Goal: Answer question/provide support: Share knowledge or assist other users

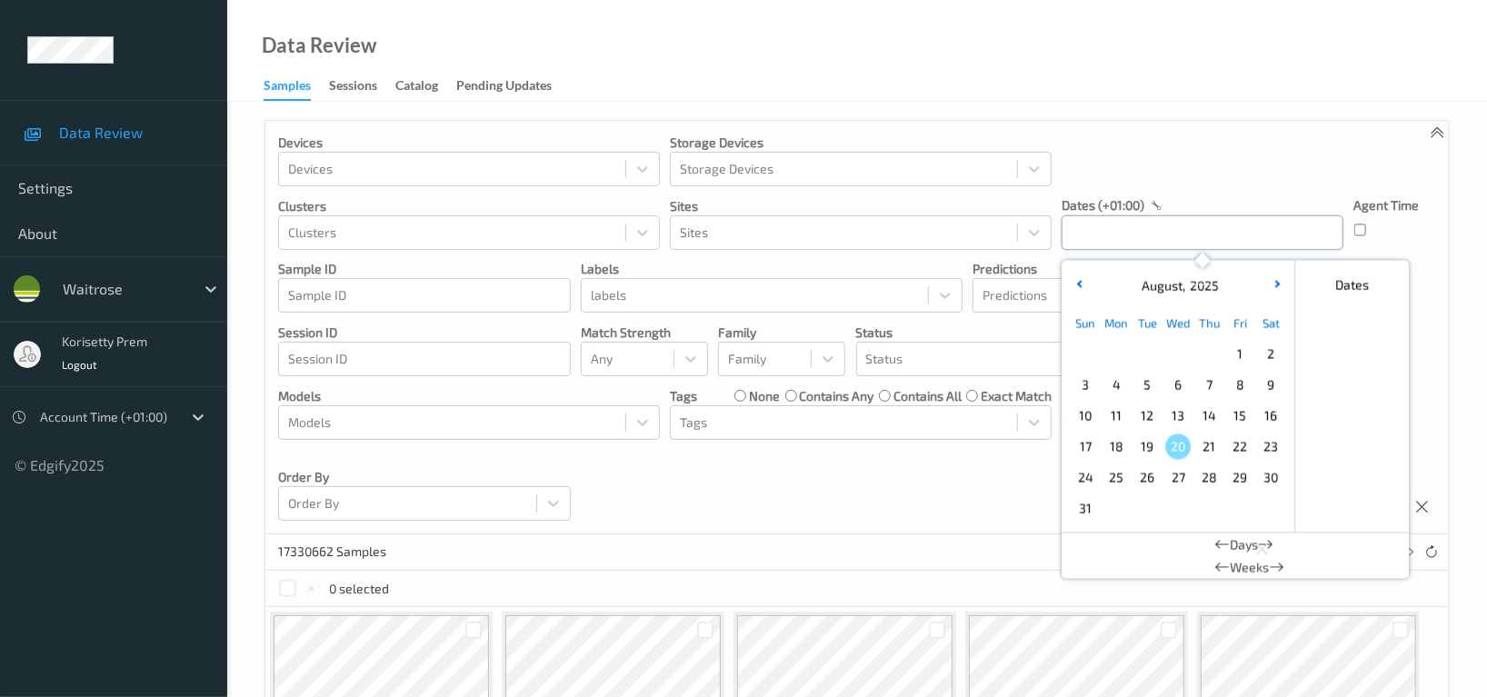
click at [1144, 228] on input "text" at bounding box center [1202, 232] width 282 height 35
click at [1263, 414] on span "16" at bounding box center [1270, 415] width 25 height 25
type input "16/08/2025 00:00 -> 16/08/2025 23:59"
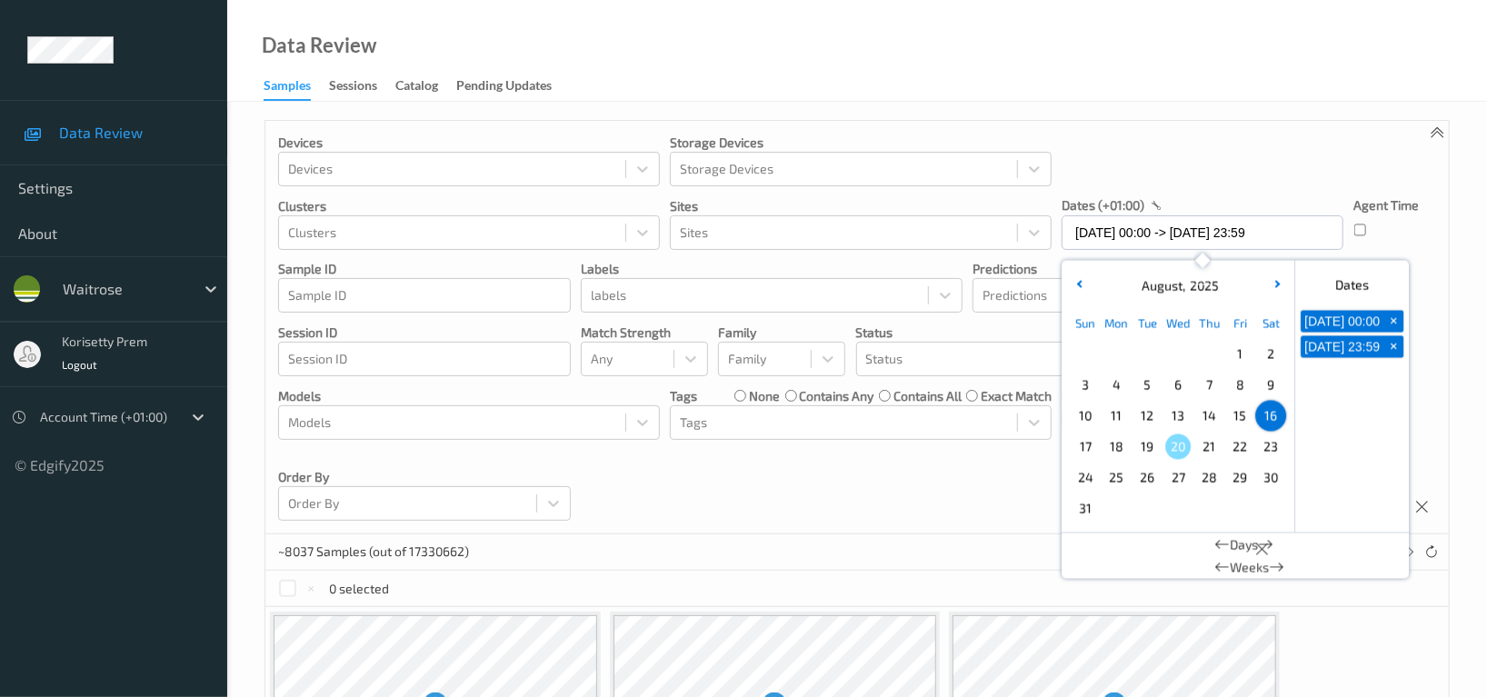
click at [1420, 266] on div "Devices Devices Storage Devices Storage Devices Clusters Clusters Sites Sites d…" at bounding box center [856, 327] width 1183 height 413
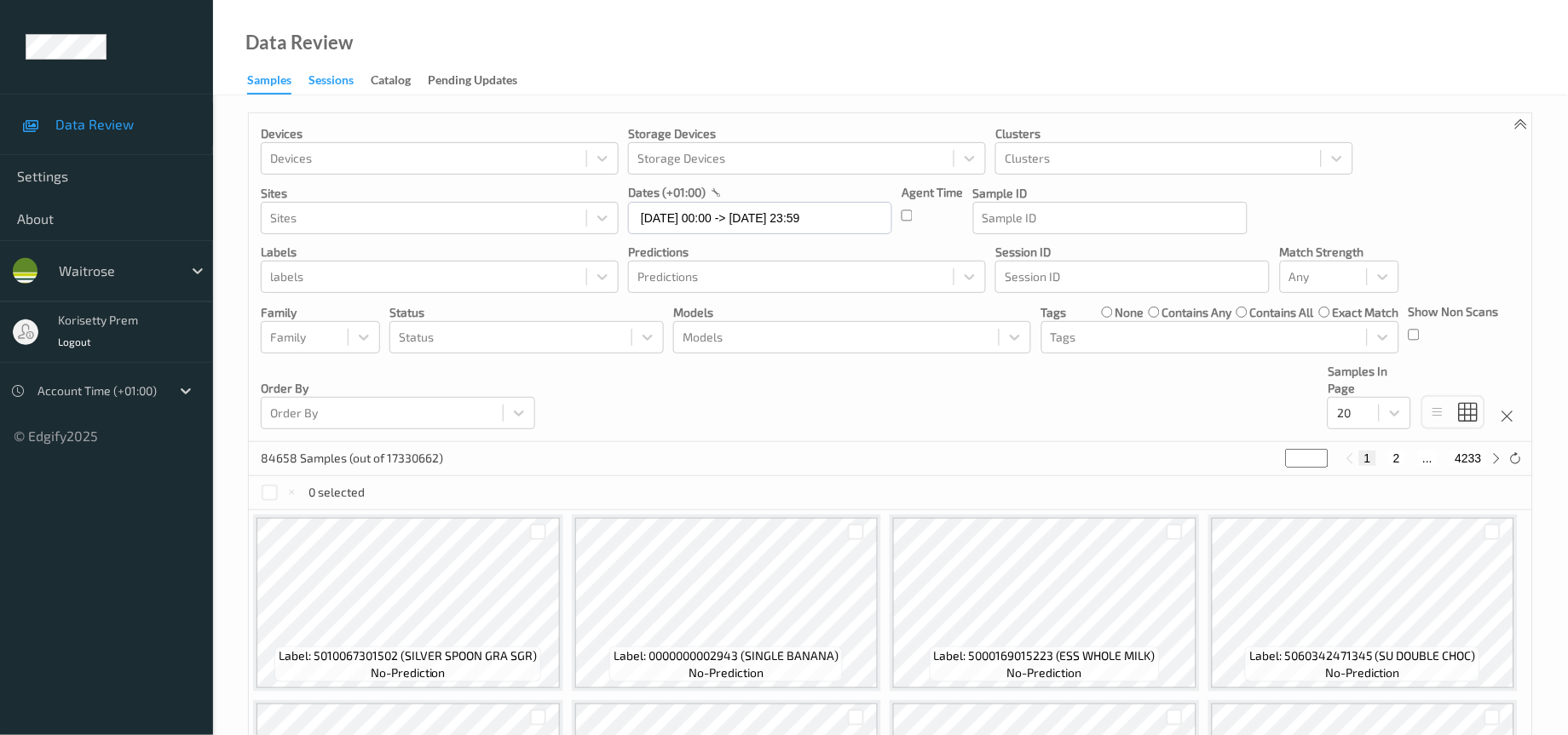
click at [334, 80] on div "Sessions" at bounding box center [331, 82] width 45 height 22
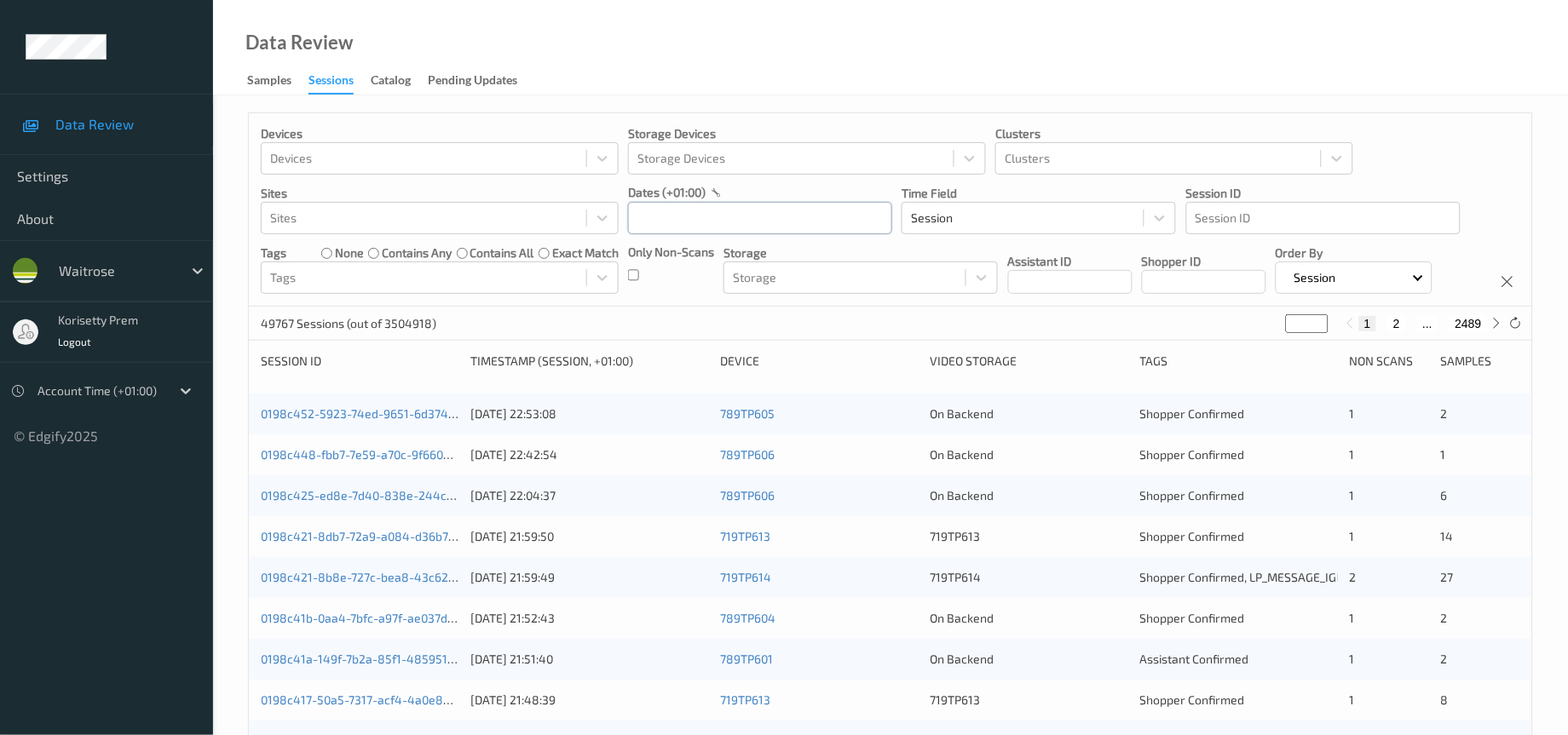
click at [740, 217] on input "text" at bounding box center [761, 218] width 264 height 33
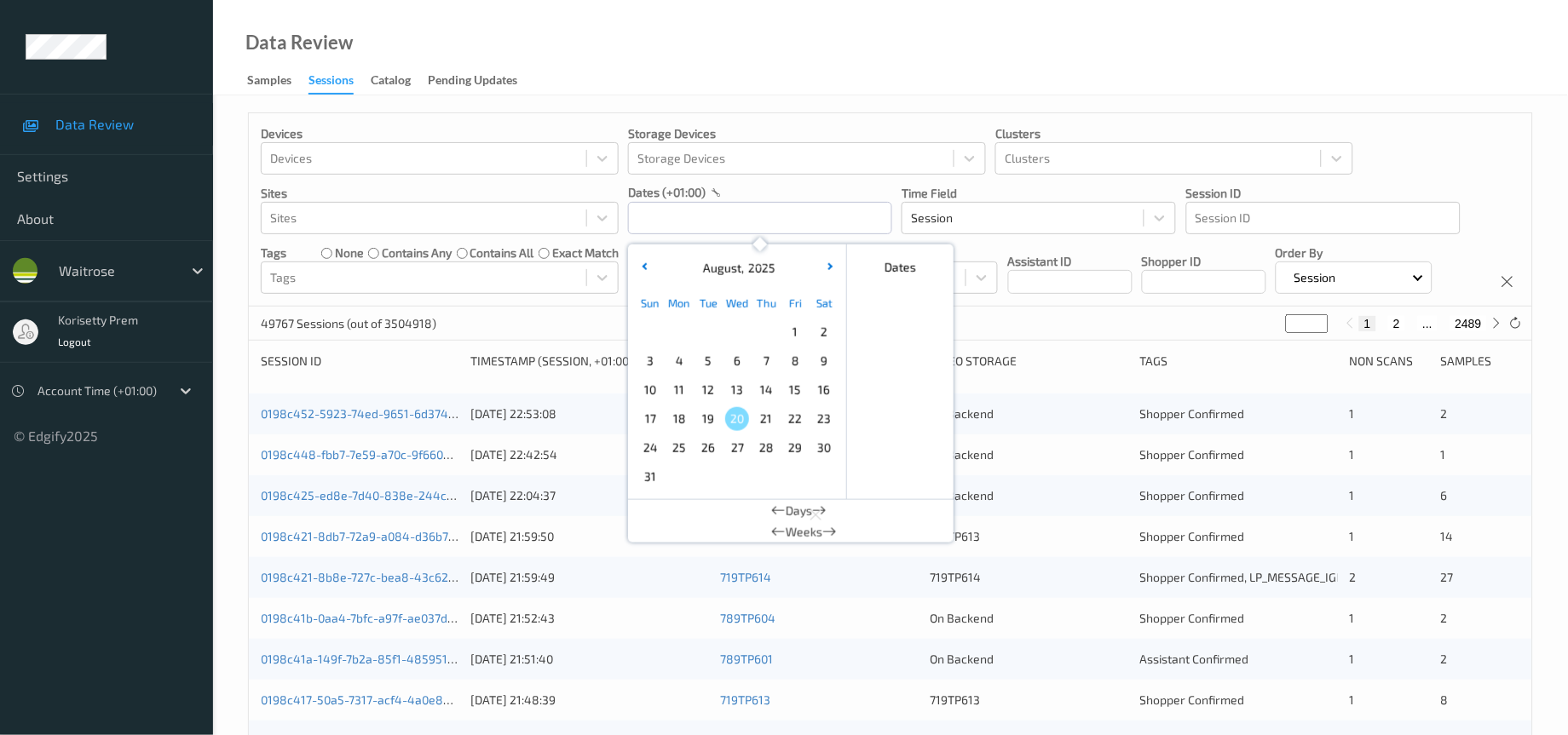
click at [820, 391] on span "16" at bounding box center [823, 389] width 23 height 23
click at [807, 221] on input "16/08/2025 00:00" at bounding box center [761, 218] width 264 height 33
click at [822, 391] on span "16" at bounding box center [823, 389] width 23 height 23
type input "16/08/2025 00:00 -> 16/08/2025 23:59"
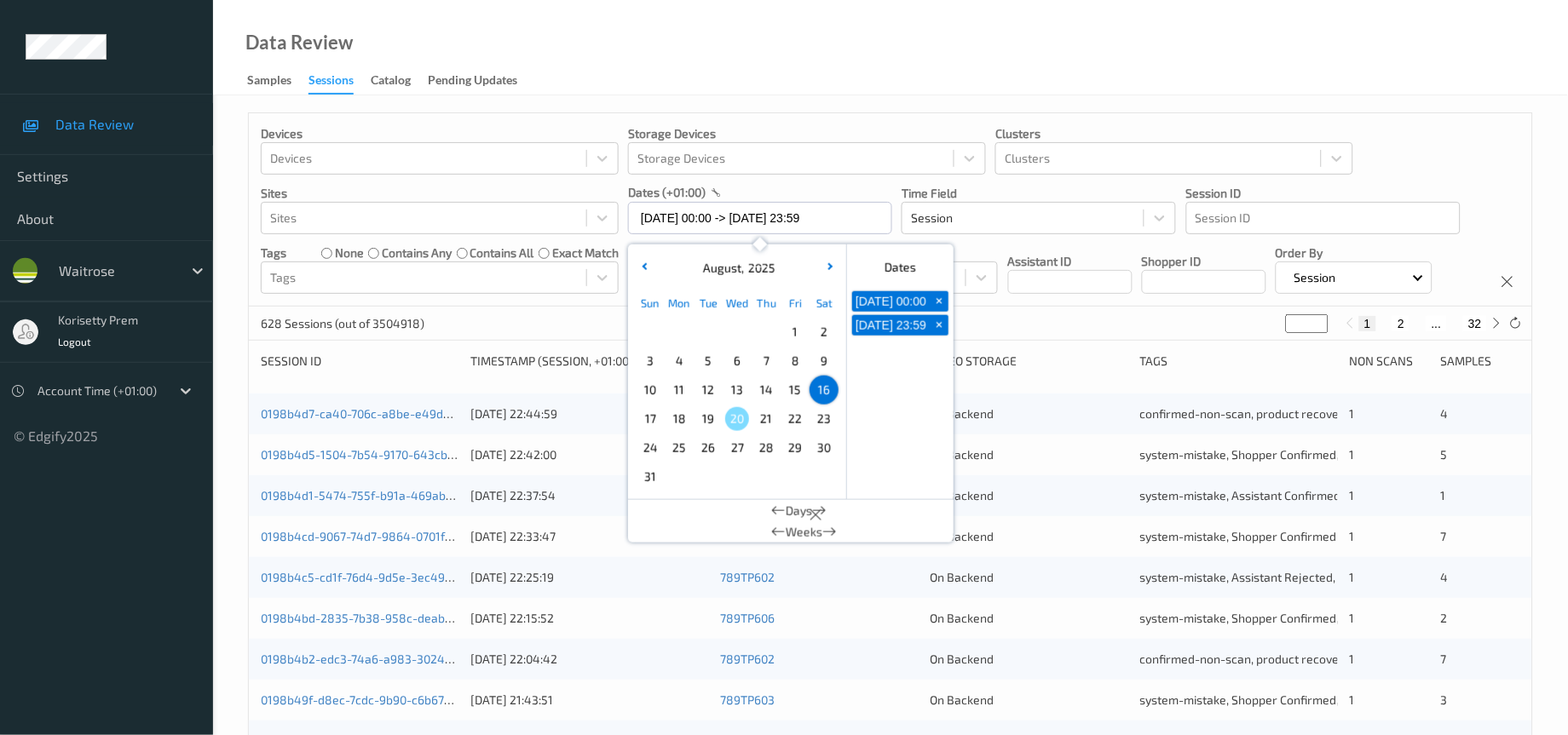
click at [1116, 246] on div "Assistant ID" at bounding box center [1070, 269] width 125 height 51
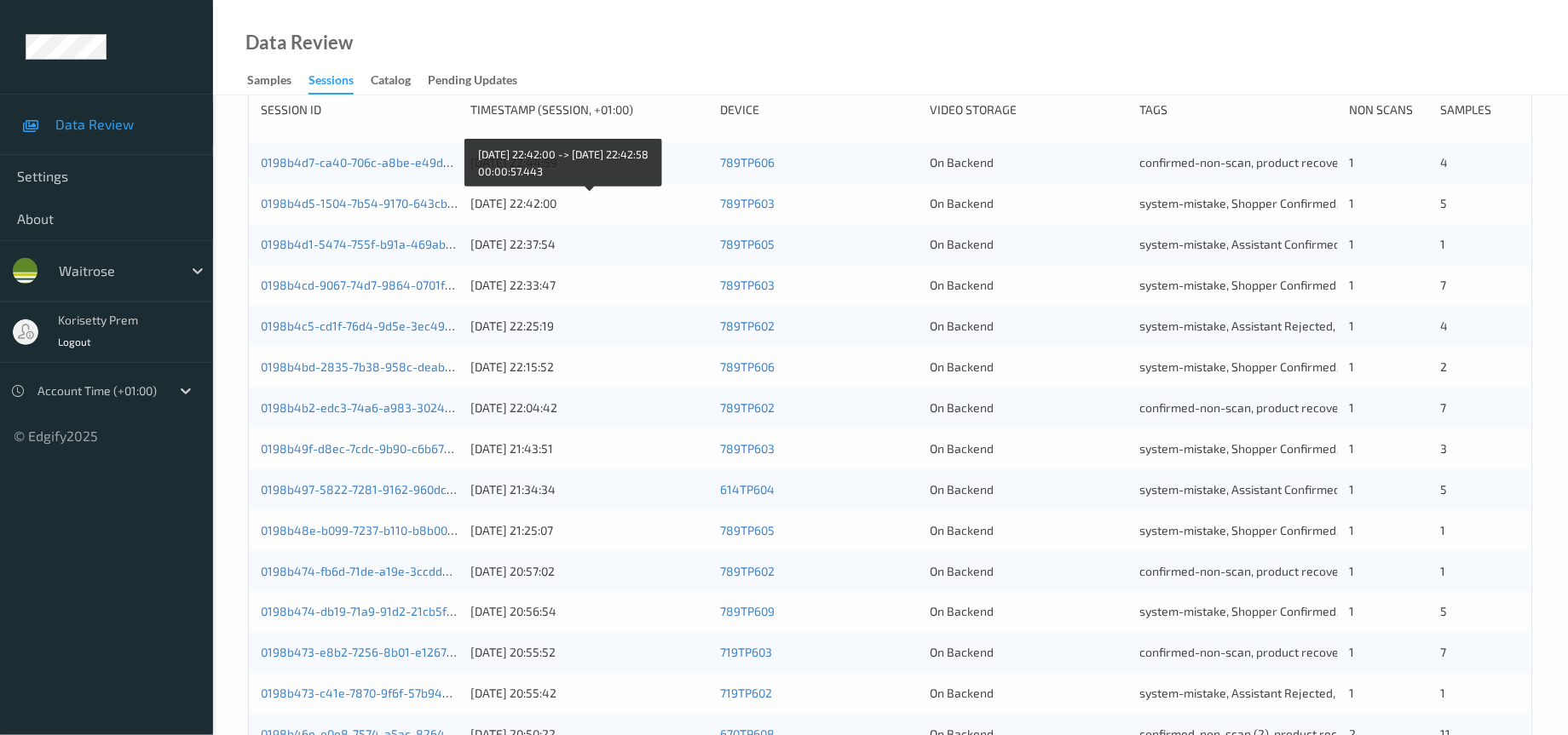
scroll to position [256, 0]
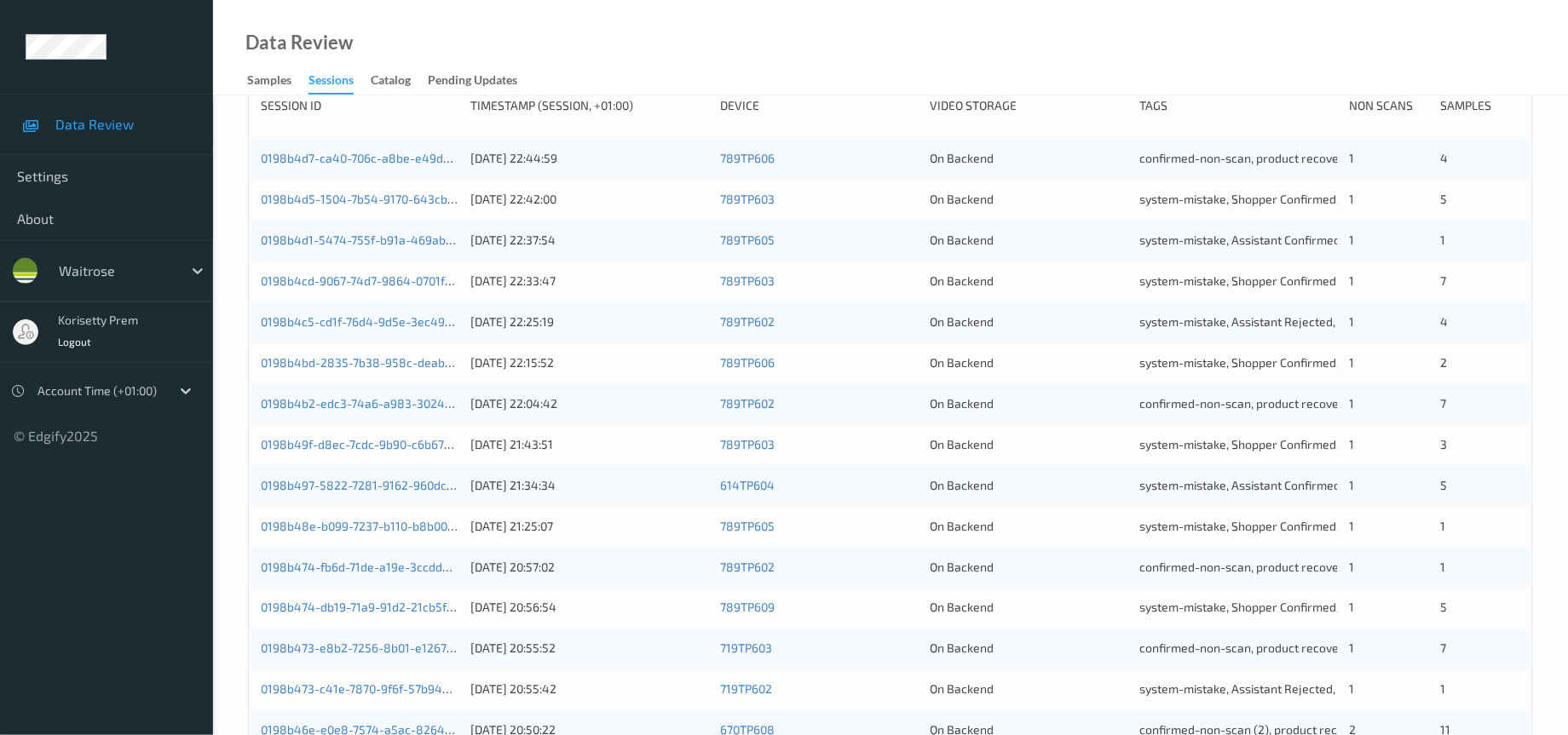
click at [938, 535] on div "On Backend" at bounding box center [1028, 527] width 198 height 17
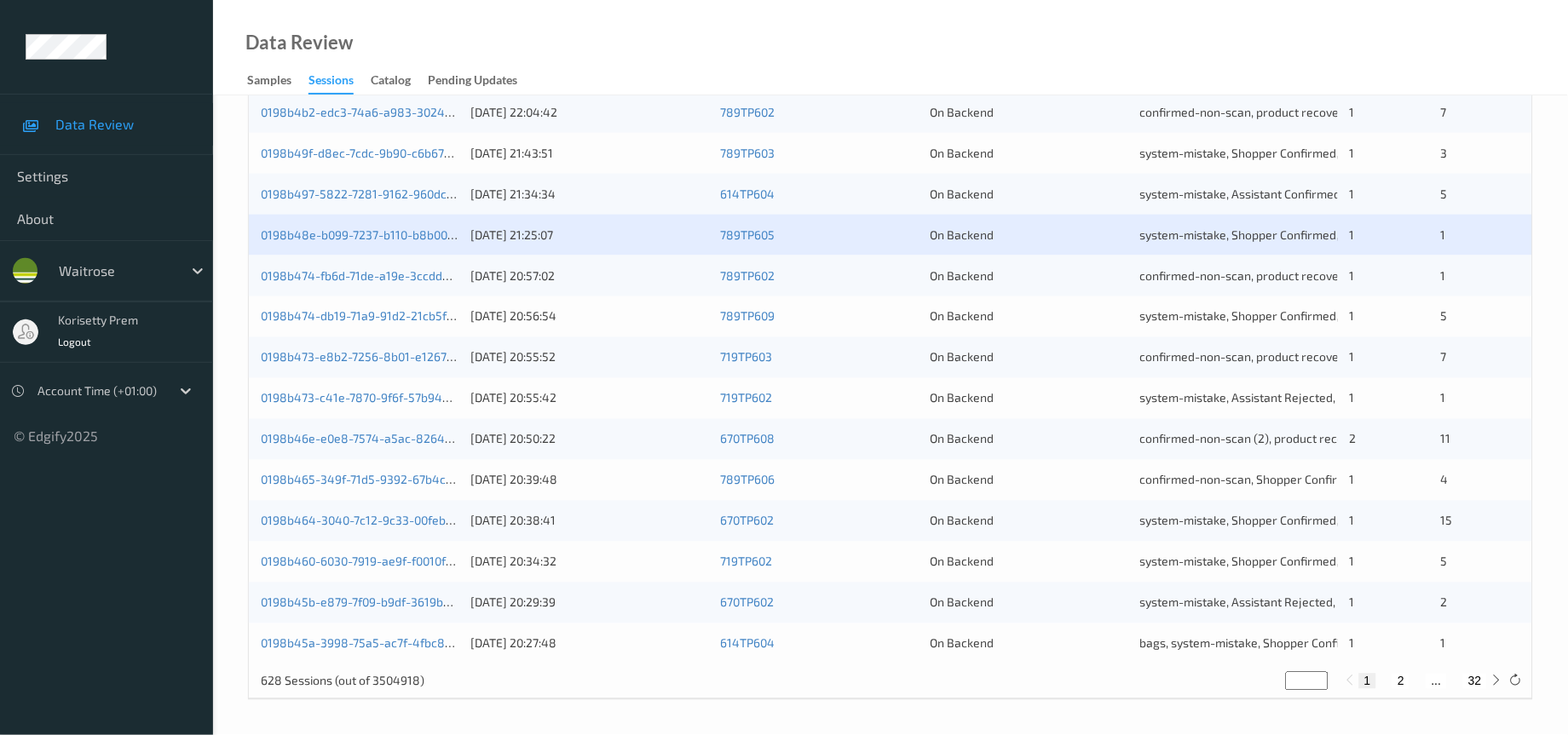
scroll to position [583, 0]
click at [317, 278] on link "0198b474-fb6d-71de-a19e-3ccdde15ef0f" at bounding box center [371, 275] width 222 height 14
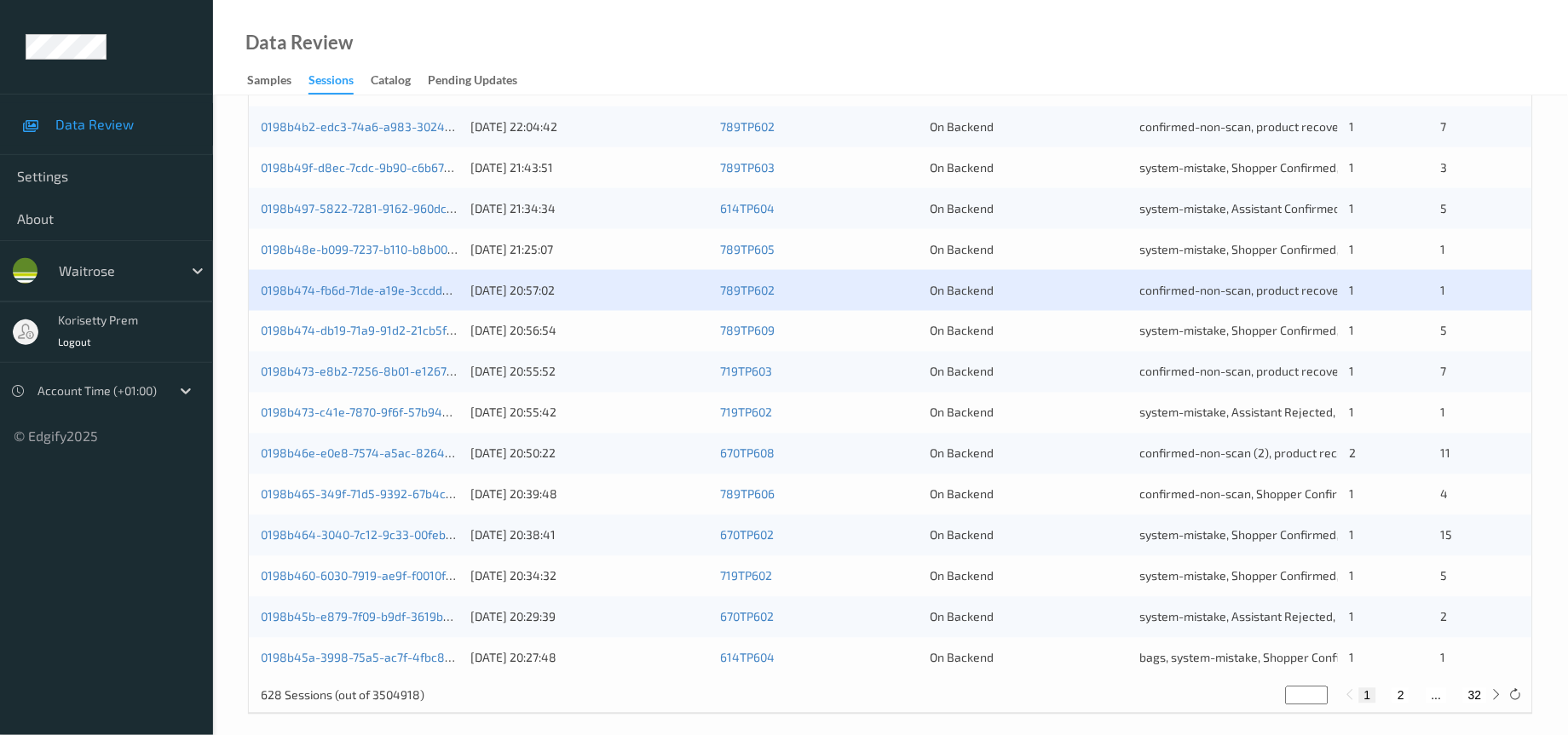
scroll to position [583, 0]
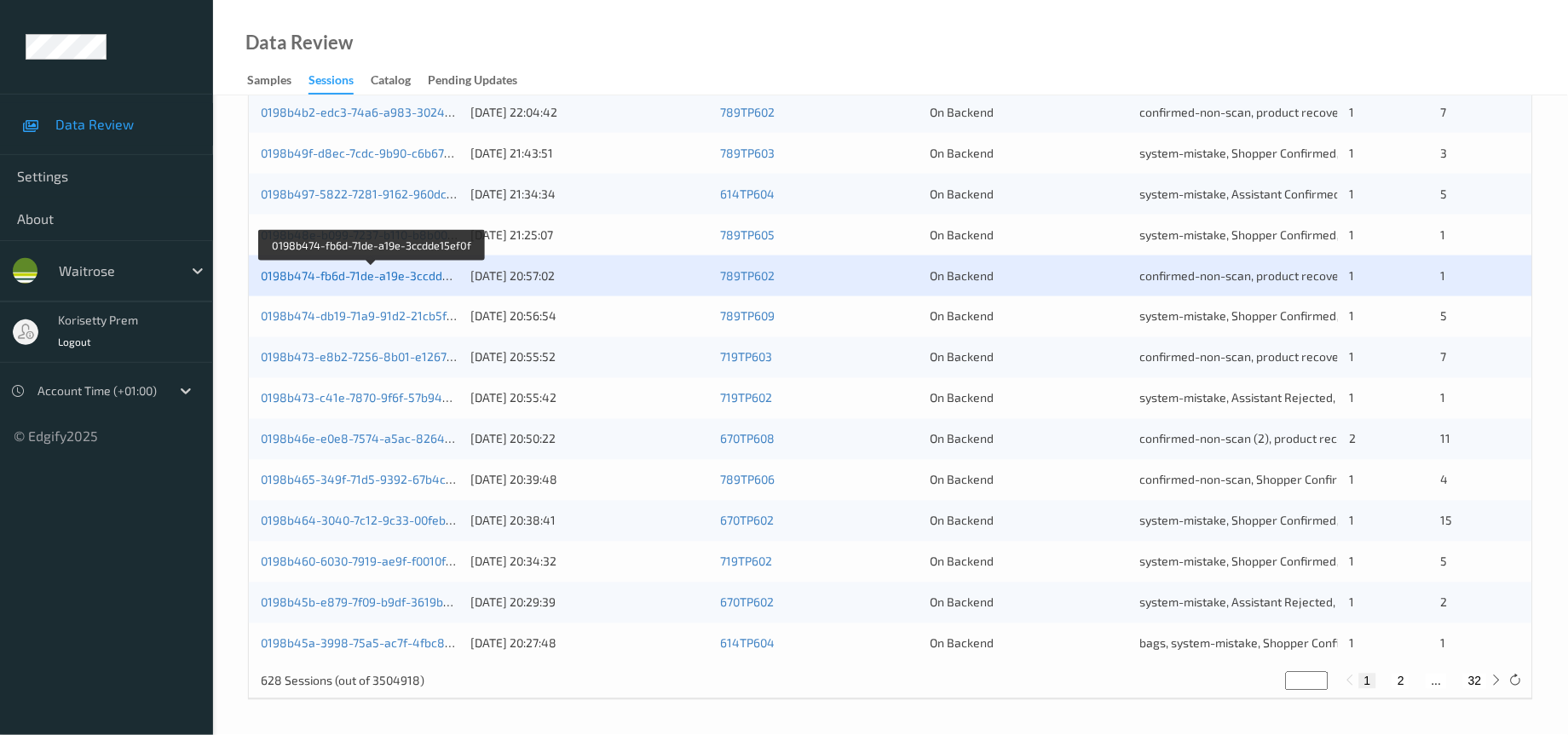
click at [367, 278] on link "0198b474-fb6d-71de-a19e-3ccdde15ef0f" at bounding box center [371, 275] width 222 height 14
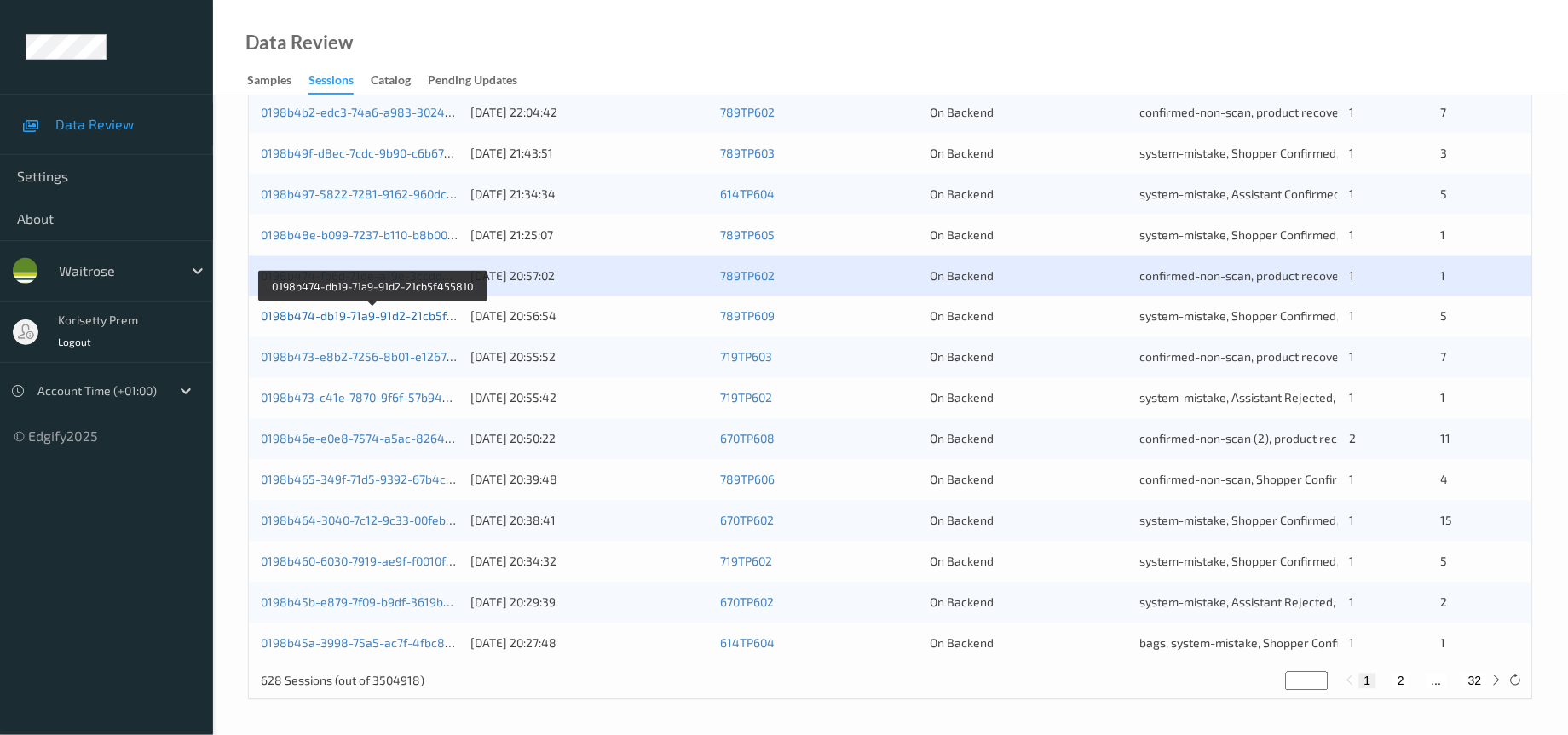
click at [326, 321] on link "0198b474-db19-71a9-91d2-21cb5f455810" at bounding box center [374, 316] width 227 height 14
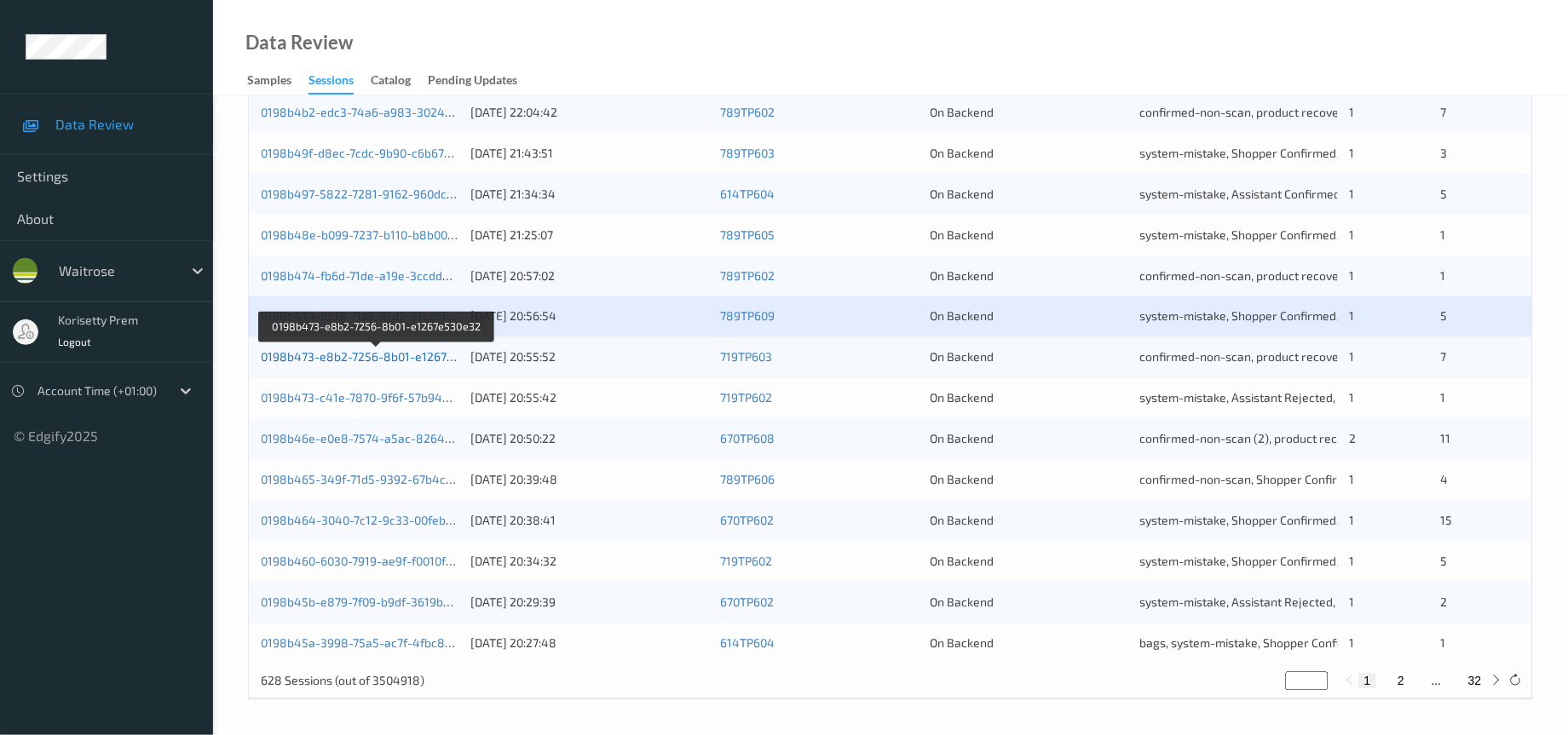
click at [340, 358] on link "0198b473-e8b2-7256-8b01-e1267e530e32" at bounding box center [377, 356] width 234 height 14
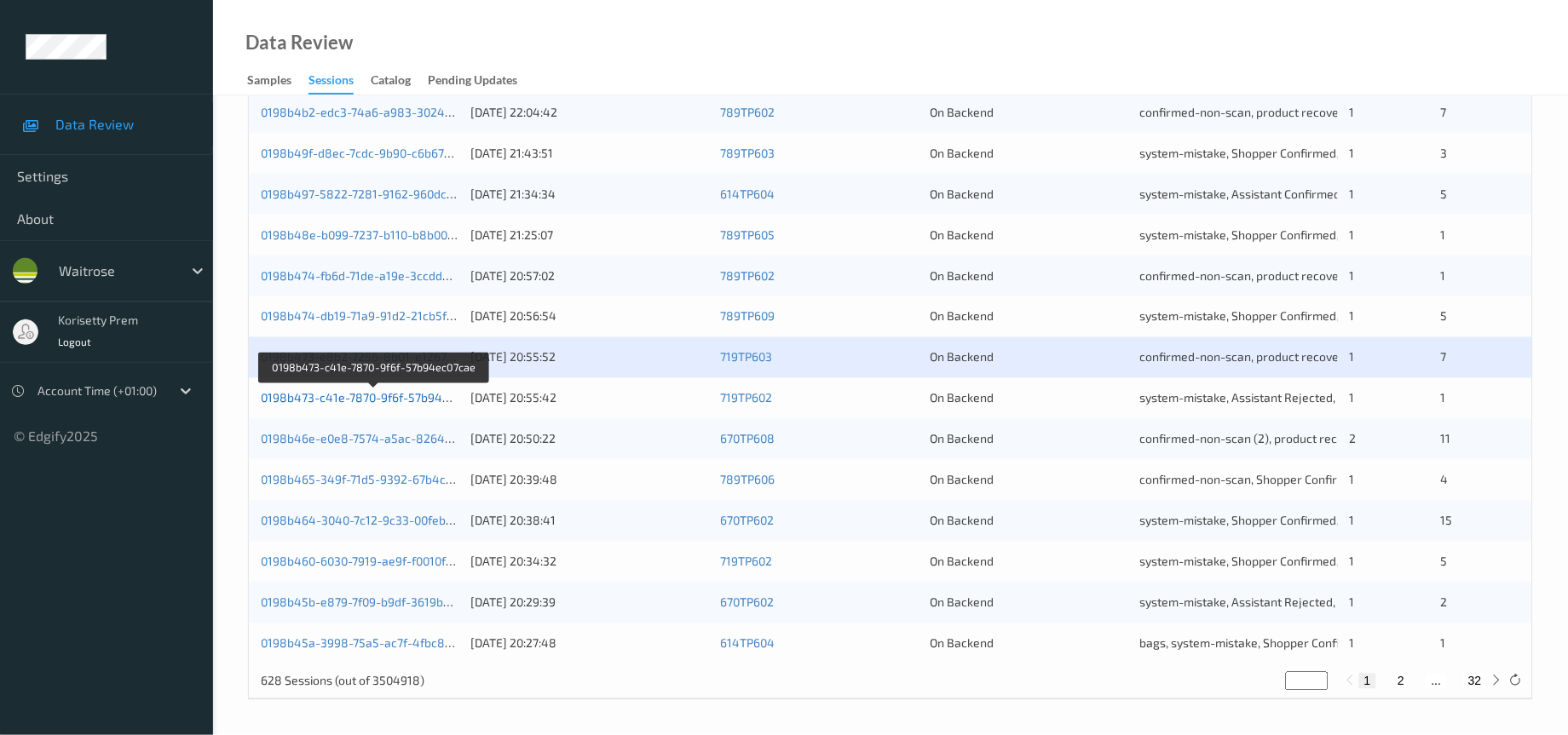
click at [359, 398] on link "0198b473-c41e-7870-9f6f-57b94ec07cae" at bounding box center [374, 398] width 227 height 14
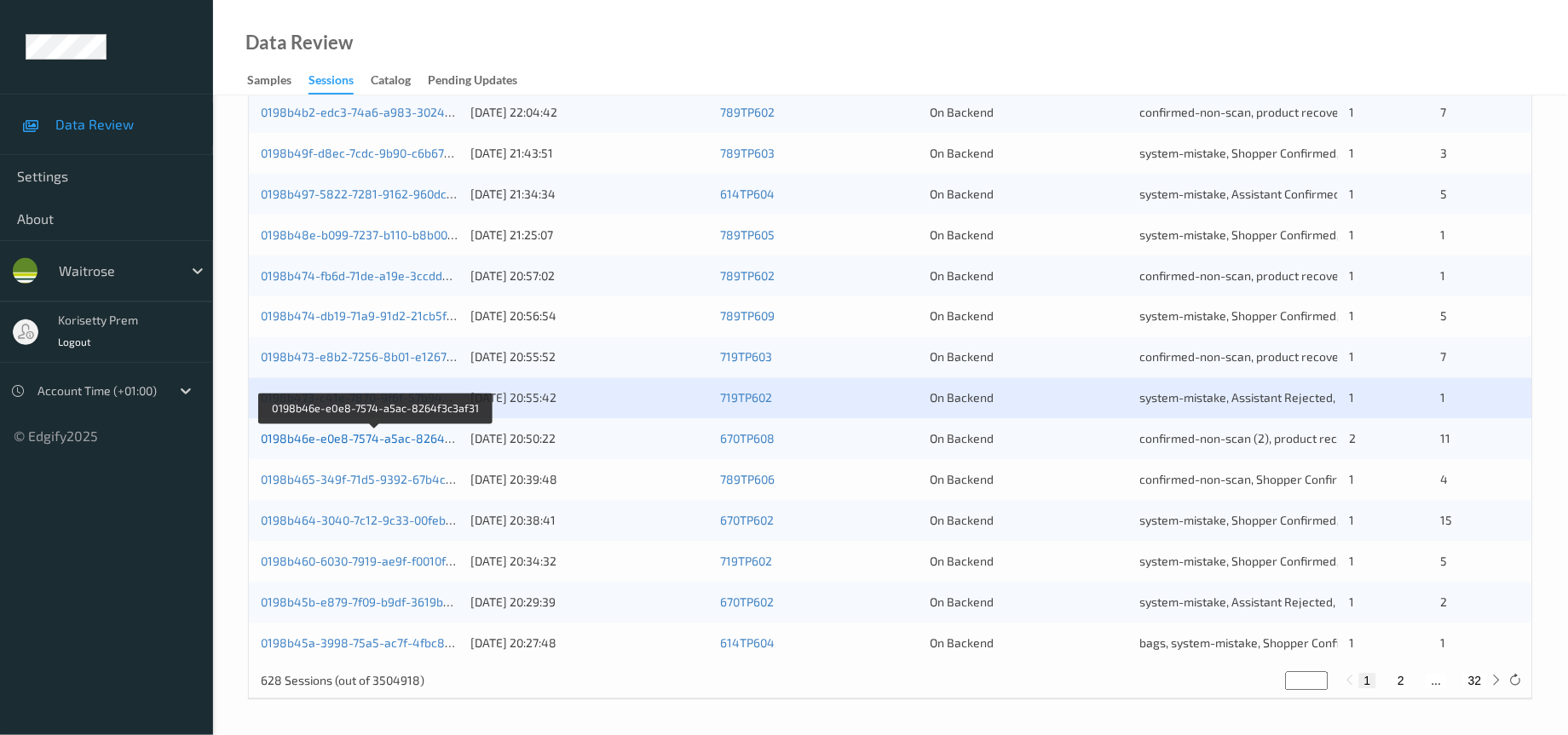
click at [375, 444] on link "0198b46e-e0e8-7574-a5ac-8264f3c3af31" at bounding box center [376, 439] width 231 height 14
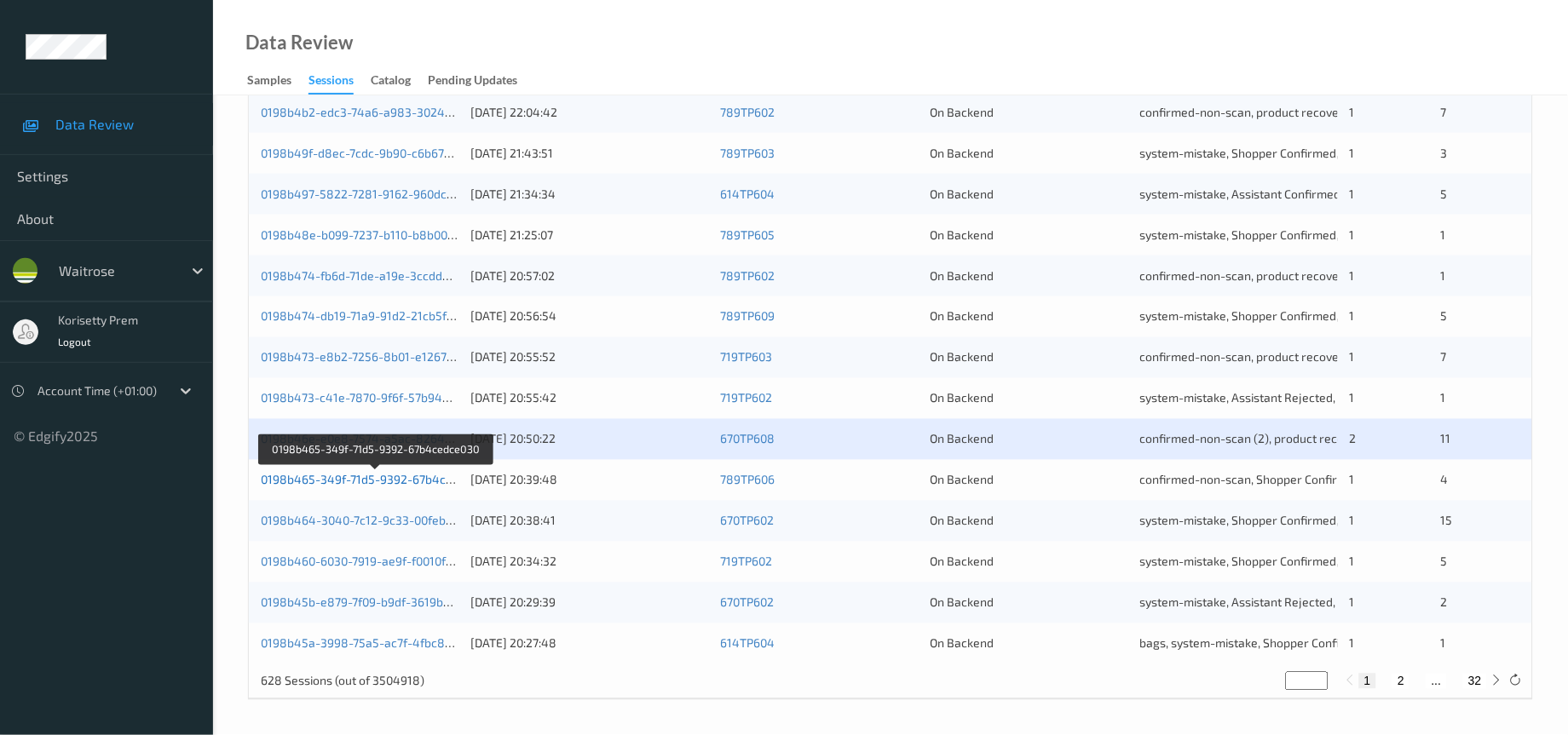
click at [384, 486] on link "0198b465-349f-71d5-9392-67b4cedce030" at bounding box center [376, 479] width 232 height 14
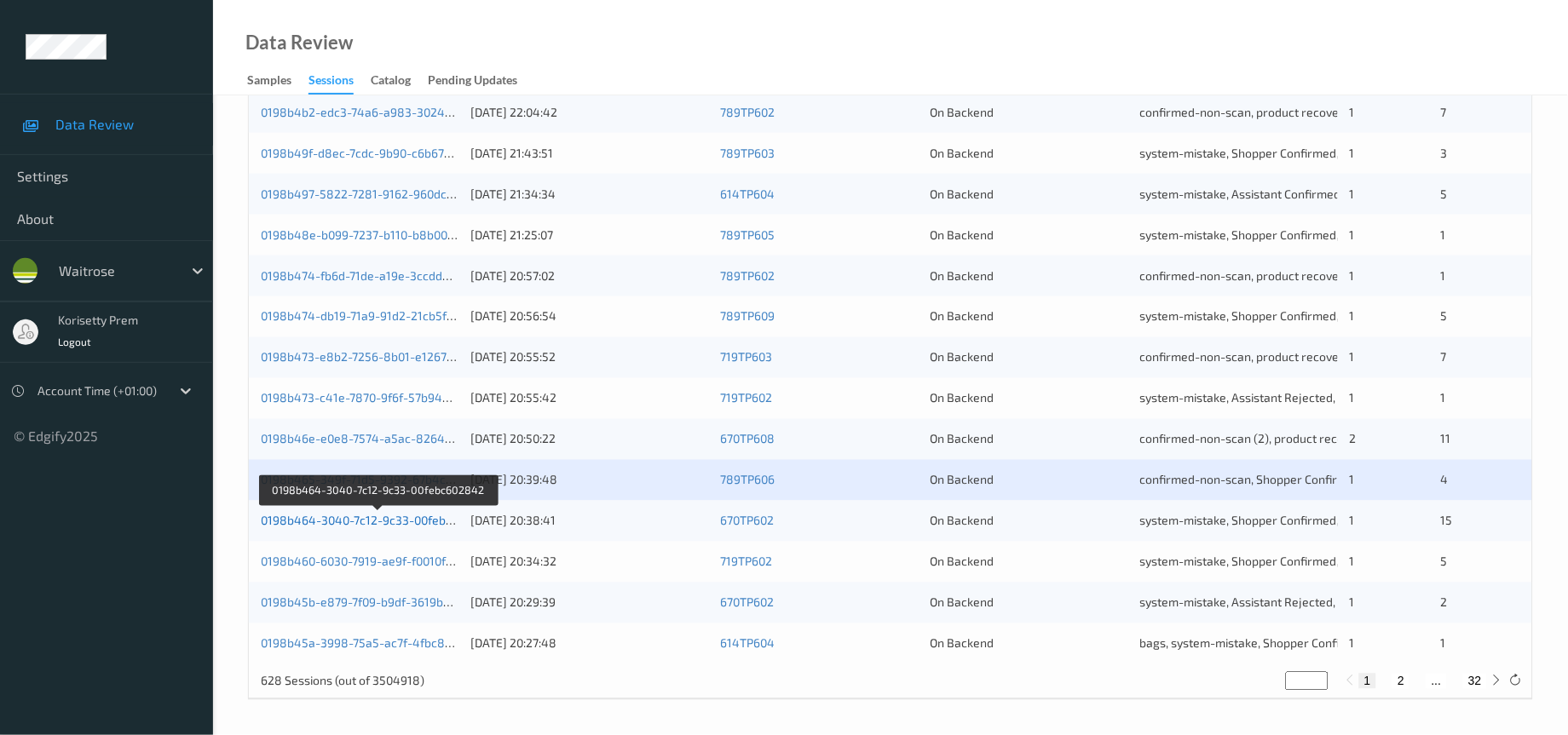
click at [391, 524] on link "0198b464-3040-7c12-9c33-00febc602842" at bounding box center [377, 520] width 234 height 14
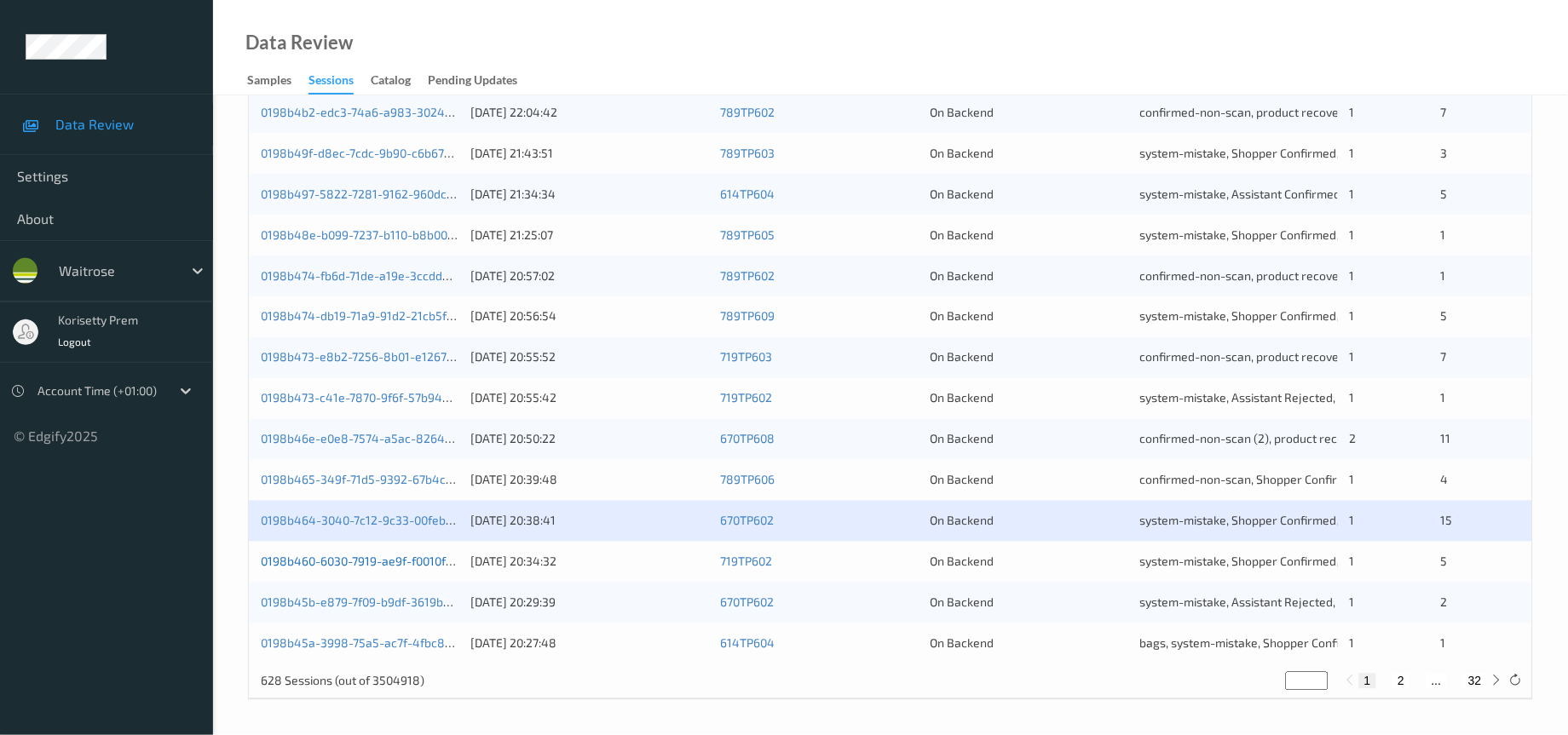
click at [394, 564] on link "0198b460-6030-7919-ae9f-f0010fe6c2e7" at bounding box center [372, 562] width 224 height 14
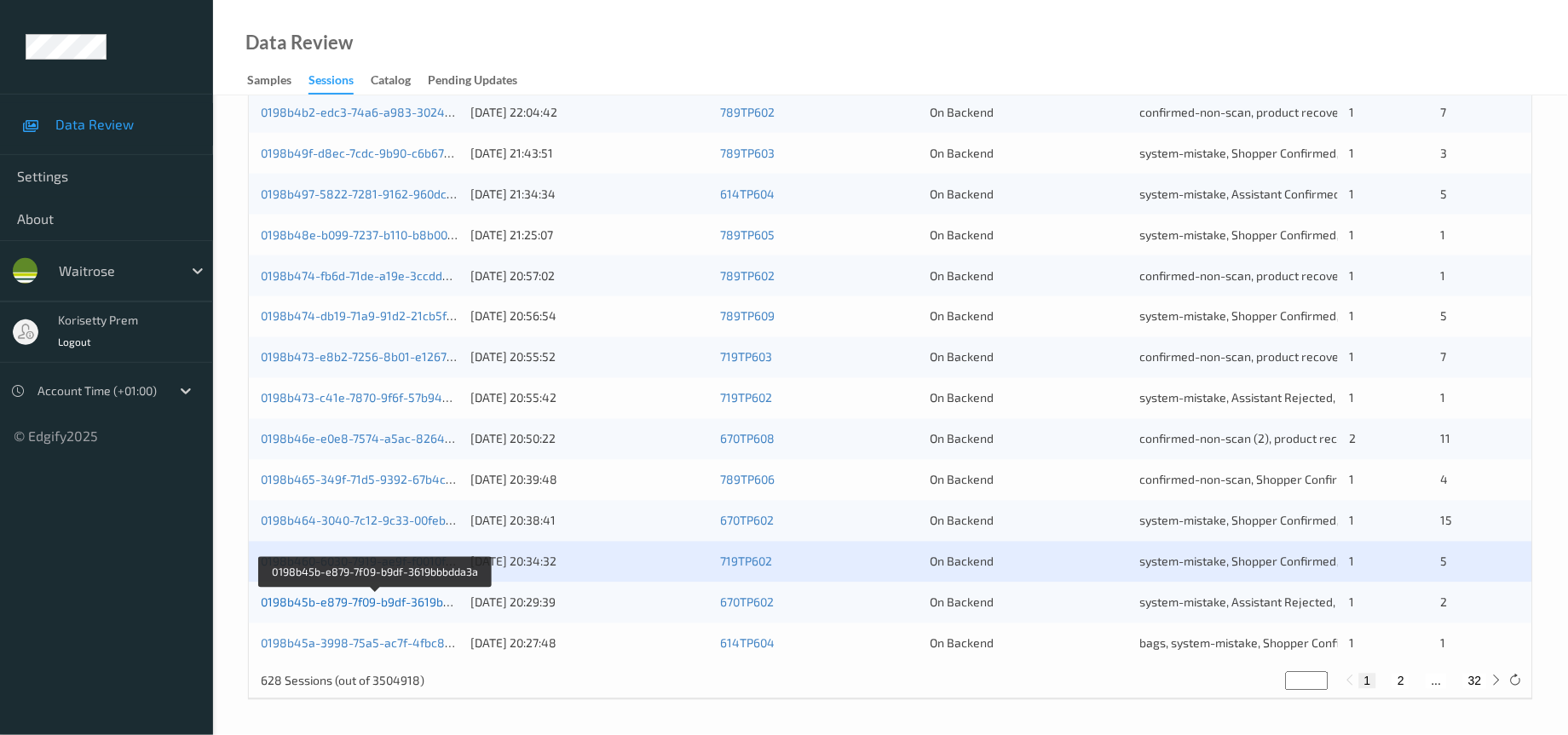
click at [397, 610] on link "0198b45b-e879-7f09-b9df-3619bbbdda3a" at bounding box center [375, 602] width 230 height 14
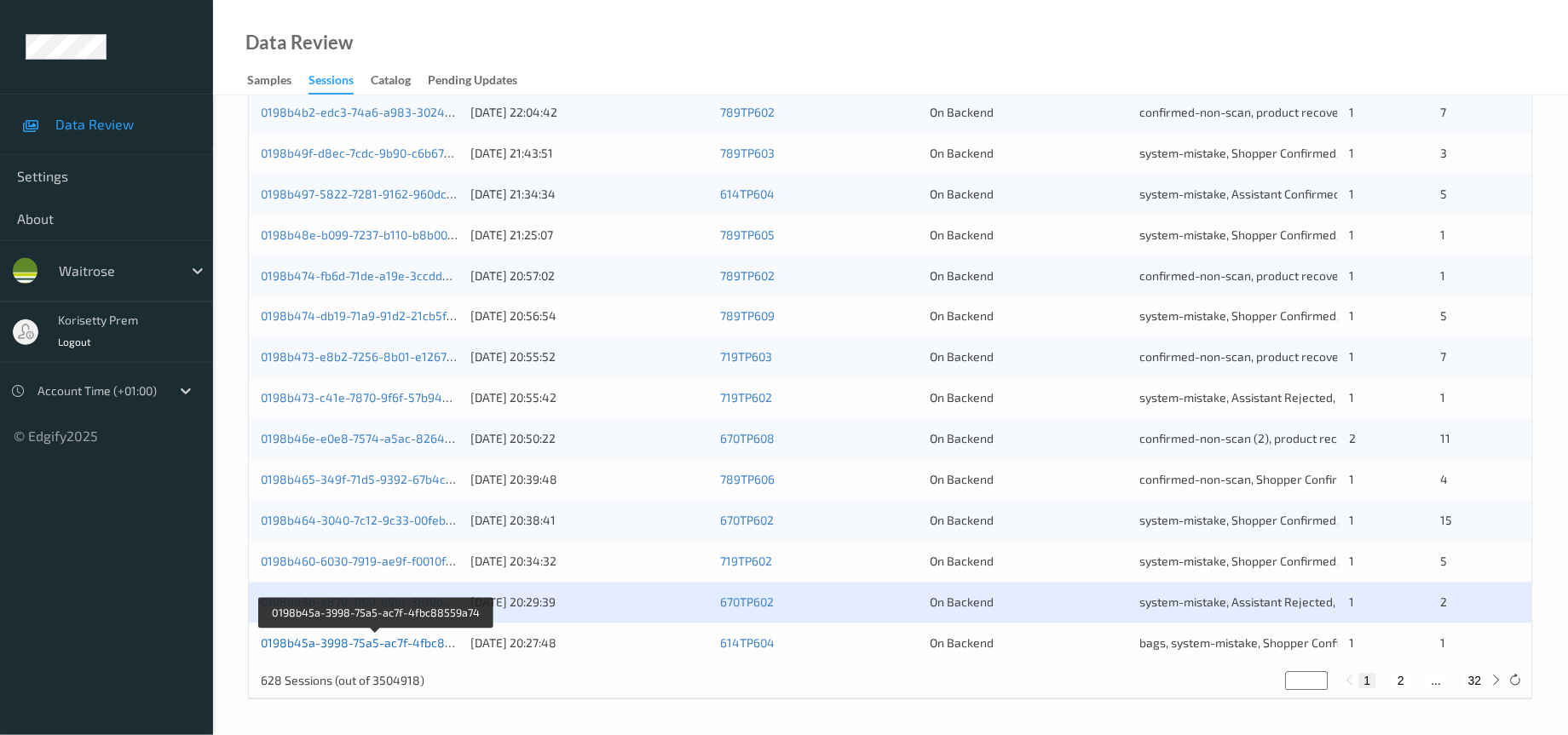
click at [400, 641] on link "0198b45a-3998-75a5-ac7f-4fbc88559a74" at bounding box center [377, 643] width 233 height 14
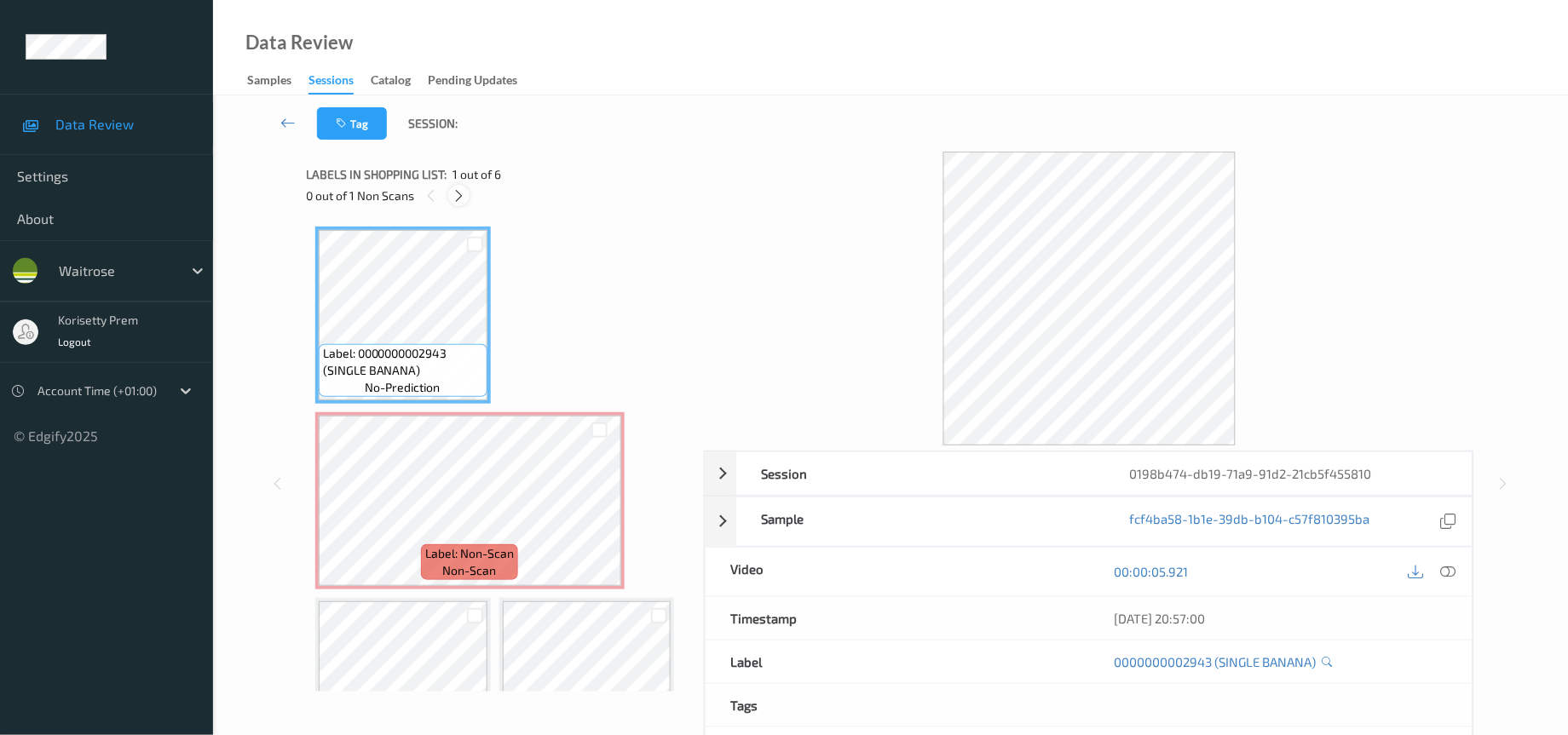
click at [454, 191] on icon at bounding box center [459, 196] width 14 height 15
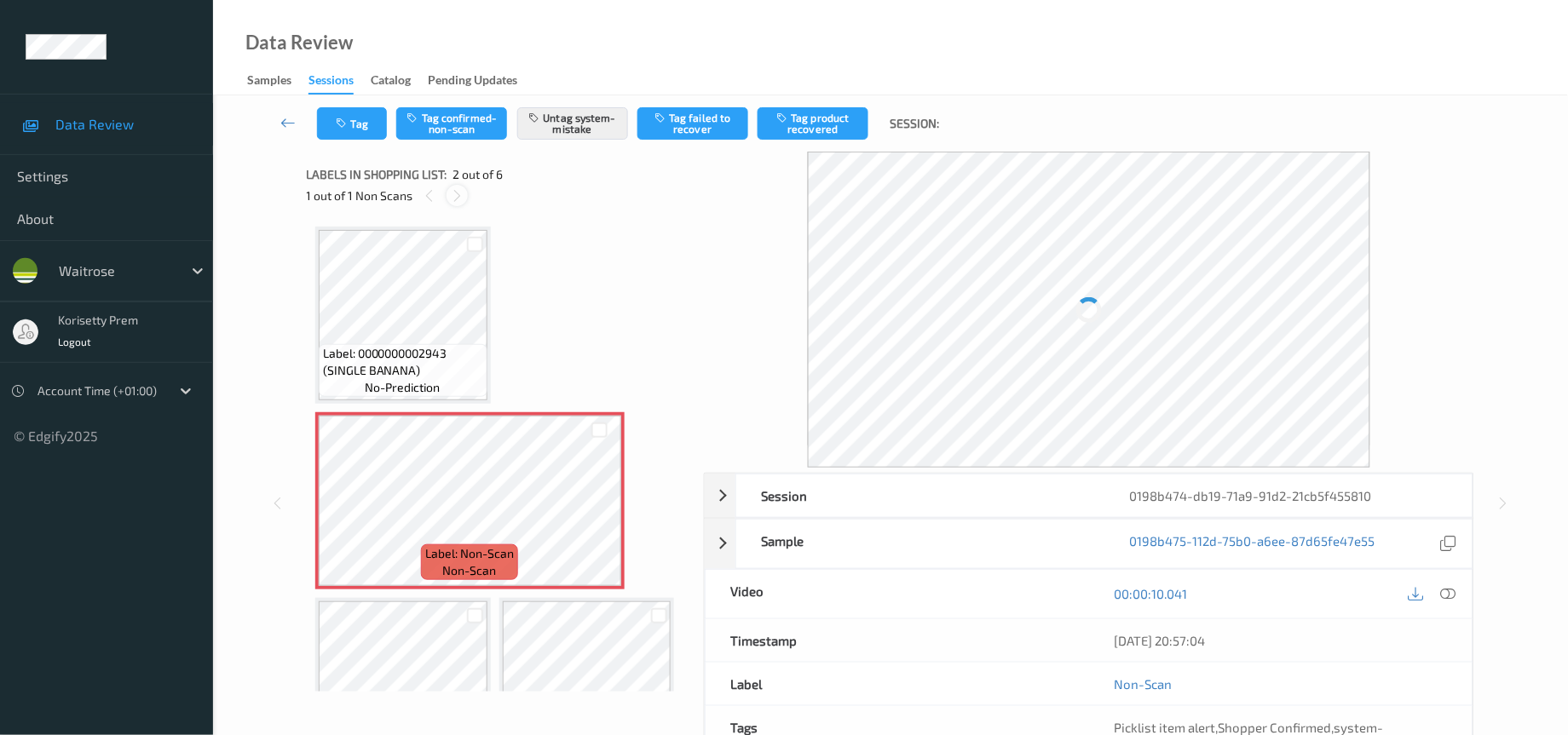
scroll to position [8, 0]
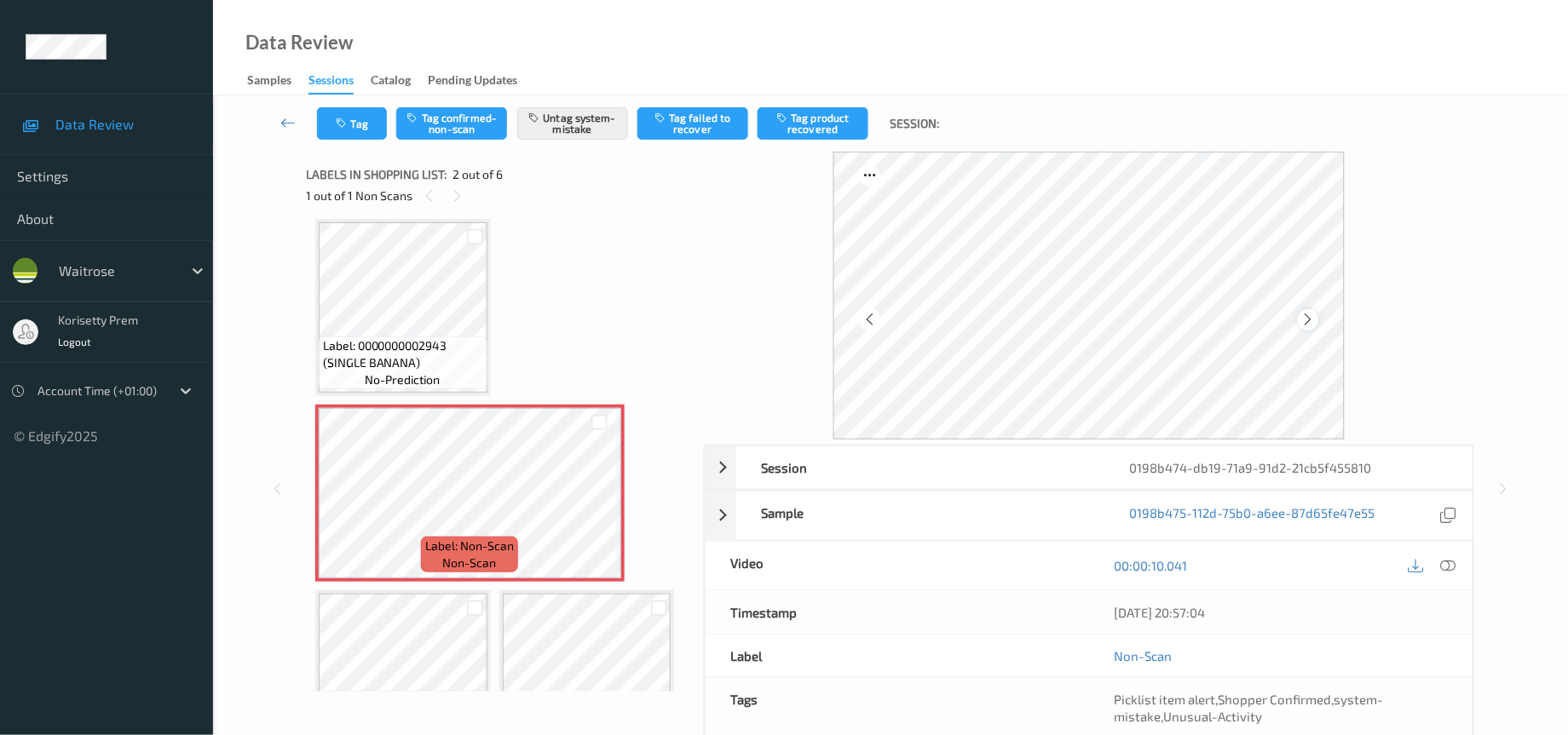
click at [1308, 323] on icon at bounding box center [1308, 320] width 14 height 15
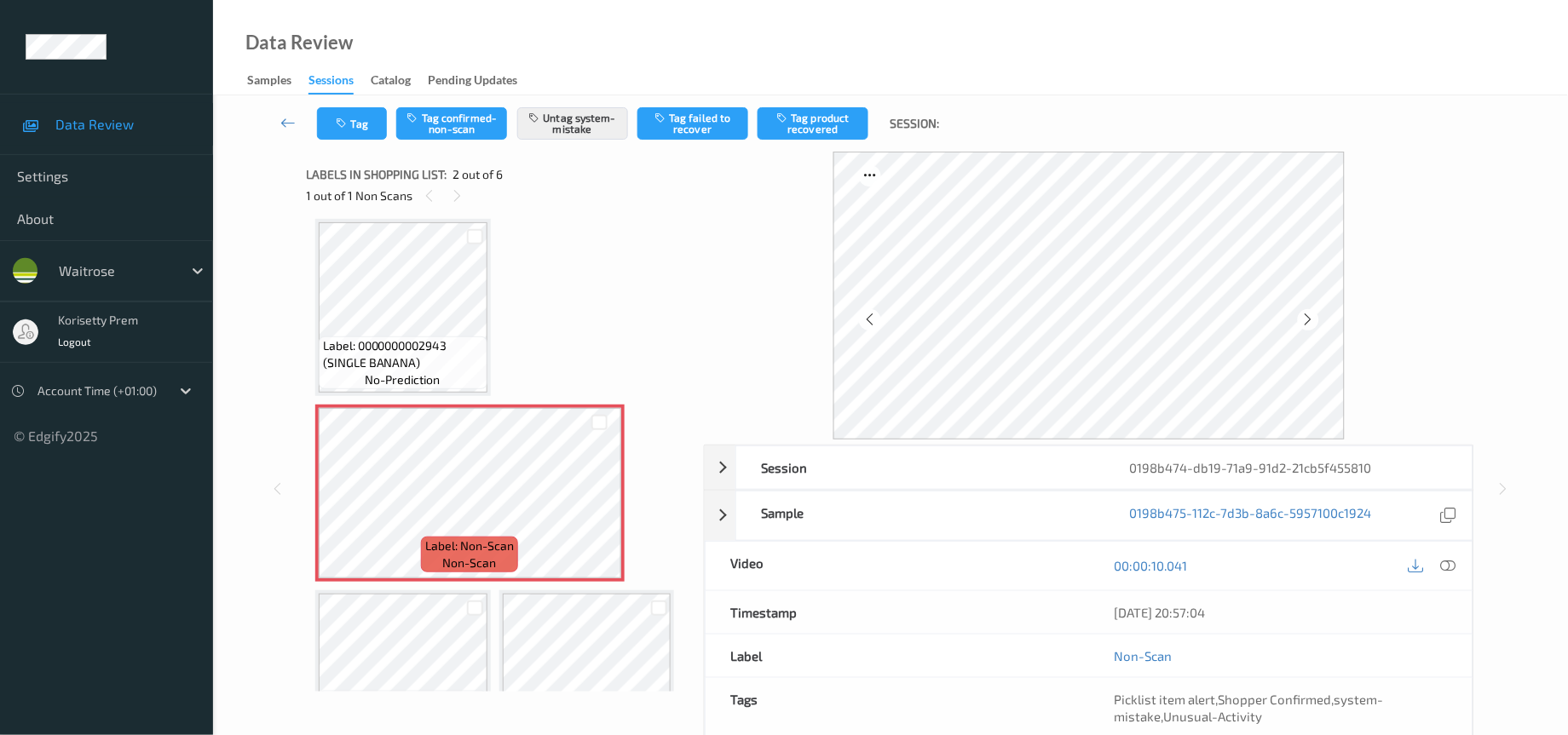
click at [1308, 323] on icon at bounding box center [1308, 320] width 14 height 15
click at [1446, 565] on icon at bounding box center [1449, 565] width 15 height 15
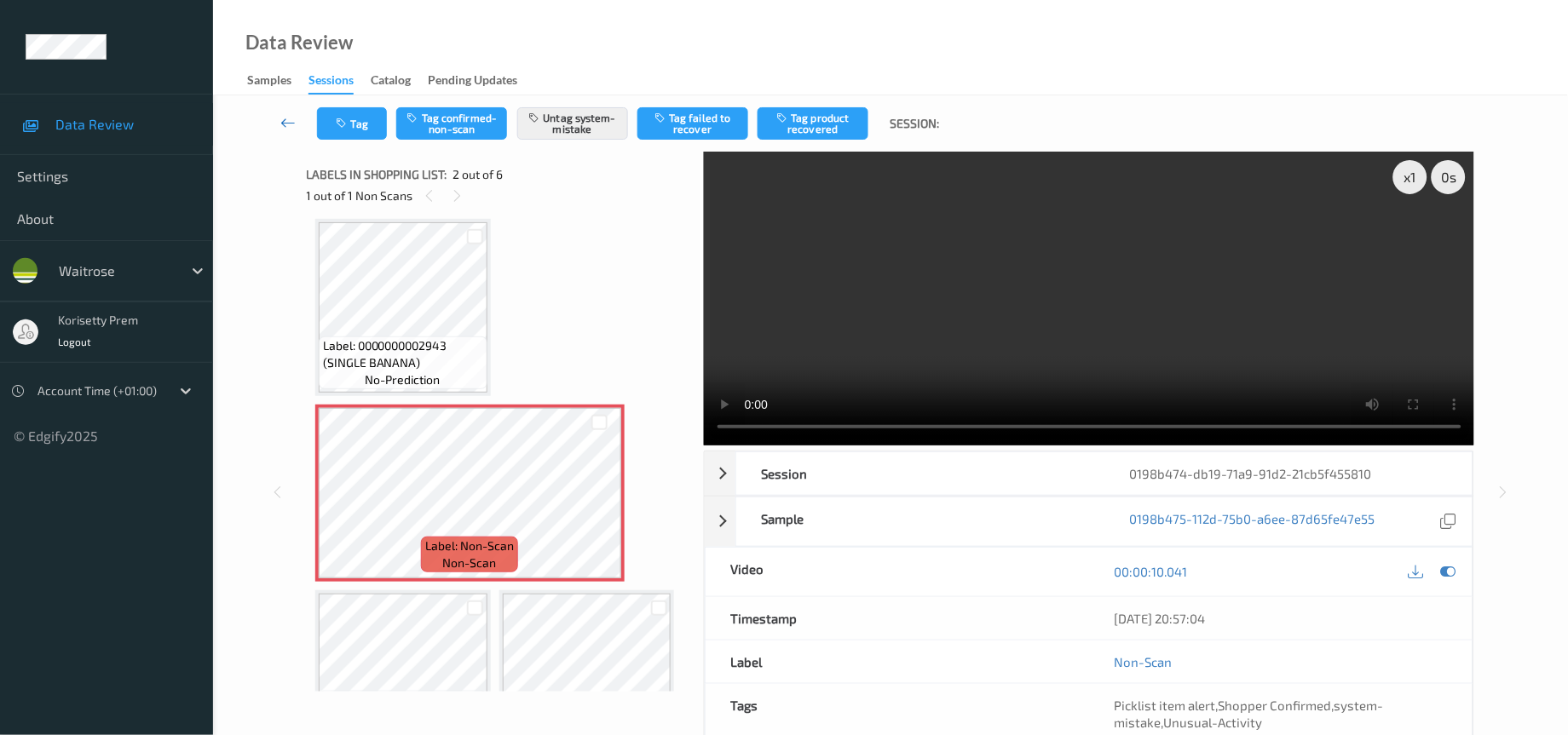
click at [283, 125] on icon at bounding box center [289, 123] width 15 height 17
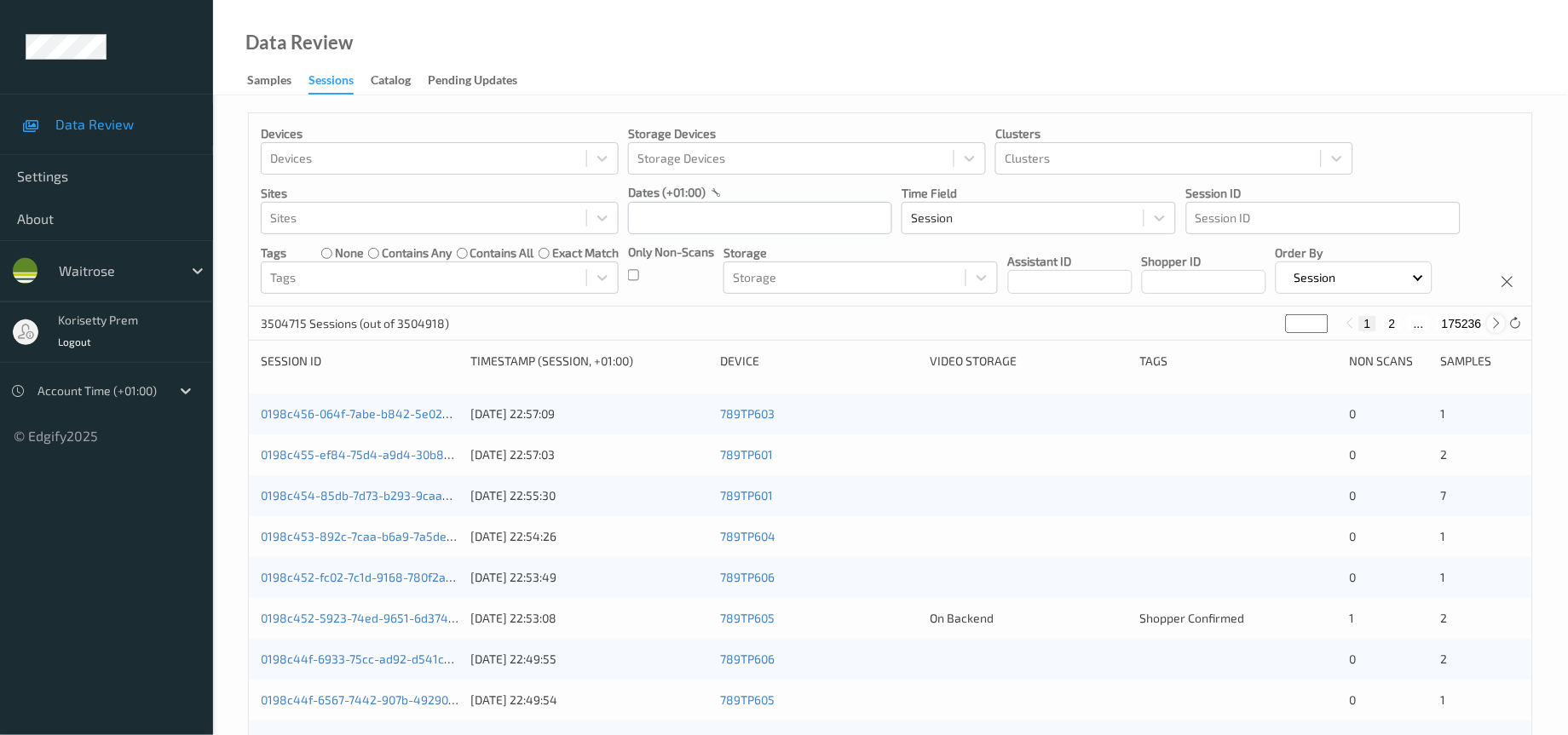
click at [1493, 330] on icon at bounding box center [1497, 323] width 13 height 13
type input "*"
click at [1307, 333] on input "*" at bounding box center [1306, 323] width 42 height 19
type input "**"
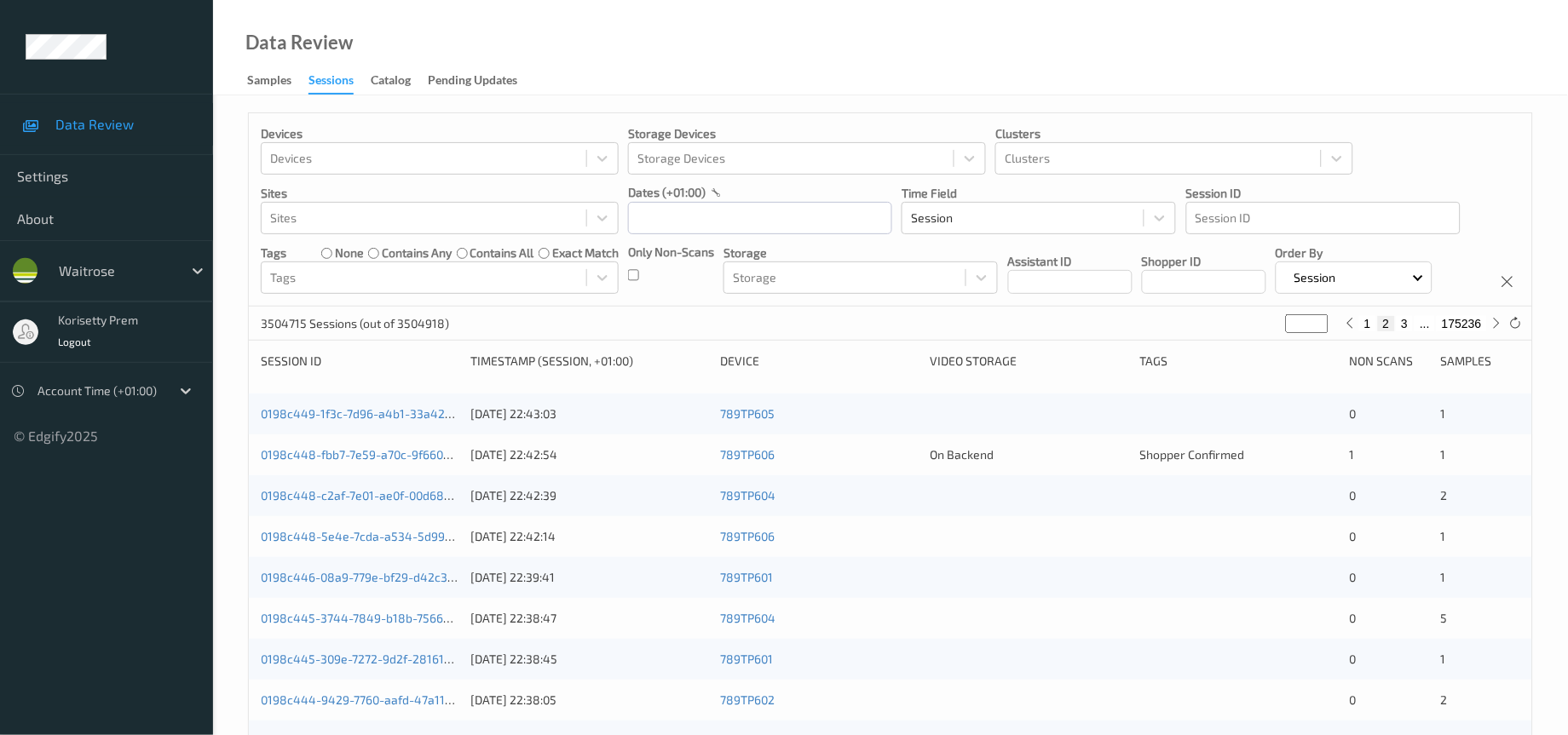
type input "**"
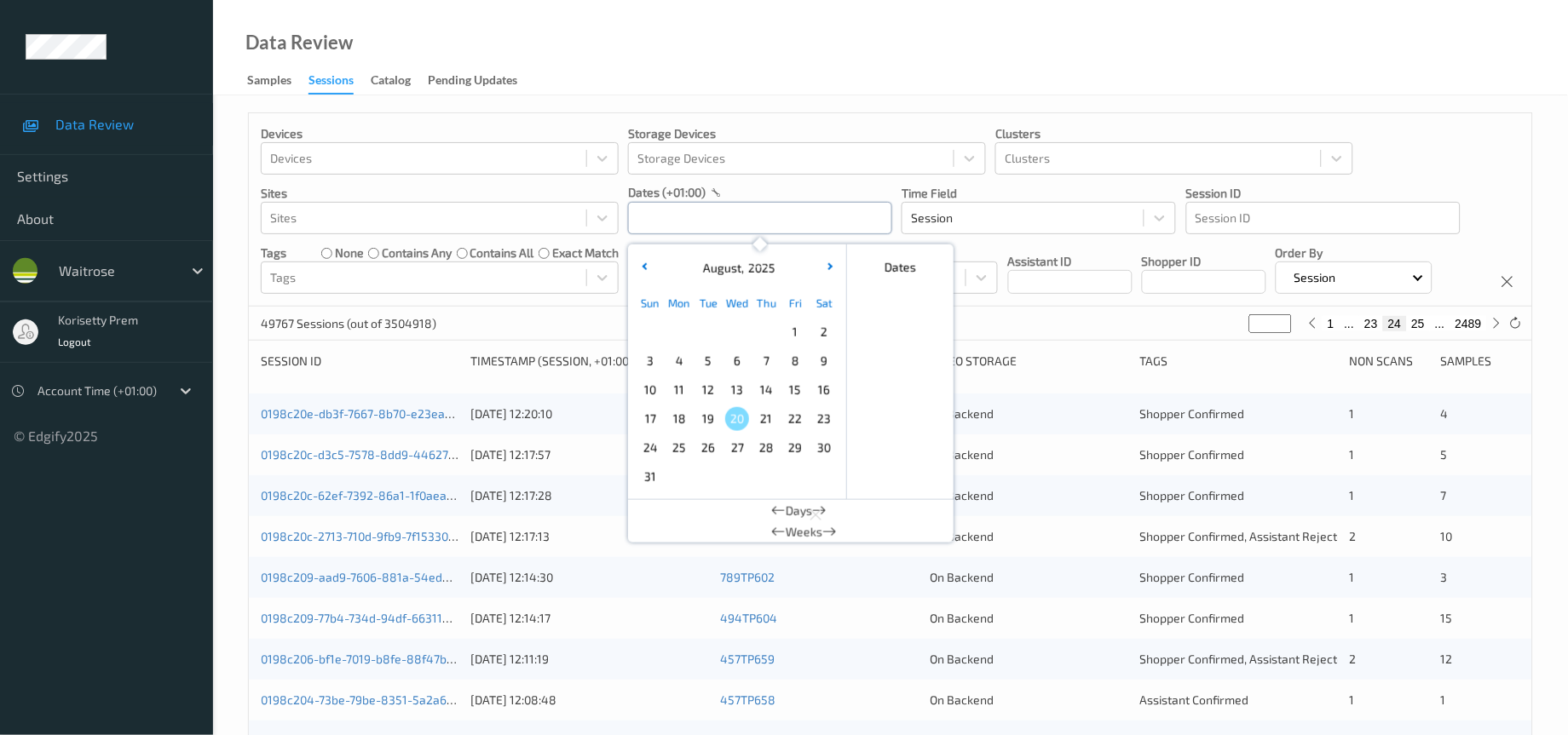
click at [711, 210] on input "text" at bounding box center [761, 218] width 264 height 33
click at [825, 384] on span "16" at bounding box center [823, 389] width 23 height 23
type input "16/08/2025 00:00"
type input "*"
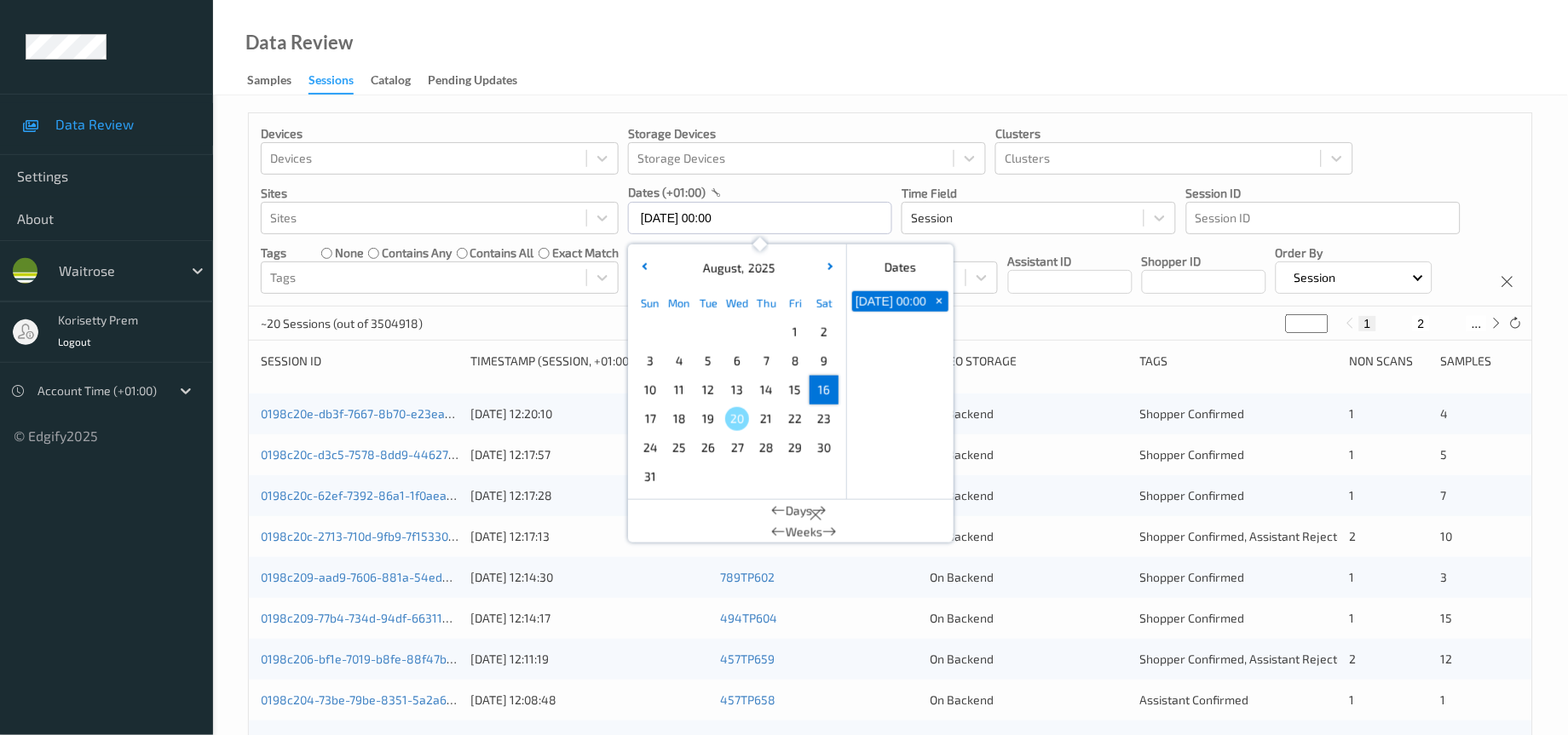
click at [825, 387] on span "16" at bounding box center [823, 389] width 23 height 23
type input "16/08/2025 00:00 -> 16/08/2025 23:59"
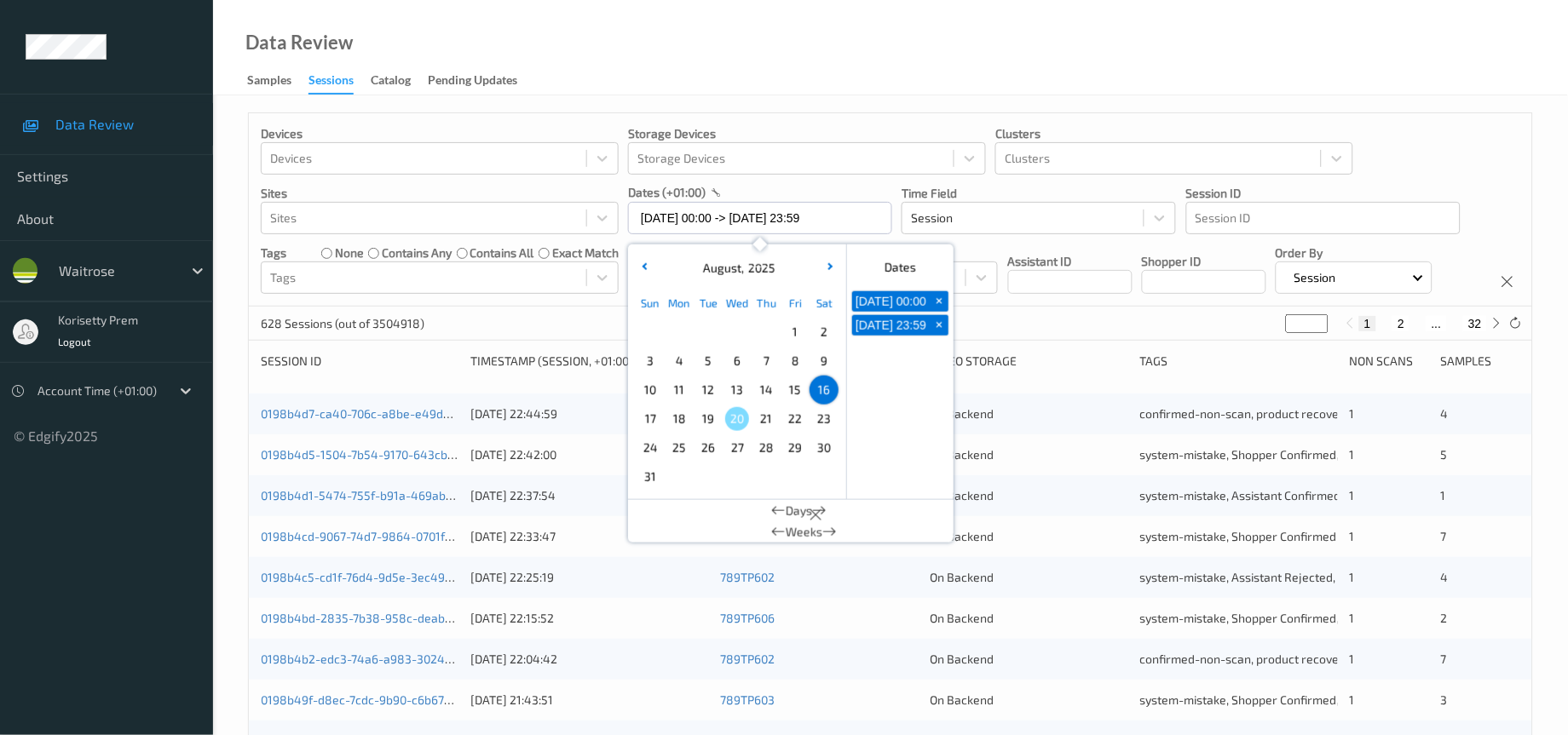
click at [986, 307] on div "Devices Devices Storage Devices Storage Devices Clusters Clusters Sites Sites d…" at bounding box center [890, 210] width 1284 height 193
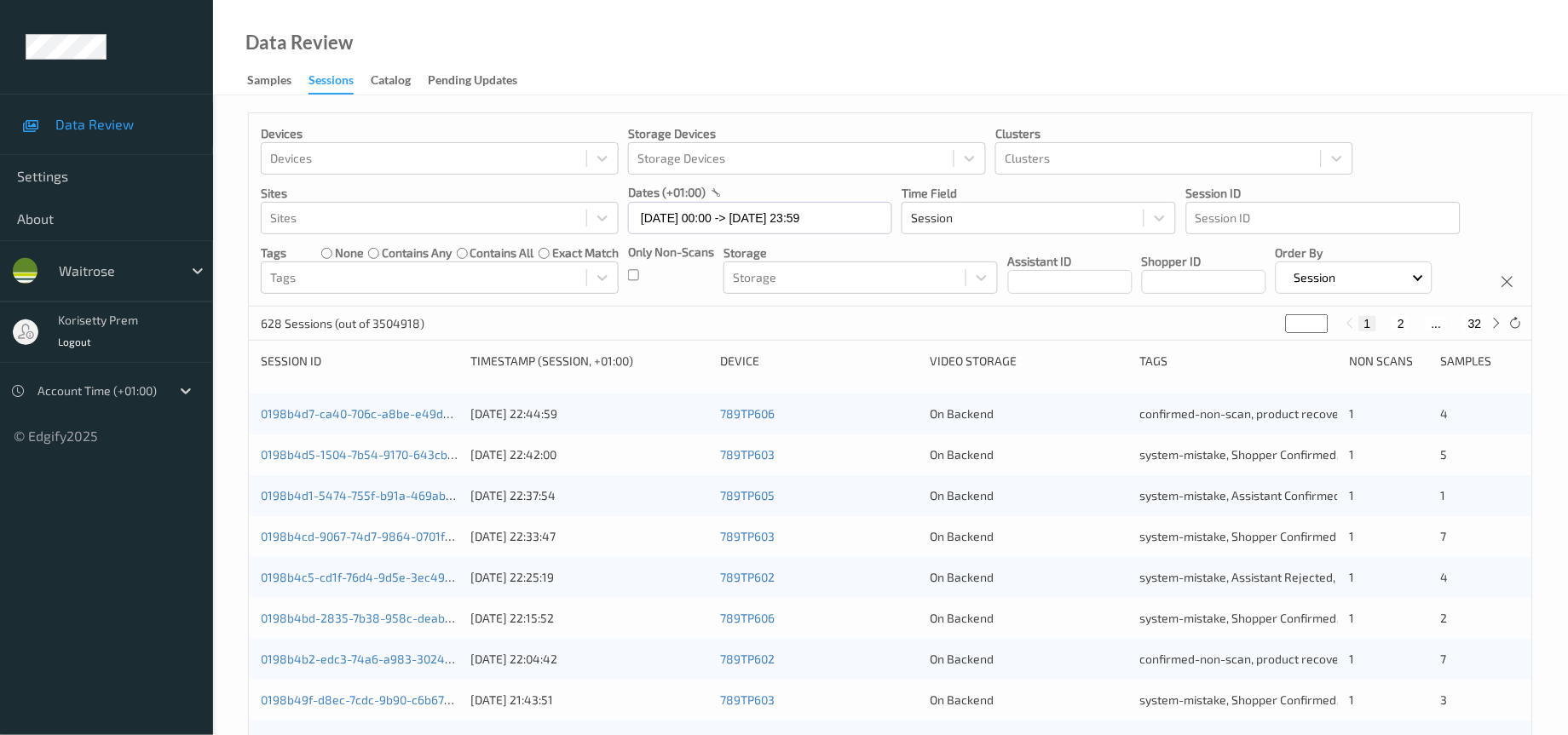
click at [1299, 333] on input "*" at bounding box center [1306, 323] width 42 height 19
type input "**"
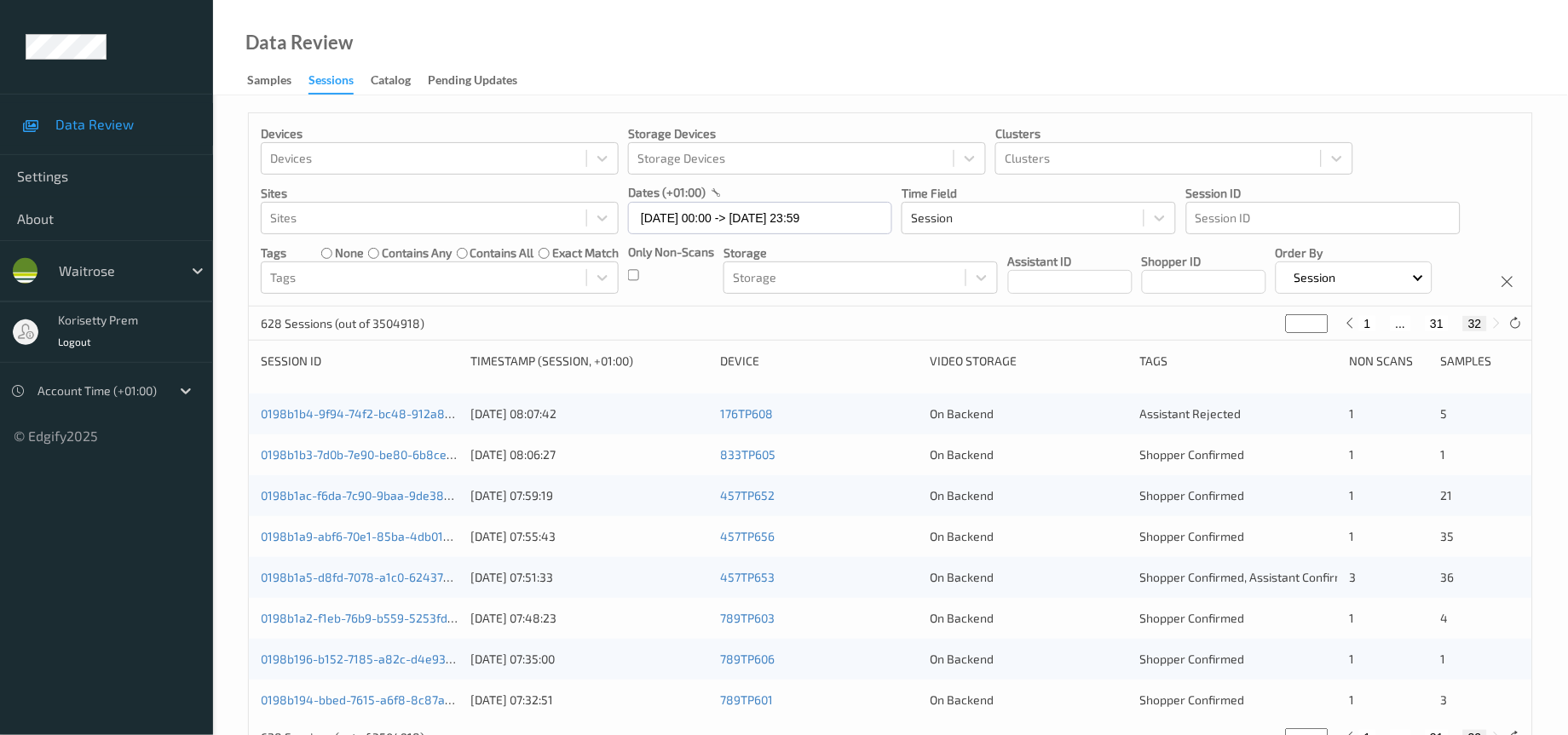
type input "*"
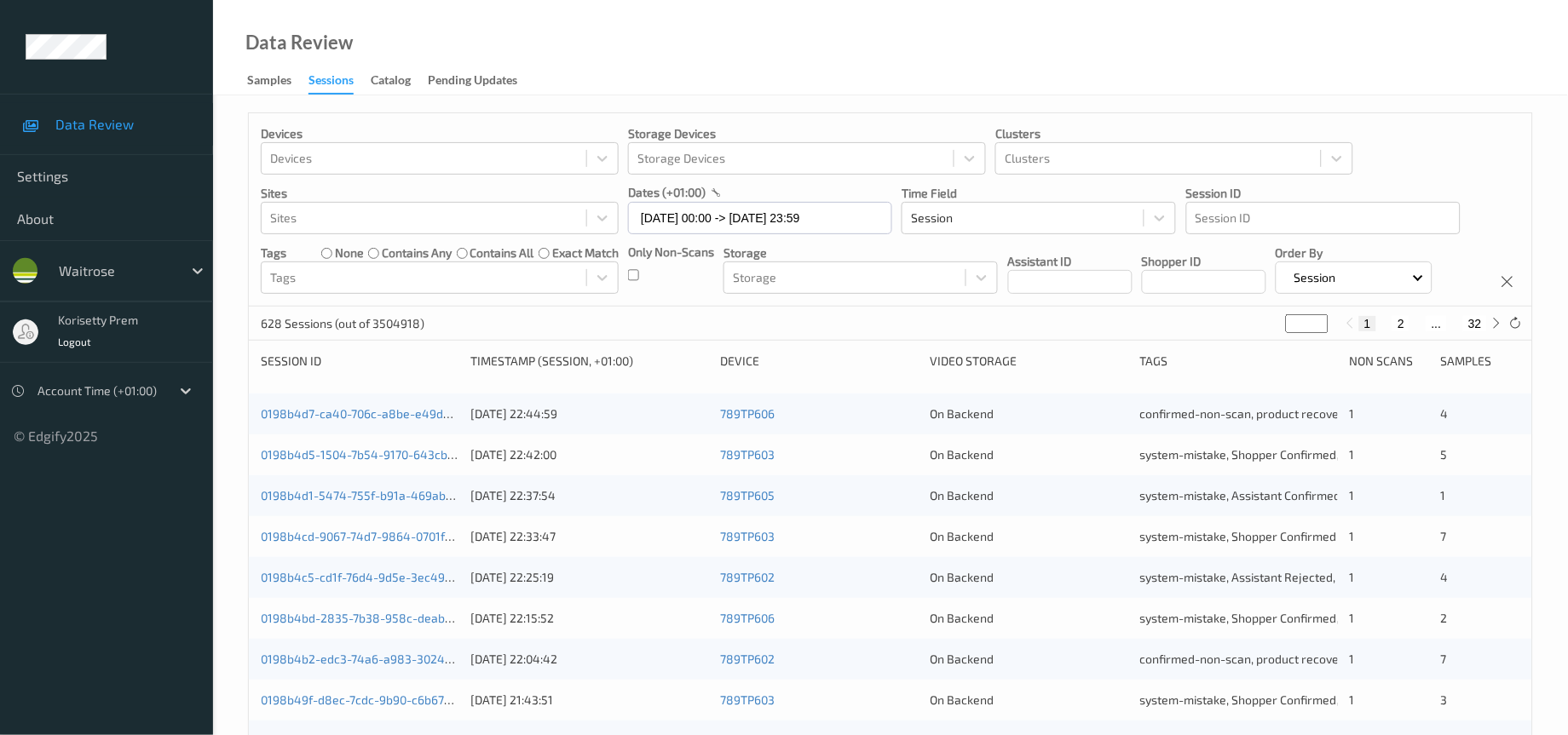
type input "**"
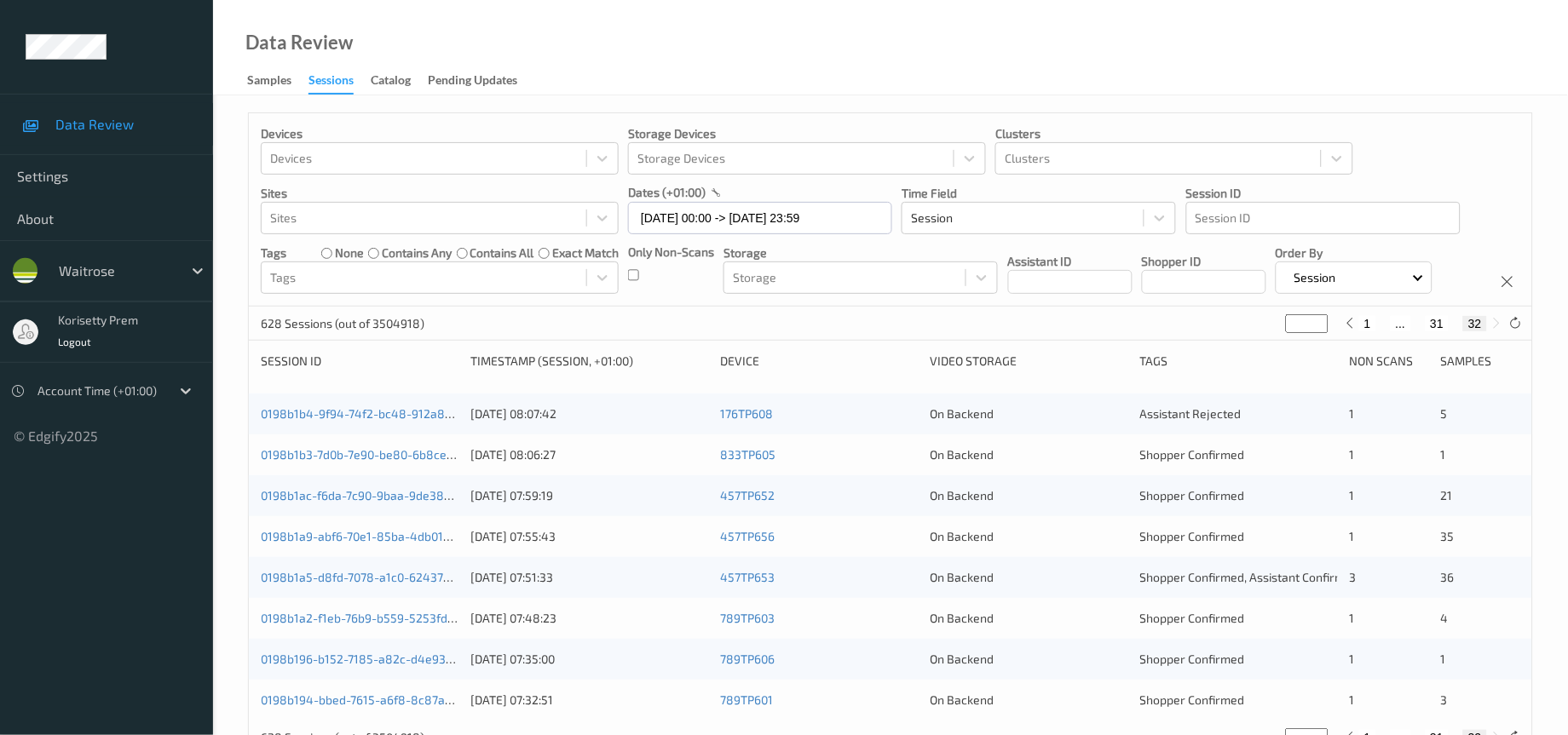
type input "**"
click at [1318, 333] on input "**" at bounding box center [1306, 323] width 42 height 19
type input "**"
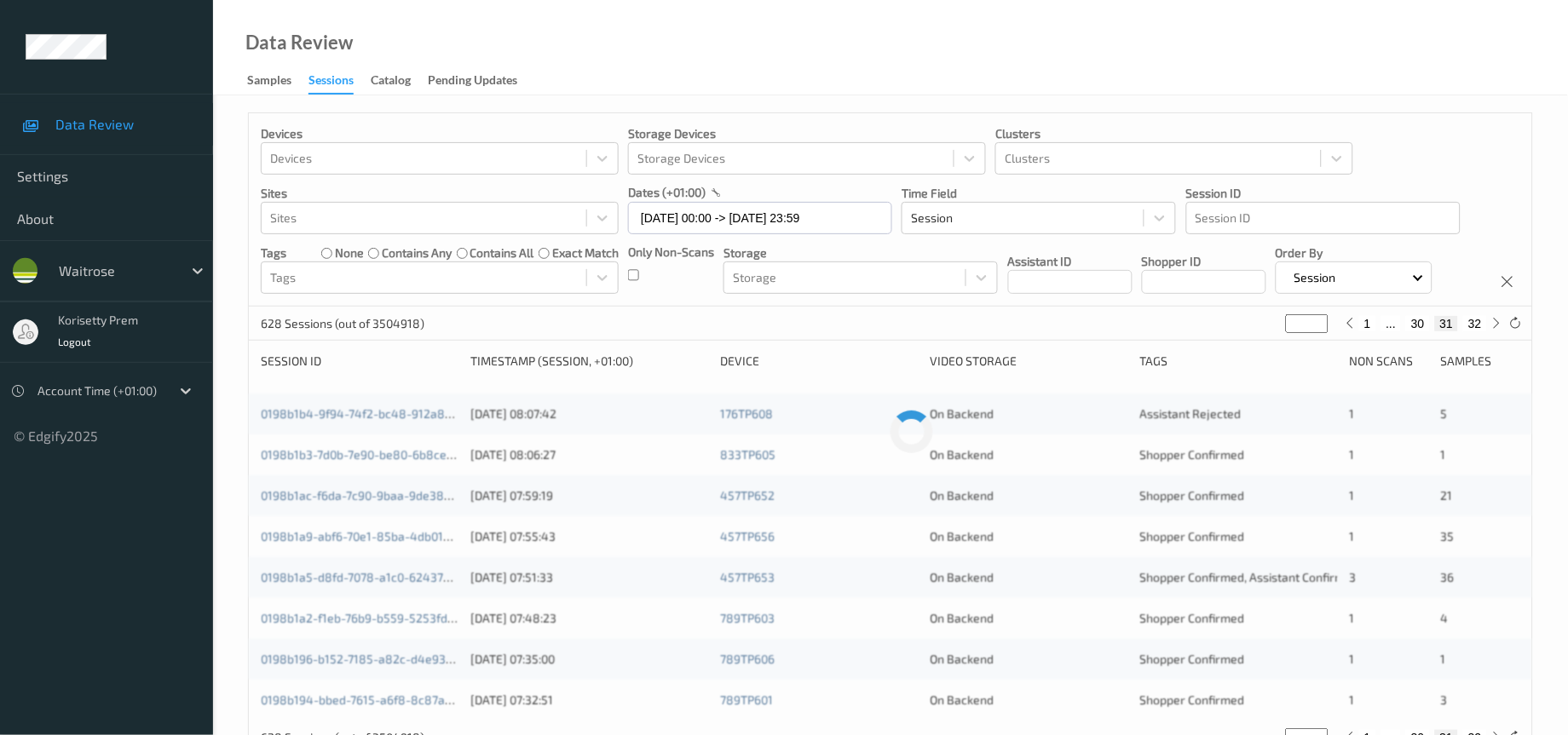
click at [1318, 333] on input "**" at bounding box center [1306, 323] width 42 height 19
type input "**"
click at [1318, 333] on input "**" at bounding box center [1304, 323] width 42 height 19
click at [1318, 333] on div "1 ... 28 29 30 ... 32" at bounding box center [1411, 323] width 189 height 19
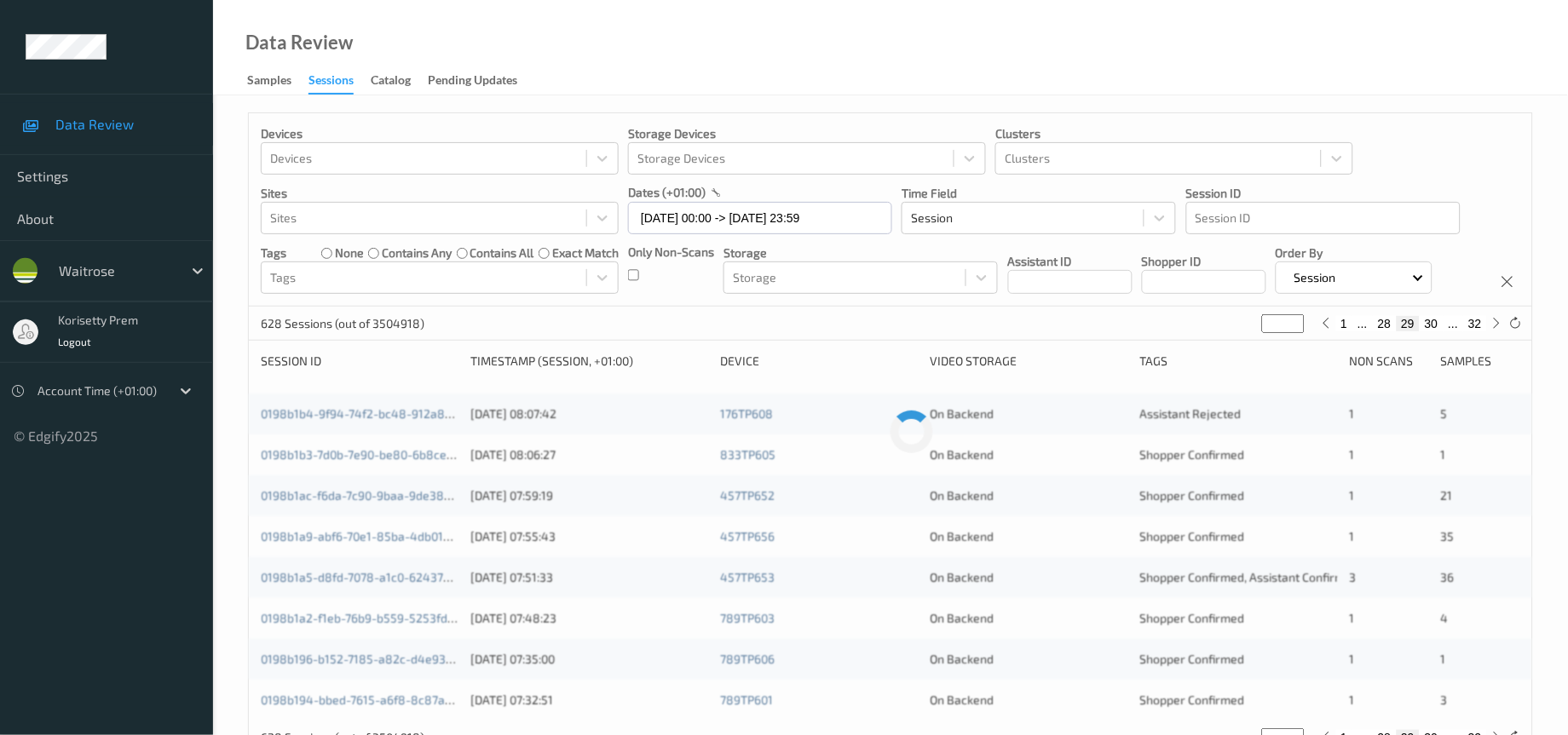
click at [1318, 333] on div "1 ... 28 29 30 ... 32" at bounding box center [1411, 323] width 189 height 19
type input "**"
click at [1292, 333] on input "**" at bounding box center [1283, 323] width 42 height 19
type input "**"
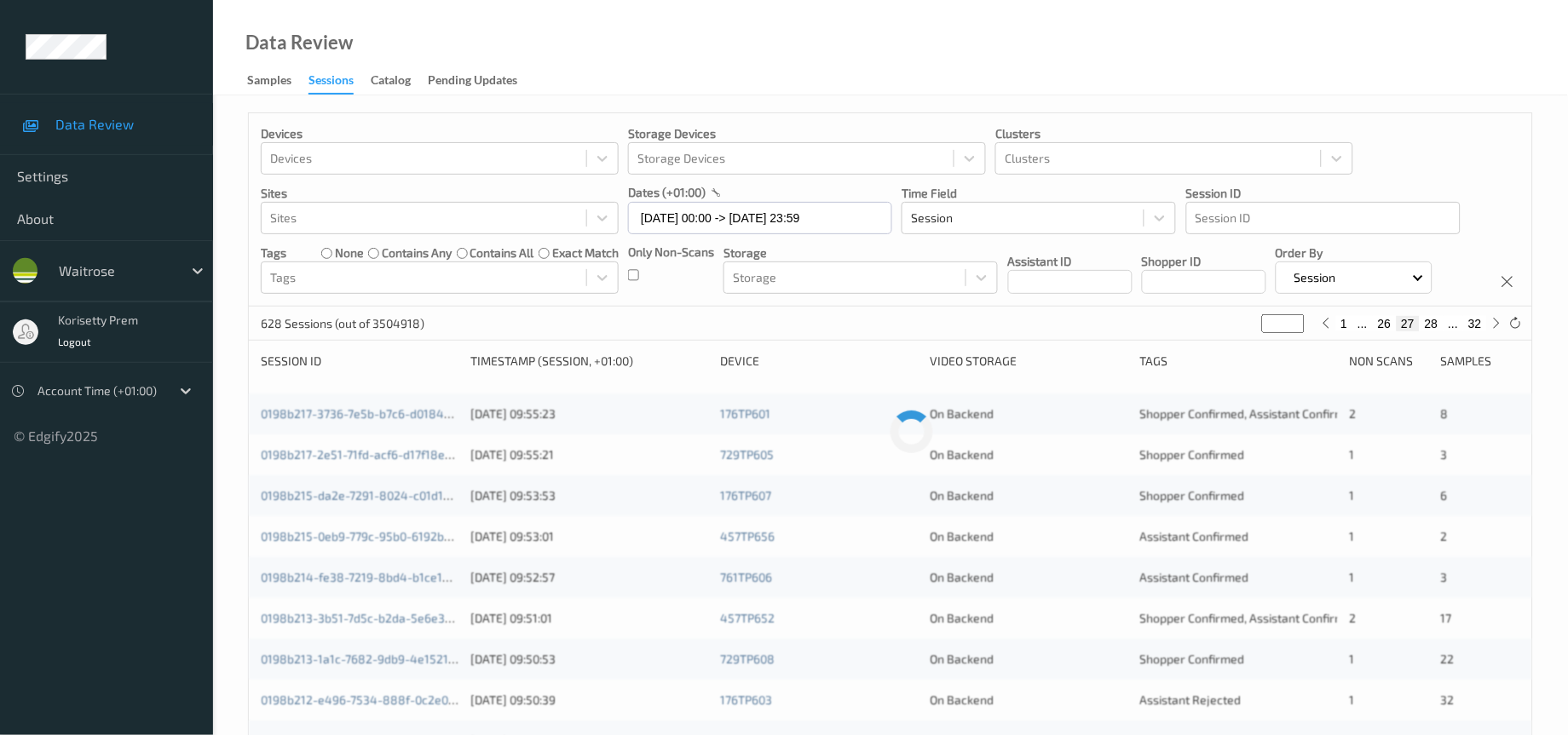
type input "**"
click at [1292, 333] on input "**" at bounding box center [1283, 323] width 42 height 19
type input "**"
click at [1292, 333] on input "**" at bounding box center [1283, 323] width 42 height 19
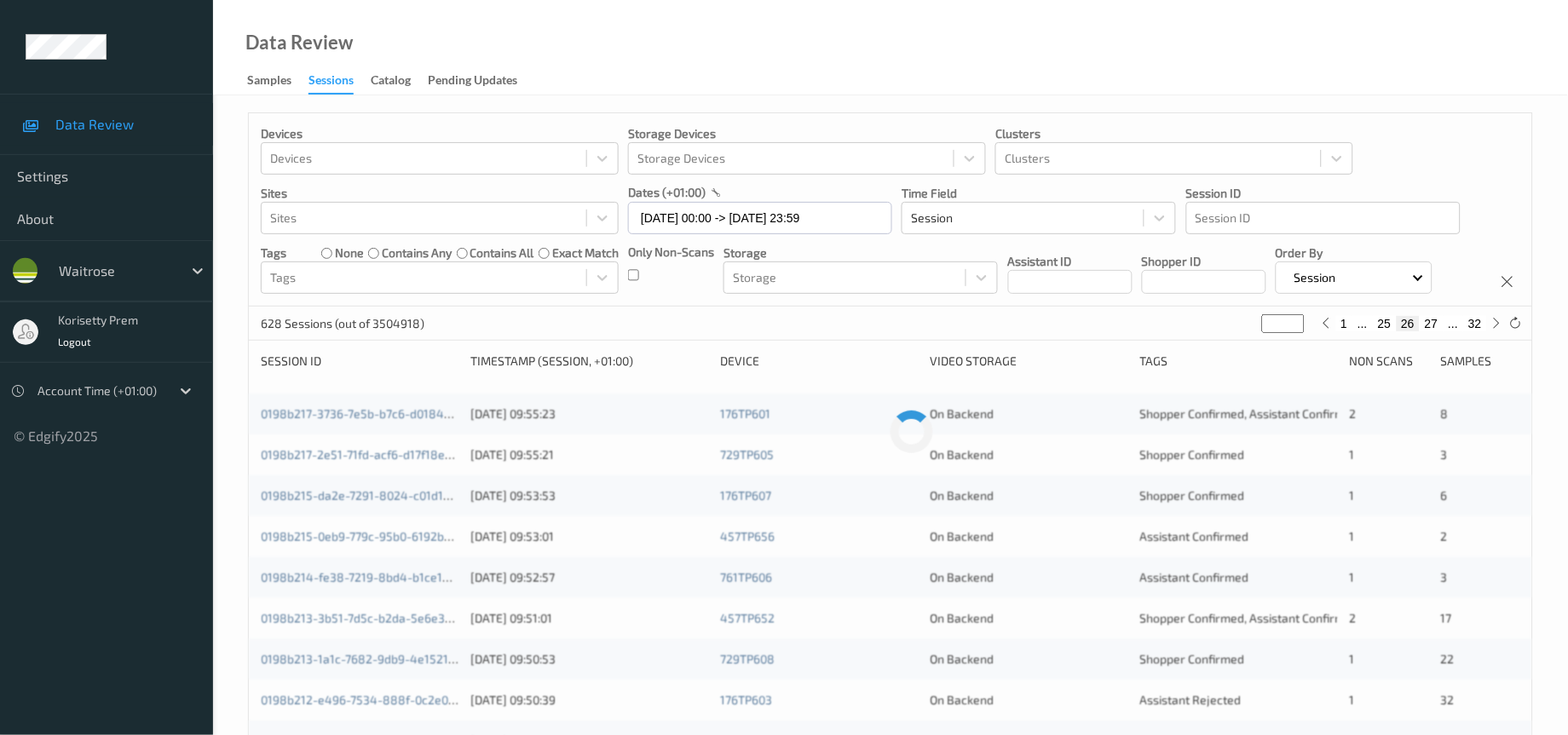
type input "**"
click at [1292, 333] on input "**" at bounding box center [1283, 323] width 42 height 19
type input "**"
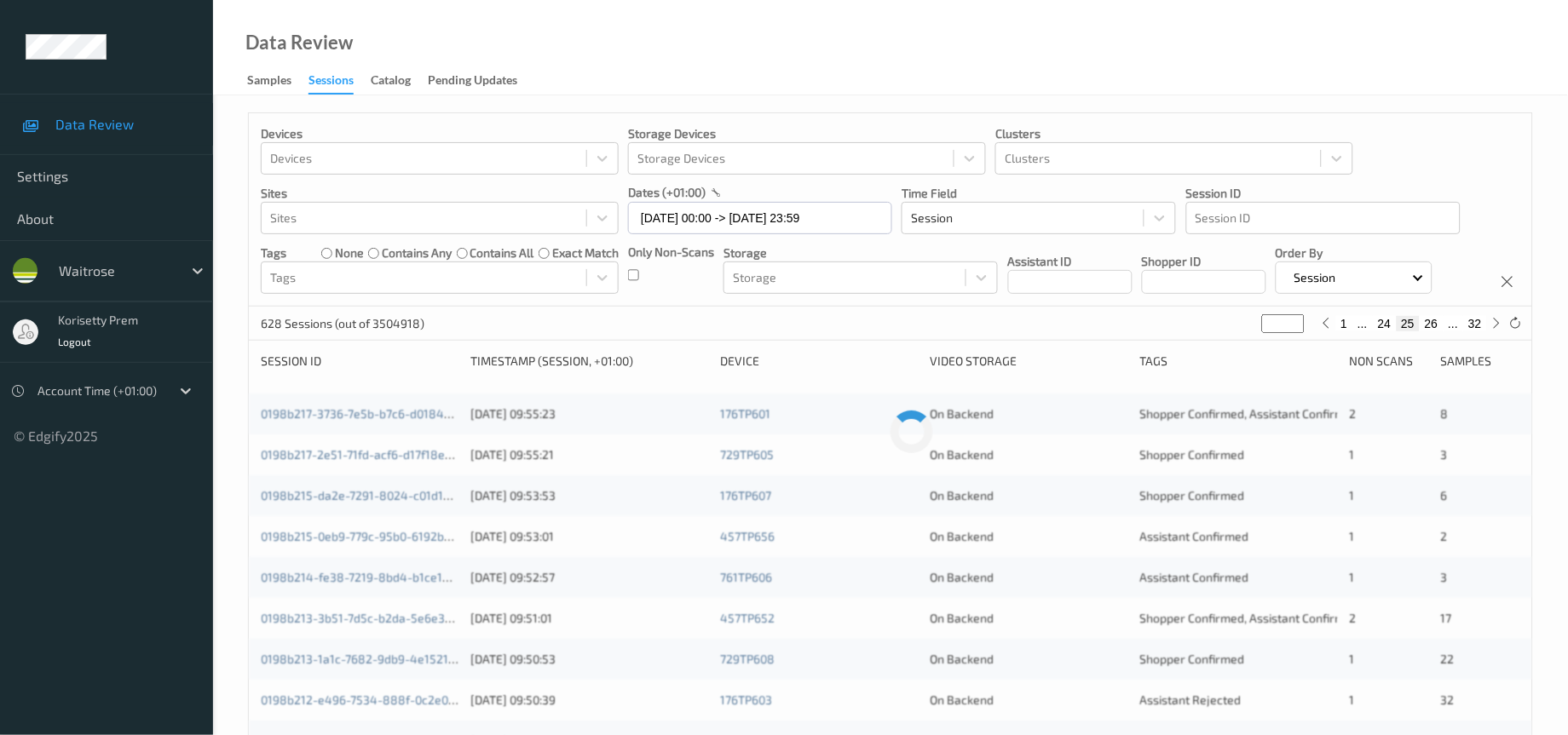
type input "**"
click at [1292, 333] on input "**" at bounding box center [1283, 323] width 42 height 19
click at [1192, 307] on div "Devices Devices Storage Devices Storage Devices Clusters Clusters Sites Sites d…" at bounding box center [890, 210] width 1284 height 193
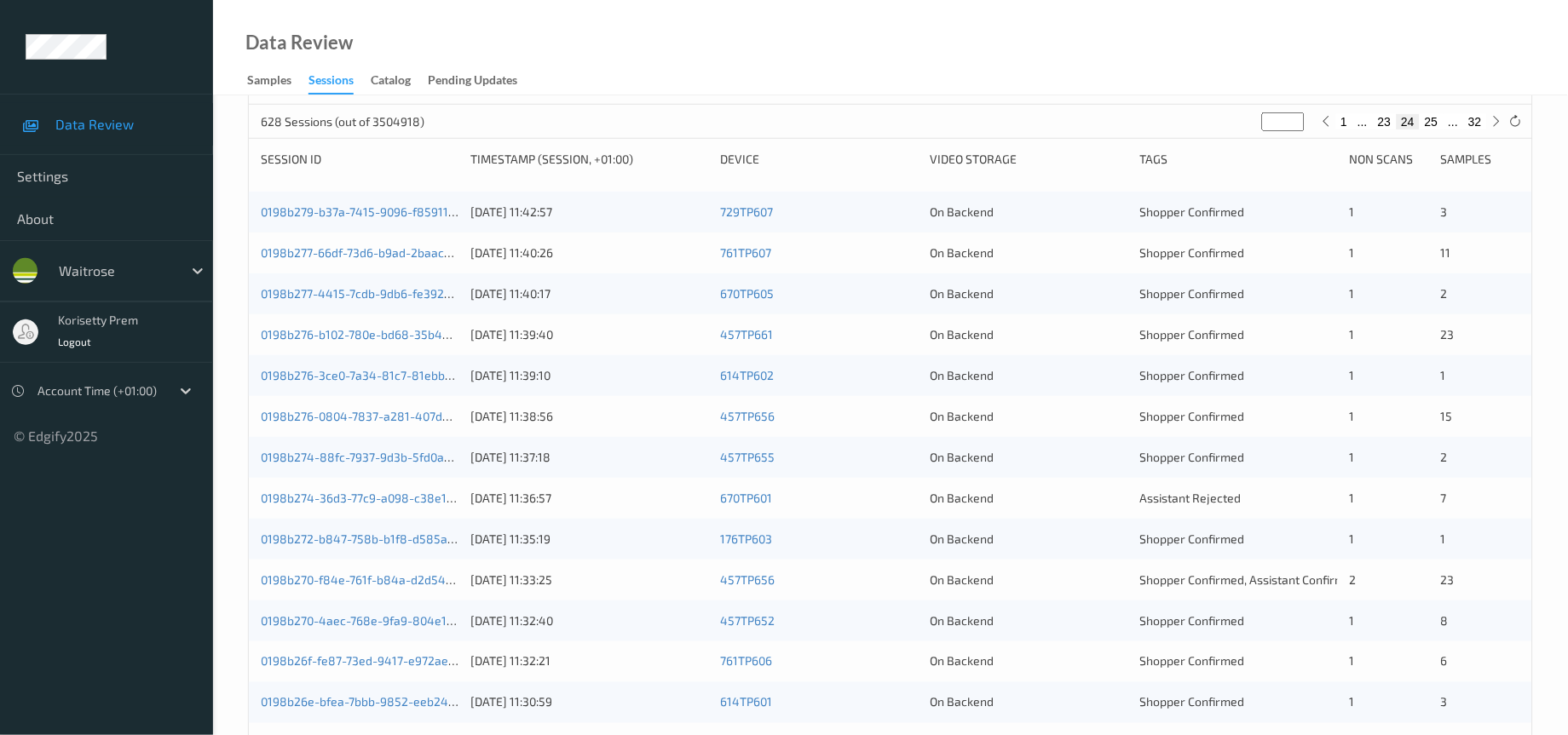
scroll to position [200, 0]
click at [561, 592] on div "16/08/2025 11:33:25" at bounding box center [590, 582] width 238 height 17
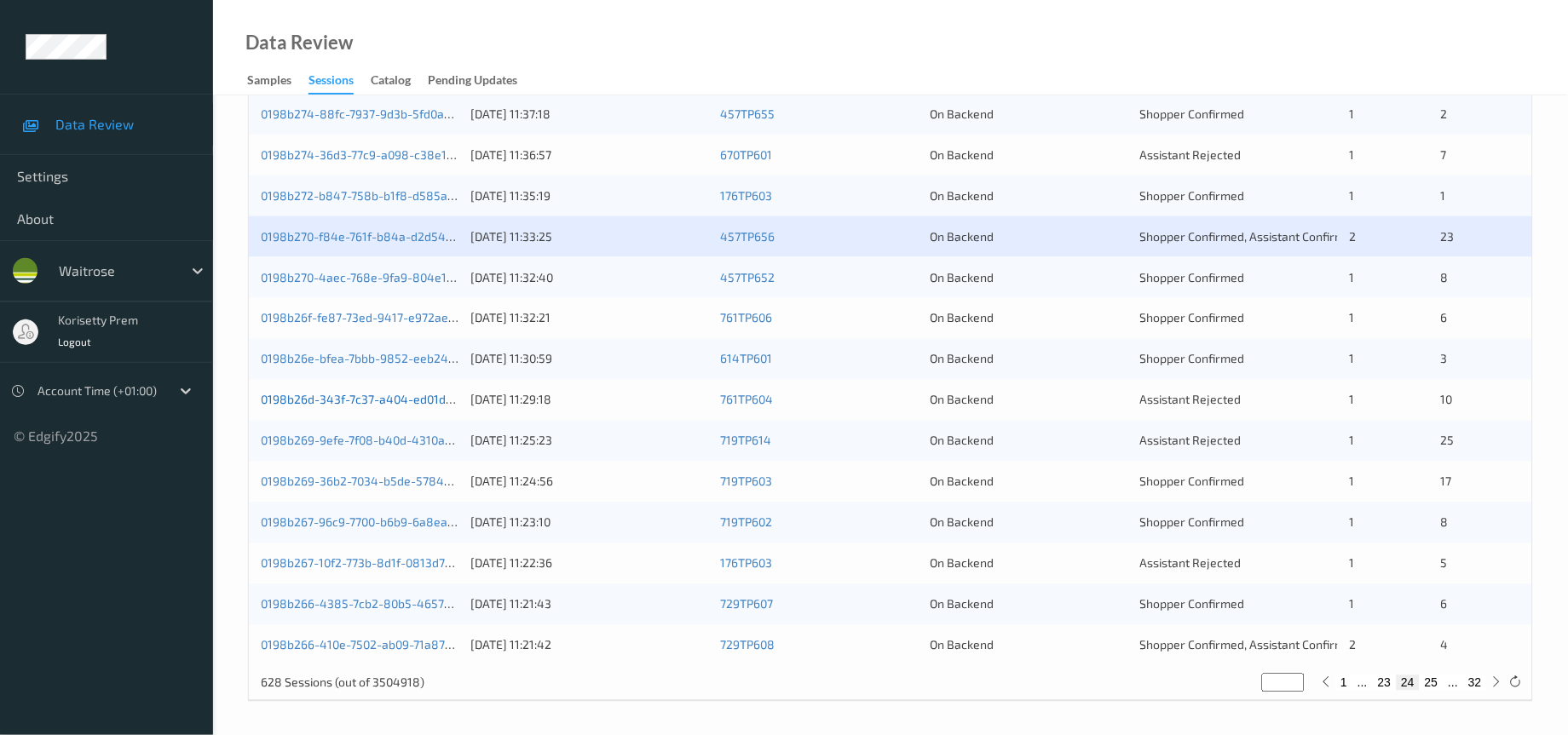
scroll to position [583, 0]
click at [416, 276] on link "0198b270-4aec-768e-9fa9-804e18e06e18" at bounding box center [377, 275] width 234 height 14
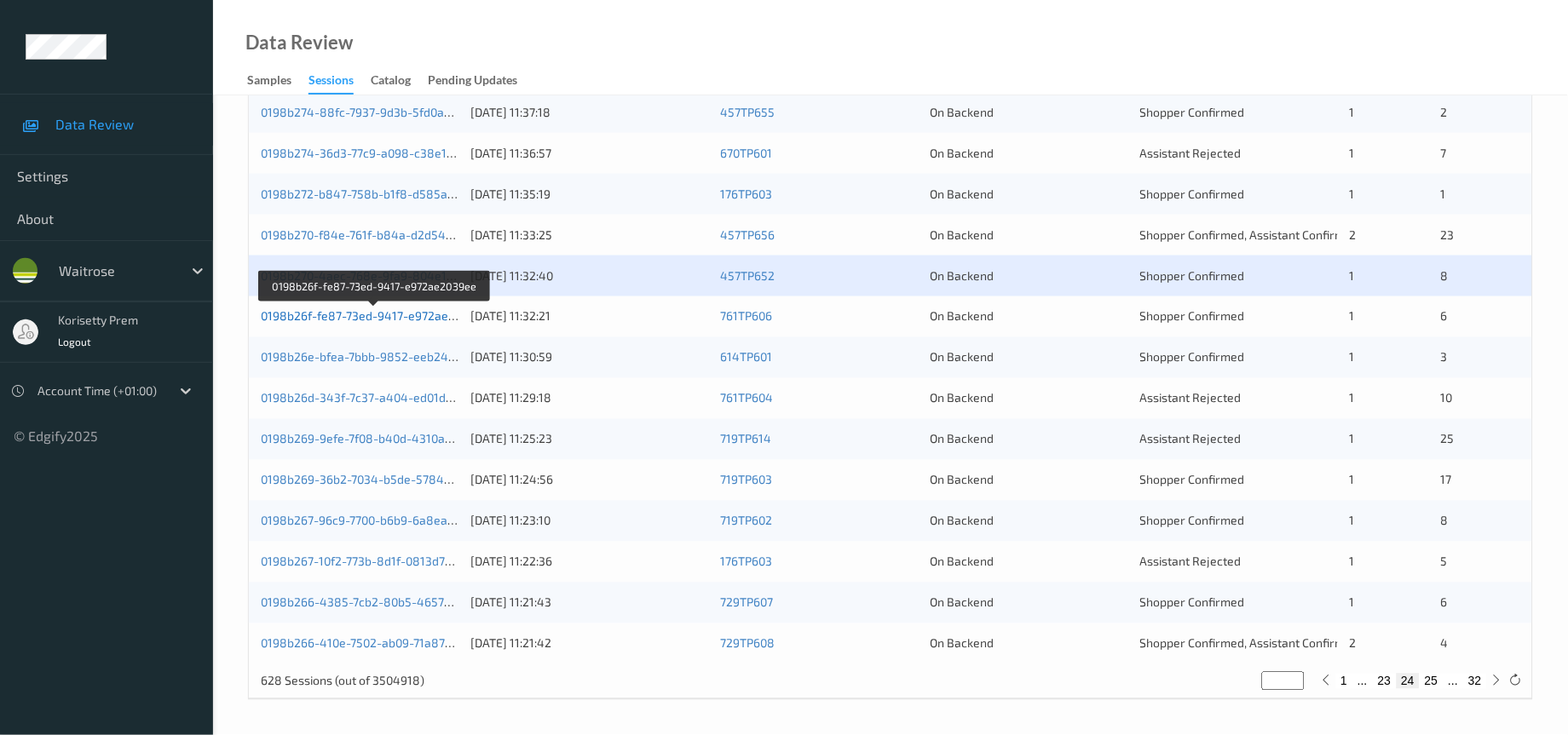
click at [409, 322] on link "0198b26f-fe87-73ed-9417-e972ae2039ee" at bounding box center [375, 316] width 229 height 14
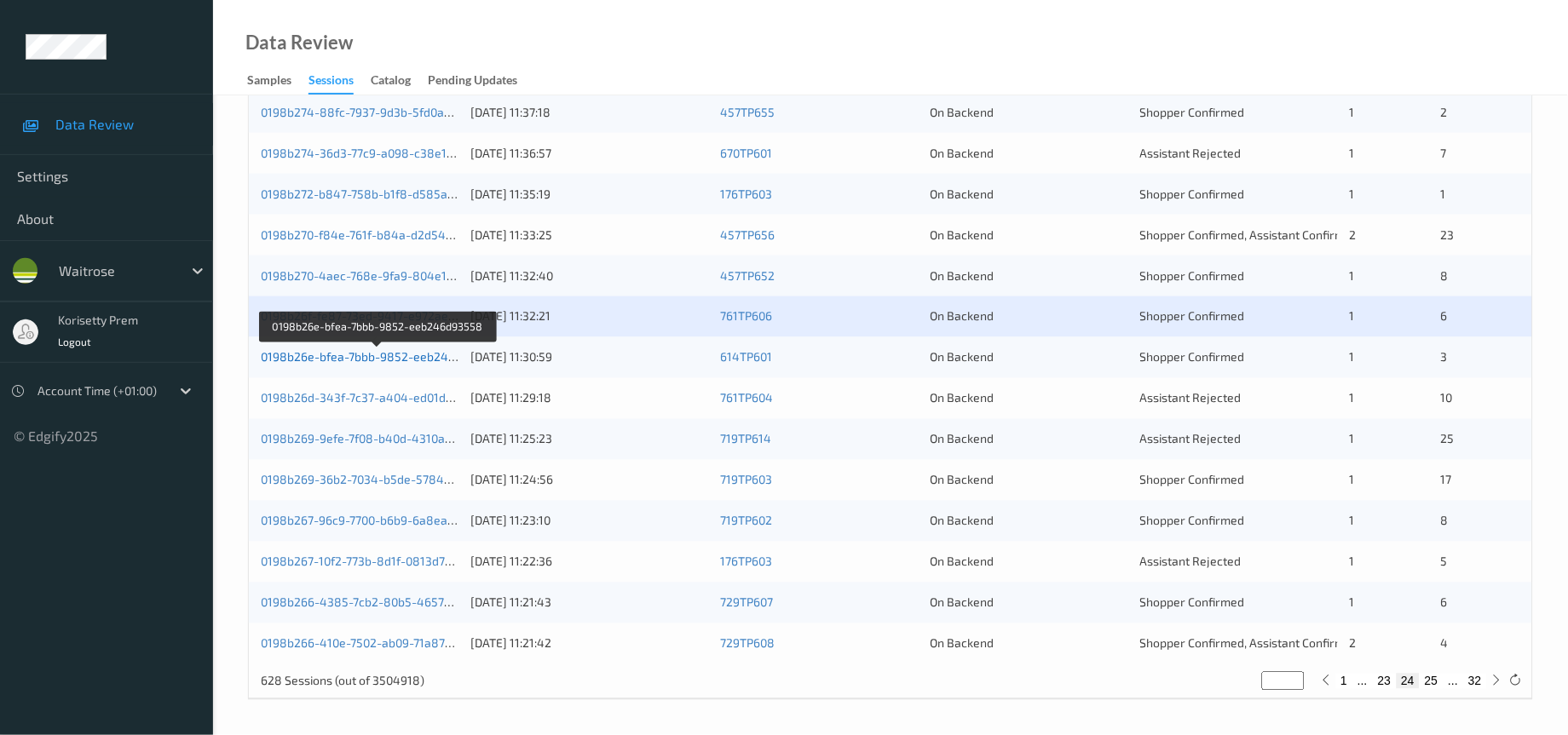
click at [423, 360] on link "0198b26e-bfea-7bbb-9852-eeb246d93558" at bounding box center [379, 356] width 236 height 14
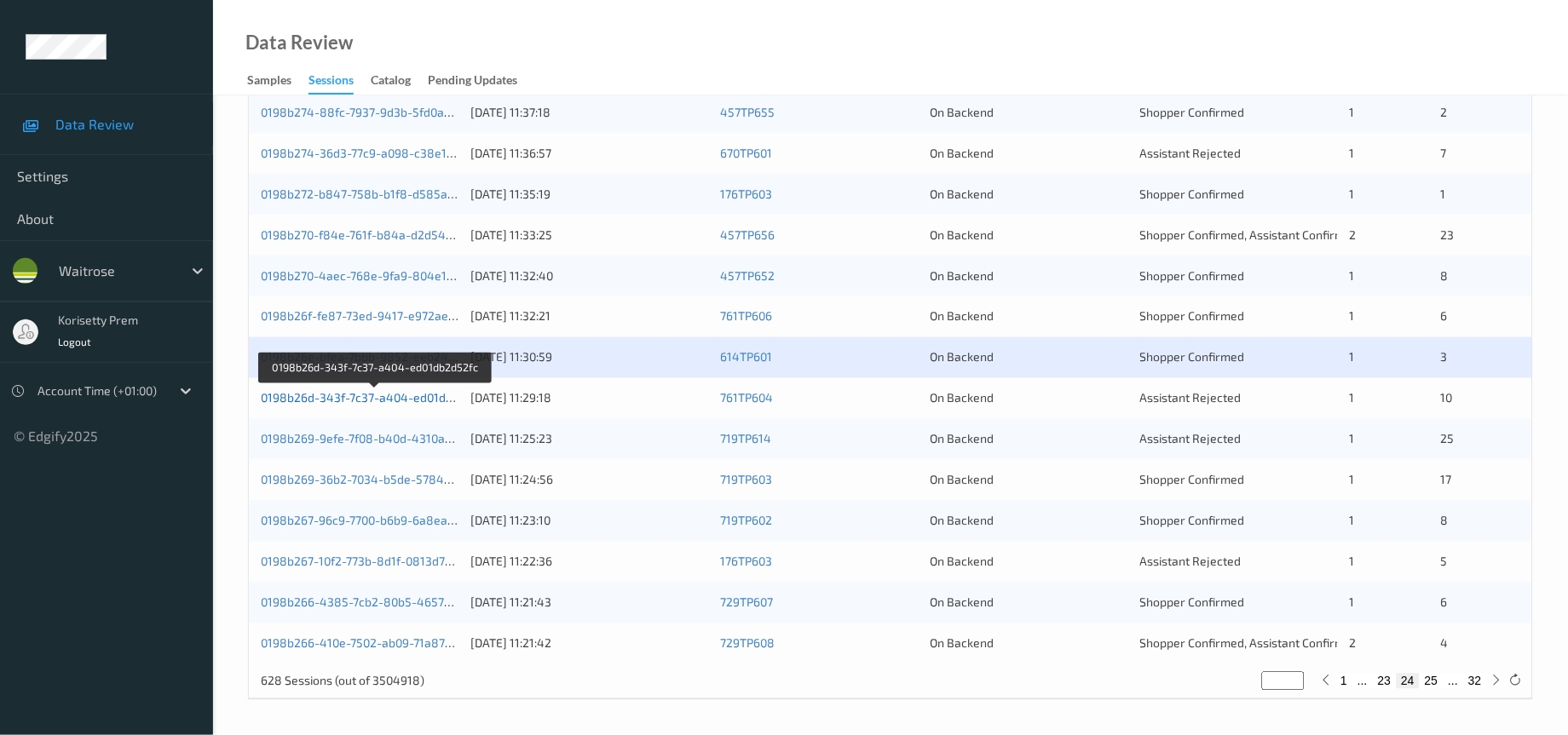
click at [413, 397] on link "0198b26d-343f-7c37-a404-ed01db2d52fc" at bounding box center [375, 398] width 229 height 14
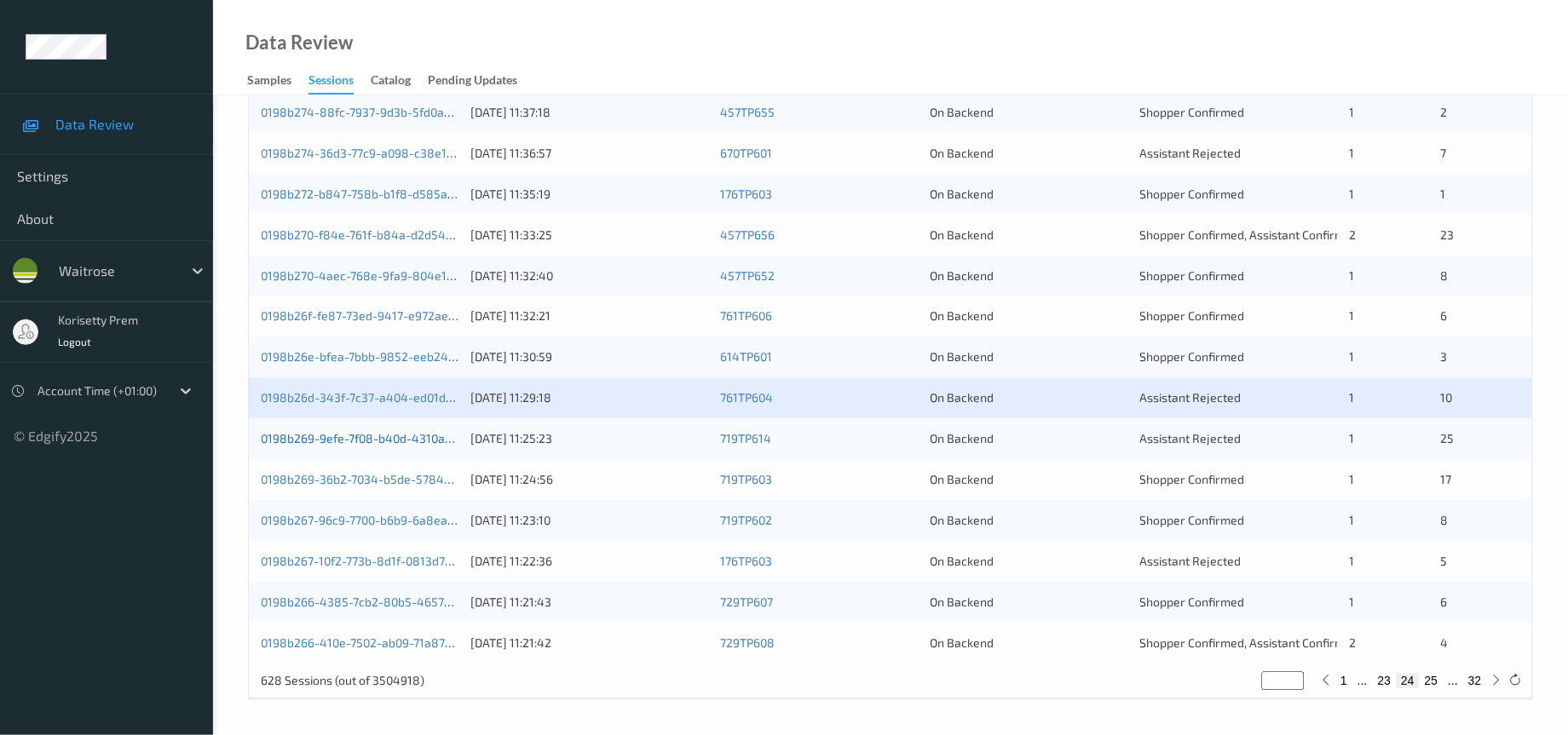
click at [406, 442] on link "0198b269-9efe-7f08-b40d-4310ae30babc" at bounding box center [376, 439] width 231 height 14
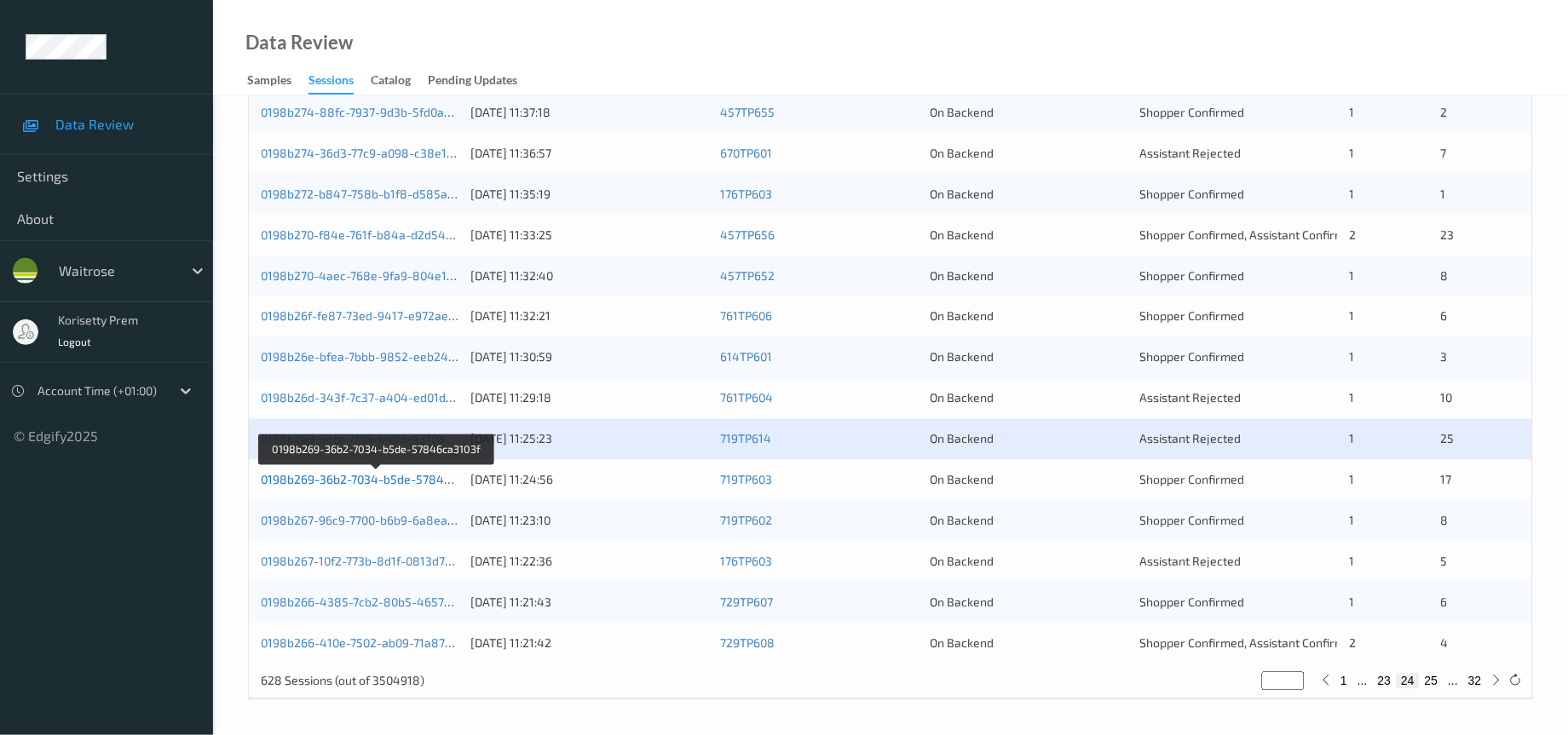
click at [401, 481] on link "0198b269-36b2-7034-b5de-57846ca3103f" at bounding box center [377, 479] width 233 height 14
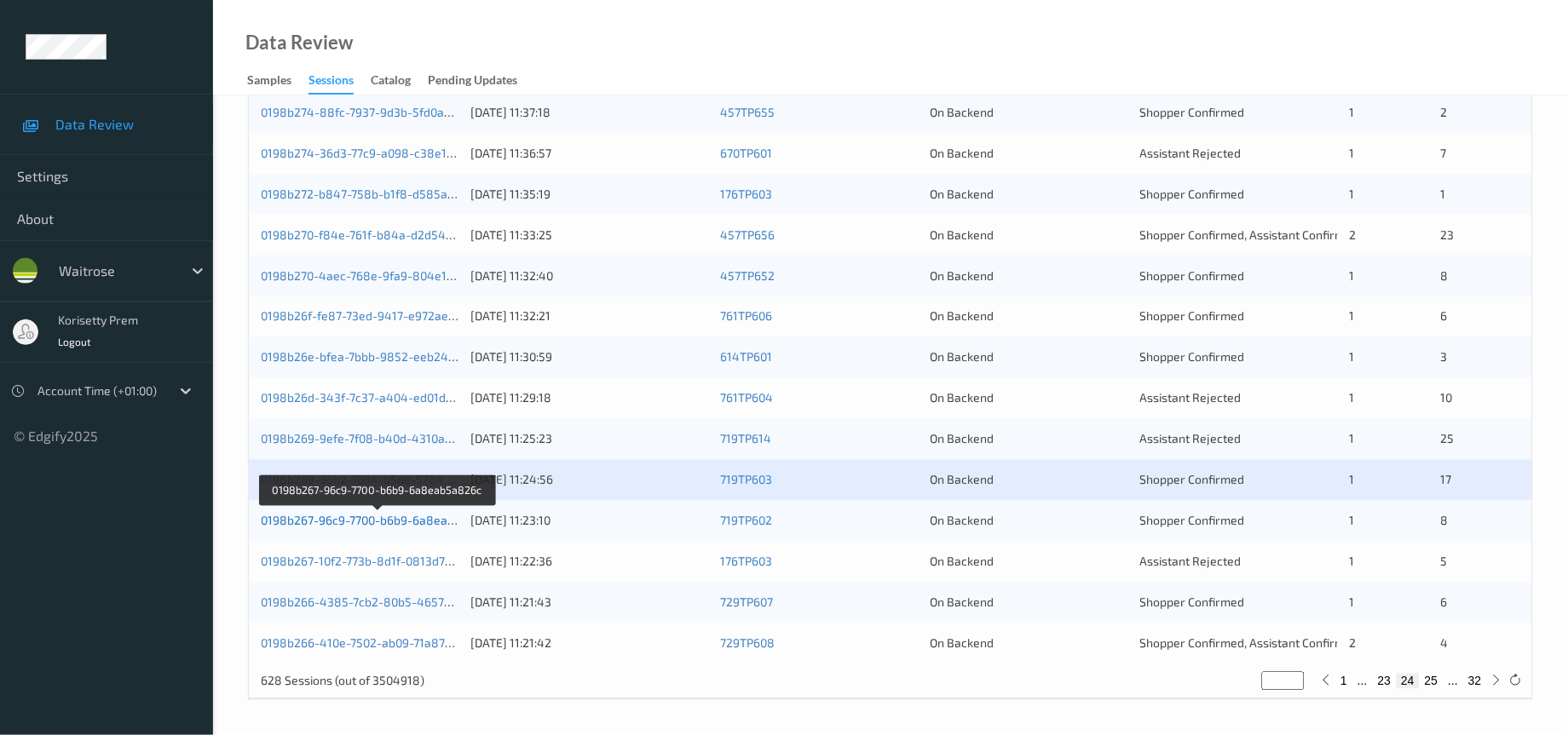
click at [403, 518] on link "0198b267-96c9-7700-b6b9-6a8eab5a826c" at bounding box center [378, 520] width 234 height 14
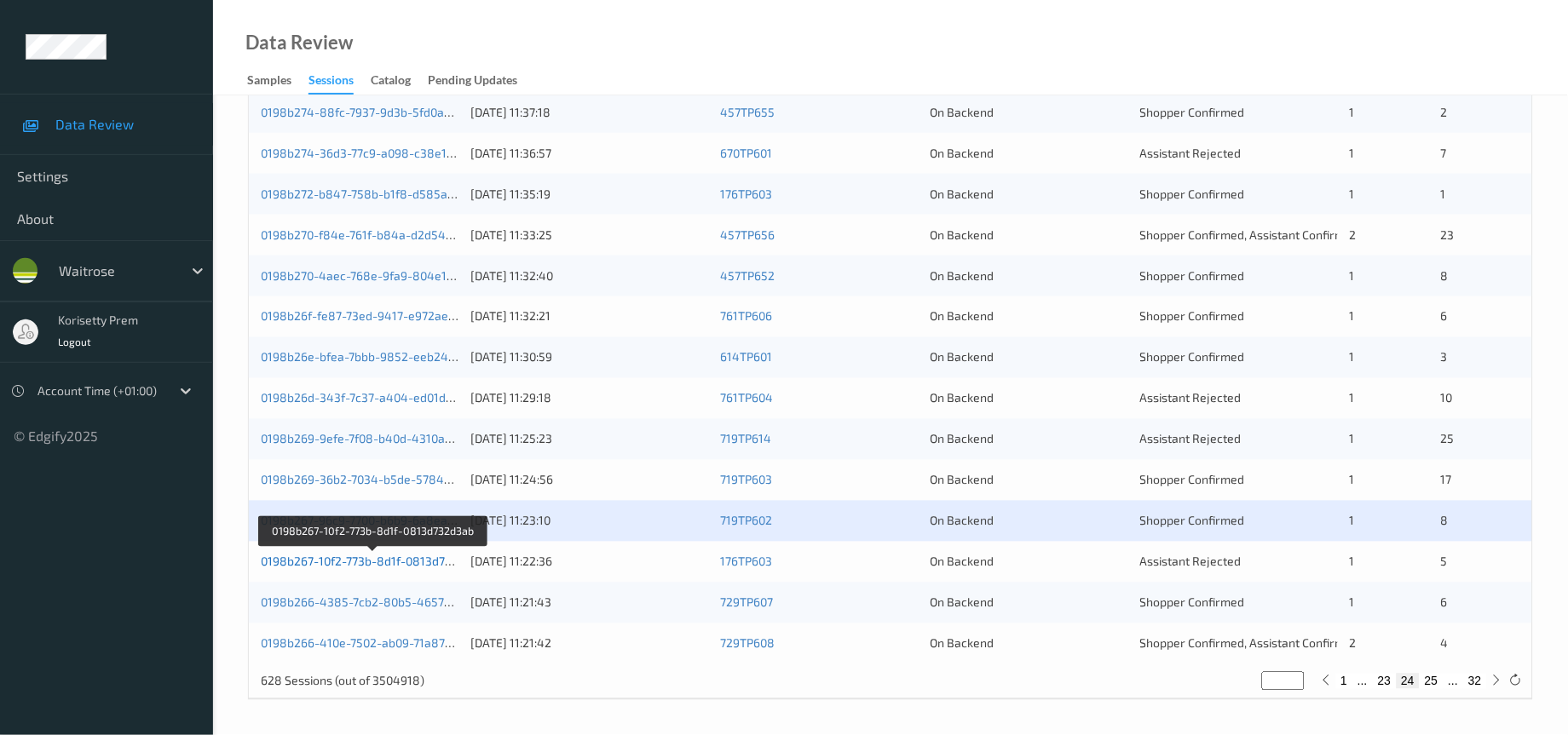
click at [395, 564] on link "0198b267-10f2-773b-8d1f-0813d732d3ab" at bounding box center [373, 562] width 225 height 14
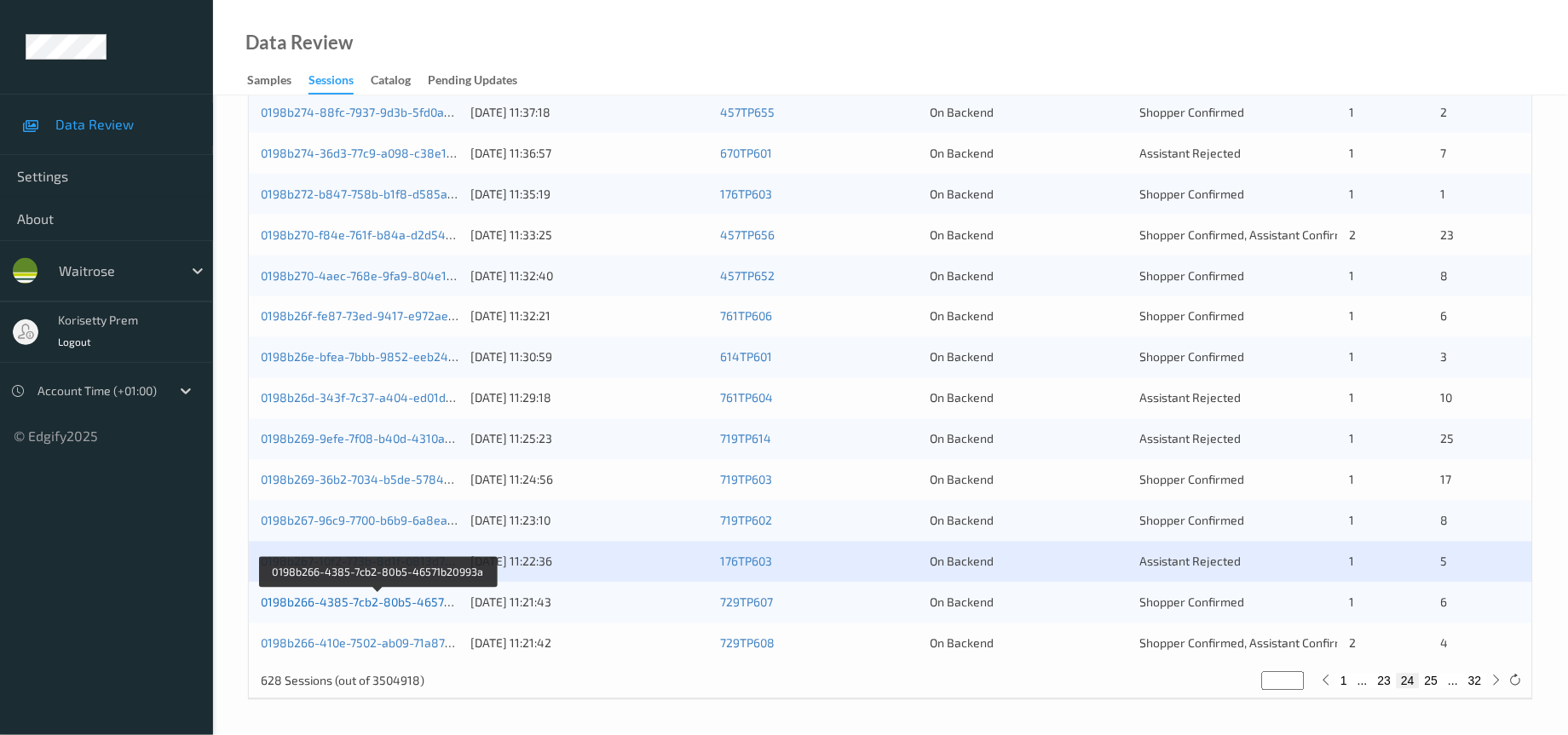
click at [390, 607] on link "0198b266-4385-7cb2-80b5-46571b20993a" at bounding box center [379, 602] width 236 height 14
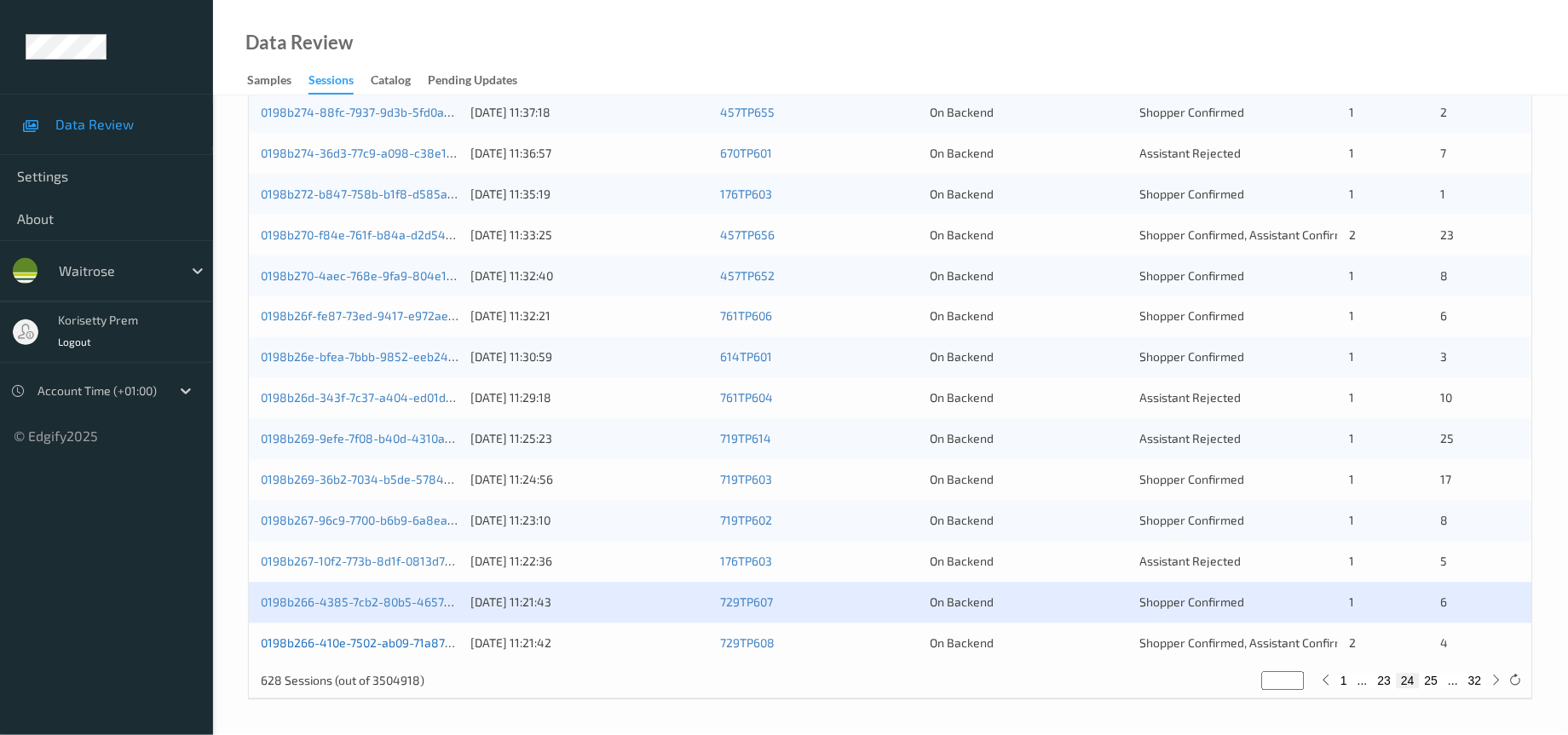
click at [397, 638] on link "0198b266-410e-7502-ab09-71a87f50014f" at bounding box center [373, 643] width 226 height 14
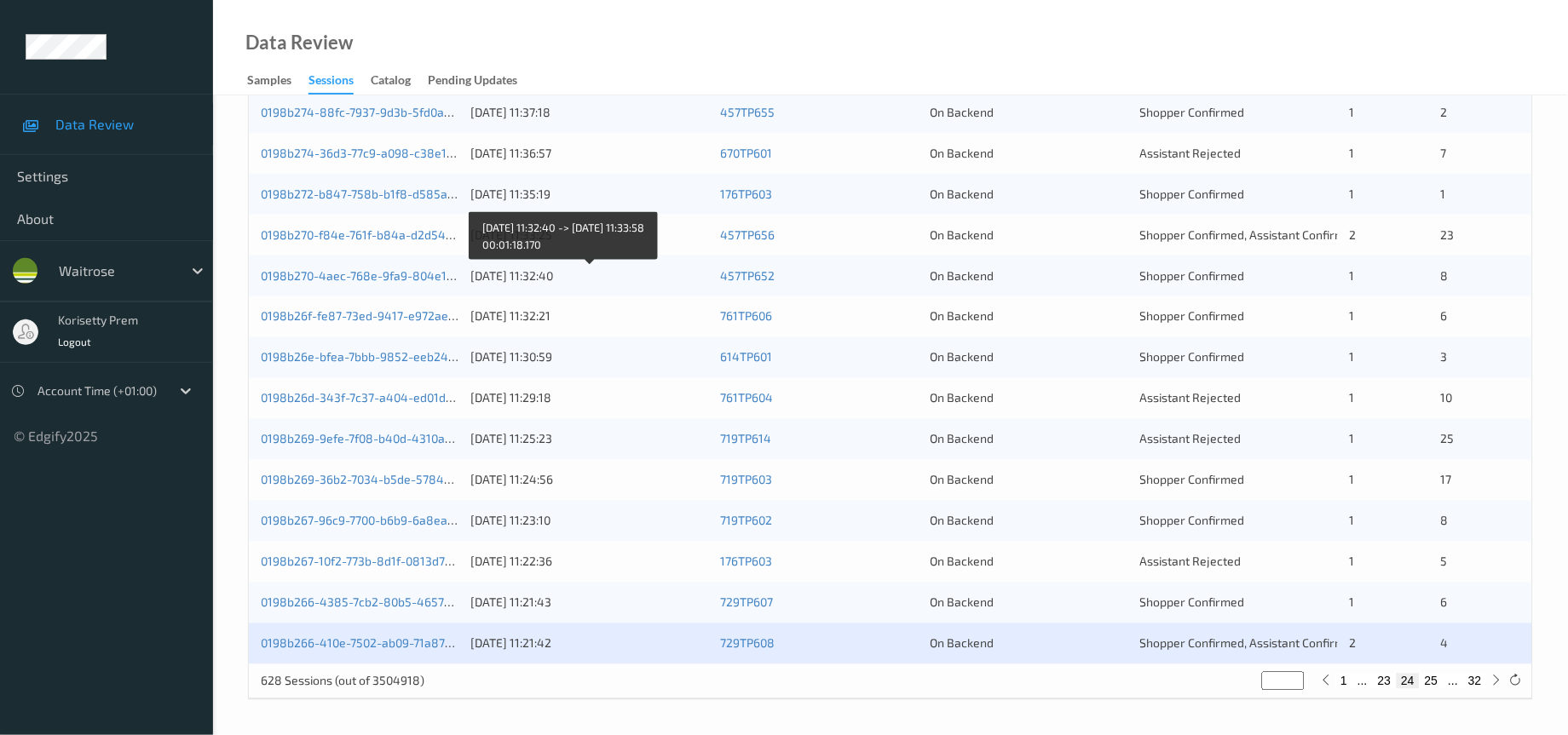
click at [599, 276] on div "16/08/2025 11:32:40" at bounding box center [590, 276] width 238 height 17
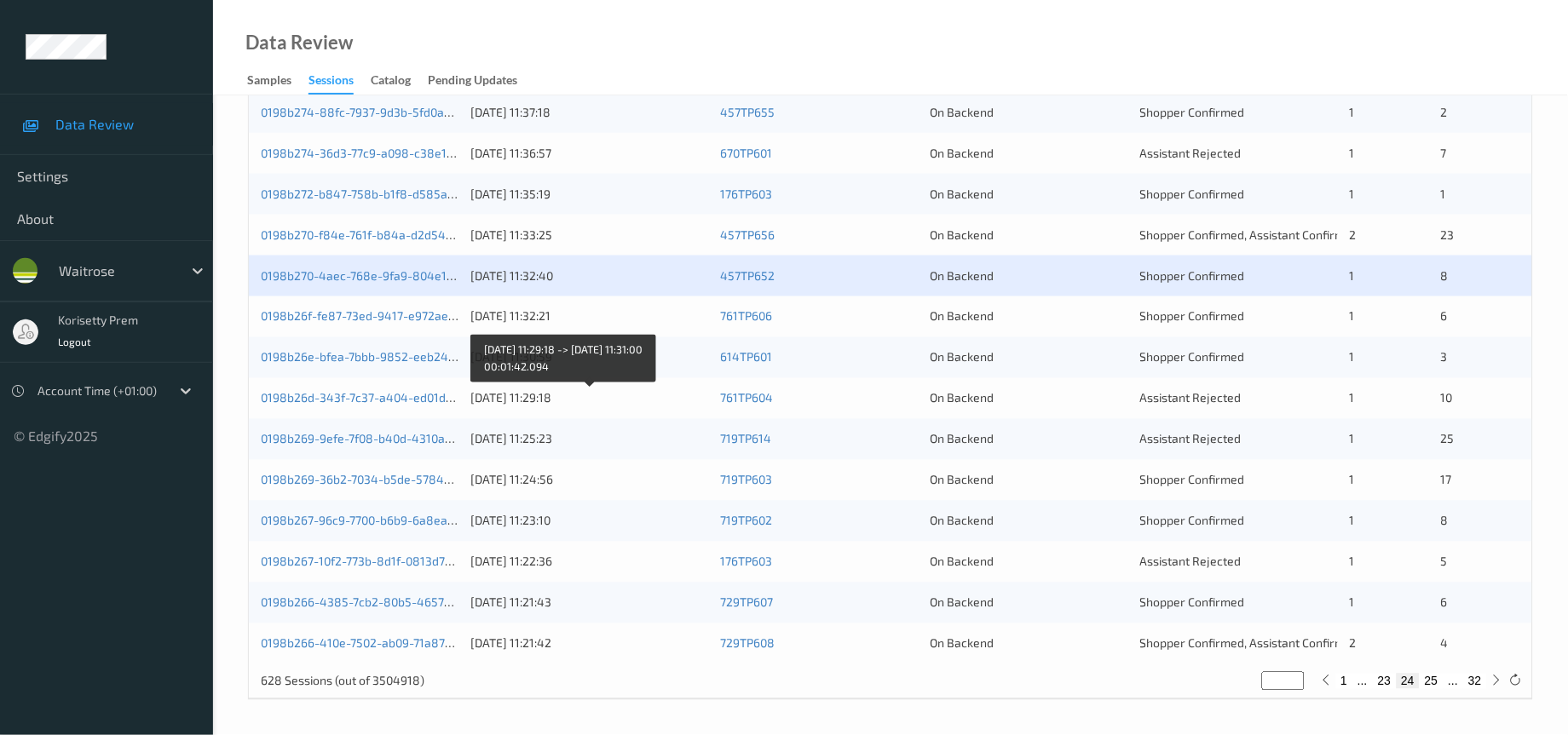
click at [554, 399] on div "16/08/2025 11:29:18" at bounding box center [590, 398] width 238 height 17
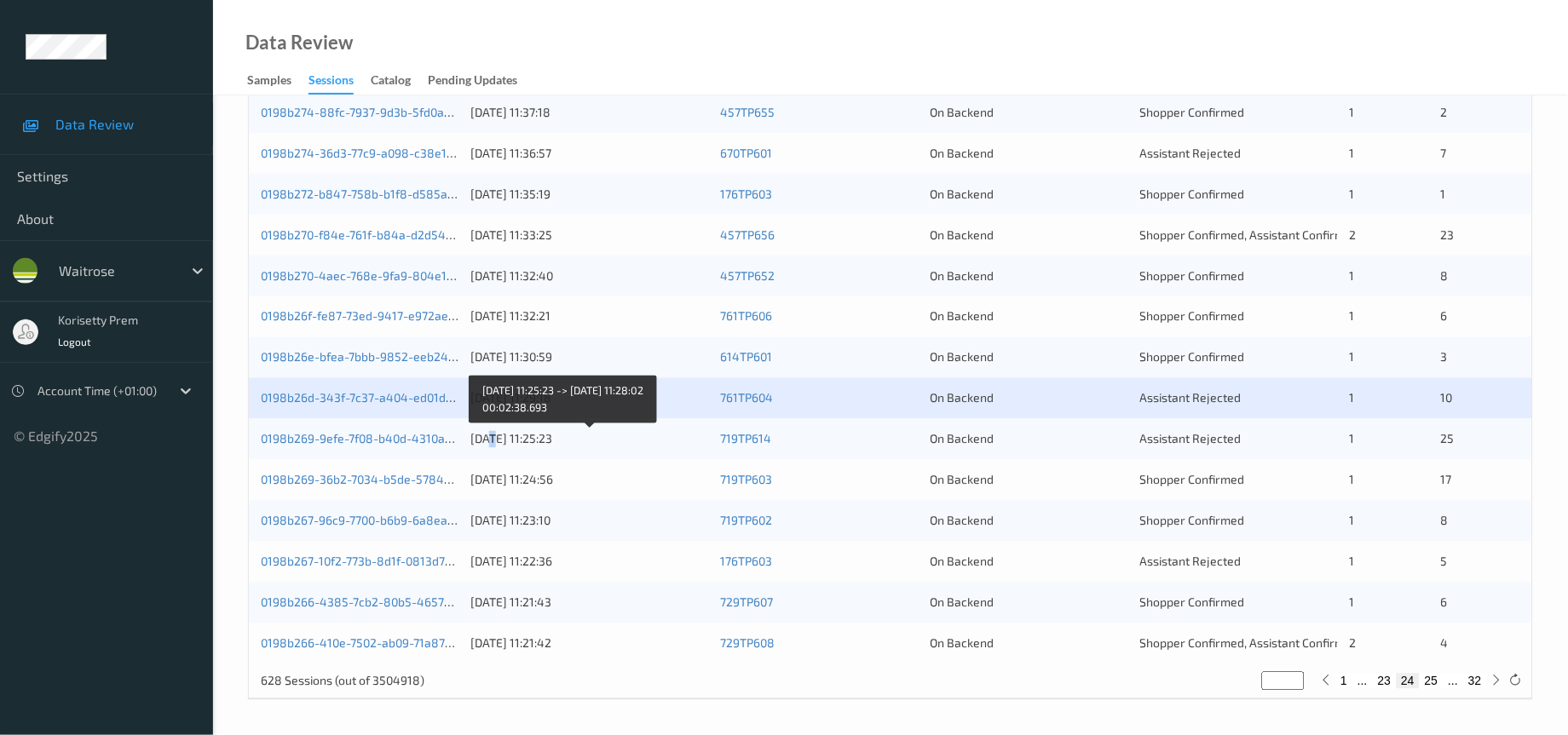
click at [493, 442] on div "16/08/2025 11:25:23" at bounding box center [590, 440] width 238 height 17
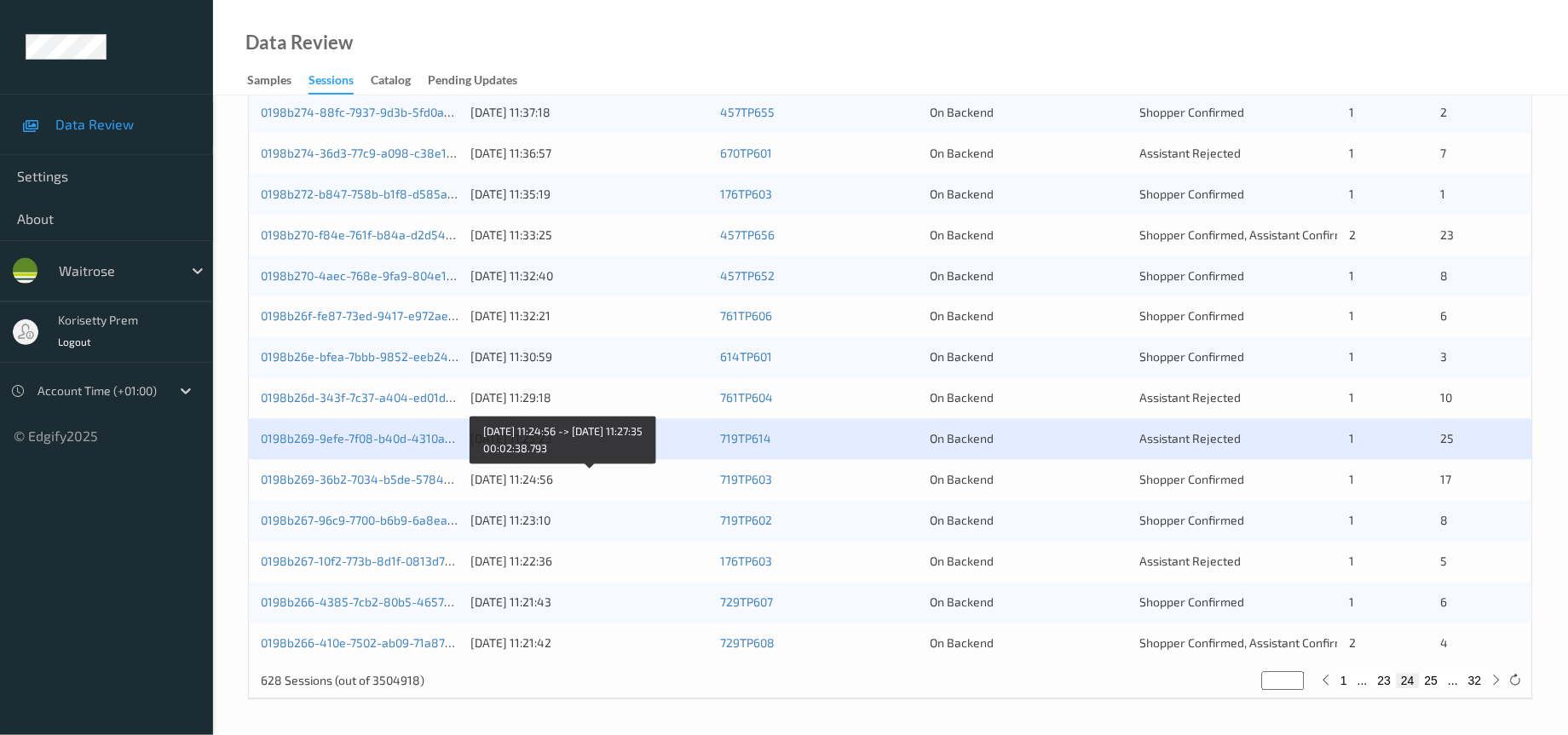
click at [601, 480] on div "16/08/2025 11:24:56" at bounding box center [590, 480] width 238 height 17
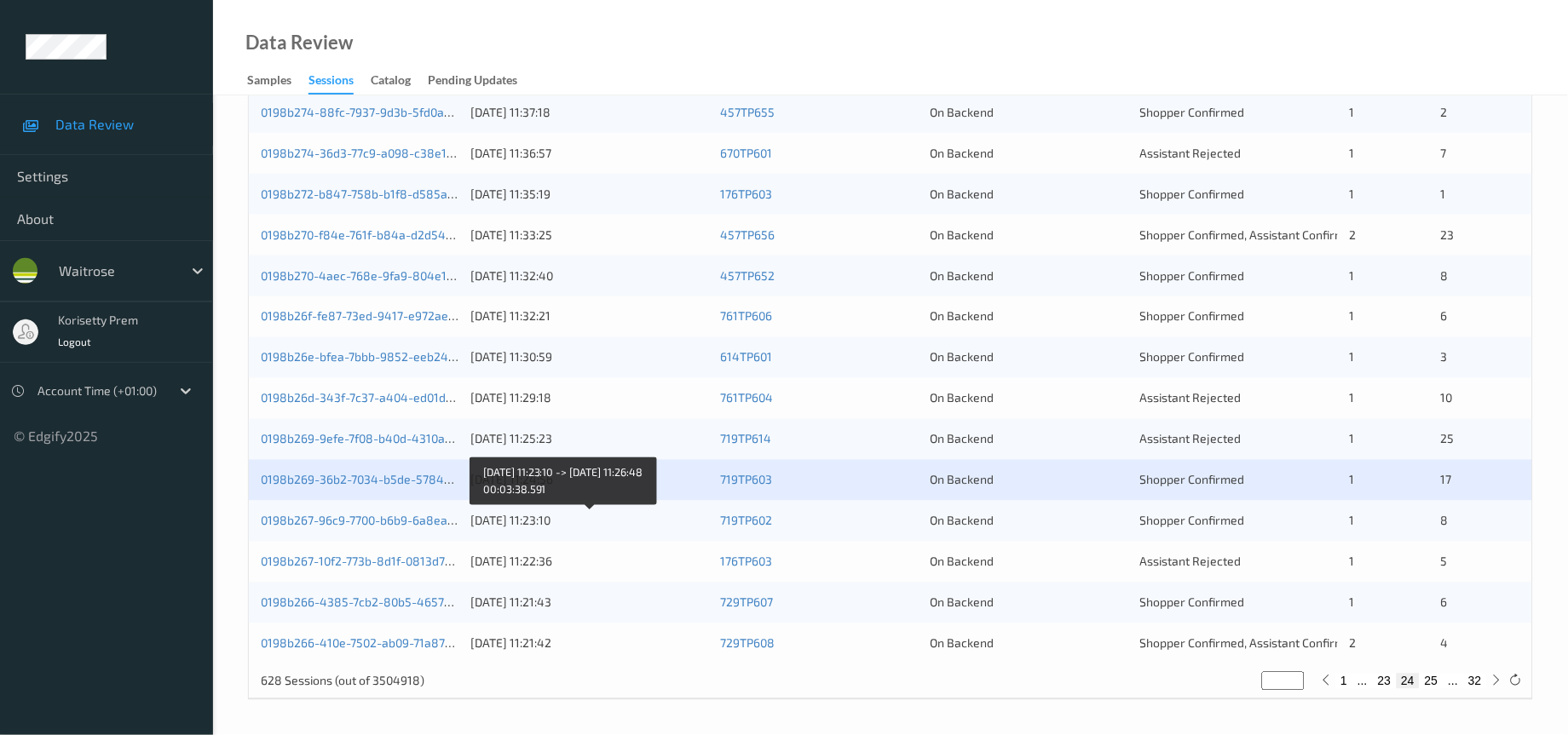
click at [506, 521] on div "16/08/2025 11:23:10" at bounding box center [590, 521] width 238 height 17
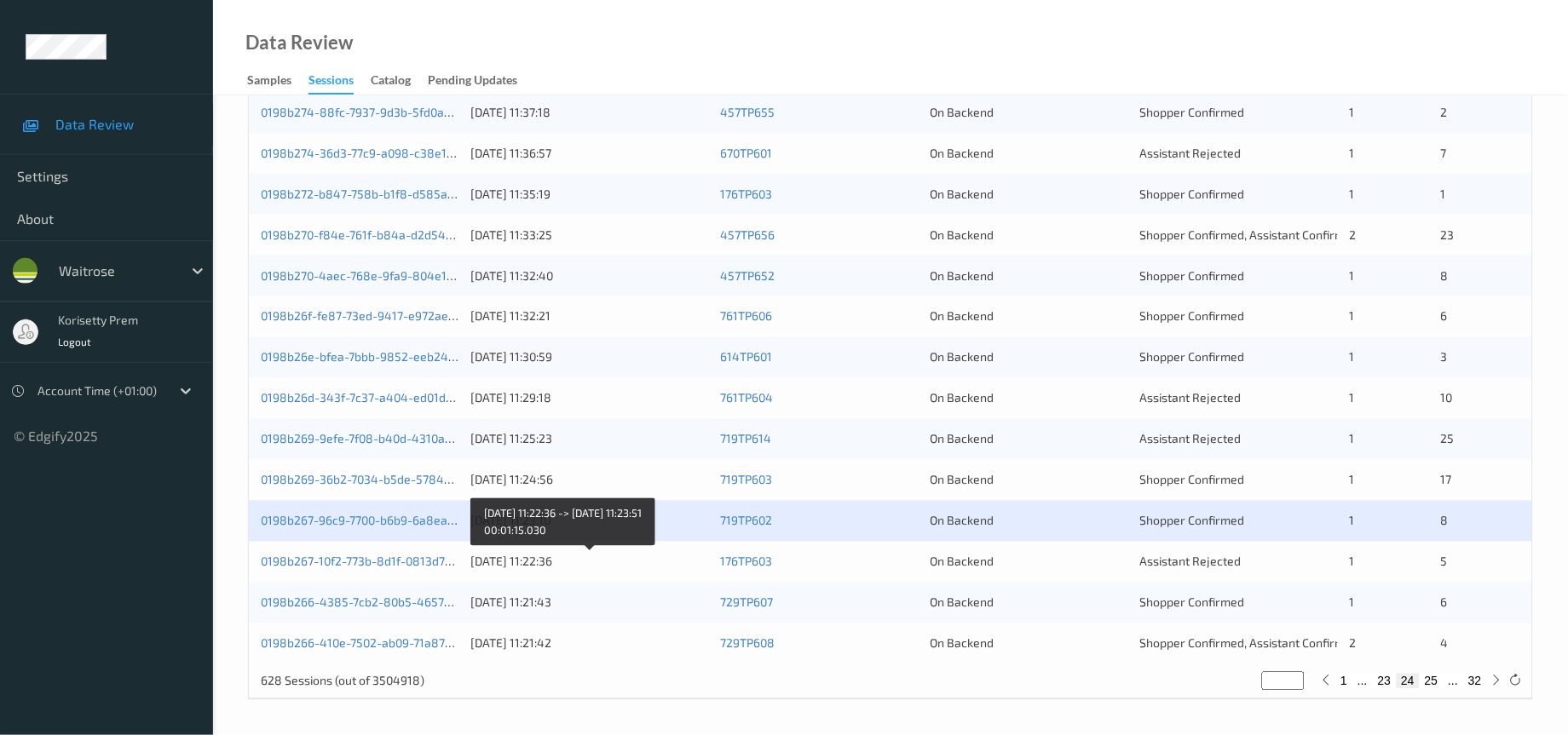
click at [520, 565] on div "[DATE] 11:22:36" at bounding box center [590, 562] width 238 height 17
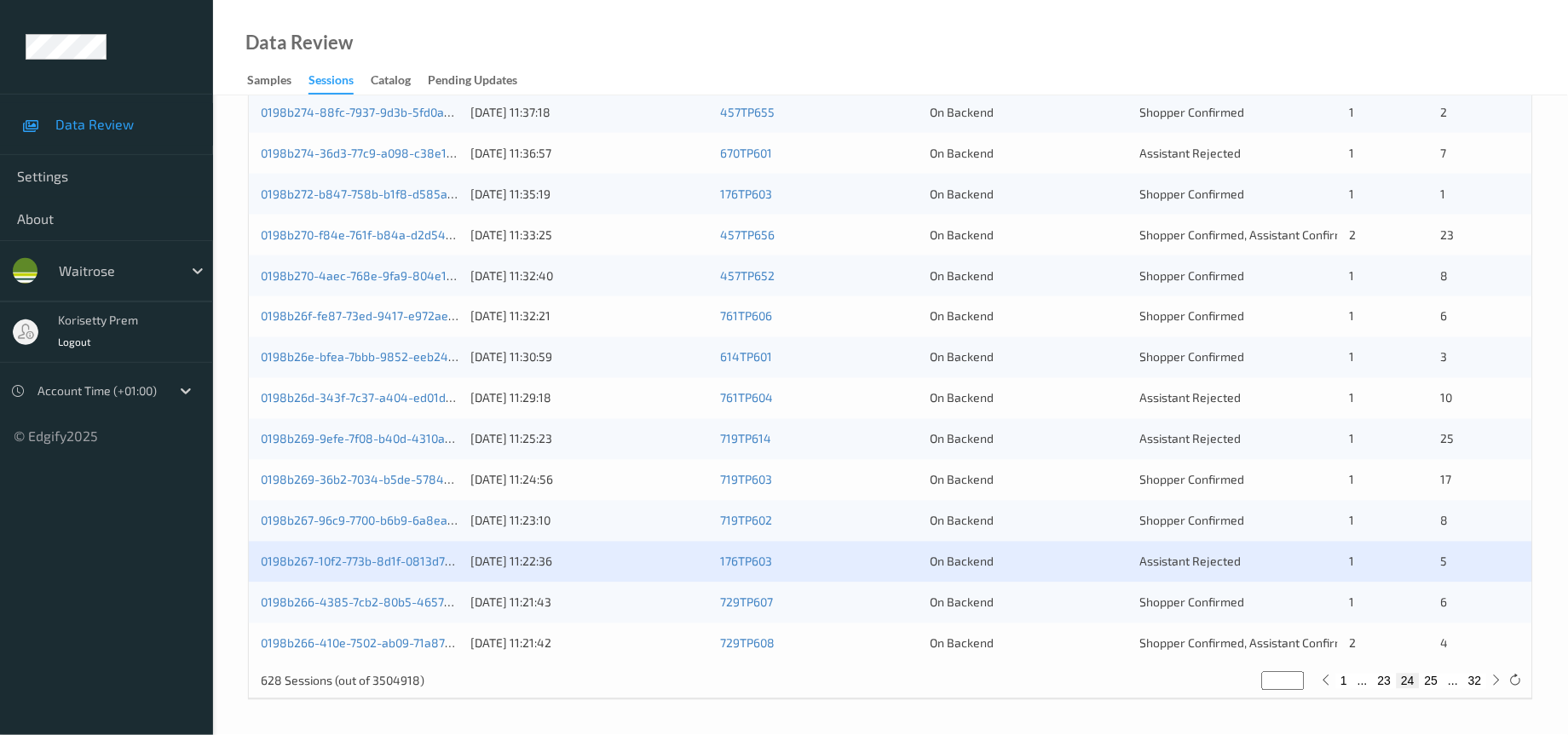
click at [521, 592] on div "0198b266-4385-7cb2-80b5-46571b20993a 16/08/2025 11:21:43 729TP607 On Backend Sh…" at bounding box center [890, 604] width 1284 height 41
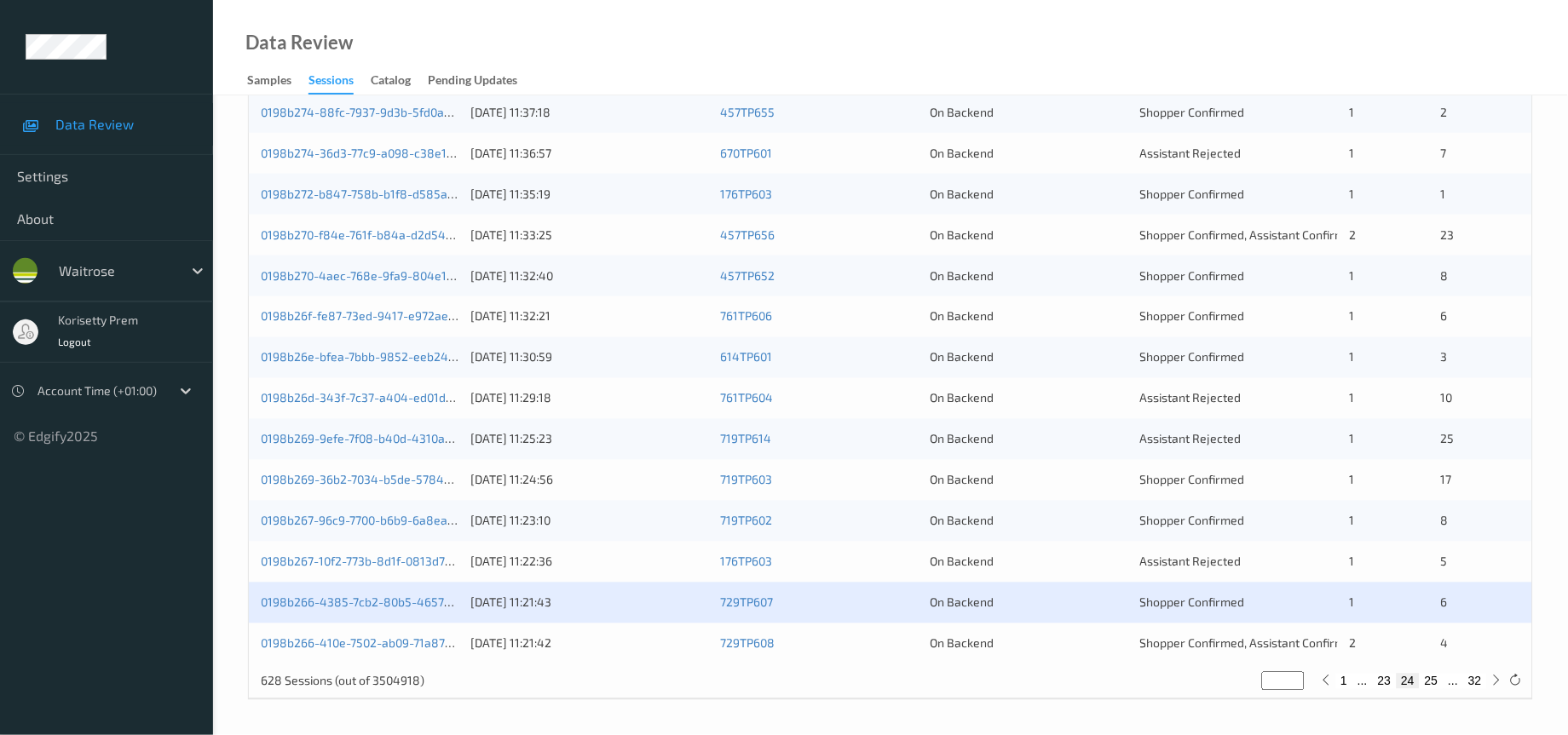
click at [617, 651] on div "16/08/2025 11:21:42" at bounding box center [590, 644] width 238 height 17
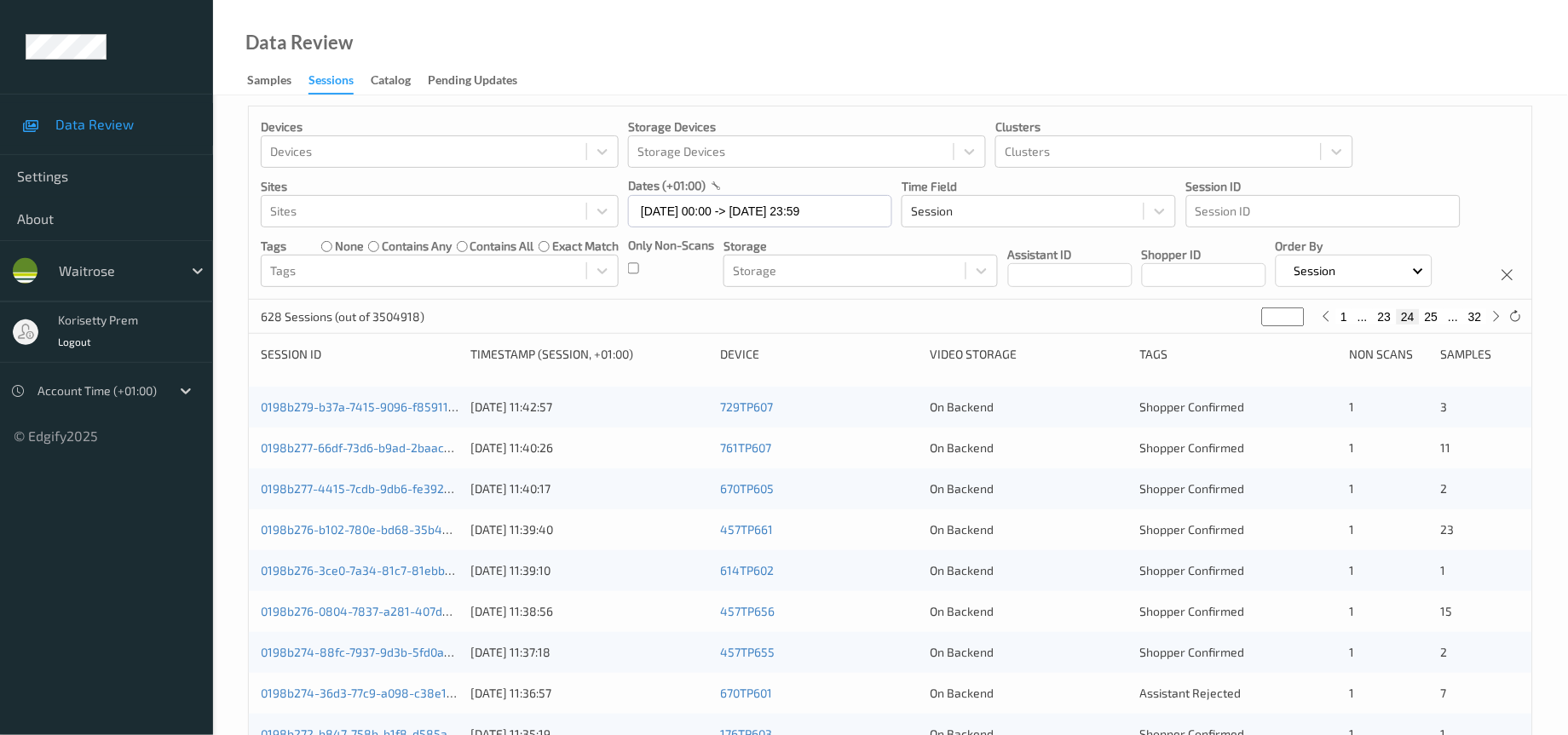
scroll to position [0, 0]
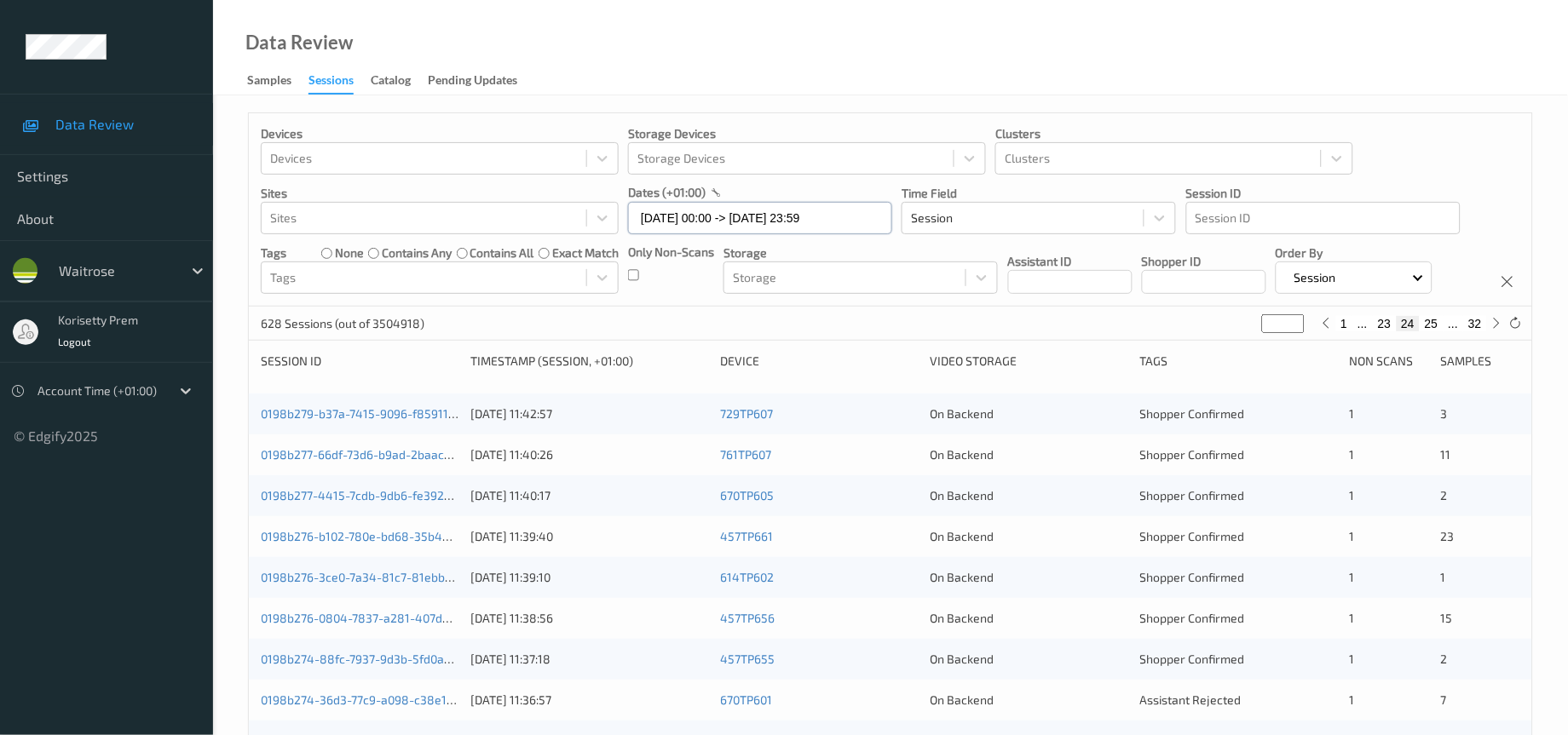
click at [761, 218] on input "16/08/2025 00:00 -> 16/08/2025 23:59" at bounding box center [761, 218] width 264 height 33
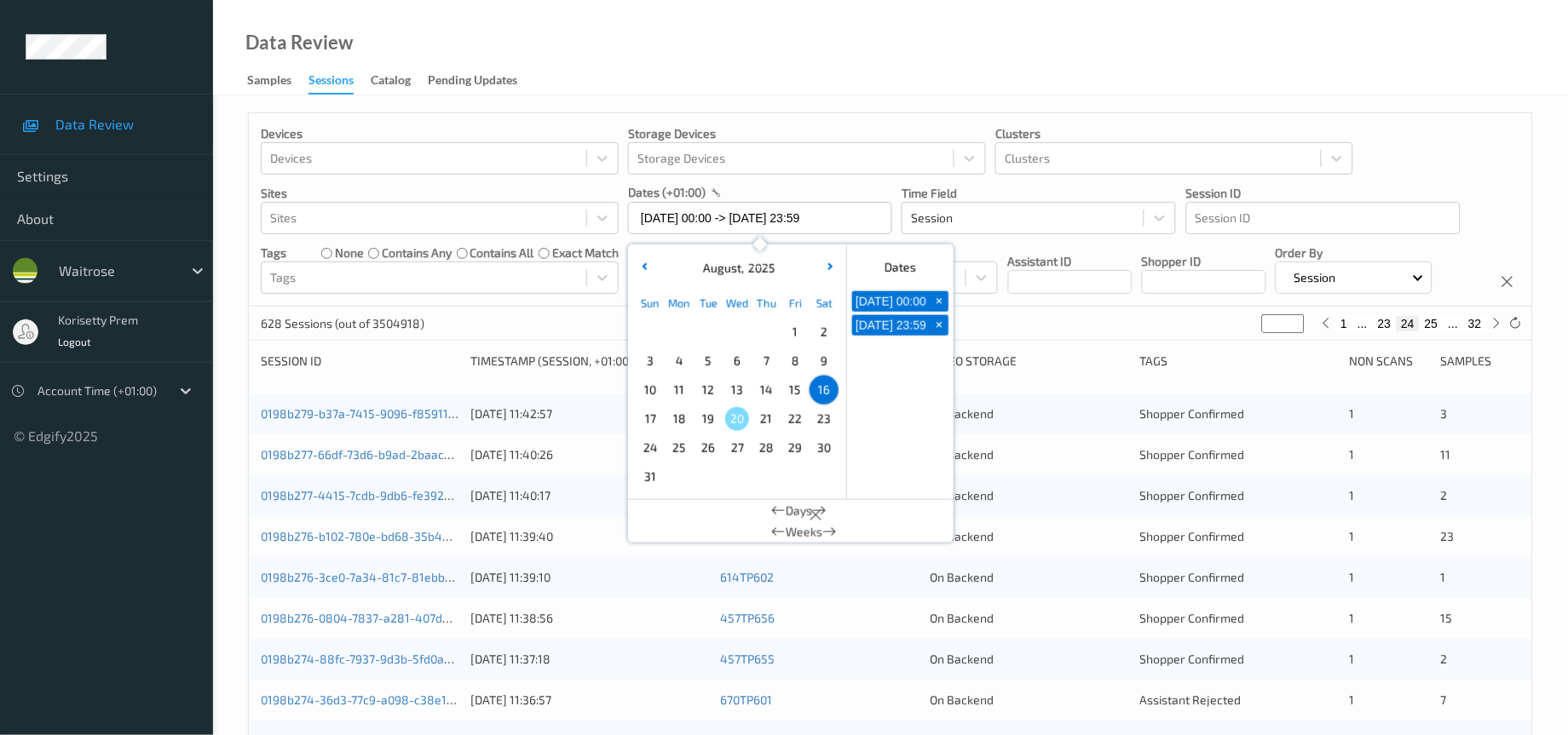
click at [933, 304] on button "+" at bounding box center [939, 302] width 19 height 21
type input "16/08/2025 00:00"
type input "*"
click at [940, 304] on span "+" at bounding box center [939, 301] width 18 height 18
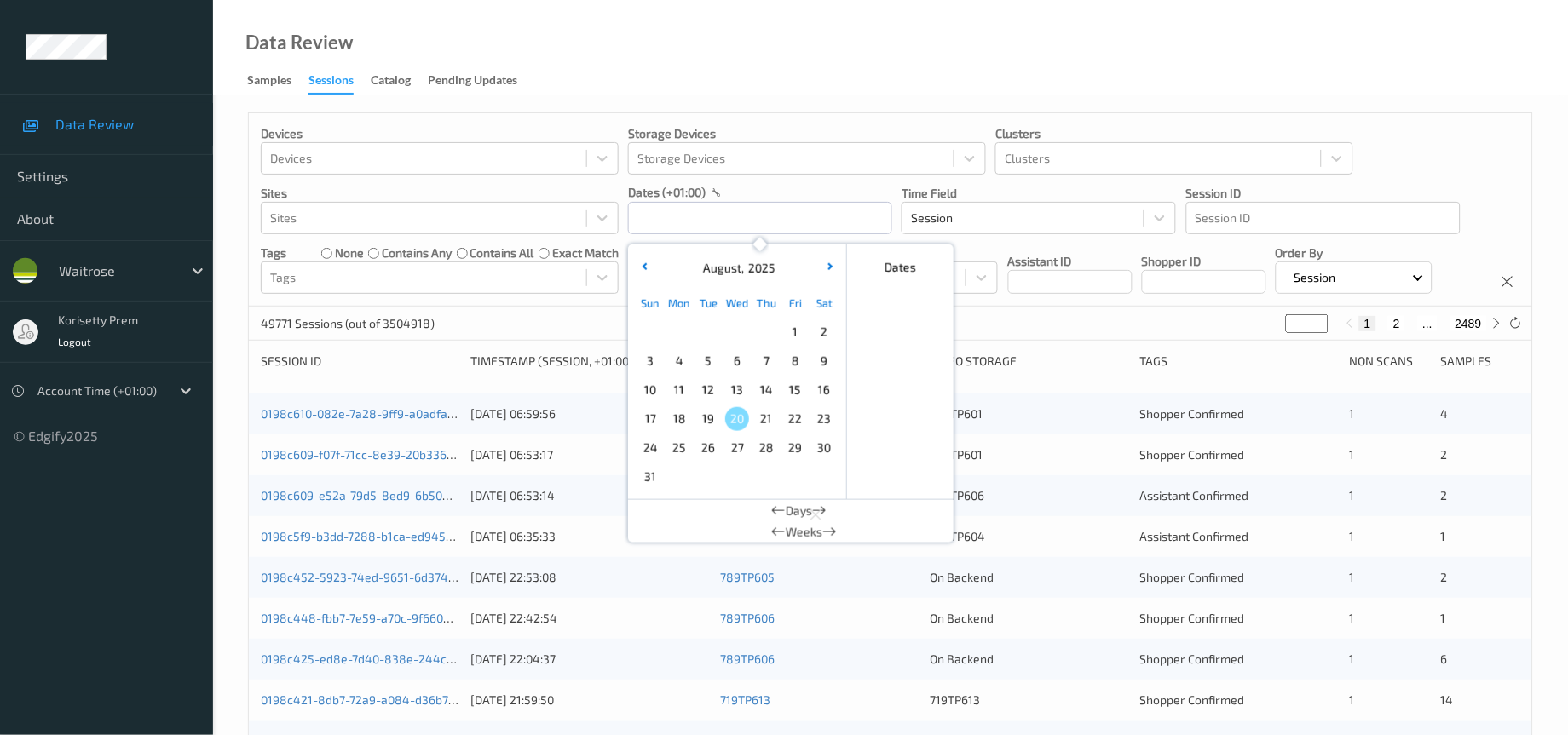
click at [647, 421] on span "17" at bounding box center [650, 418] width 23 height 23
type input "17/08/2025 00:00 -> 17/08/2025 23:59"
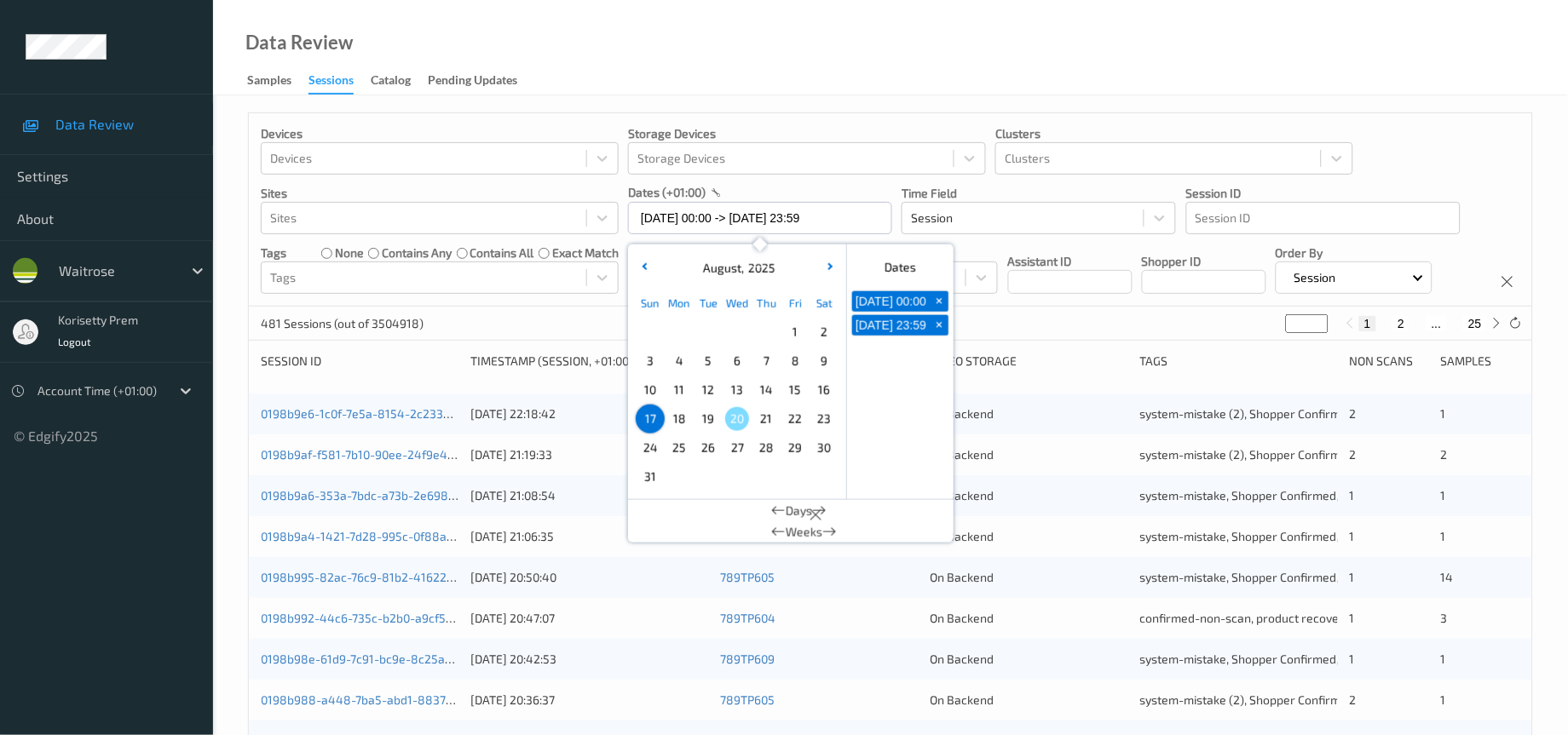
click at [1059, 307] on div "Devices Devices Storage Devices Storage Devices Clusters Clusters Sites Sites d…" at bounding box center [890, 210] width 1284 height 193
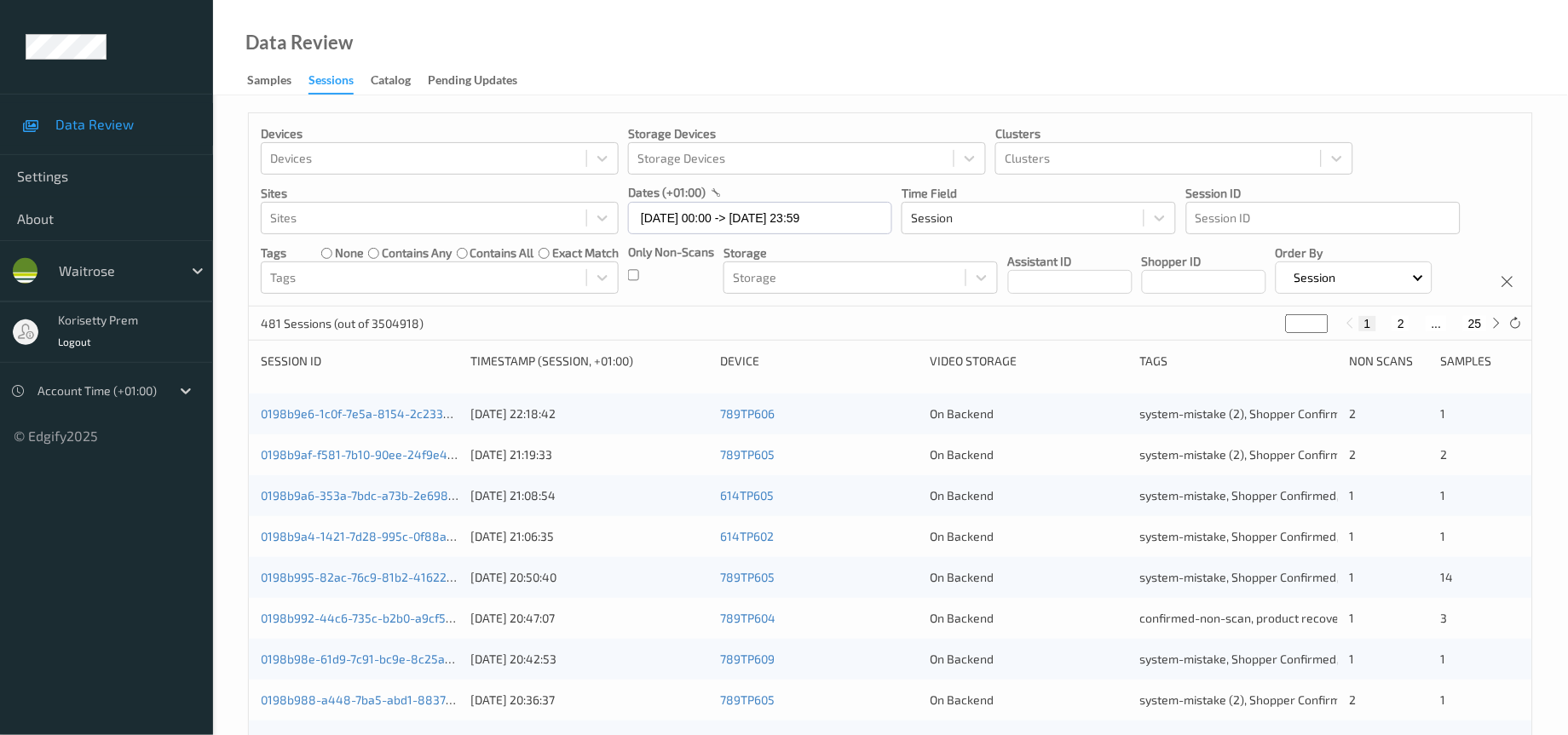
drag, startPoint x: 1305, startPoint y: 365, endPoint x: 1133, endPoint y: 359, distance: 172.1
click at [1133, 340] on div "481 Sessions (out of 3504918) * 1 2 ... 25" at bounding box center [890, 323] width 1284 height 34
type input "*"
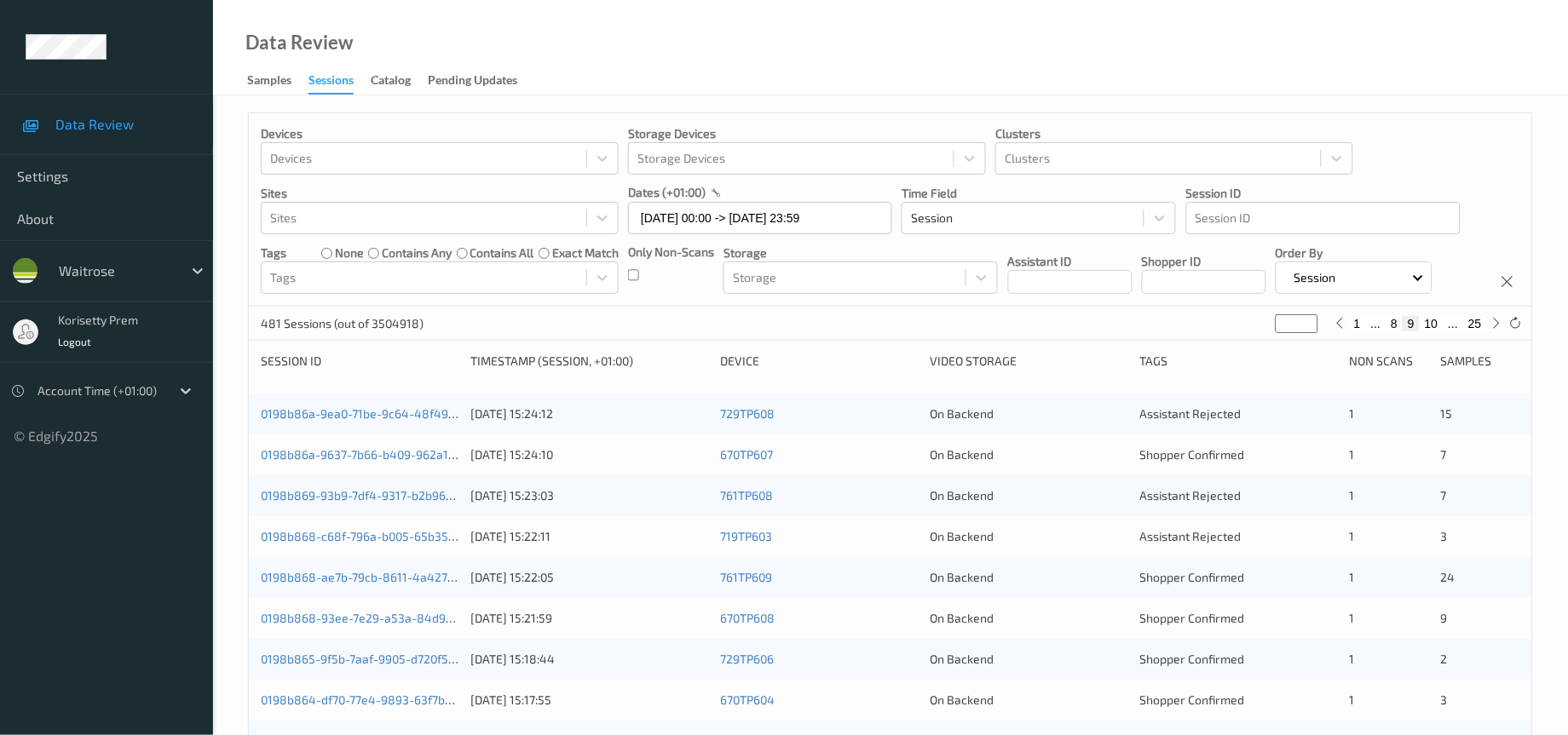
type input "*"
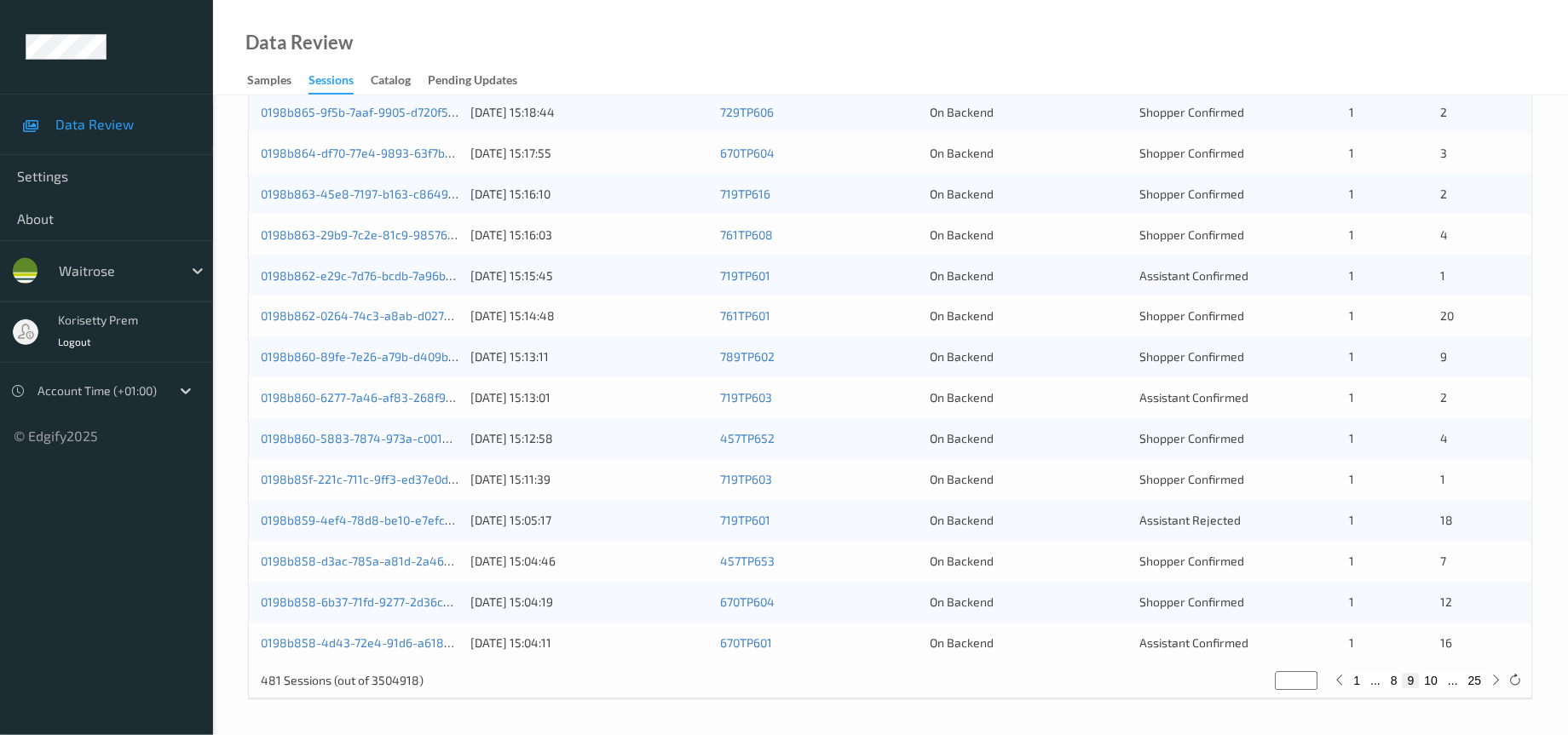
scroll to position [583, 0]
click at [544, 645] on div "17/08/2025 15:04:11" at bounding box center [590, 644] width 238 height 17
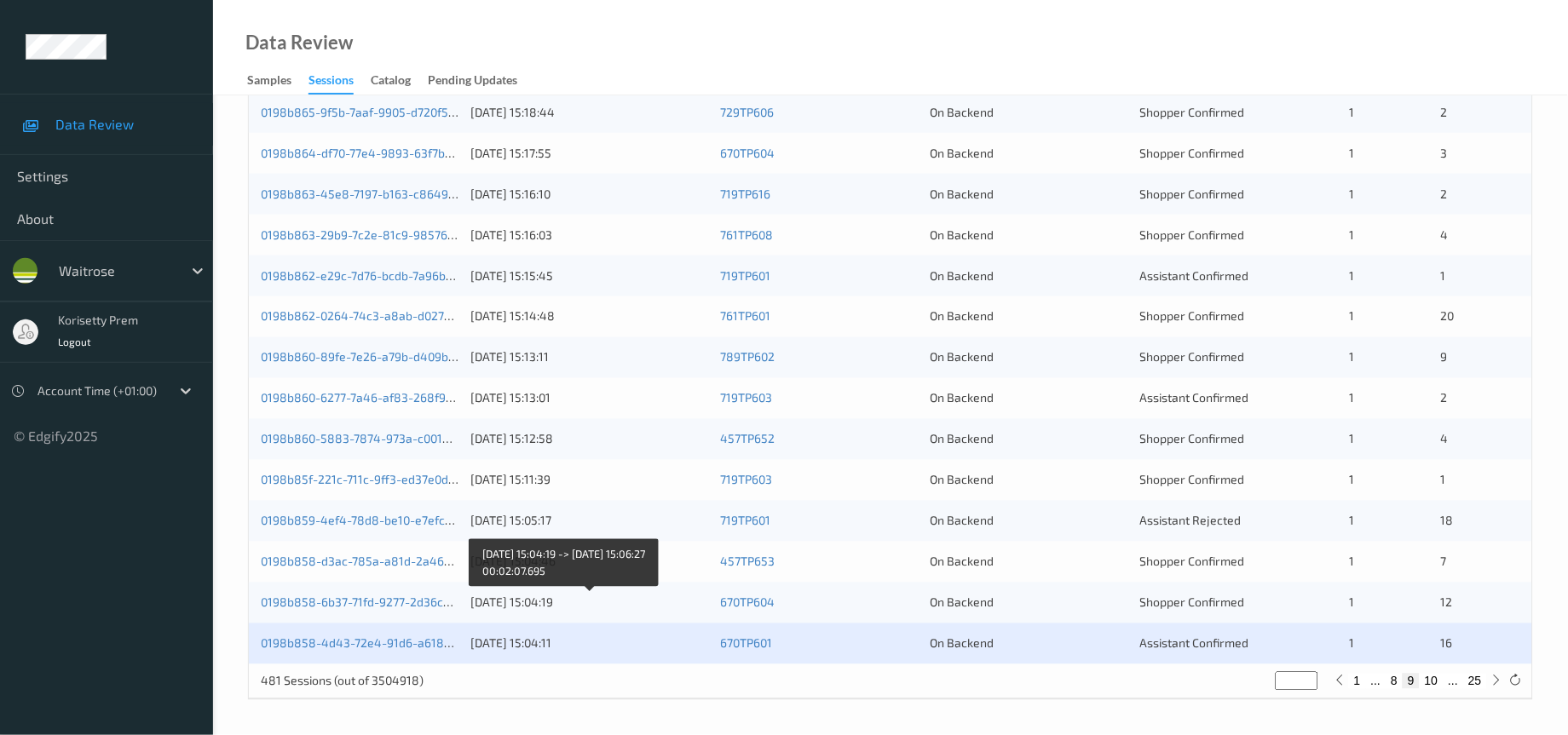
click at [516, 602] on div "17/08/2025 15:04:19" at bounding box center [590, 603] width 238 height 17
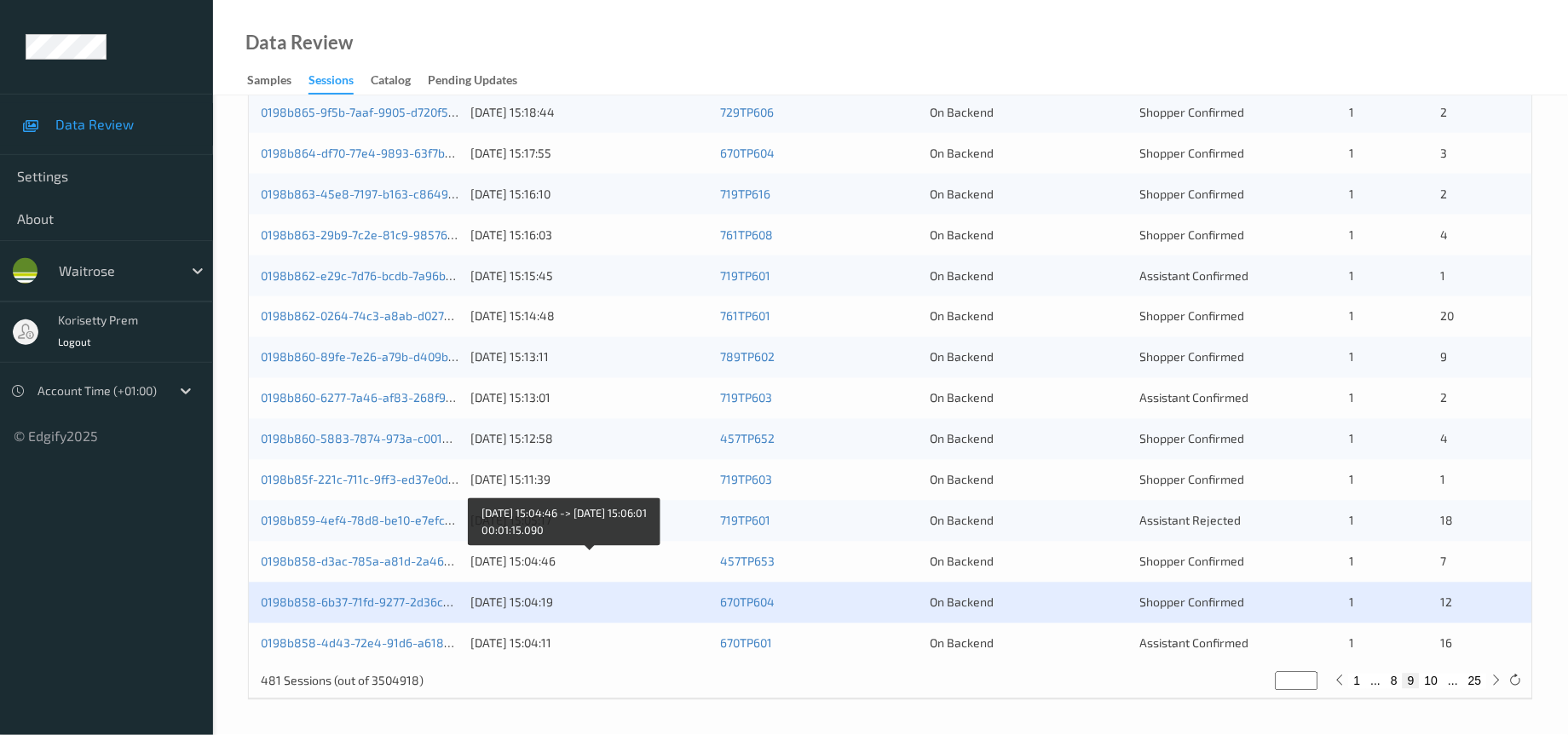
click at [537, 563] on div "17/08/2025 15:04:46" at bounding box center [590, 562] width 238 height 17
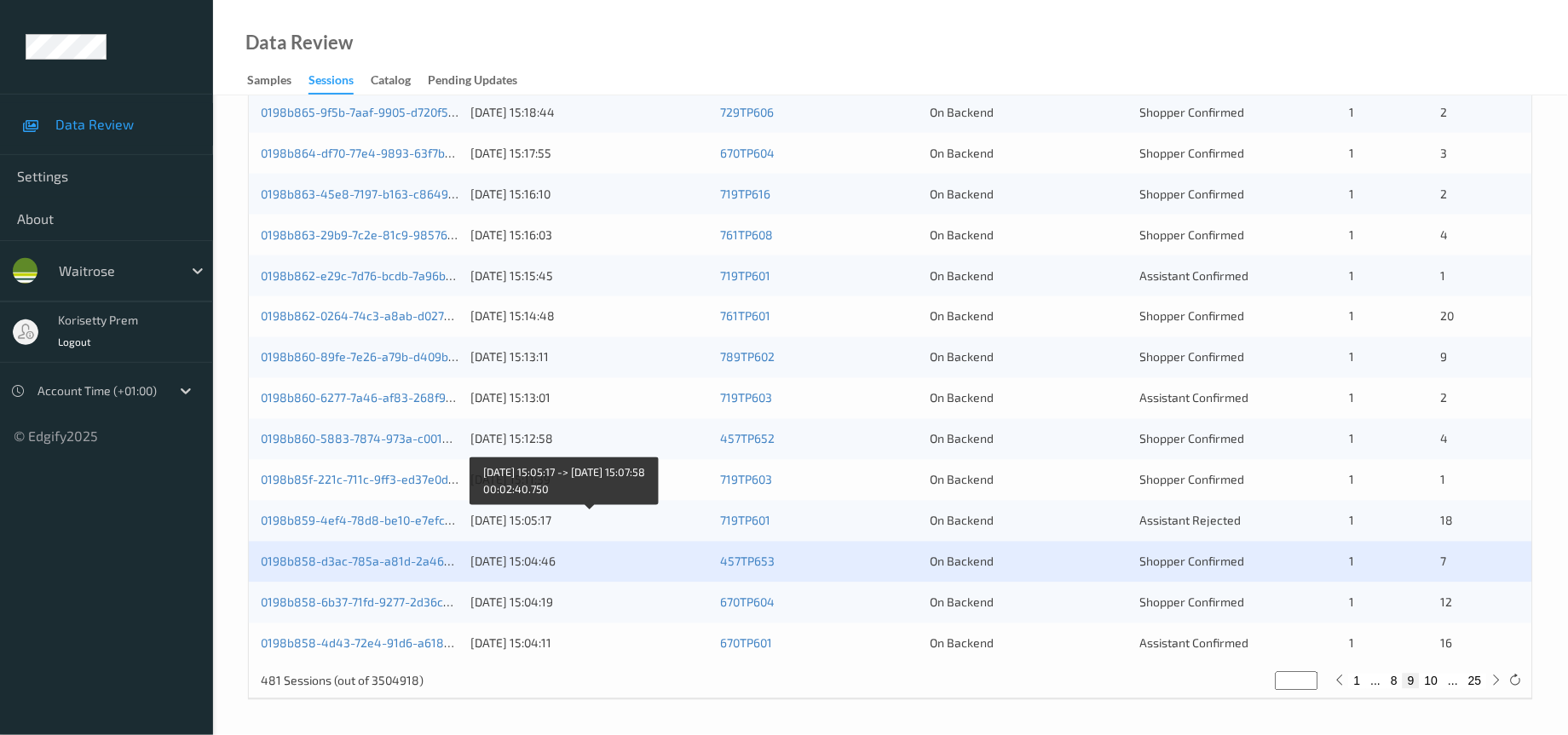
click at [565, 518] on div "17/08/2025 15:05:17" at bounding box center [590, 521] width 238 height 17
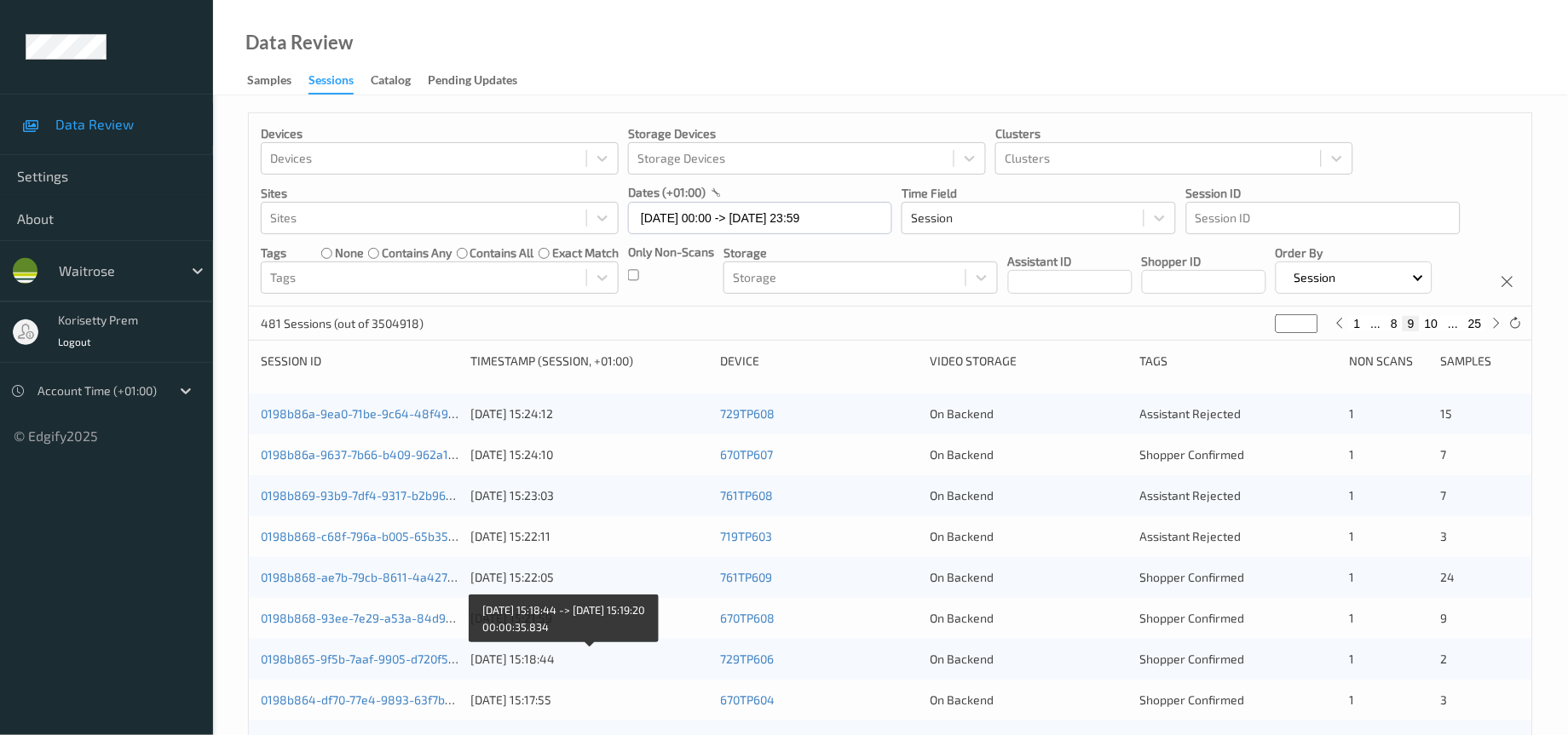
scroll to position [128, 0]
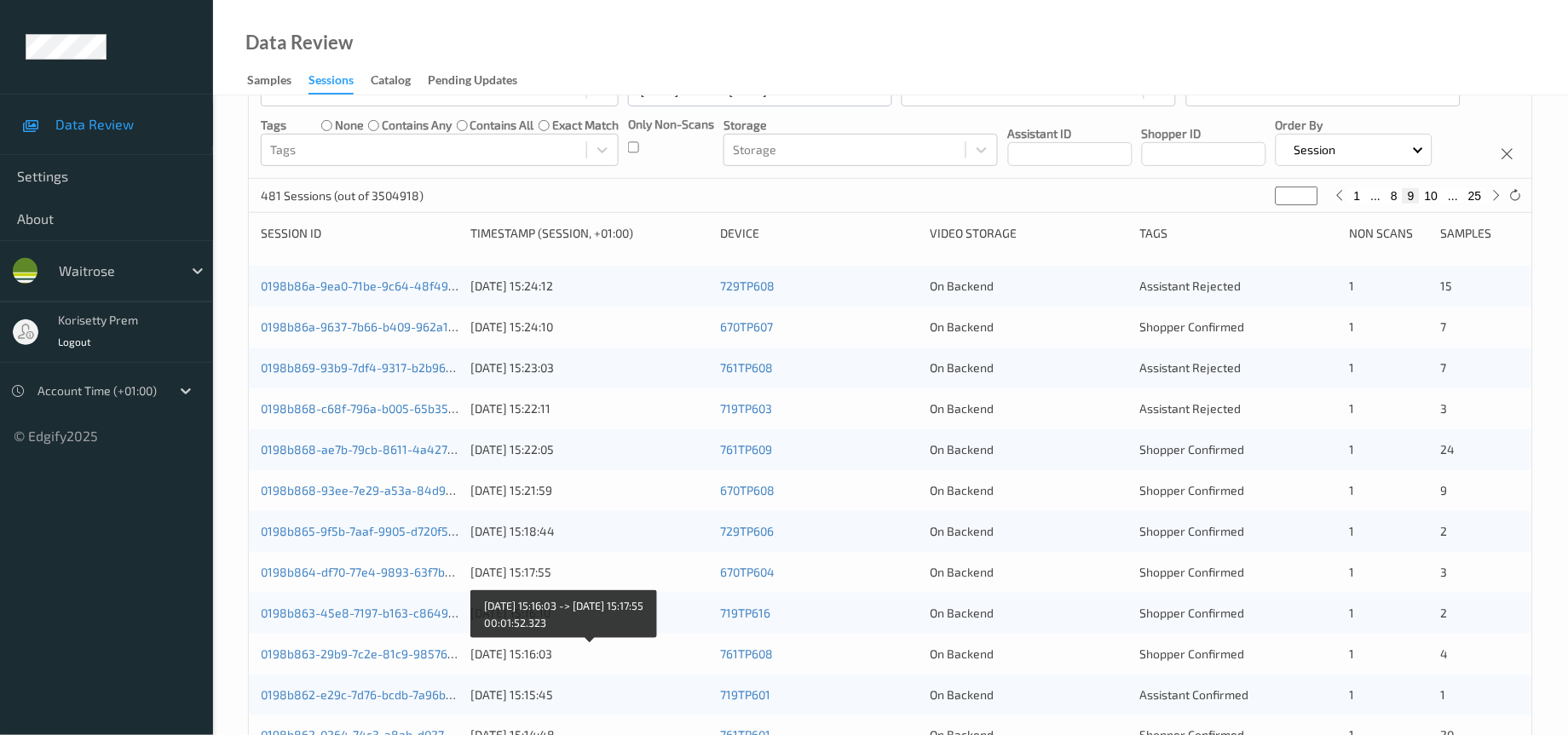
click at [583, 663] on div "17/08/2025 15:16:03" at bounding box center [590, 654] width 238 height 17
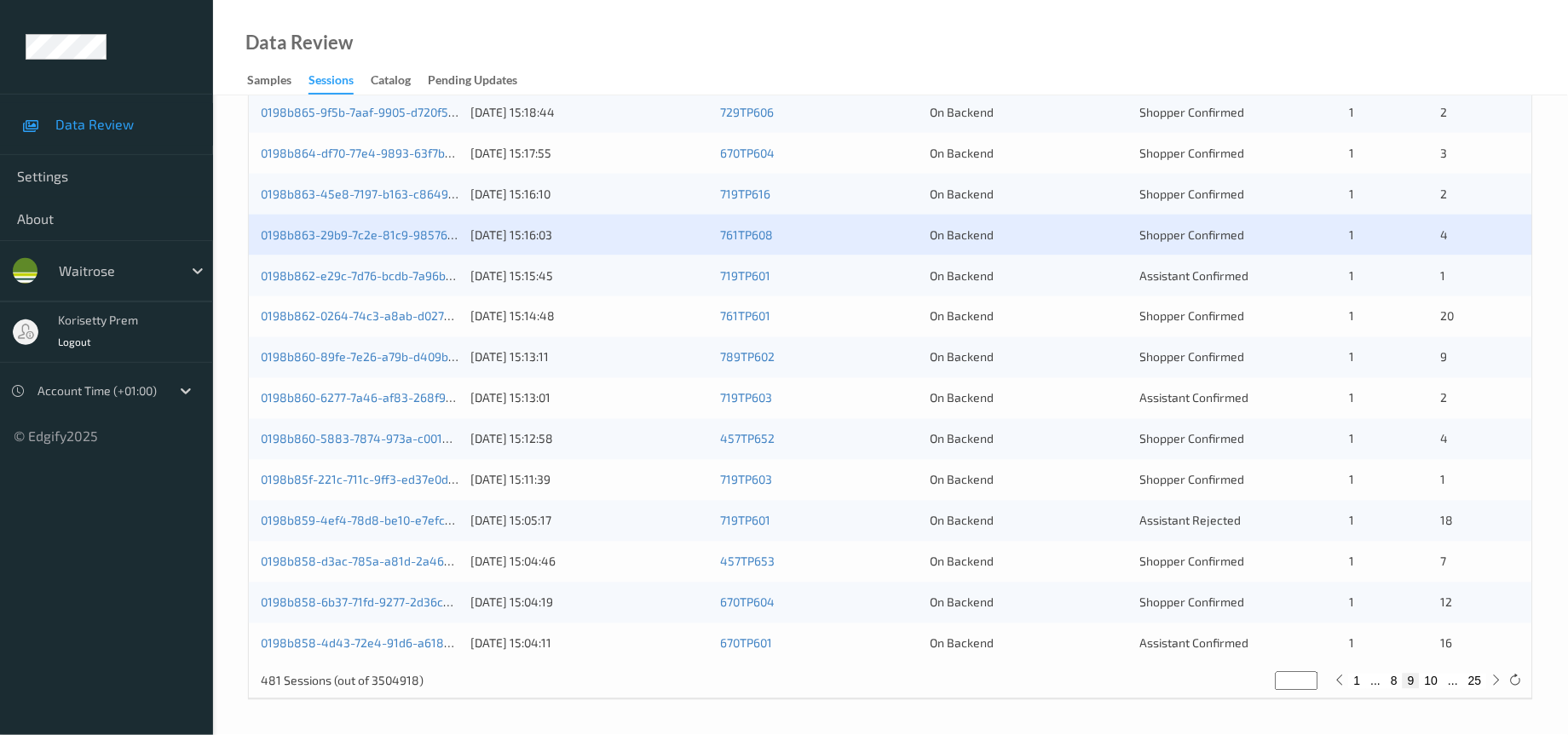
scroll to position [583, 0]
click at [371, 276] on link "0198b862-e29c-7d76-bcdb-7a96b443e1e3" at bounding box center [377, 275] width 233 height 14
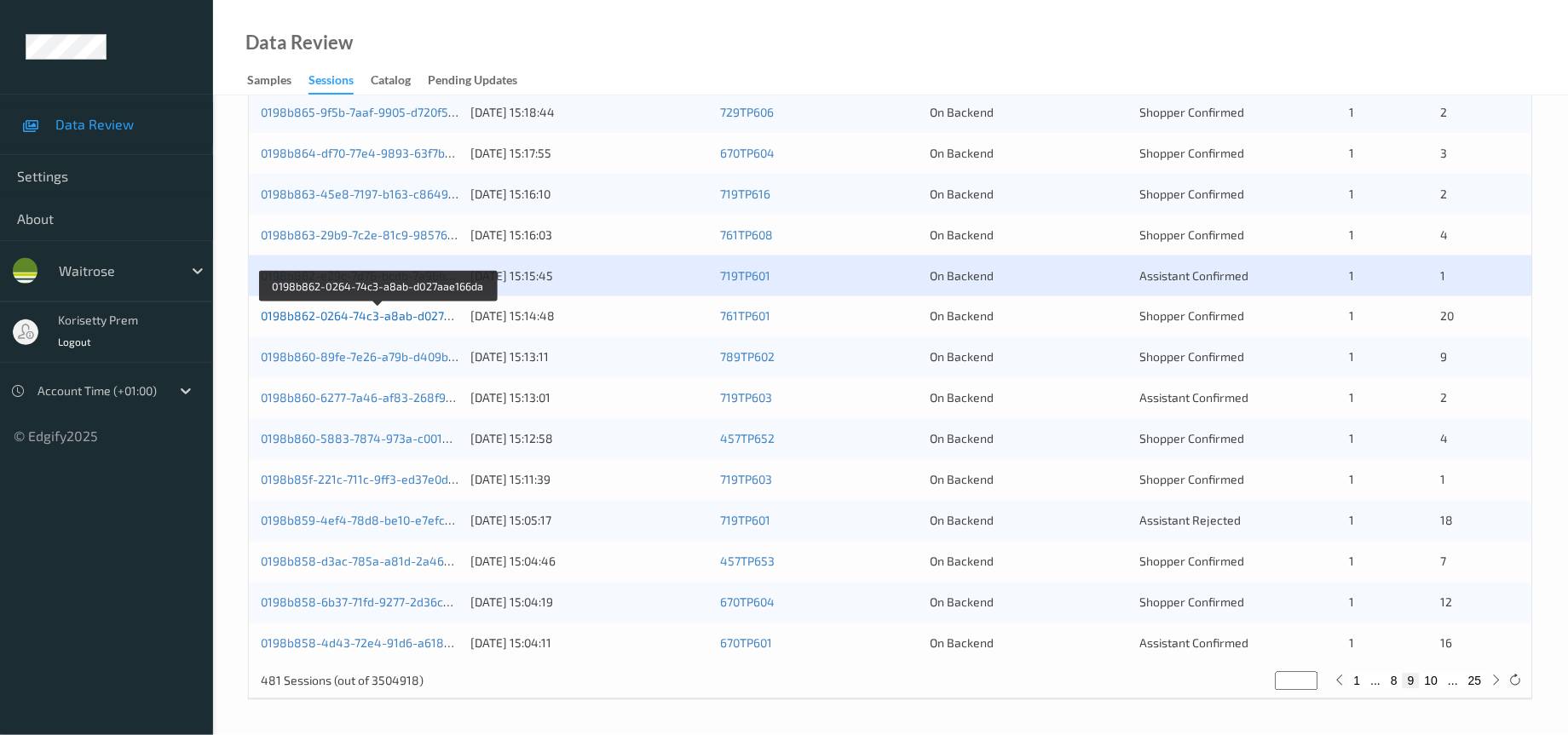
click at [403, 317] on link "0198b862-0264-74c3-a8ab-d027aae166da" at bounding box center [379, 316] width 236 height 14
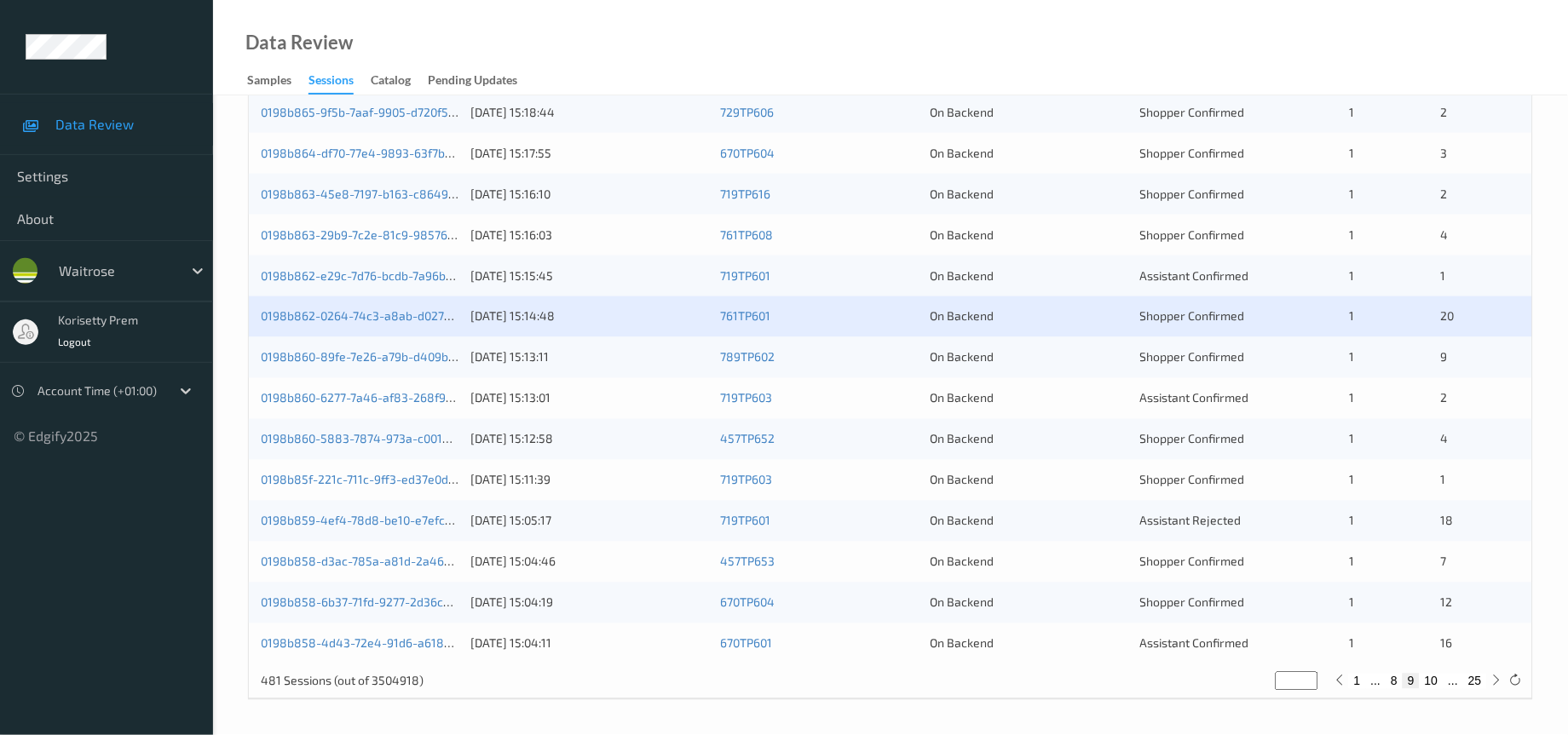
click at [417, 368] on div "0198b860-89fe-7e26-a79b-d409b49ca93c 17/08/2025 15:13:11 789TP602 On Backend Sh…" at bounding box center [890, 358] width 1284 height 41
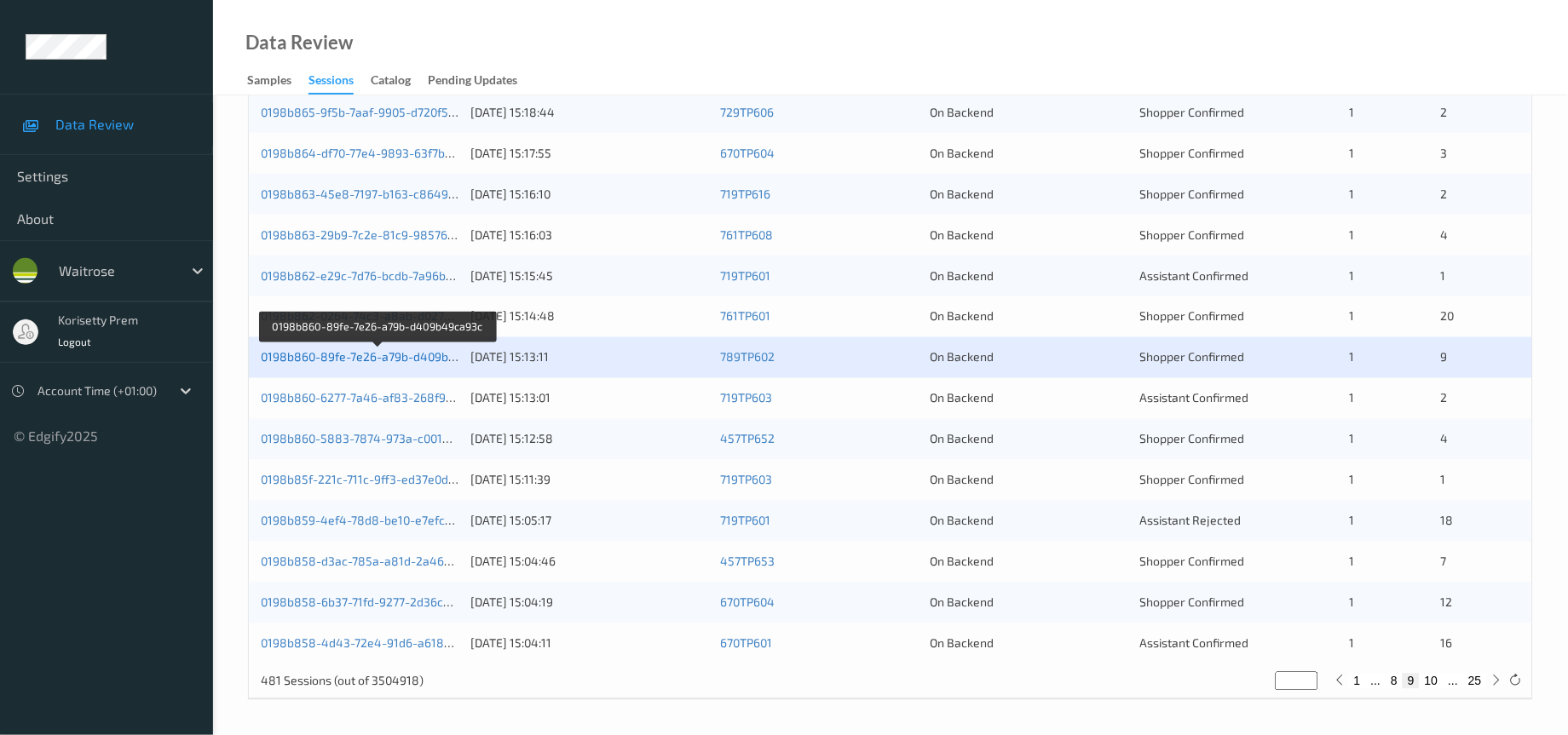
click at [417, 359] on link "0198b860-89fe-7e26-a79b-d409b49ca93c" at bounding box center [378, 356] width 234 height 14
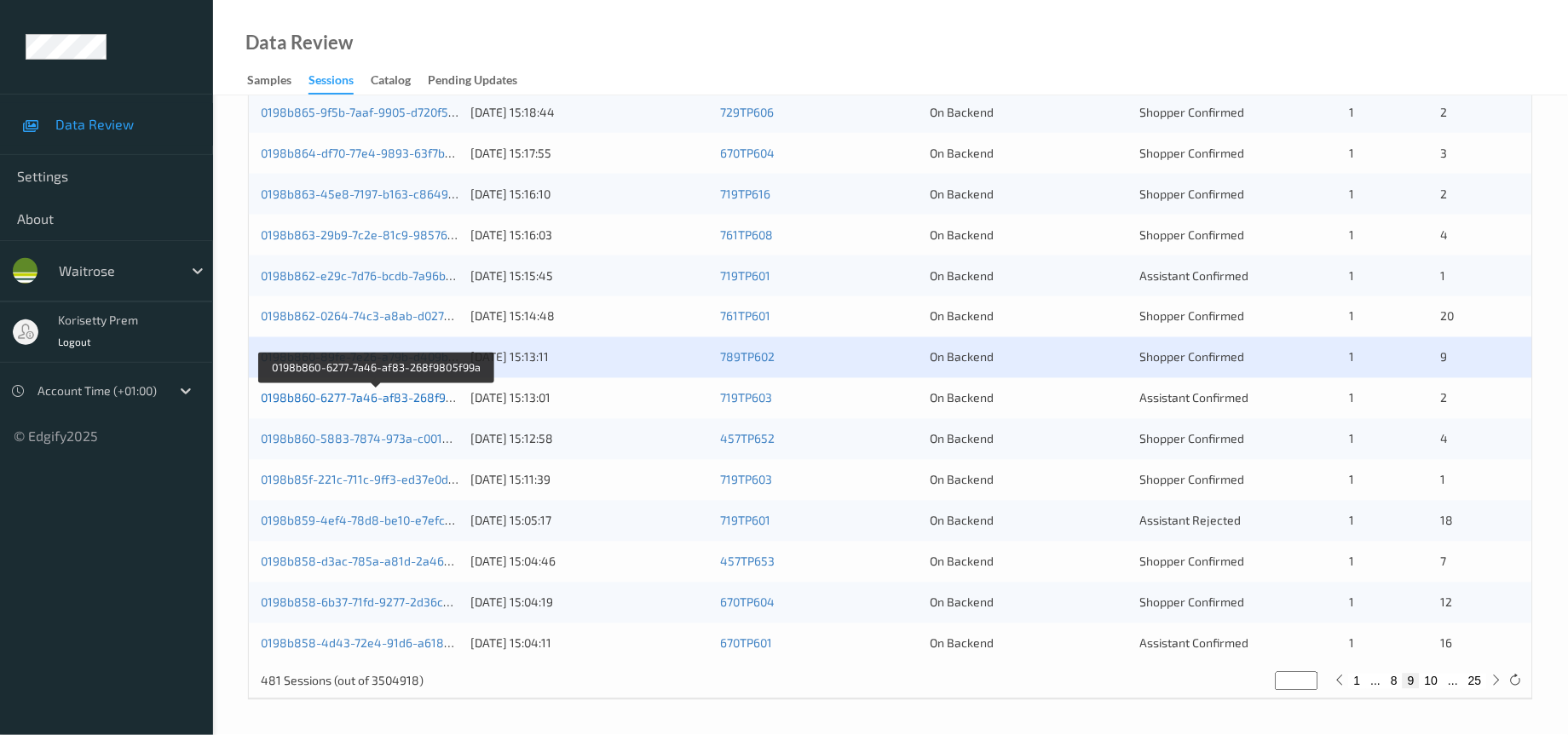
click at [417, 399] on link "0198b860-6277-7a46-af83-268f9805f99a" at bounding box center [376, 398] width 231 height 14
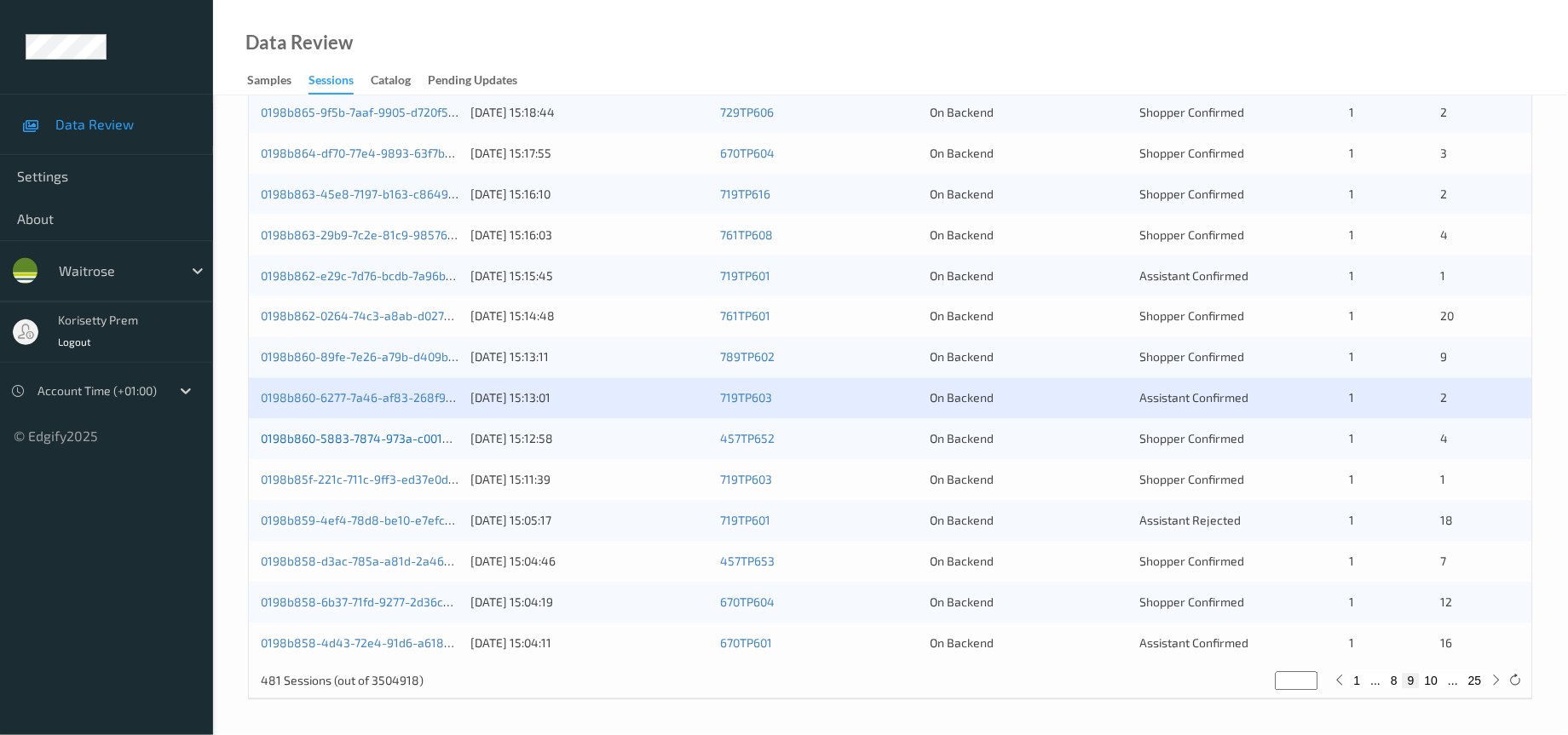
click at [423, 435] on link "0198b860-5883-7874-973a-c0012e31739f" at bounding box center [376, 439] width 231 height 14
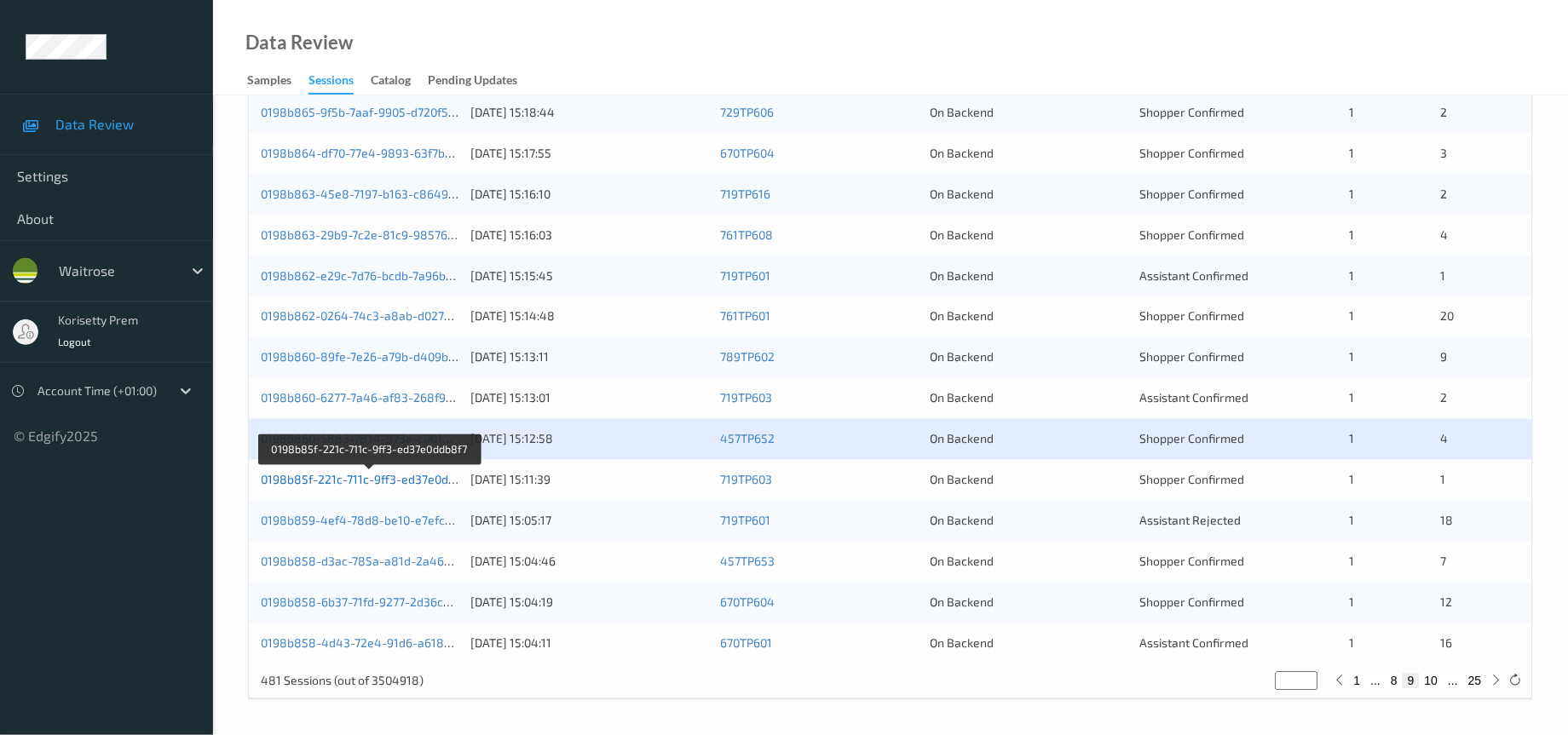
click at [422, 477] on link "0198b85f-221c-711c-9ff3-ed37e0ddb8f7" at bounding box center [370, 479] width 219 height 14
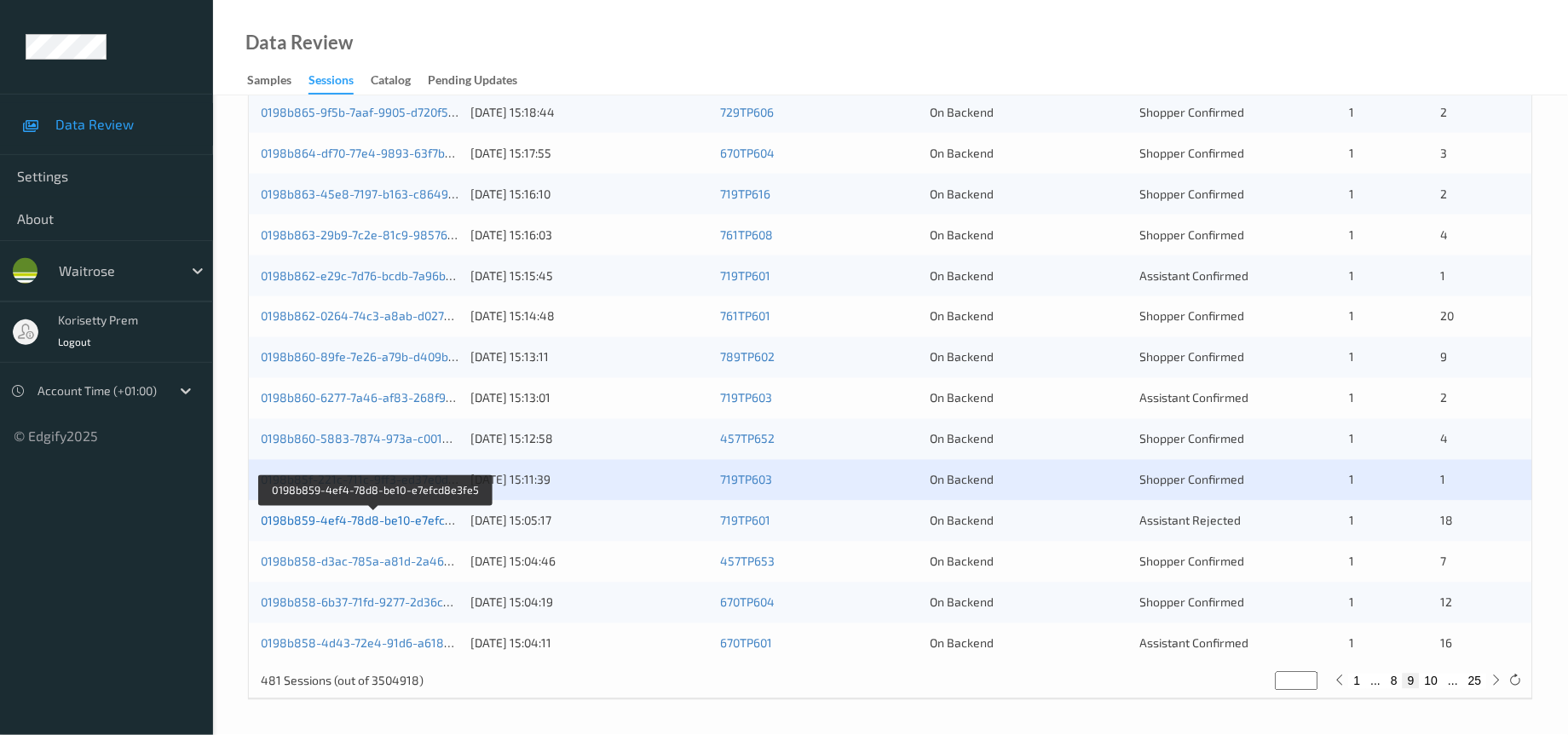
click at [419, 520] on link "0198b859-4ef4-78d8-be10-e7efcd8e3fe5" at bounding box center [375, 520] width 230 height 14
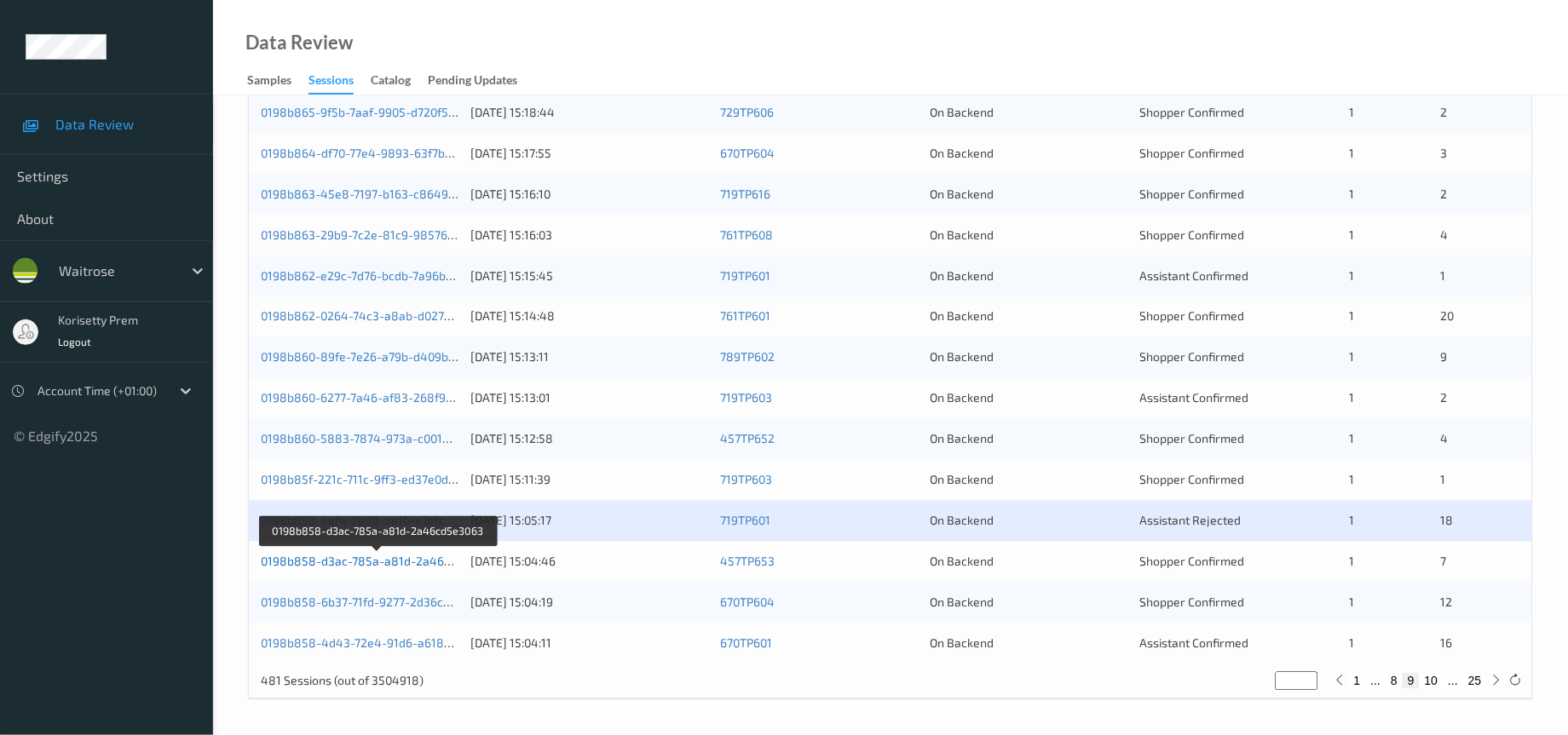
click at [424, 562] on link "0198b858-d3ac-785a-a81d-2a46cd5e3063" at bounding box center [379, 562] width 237 height 14
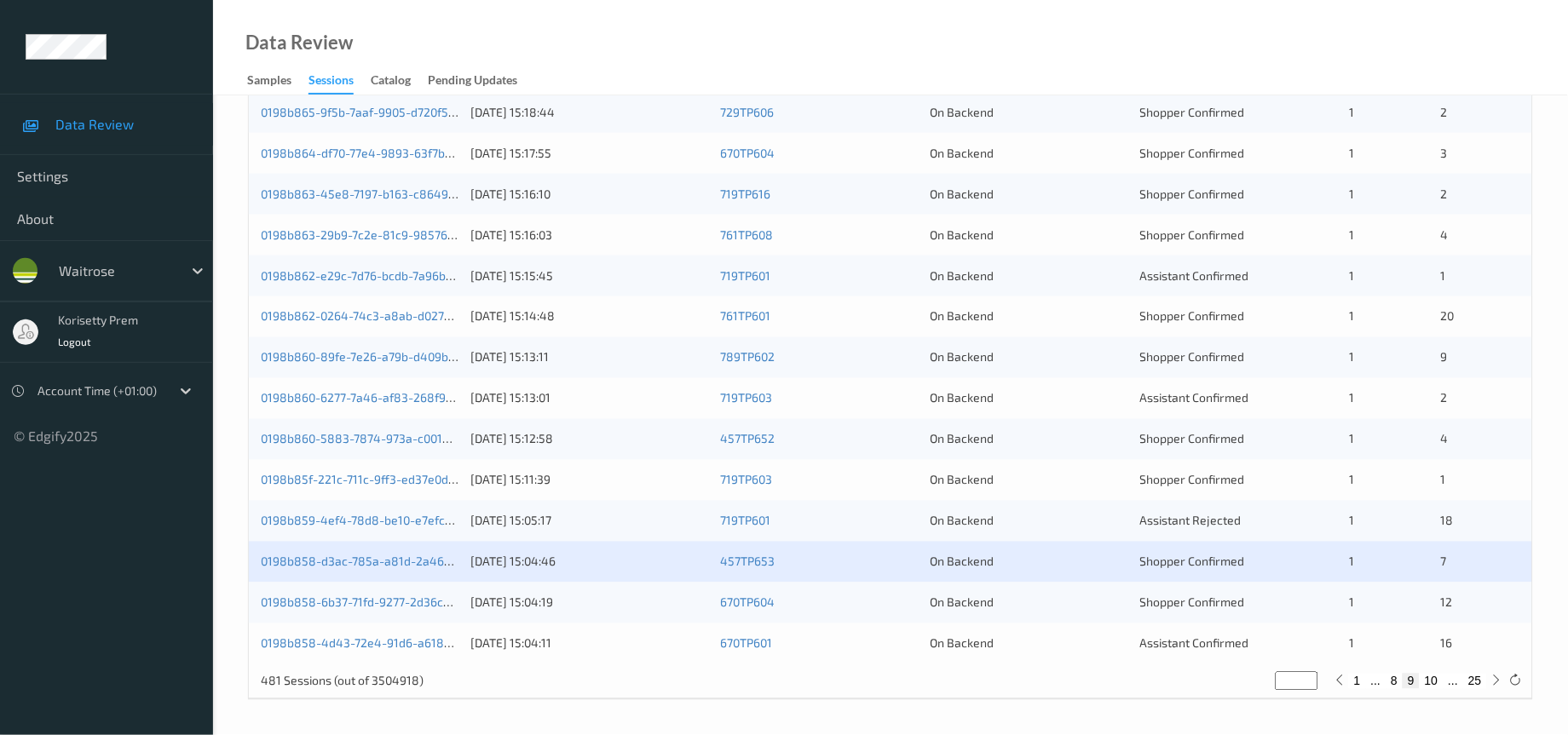
click at [424, 611] on div "0198b858-6b37-71fd-9277-2d36c8bbb54e" at bounding box center [359, 603] width 198 height 17
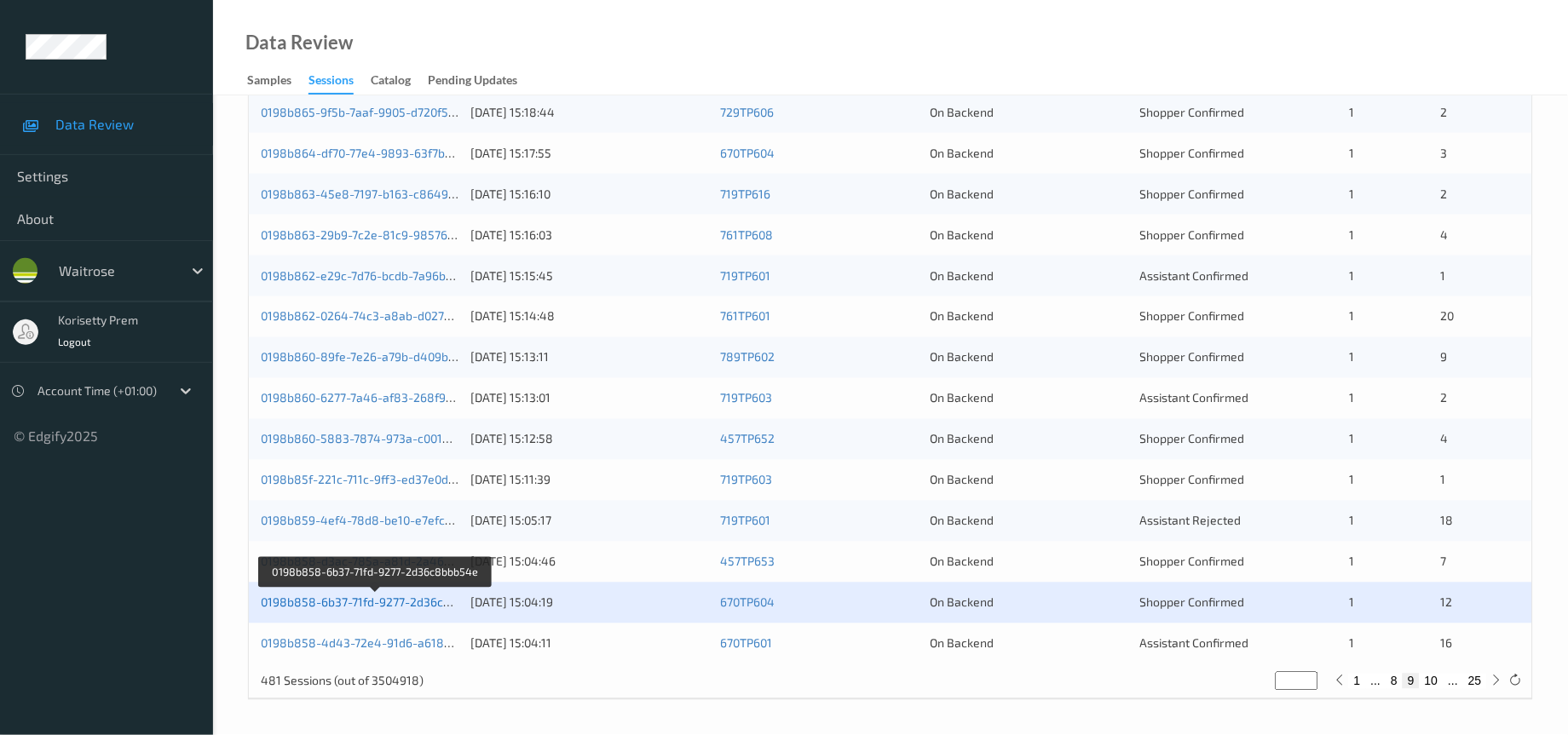
click at [385, 603] on link "0198b858-6b37-71fd-9277-2d36c8bbb54e" at bounding box center [376, 602] width 232 height 14
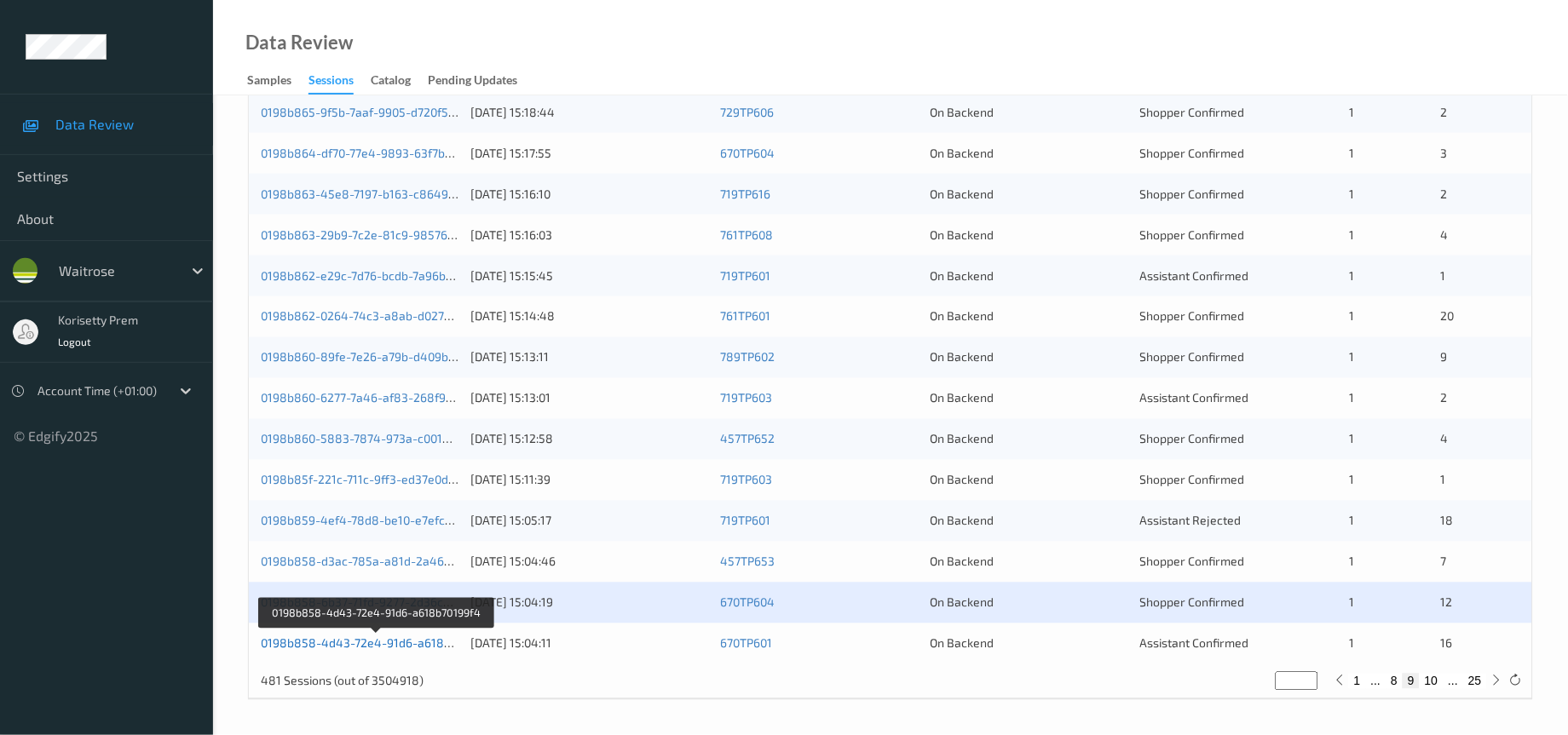
click at [401, 643] on link "0198b858-4d43-72e4-91d6-a618b70199f4" at bounding box center [377, 643] width 234 height 14
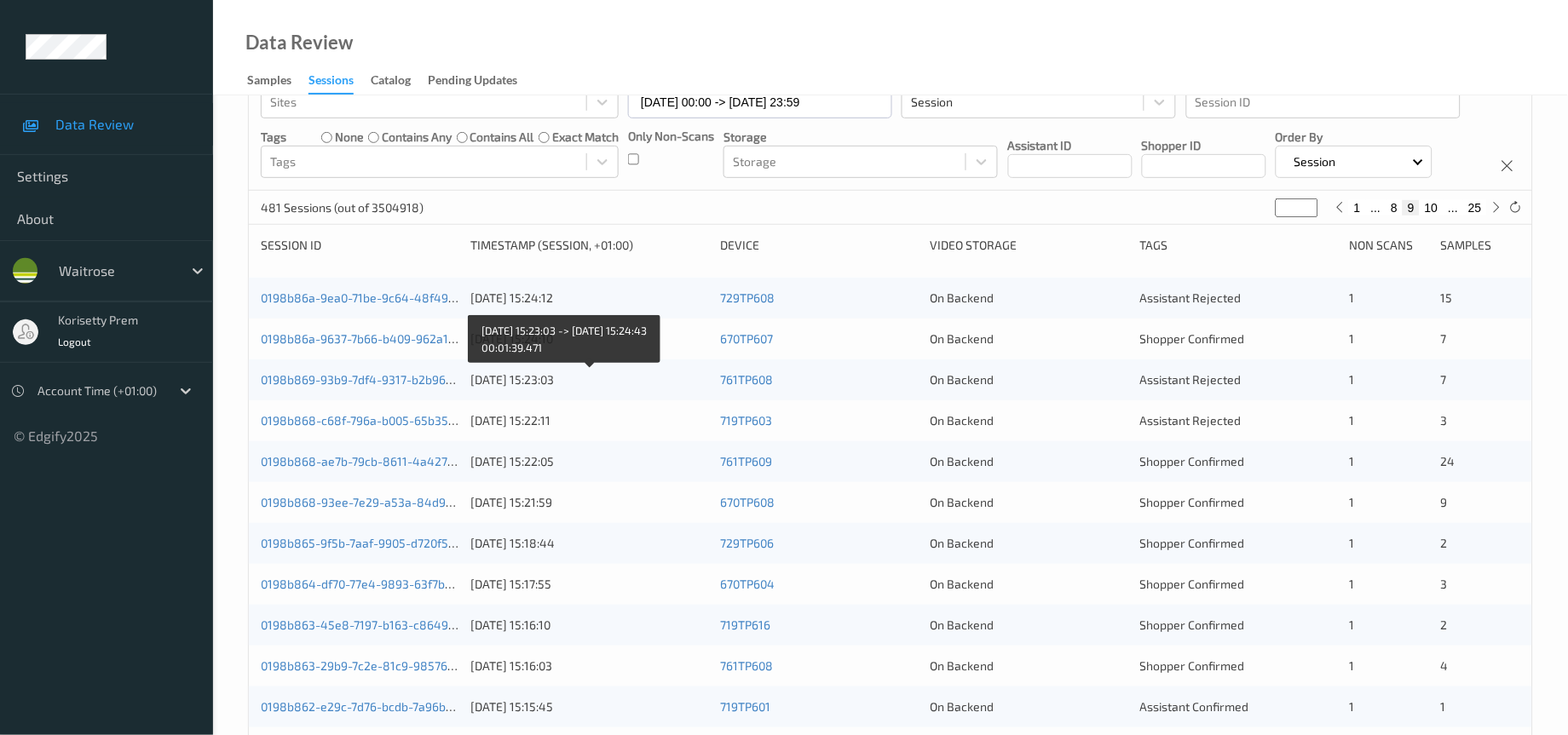
scroll to position [256, 0]
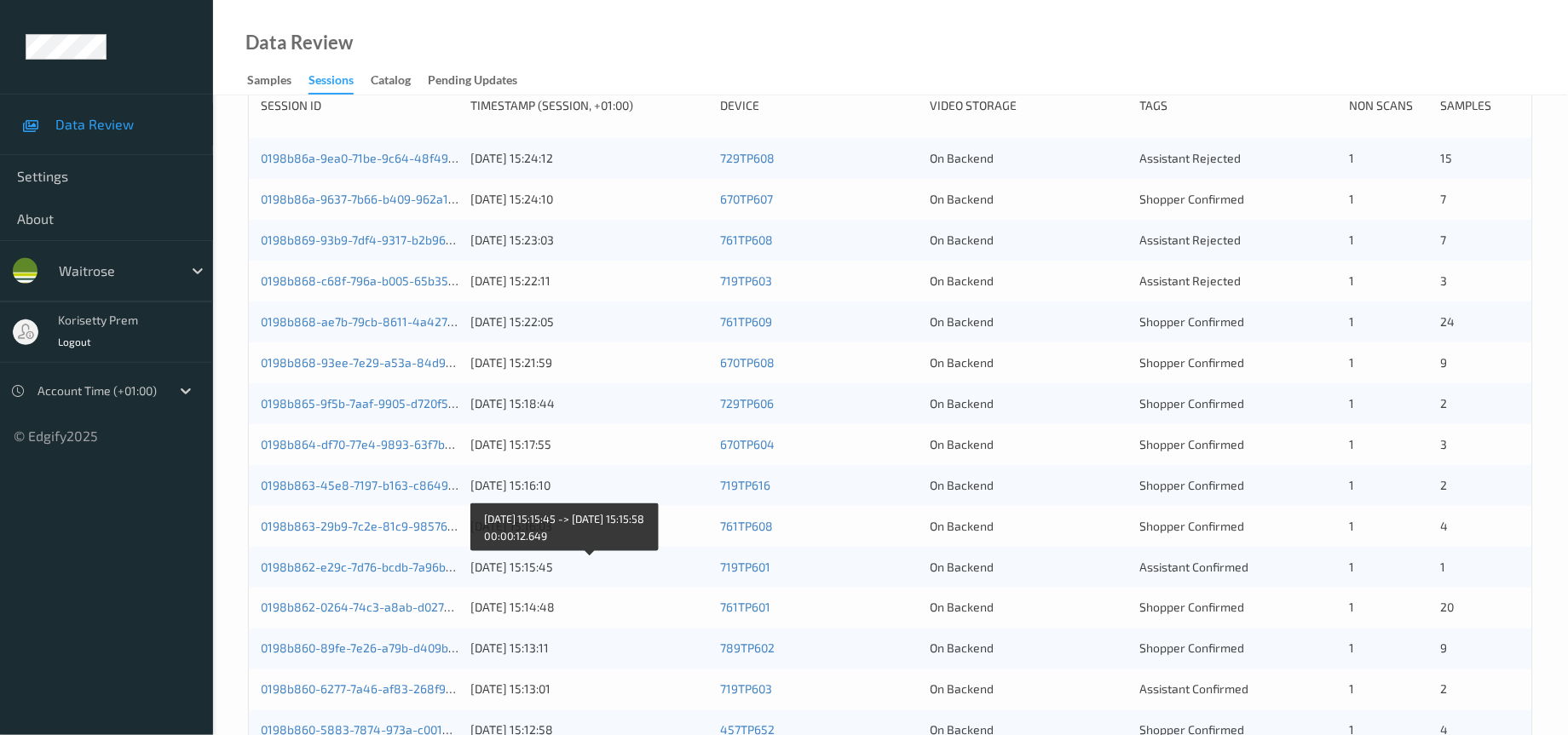
click at [560, 576] on div "17/08/2025 15:15:45" at bounding box center [590, 567] width 238 height 17
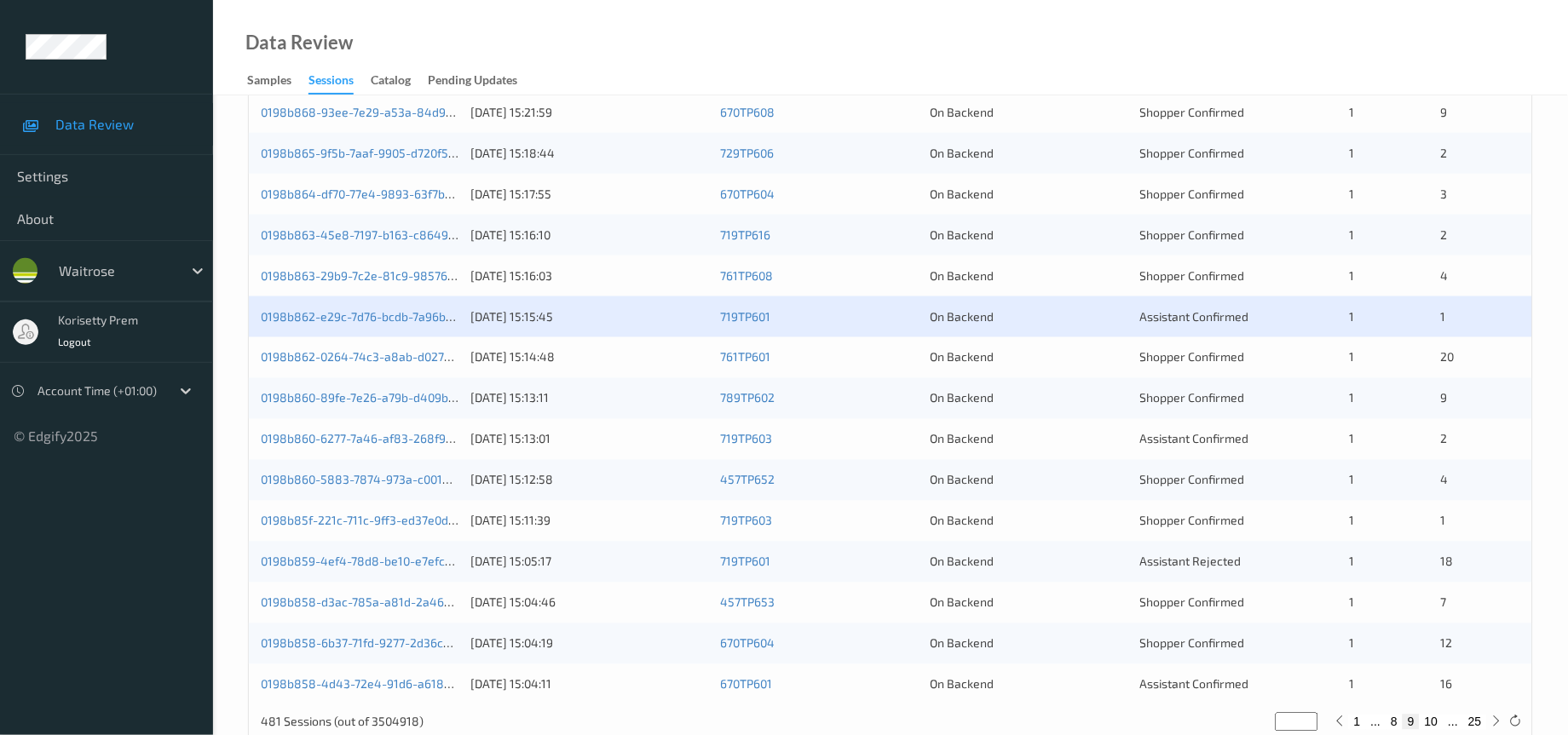
scroll to position [583, 0]
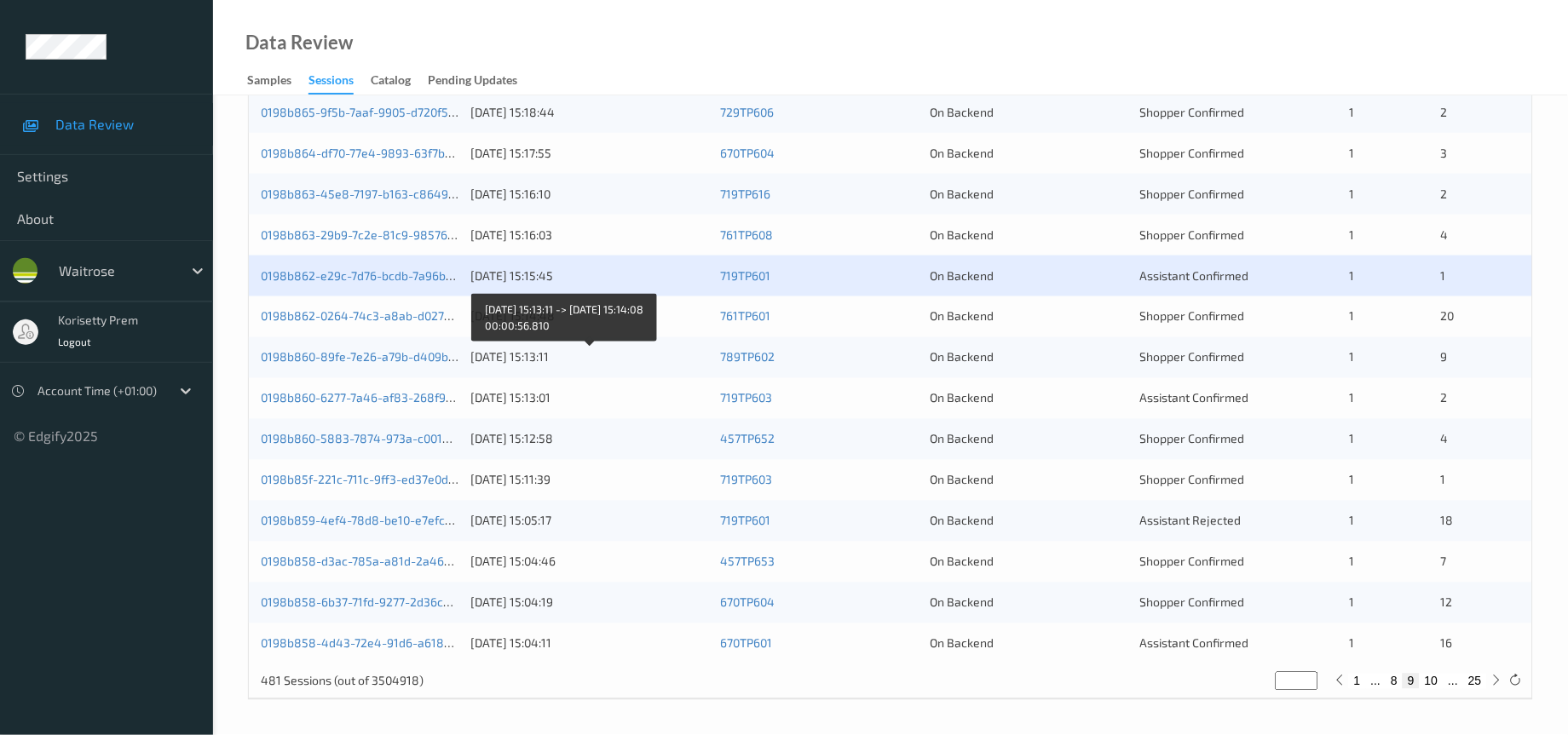
click at [602, 359] on div "17/08/2025 15:13:11" at bounding box center [590, 358] width 238 height 17
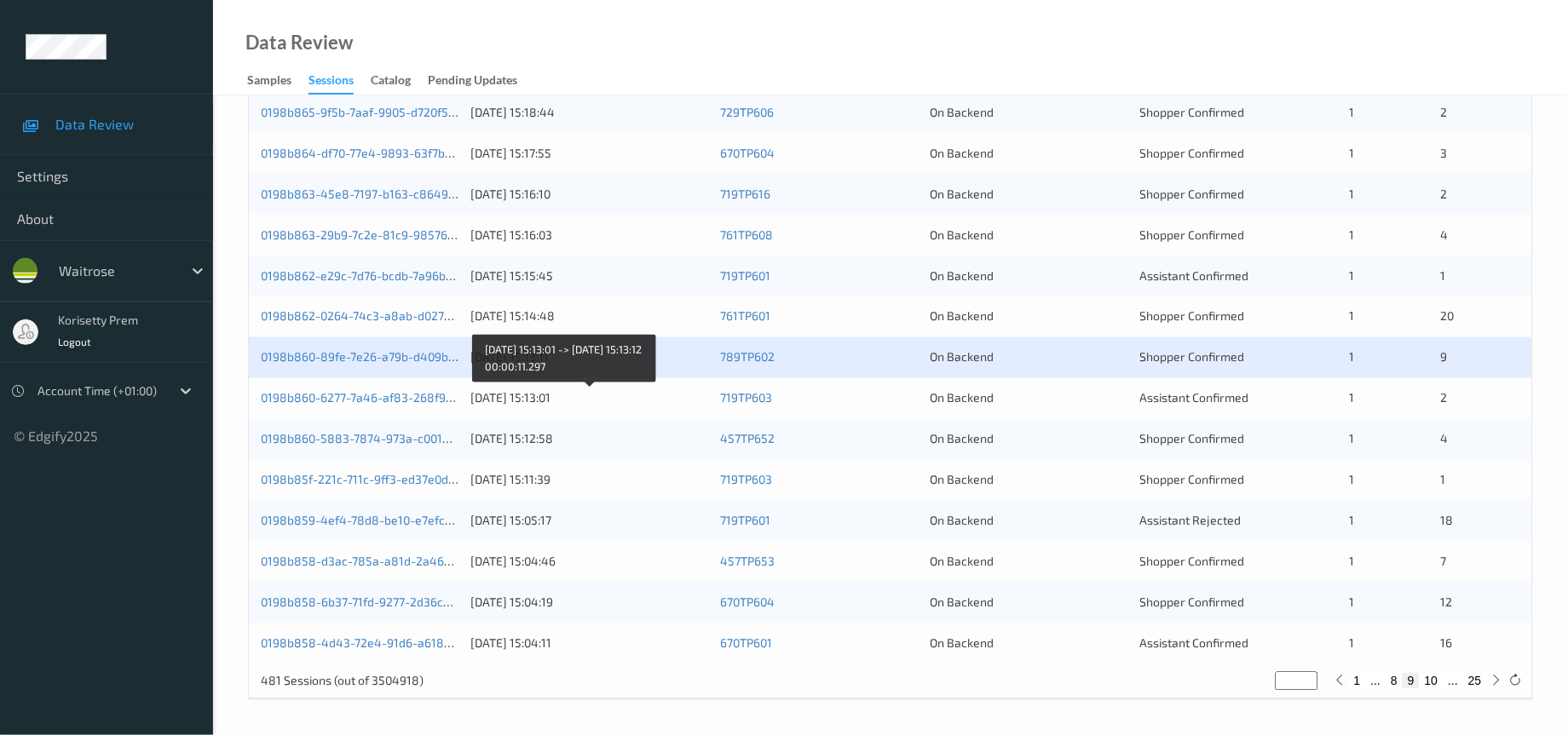
click at [515, 402] on div "17/08/2025 15:13:01" at bounding box center [590, 398] width 238 height 17
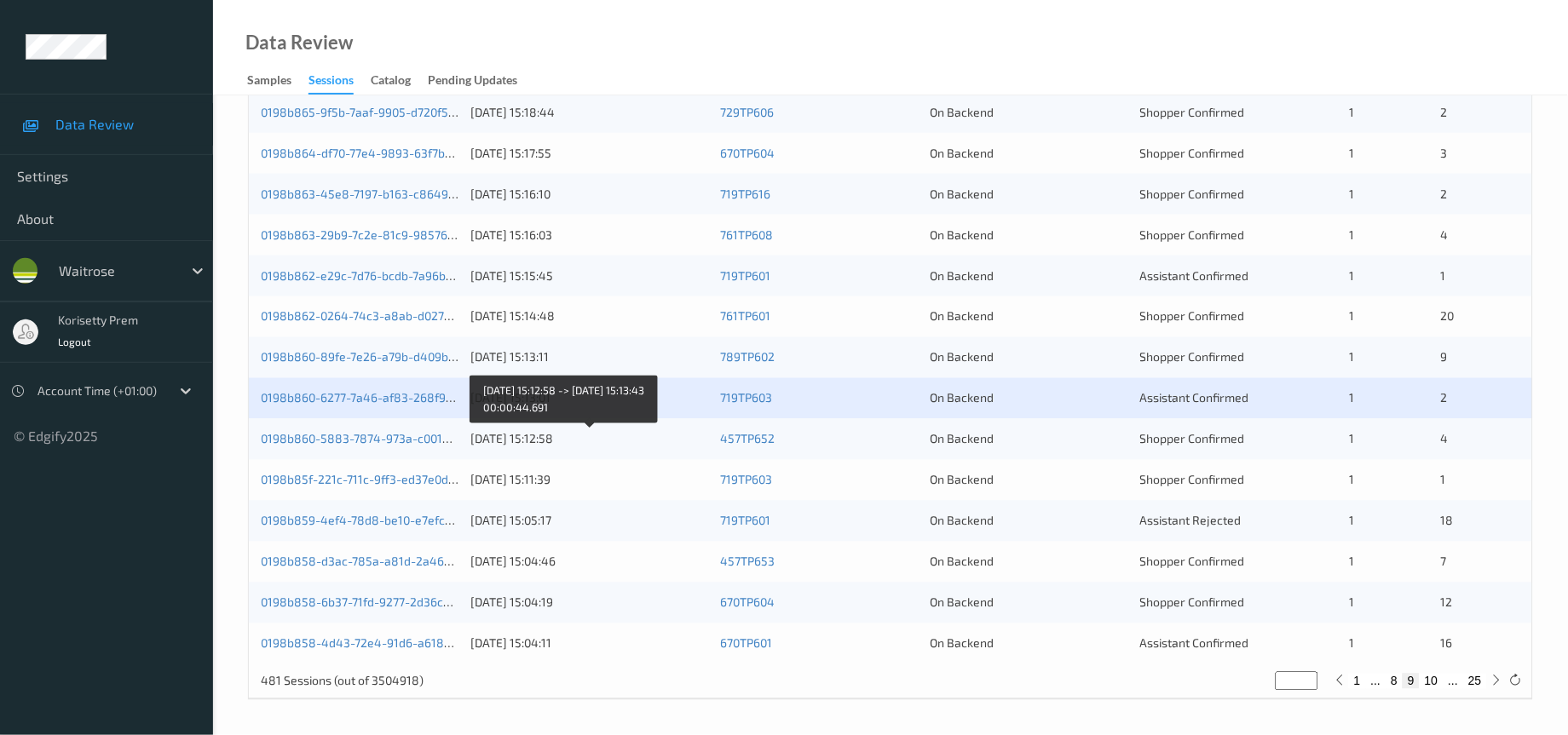
click at [494, 442] on div "17/08/2025 15:12:58" at bounding box center [590, 440] width 238 height 17
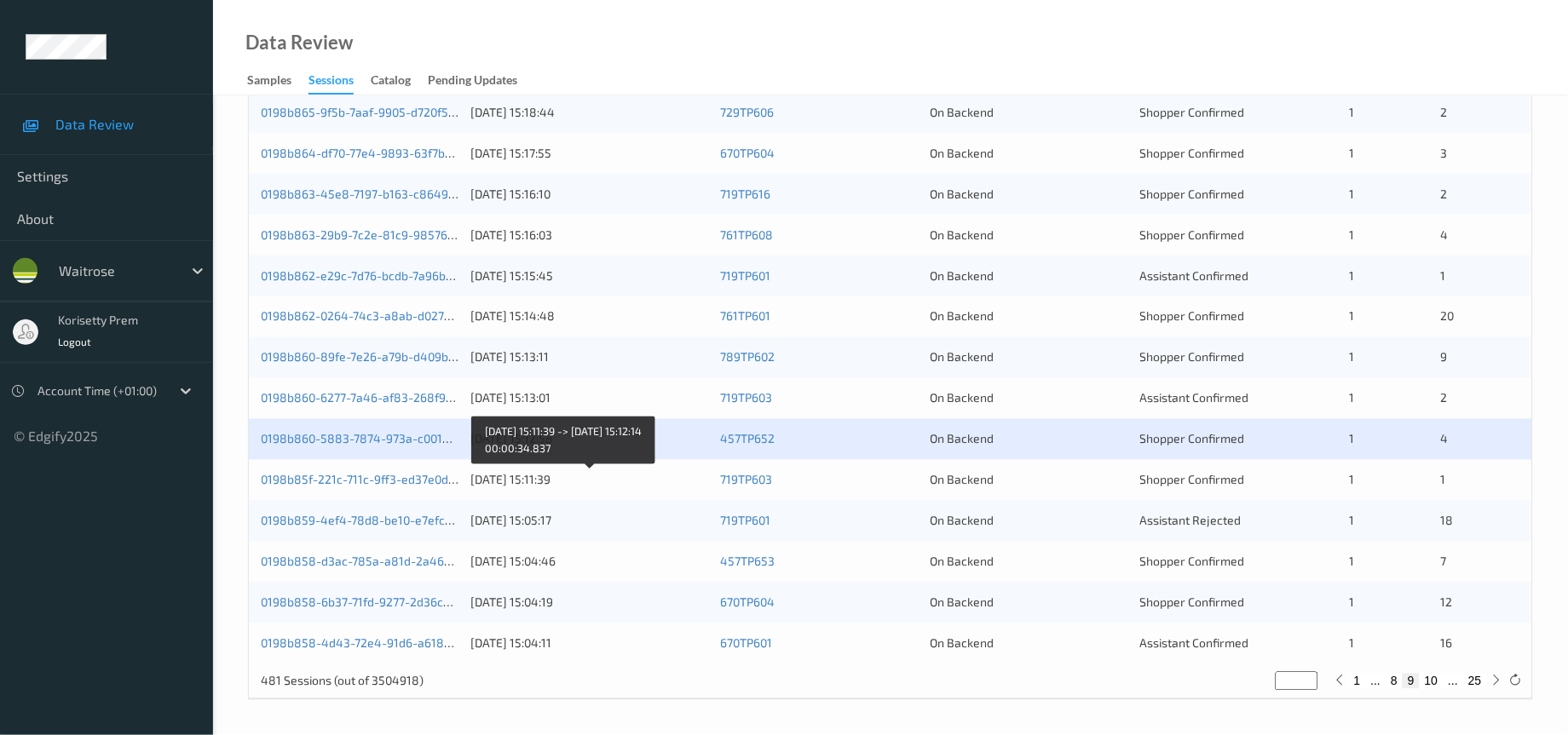
click at [500, 483] on div "17/08/2025 15:11:39" at bounding box center [590, 480] width 238 height 17
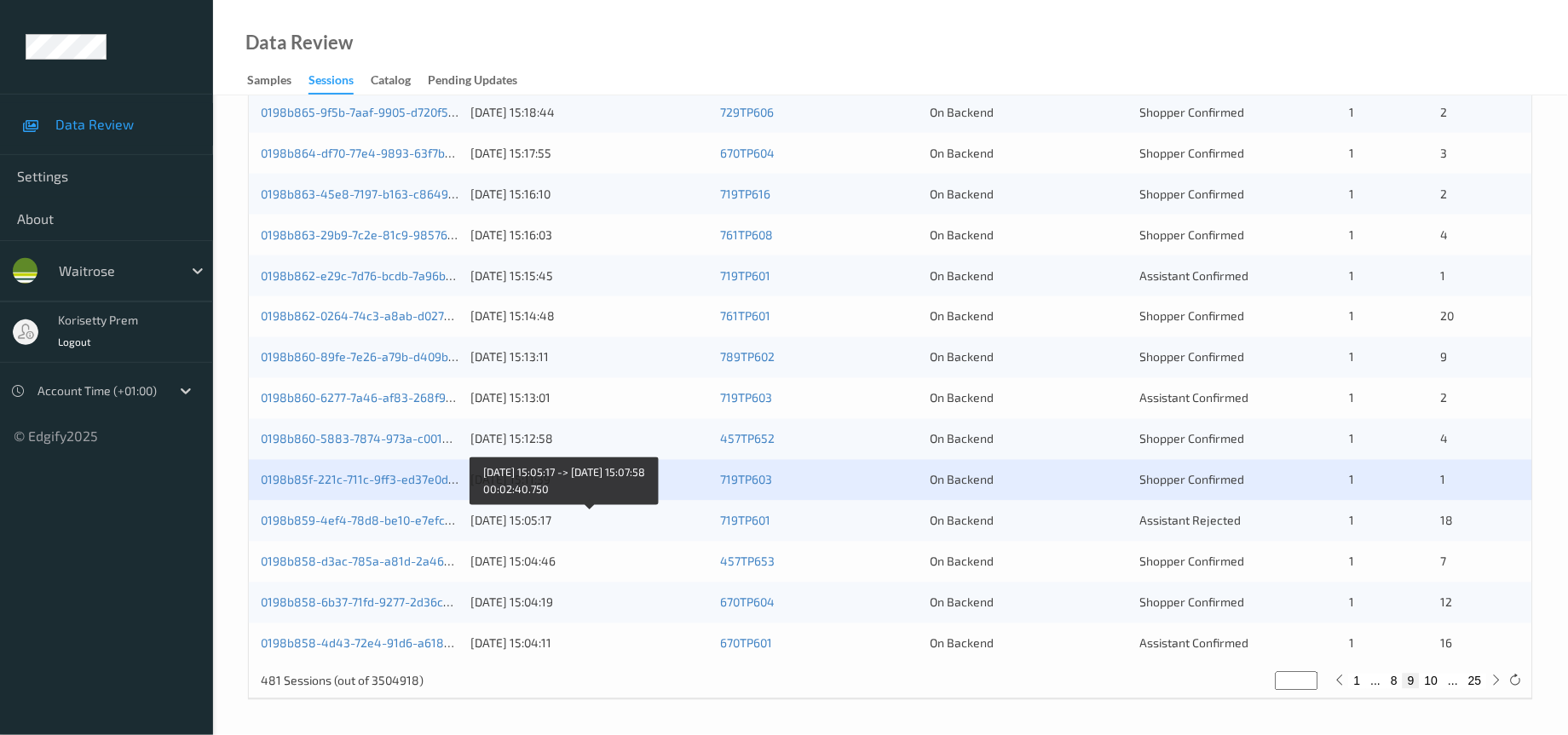
click at [512, 518] on div "17/08/2025 15:05:17" at bounding box center [590, 521] width 238 height 17
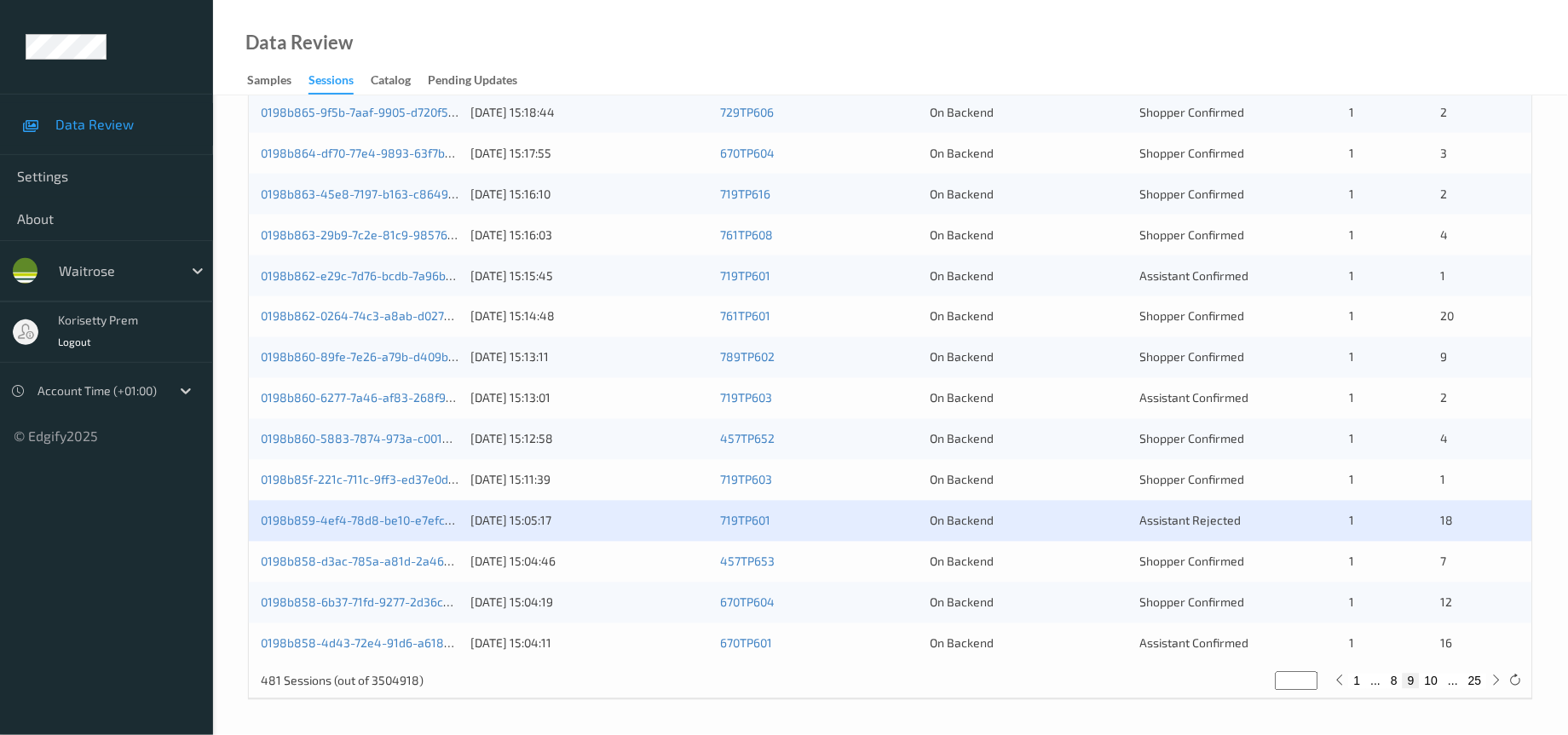
click at [656, 570] on div "17/08/2025 15:04:46" at bounding box center [590, 562] width 238 height 17
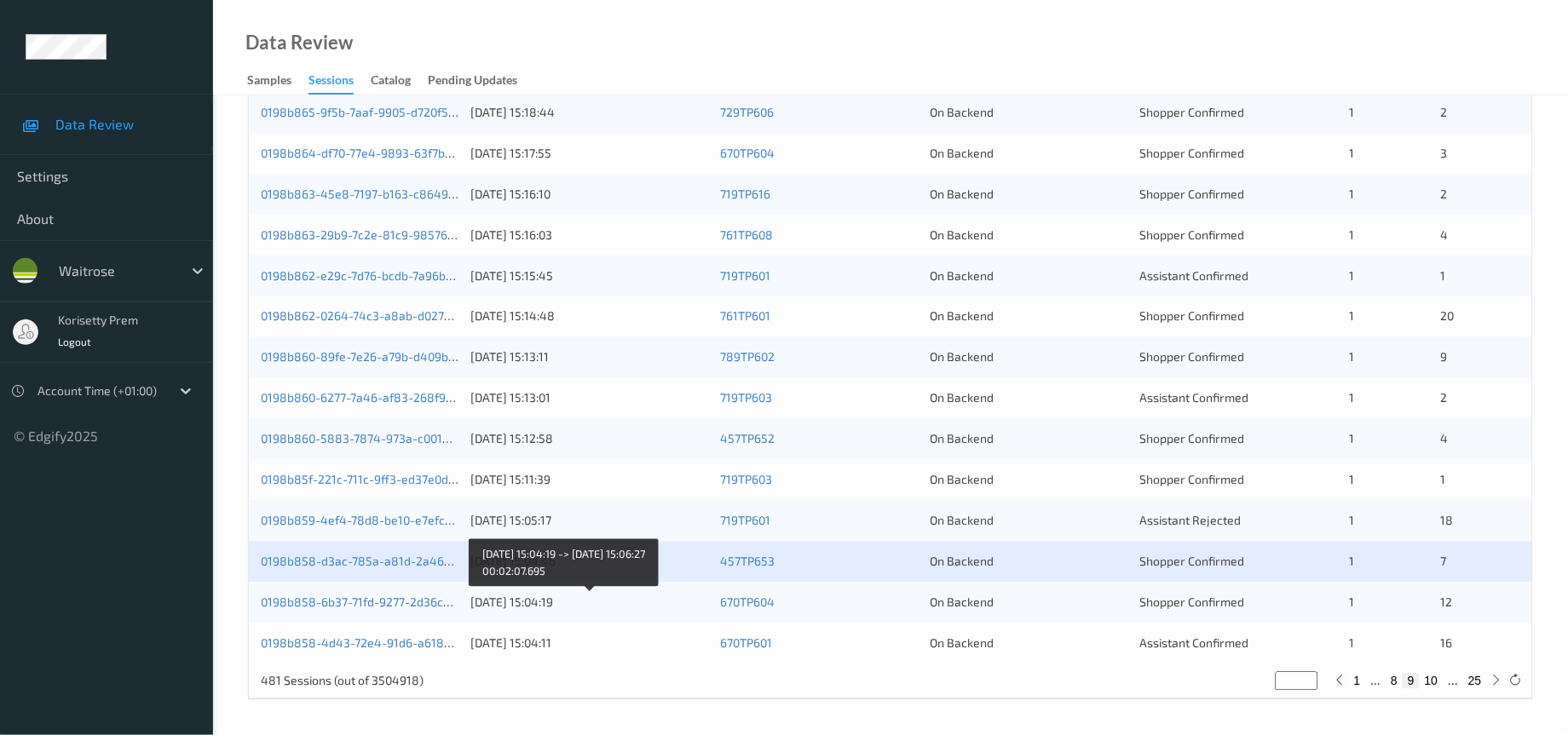
click at [506, 602] on div "17/08/2025 15:04:19" at bounding box center [590, 603] width 238 height 17
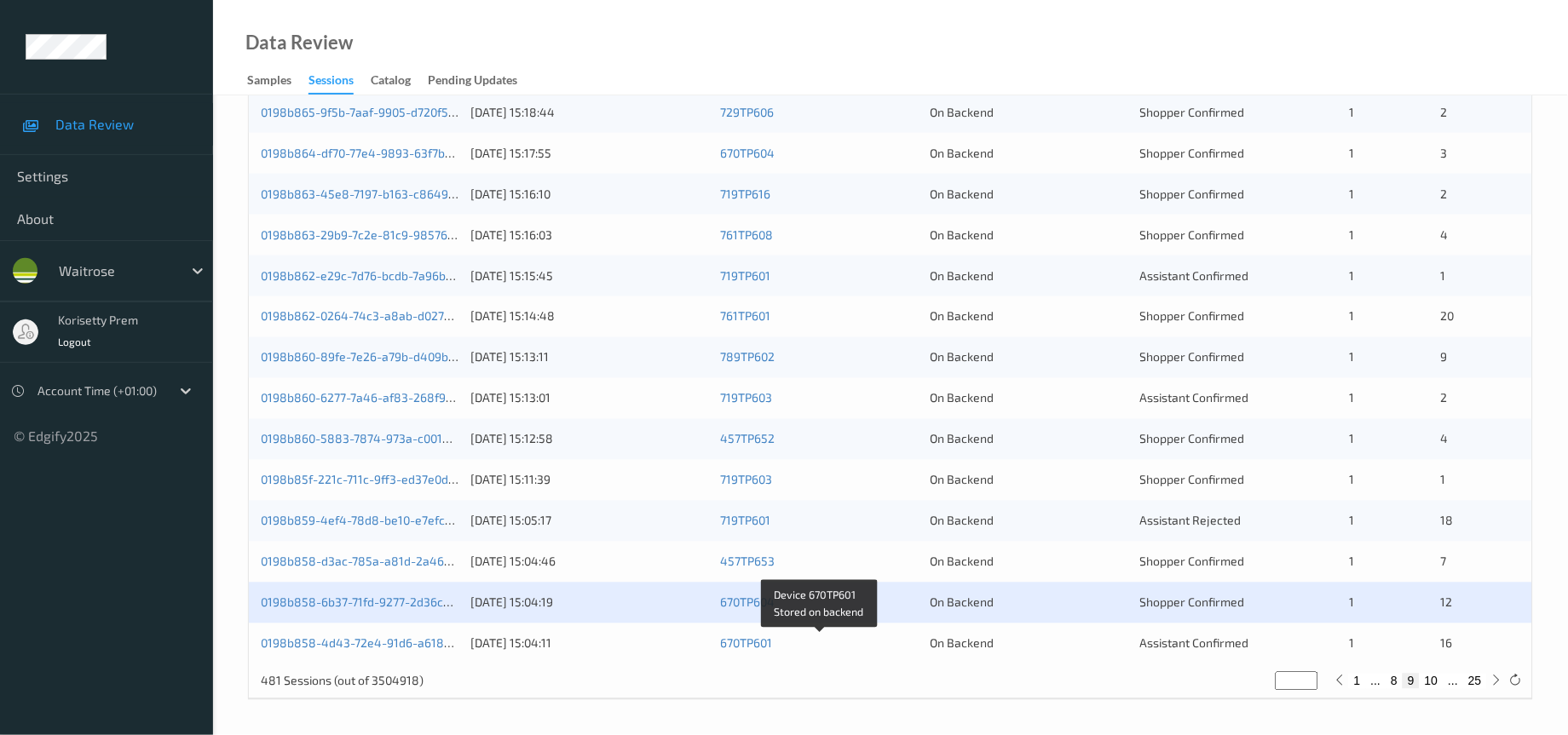
click at [807, 651] on div "670TP601" at bounding box center [819, 644] width 198 height 17
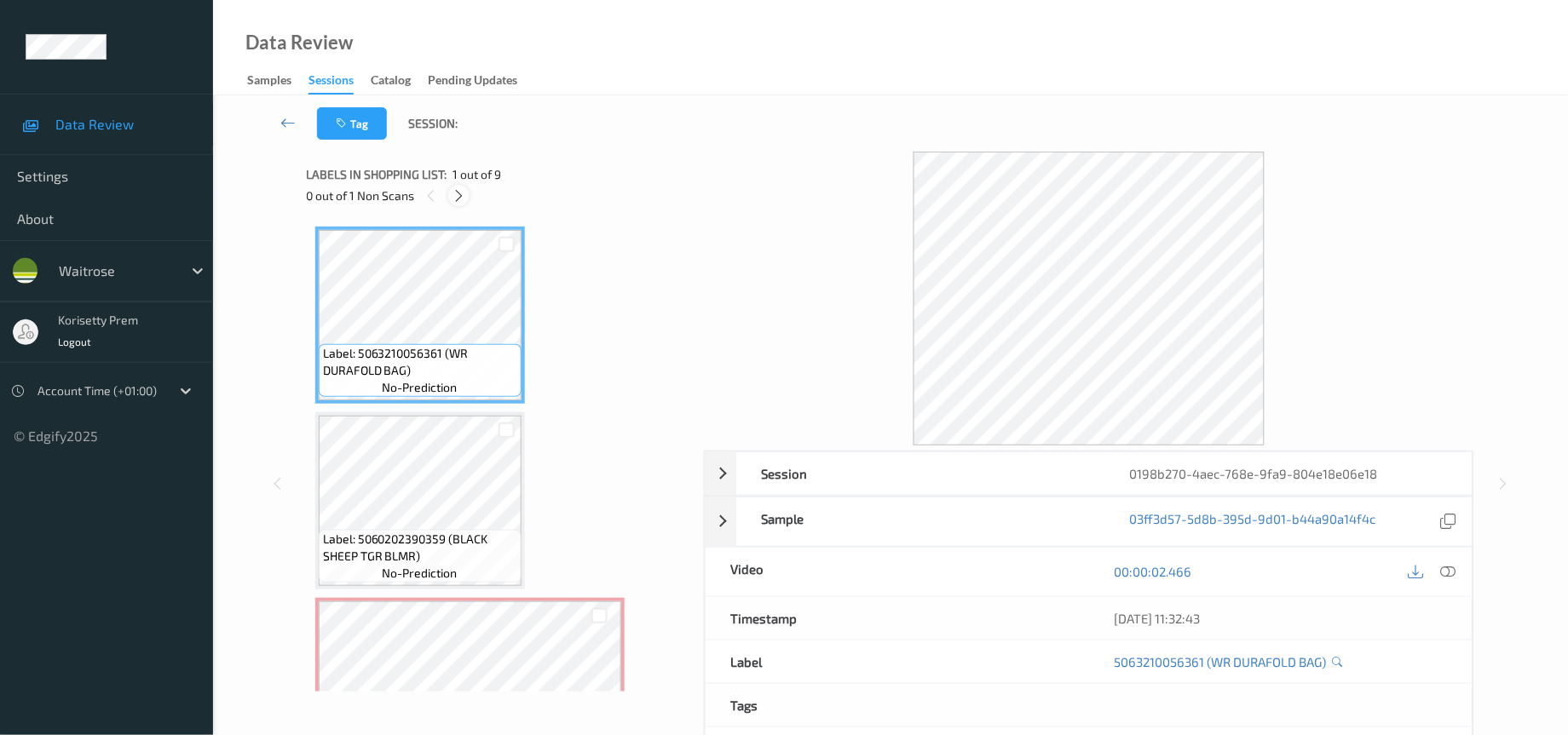
click at [465, 194] on icon at bounding box center [459, 196] width 14 height 15
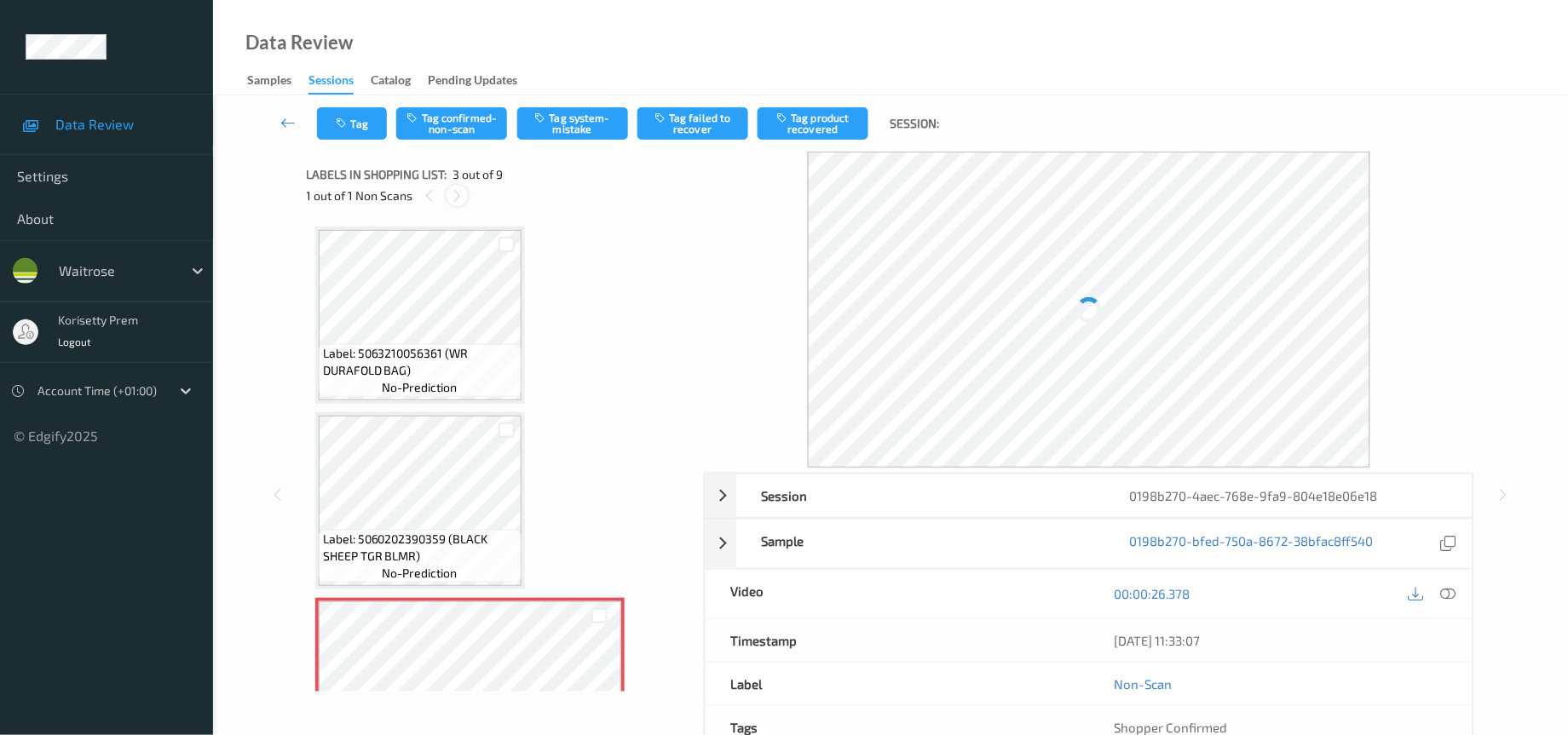
scroll to position [191, 0]
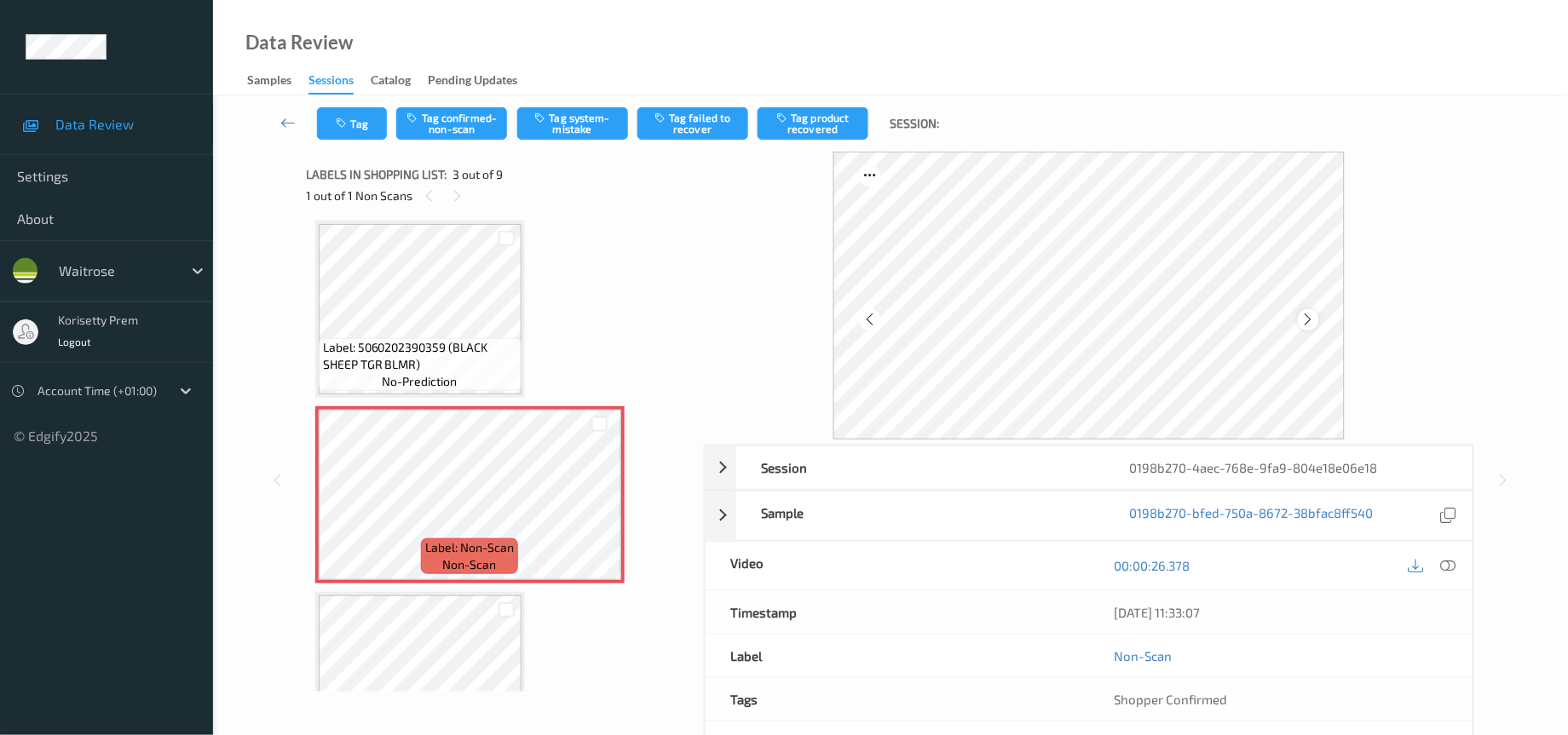
click at [1303, 313] on icon at bounding box center [1308, 320] width 14 height 15
click at [1449, 566] on icon at bounding box center [1449, 565] width 15 height 15
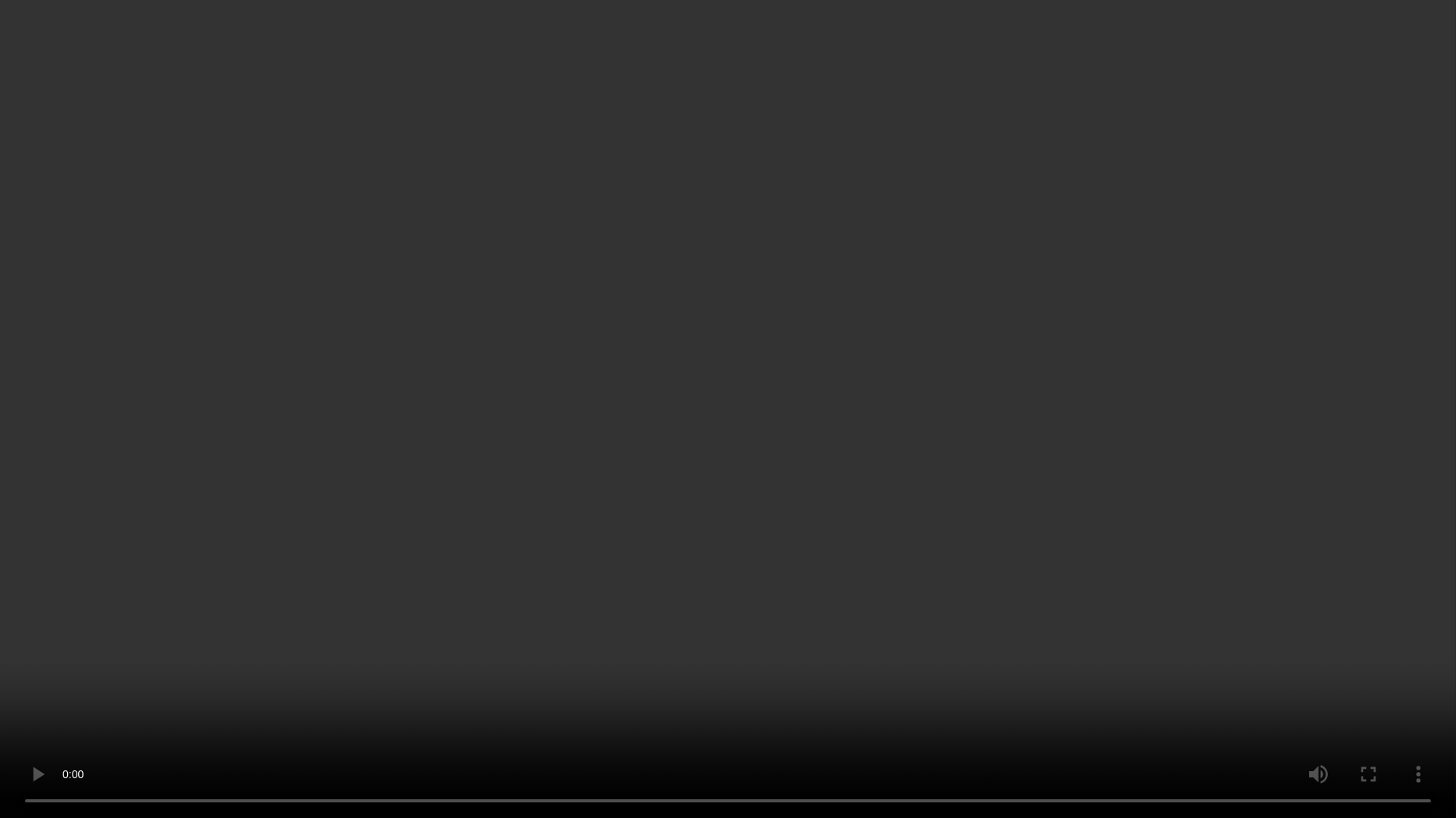
click at [1011, 344] on video at bounding box center [728, 409] width 1456 height 818
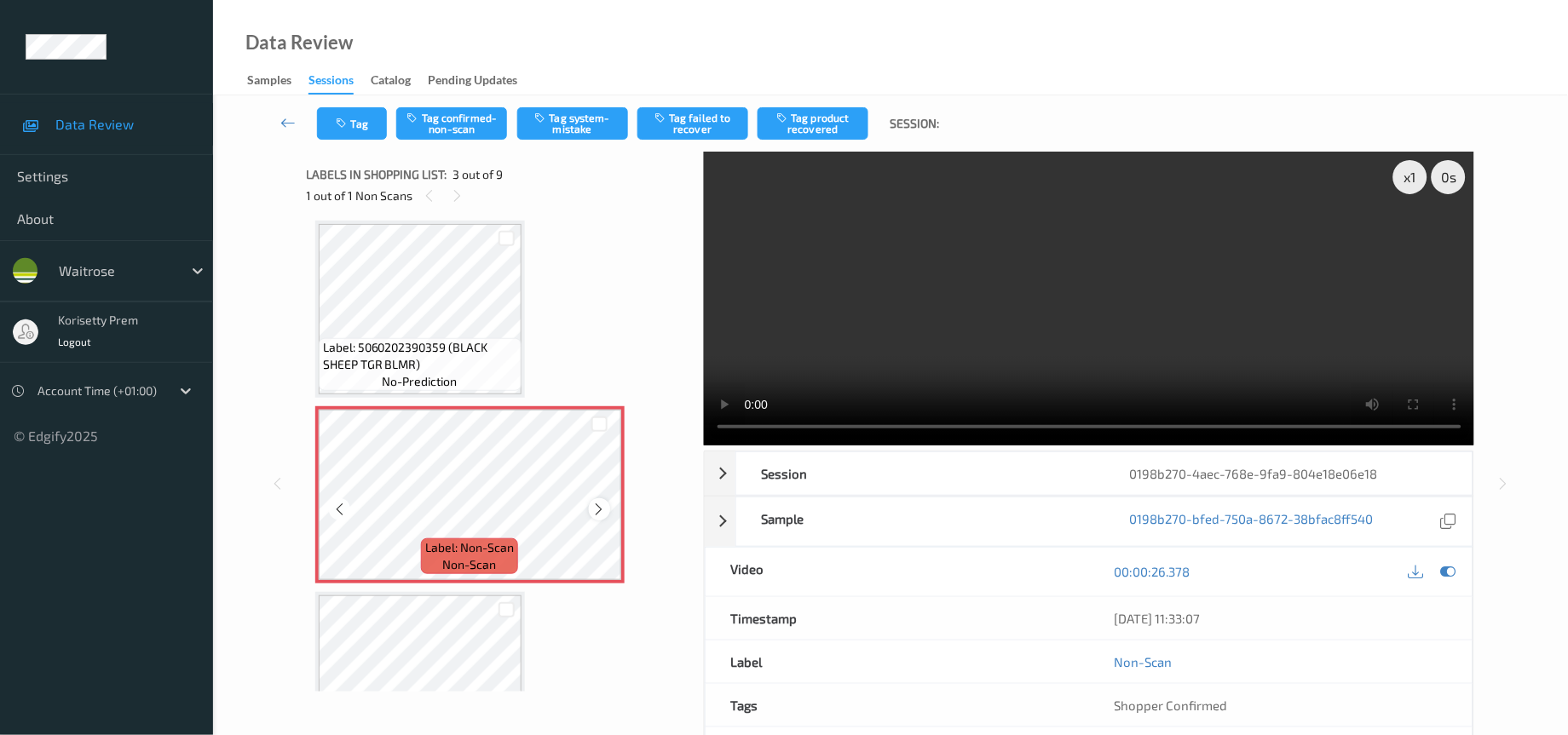
click at [601, 504] on icon at bounding box center [599, 509] width 14 height 15
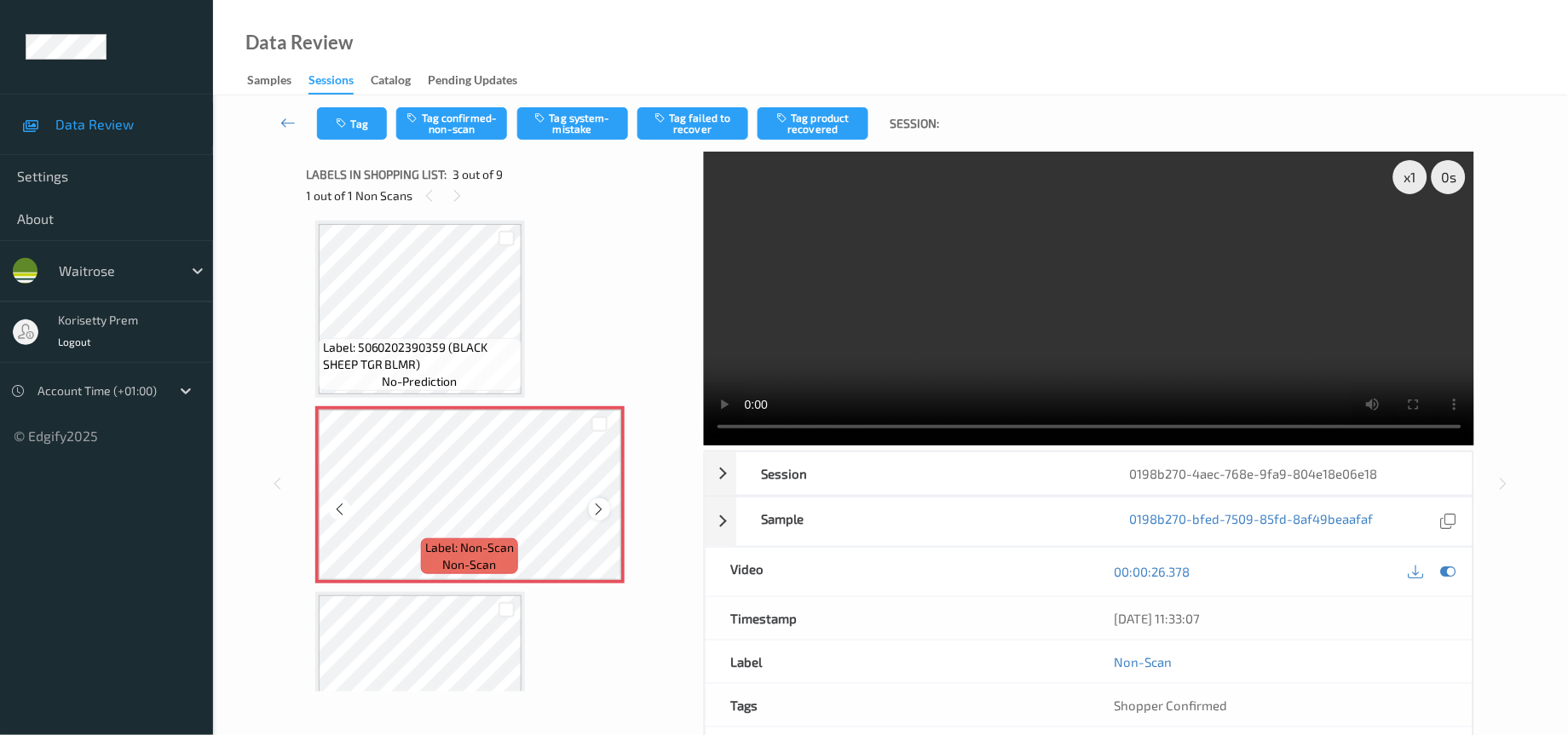
click at [599, 502] on icon at bounding box center [599, 509] width 14 height 15
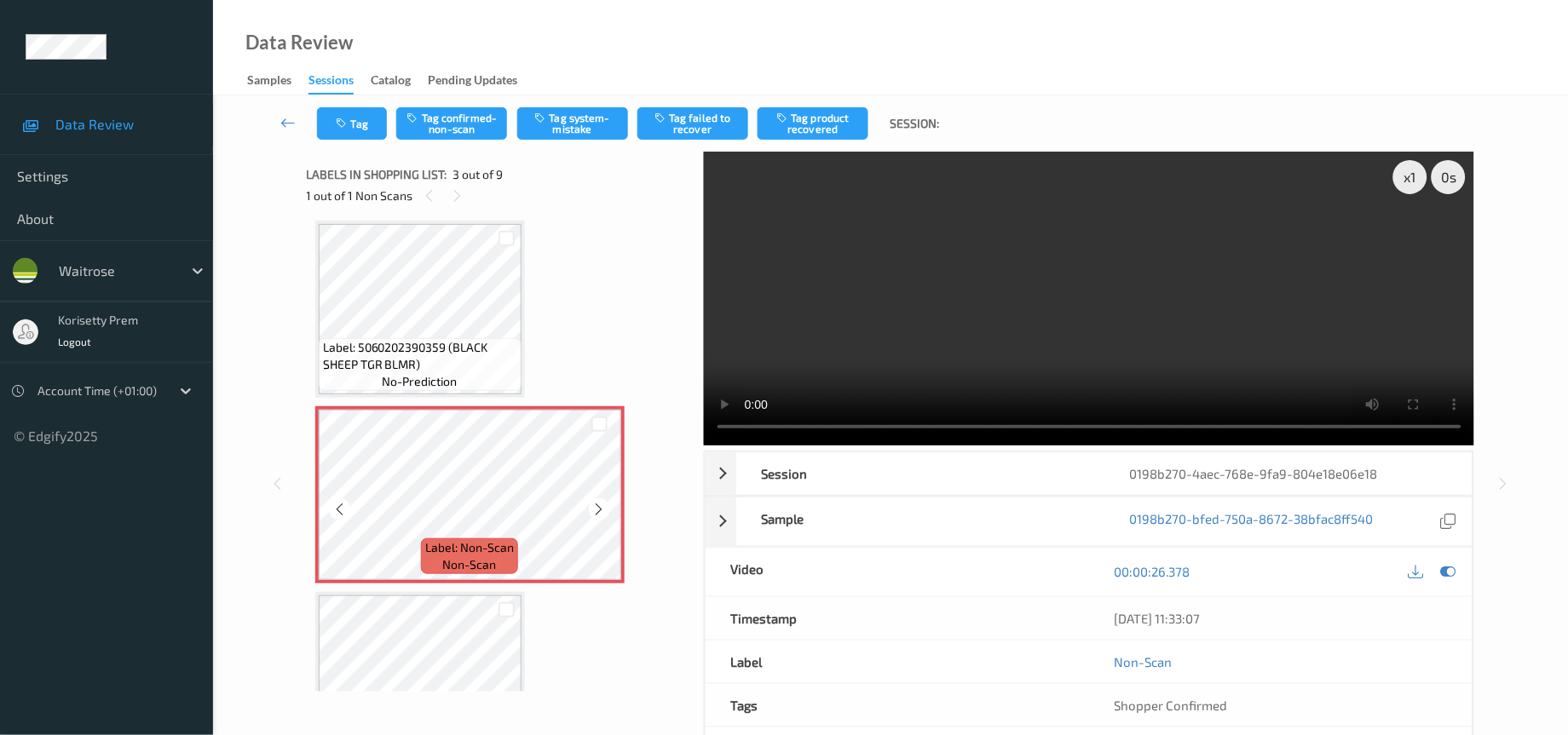
click at [599, 502] on icon at bounding box center [599, 509] width 14 height 15
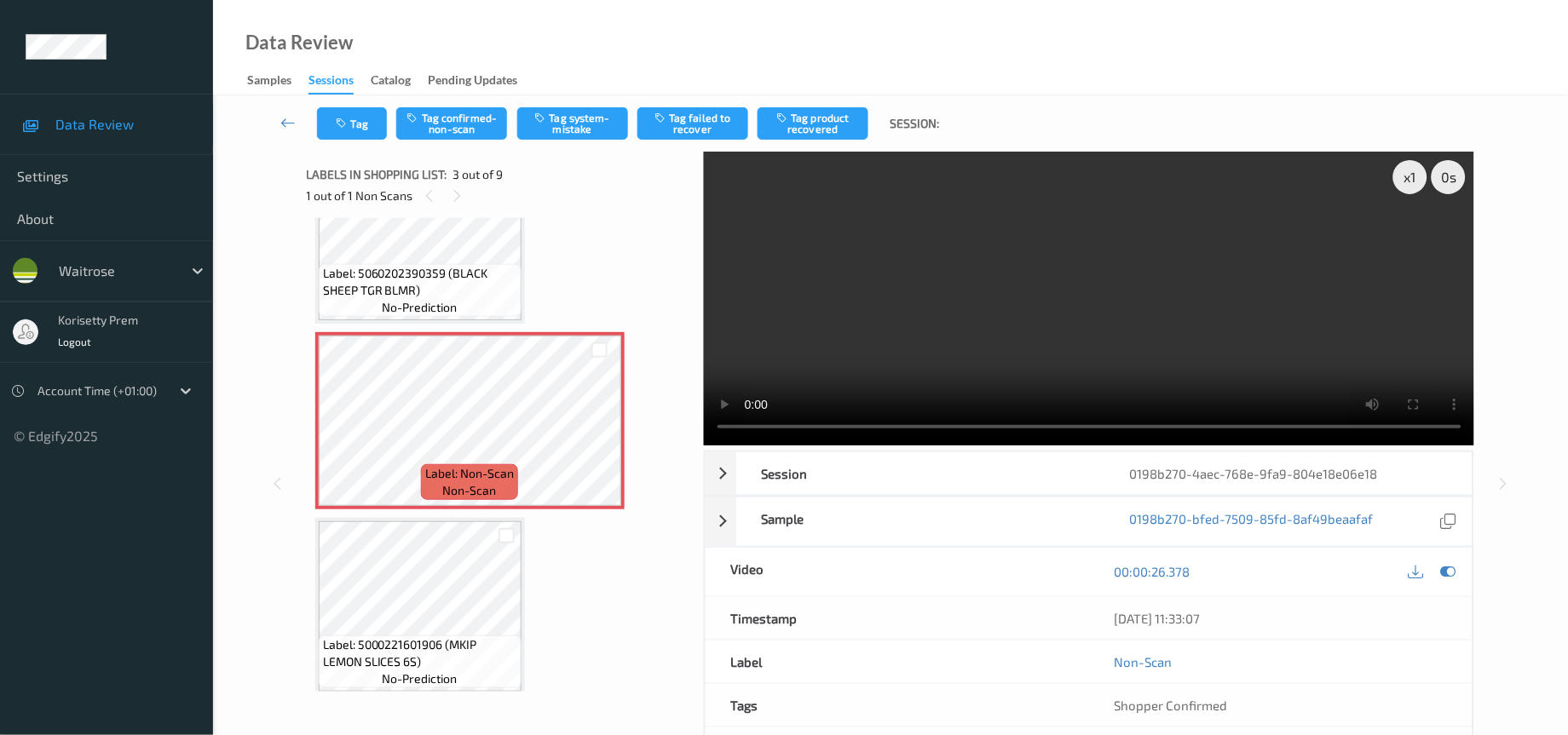
scroll to position [320, 0]
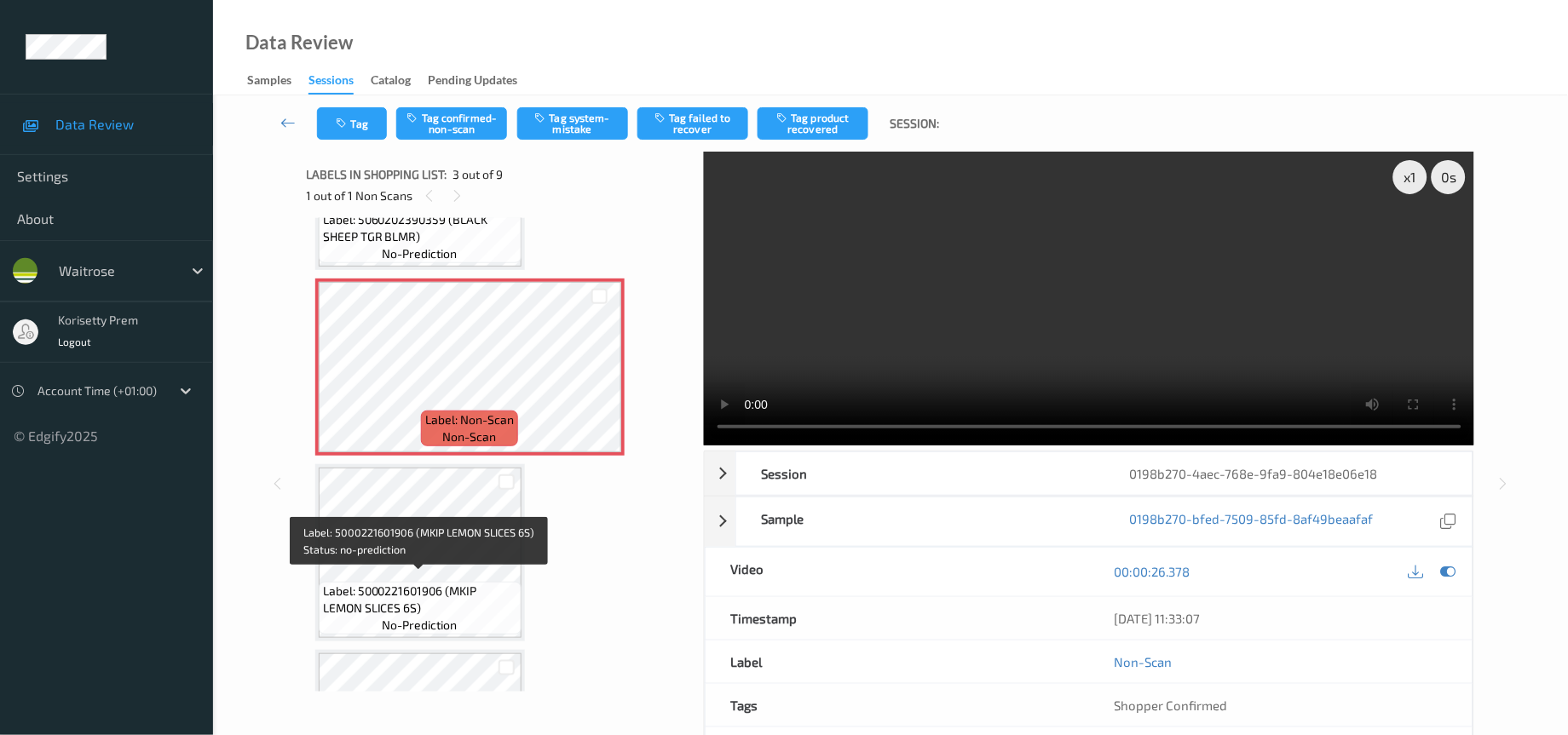
click at [468, 582] on div "Label: 5000221601906 (MKIP LEMON SLICES 6S) no-prediction" at bounding box center [420, 608] width 203 height 52
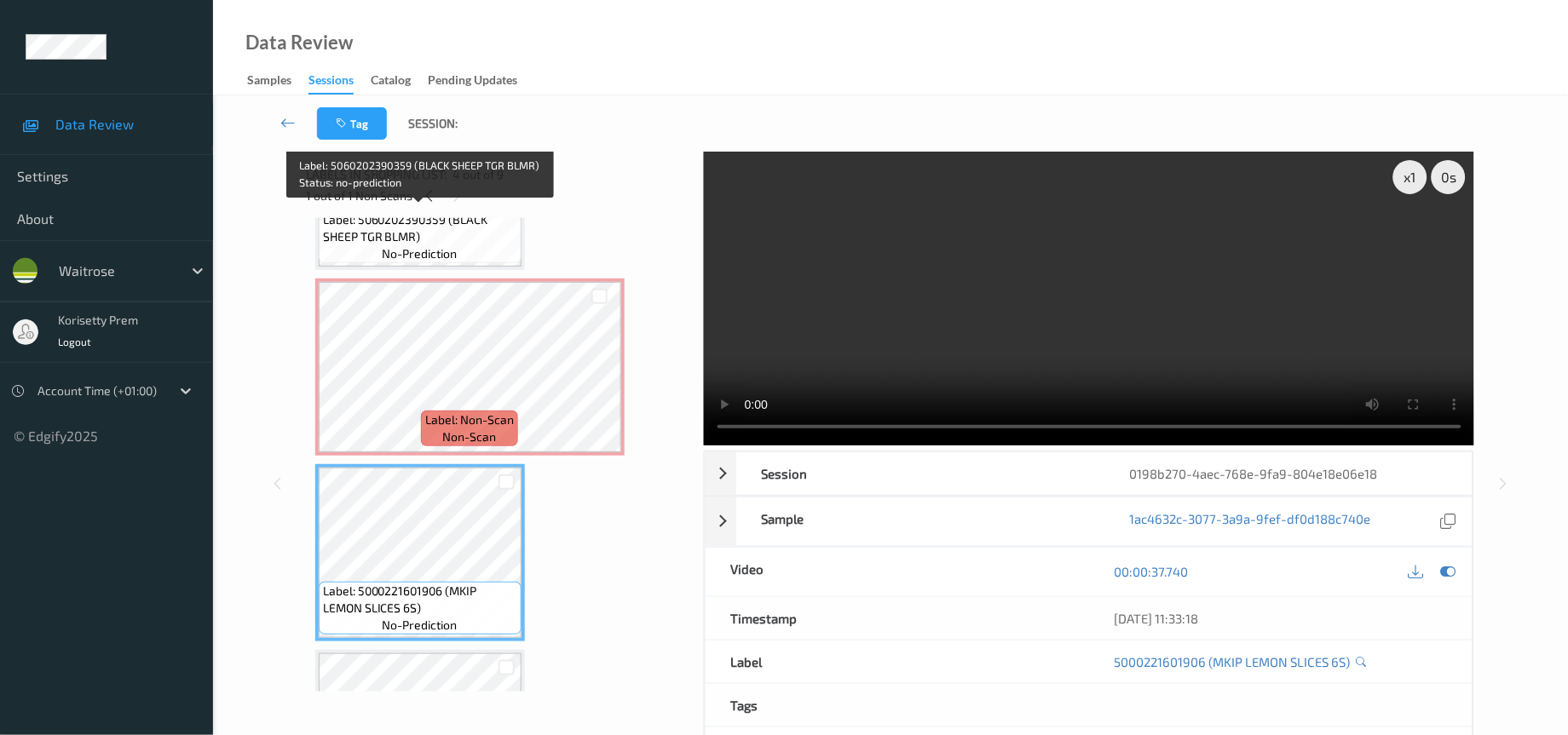
click at [384, 237] on span "Label: 5060202390359 (BLACK SHEEP TGR BLMR)" at bounding box center [419, 228] width 194 height 34
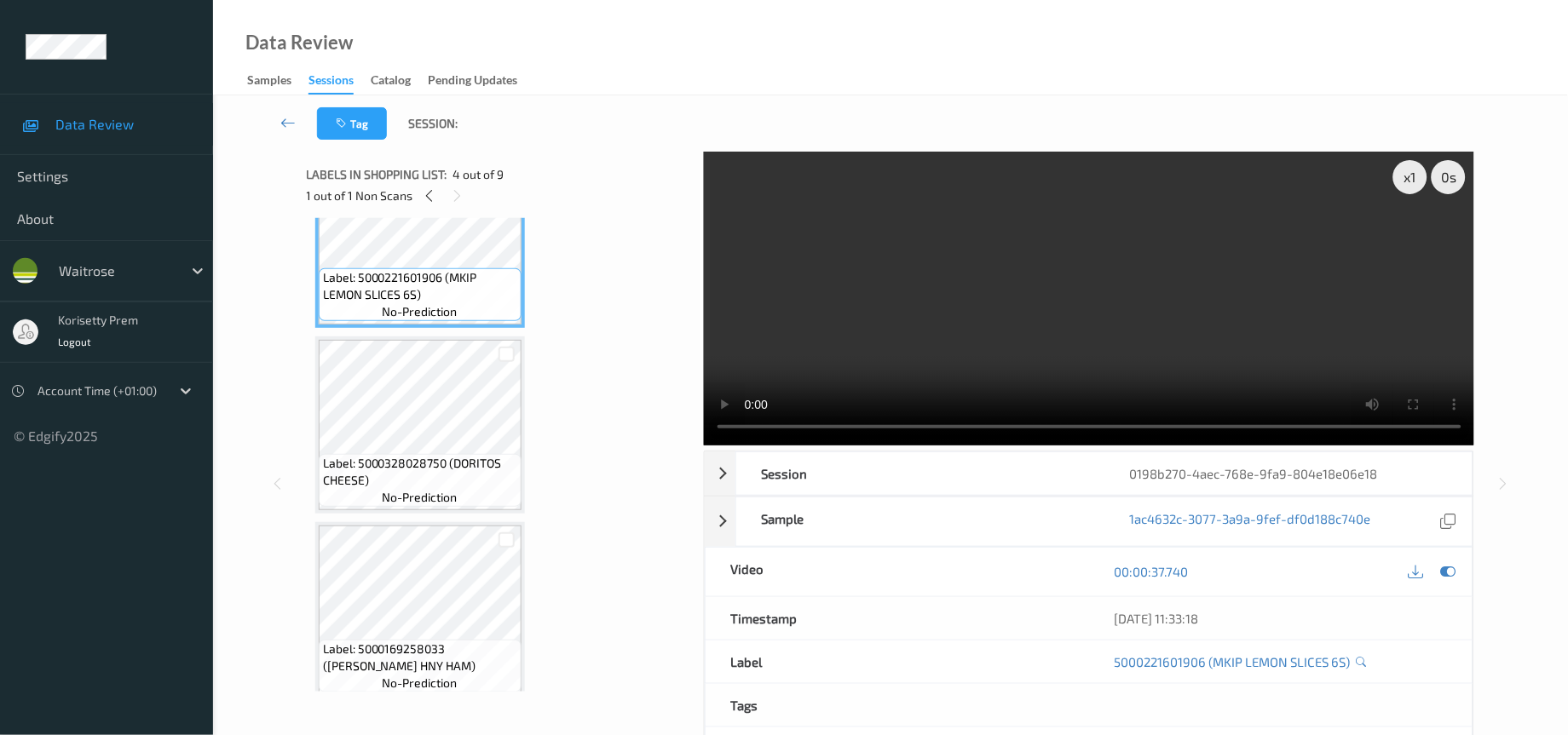
scroll to position [703, 0]
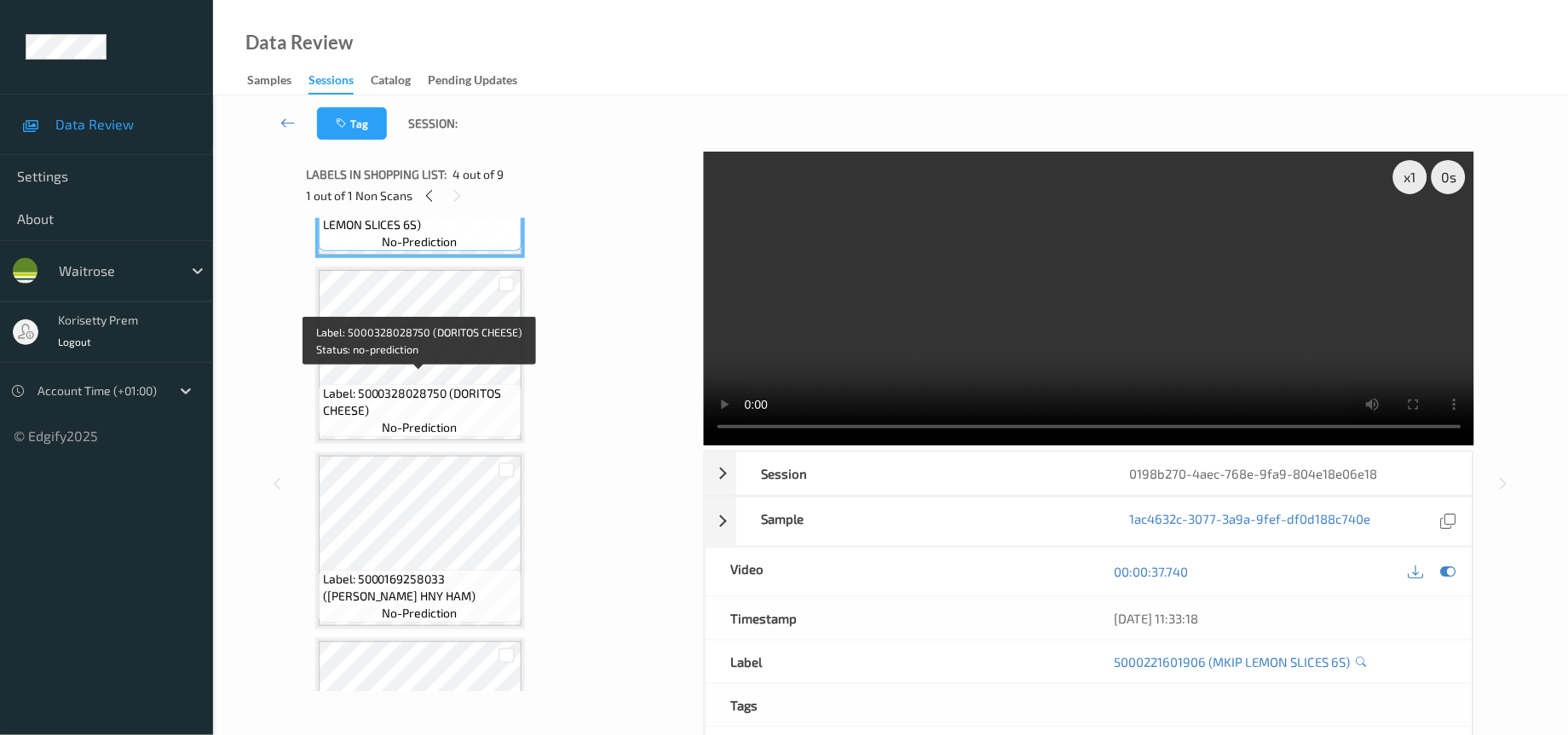
click at [397, 385] on span "Label: 5000328028750 (DORITOS CHEESE)" at bounding box center [419, 402] width 194 height 34
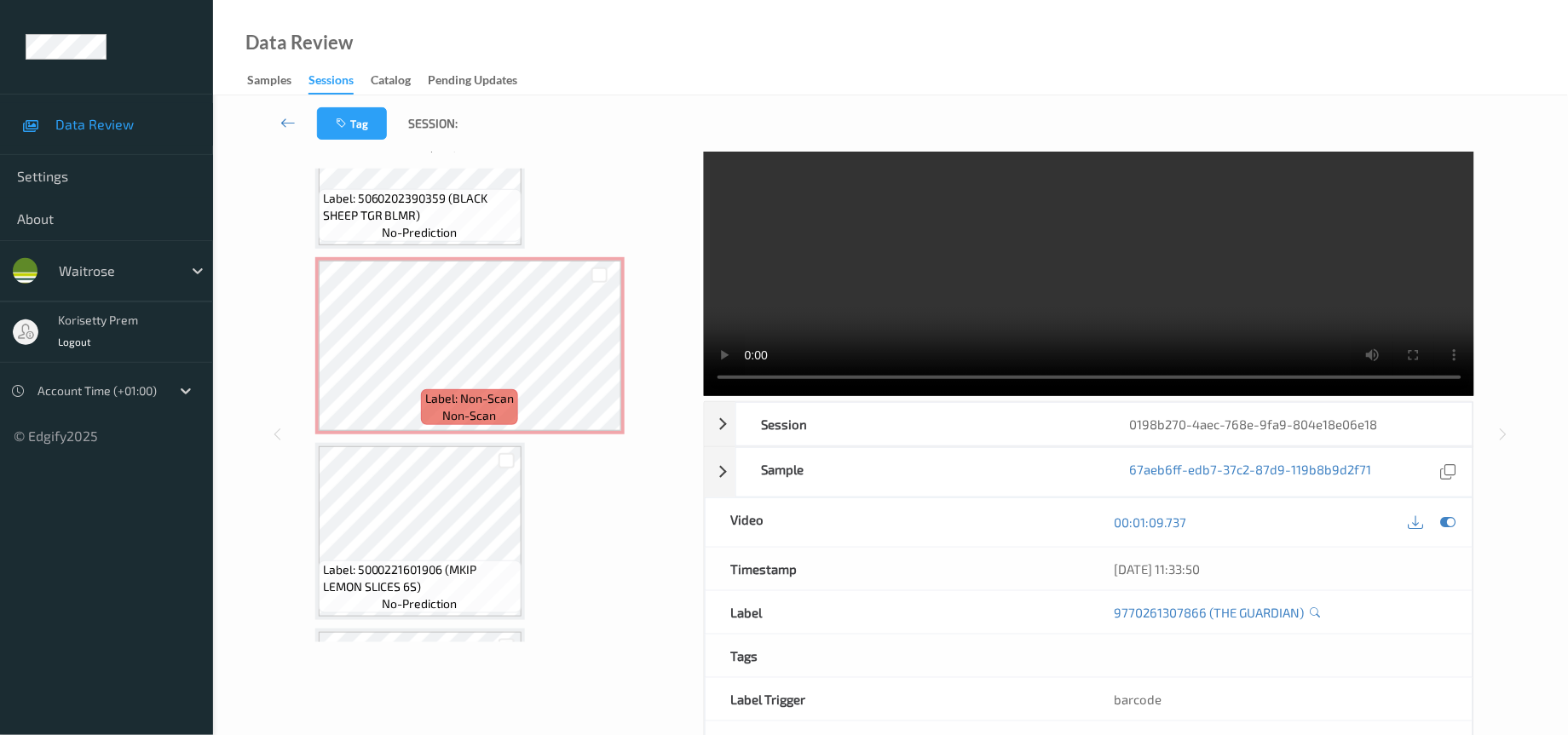
scroll to position [0, 0]
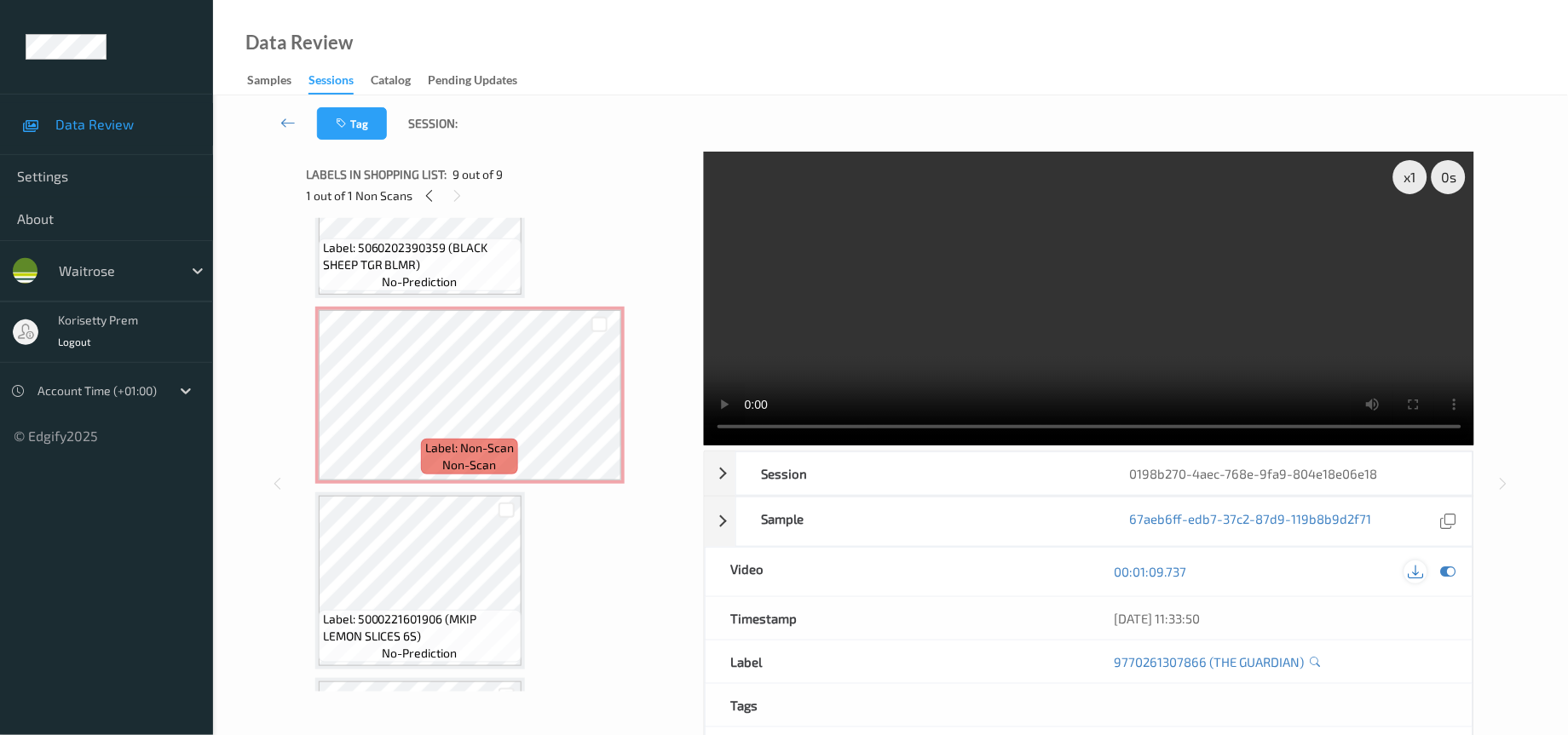
click at [1415, 576] on icon at bounding box center [1416, 572] width 15 height 15
click at [964, 297] on video at bounding box center [1090, 299] width 771 height 294
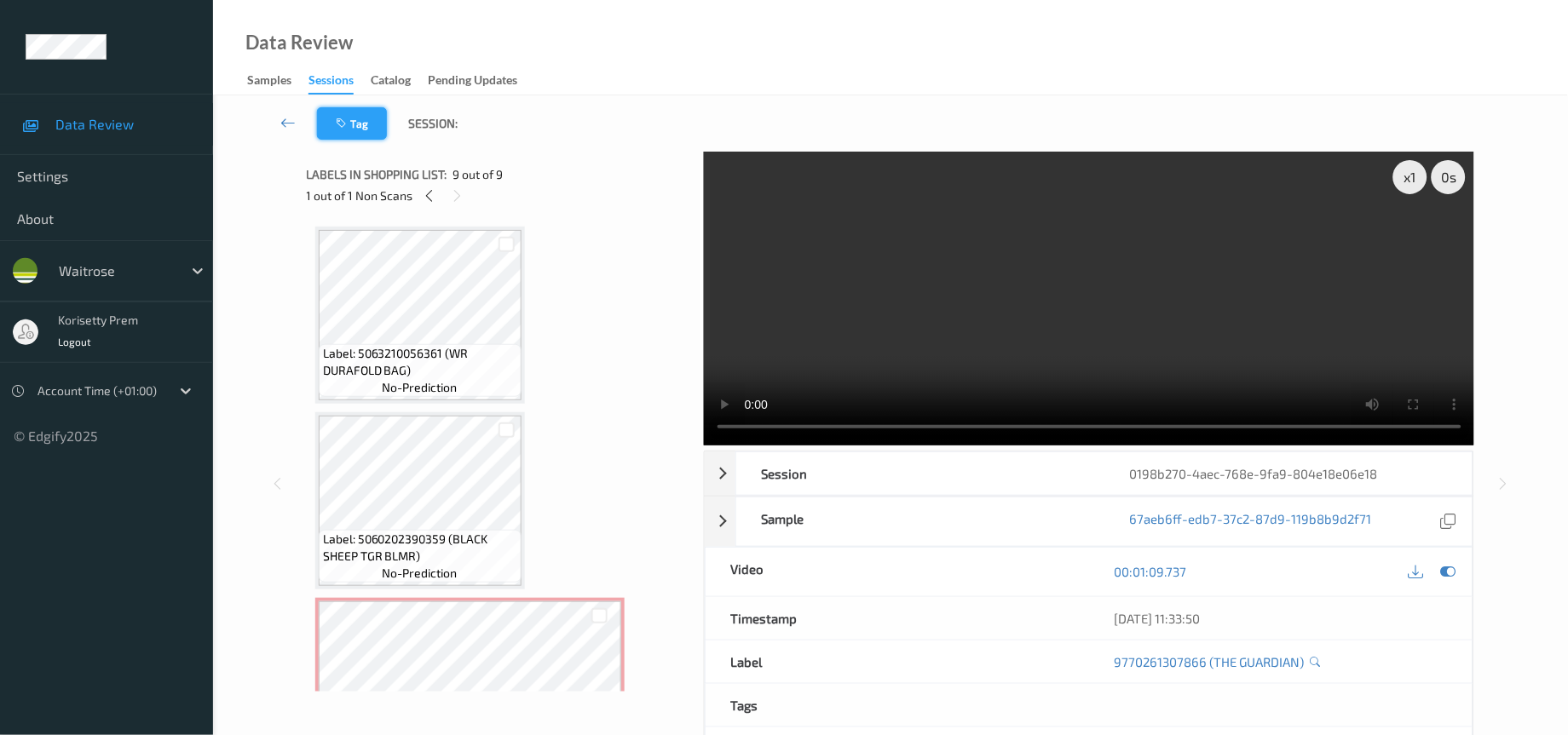
click at [359, 128] on button "Tag" at bounding box center [352, 124] width 70 height 33
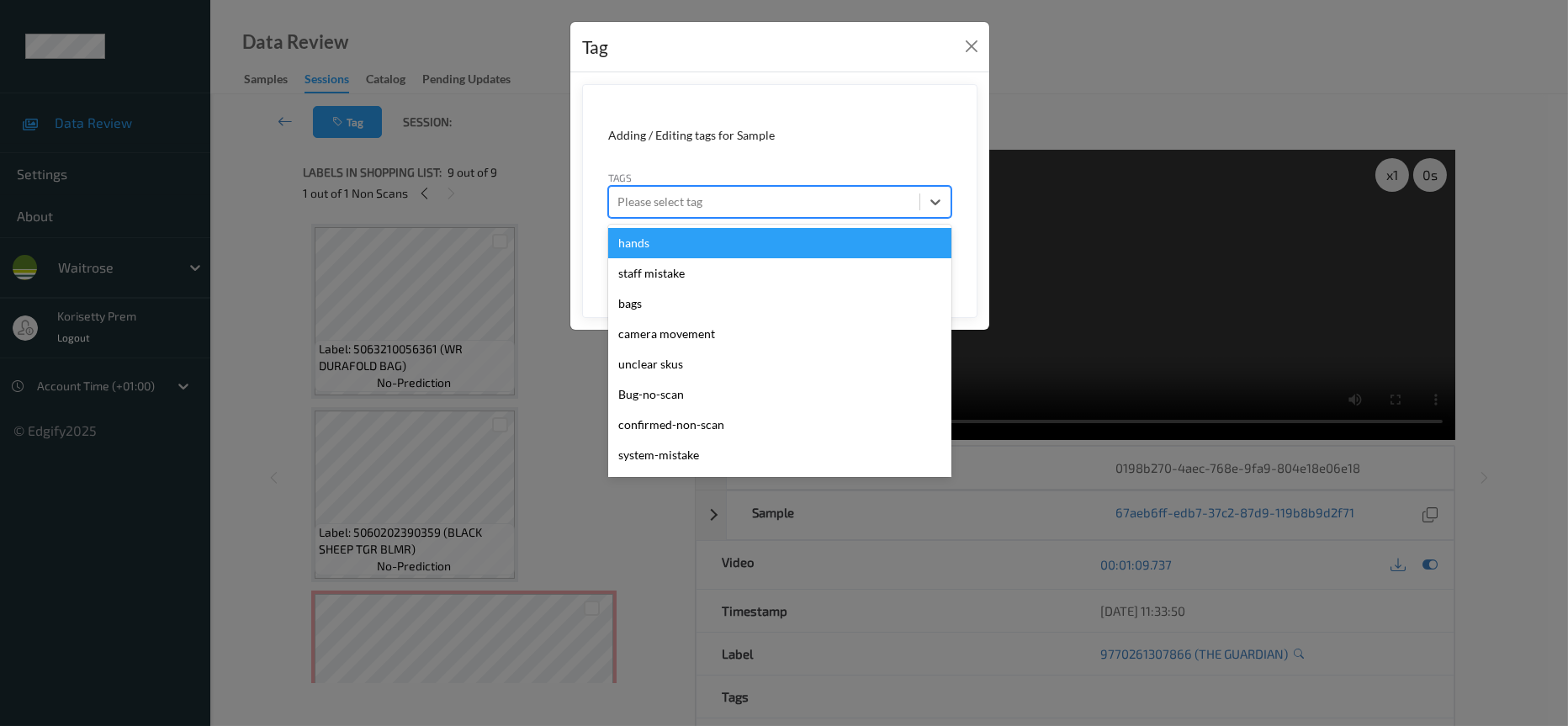
click at [746, 209] on div at bounding box center [764, 202] width 293 height 20
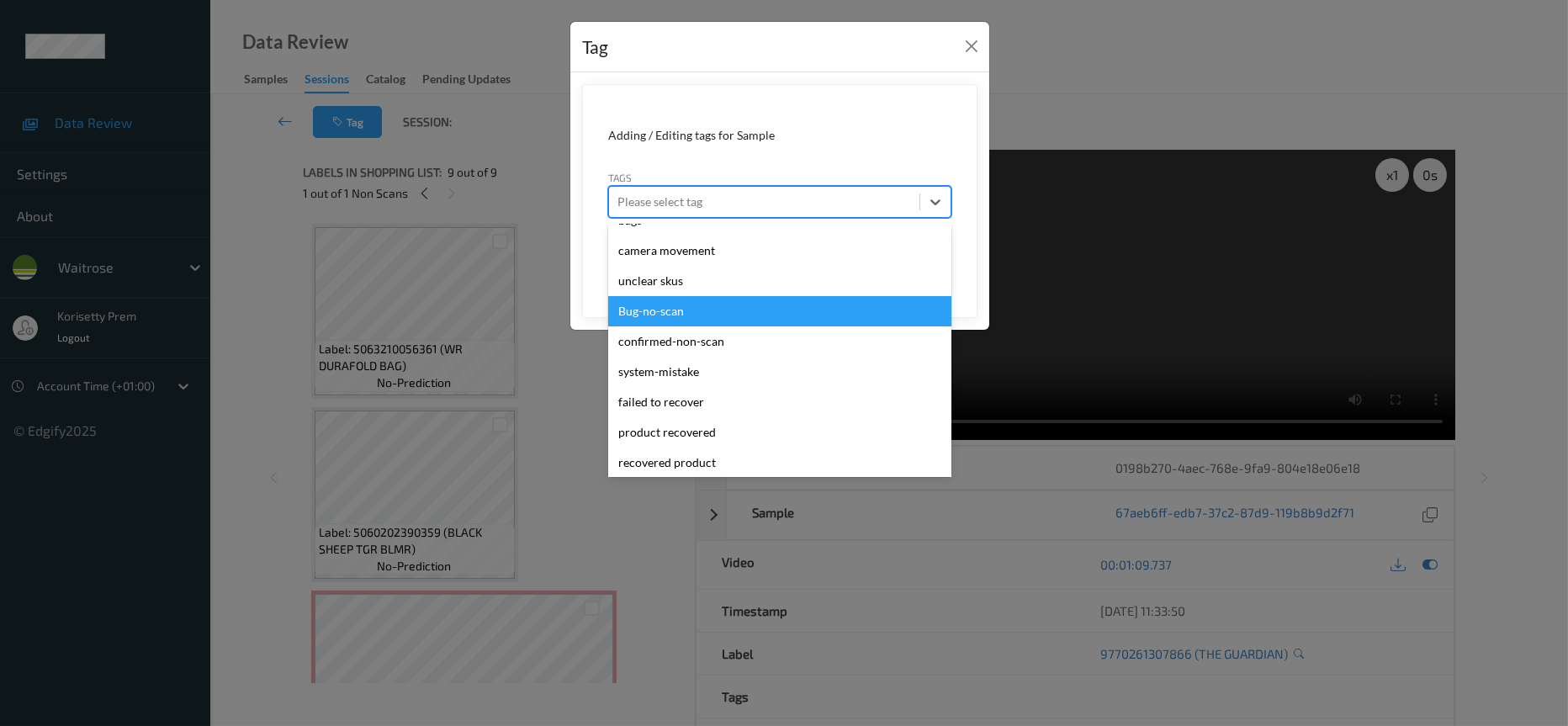
scroll to position [126, 0]
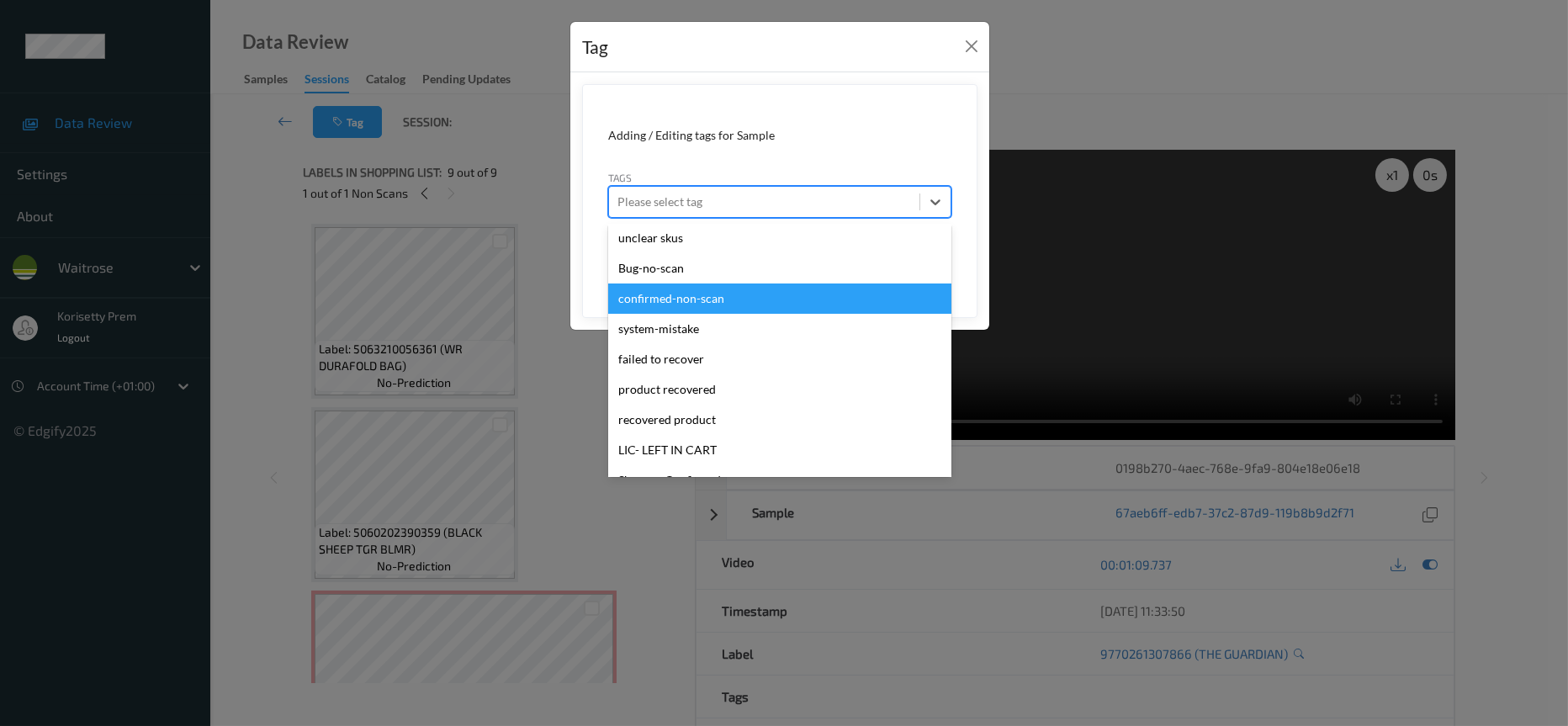
click at [715, 309] on div "confirmed-non-scan" at bounding box center [779, 298] width 343 height 31
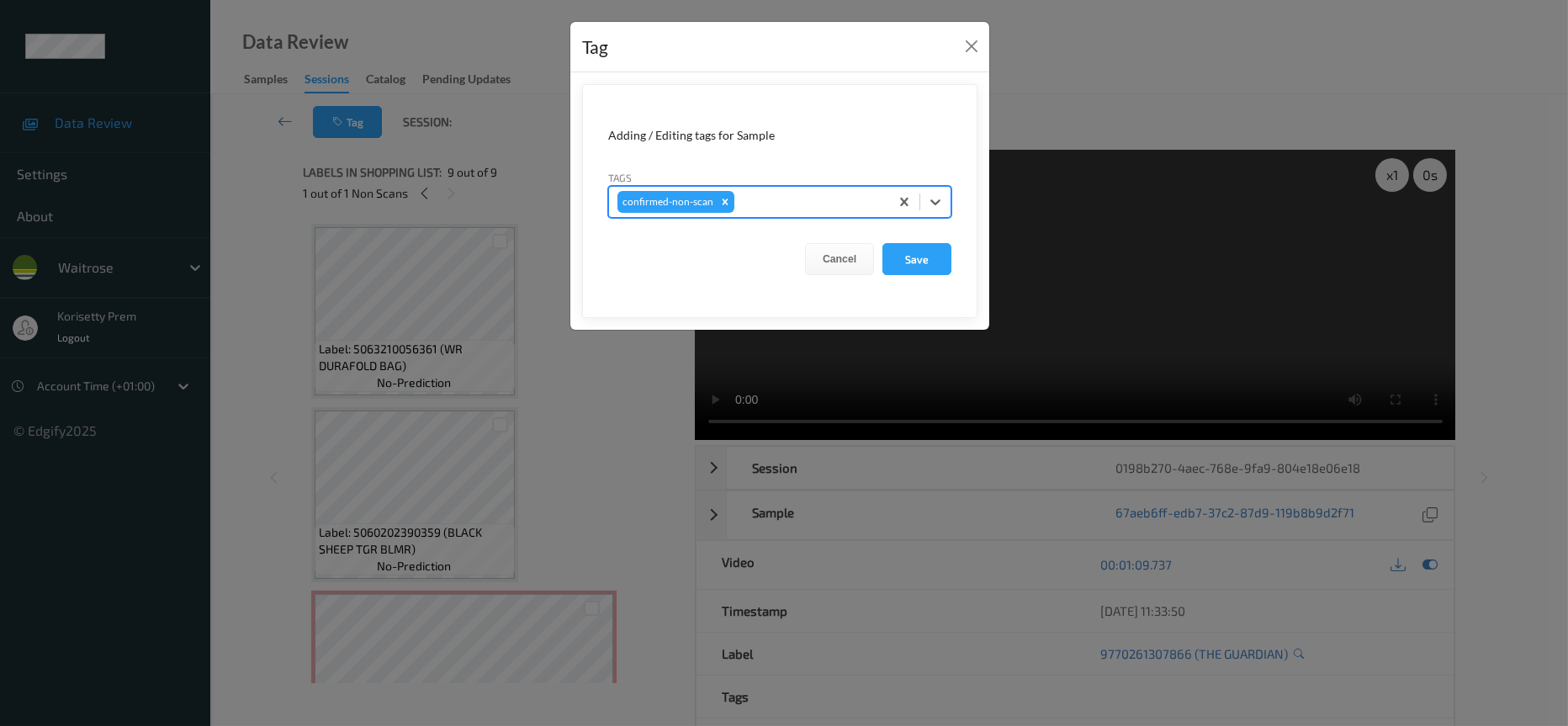
click at [789, 205] on div at bounding box center [809, 202] width 143 height 20
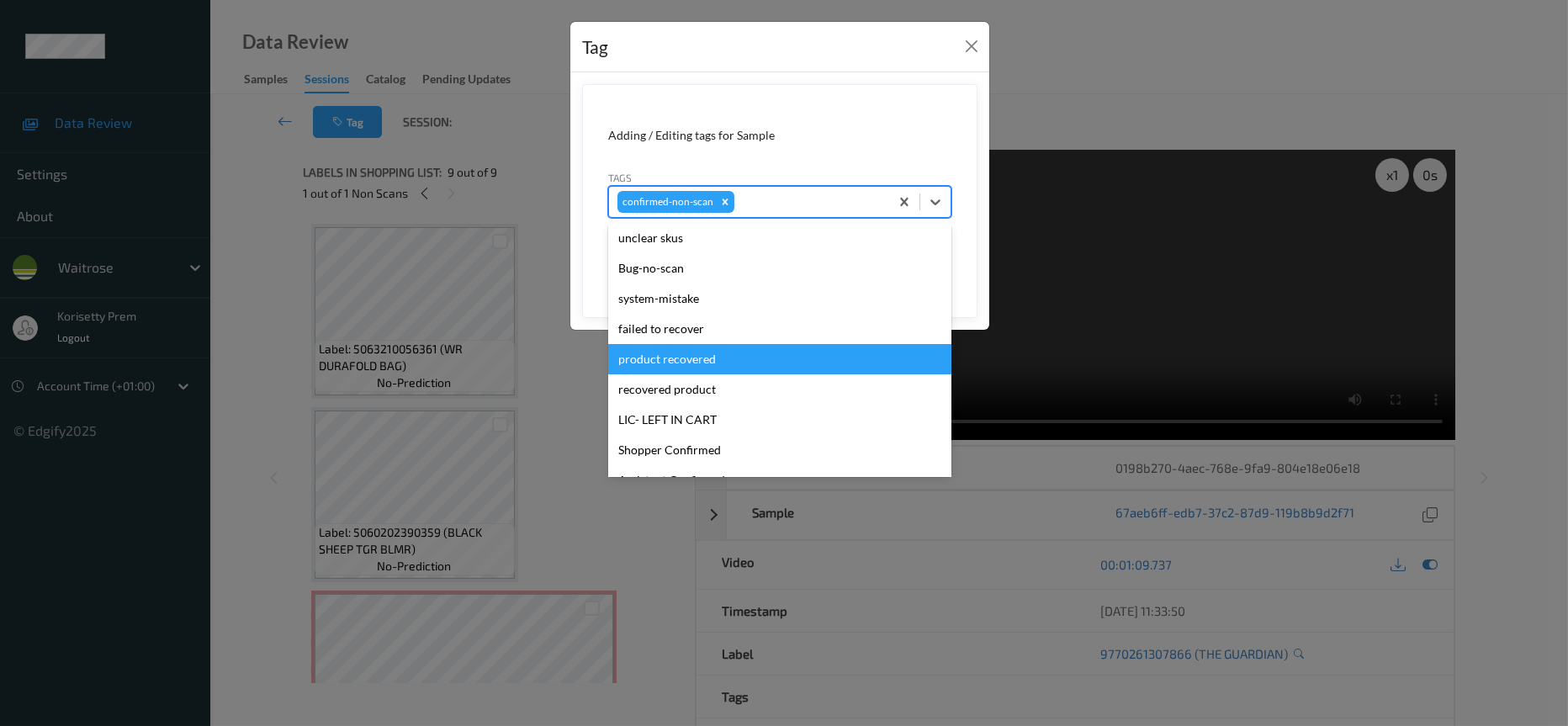
click at [707, 364] on div "product recovered" at bounding box center [779, 359] width 343 height 31
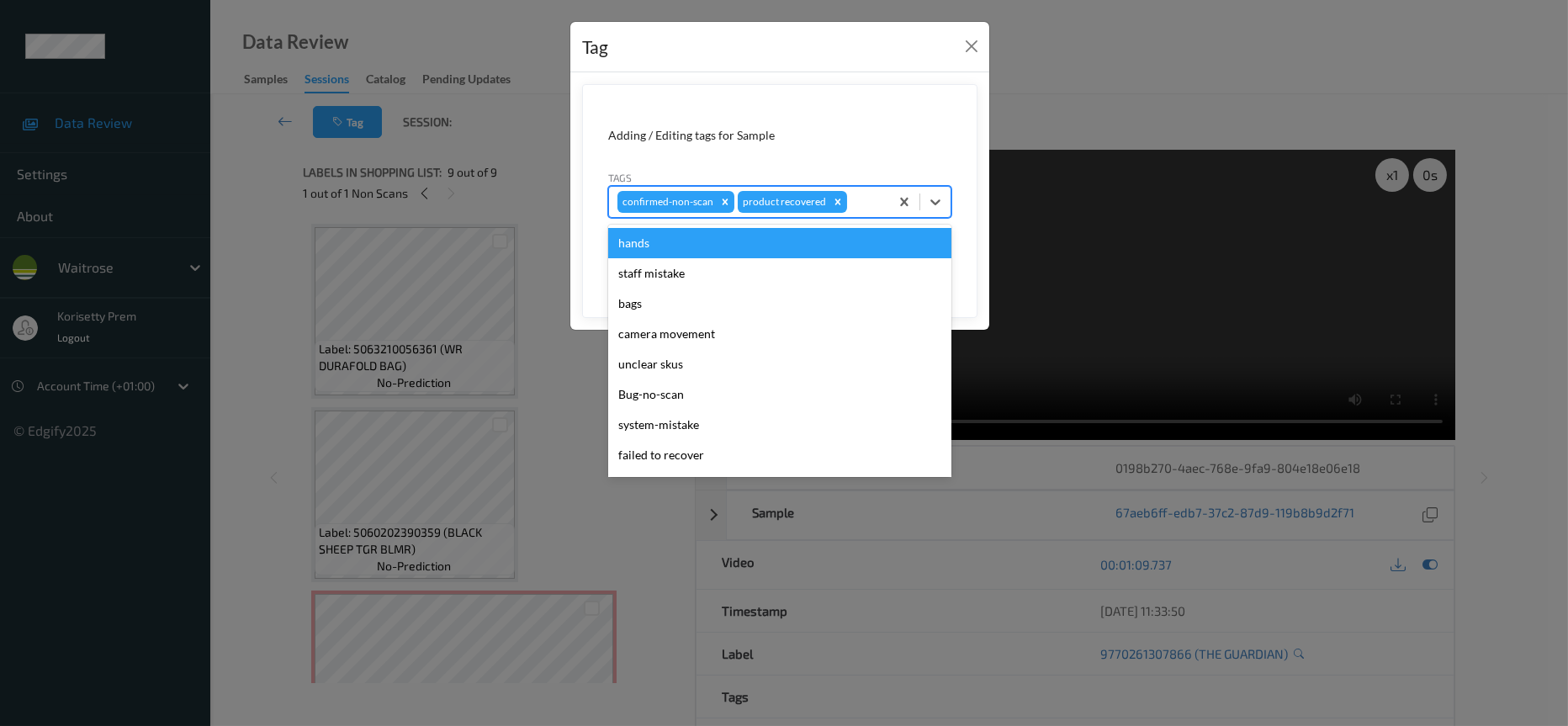
click at [856, 201] on div at bounding box center [865, 202] width 31 height 20
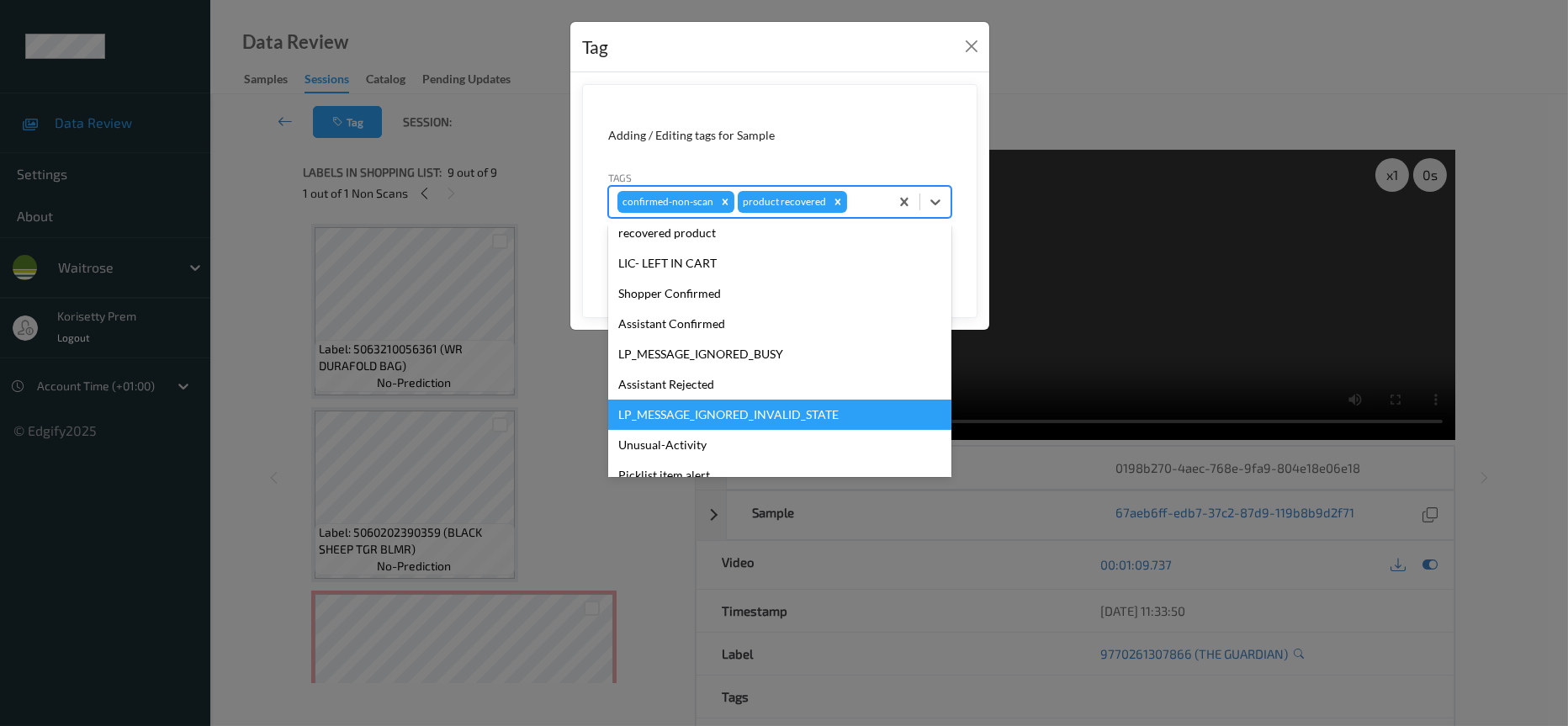
scroll to position [329, 0]
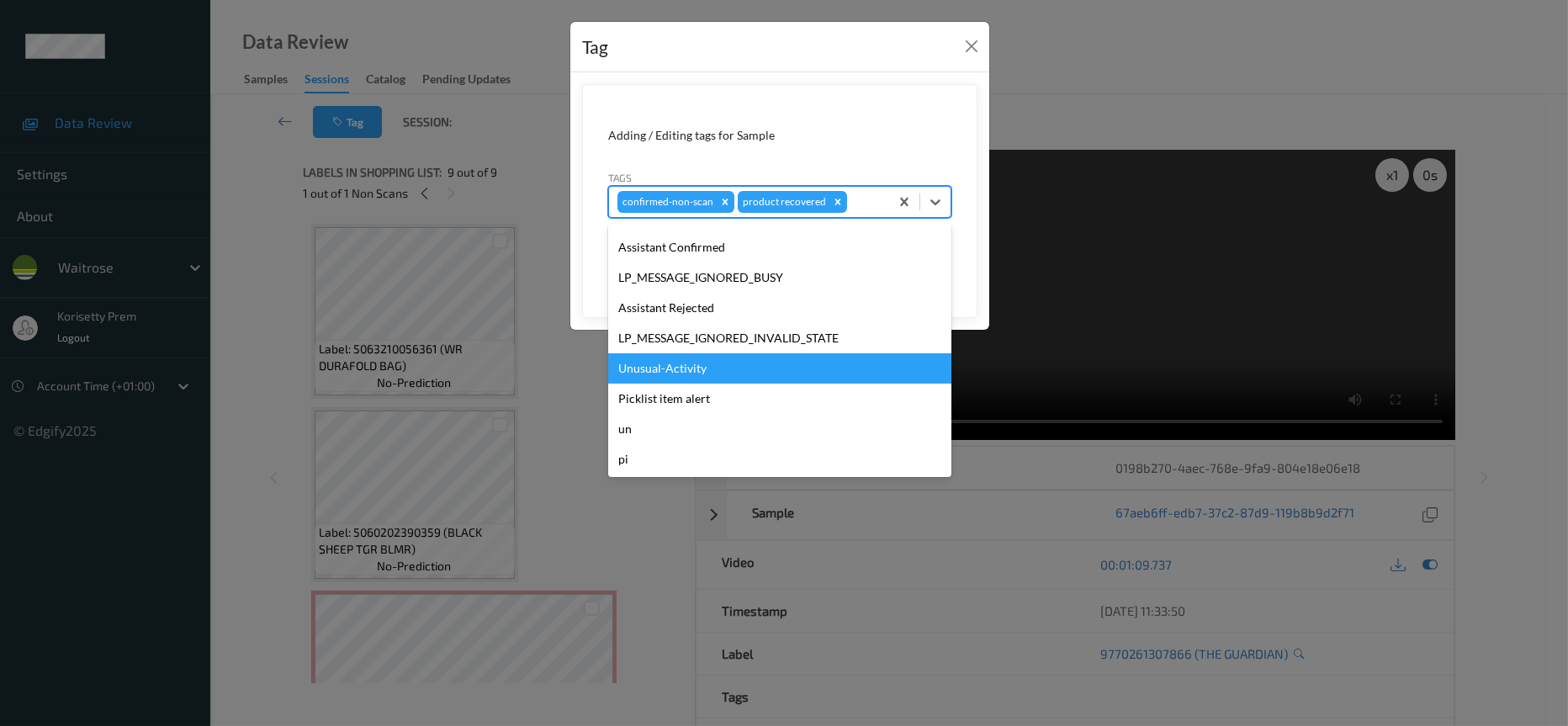
click at [715, 375] on div "Unusual-Activity" at bounding box center [779, 369] width 343 height 31
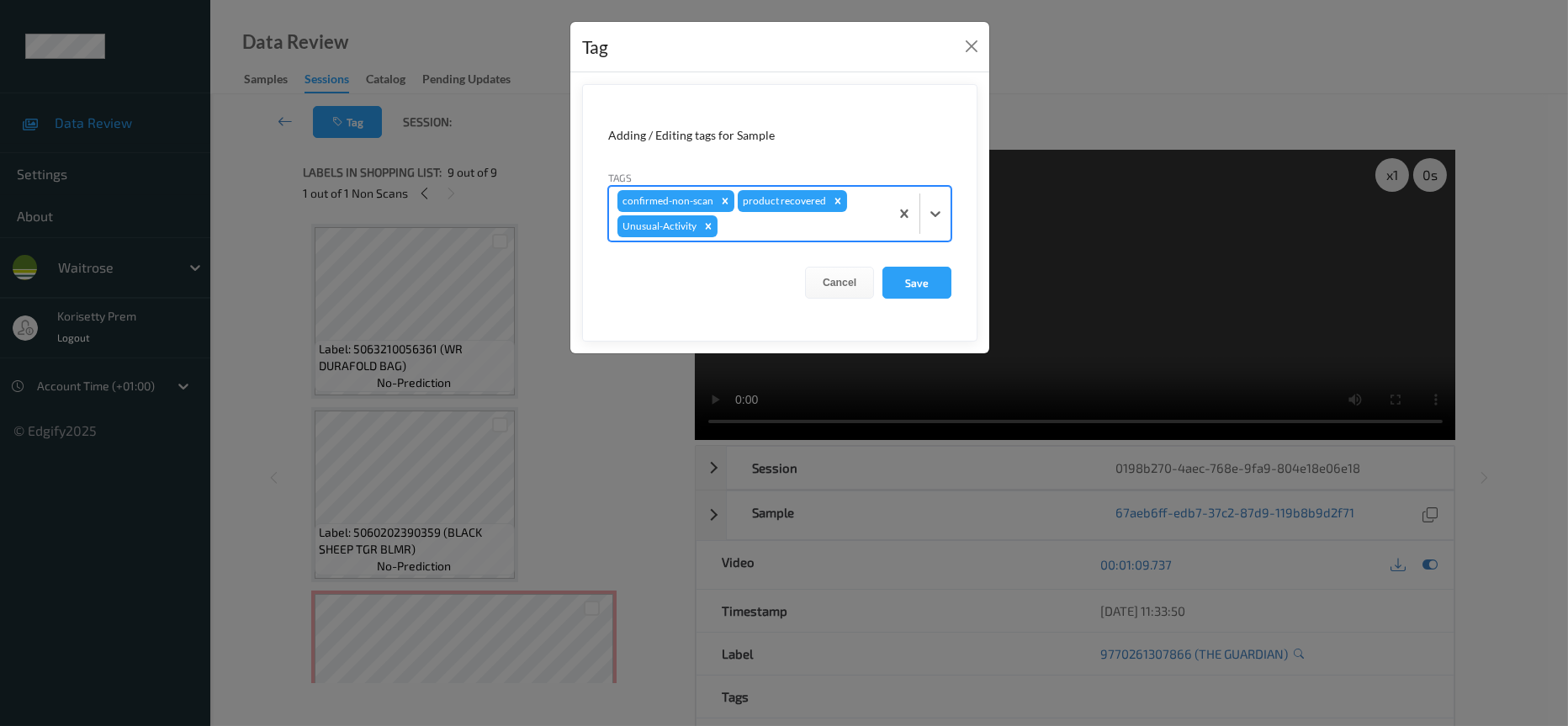
click at [737, 227] on div at bounding box center [801, 227] width 160 height 20
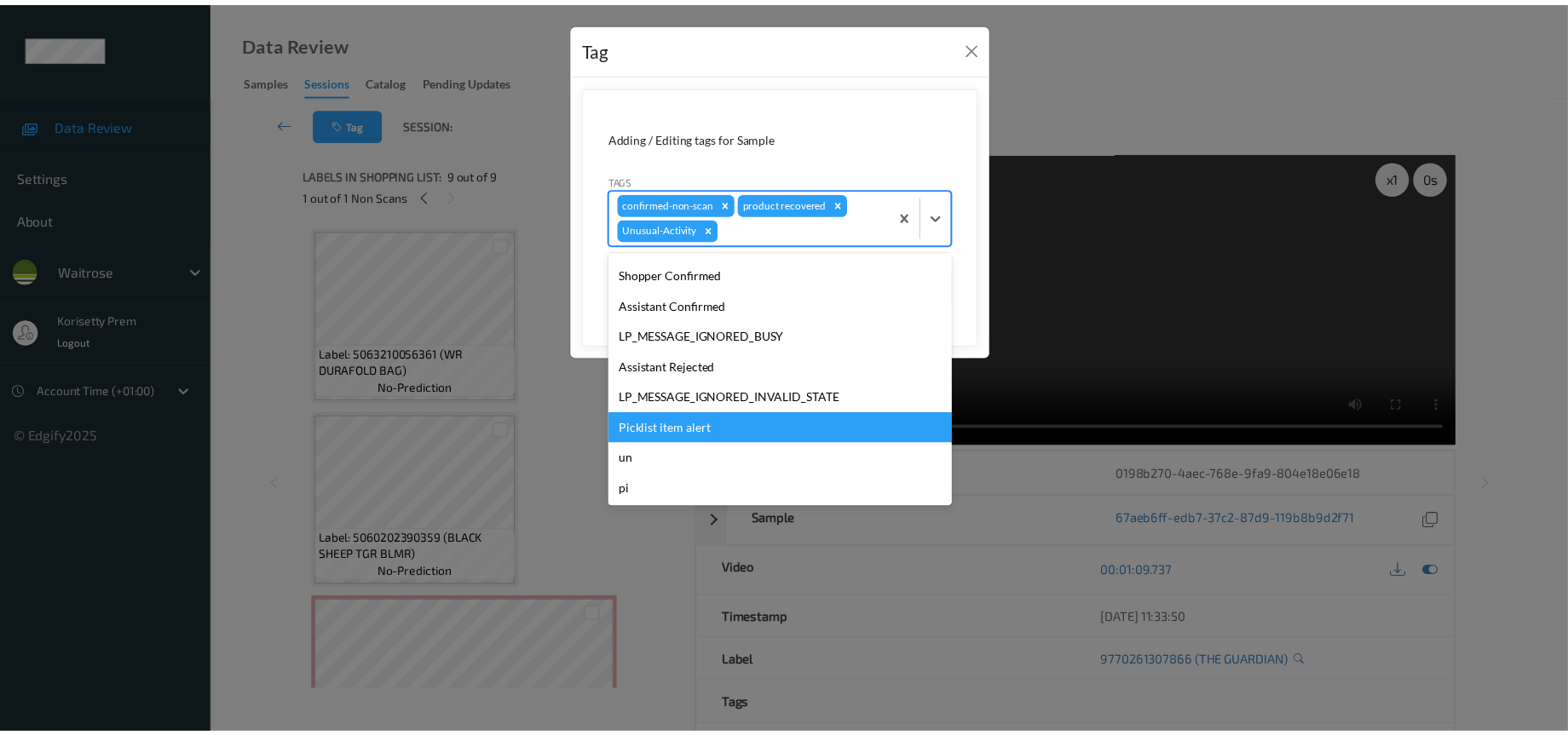
scroll to position [302, 0]
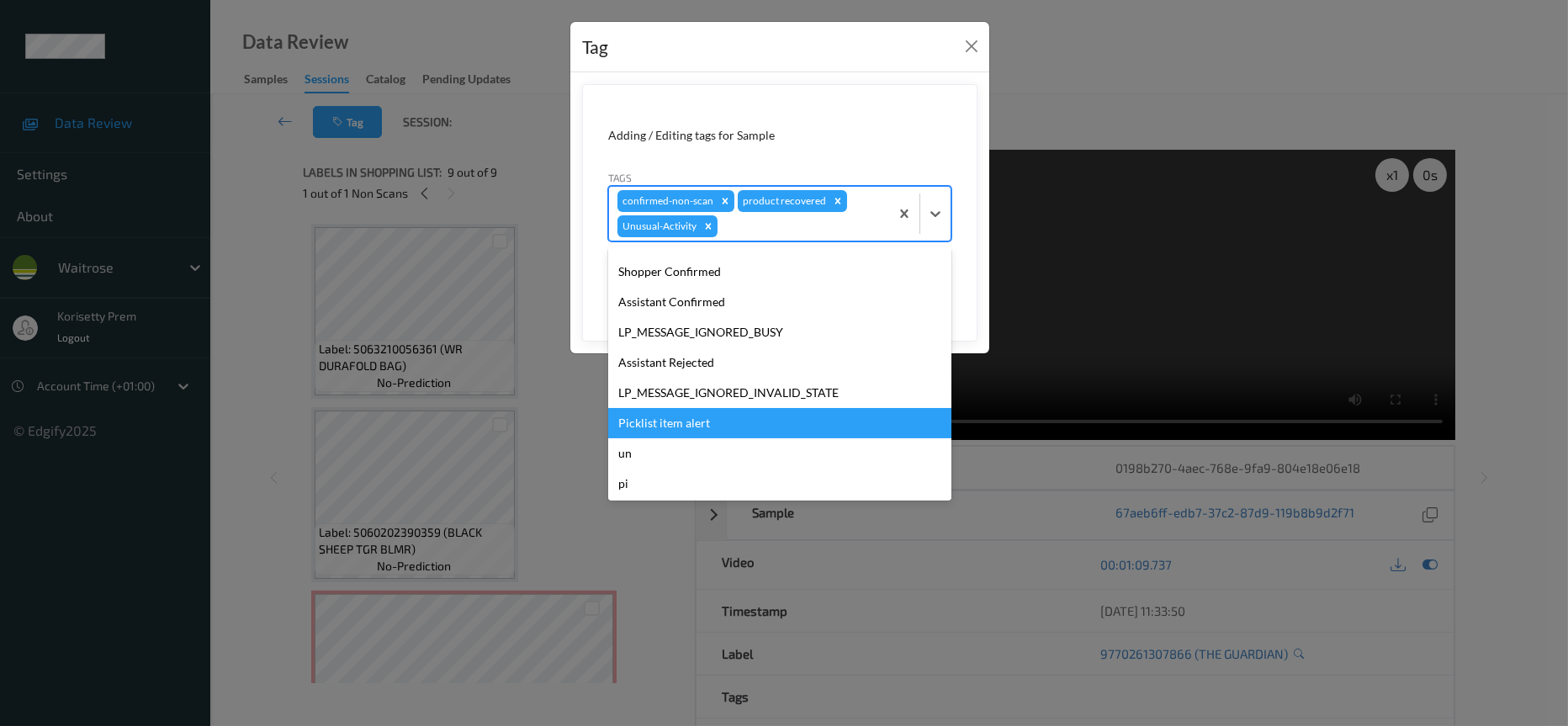
click at [673, 419] on div "Picklist item alert" at bounding box center [779, 423] width 343 height 31
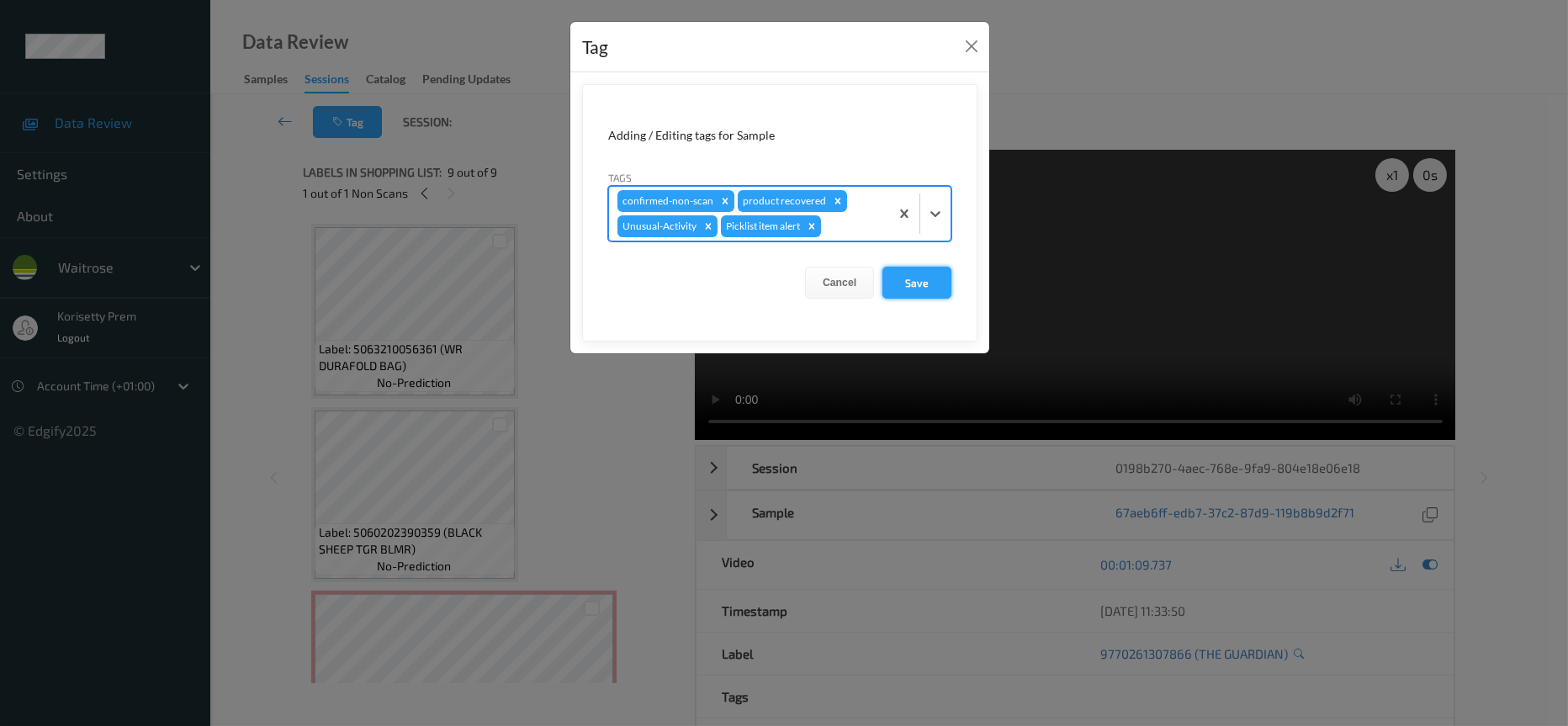
click at [927, 291] on button "Save" at bounding box center [916, 282] width 69 height 32
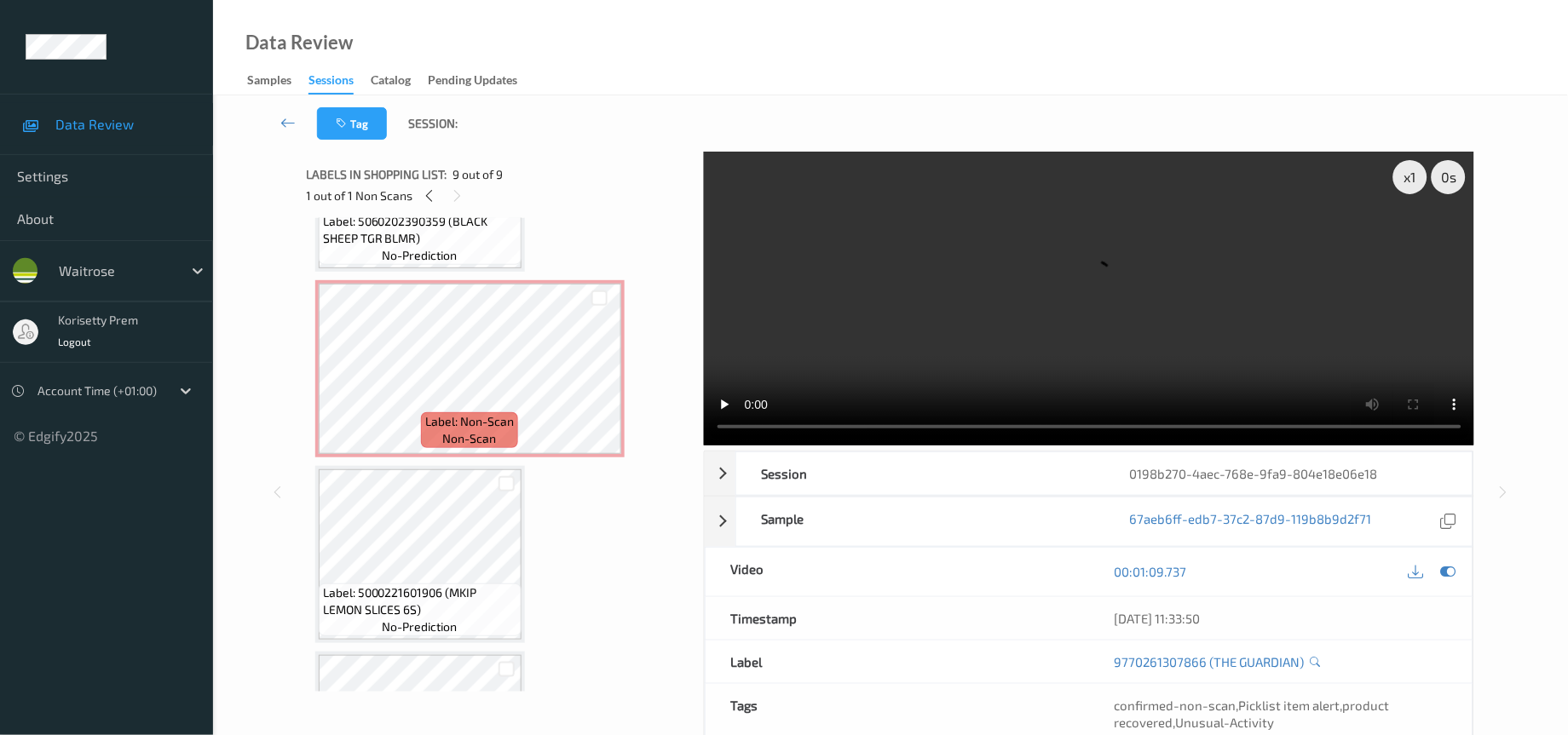
scroll to position [383, 0]
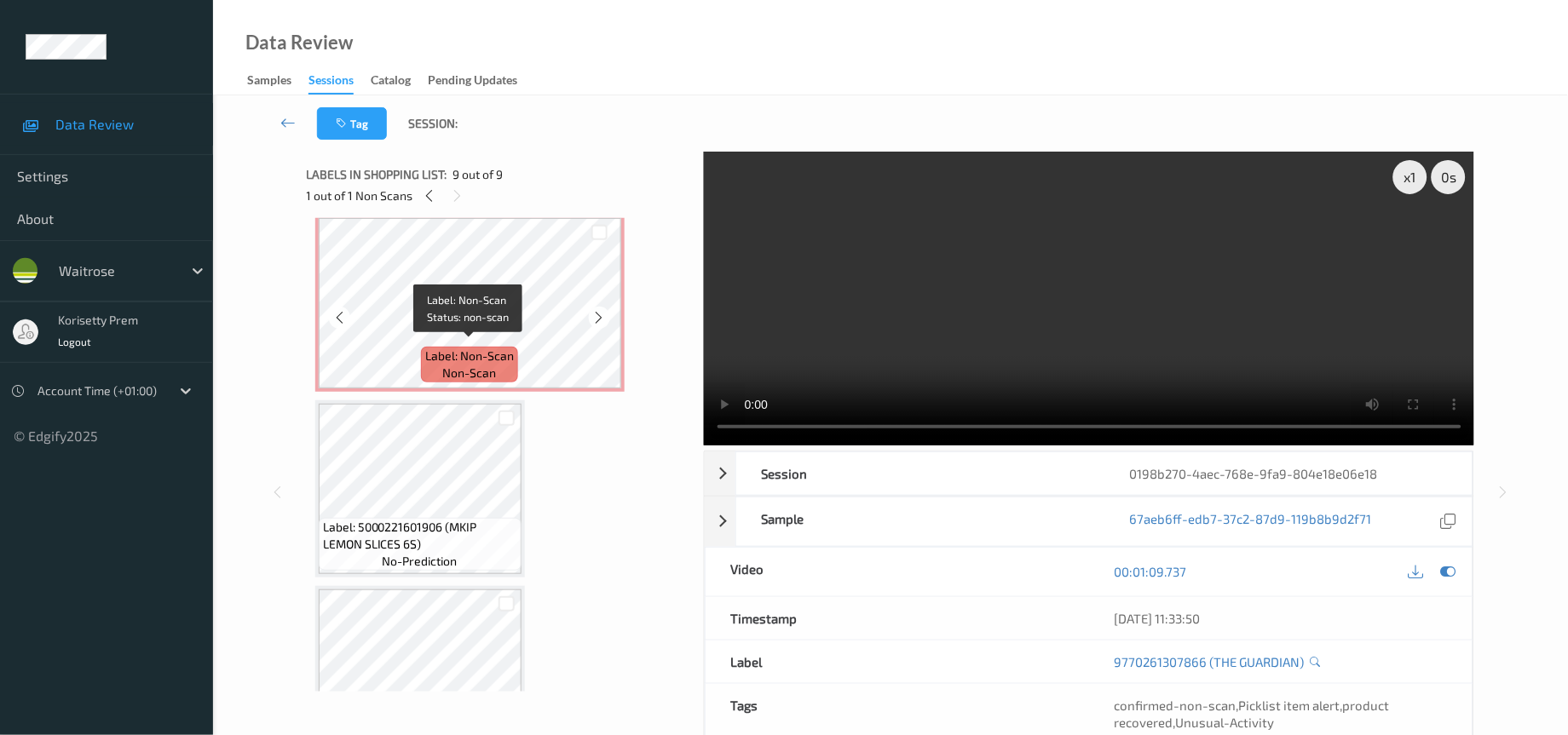
click at [499, 359] on div "Label: Non-Scan non-scan" at bounding box center [470, 365] width 98 height 36
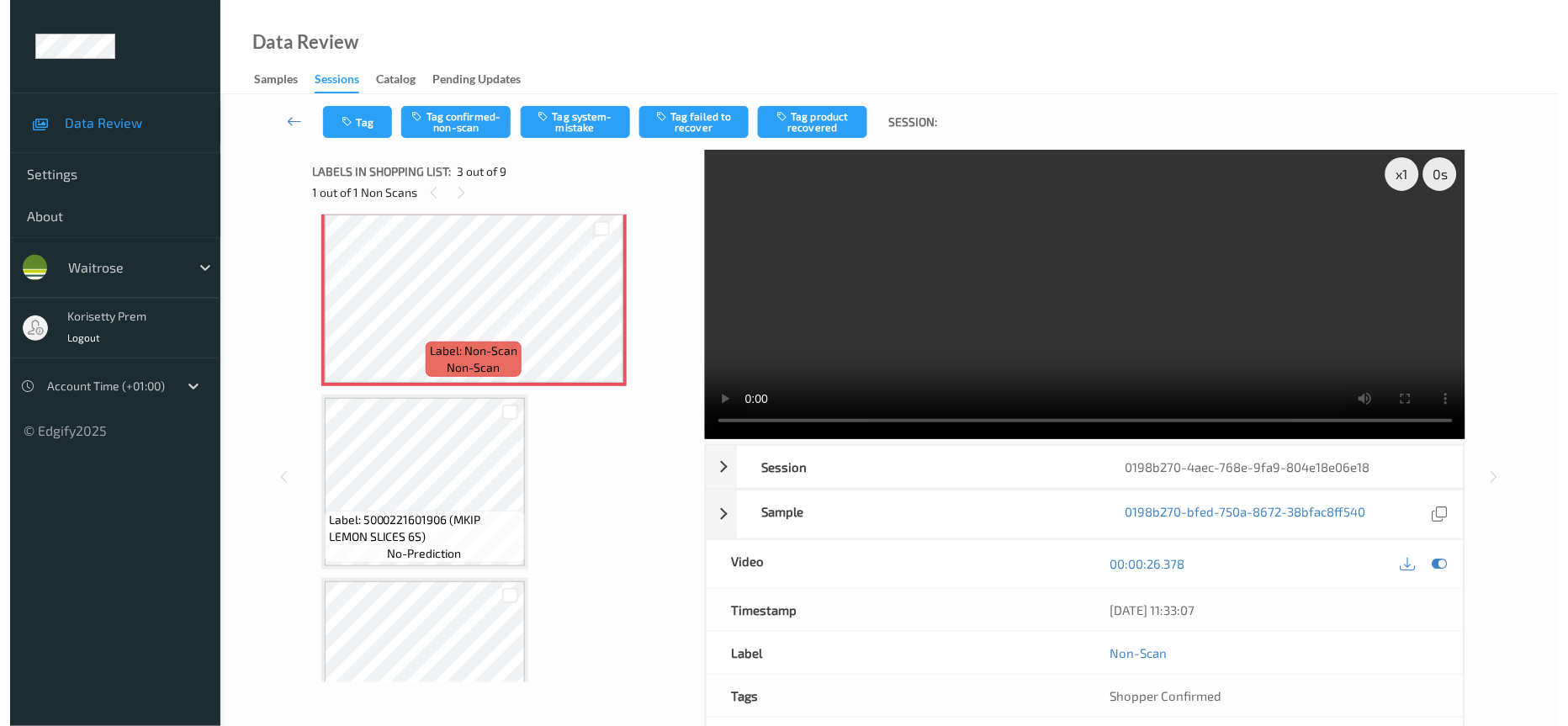
scroll to position [0, 0]
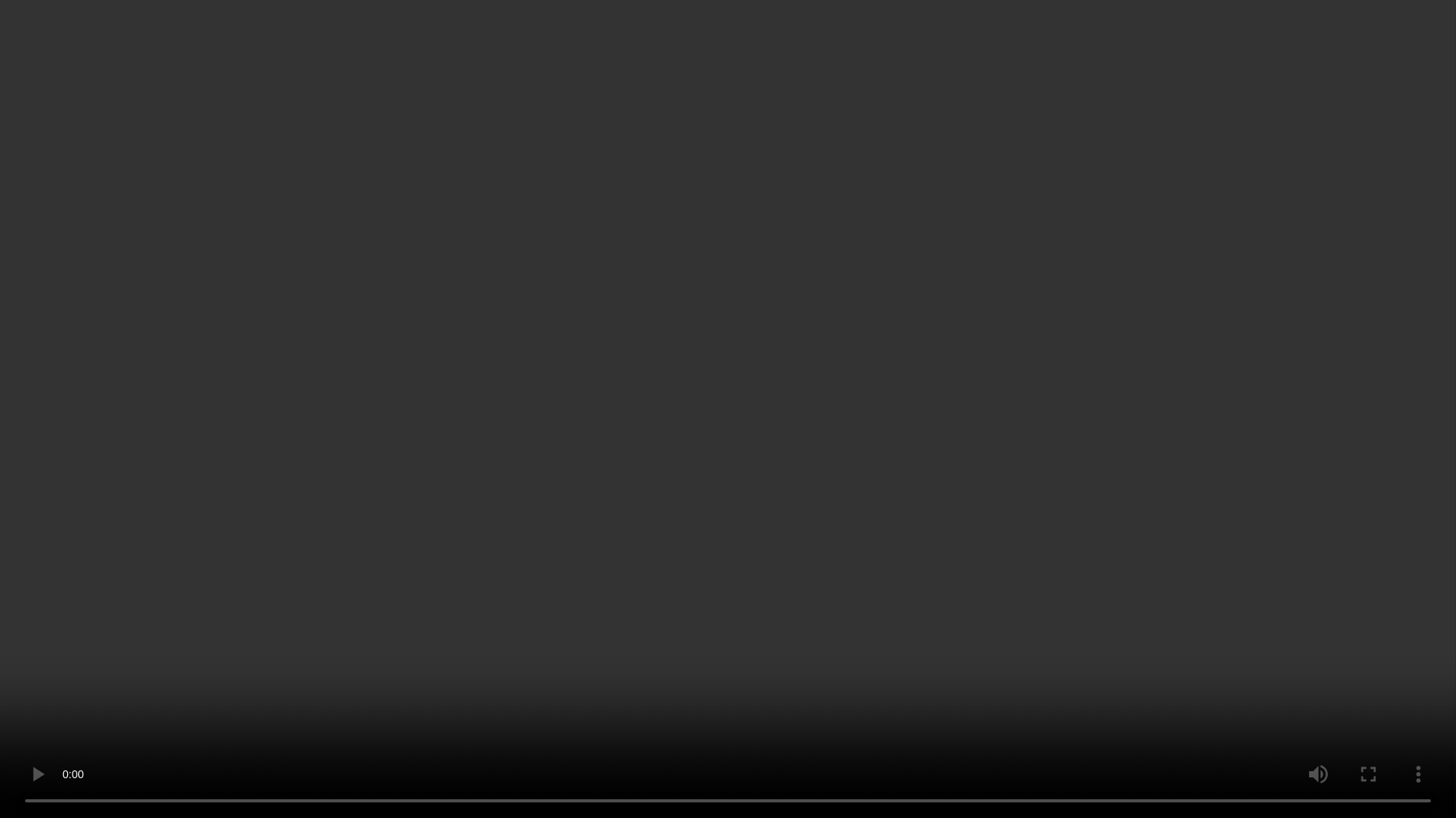
click at [1042, 461] on video at bounding box center [728, 409] width 1456 height 818
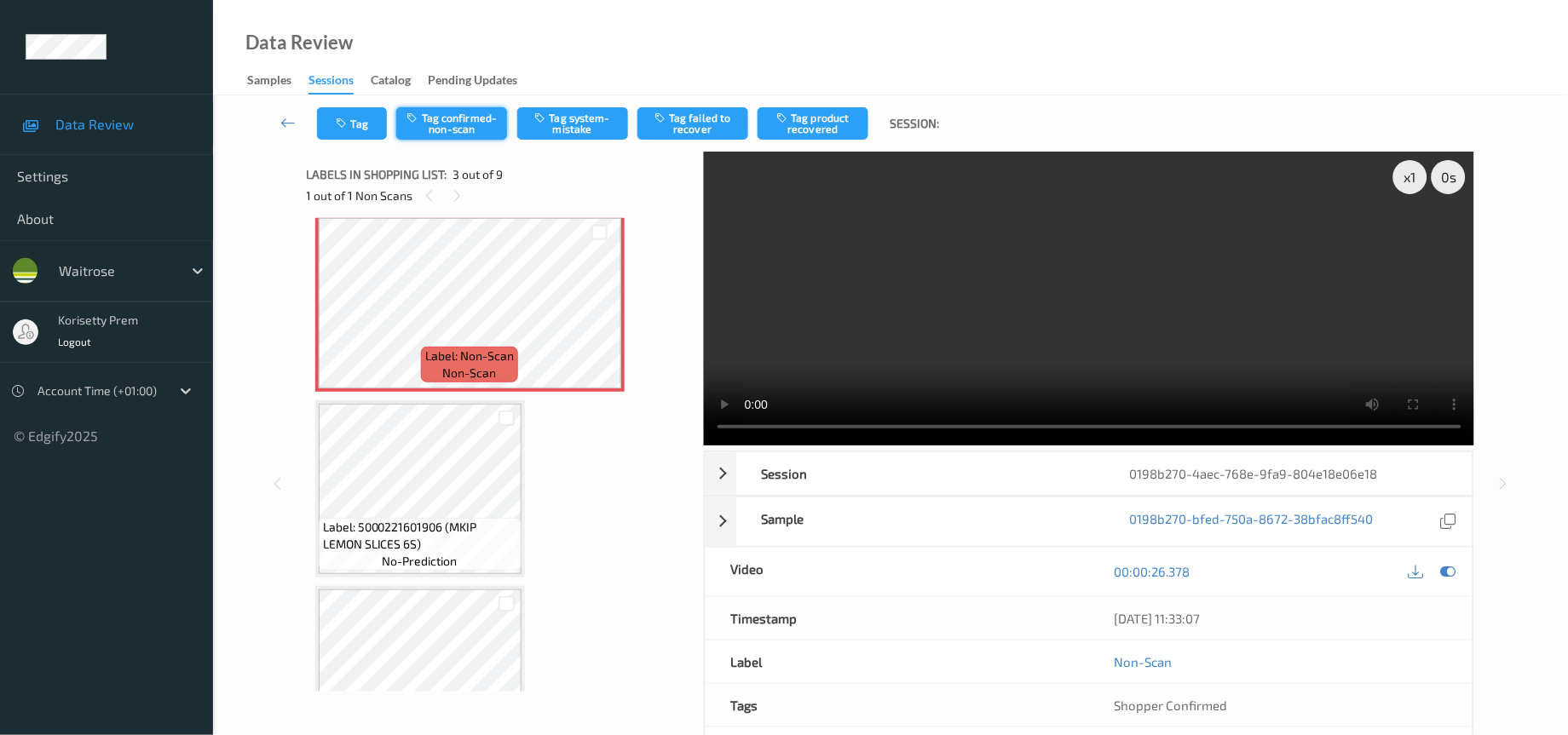
click at [451, 118] on button "Tag confirmed-non-scan" at bounding box center [452, 124] width 111 height 33
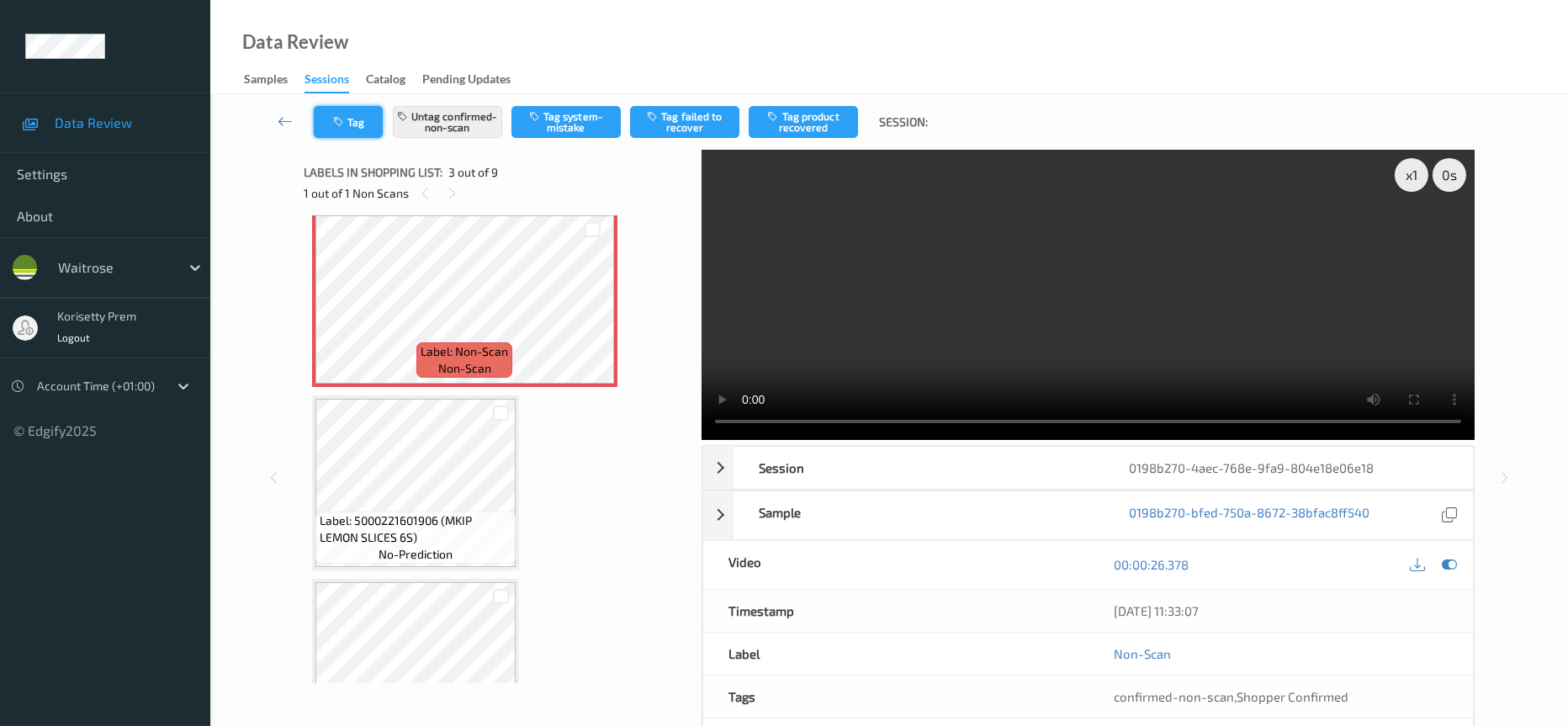
click at [355, 123] on button "Tag" at bounding box center [348, 122] width 69 height 32
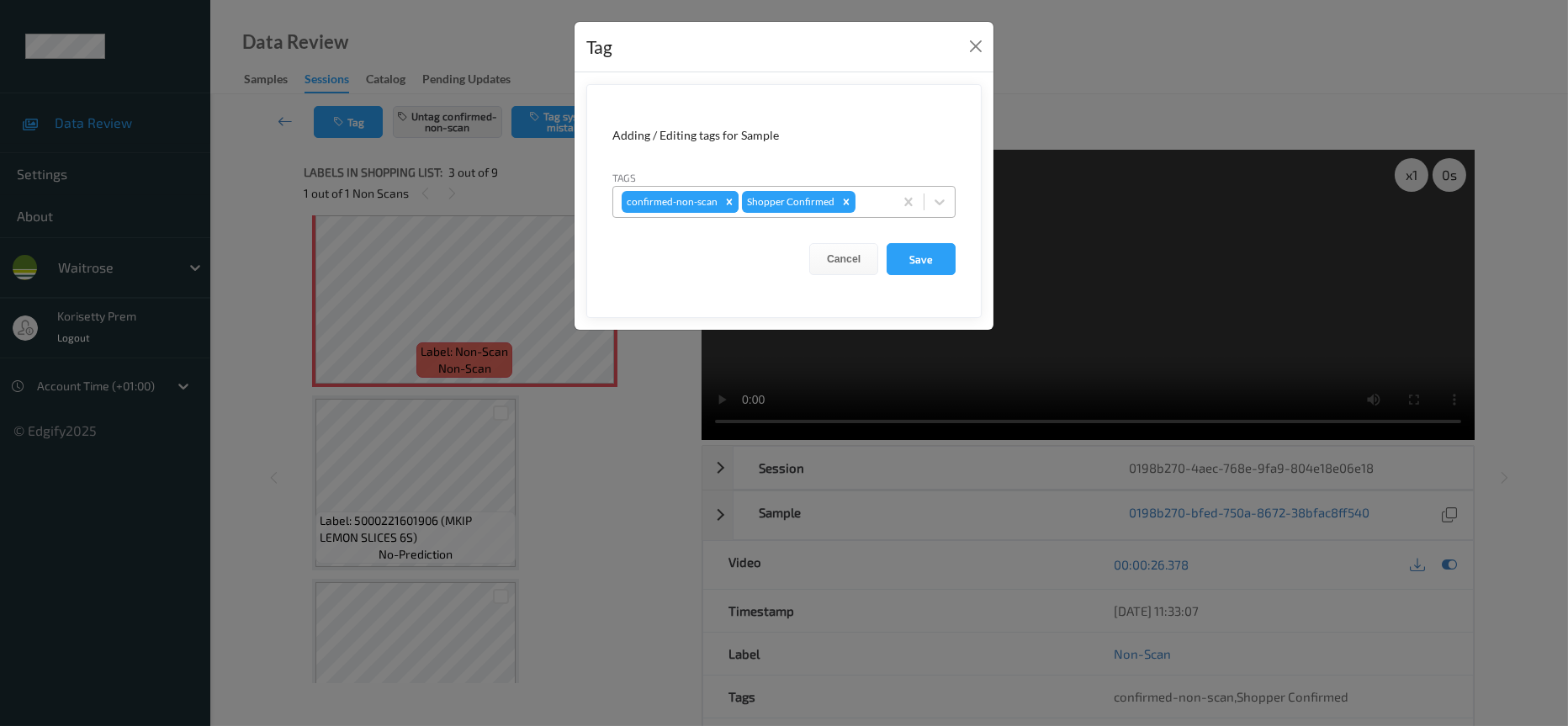
click at [727, 202] on icon "Remove confirmed-non-scan" at bounding box center [729, 201] width 6 height 6
click at [727, 202] on icon "Remove Shopper Confirmed" at bounding box center [726, 202] width 12 height 12
click at [841, 258] on button "Cancel" at bounding box center [843, 259] width 69 height 32
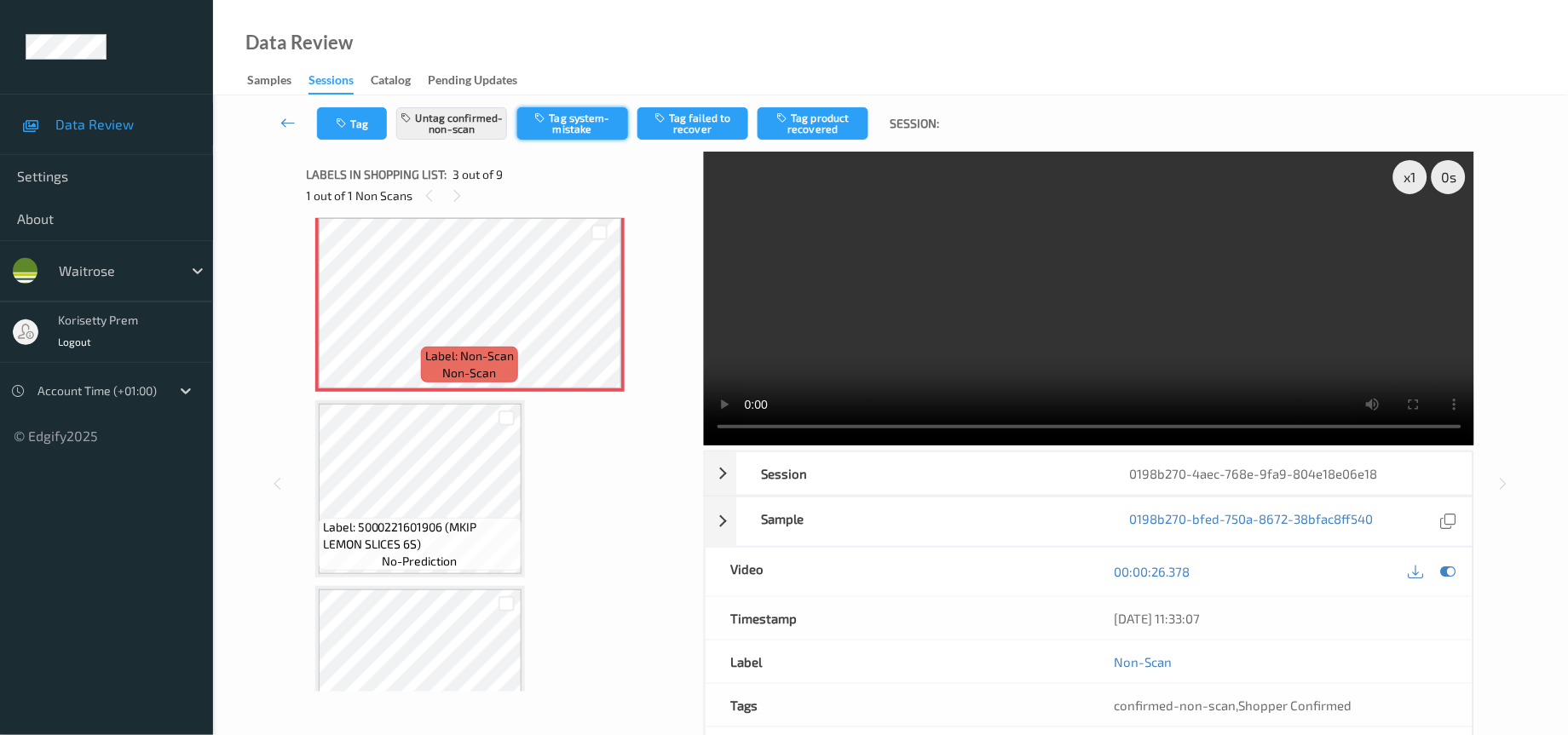
click at [574, 127] on button "Tag system-mistake" at bounding box center [573, 124] width 111 height 33
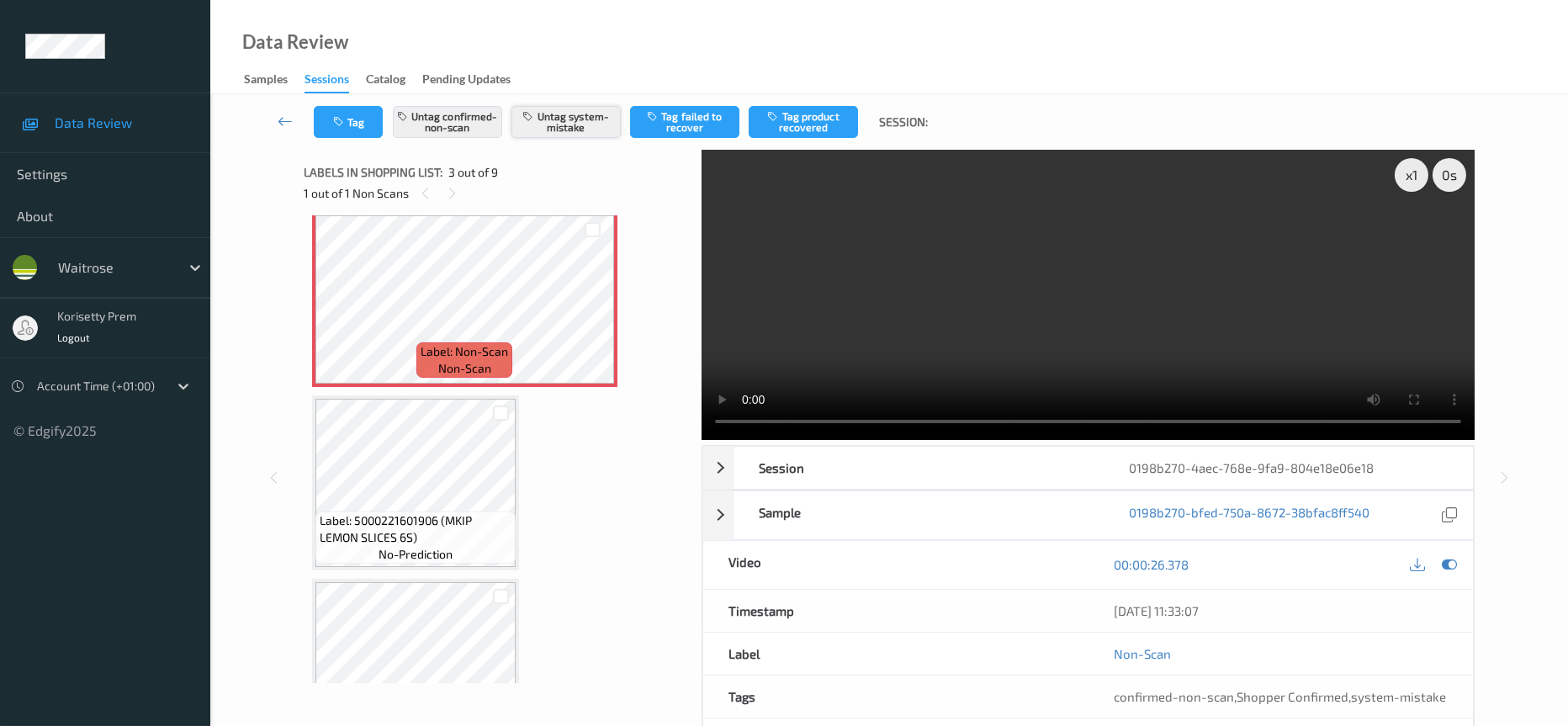
click at [579, 124] on button "Untag system-mistake" at bounding box center [566, 122] width 109 height 32
click at [703, 124] on button "Tag failed to recover" at bounding box center [685, 122] width 109 height 32
click at [357, 130] on button "Tag" at bounding box center [348, 122] width 69 height 32
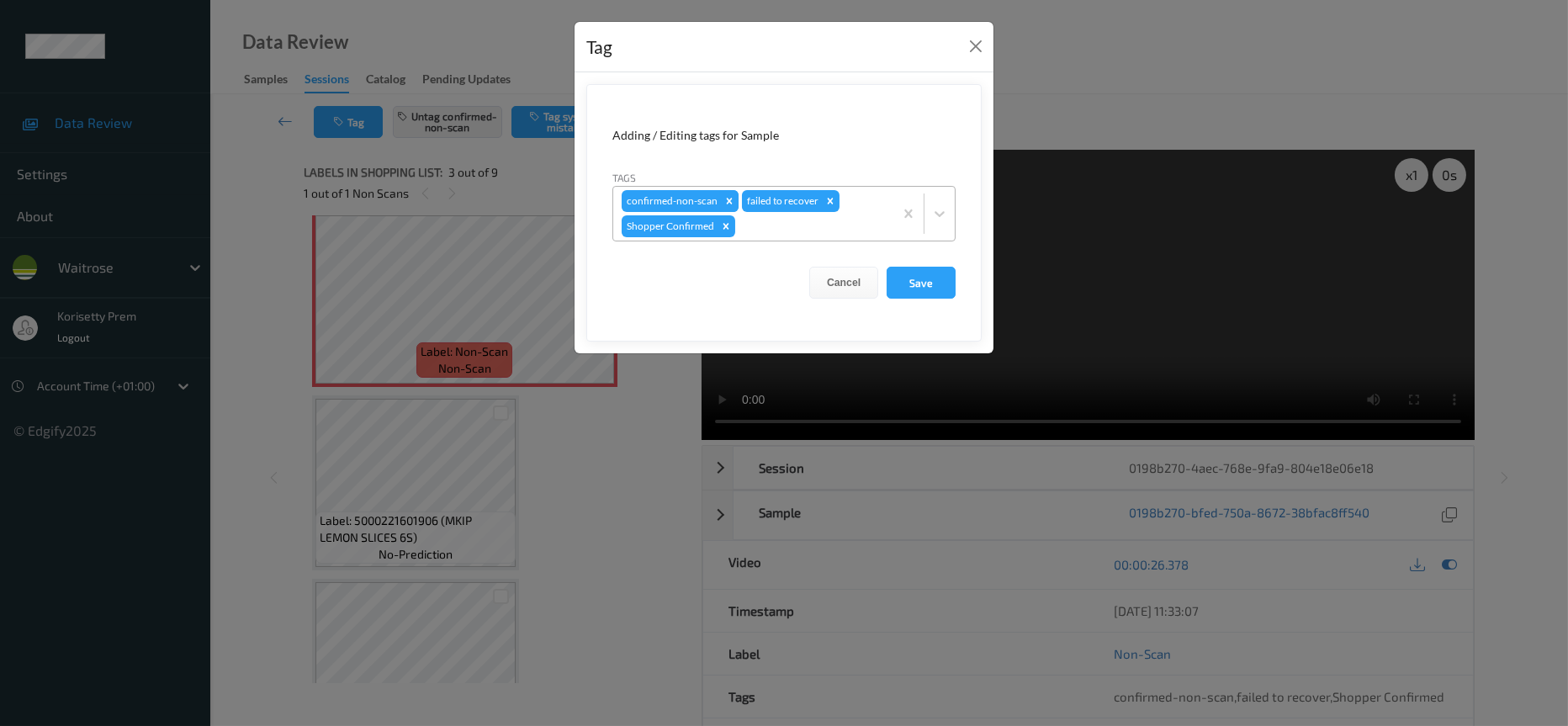
click at [727, 201] on icon "Remove confirmed-non-scan" at bounding box center [729, 201] width 12 height 12
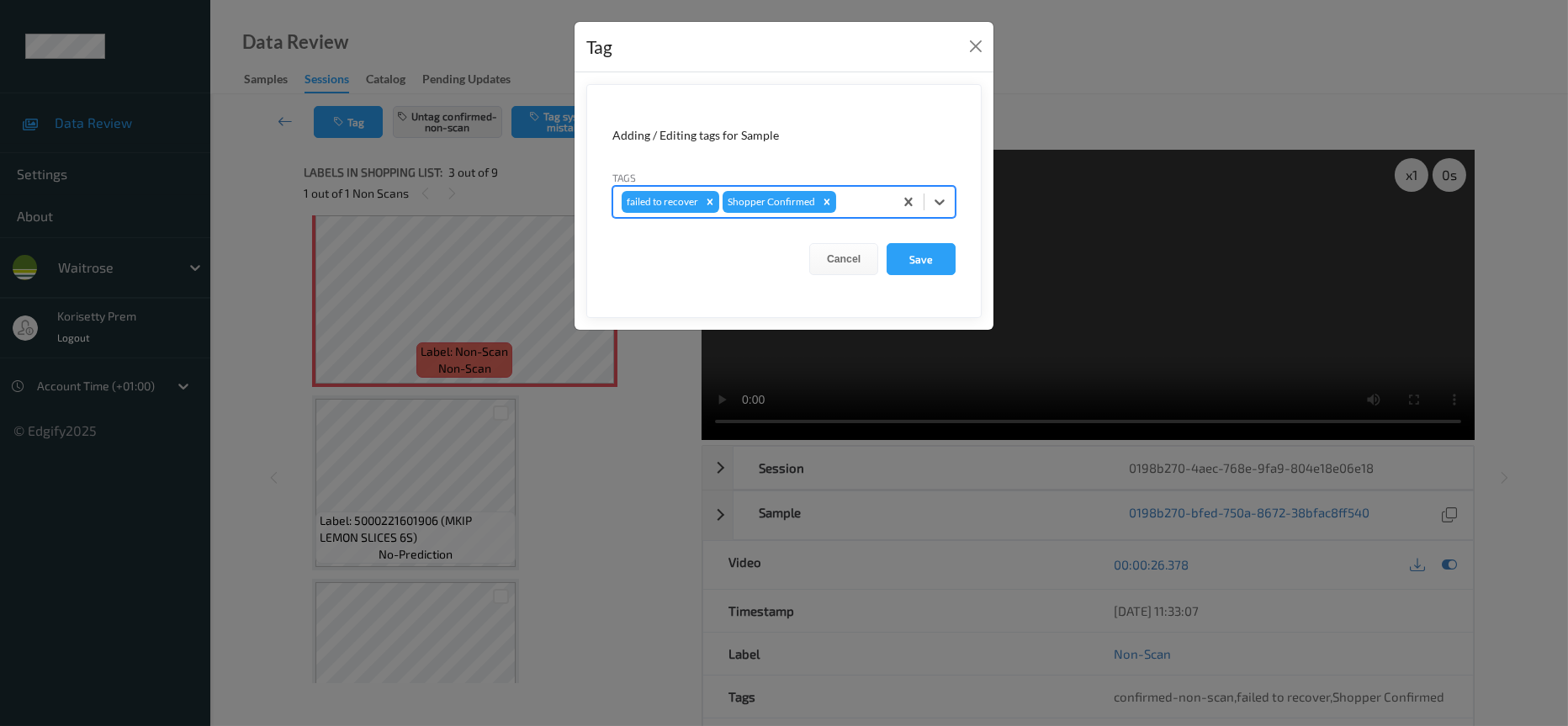
click at [853, 202] on div at bounding box center [862, 202] width 45 height 20
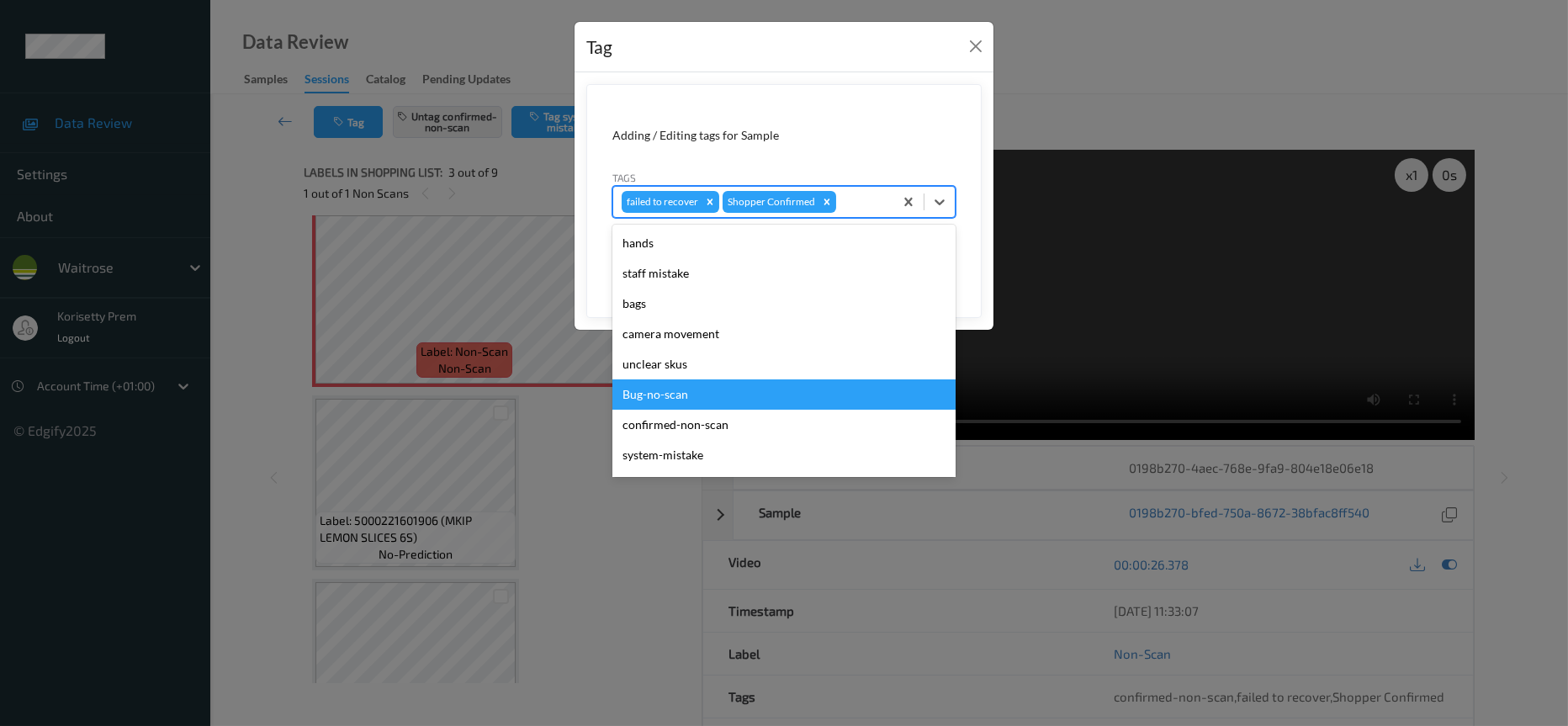
scroll to position [126, 0]
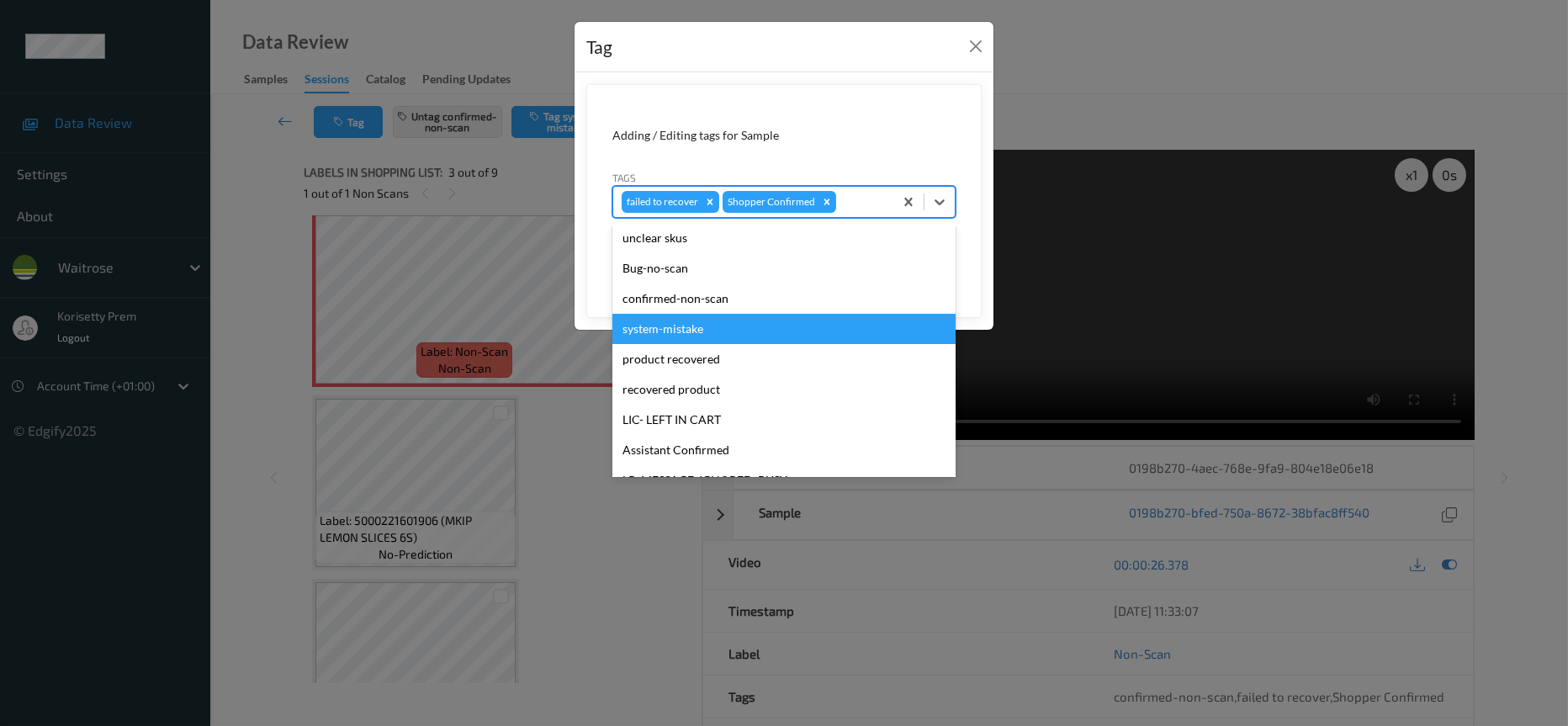
click at [678, 323] on div "system-mistake" at bounding box center [784, 329] width 343 height 31
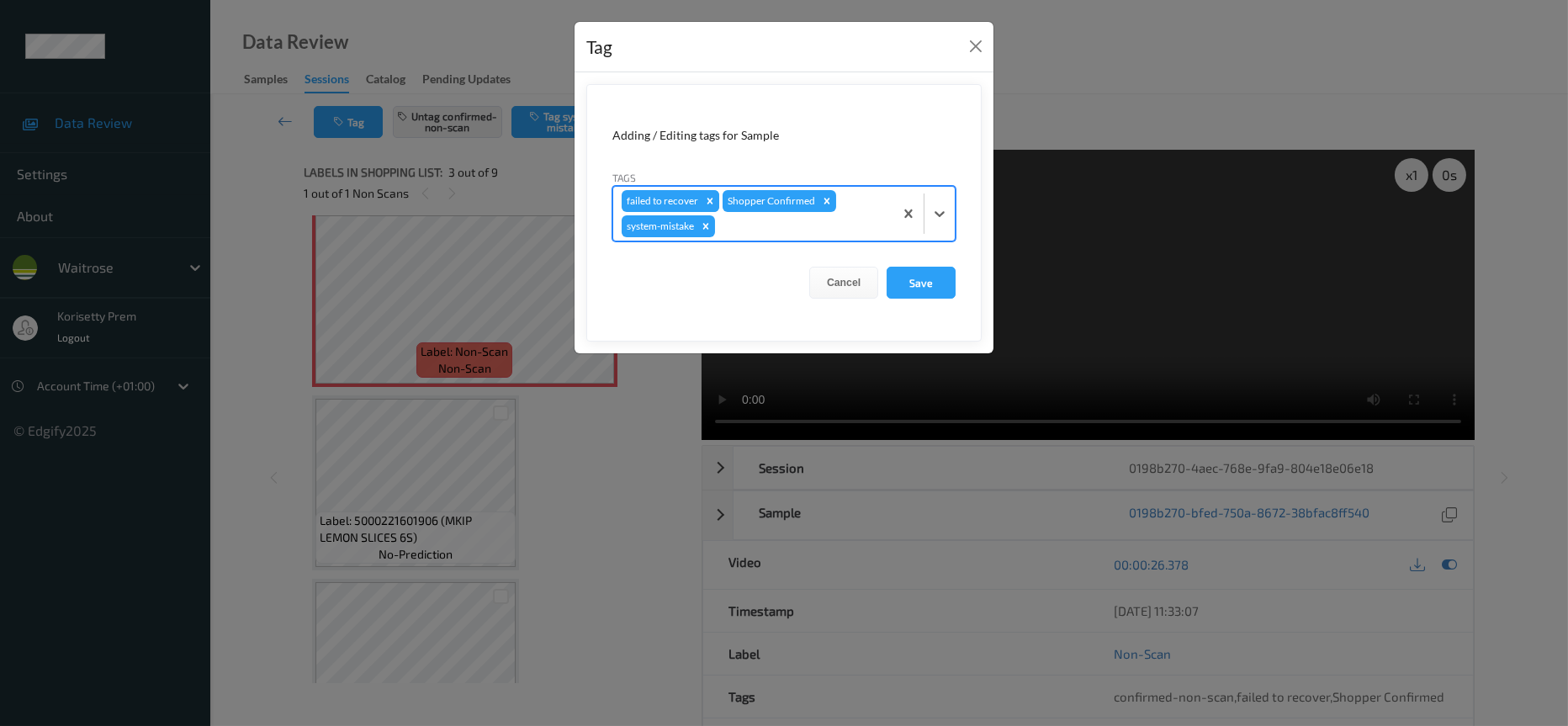
click at [707, 203] on icon "Remove failed to recover" at bounding box center [710, 201] width 12 height 12
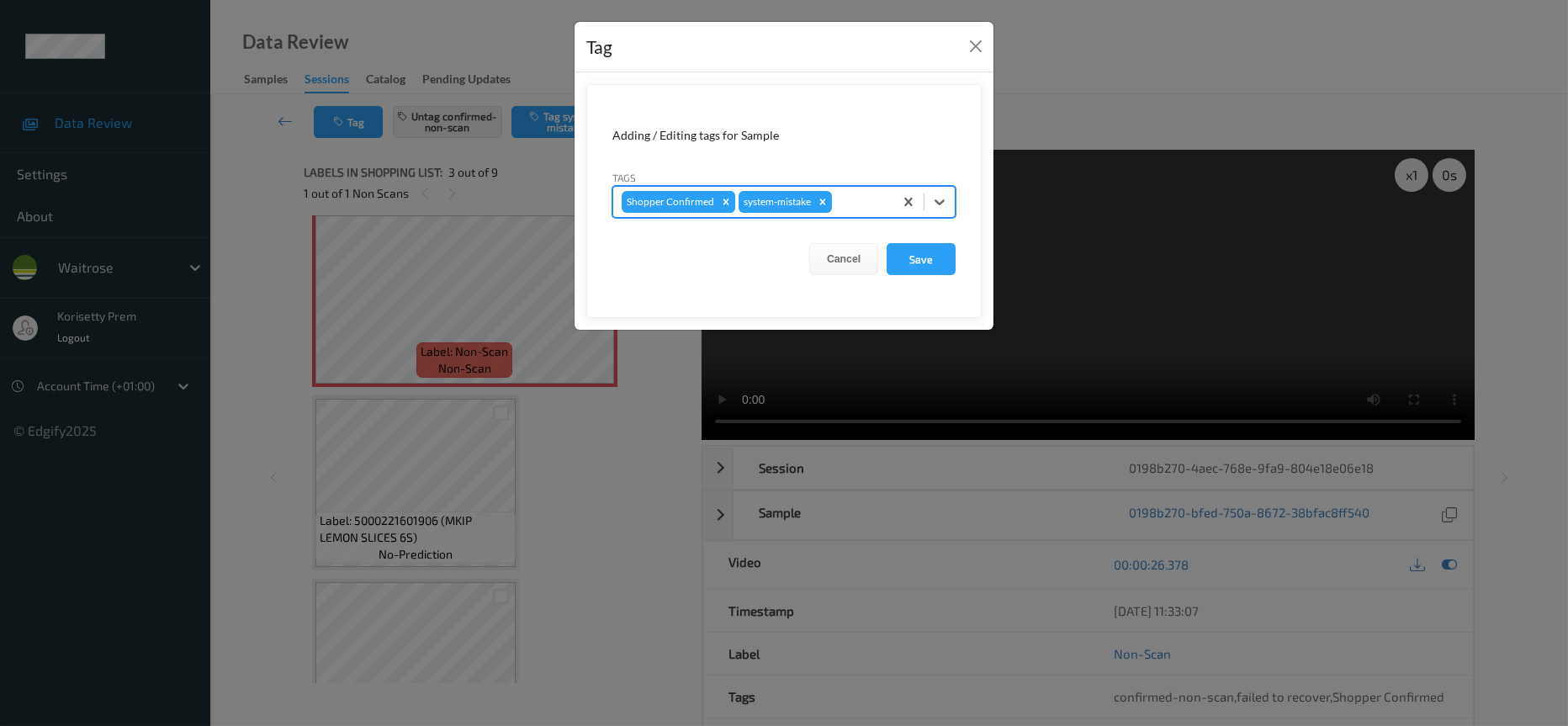
click at [724, 205] on icon "Remove Shopper Confirmed" at bounding box center [727, 201] width 6 height 6
click at [753, 207] on div at bounding box center [802, 202] width 167 height 20
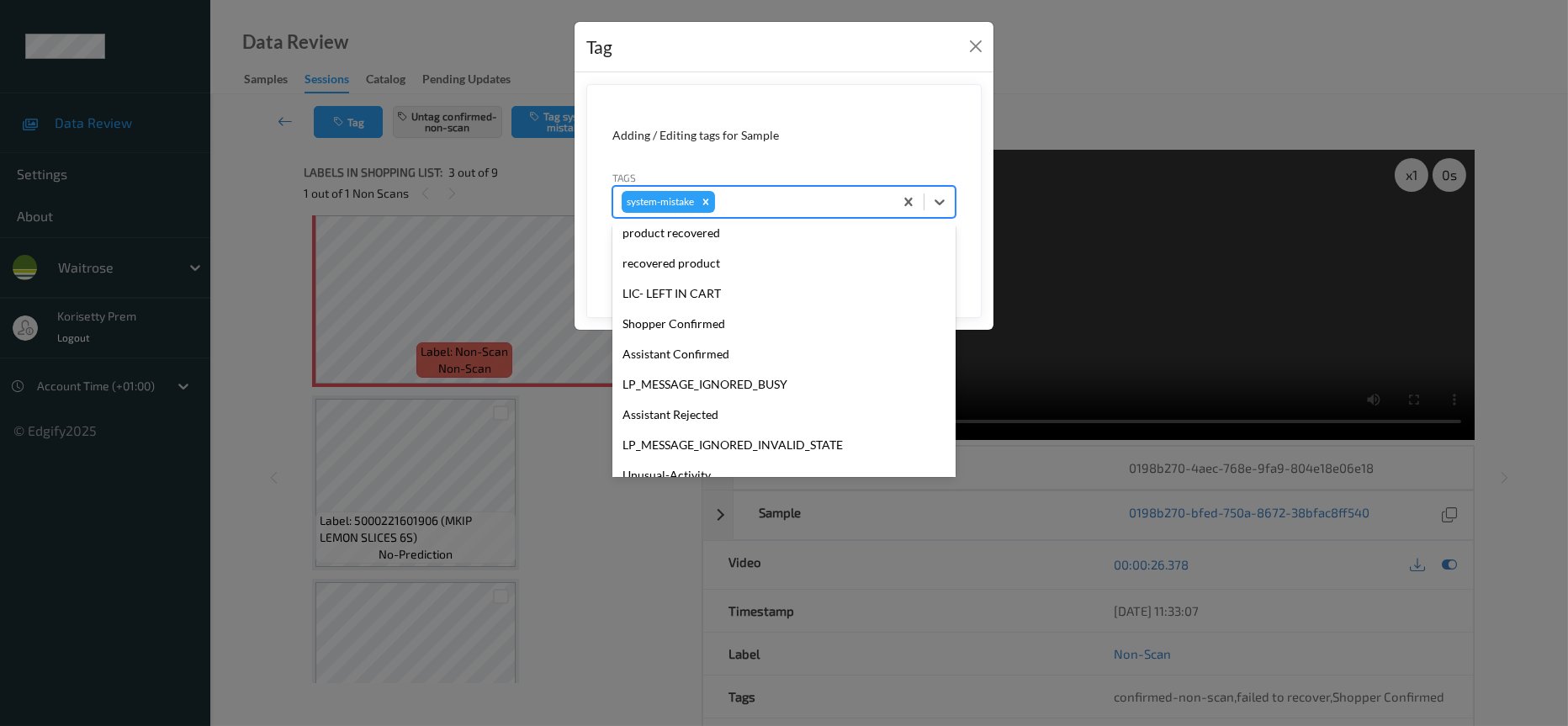
scroll to position [360, 0]
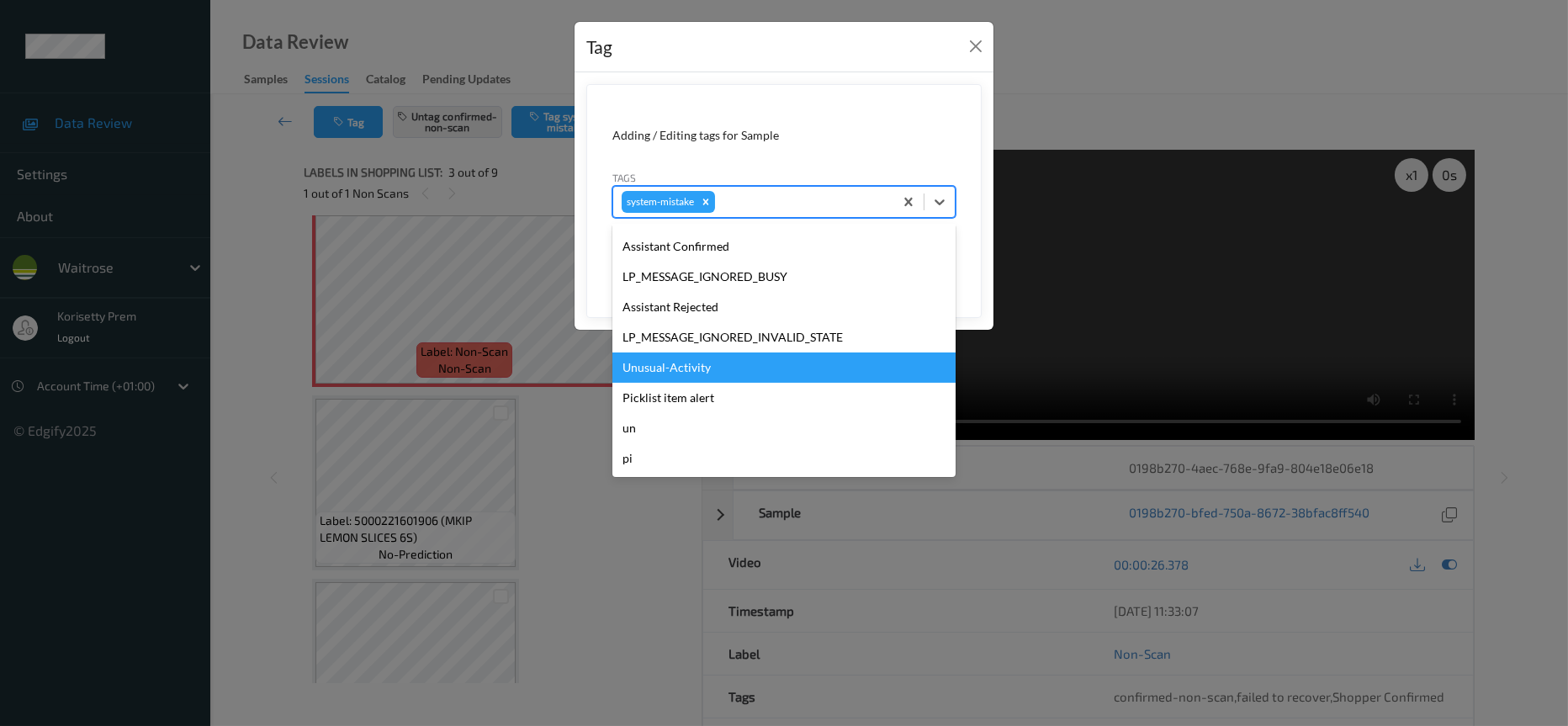
click at [683, 373] on div "Unusual-Activity" at bounding box center [784, 368] width 343 height 31
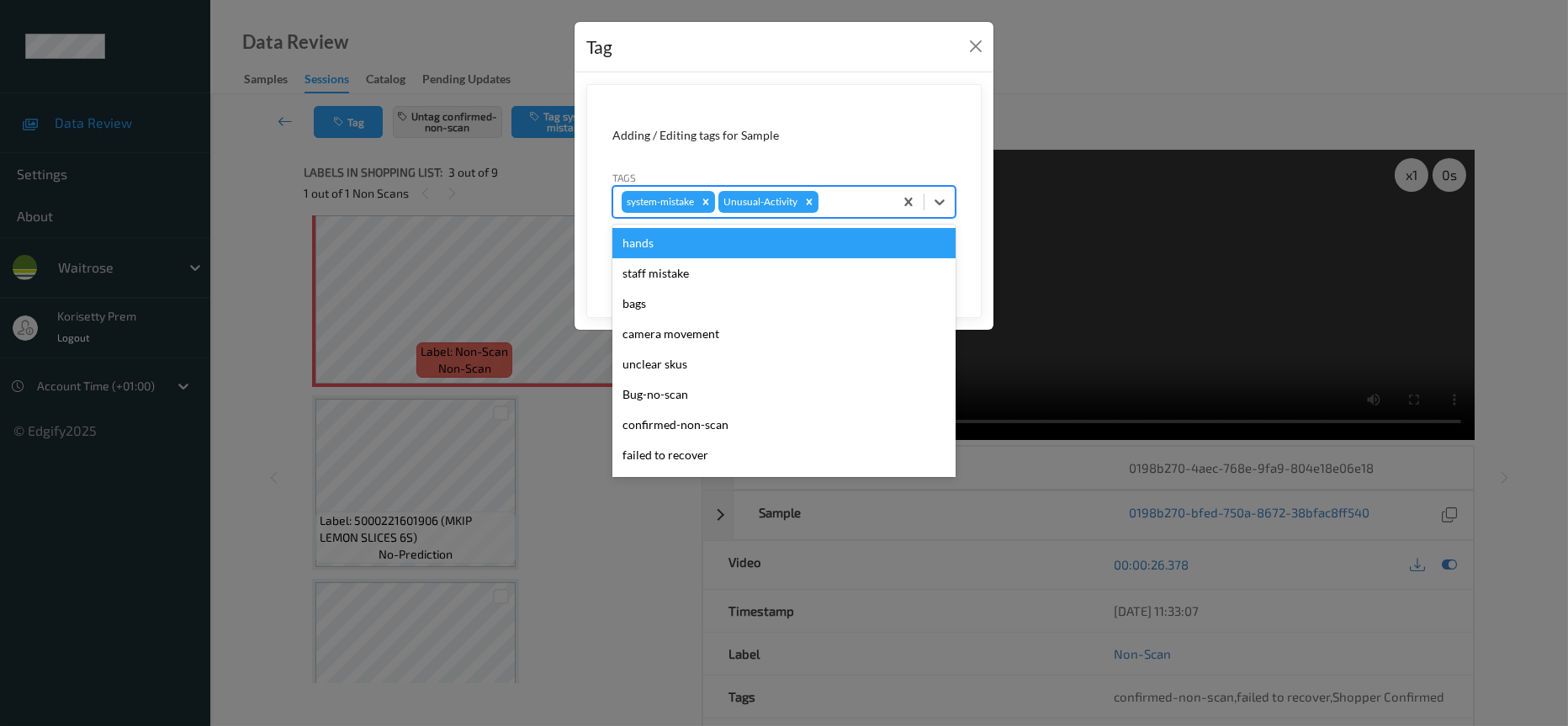
click at [843, 196] on div at bounding box center [853, 202] width 63 height 20
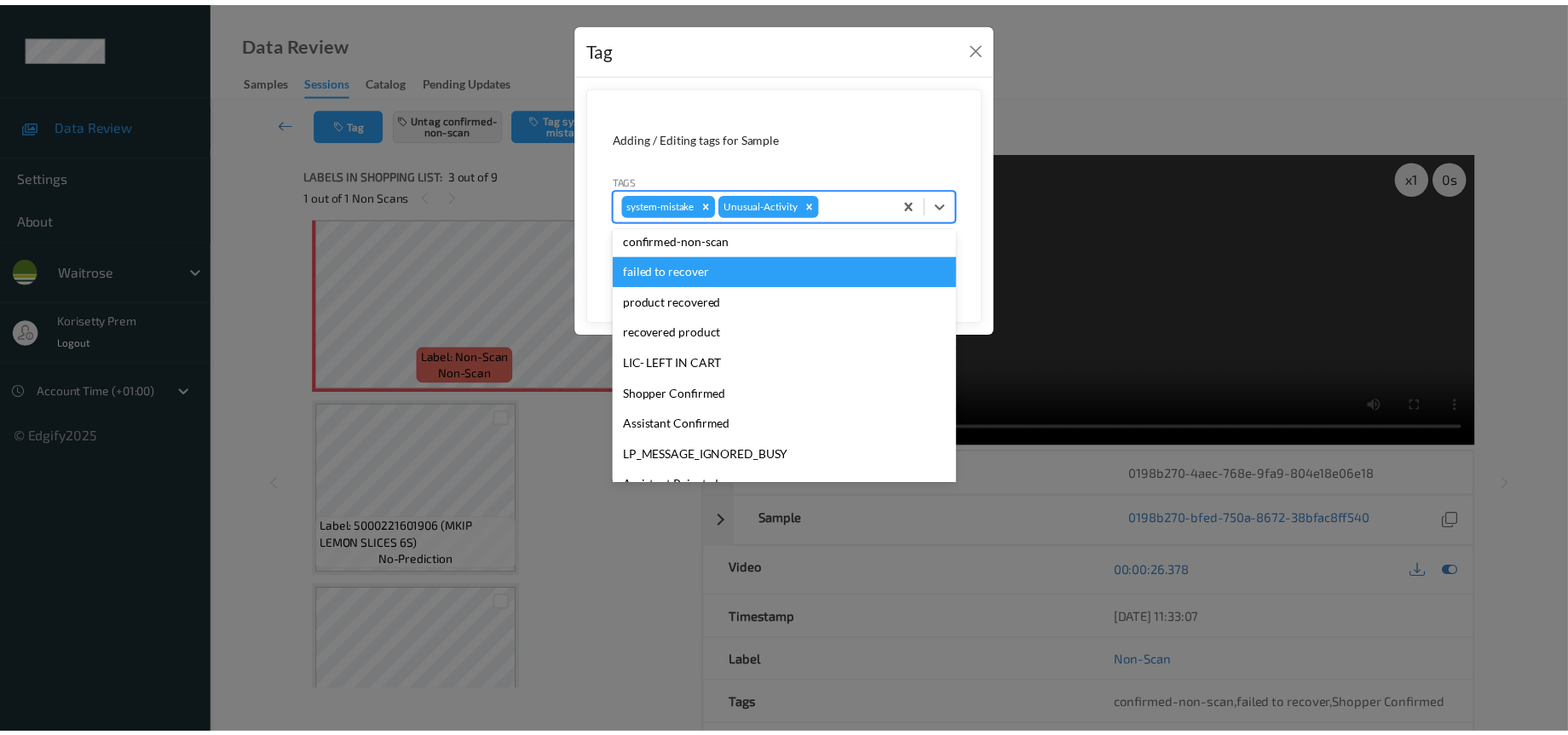
scroll to position [333, 0]
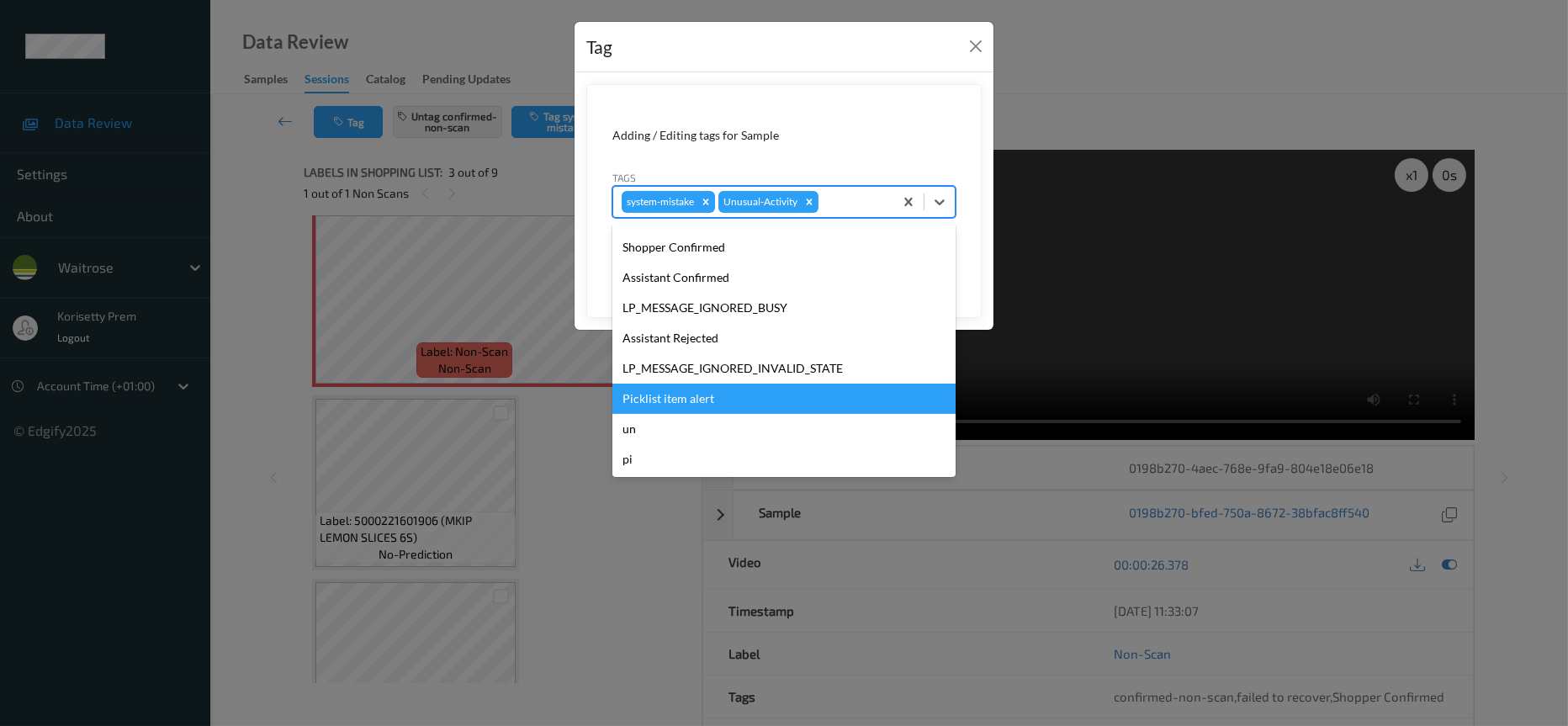
click at [686, 403] on div "Picklist item alert" at bounding box center [784, 398] width 343 height 31
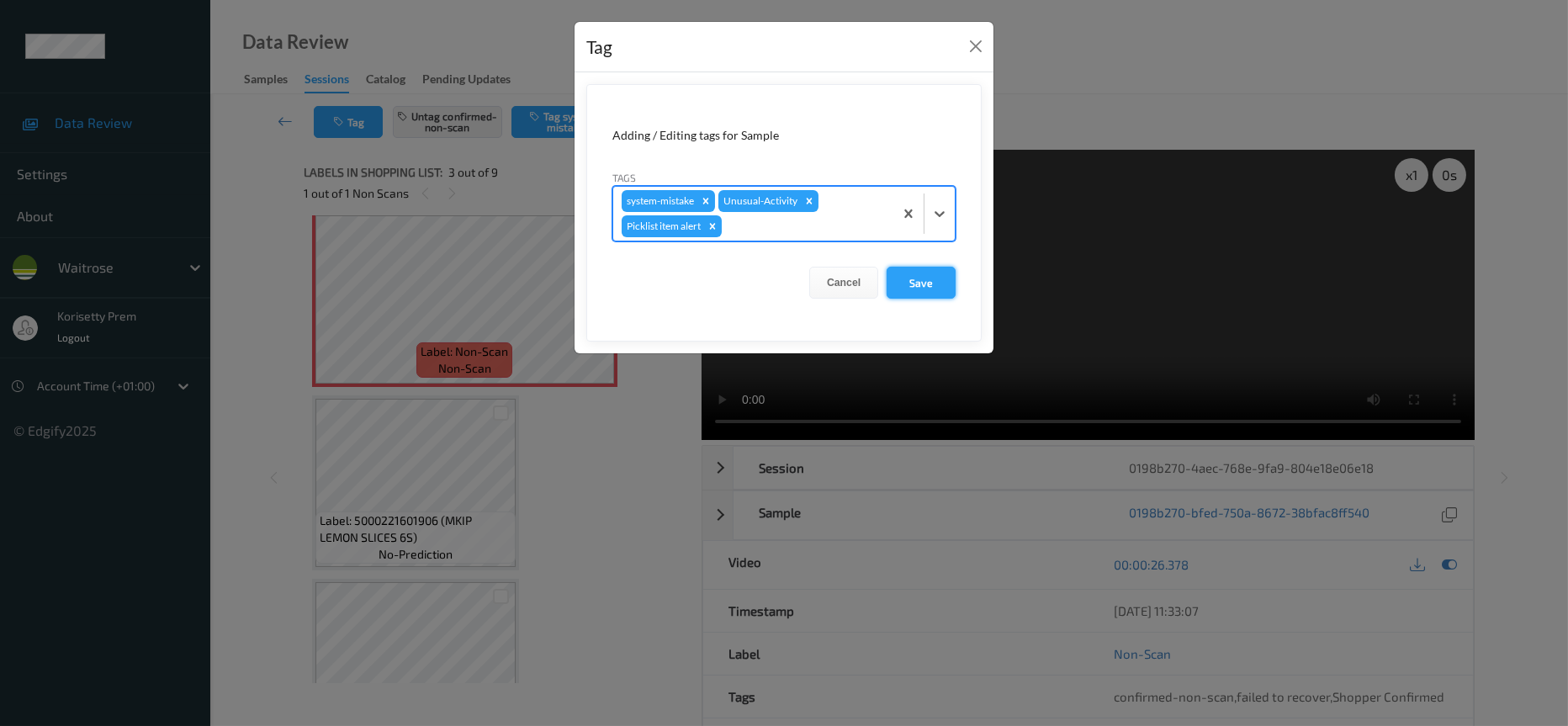
click at [922, 282] on button "Save" at bounding box center [921, 282] width 69 height 32
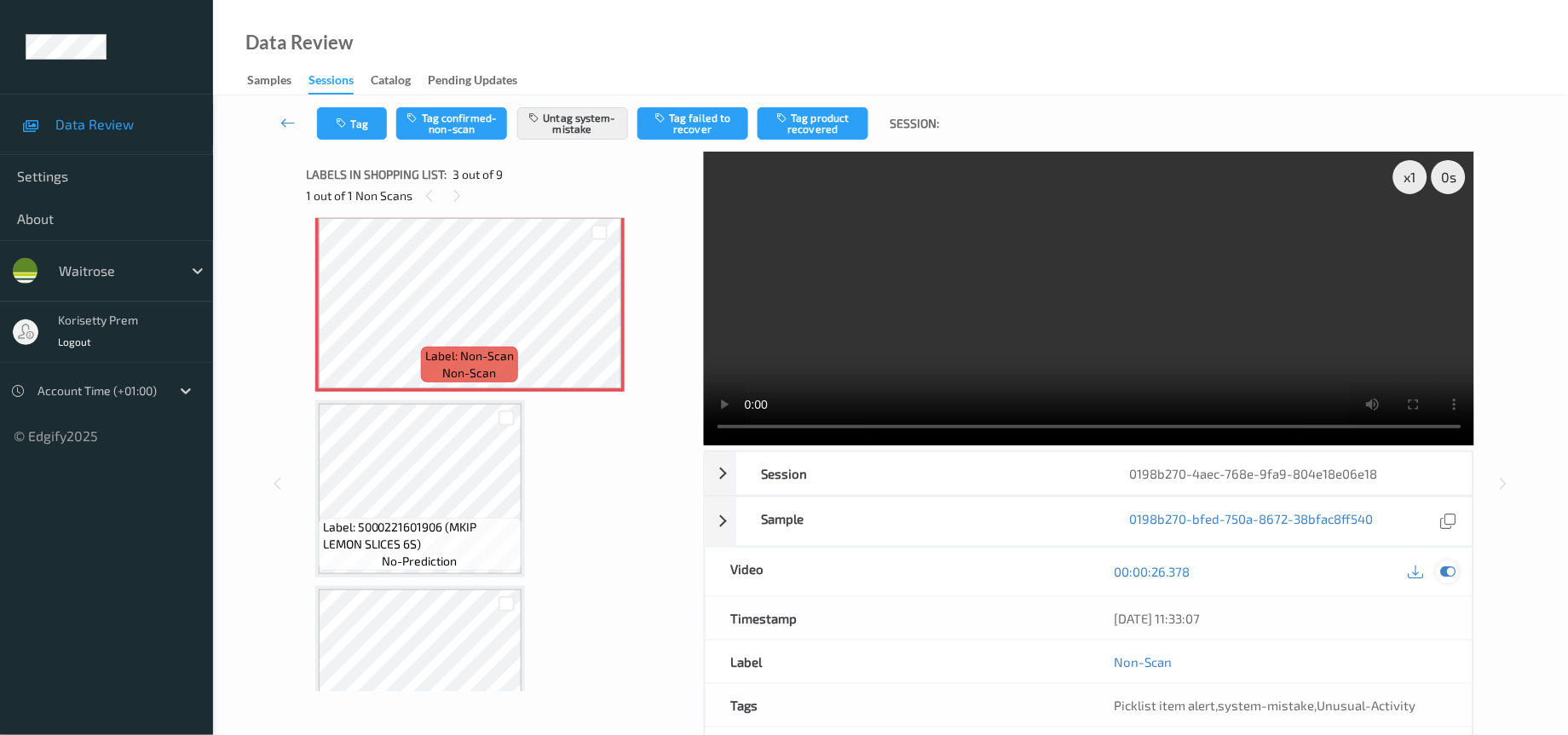
click at [1453, 568] on icon at bounding box center [1449, 572] width 15 height 15
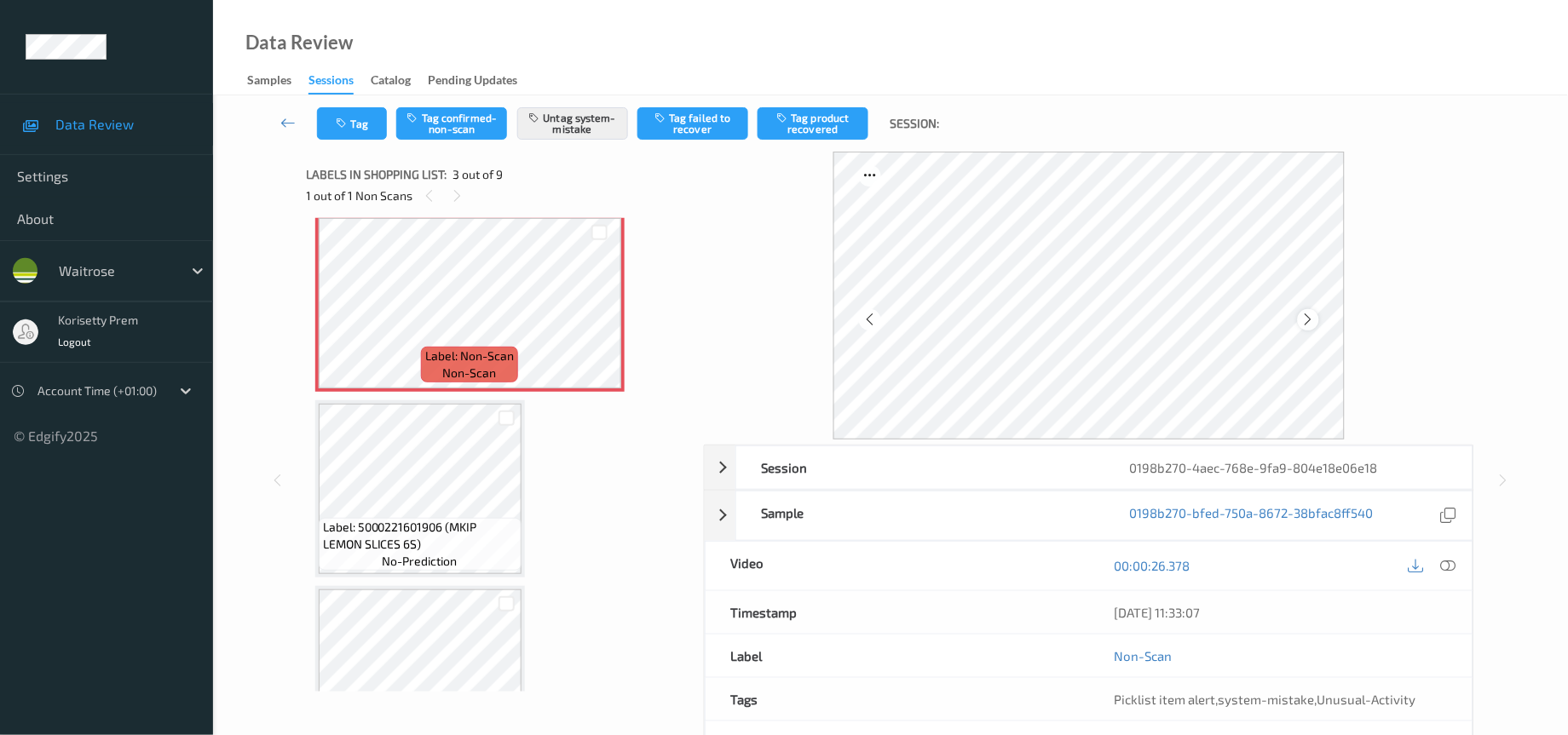
click at [1315, 312] on icon at bounding box center [1308, 320] width 14 height 15
click at [1442, 568] on icon at bounding box center [1449, 565] width 15 height 15
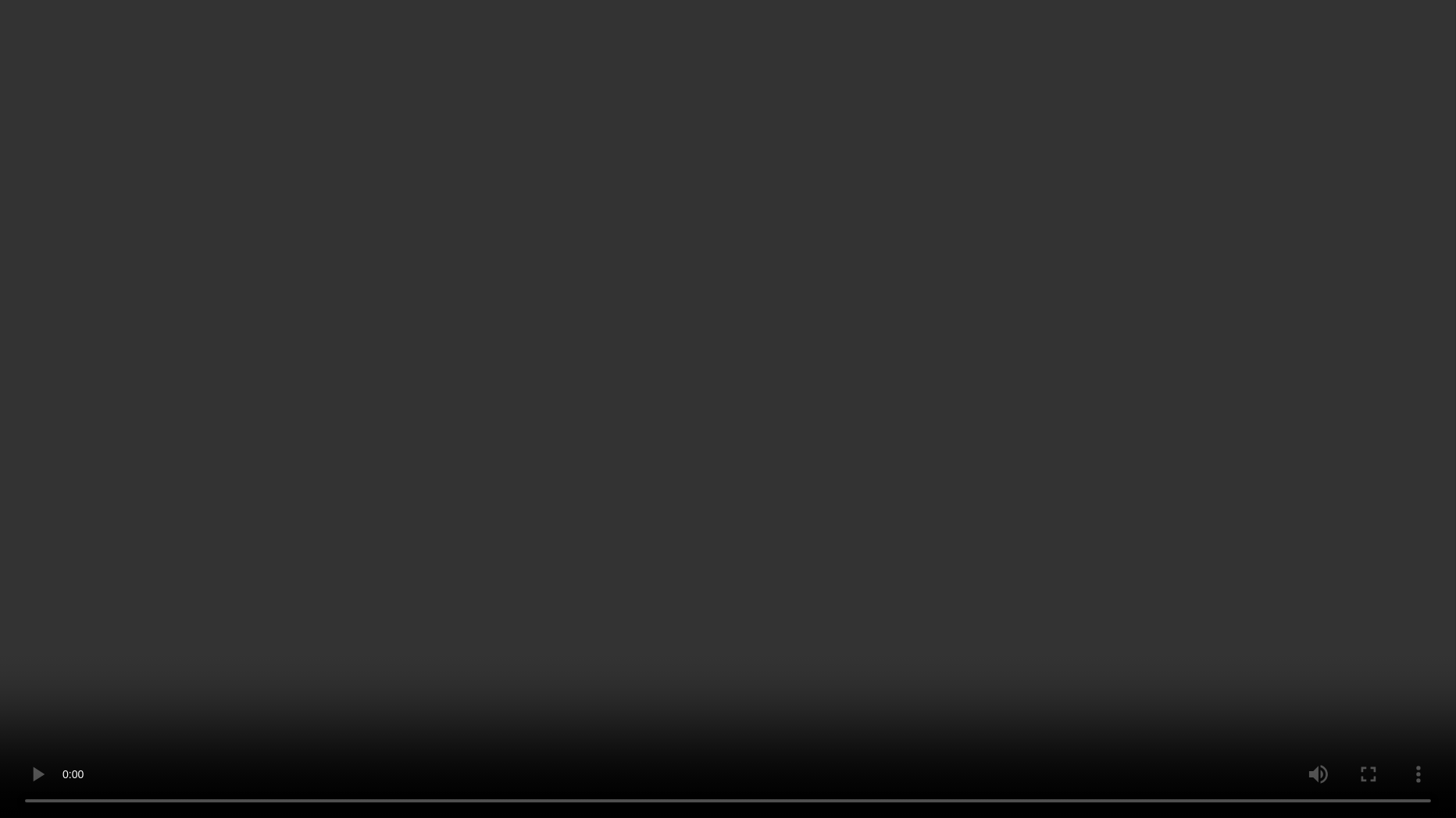
click at [620, 406] on video at bounding box center [728, 409] width 1456 height 818
click at [1195, 668] on video at bounding box center [728, 409] width 1456 height 818
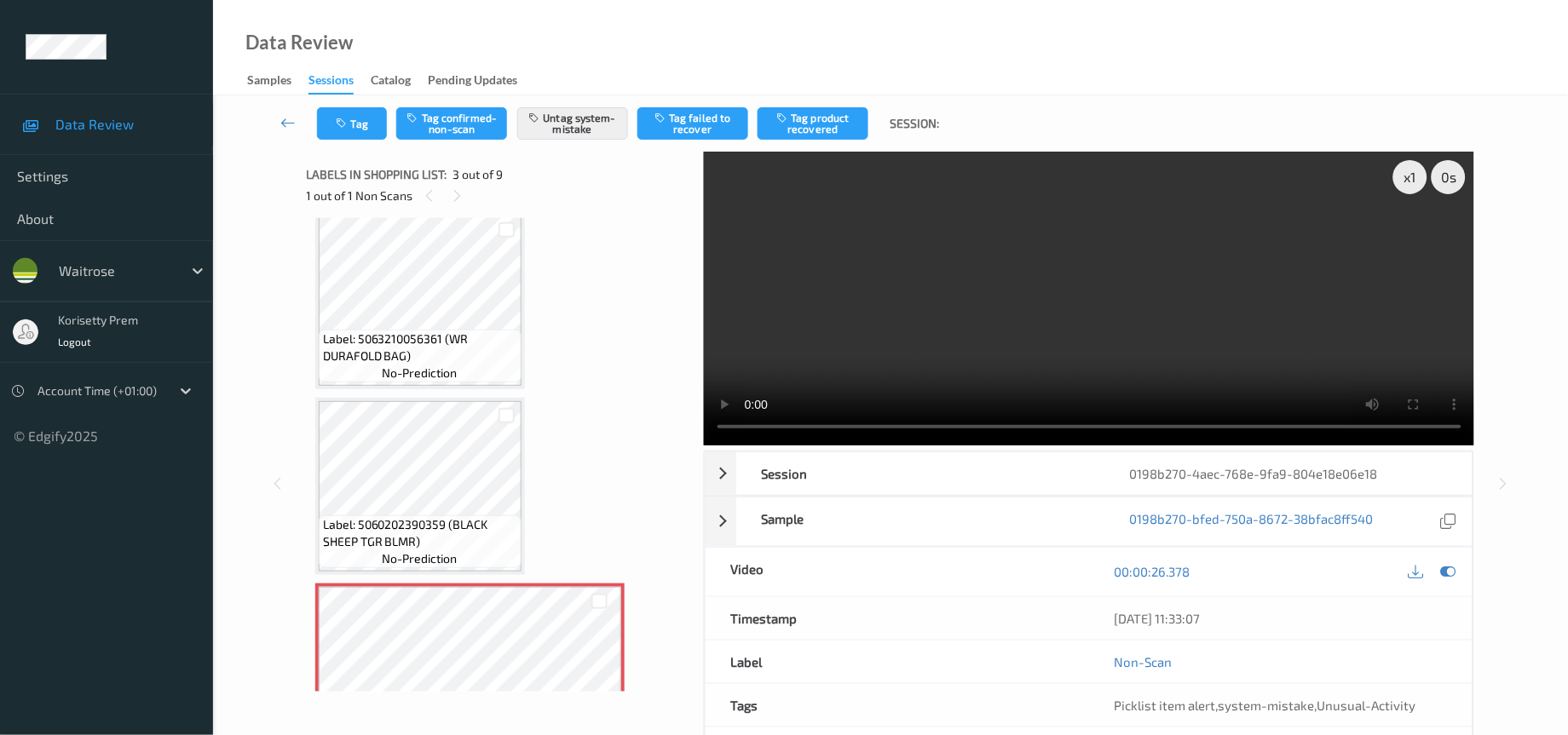
scroll to position [0, 0]
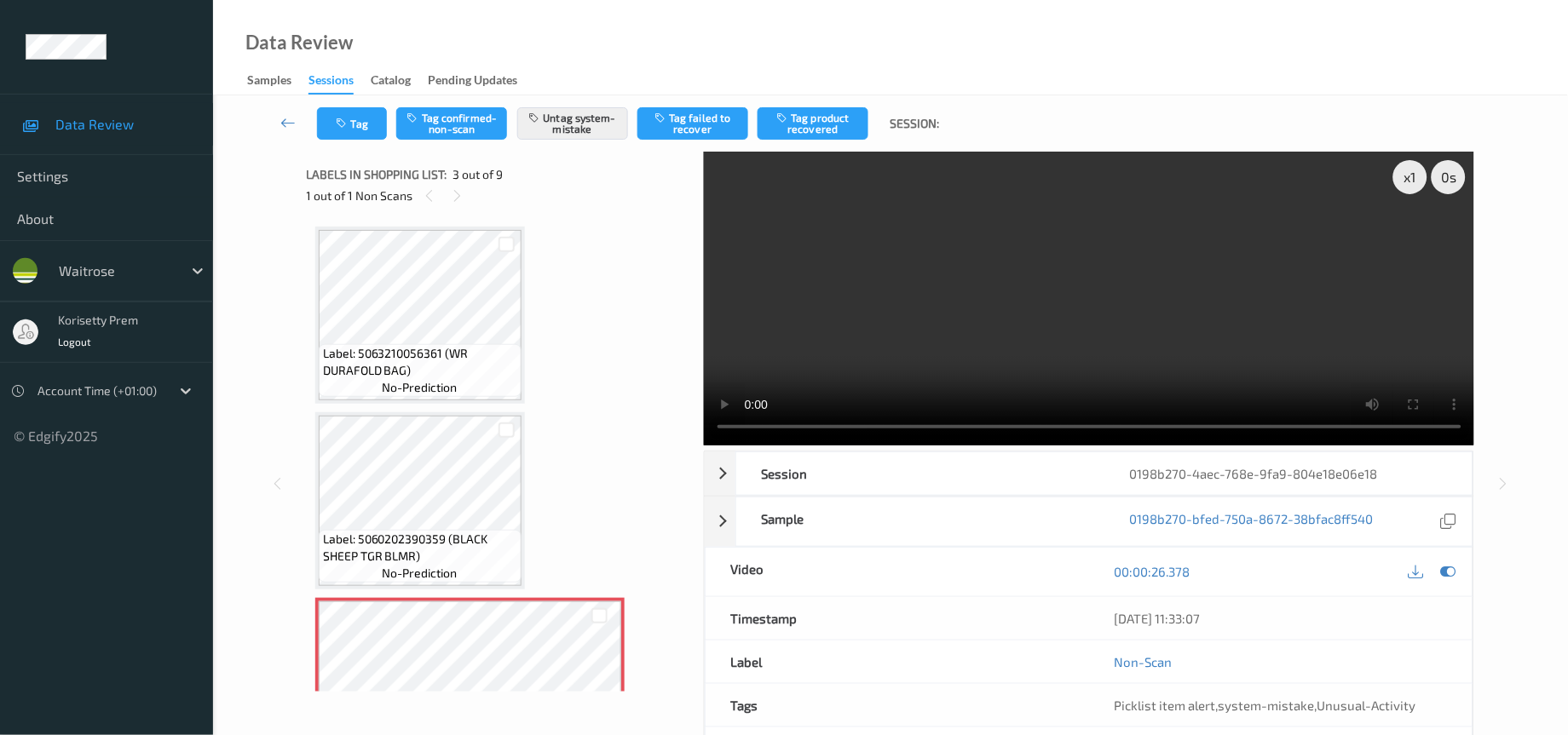
click at [970, 252] on video at bounding box center [1090, 299] width 771 height 294
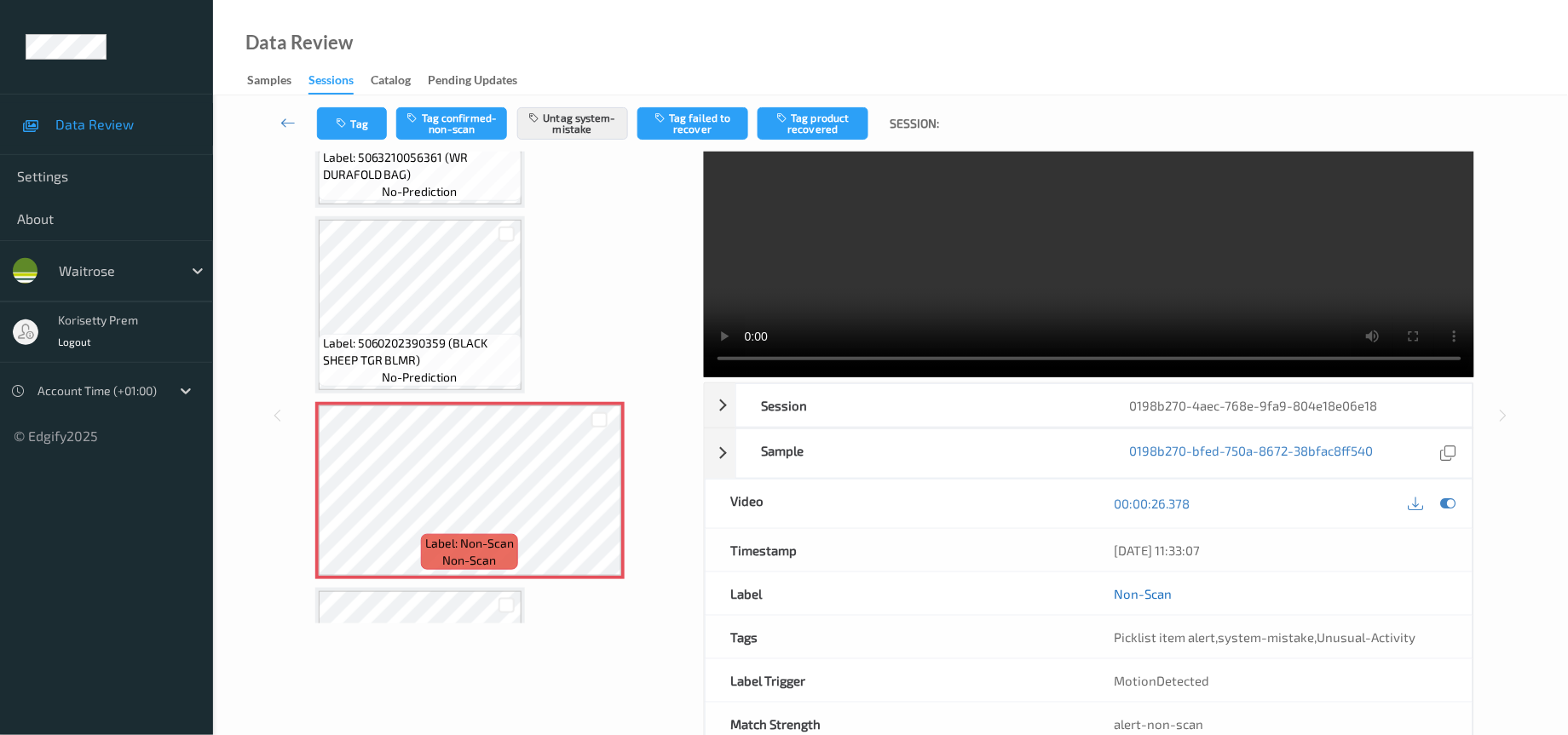
scroll to position [118, 0]
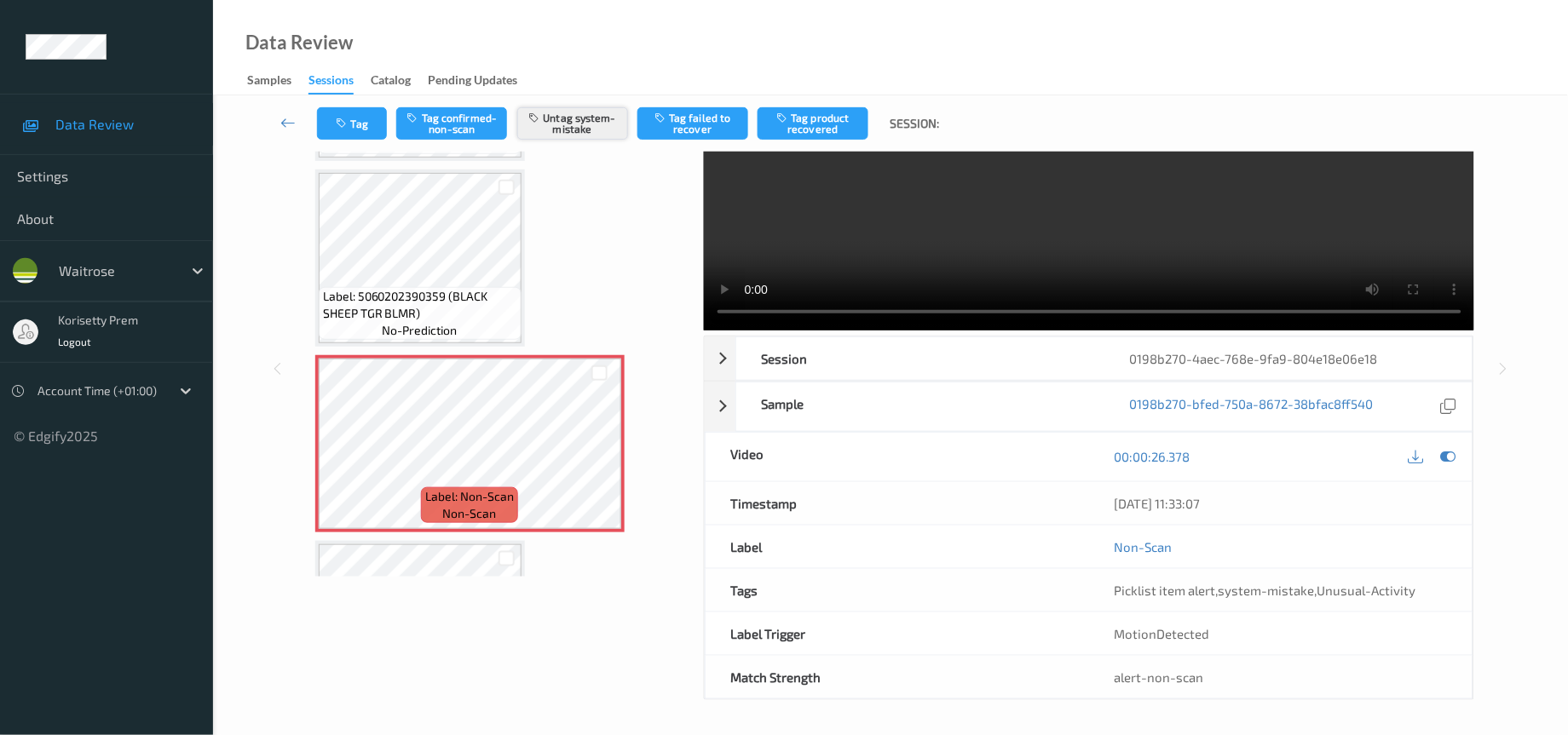
click at [567, 125] on button "Untag system-mistake" at bounding box center [573, 124] width 111 height 33
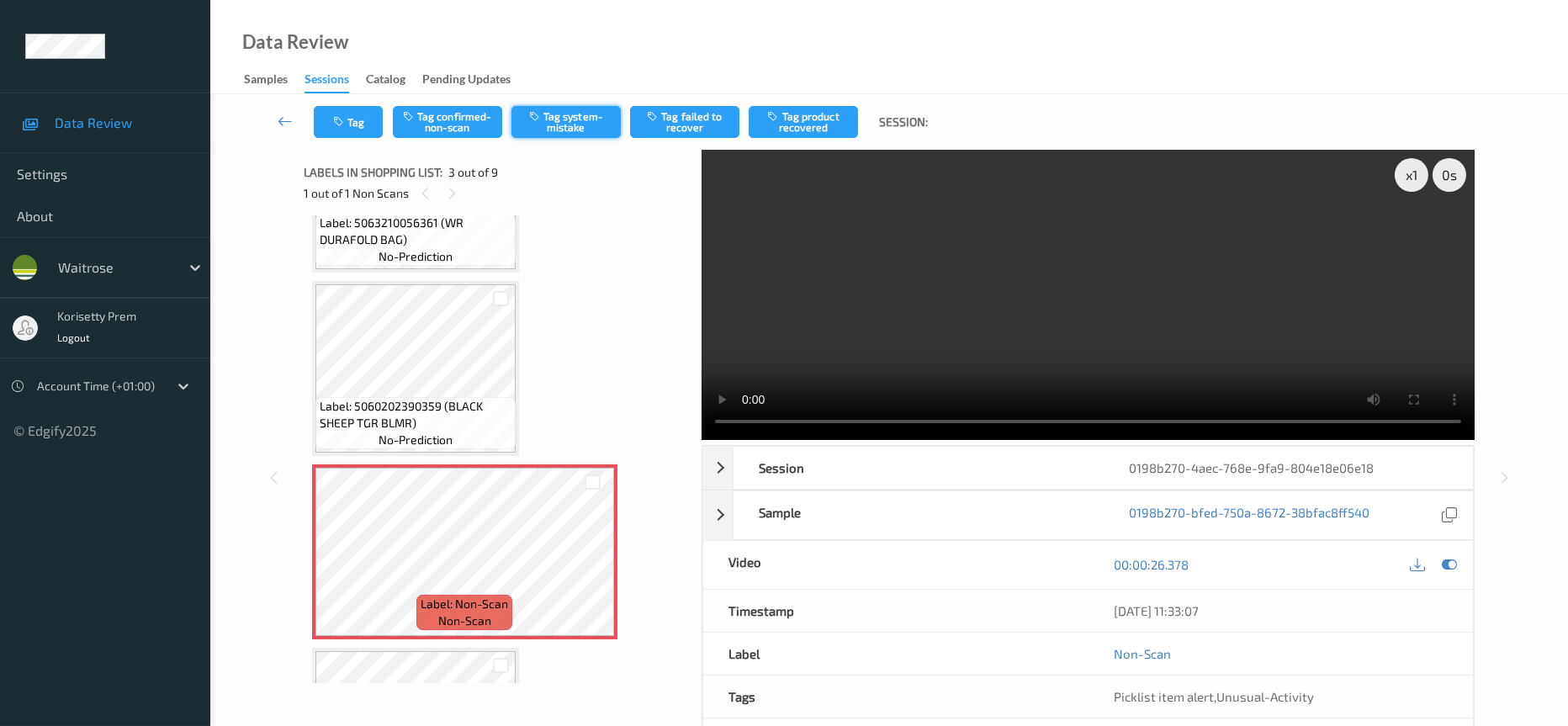
click at [564, 125] on button "Tag system-mistake" at bounding box center [566, 122] width 109 height 32
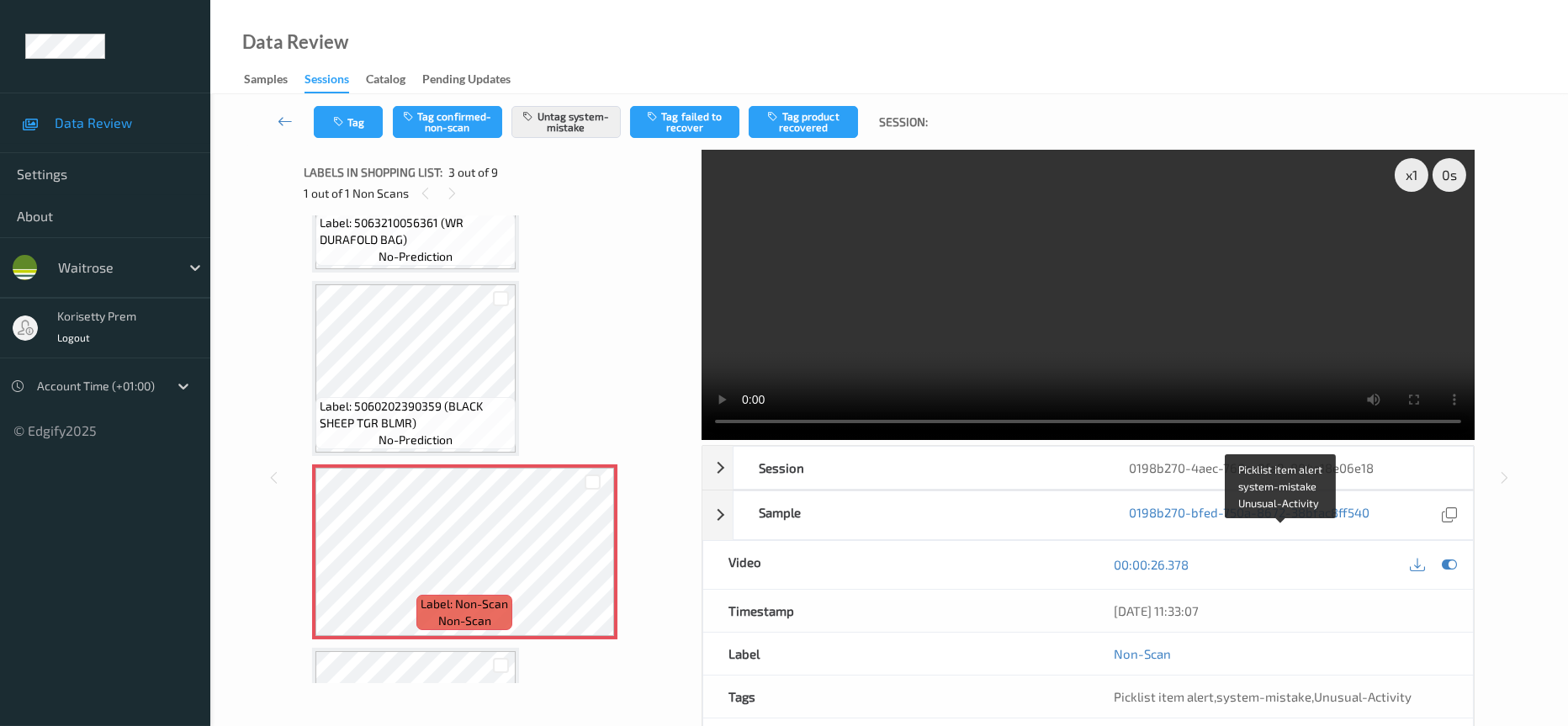
click at [1158, 689] on span "Picklist item alert" at bounding box center [1164, 696] width 100 height 15
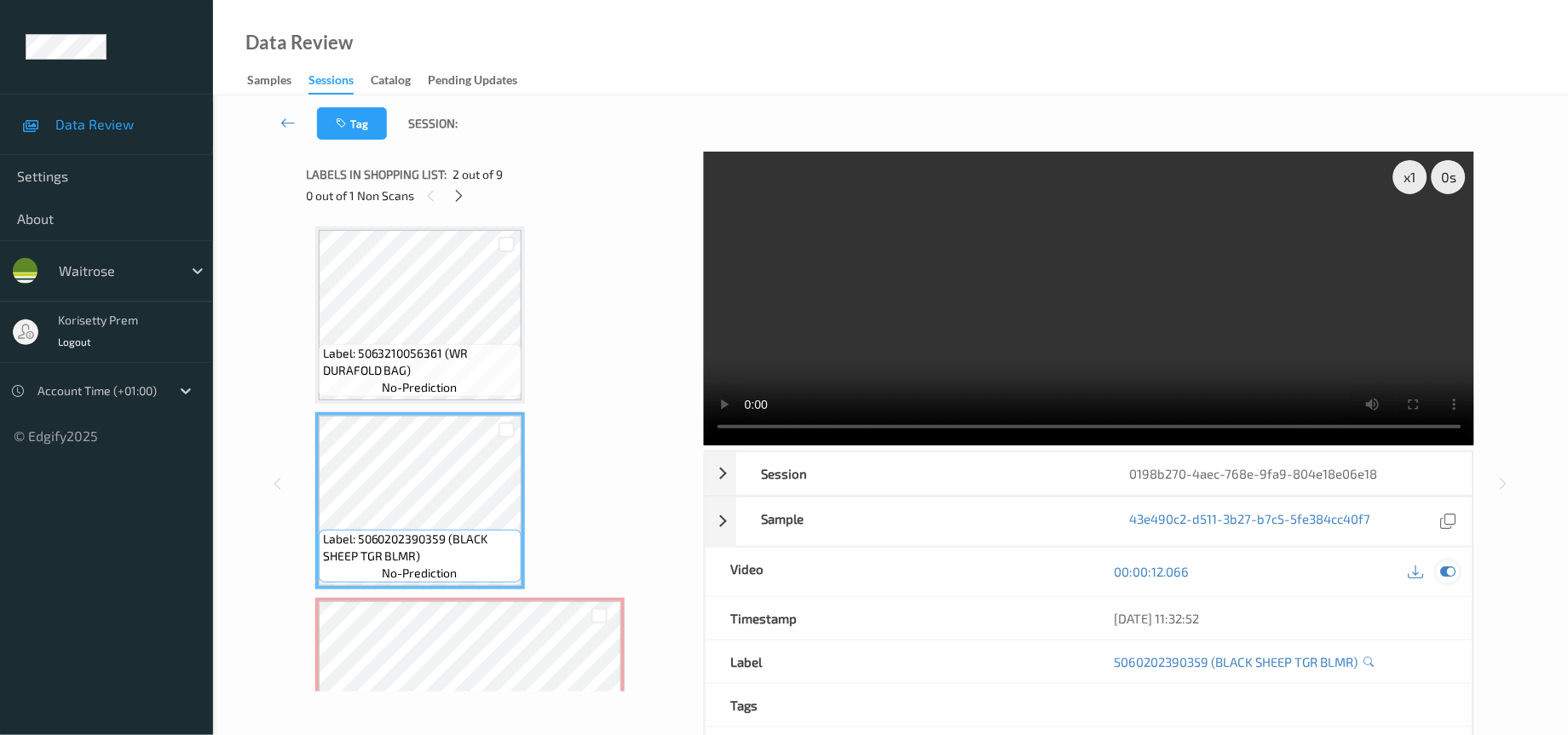
click at [1448, 574] on icon at bounding box center [1449, 572] width 15 height 15
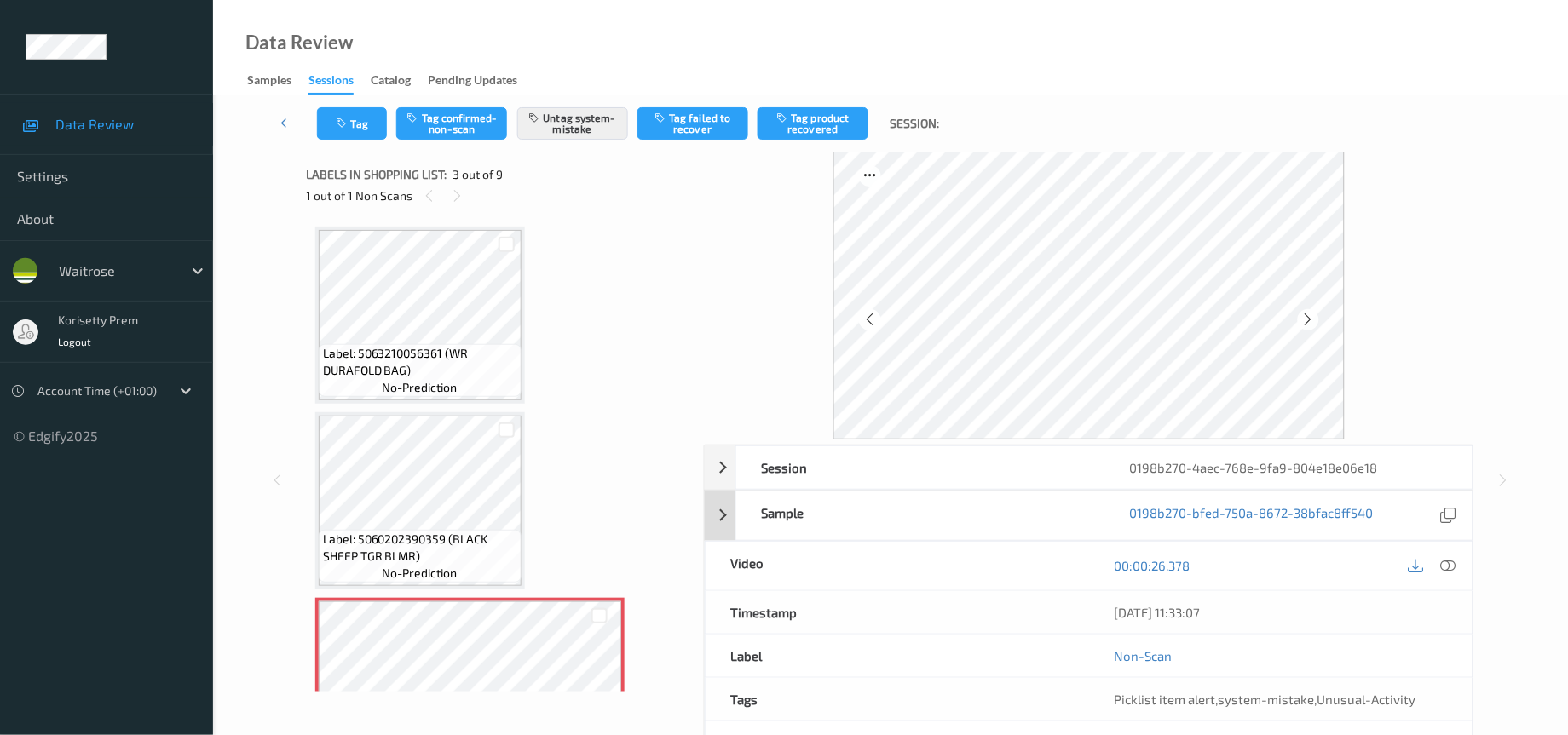
scroll to position [112, 0]
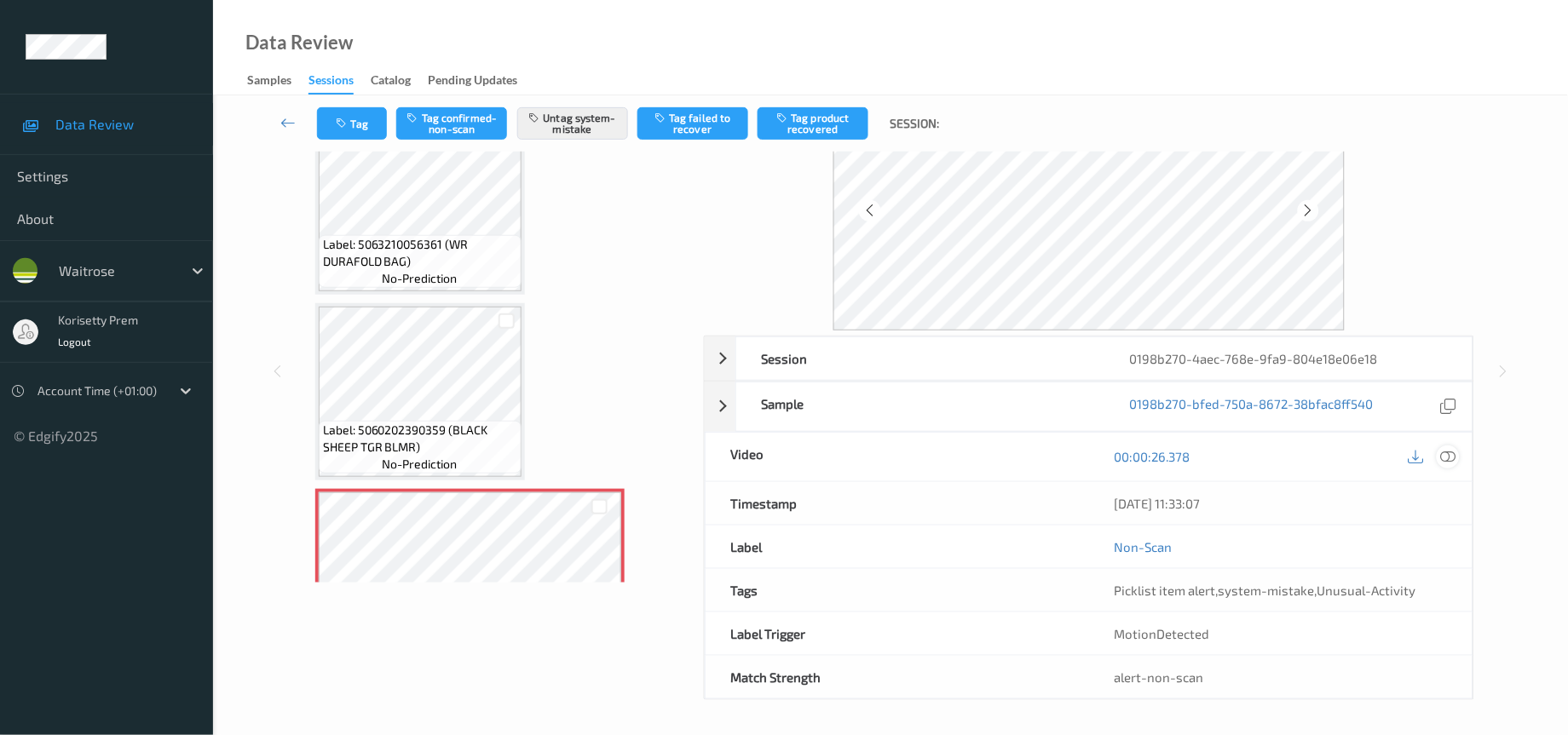
click at [1449, 458] on icon at bounding box center [1449, 457] width 15 height 15
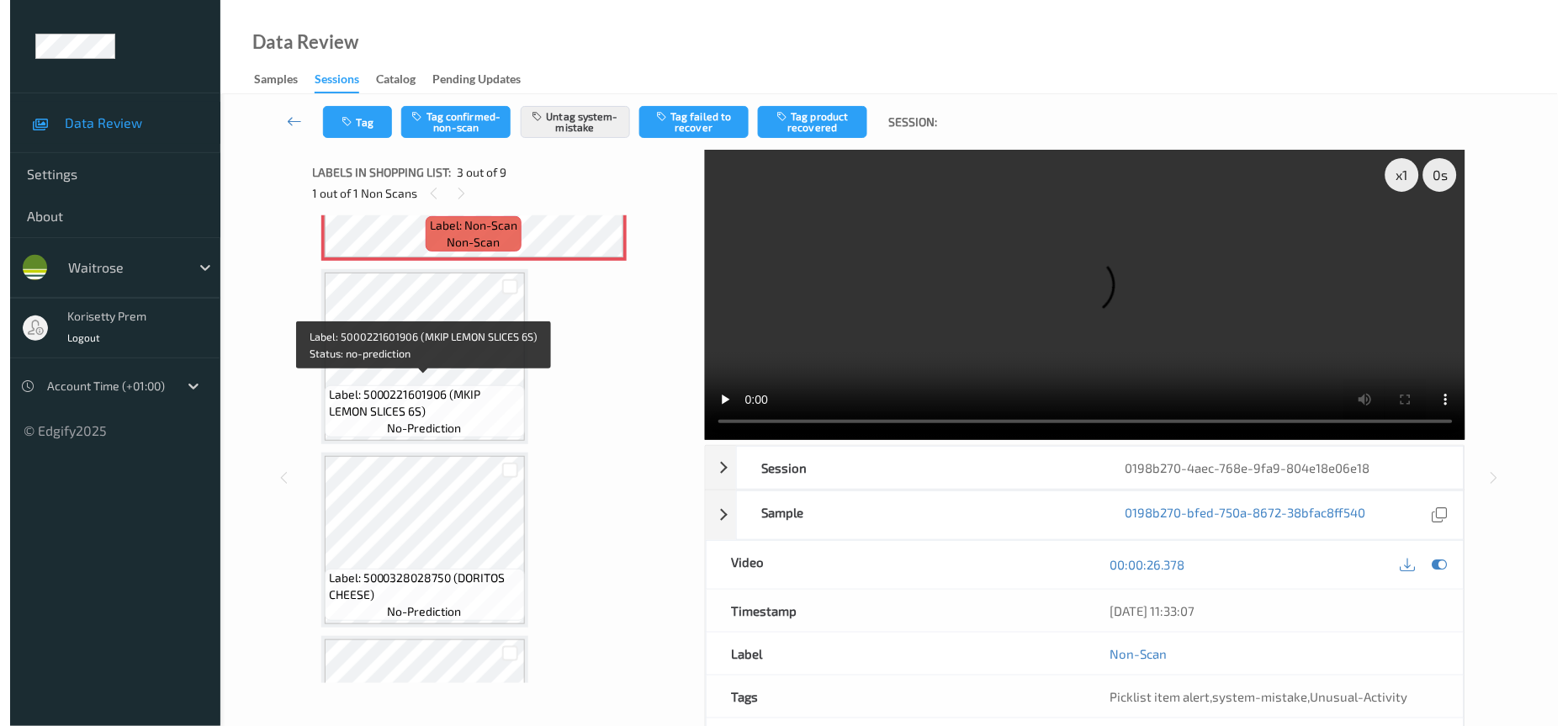
scroll to position [379, 0]
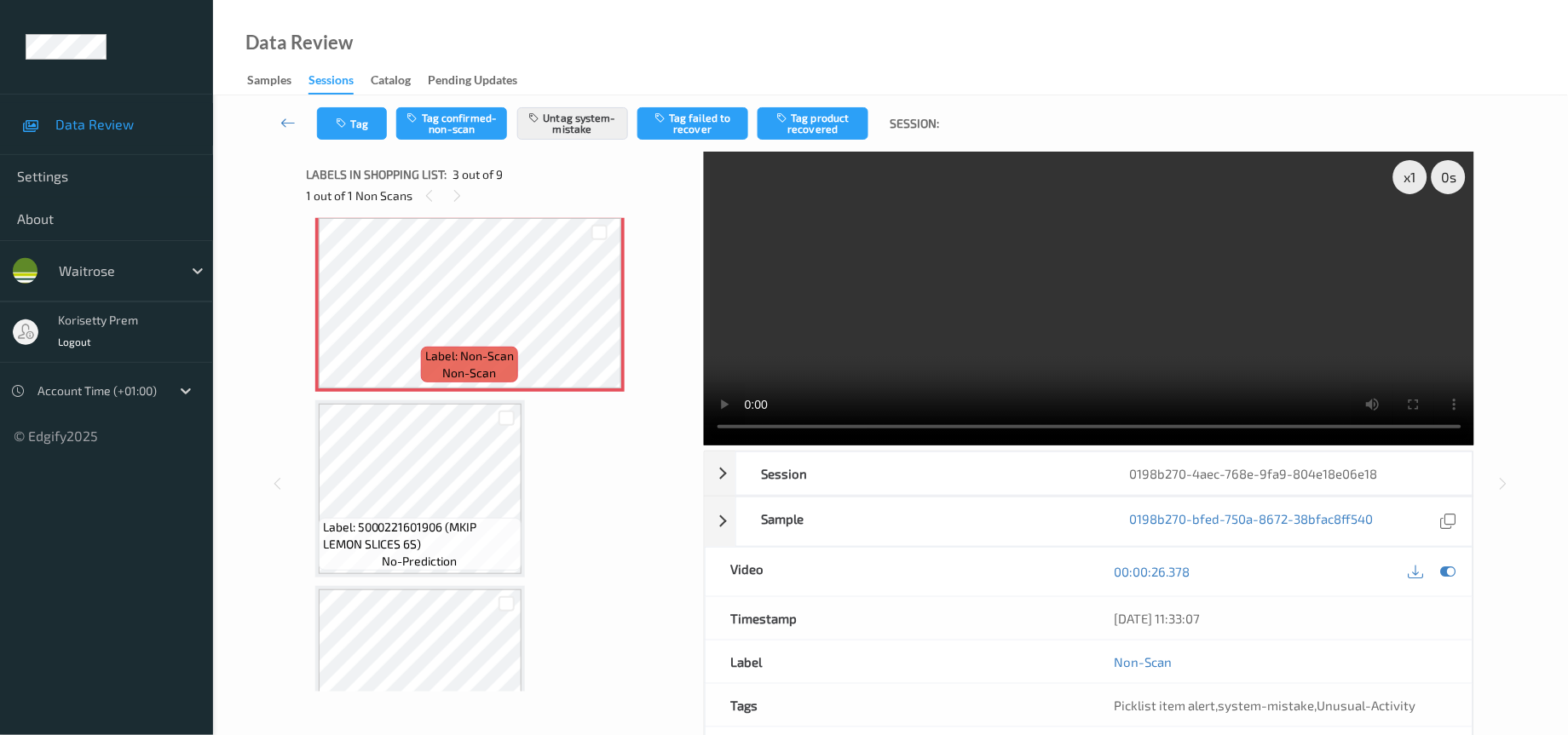
click at [1008, 304] on video at bounding box center [1090, 299] width 771 height 294
click at [933, 360] on video at bounding box center [1090, 299] width 771 height 294
click at [1198, 711] on span "Picklist item alert" at bounding box center [1166, 705] width 101 height 15
click at [574, 123] on button "Untag system-mistake" at bounding box center [573, 124] width 111 height 33
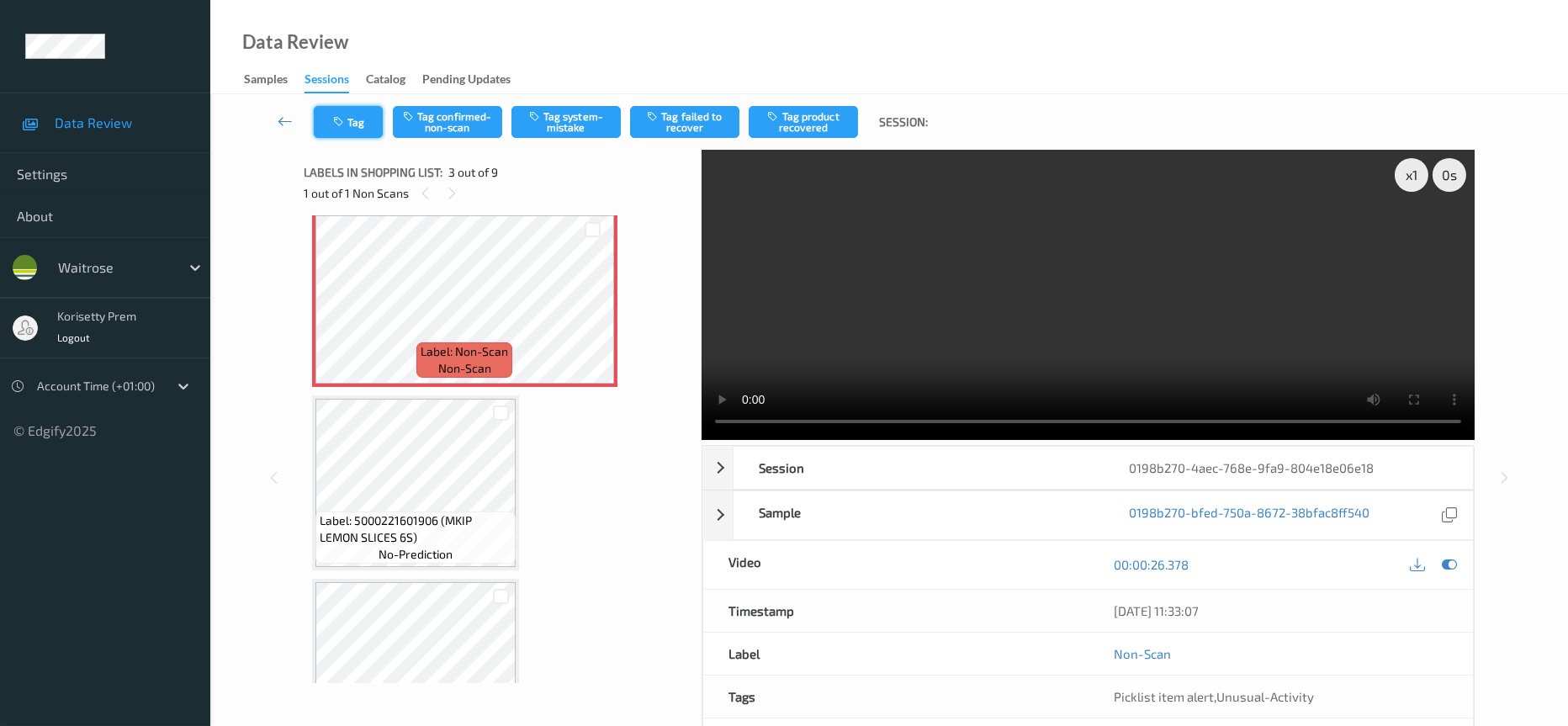
click at [342, 118] on icon "button" at bounding box center [340, 121] width 14 height 12
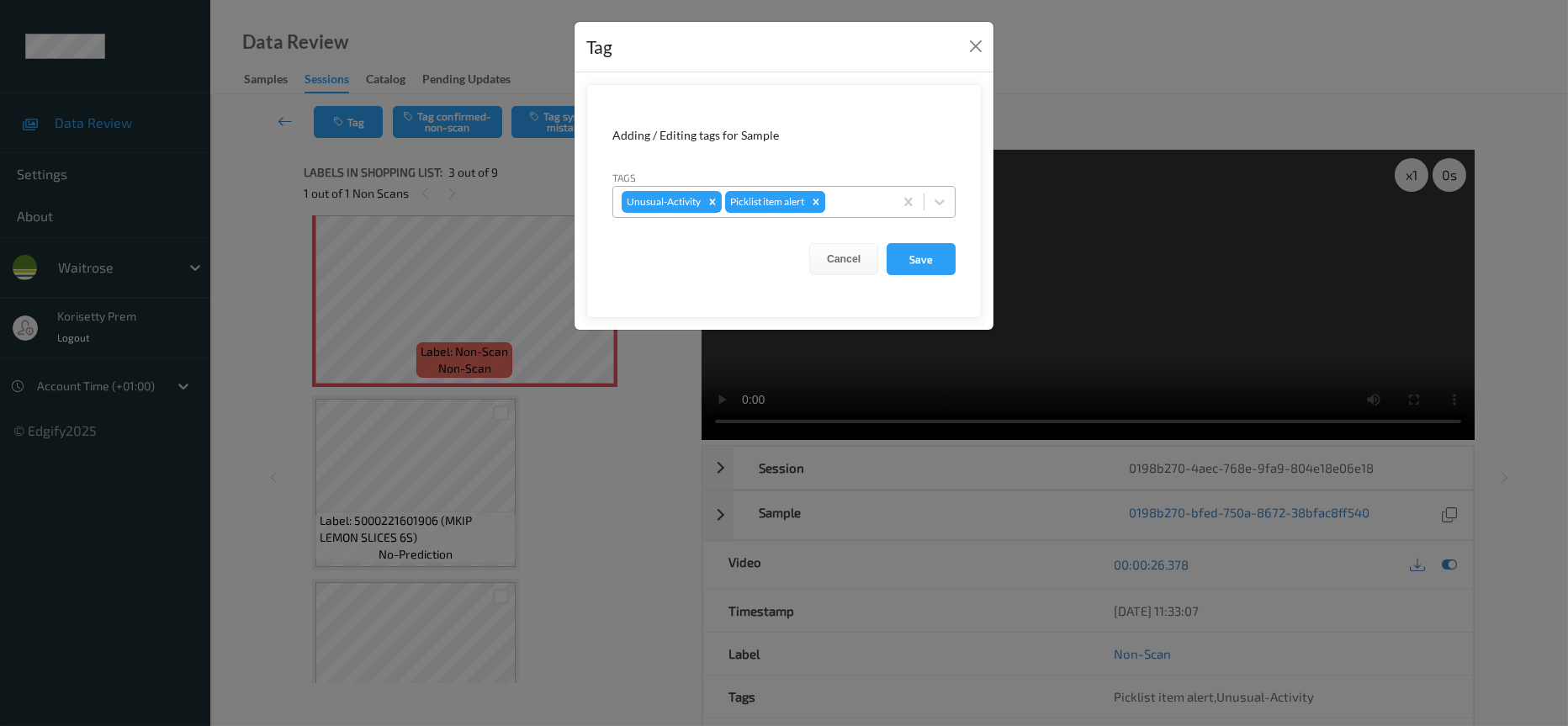
click at [820, 202] on icon "Remove Picklist item alert" at bounding box center [815, 202] width 12 height 12
click at [712, 201] on icon "Remove Unusual-Activity" at bounding box center [712, 202] width 12 height 12
click at [712, 201] on div at bounding box center [768, 202] width 293 height 20
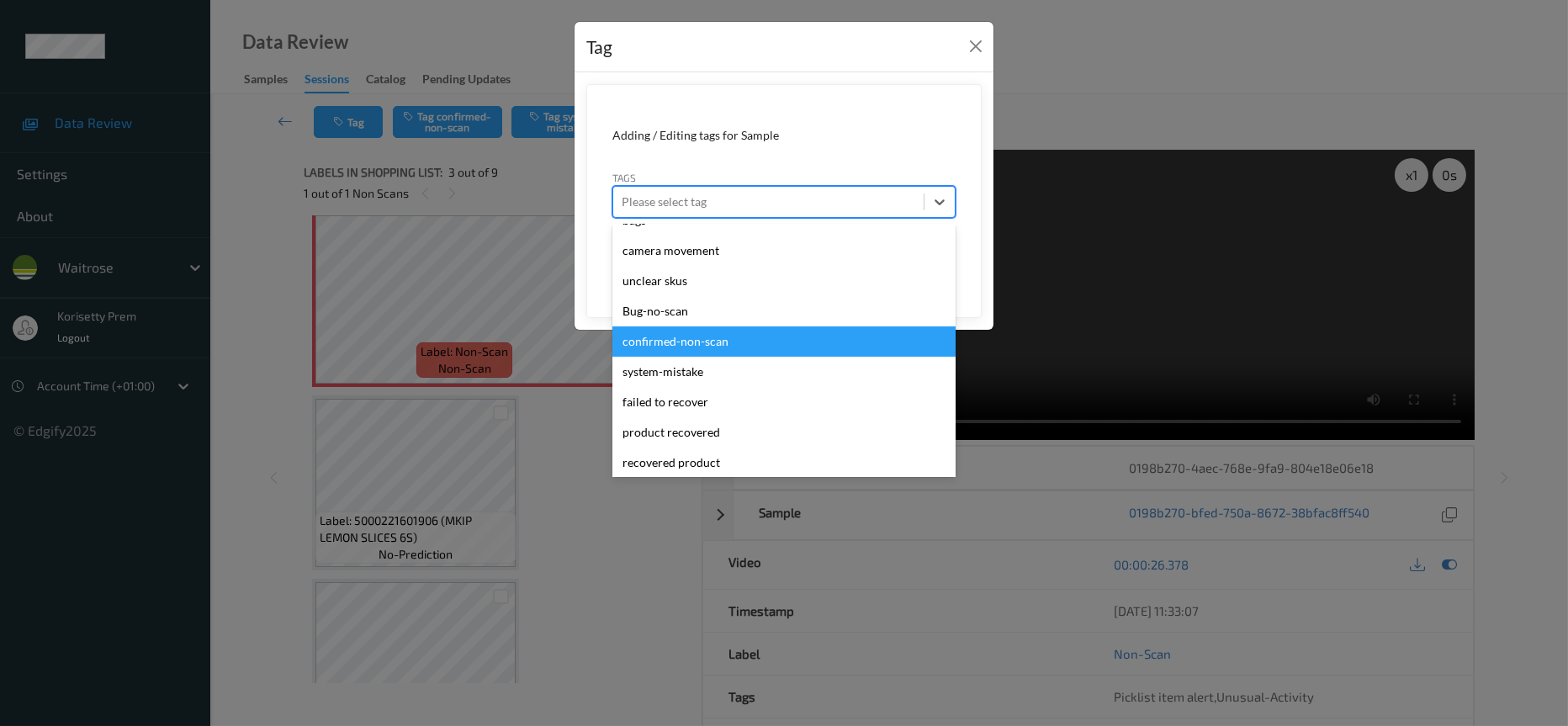
scroll to position [126, 0]
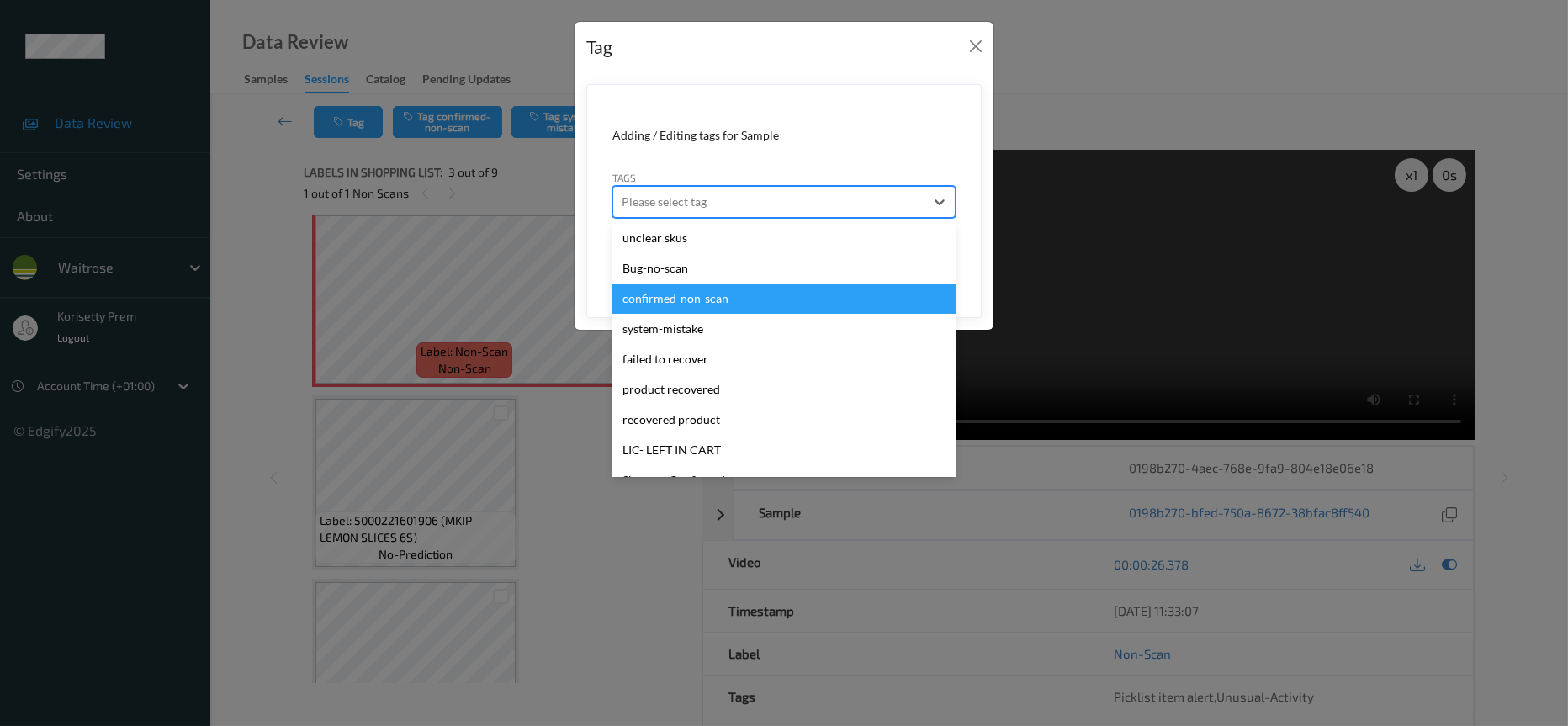
click at [694, 297] on div "confirmed-non-scan" at bounding box center [784, 298] width 343 height 31
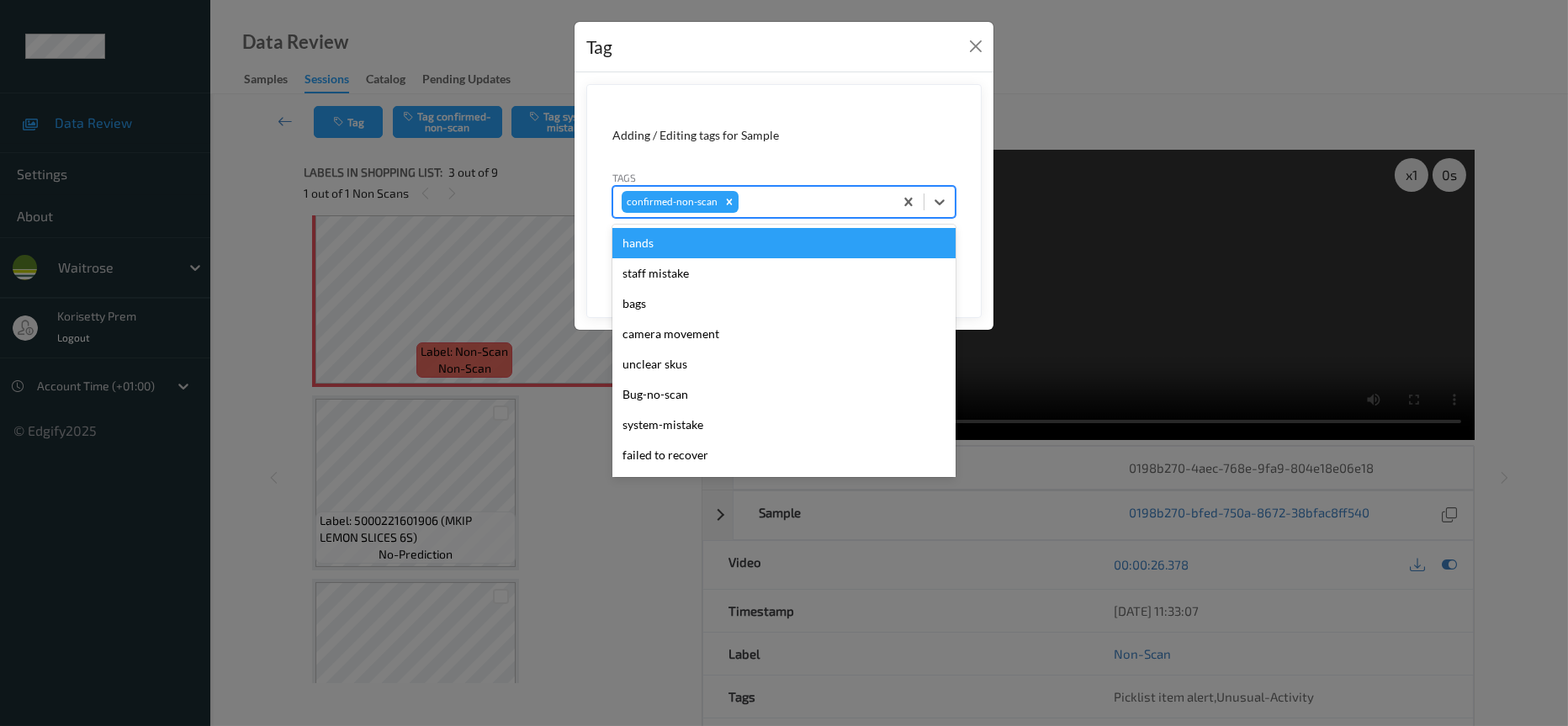
click at [771, 207] on div at bounding box center [814, 202] width 143 height 20
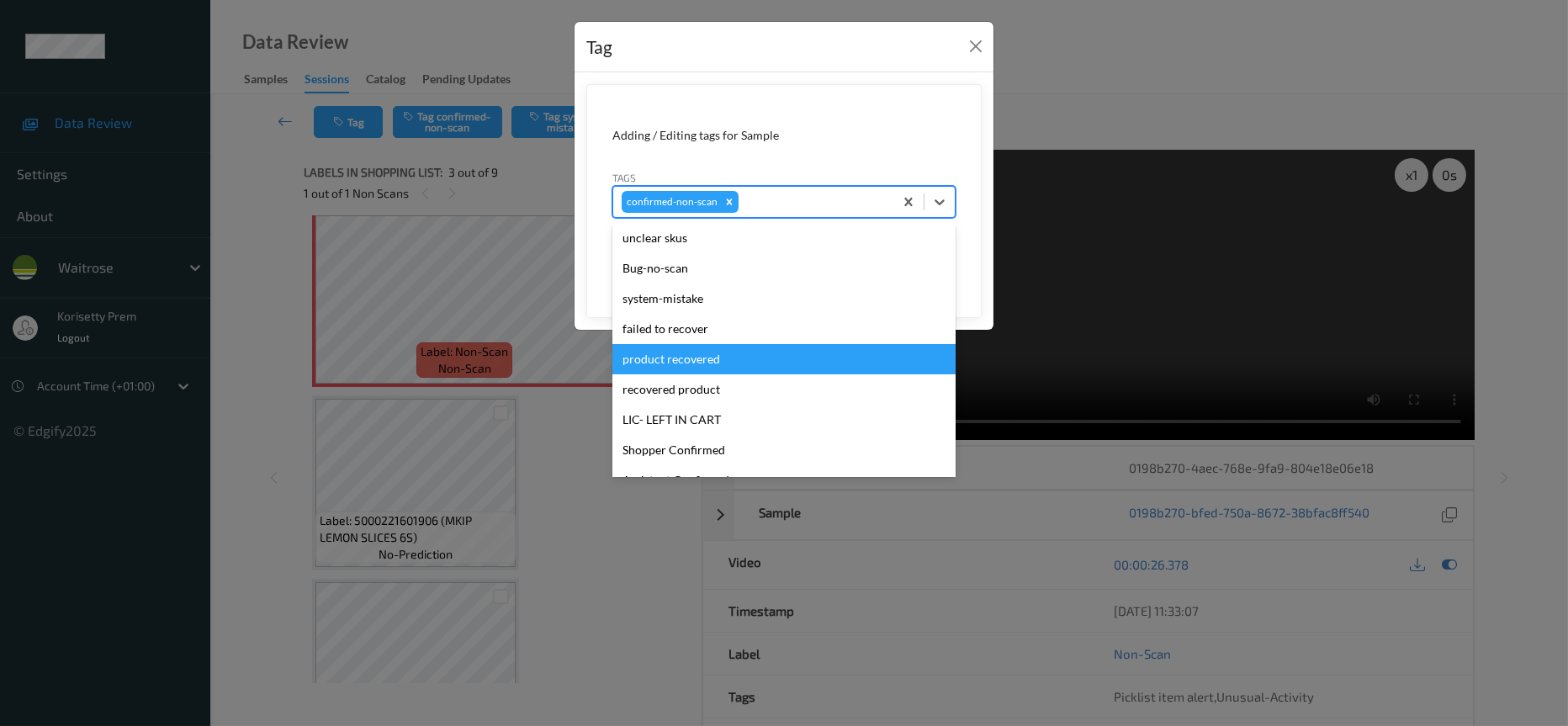
click at [708, 363] on div "product recovered" at bounding box center [784, 359] width 343 height 31
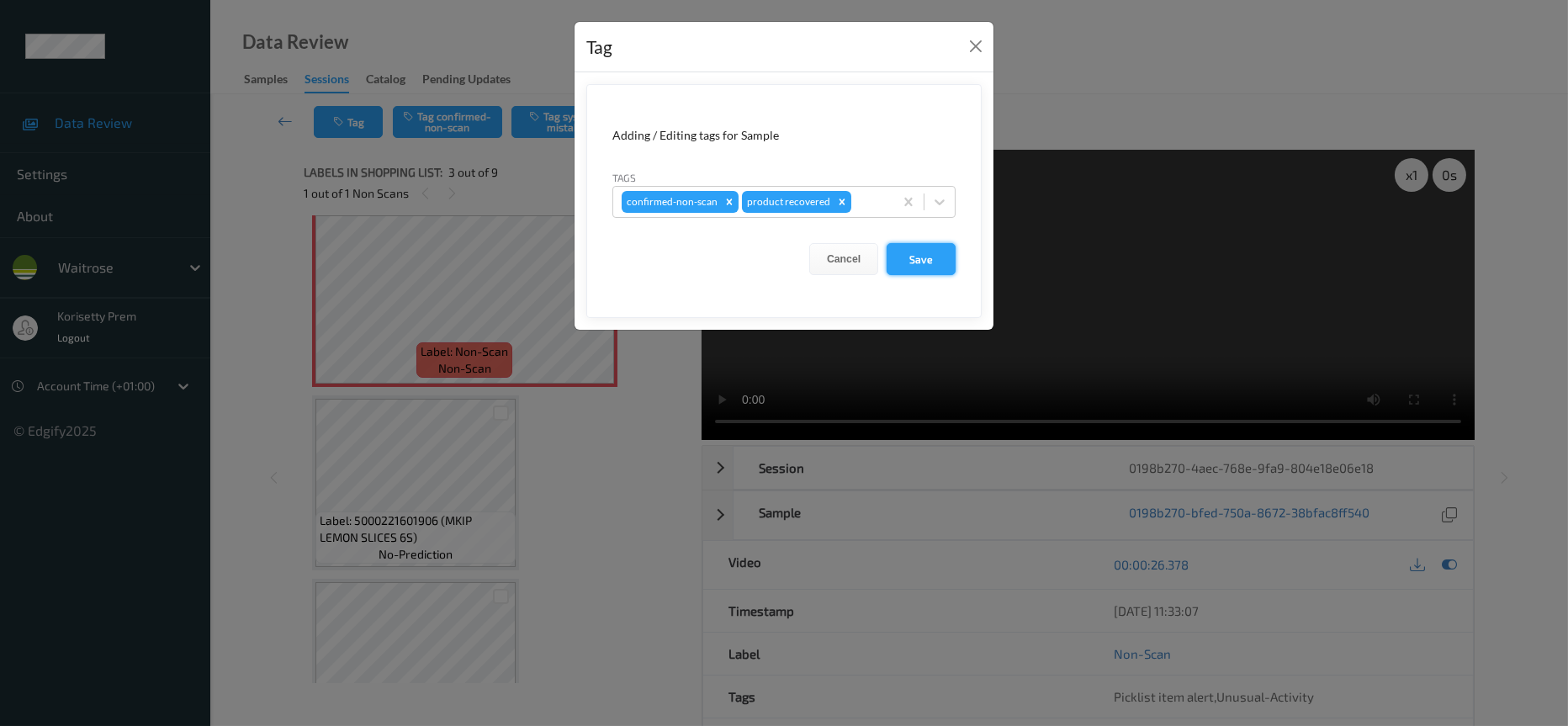
click at [909, 257] on button "Save" at bounding box center [921, 259] width 69 height 32
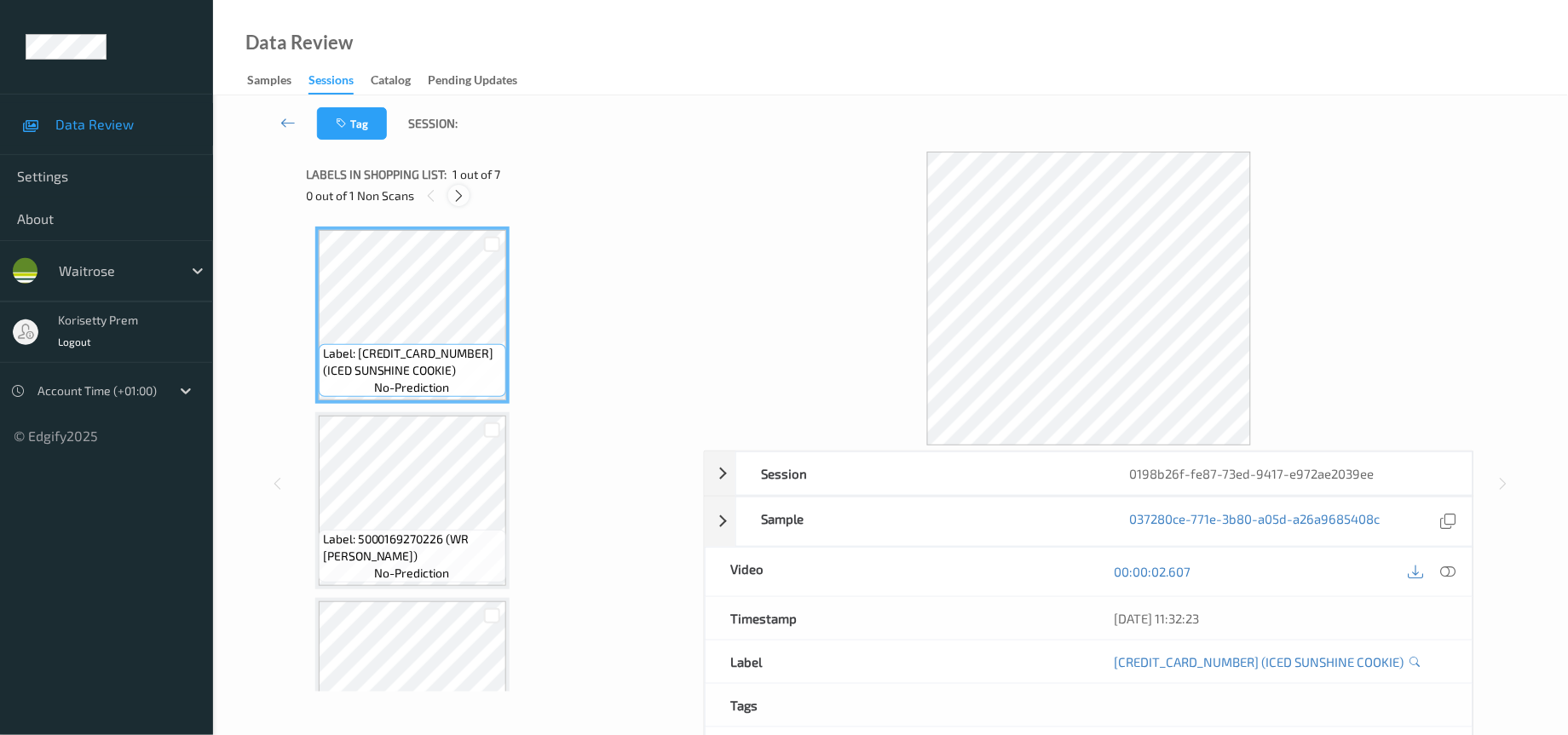
click at [456, 198] on icon at bounding box center [459, 196] width 14 height 15
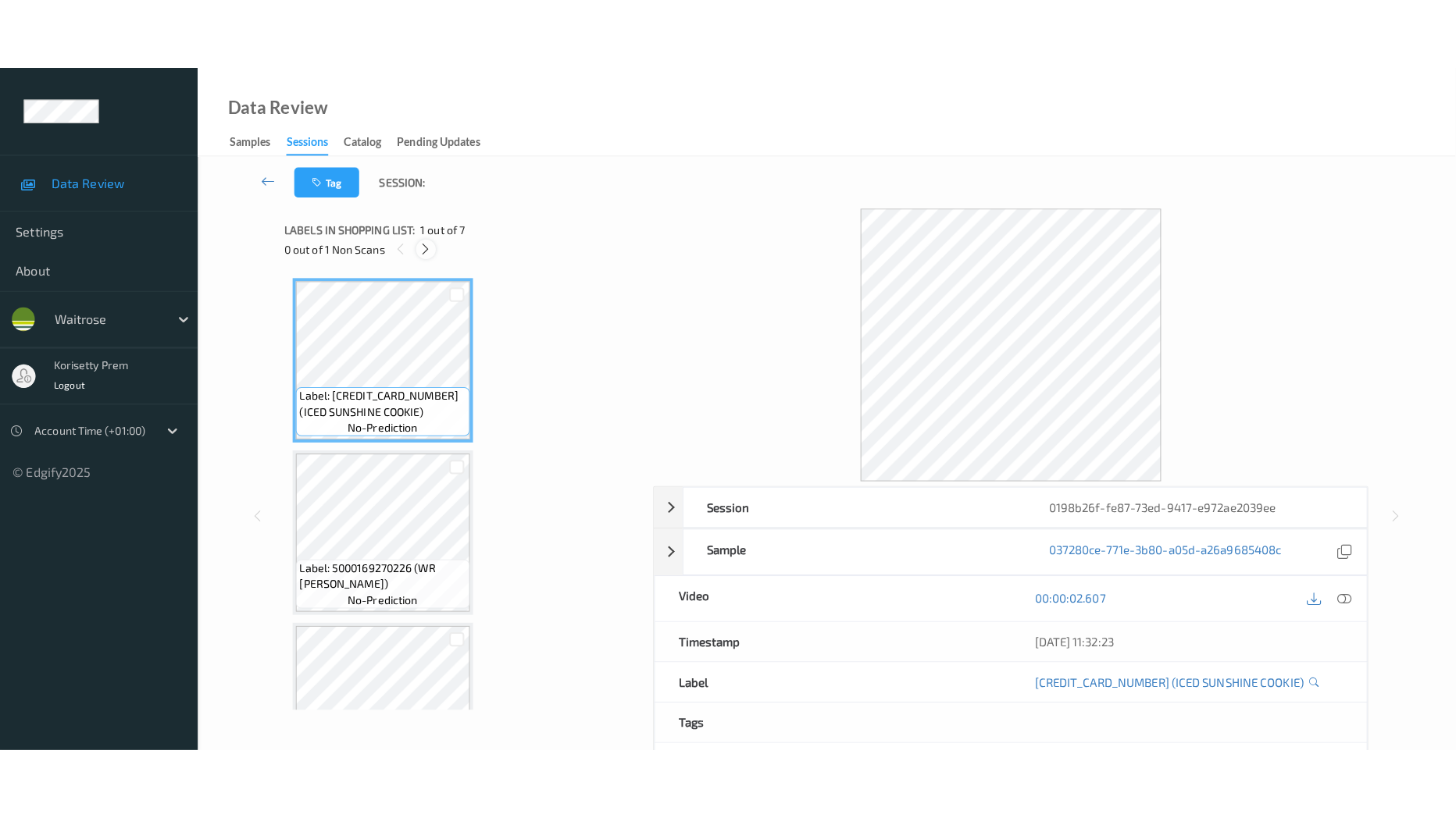
scroll to position [681, 0]
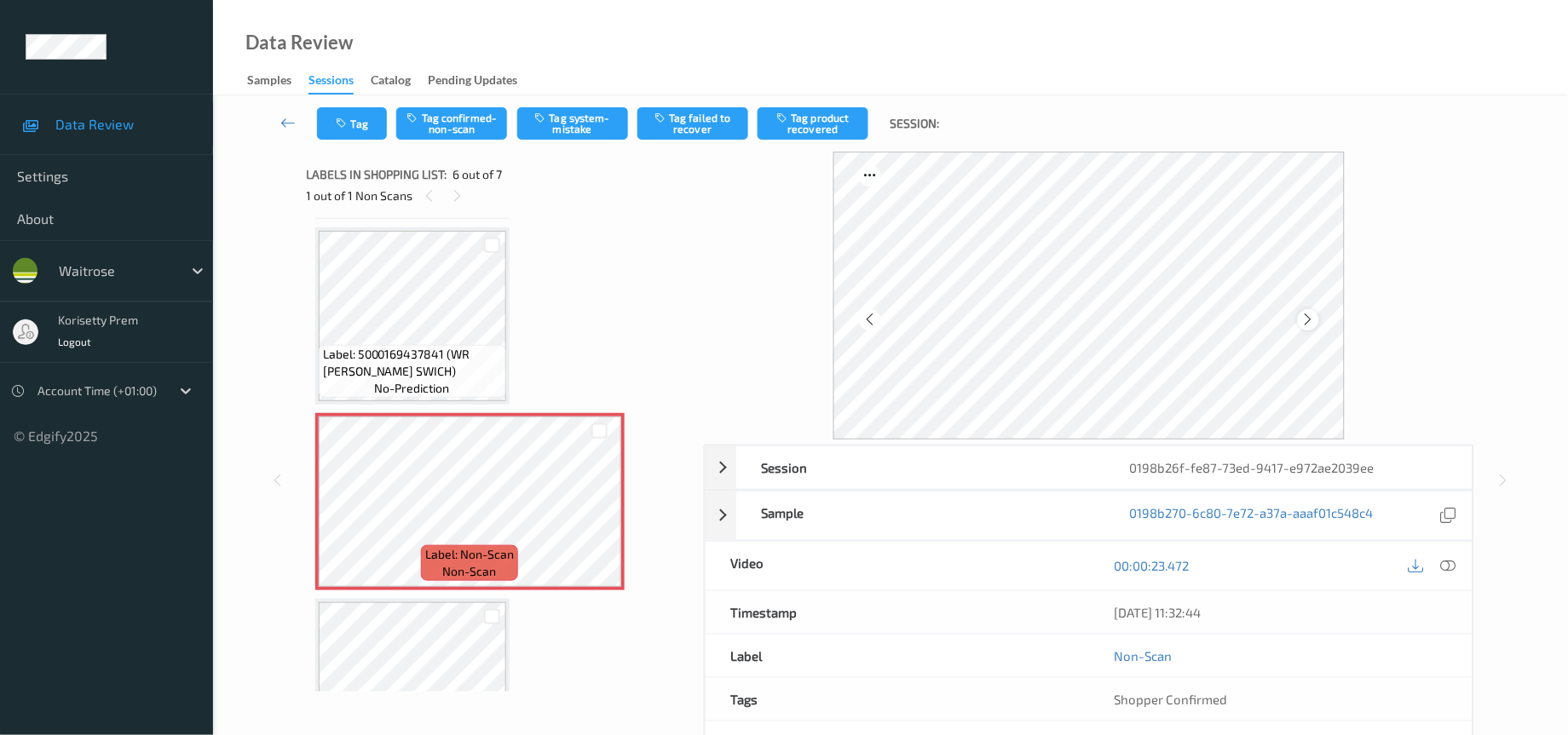
click at [1305, 322] on icon at bounding box center [1308, 320] width 14 height 15
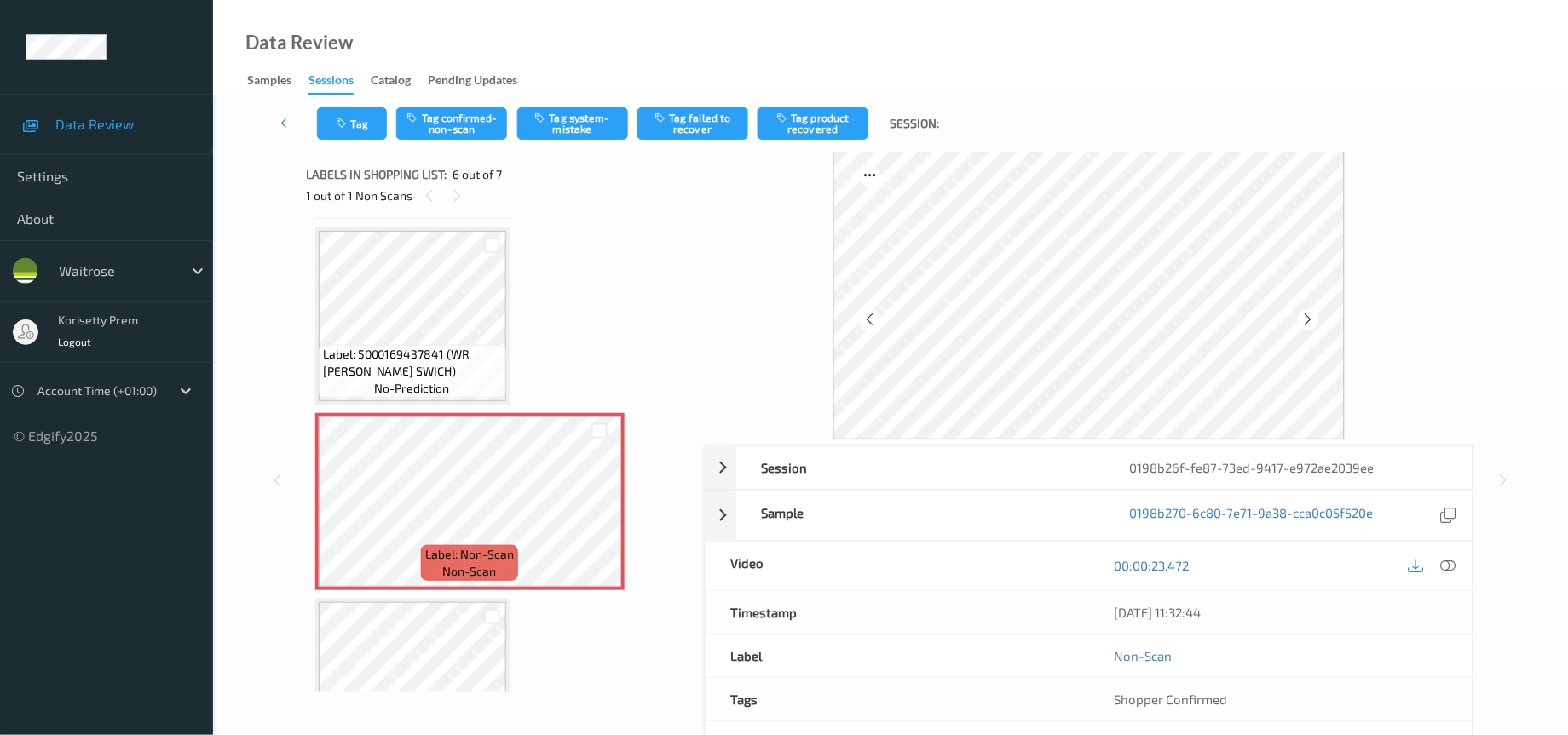
click at [1305, 322] on icon at bounding box center [1308, 320] width 14 height 15
click at [1449, 569] on icon at bounding box center [1449, 565] width 15 height 15
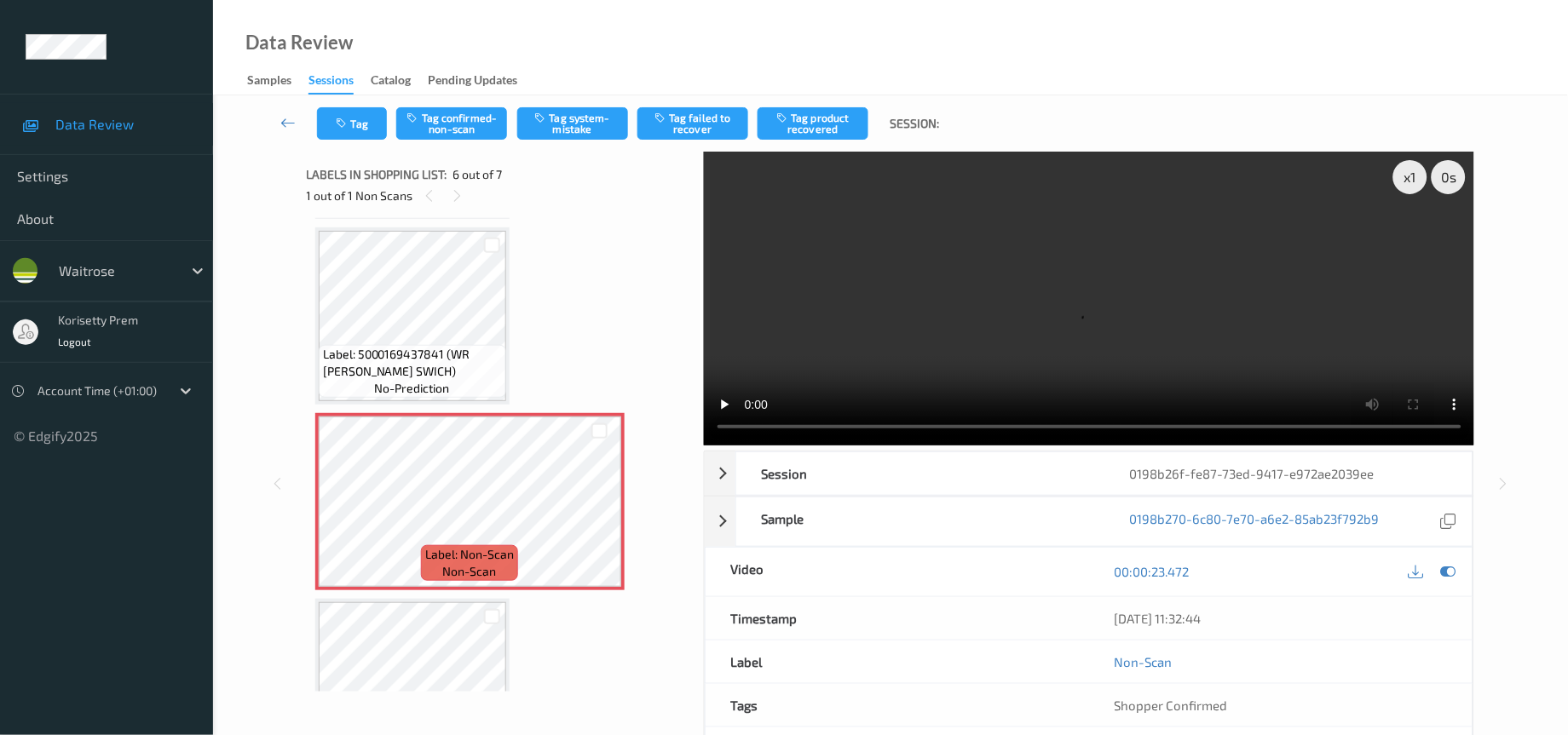
click at [669, 434] on div "x 1 0 s Session 0198b26f-fe87-73ed-9417-e972ae2039ee Session ID 0198b26f-fe87-7…" at bounding box center [891, 484] width 1168 height 664
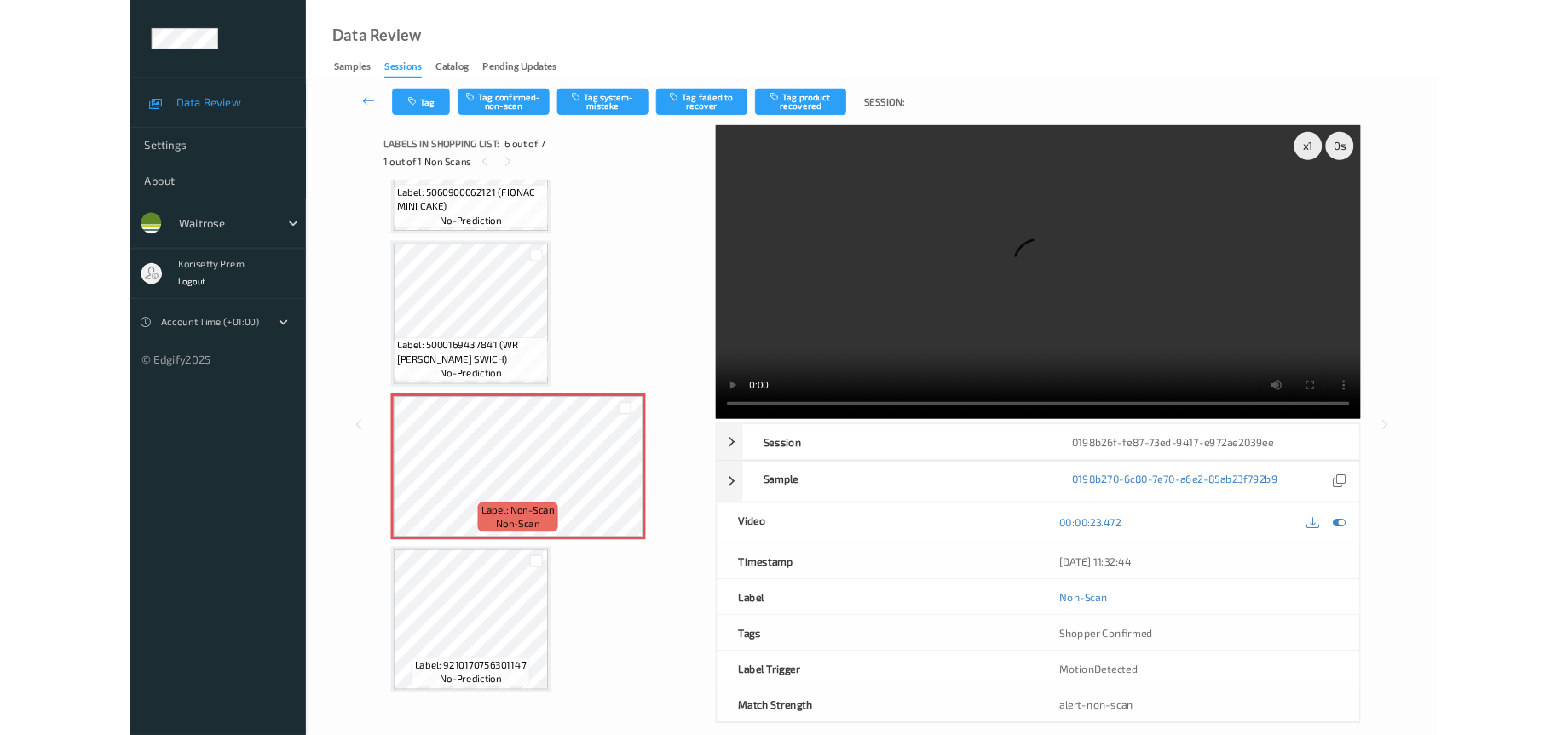
scroll to position [660, 0]
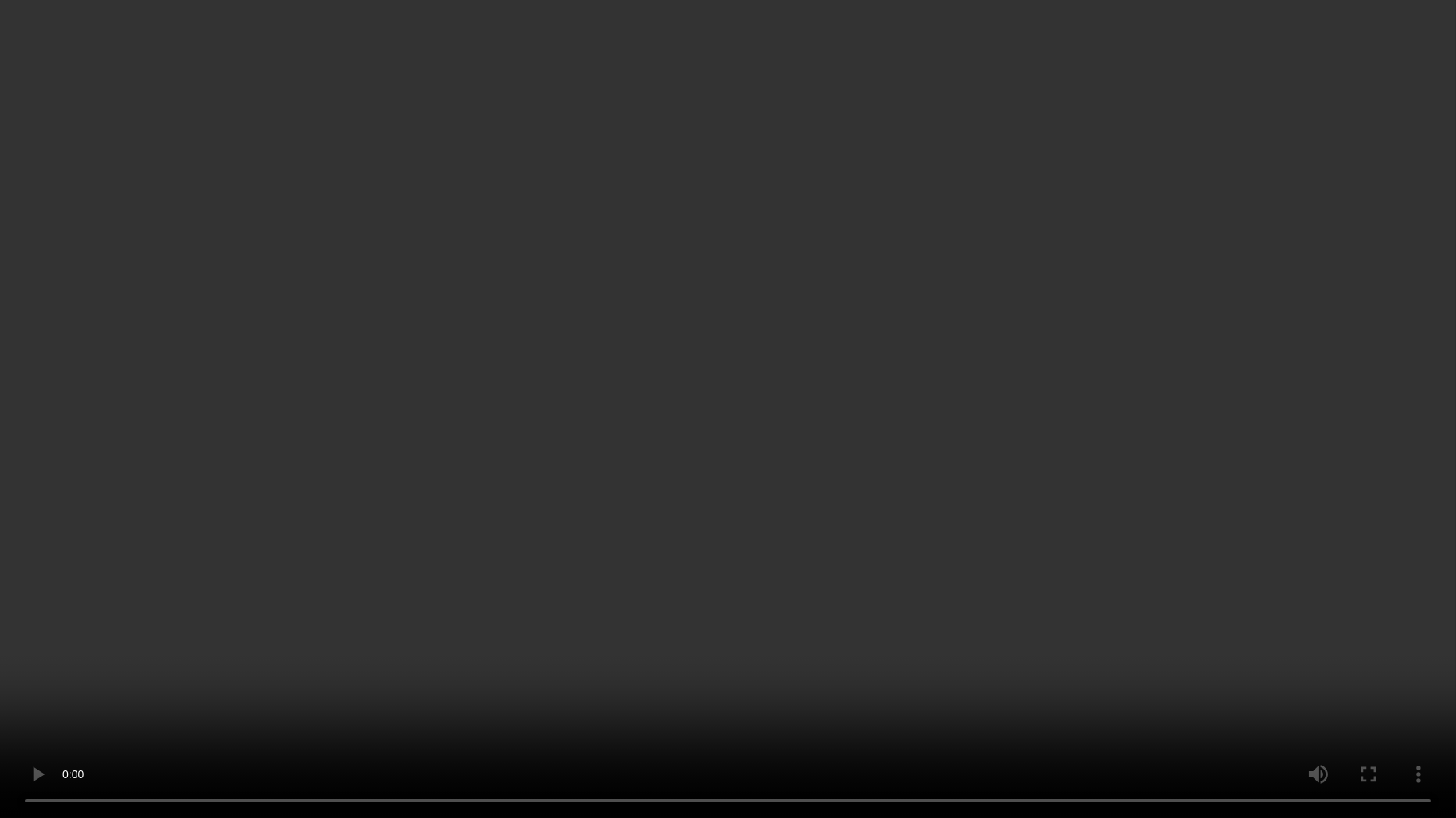
click at [1015, 571] on video at bounding box center [728, 409] width 1456 height 818
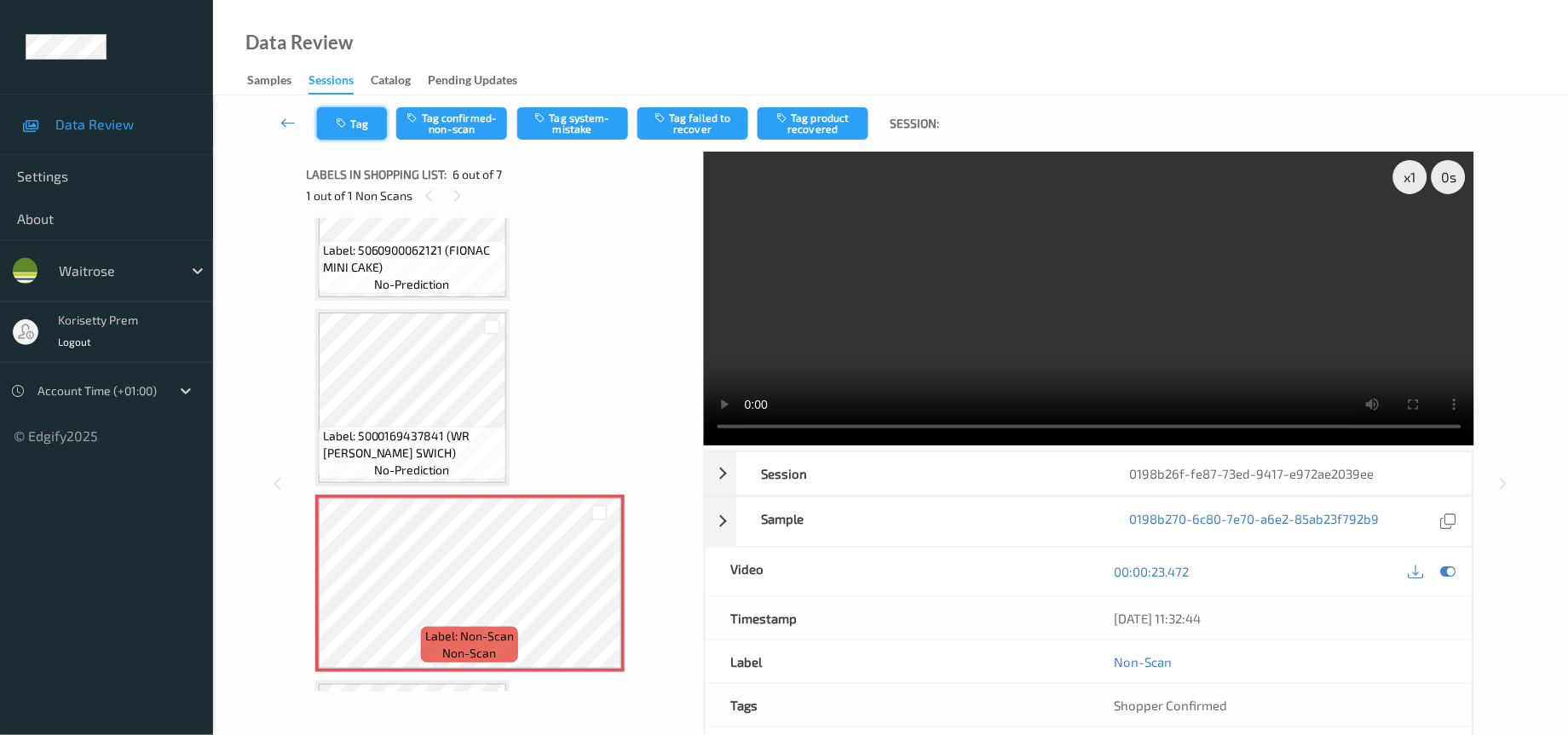
click at [345, 121] on icon "button" at bounding box center [343, 123] width 14 height 12
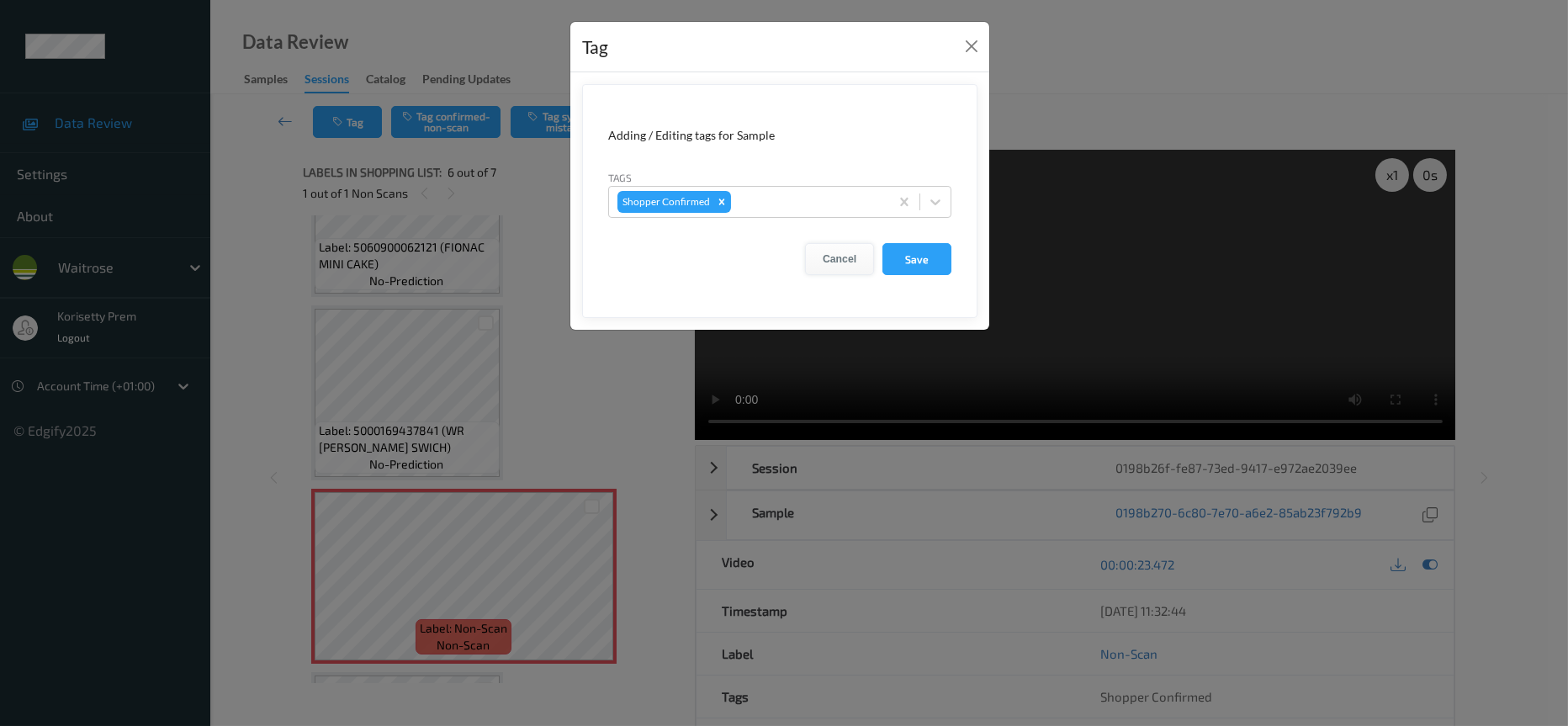
click at [834, 257] on button "Cancel" at bounding box center [840, 259] width 69 height 32
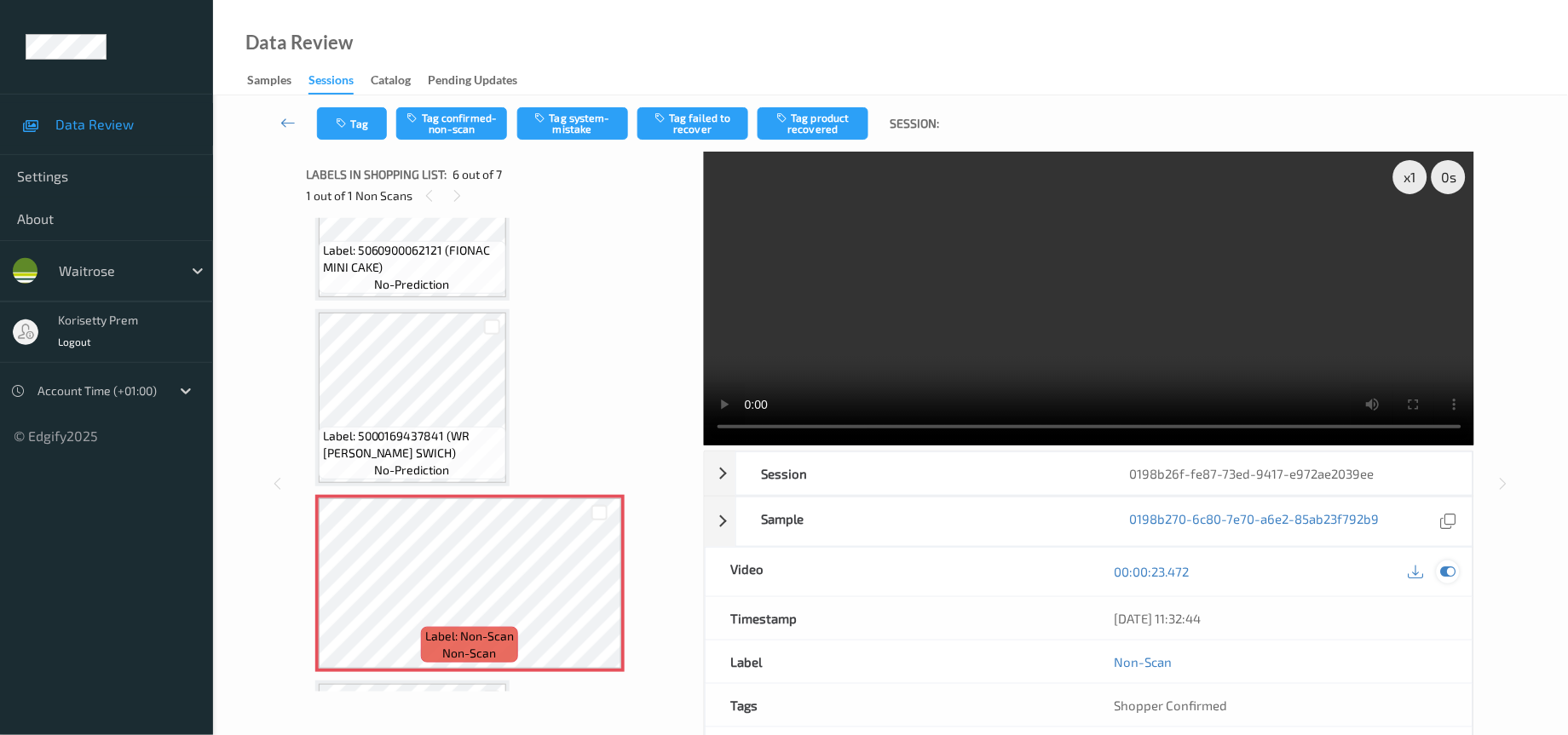
click at [1450, 579] on icon at bounding box center [1449, 572] width 15 height 15
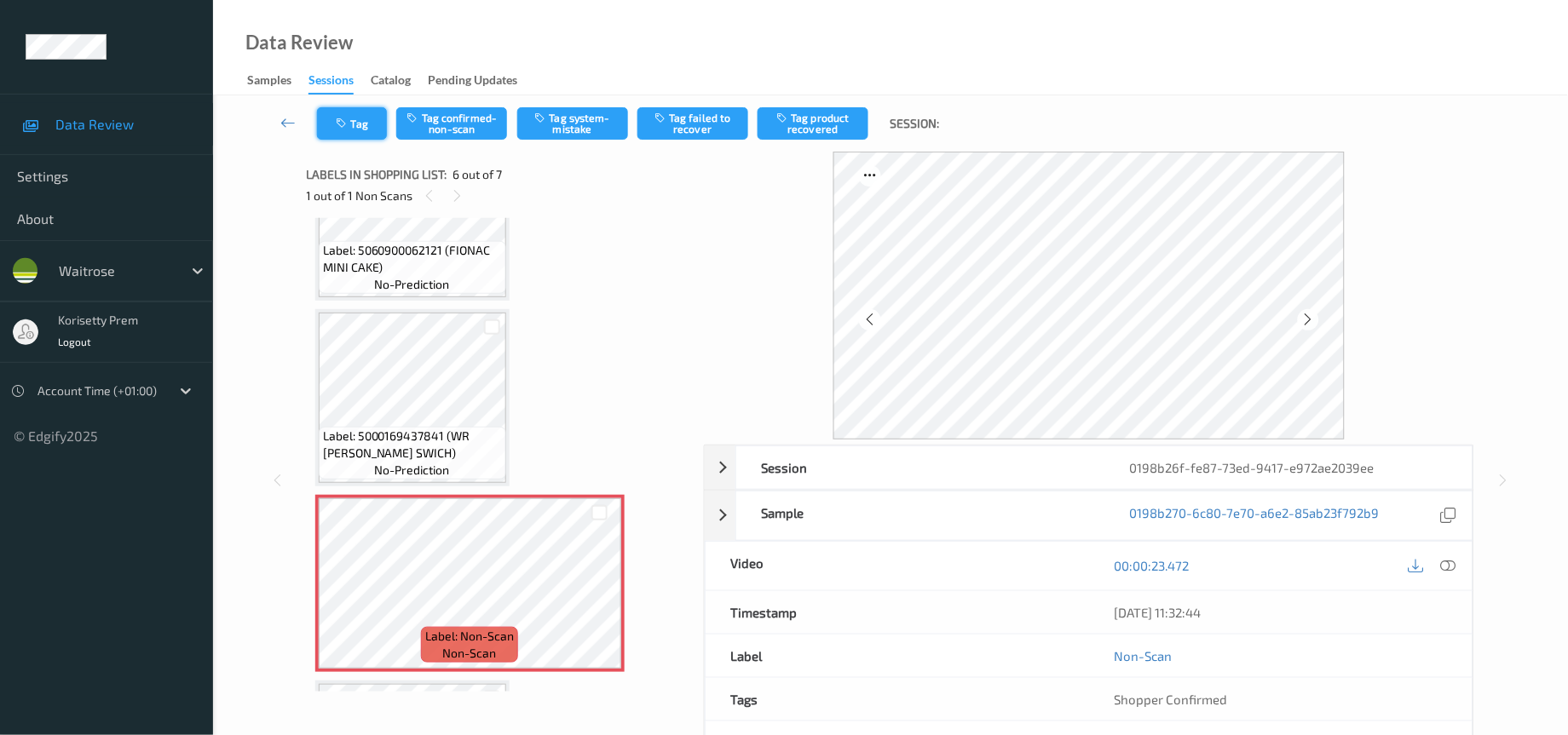
click at [332, 123] on button "Tag" at bounding box center [352, 124] width 70 height 33
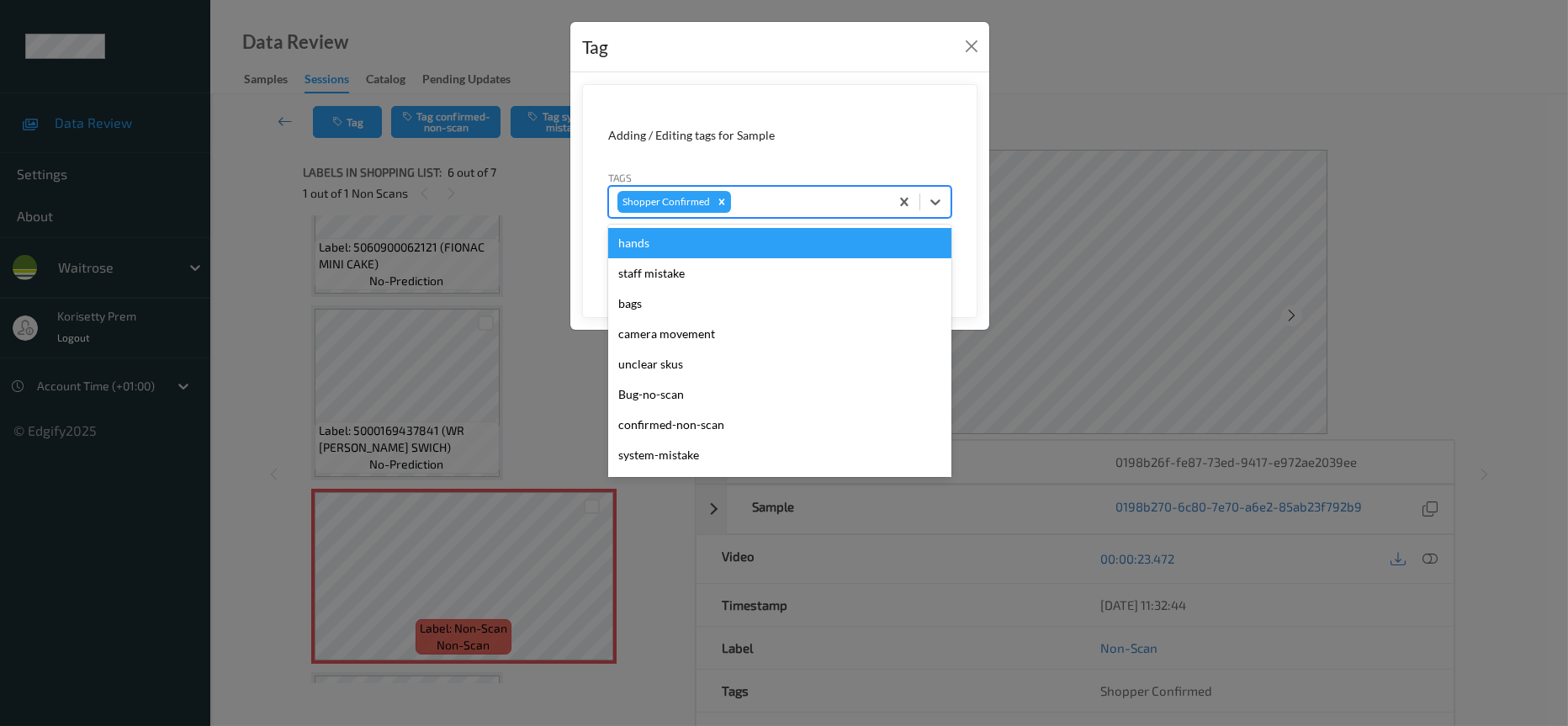
click at [788, 205] on div at bounding box center [807, 202] width 146 height 20
click at [973, 47] on button "Close" at bounding box center [971, 45] width 23 height 23
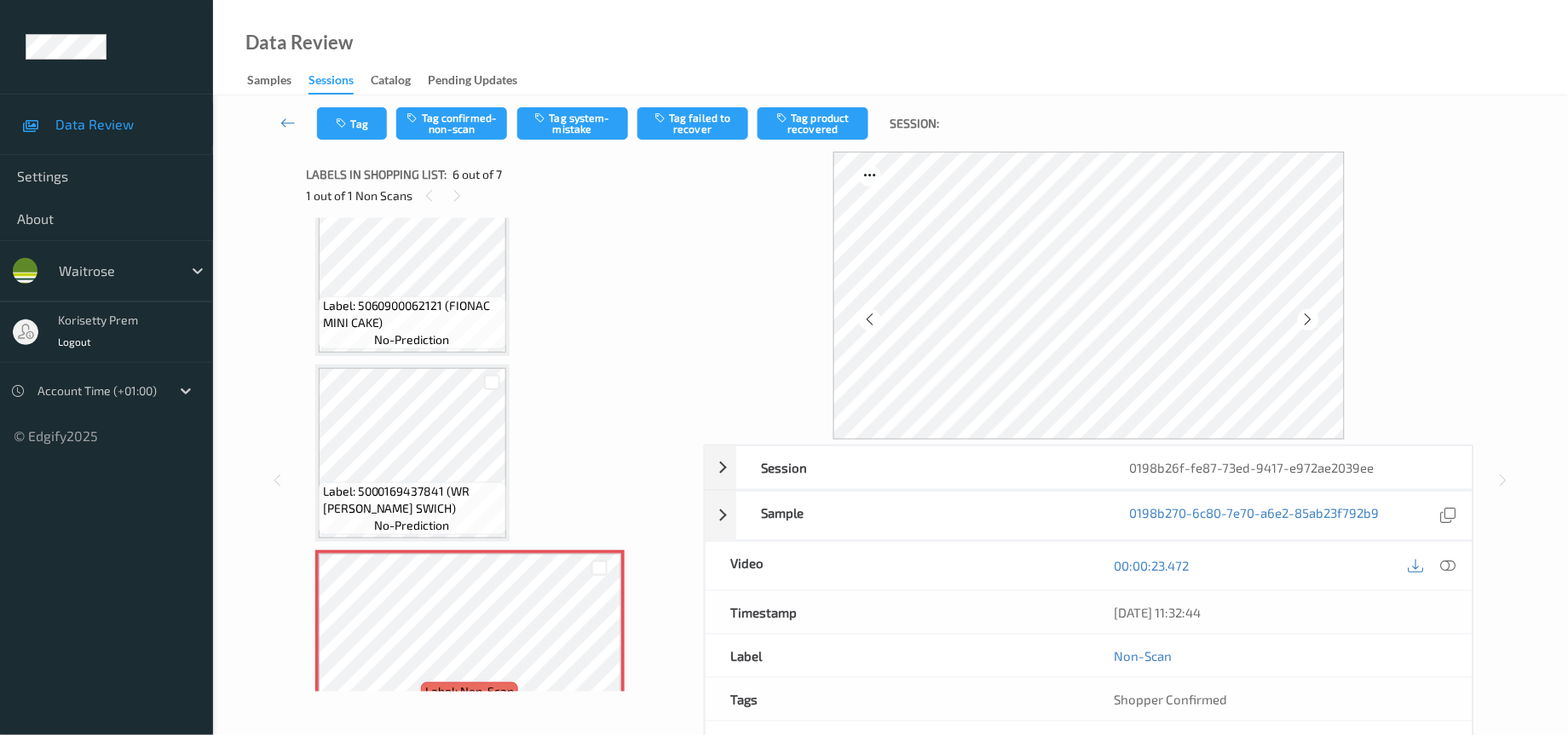
scroll to position [563, 0]
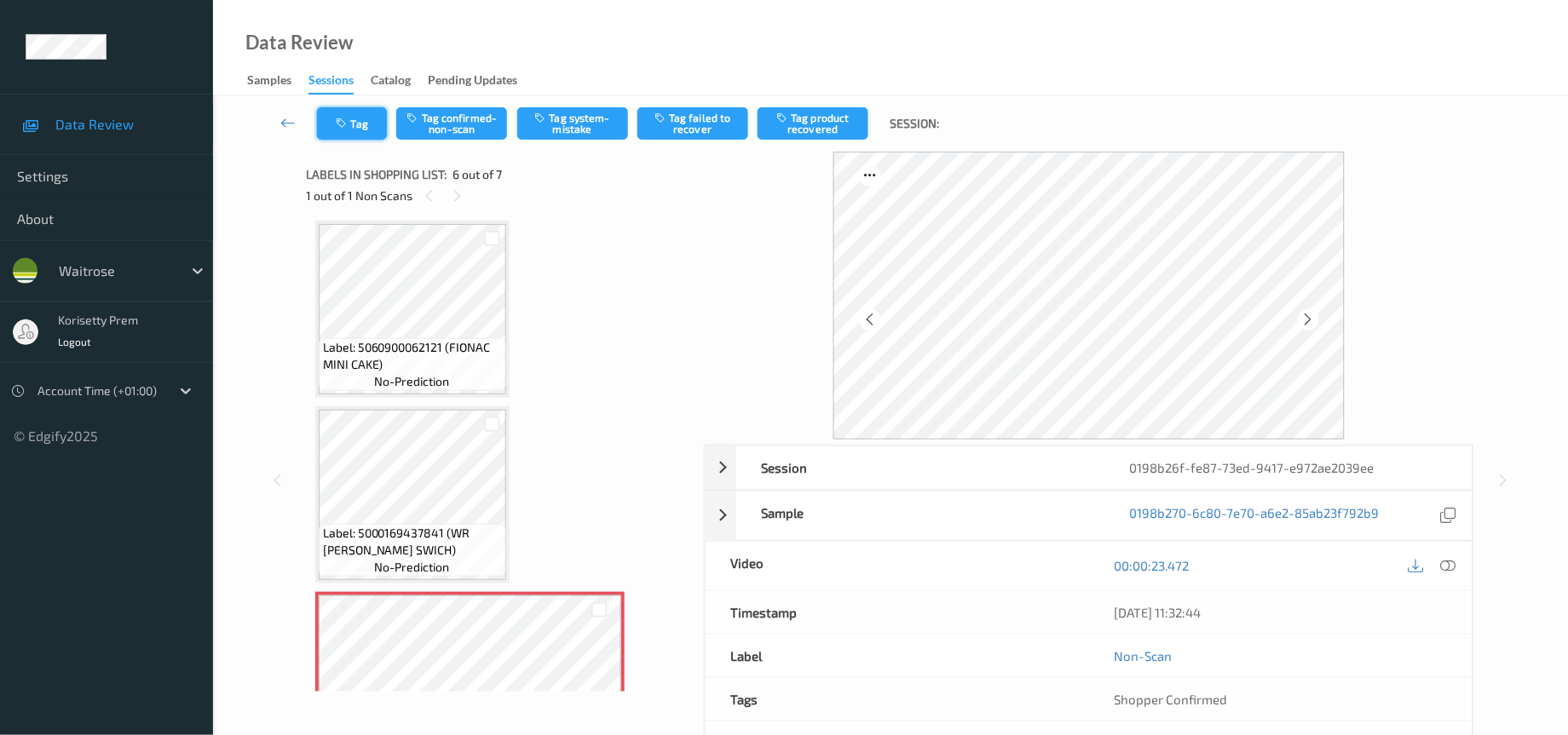
click at [353, 112] on button "Tag" at bounding box center [352, 124] width 70 height 33
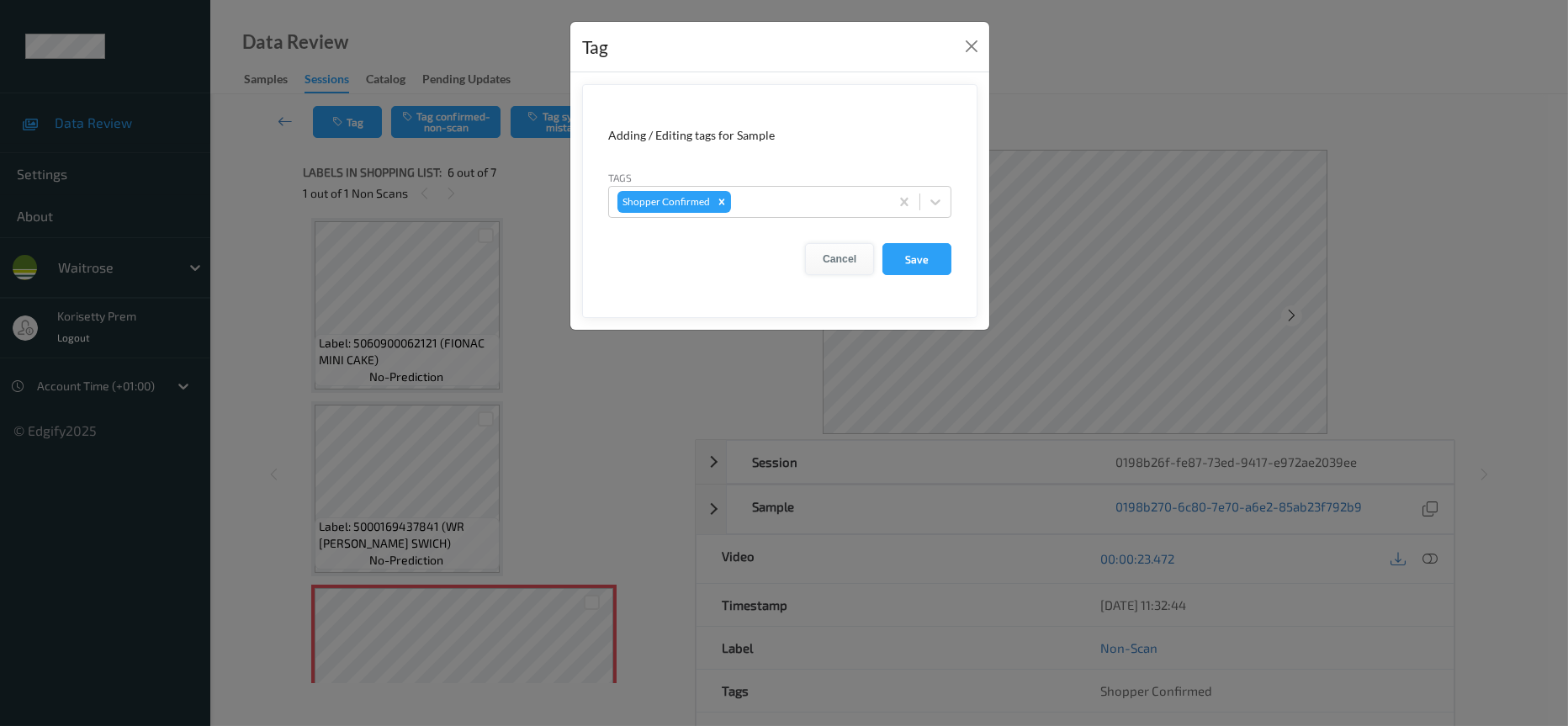
click at [838, 260] on button "Cancel" at bounding box center [840, 259] width 69 height 32
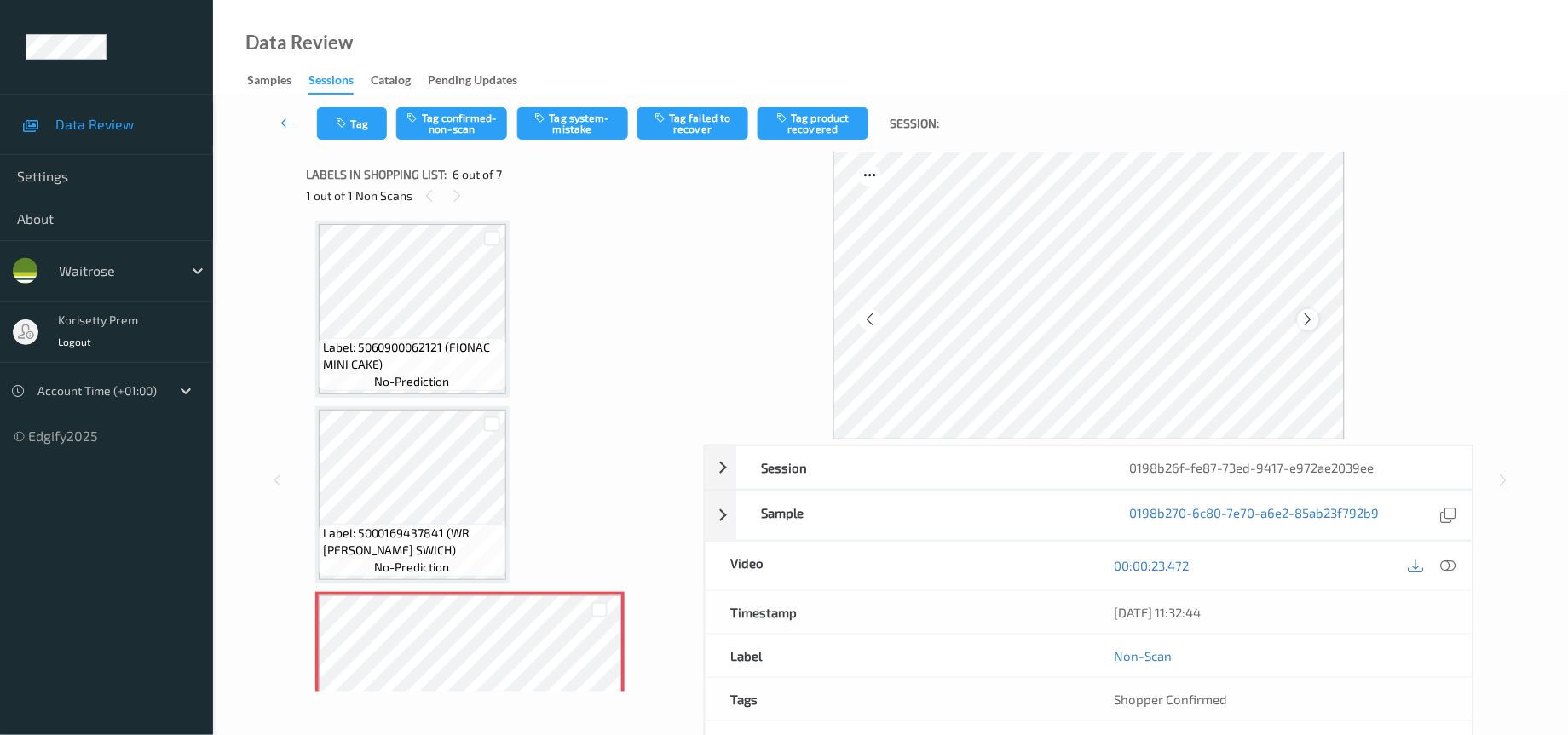
click at [1305, 321] on icon at bounding box center [1308, 320] width 14 height 15
click at [1309, 317] on icon at bounding box center [1308, 320] width 14 height 15
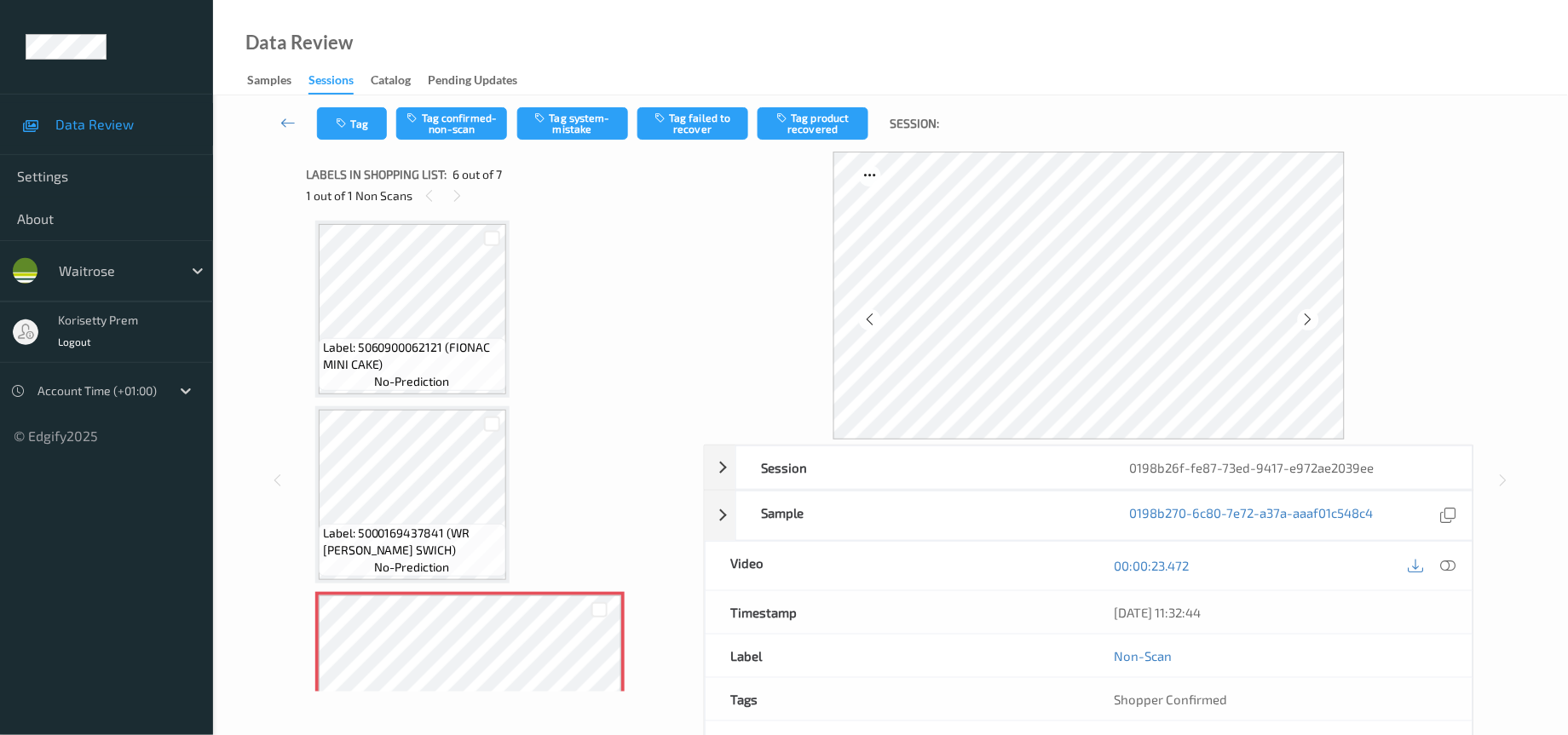
click at [1309, 317] on icon at bounding box center [1308, 320] width 14 height 15
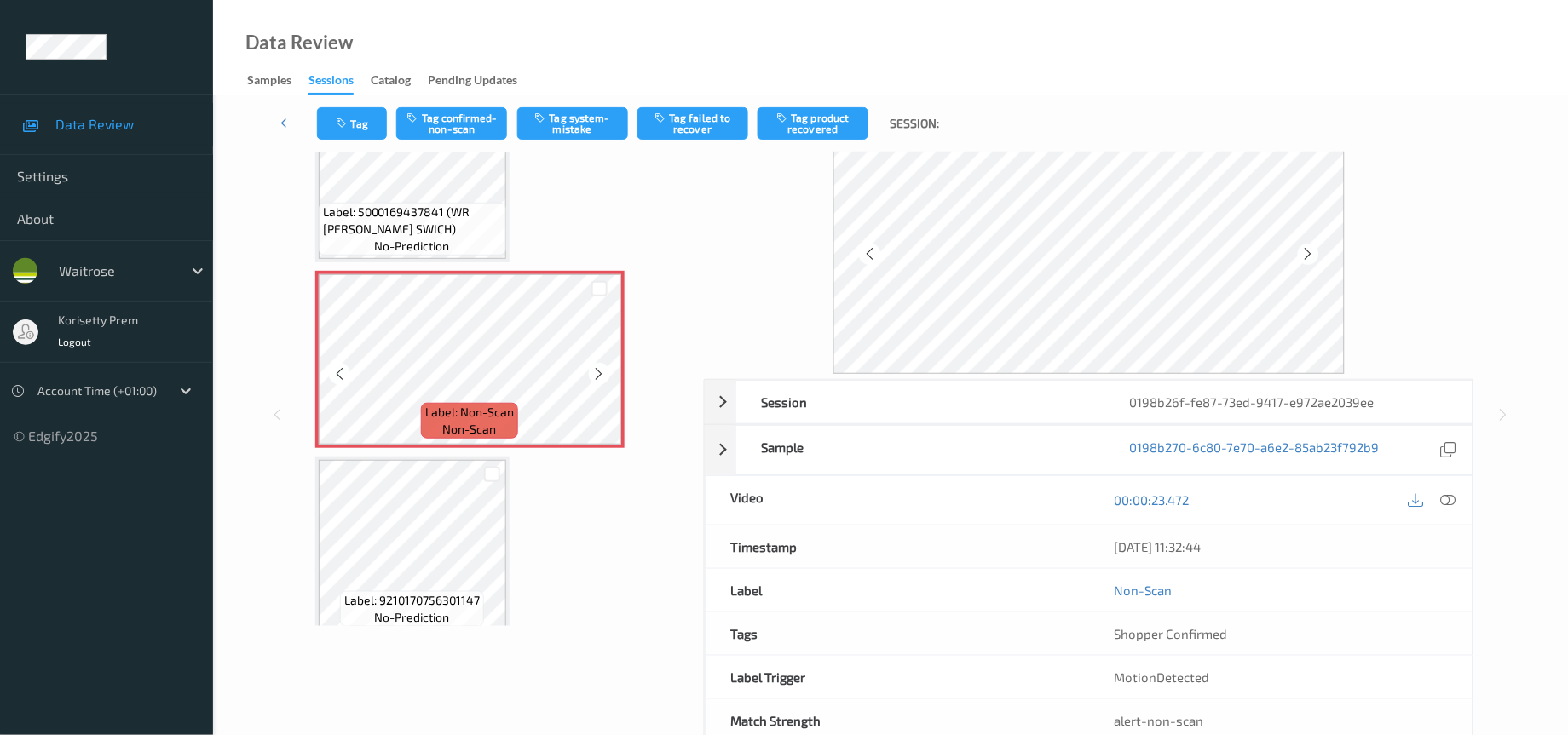
scroll to position [112, 0]
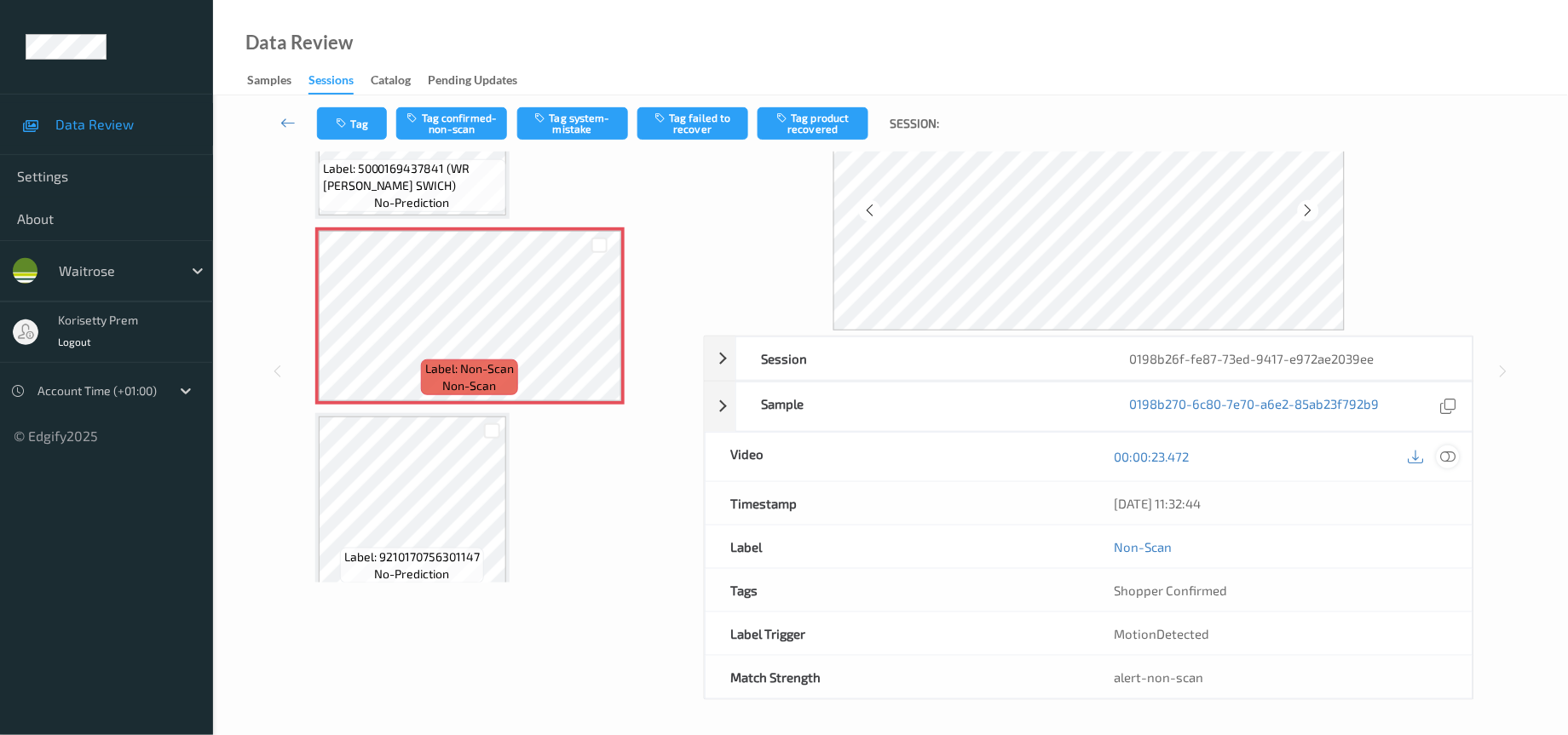
click at [1446, 452] on icon at bounding box center [1449, 457] width 15 height 15
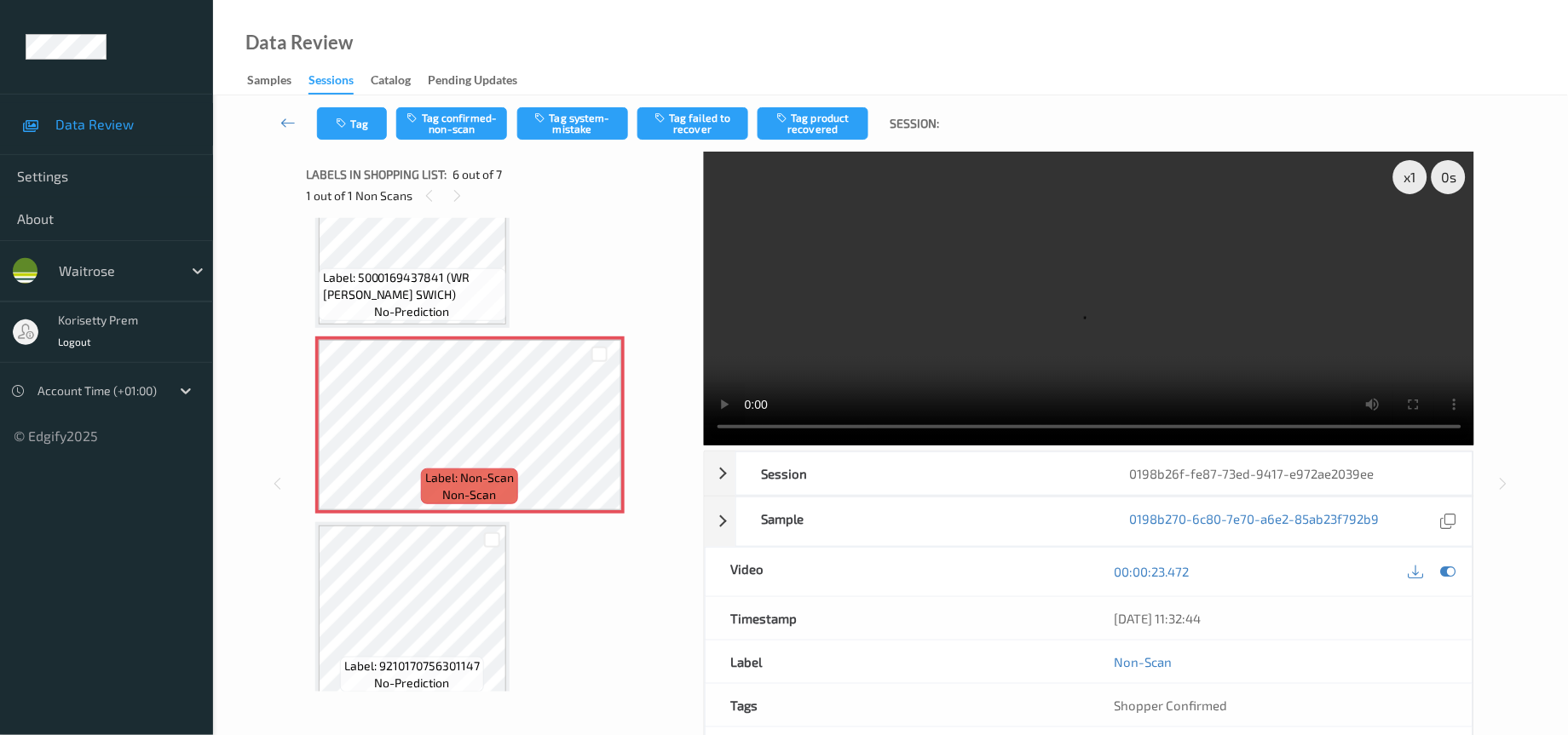
scroll to position [660, 0]
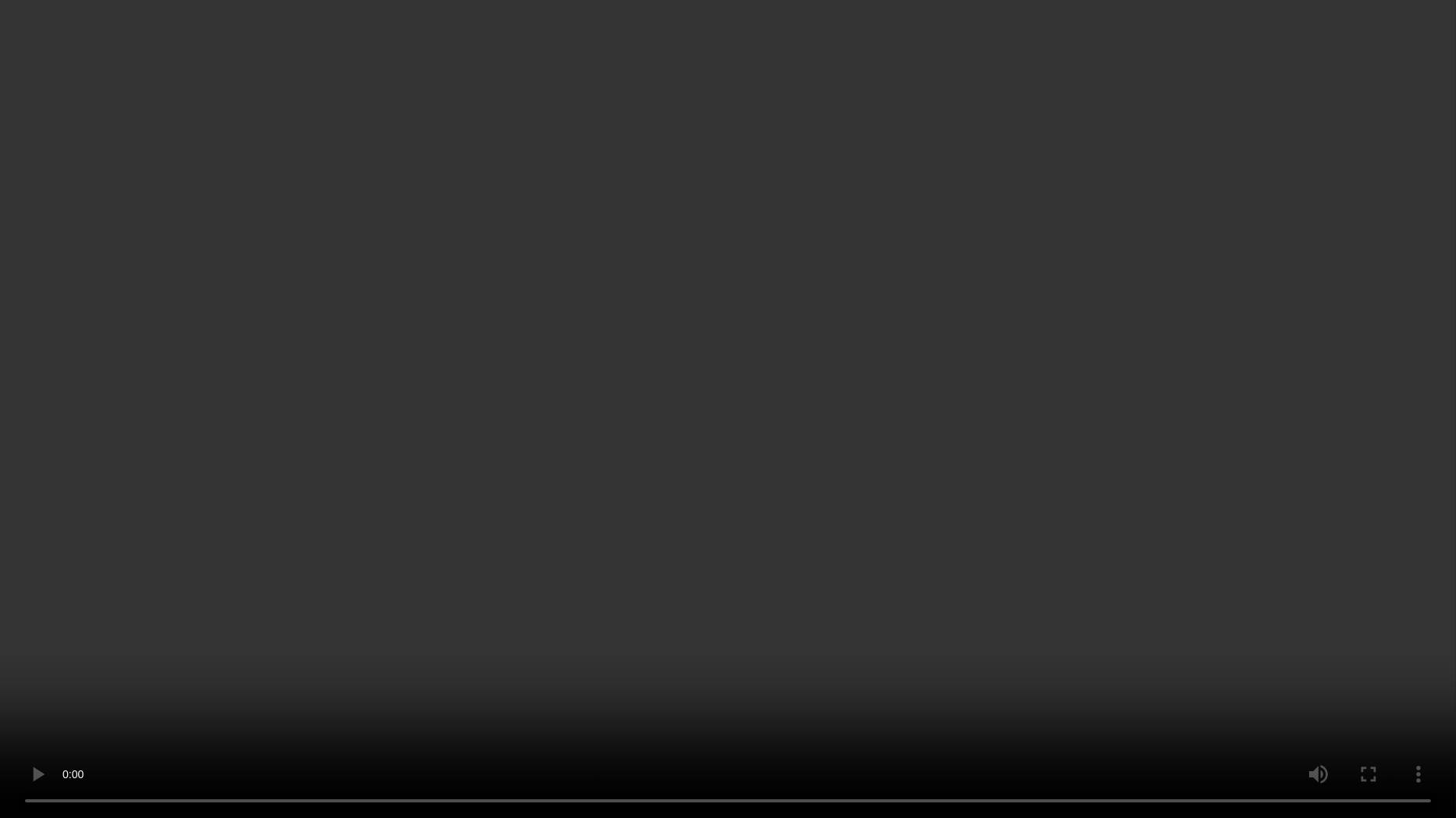
click at [898, 576] on video at bounding box center [728, 409] width 1456 height 818
click at [1026, 261] on video at bounding box center [728, 409] width 1456 height 818
click at [1270, 124] on video at bounding box center [728, 409] width 1456 height 818
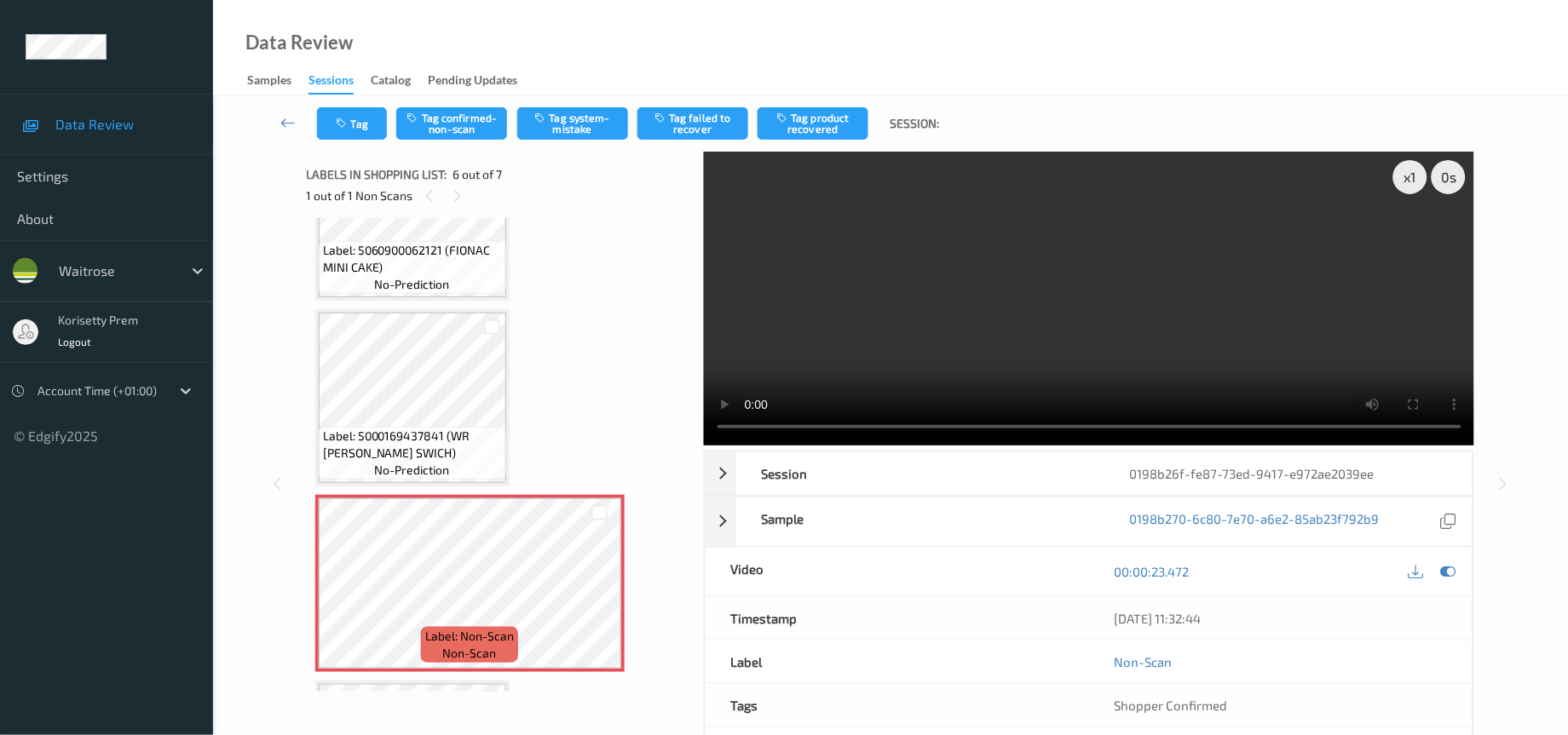
click at [1123, 280] on video at bounding box center [1090, 299] width 771 height 294
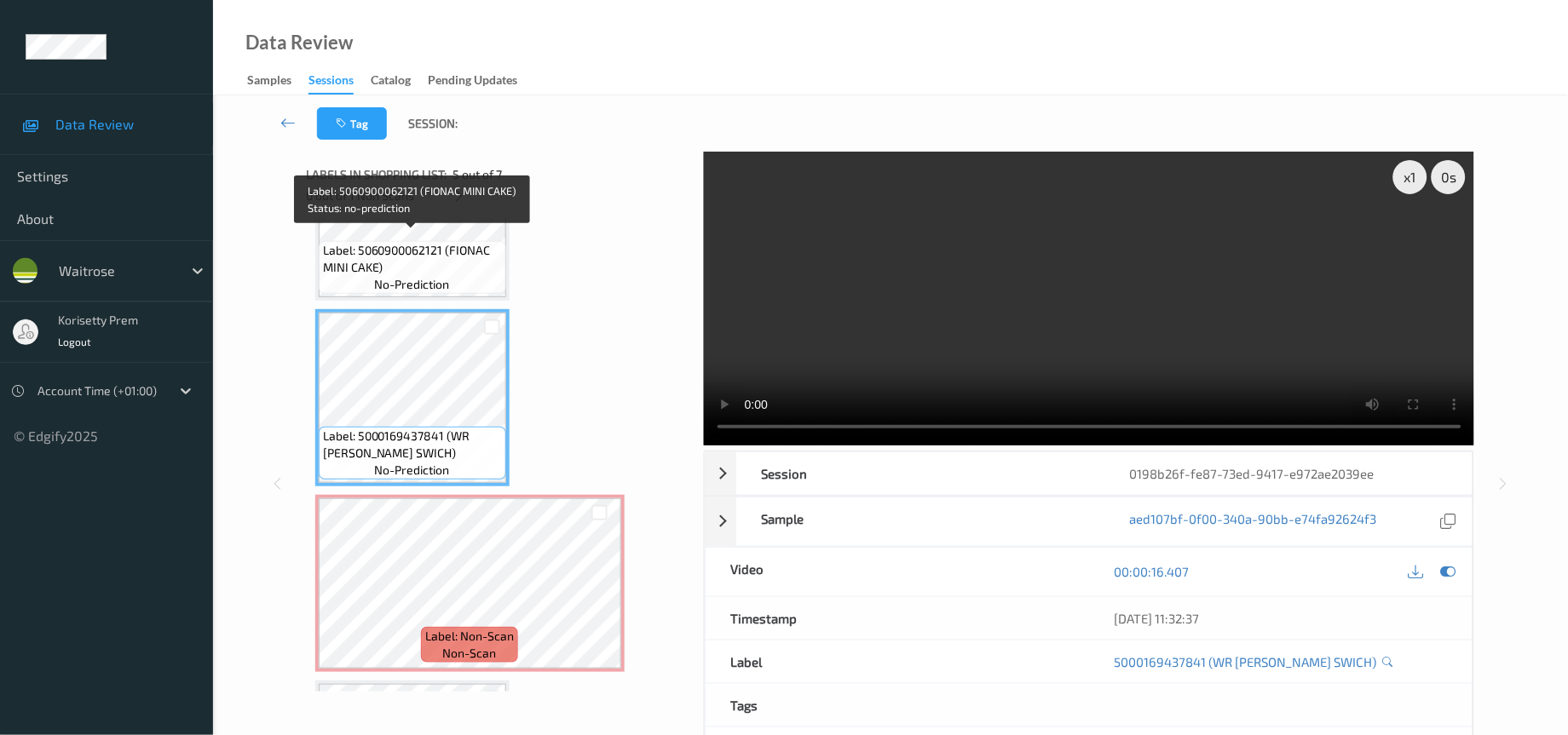
click at [381, 246] on span "Label: 5060900062121 (FIONAC MINI CAKE)" at bounding box center [412, 259] width 179 height 34
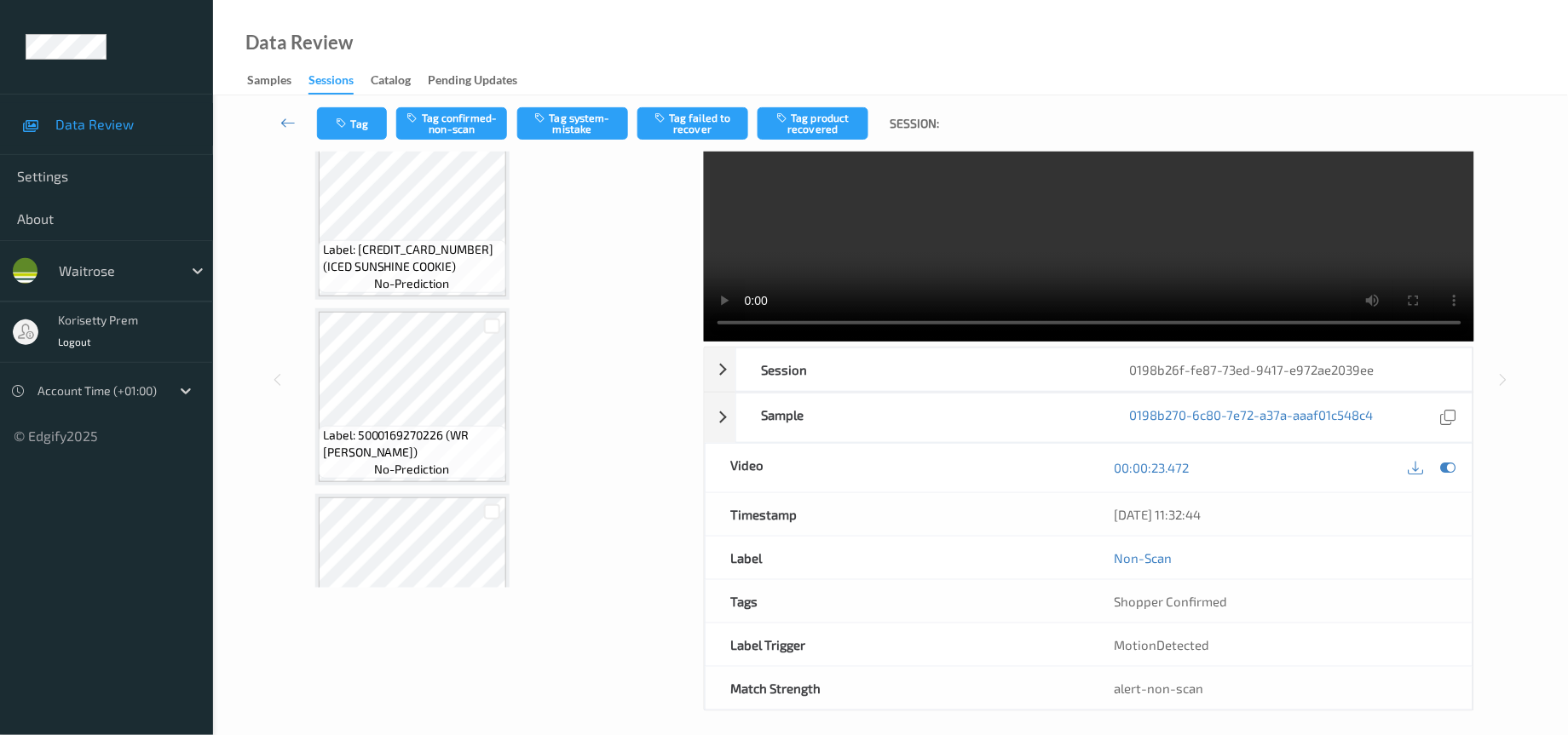
scroll to position [0, 0]
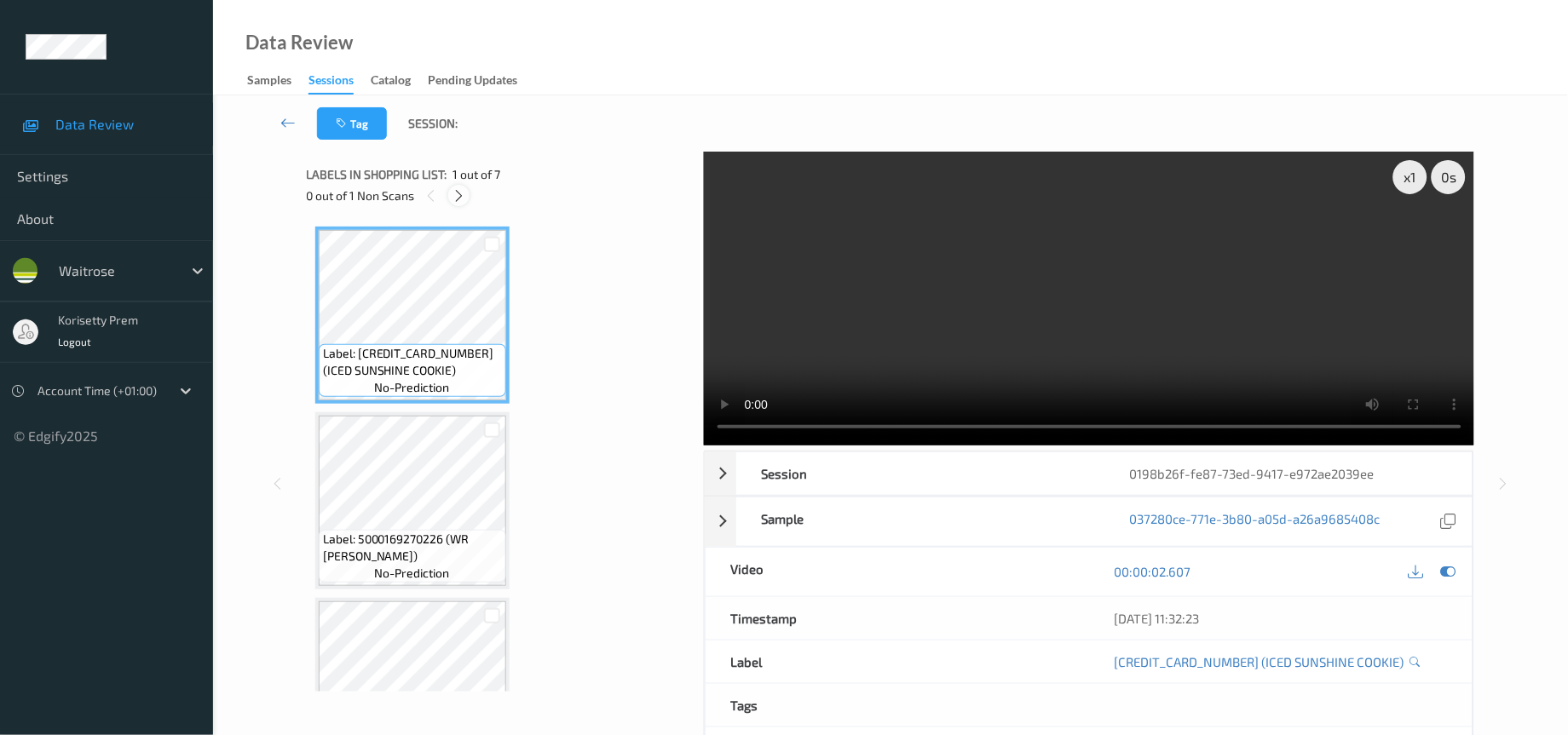
click at [458, 198] on icon at bounding box center [459, 196] width 14 height 15
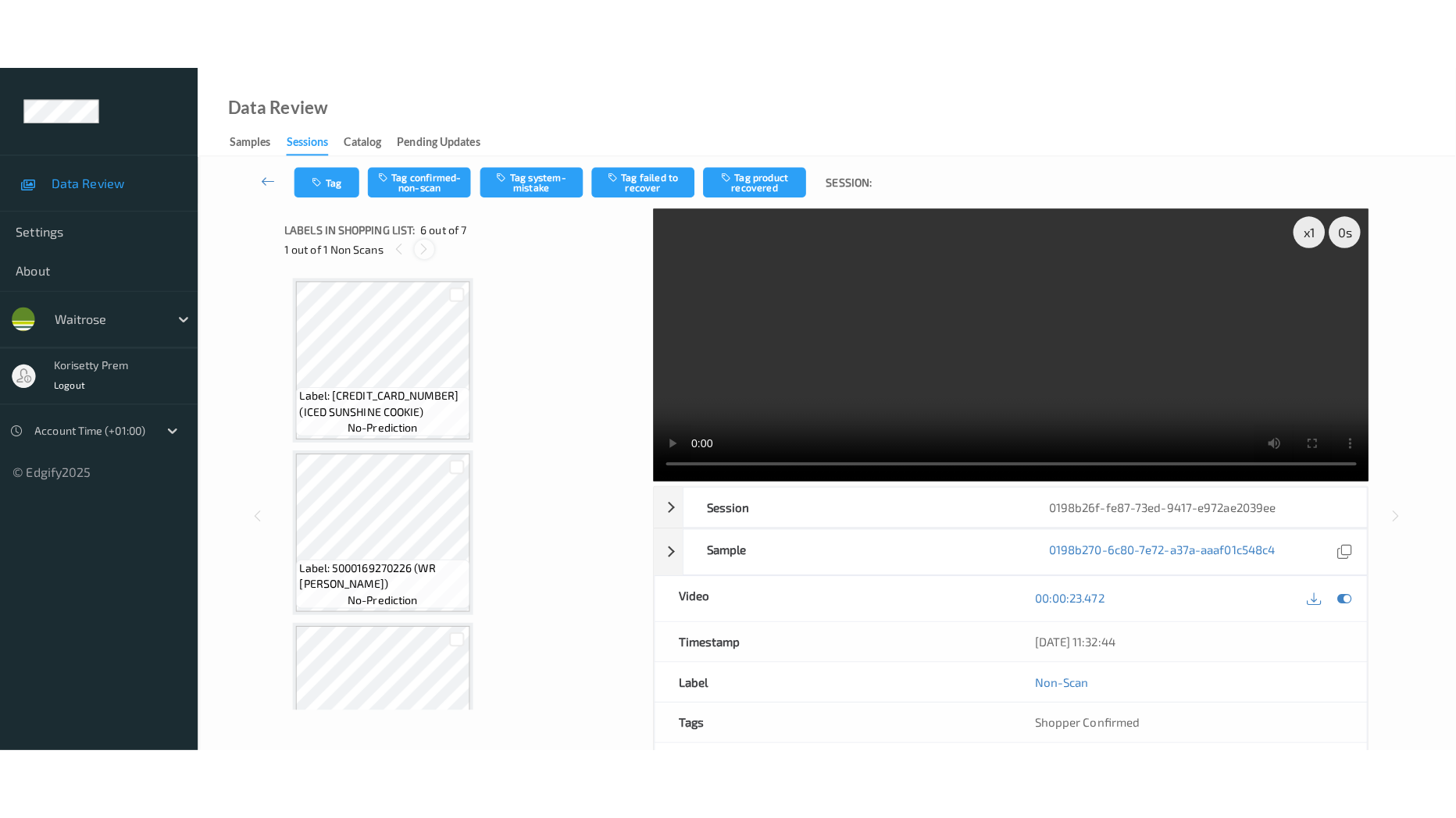
scroll to position [681, 0]
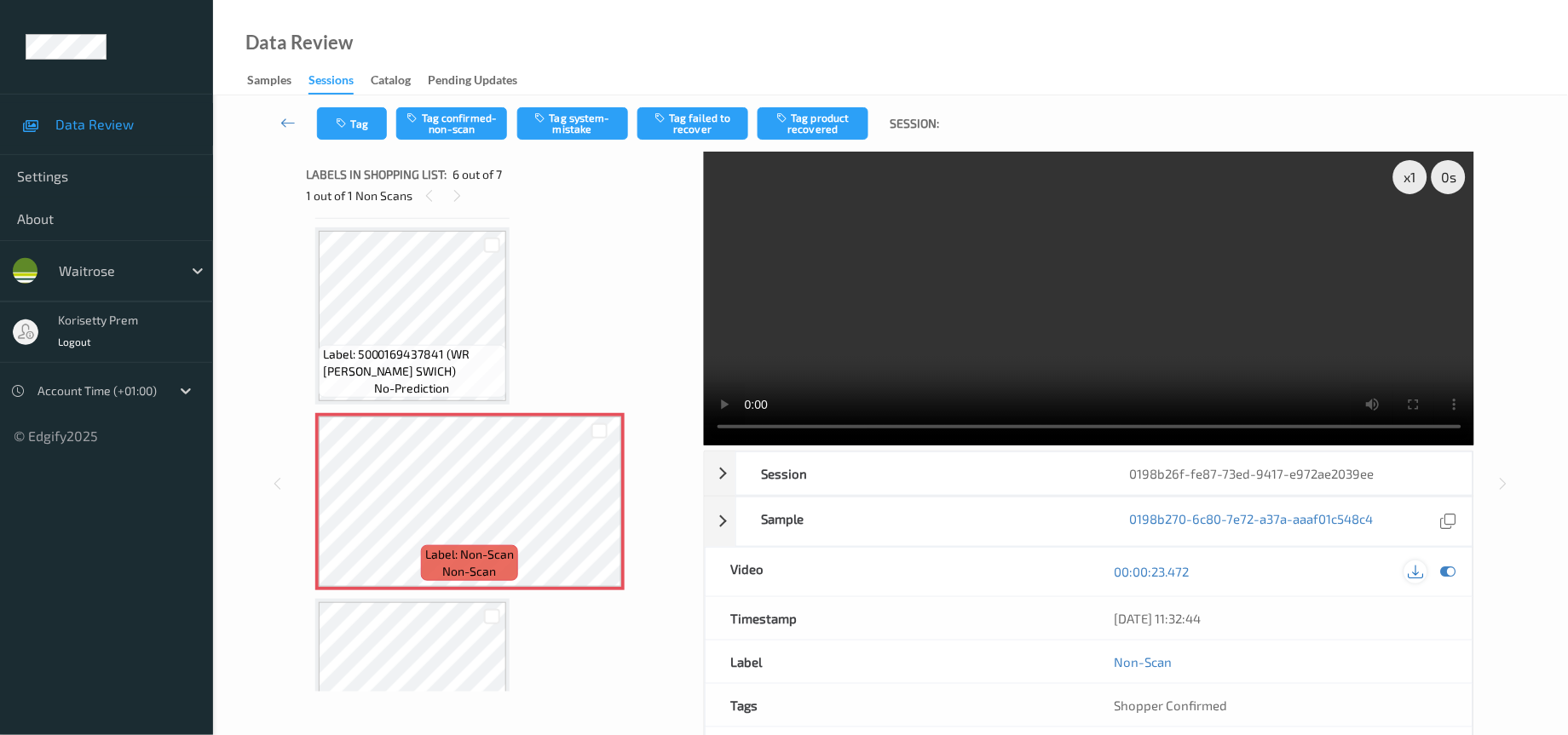
click at [1414, 574] on icon at bounding box center [1416, 572] width 15 height 15
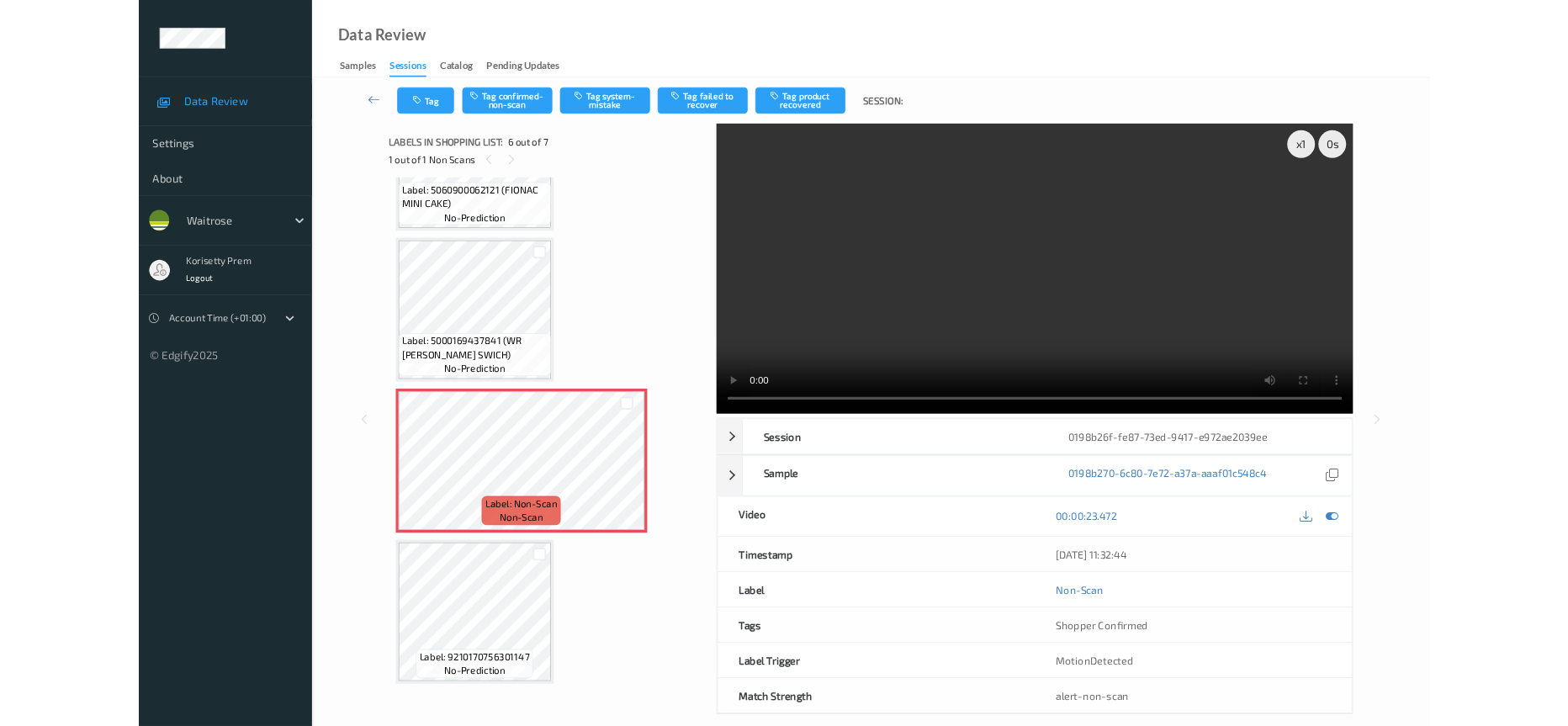
scroll to position [652, 0]
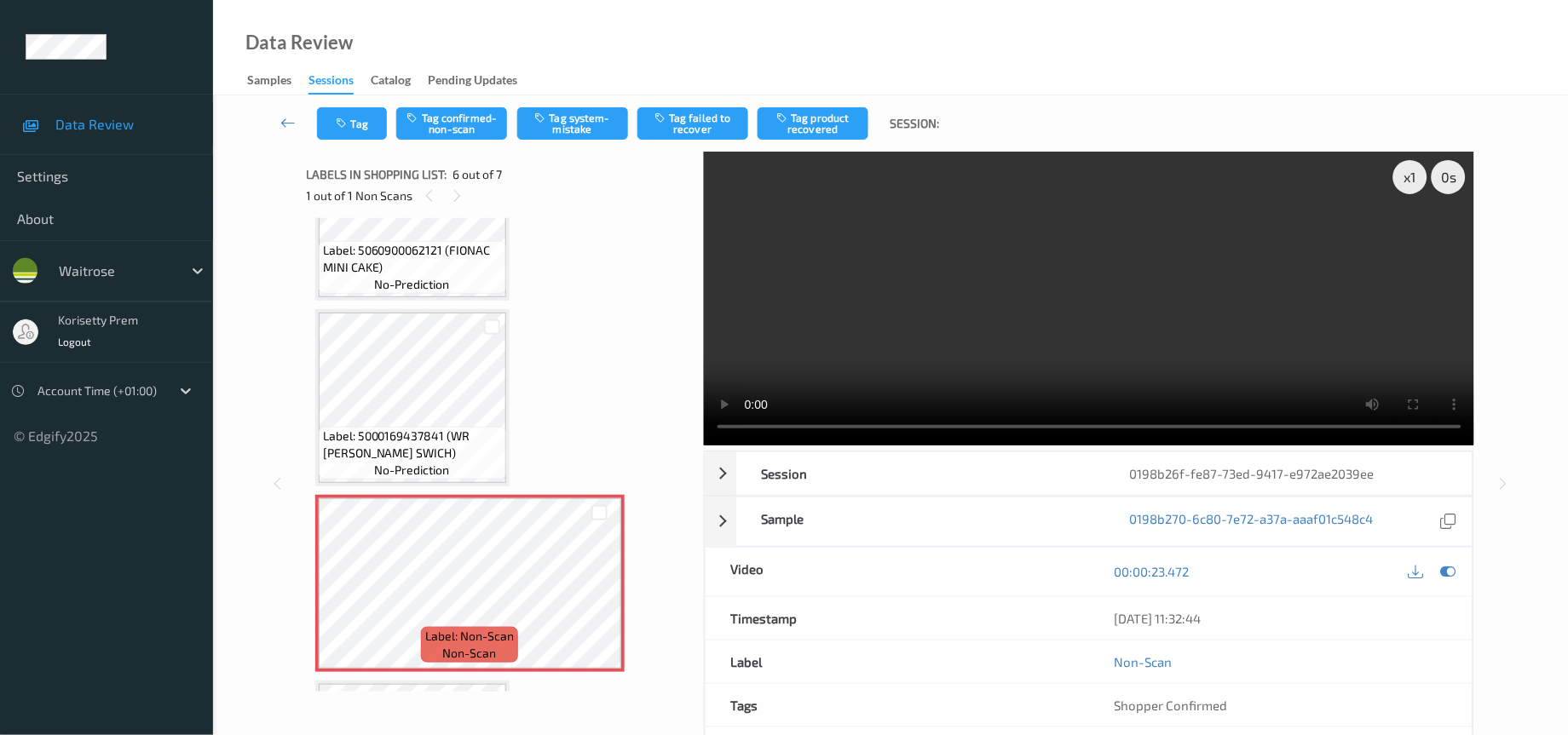
click at [793, 350] on video at bounding box center [1090, 299] width 771 height 294
click at [337, 119] on icon "button" at bounding box center [343, 123] width 14 height 12
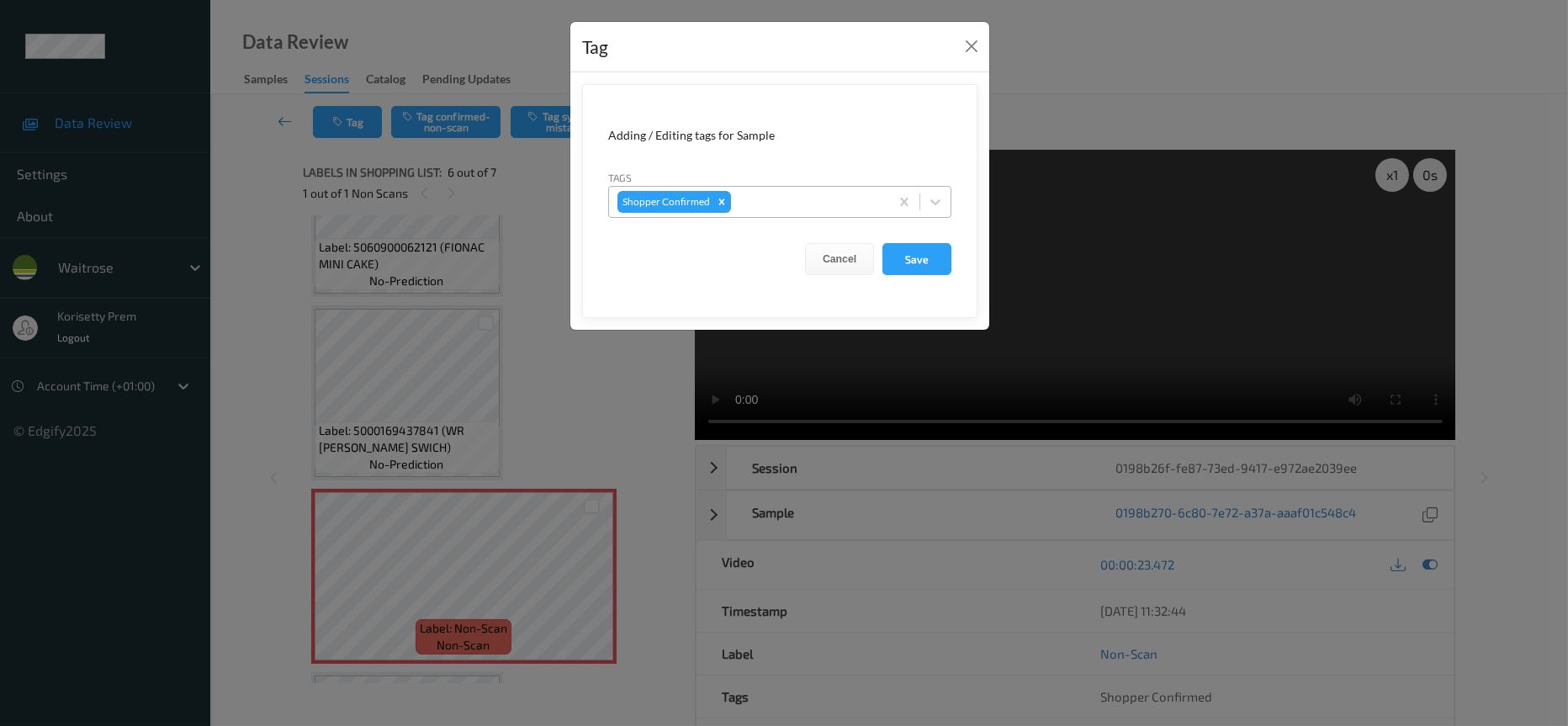
click at [761, 199] on div at bounding box center [807, 202] width 146 height 20
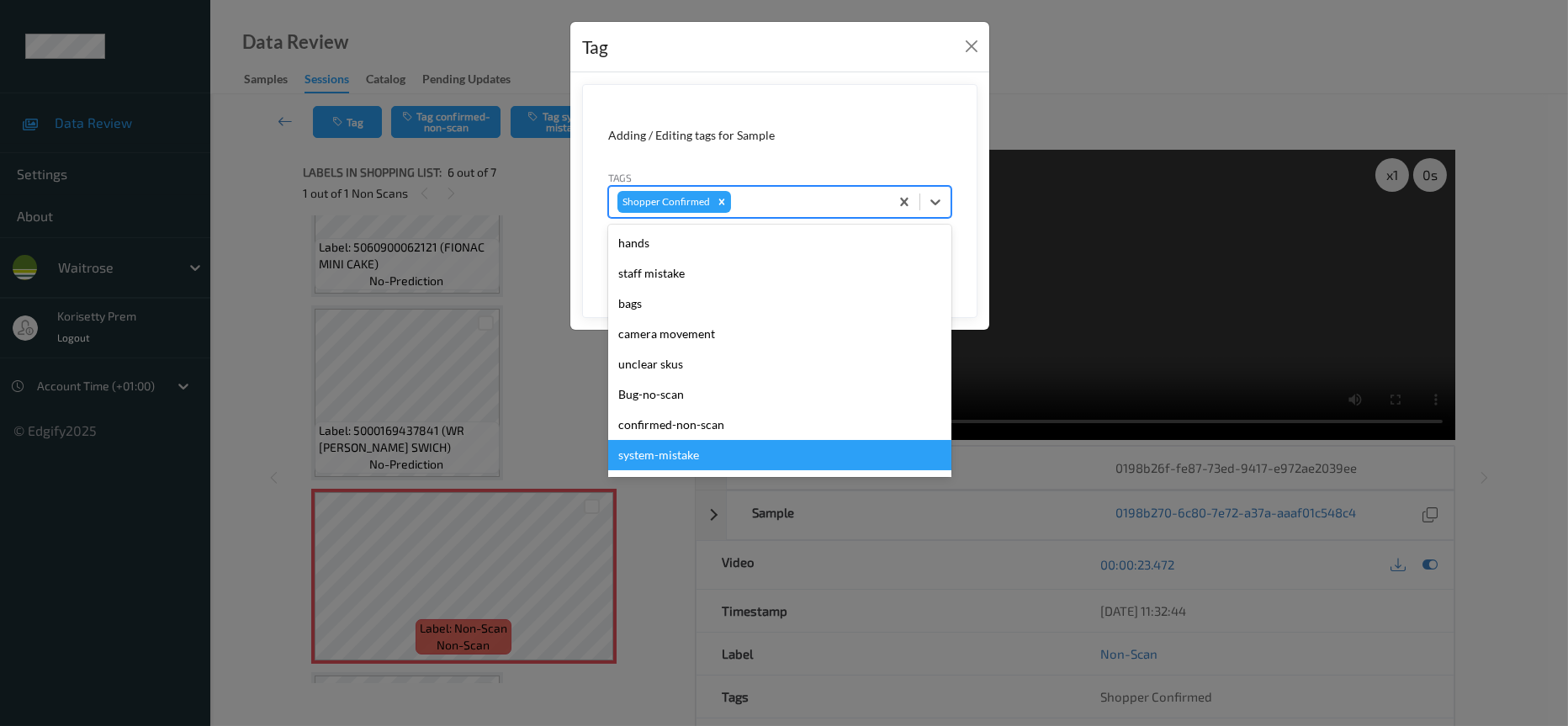
click at [661, 454] on div "system-mistake" at bounding box center [779, 455] width 343 height 31
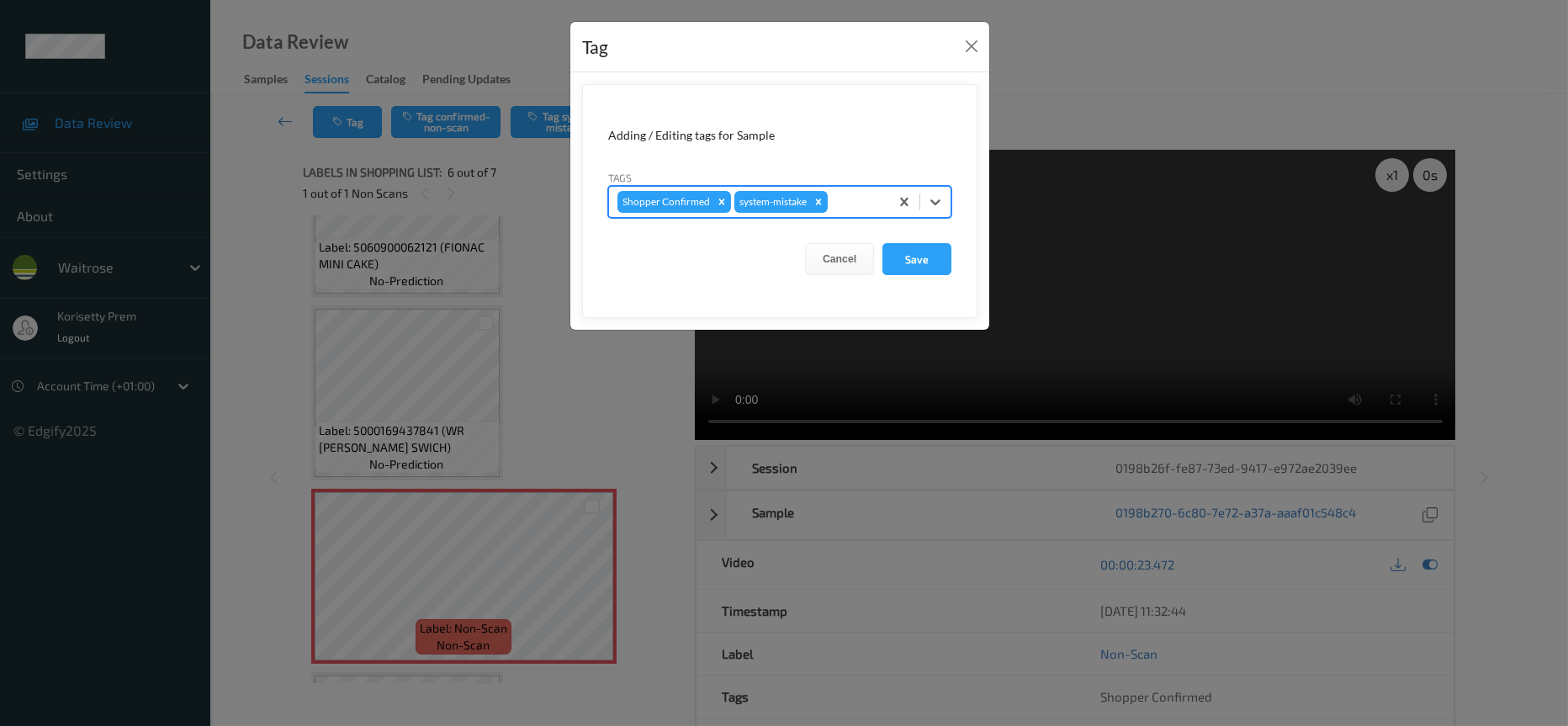
click at [851, 199] on div at bounding box center [856, 202] width 50 height 20
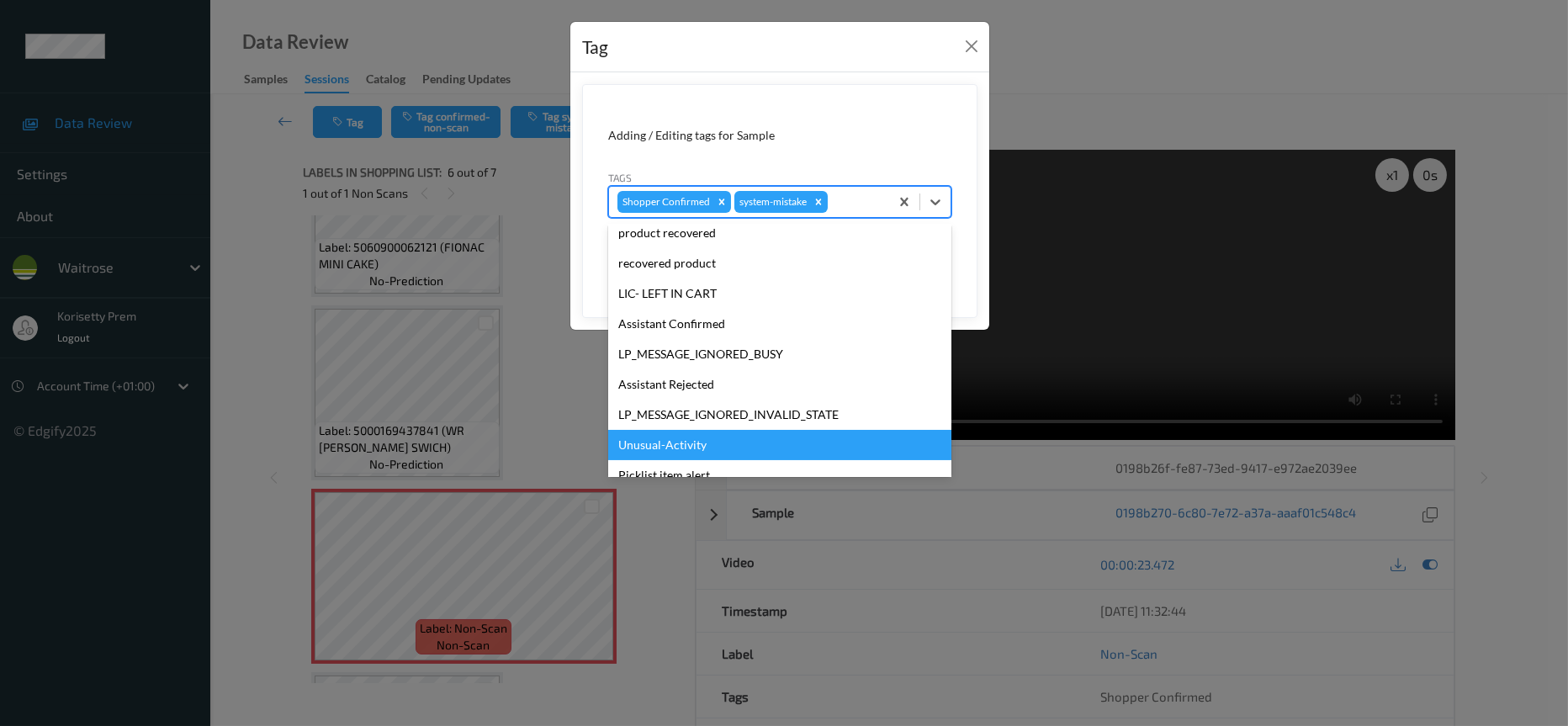
scroll to position [329, 0]
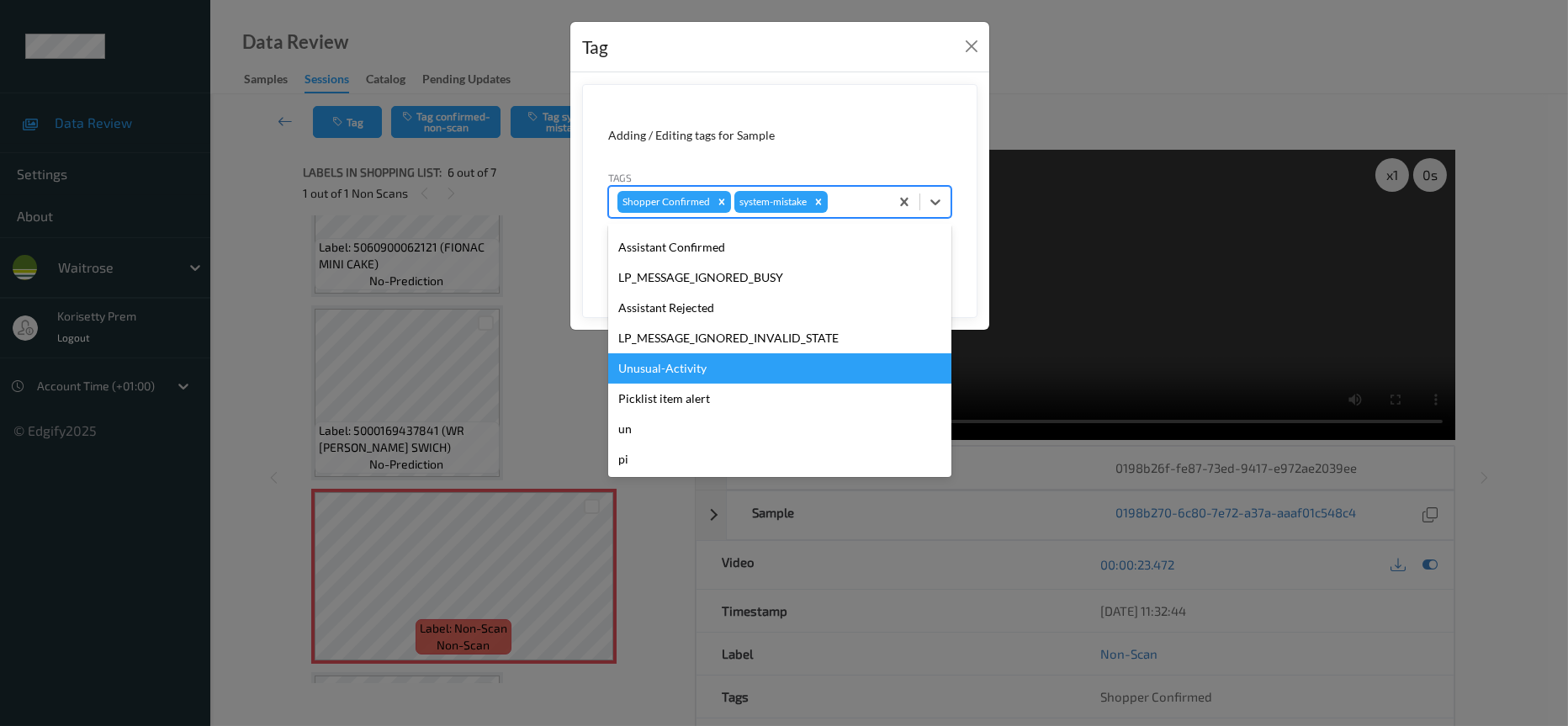
click at [658, 365] on div "Unusual-Activity" at bounding box center [779, 369] width 343 height 31
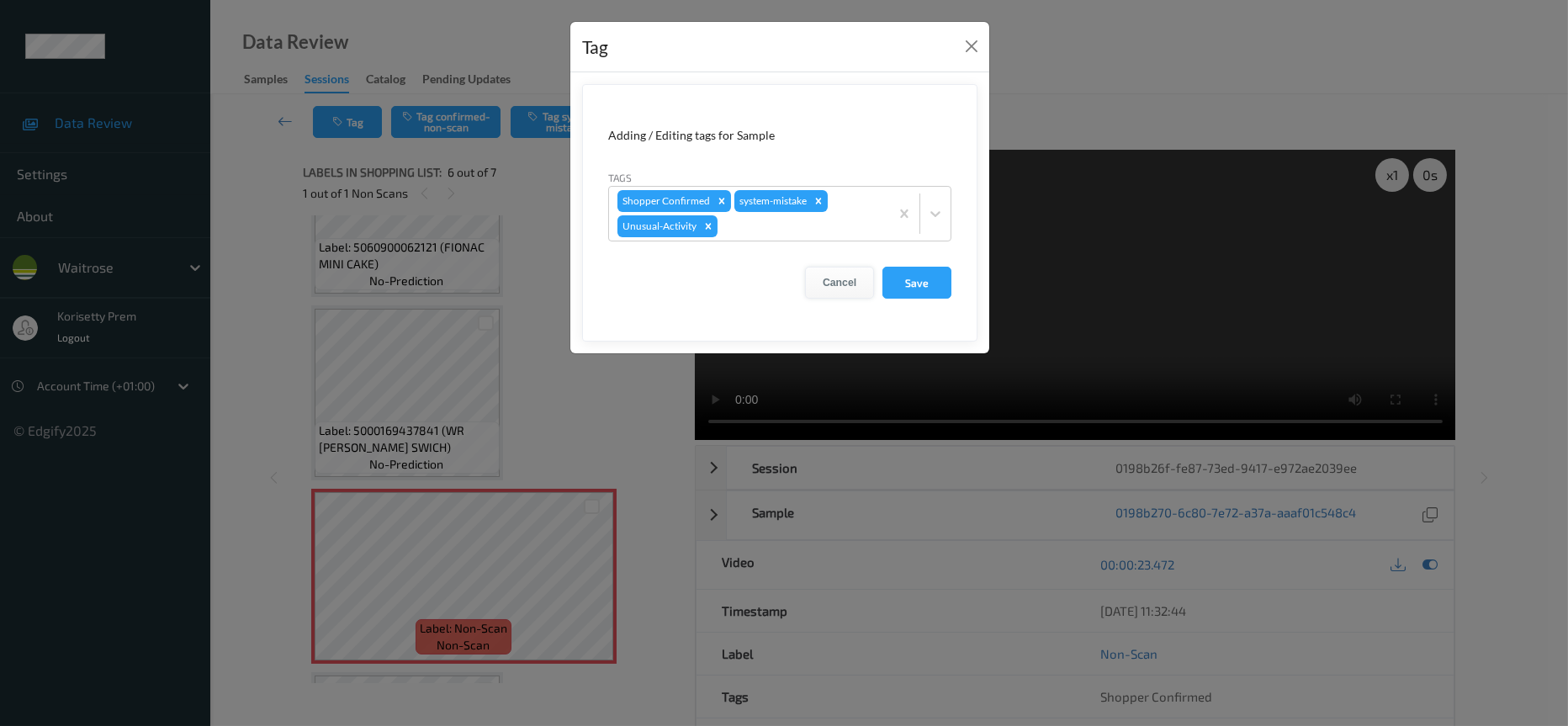
click at [834, 284] on button "Cancel" at bounding box center [840, 282] width 69 height 32
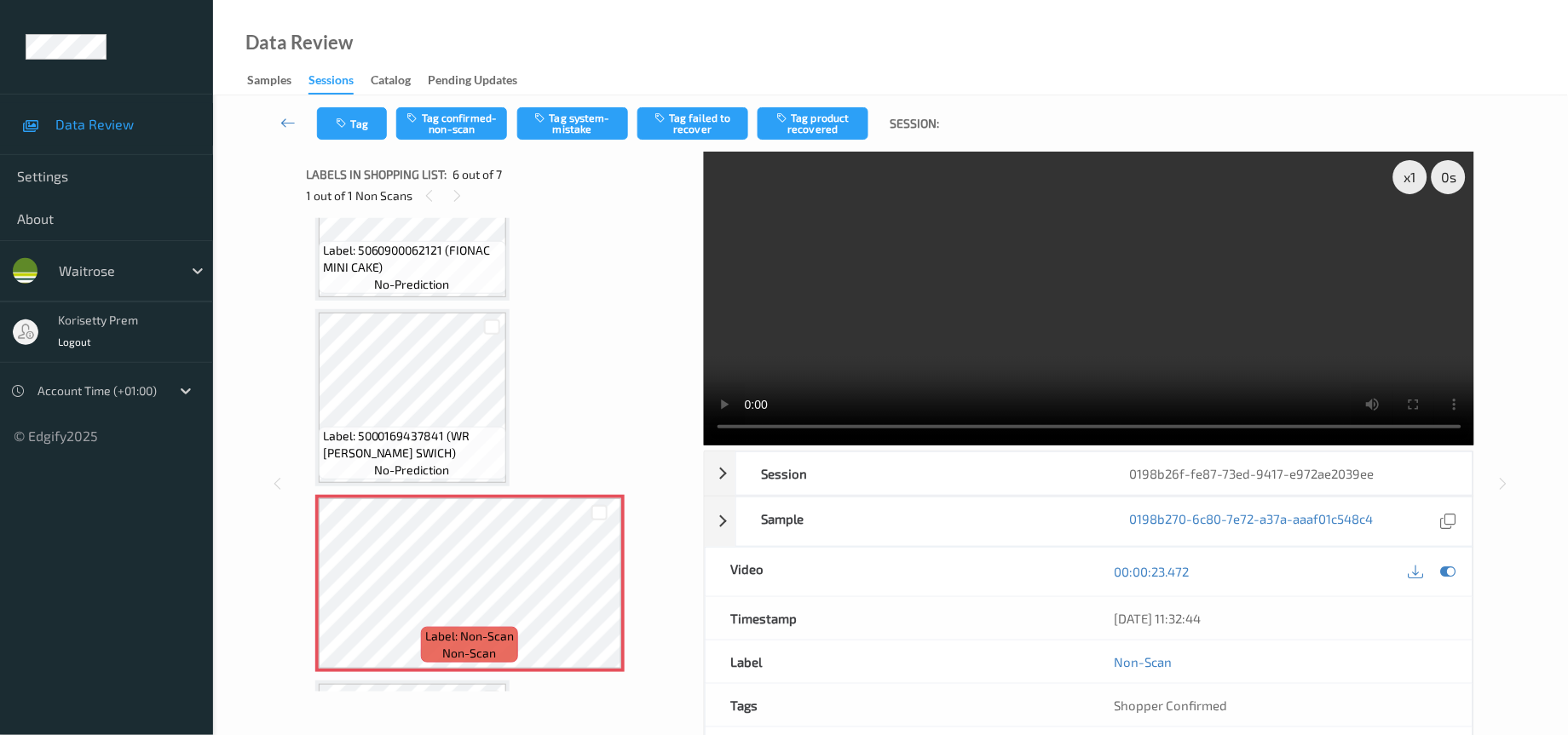
click at [765, 338] on video at bounding box center [1090, 299] width 771 height 294
click at [350, 121] on button "Tag" at bounding box center [352, 124] width 70 height 33
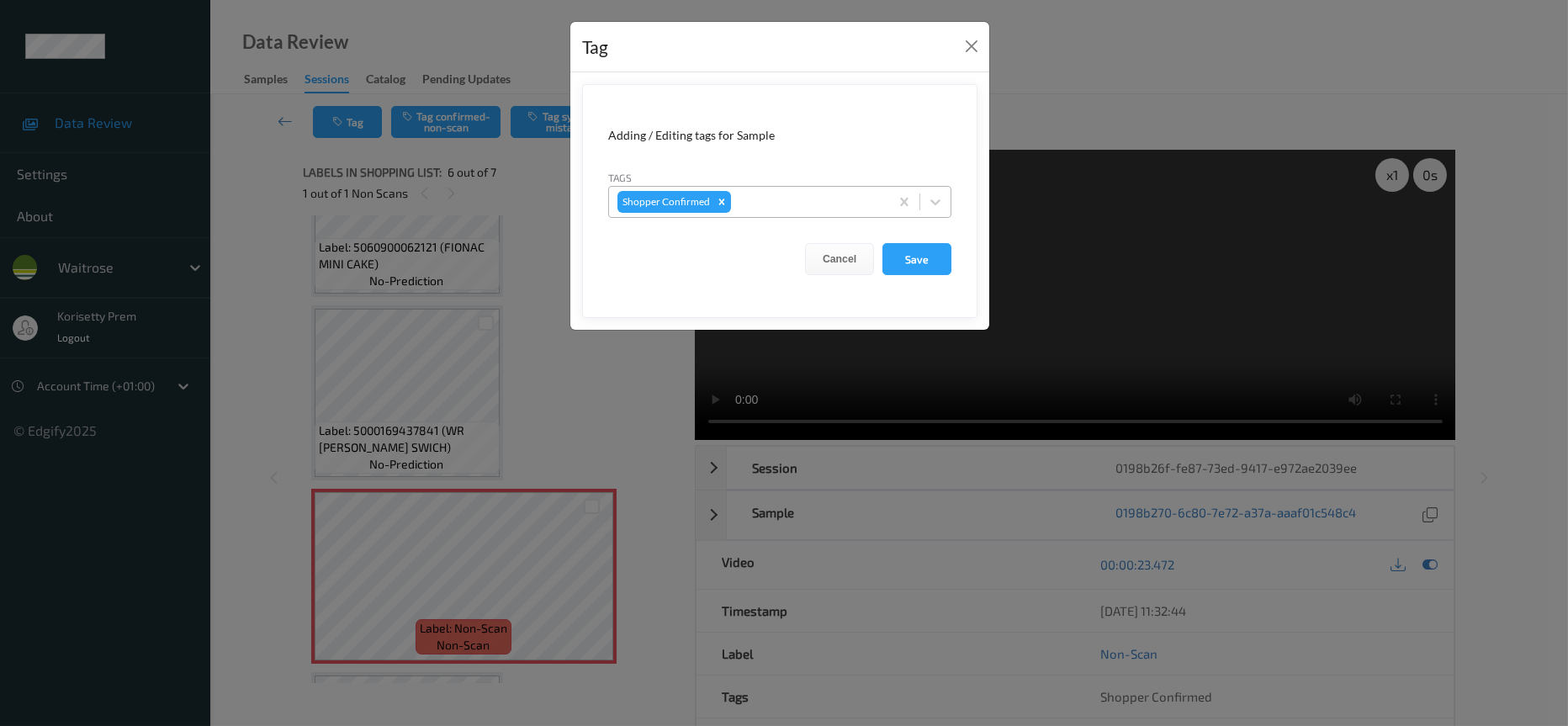
click at [841, 198] on div at bounding box center [807, 202] width 146 height 20
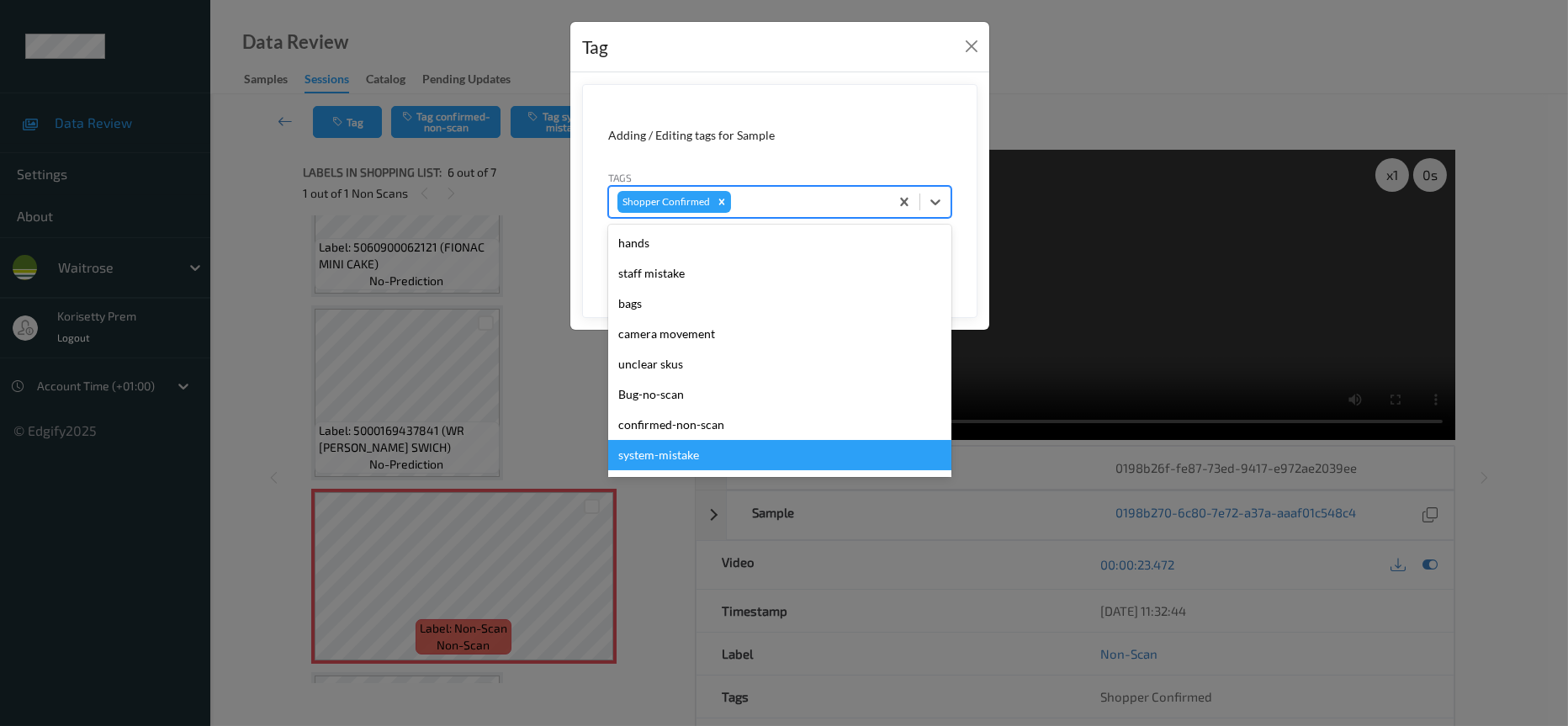
click at [676, 457] on div "system-mistake" at bounding box center [779, 455] width 343 height 31
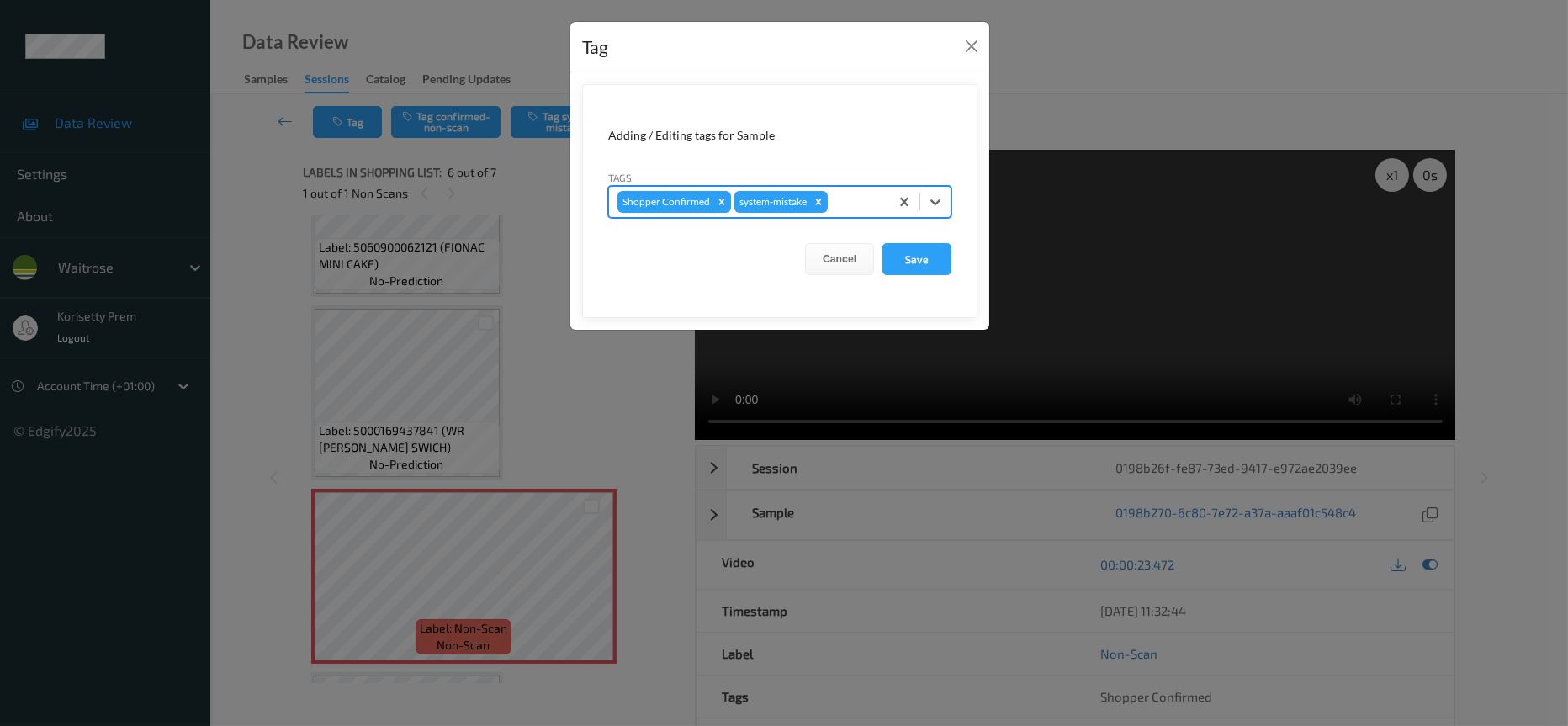
click at [860, 203] on div at bounding box center [856, 202] width 50 height 20
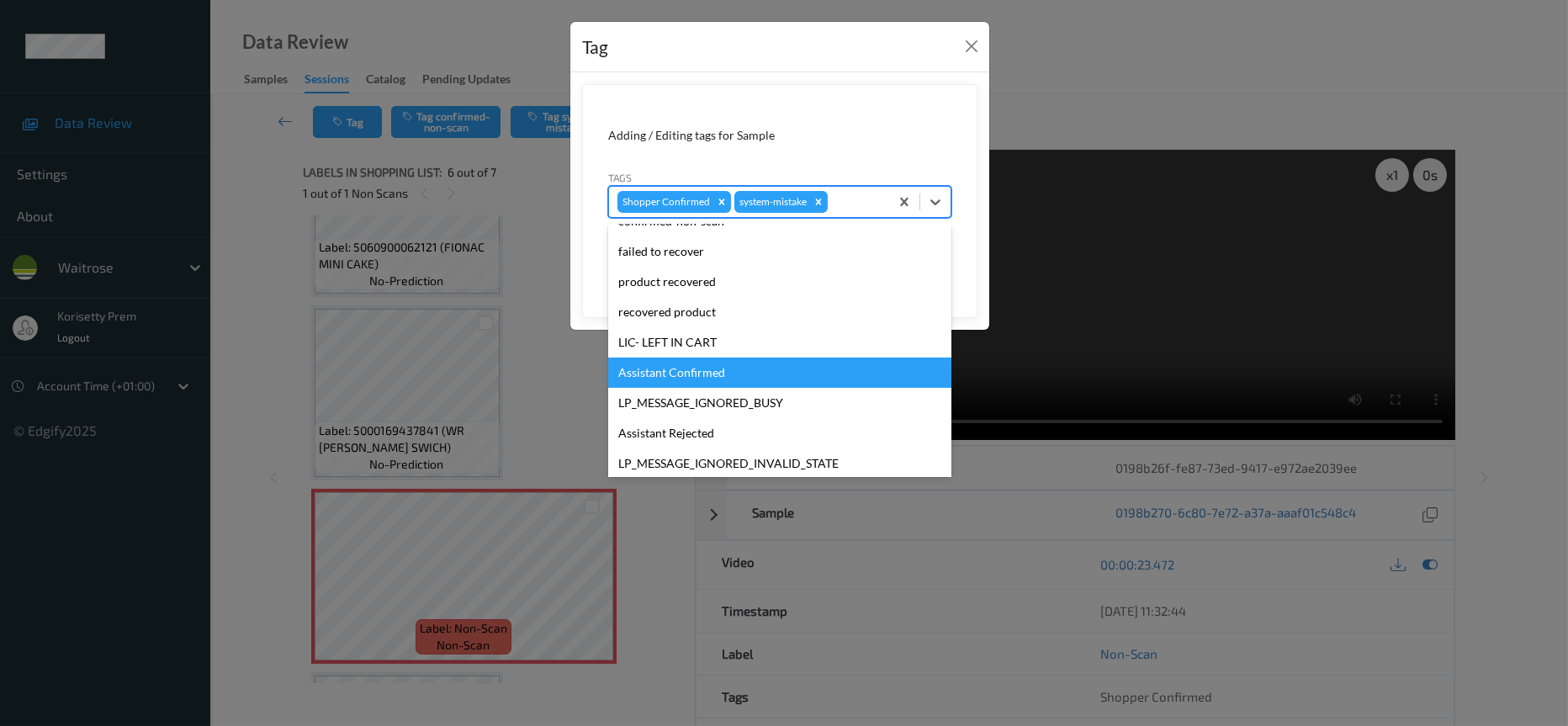
scroll to position [253, 0]
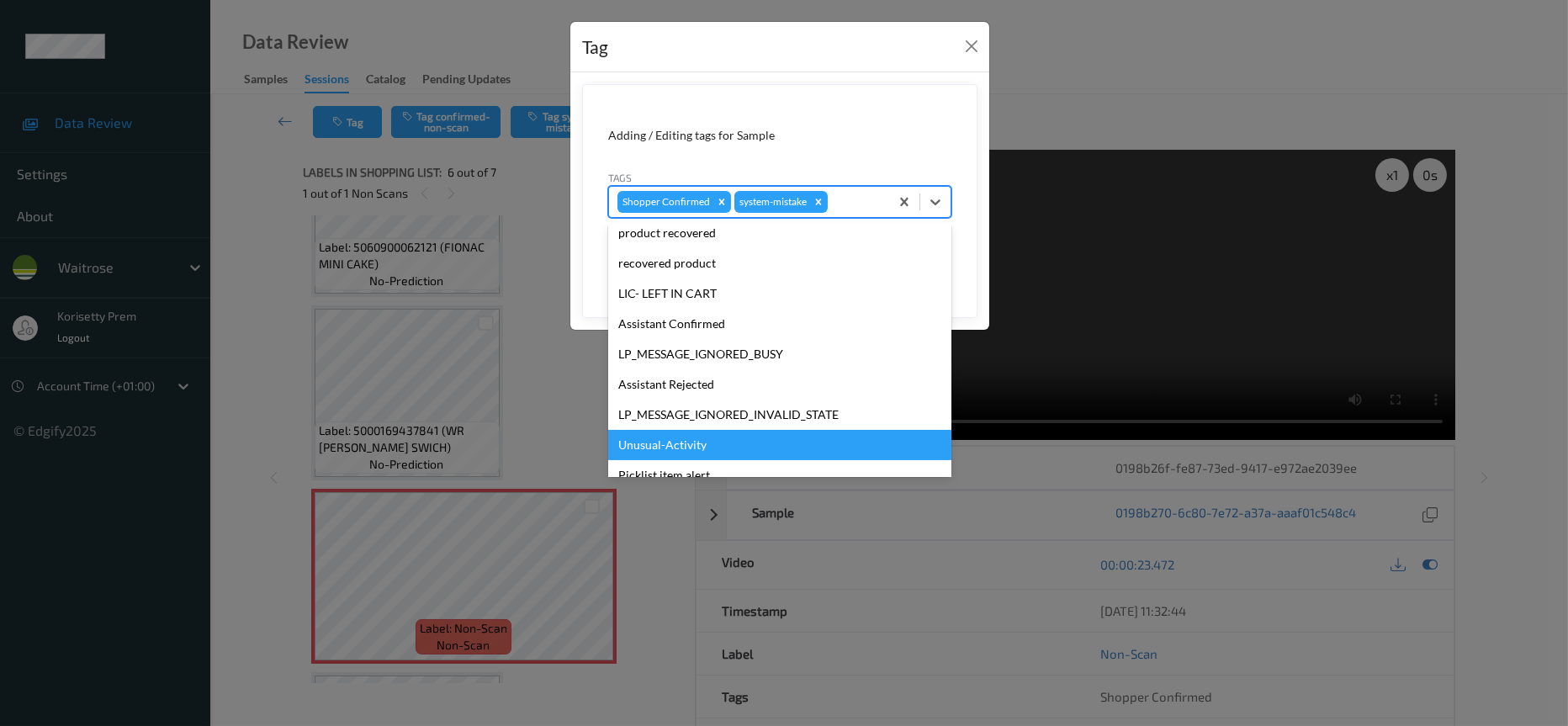
click at [636, 446] on div "Unusual-Activity" at bounding box center [779, 444] width 343 height 31
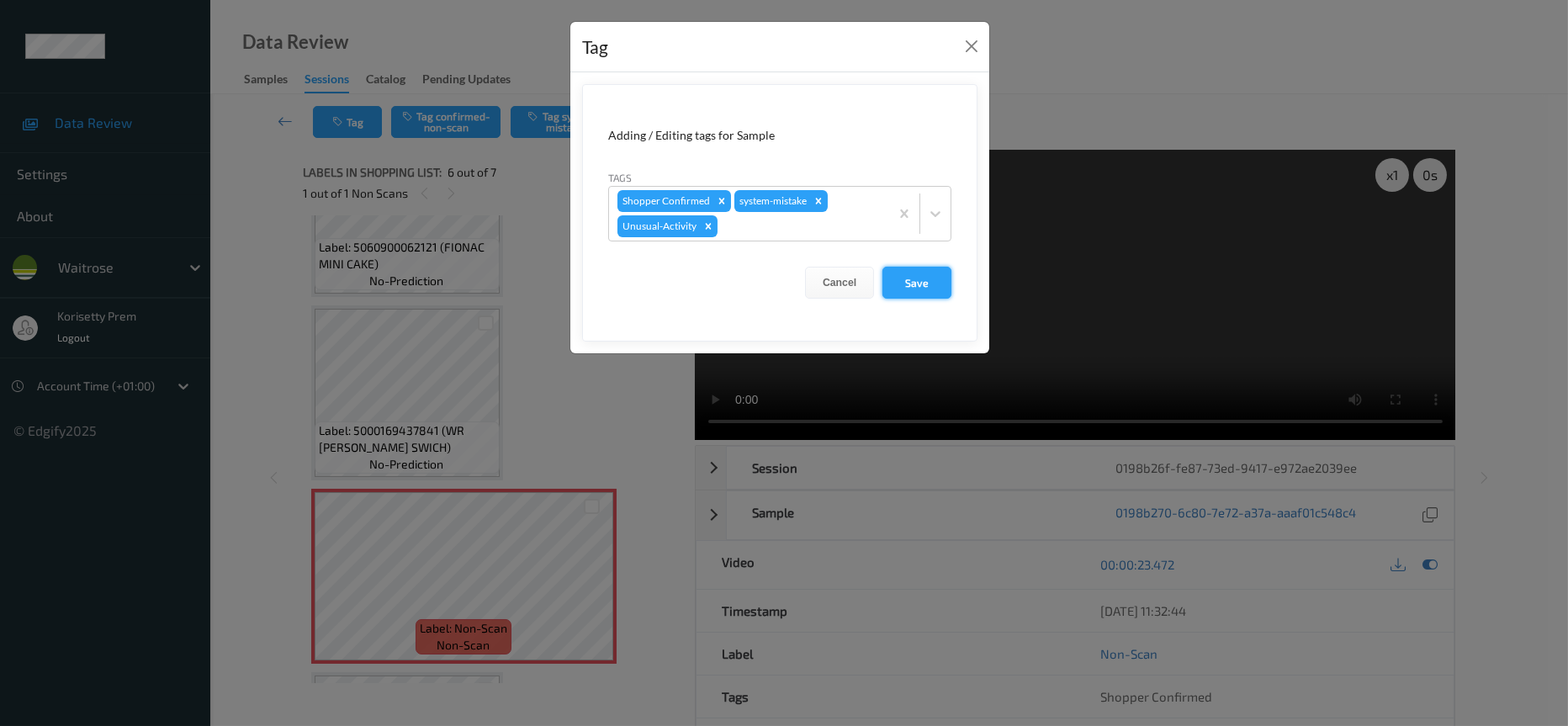
click at [936, 293] on button "Save" at bounding box center [916, 282] width 69 height 32
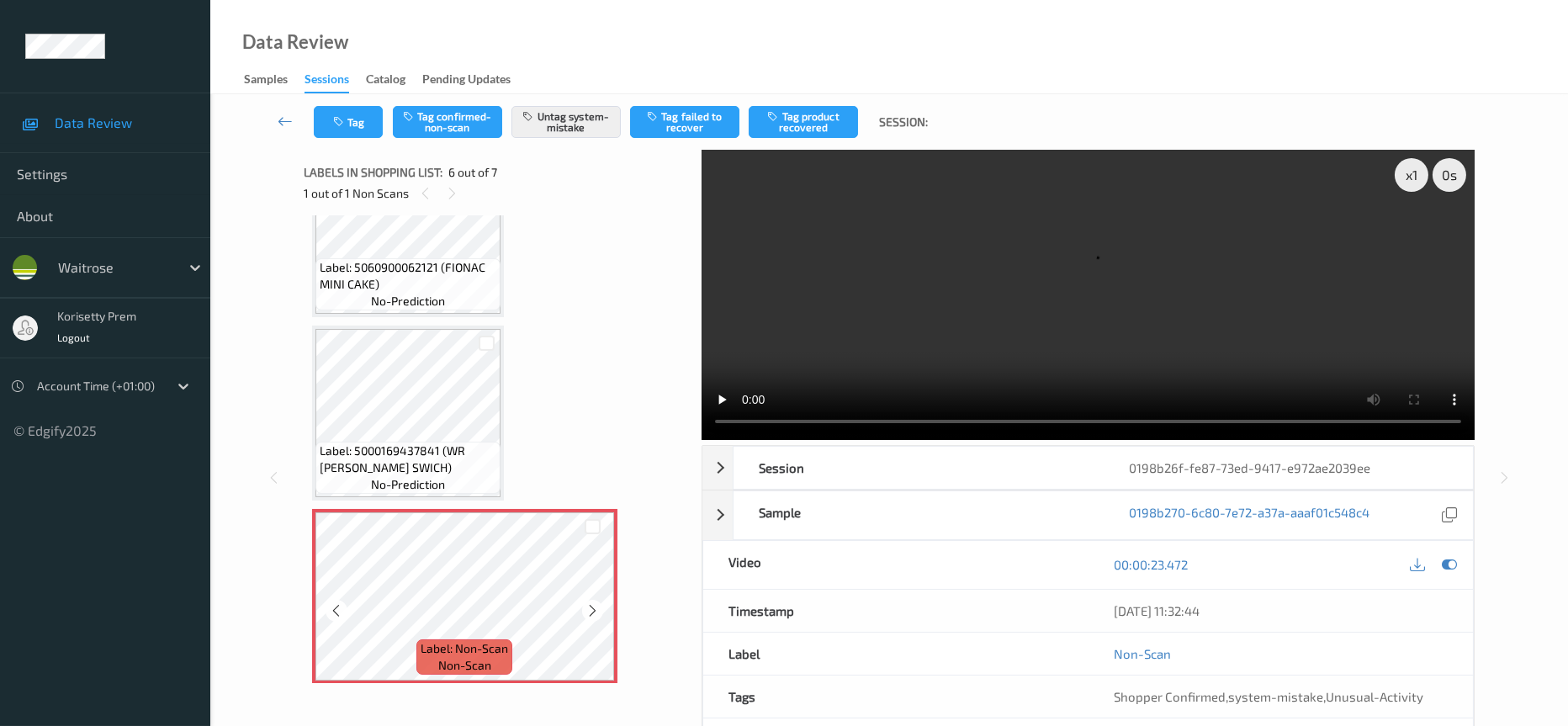
scroll to position [430, 0]
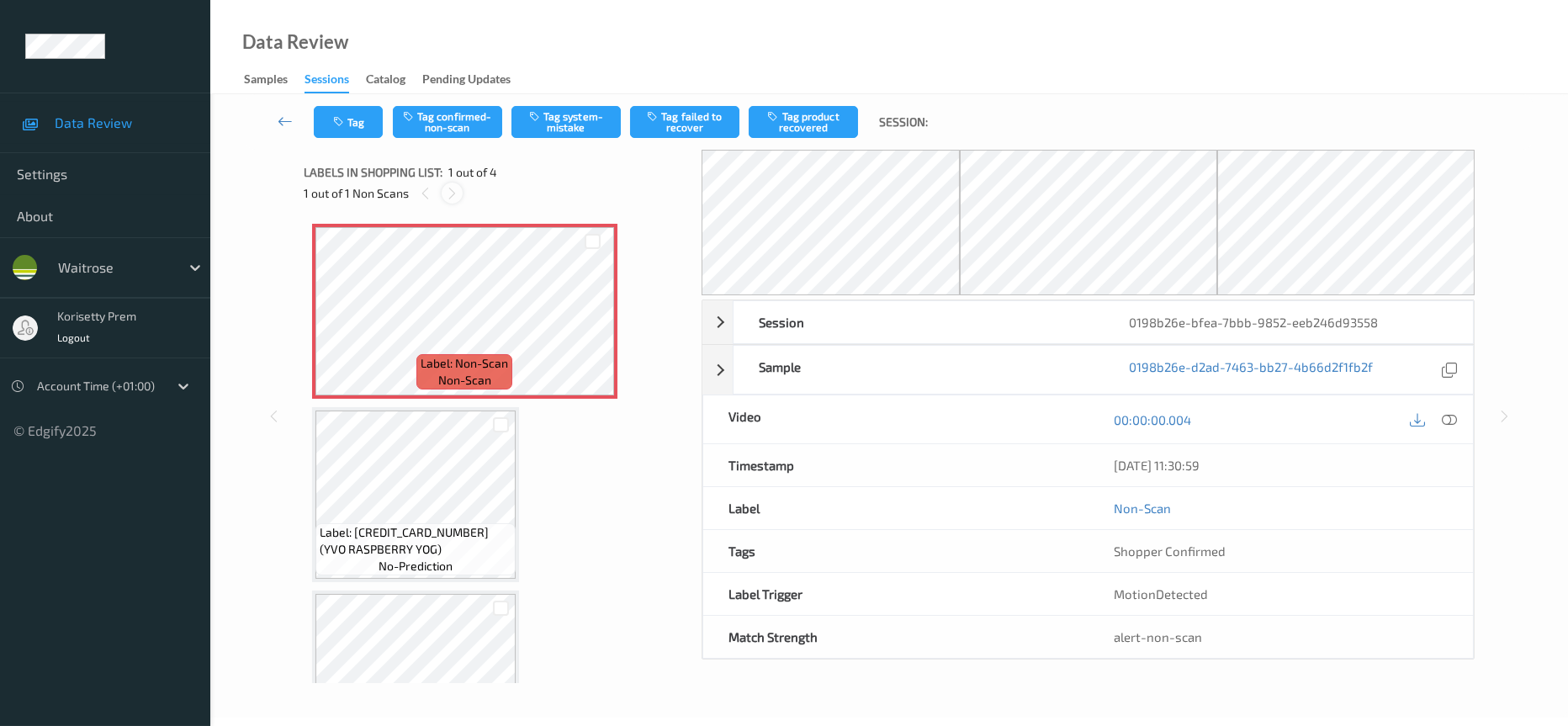
click at [453, 197] on icon at bounding box center [452, 194] width 14 height 15
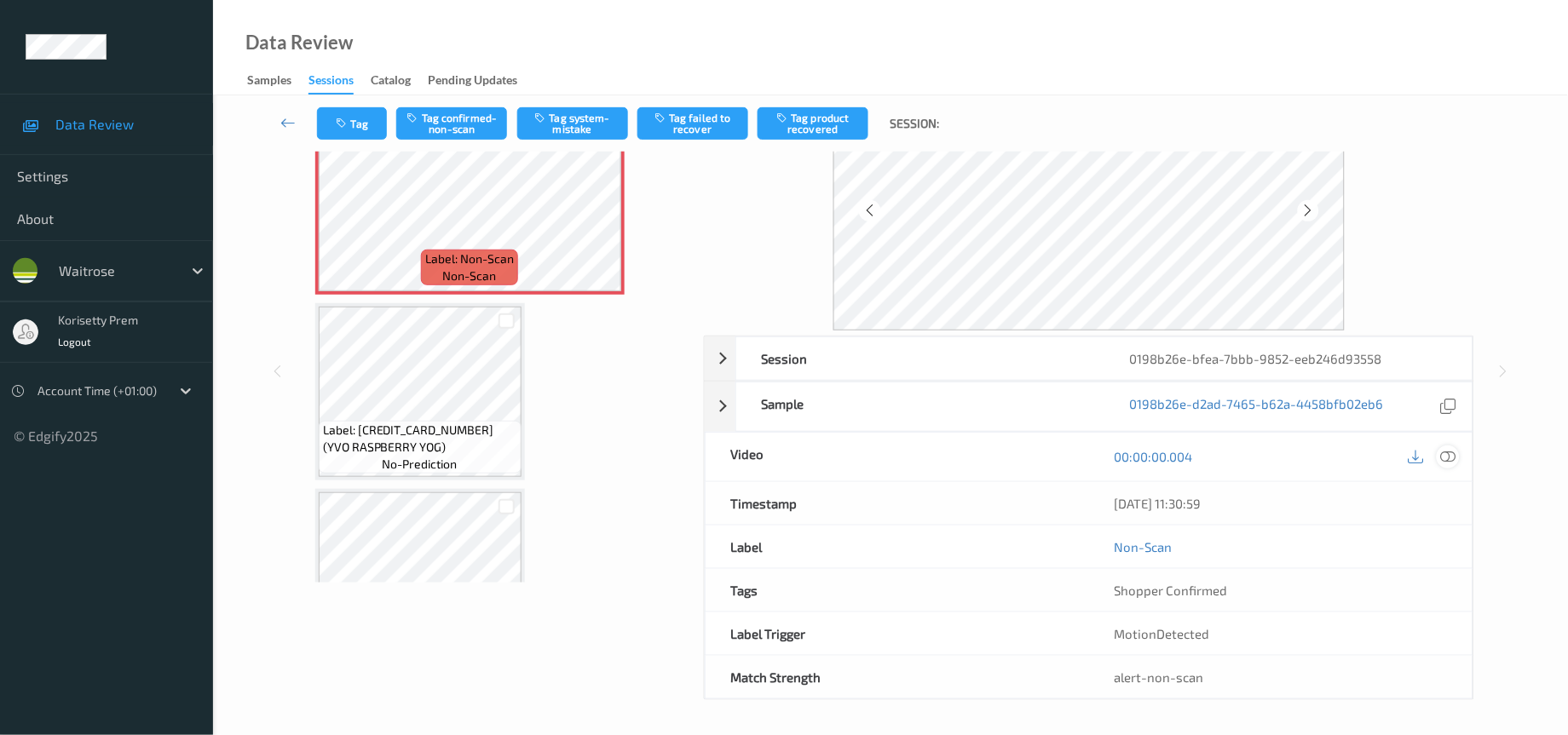
click at [1449, 455] on icon at bounding box center [1449, 457] width 15 height 15
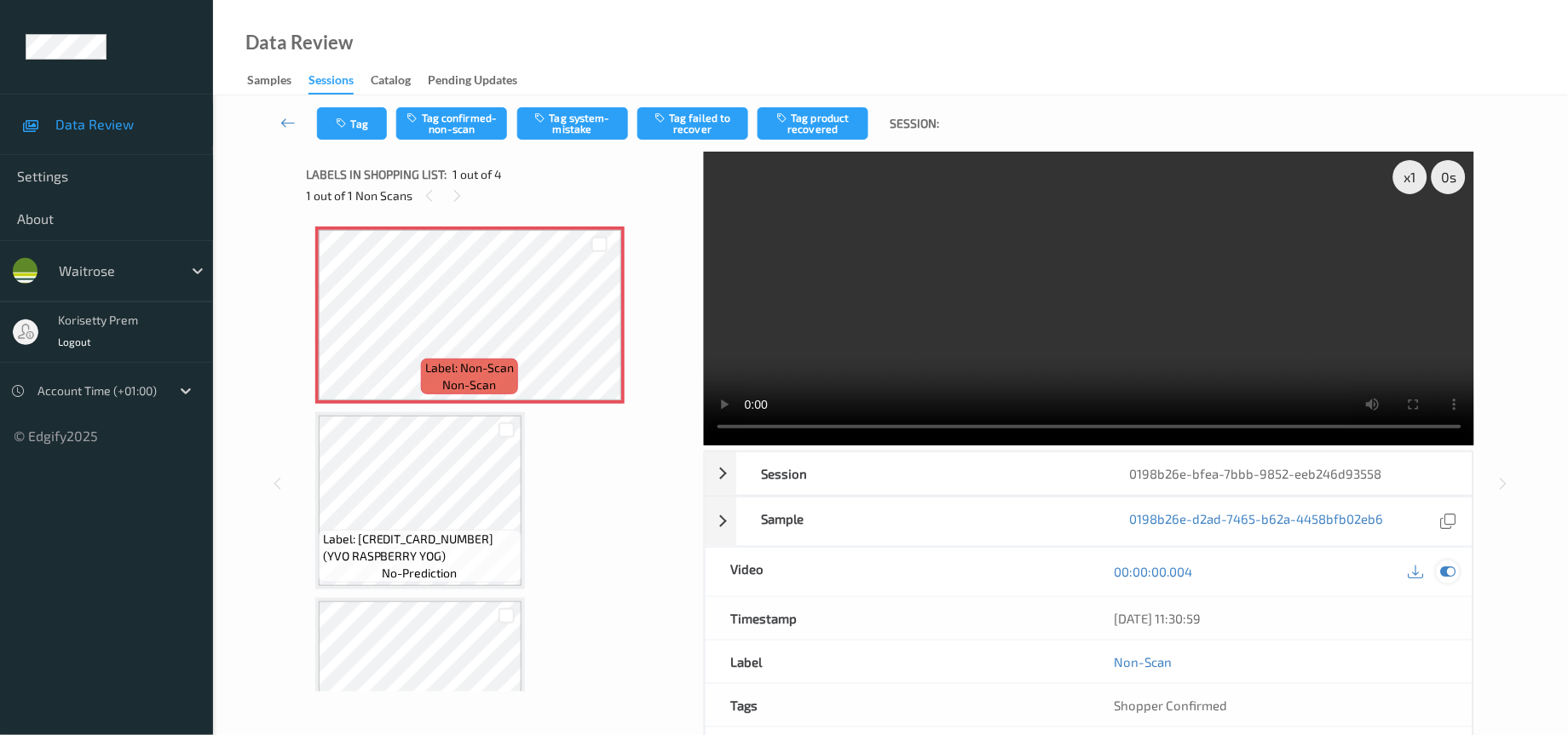
click at [1450, 574] on icon at bounding box center [1449, 572] width 15 height 15
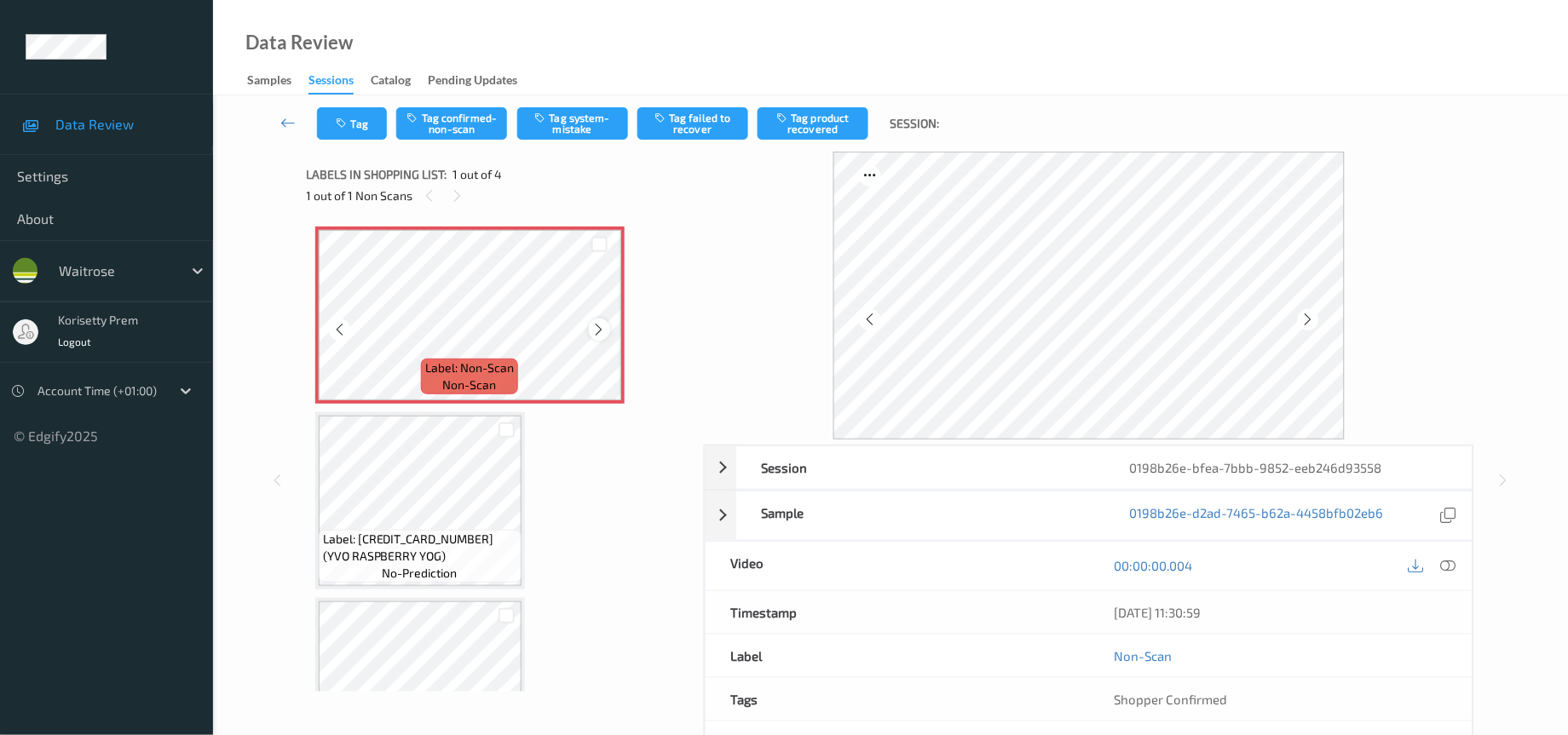
click at [598, 329] on icon at bounding box center [599, 330] width 14 height 15
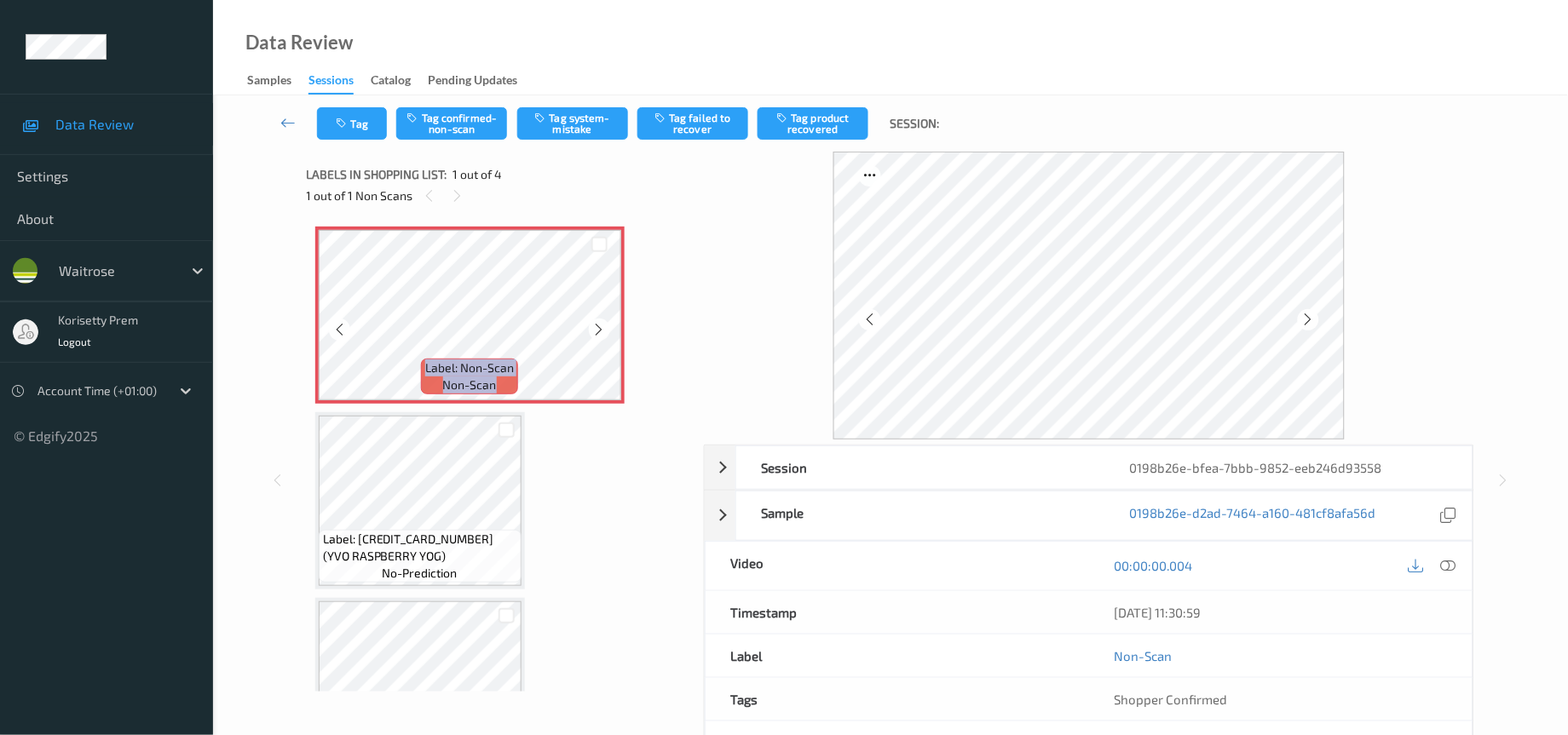
click at [598, 329] on icon at bounding box center [599, 330] width 14 height 15
click at [371, 132] on button "Tag" at bounding box center [352, 124] width 70 height 33
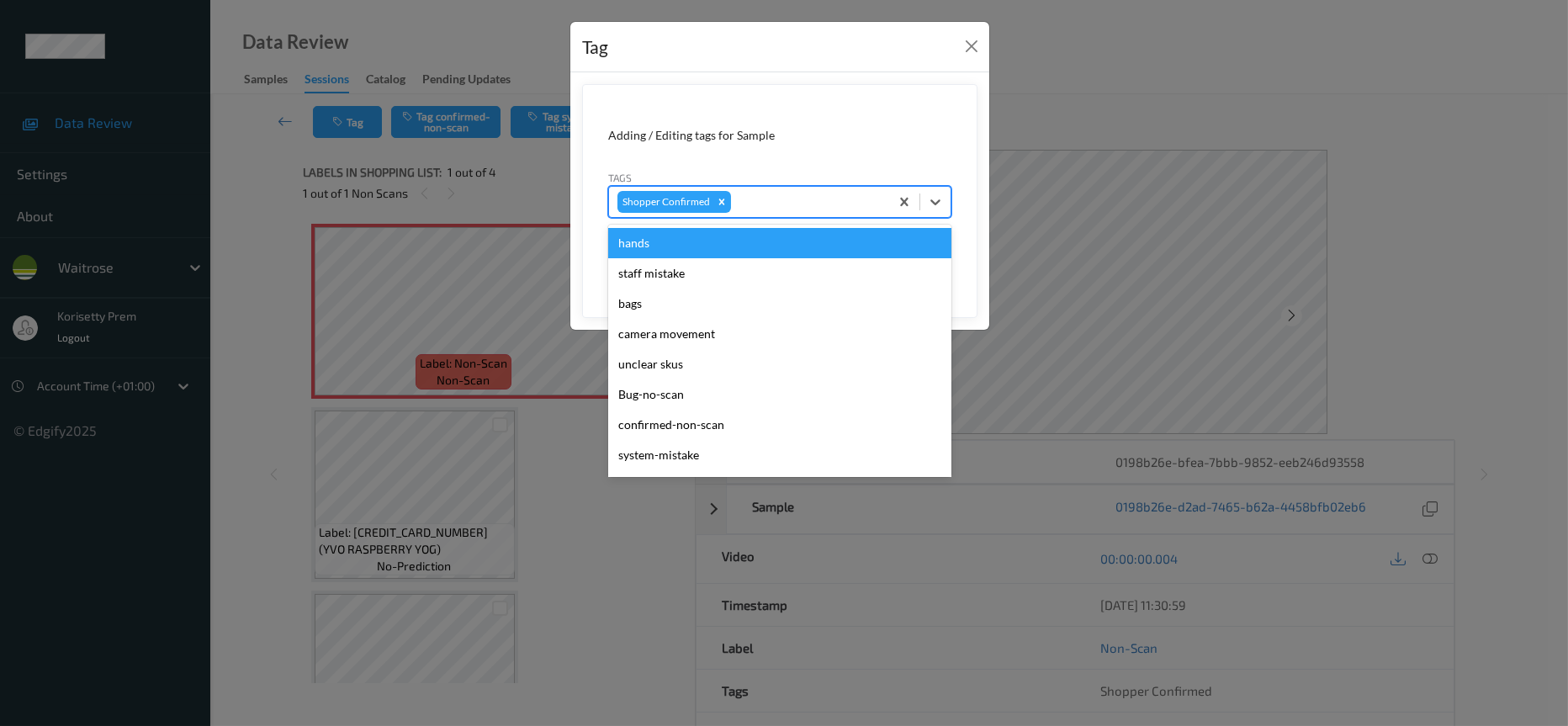
click at [765, 201] on div at bounding box center [807, 202] width 146 height 20
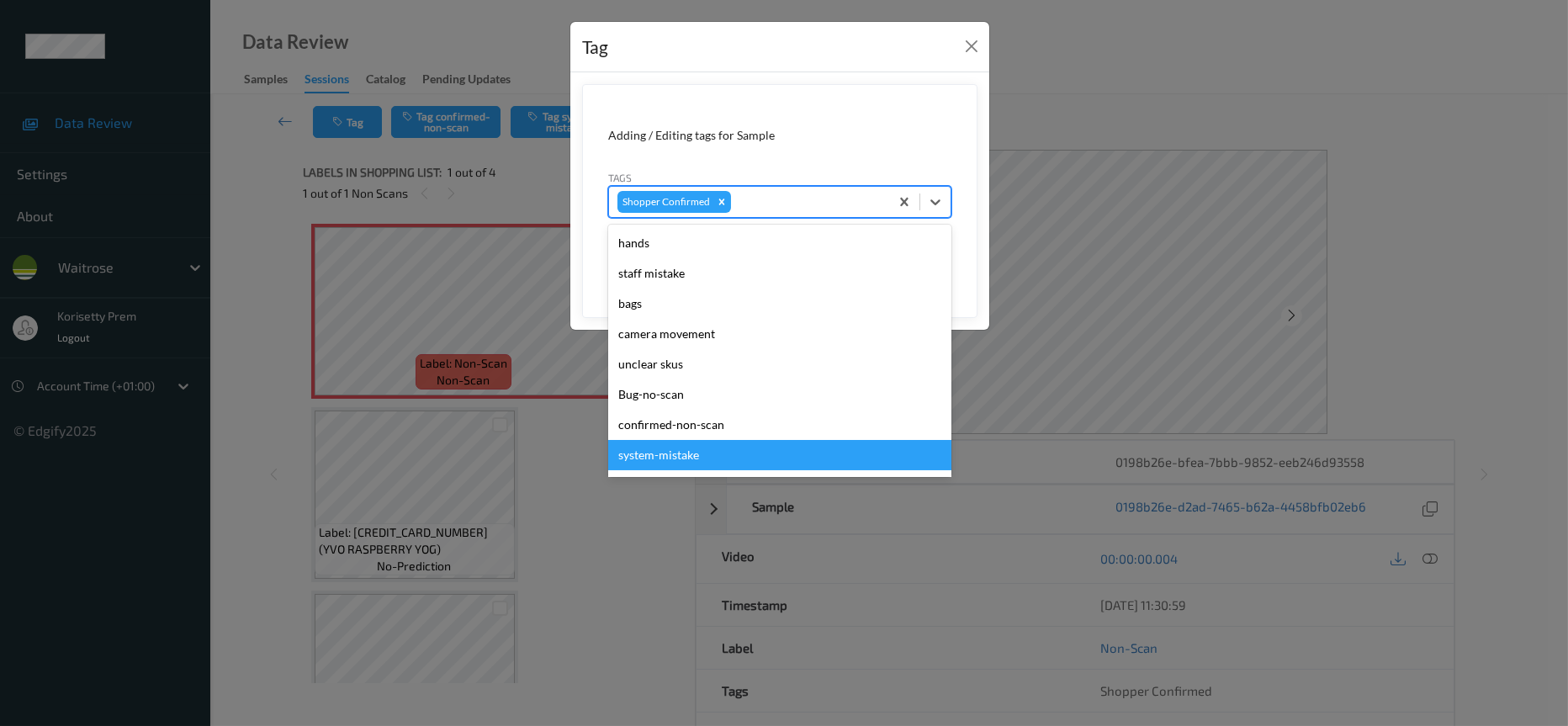
click at [673, 458] on div "system-mistake" at bounding box center [779, 455] width 343 height 31
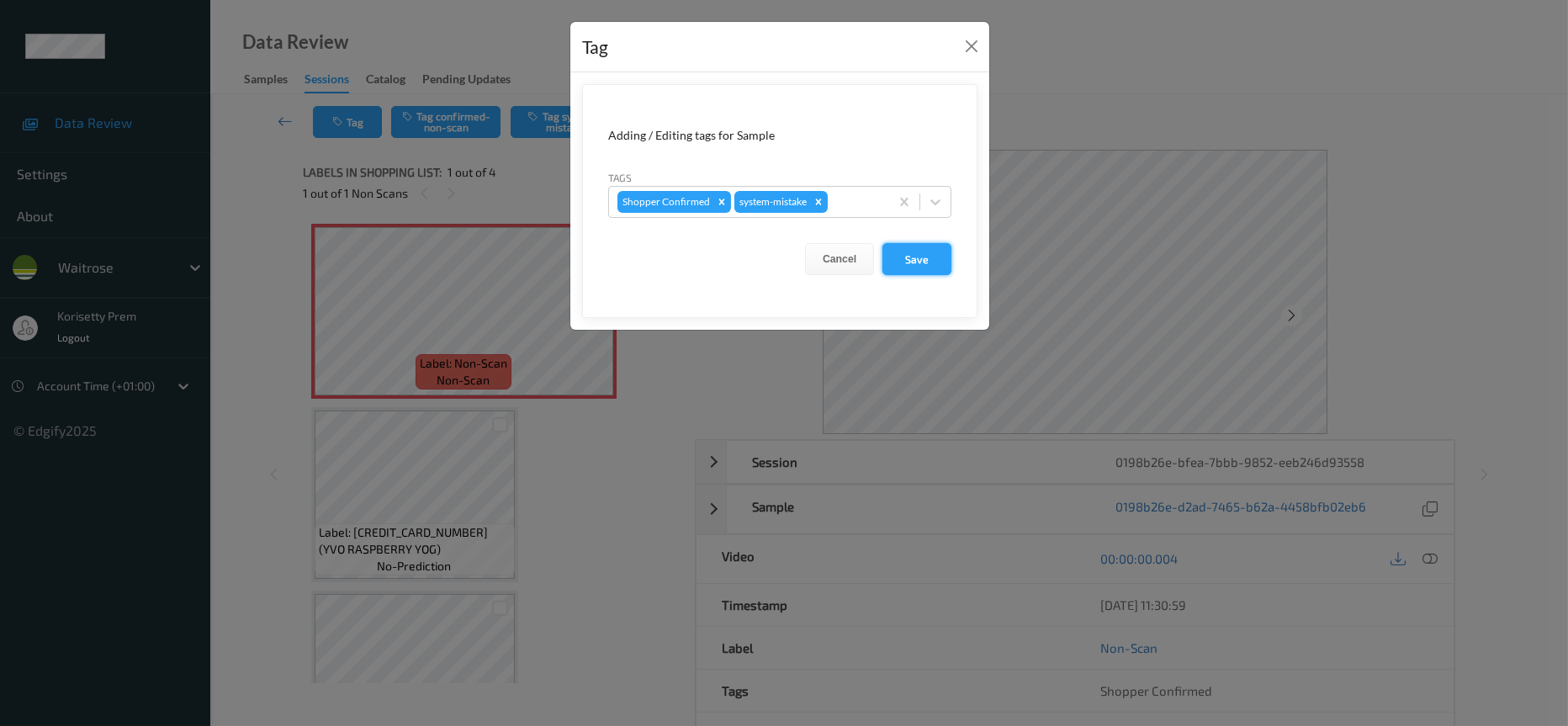
click at [919, 262] on button "Save" at bounding box center [916, 259] width 69 height 32
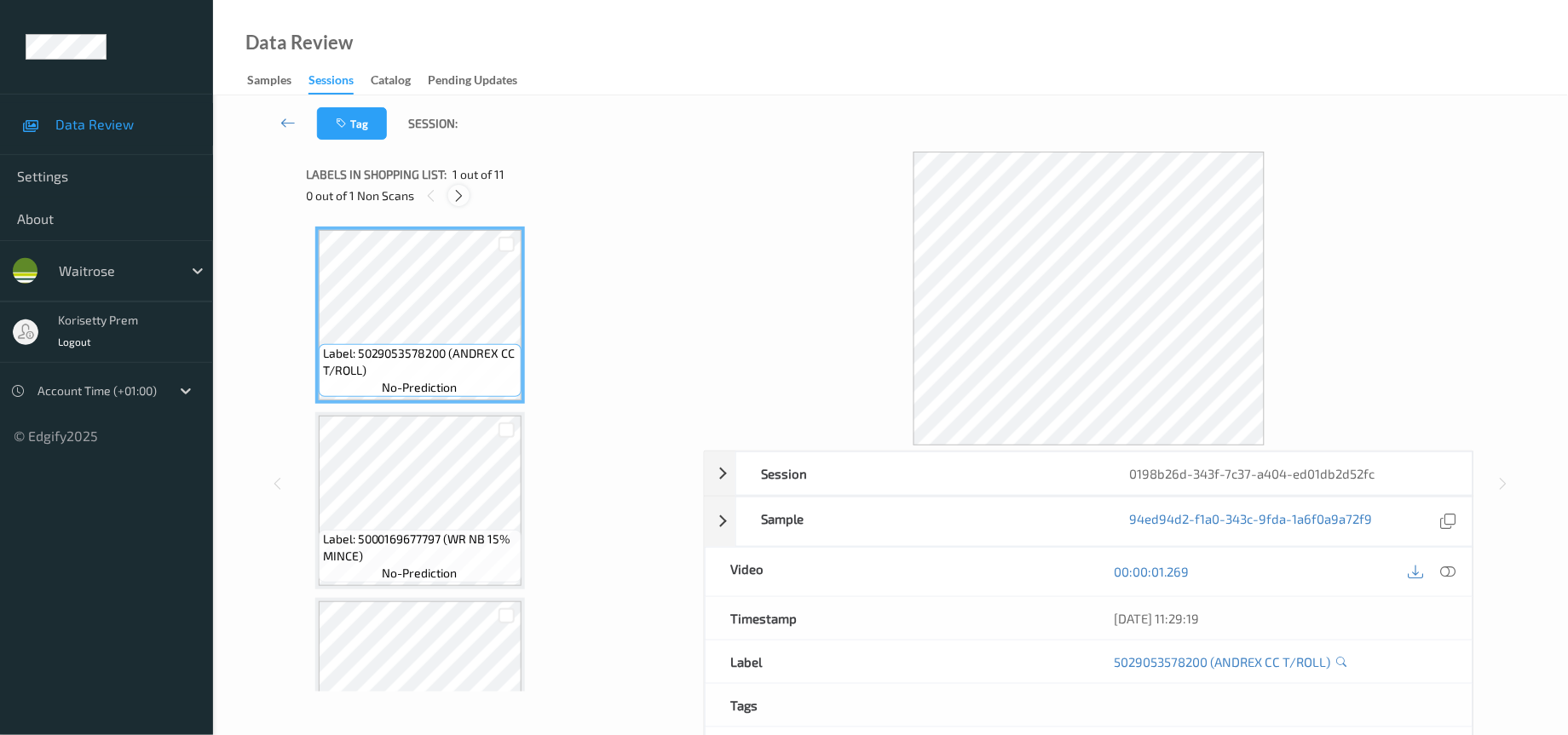
click at [459, 195] on icon at bounding box center [459, 196] width 14 height 15
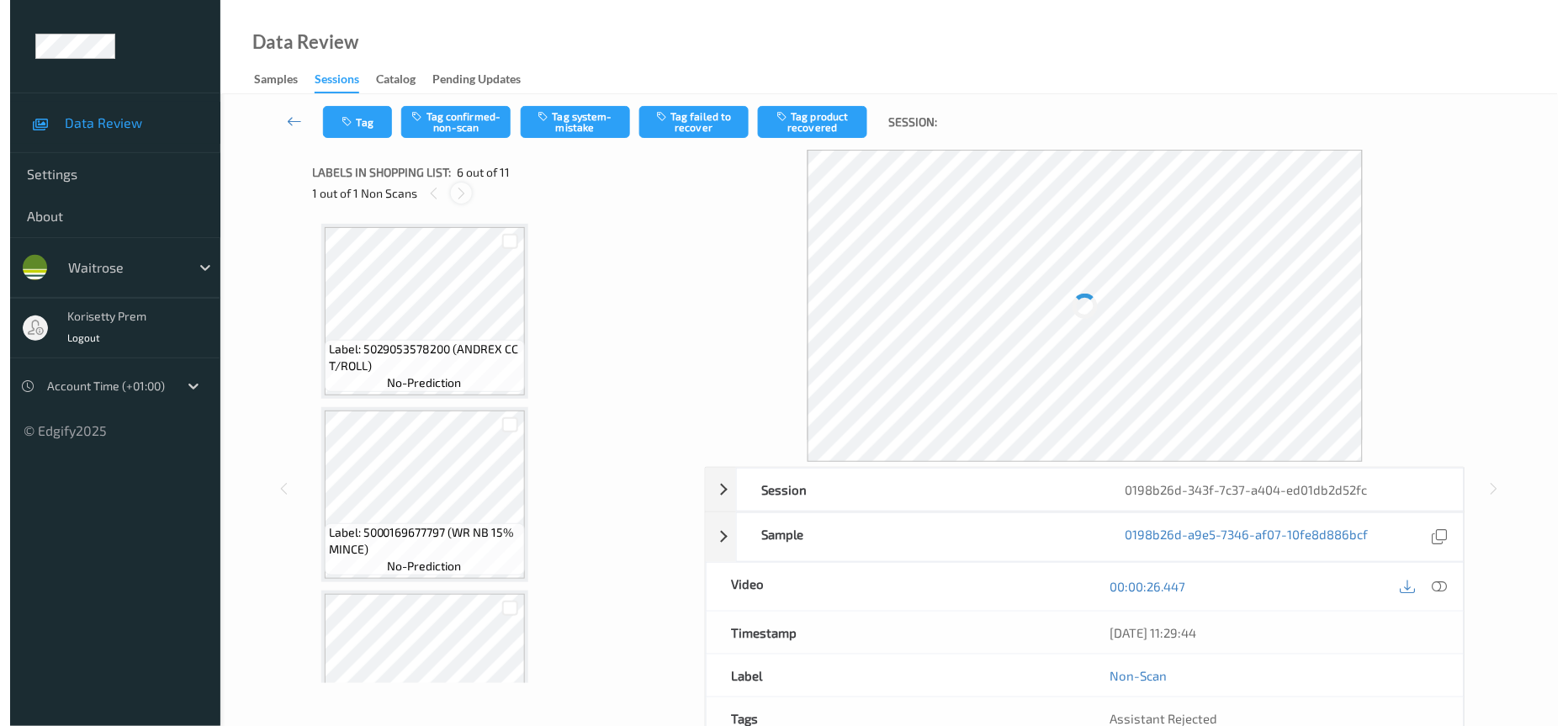
scroll to position [733, 0]
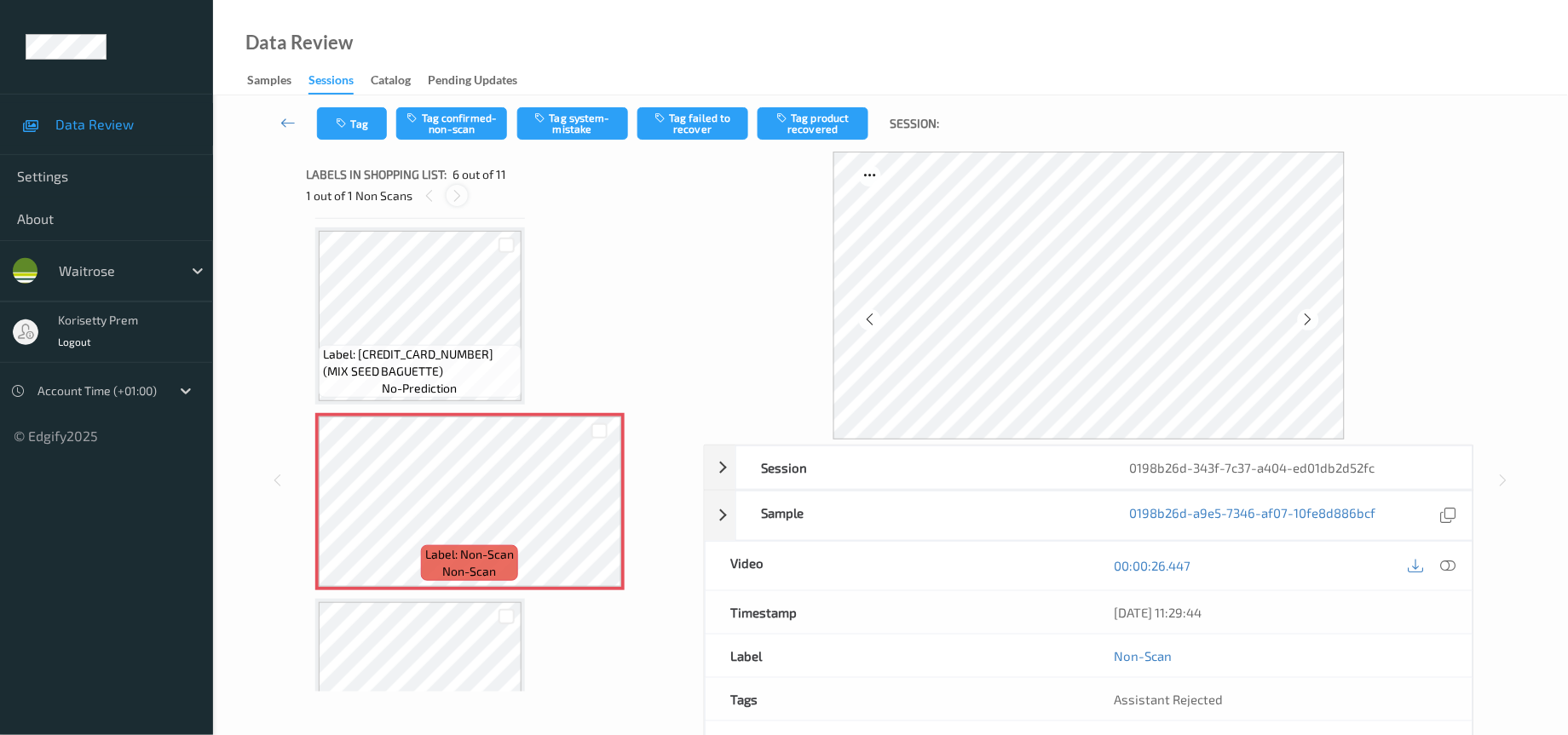
click at [459, 195] on icon at bounding box center [457, 196] width 14 height 15
click at [1312, 321] on icon at bounding box center [1308, 320] width 14 height 15
click at [1308, 321] on icon at bounding box center [1308, 320] width 14 height 15
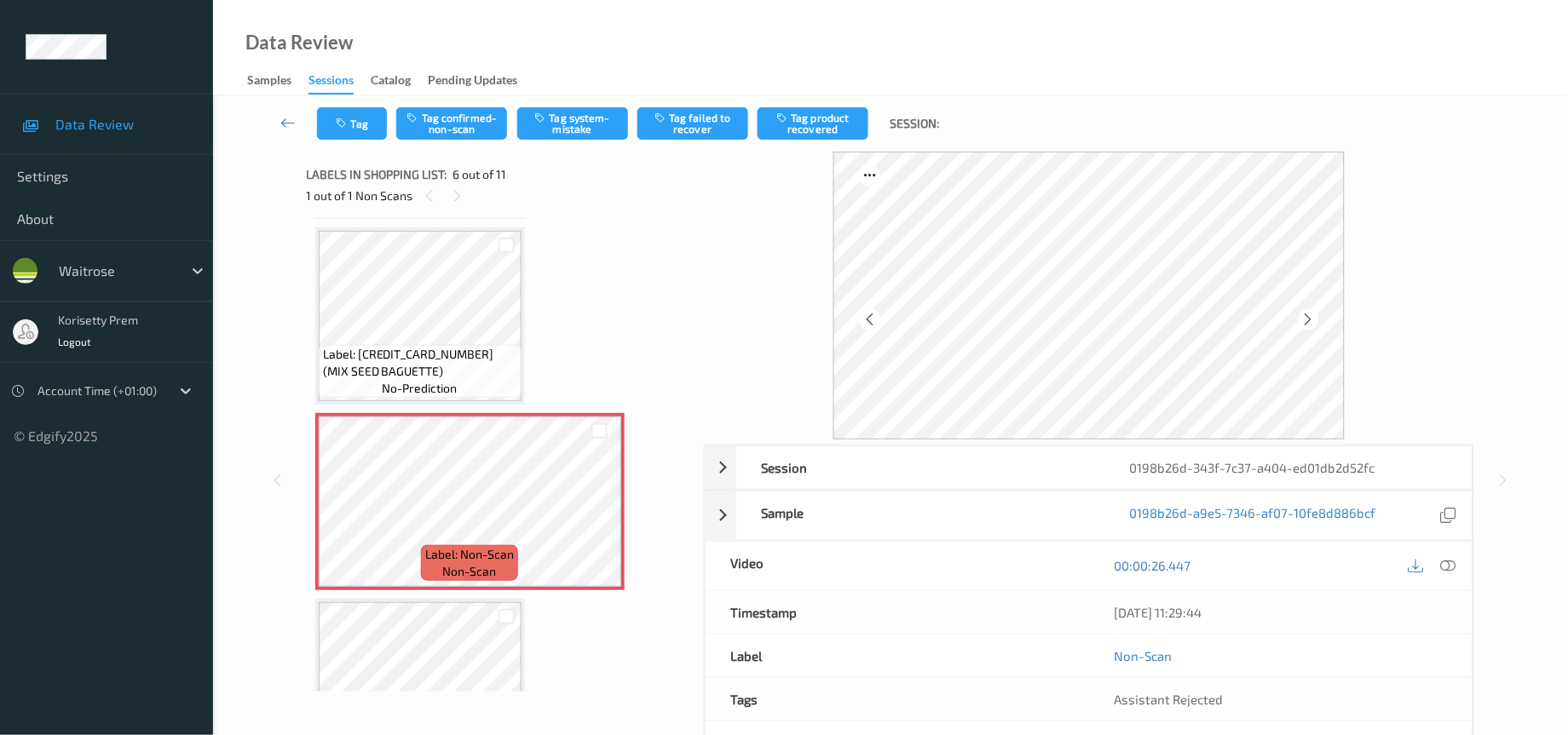
click at [1308, 321] on icon at bounding box center [1308, 320] width 14 height 15
click at [1452, 568] on icon at bounding box center [1449, 565] width 15 height 15
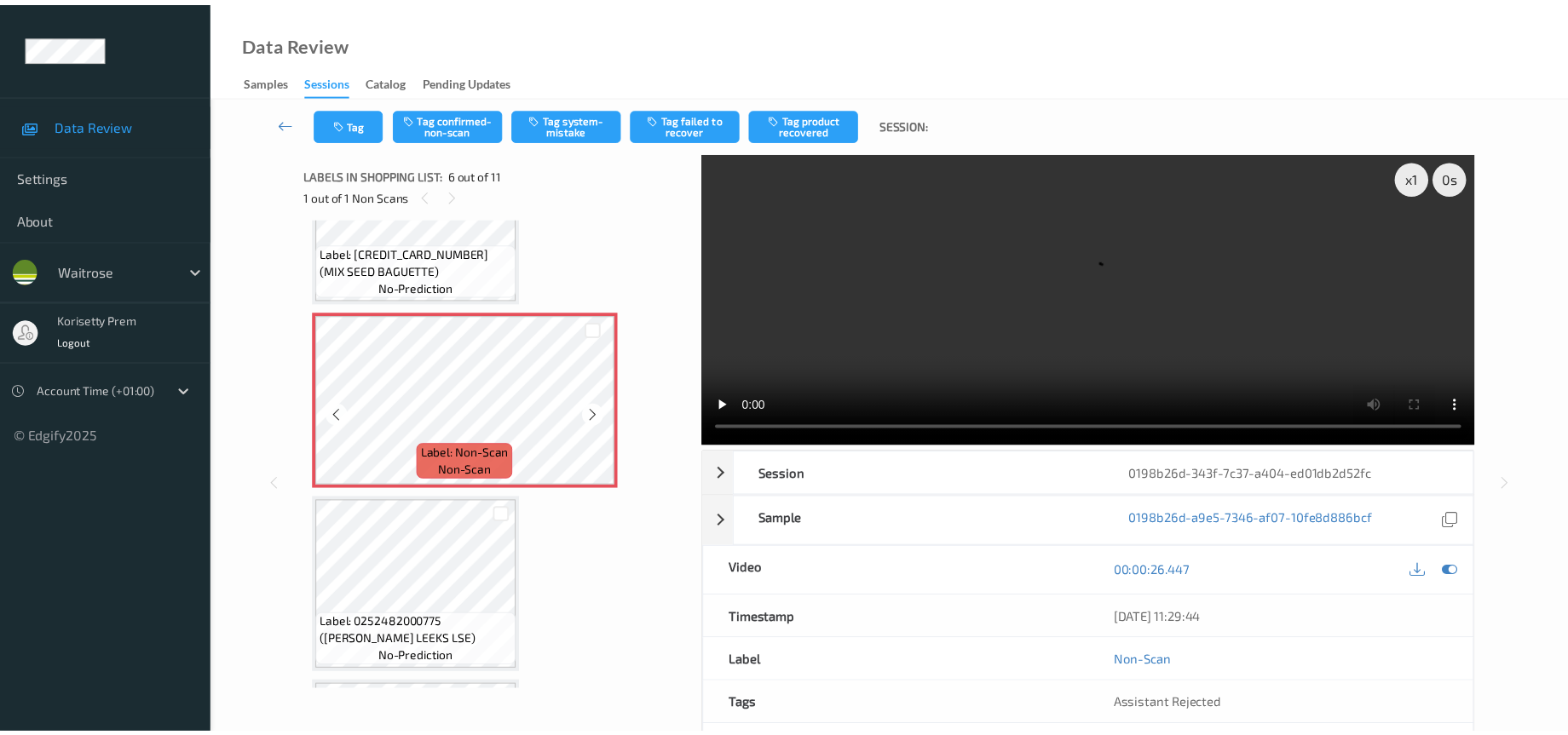
scroll to position [894, 0]
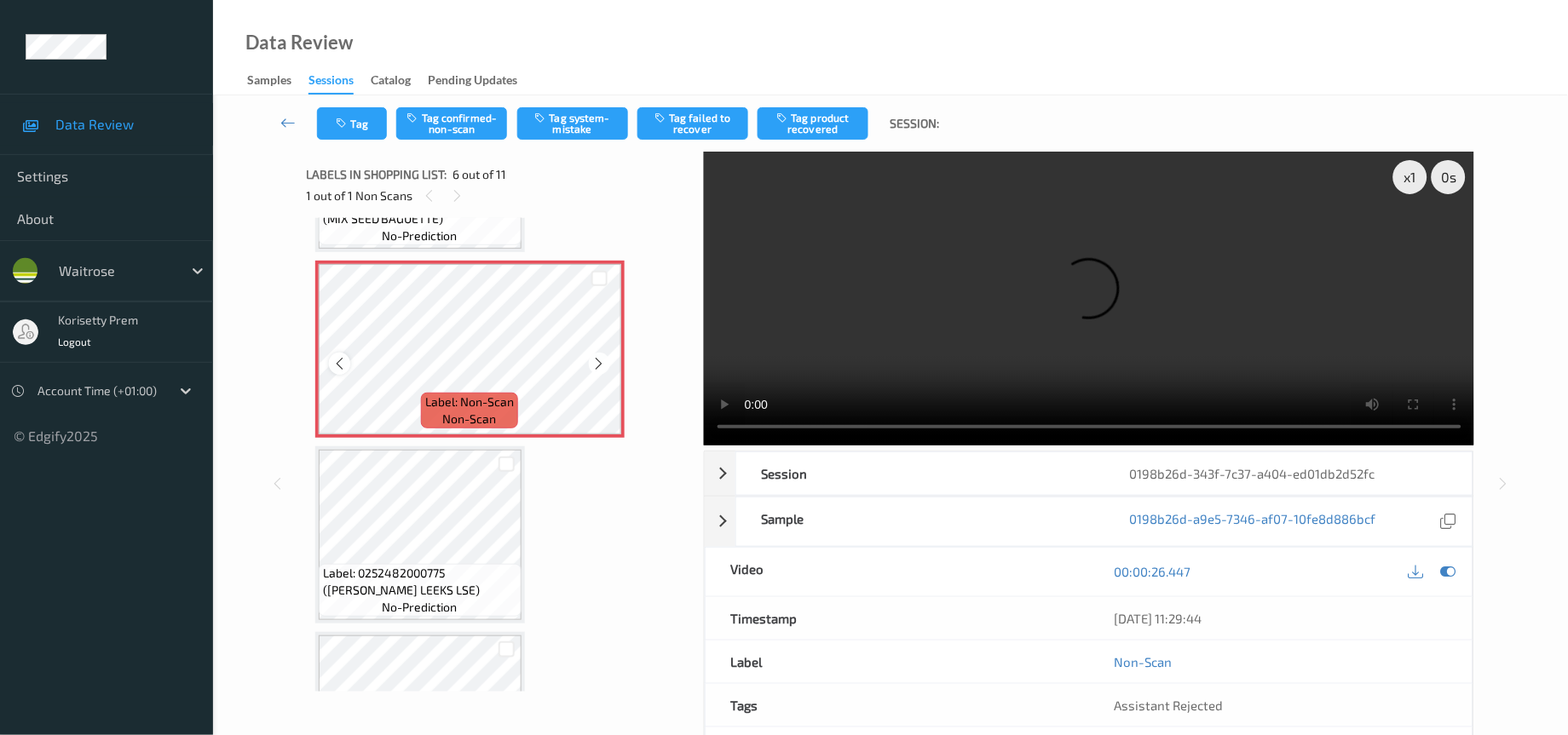
click at [339, 356] on icon at bounding box center [339, 364] width 14 height 15
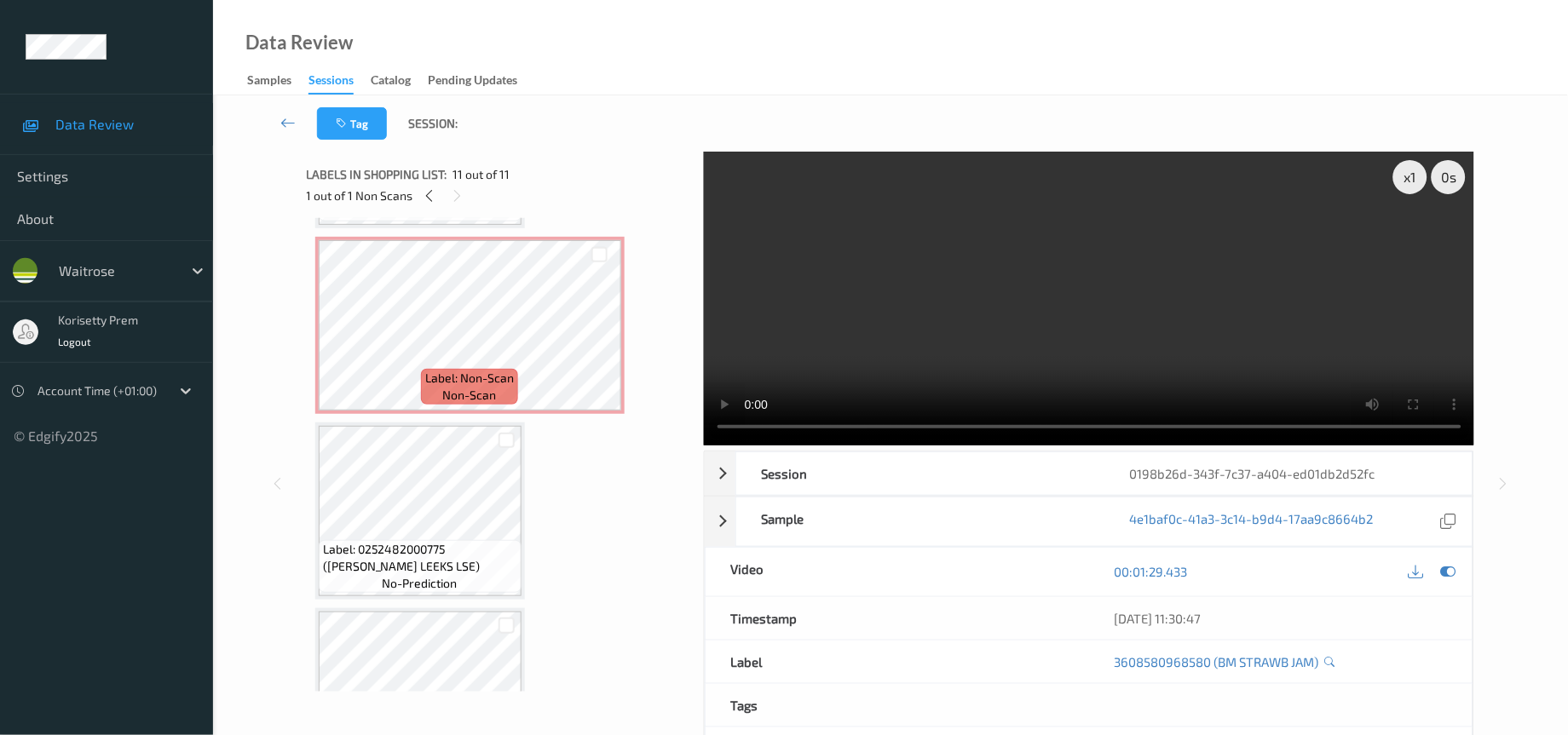
scroll to position [914, 0]
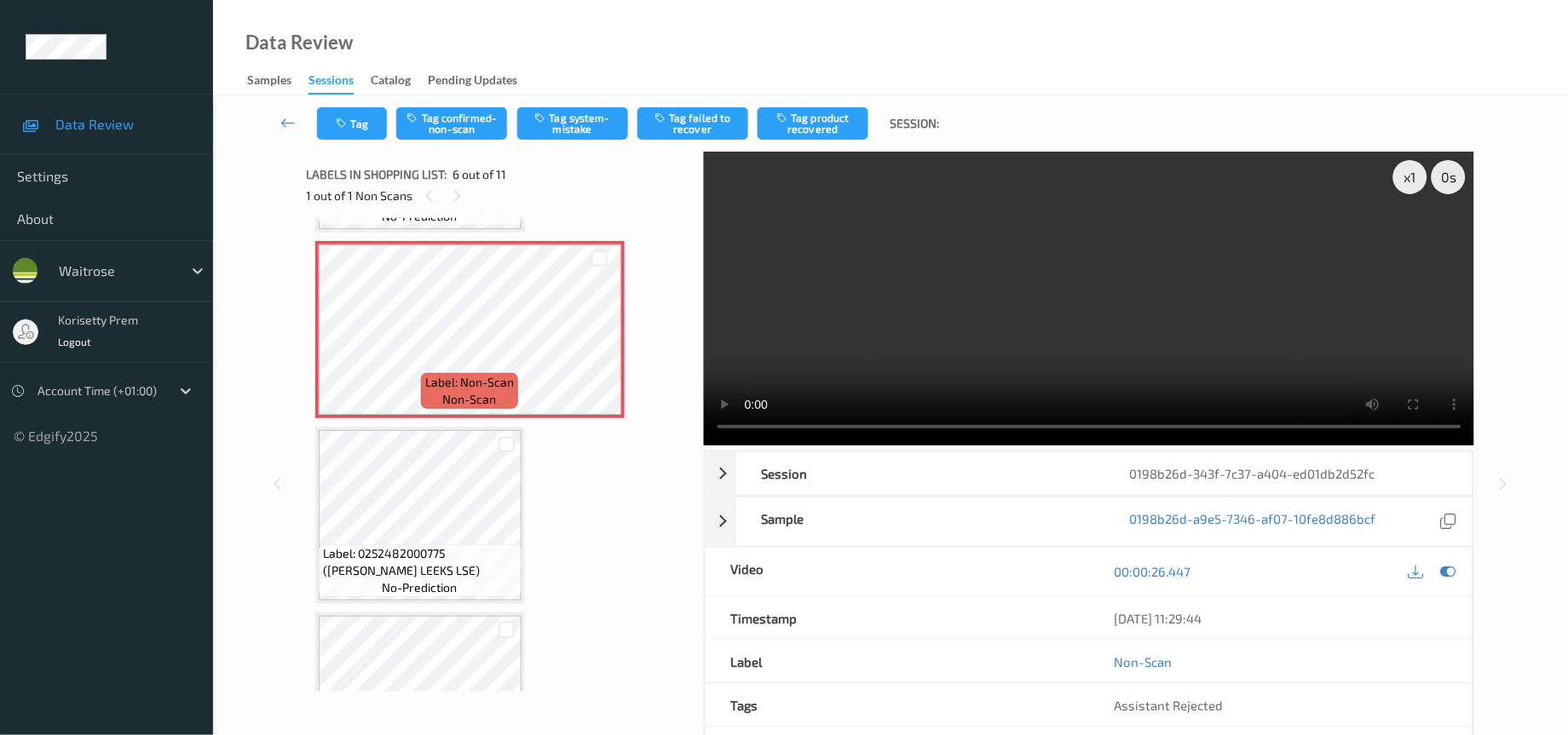
click at [1111, 297] on video at bounding box center [1090, 299] width 771 height 294
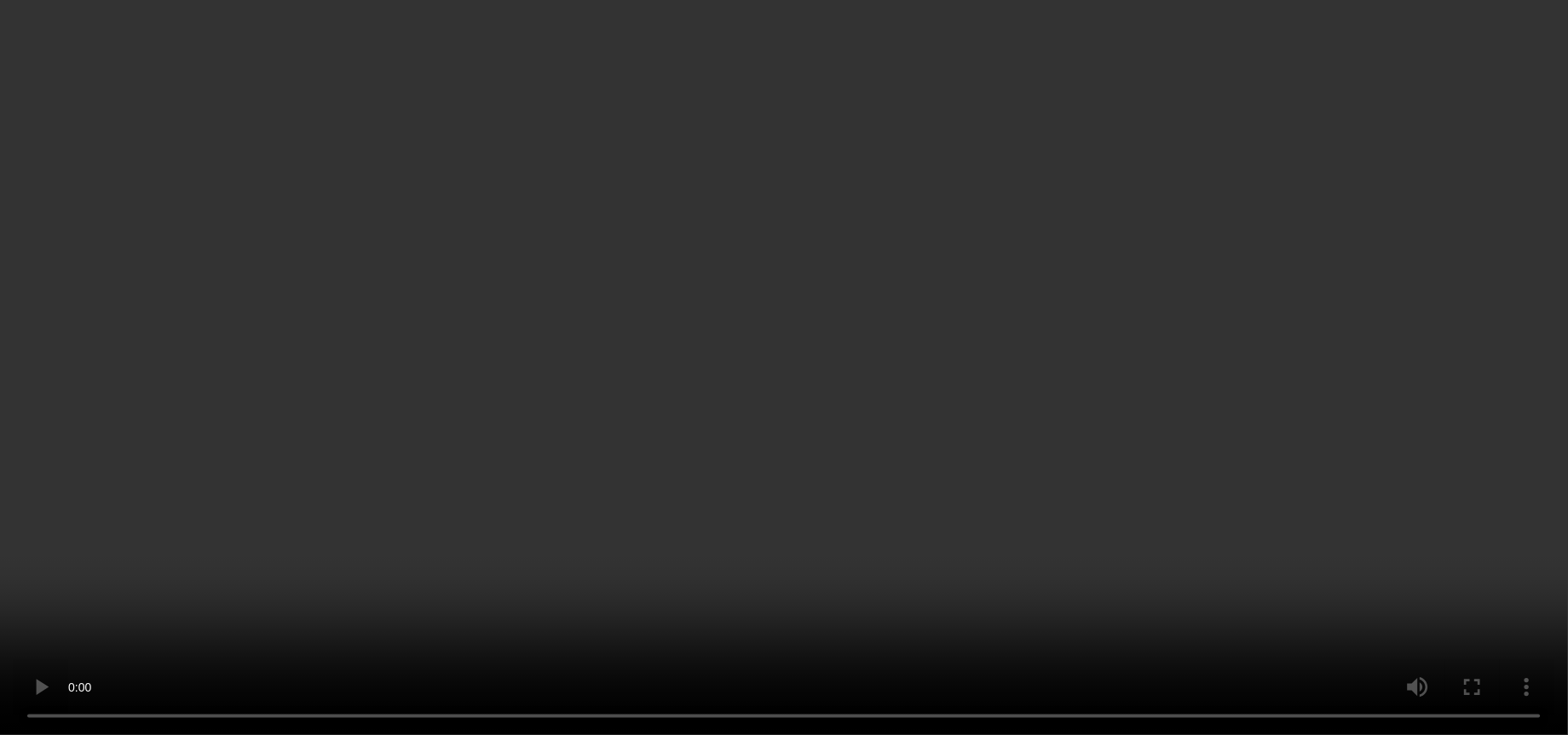
scroll to position [403, 0]
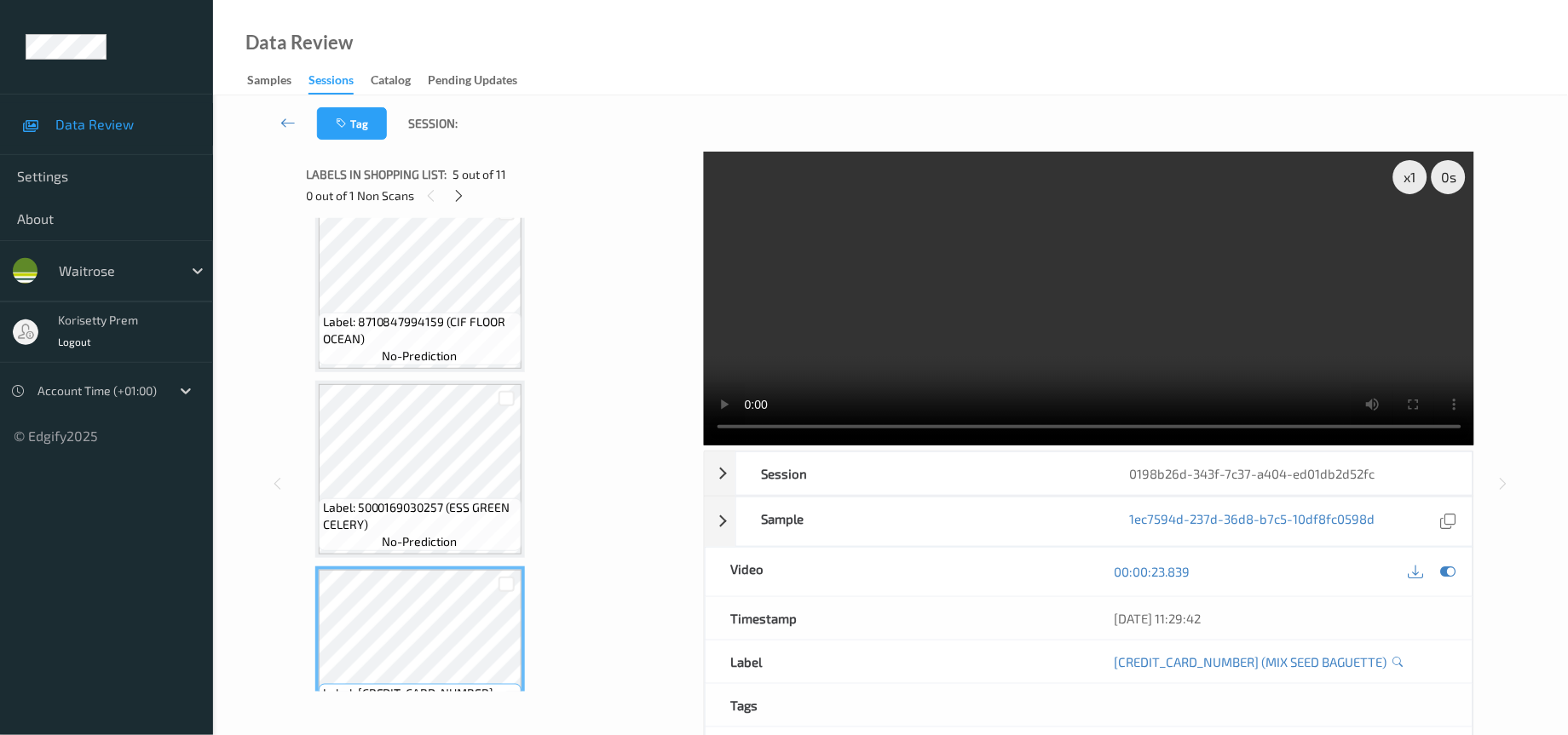
click at [430, 355] on span "no-prediction" at bounding box center [420, 356] width 75 height 17
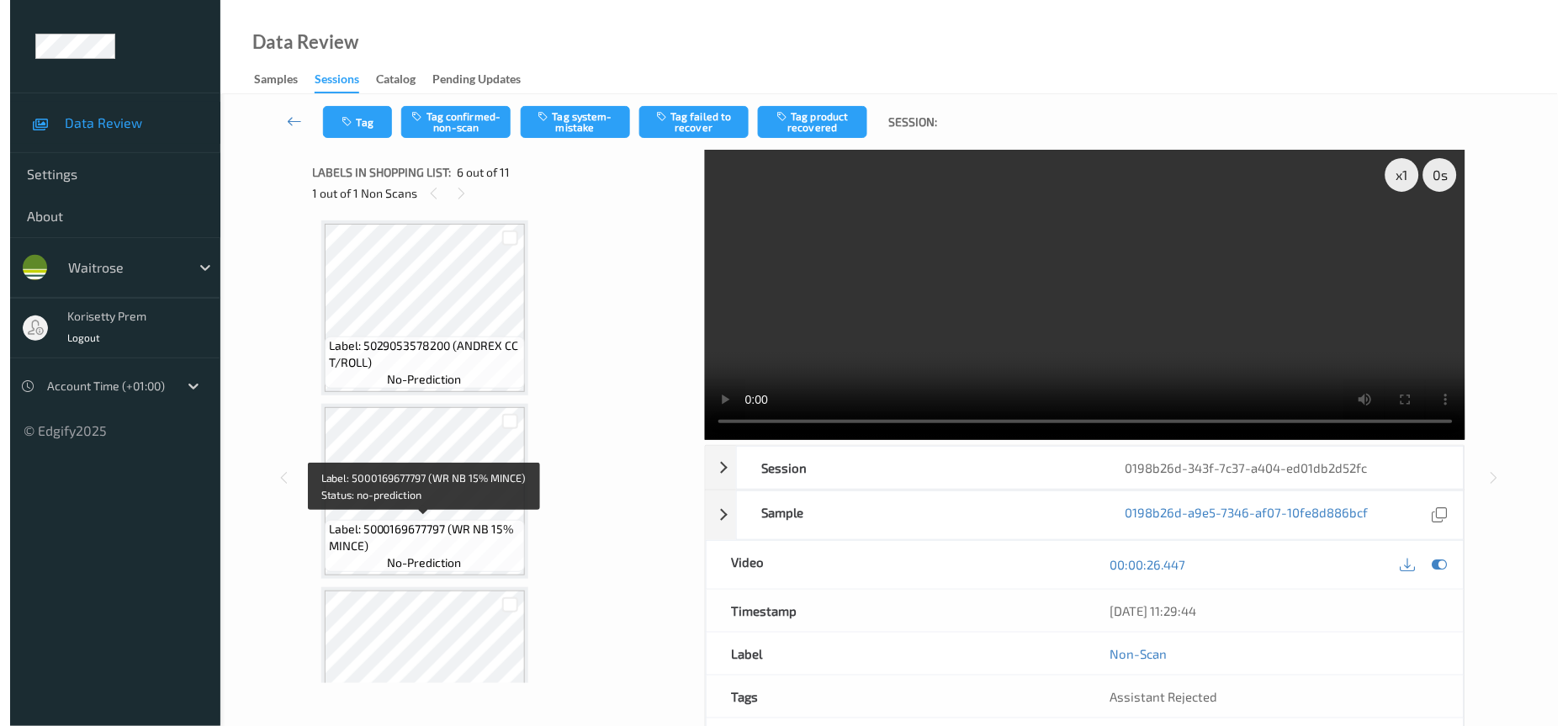
scroll to position [0, 0]
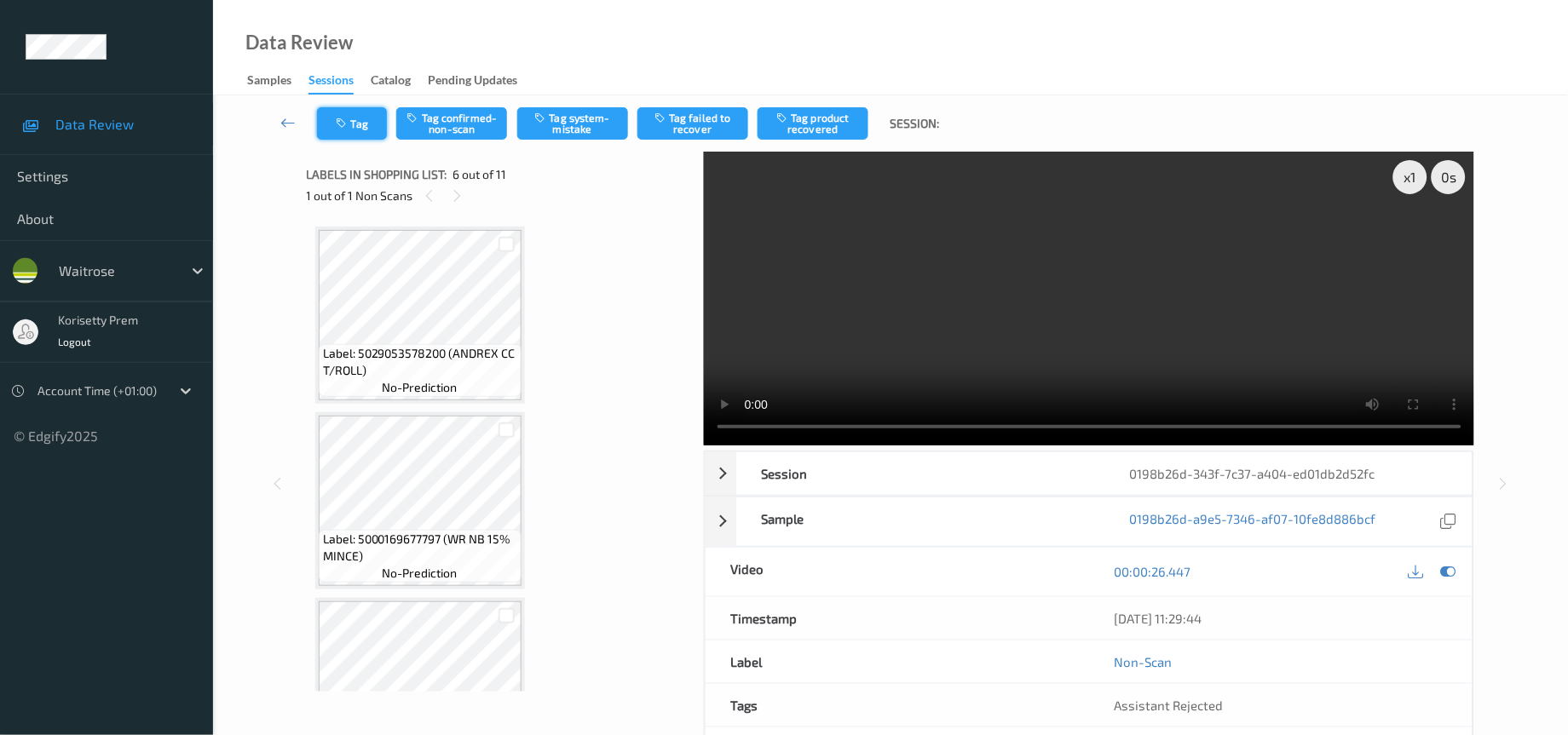
click at [336, 115] on button "Tag" at bounding box center [352, 124] width 70 height 33
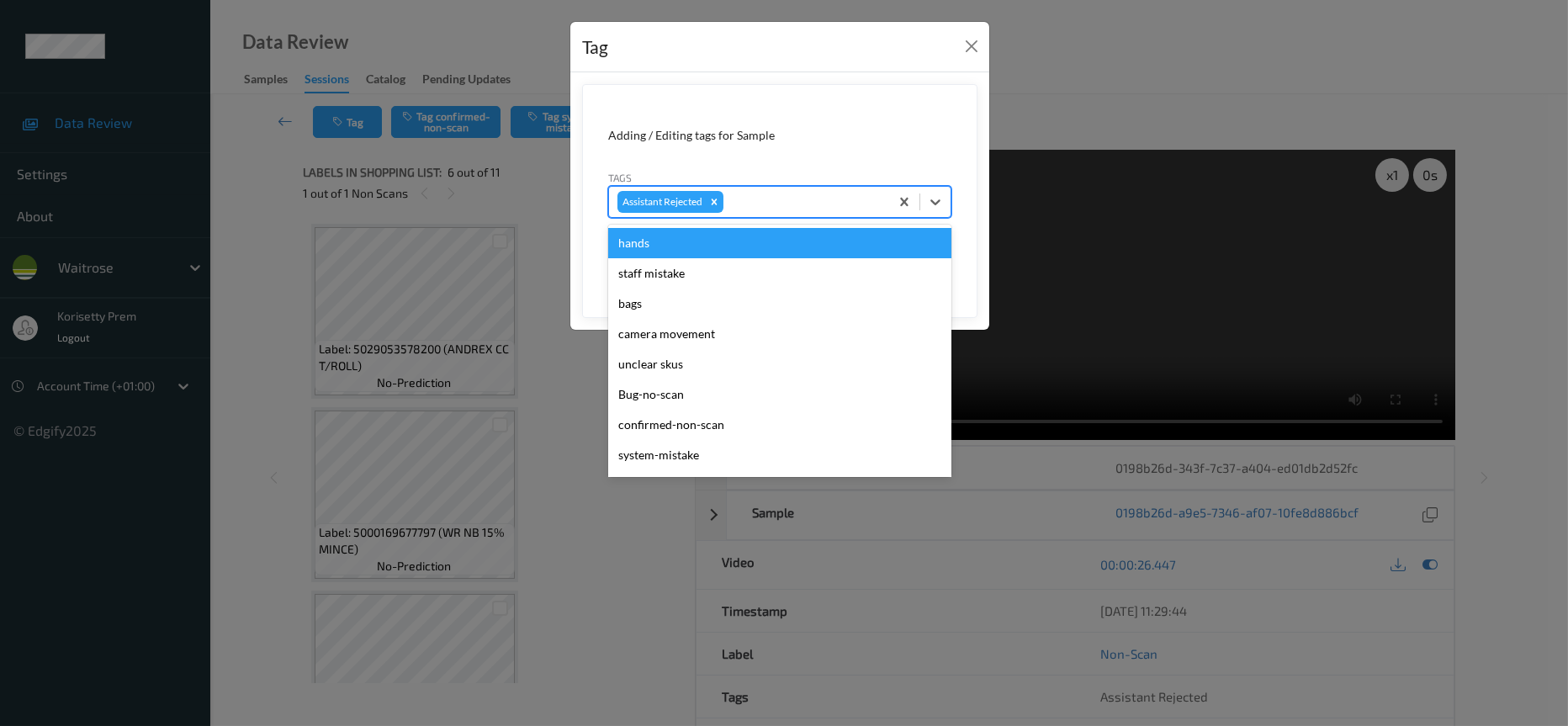
click at [778, 201] on div at bounding box center [803, 202] width 154 height 20
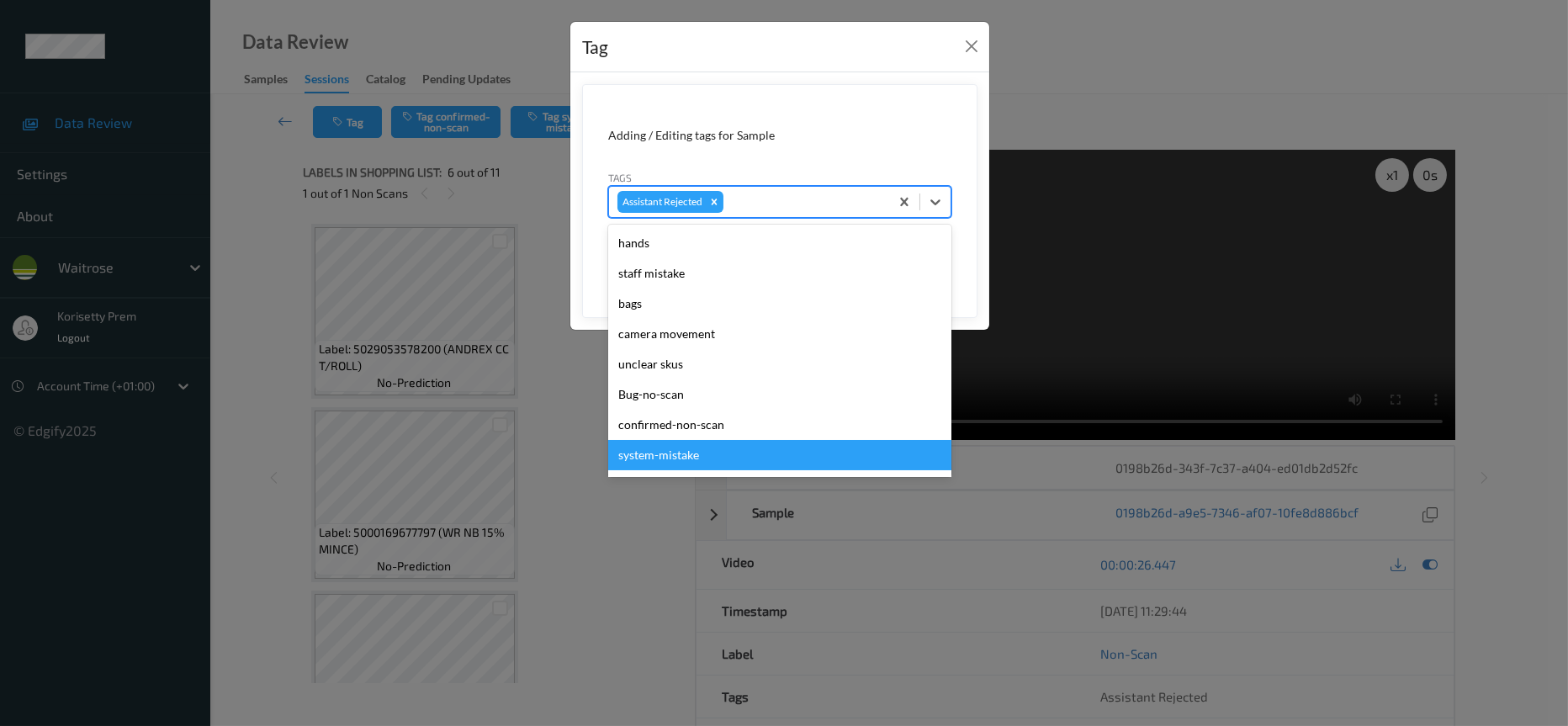
click at [689, 458] on div "system-mistake" at bounding box center [779, 455] width 343 height 31
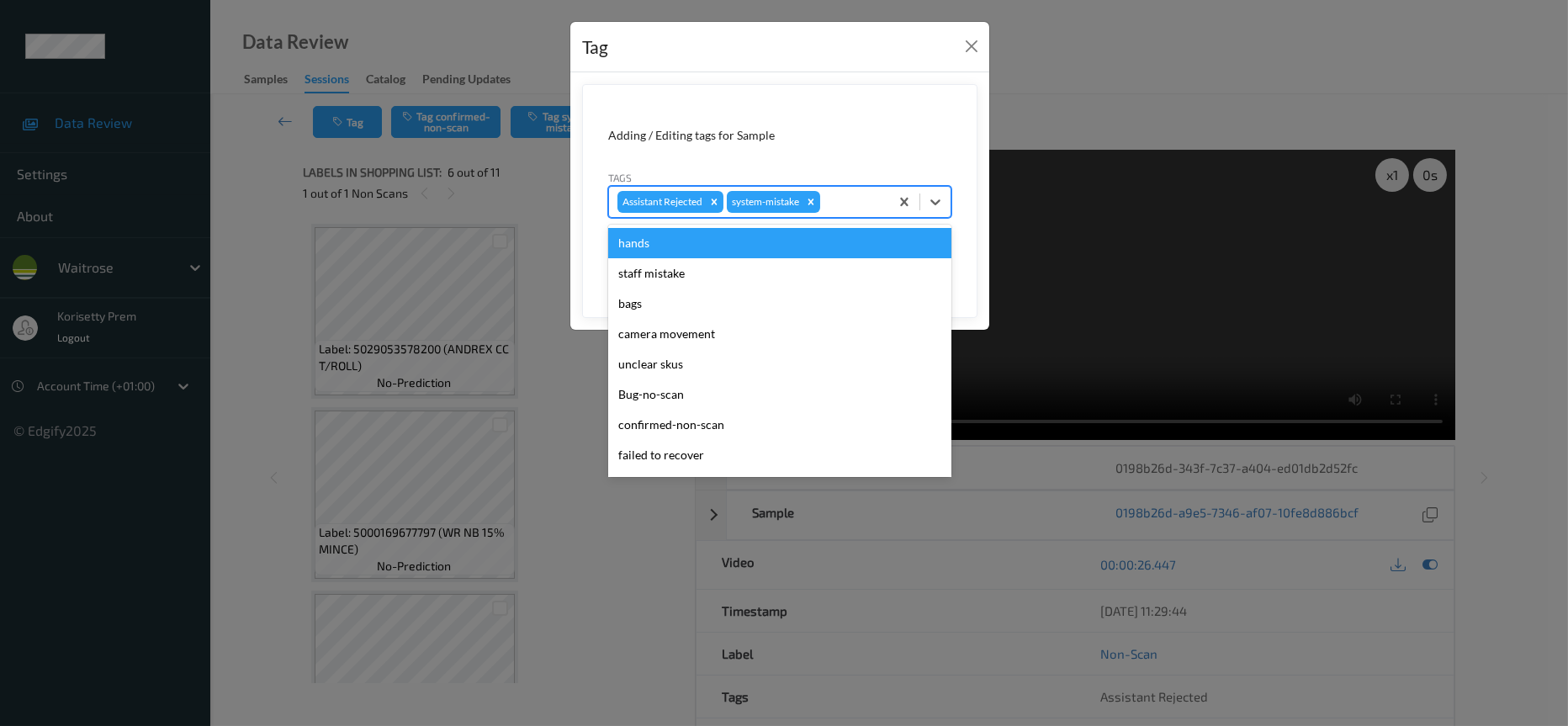
click at [825, 207] on input "text" at bounding box center [825, 202] width 3 height 17
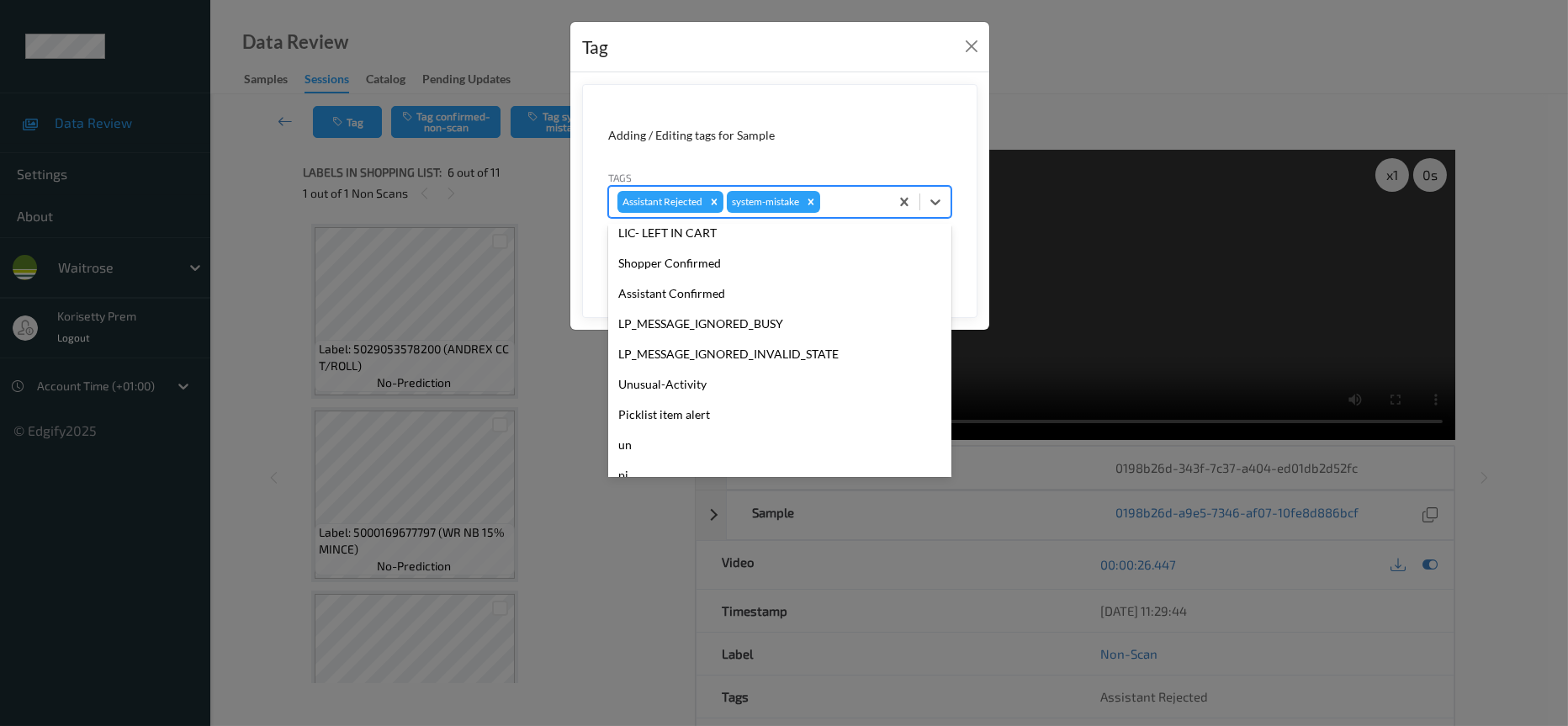
scroll to position [329, 0]
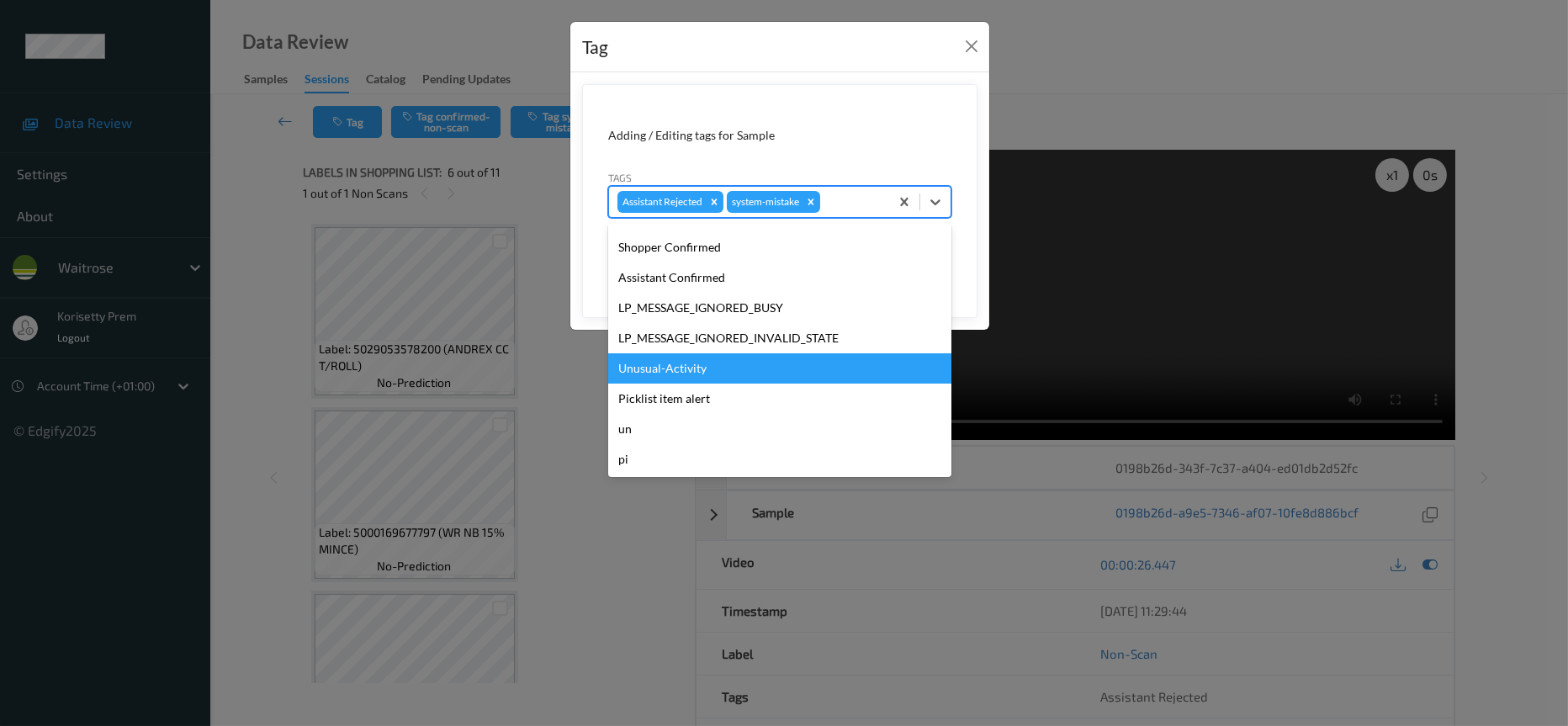
click at [689, 372] on div "Unusual-Activity" at bounding box center [779, 369] width 343 height 31
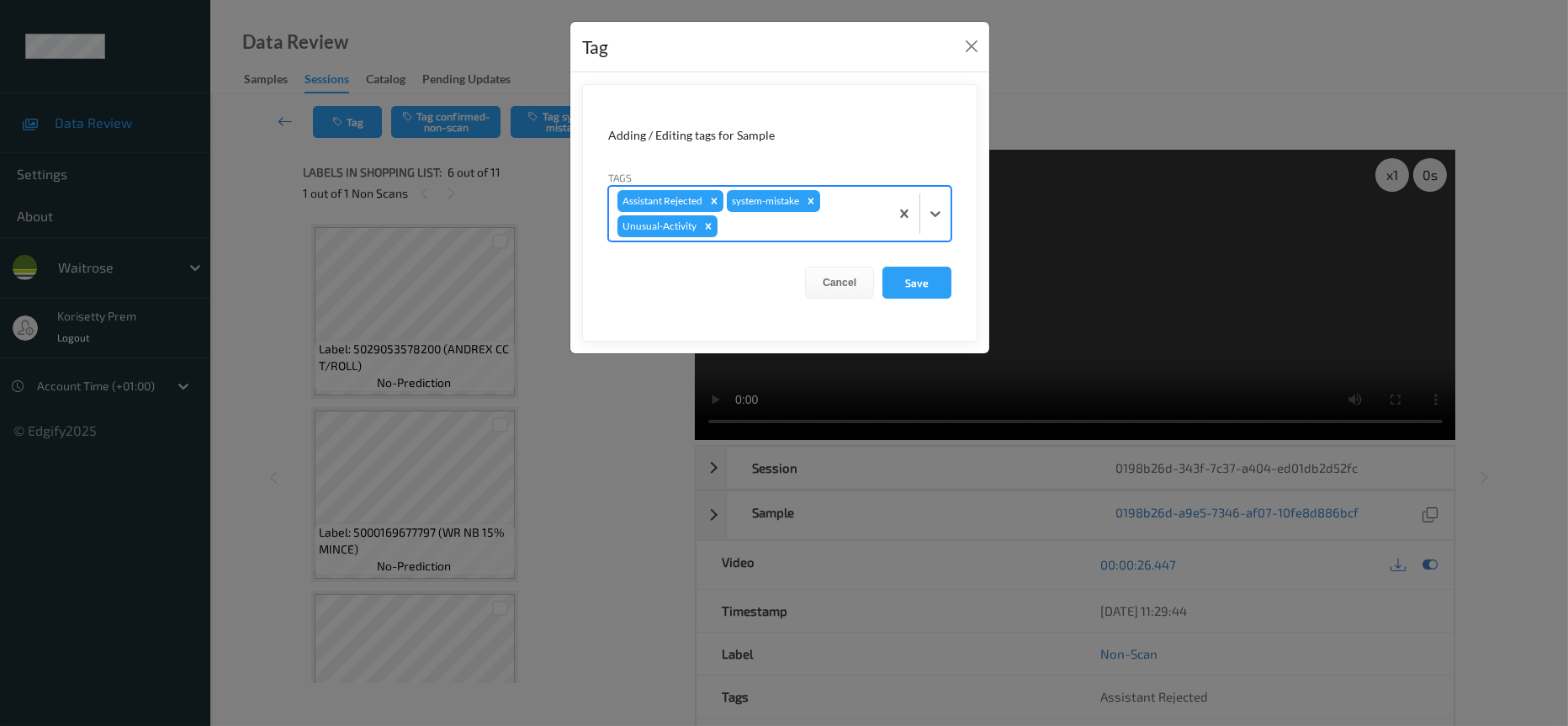
click at [762, 225] on div at bounding box center [801, 227] width 160 height 20
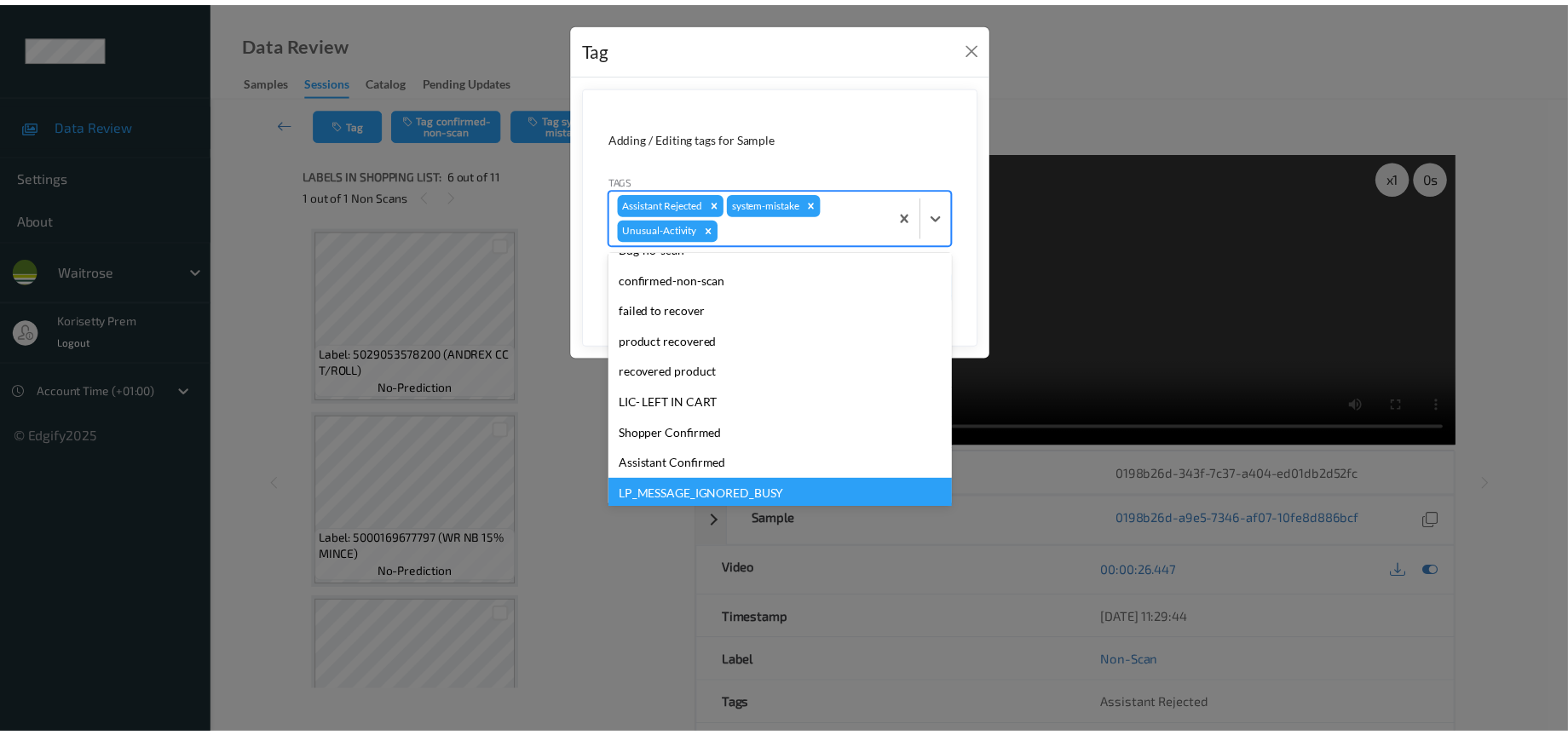
scroll to position [302, 0]
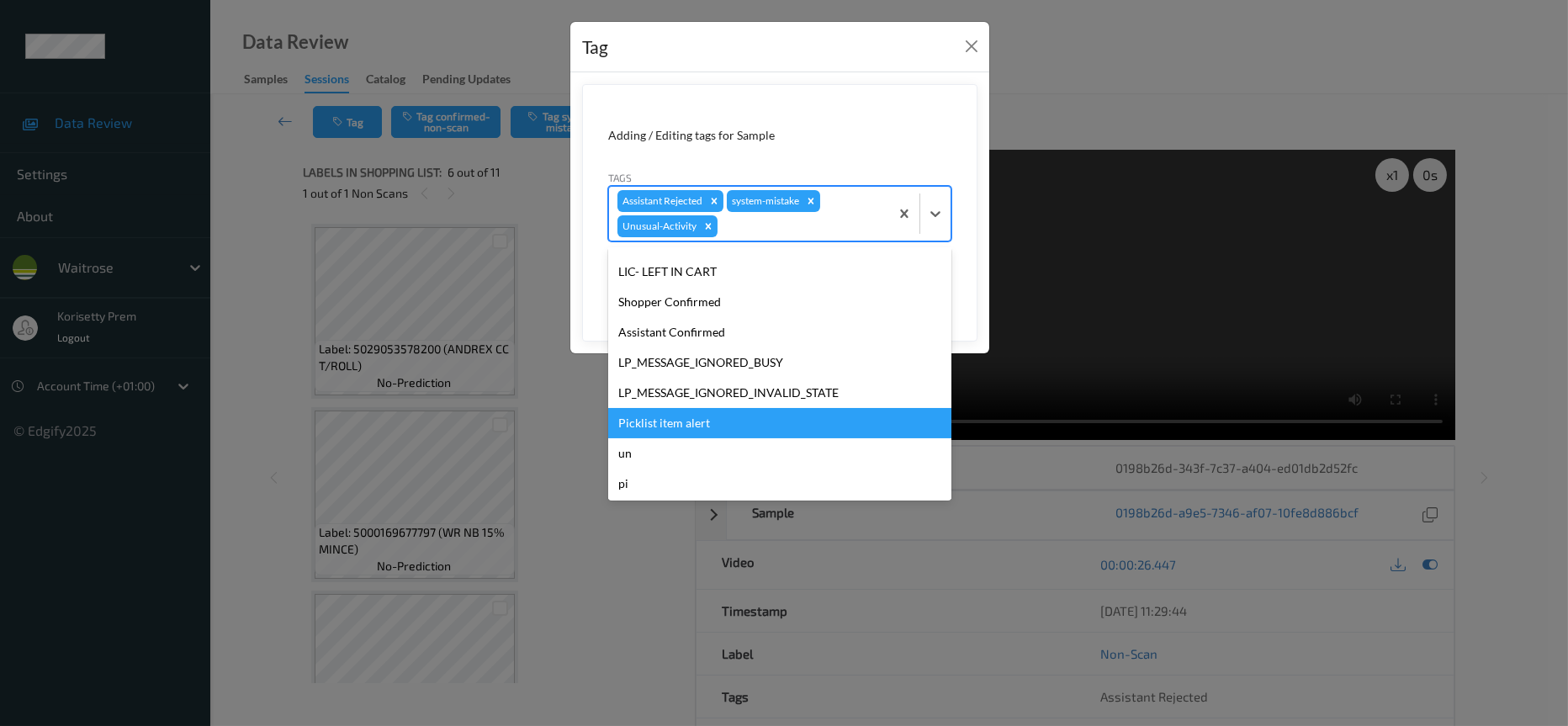
click at [714, 423] on div "Picklist item alert" at bounding box center [779, 423] width 343 height 31
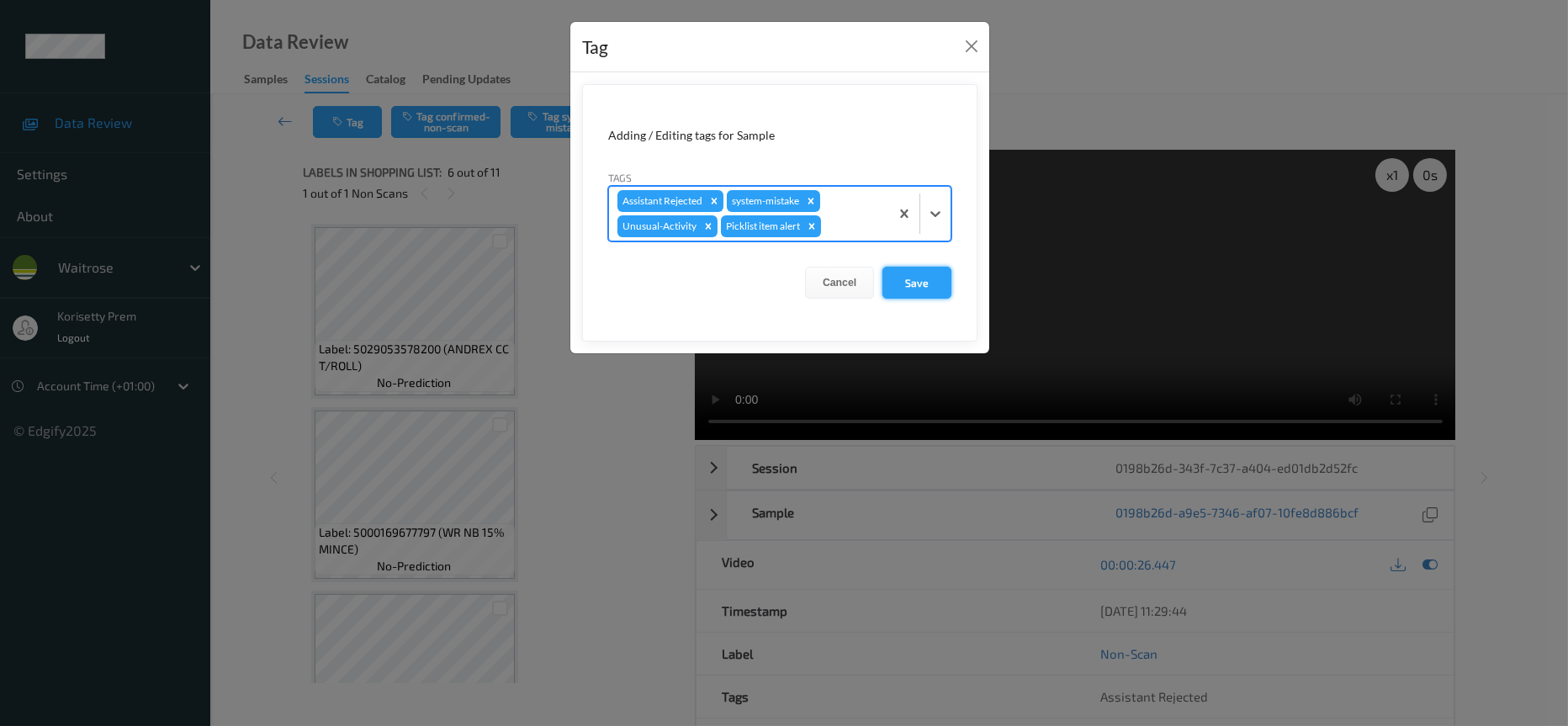
click at [901, 283] on button "Save" at bounding box center [916, 282] width 69 height 32
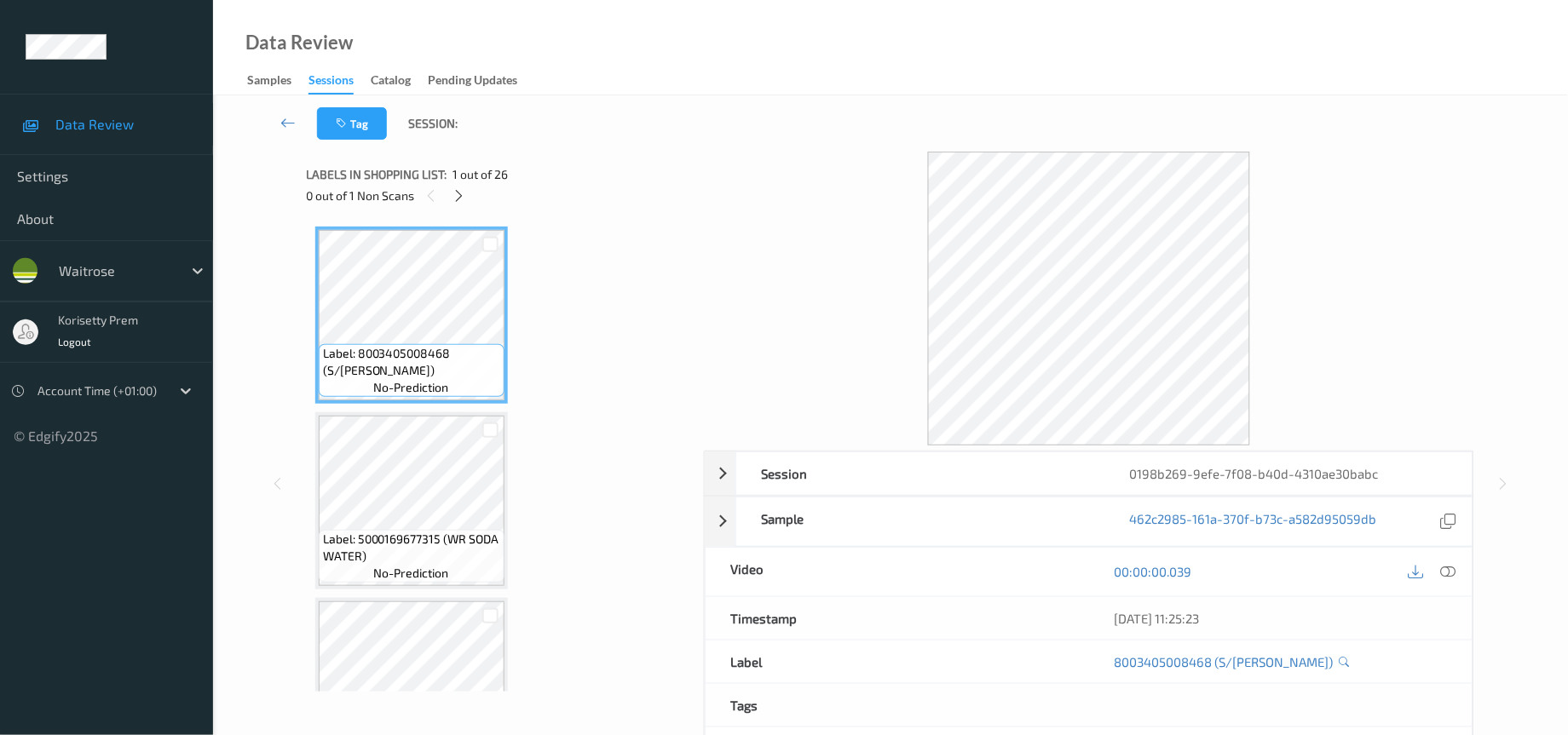
click at [784, 128] on div "Tag Session:" at bounding box center [890, 124] width 1285 height 56
click at [459, 198] on icon at bounding box center [459, 196] width 14 height 15
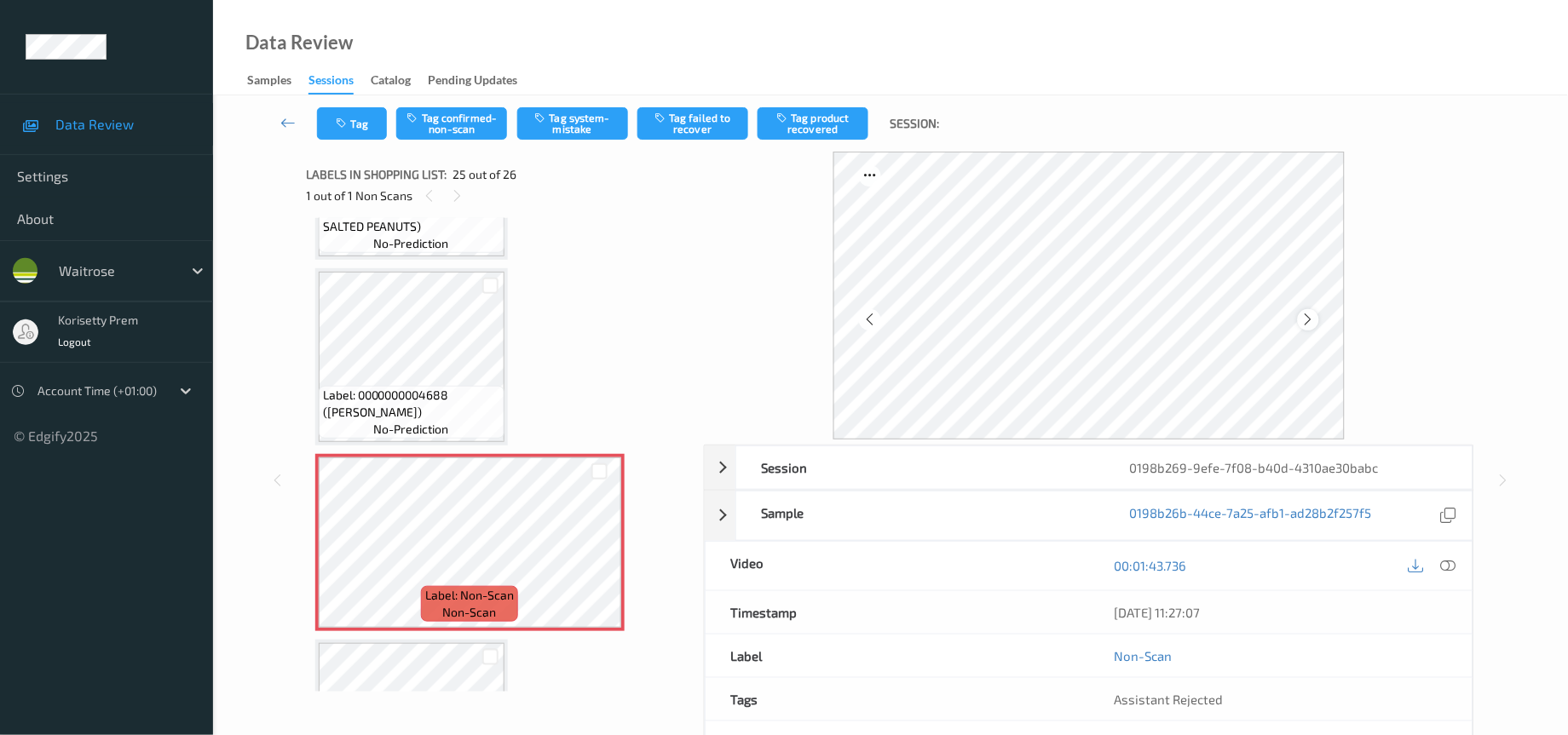
click at [1314, 320] on icon at bounding box center [1308, 320] width 14 height 15
click at [1312, 319] on icon at bounding box center [1308, 320] width 14 height 15
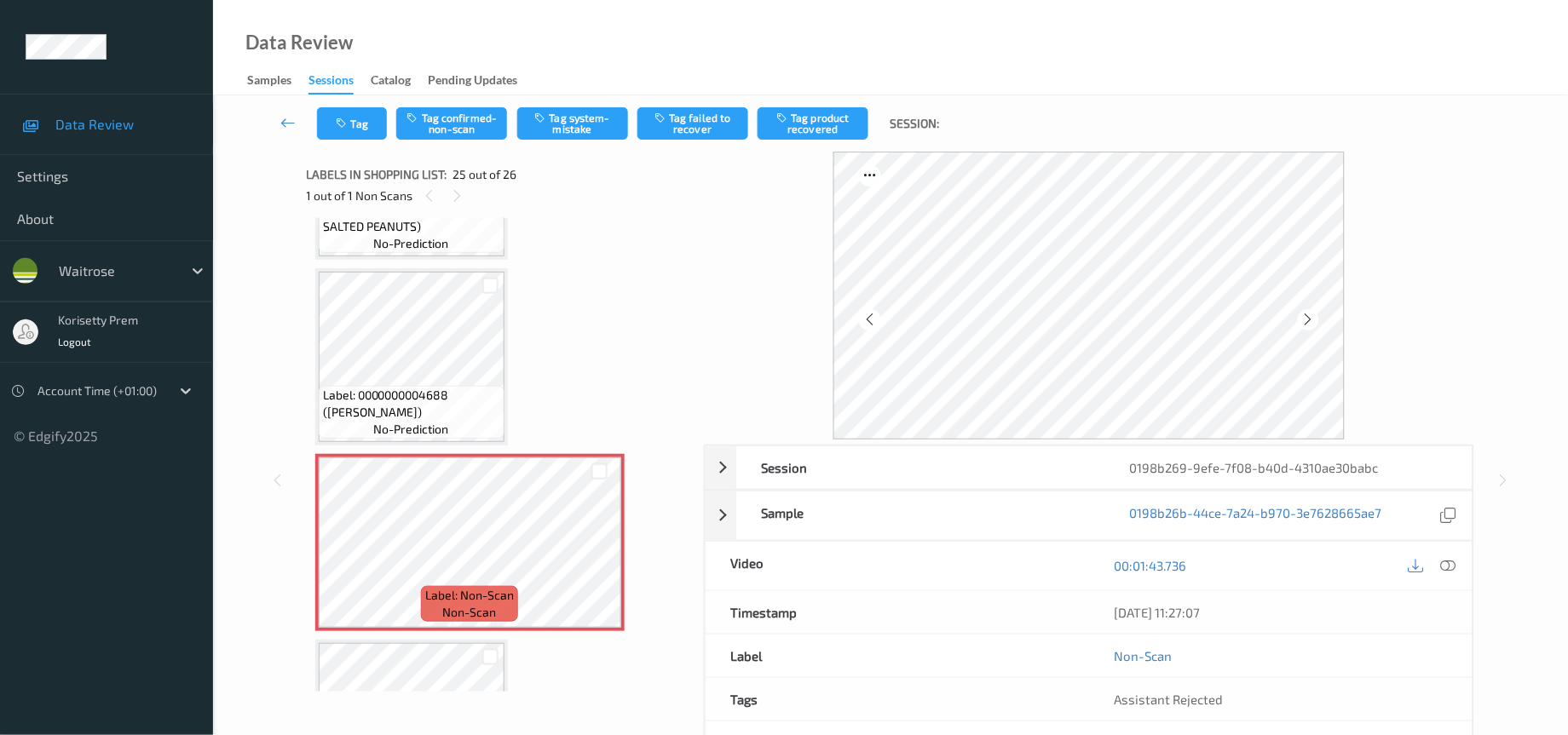
click at [1312, 319] on icon at bounding box center [1308, 320] width 14 height 15
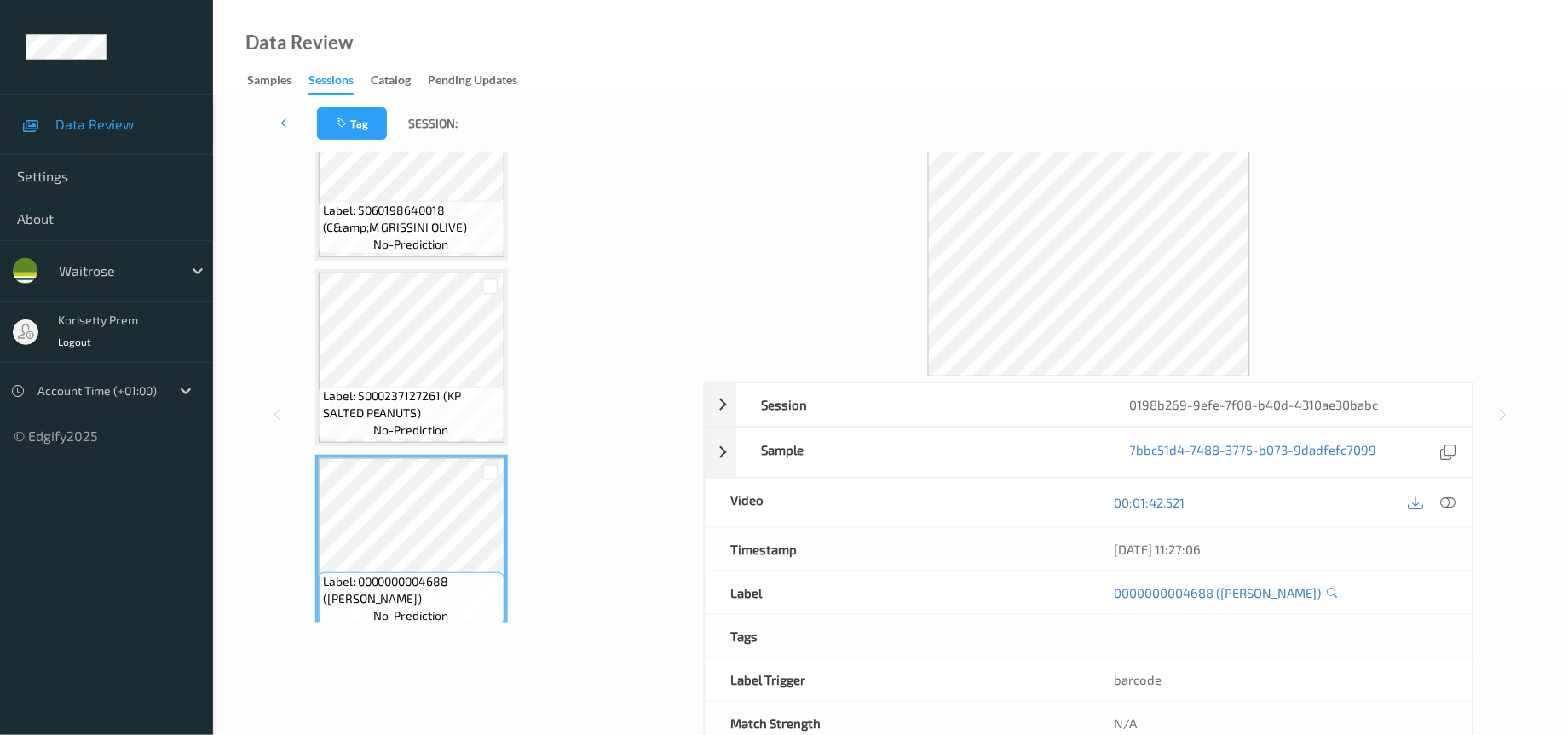
scroll to position [118, 0]
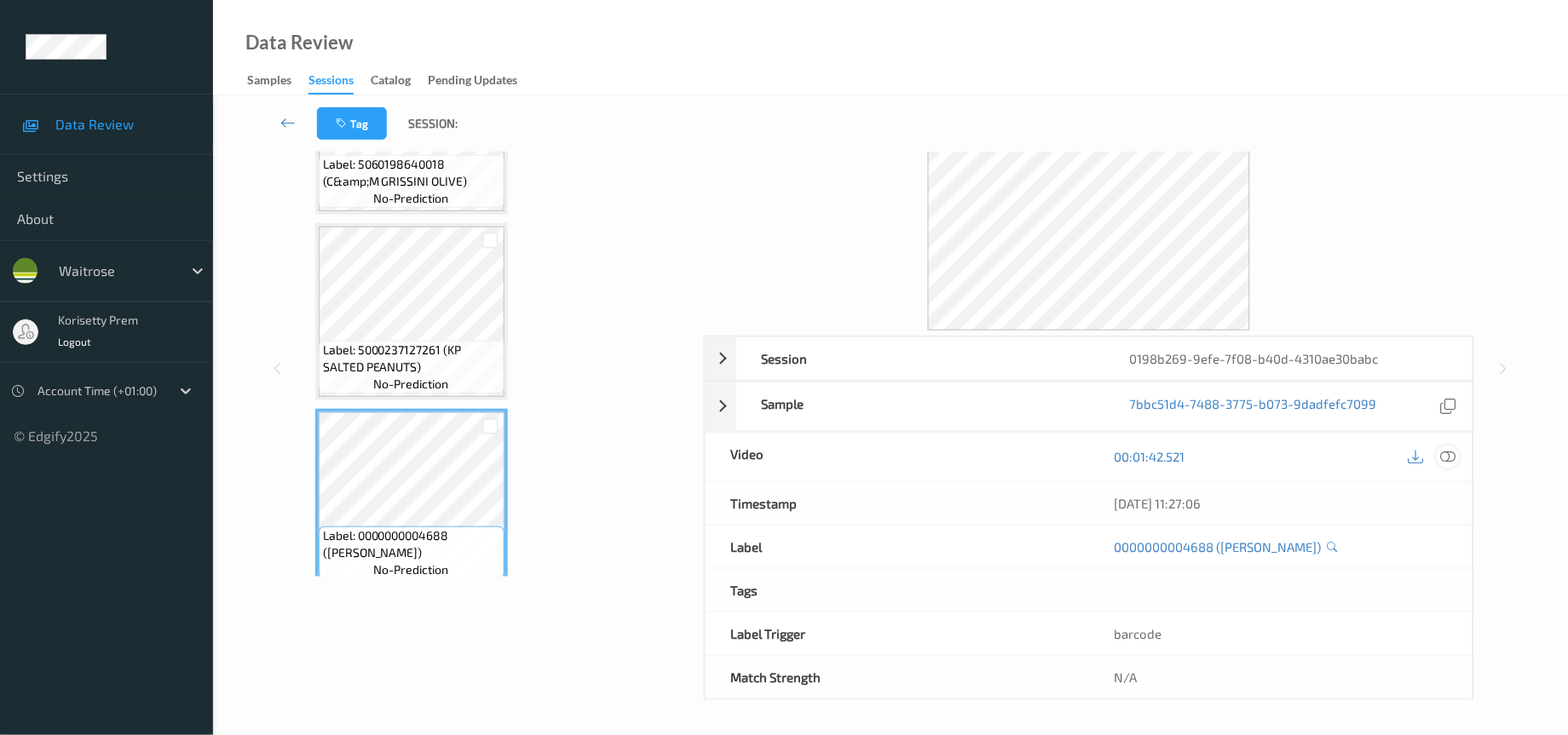
click at [1448, 459] on icon at bounding box center [1449, 457] width 15 height 15
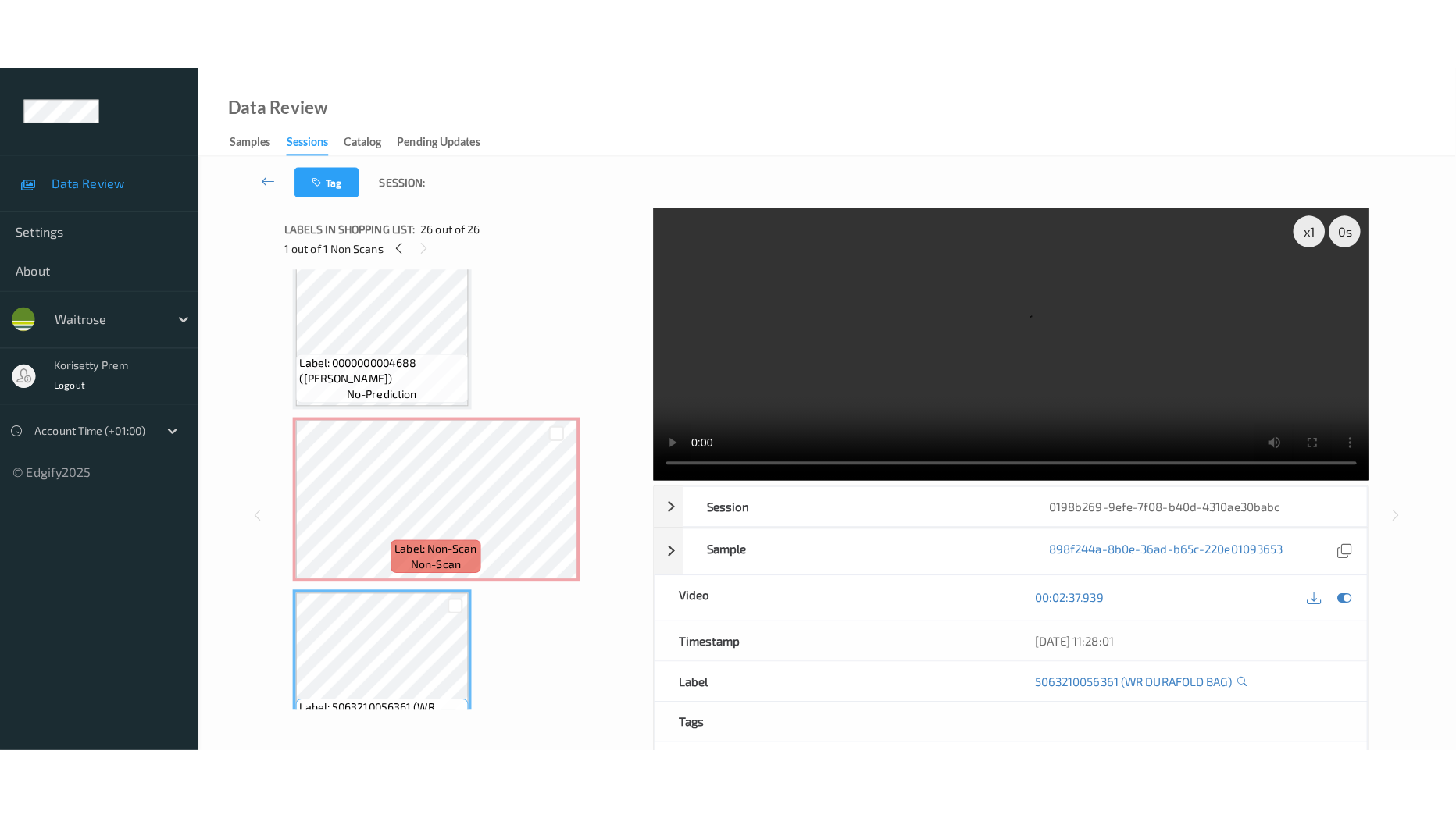
scroll to position [0, 0]
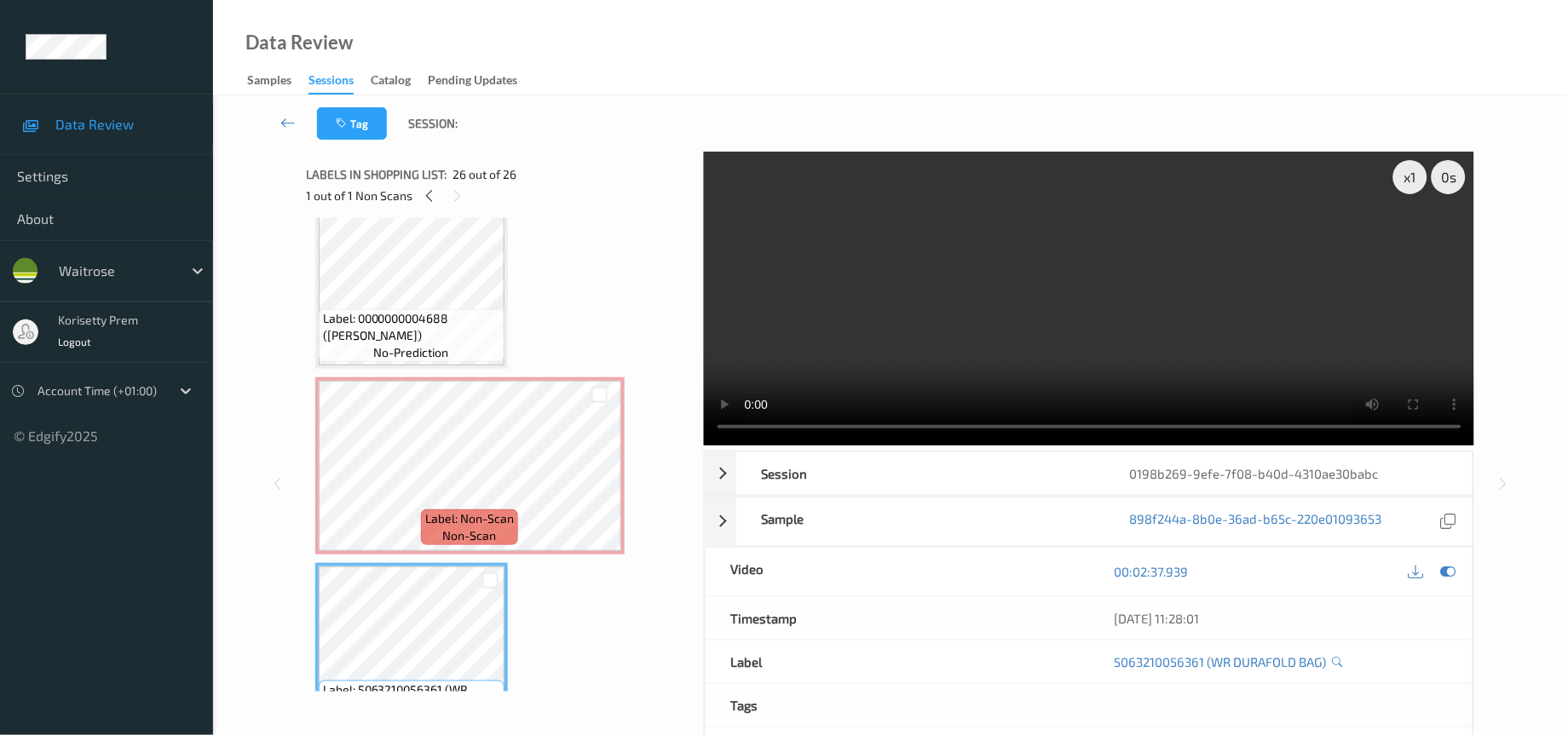
click at [943, 349] on video at bounding box center [1090, 299] width 771 height 294
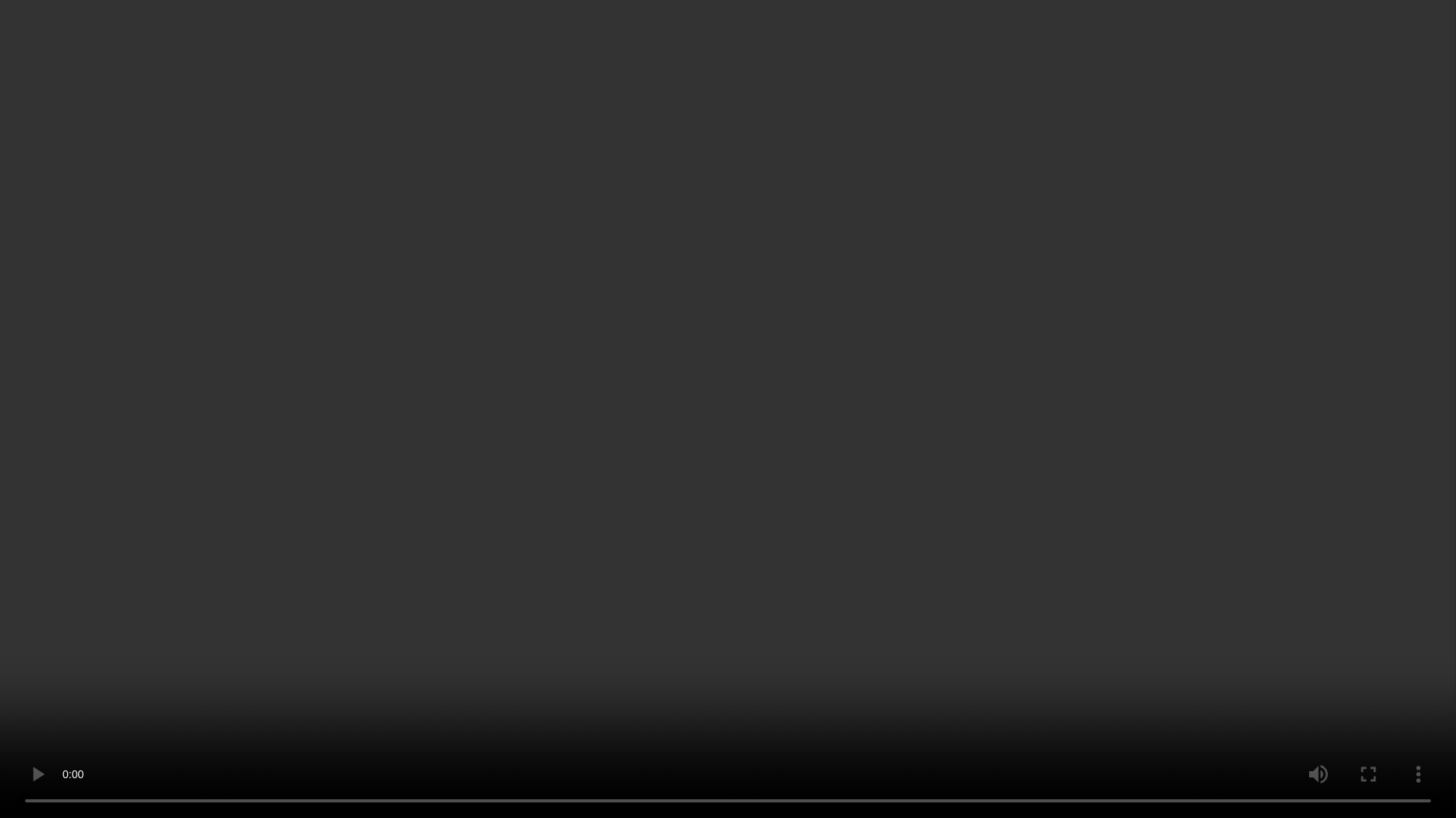
click at [961, 536] on video at bounding box center [728, 409] width 1456 height 818
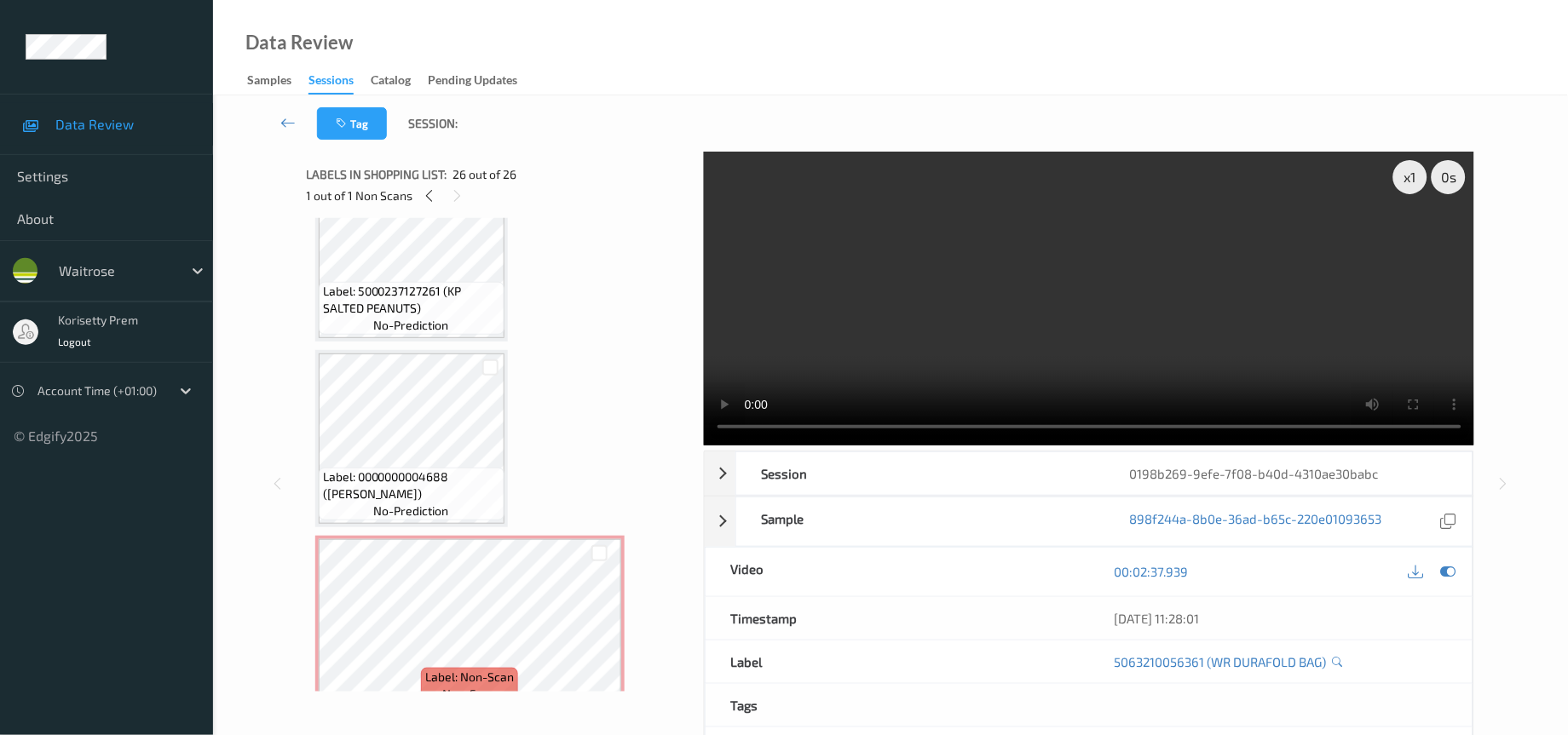
click at [928, 338] on video at bounding box center [1090, 299] width 771 height 294
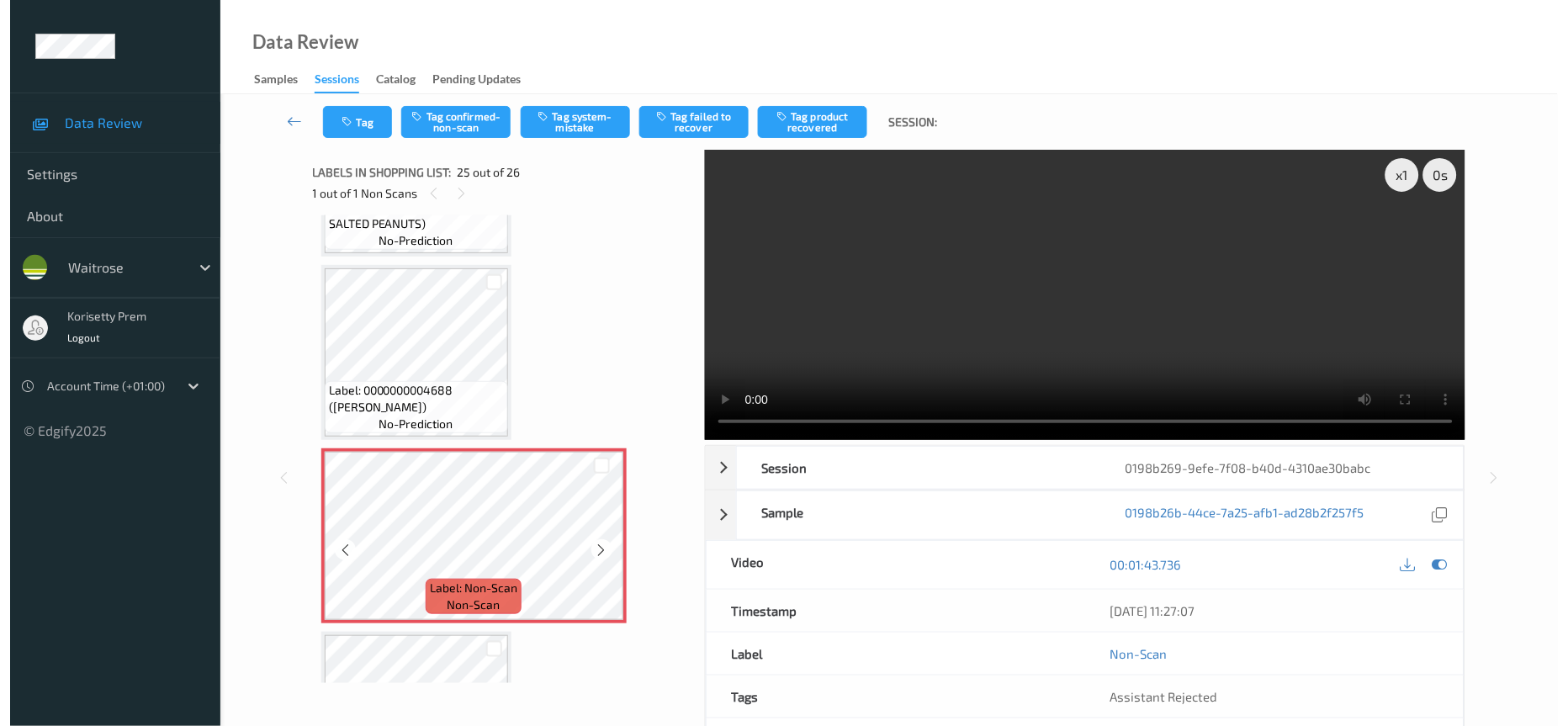
scroll to position [4224, 0]
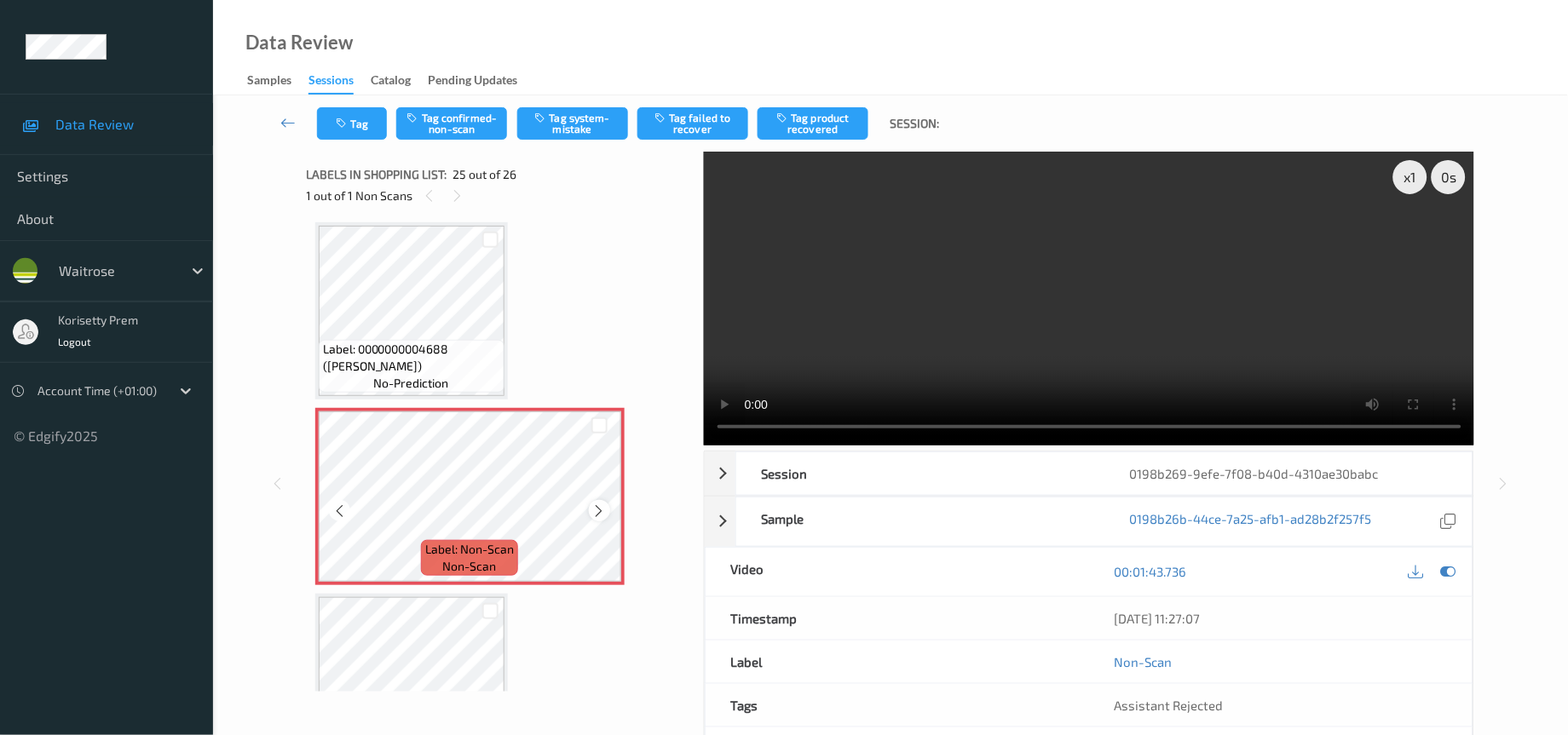
click at [593, 503] on icon at bounding box center [599, 511] width 14 height 15
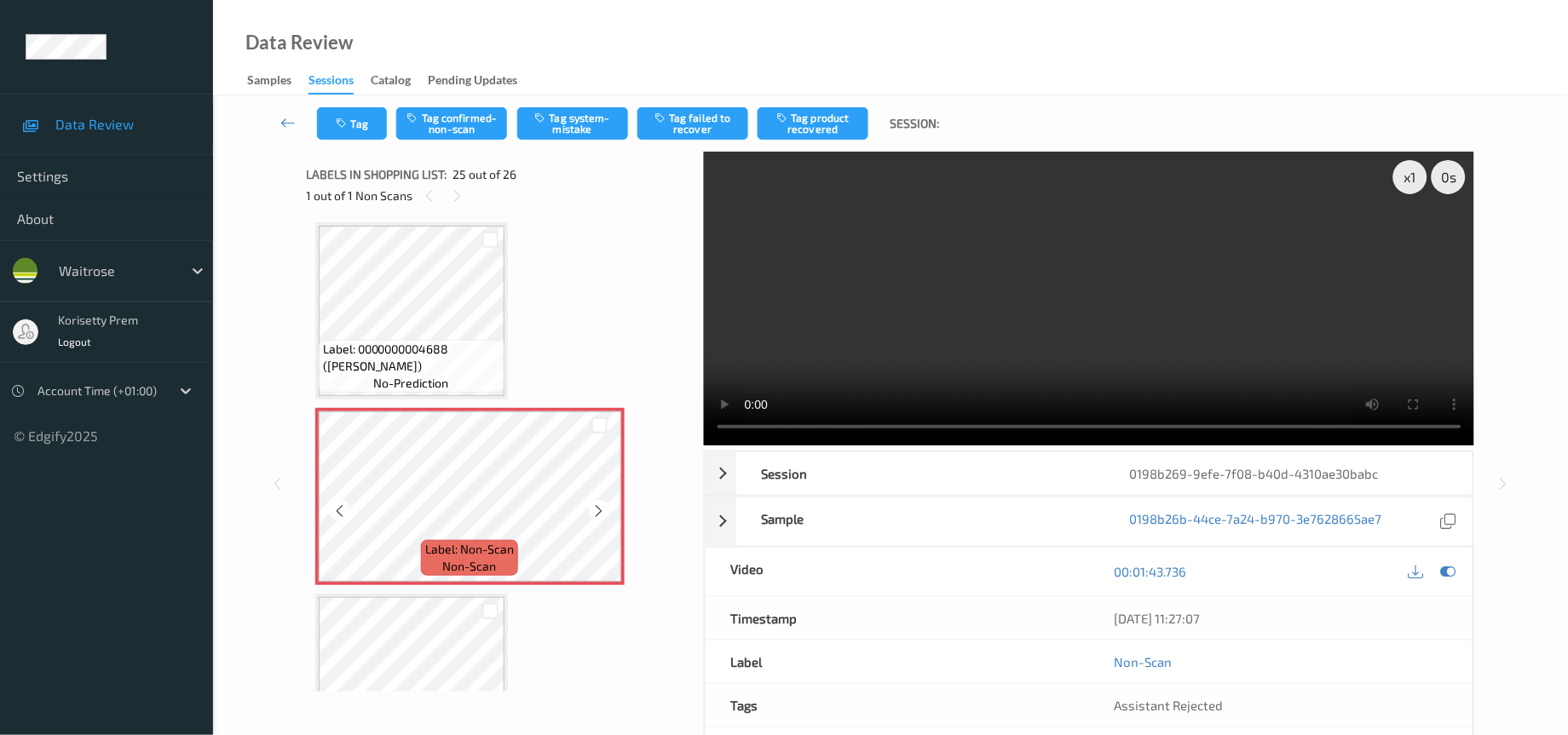
click at [593, 503] on icon at bounding box center [599, 511] width 14 height 15
click at [596, 503] on icon at bounding box center [599, 511] width 14 height 15
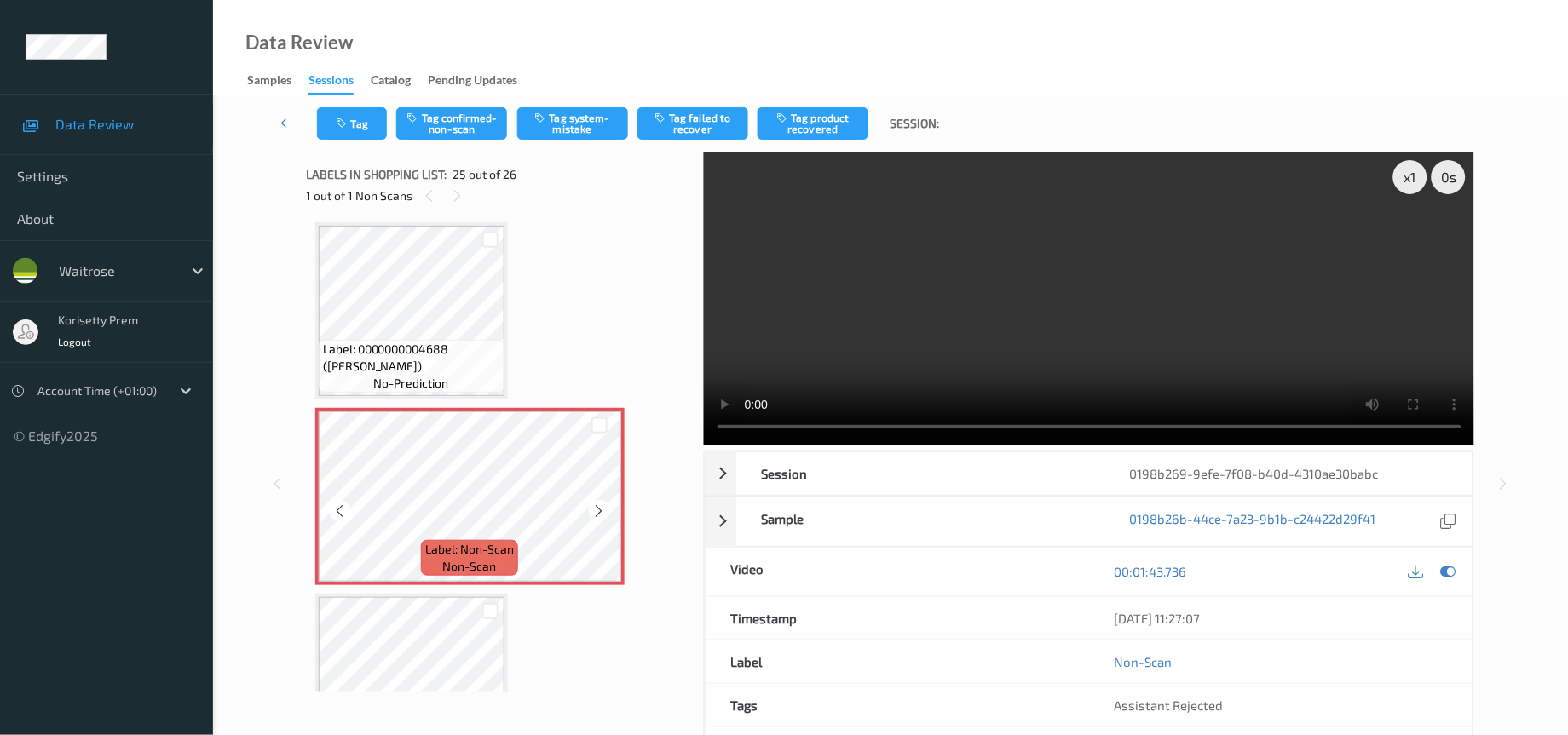
click at [596, 503] on icon at bounding box center [599, 511] width 14 height 15
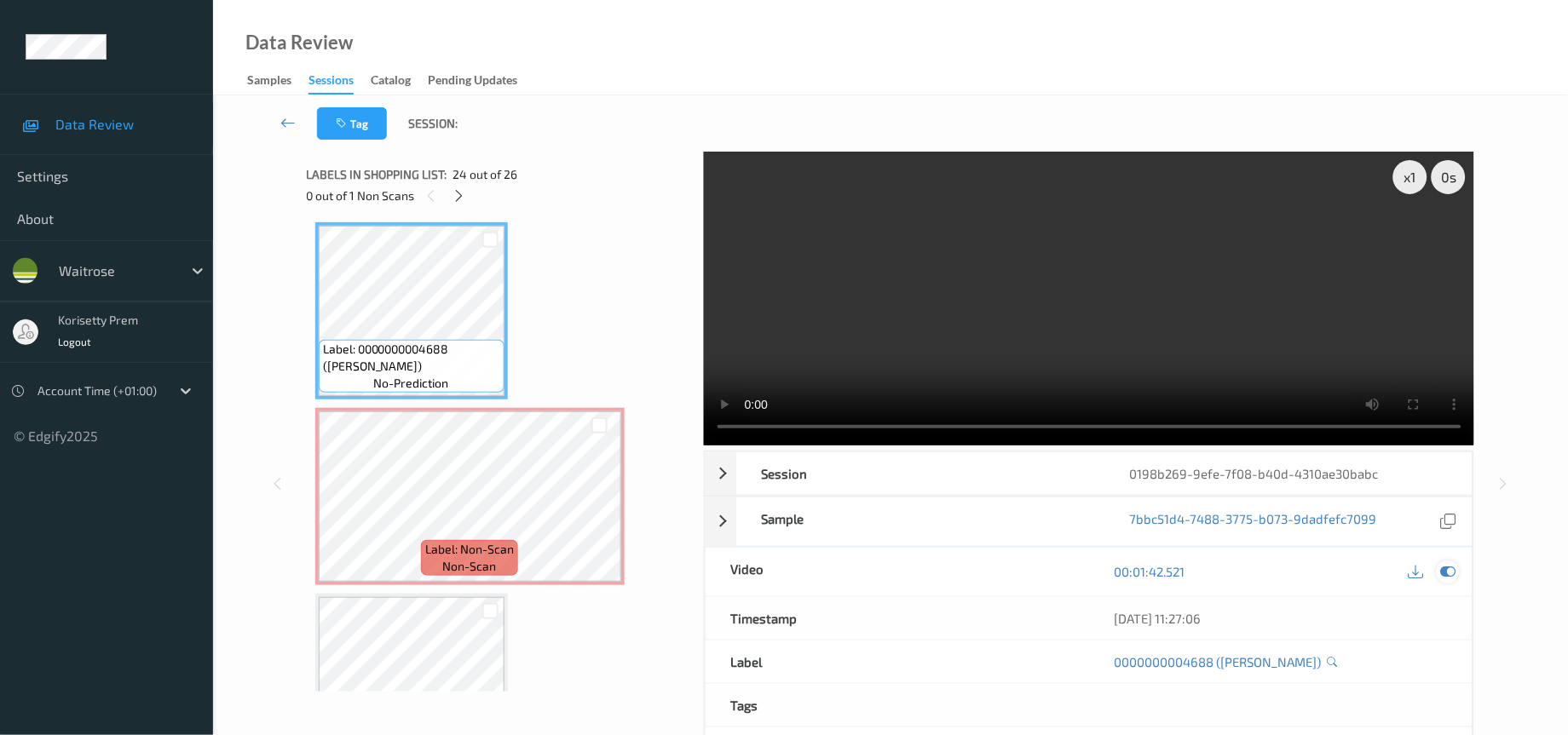
click at [1442, 573] on icon at bounding box center [1449, 572] width 15 height 15
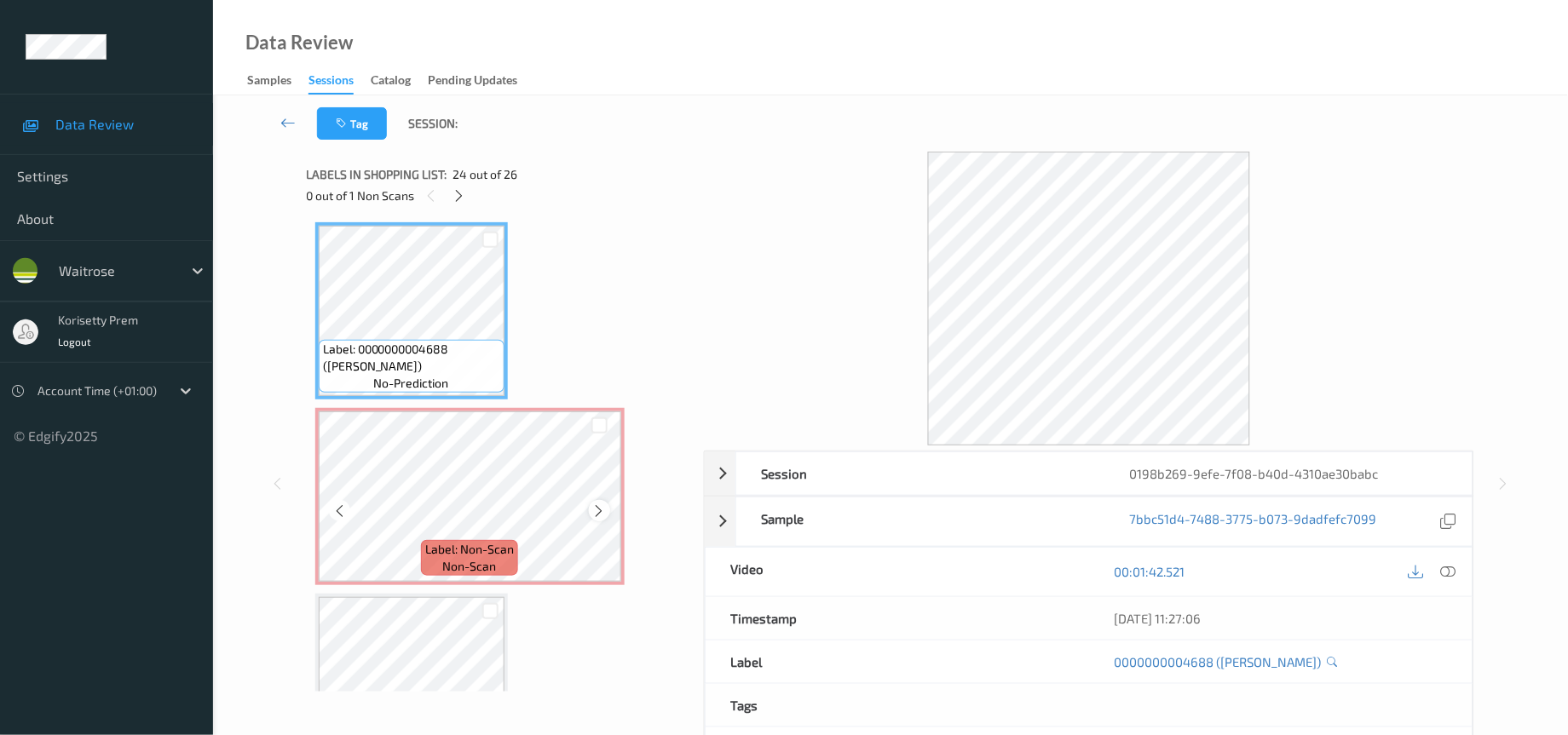
click at [593, 503] on icon at bounding box center [599, 511] width 14 height 15
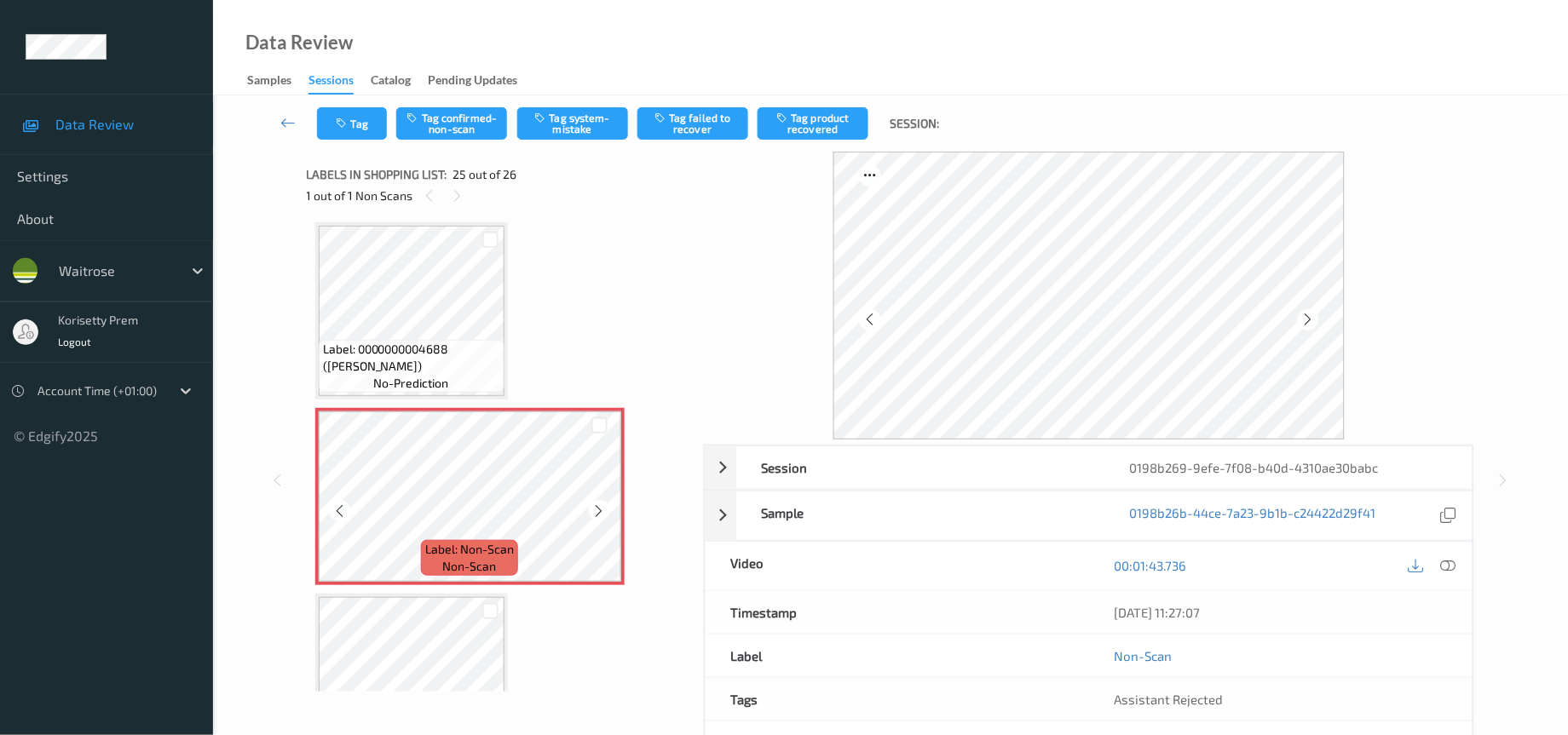
click at [593, 503] on icon at bounding box center [599, 511] width 14 height 15
click at [354, 122] on button "Tag" at bounding box center [352, 124] width 70 height 33
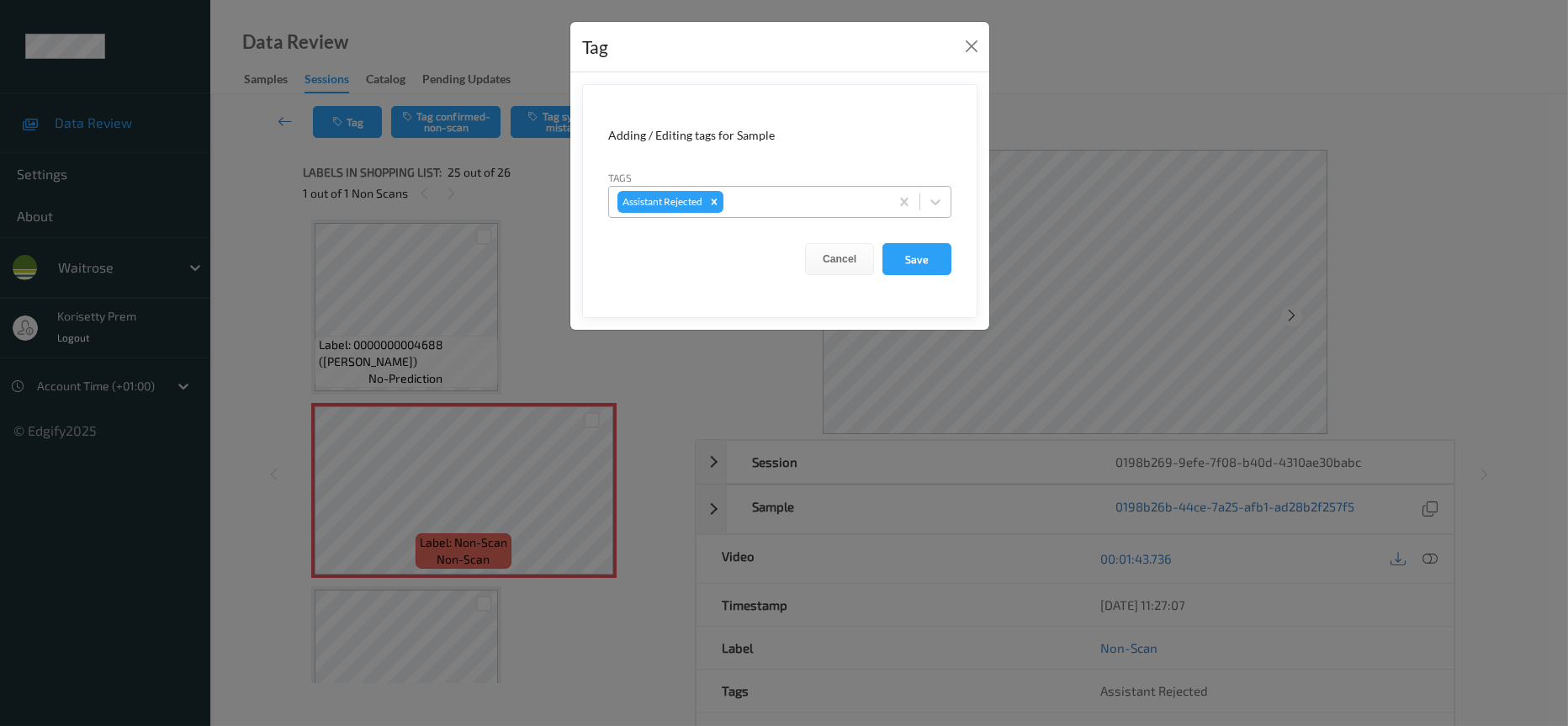
click at [784, 202] on div at bounding box center [803, 202] width 154 height 20
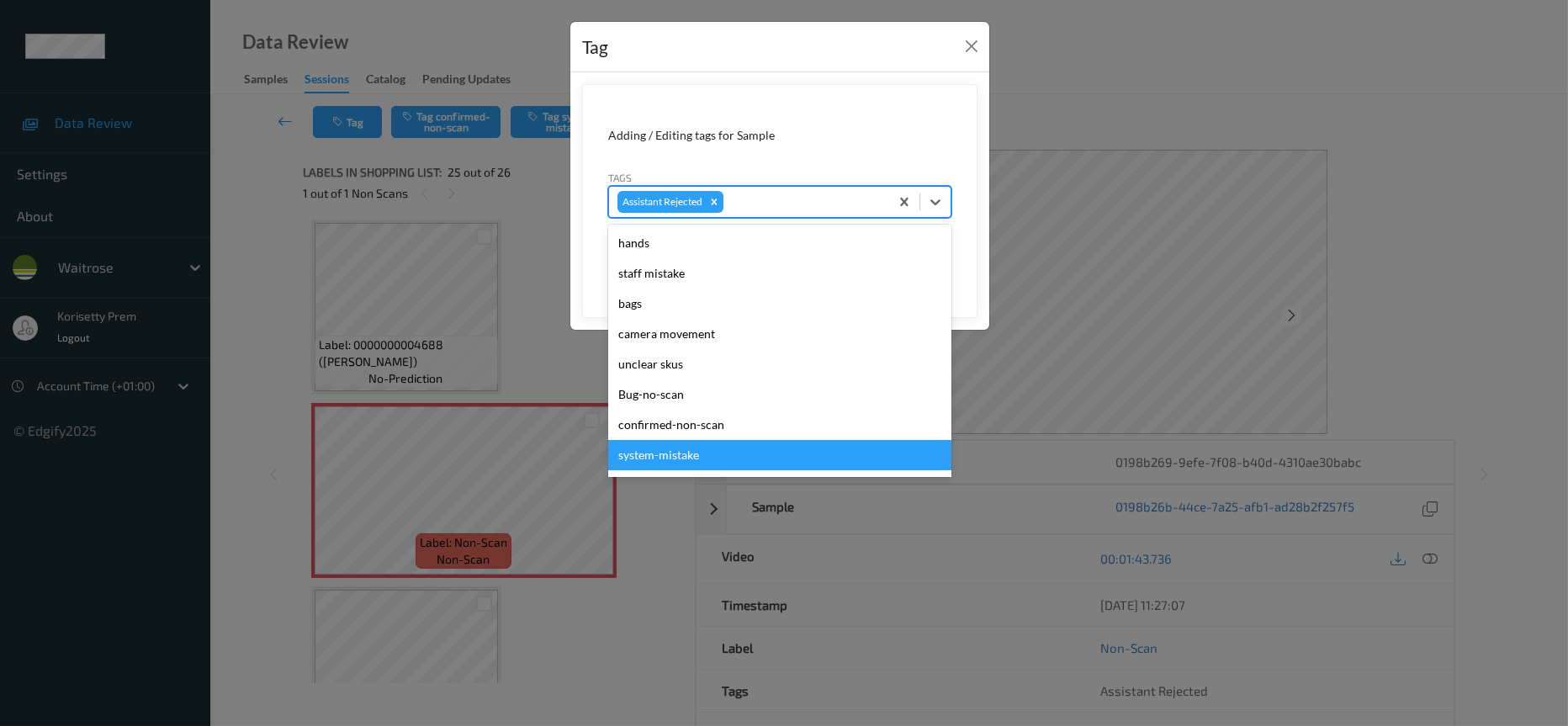
click at [670, 457] on div "system-mistake" at bounding box center [779, 455] width 343 height 31
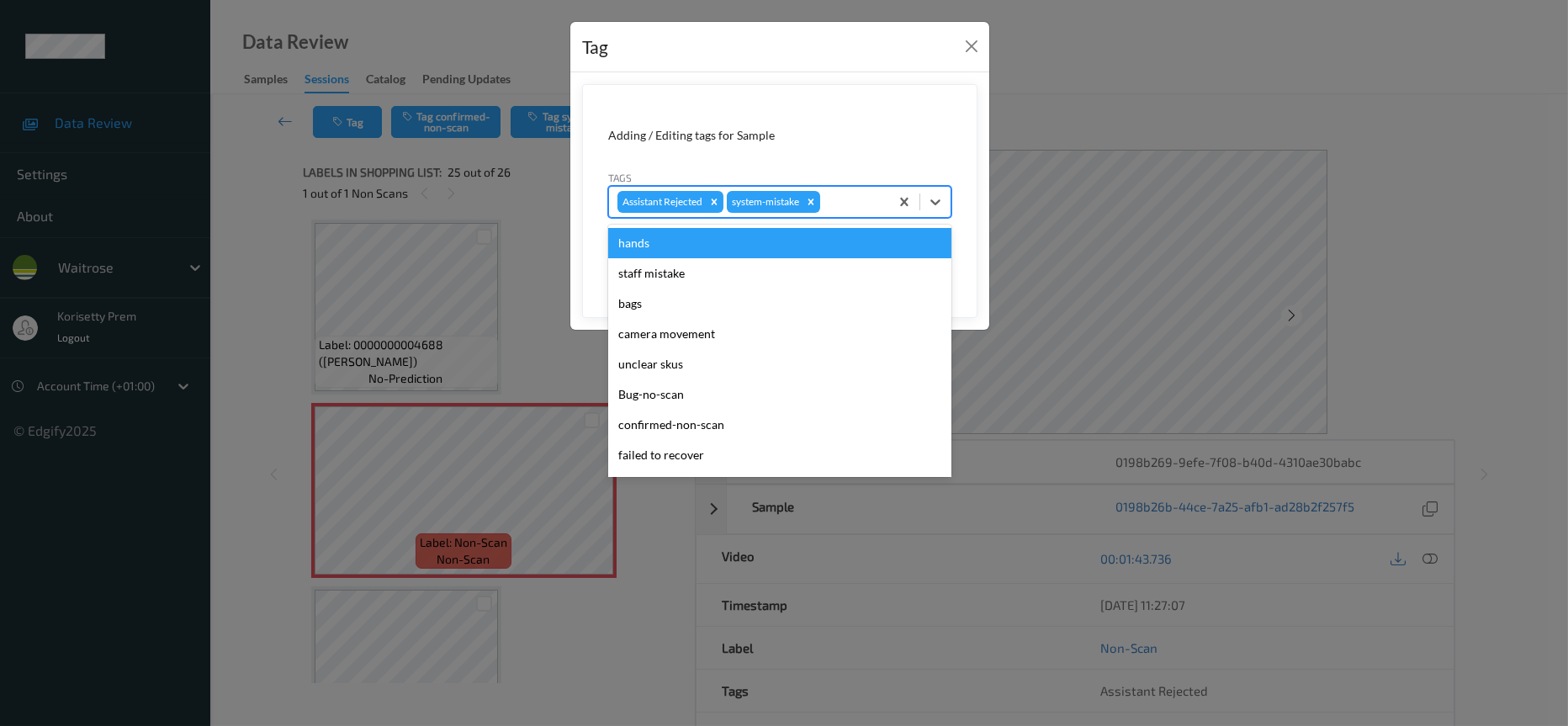
click at [845, 207] on div at bounding box center [852, 202] width 57 height 20
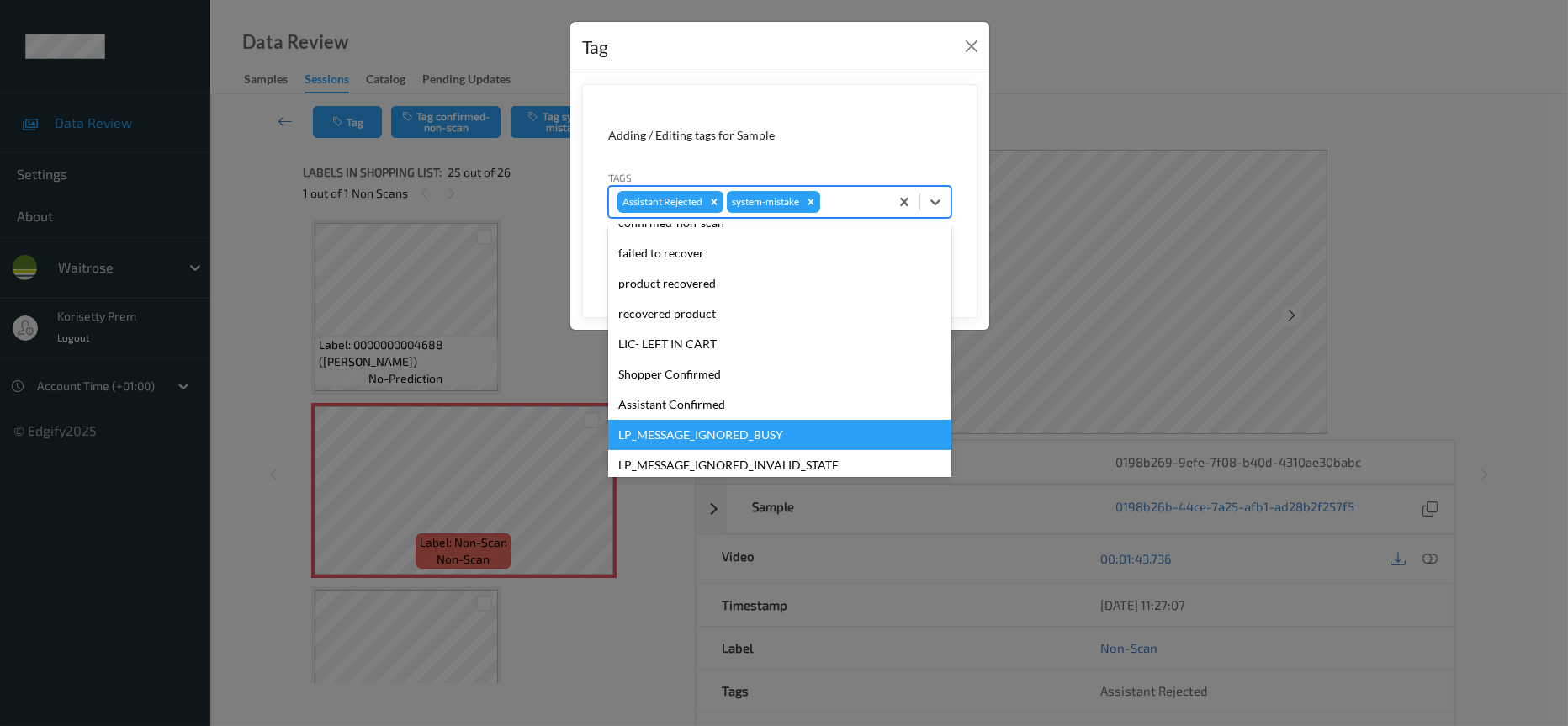
scroll to position [253, 0]
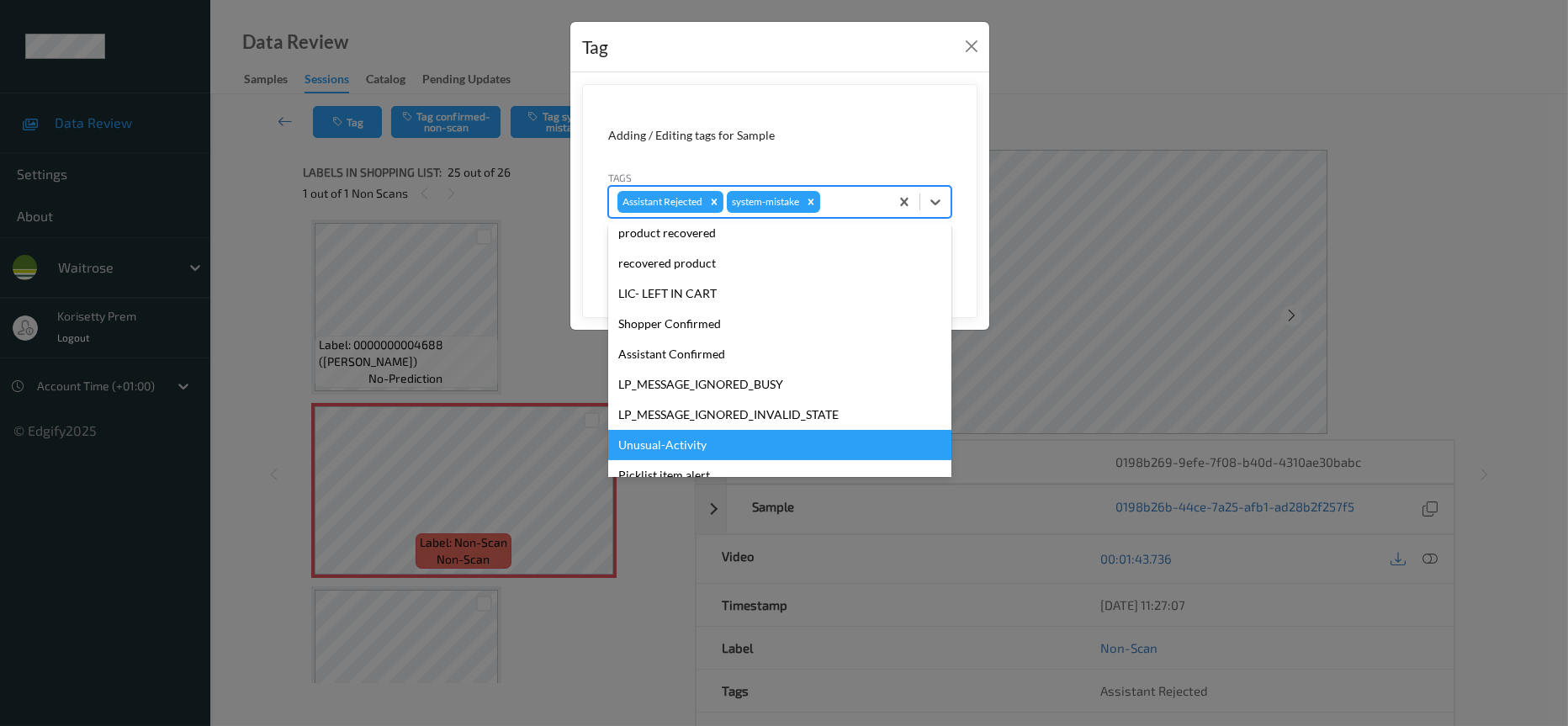
click at [678, 441] on div "Unusual-Activity" at bounding box center [779, 444] width 343 height 31
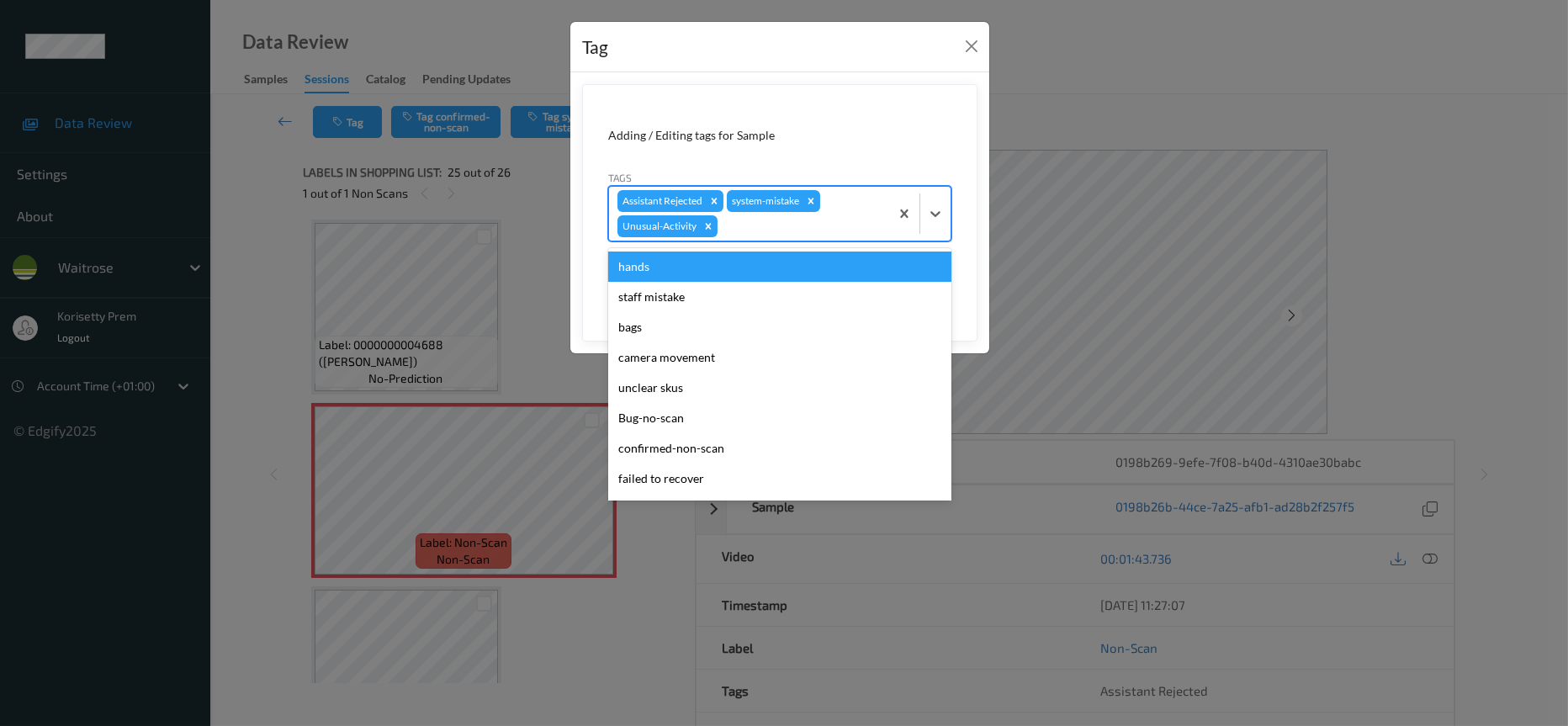
click at [757, 228] on div at bounding box center [801, 227] width 160 height 20
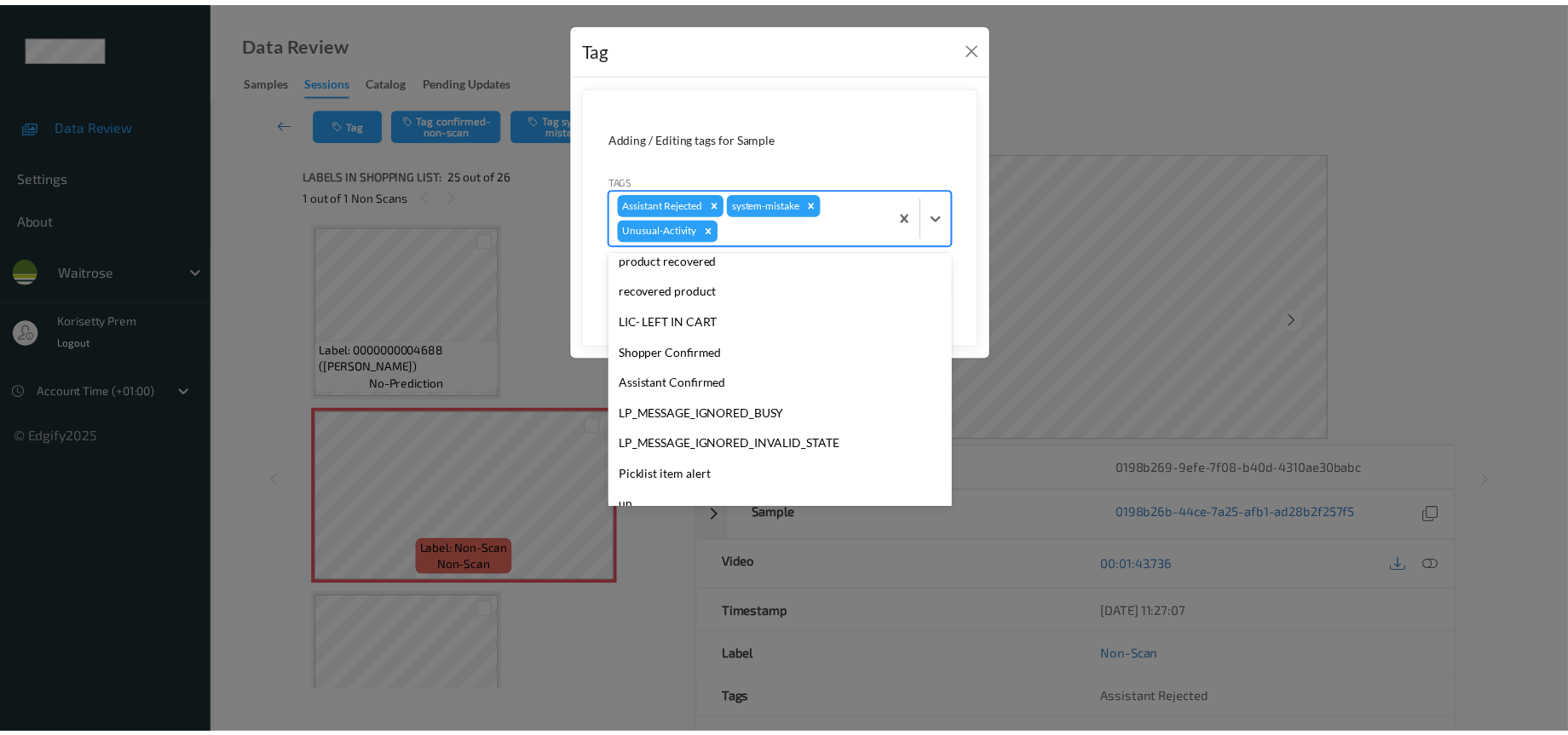
scroll to position [302, 0]
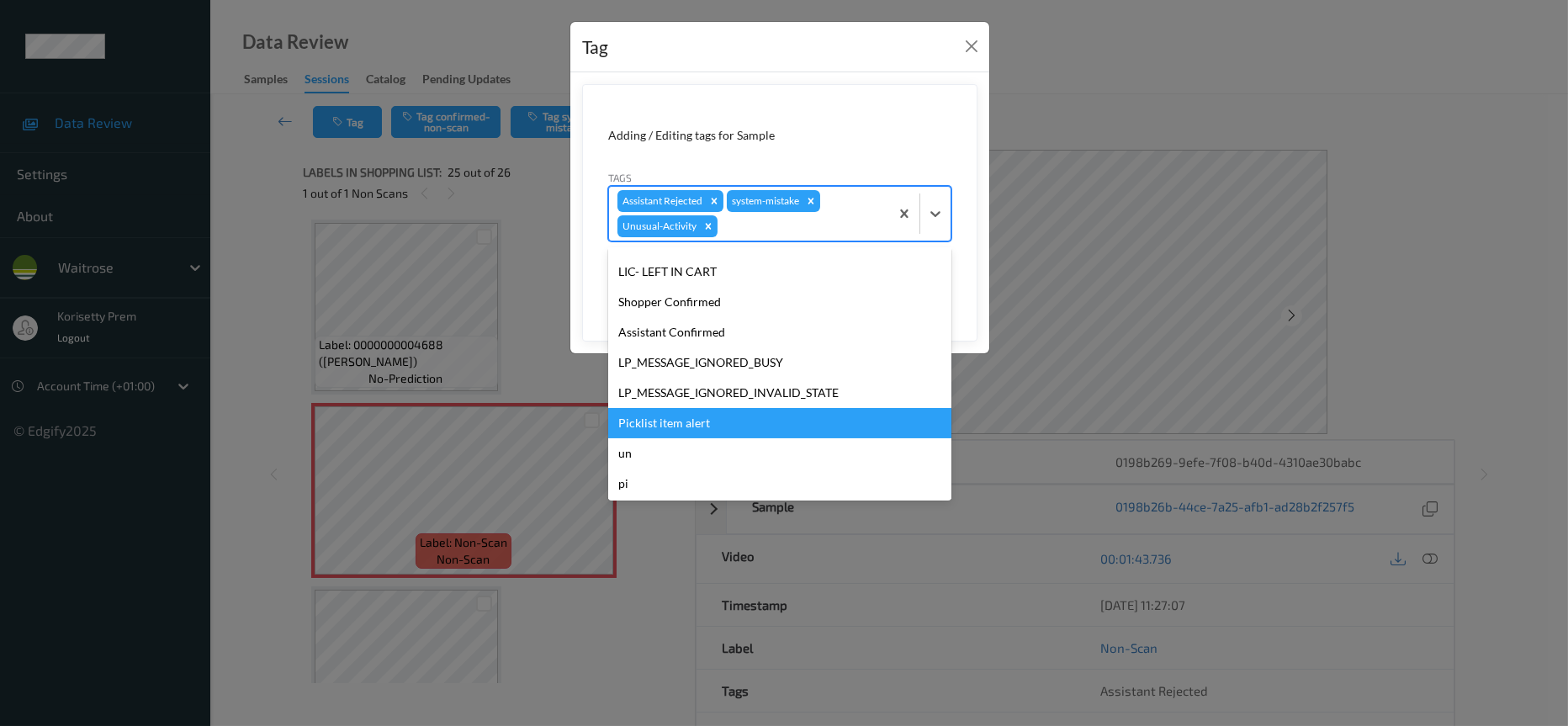
click at [703, 419] on div "Picklist item alert" at bounding box center [779, 423] width 343 height 31
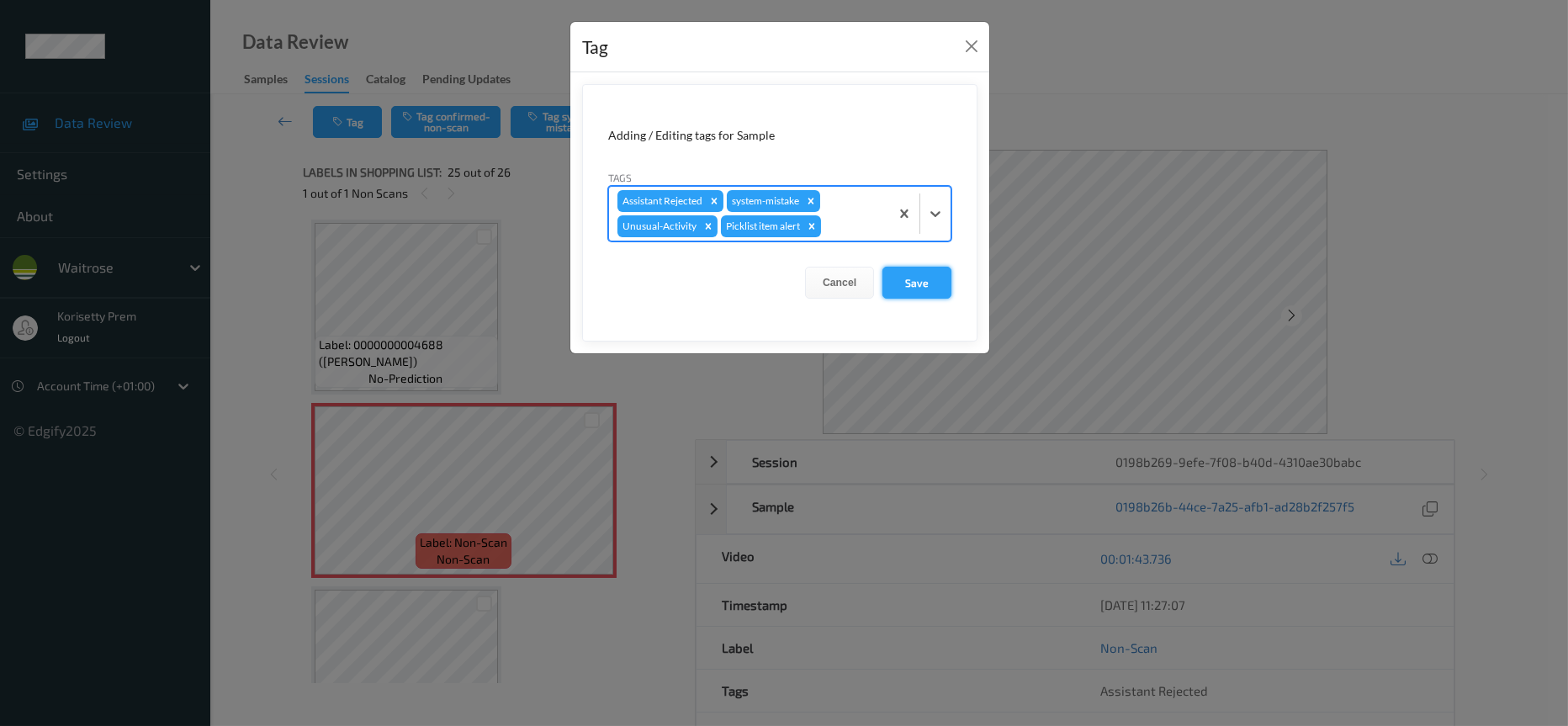
click at [902, 285] on button "Save" at bounding box center [916, 282] width 69 height 32
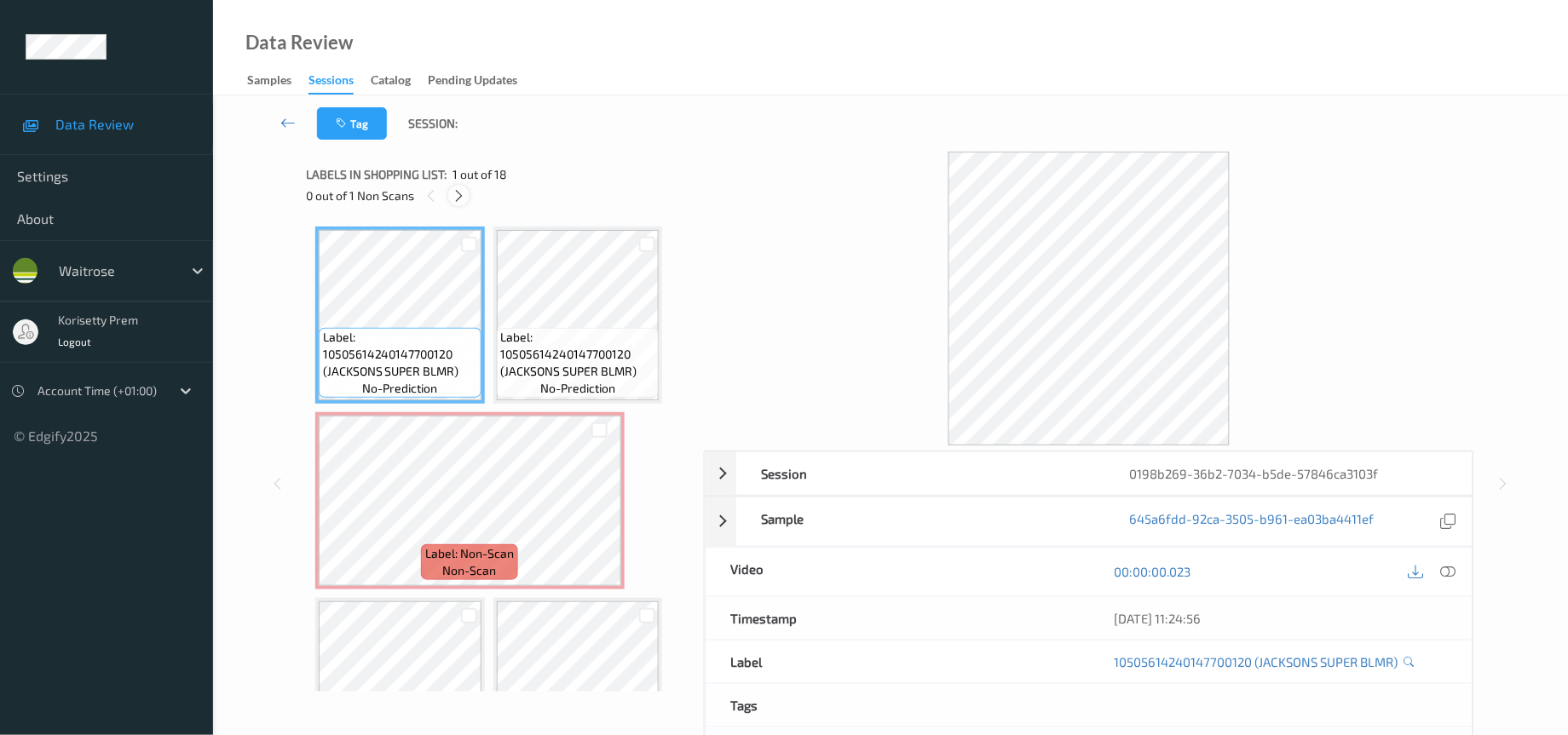
click at [454, 195] on icon at bounding box center [459, 196] width 14 height 15
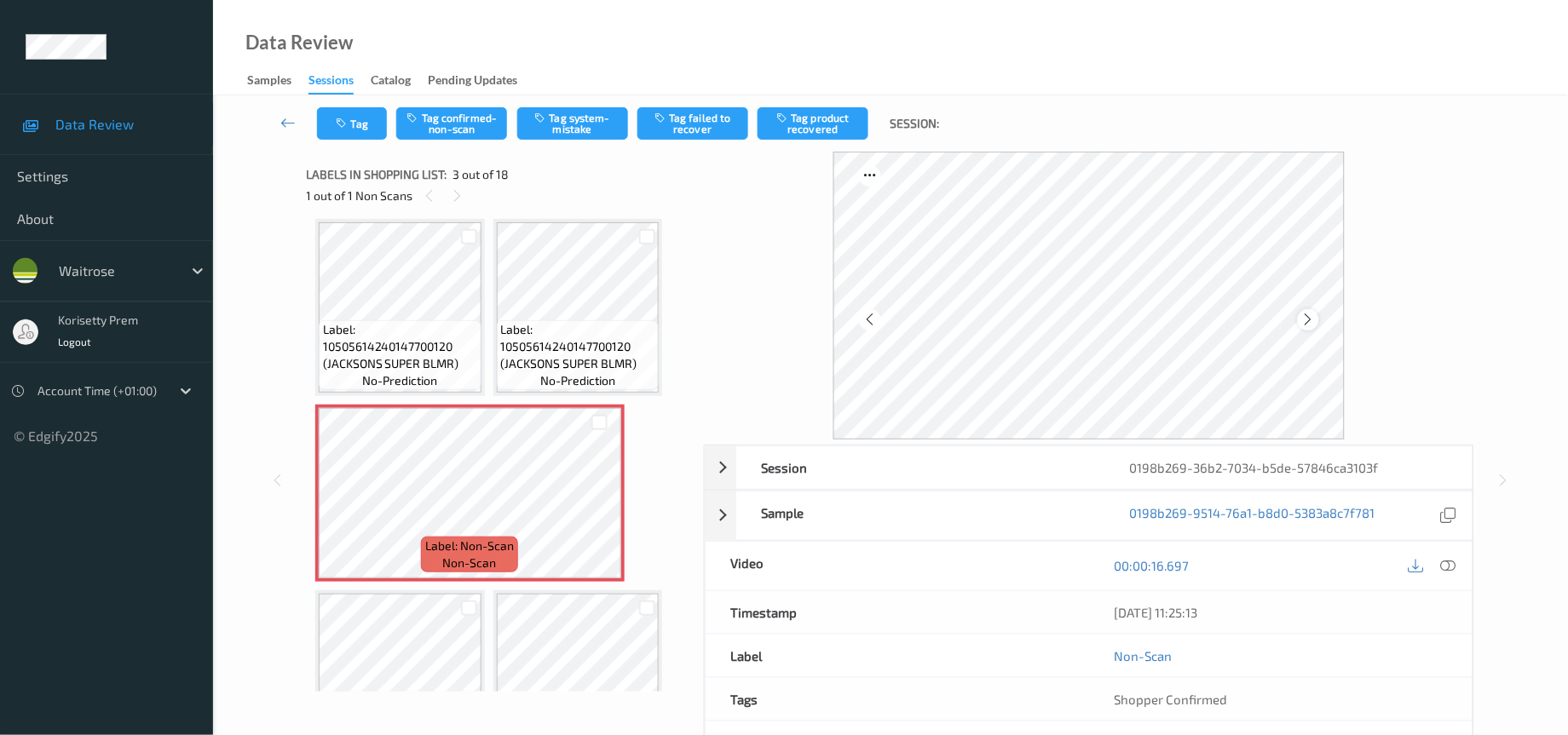
click at [1314, 317] on icon at bounding box center [1308, 320] width 14 height 15
click at [1309, 316] on icon at bounding box center [1308, 320] width 14 height 15
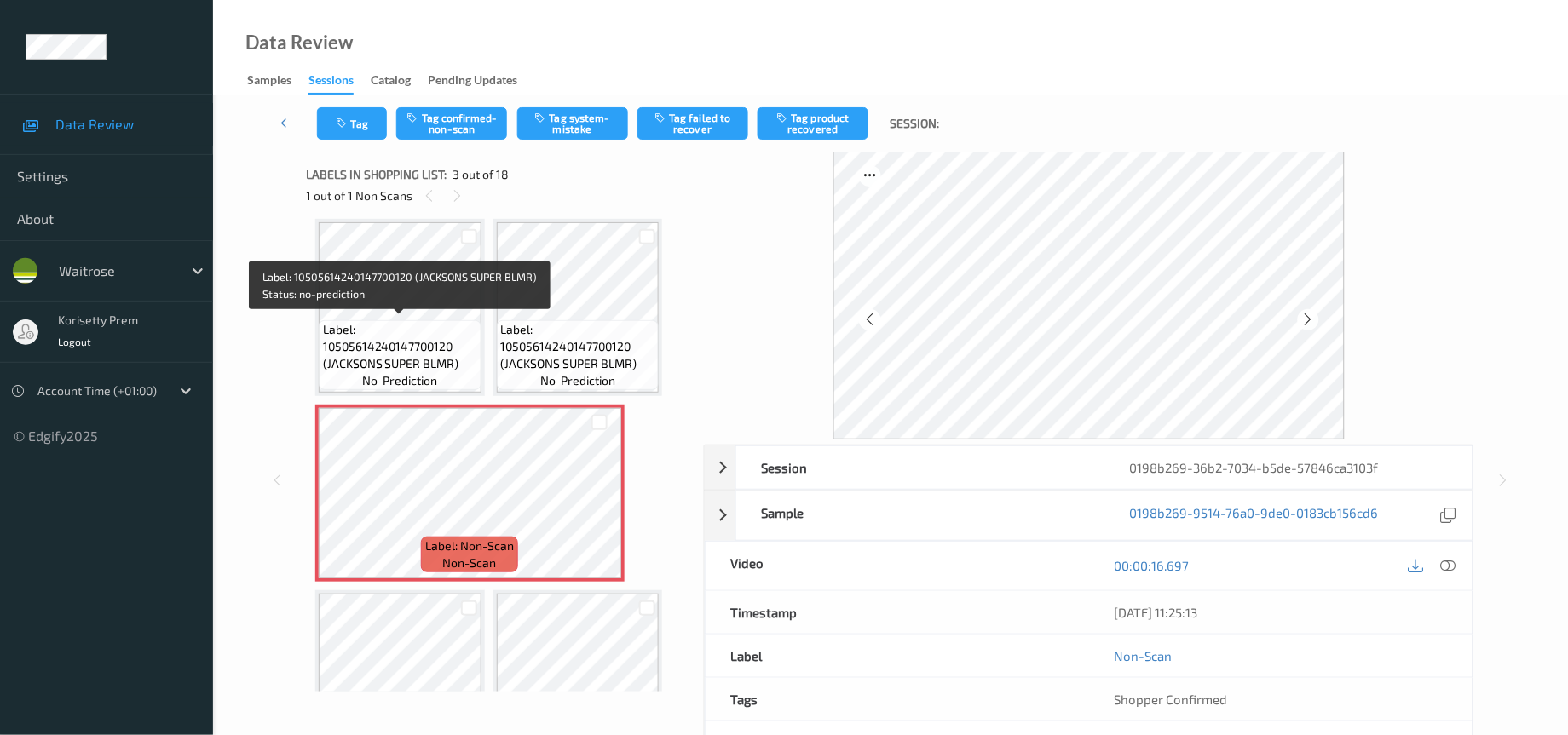
click at [385, 352] on span "Label: 10505614240147700120 (JACKSONS SUPER BLMR)" at bounding box center [400, 347] width 154 height 52
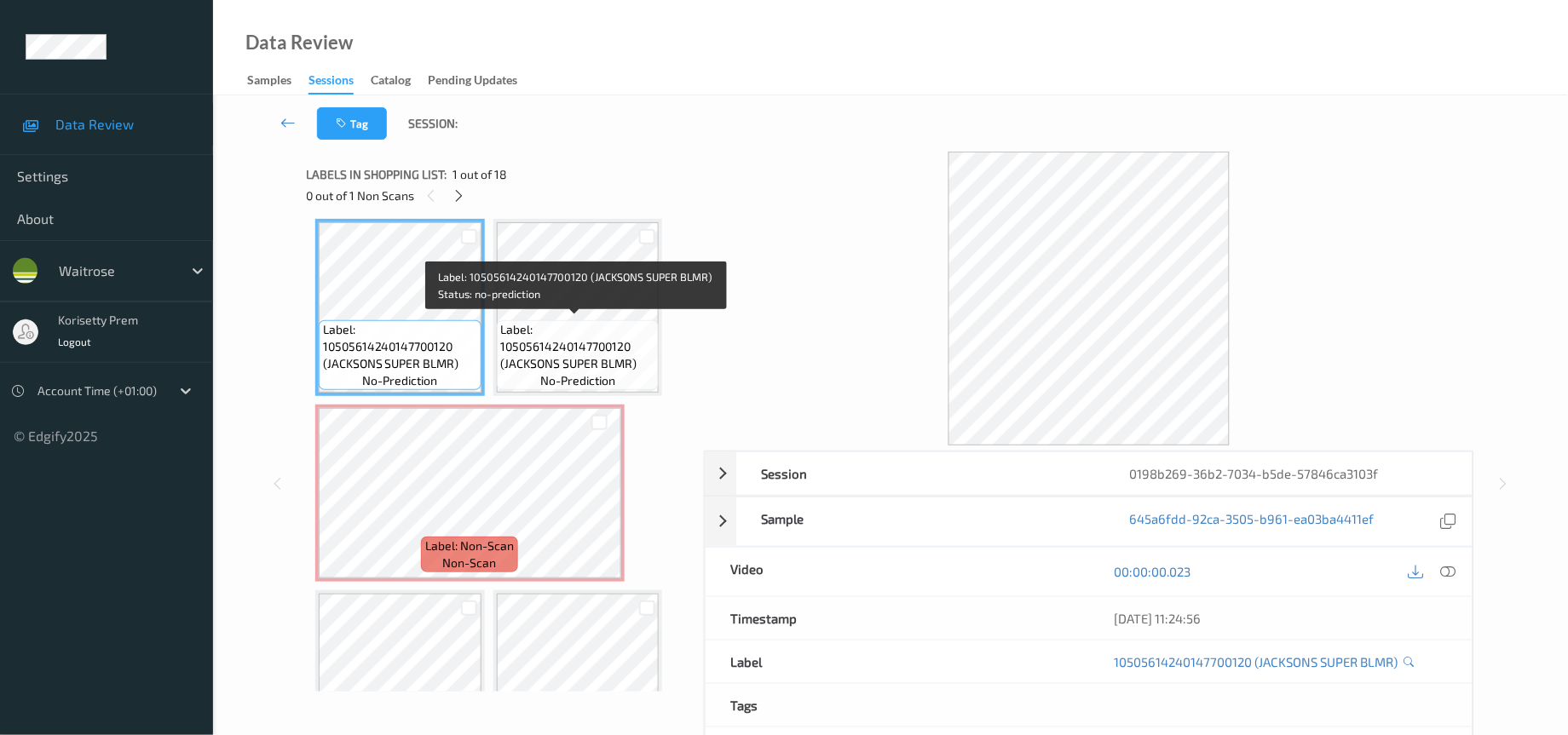
click at [621, 350] on span "Label: 10505614240147700120 (JACKSONS SUPER BLMR)" at bounding box center [578, 347] width 154 height 52
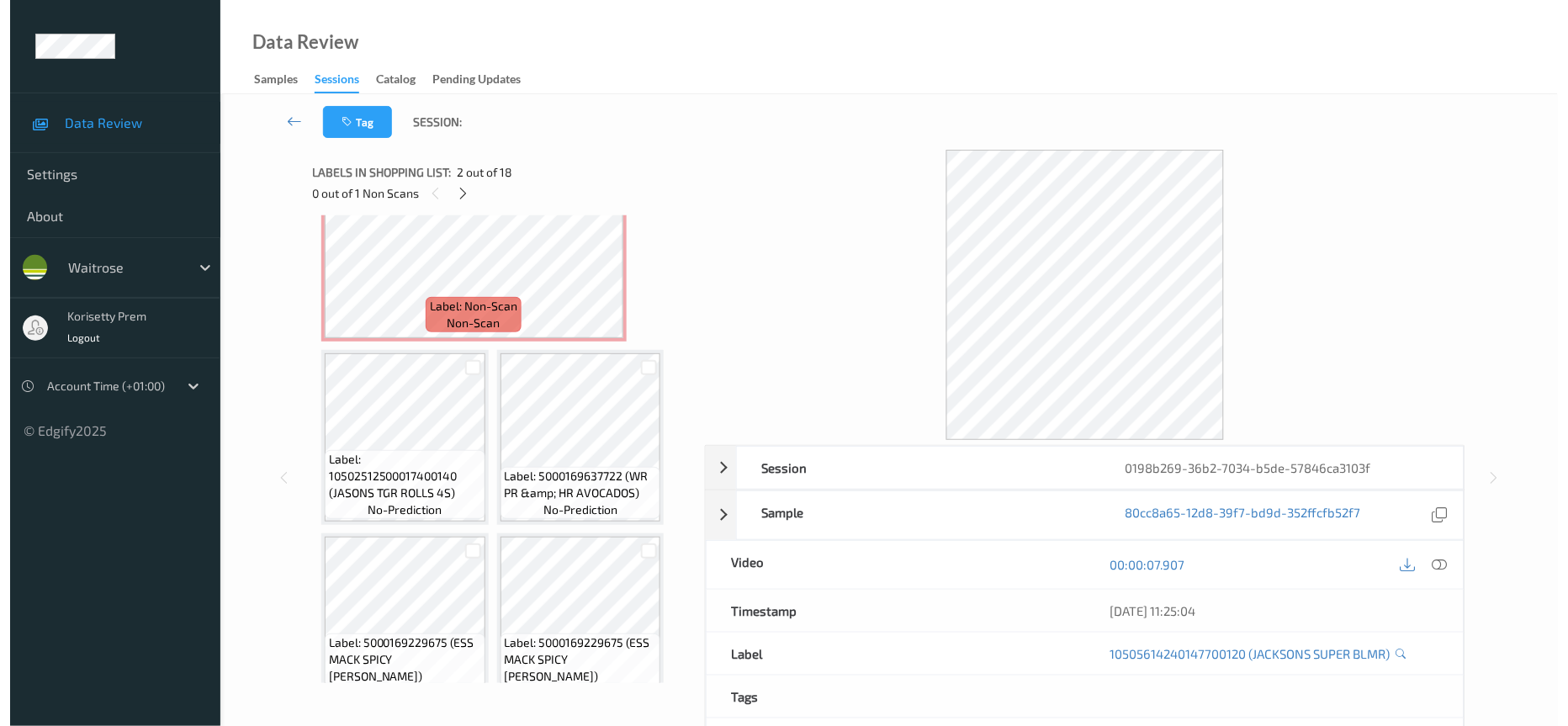
scroll to position [260, 0]
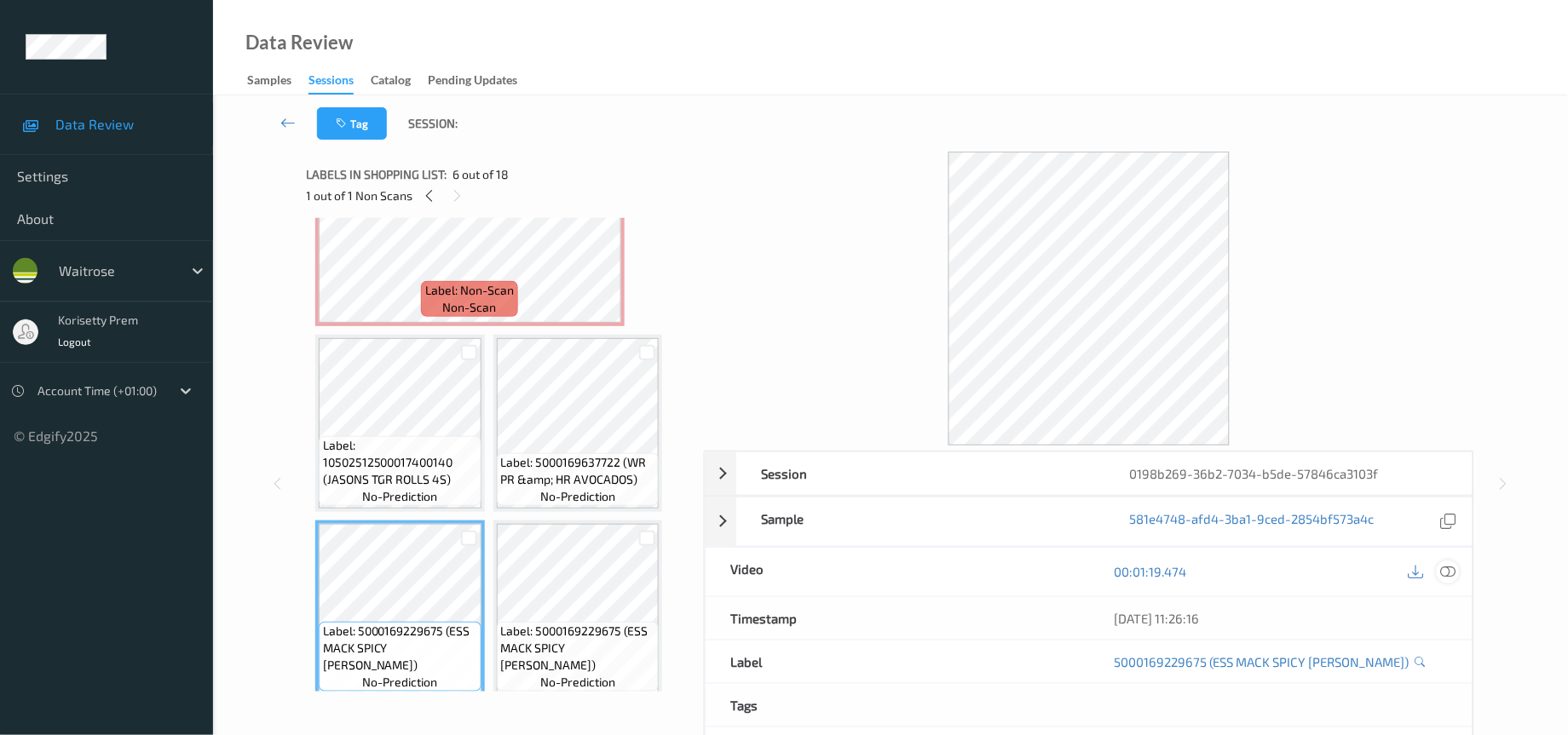
click at [1450, 574] on icon at bounding box center [1449, 572] width 15 height 15
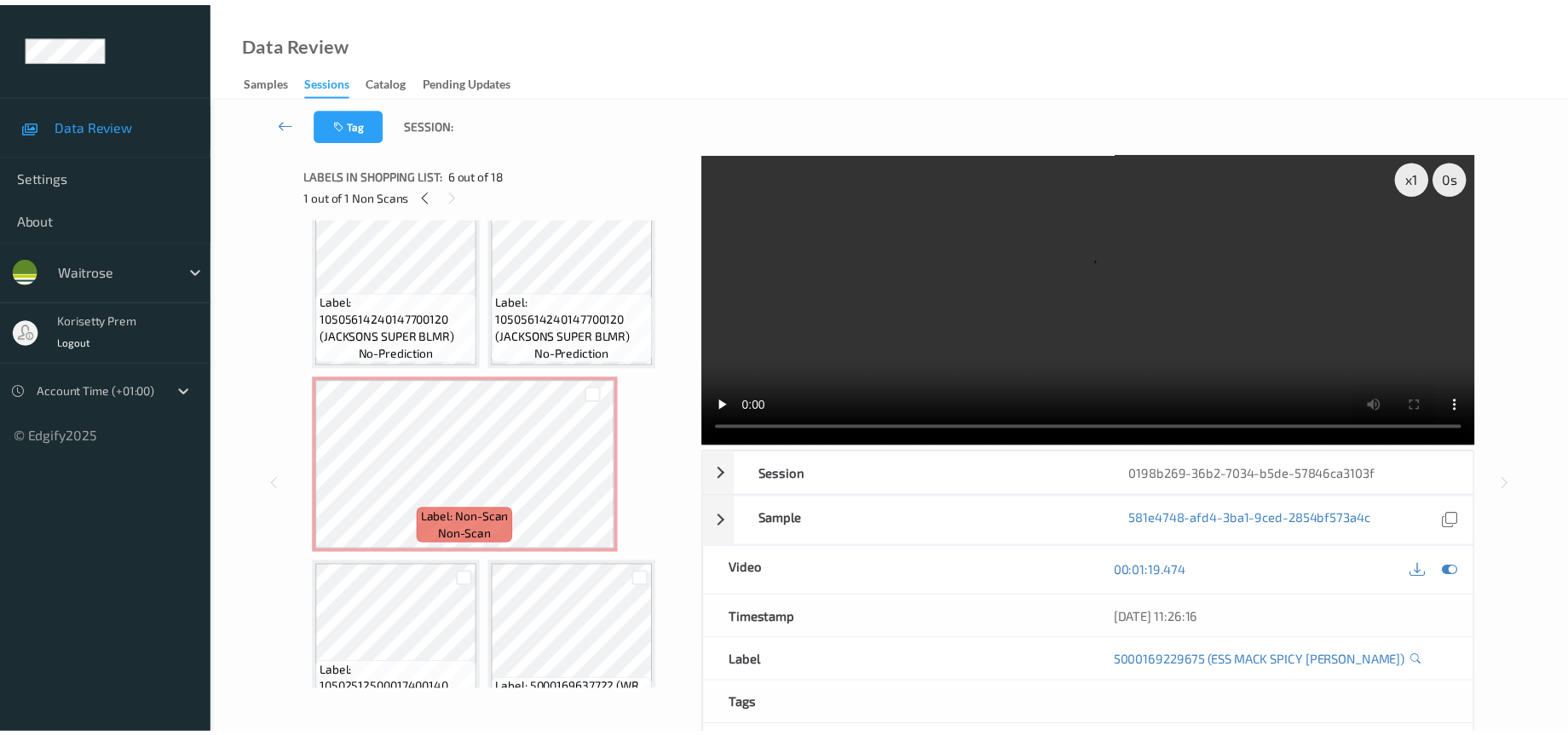
scroll to position [0, 0]
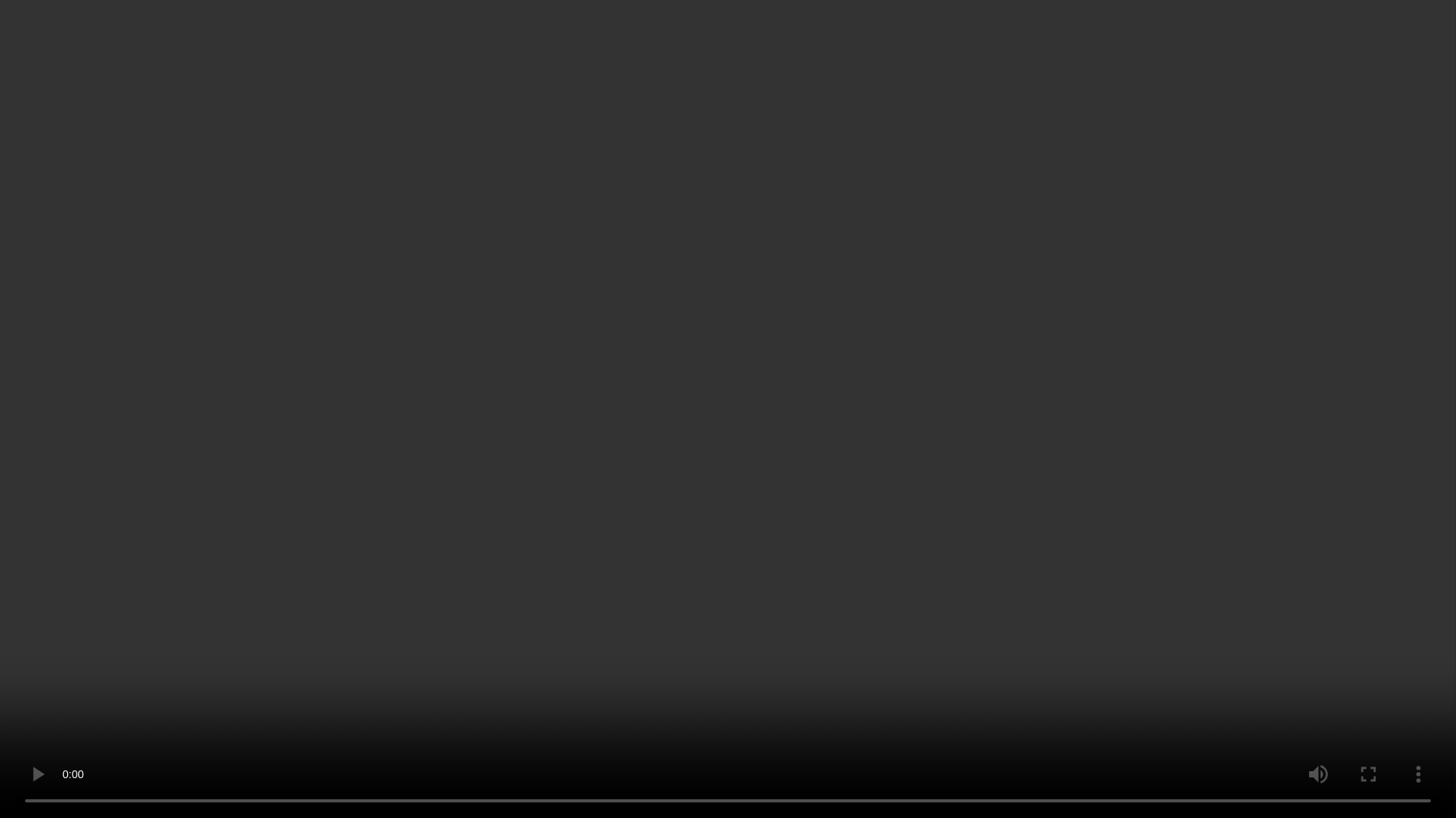
click at [921, 368] on video at bounding box center [728, 409] width 1456 height 818
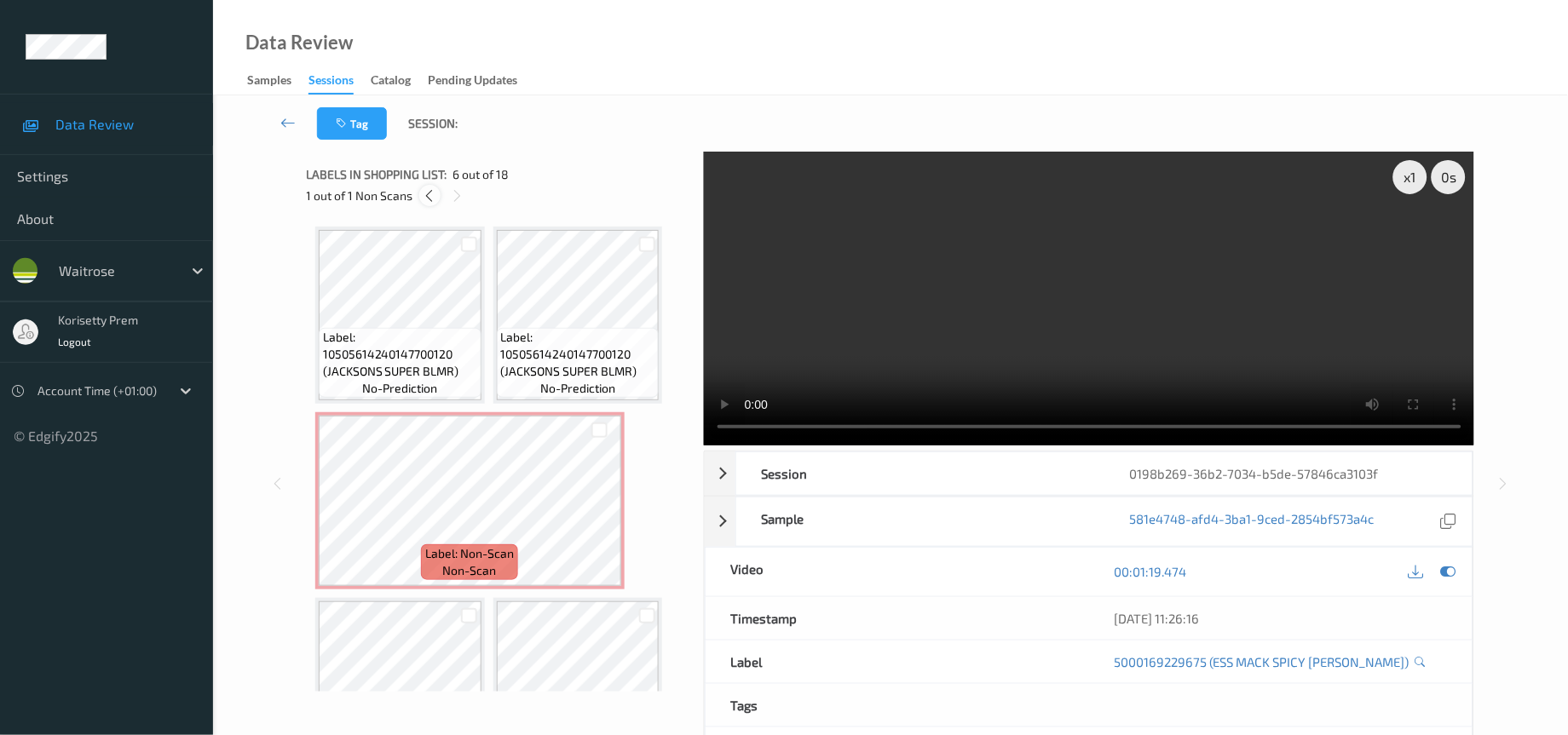
click at [427, 191] on icon at bounding box center [430, 196] width 14 height 15
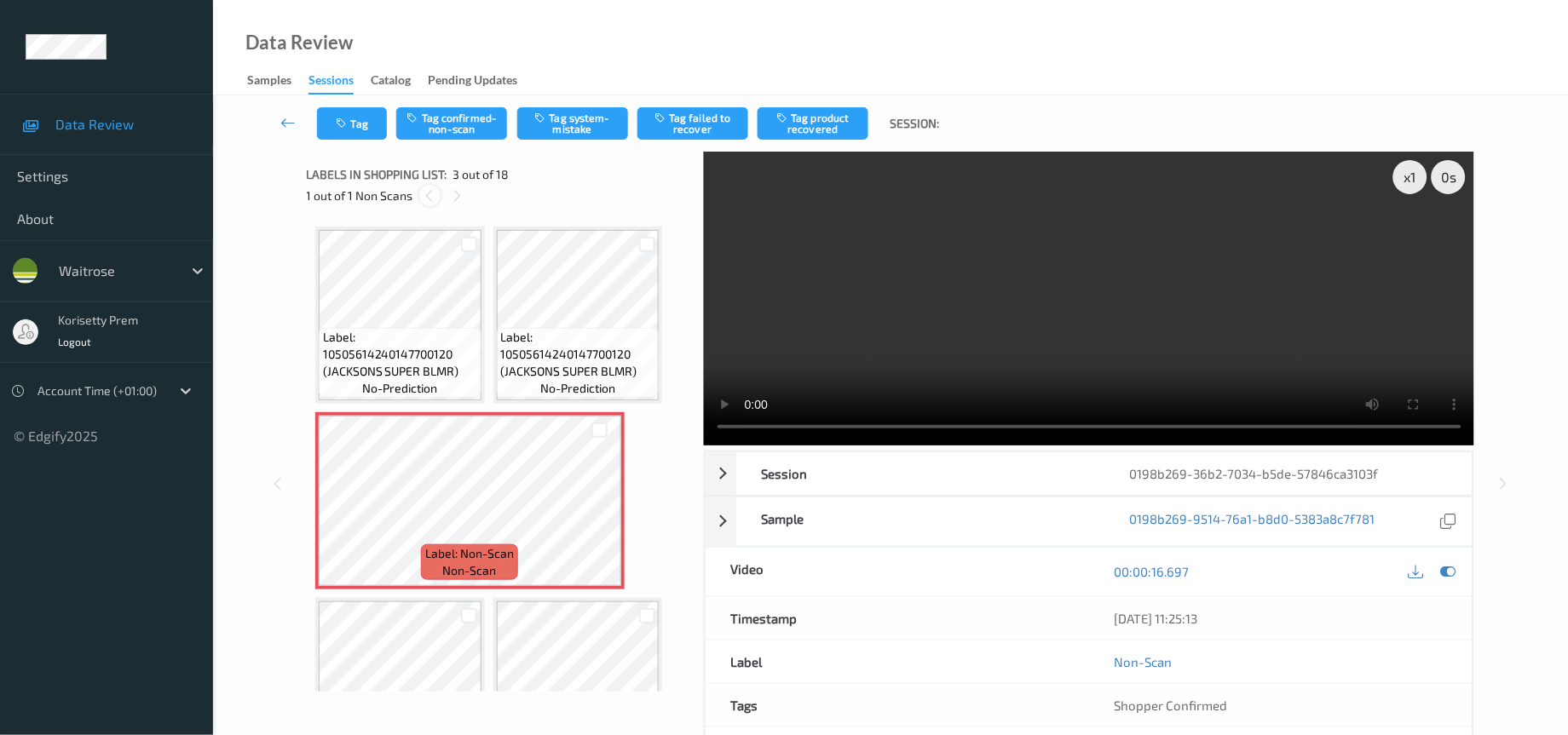
scroll to position [8, 0]
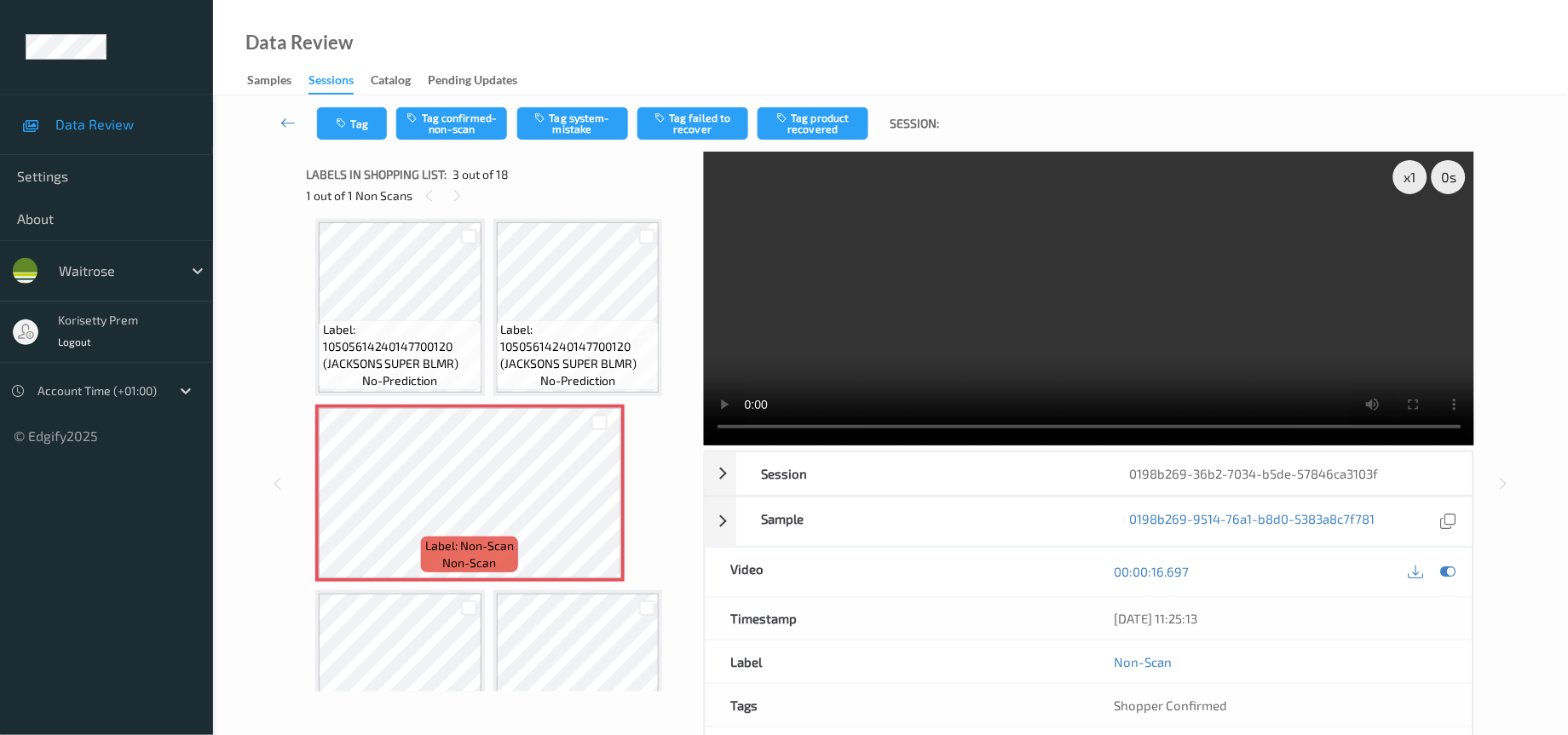
click at [771, 428] on video at bounding box center [1090, 299] width 771 height 294
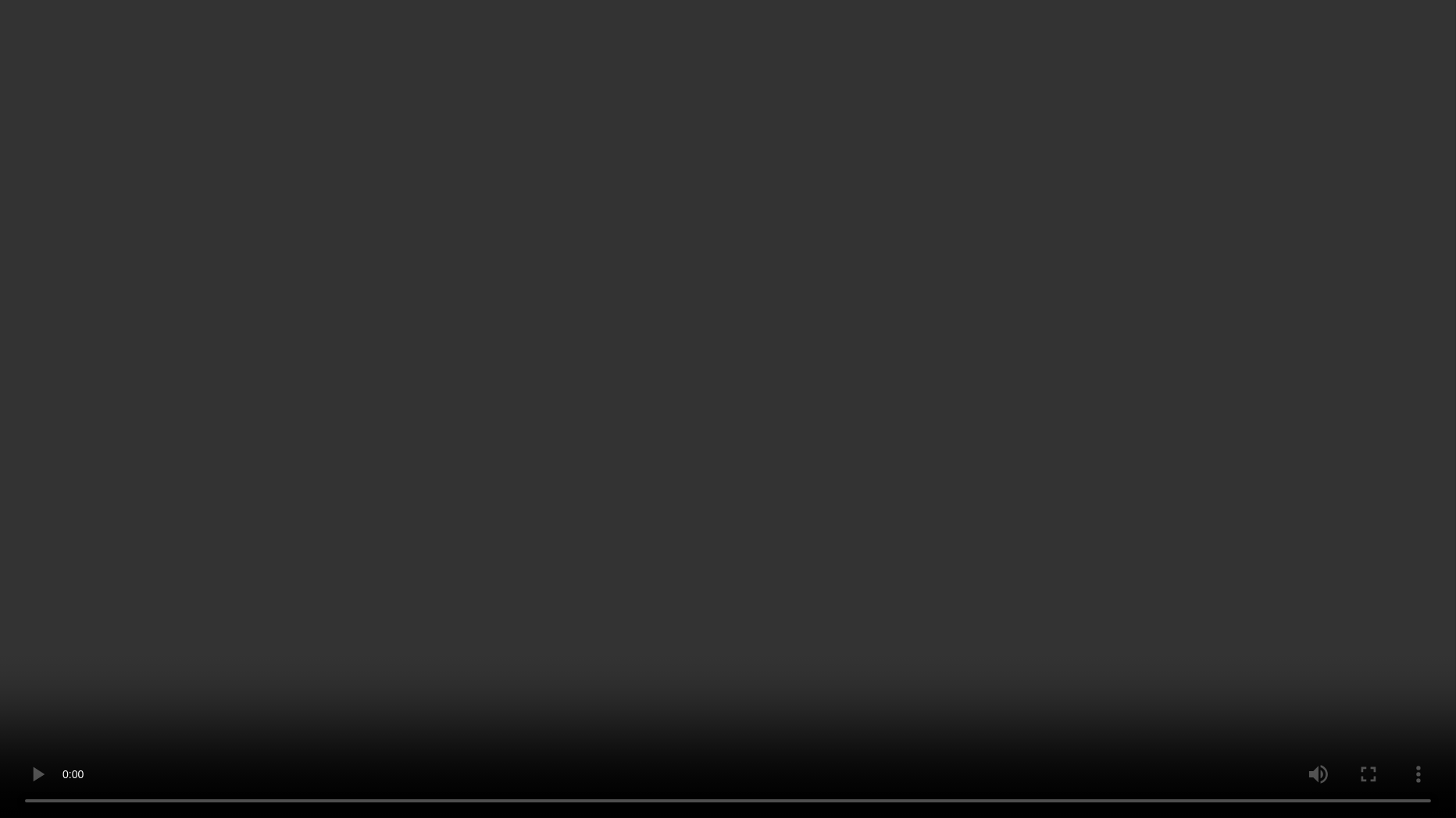
click at [817, 391] on video at bounding box center [728, 409] width 1456 height 818
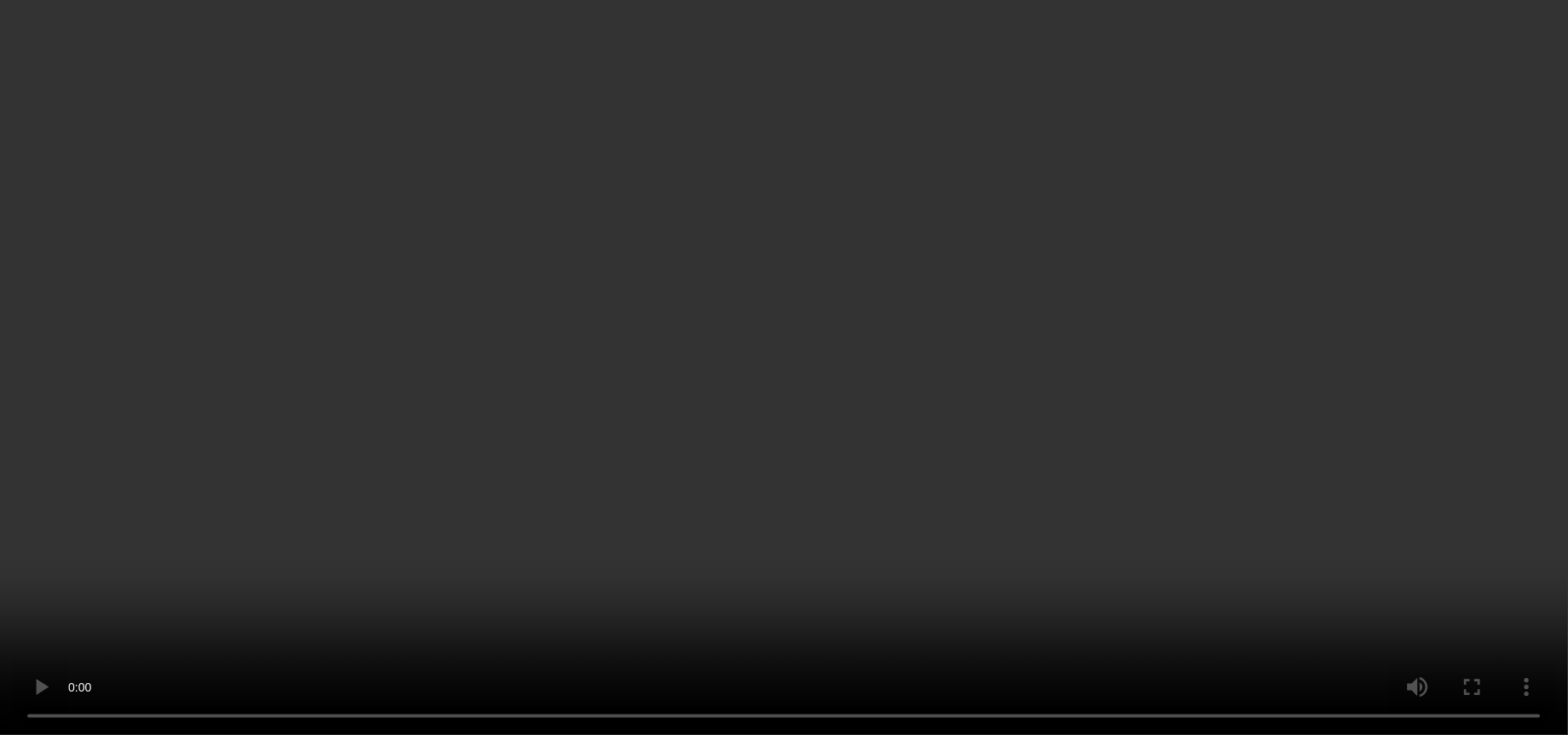
scroll to position [0, 0]
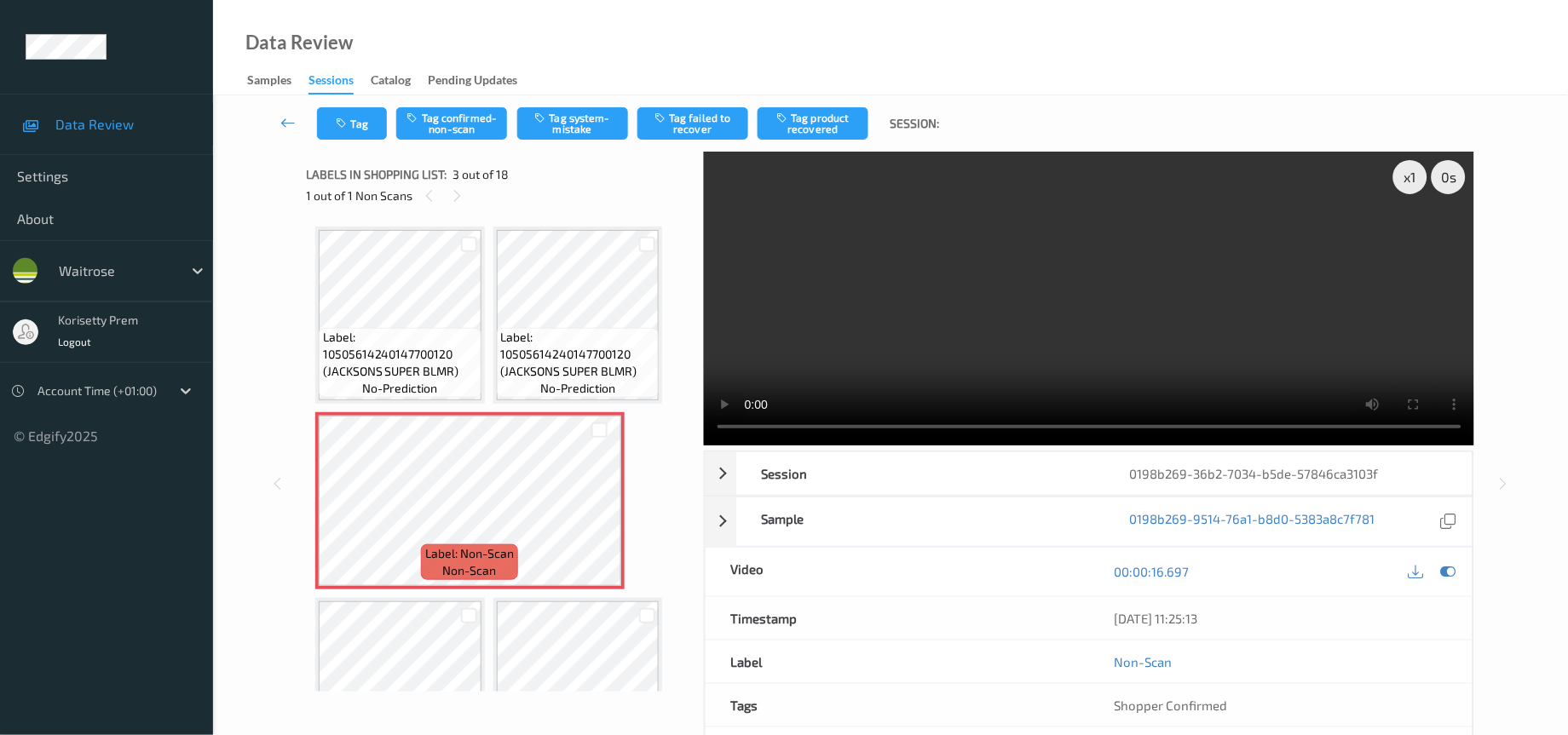
click at [295, 336] on div "x 1 0 s Session 0198b269-36b2-7034-b5de-57846ca3103f Session ID 0198b269-36b2-7…" at bounding box center [890, 484] width 1285 height 664
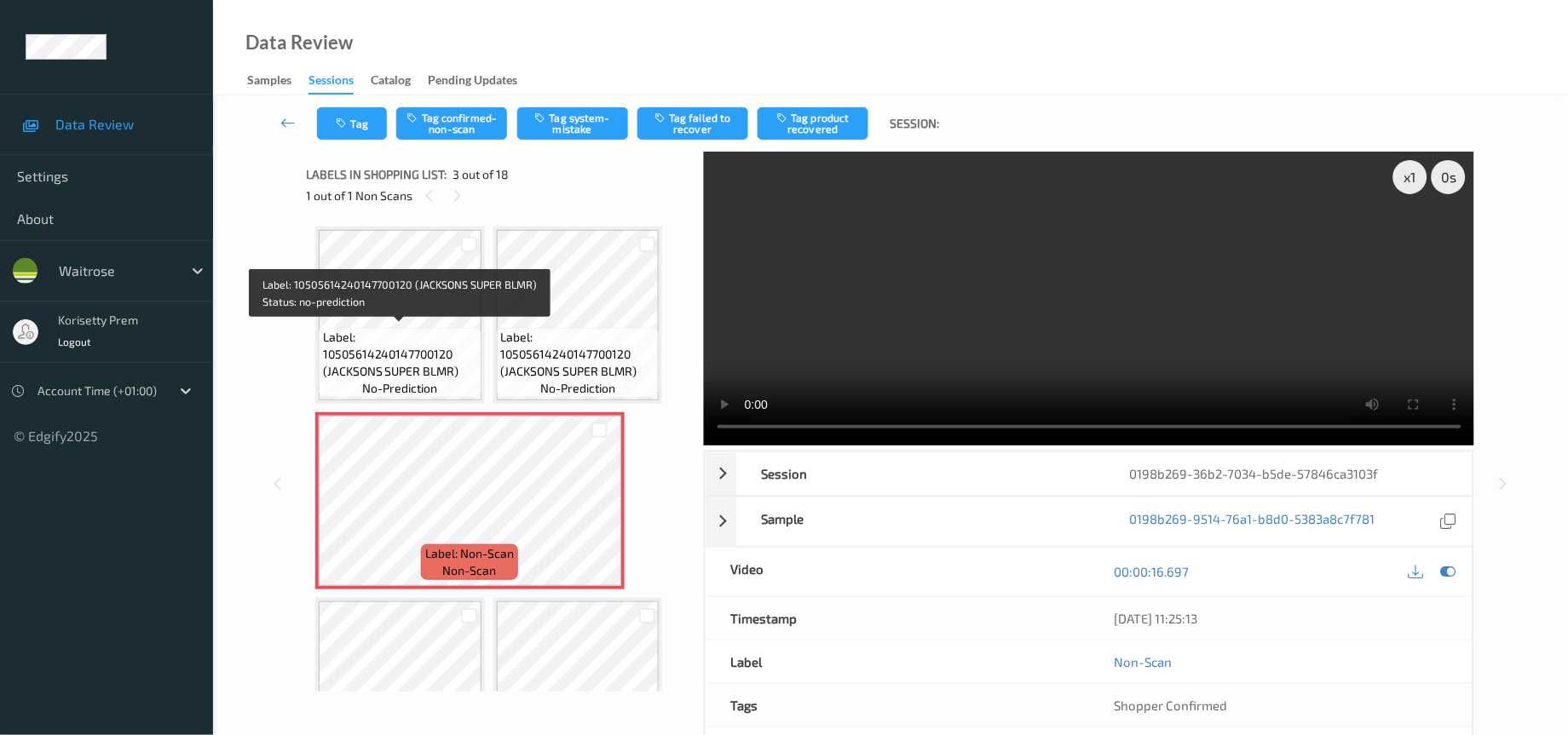
click at [349, 342] on span "Label: 10505614240147700120 (JACKSONS SUPER BLMR)" at bounding box center [400, 354] width 154 height 52
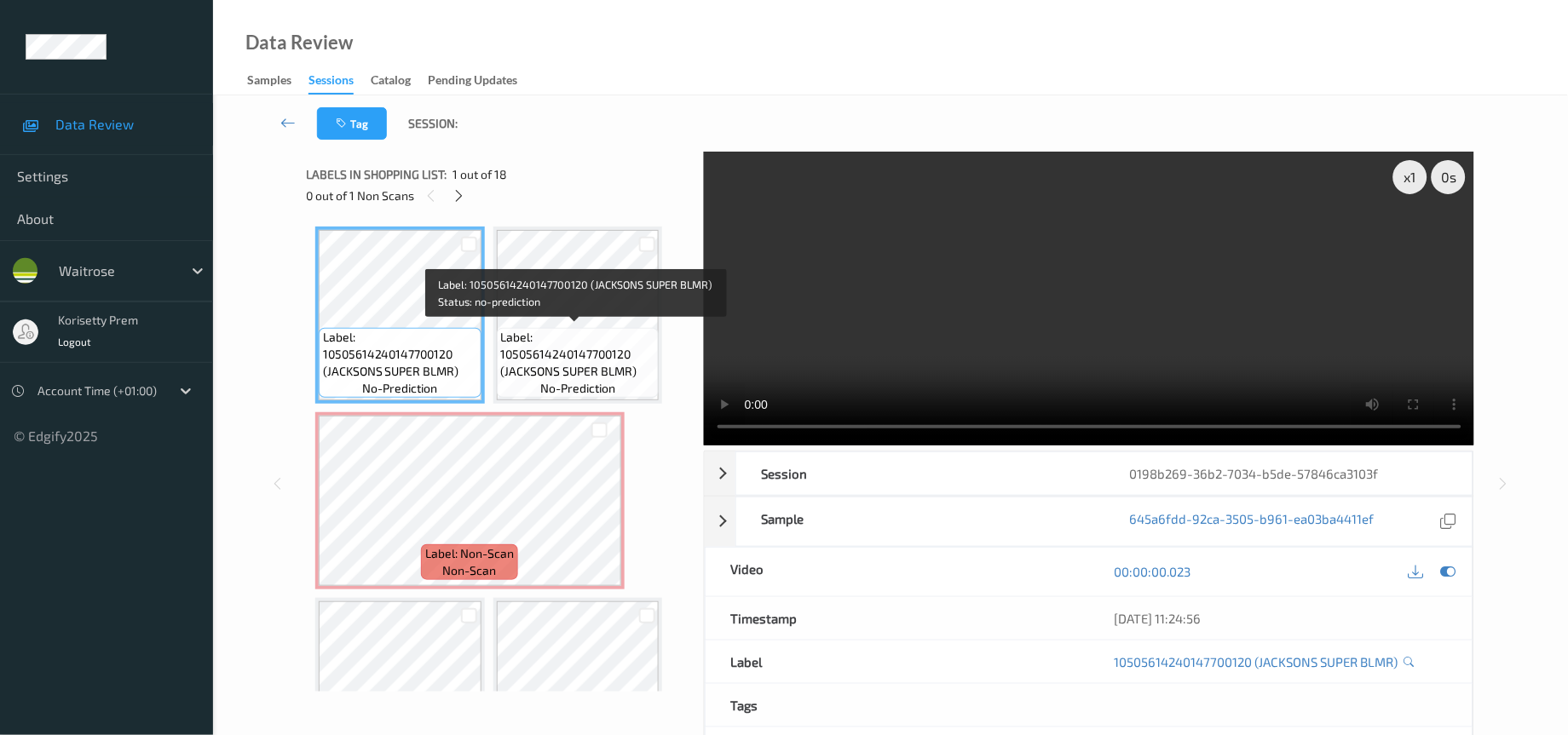
click at [553, 349] on span "Label: 10505614240147700120 (JACKSONS SUPER BLMR)" at bounding box center [578, 354] width 154 height 52
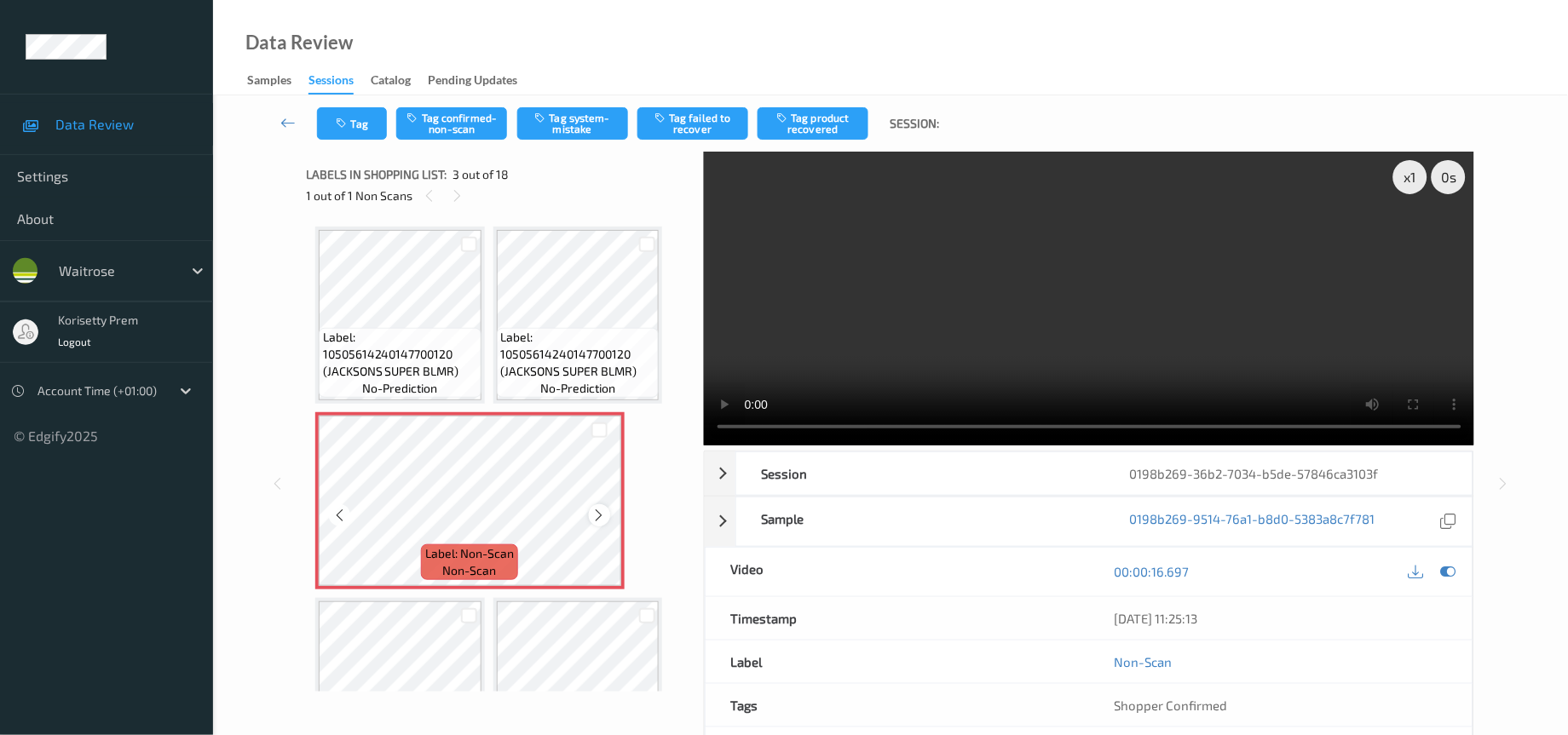
click at [598, 509] on icon at bounding box center [599, 516] width 14 height 15
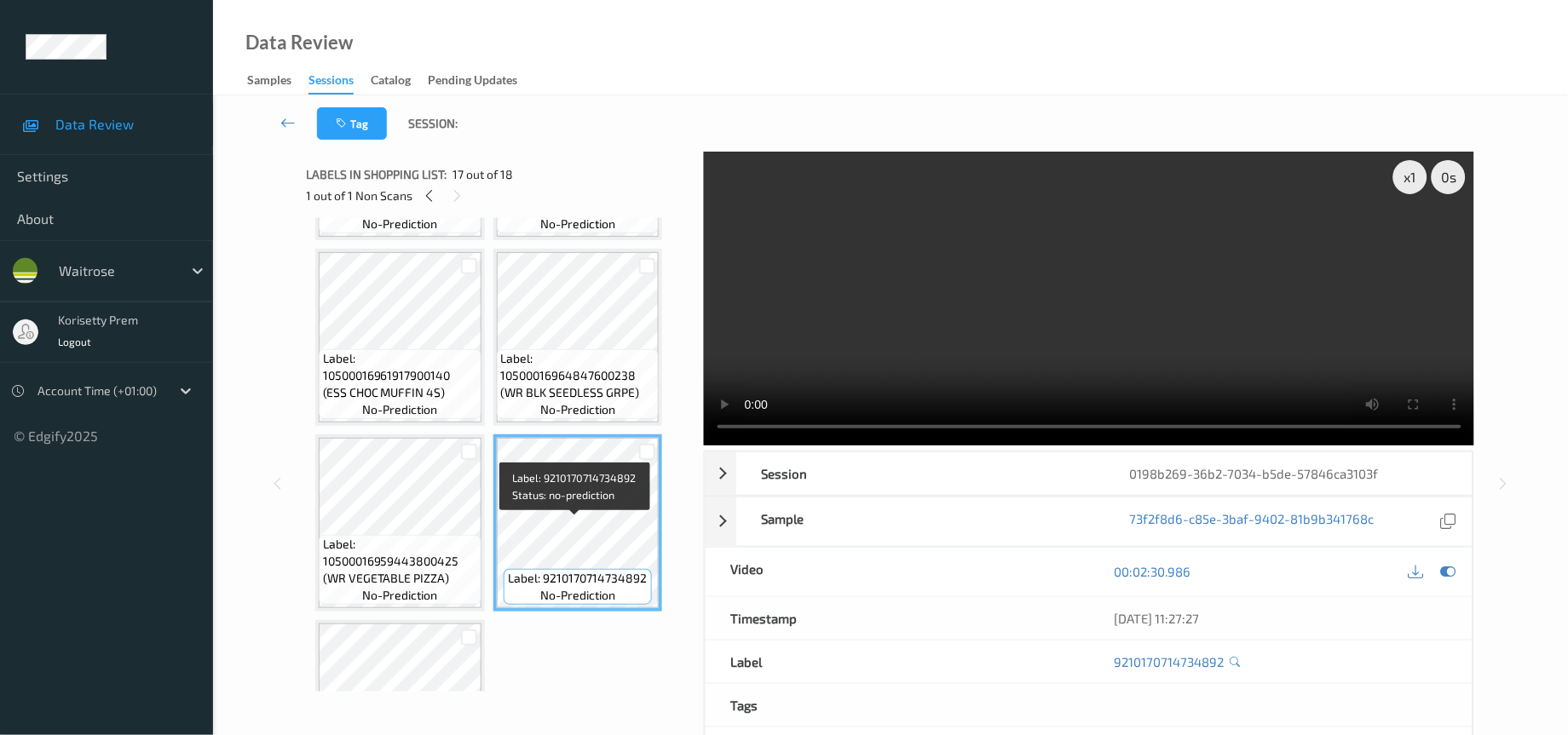
scroll to position [1369, 0]
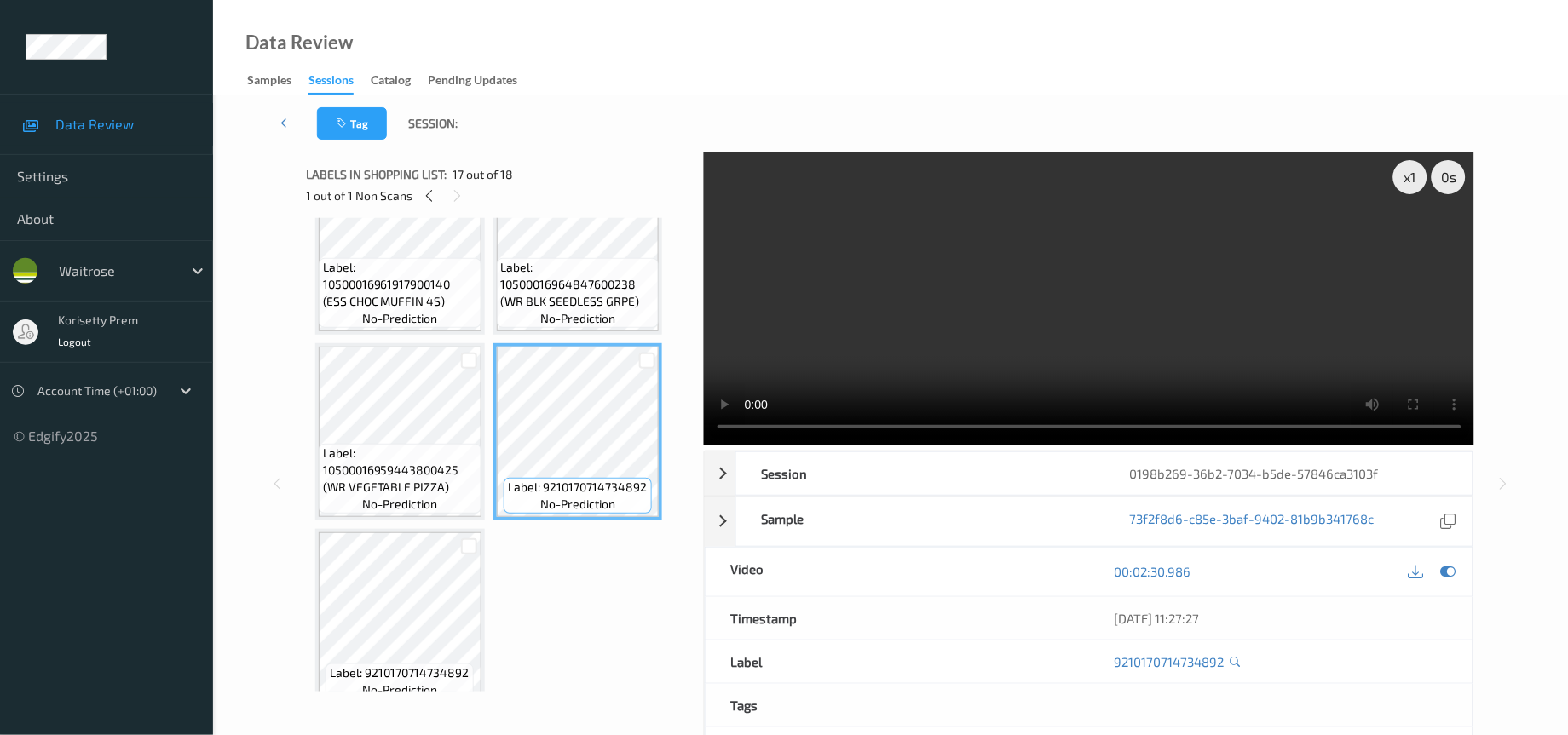
click at [986, 302] on video at bounding box center [1090, 299] width 771 height 294
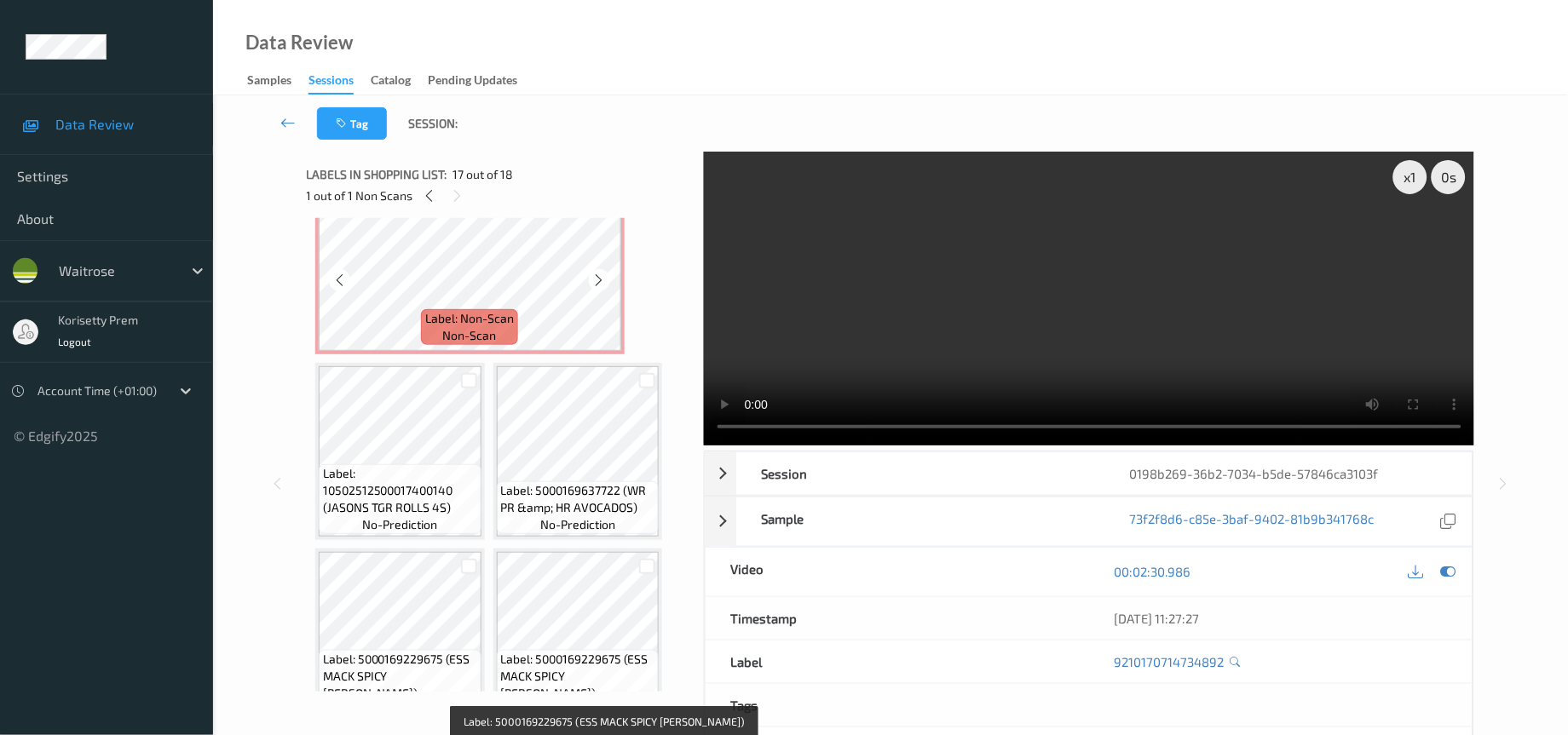
scroll to position [0, 0]
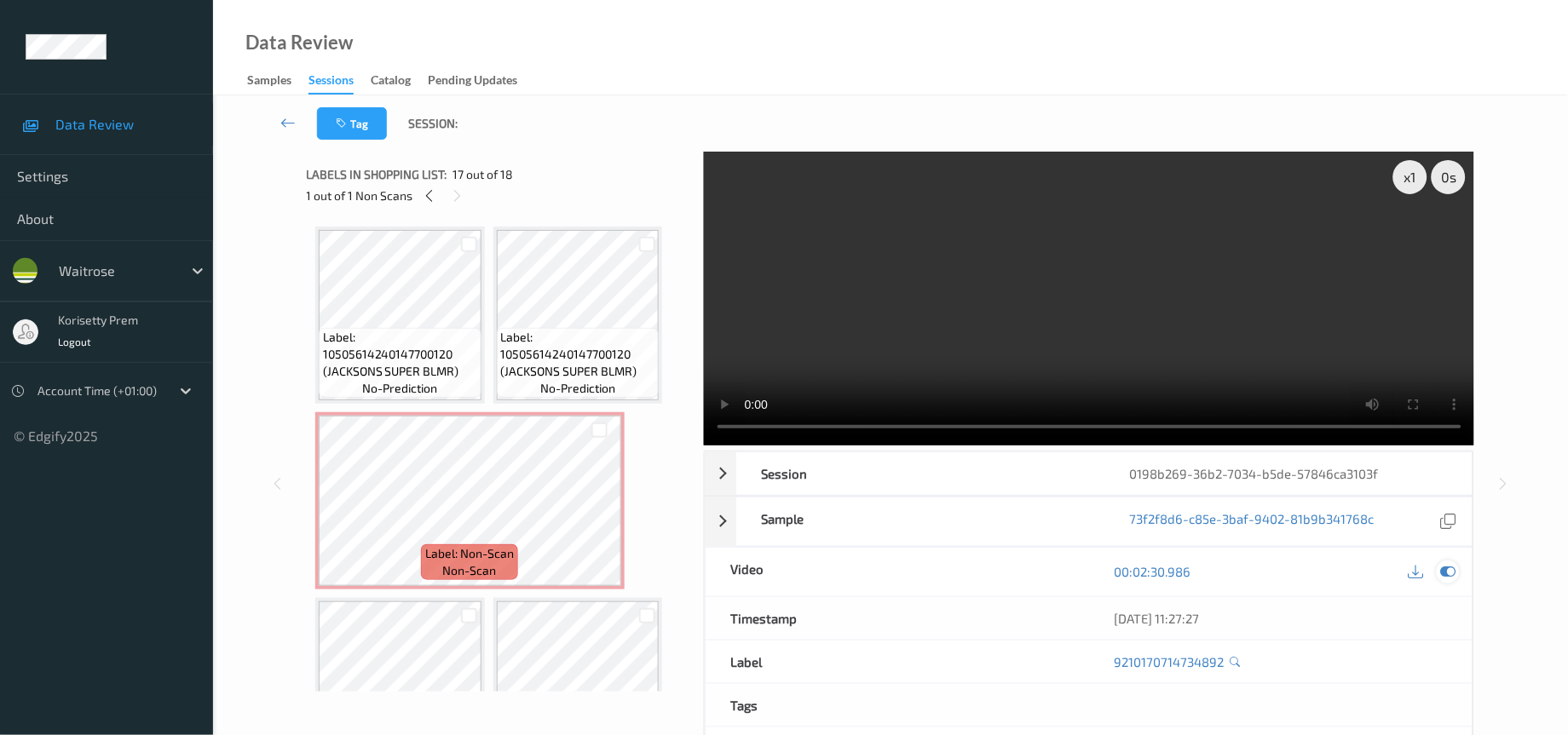
click at [1443, 576] on icon at bounding box center [1449, 572] width 15 height 15
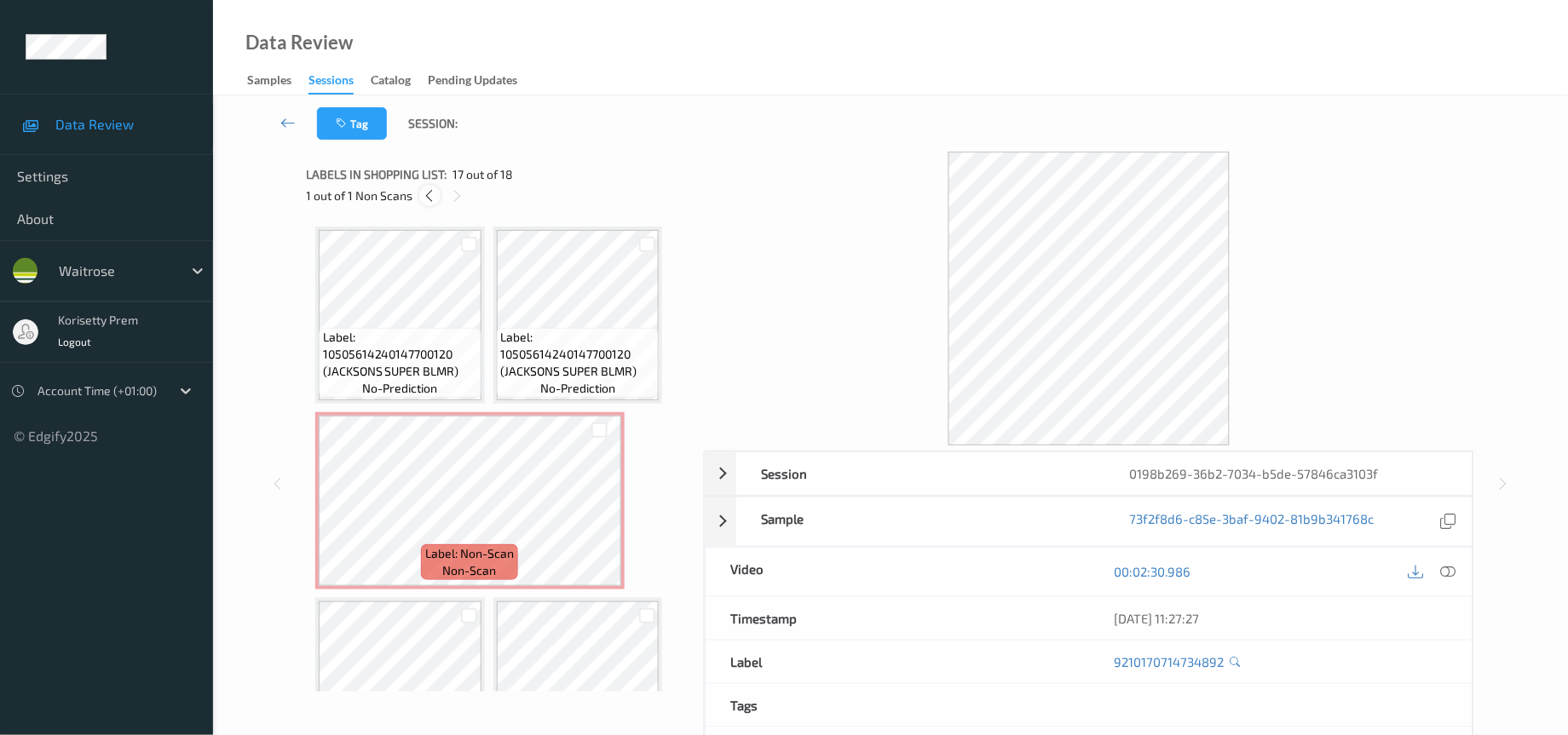
click at [429, 200] on icon at bounding box center [430, 196] width 14 height 15
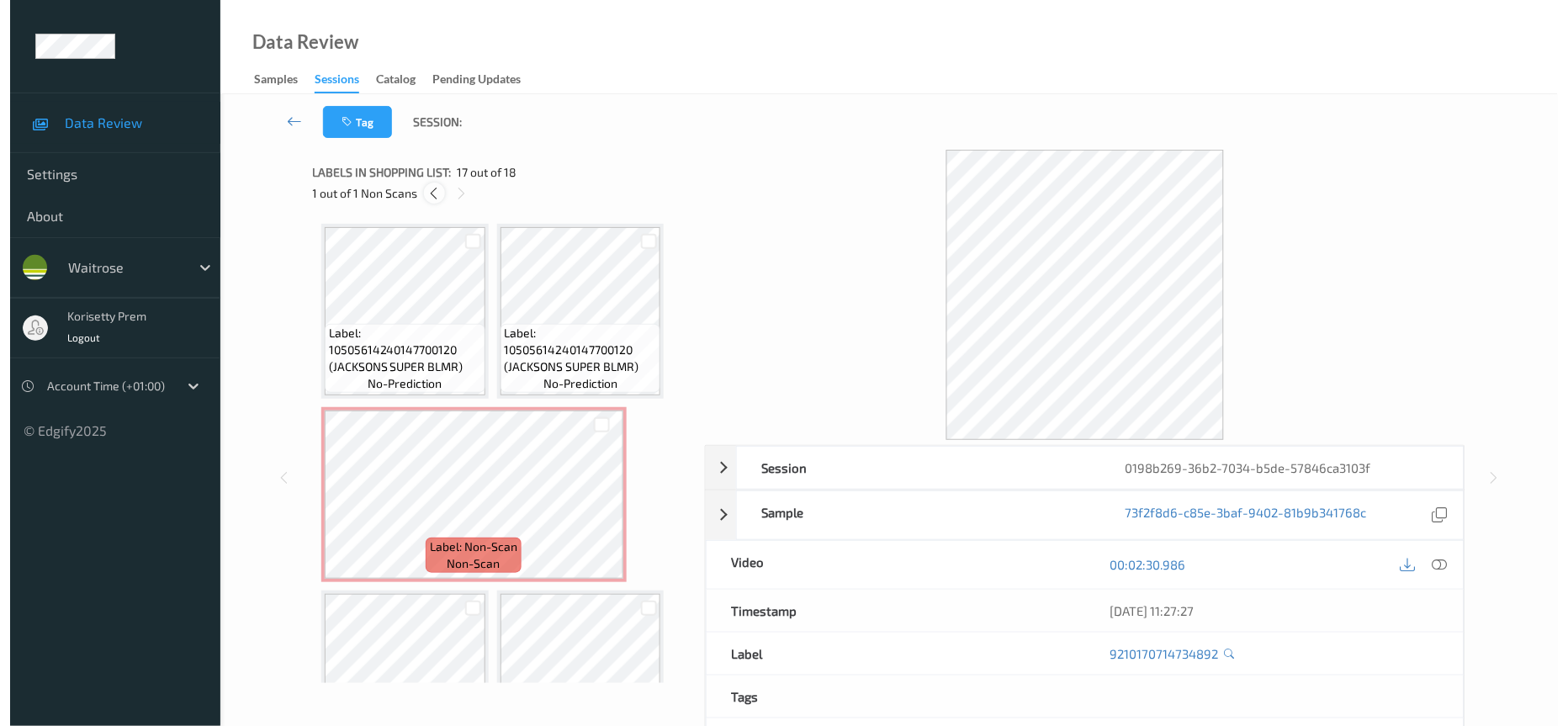
scroll to position [7, 0]
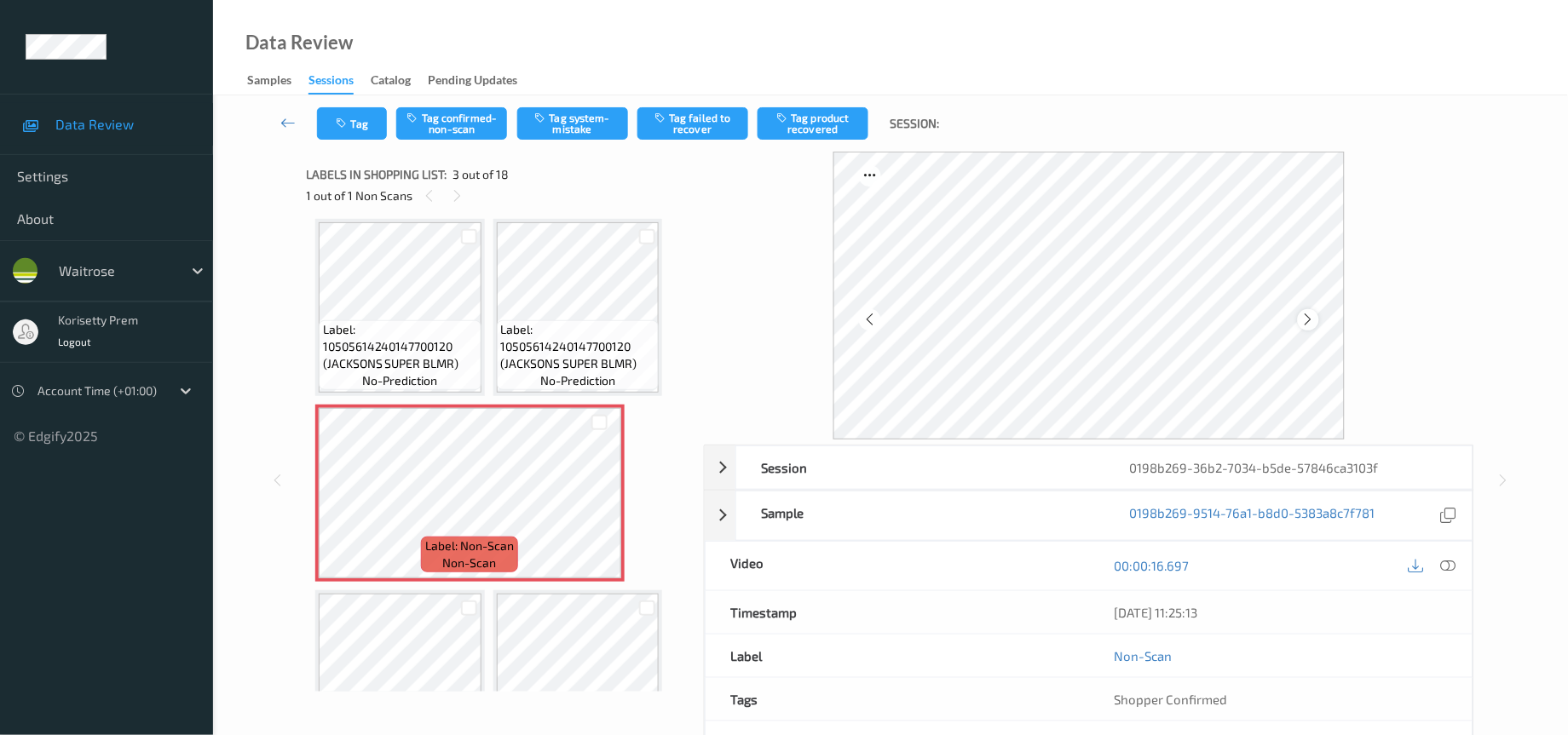
click at [1309, 322] on icon at bounding box center [1308, 320] width 14 height 15
click at [372, 116] on button "Tag" at bounding box center [352, 124] width 70 height 33
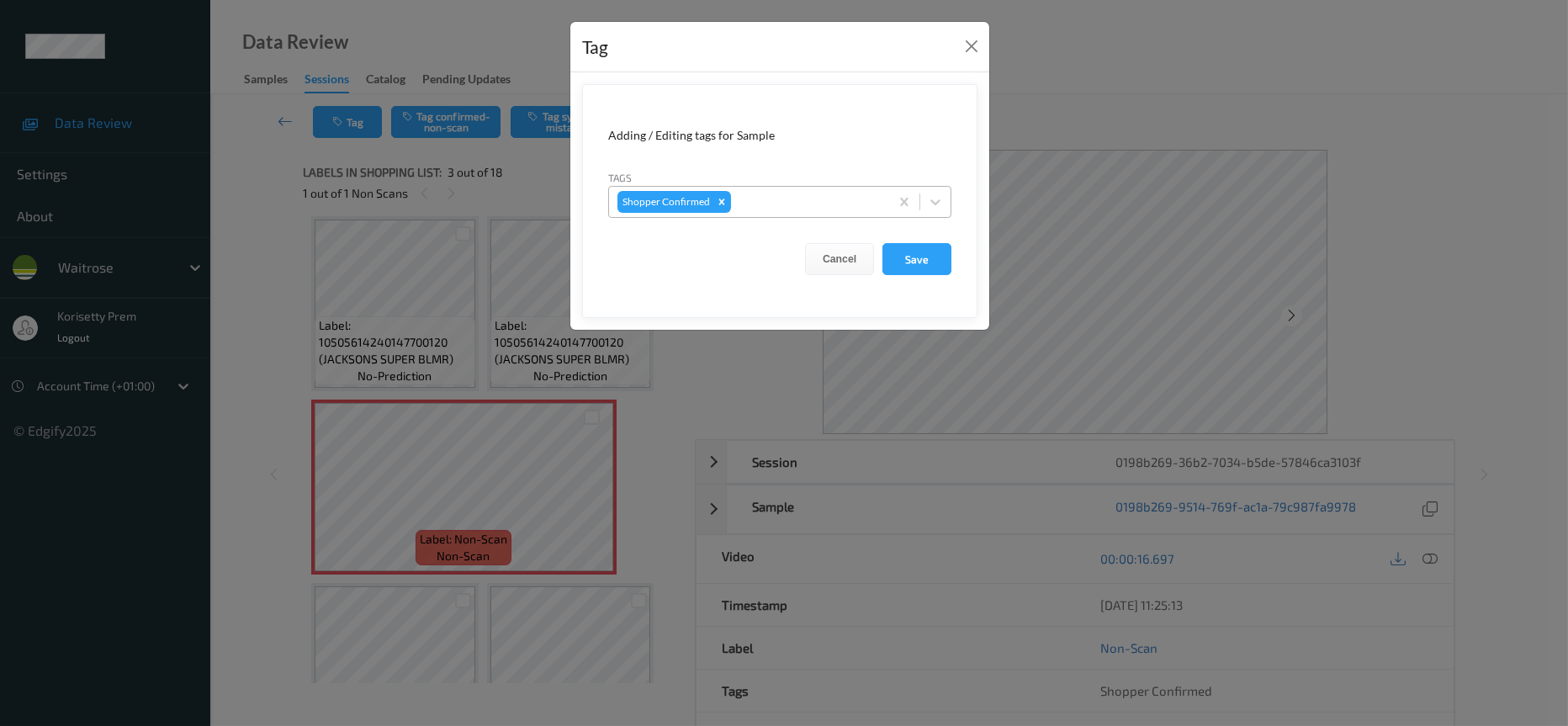
click at [737, 199] on div at bounding box center [807, 202] width 146 height 20
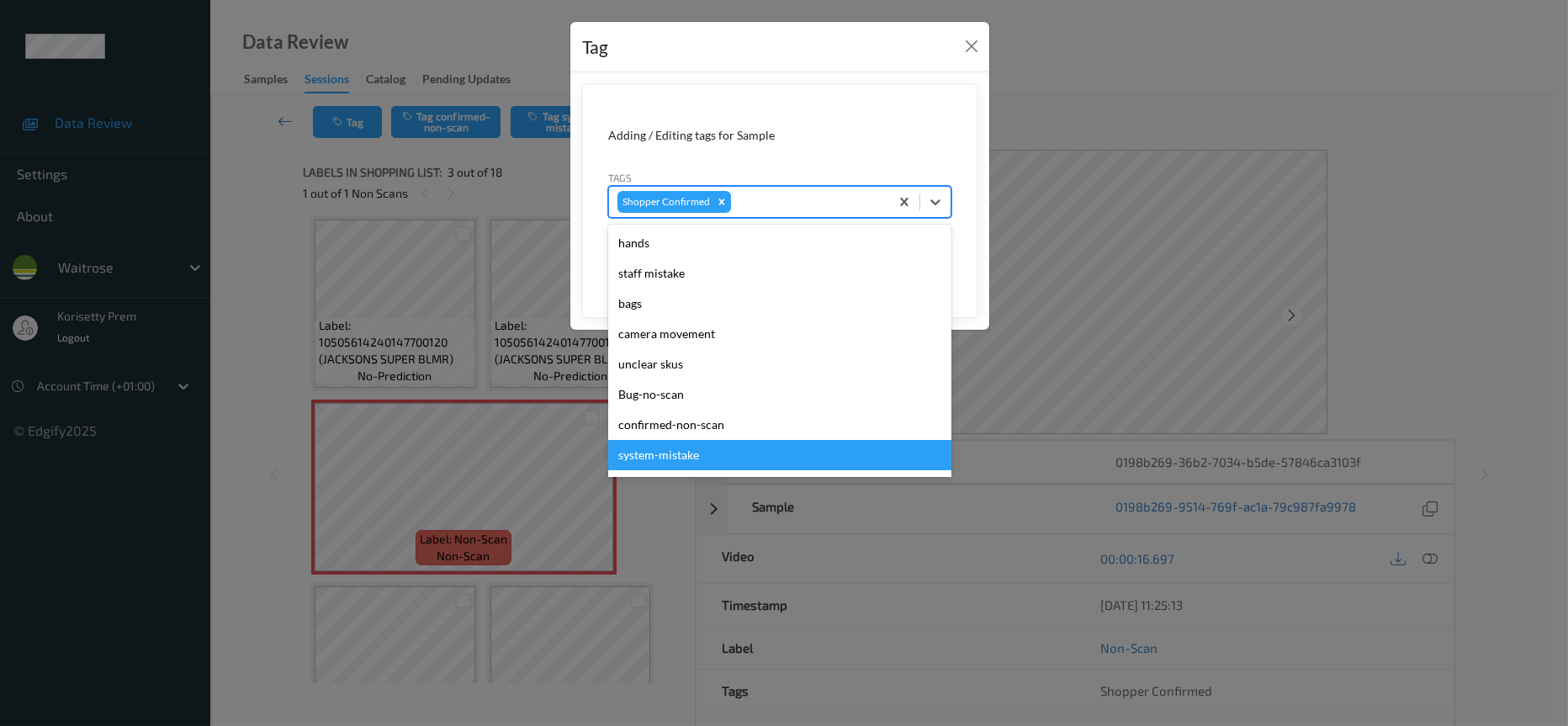
click at [710, 461] on div "system-mistake" at bounding box center [779, 455] width 343 height 31
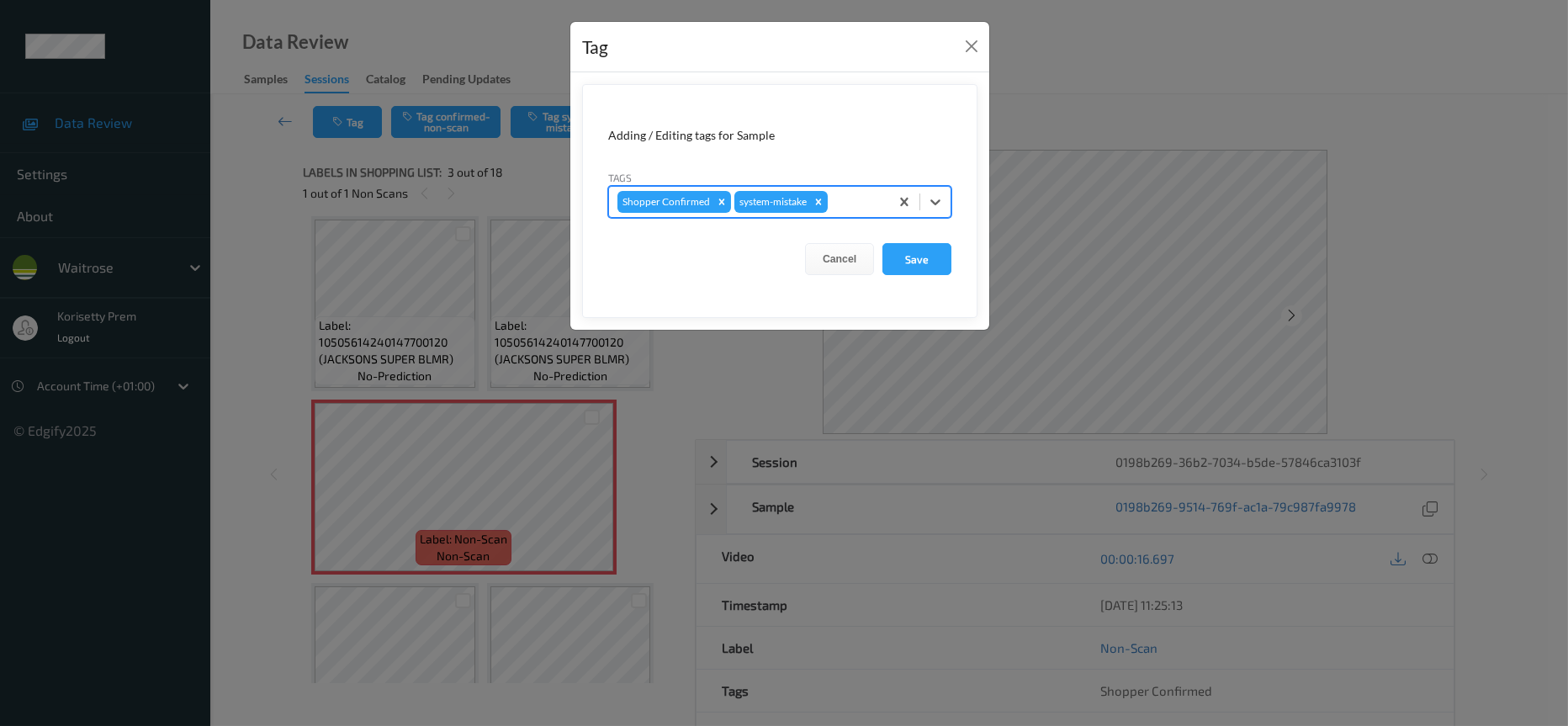
click at [852, 202] on div at bounding box center [856, 202] width 50 height 20
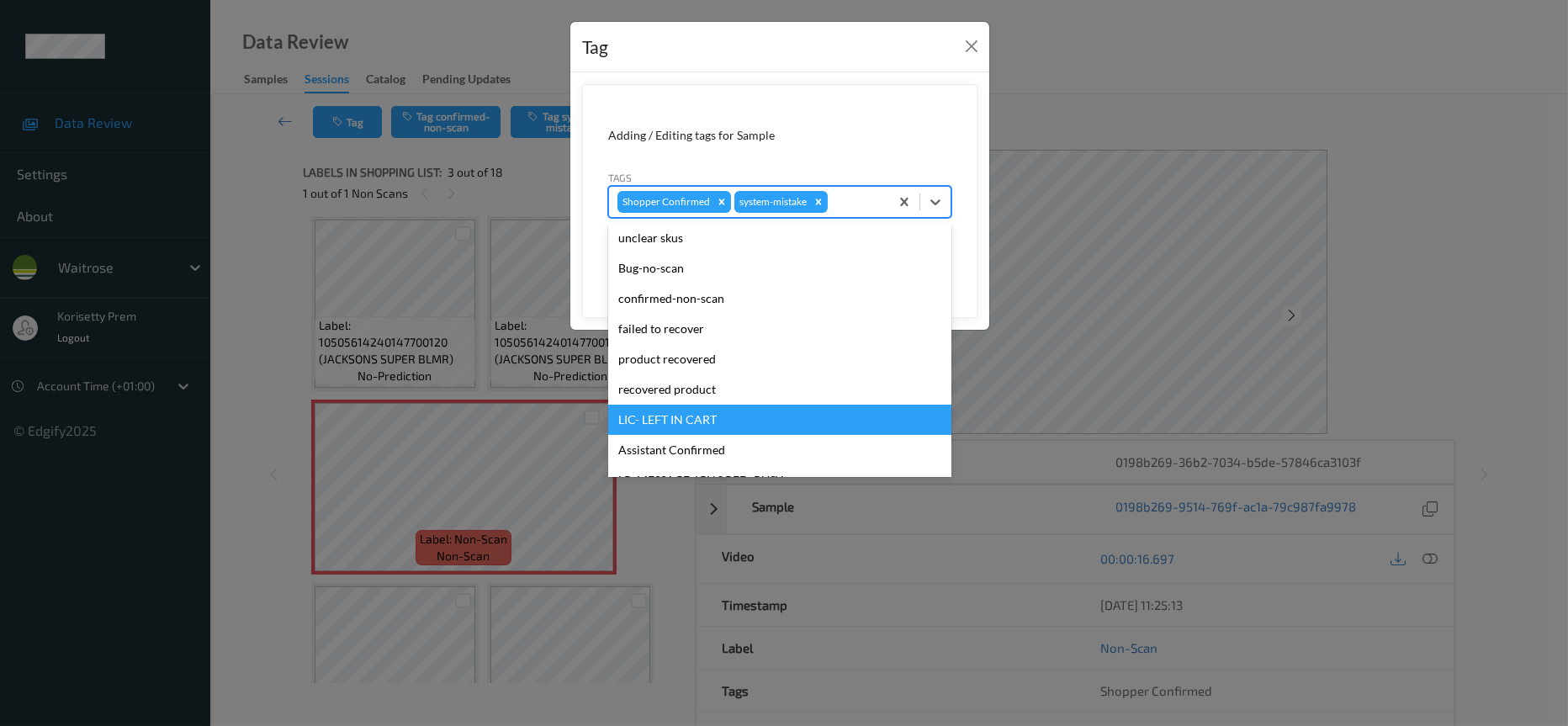
scroll to position [253, 0]
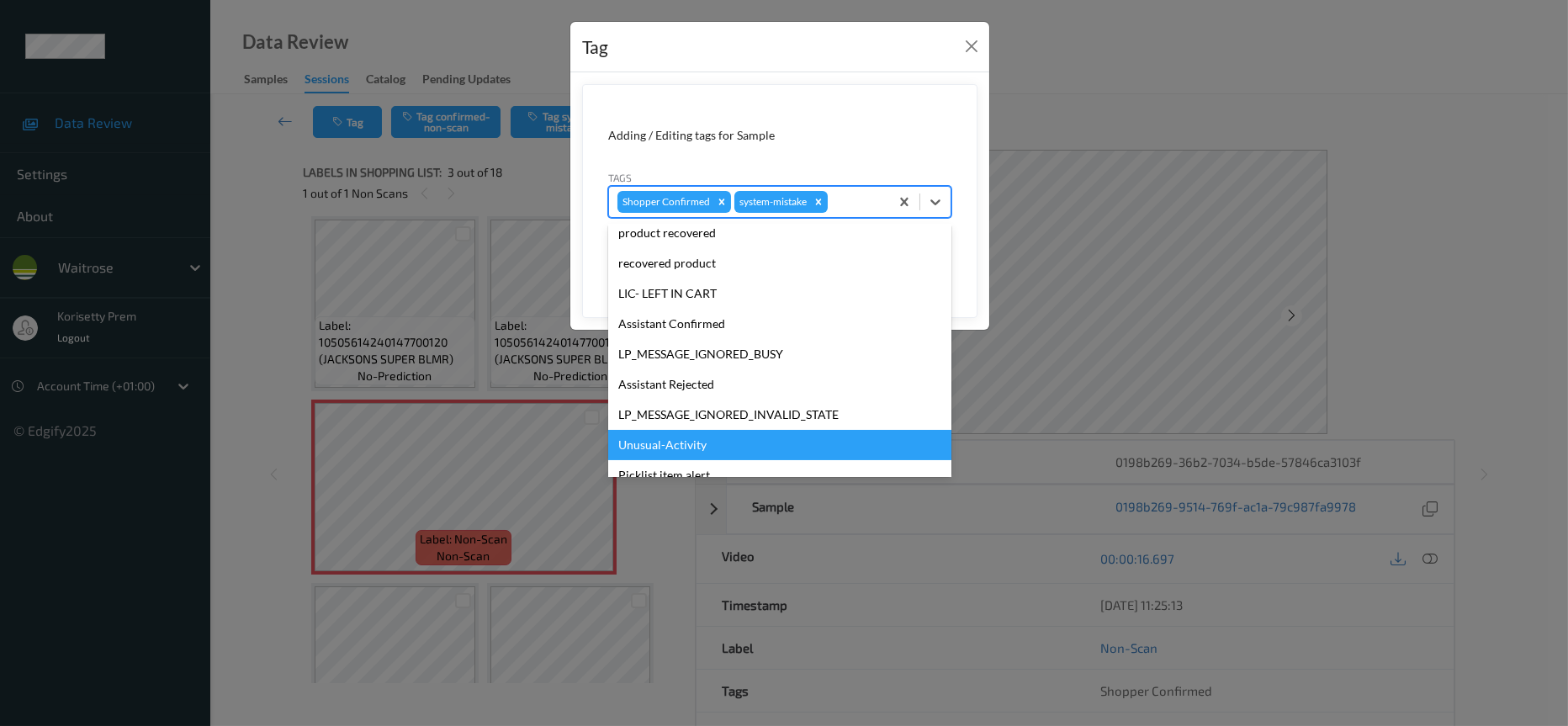
click at [695, 446] on div "Unusual-Activity" at bounding box center [779, 444] width 343 height 31
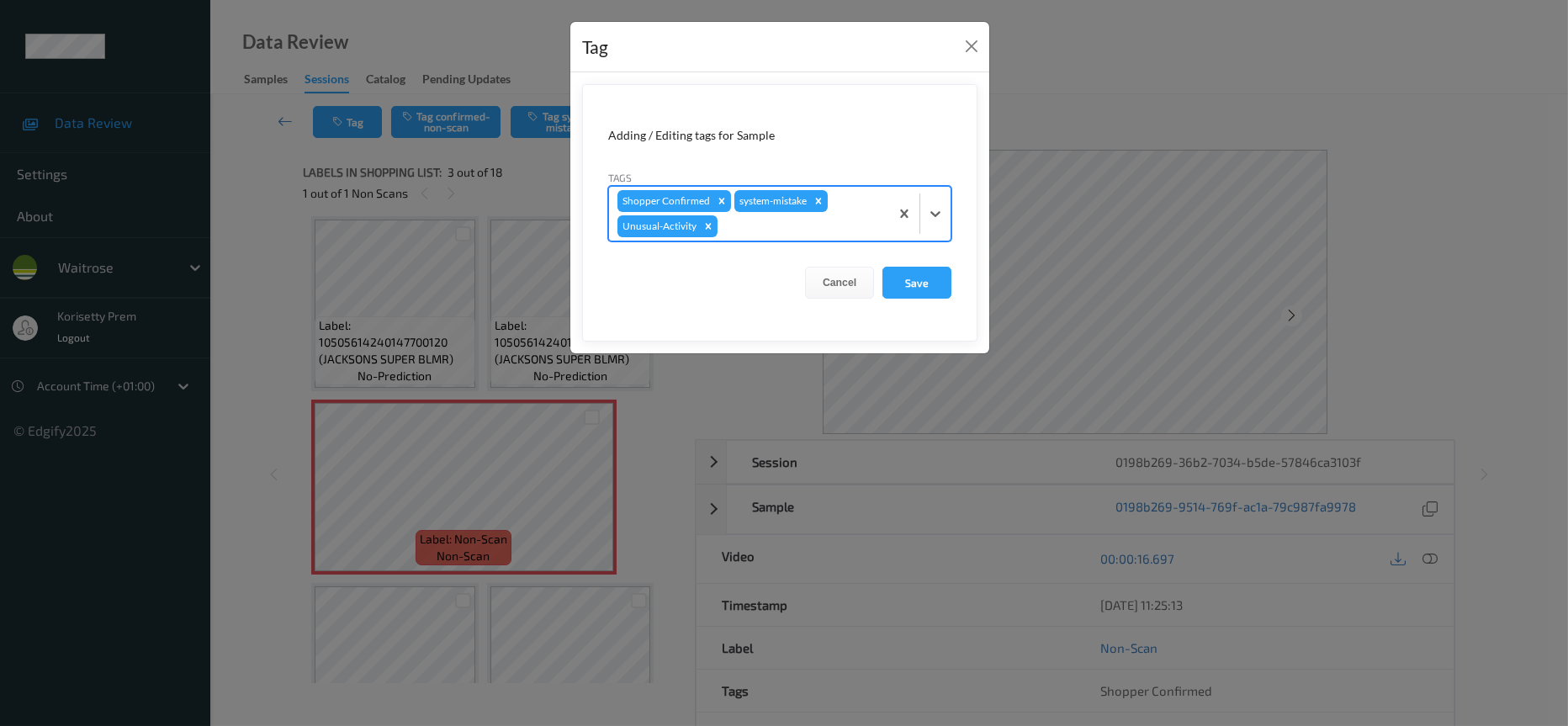
click at [750, 234] on div at bounding box center [801, 227] width 160 height 20
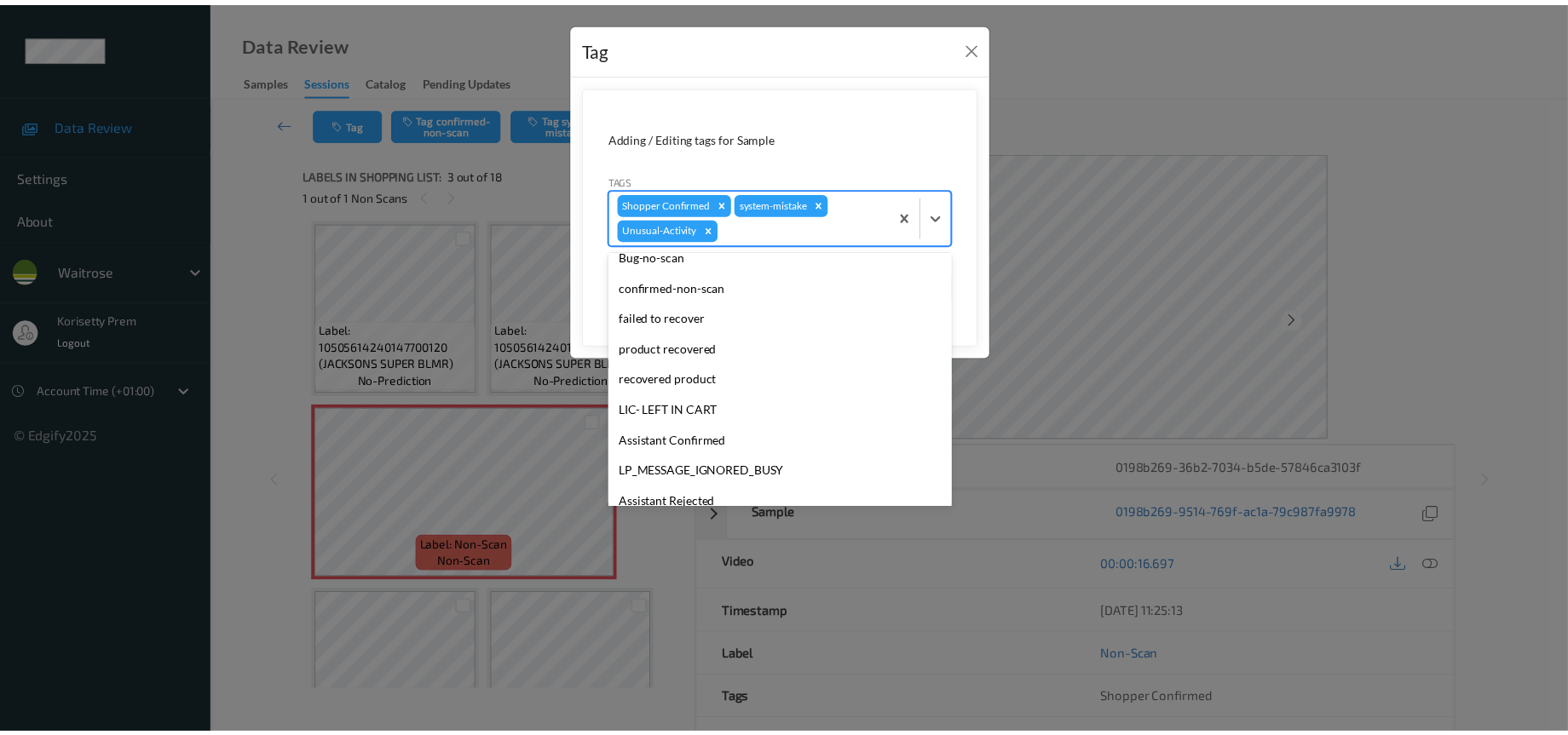
scroll to position [302, 0]
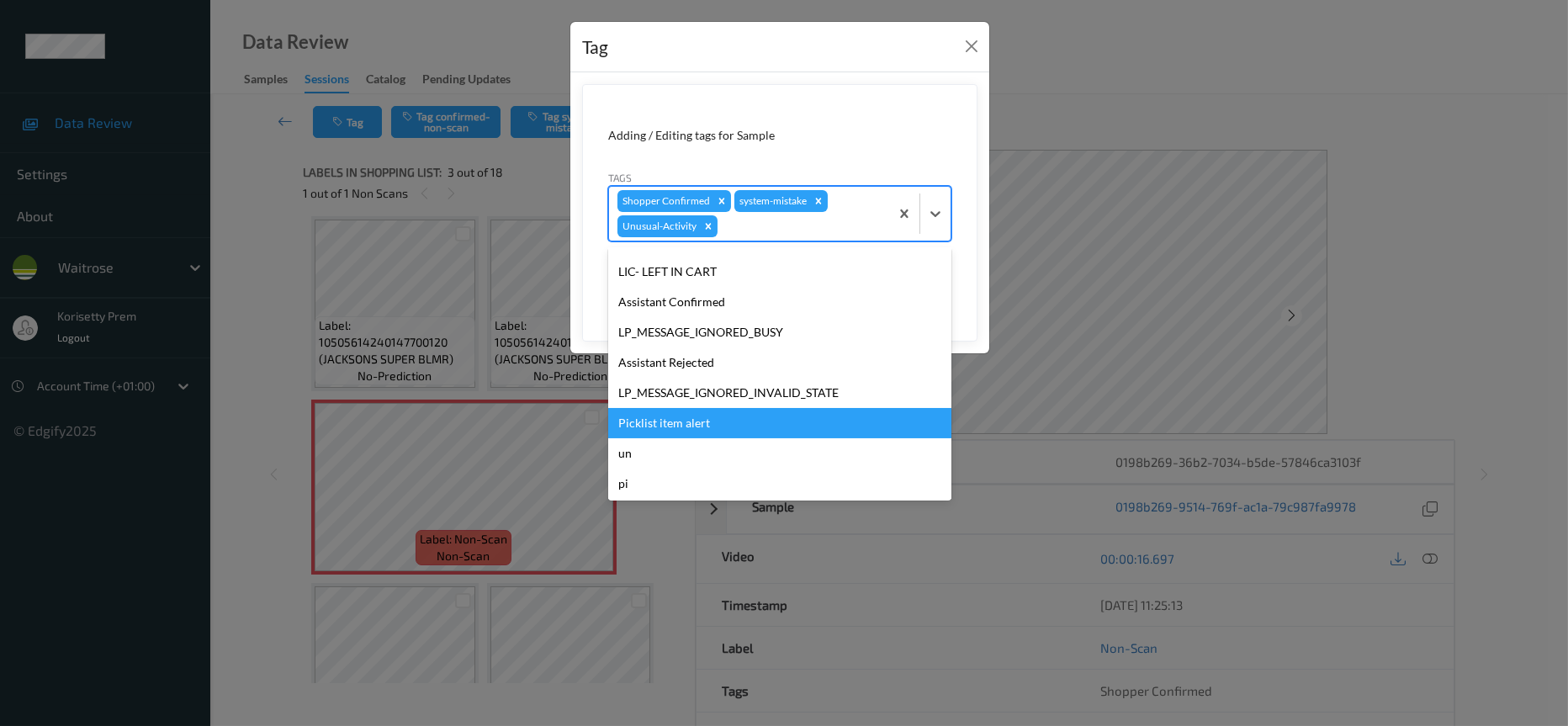
click at [694, 420] on div "Picklist item alert" at bounding box center [779, 423] width 343 height 31
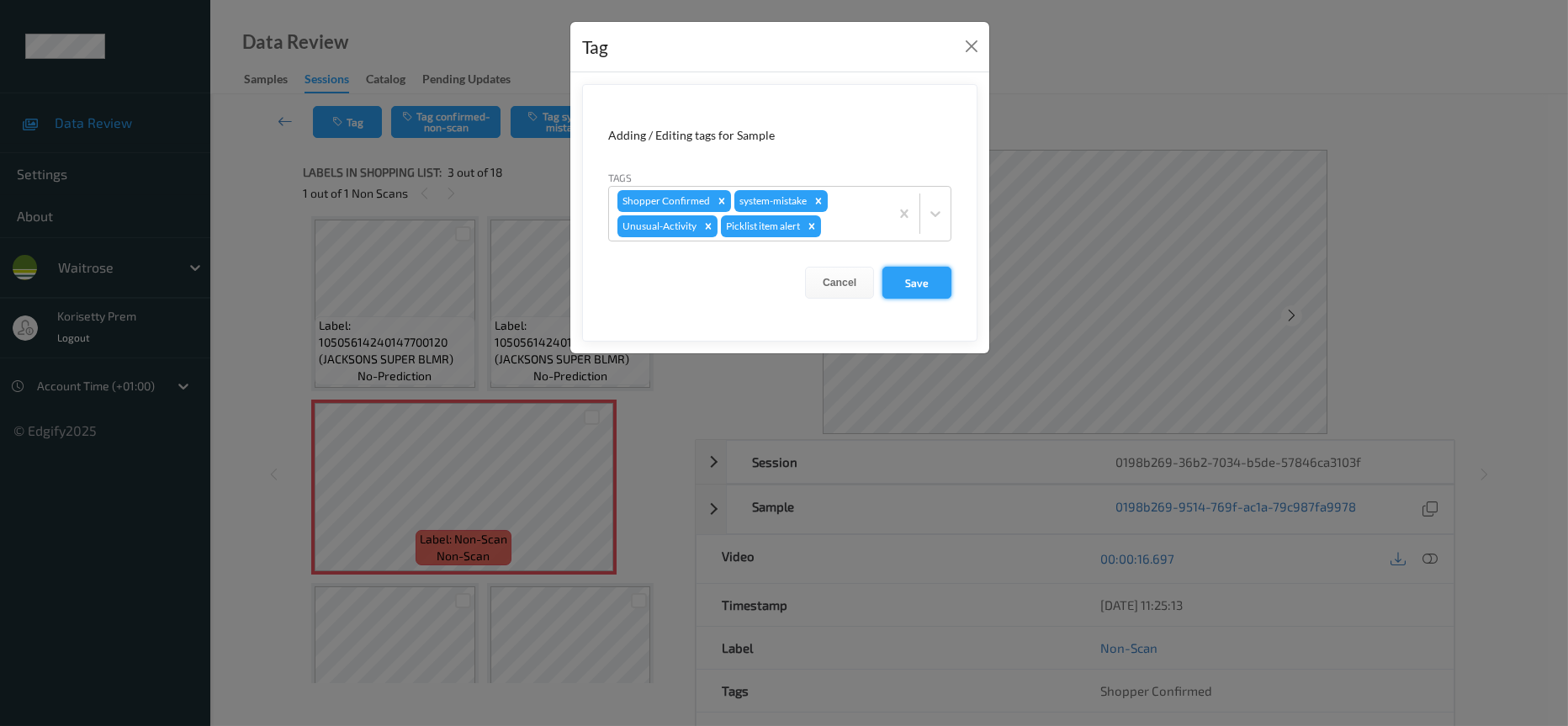
click at [907, 281] on button "Save" at bounding box center [916, 282] width 69 height 32
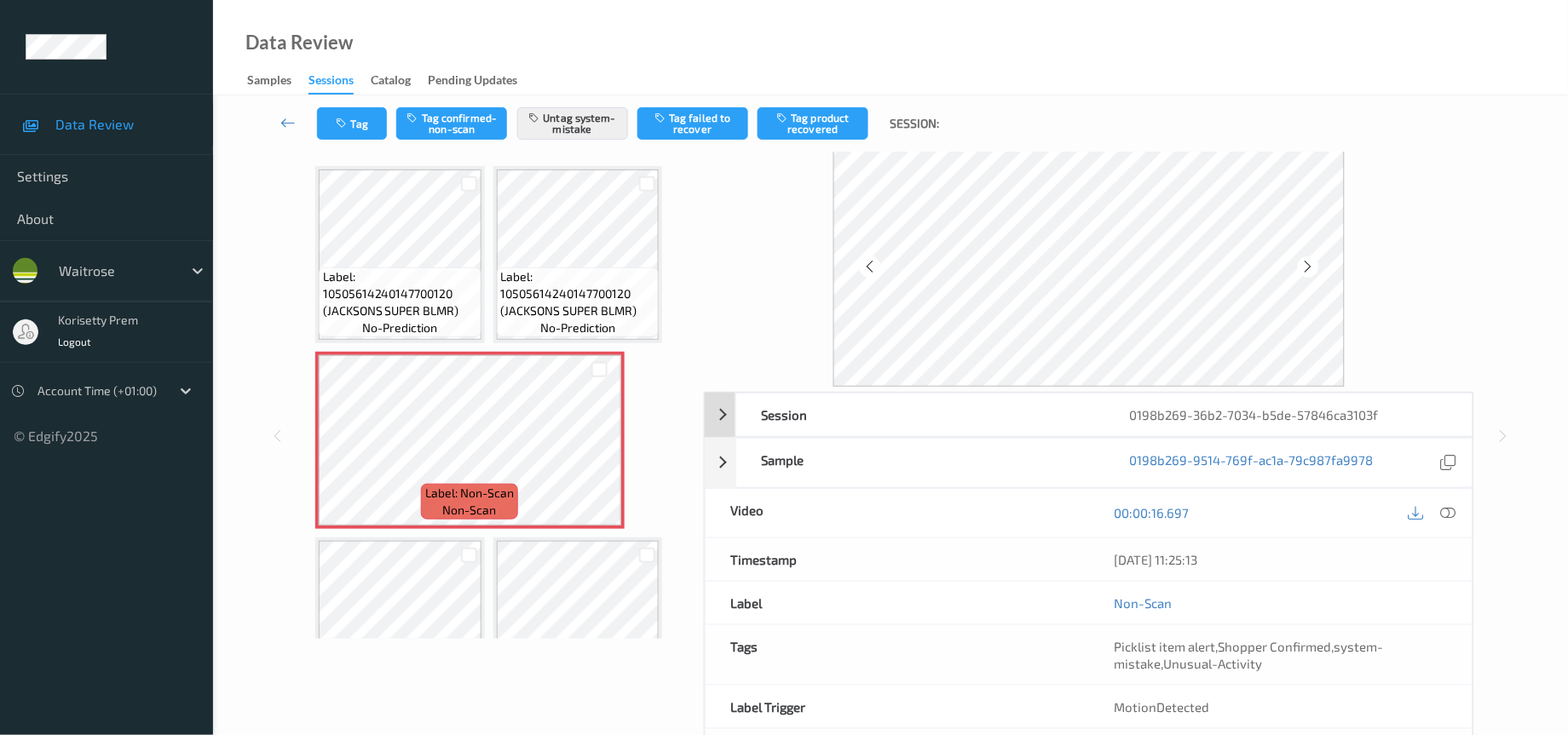
scroll to position [0, 0]
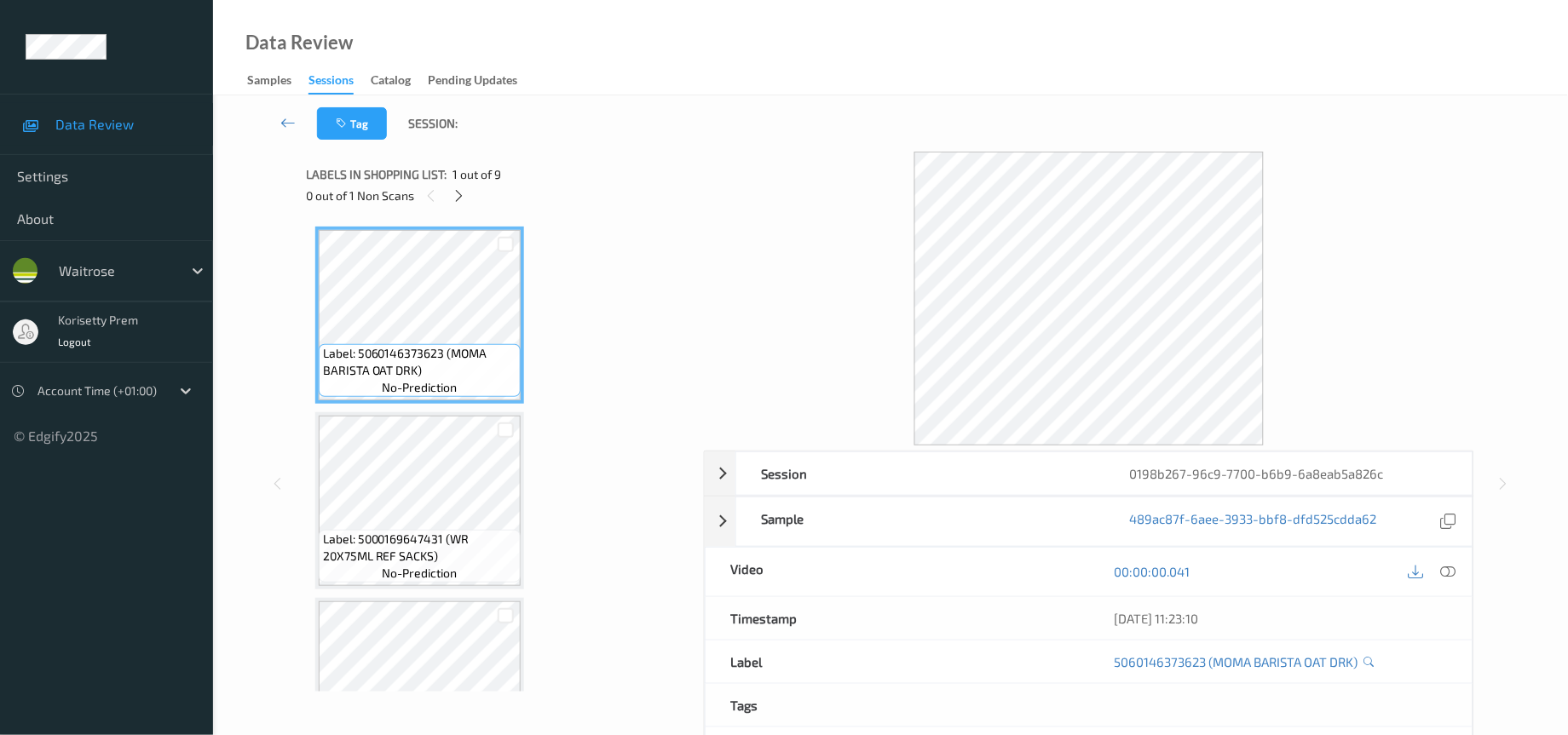
click at [761, 163] on div at bounding box center [1090, 299] width 771 height 294
click at [460, 195] on icon at bounding box center [459, 196] width 14 height 15
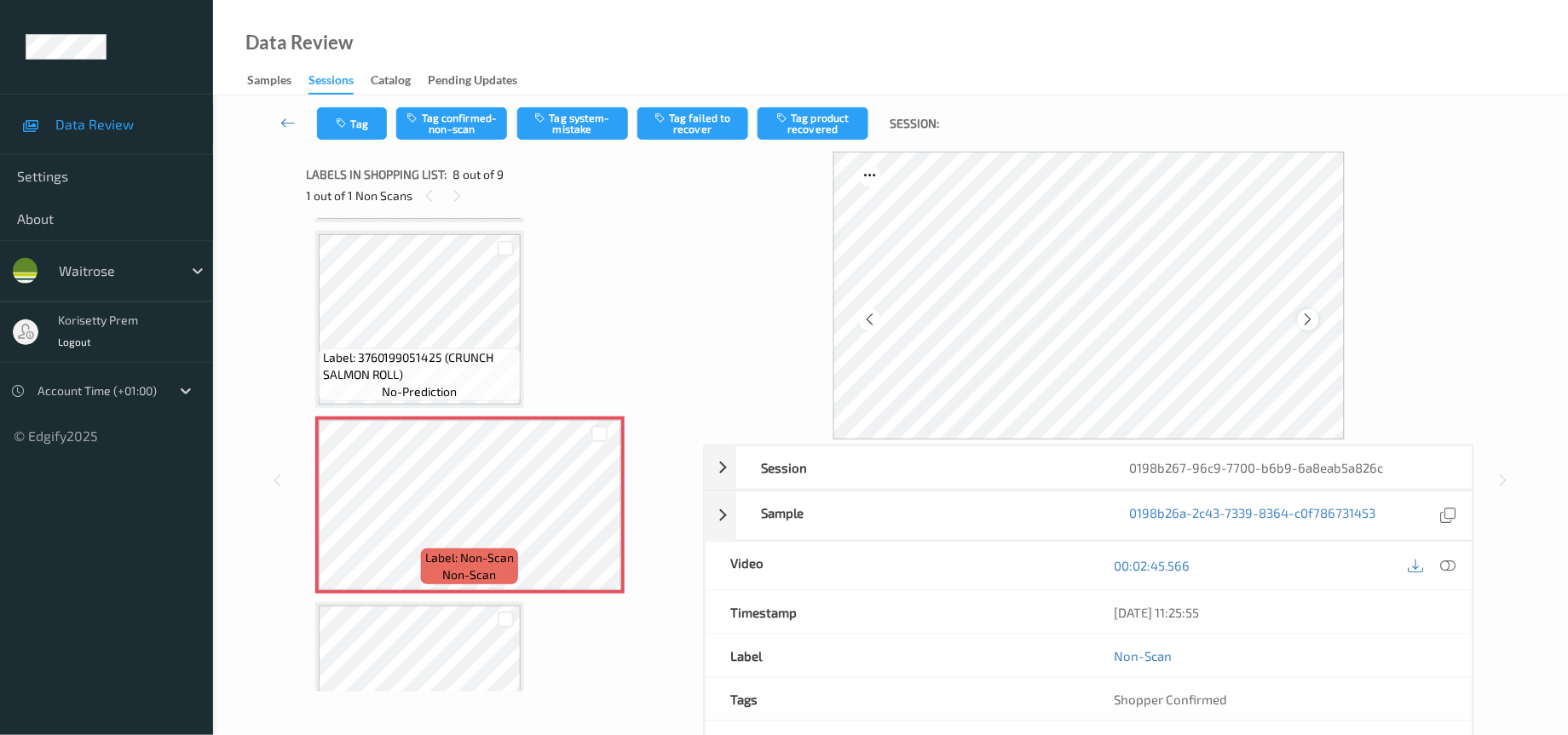
click at [1303, 320] on icon at bounding box center [1308, 320] width 14 height 15
click at [1452, 564] on icon at bounding box center [1449, 565] width 15 height 15
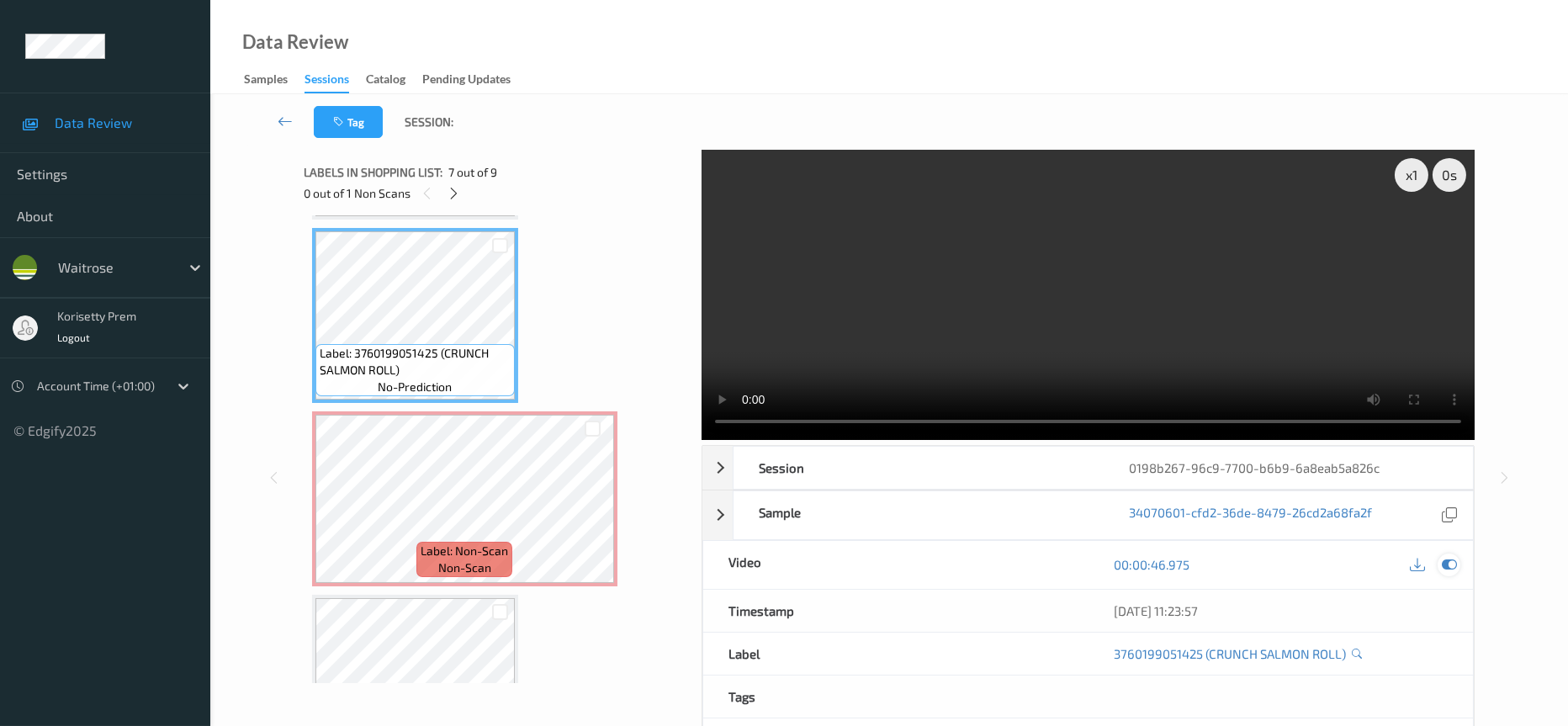
click at [1454, 557] on icon at bounding box center [1450, 565] width 15 height 15
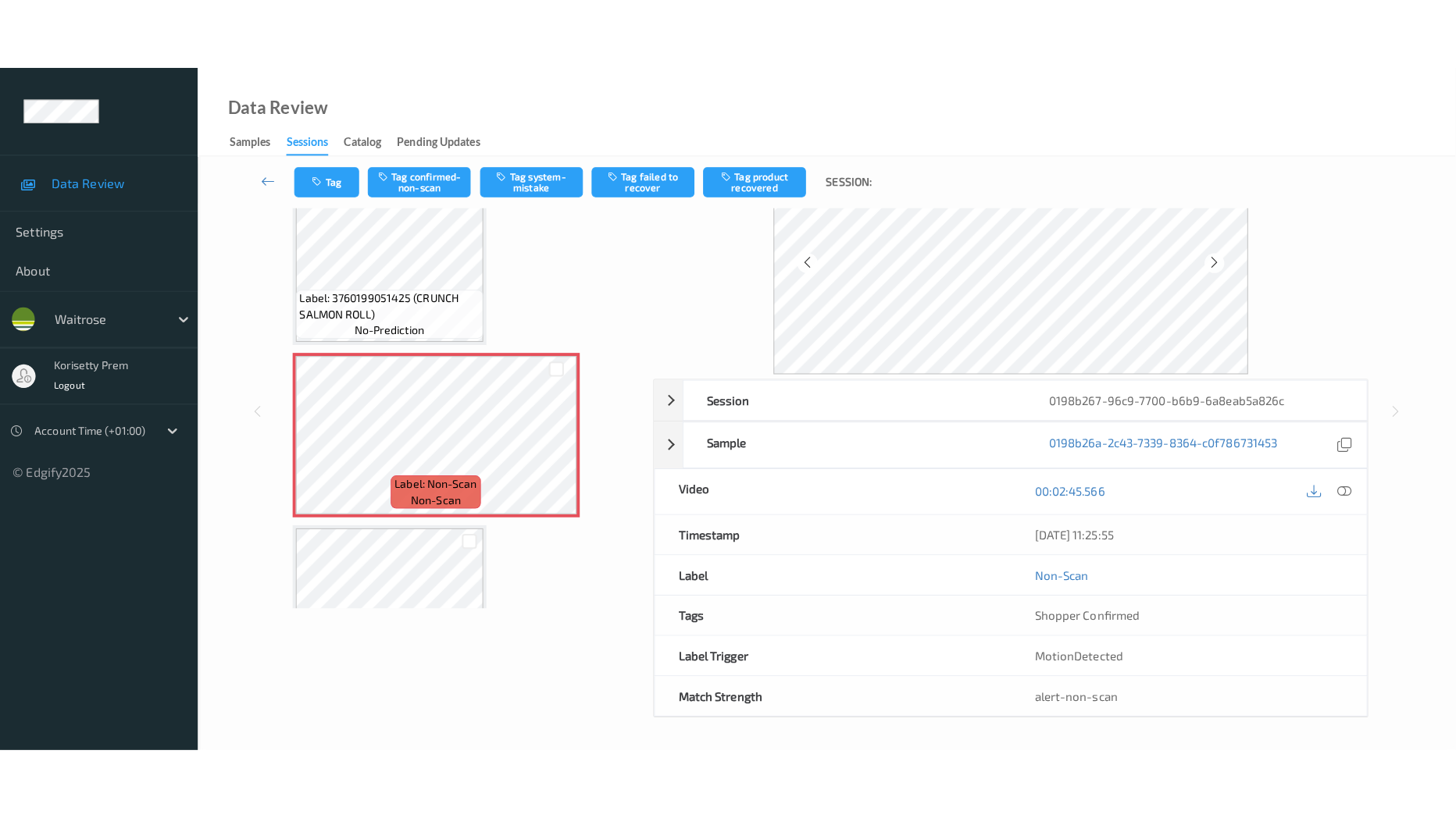
scroll to position [0, 0]
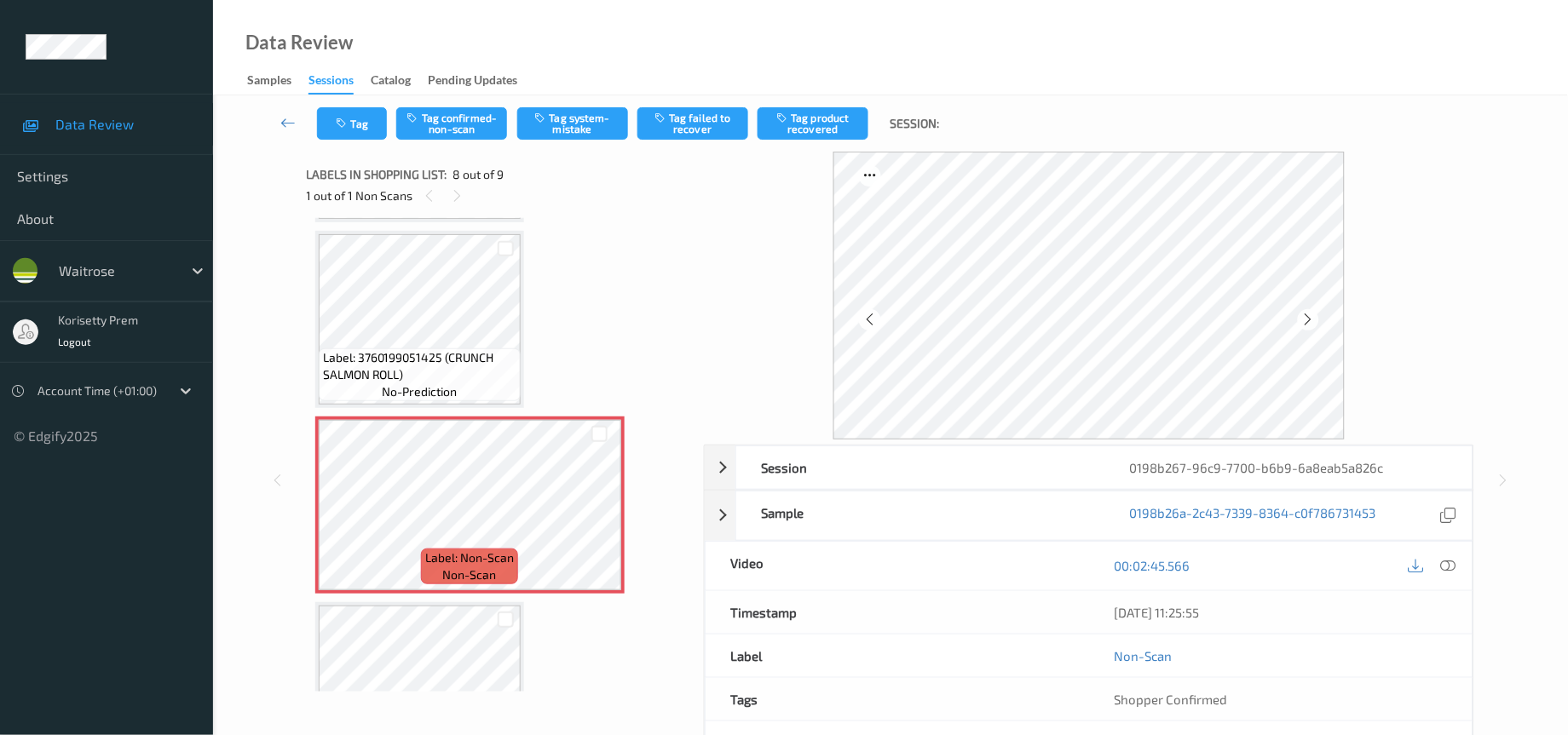
click at [1452, 574] on icon at bounding box center [1449, 565] width 15 height 15
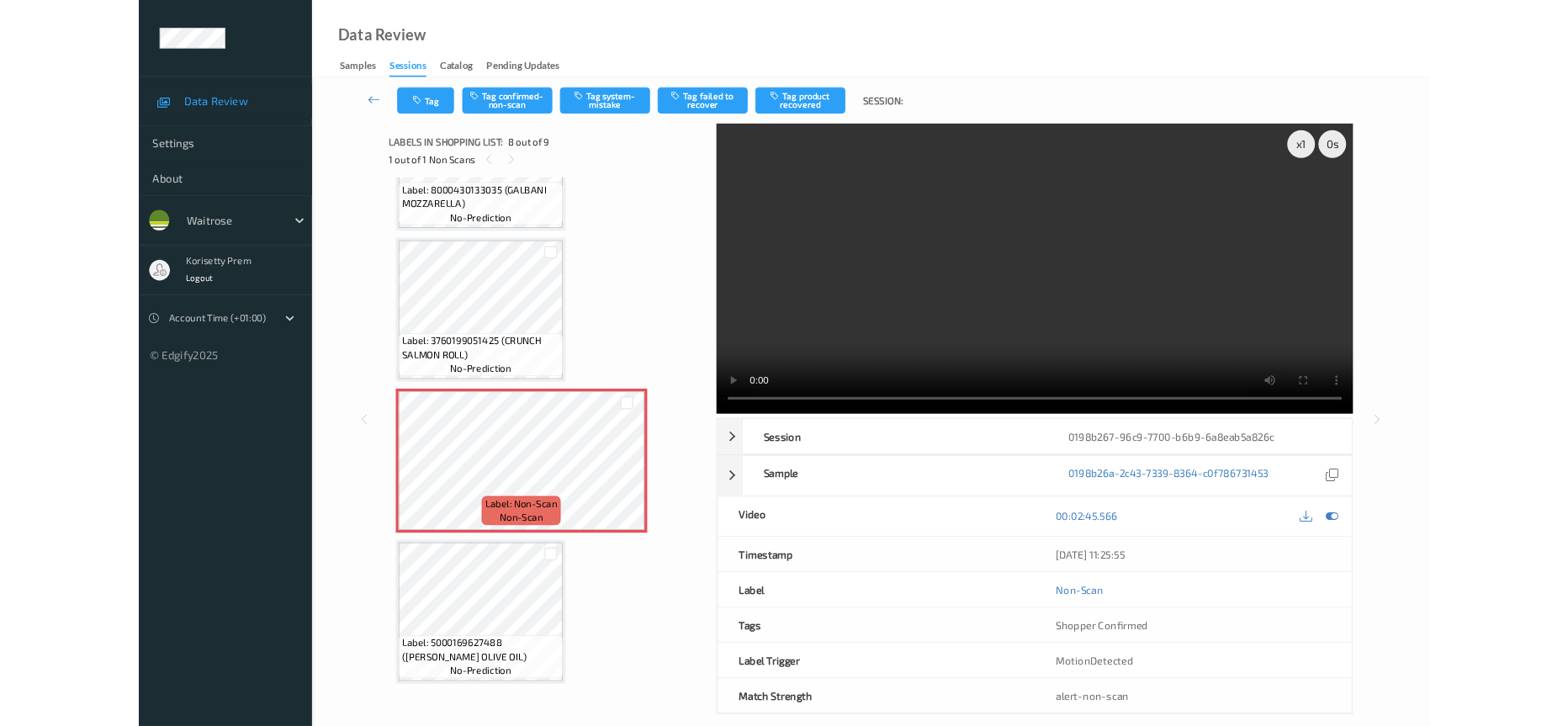
scroll to position [1015, 0]
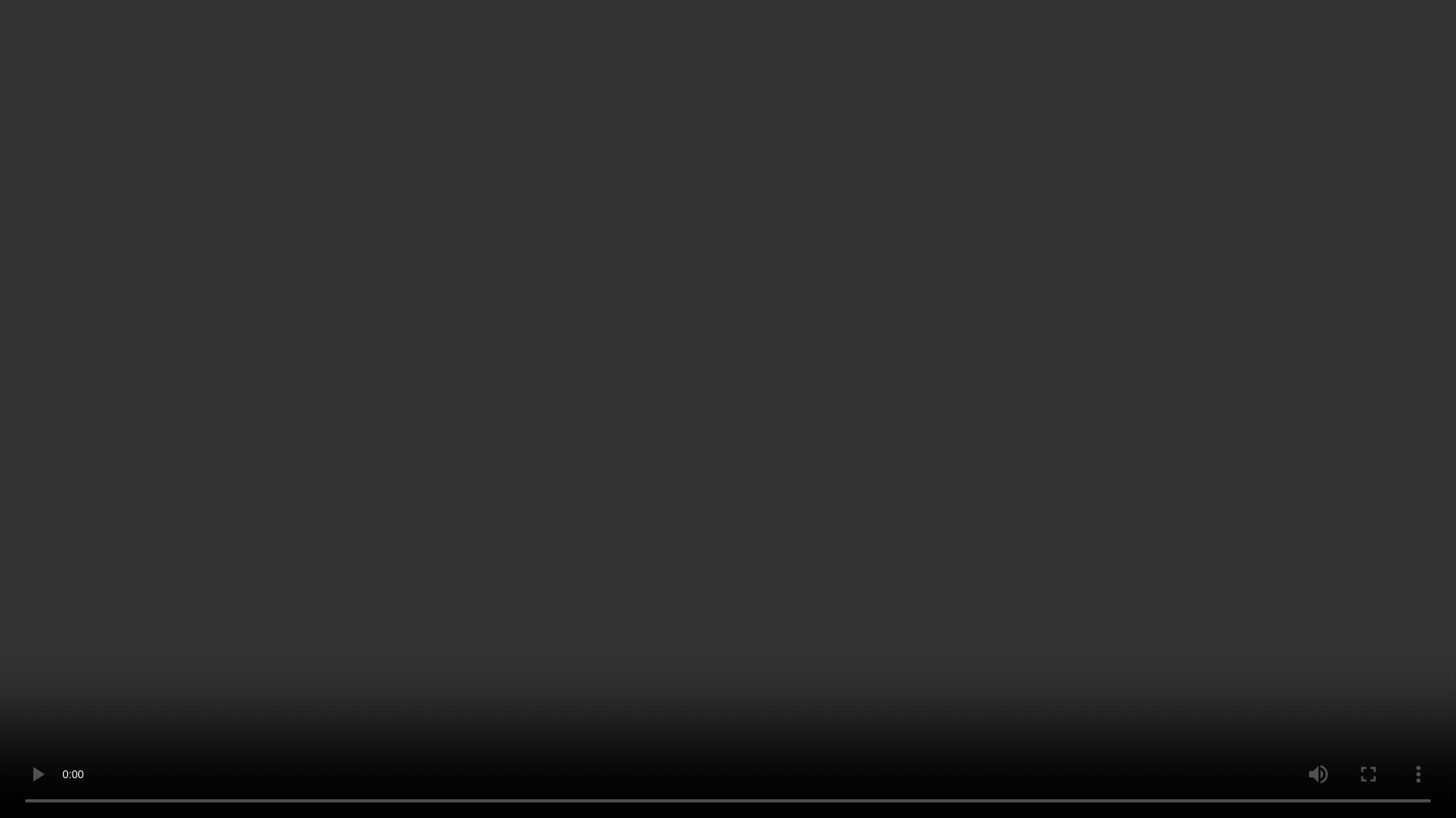
click at [950, 673] on video at bounding box center [728, 409] width 1456 height 818
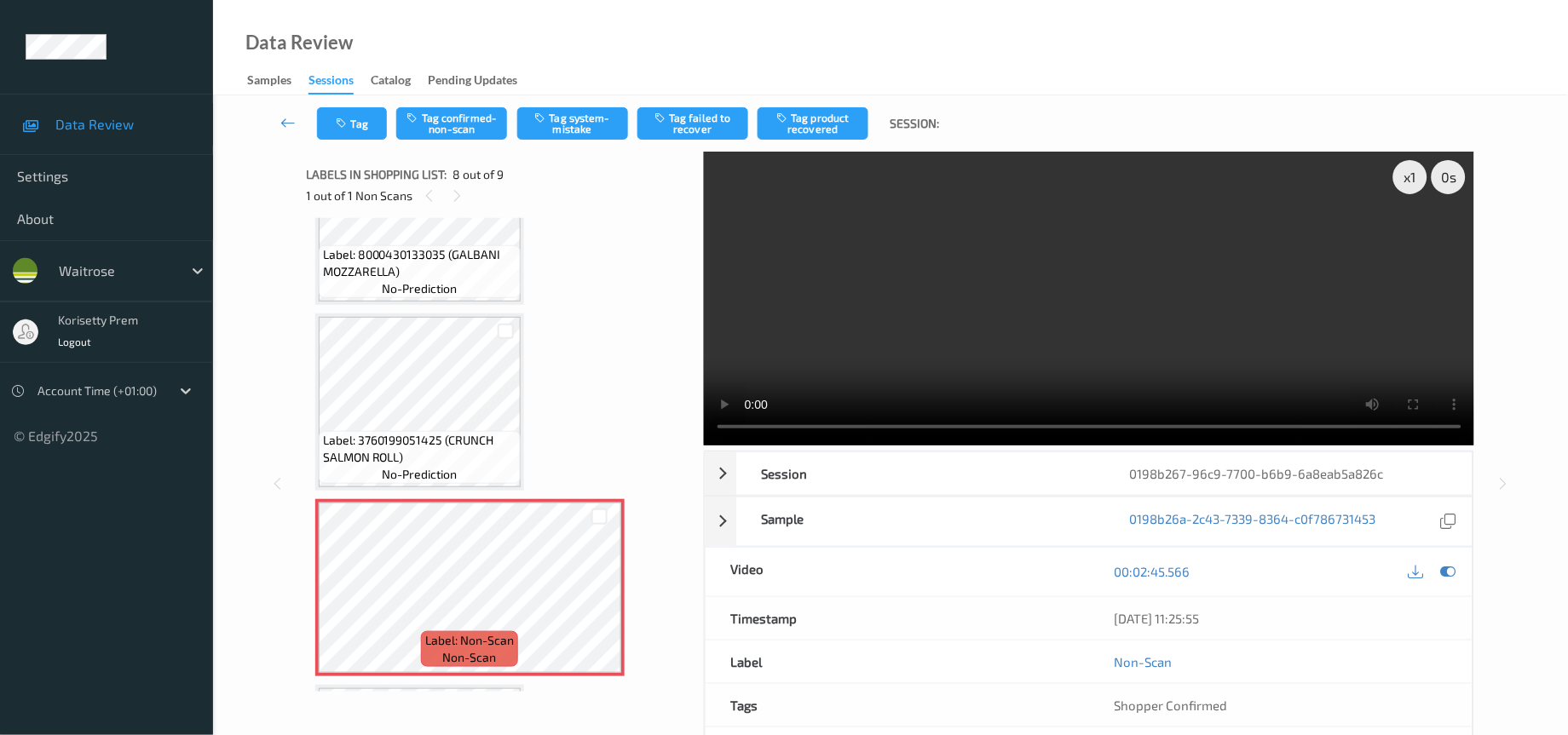
click at [1010, 209] on video at bounding box center [1090, 299] width 771 height 294
click at [960, 260] on video at bounding box center [1090, 299] width 771 height 294
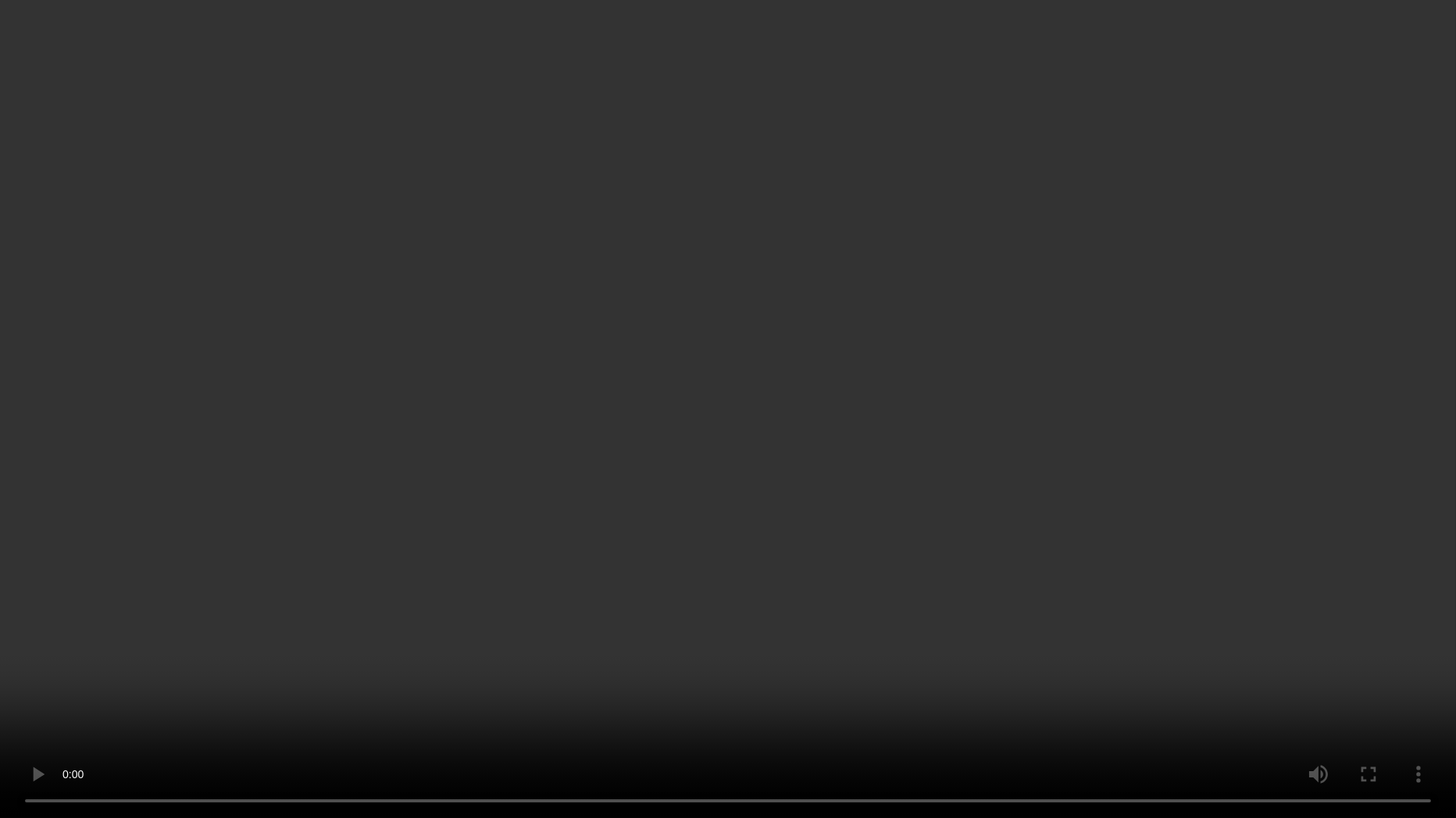
click at [879, 496] on video at bounding box center [728, 409] width 1456 height 818
click at [923, 446] on video at bounding box center [728, 409] width 1456 height 818
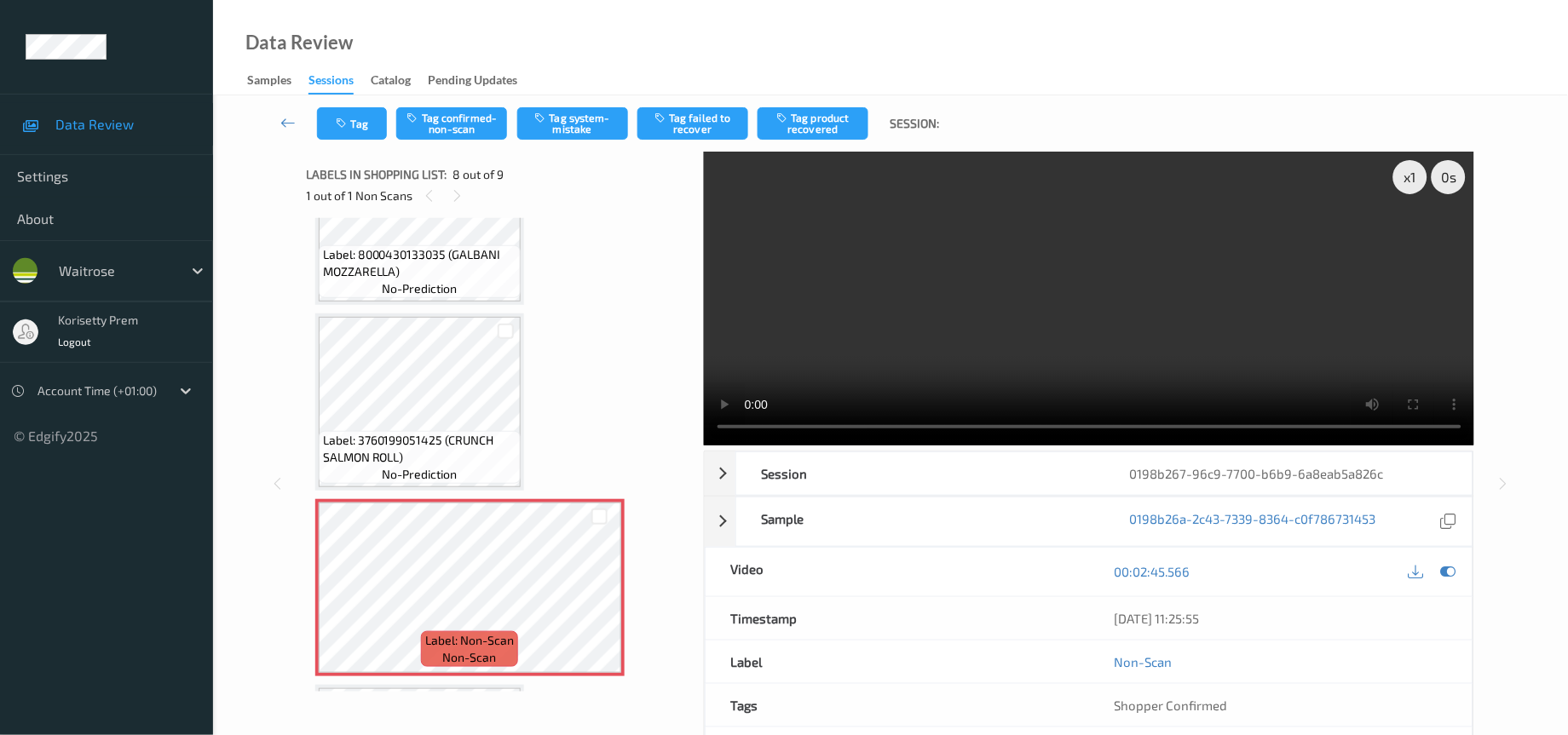
click at [1104, 280] on video at bounding box center [1090, 299] width 771 height 294
click at [340, 119] on icon "button" at bounding box center [343, 123] width 14 height 12
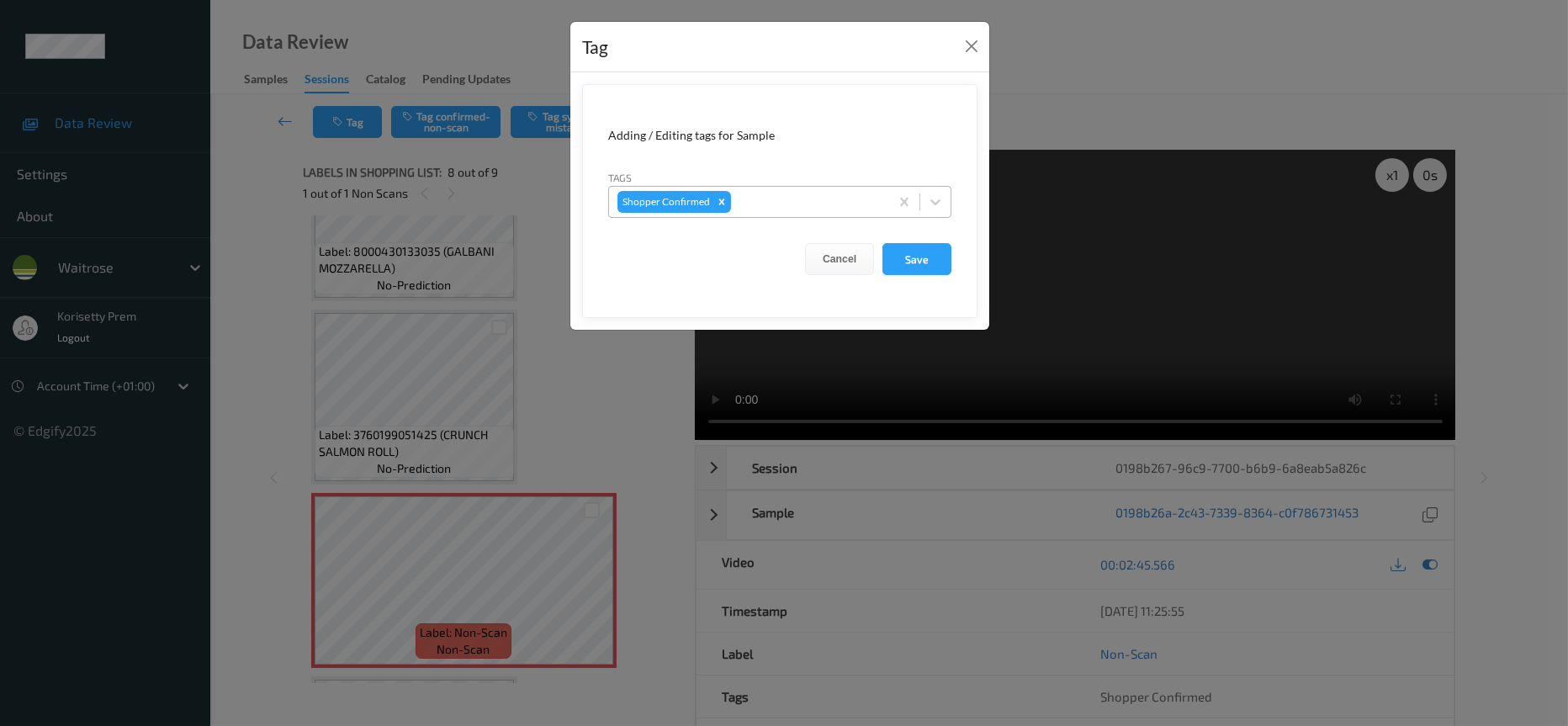
click at [798, 199] on div at bounding box center [807, 202] width 146 height 20
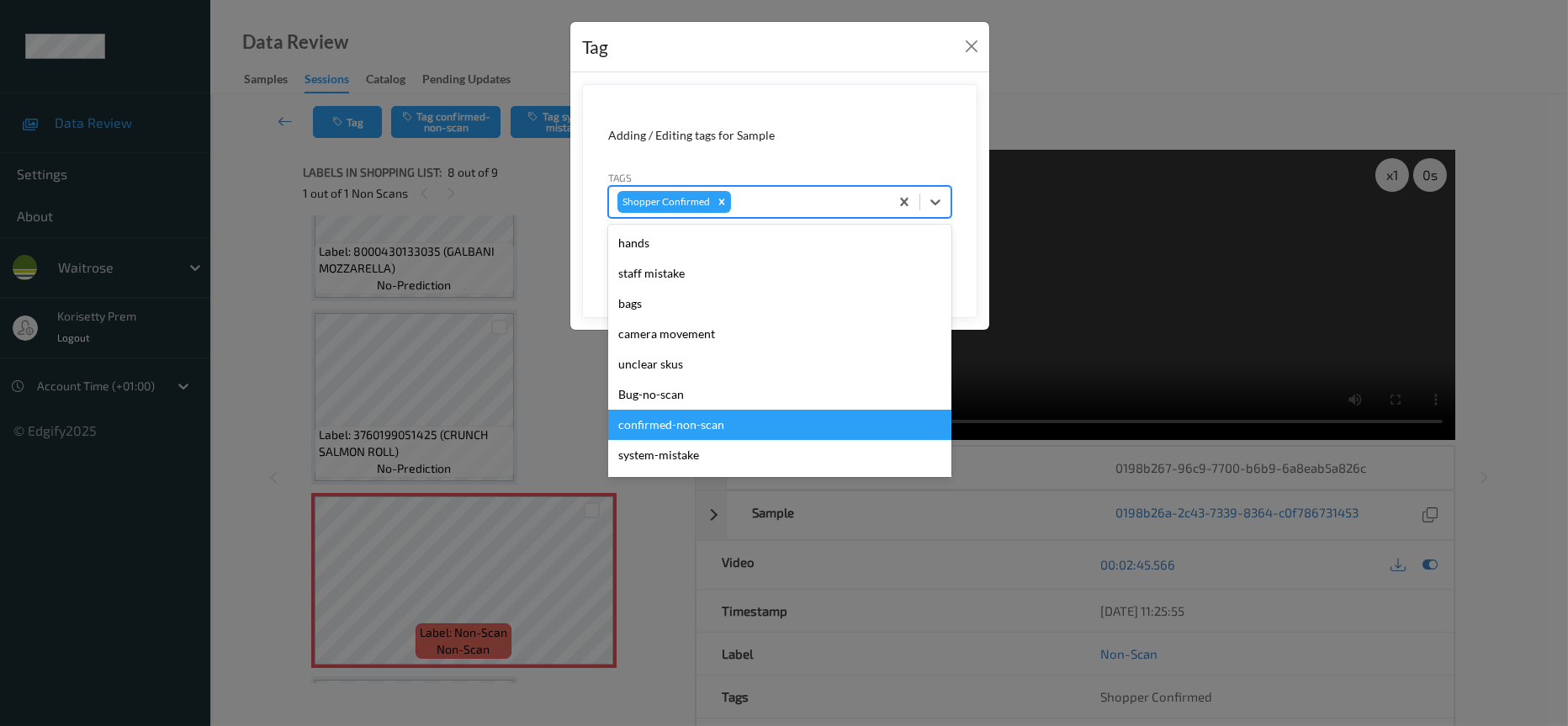
scroll to position [126, 0]
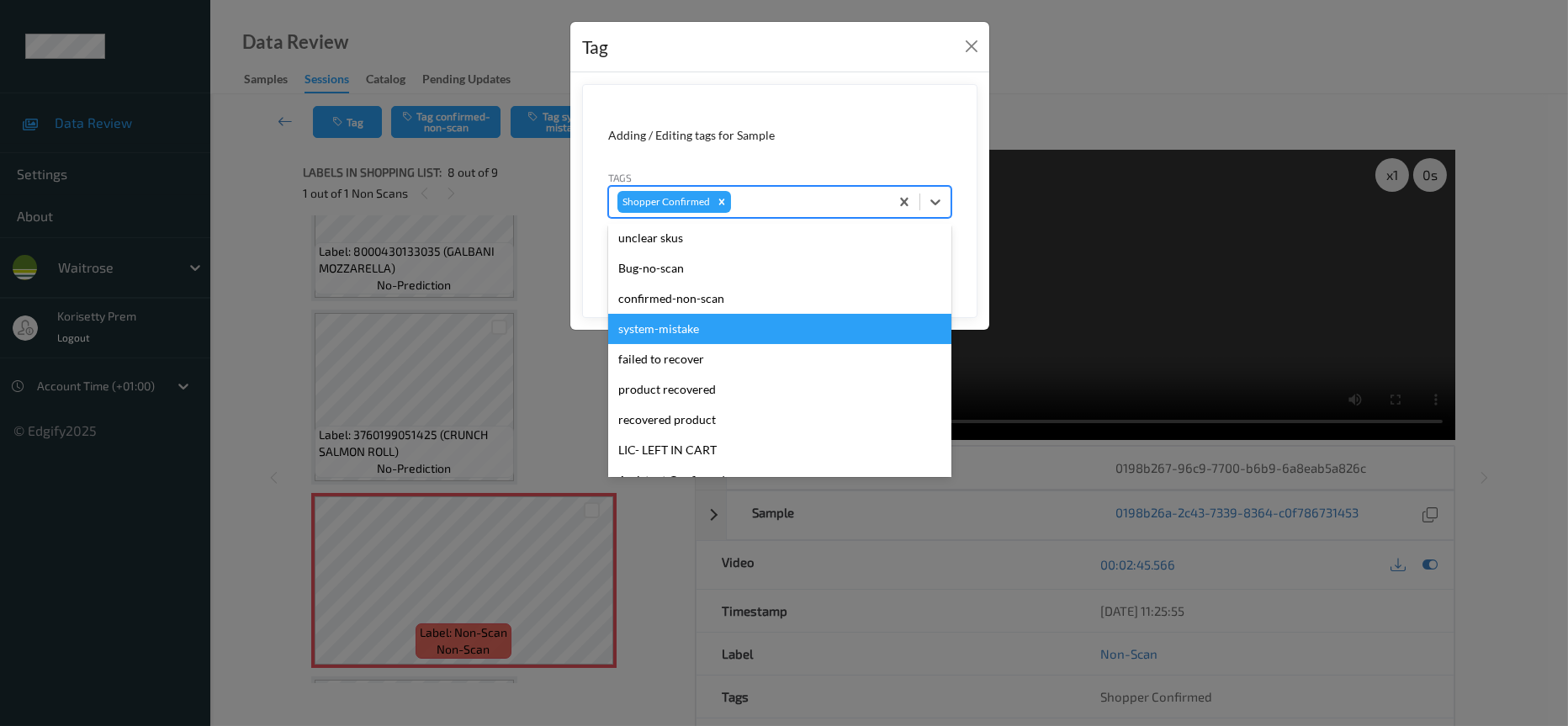
click at [694, 331] on div "system-mistake" at bounding box center [779, 329] width 343 height 31
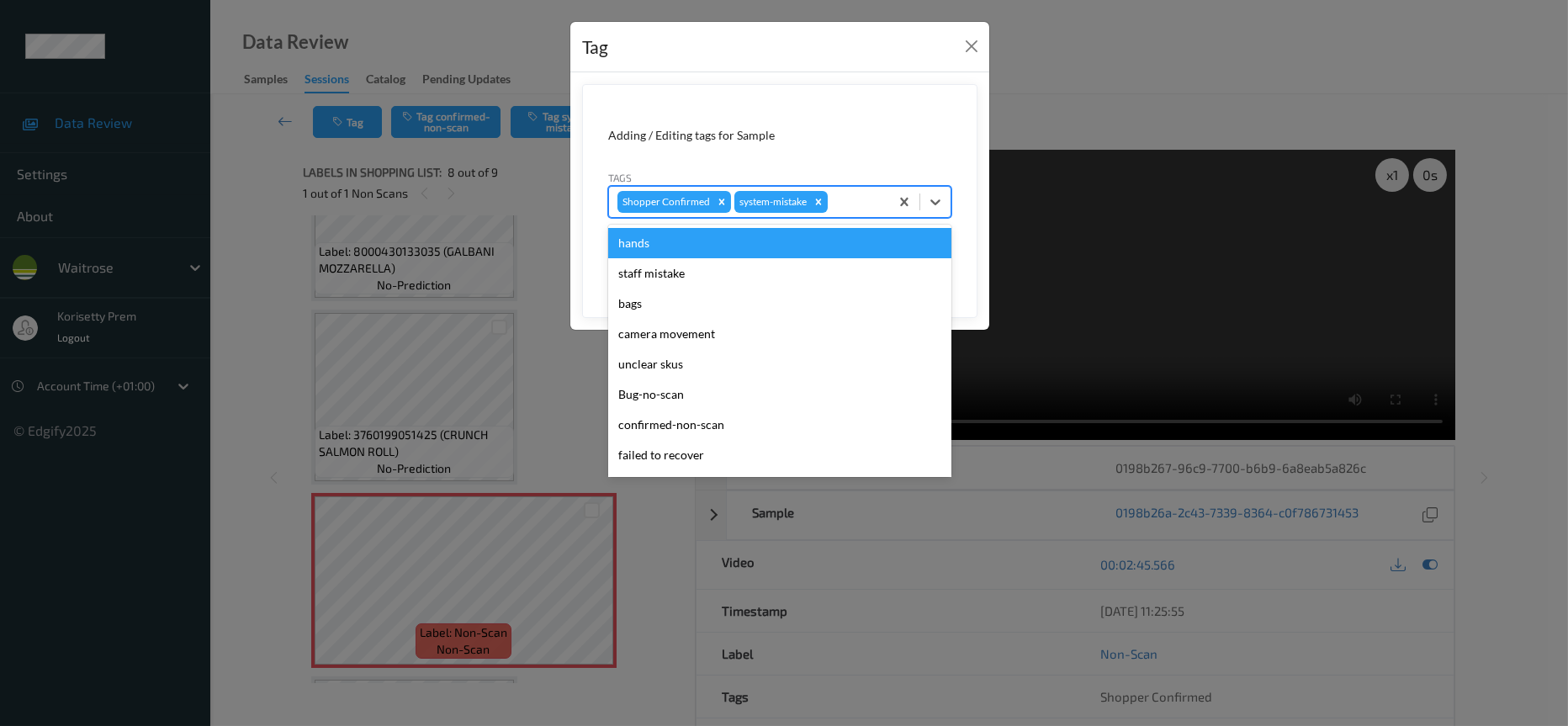
click at [855, 203] on div at bounding box center [856, 202] width 50 height 20
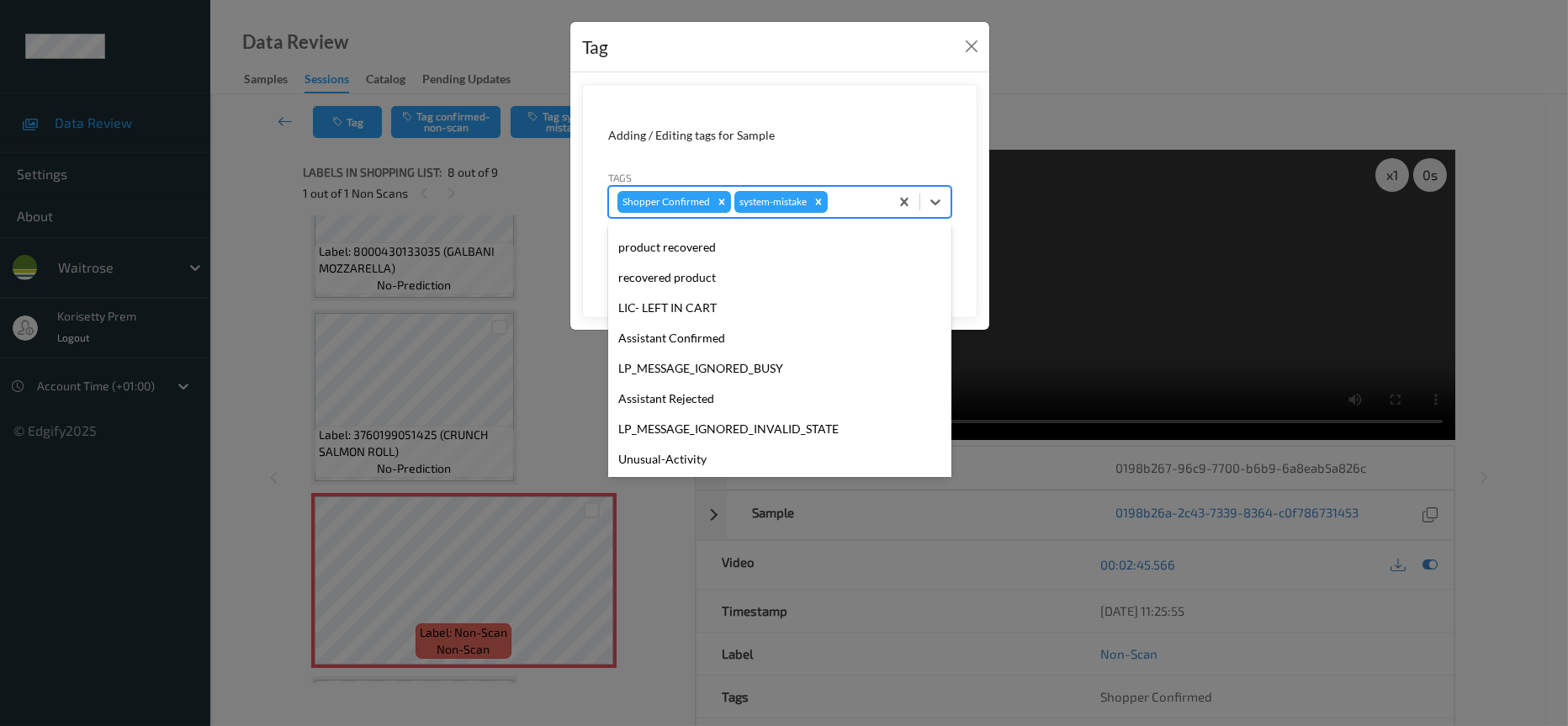
scroll to position [253, 0]
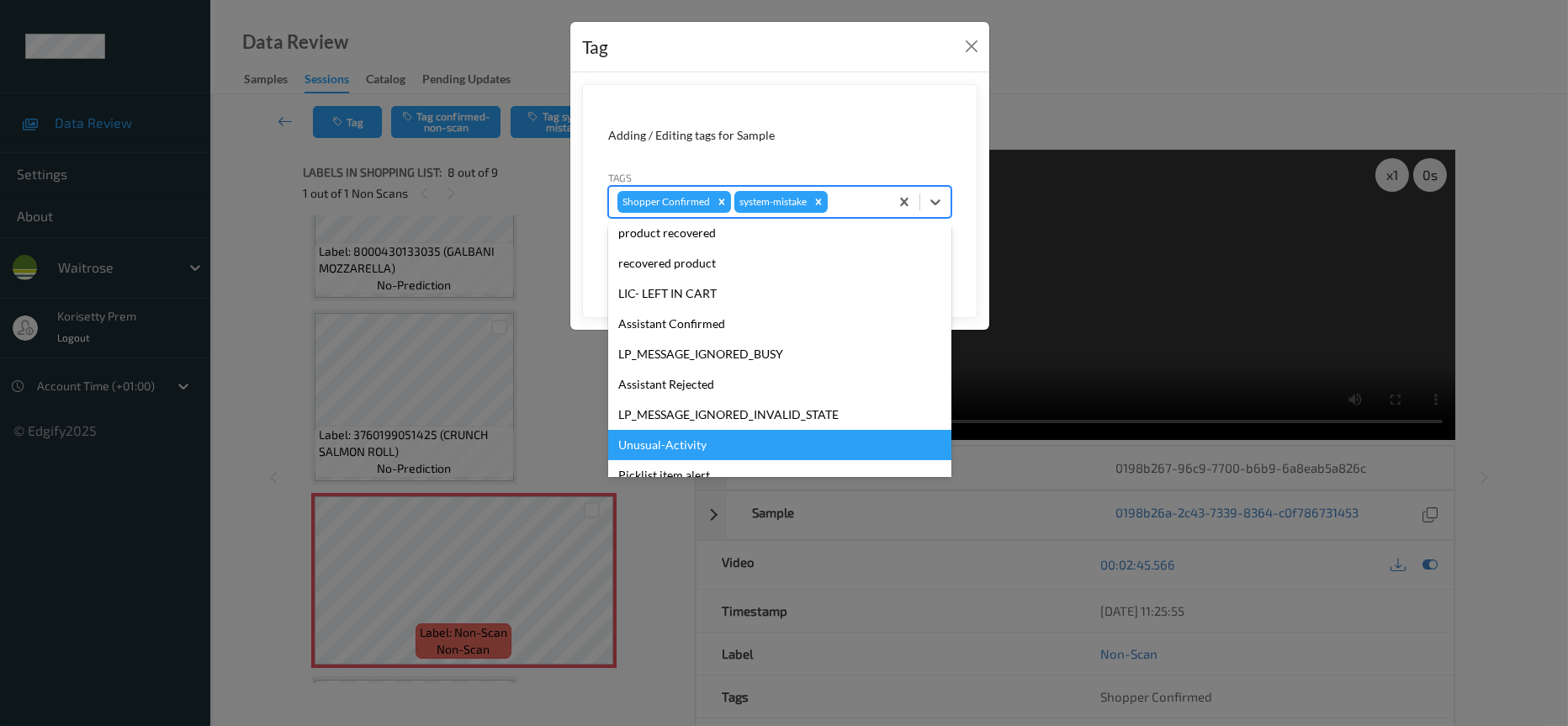
click at [696, 457] on div "Unusual-Activity" at bounding box center [779, 444] width 343 height 31
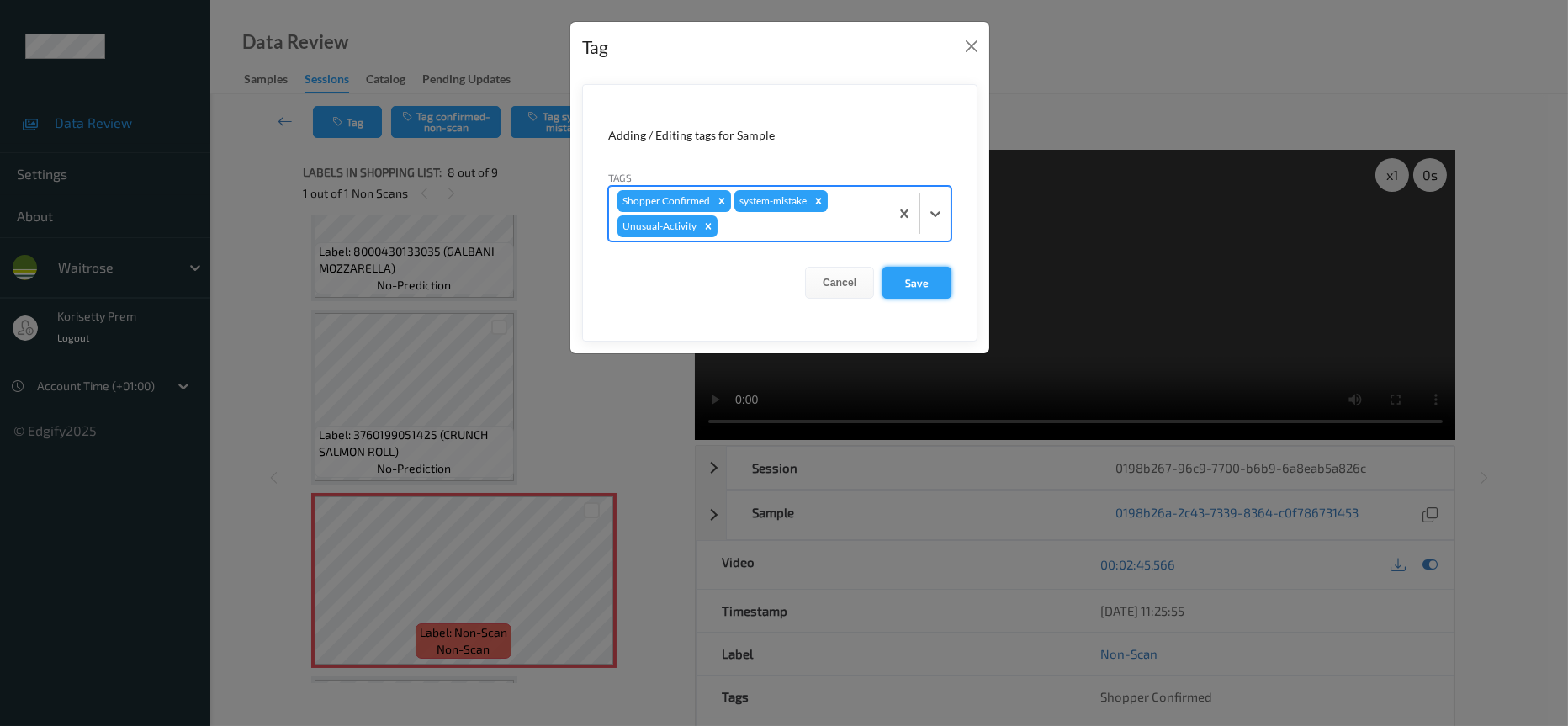
click at [919, 294] on button "Save" at bounding box center [916, 282] width 69 height 32
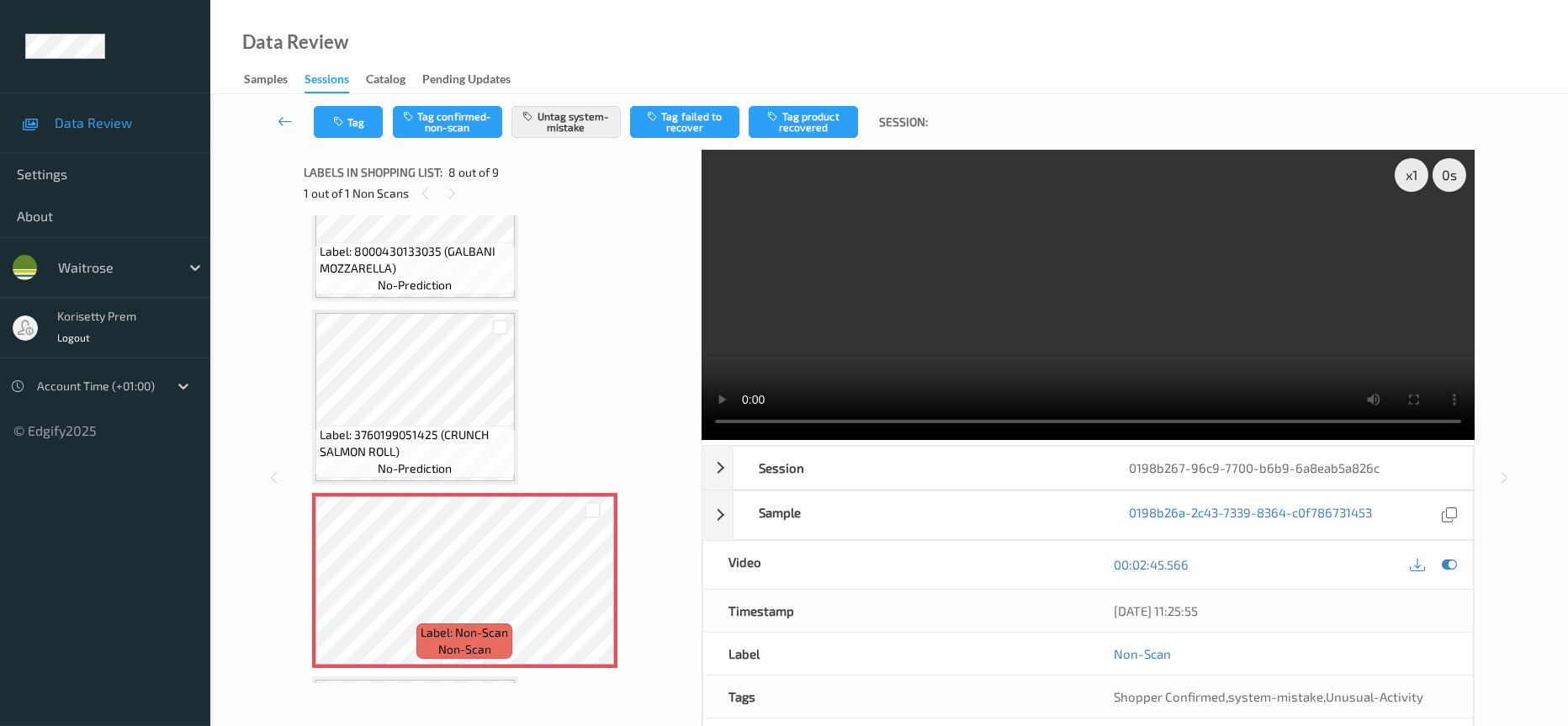
click at [1213, 719] on div "MotionDetected" at bounding box center [1281, 739] width 385 height 42
click at [1064, 541] on div "Video" at bounding box center [896, 565] width 385 height 48
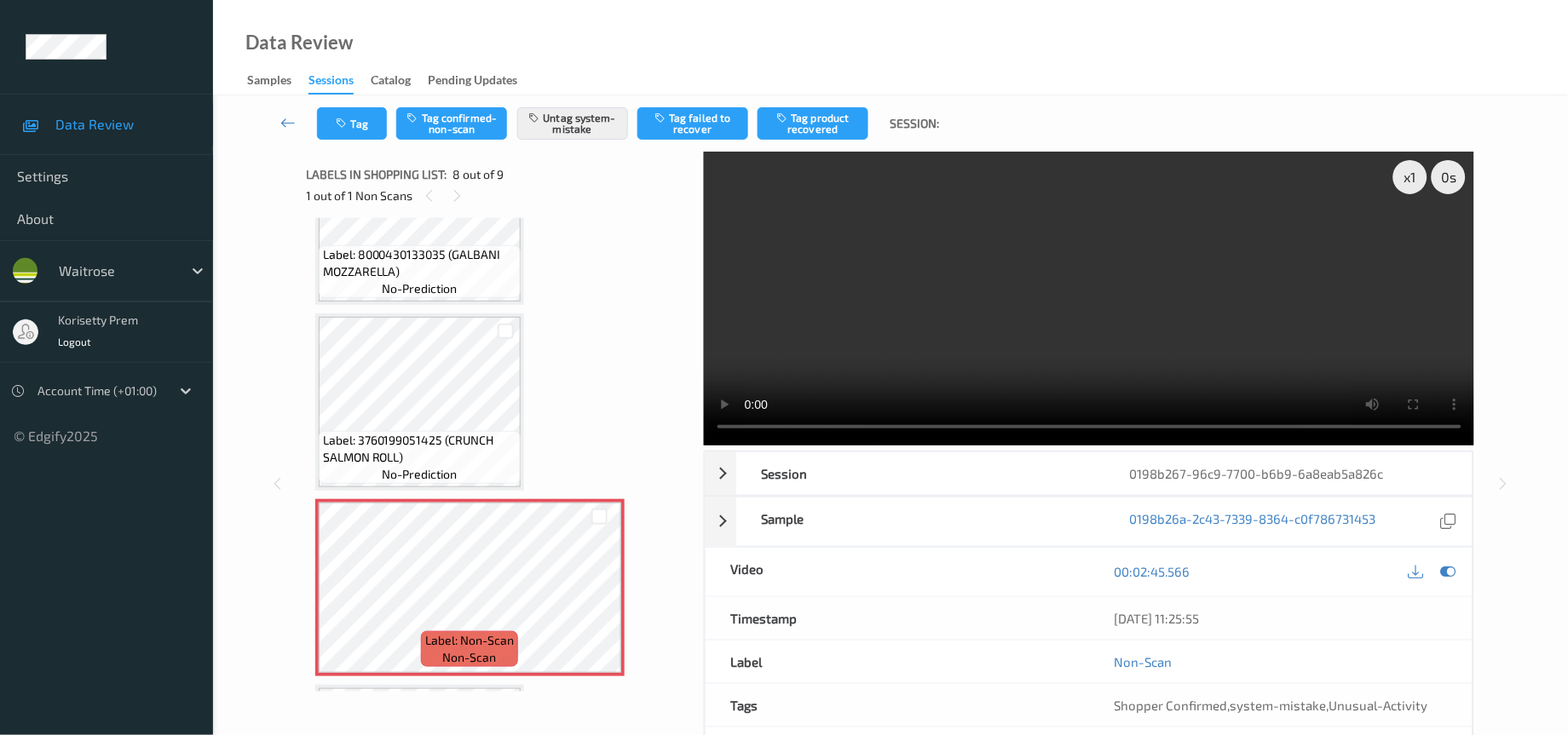
click at [934, 377] on video at bounding box center [1090, 299] width 771 height 294
click at [1134, 298] on video at bounding box center [1090, 299] width 771 height 294
click at [1082, 297] on video at bounding box center [1090, 299] width 771 height 294
click at [347, 115] on button "Tag" at bounding box center [352, 124] width 70 height 33
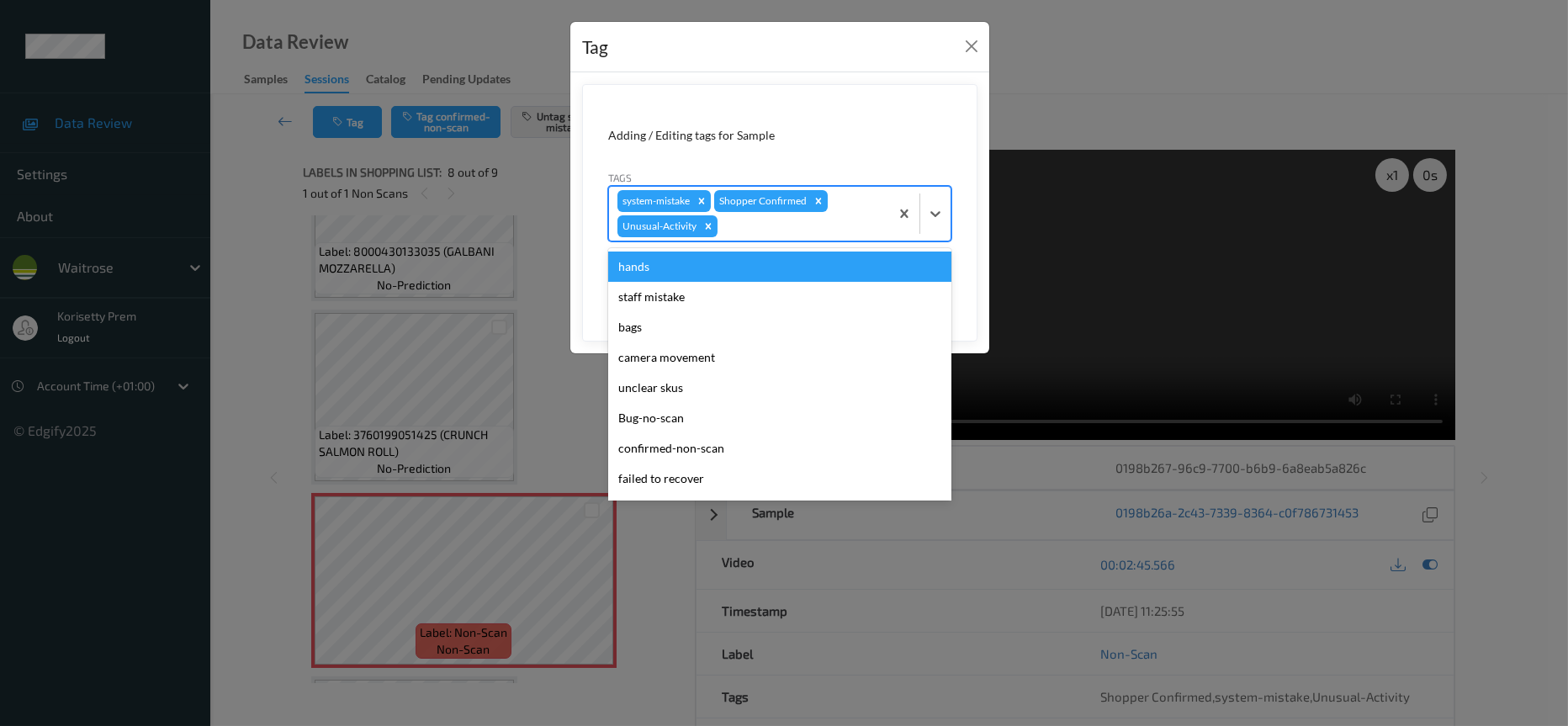
click at [784, 226] on div at bounding box center [801, 227] width 160 height 20
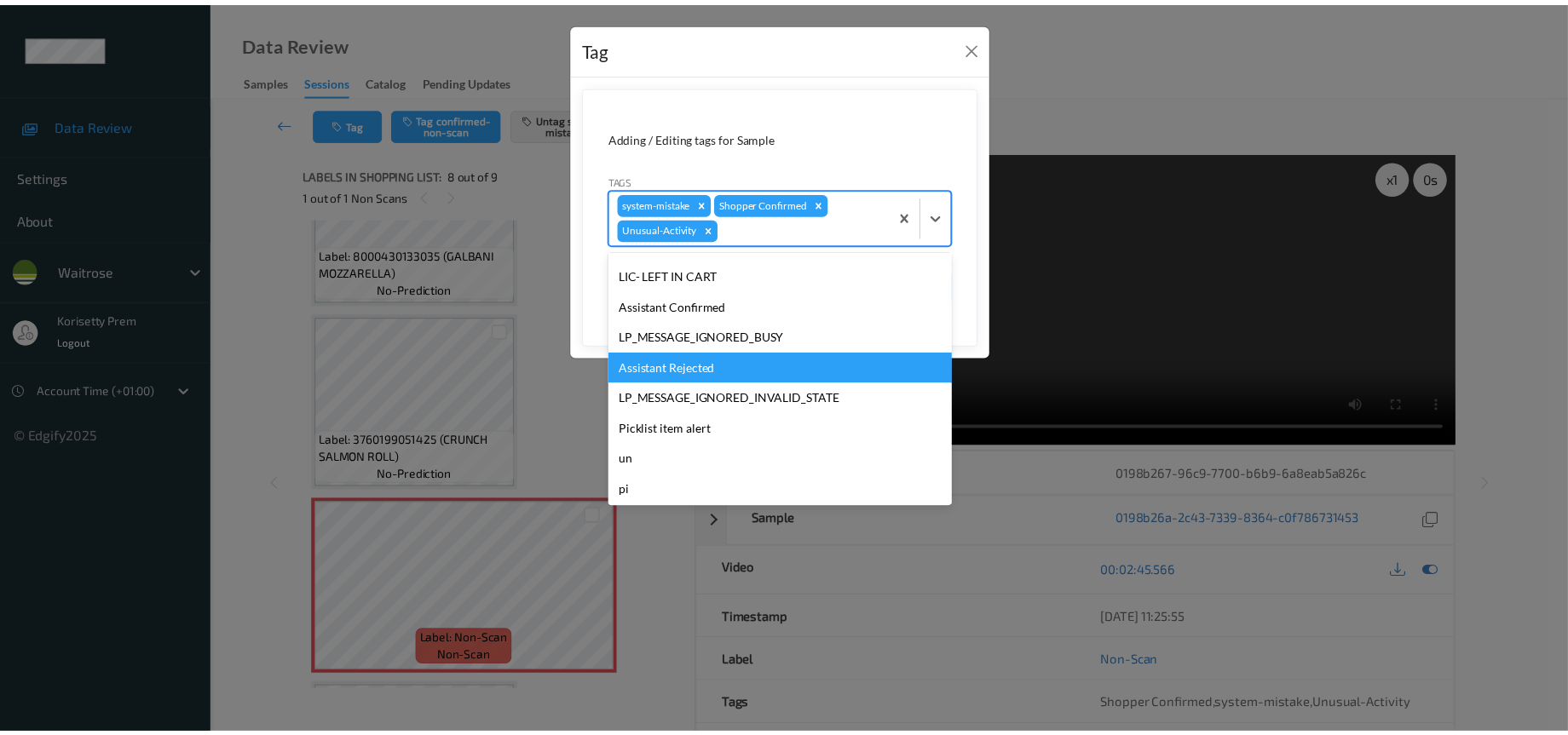
scroll to position [303, 0]
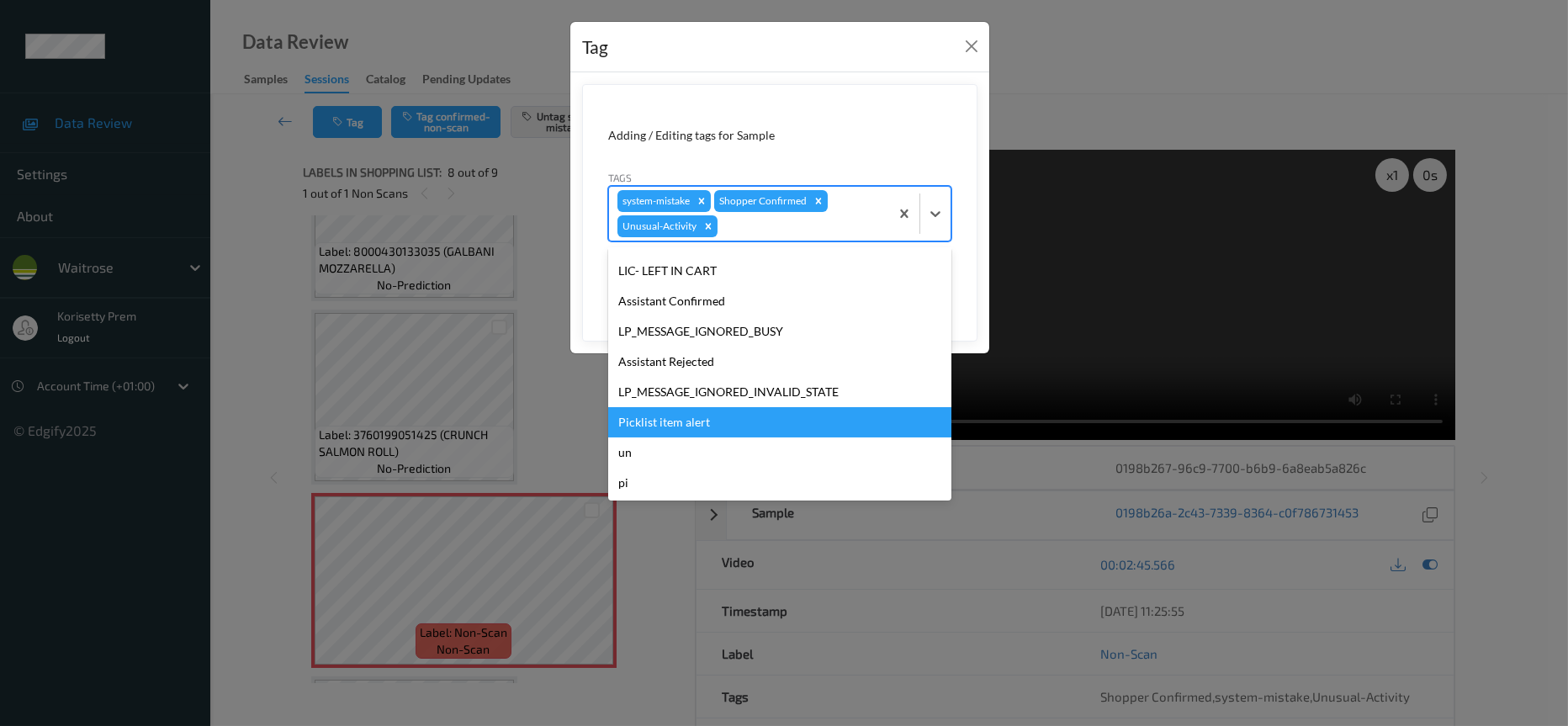
click at [683, 424] on div "Picklist item alert" at bounding box center [779, 422] width 343 height 31
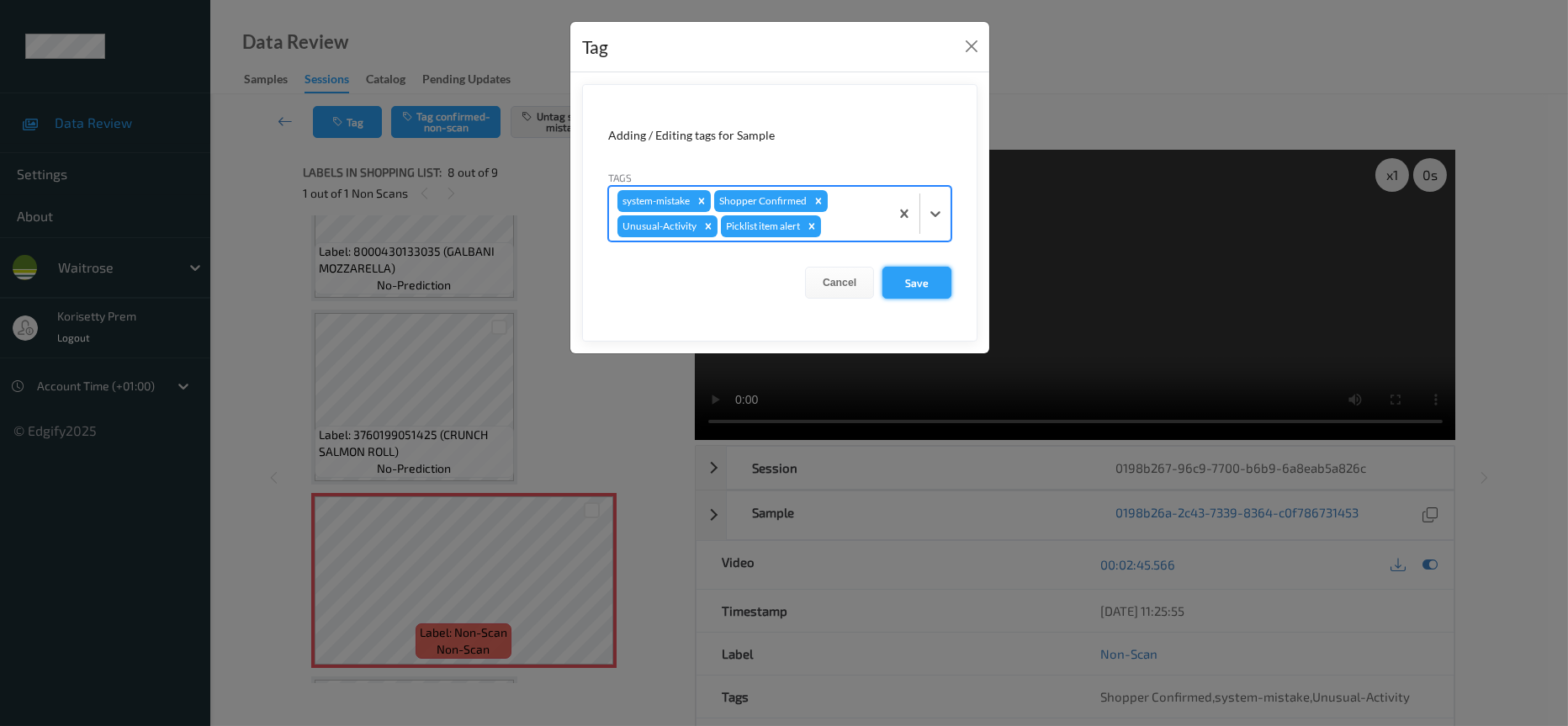
click at [915, 282] on button "Save" at bounding box center [916, 282] width 69 height 32
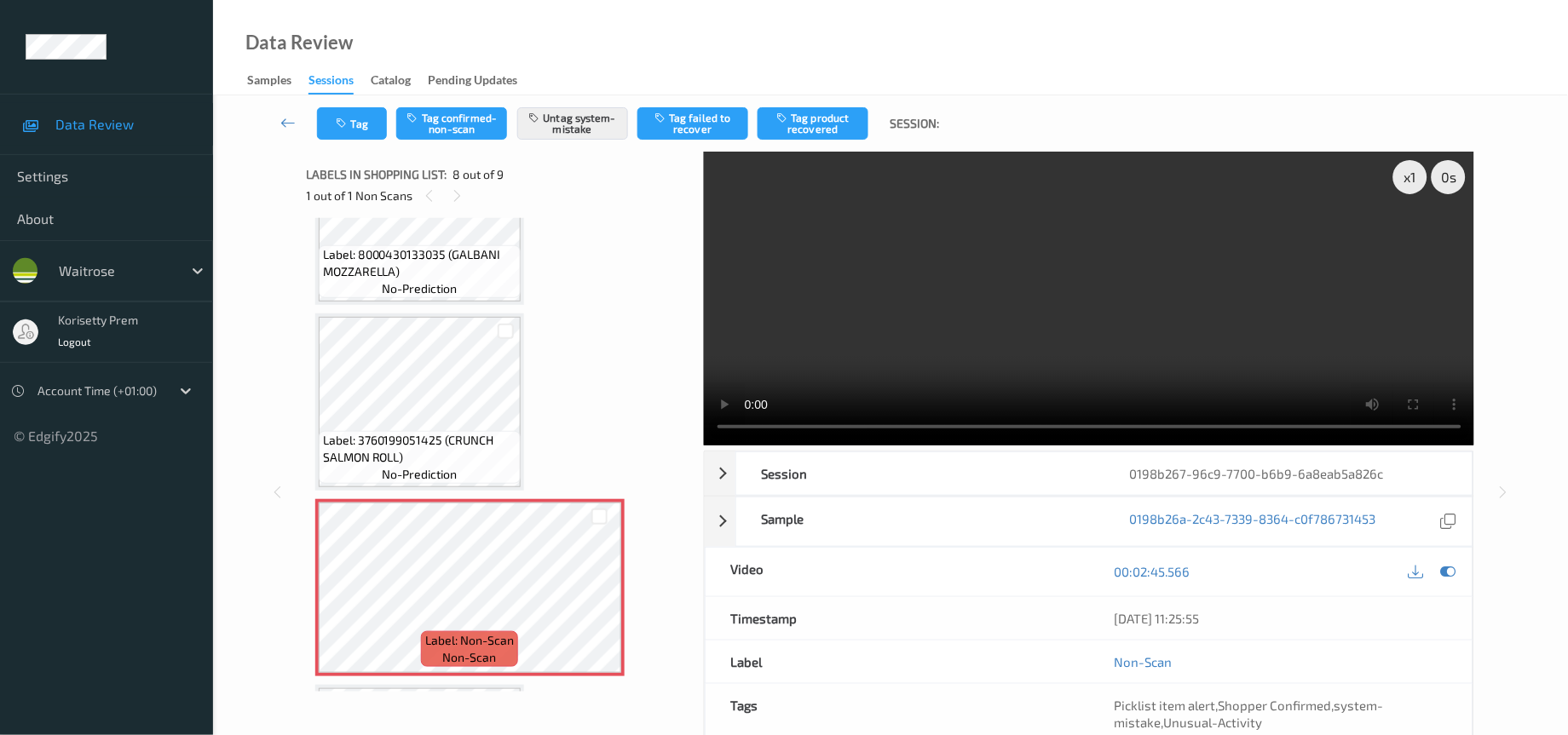
click at [1002, 329] on video at bounding box center [1090, 299] width 771 height 294
click at [593, 594] on icon at bounding box center [599, 602] width 14 height 15
click at [598, 594] on icon at bounding box center [599, 602] width 14 height 15
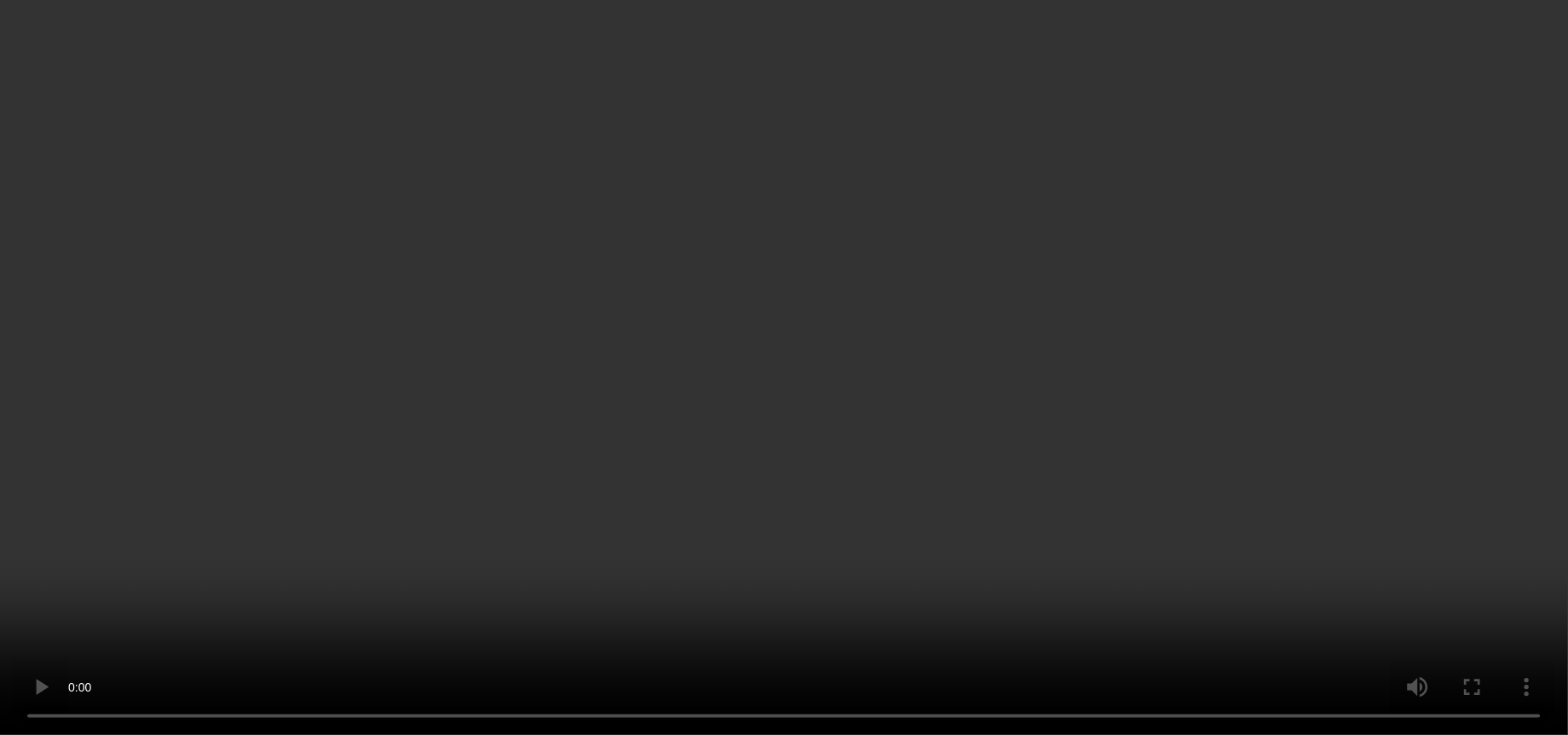
scroll to position [0, 0]
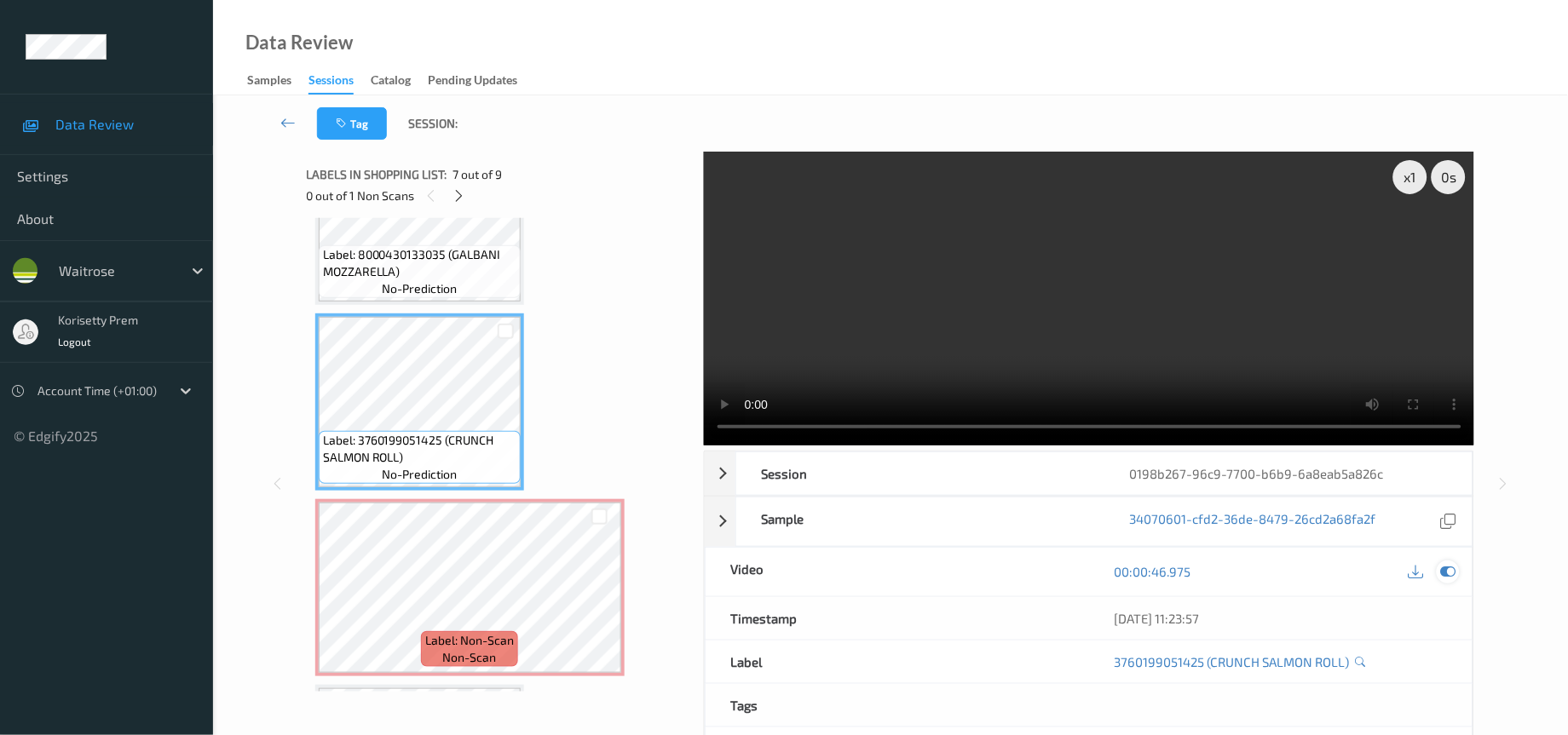
click at [1445, 578] on icon at bounding box center [1449, 572] width 15 height 15
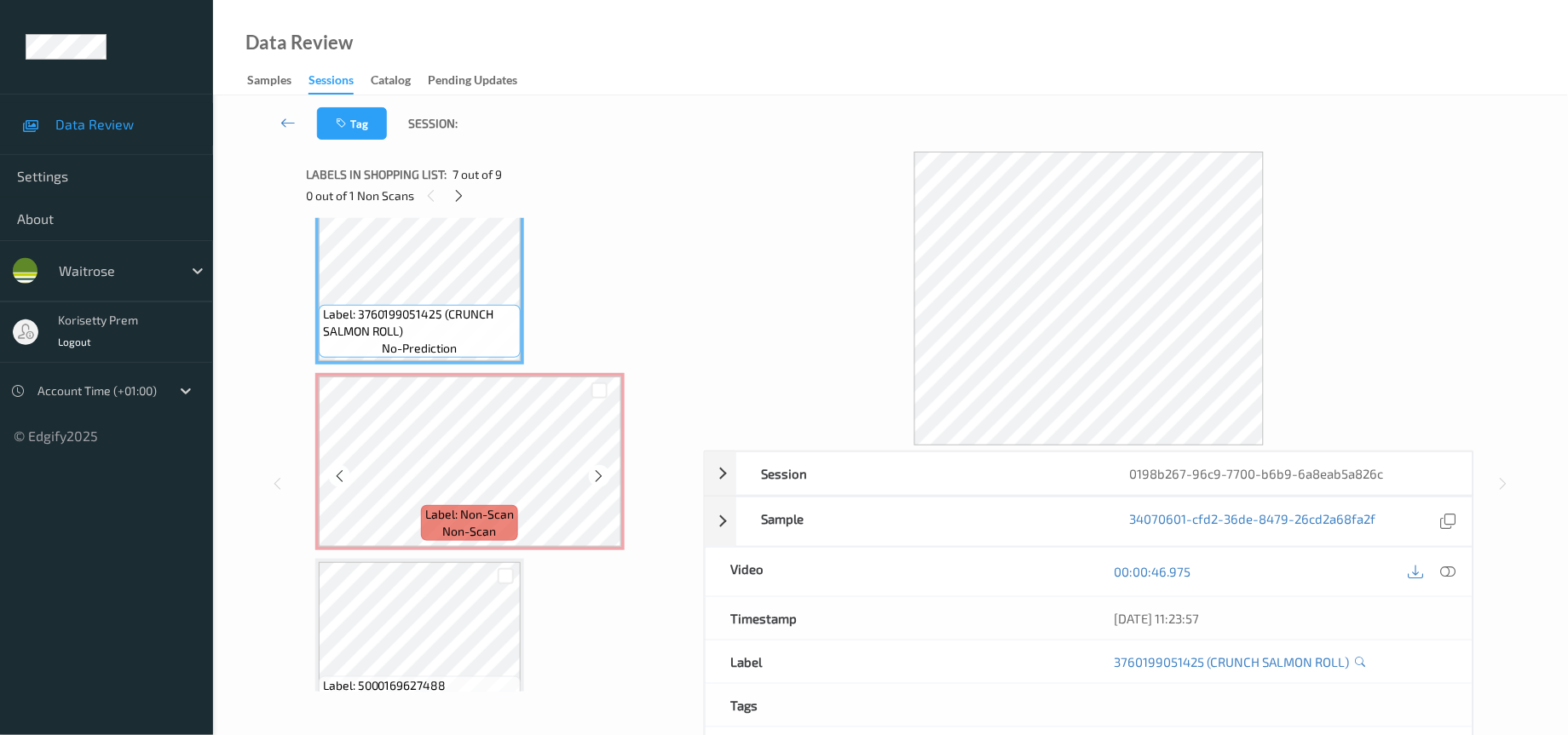
scroll to position [1186, 0]
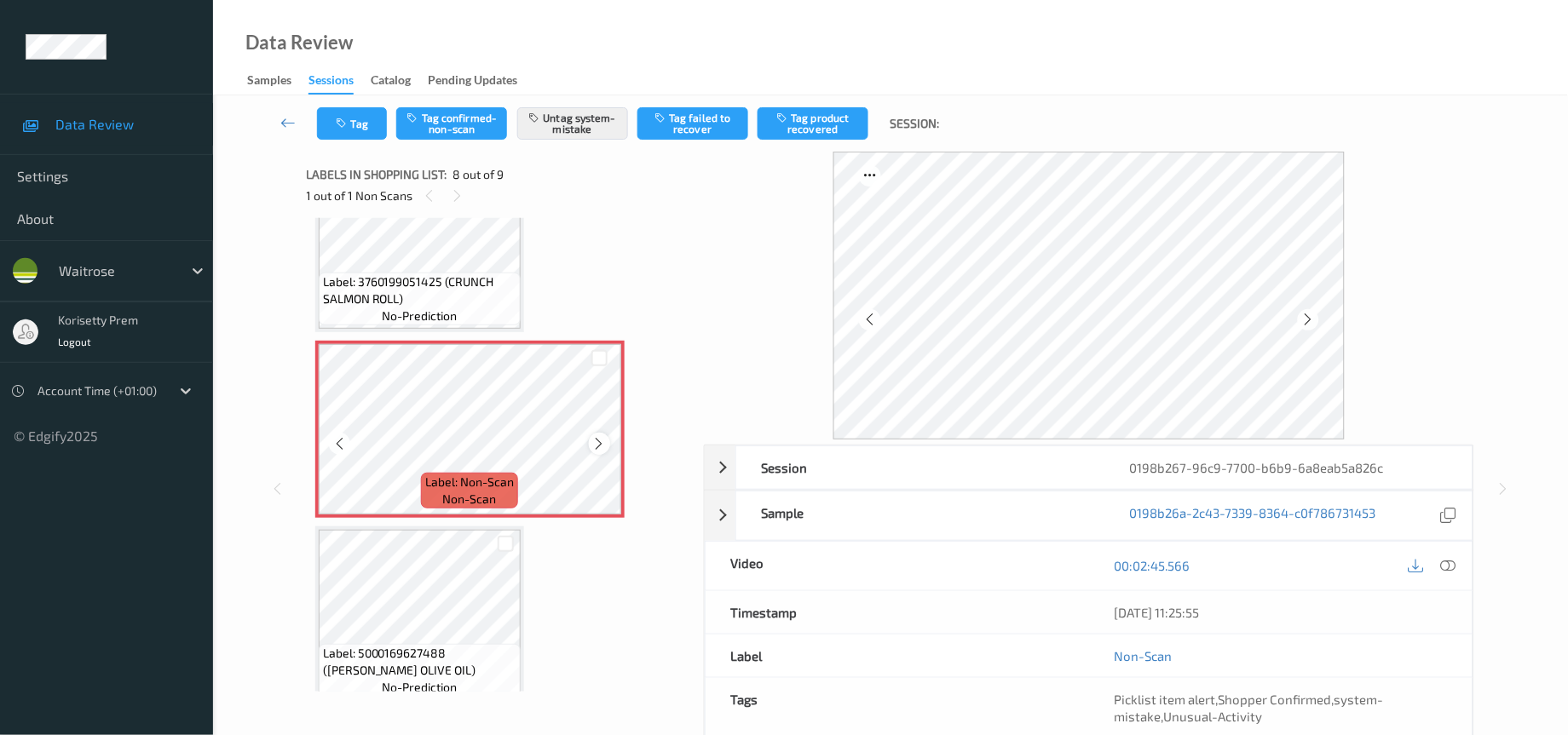
click at [602, 436] on icon at bounding box center [599, 443] width 14 height 15
click at [347, 108] on button "Tag" at bounding box center [352, 124] width 70 height 33
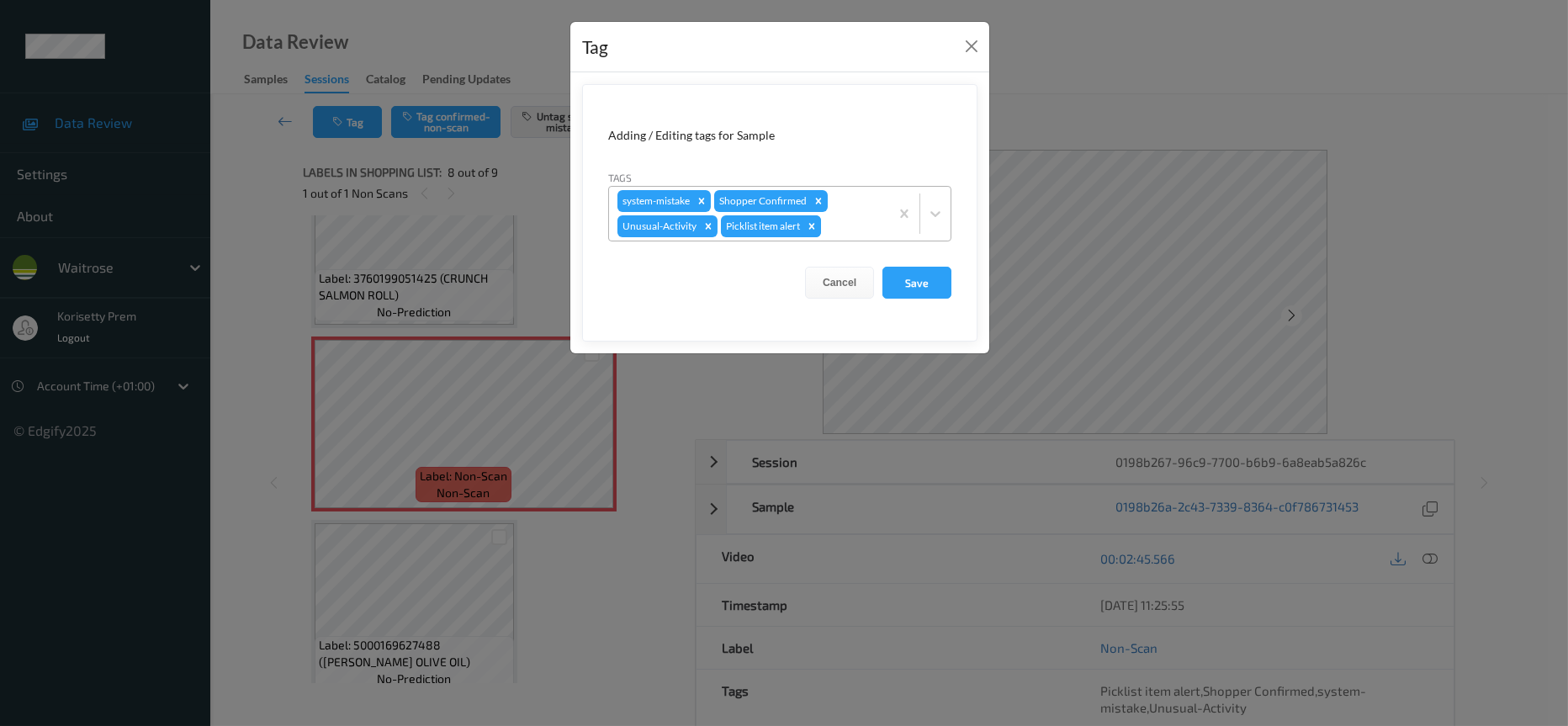
click at [812, 225] on icon "Remove Picklist item alert" at bounding box center [812, 226] width 6 height 6
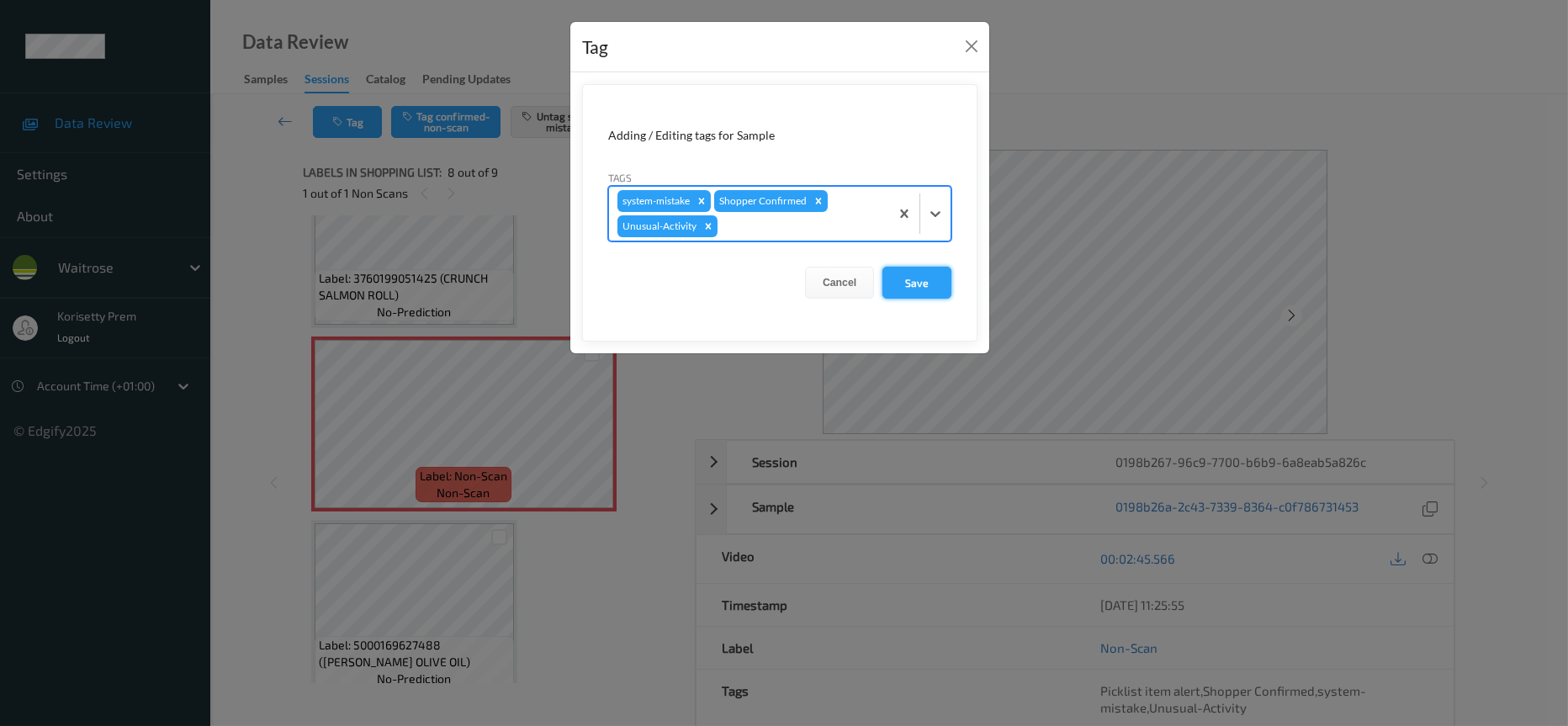
click at [925, 288] on button "Save" at bounding box center [916, 282] width 69 height 32
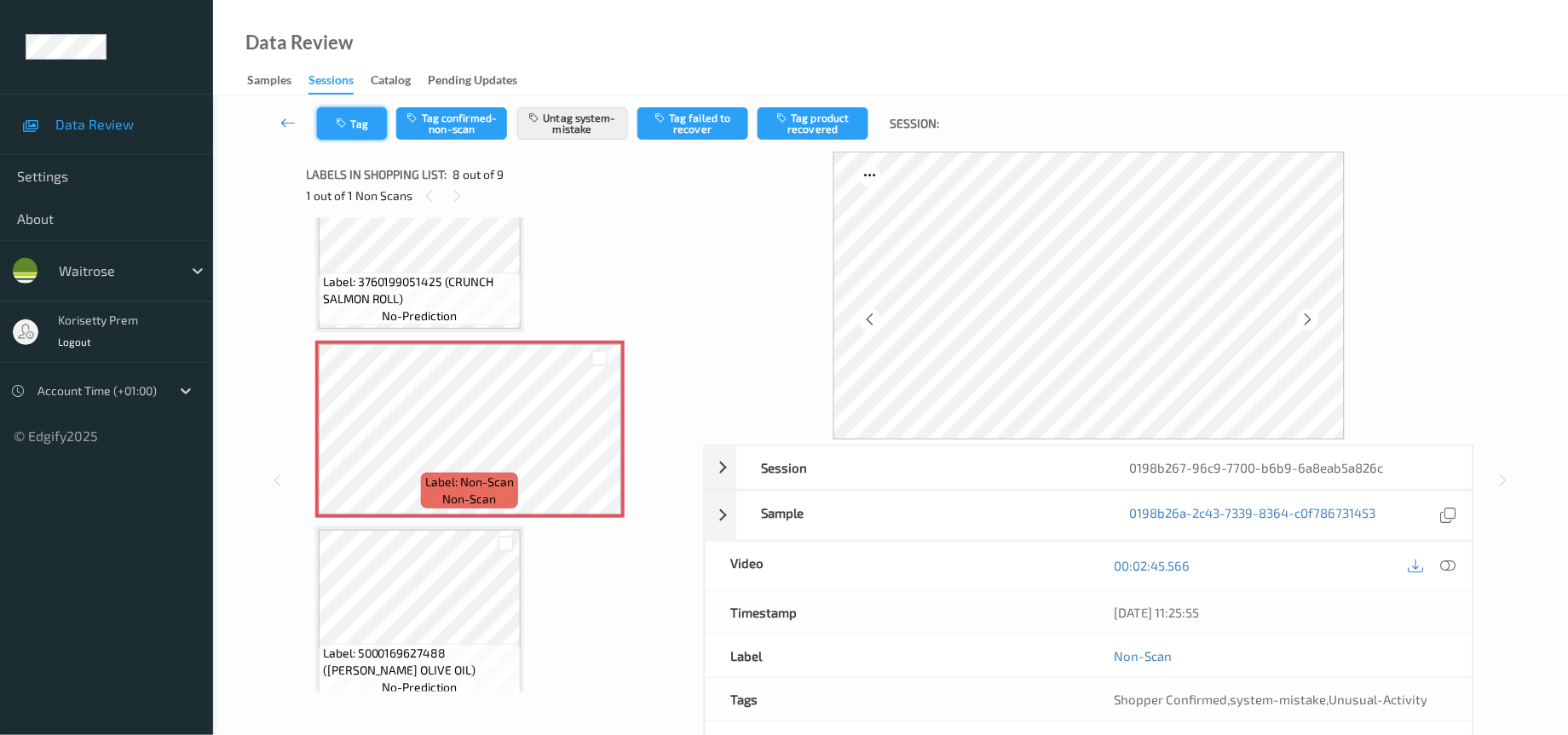
click at [352, 117] on button "Tag" at bounding box center [352, 124] width 70 height 33
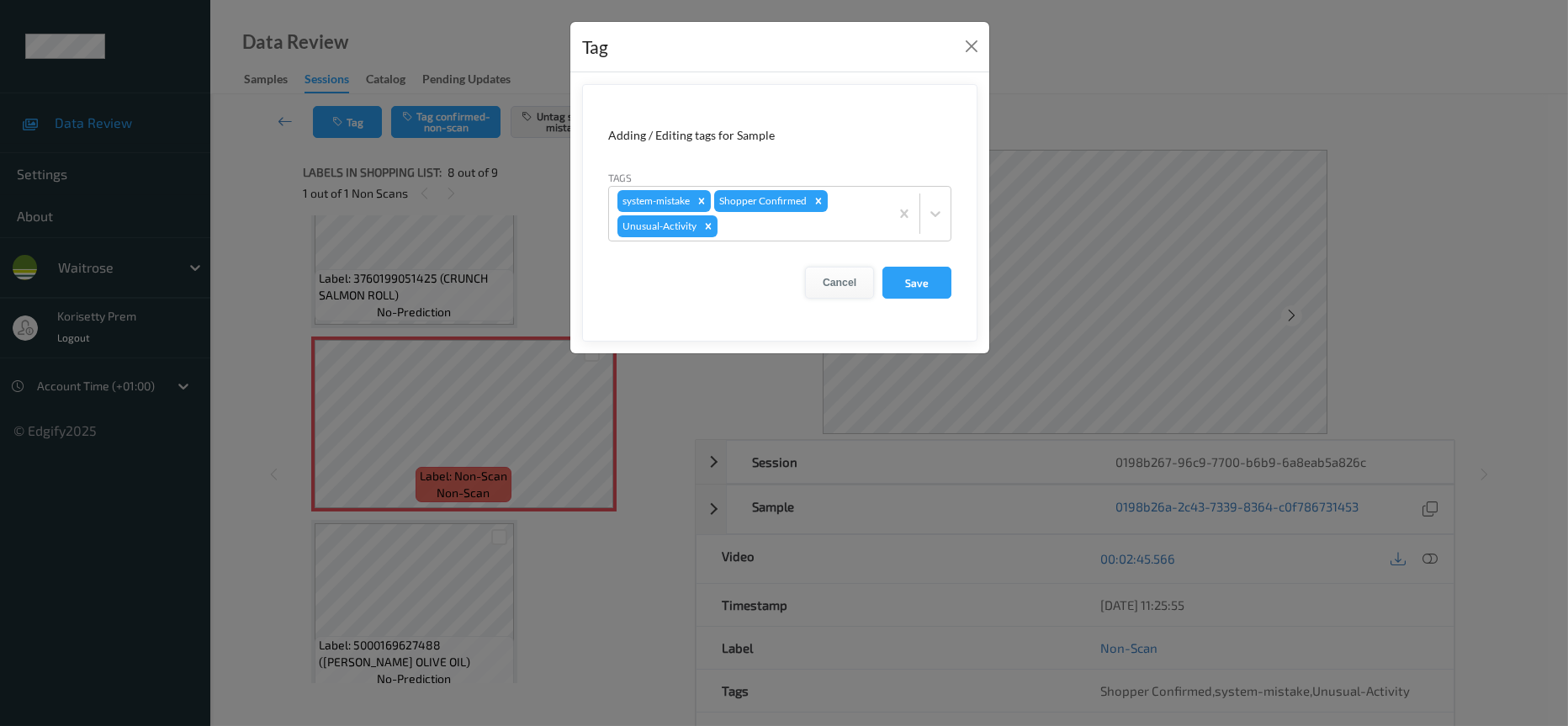
click at [843, 281] on button "Cancel" at bounding box center [840, 282] width 69 height 32
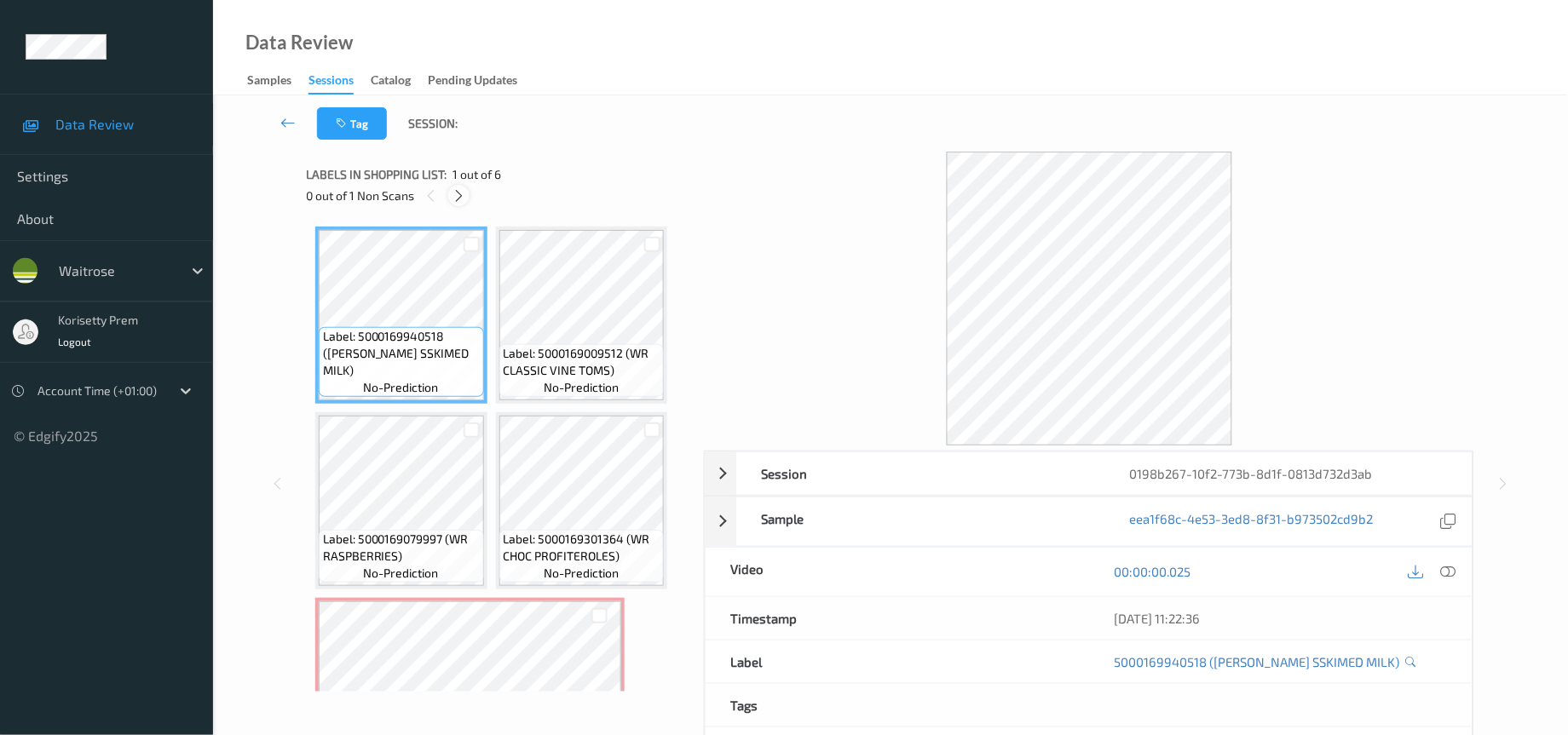
click at [460, 198] on icon at bounding box center [459, 196] width 14 height 15
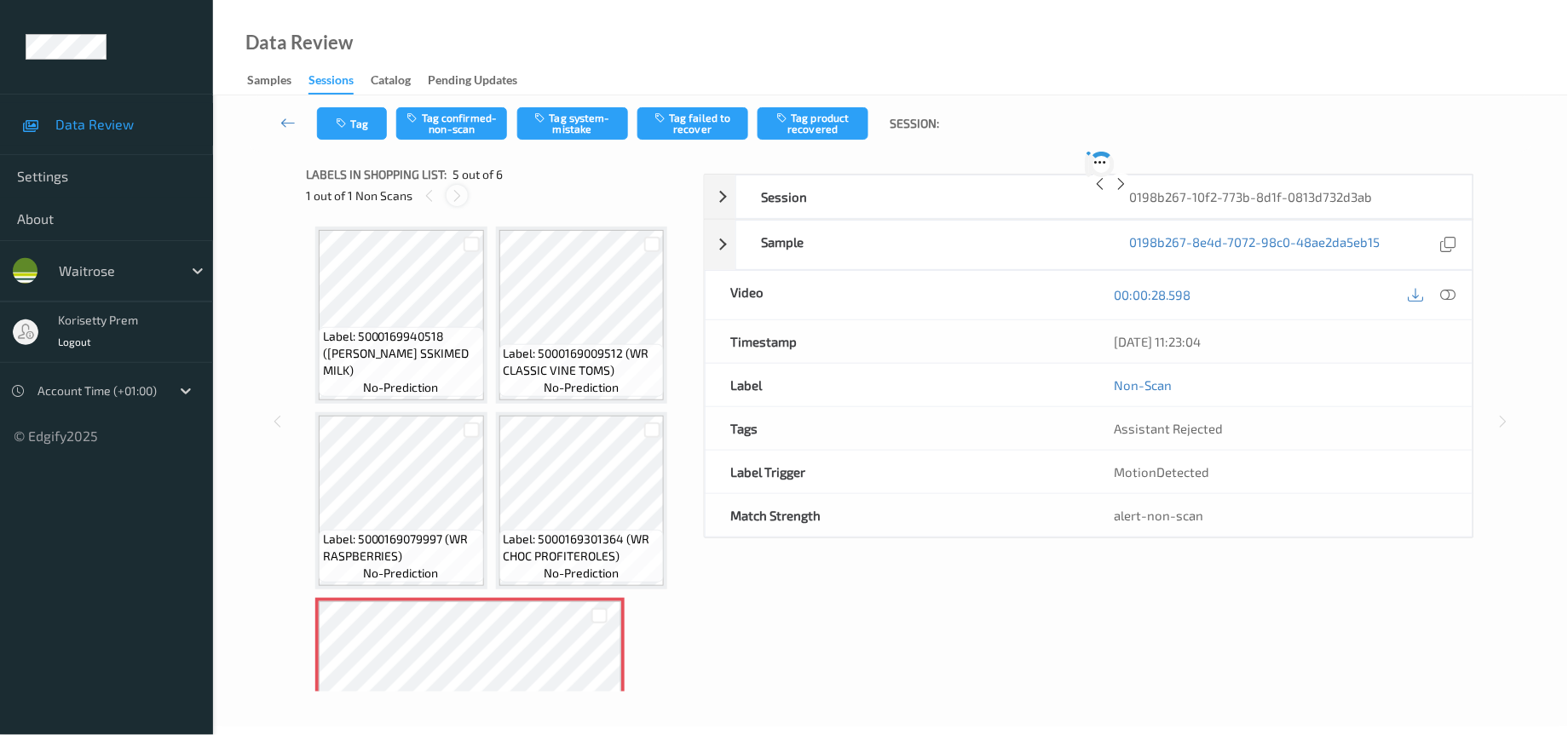
scroll to position [191, 0]
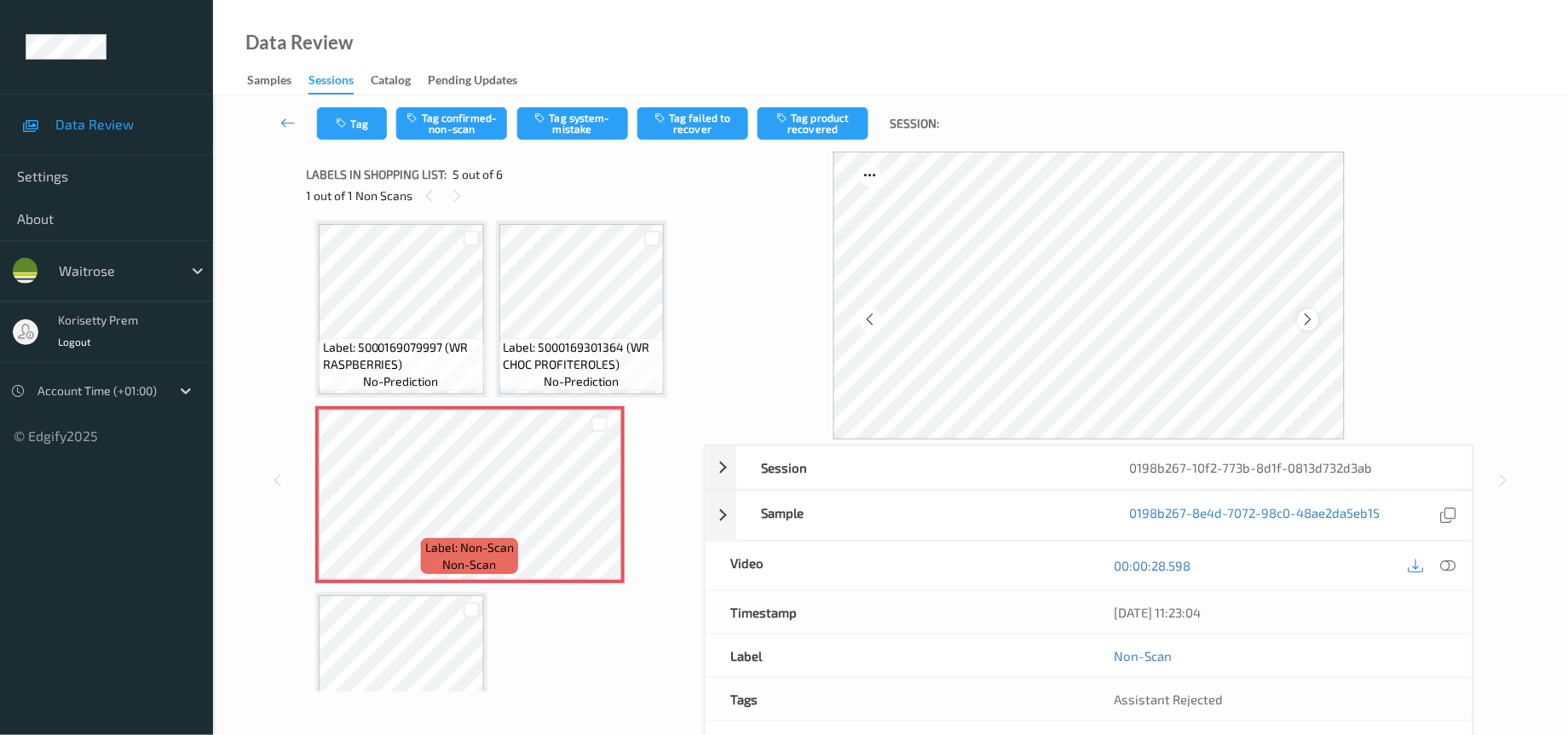
click at [1304, 310] on div at bounding box center [1308, 320] width 22 height 22
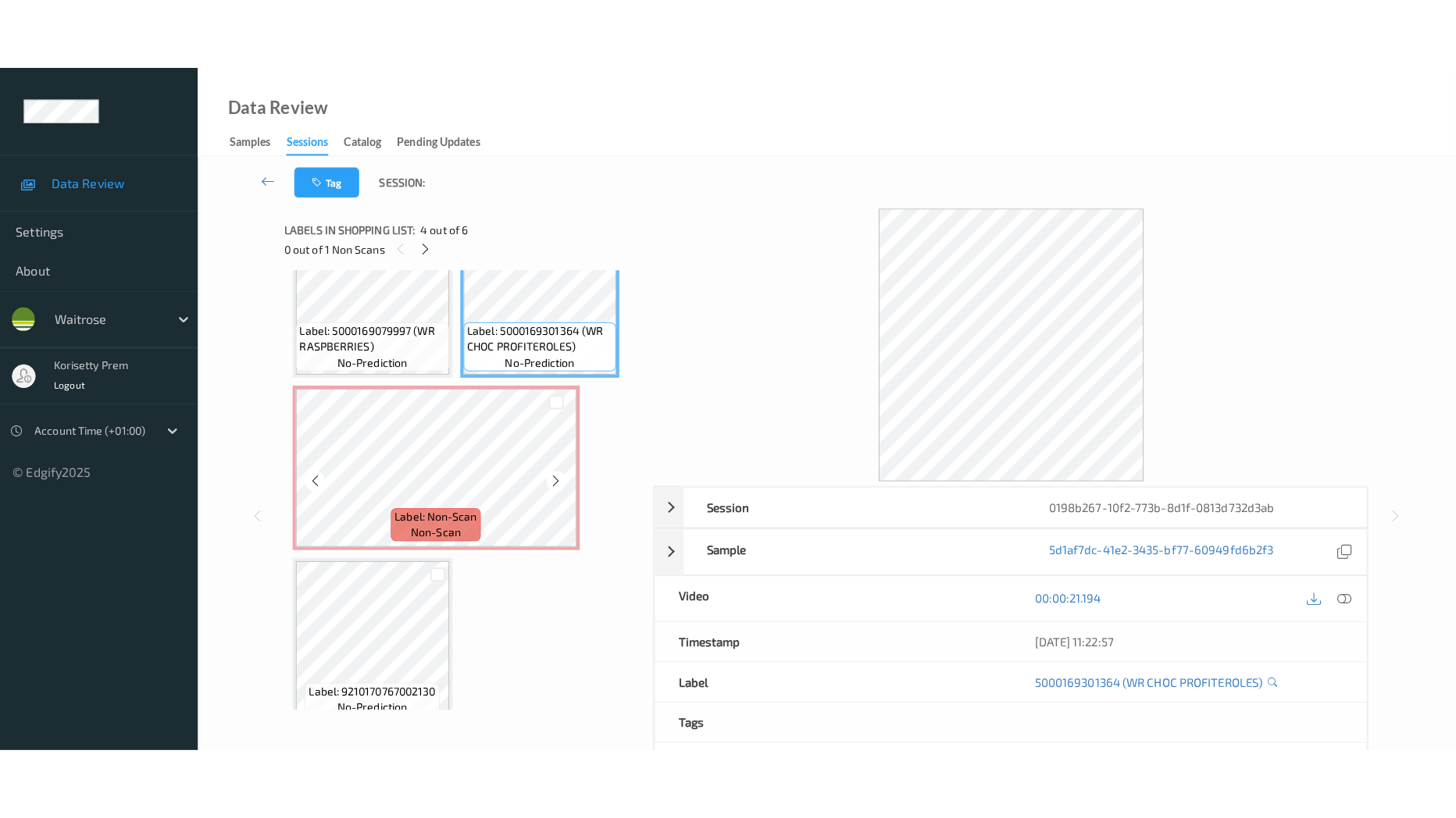
scroll to position [246, 0]
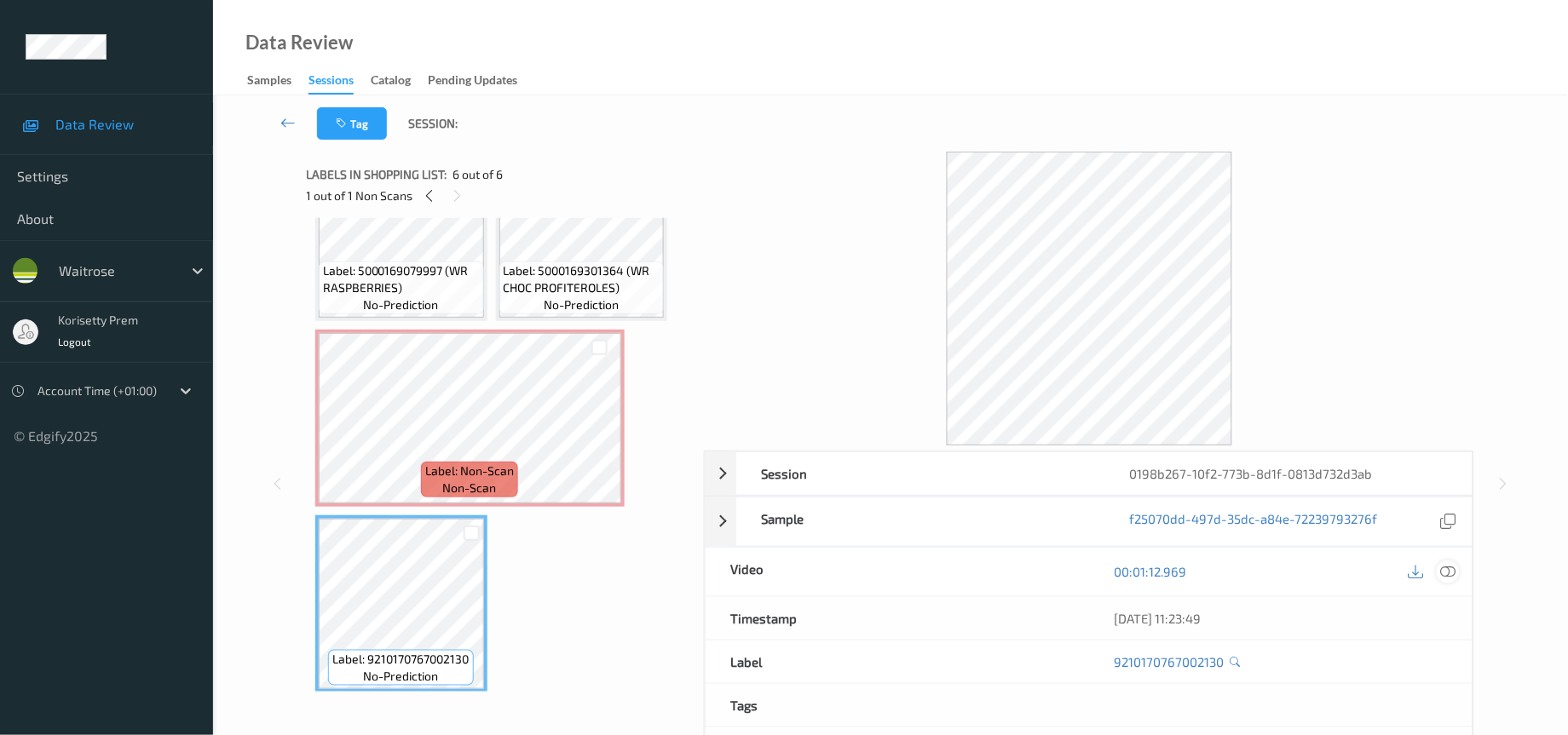
click at [1450, 572] on icon at bounding box center [1449, 572] width 15 height 15
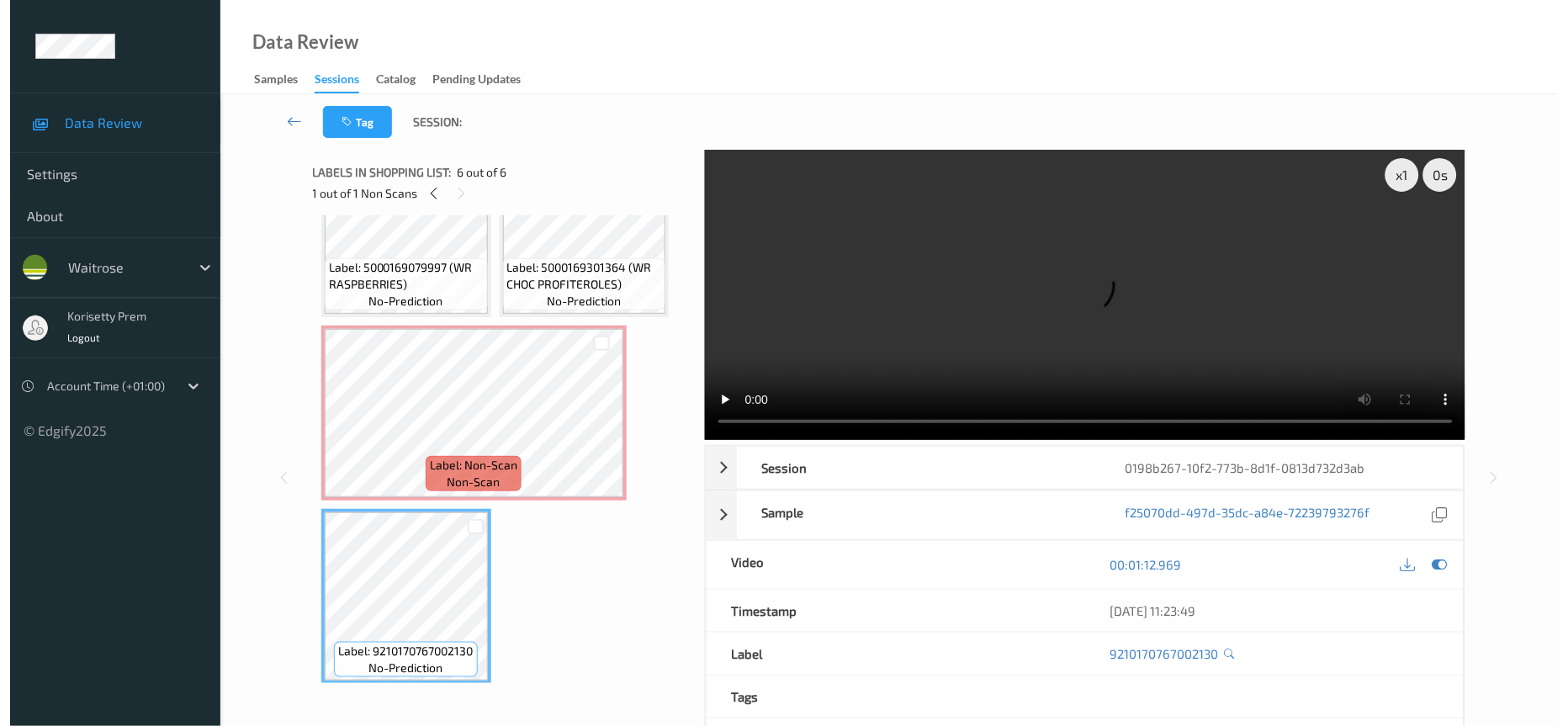
scroll to position [108, 0]
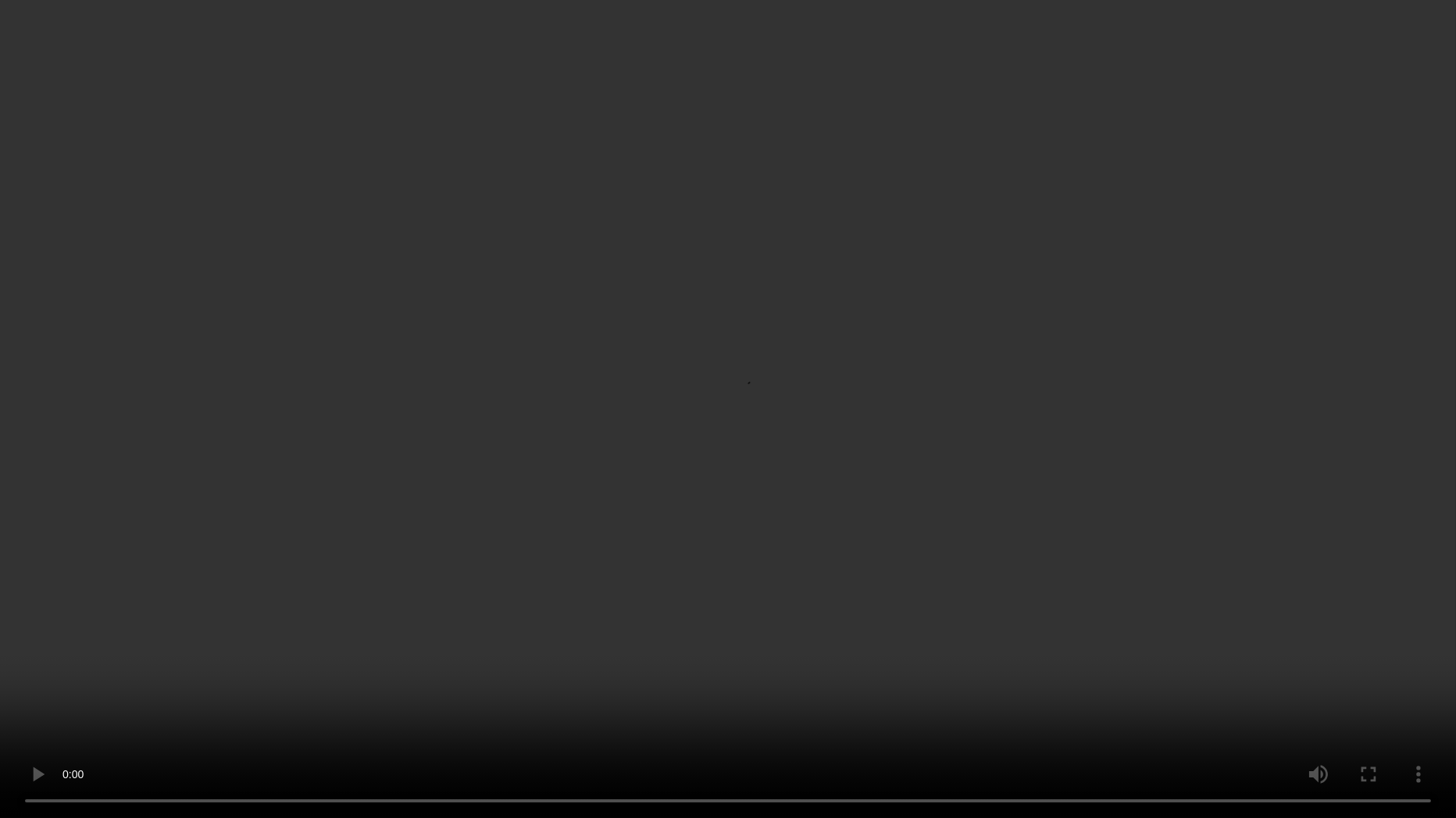
click at [798, 397] on video at bounding box center [728, 409] width 1456 height 818
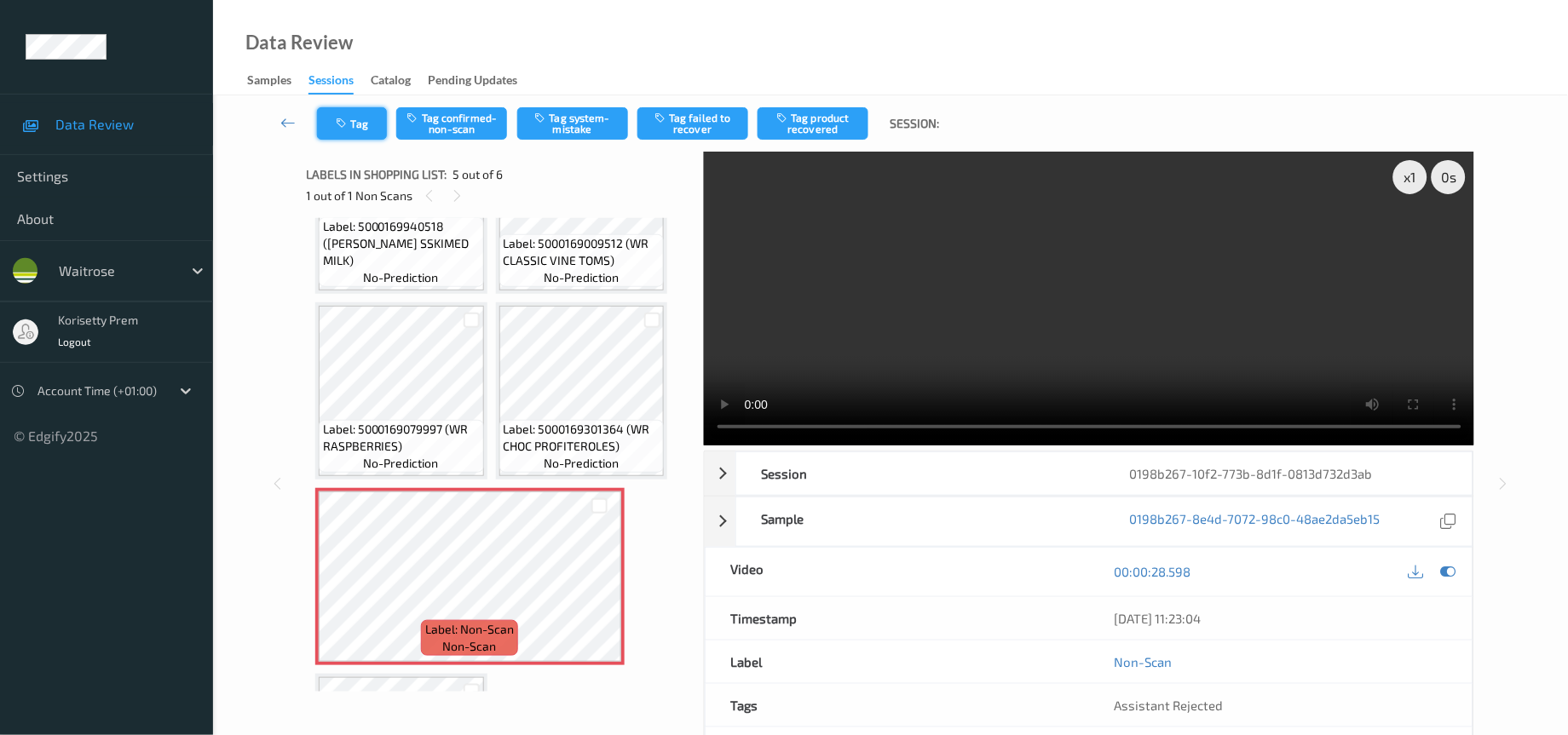
click at [324, 119] on button "Tag" at bounding box center [352, 124] width 70 height 33
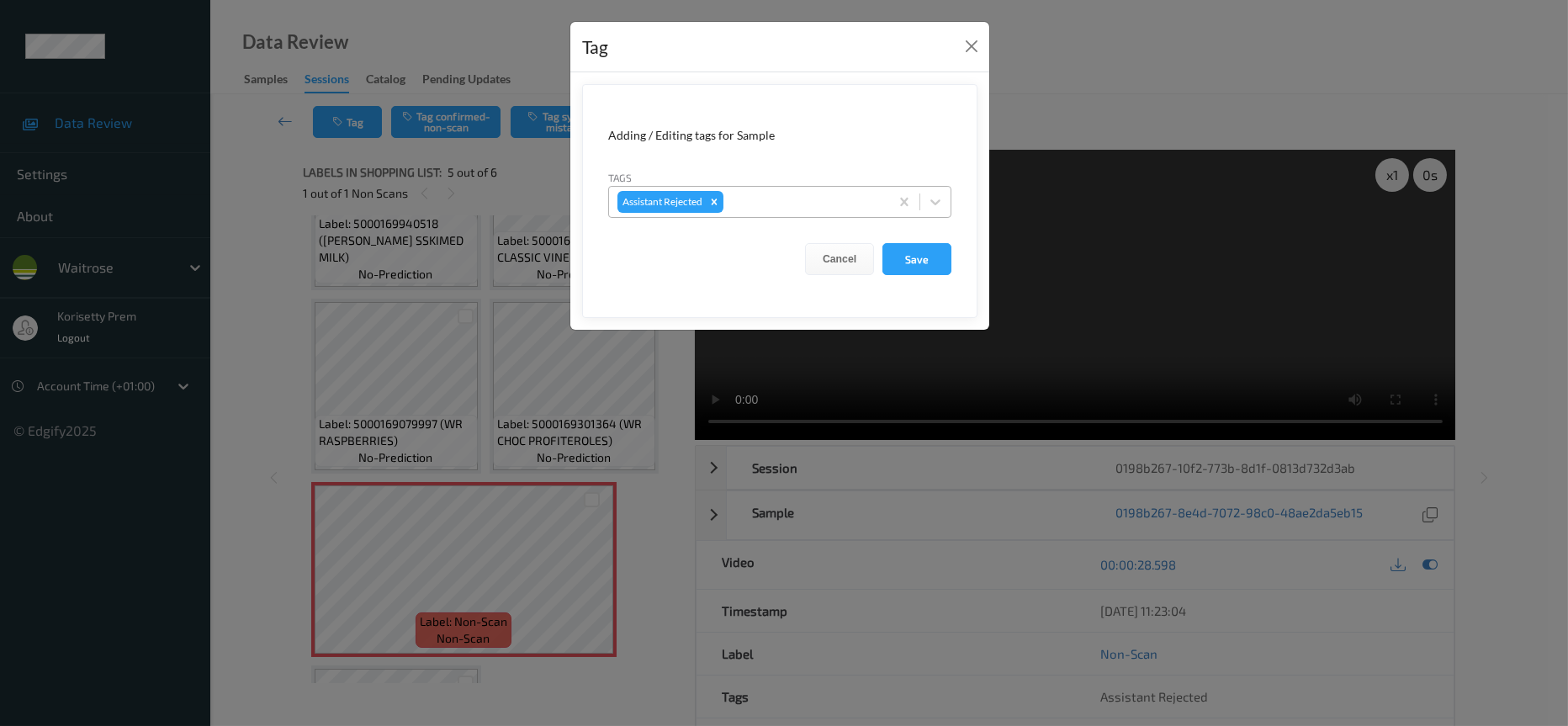
click at [790, 203] on div at bounding box center [803, 202] width 154 height 20
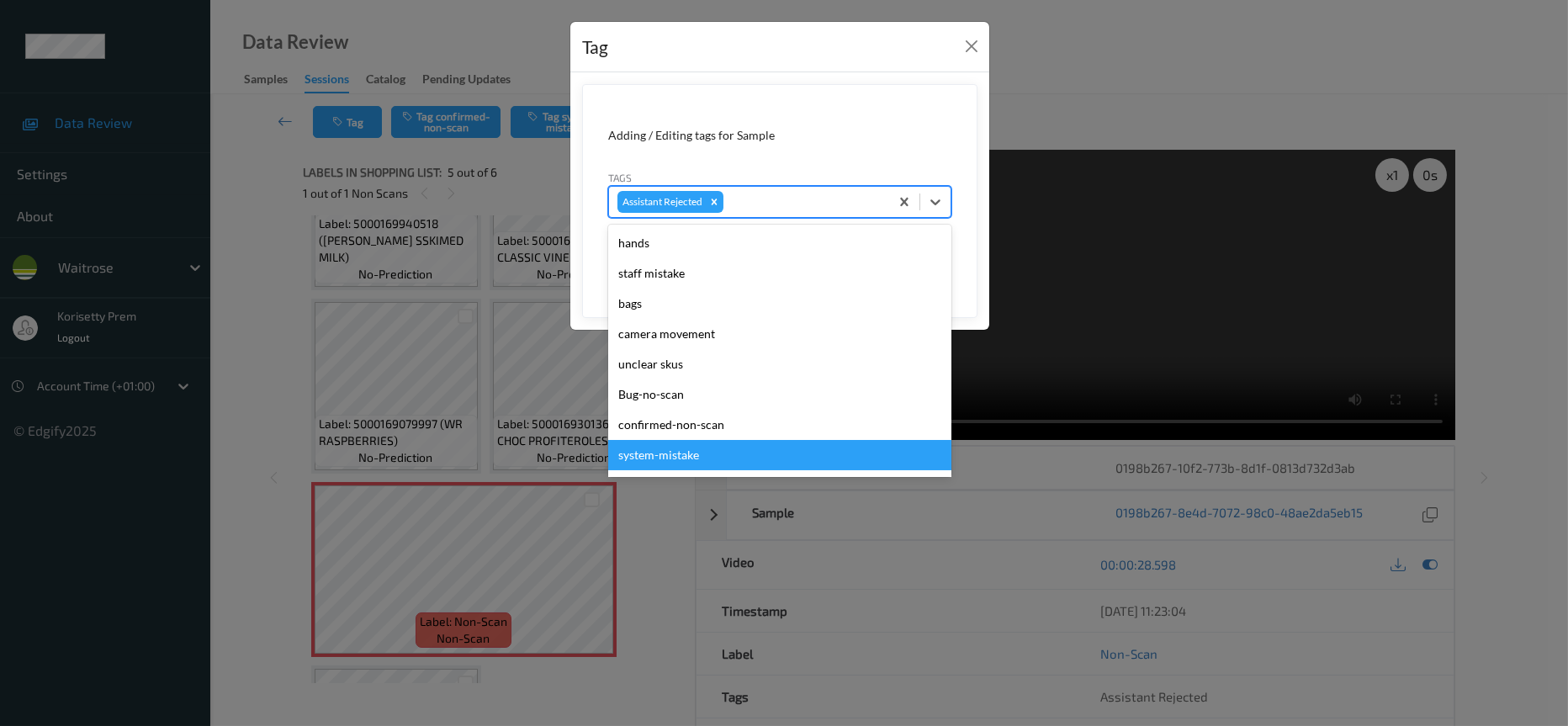
click at [681, 458] on div "system-mistake" at bounding box center [779, 455] width 343 height 31
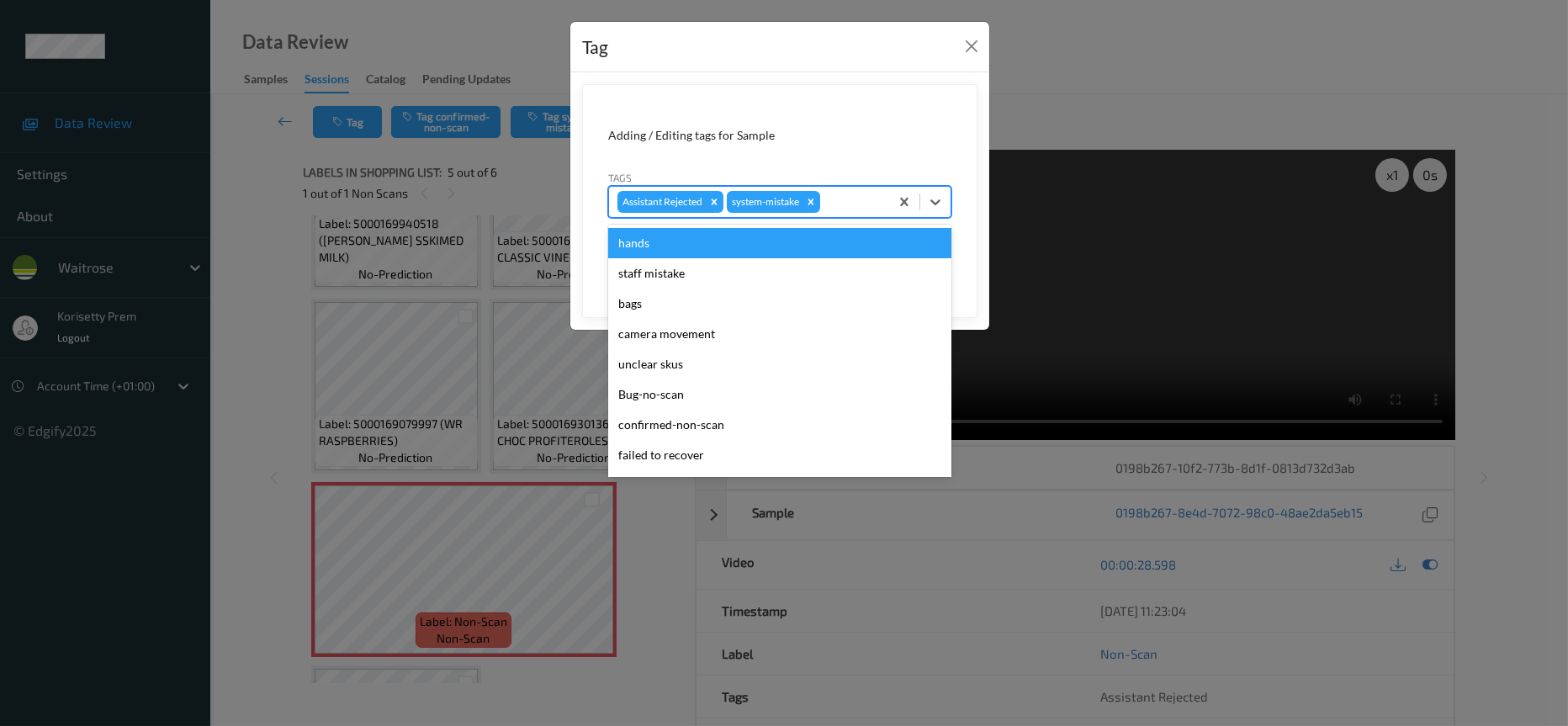
click at [831, 201] on div at bounding box center [852, 202] width 57 height 20
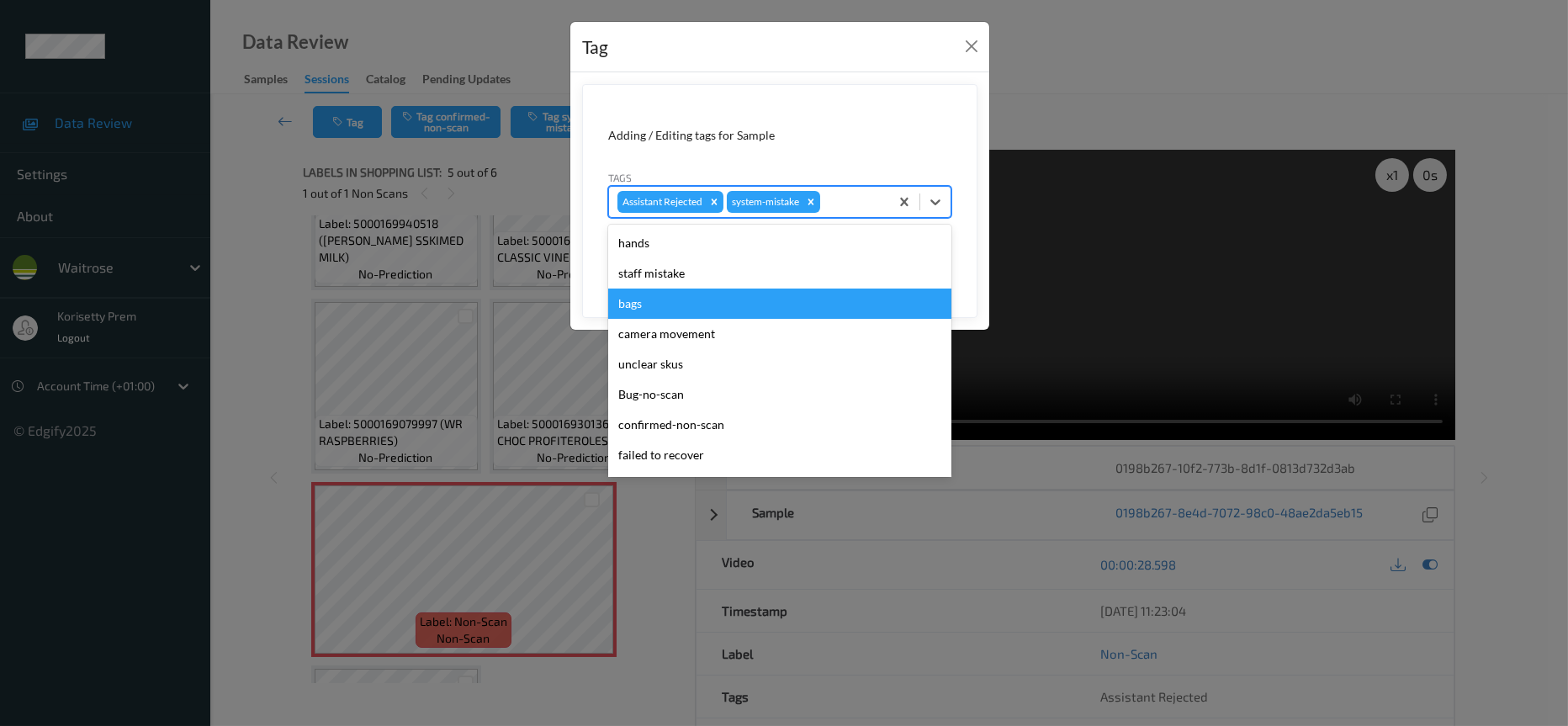
click at [852, 116] on form "Adding / Editing tags for Sample Tags option system-mistake, selected. option b…" at bounding box center [779, 201] width 395 height 234
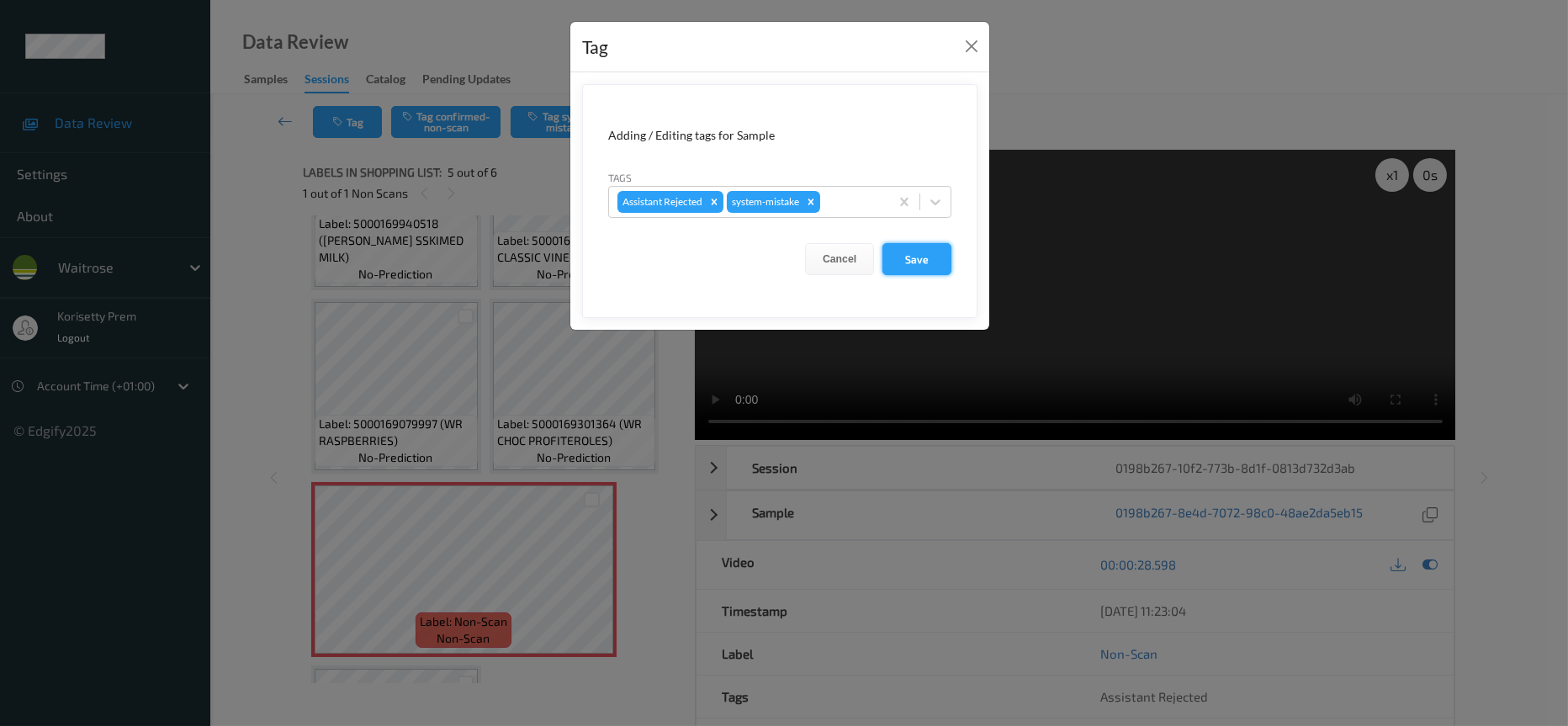
click at [922, 263] on button "Save" at bounding box center [916, 259] width 69 height 32
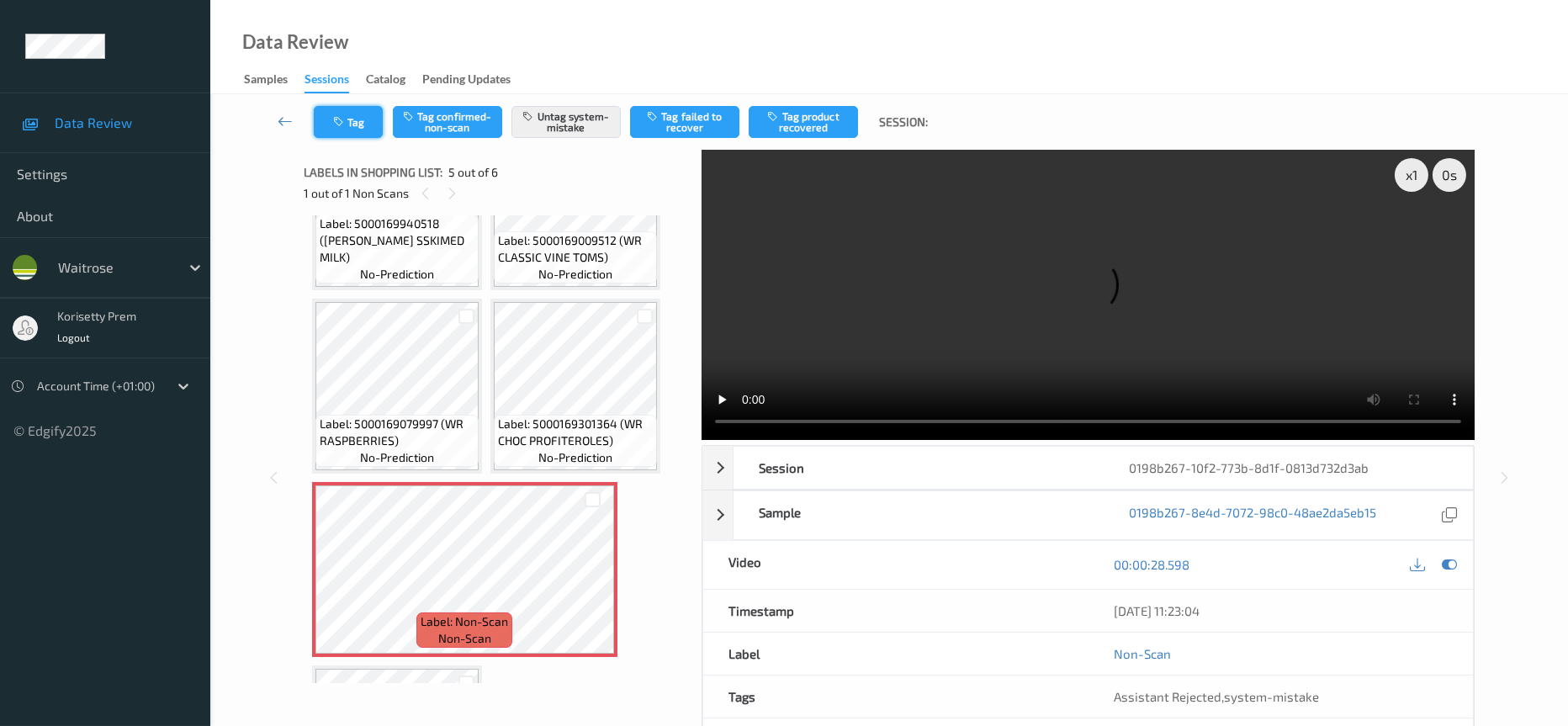
click at [338, 118] on icon "button" at bounding box center [340, 121] width 14 height 12
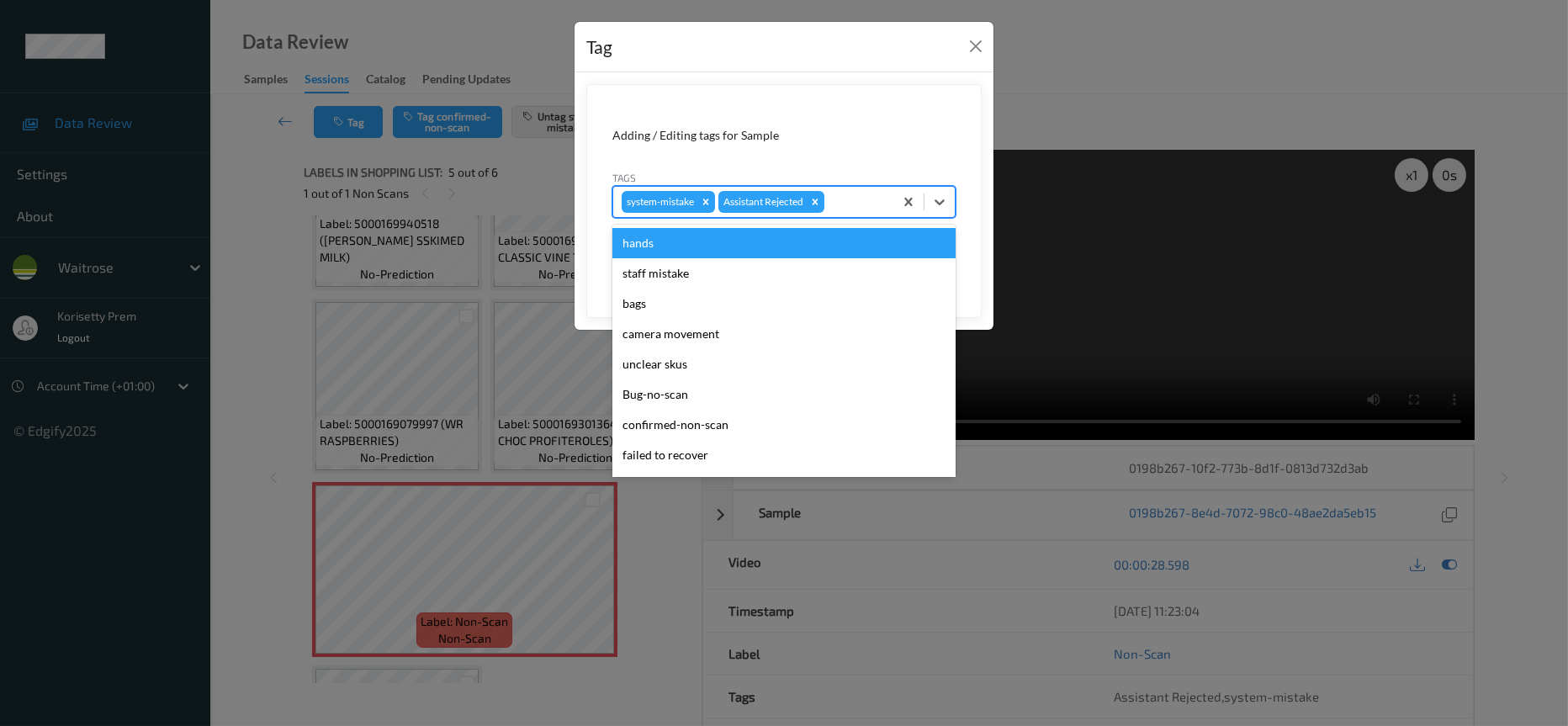
click at [845, 199] on div at bounding box center [856, 202] width 57 height 20
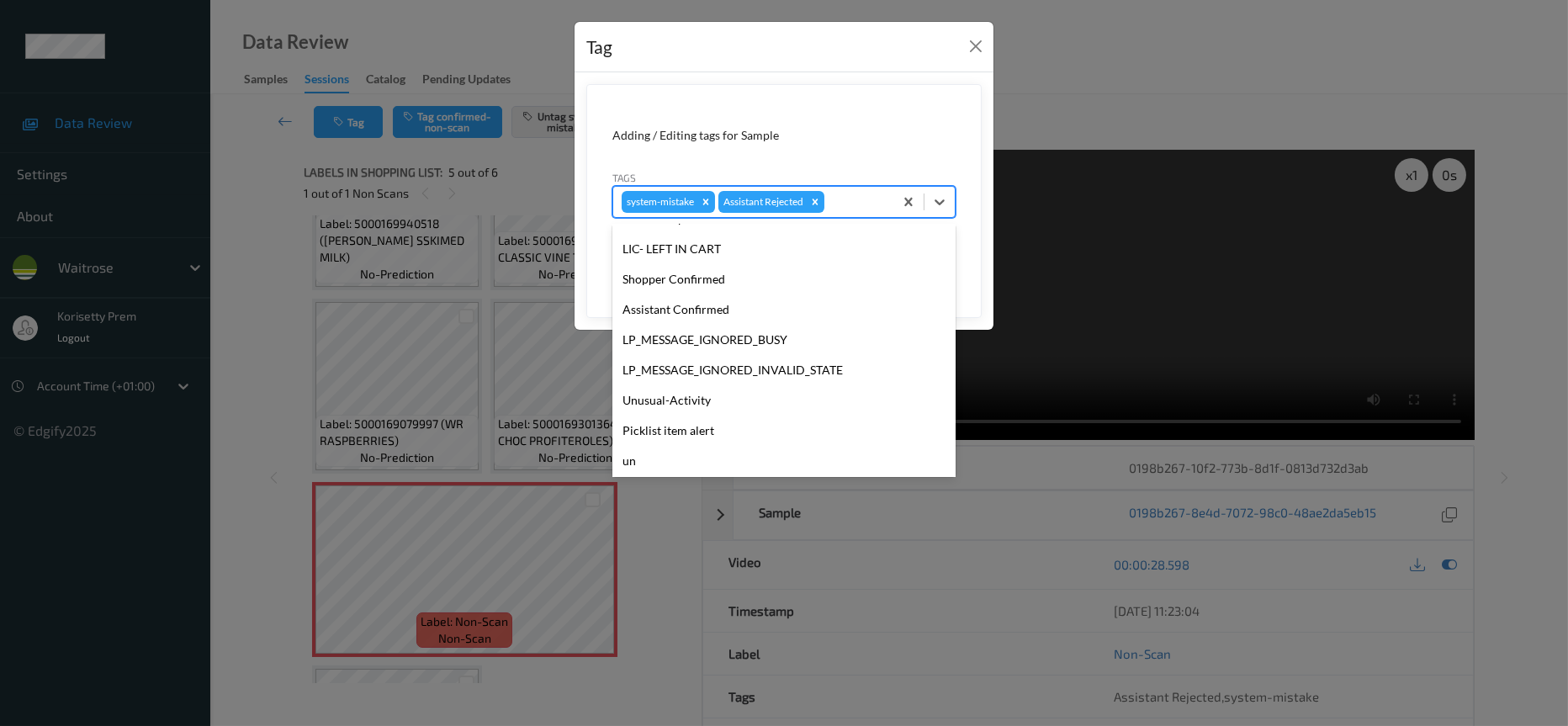
scroll to position [329, 0]
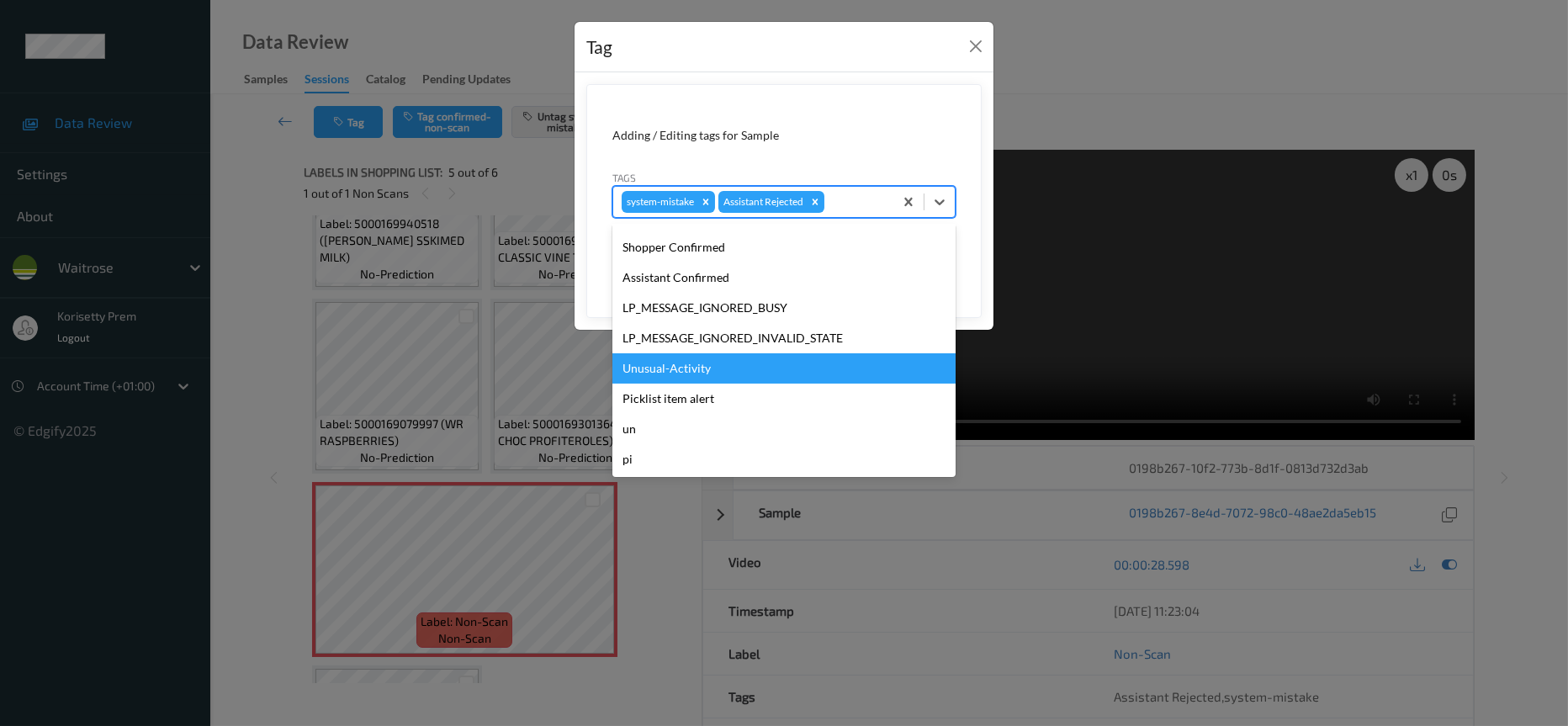
click at [674, 367] on div "Unusual-Activity" at bounding box center [784, 369] width 343 height 31
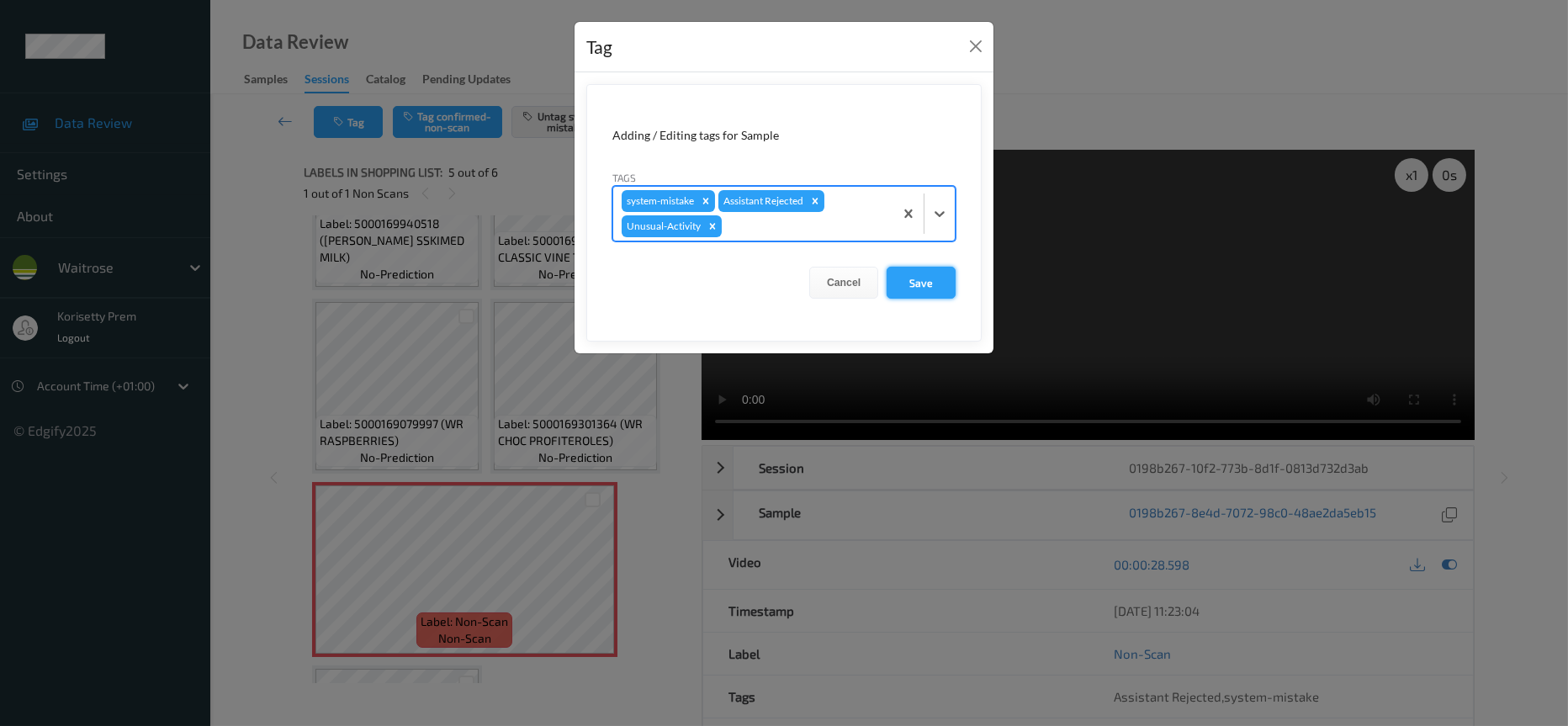
click at [932, 281] on button "Save" at bounding box center [921, 282] width 69 height 32
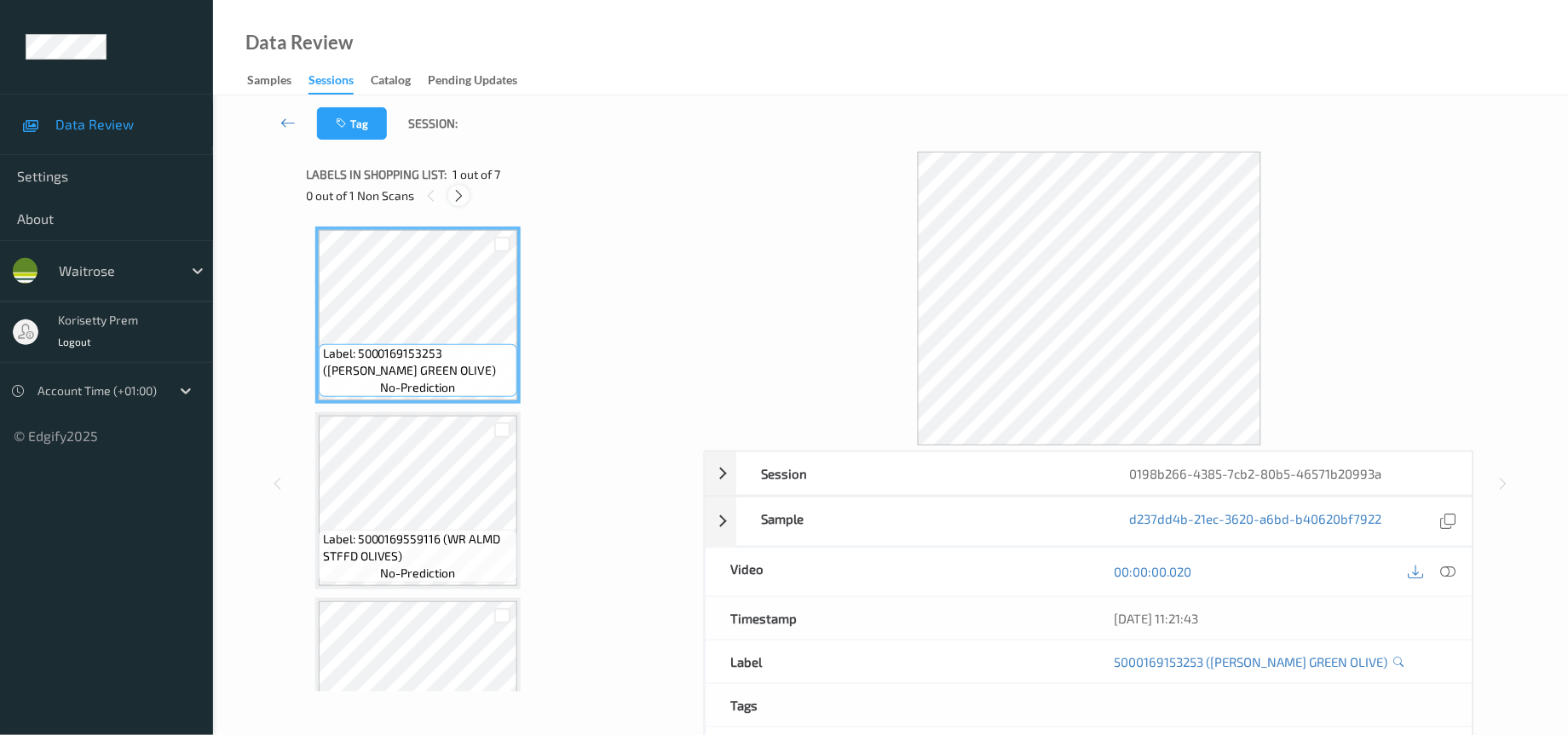
click at [462, 194] on icon at bounding box center [459, 196] width 14 height 15
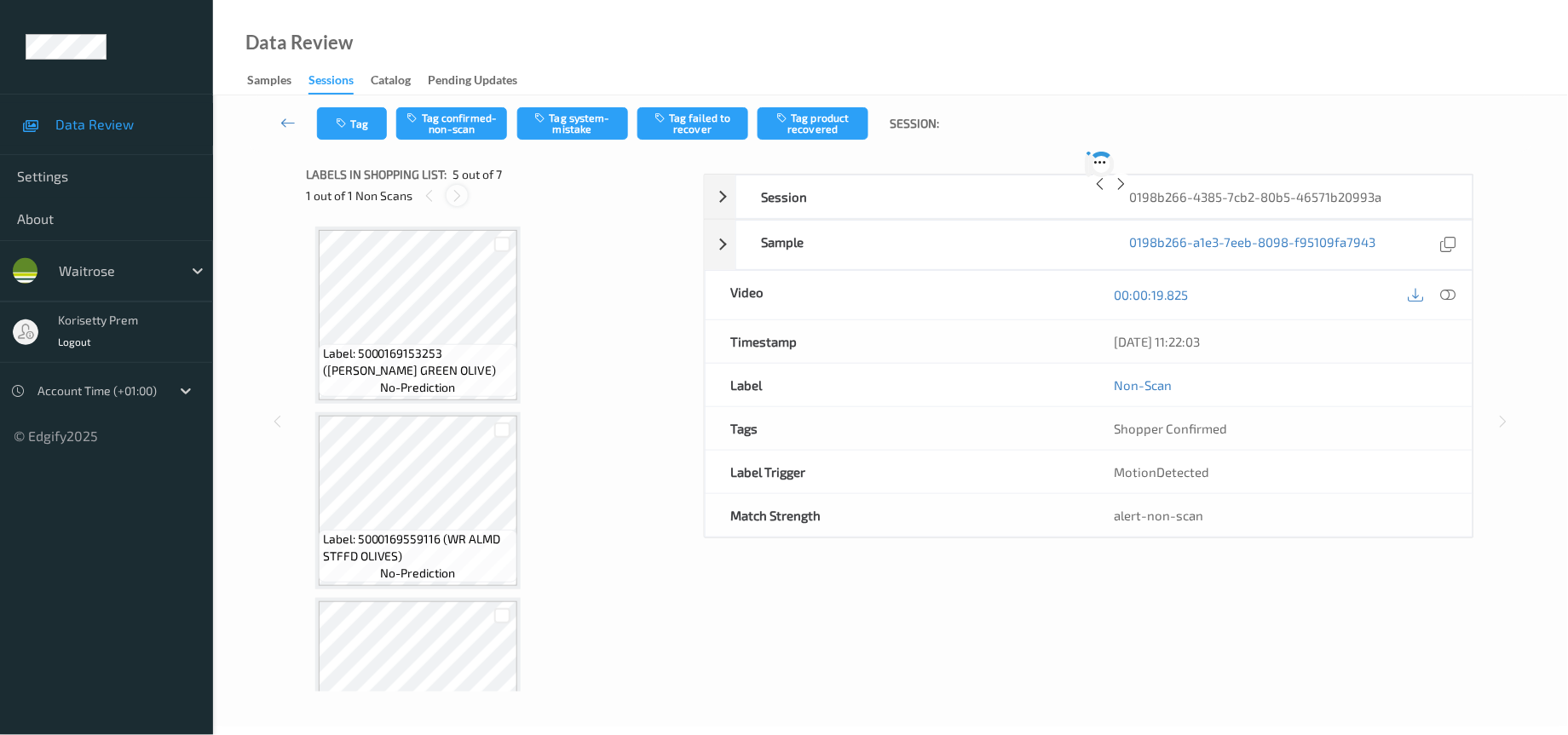
scroll to position [558, 0]
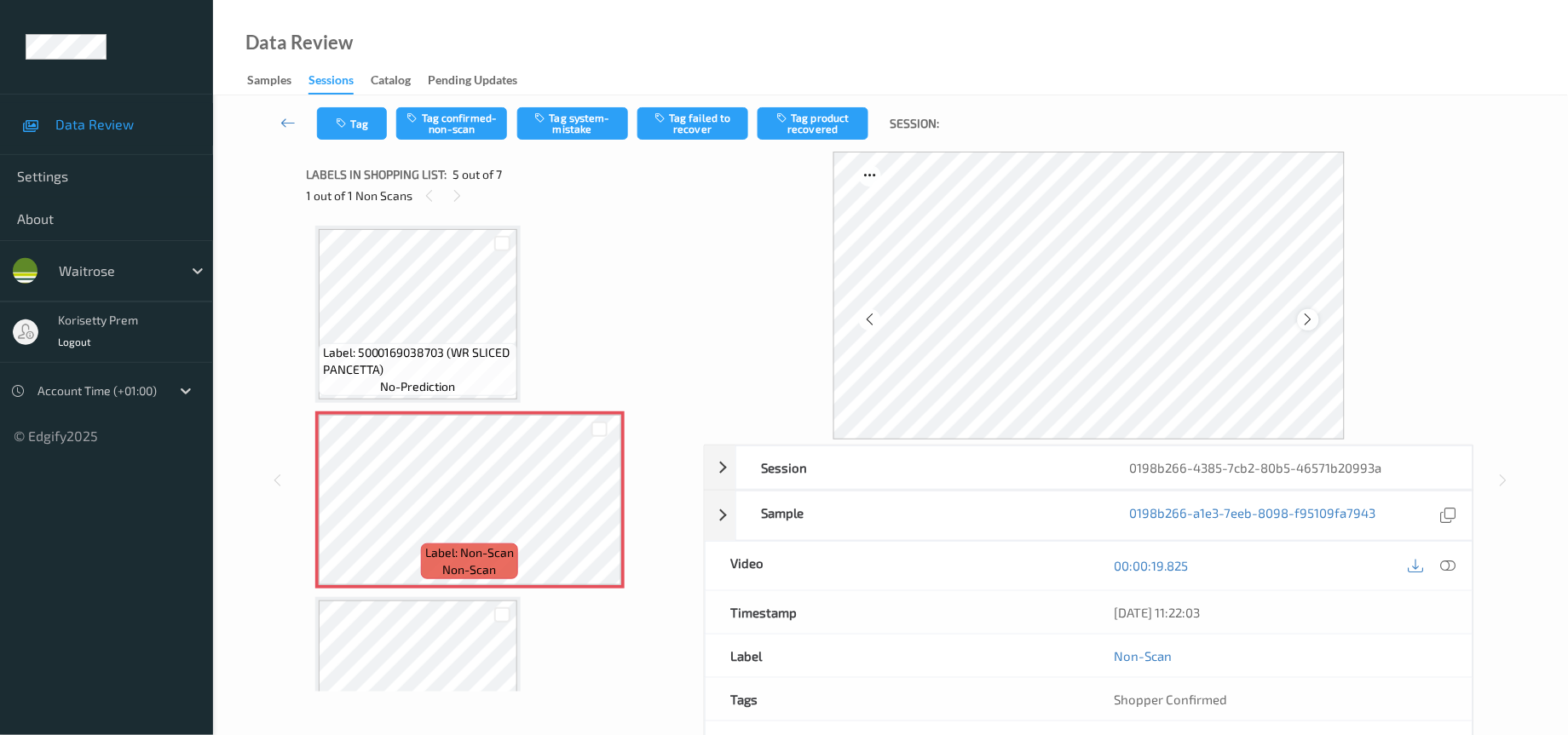
click at [1308, 325] on icon at bounding box center [1308, 320] width 14 height 15
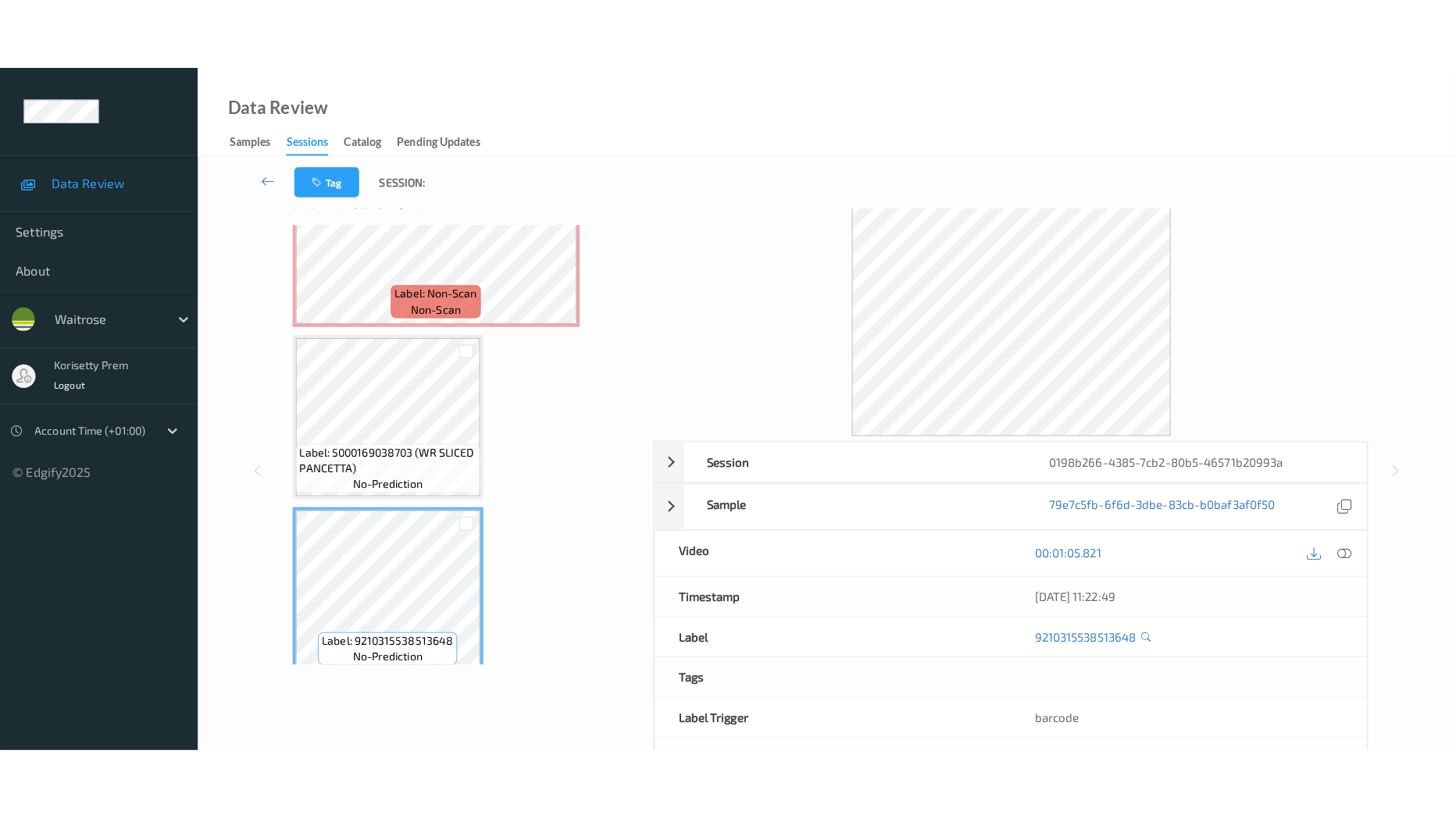
scroll to position [0, 0]
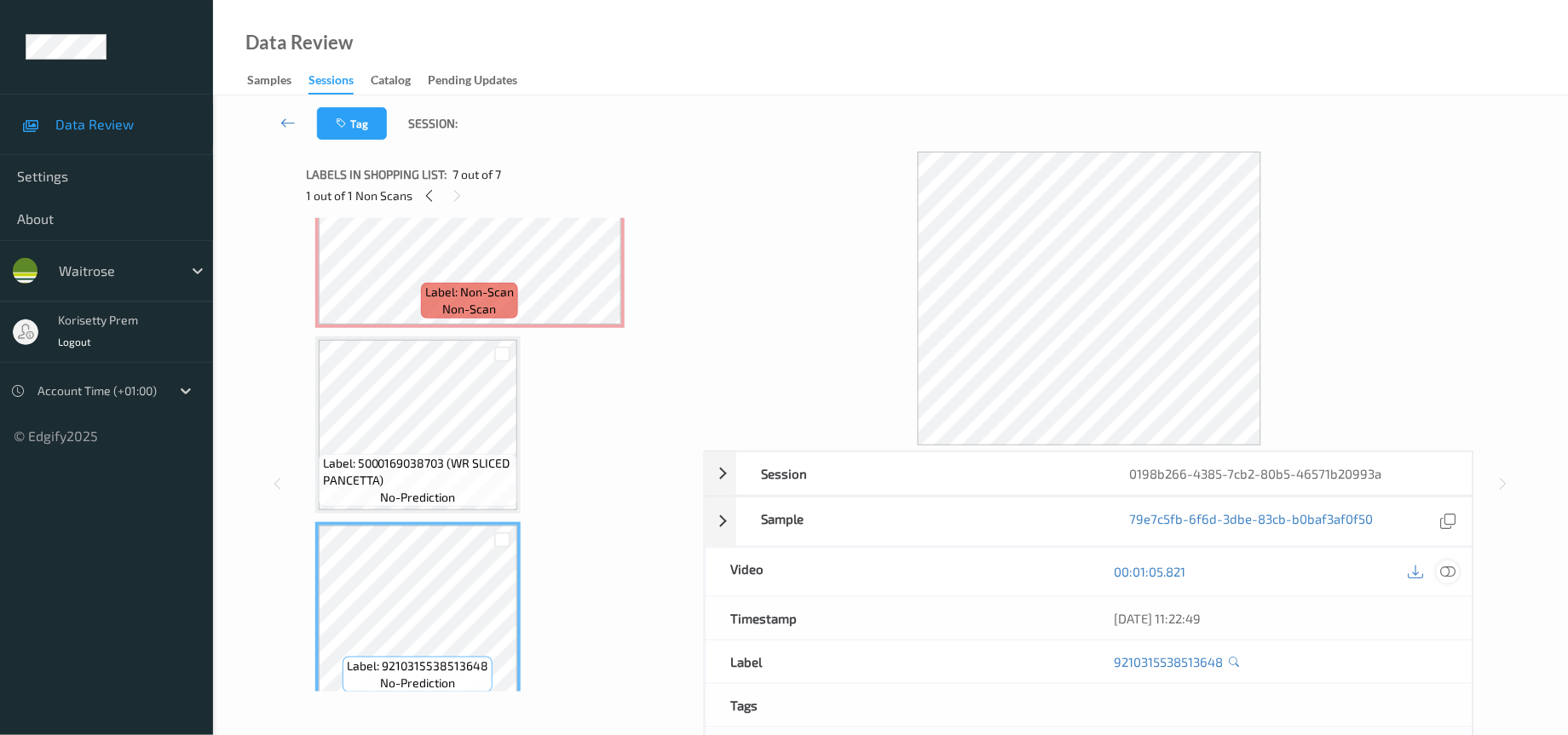
click at [1448, 574] on icon at bounding box center [1449, 572] width 15 height 15
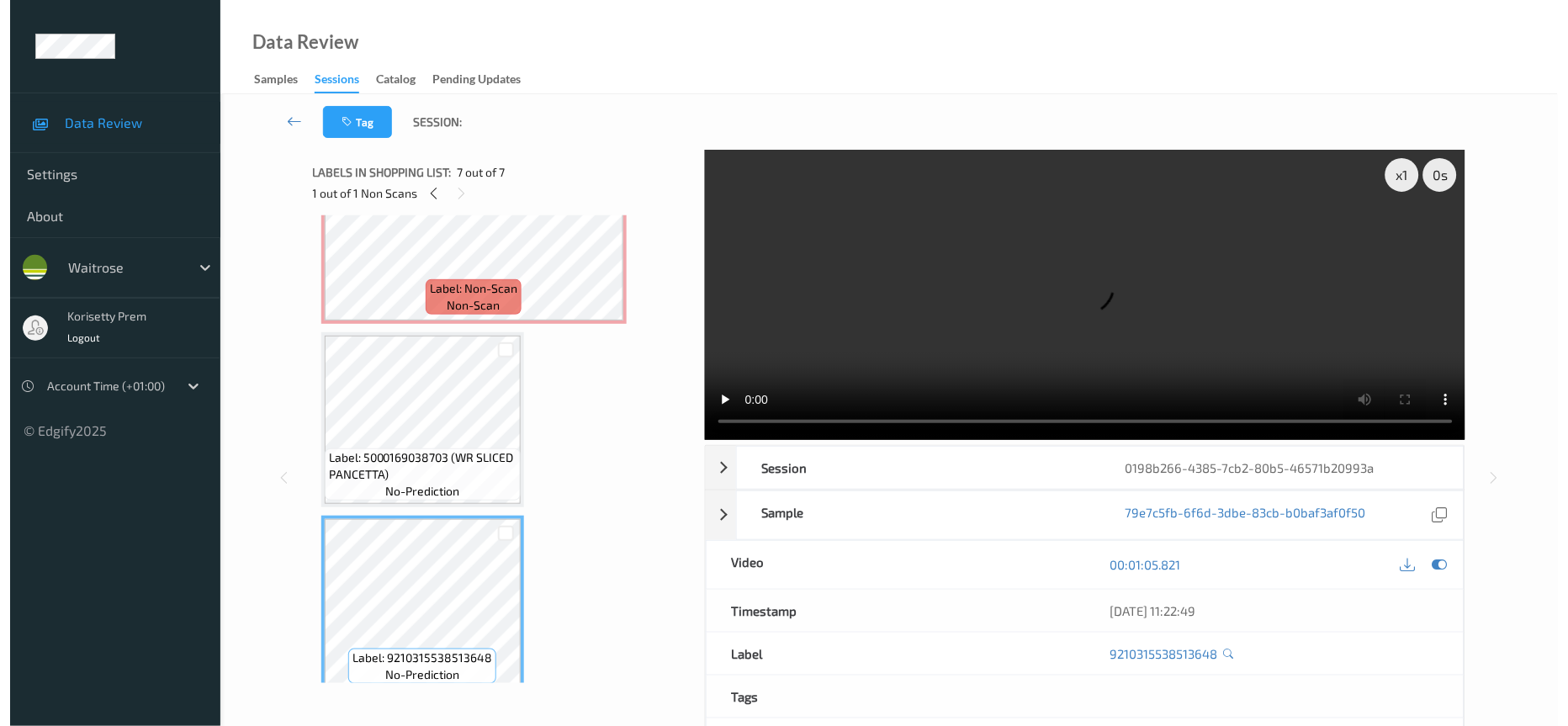
scroll to position [652, 0]
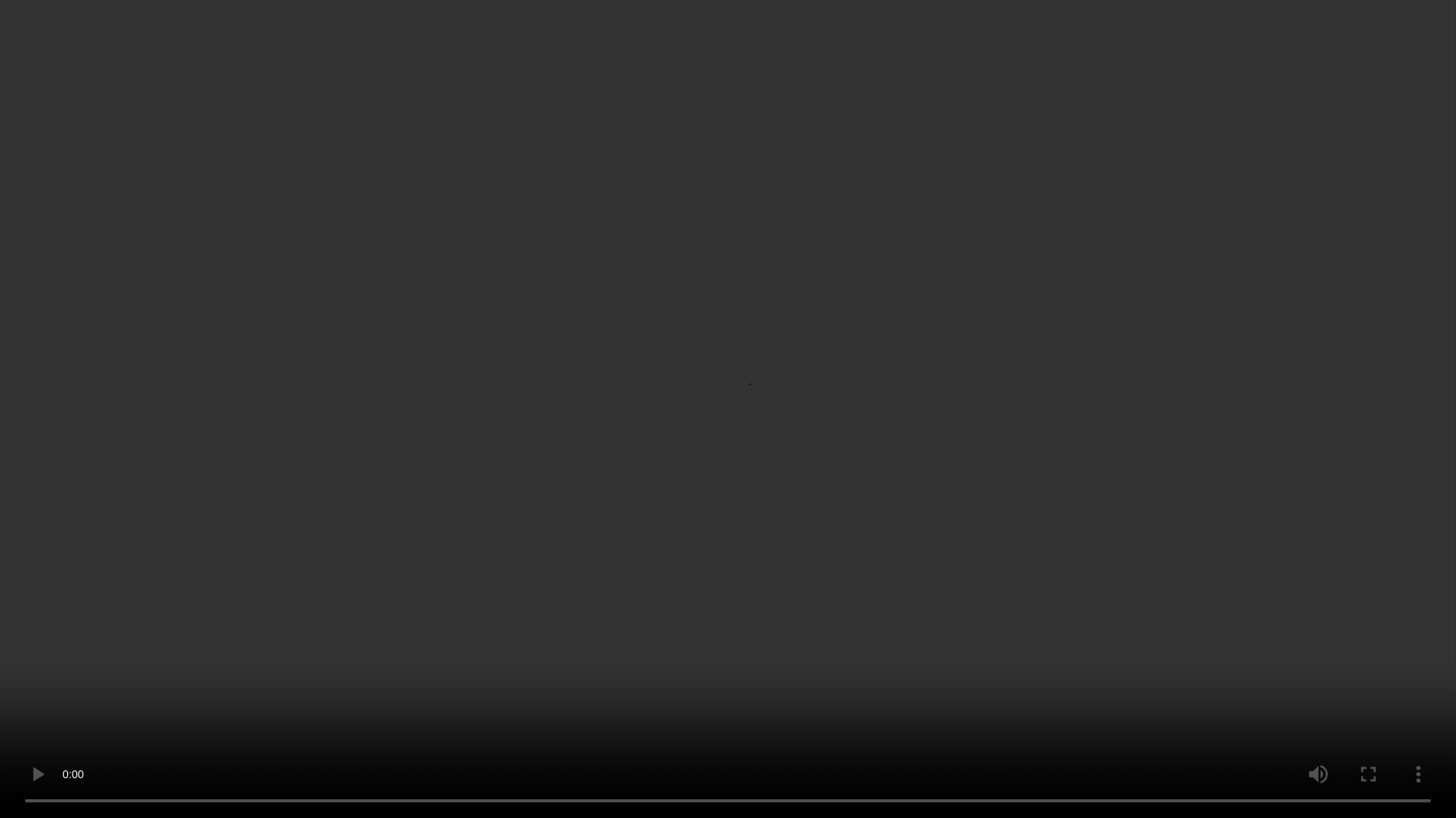
click at [999, 485] on video at bounding box center [728, 409] width 1456 height 818
click at [871, 373] on video at bounding box center [728, 409] width 1456 height 818
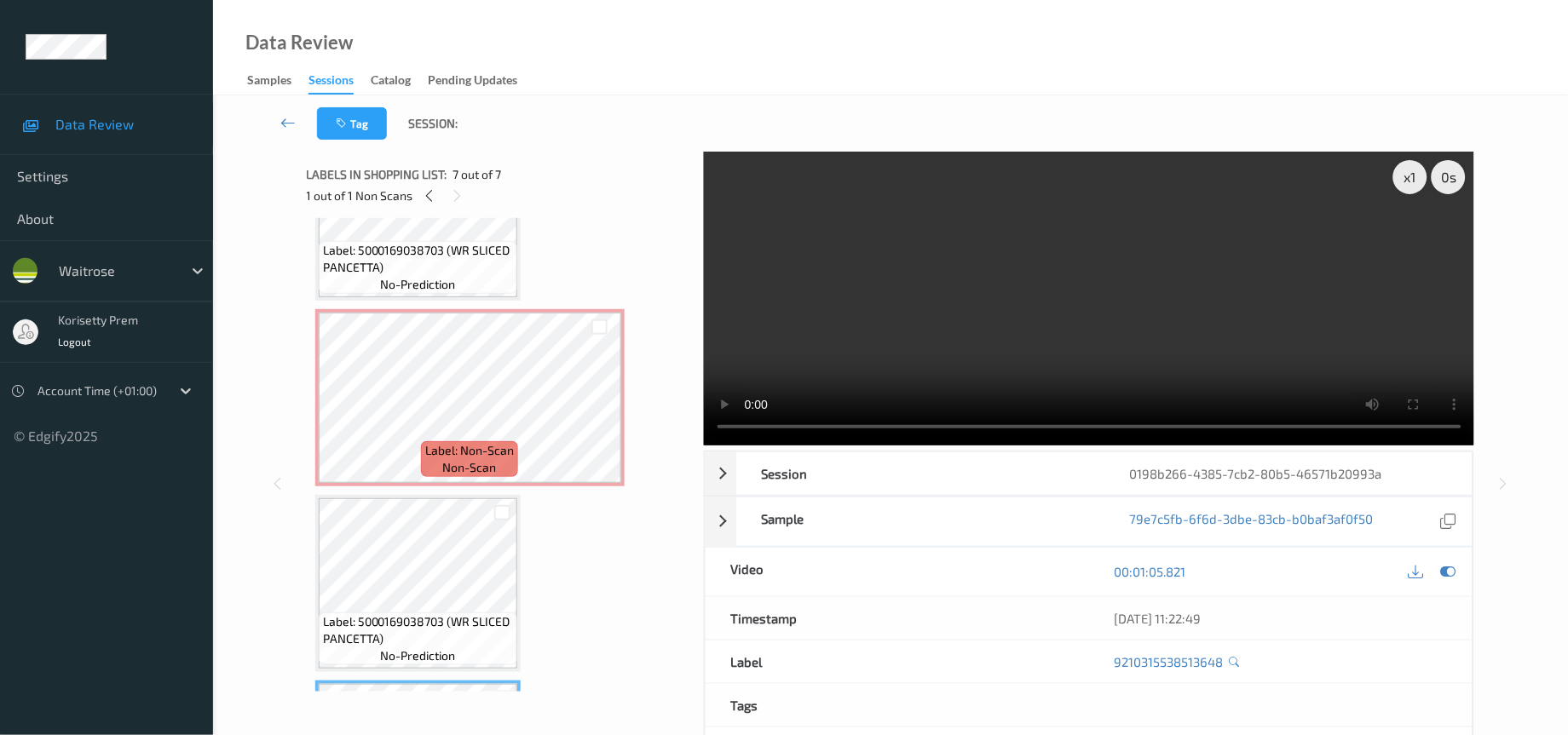
click at [1186, 301] on video at bounding box center [1090, 299] width 771 height 294
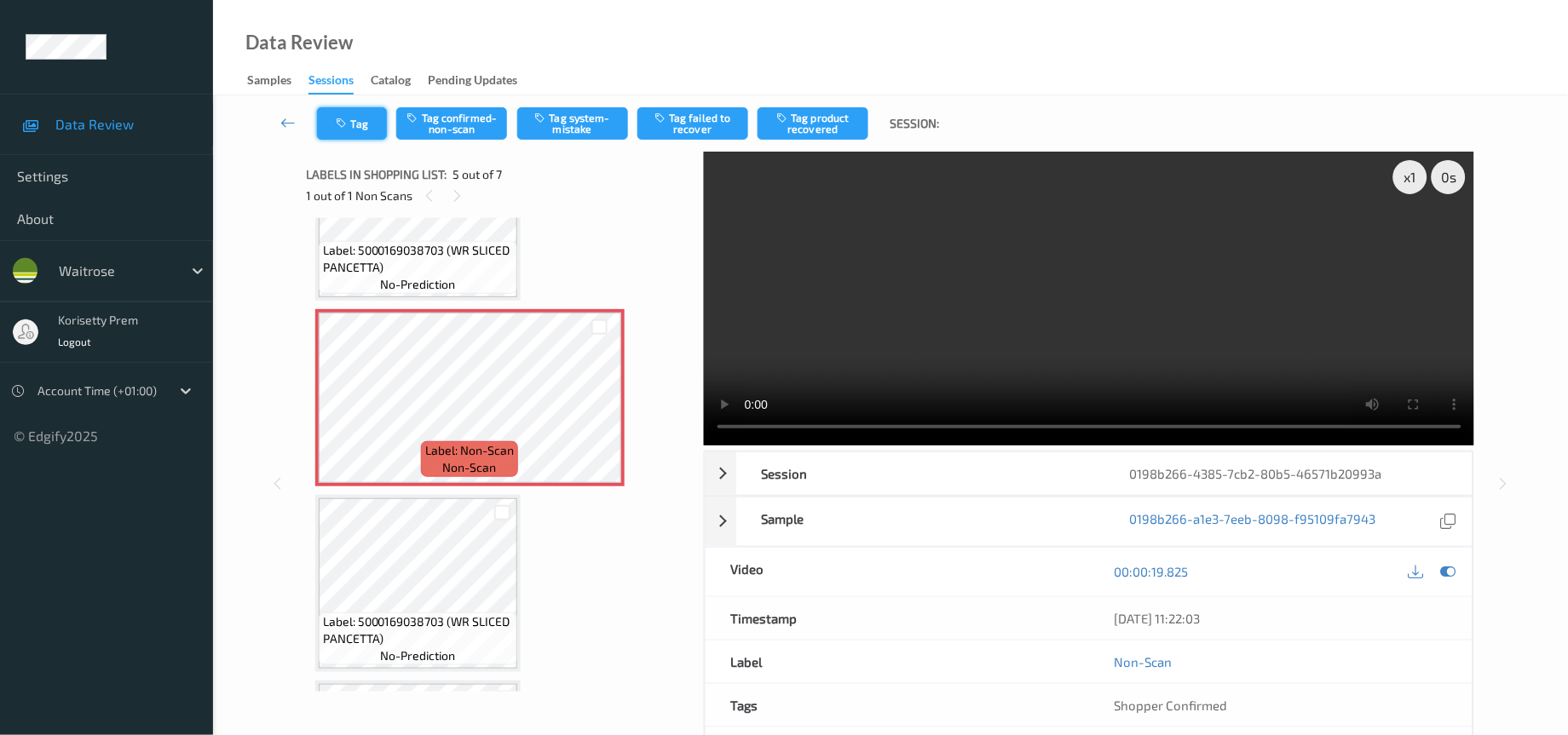
click at [354, 126] on button "Tag" at bounding box center [352, 124] width 70 height 33
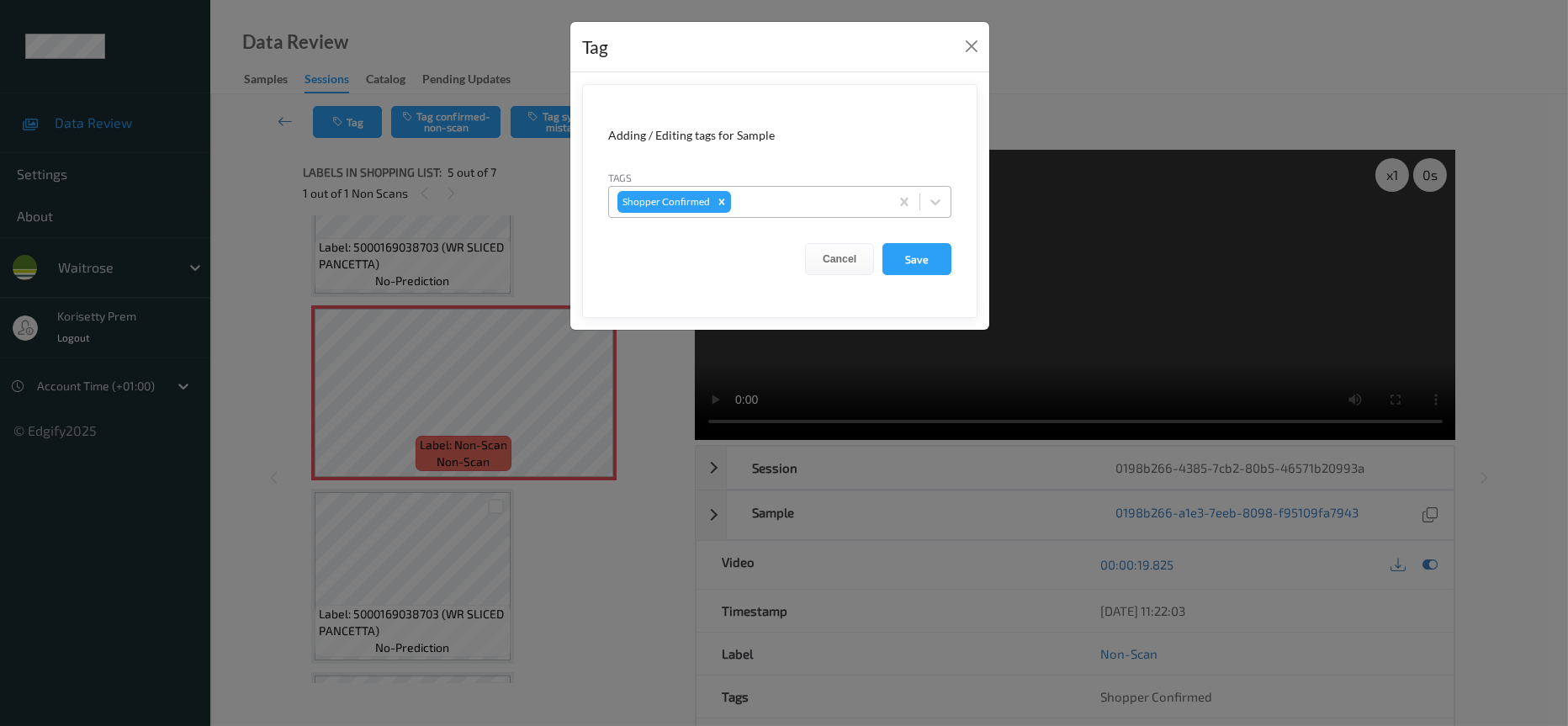
click at [792, 196] on div at bounding box center [807, 202] width 146 height 20
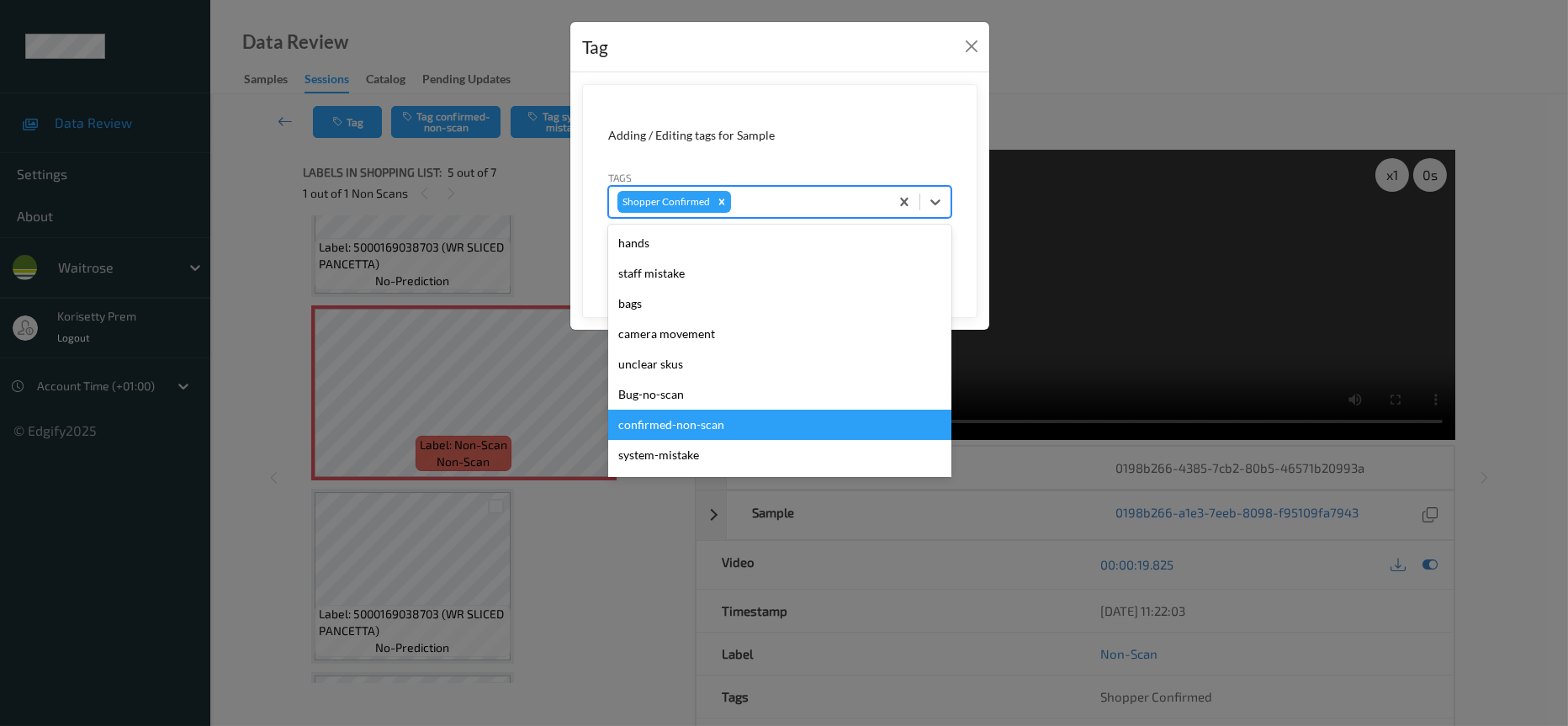
click at [686, 424] on div "confirmed-non-scan" at bounding box center [779, 425] width 343 height 31
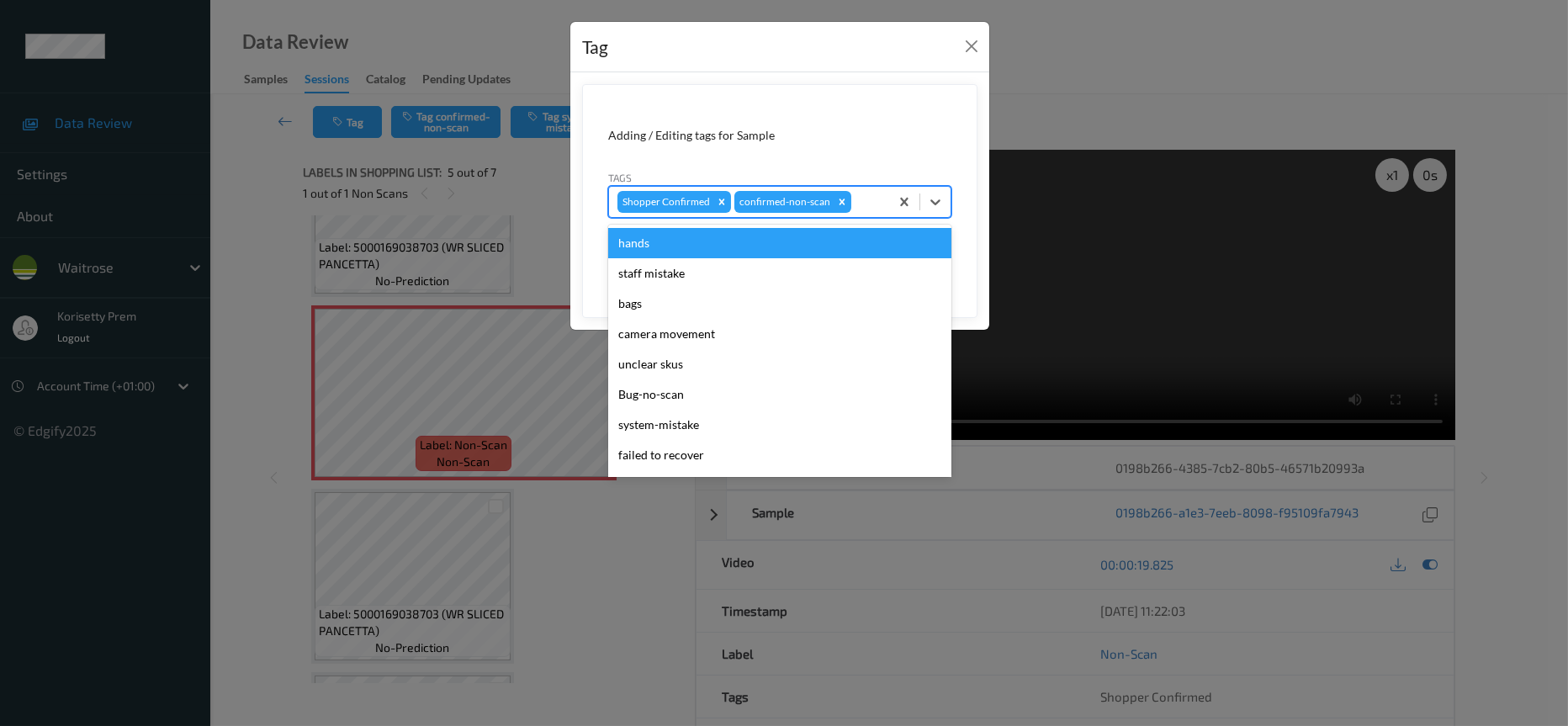
click at [859, 203] on div at bounding box center [867, 202] width 26 height 20
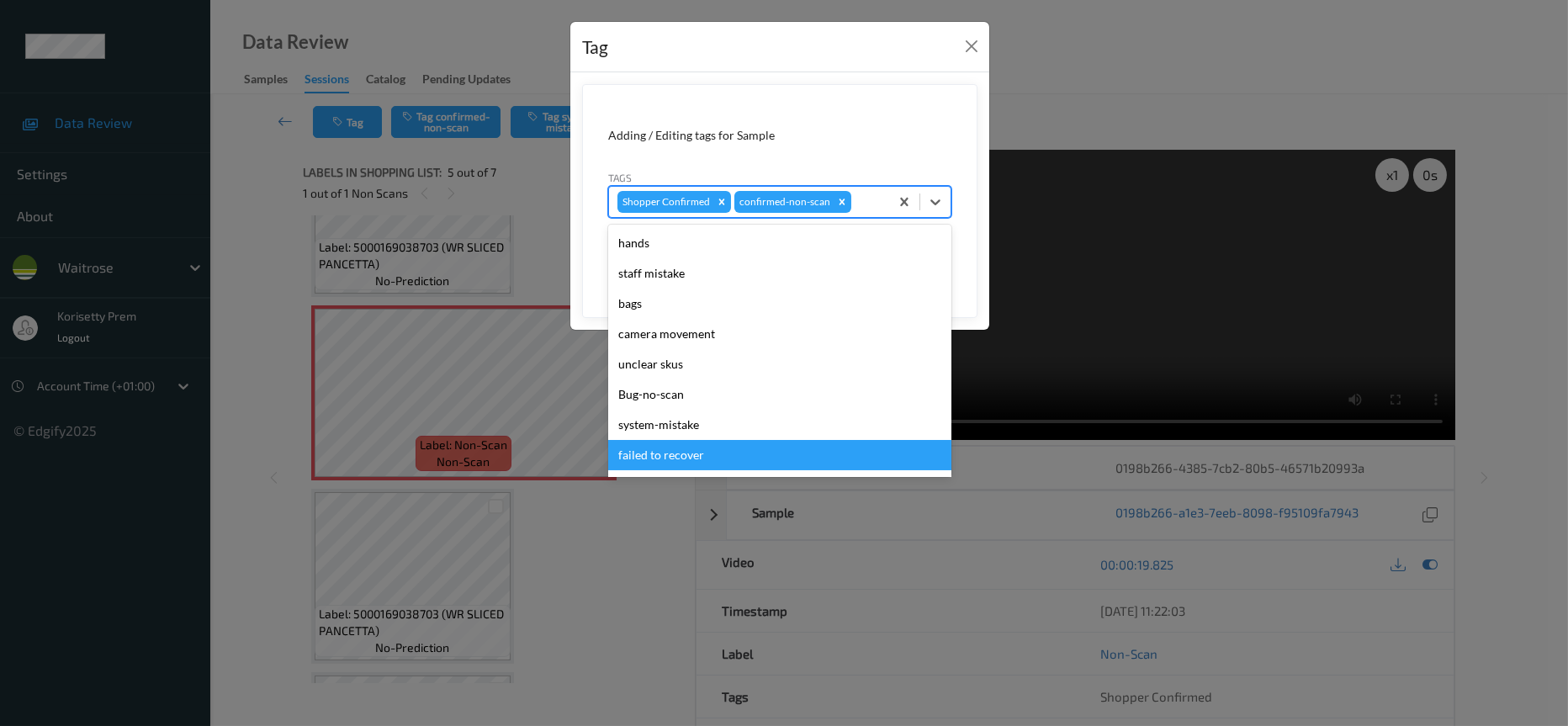
scroll to position [126, 0]
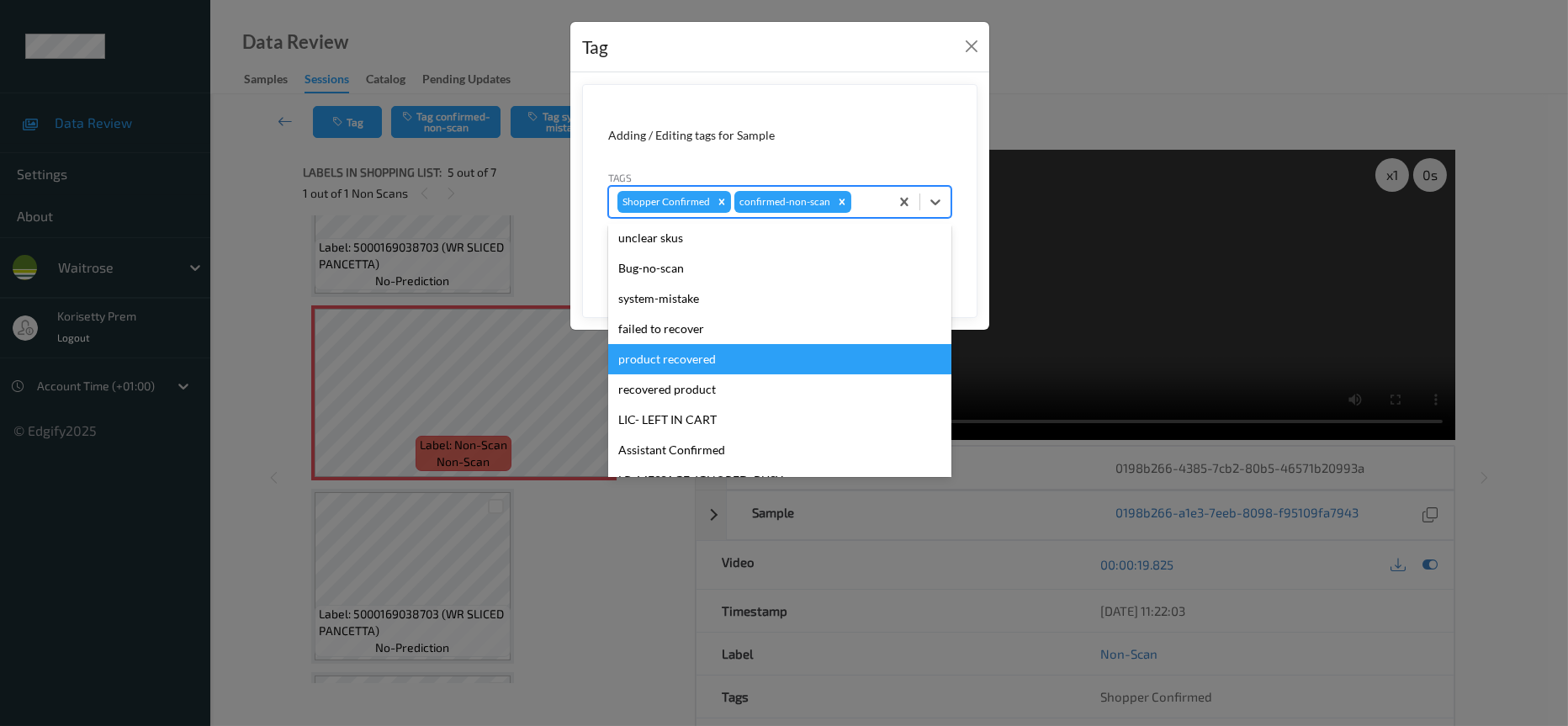
click at [689, 357] on div "product recovered" at bounding box center [779, 359] width 343 height 31
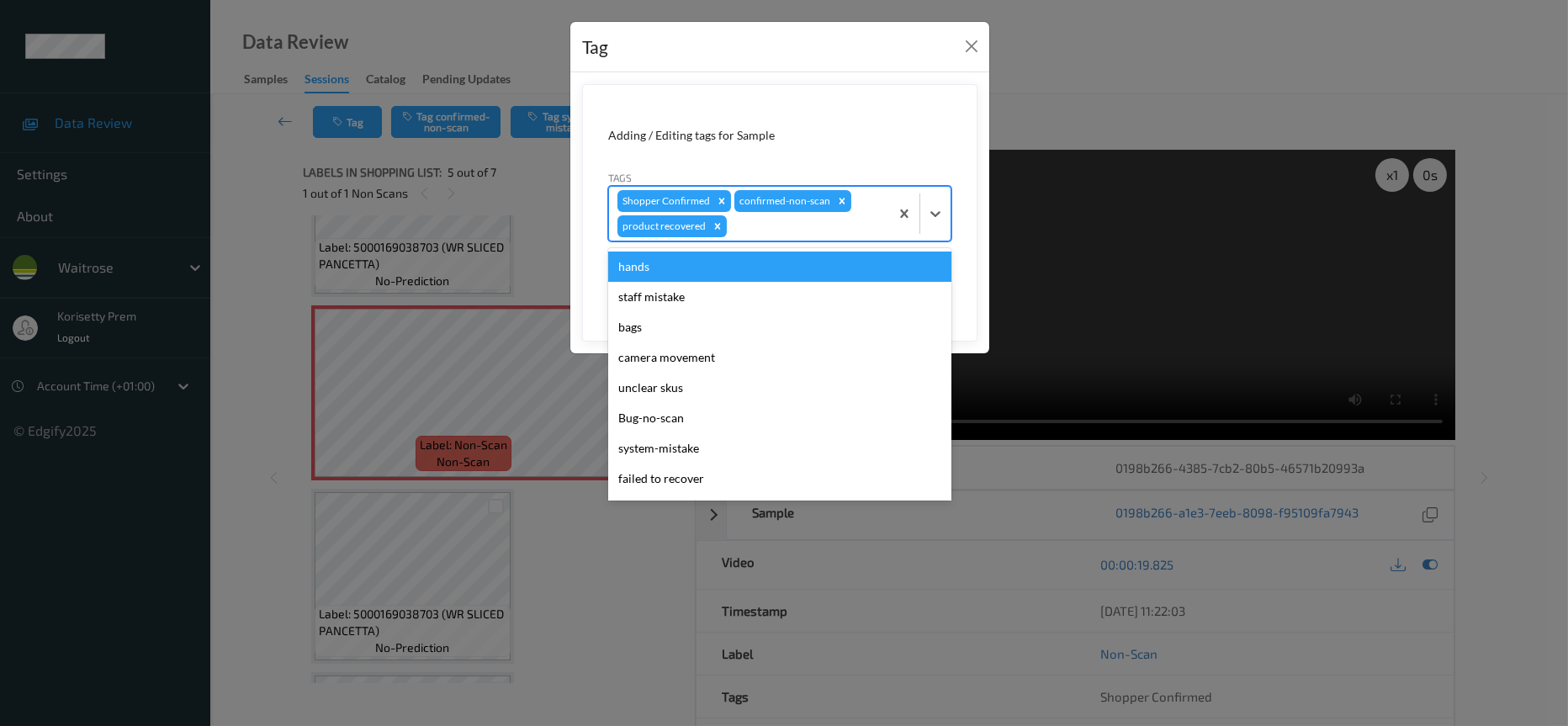
click at [749, 222] on div at bounding box center [805, 227] width 151 height 20
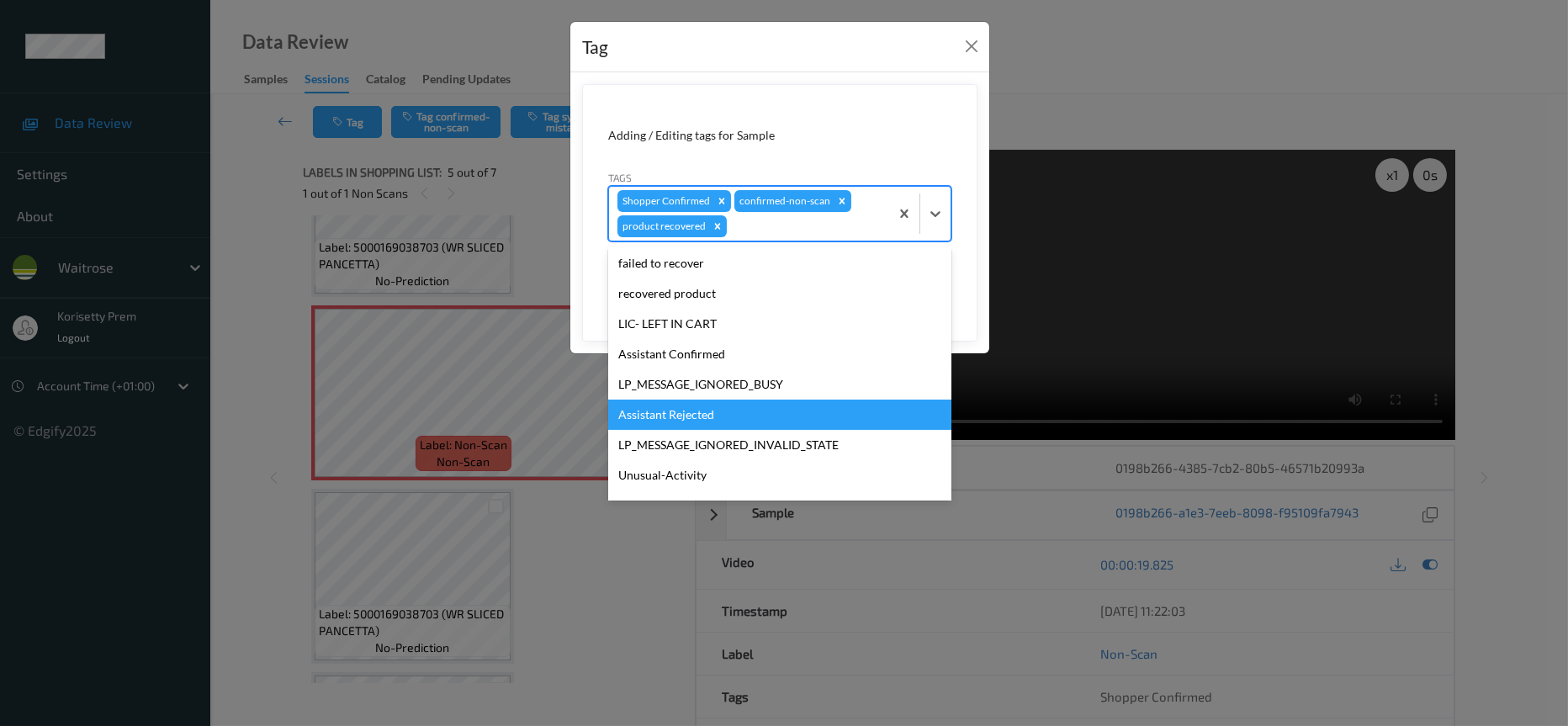
scroll to position [253, 0]
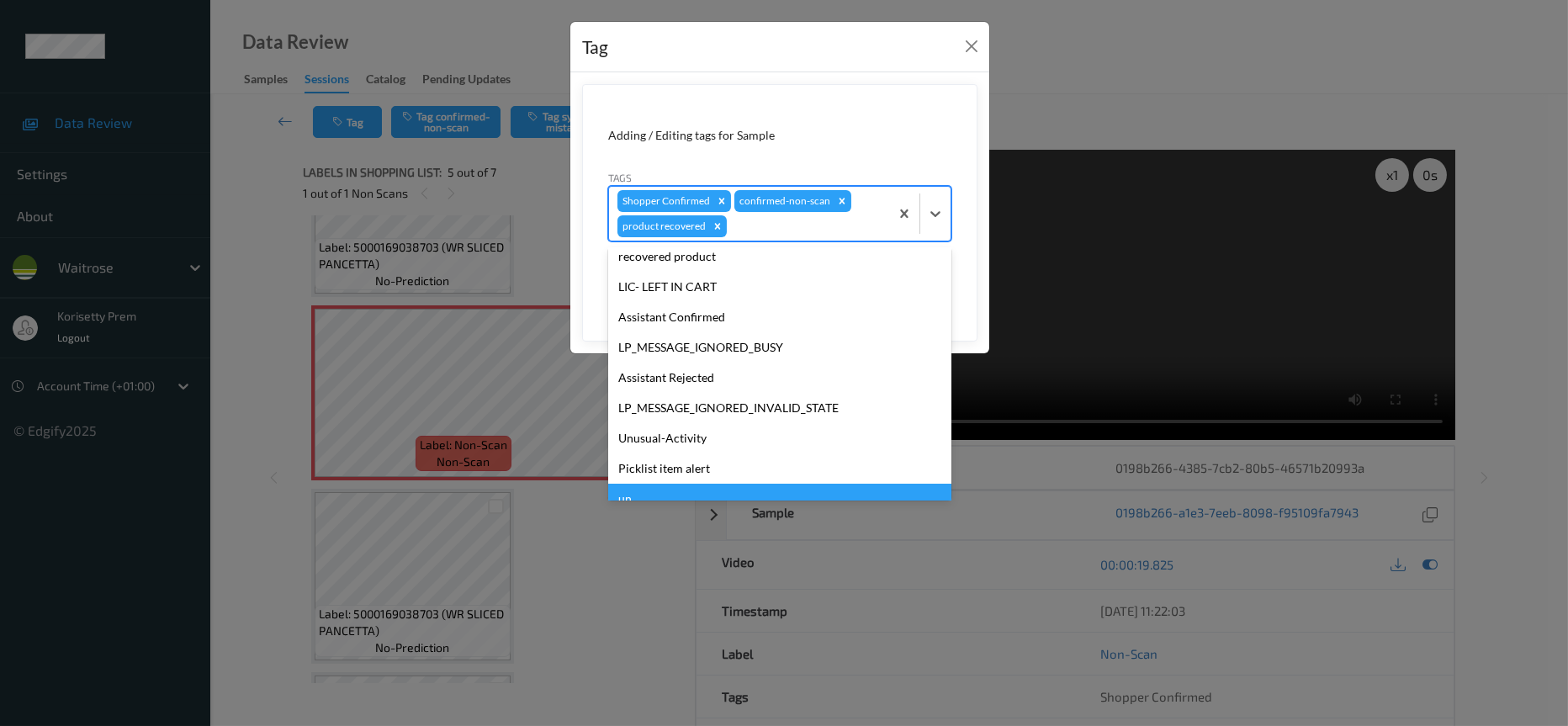
click at [963, 219] on form "Adding / Editing tags for Sample Tags option product recovered, selected. optio…" at bounding box center [779, 213] width 395 height 257
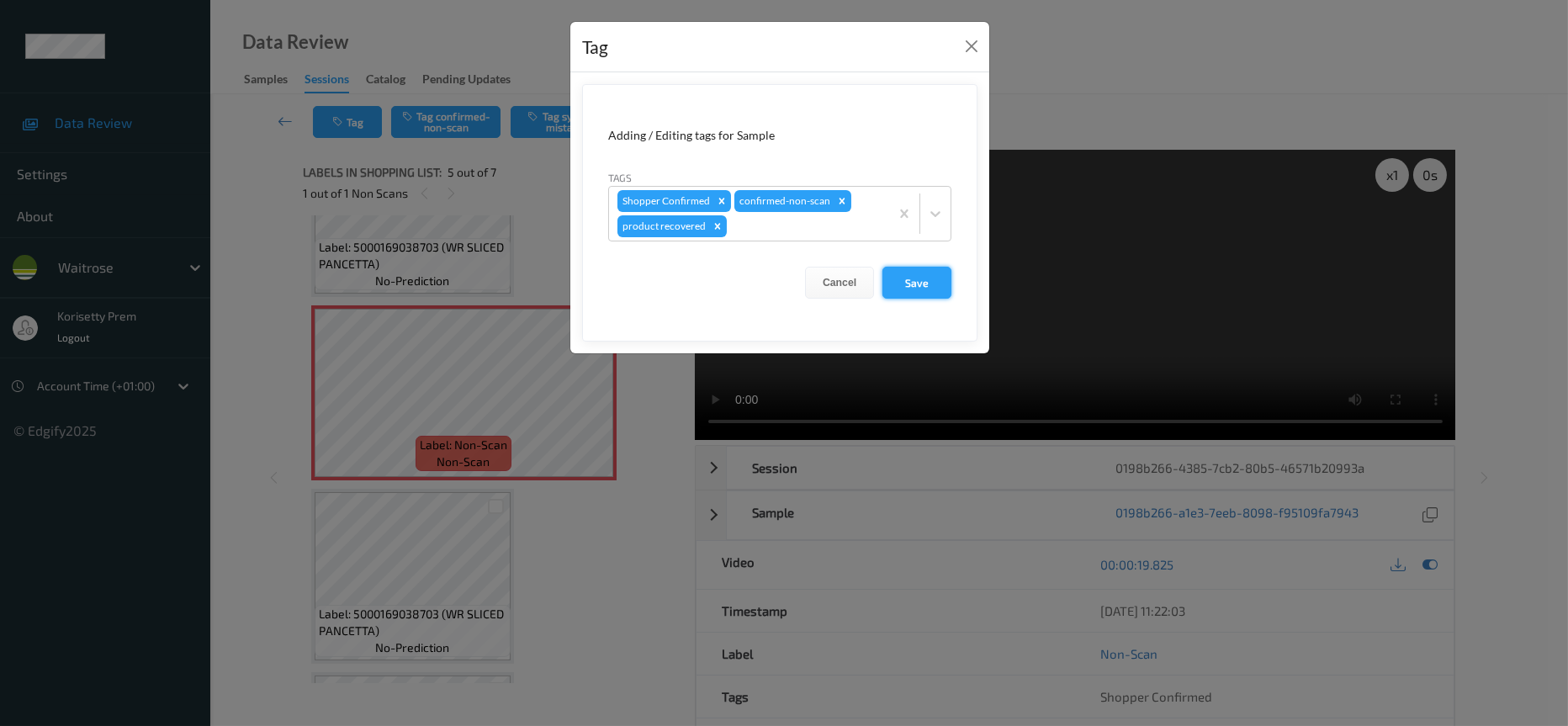
click at [925, 283] on button "Save" at bounding box center [916, 282] width 69 height 32
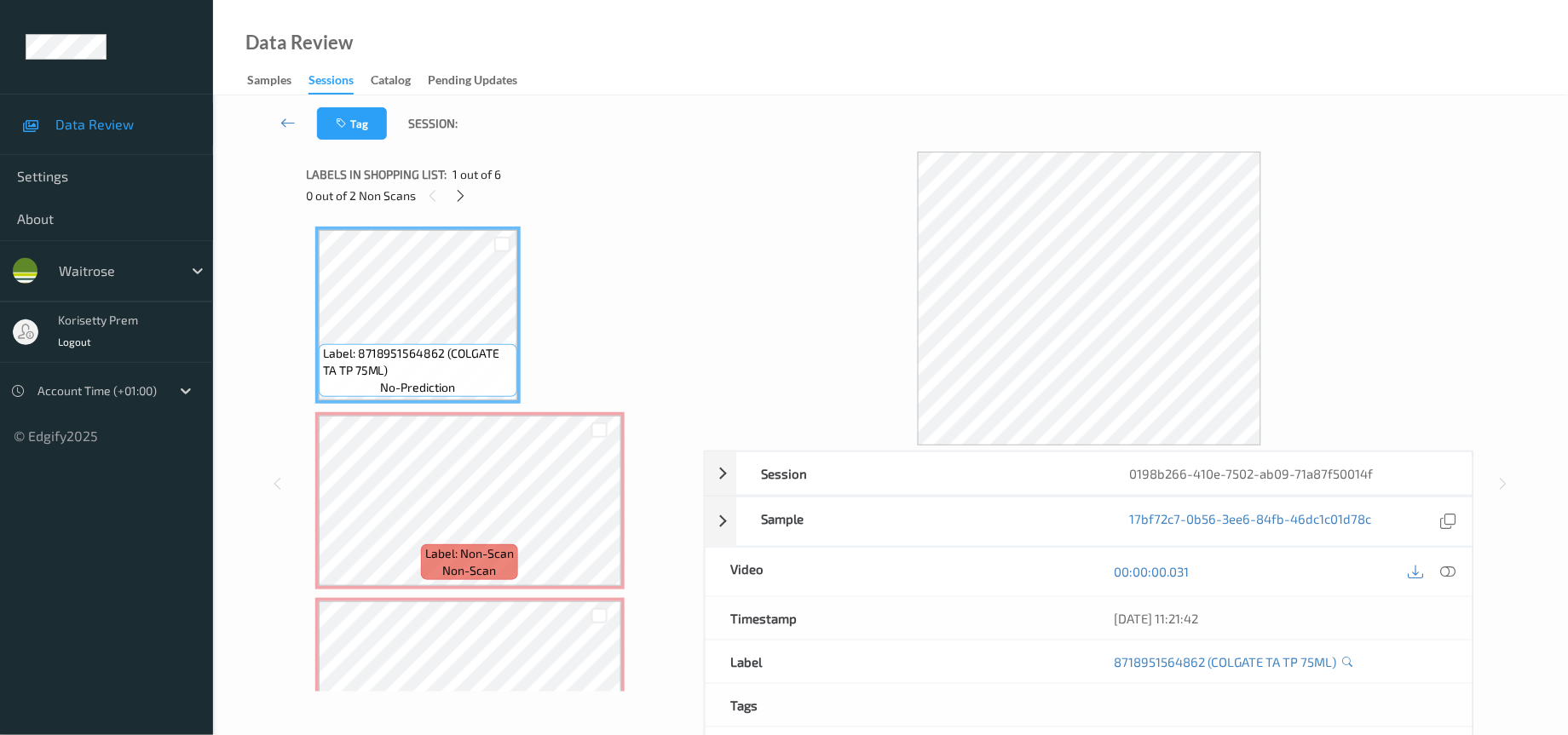
click at [670, 98] on div "Tag Session:" at bounding box center [890, 124] width 1285 height 56
click at [465, 194] on icon at bounding box center [460, 196] width 14 height 15
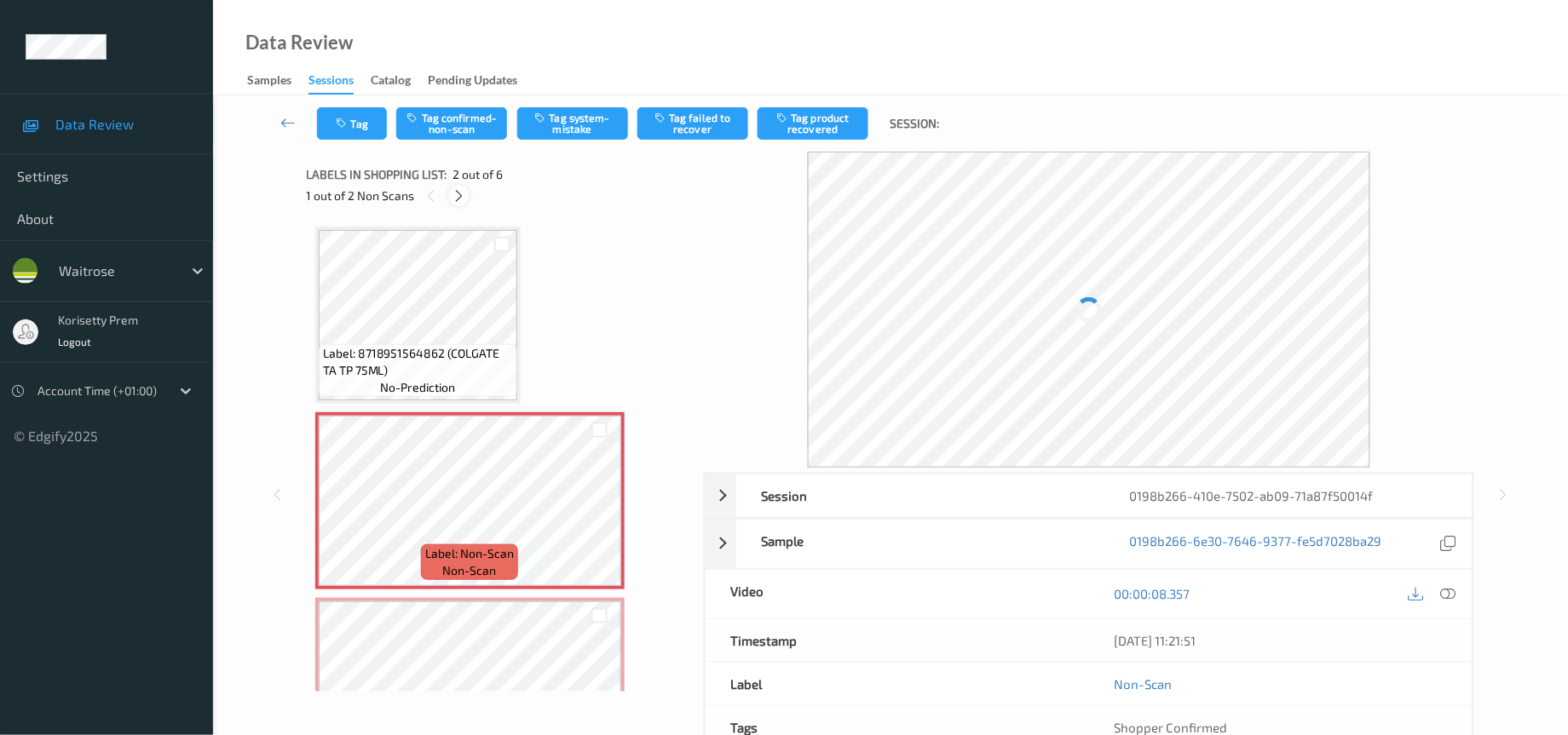
scroll to position [8, 0]
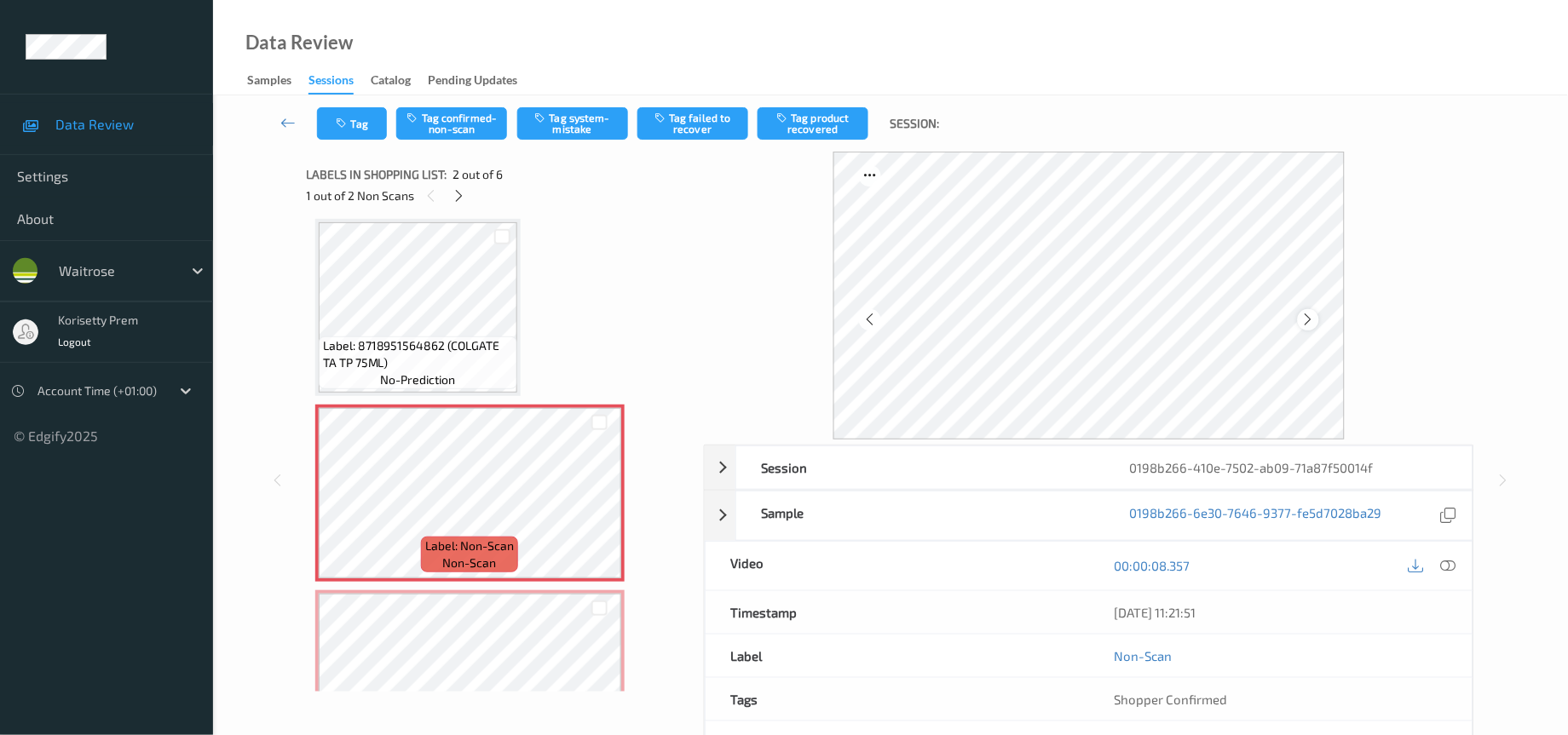
click at [1305, 321] on icon at bounding box center [1308, 320] width 14 height 15
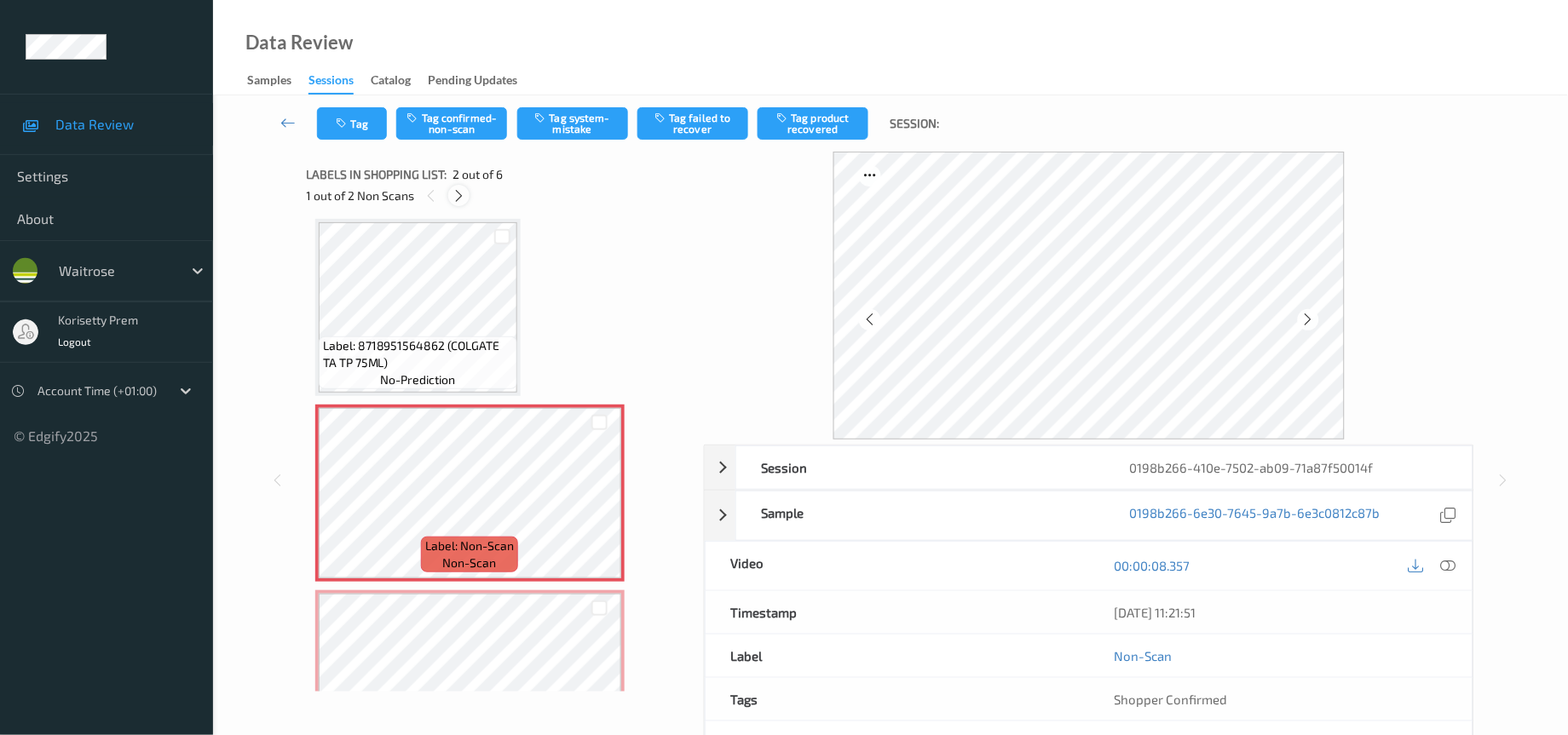
click at [460, 199] on icon at bounding box center [459, 196] width 14 height 15
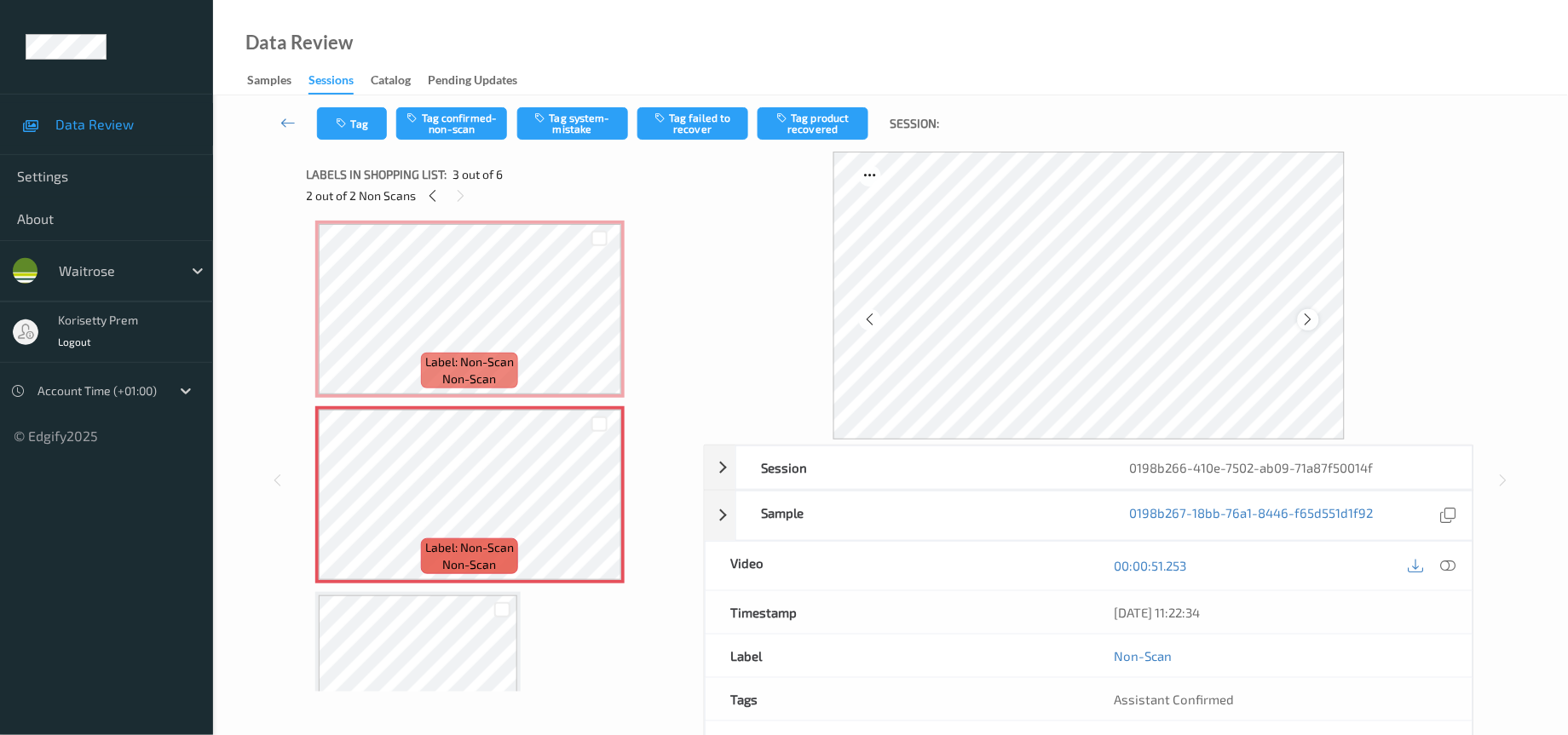
click at [1309, 319] on icon at bounding box center [1308, 320] width 14 height 15
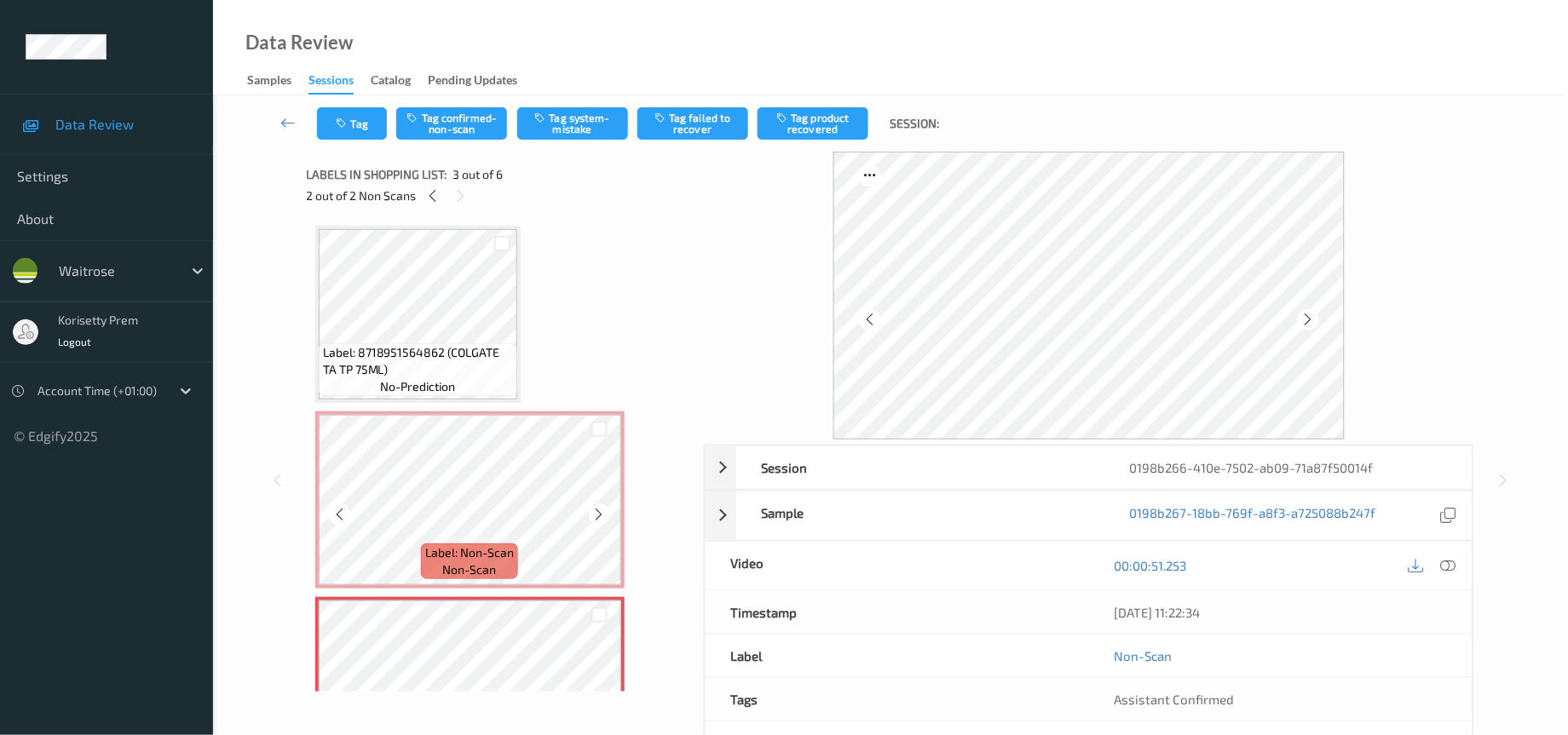
scroll to position [0, 0]
click at [435, 191] on icon at bounding box center [432, 196] width 14 height 15
click at [1446, 574] on icon at bounding box center [1449, 565] width 15 height 15
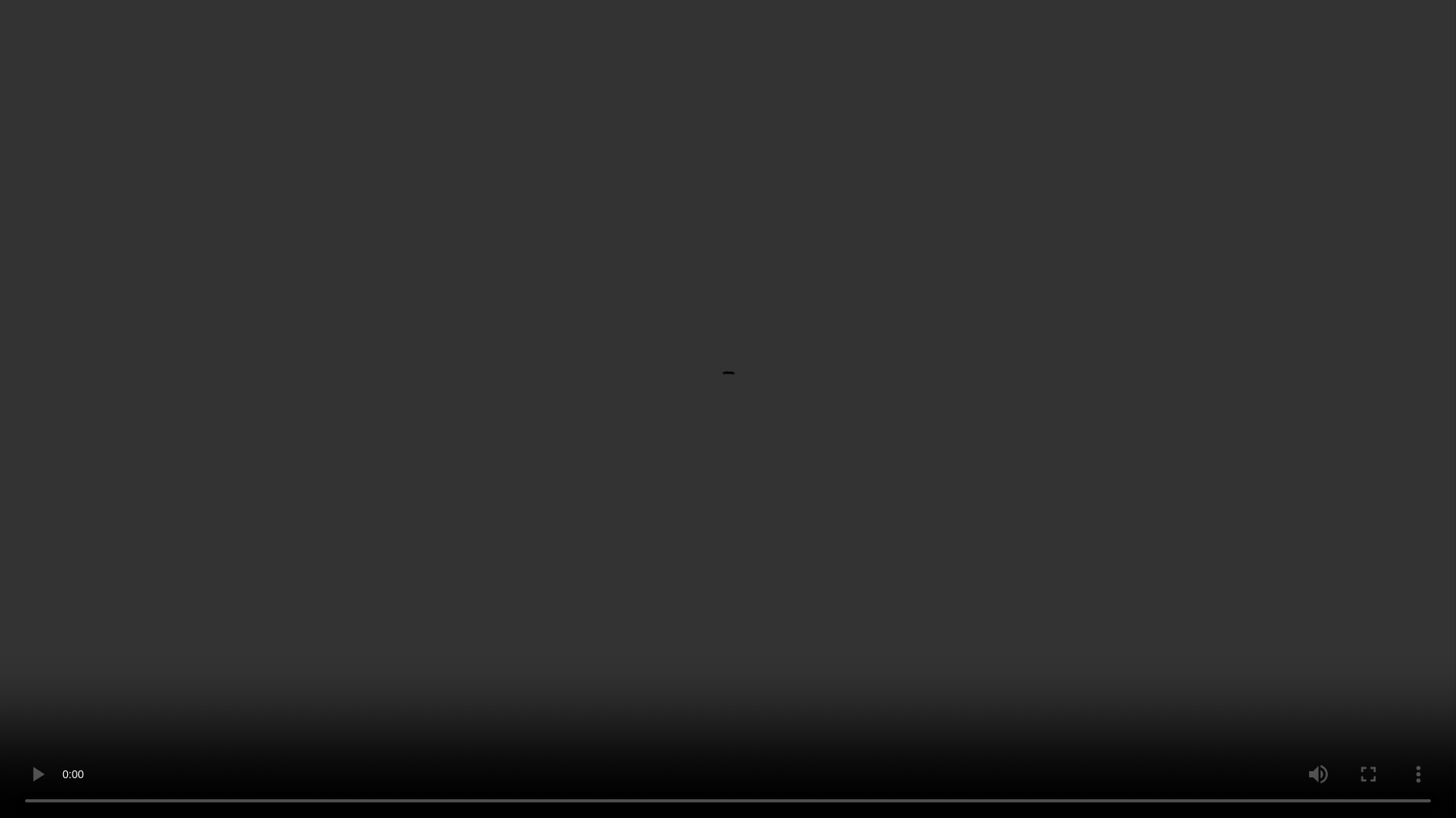
click at [1269, 549] on video at bounding box center [728, 409] width 1456 height 818
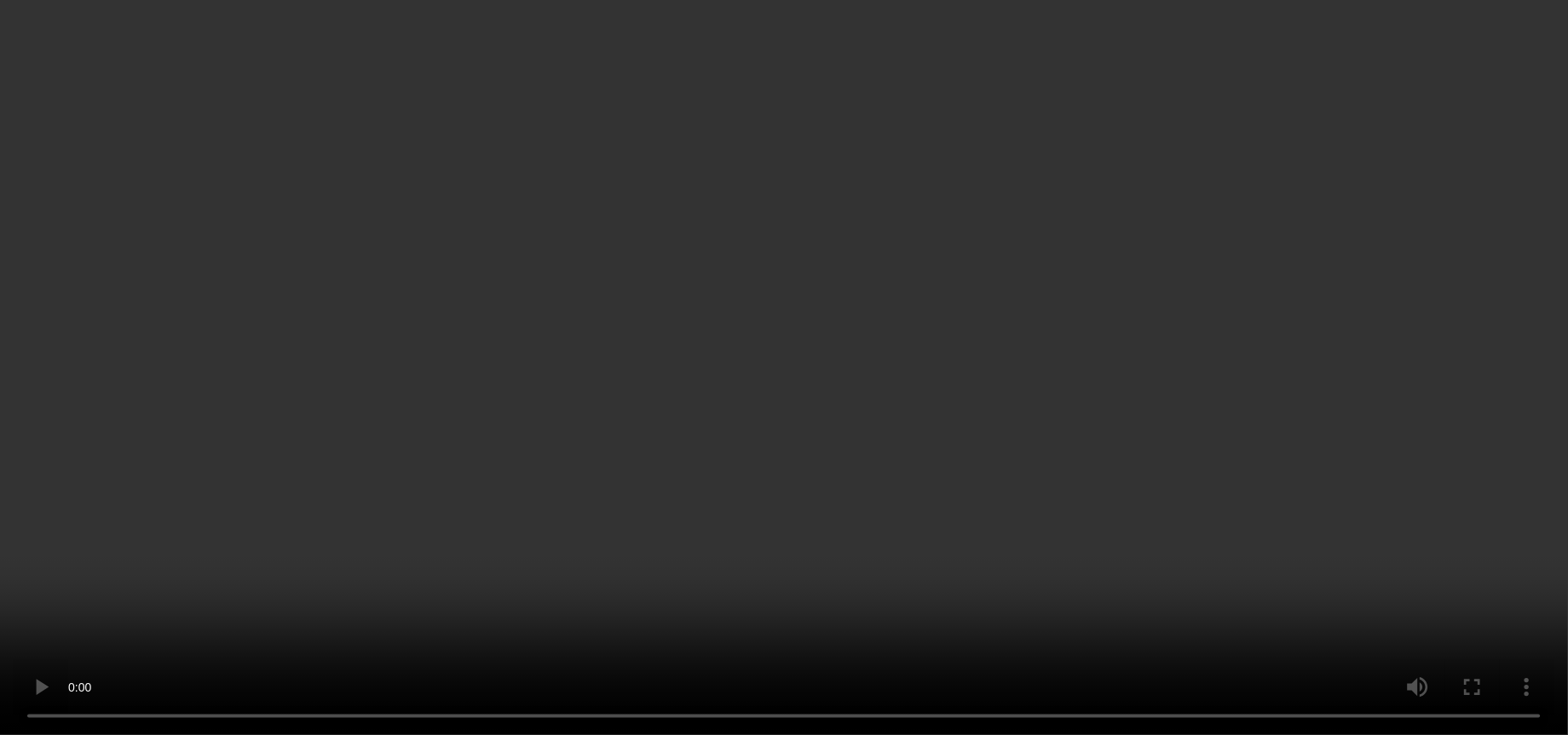
scroll to position [256, 0]
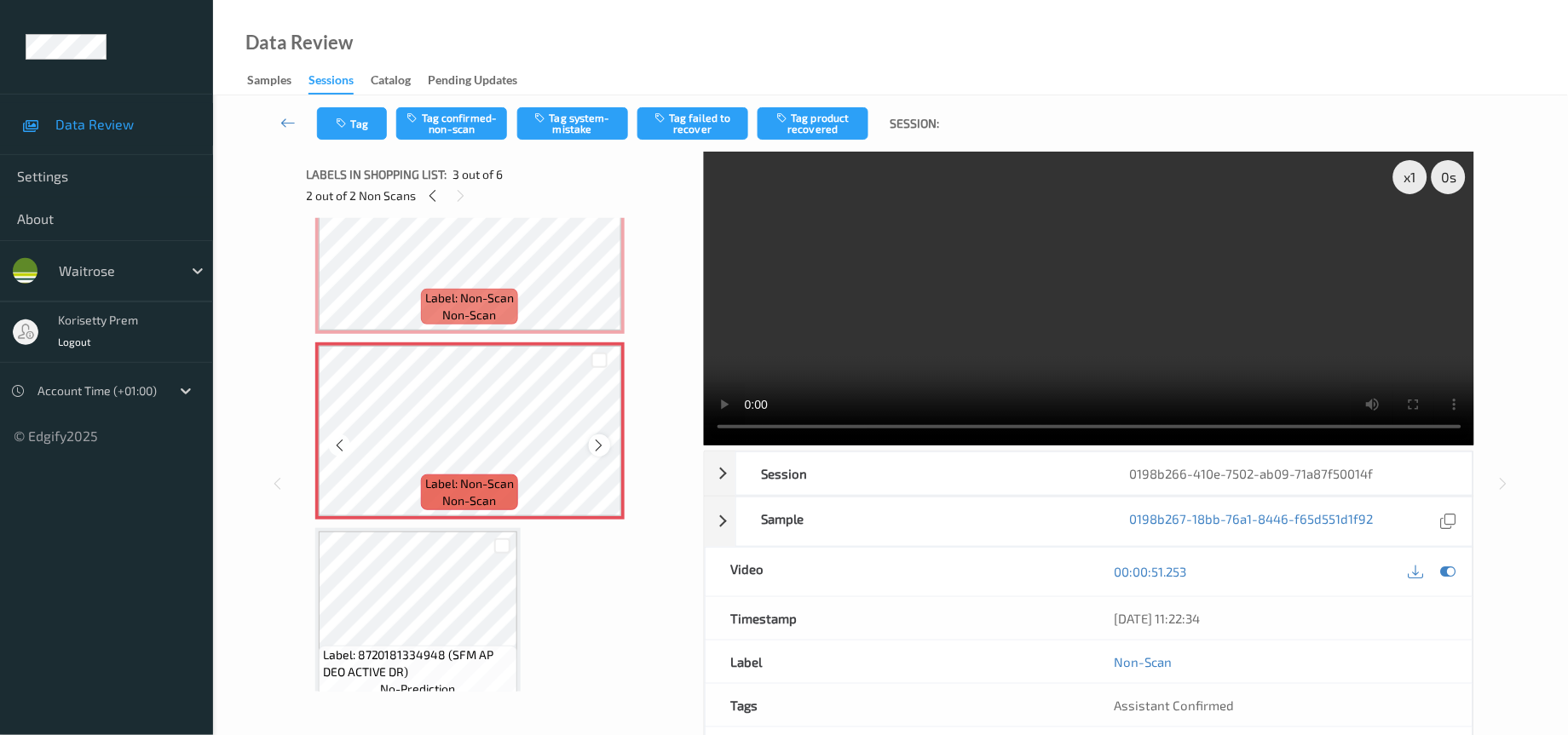
click at [596, 439] on icon at bounding box center [599, 445] width 14 height 15
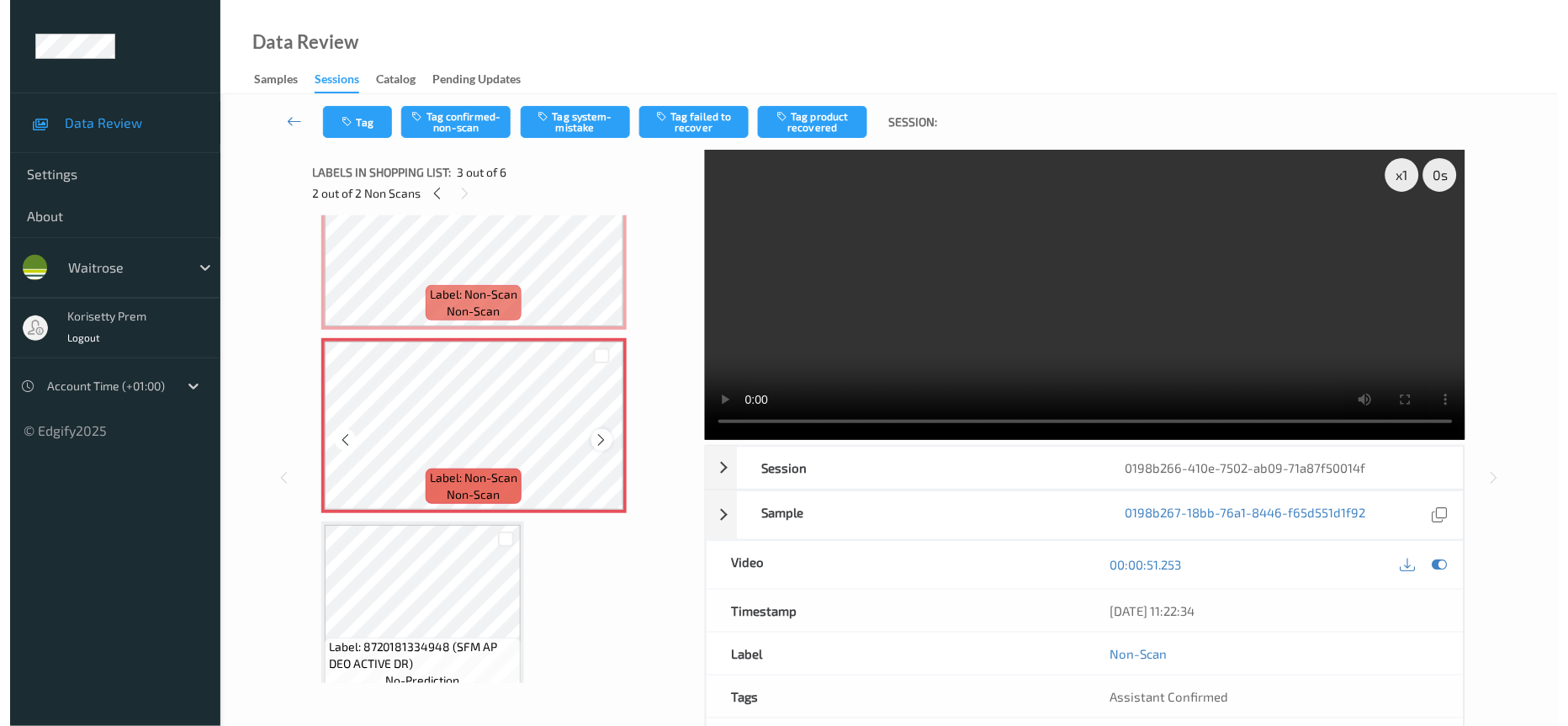
scroll to position [126, 0]
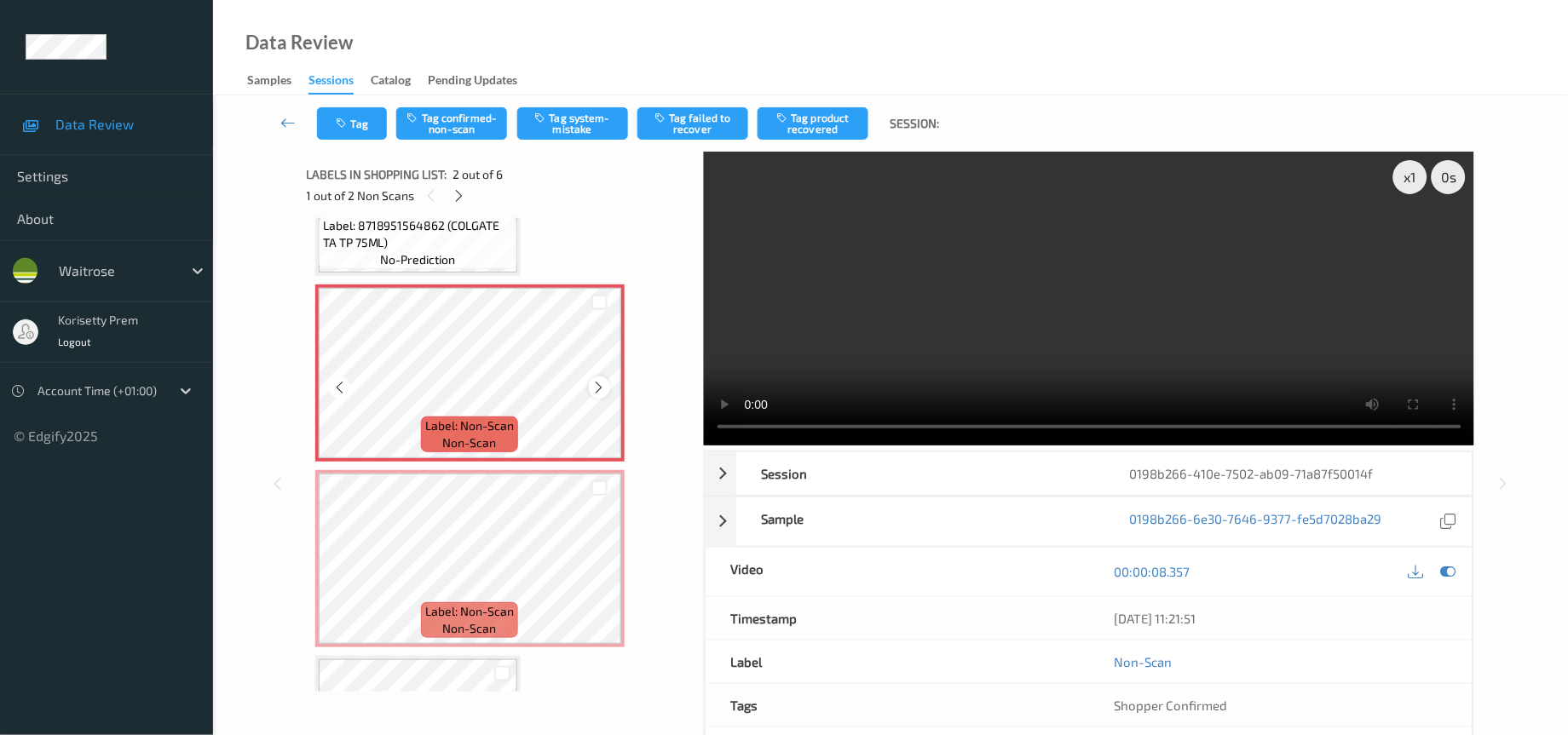
click at [595, 386] on icon at bounding box center [599, 387] width 14 height 15
click at [353, 125] on button "Tag" at bounding box center [352, 124] width 70 height 33
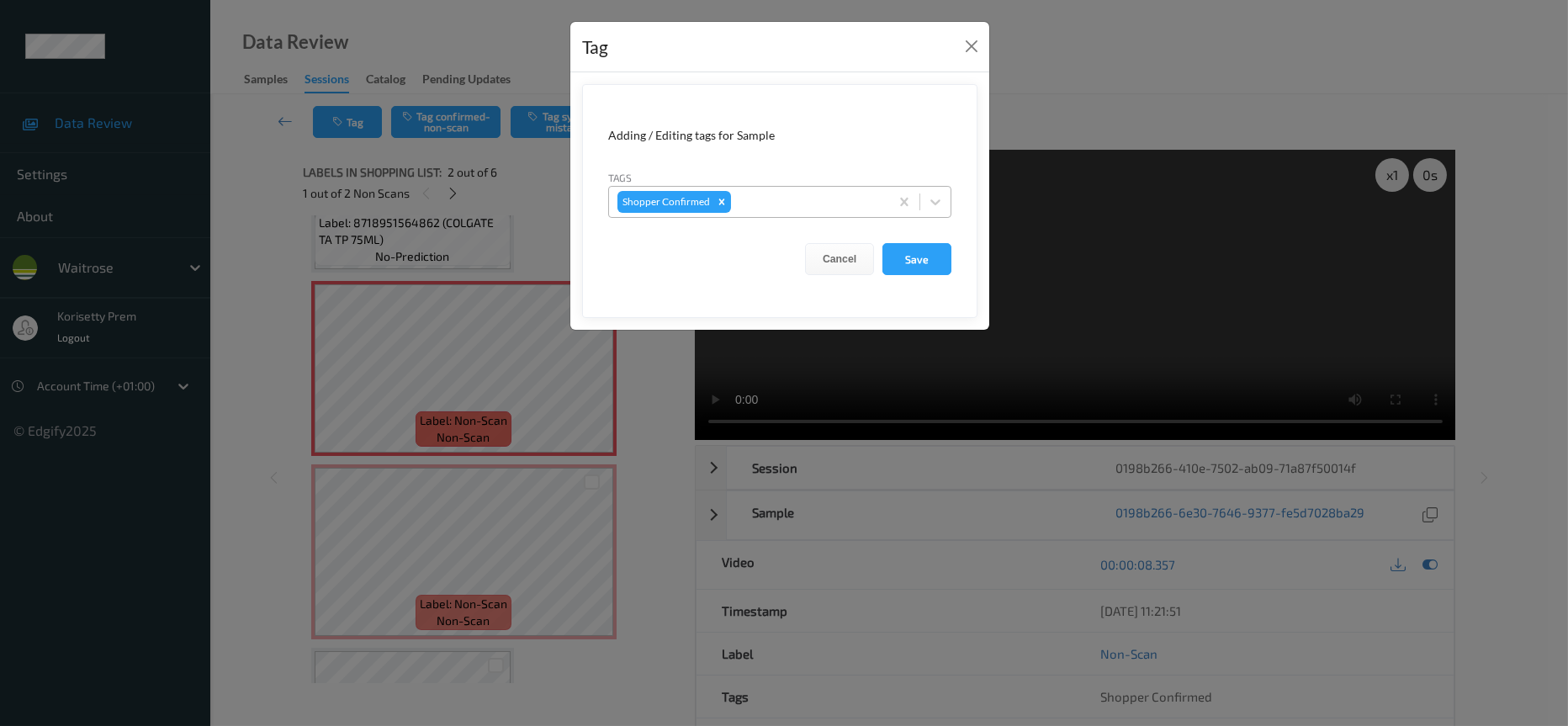
click at [779, 205] on div at bounding box center [807, 202] width 146 height 20
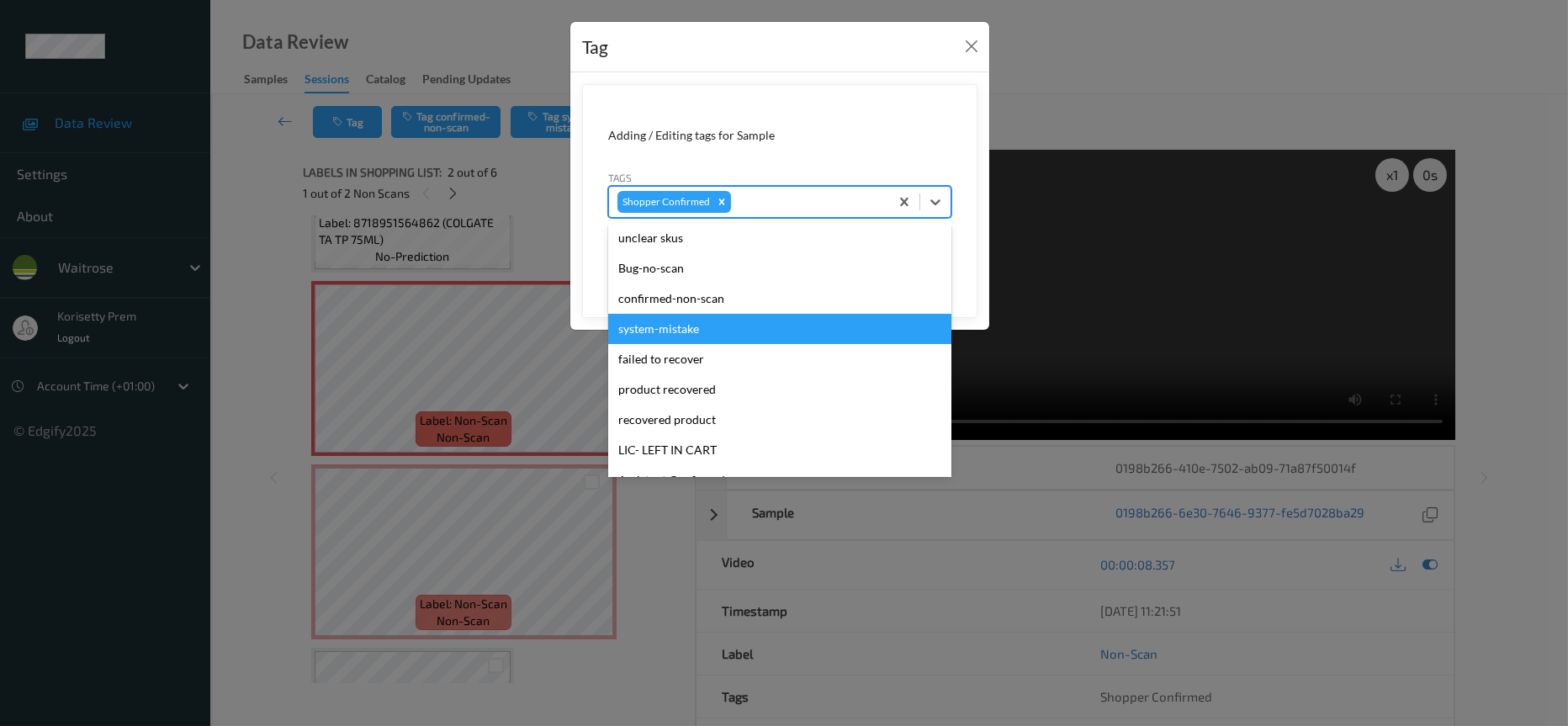
click at [681, 332] on div "system-mistake" at bounding box center [779, 329] width 343 height 31
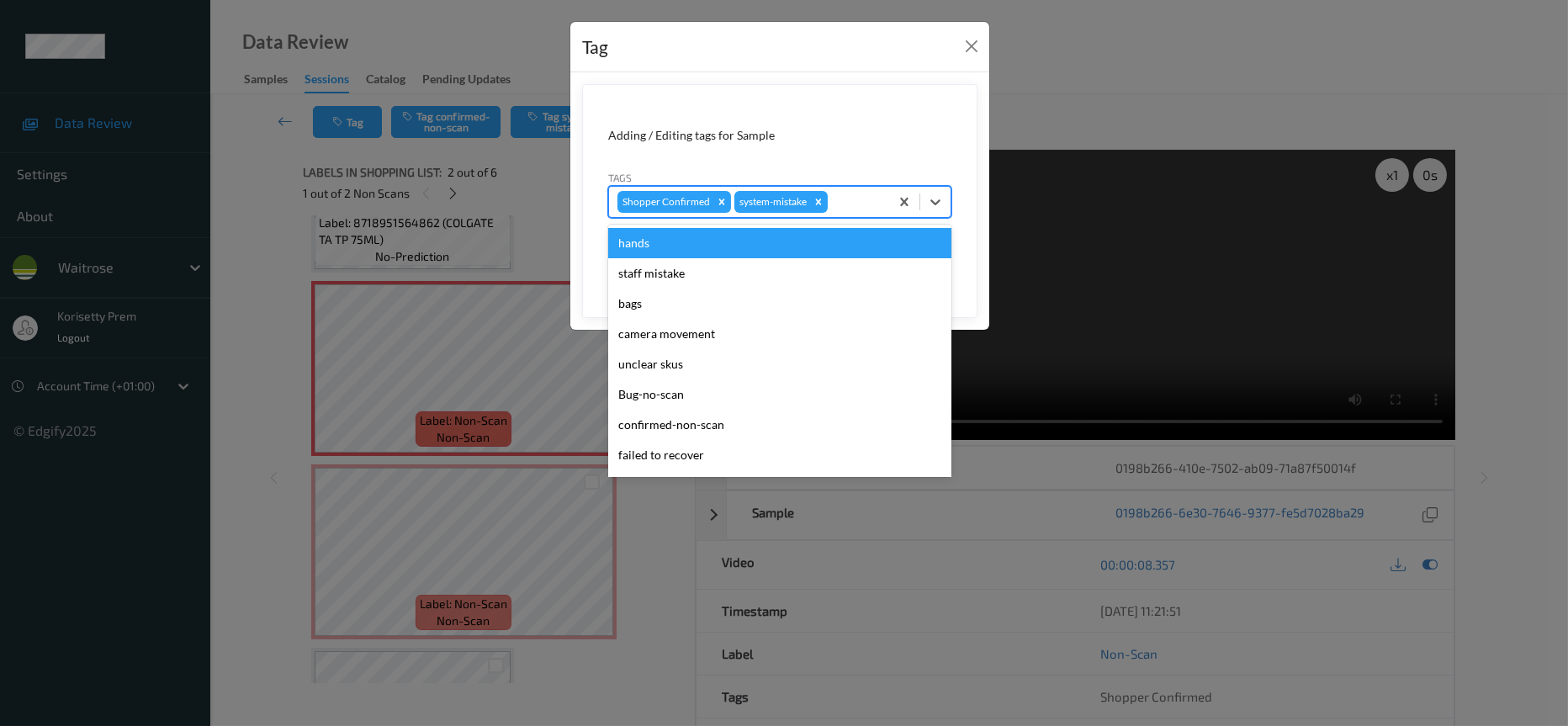
click at [863, 206] on div at bounding box center [856, 202] width 50 height 20
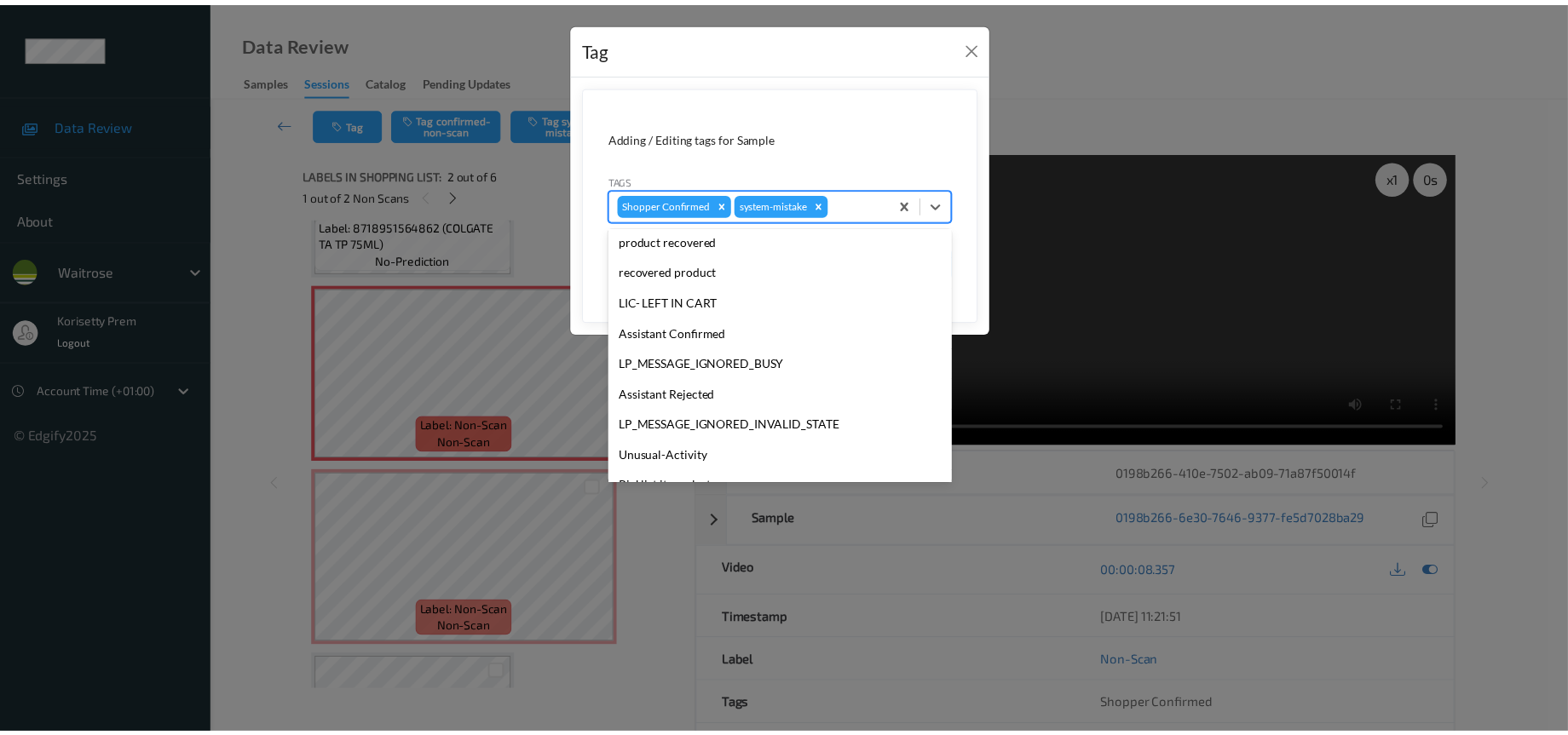
scroll to position [256, 0]
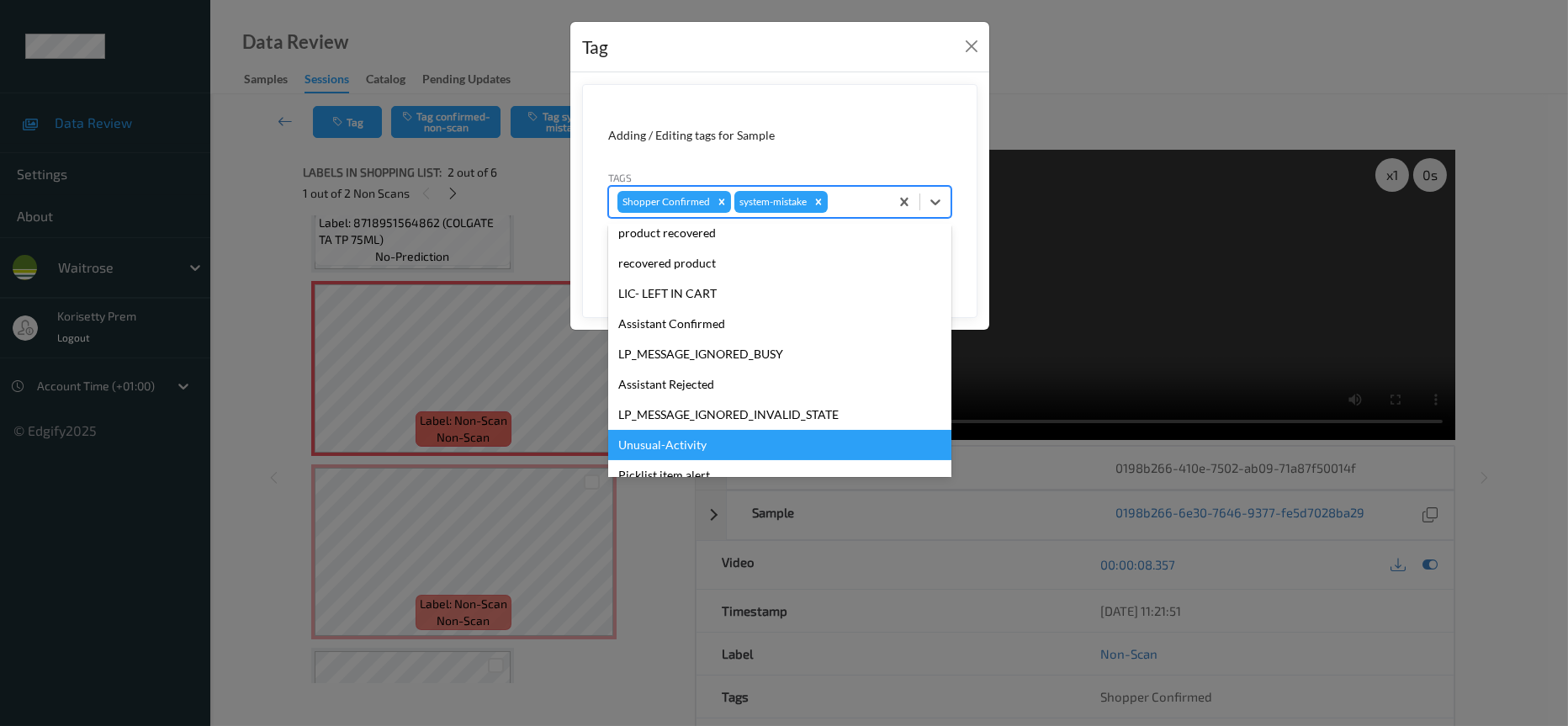
click at [719, 441] on div "Unusual-Activity" at bounding box center [779, 444] width 343 height 31
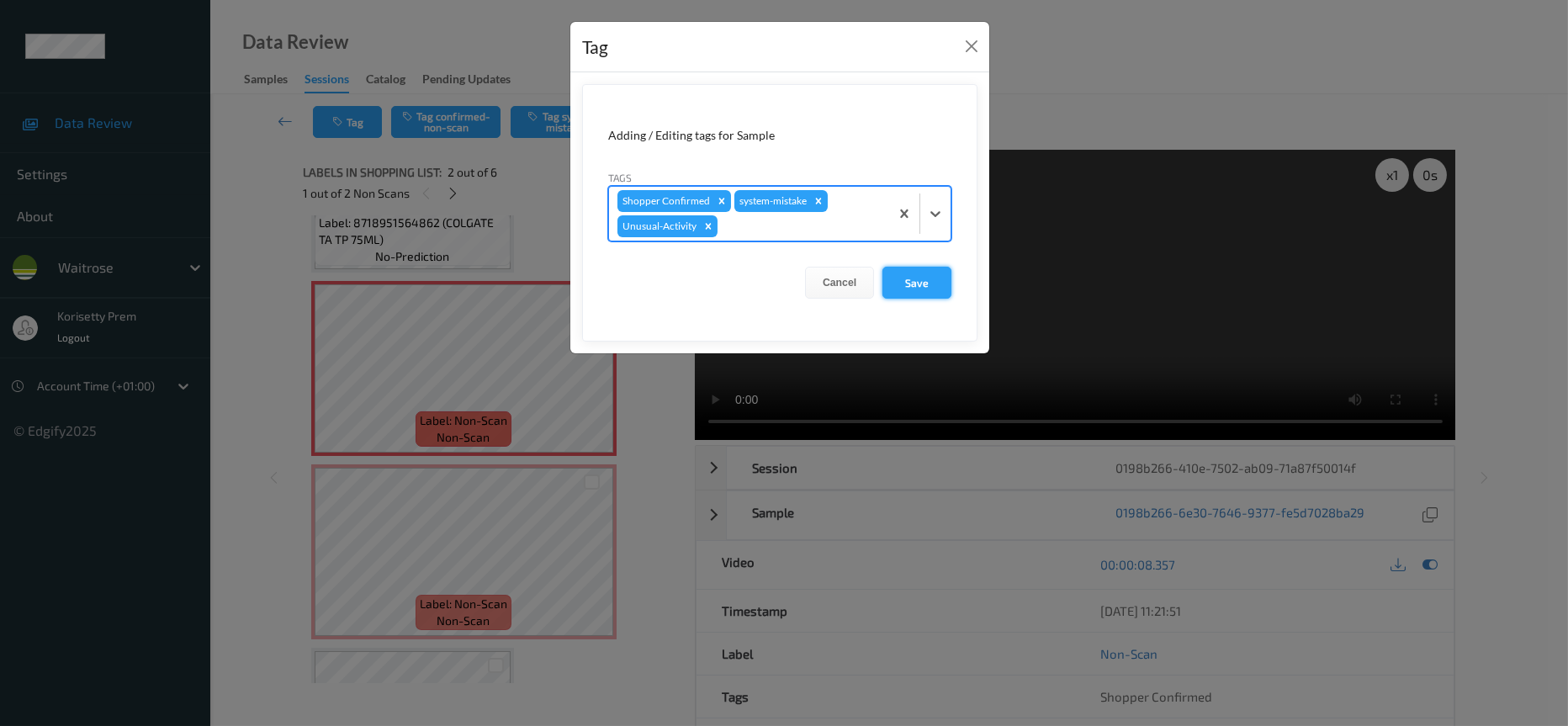
click at [922, 281] on button "Save" at bounding box center [916, 282] width 69 height 32
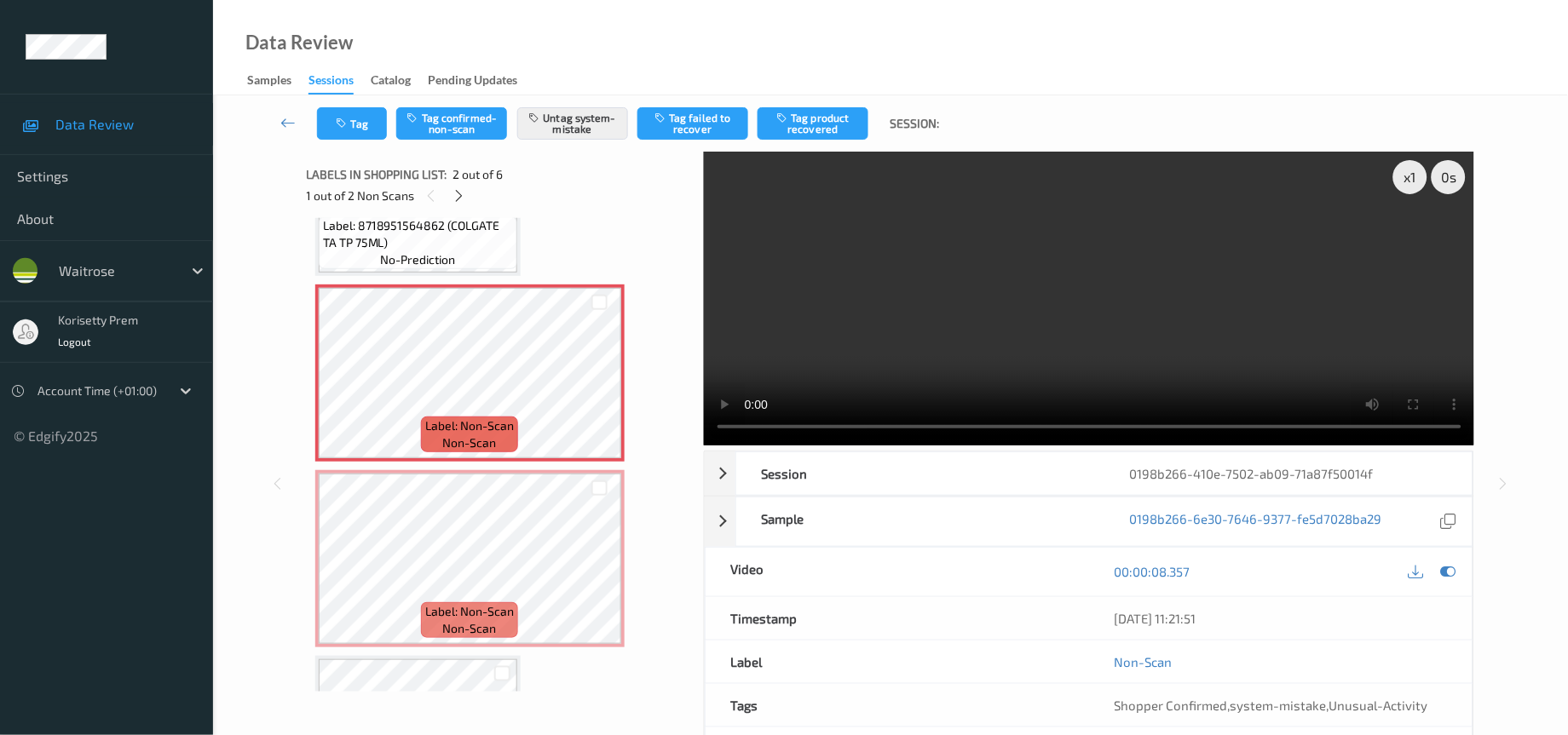
click at [877, 333] on video at bounding box center [1090, 299] width 771 height 294
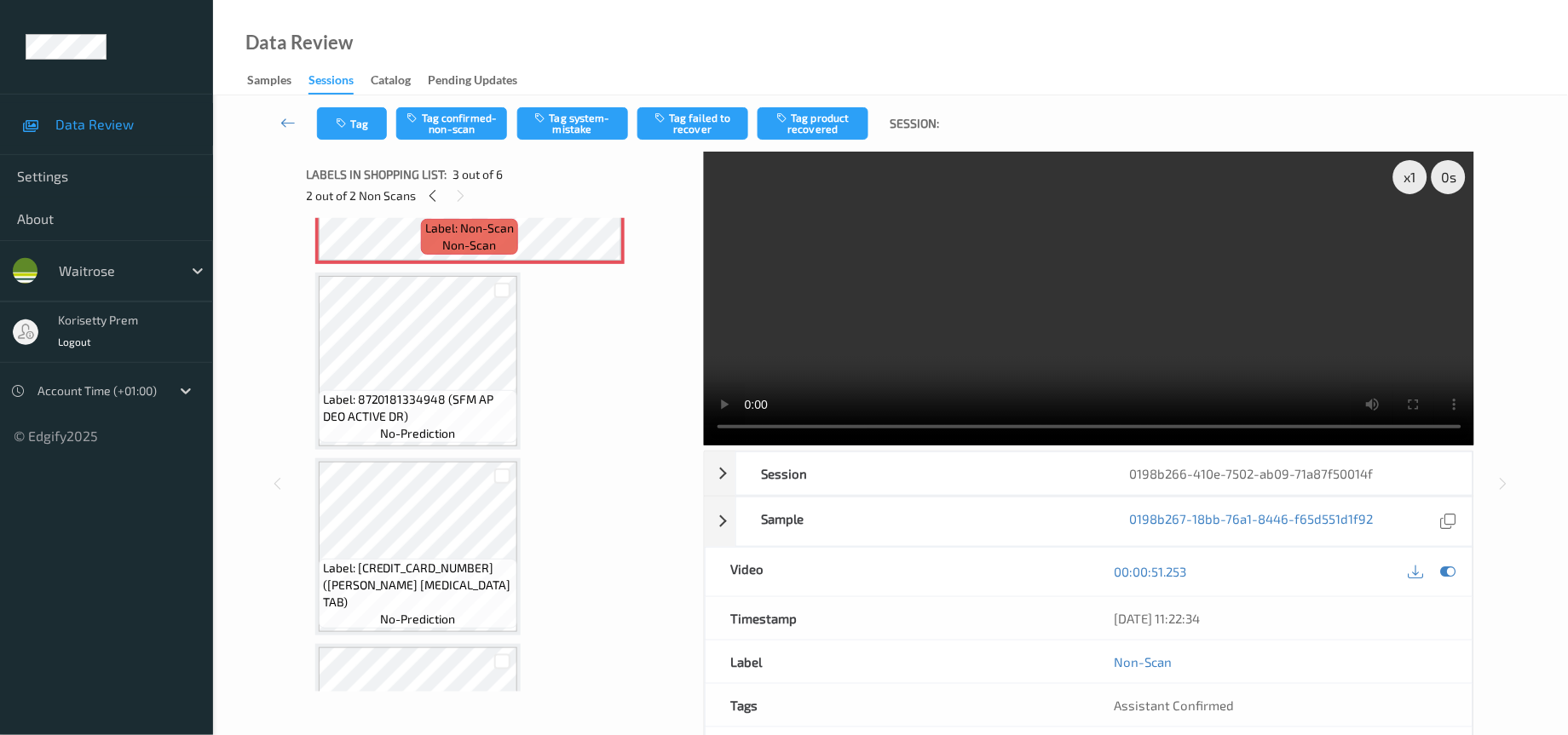
scroll to position [635, 0]
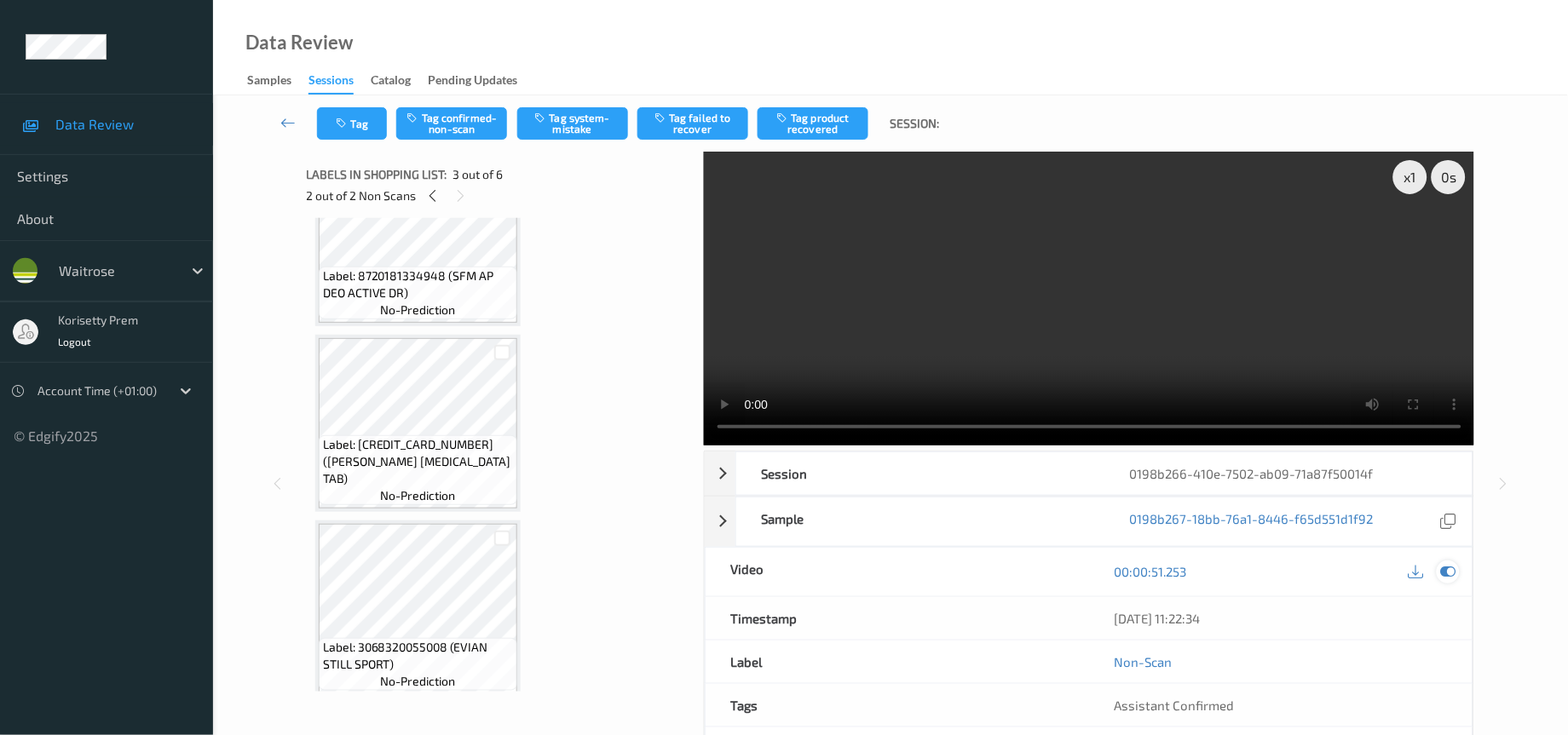
click at [1445, 570] on icon at bounding box center [1449, 572] width 15 height 15
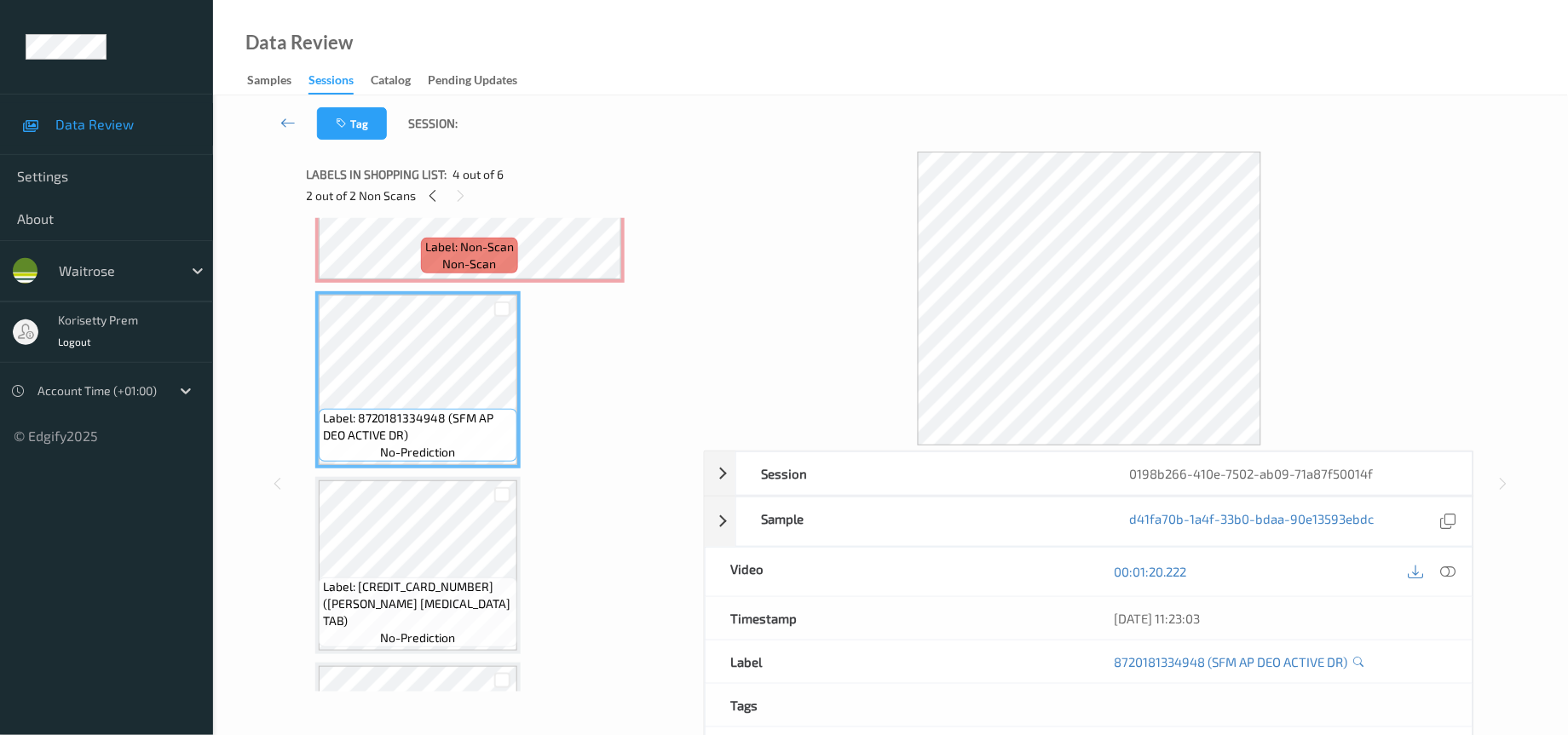
scroll to position [507, 0]
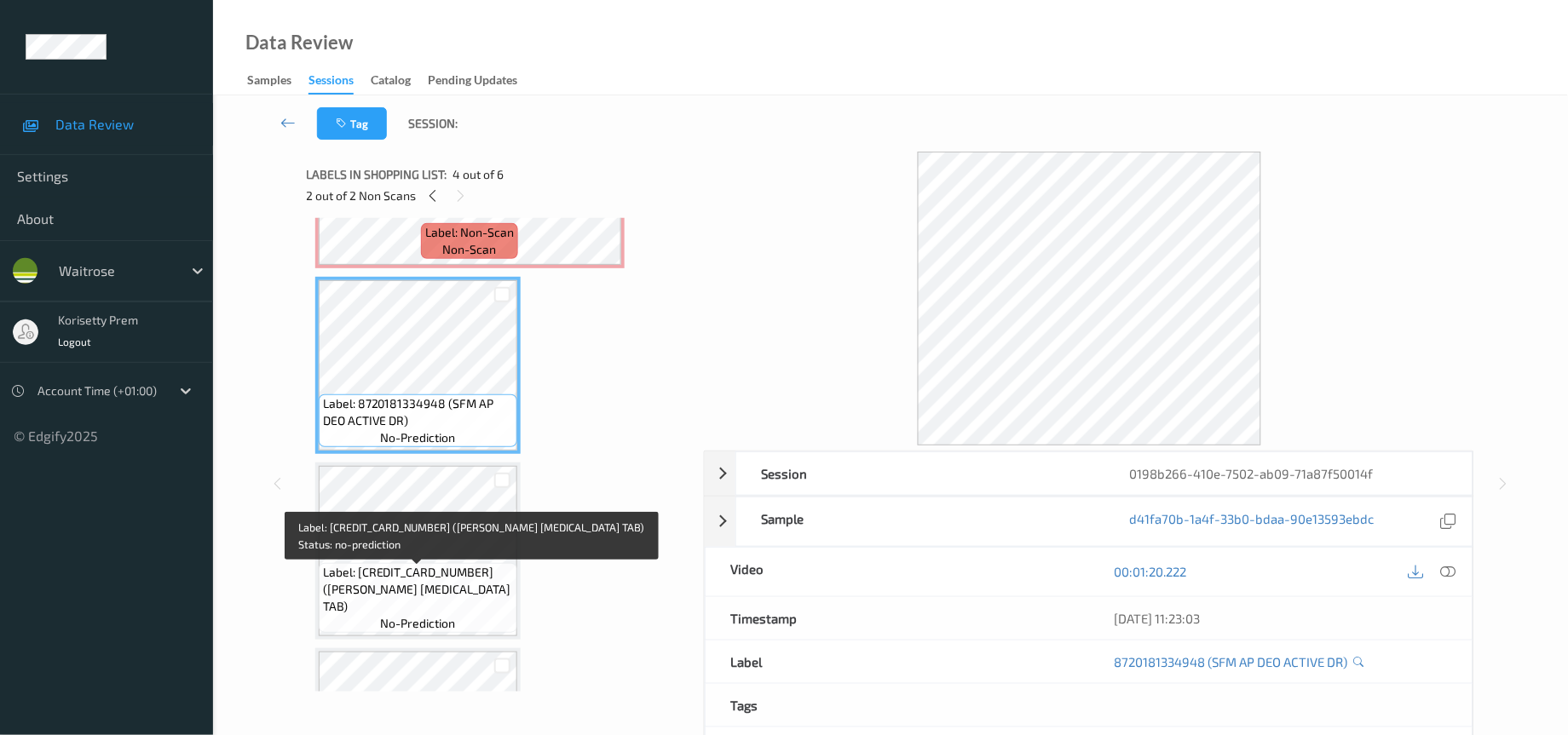
click at [423, 573] on span "Label: 5000169433294 (WR ESS IBUPROFEN TAB)" at bounding box center [417, 590] width 190 height 52
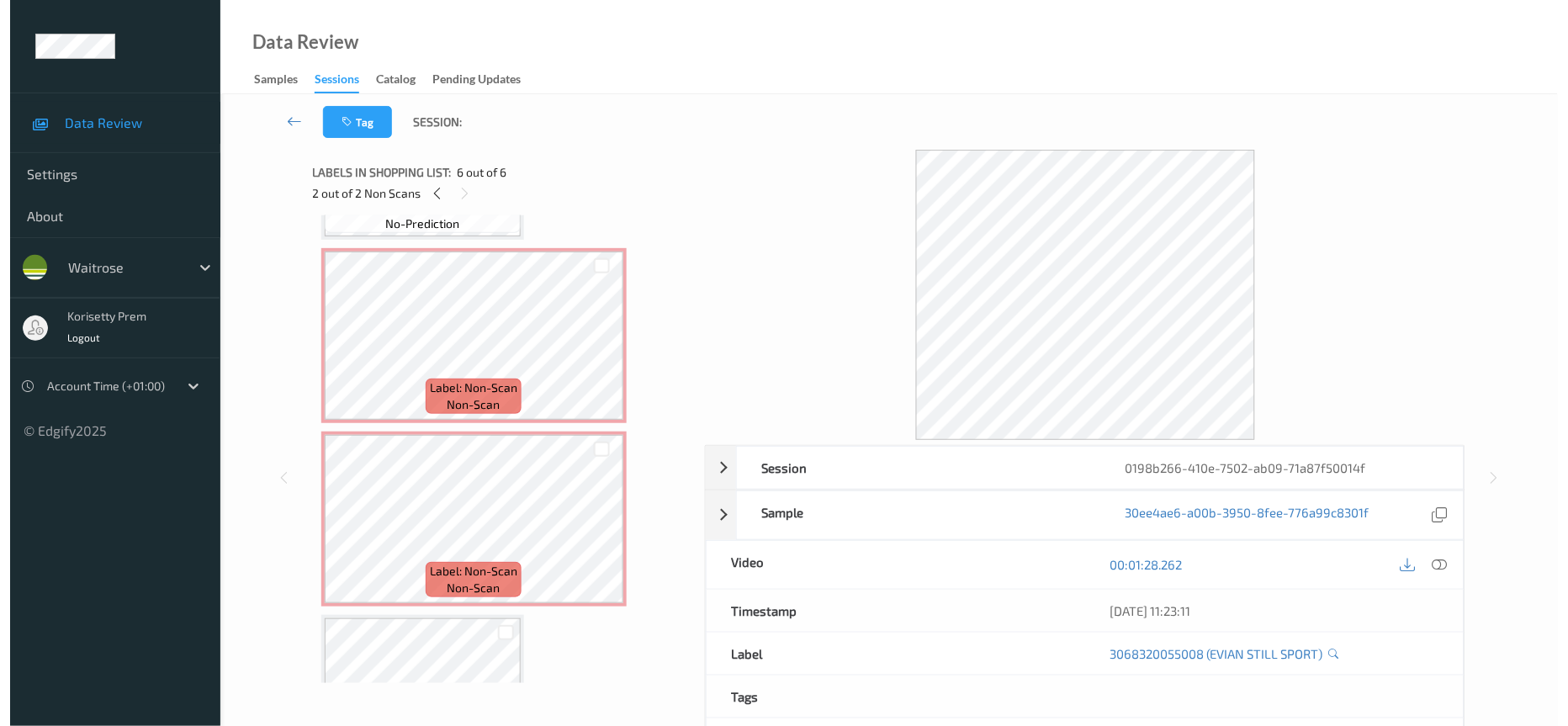
scroll to position [122, 0]
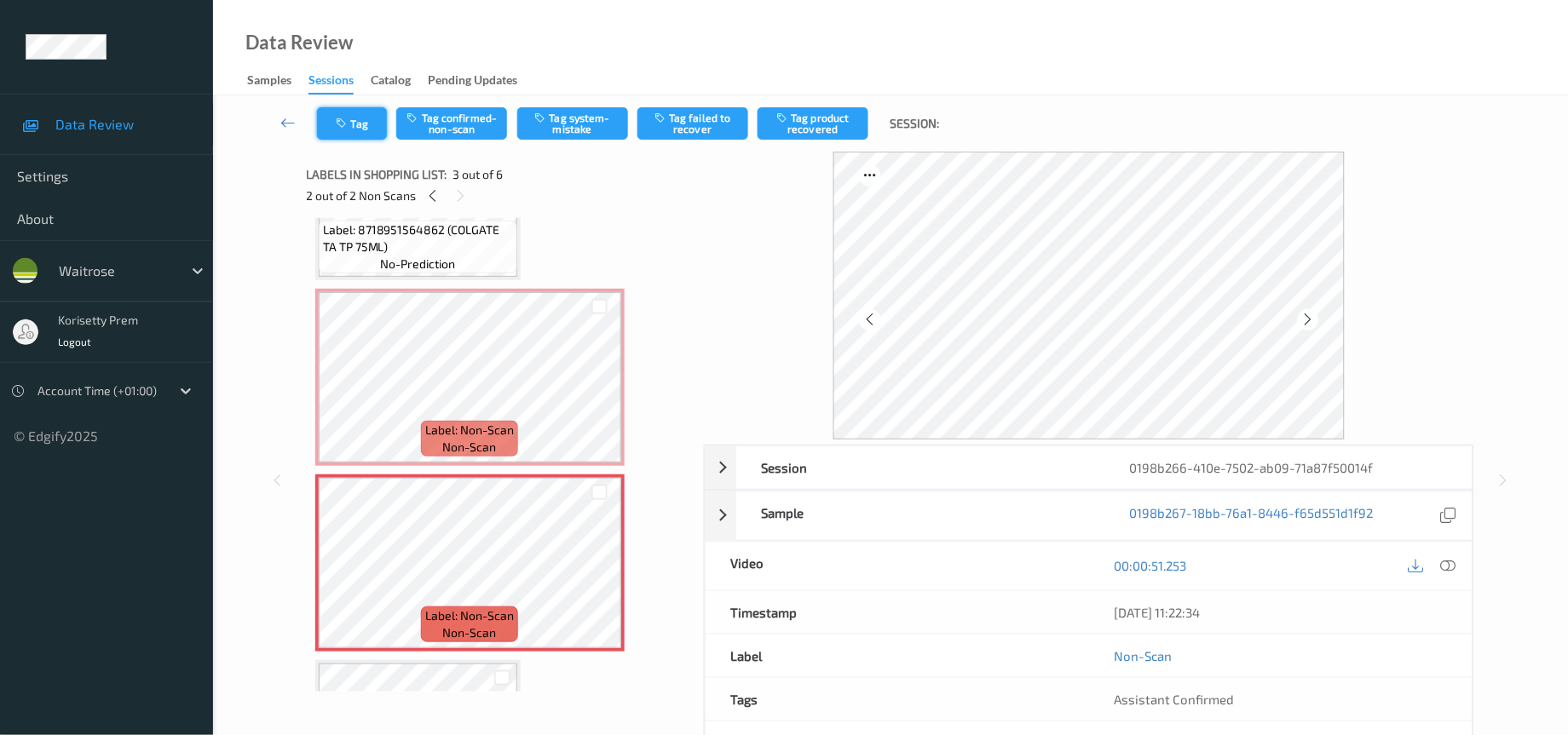
click at [350, 128] on icon "button" at bounding box center [343, 123] width 14 height 12
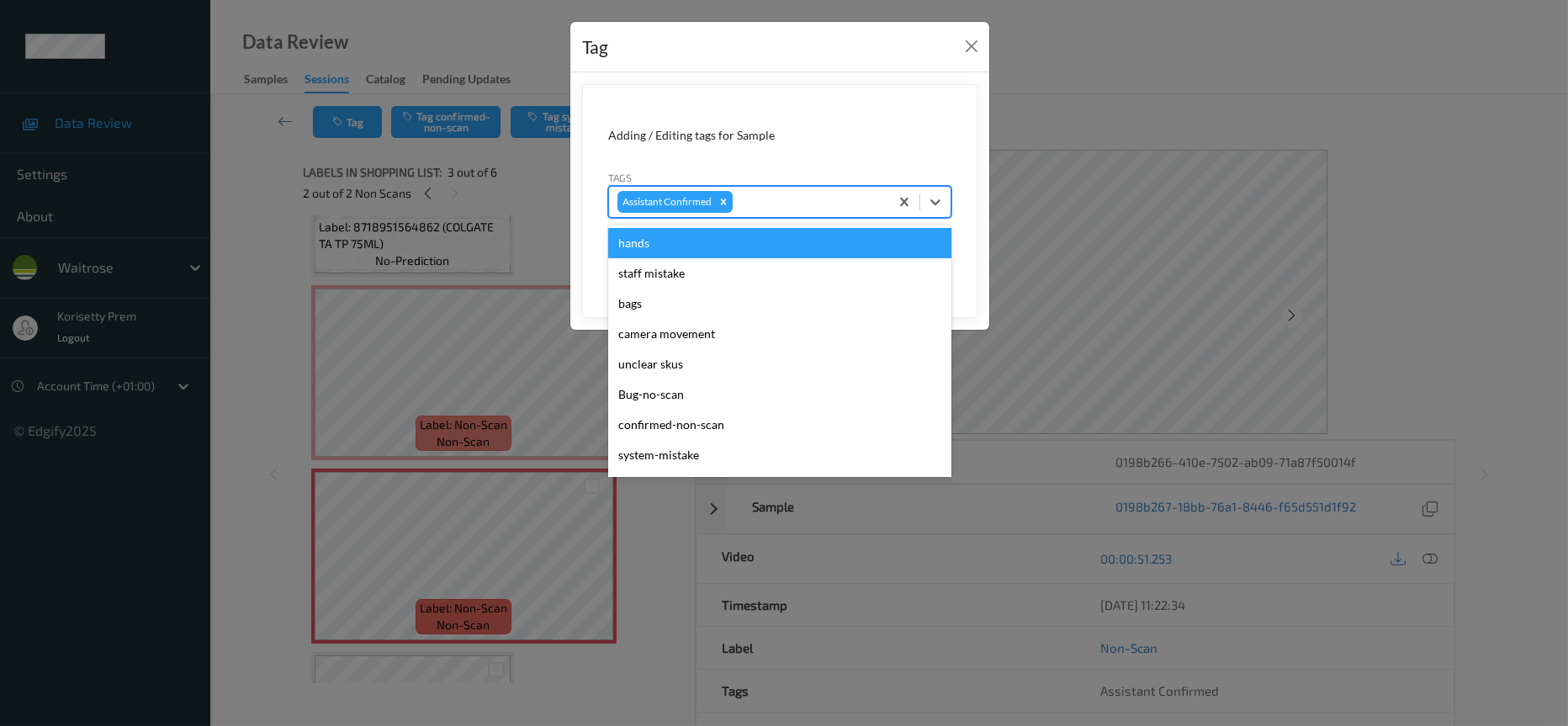
click at [788, 205] on div at bounding box center [808, 202] width 144 height 20
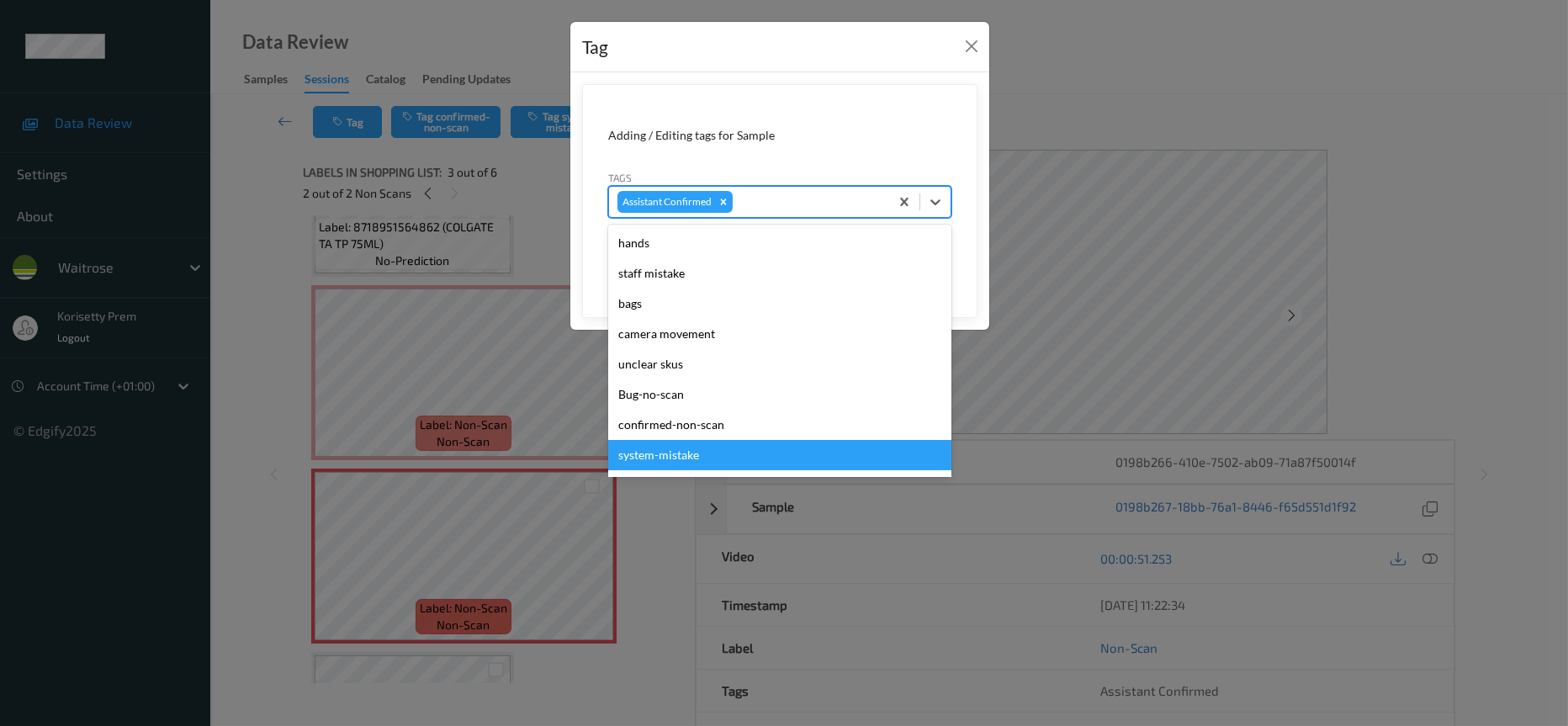
click at [660, 456] on div "system-mistake" at bounding box center [779, 455] width 343 height 31
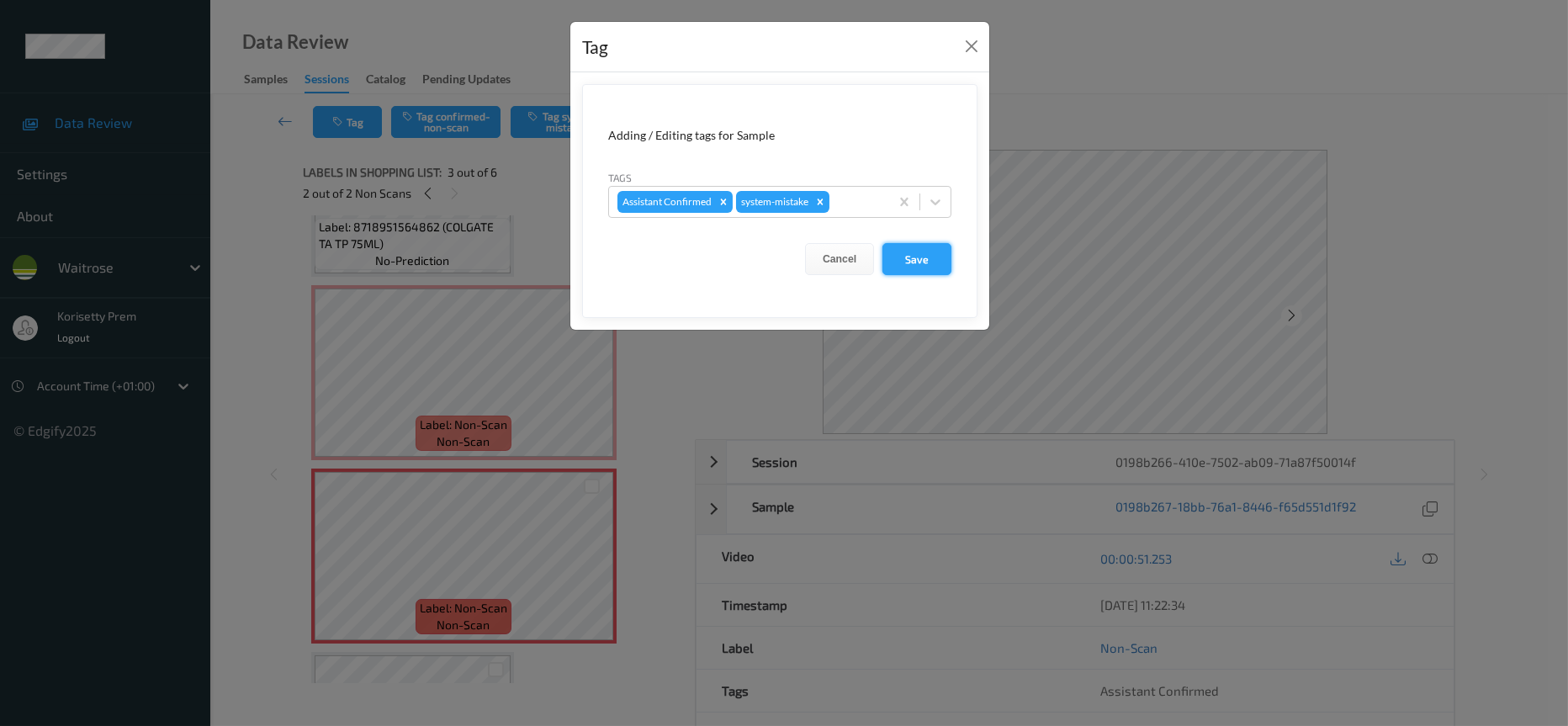
click at [934, 257] on button "Save" at bounding box center [916, 259] width 69 height 32
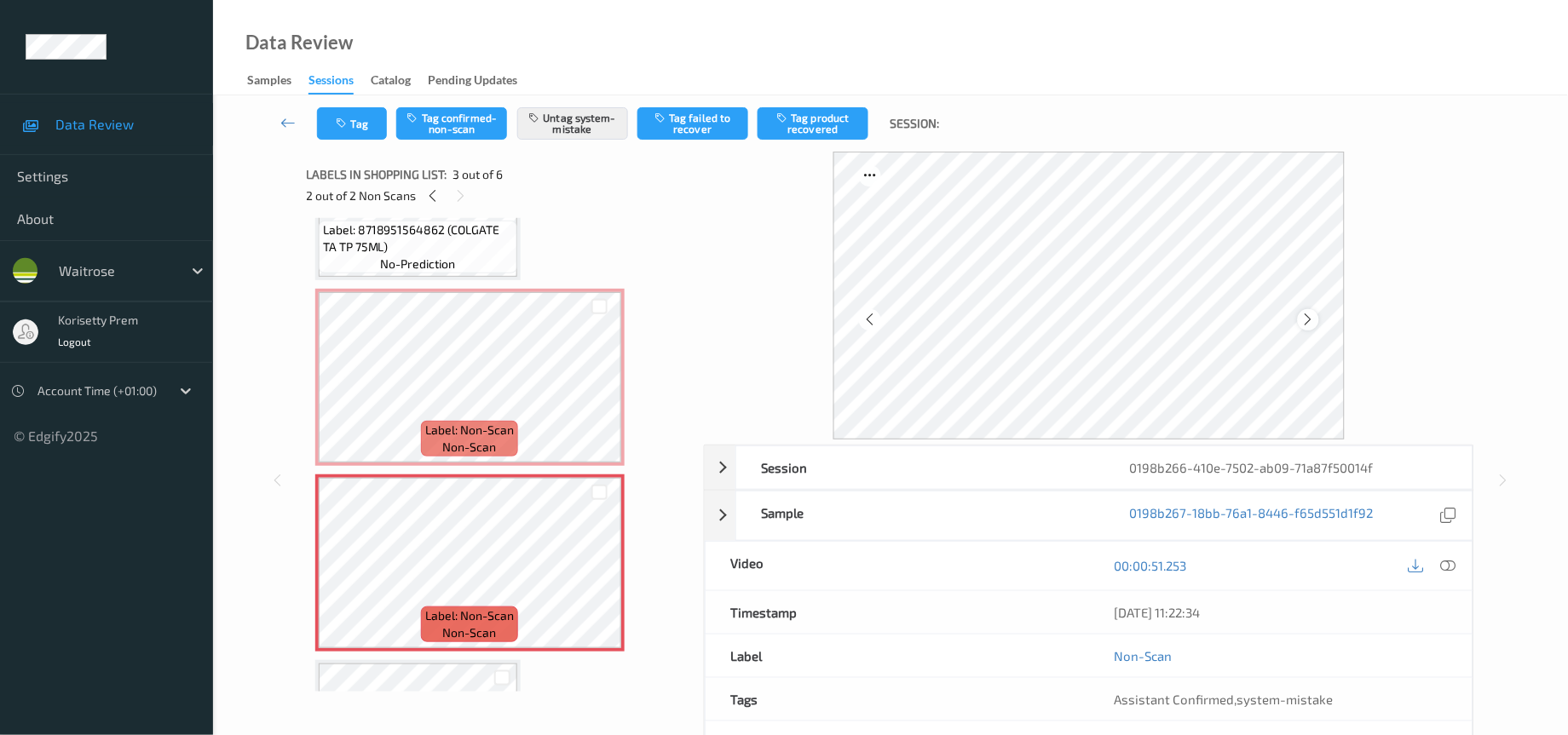
click at [1307, 316] on icon at bounding box center [1308, 320] width 14 height 15
click at [1445, 565] on icon at bounding box center [1449, 565] width 15 height 15
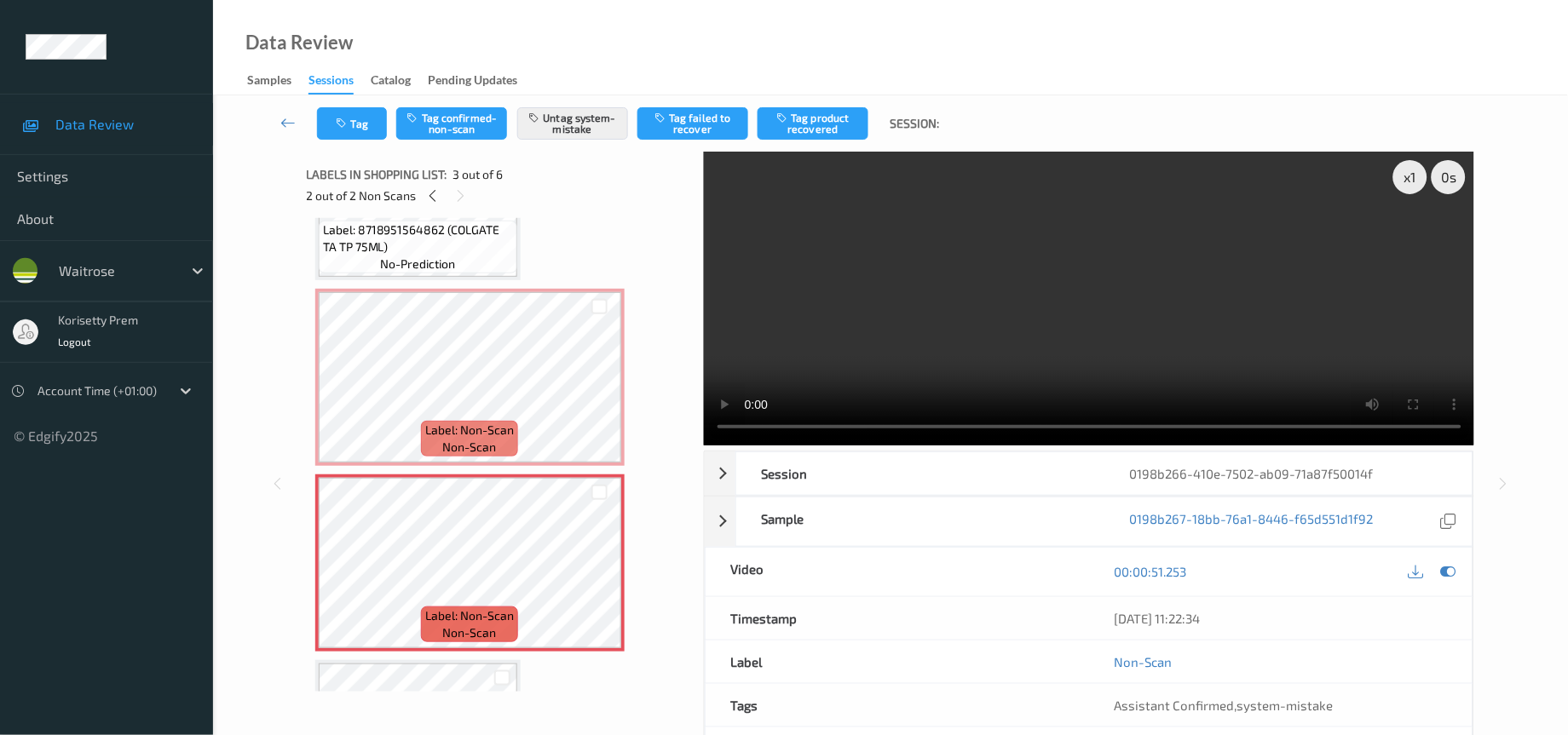
click at [828, 327] on video at bounding box center [1090, 299] width 771 height 294
click at [1173, 288] on video at bounding box center [1090, 299] width 771 height 294
click at [356, 134] on button "Tag" at bounding box center [352, 124] width 70 height 33
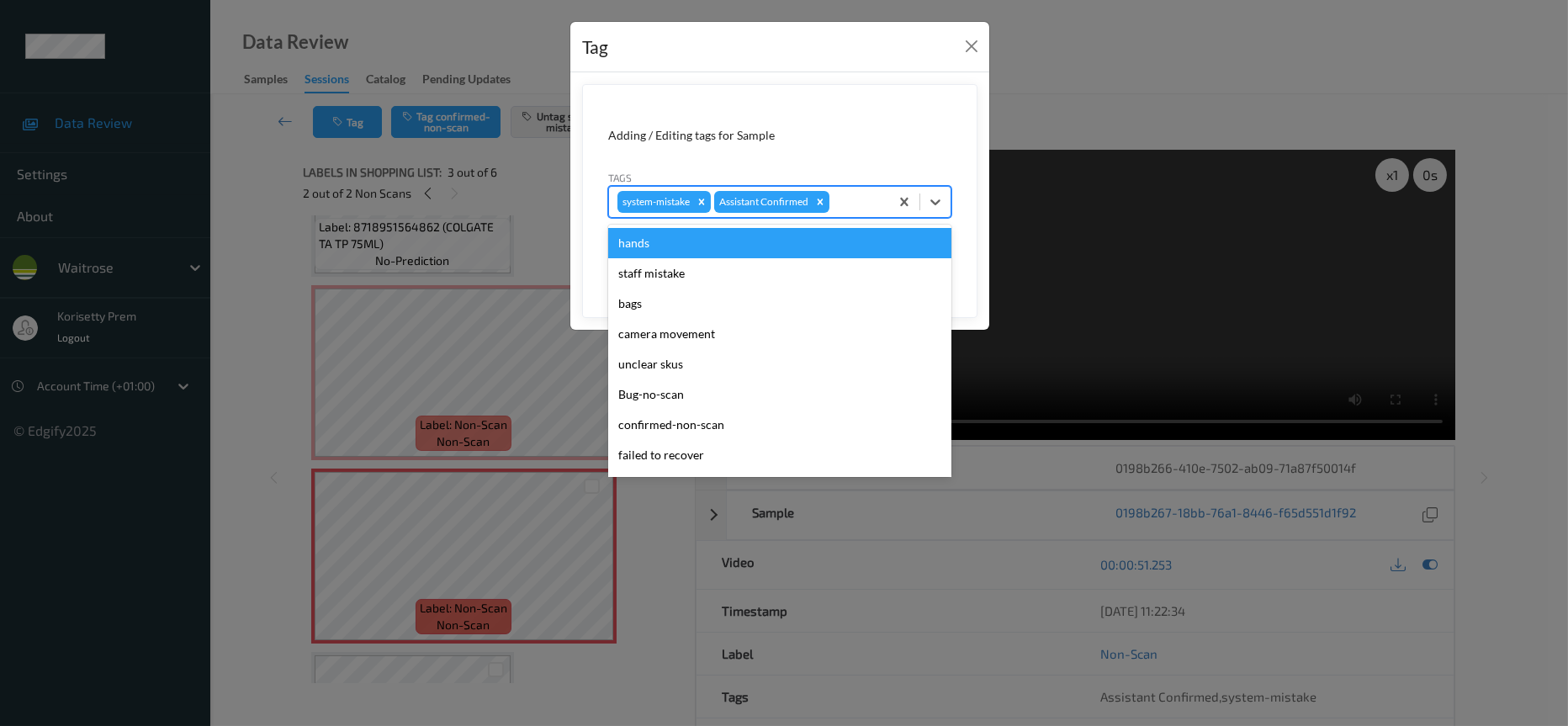
click at [852, 207] on div at bounding box center [857, 202] width 48 height 20
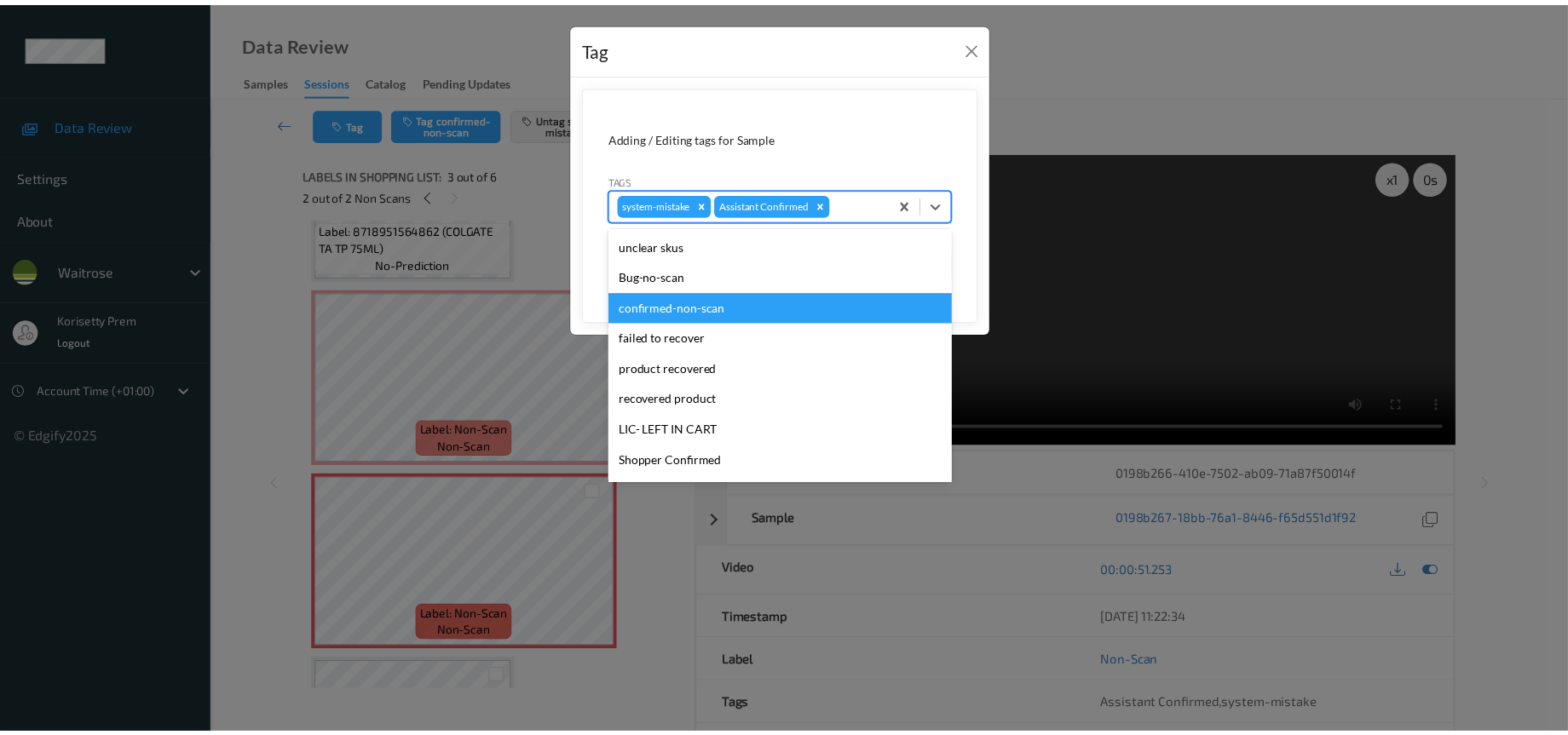
scroll to position [256, 0]
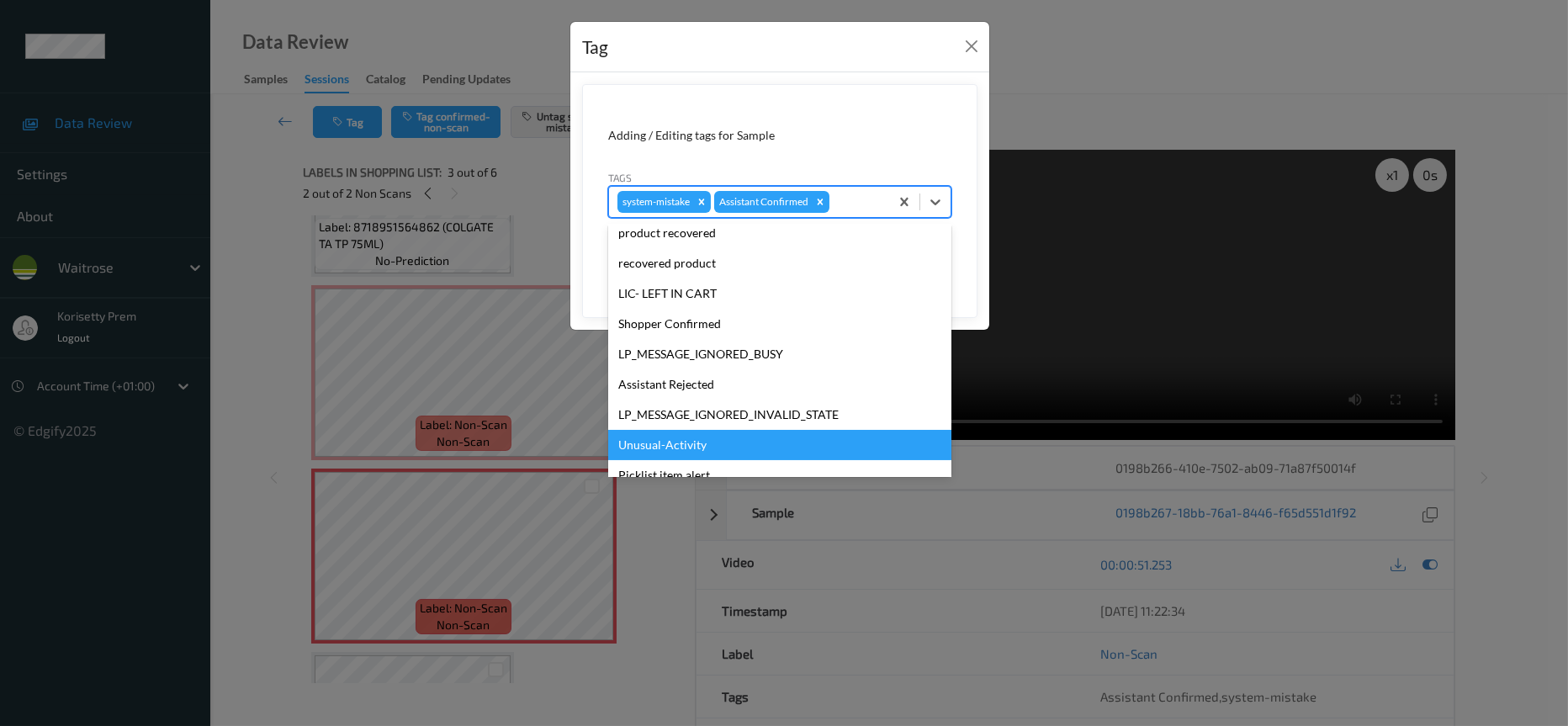
click at [665, 436] on div "Unusual-Activity" at bounding box center [779, 444] width 343 height 31
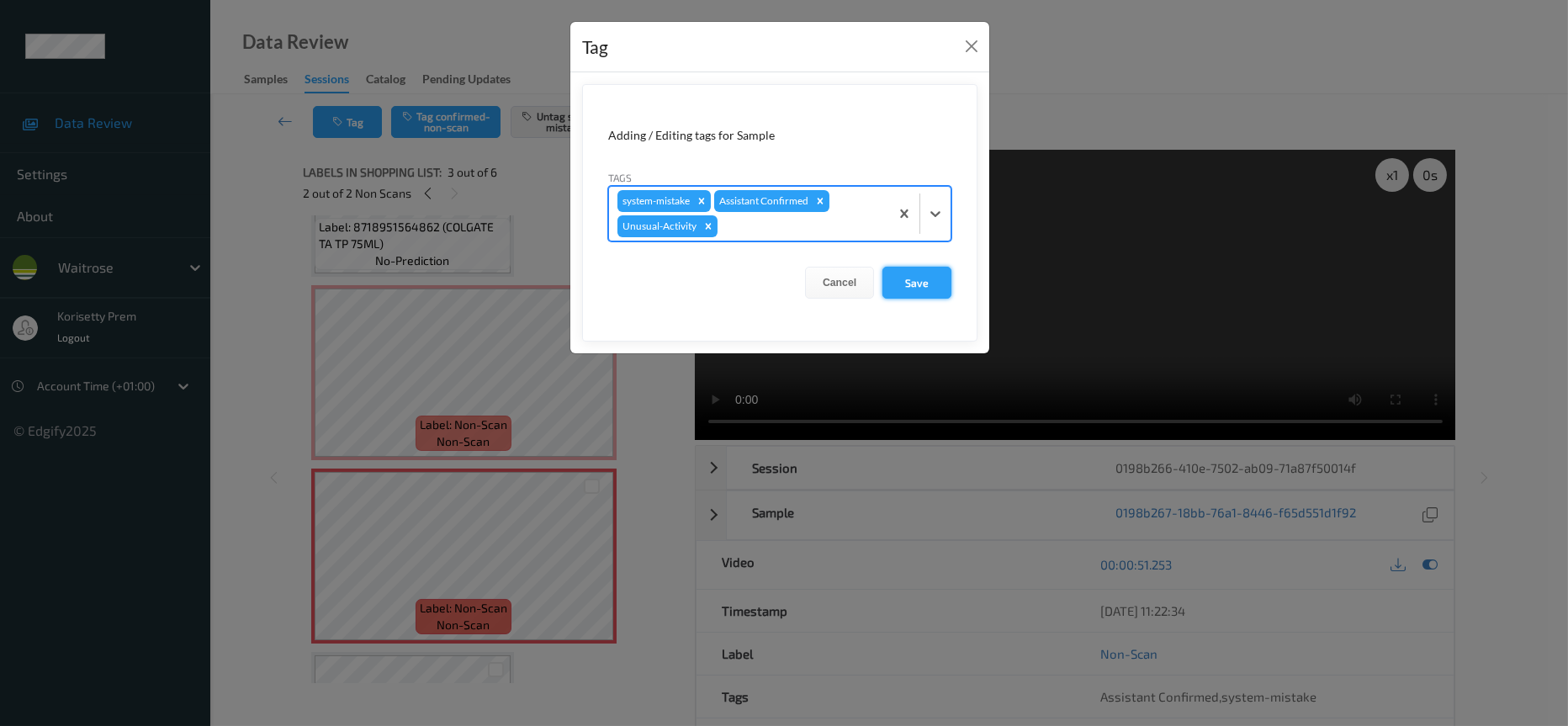
click at [909, 285] on button "Save" at bounding box center [916, 282] width 69 height 32
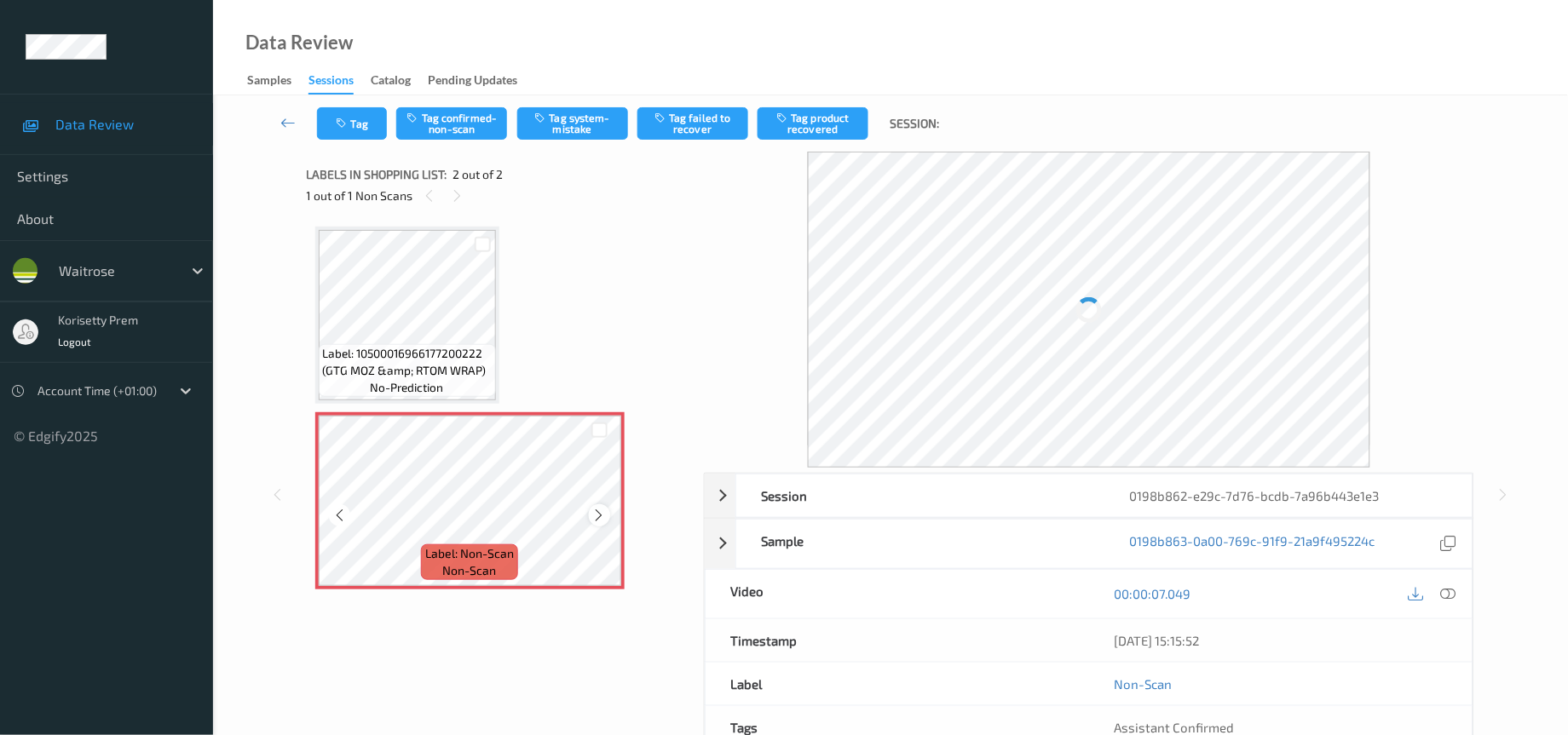
click at [596, 512] on icon at bounding box center [599, 516] width 14 height 15
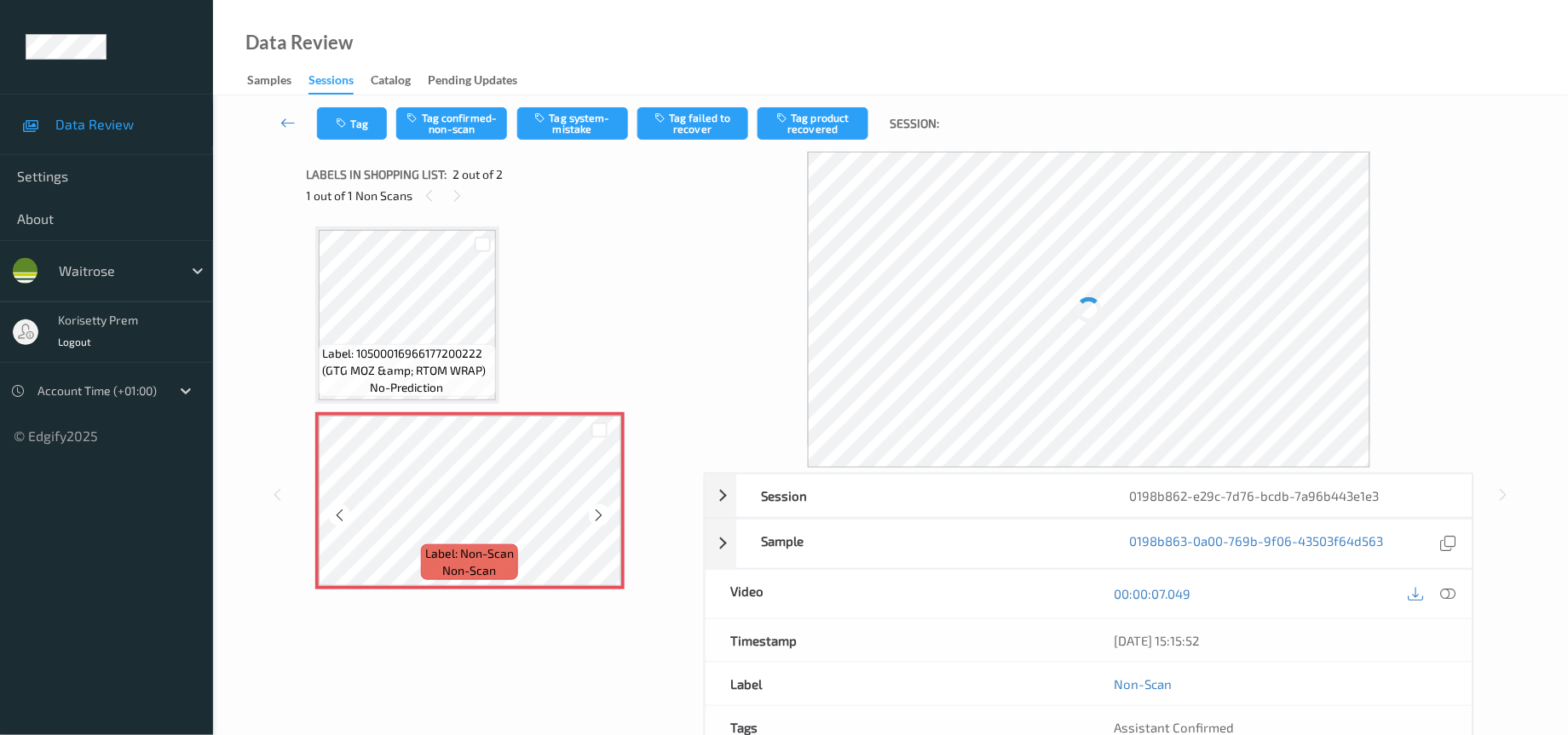
click at [596, 512] on icon at bounding box center [599, 516] width 14 height 15
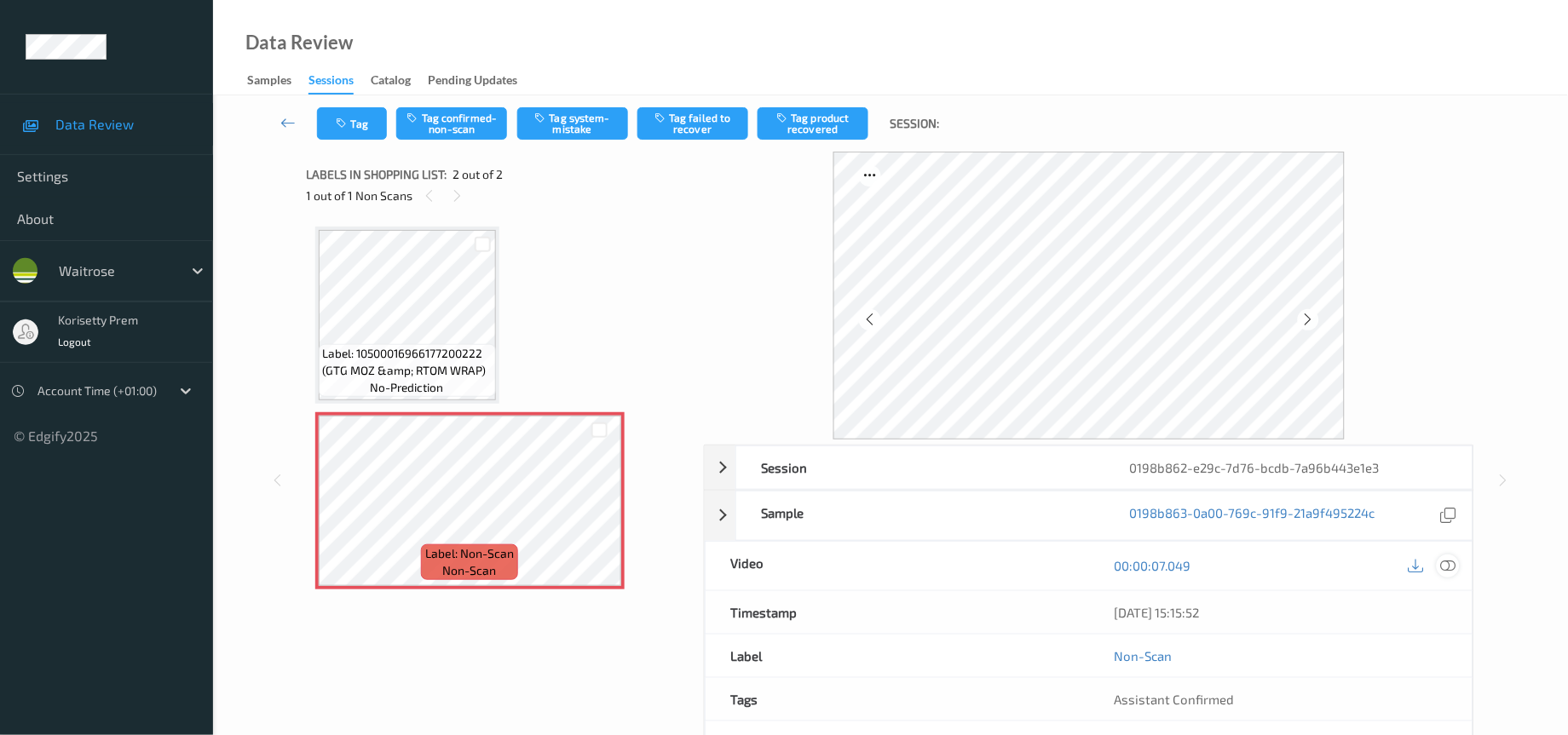
click at [1445, 569] on icon at bounding box center [1449, 565] width 15 height 15
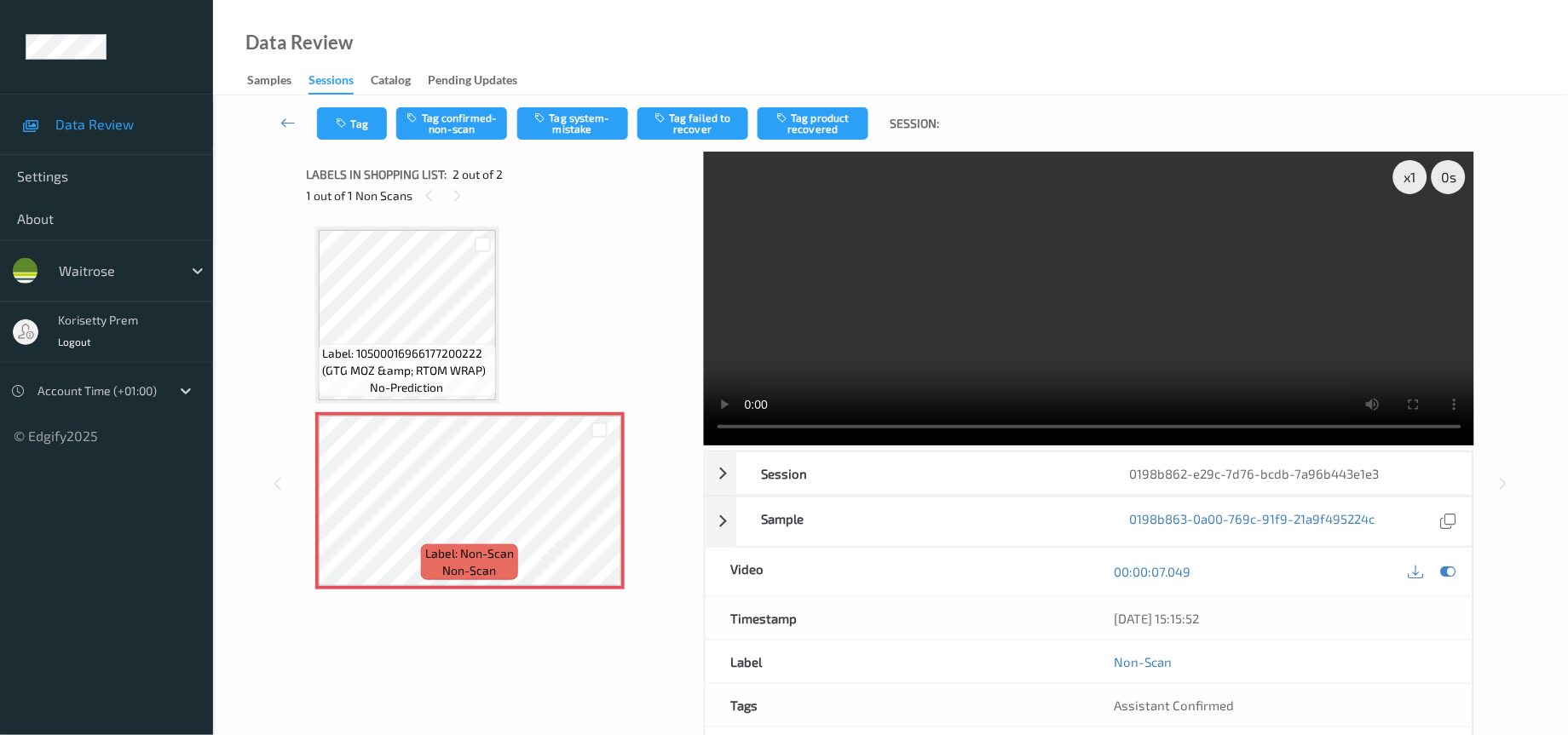
click at [1108, 319] on video at bounding box center [1090, 299] width 771 height 294
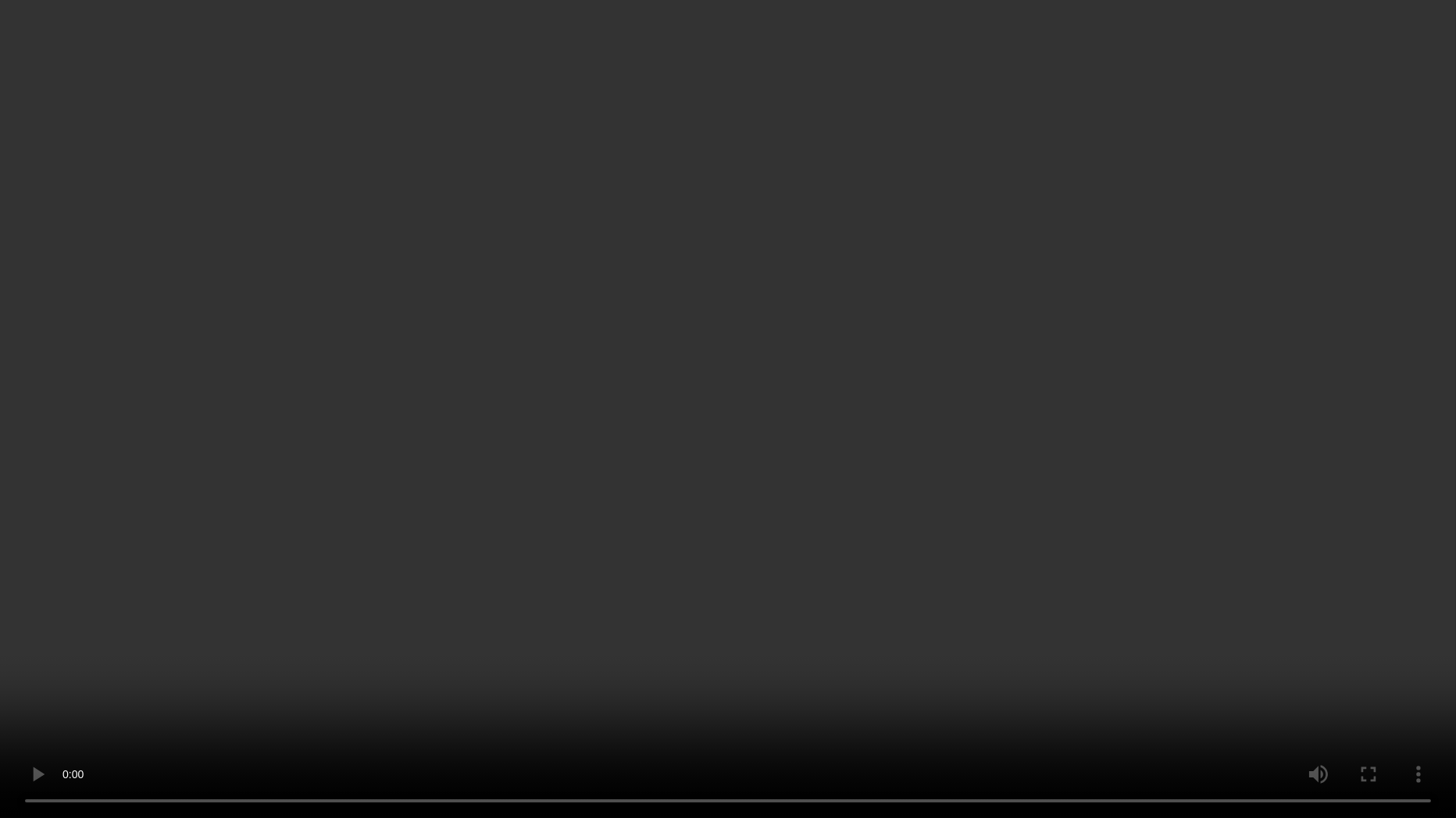
click at [1111, 603] on video at bounding box center [728, 409] width 1456 height 818
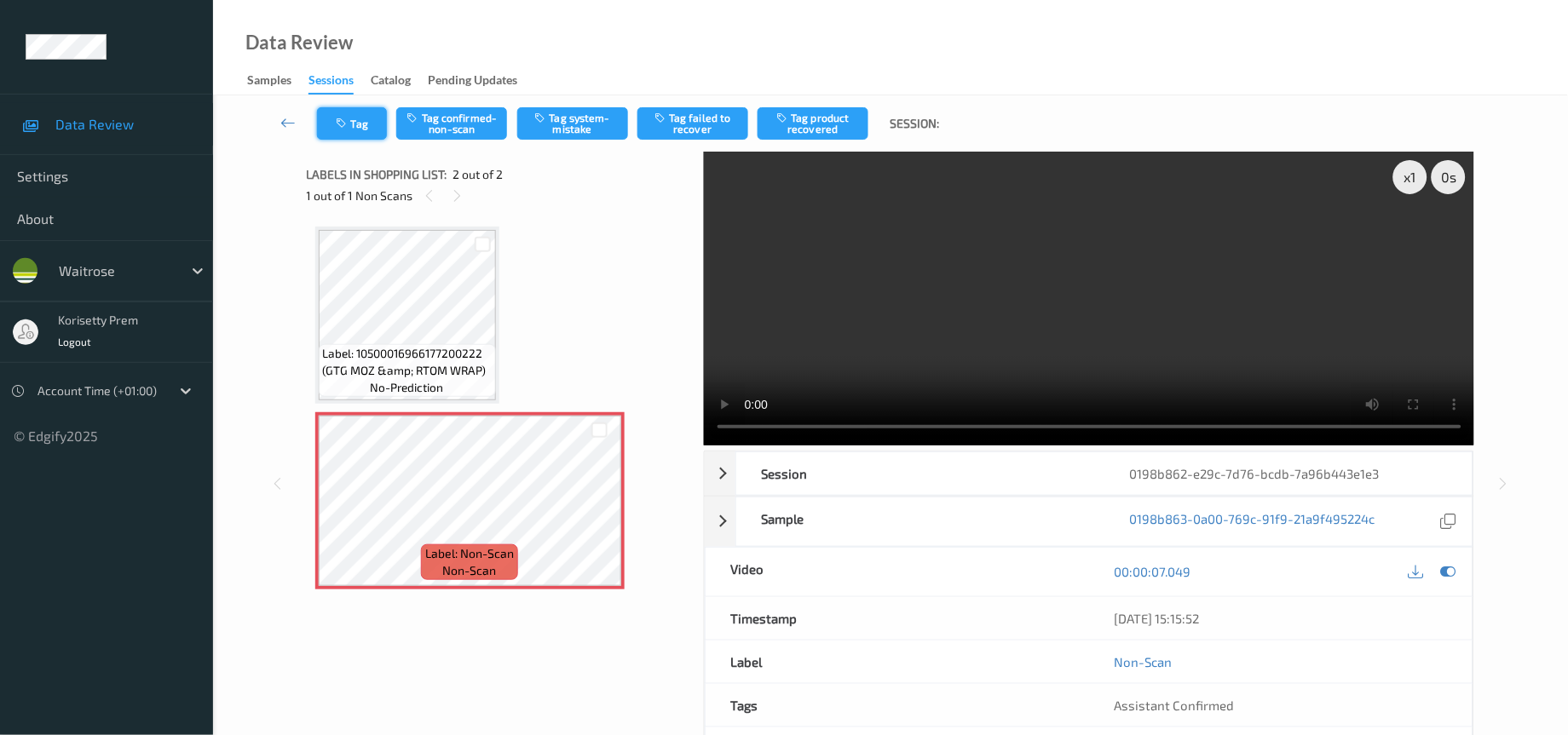
click at [345, 108] on button "Tag" at bounding box center [352, 124] width 70 height 33
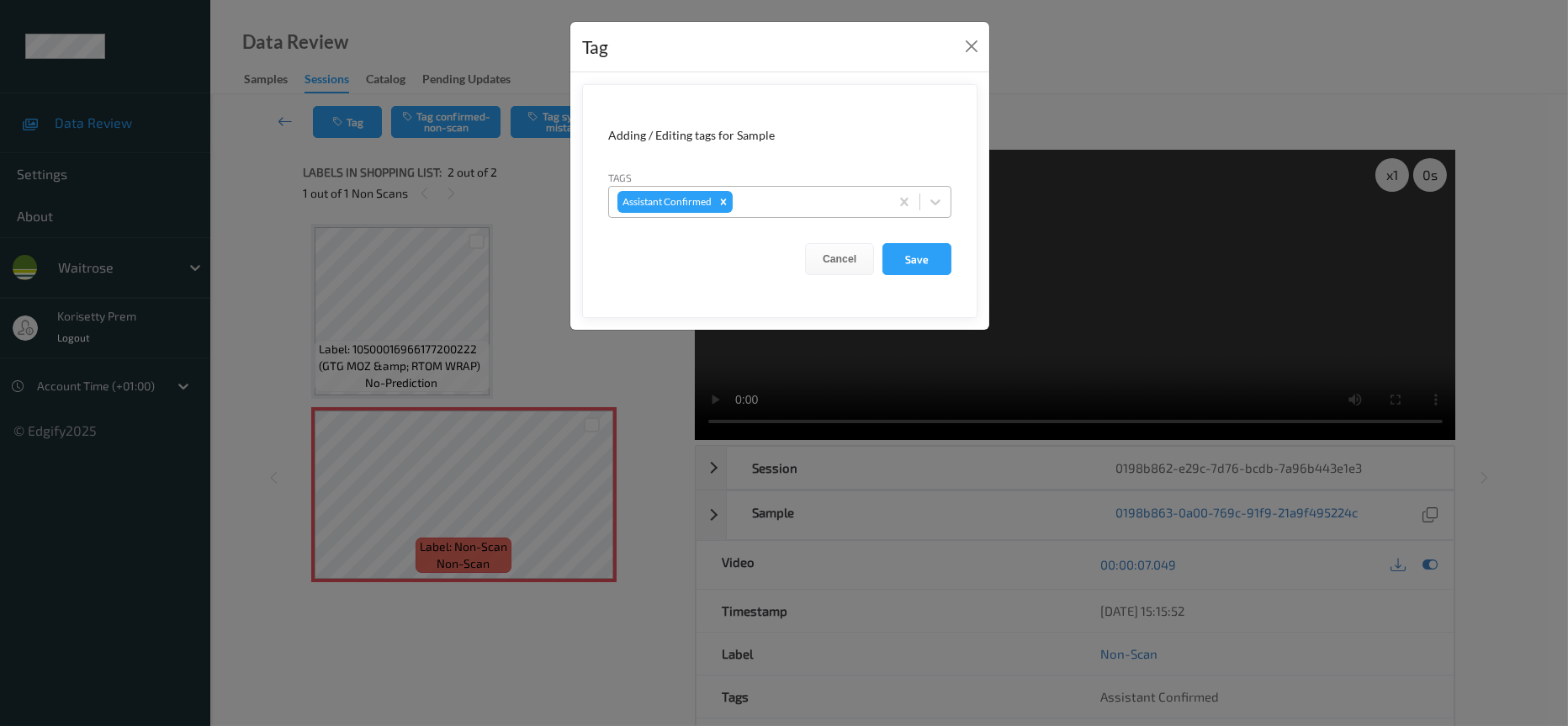
click at [775, 209] on div at bounding box center [808, 202] width 144 height 20
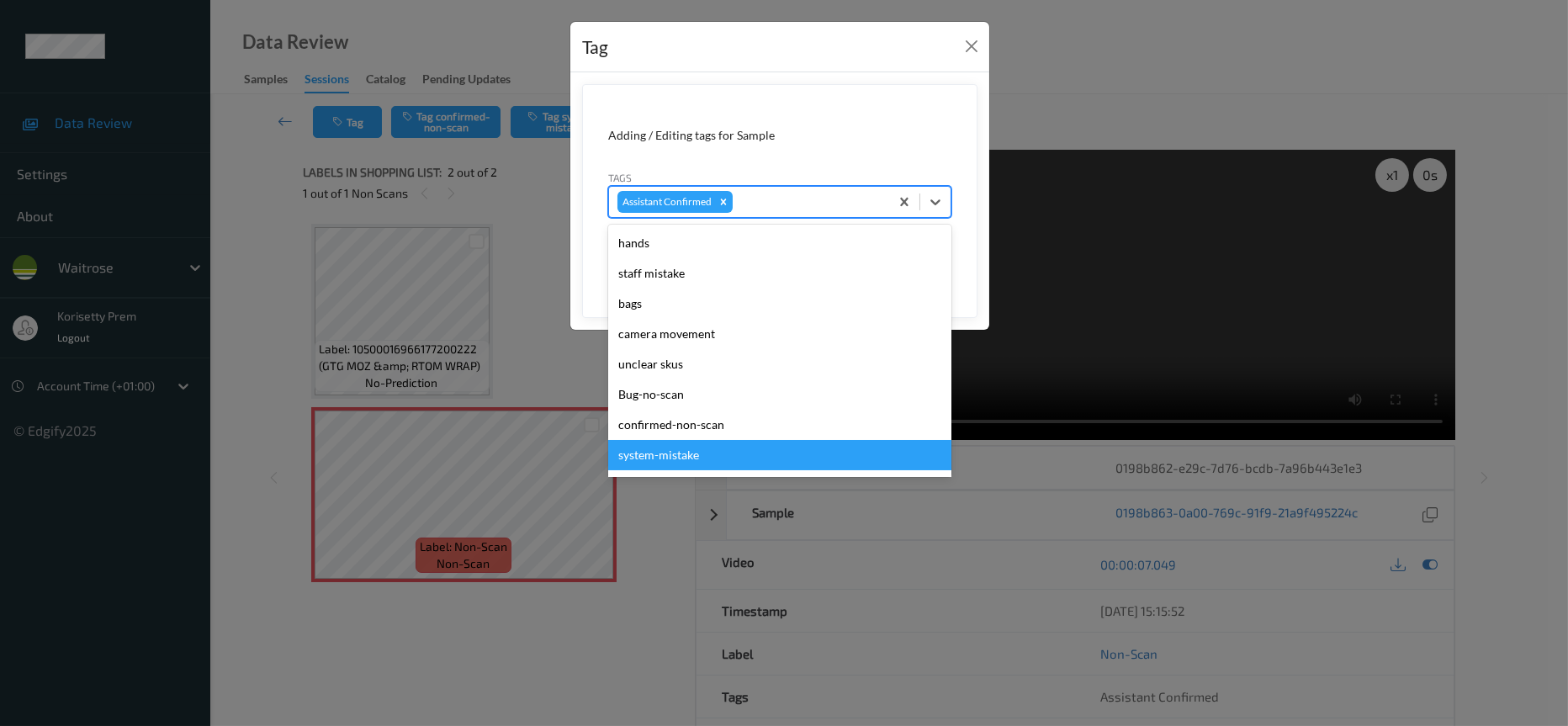
click at [673, 462] on div "system-mistake" at bounding box center [779, 455] width 343 height 31
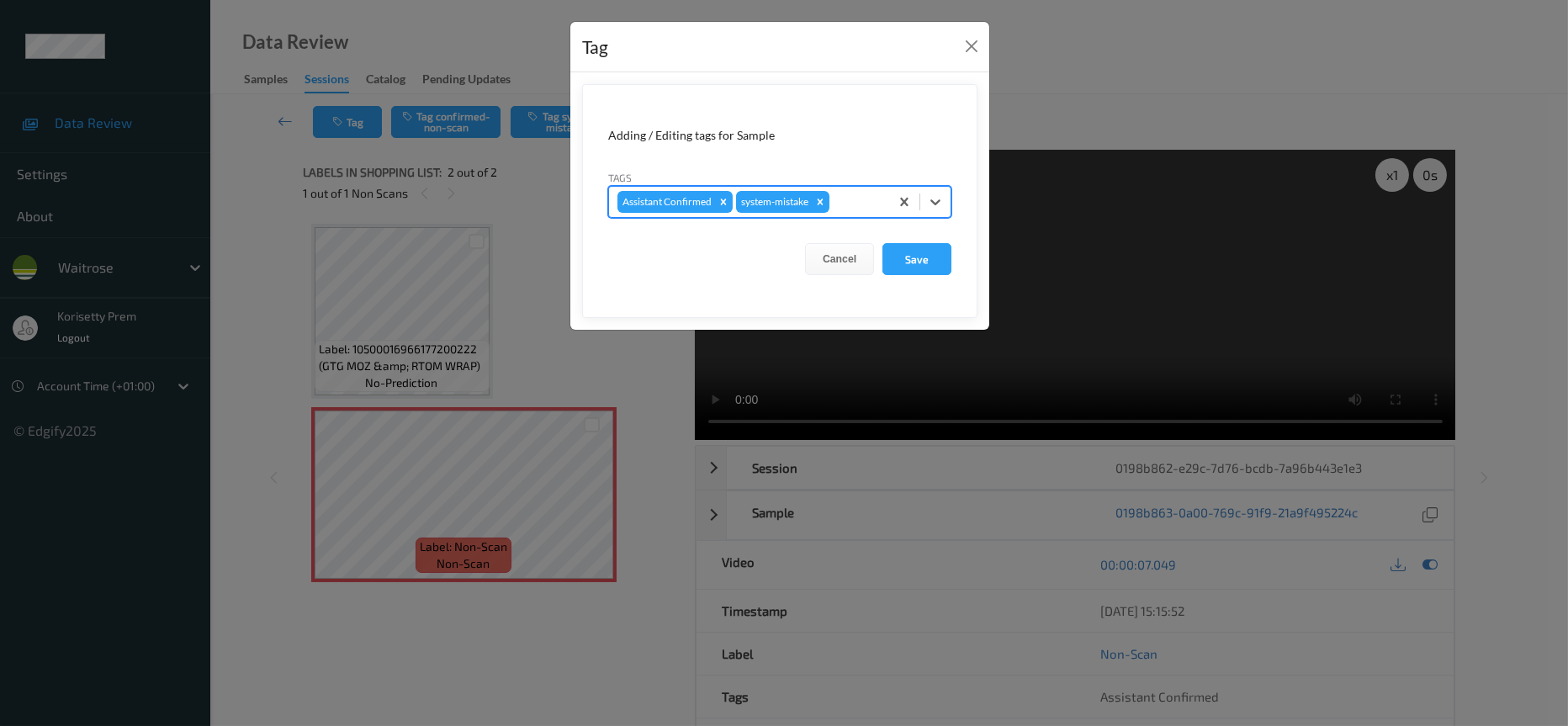
click at [851, 198] on div at bounding box center [857, 202] width 48 height 20
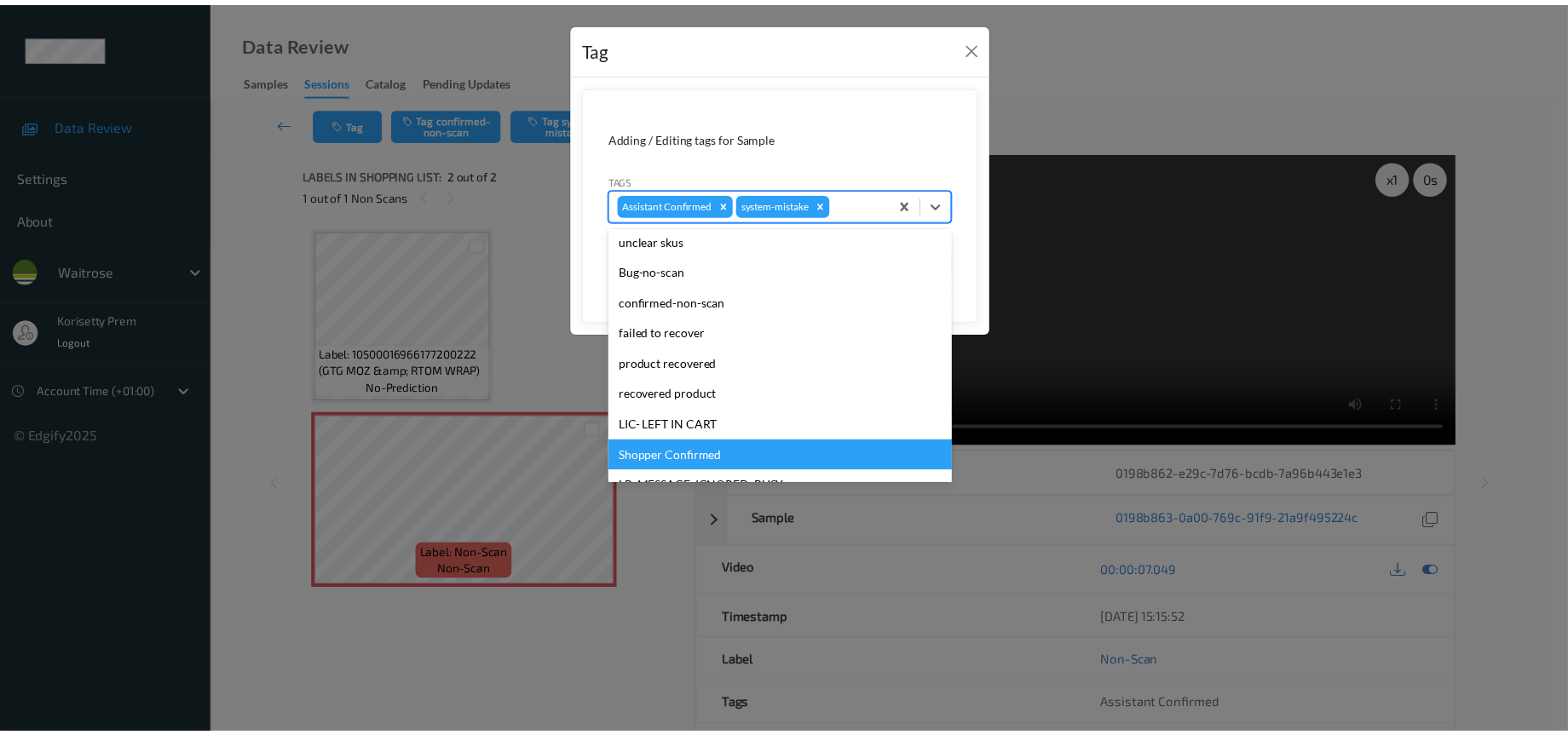
scroll to position [256, 0]
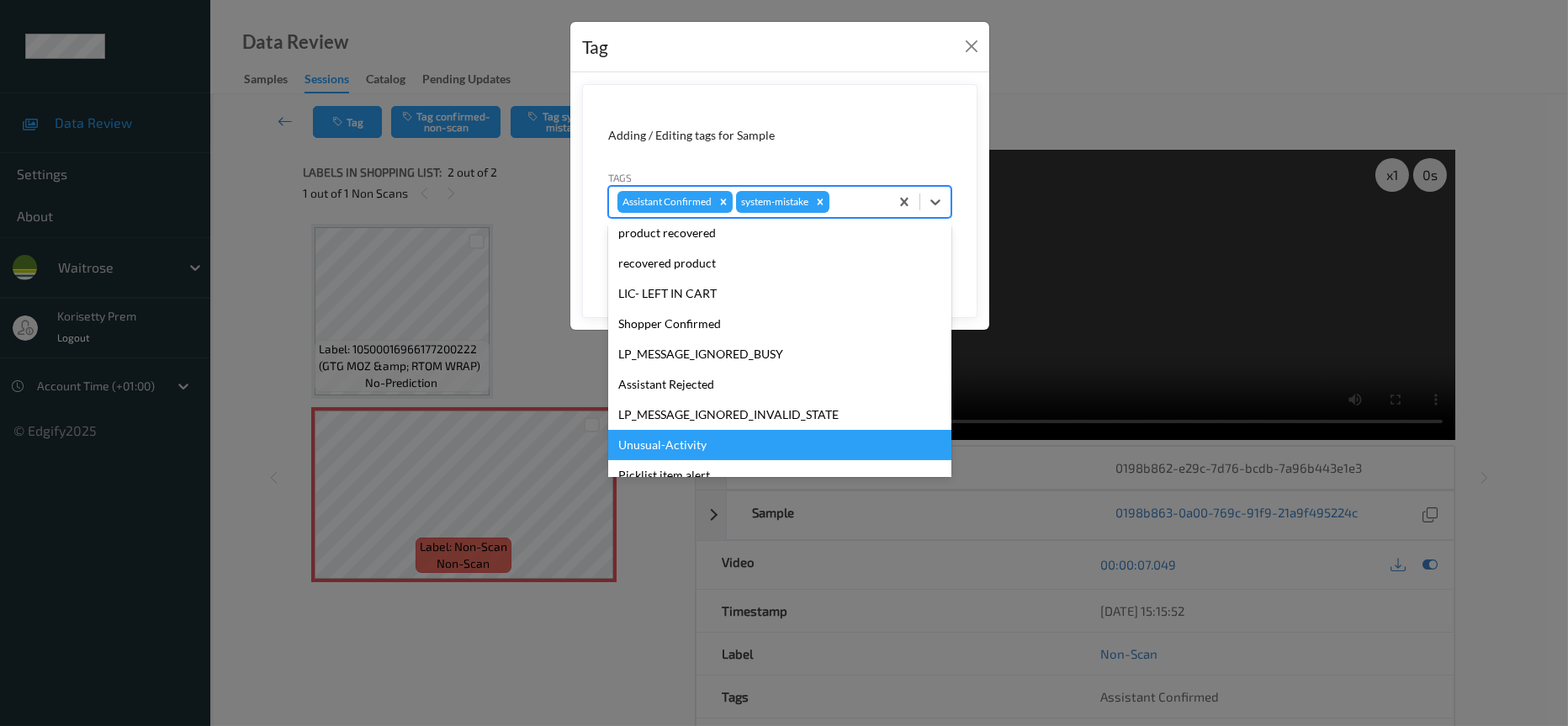
click at [678, 452] on div "Unusual-Activity" at bounding box center [779, 444] width 343 height 31
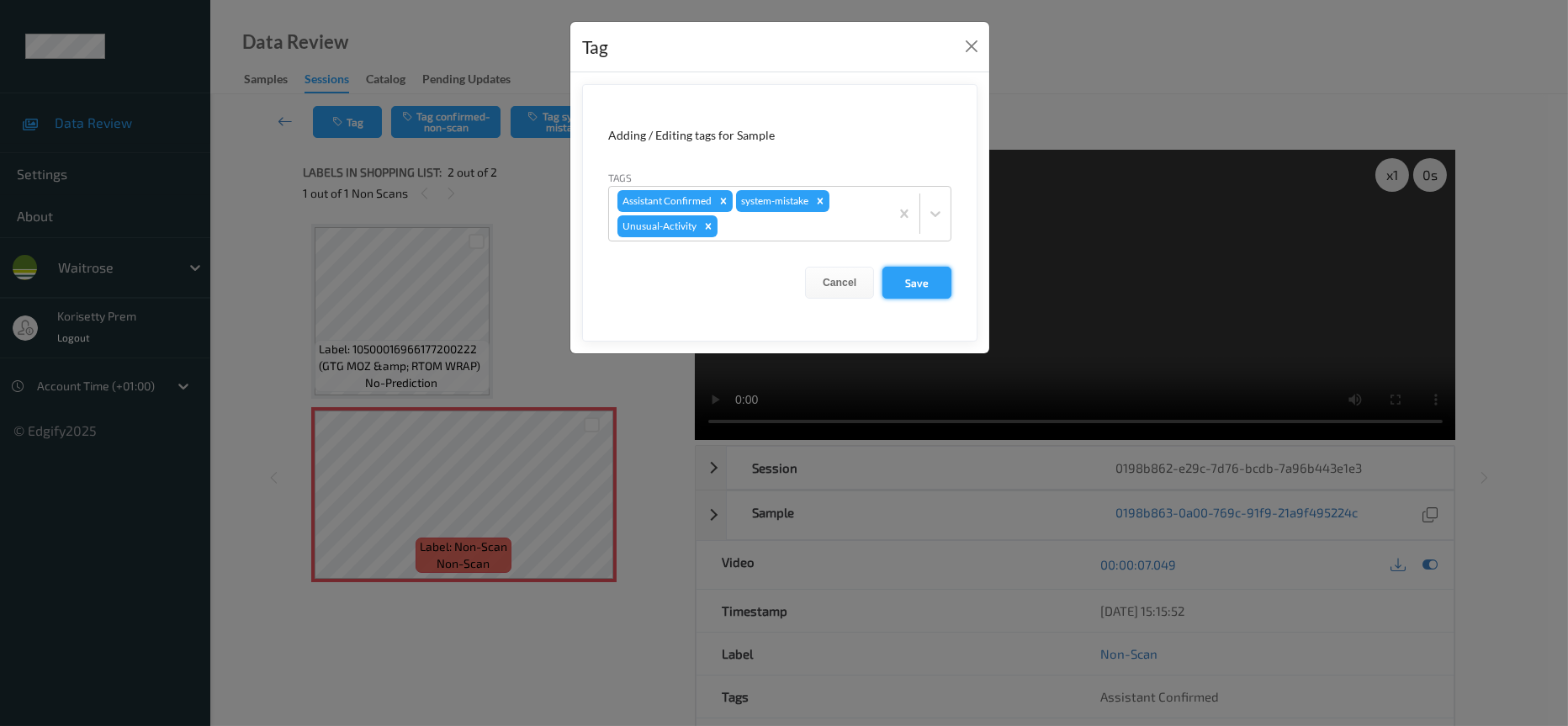
click at [918, 281] on button "Save" at bounding box center [916, 282] width 69 height 32
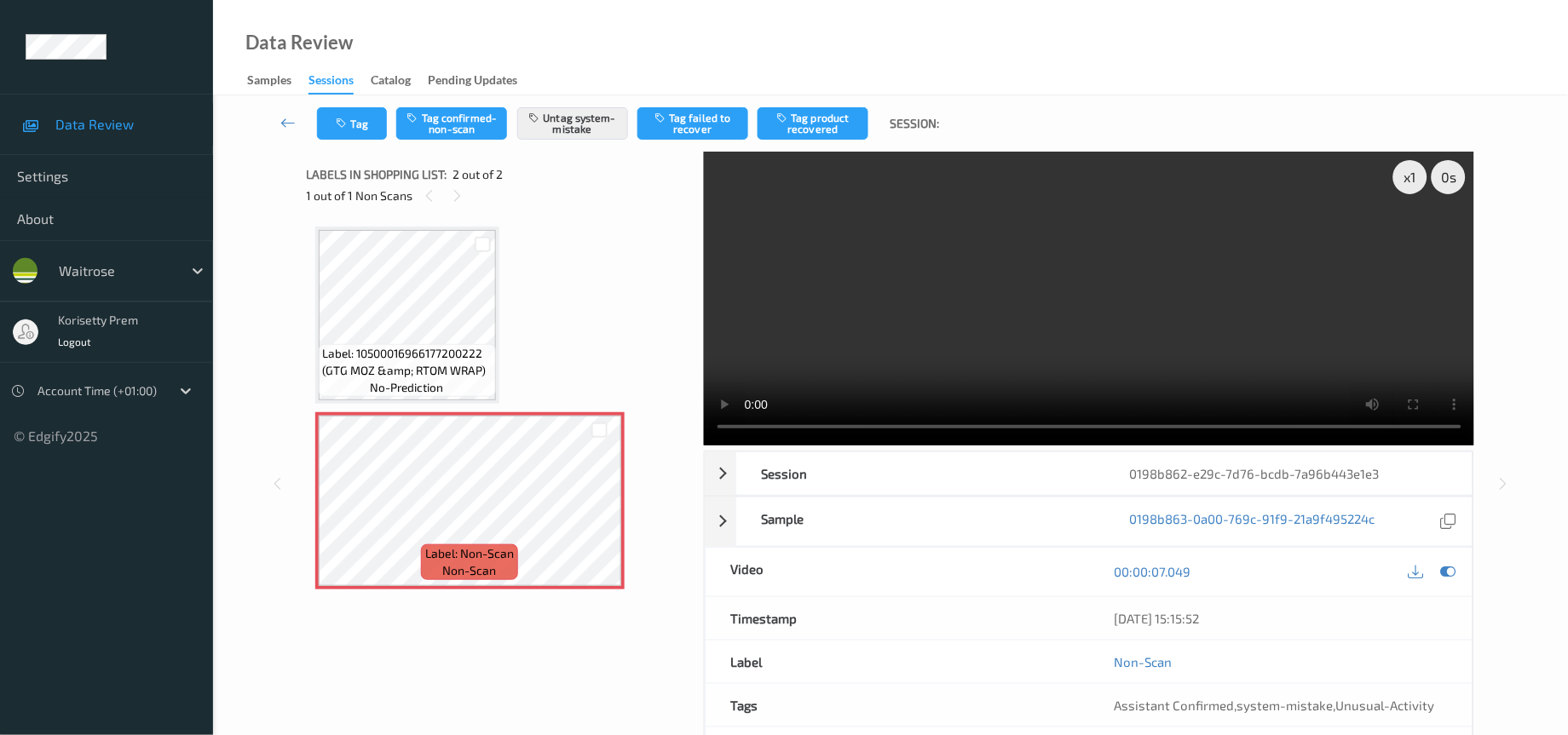
click at [931, 322] on video at bounding box center [1090, 299] width 771 height 294
click at [359, 119] on button "Tag" at bounding box center [352, 124] width 70 height 33
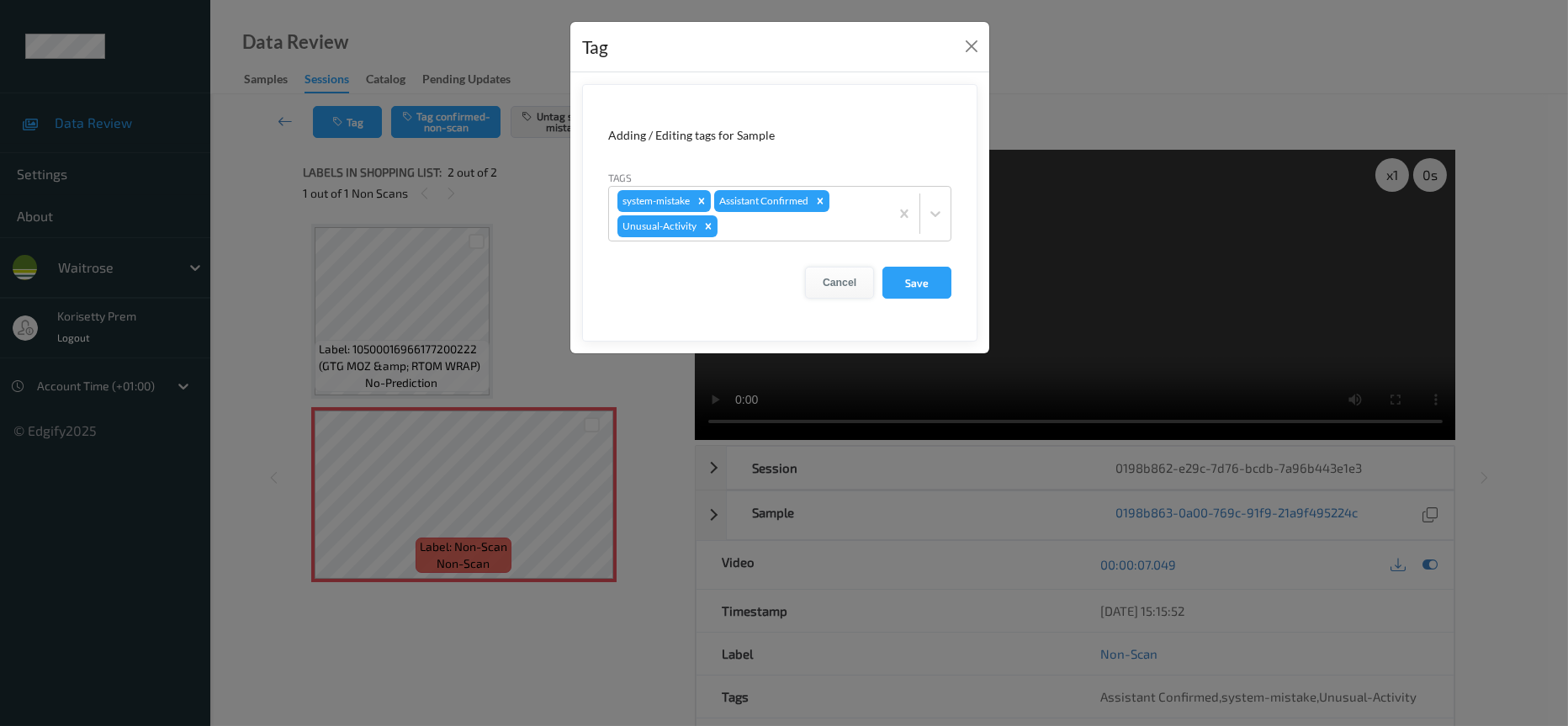
click at [834, 288] on button "Cancel" at bounding box center [840, 282] width 69 height 32
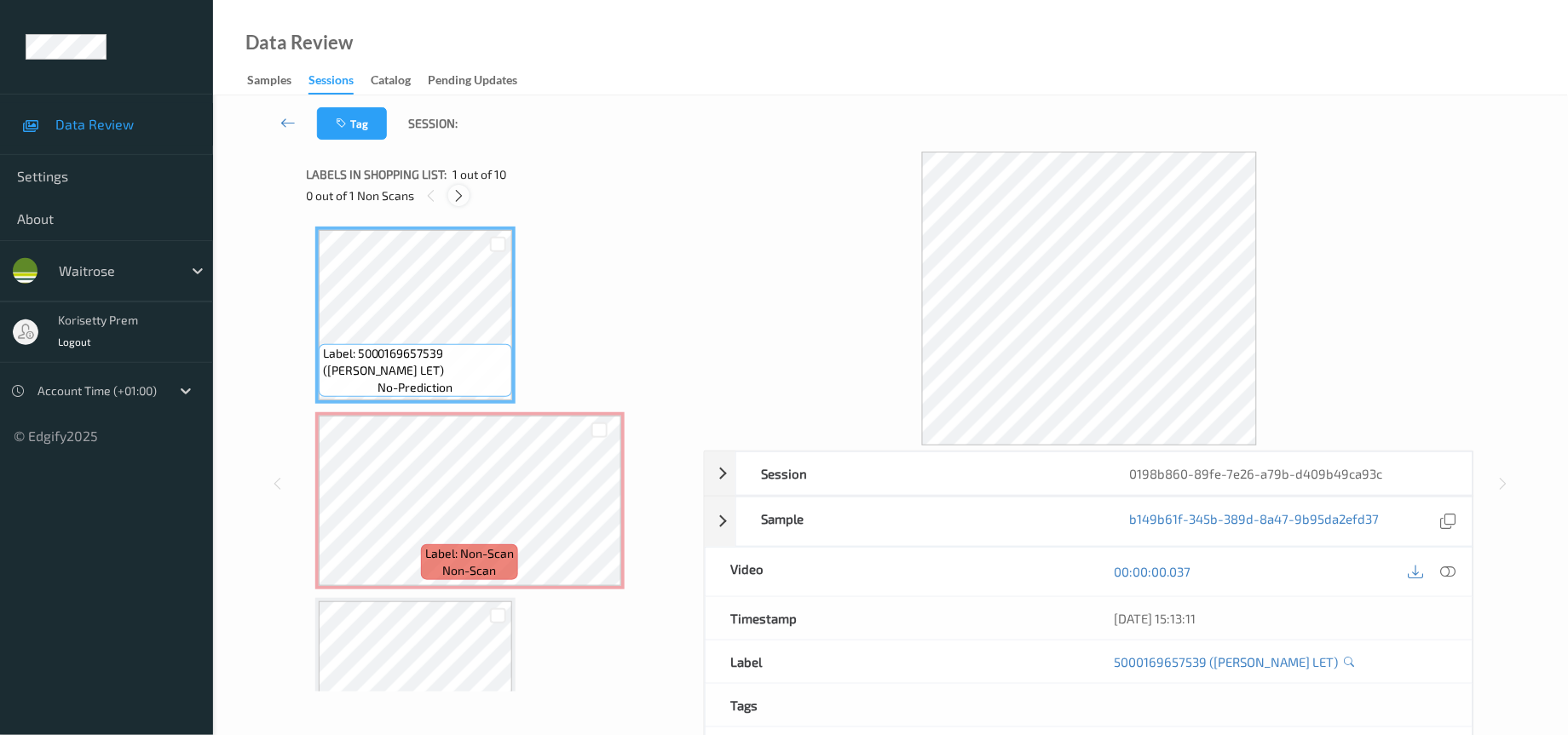
click at [464, 201] on icon at bounding box center [459, 196] width 14 height 15
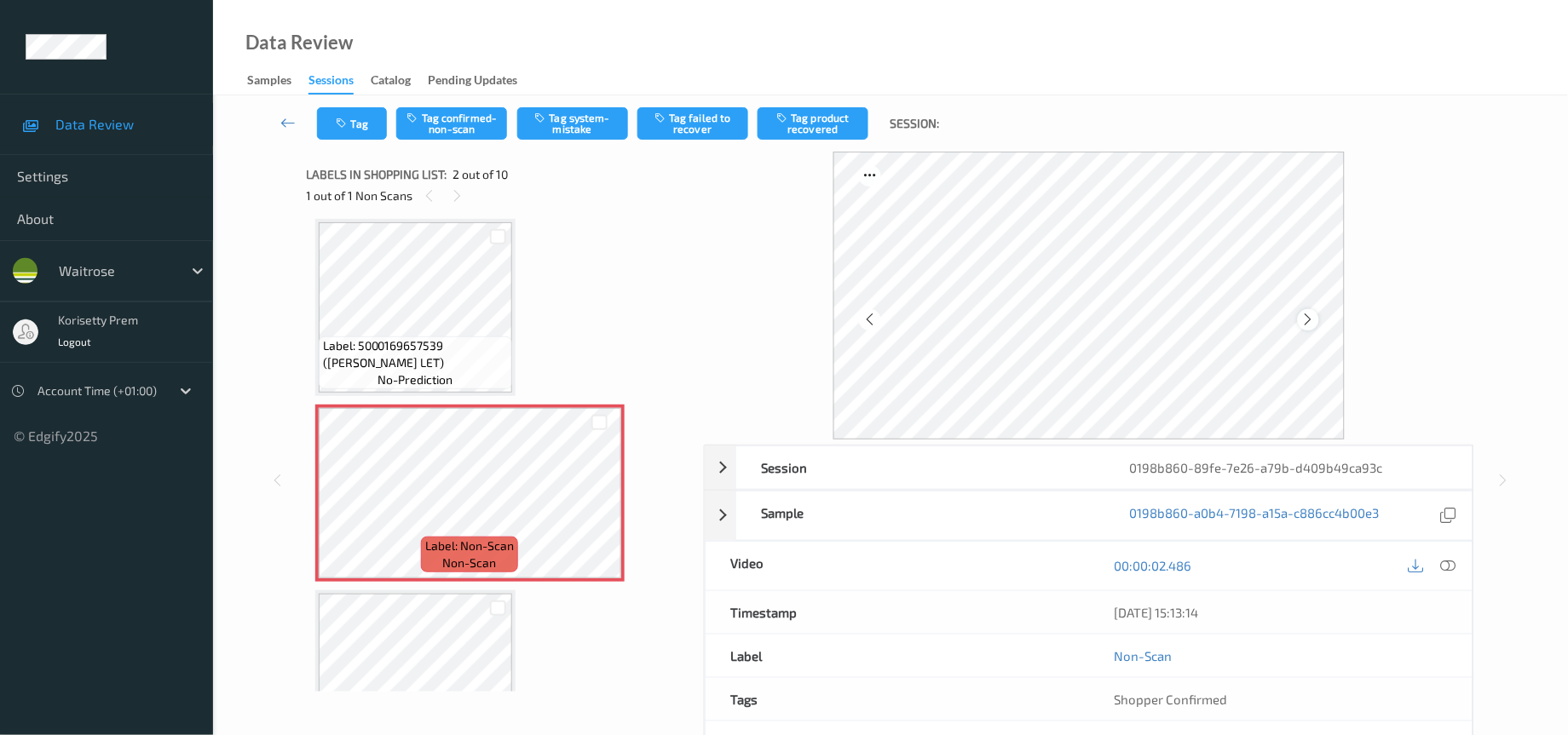
click at [1308, 313] on icon at bounding box center [1308, 320] width 14 height 15
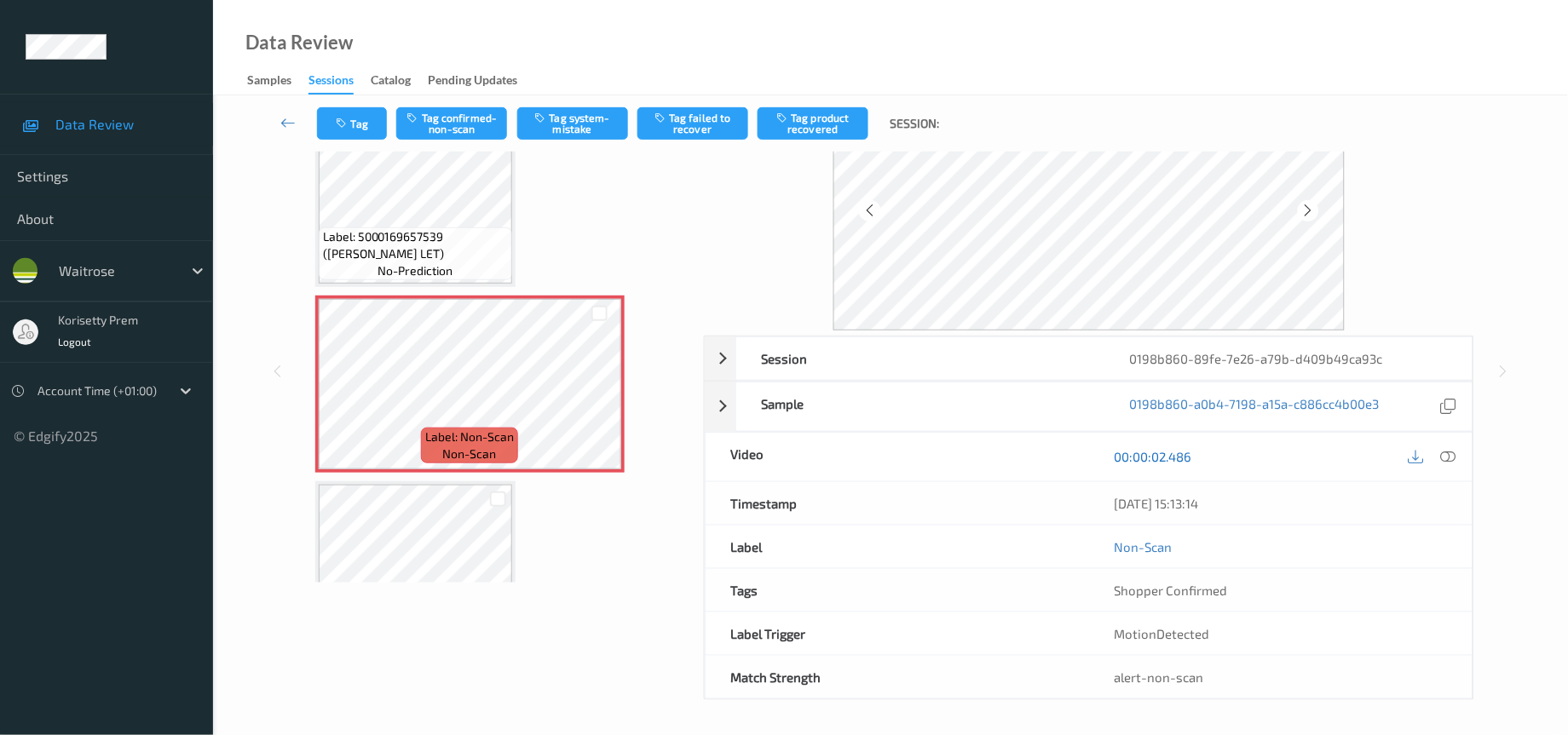
scroll to position [112, 0]
click at [369, 229] on span "Label: 5000169657539 ([PERSON_NAME] LET)" at bounding box center [415, 246] width 185 height 34
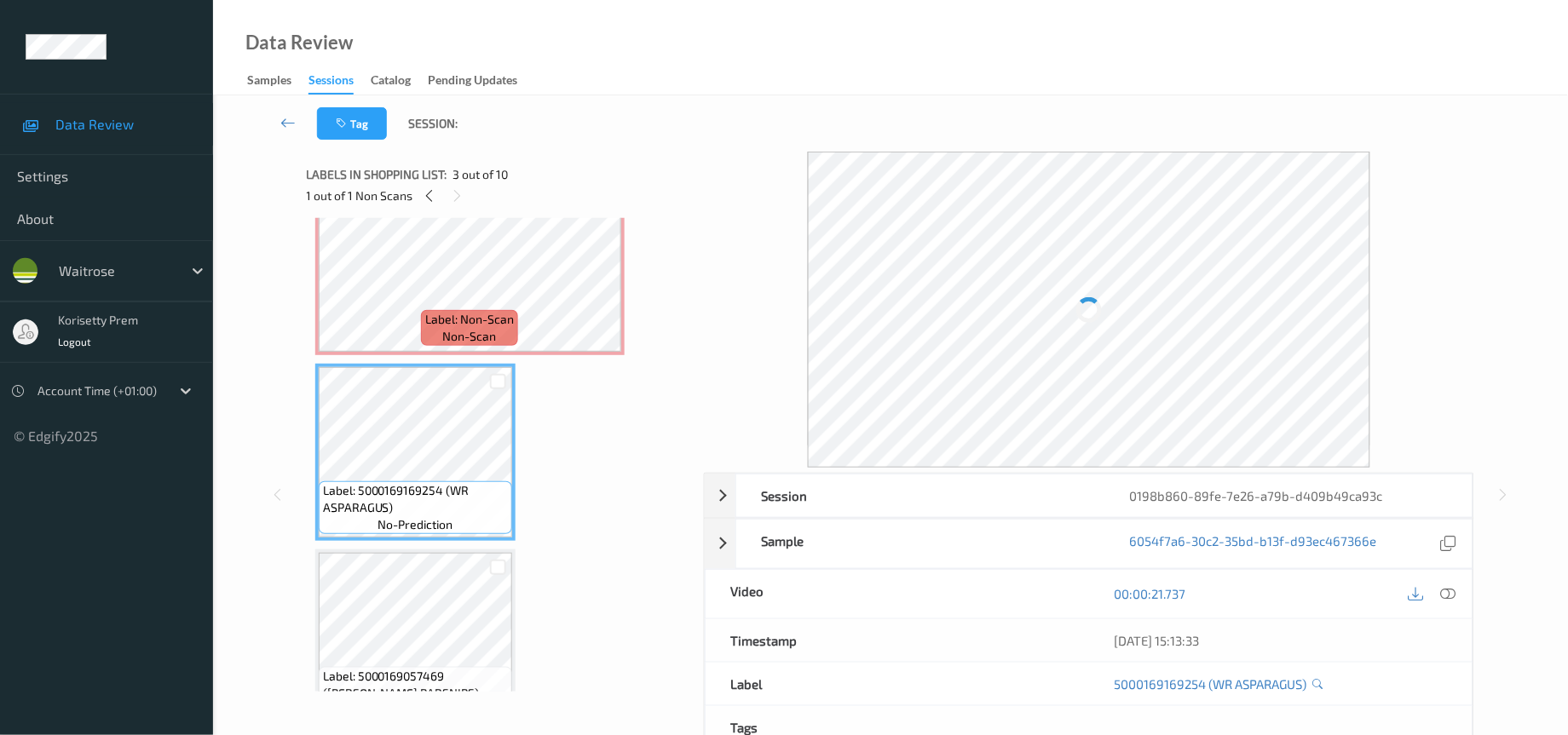
scroll to position [128, 0]
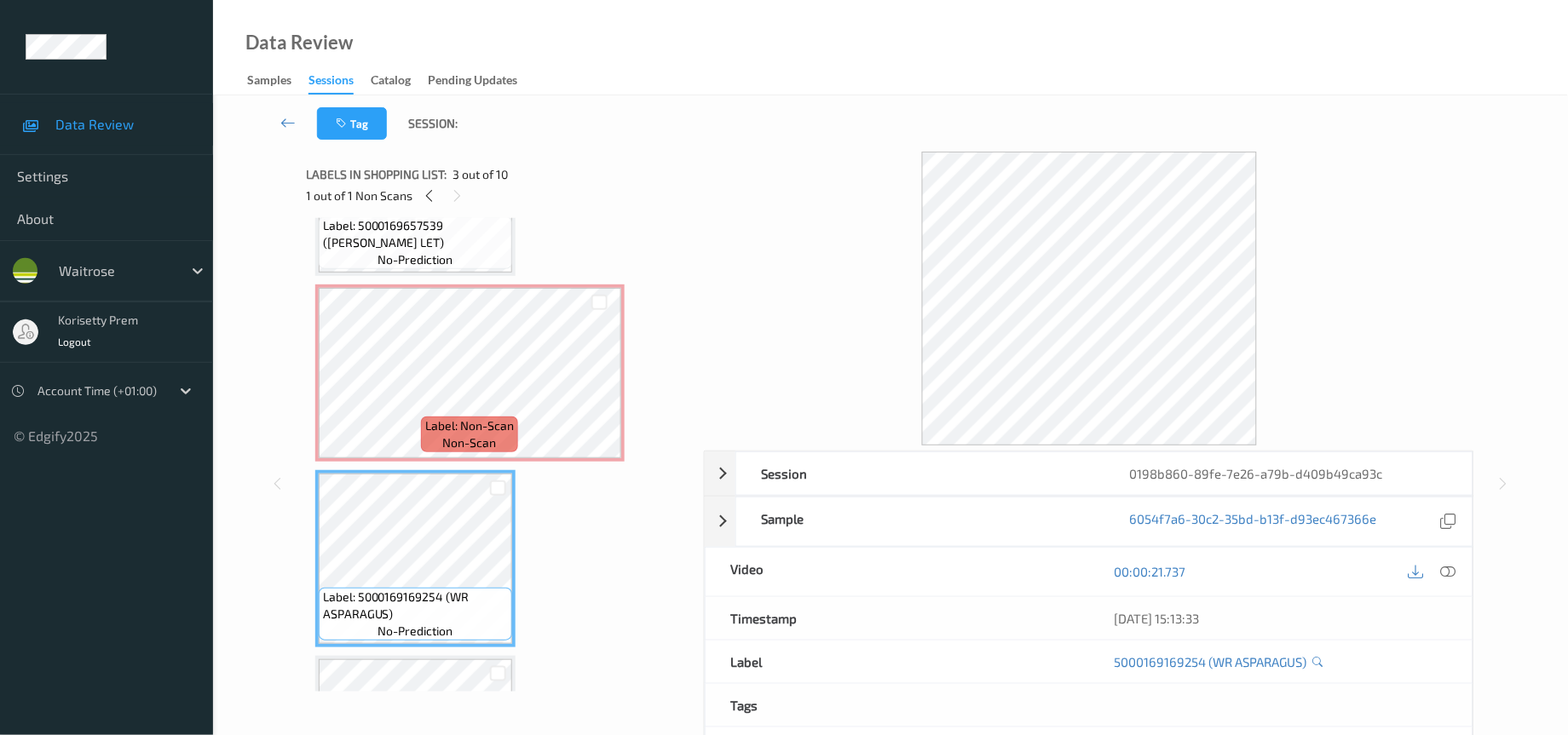
click at [409, 240] on span "Label: 5000169657539 ([PERSON_NAME] LET)" at bounding box center [415, 234] width 185 height 34
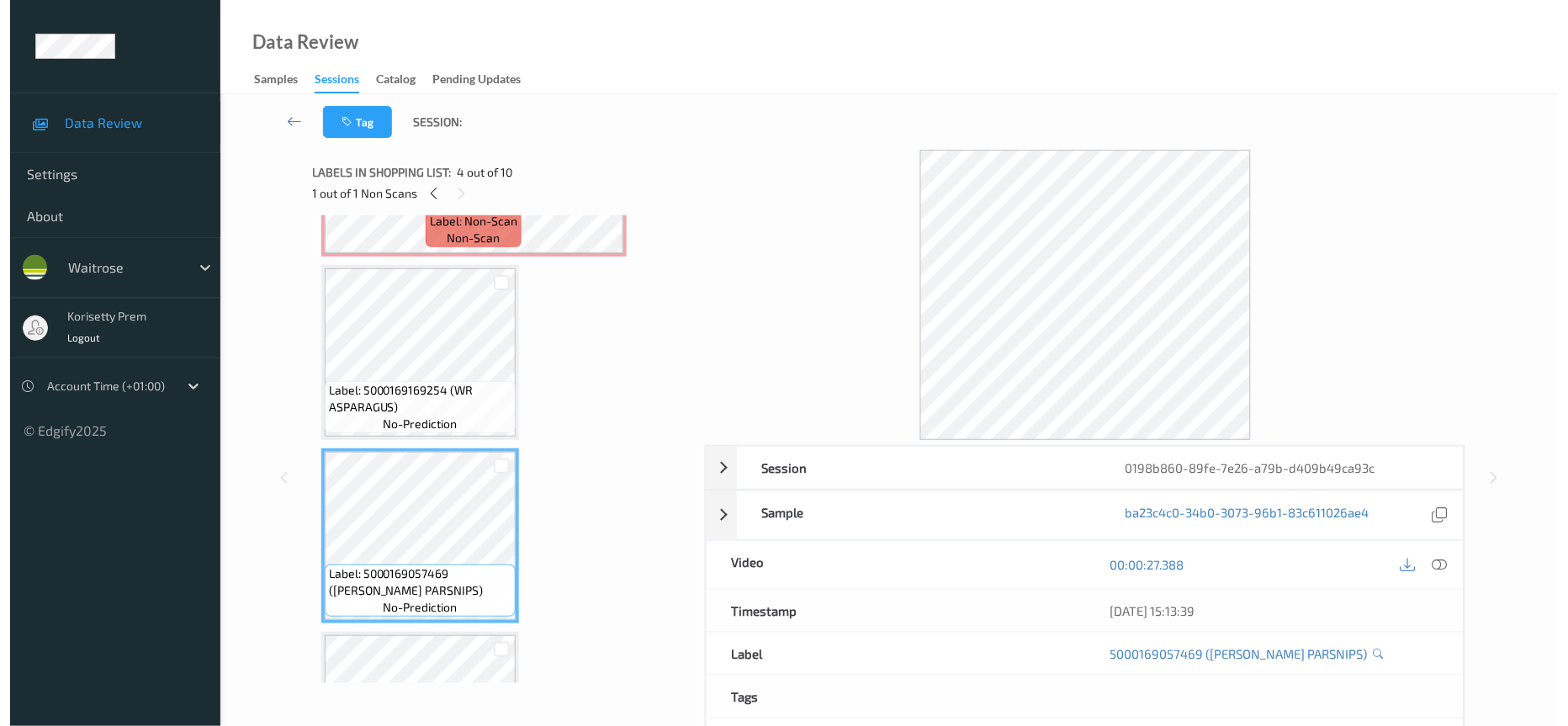
scroll to position [379, 0]
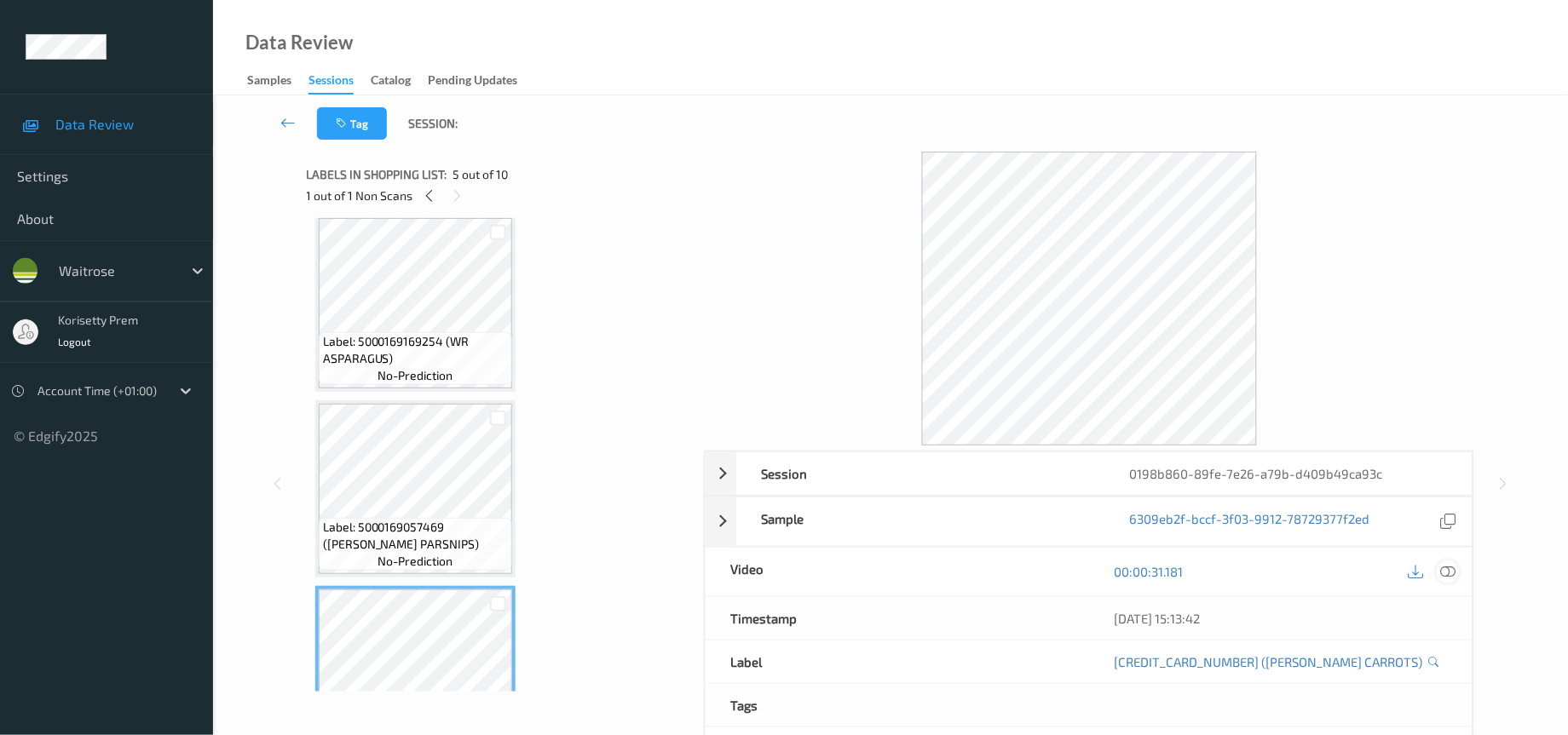
click at [1452, 578] on icon at bounding box center [1449, 572] width 15 height 15
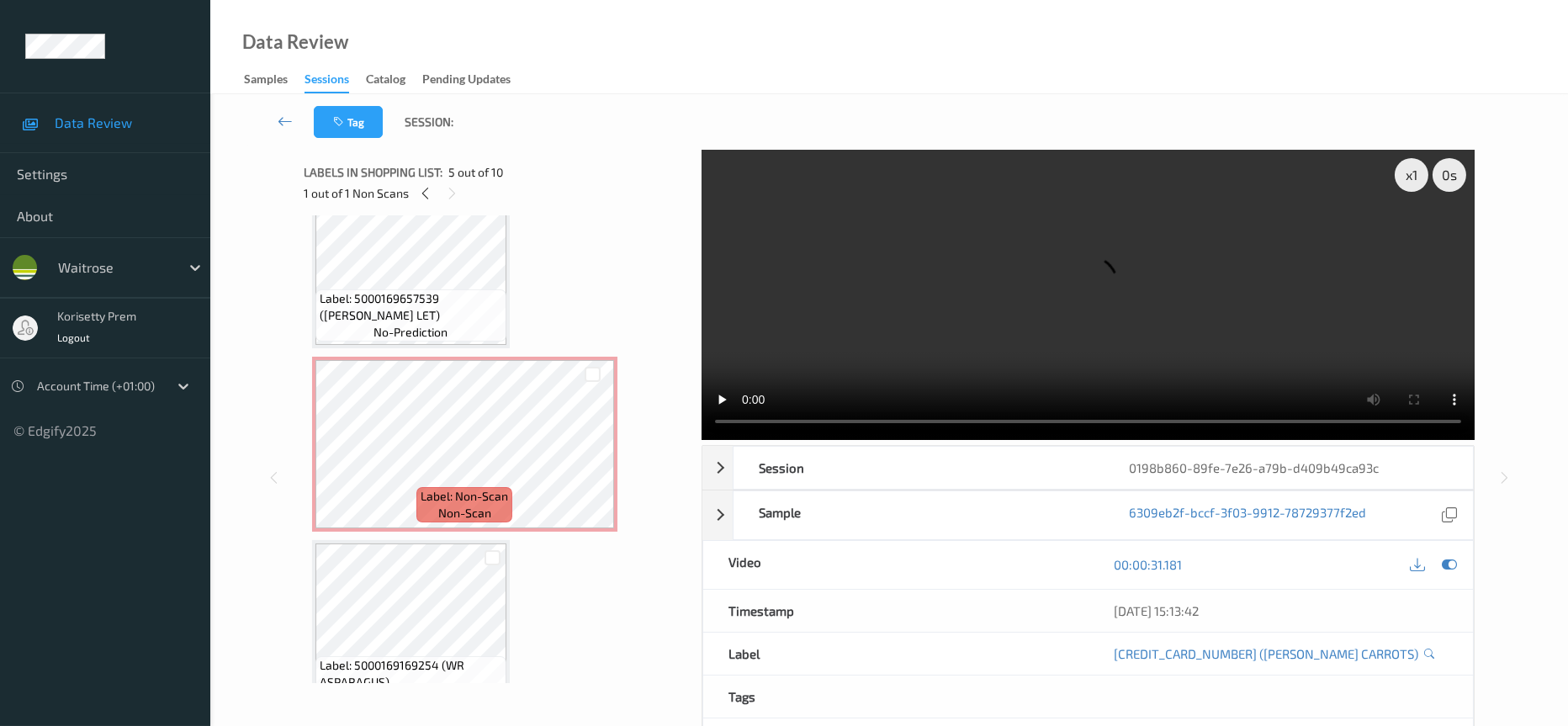
scroll to position [0, 0]
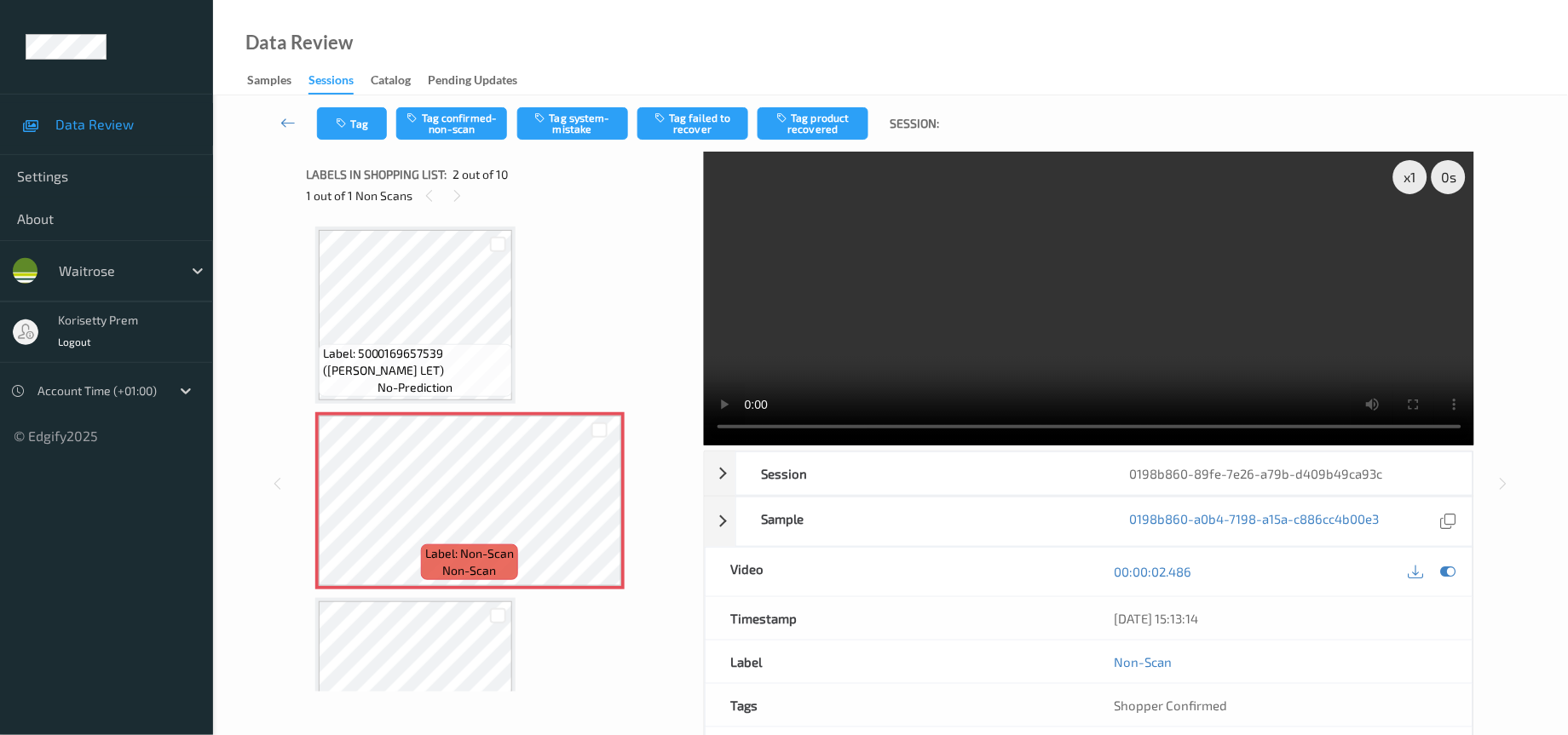
click at [687, 435] on div "x 1 0 s Session 0198b860-89fe-7e26-a79b-d409b49ca93c Session ID 0198b860-89fe-7…" at bounding box center [891, 484] width 1168 height 664
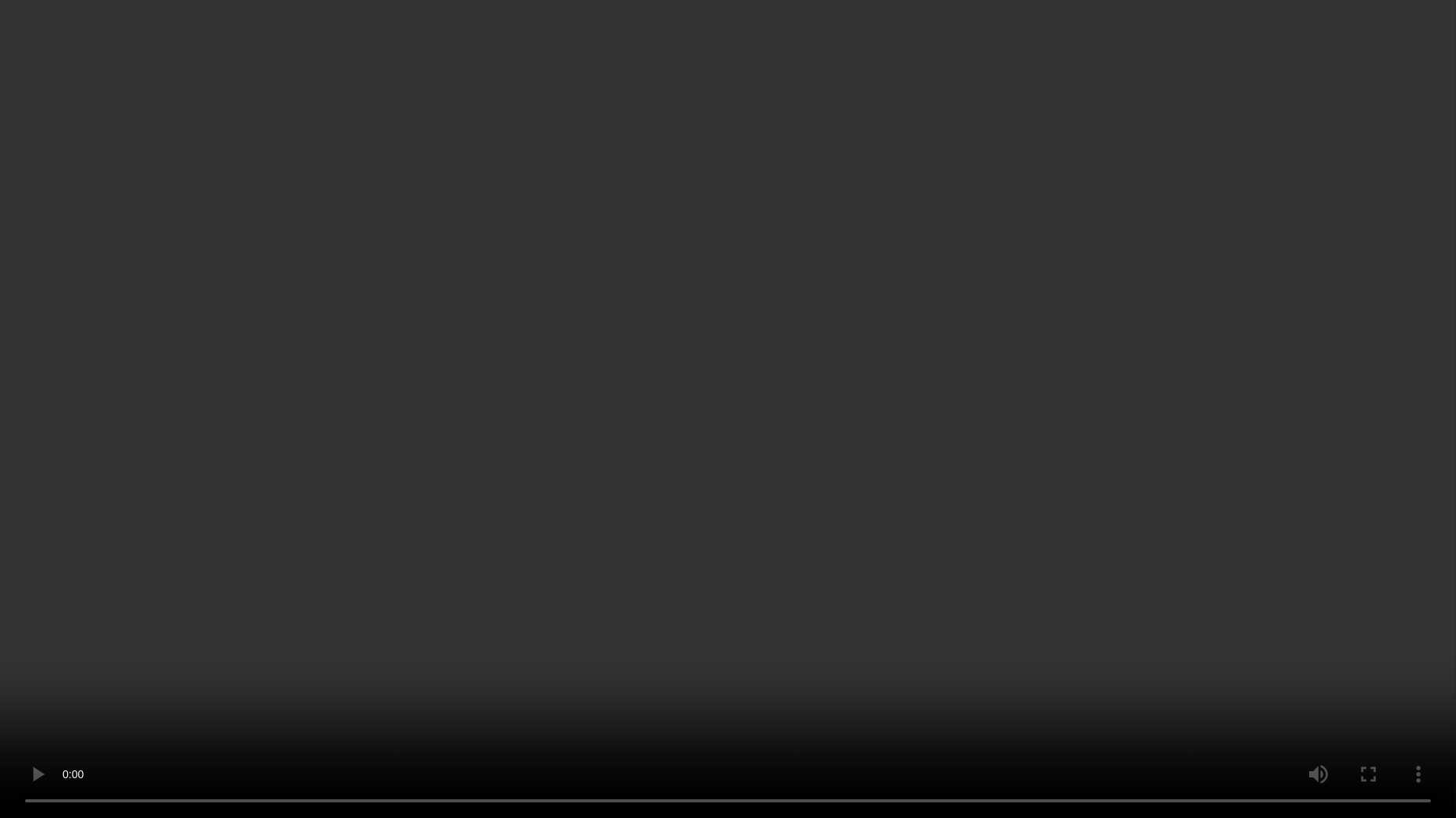
click at [1077, 627] on video at bounding box center [728, 409] width 1456 height 818
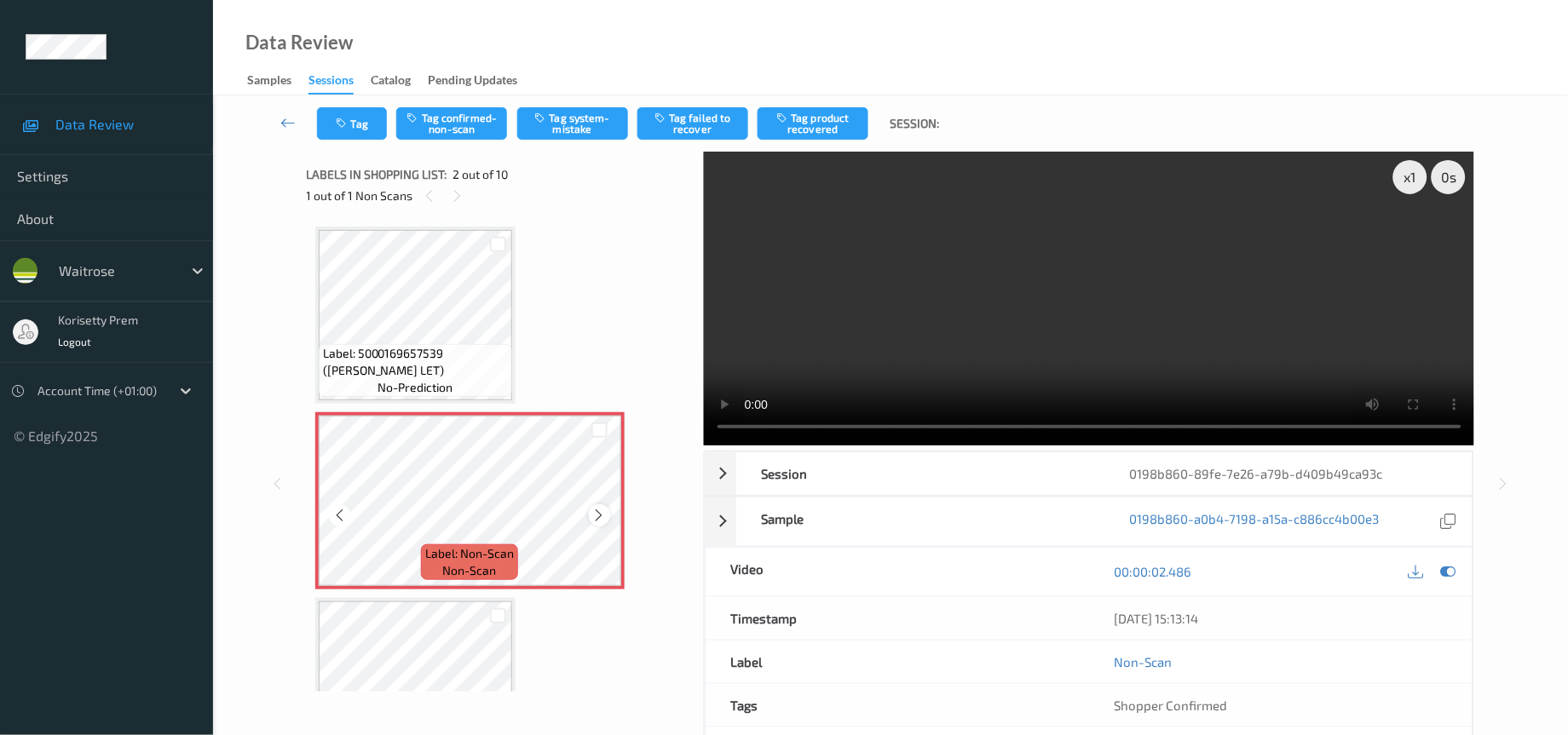
click at [593, 518] on icon at bounding box center [599, 516] width 14 height 15
click at [665, 439] on div "x 1 0 s Session 0198b860-89fe-7e26-a79b-d409b49ca93c Session ID 0198b860-89fe-7…" at bounding box center [891, 484] width 1168 height 664
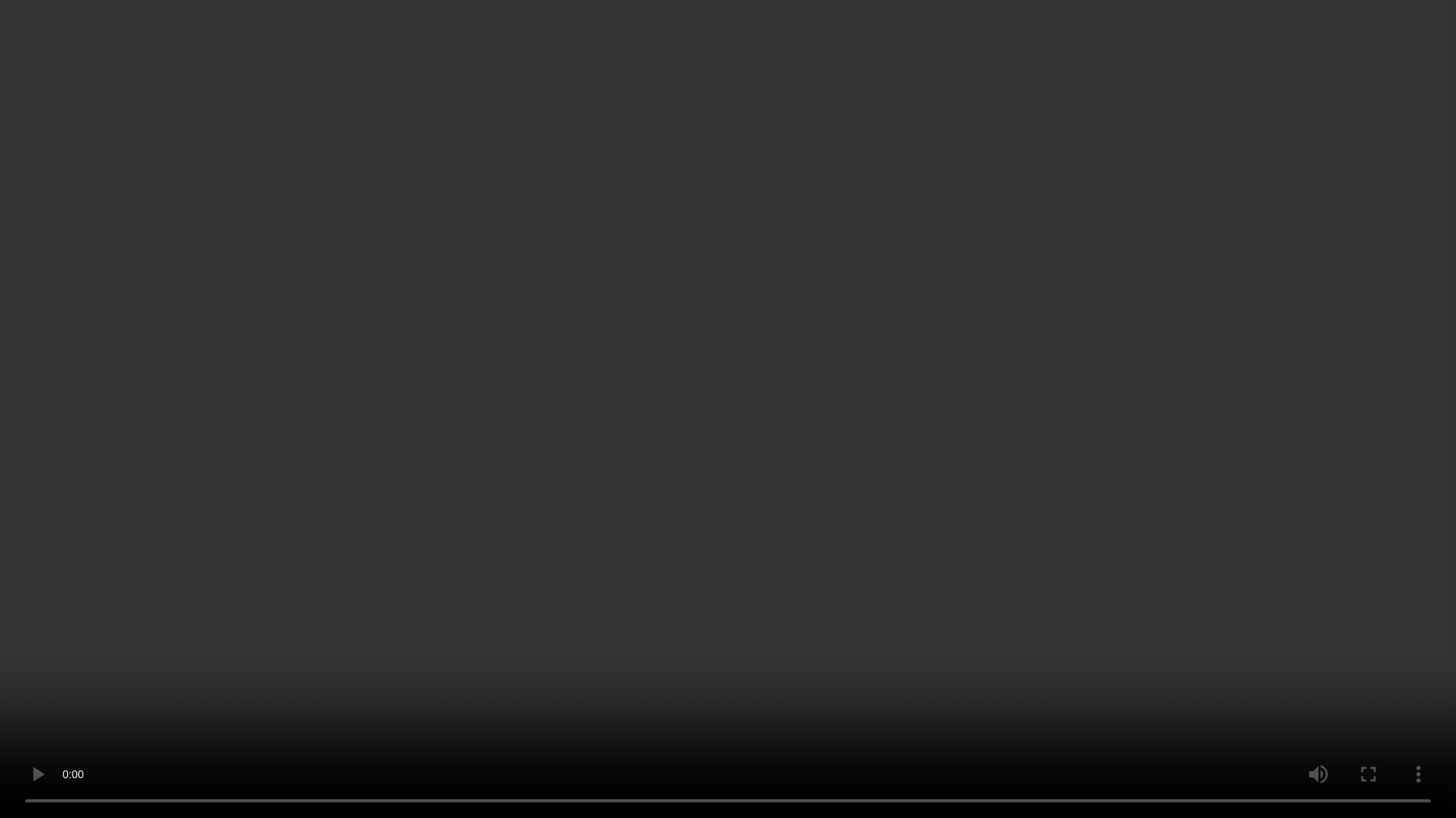
click at [1173, 673] on video at bounding box center [728, 409] width 1456 height 818
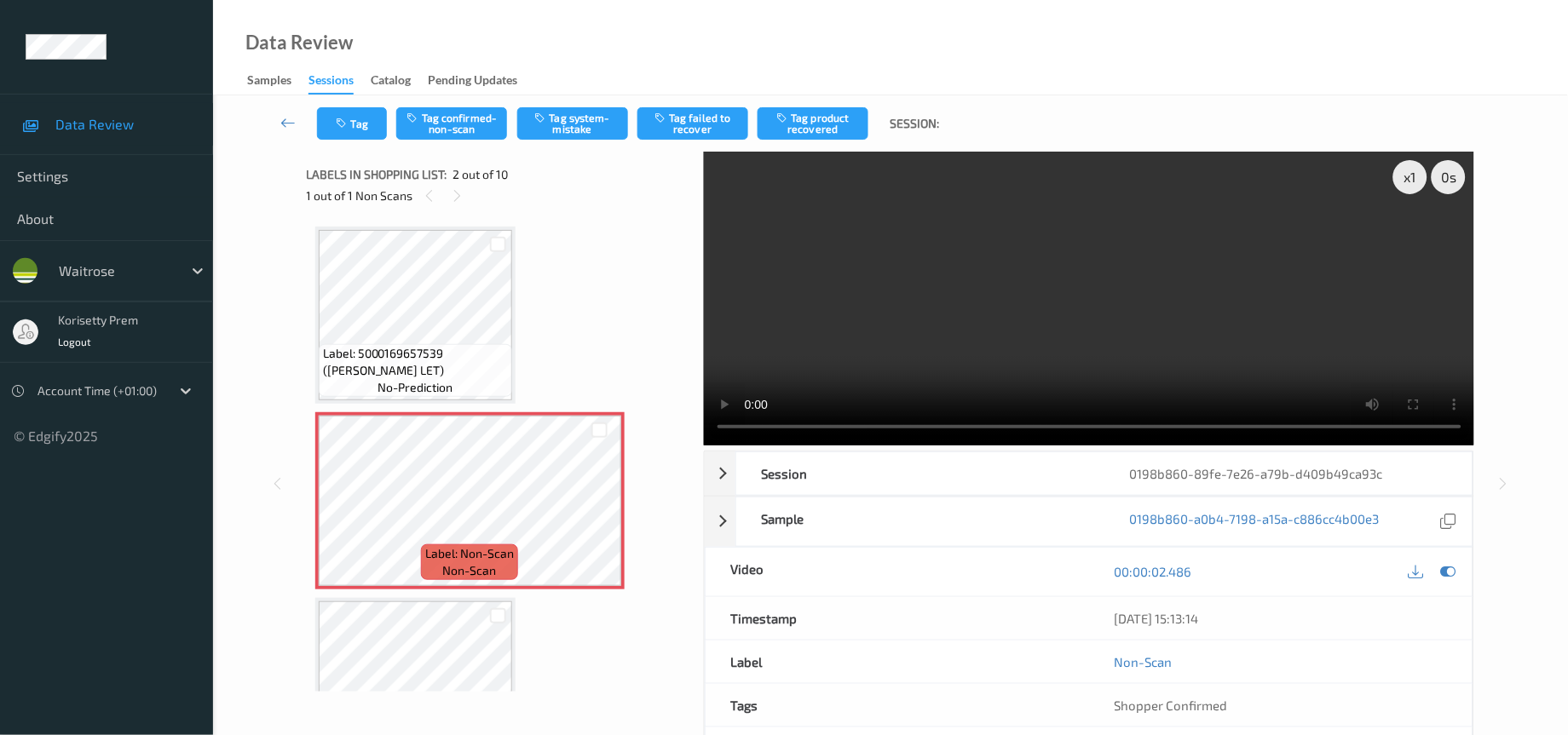
click at [1234, 273] on video at bounding box center [1090, 299] width 771 height 294
click at [340, 122] on icon "button" at bounding box center [343, 123] width 14 height 12
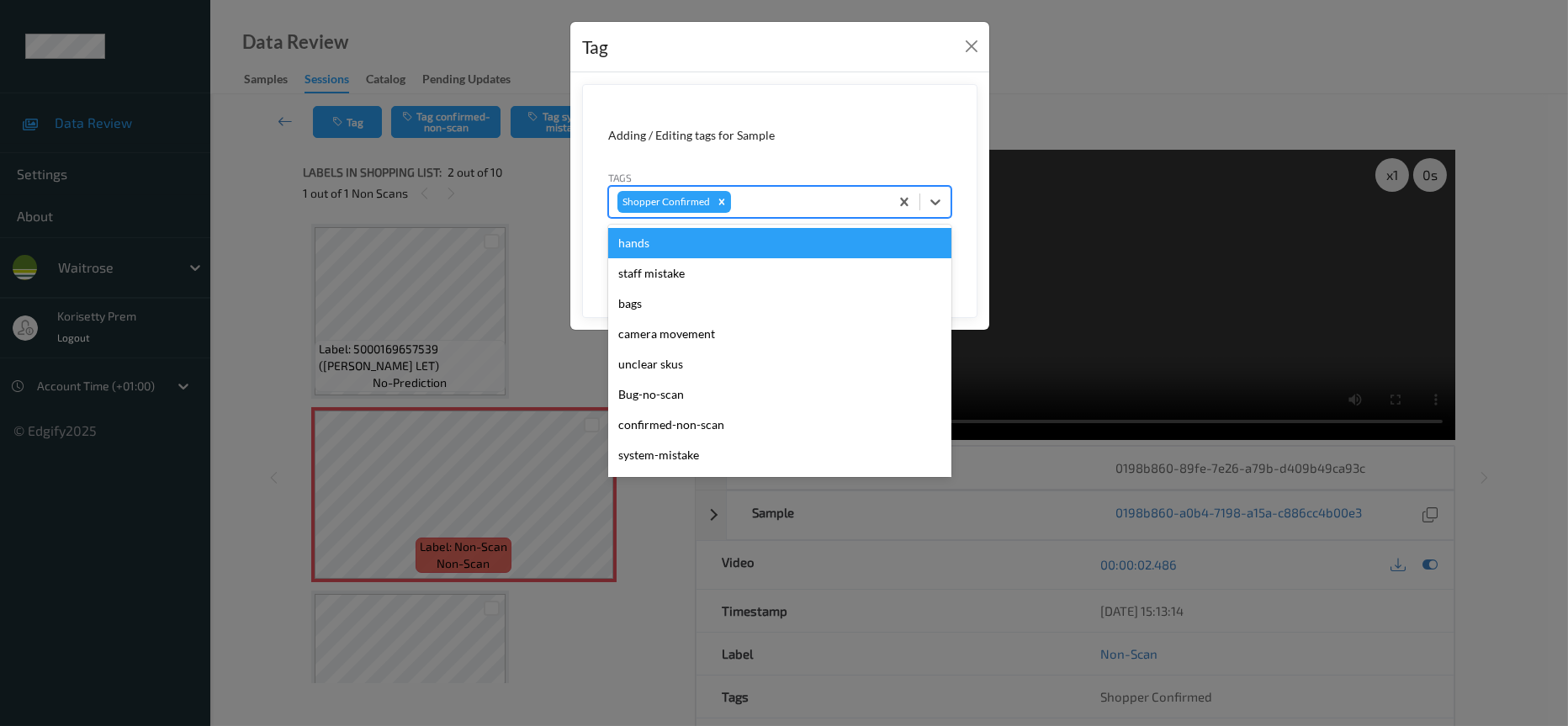
click at [802, 190] on div "Shopper Confirmed" at bounding box center [749, 202] width 280 height 29
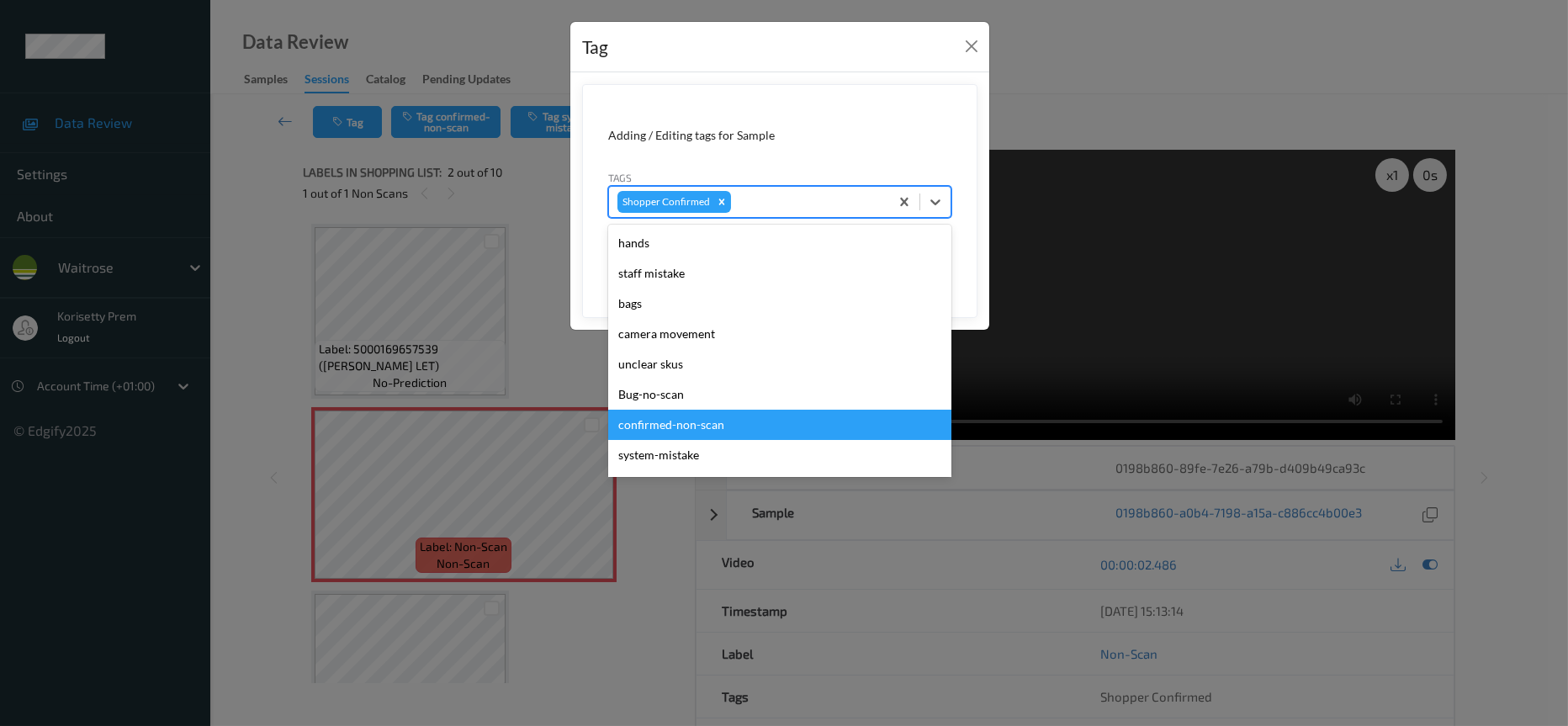
click at [669, 427] on div "confirmed-non-scan" at bounding box center [779, 425] width 343 height 31
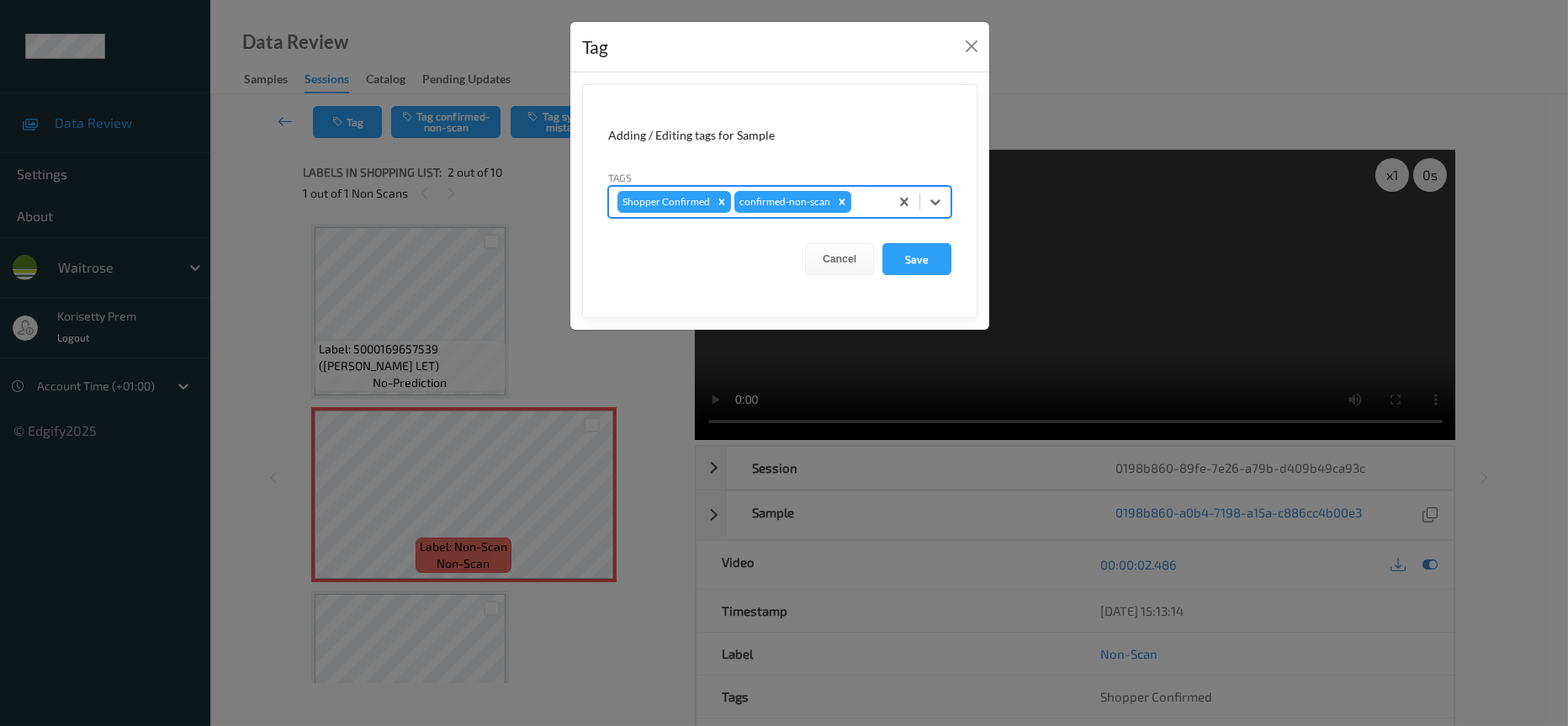
click at [863, 180] on div "Tags option confirmed-non-scan, selected. Select is focused ,type to refine lis…" at bounding box center [779, 194] width 343 height 49
click at [868, 208] on div at bounding box center [867, 202] width 26 height 20
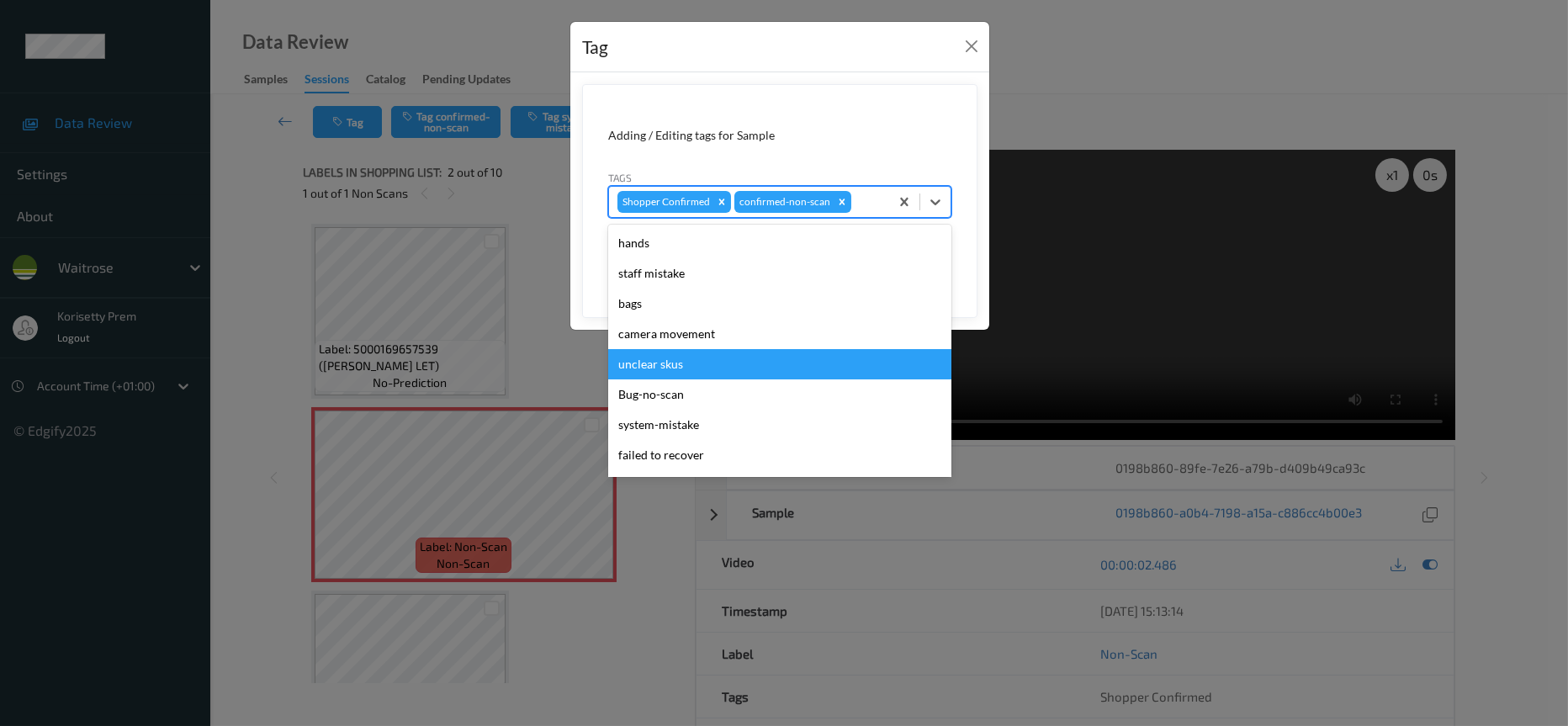
scroll to position [126, 0]
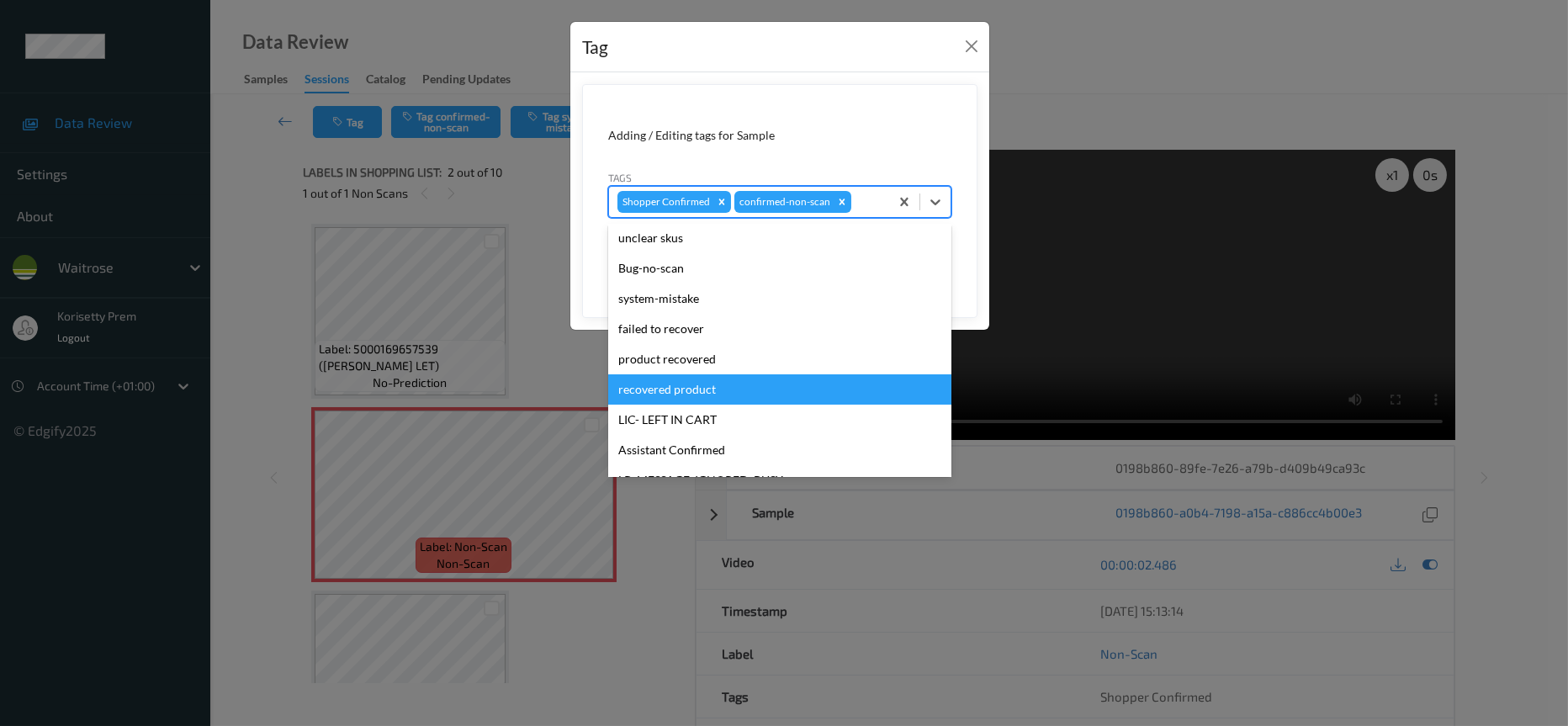
click at [740, 382] on div "recovered product" at bounding box center [779, 389] width 343 height 31
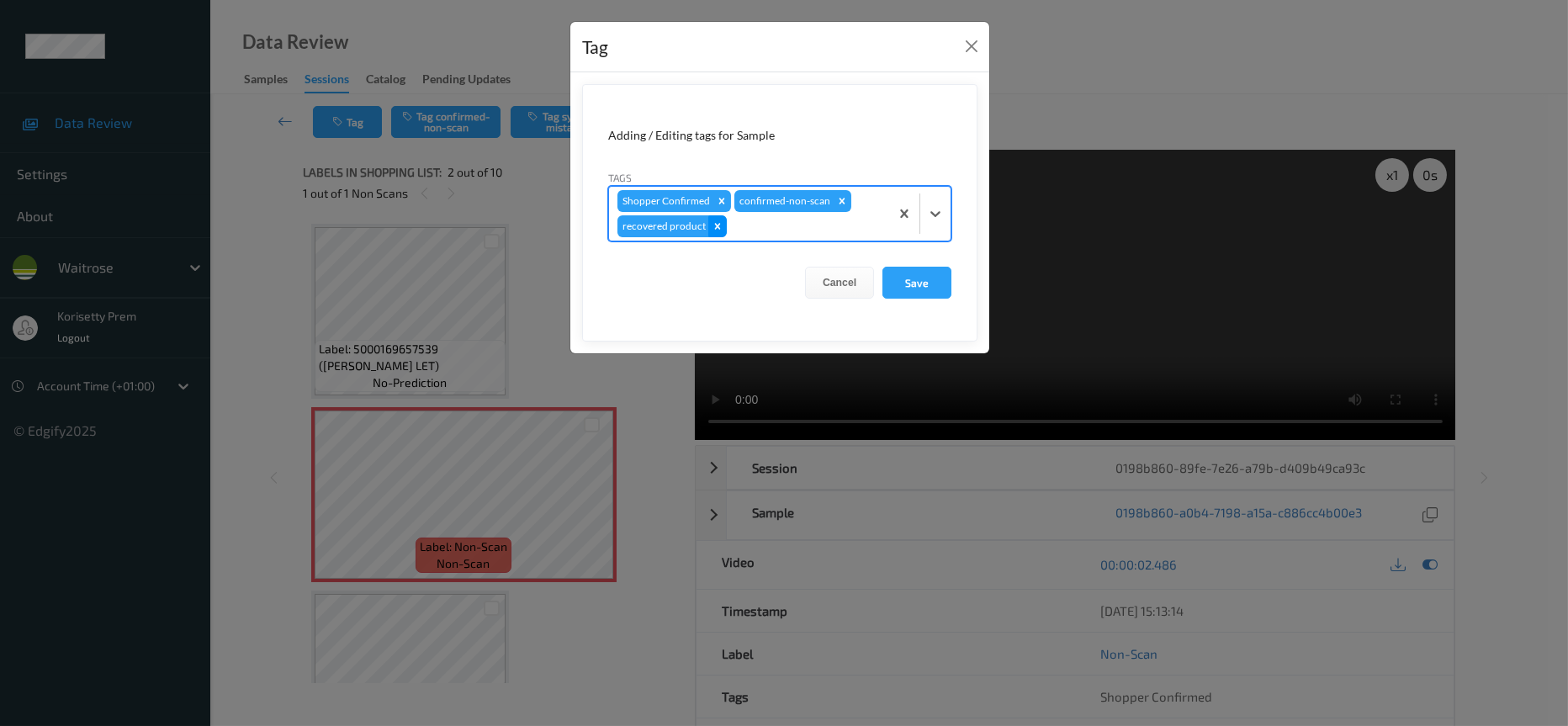
click at [712, 225] on icon "Remove recovered product" at bounding box center [717, 226] width 12 height 12
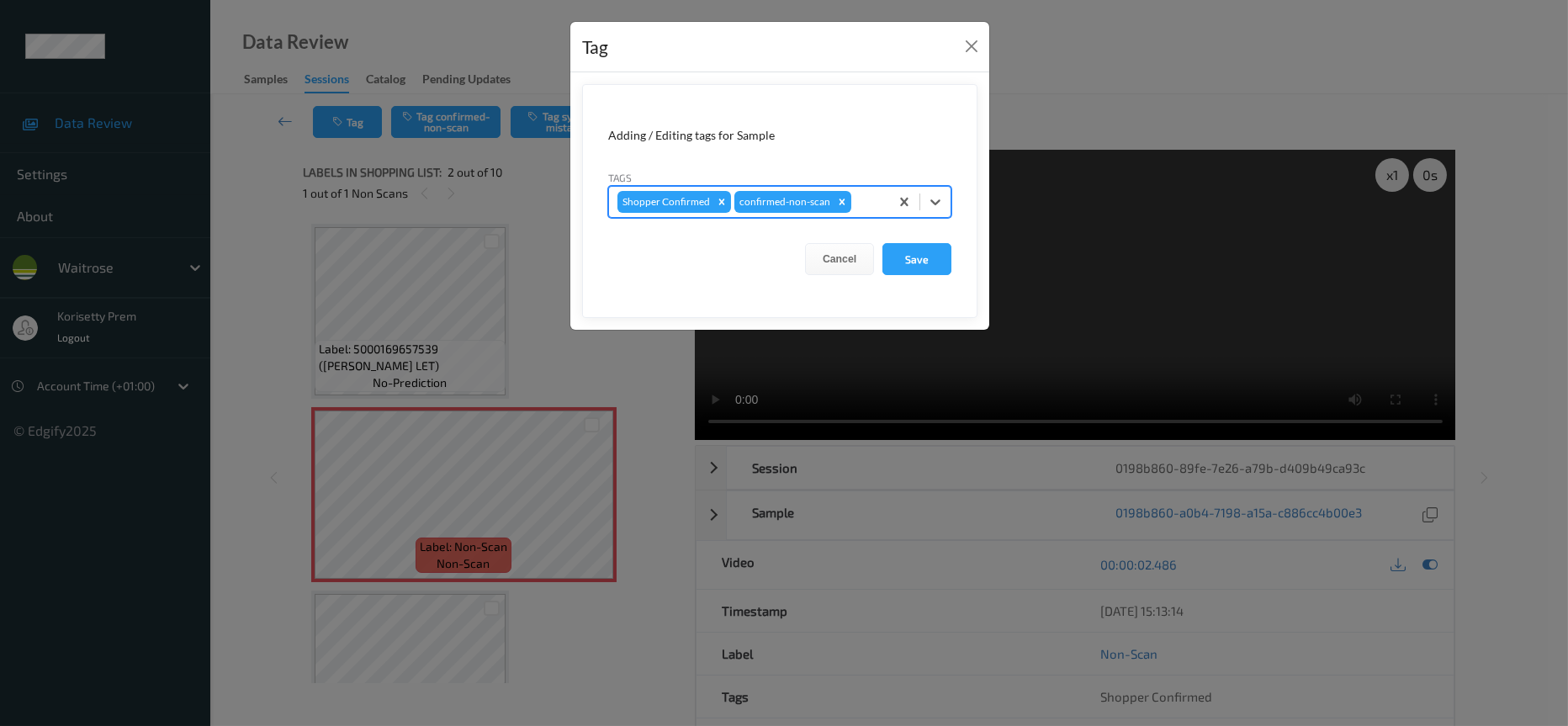
click at [875, 197] on div at bounding box center [867, 202] width 26 height 20
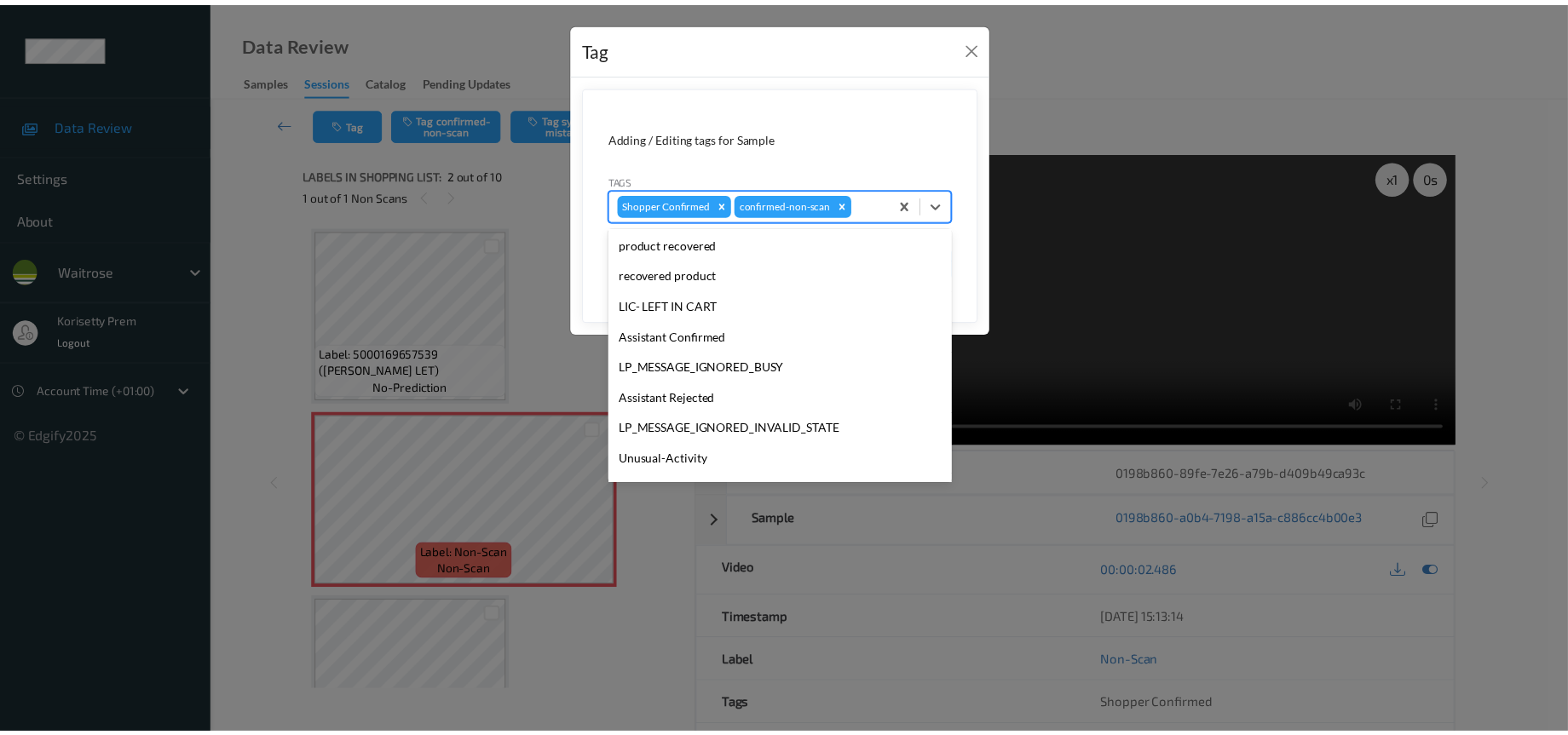
scroll to position [256, 0]
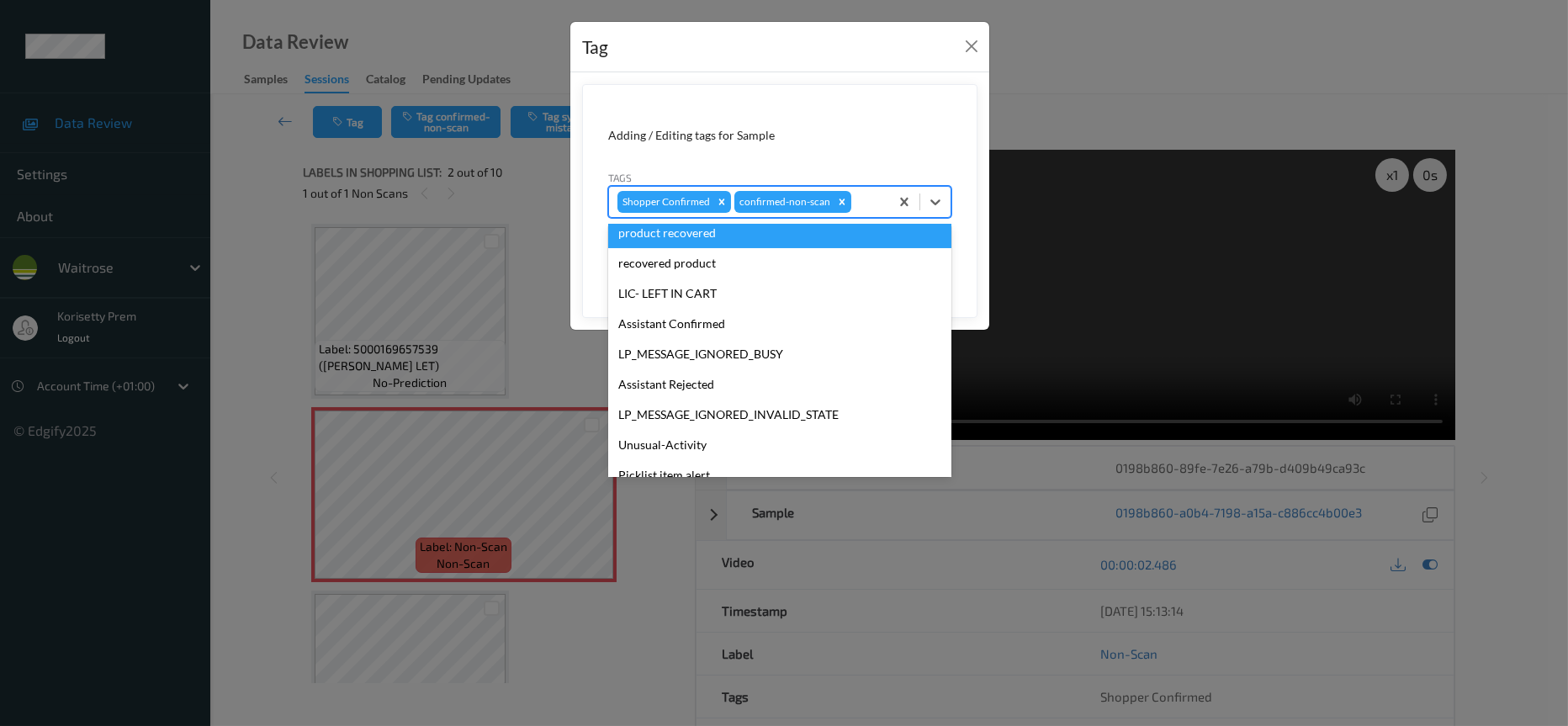
click at [677, 231] on div "product recovered" at bounding box center [779, 232] width 343 height 31
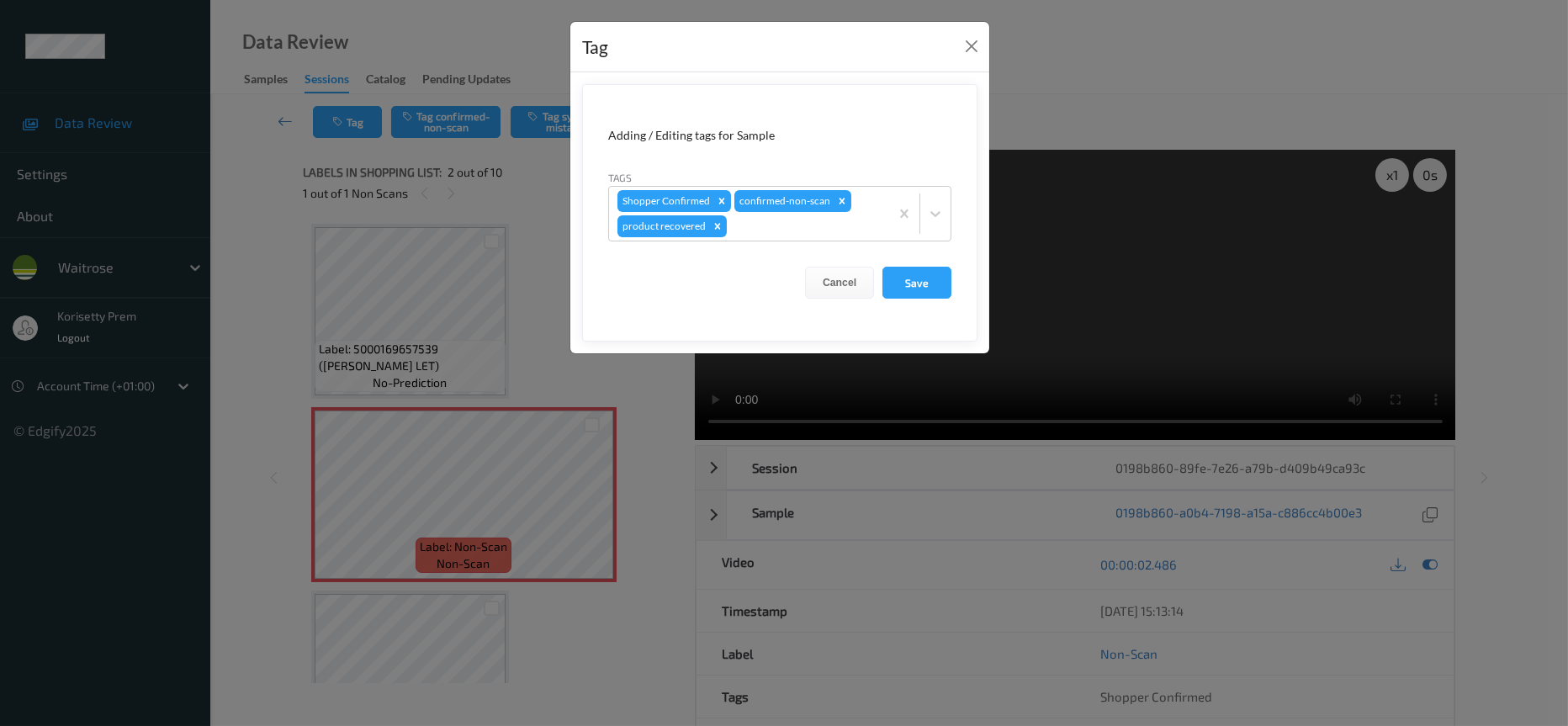
drag, startPoint x: 901, startPoint y: 275, endPoint x: 909, endPoint y: 244, distance: 32.0
click at [903, 268] on button "Save" at bounding box center [916, 282] width 69 height 32
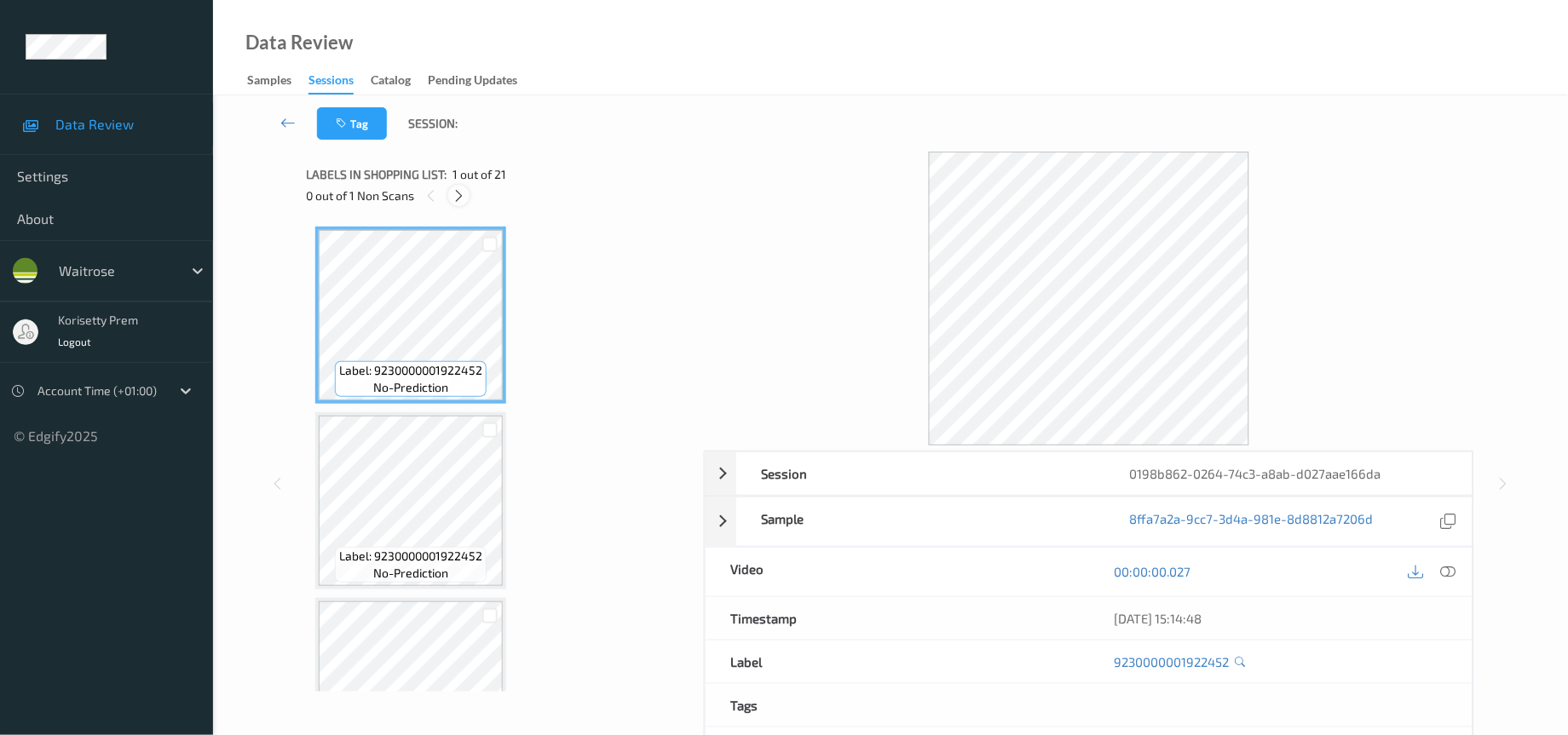
click at [463, 192] on icon at bounding box center [459, 196] width 14 height 15
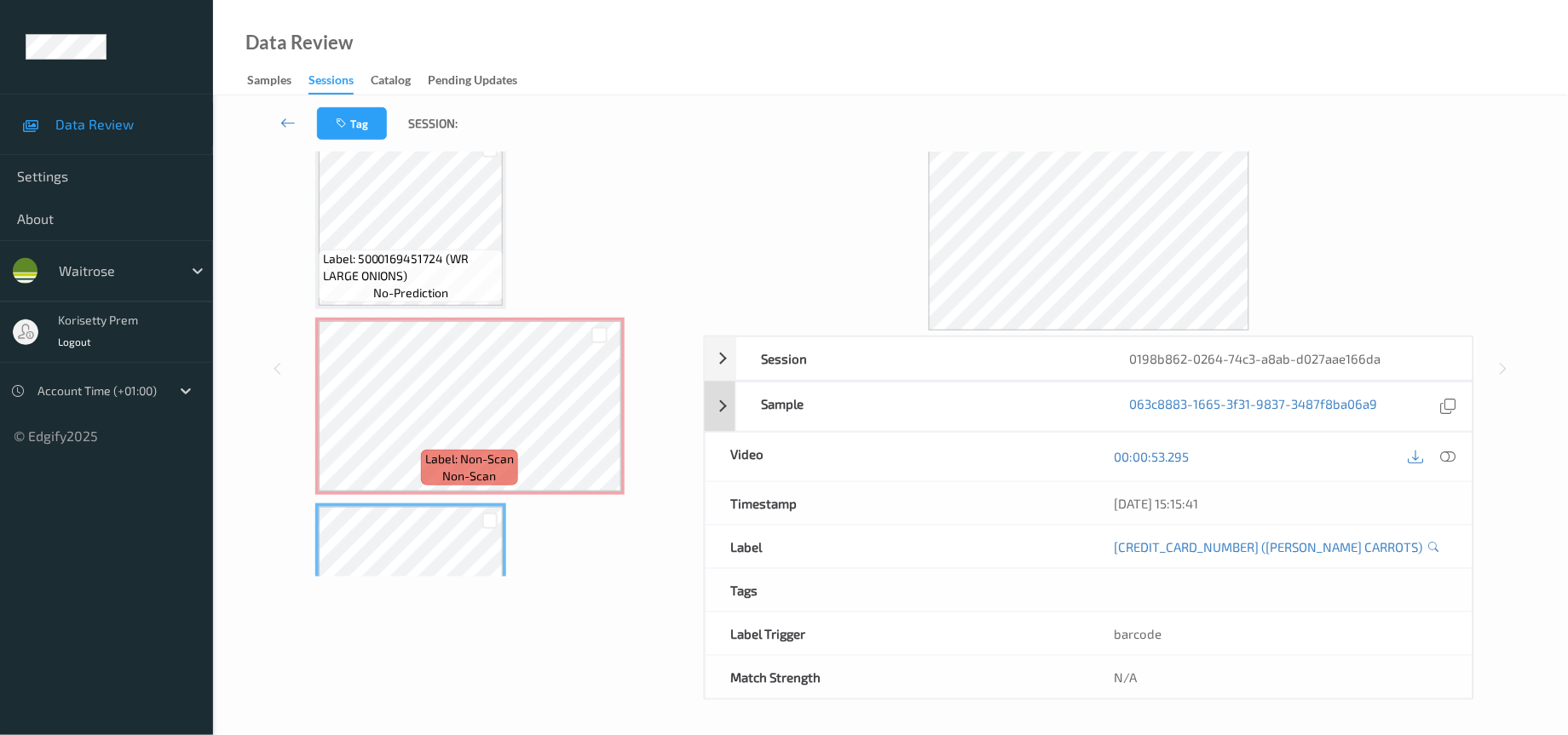
scroll to position [118, 0]
click at [1452, 454] on icon at bounding box center [1449, 457] width 15 height 15
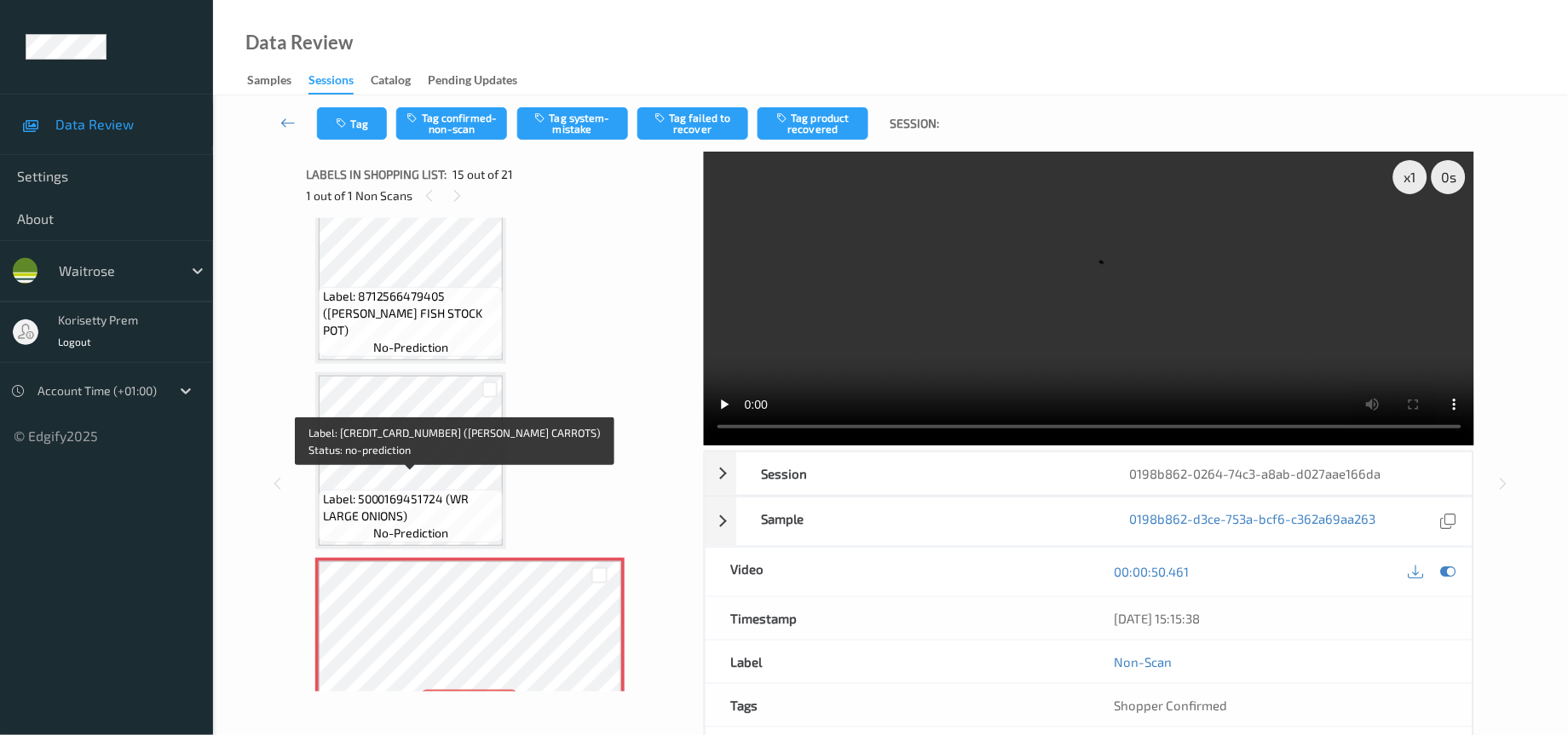
scroll to position [2110, 0]
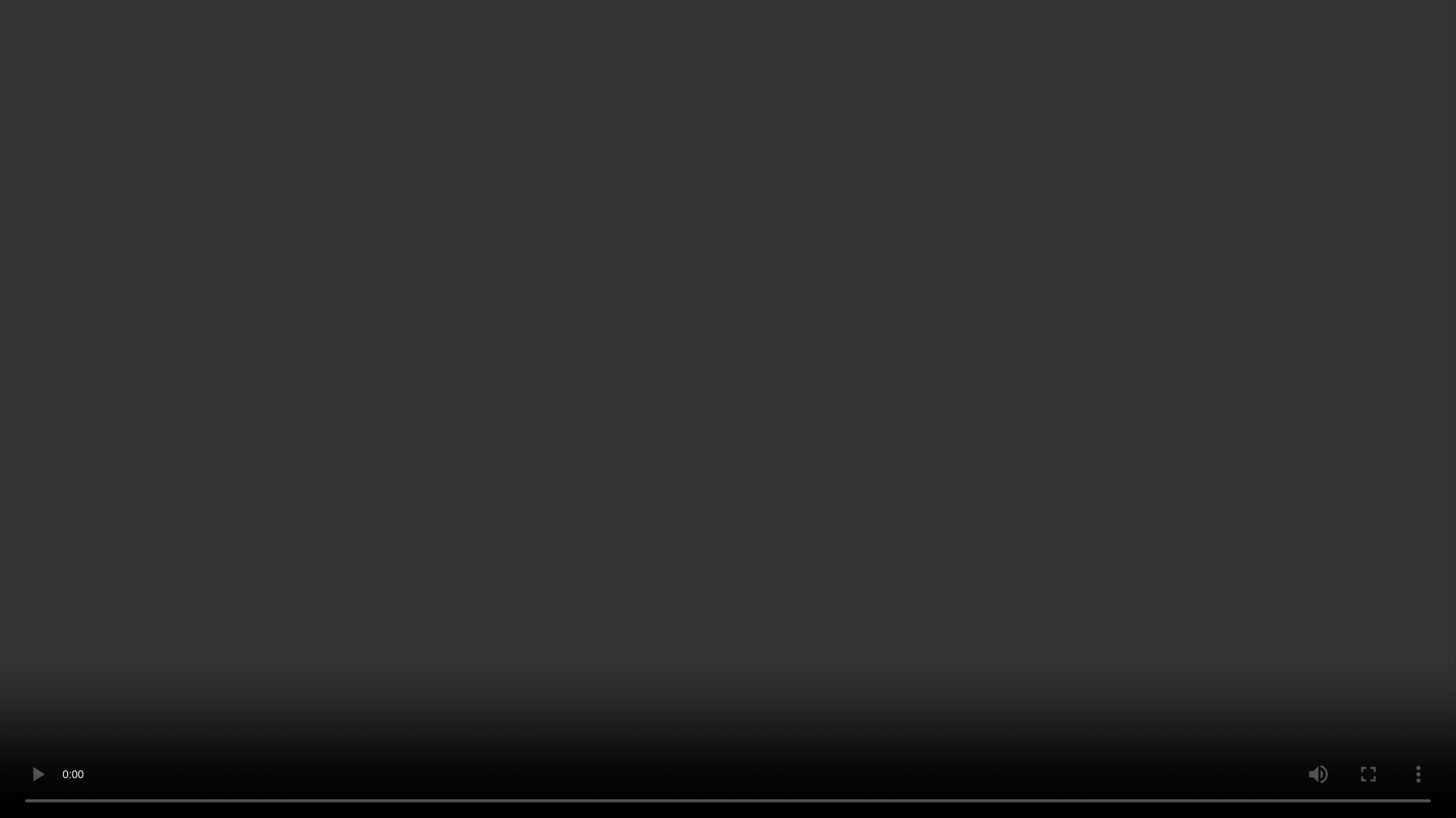
click at [1153, 649] on video at bounding box center [728, 409] width 1456 height 818
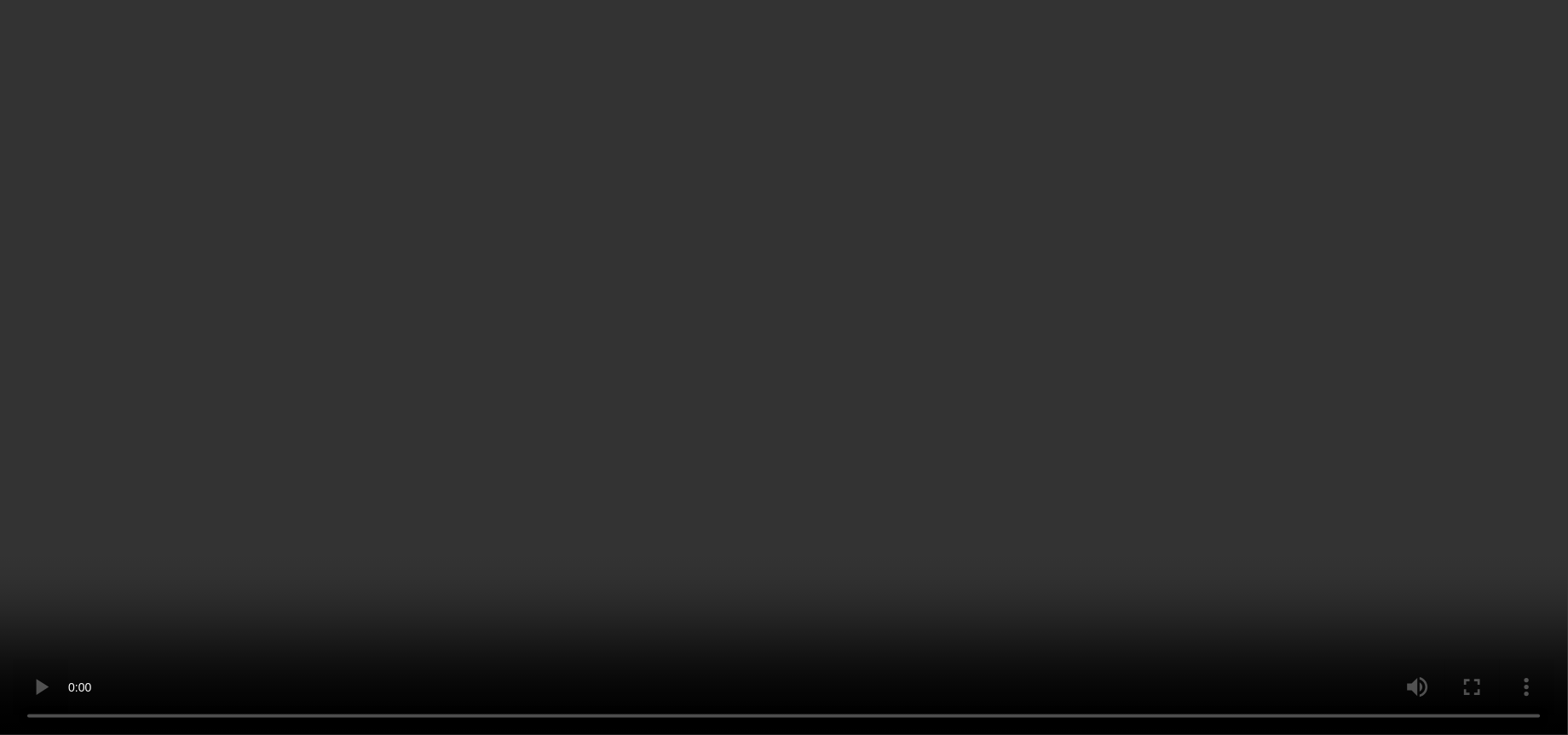
scroll to position [2366, 0]
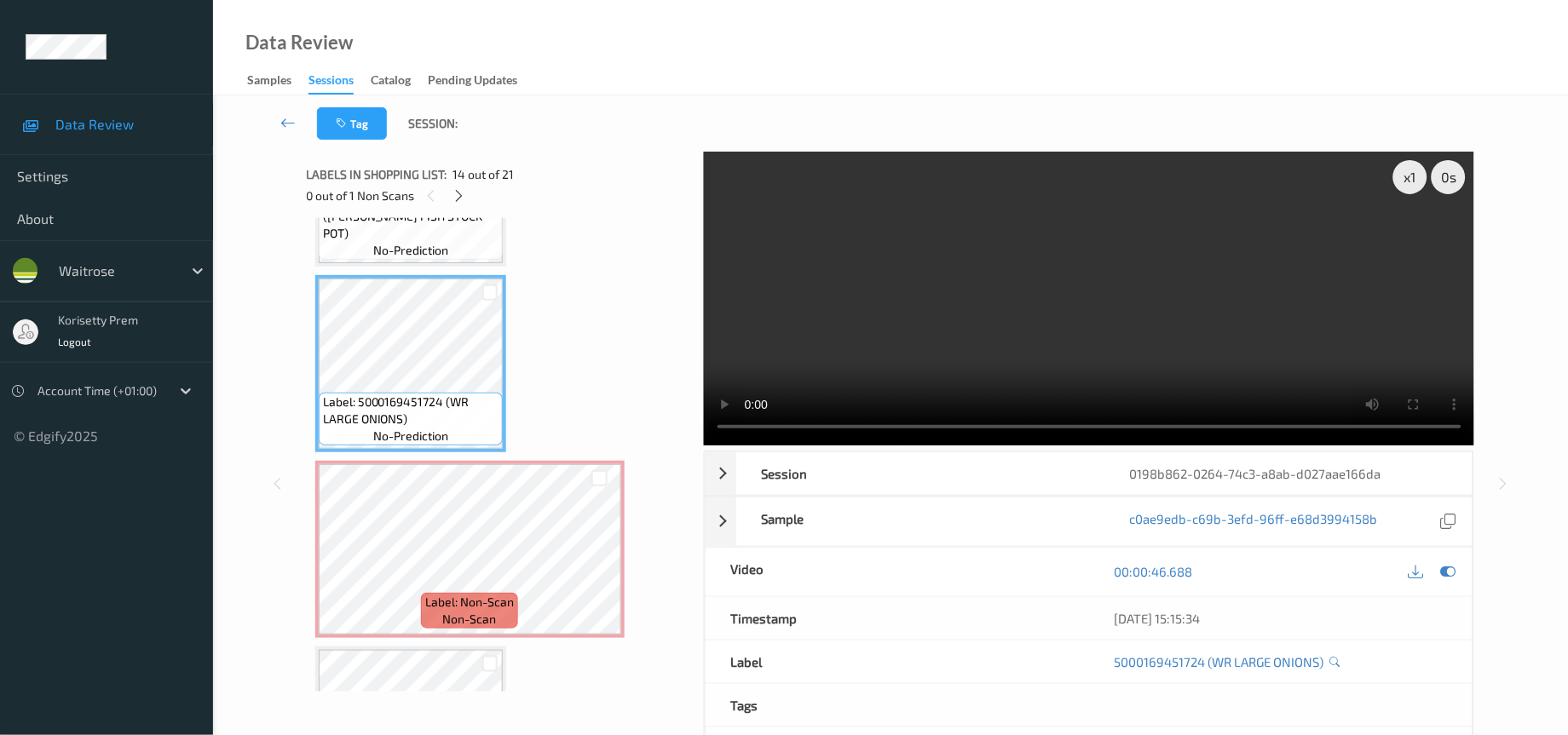
click at [823, 269] on video at bounding box center [1090, 299] width 771 height 294
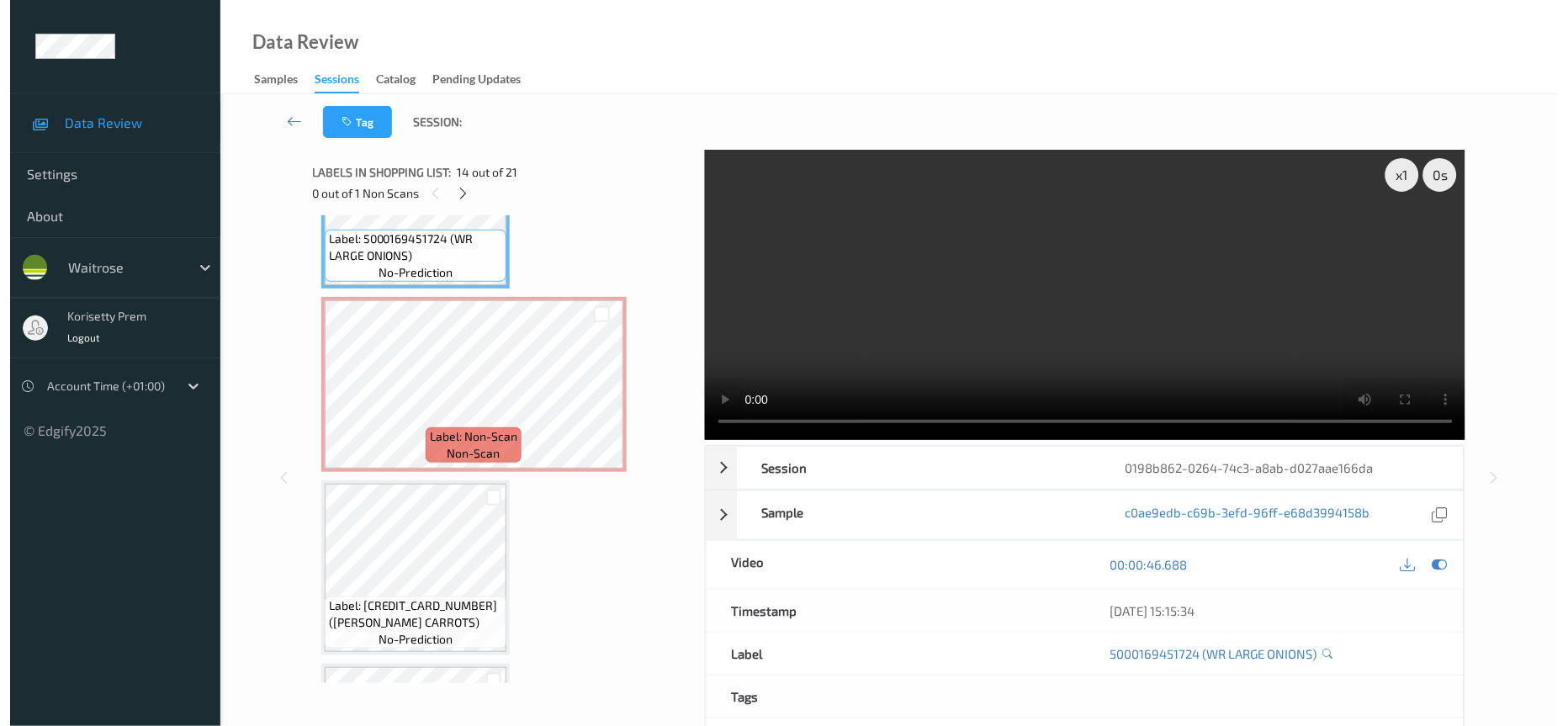
scroll to position [2589, 0]
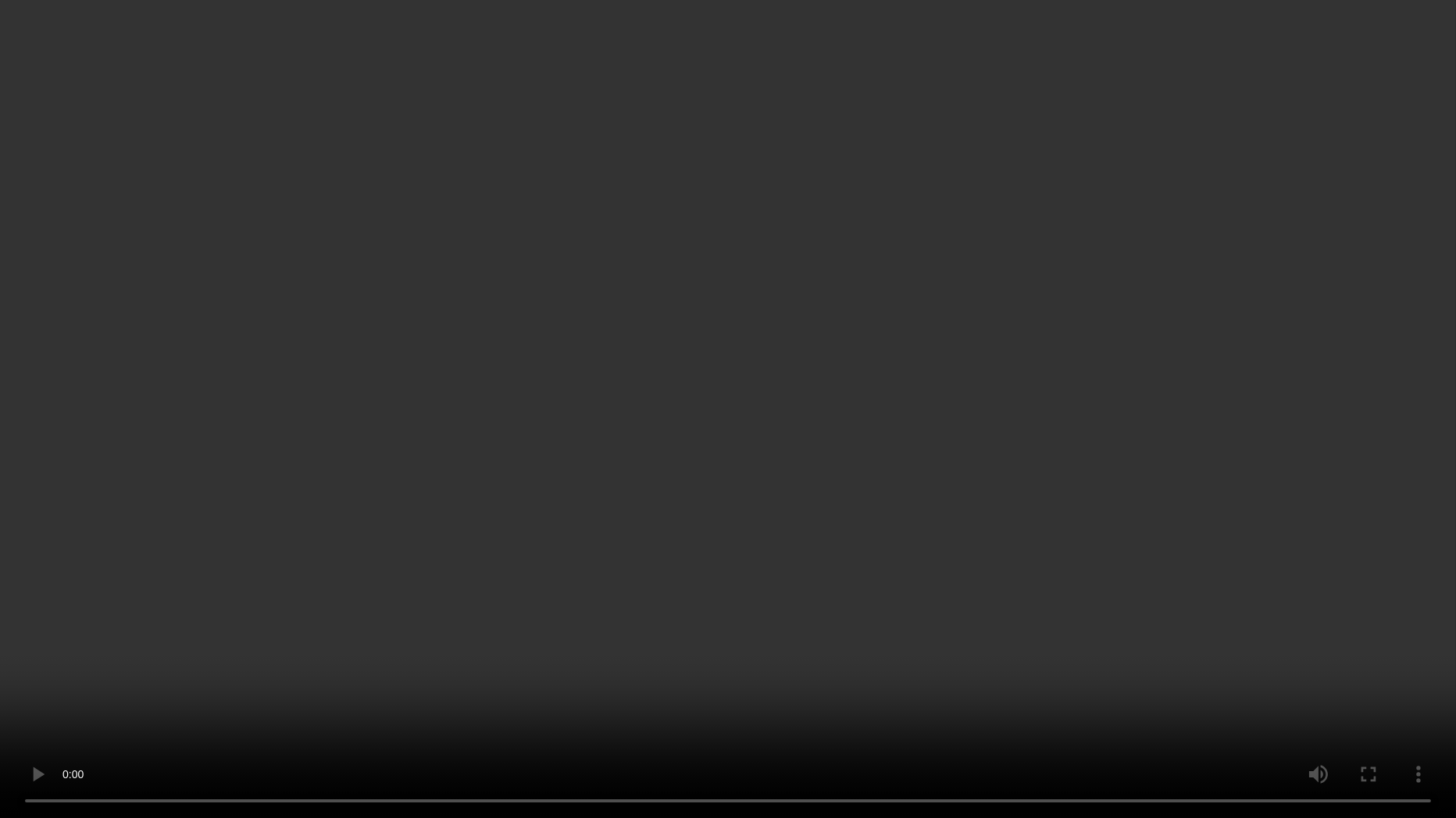
click at [977, 520] on video at bounding box center [728, 409] width 1456 height 818
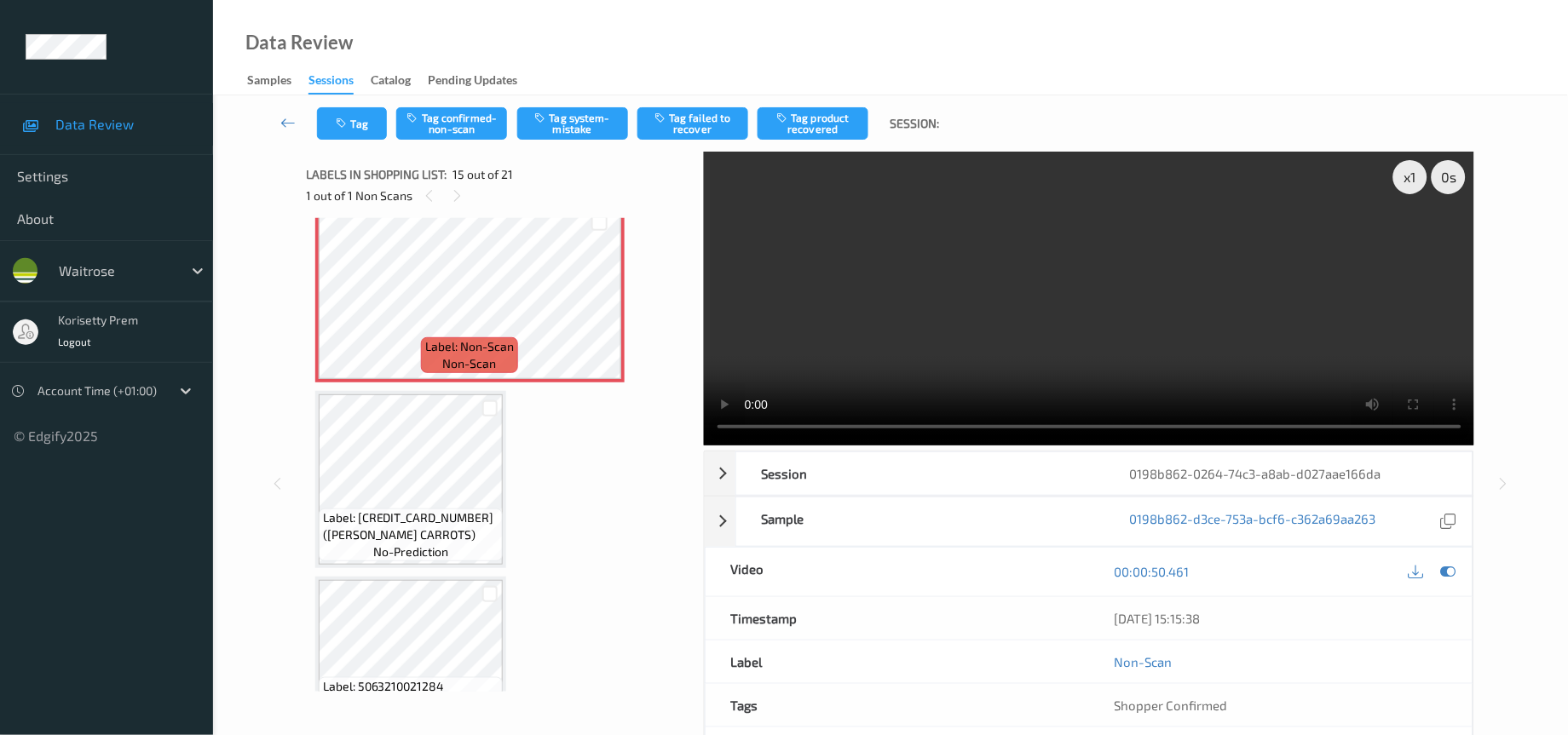
click at [954, 313] on video at bounding box center [1090, 299] width 771 height 294
click at [1152, 260] on video at bounding box center [1090, 299] width 771 height 294
click at [350, 123] on button "Tag" at bounding box center [352, 124] width 70 height 33
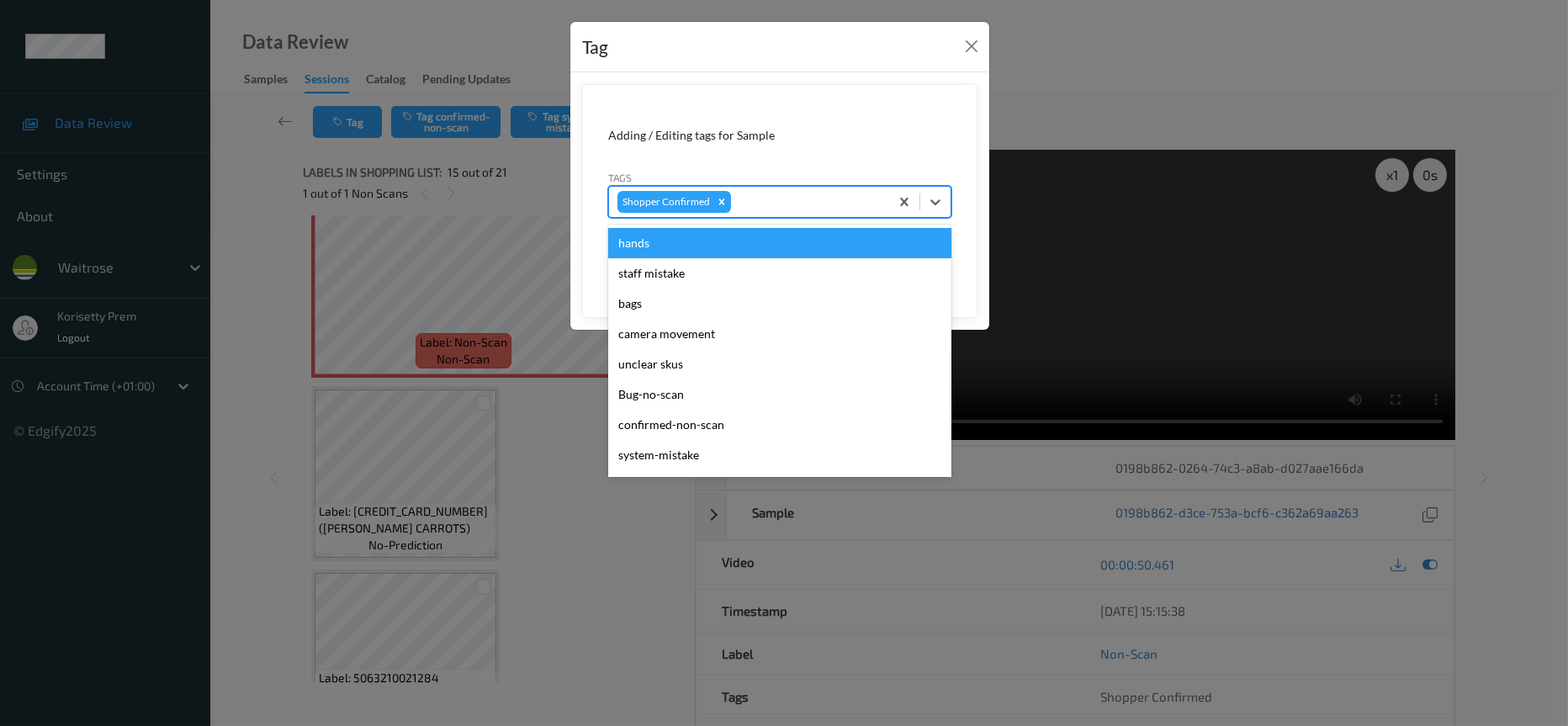
click at [774, 197] on div at bounding box center [807, 202] width 146 height 20
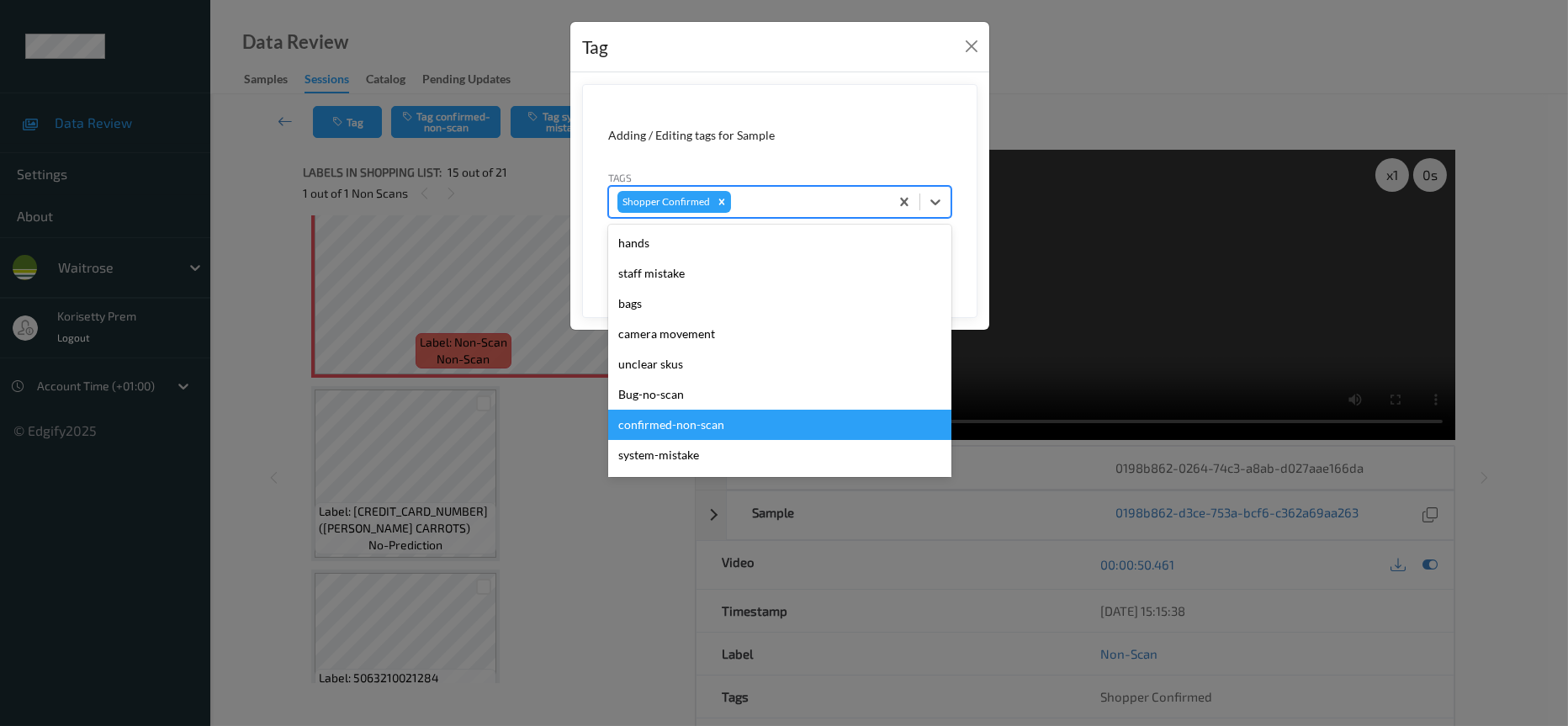
click at [683, 429] on div "confirmed-non-scan" at bounding box center [779, 425] width 343 height 31
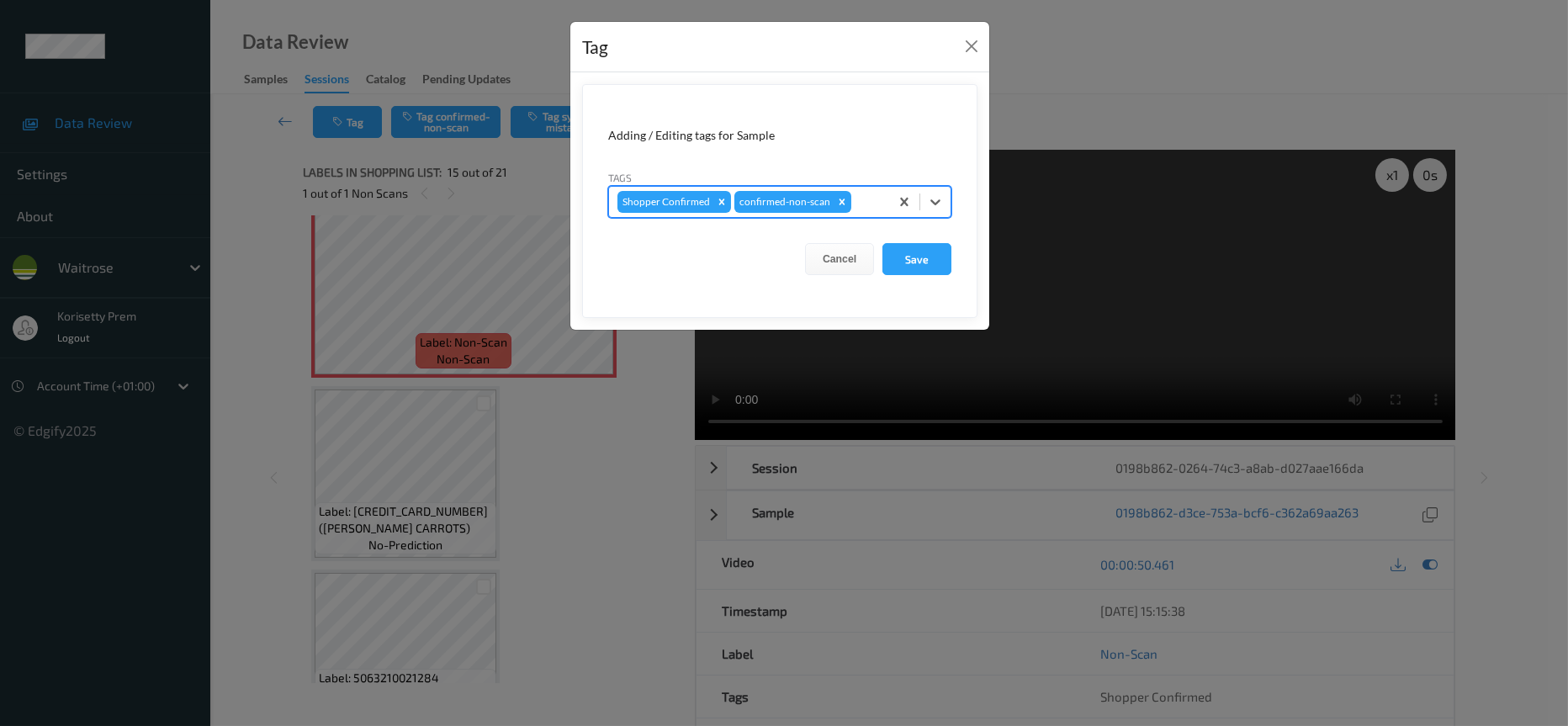
click at [865, 205] on div at bounding box center [867, 202] width 26 height 20
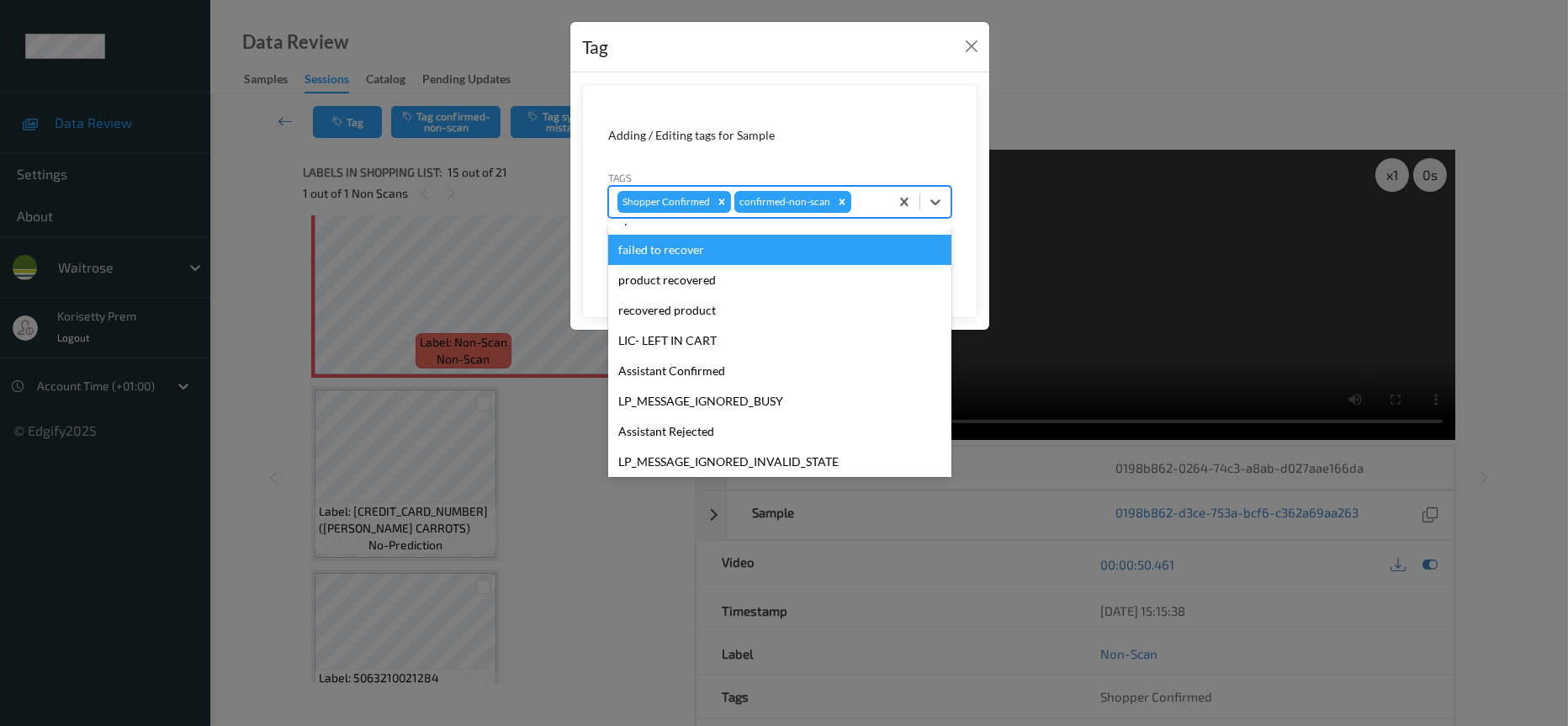
scroll to position [253, 0]
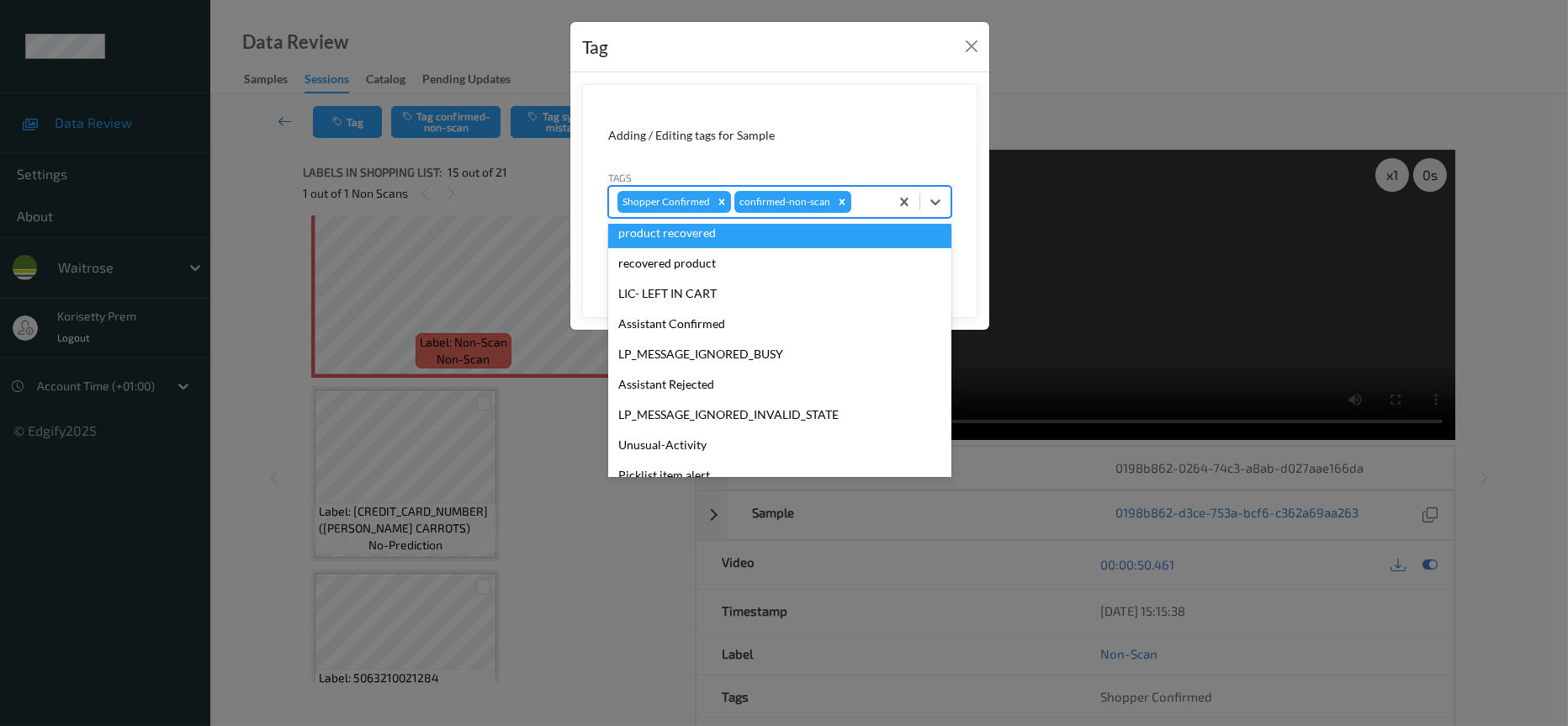
click at [649, 232] on div "product recovered" at bounding box center [779, 232] width 343 height 31
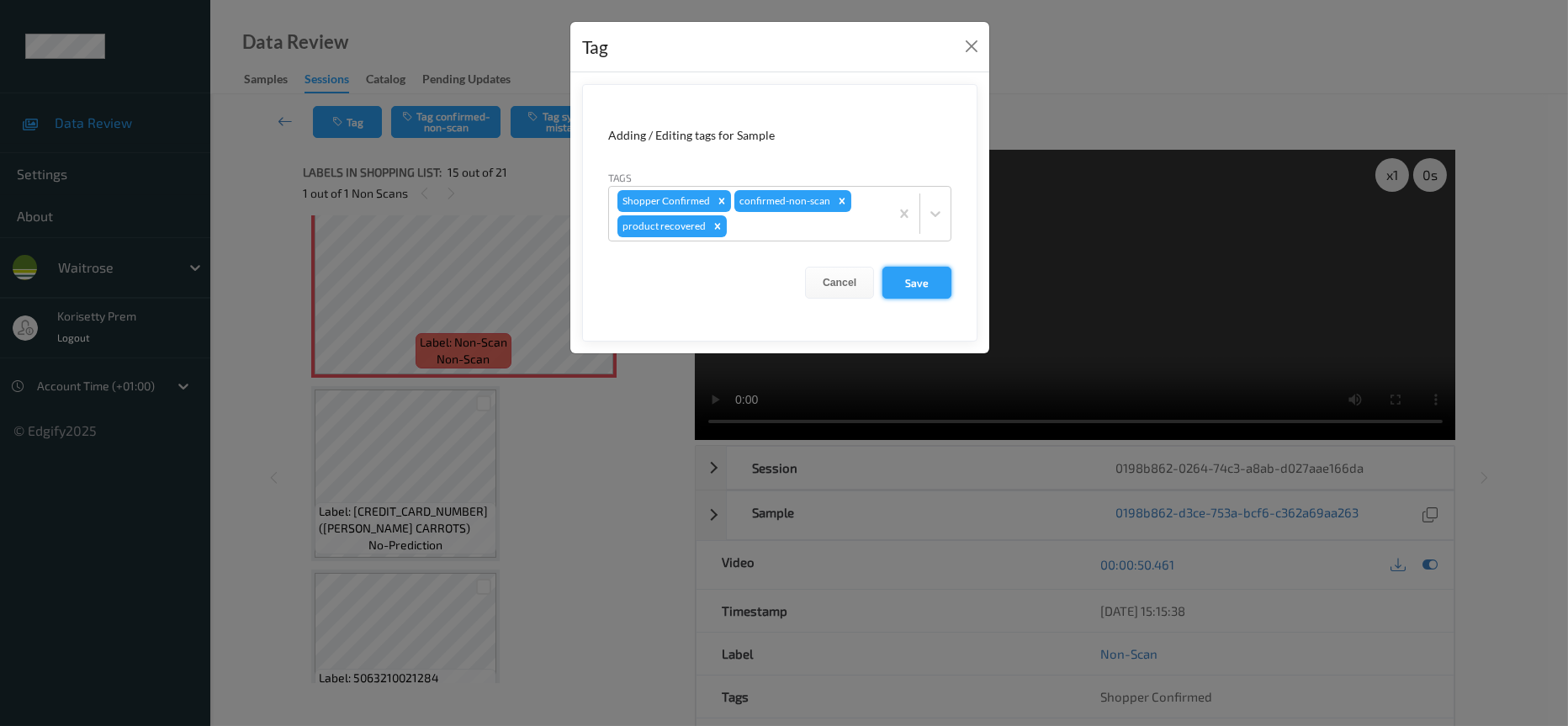
click at [928, 288] on button "Save" at bounding box center [916, 282] width 69 height 32
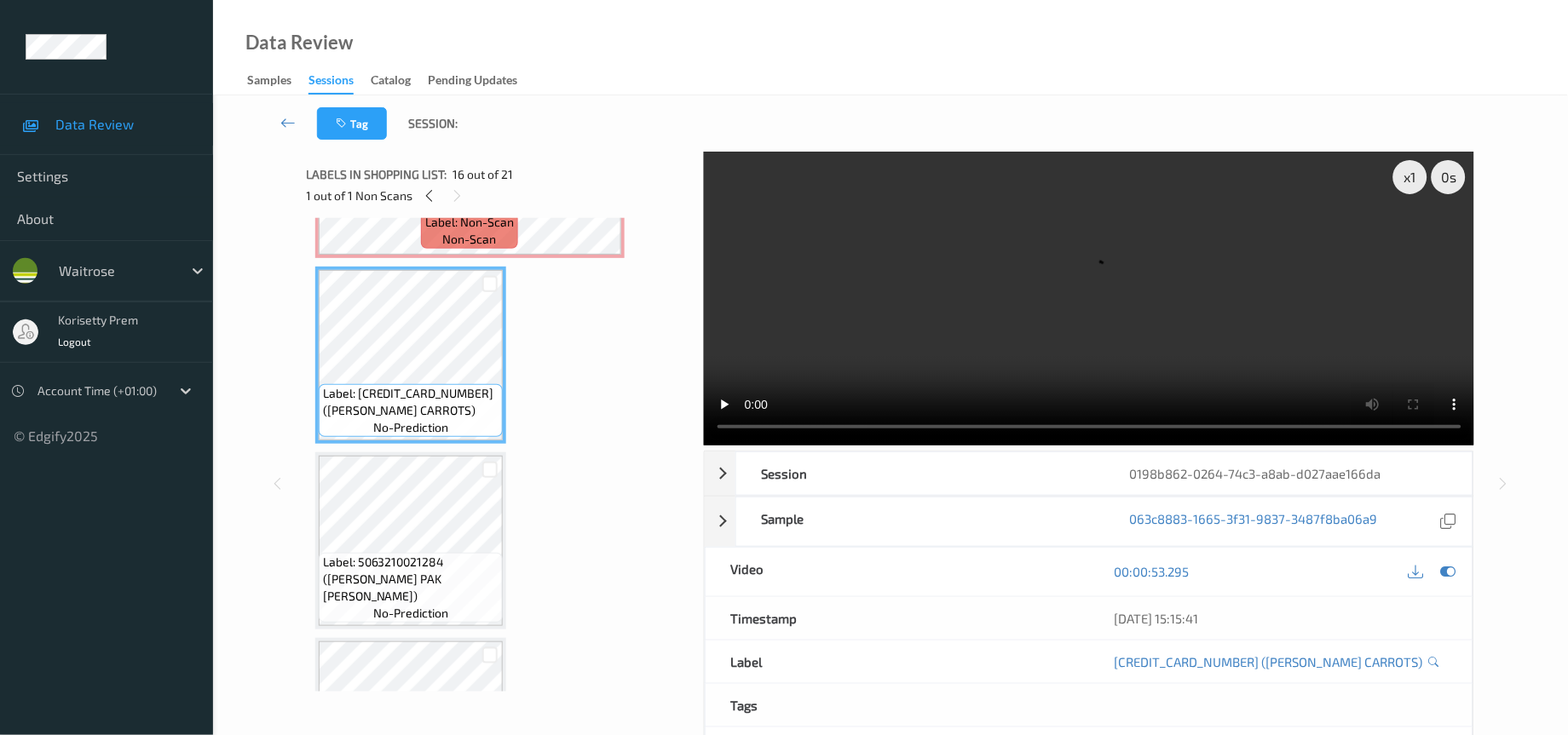
scroll to position [2750, 0]
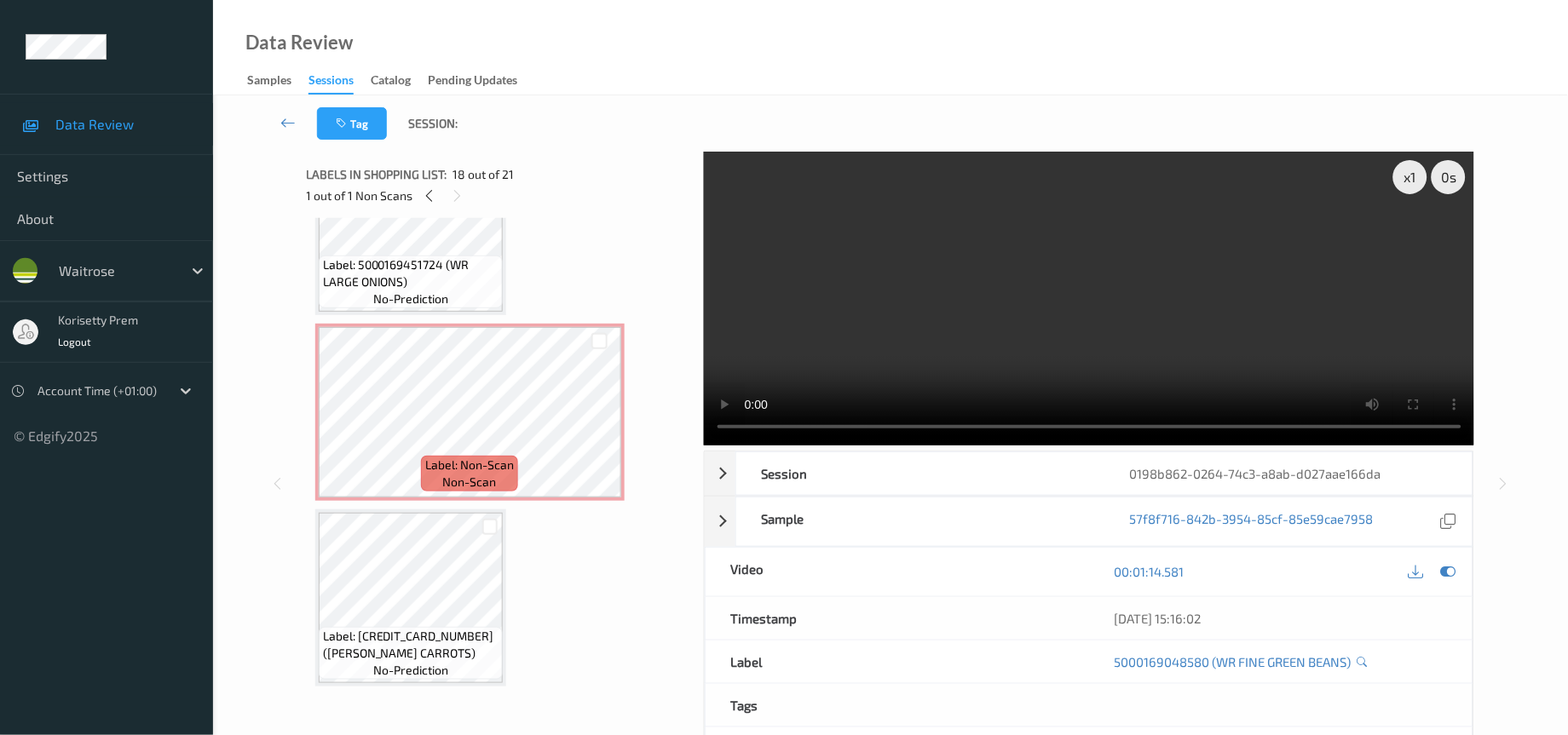
scroll to position [2494, 0]
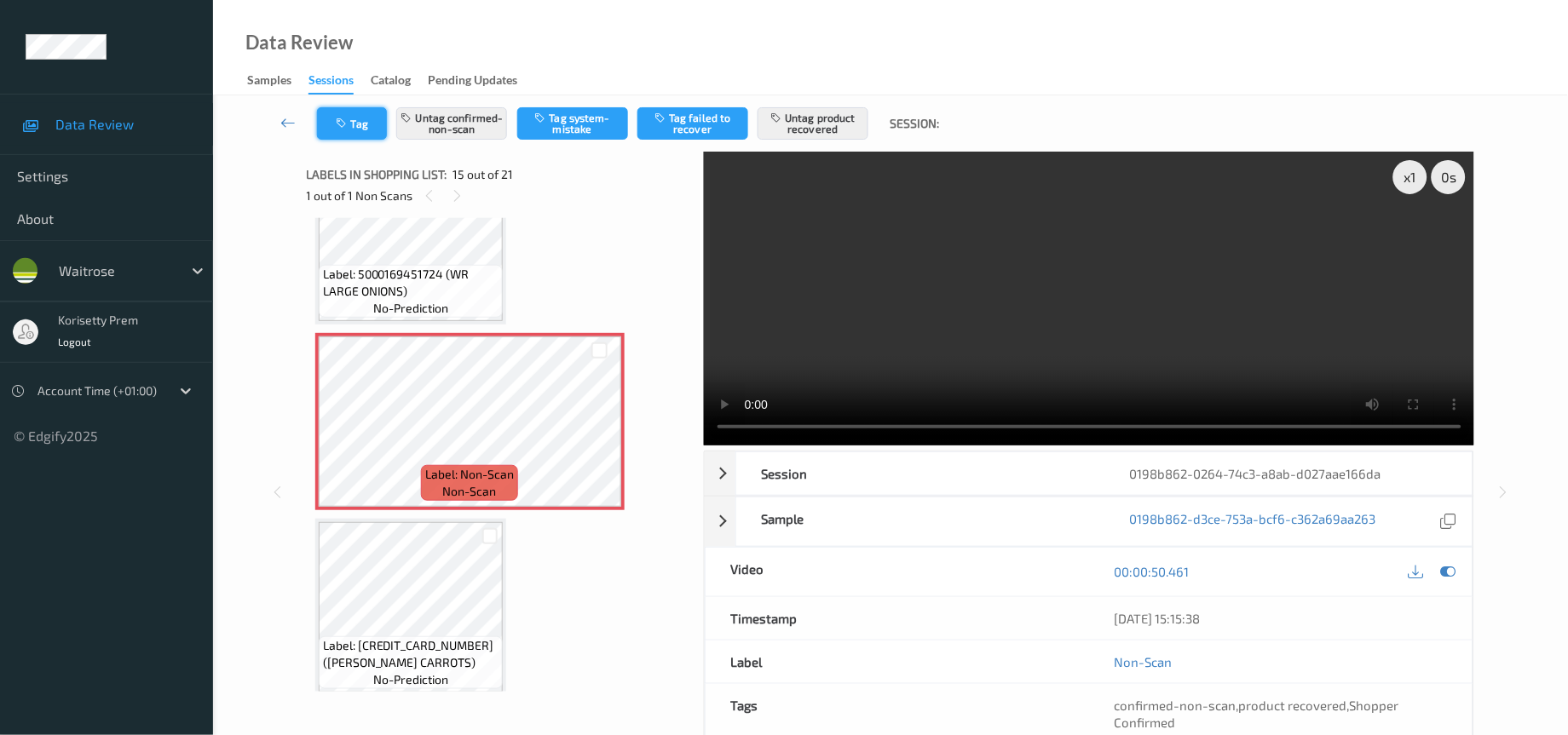
click at [353, 115] on button "Tag" at bounding box center [352, 124] width 70 height 33
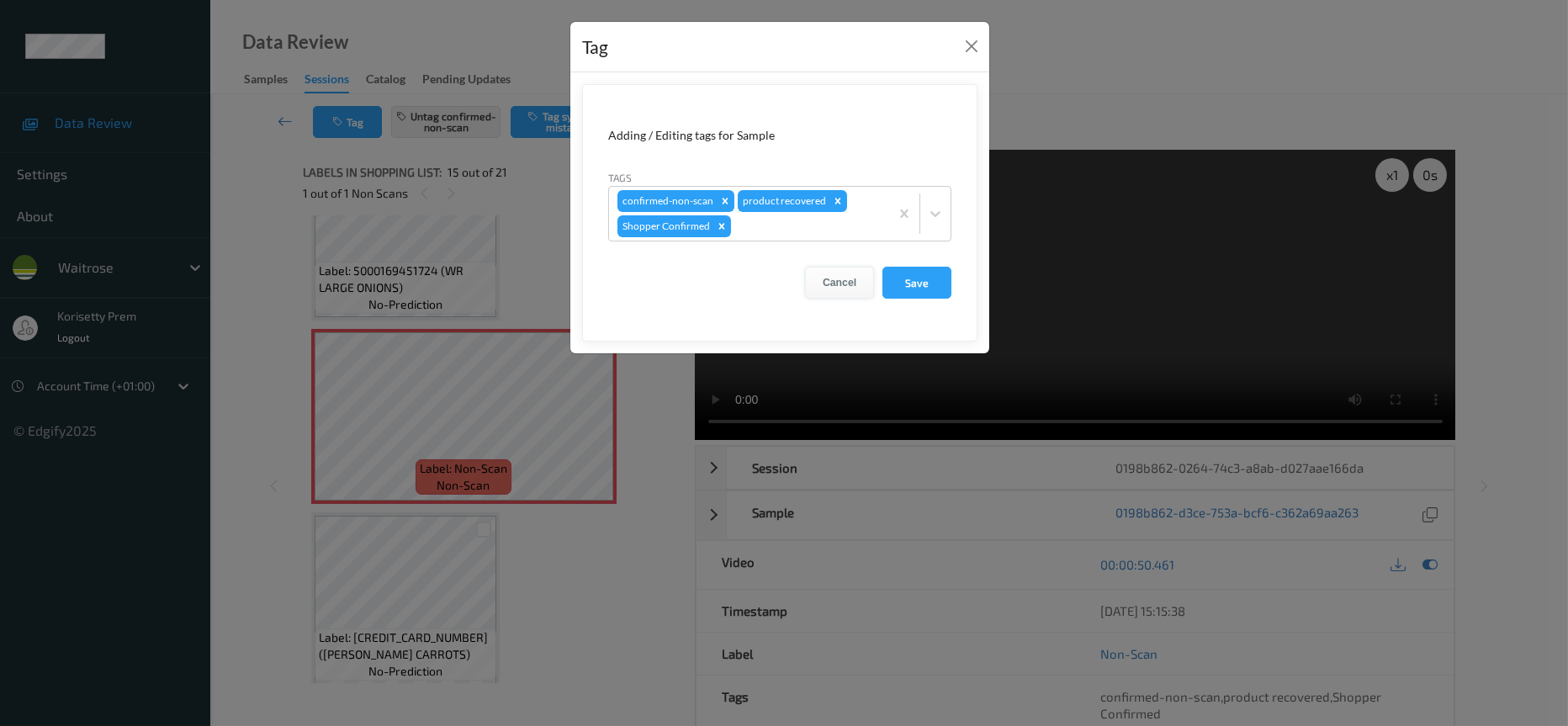
click at [843, 282] on button "Cancel" at bounding box center [840, 282] width 69 height 32
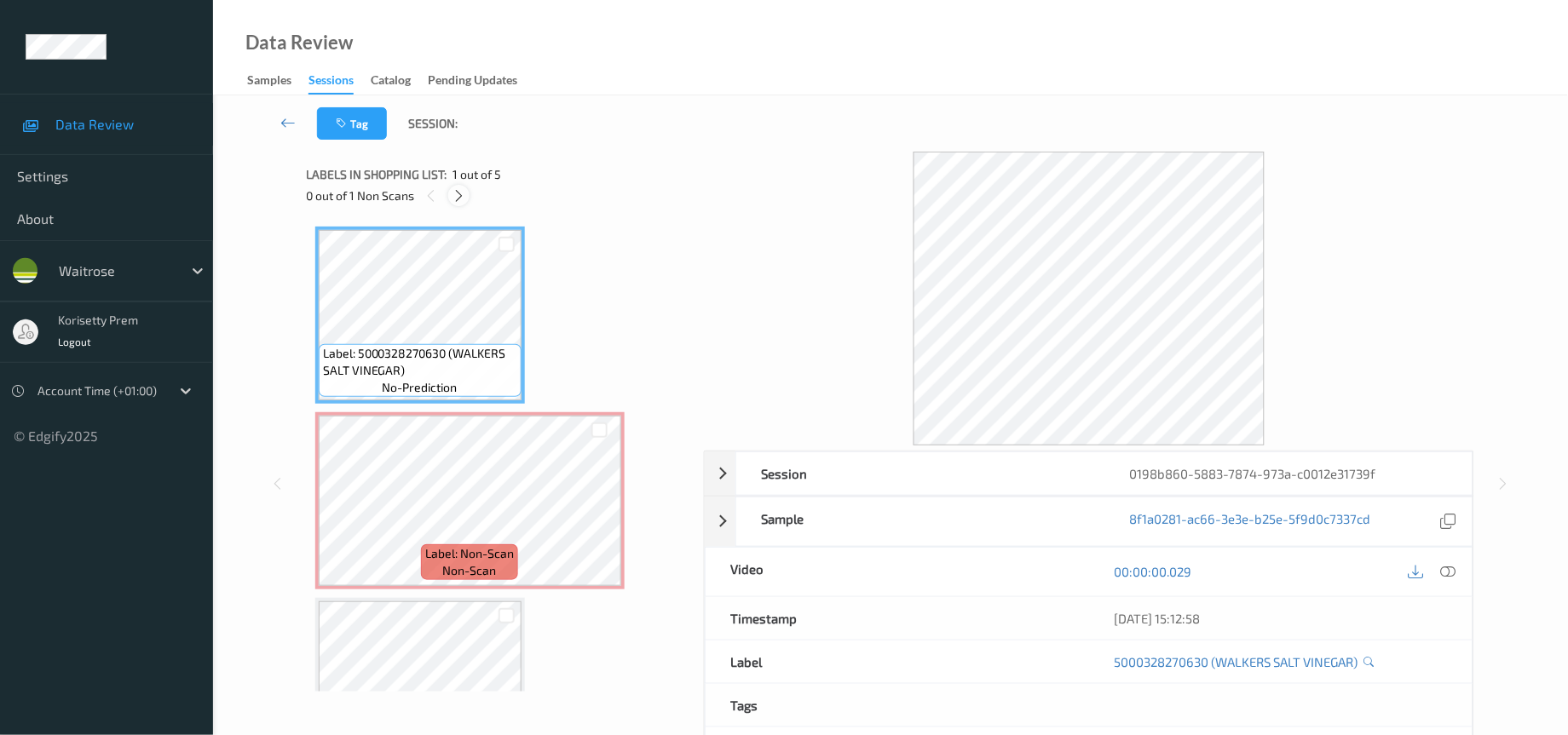
click at [461, 199] on icon at bounding box center [459, 196] width 14 height 15
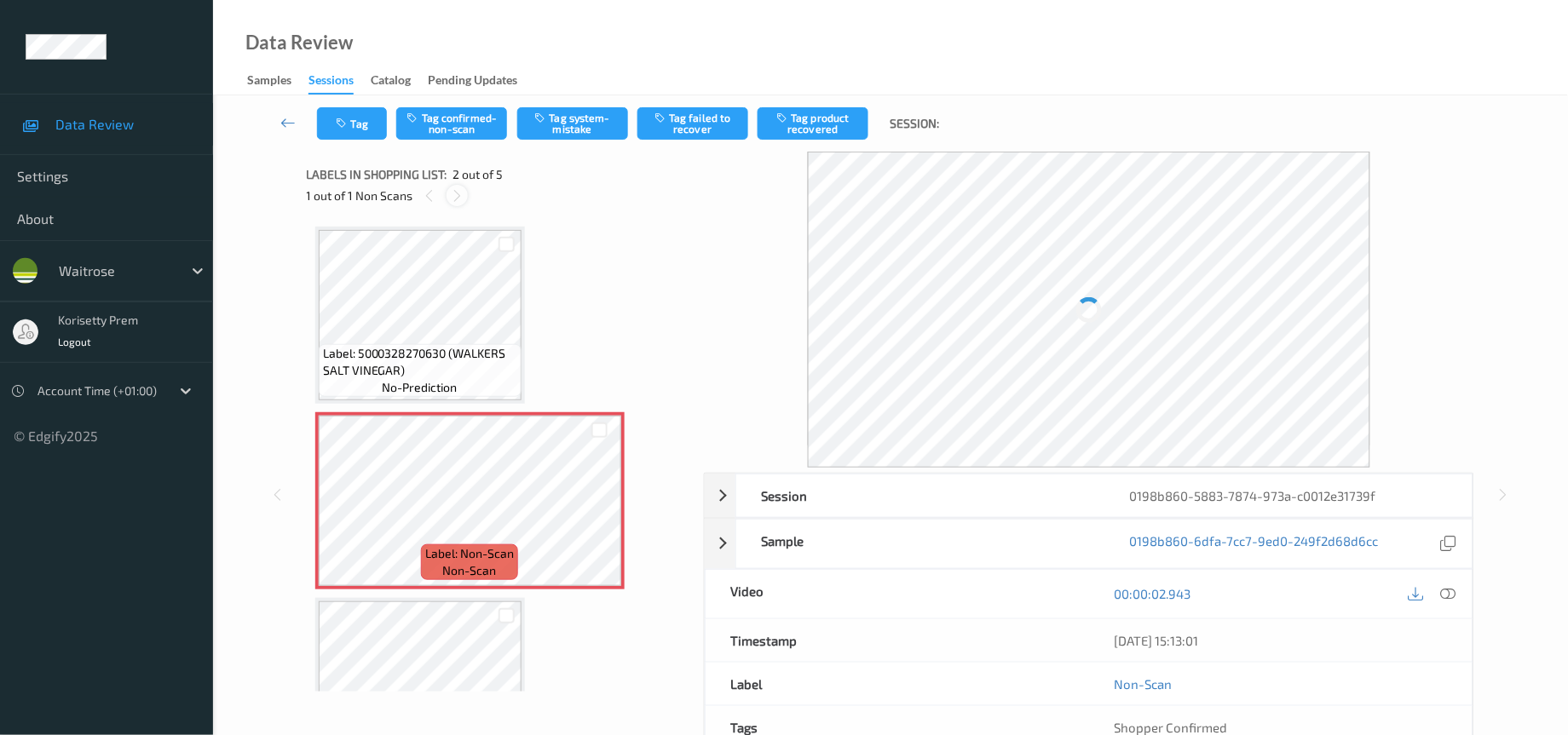
scroll to position [8, 0]
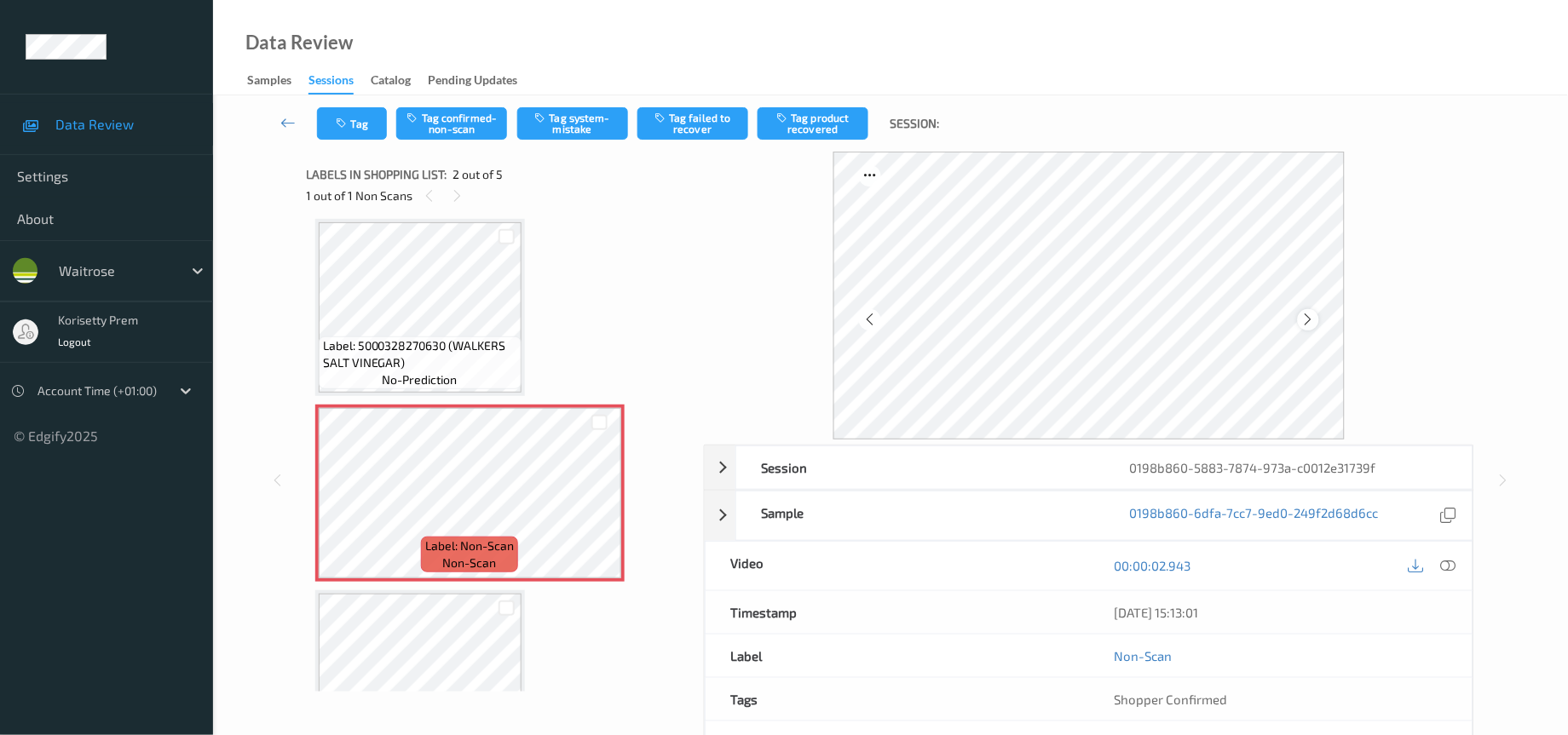
click at [1305, 316] on icon at bounding box center [1308, 320] width 14 height 15
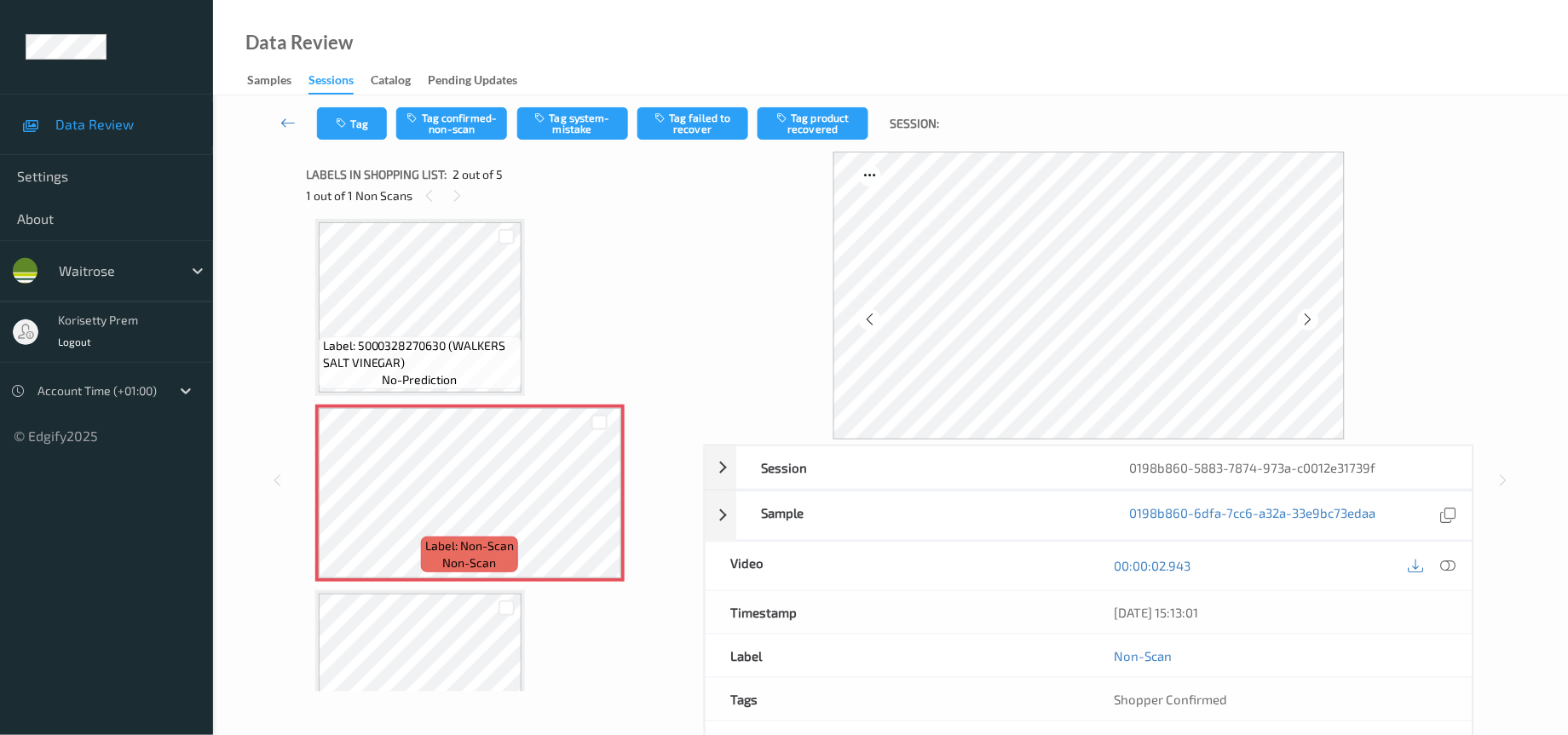
click at [1305, 316] on icon at bounding box center [1308, 320] width 14 height 15
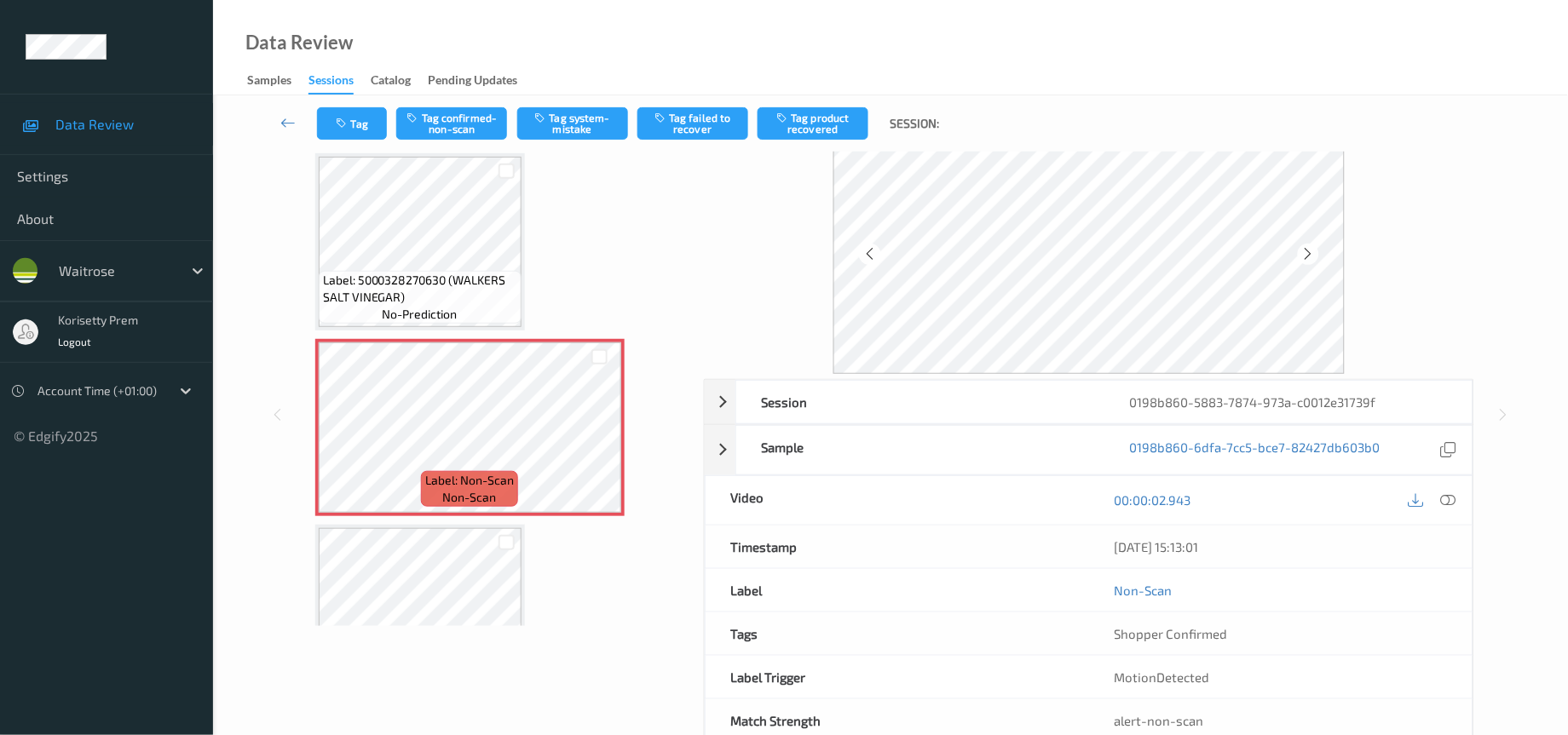
scroll to position [112, 0]
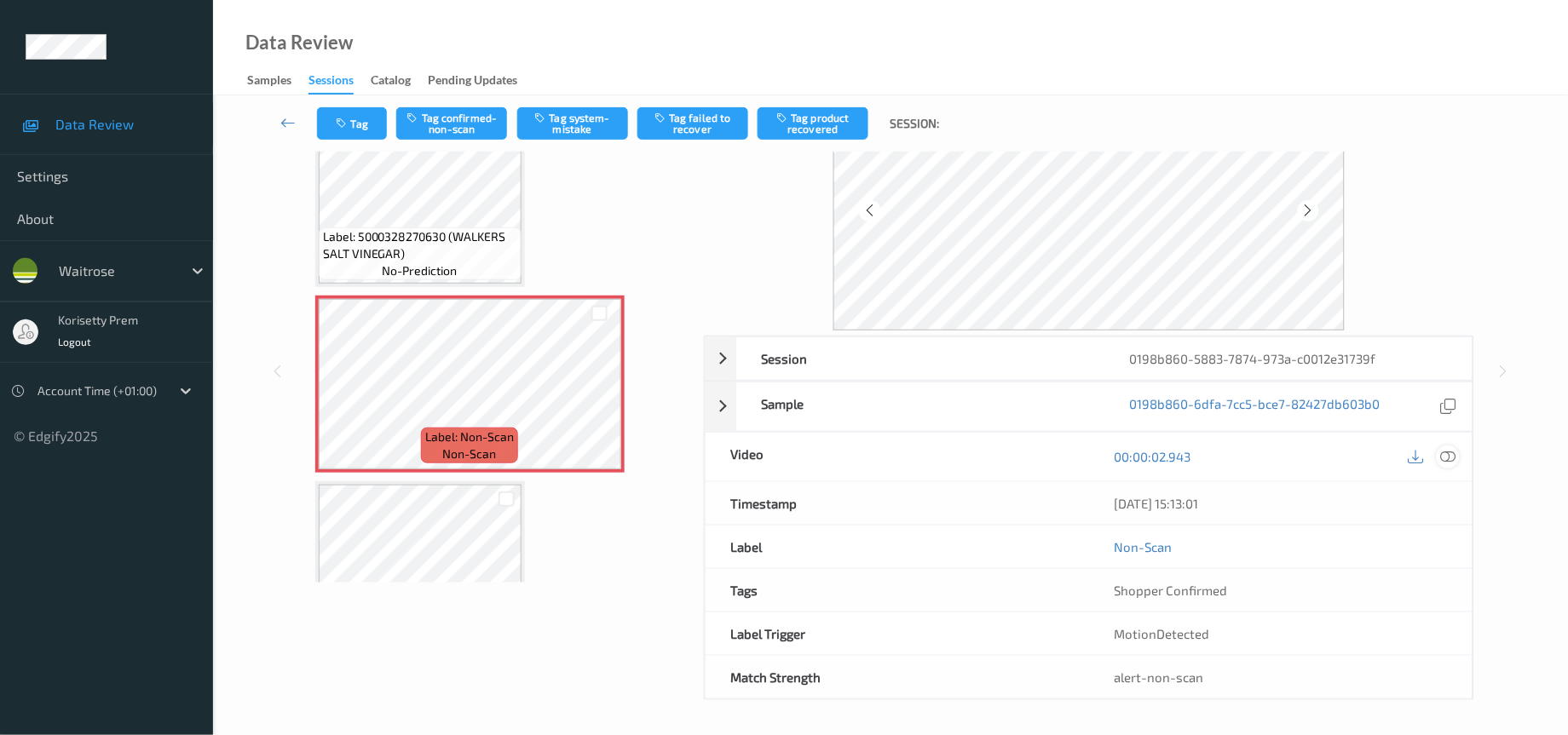
click at [1452, 457] on icon at bounding box center [1449, 457] width 15 height 15
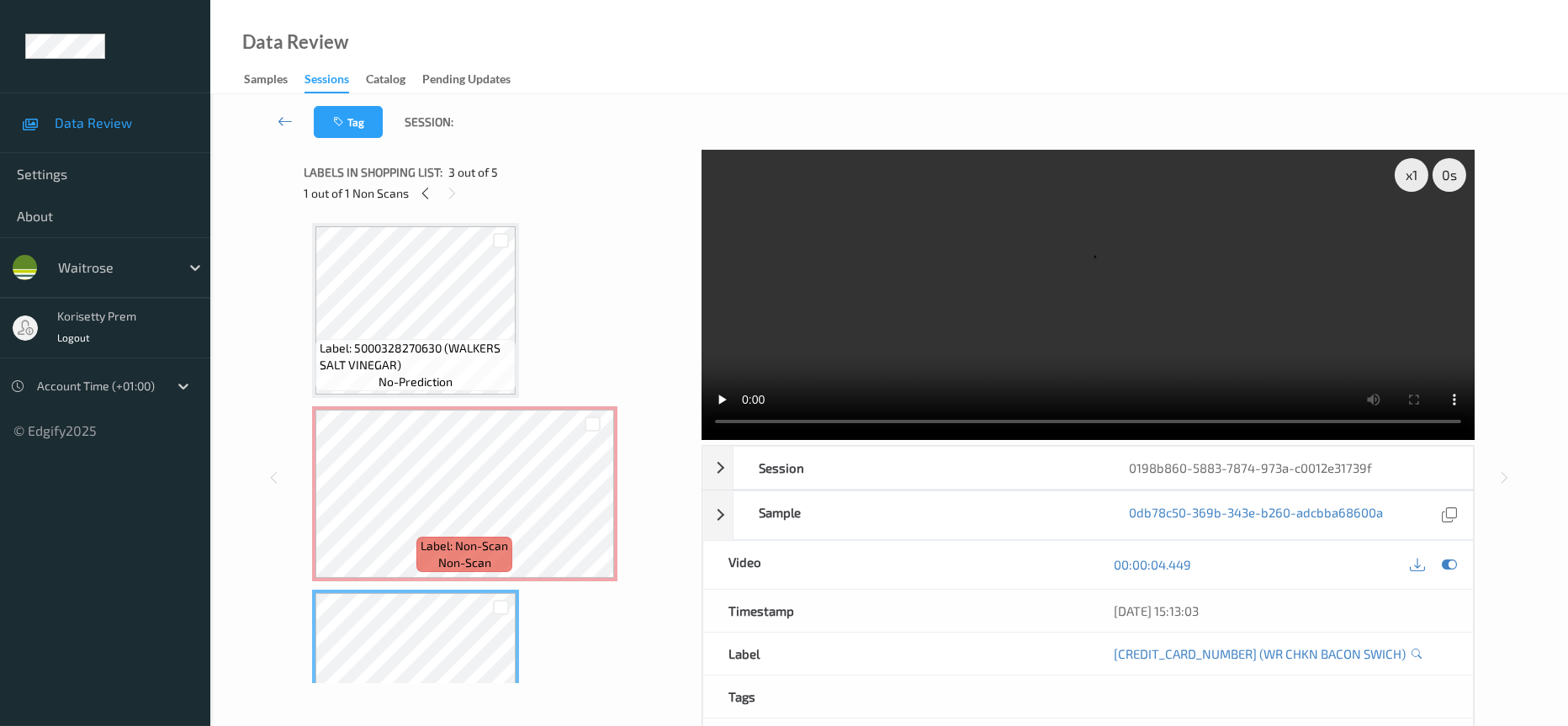
scroll to position [0, 0]
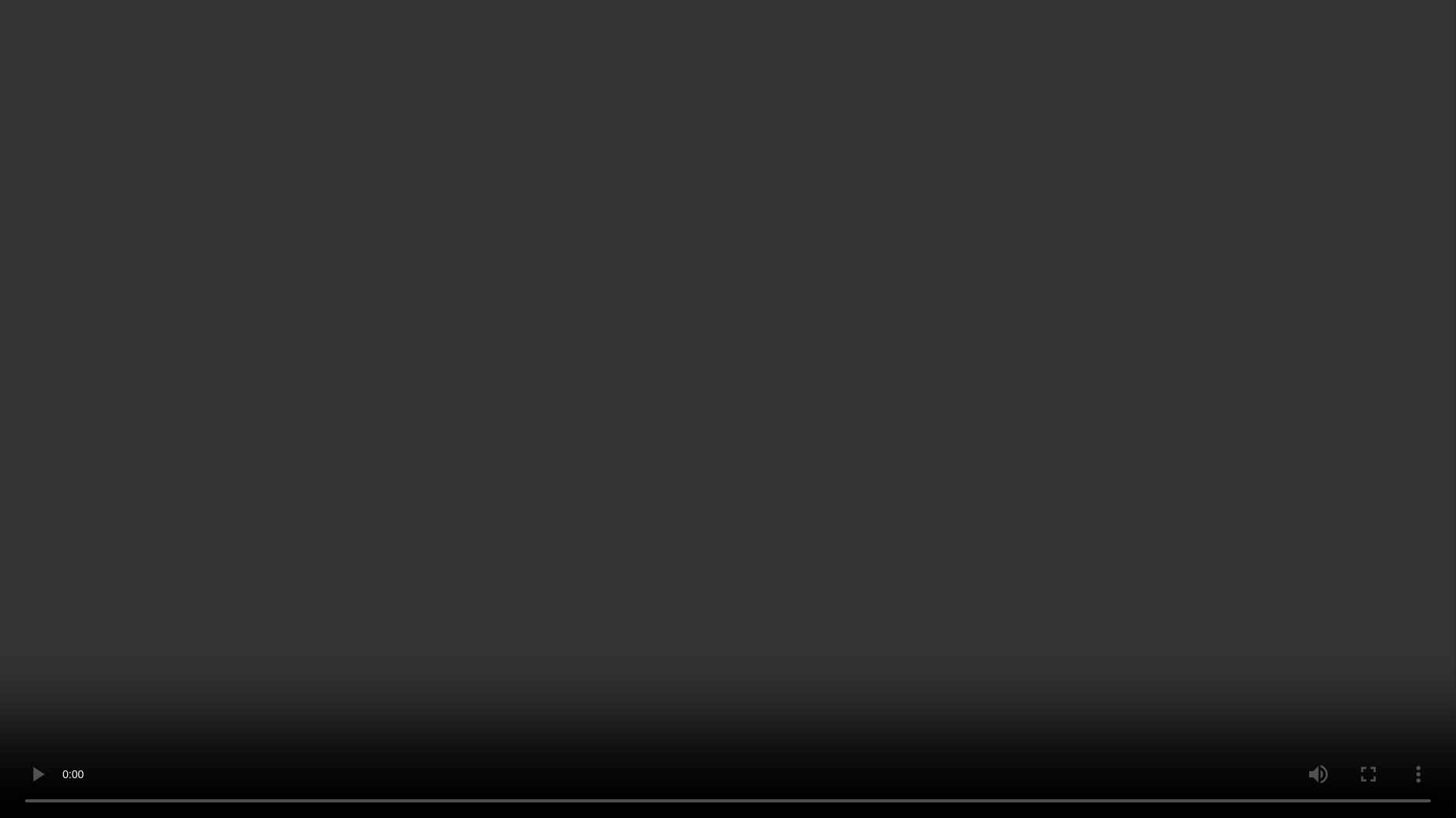
click at [1431, 546] on video at bounding box center [728, 409] width 1456 height 818
click at [832, 449] on video at bounding box center [728, 409] width 1456 height 818
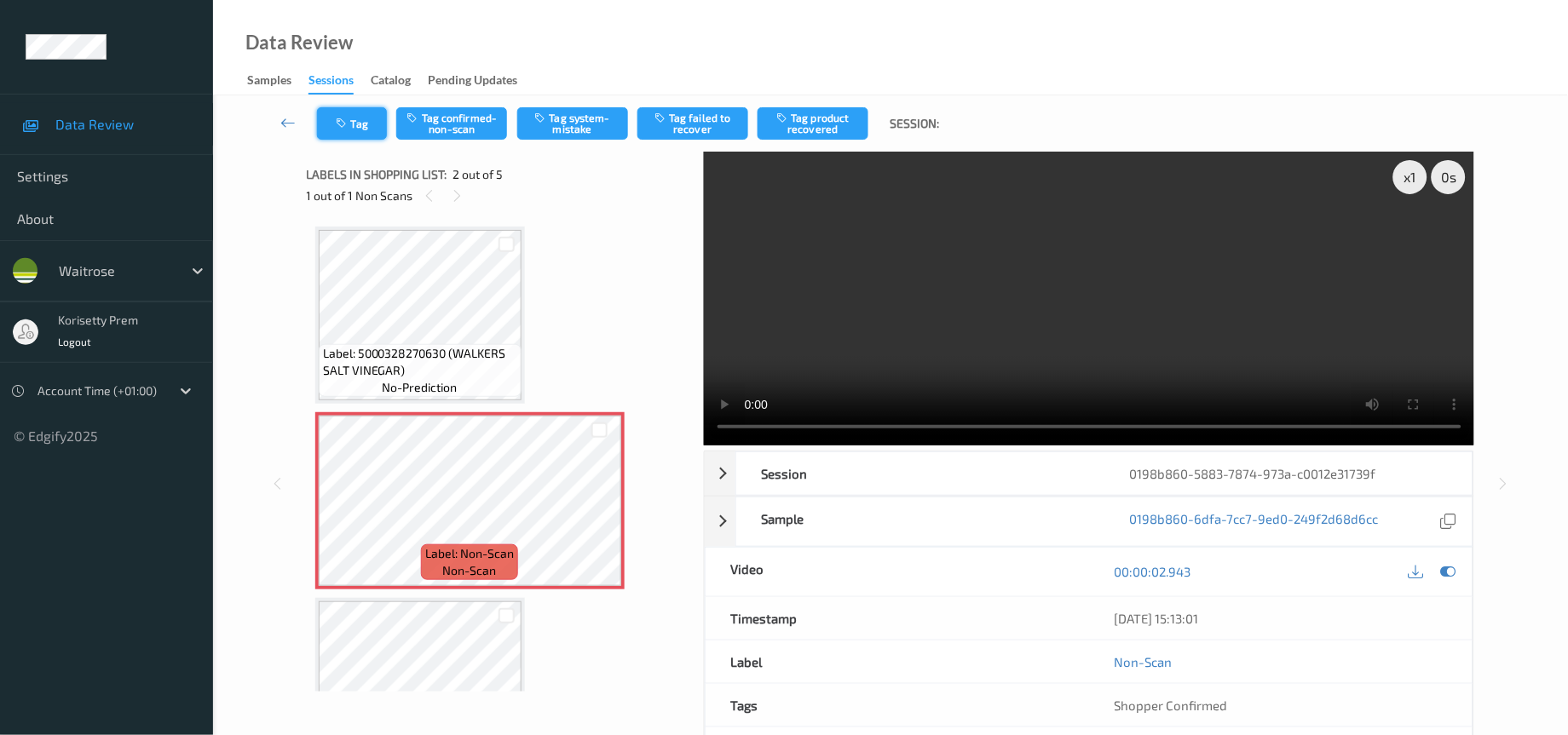
click at [356, 115] on button "Tag" at bounding box center [352, 124] width 70 height 33
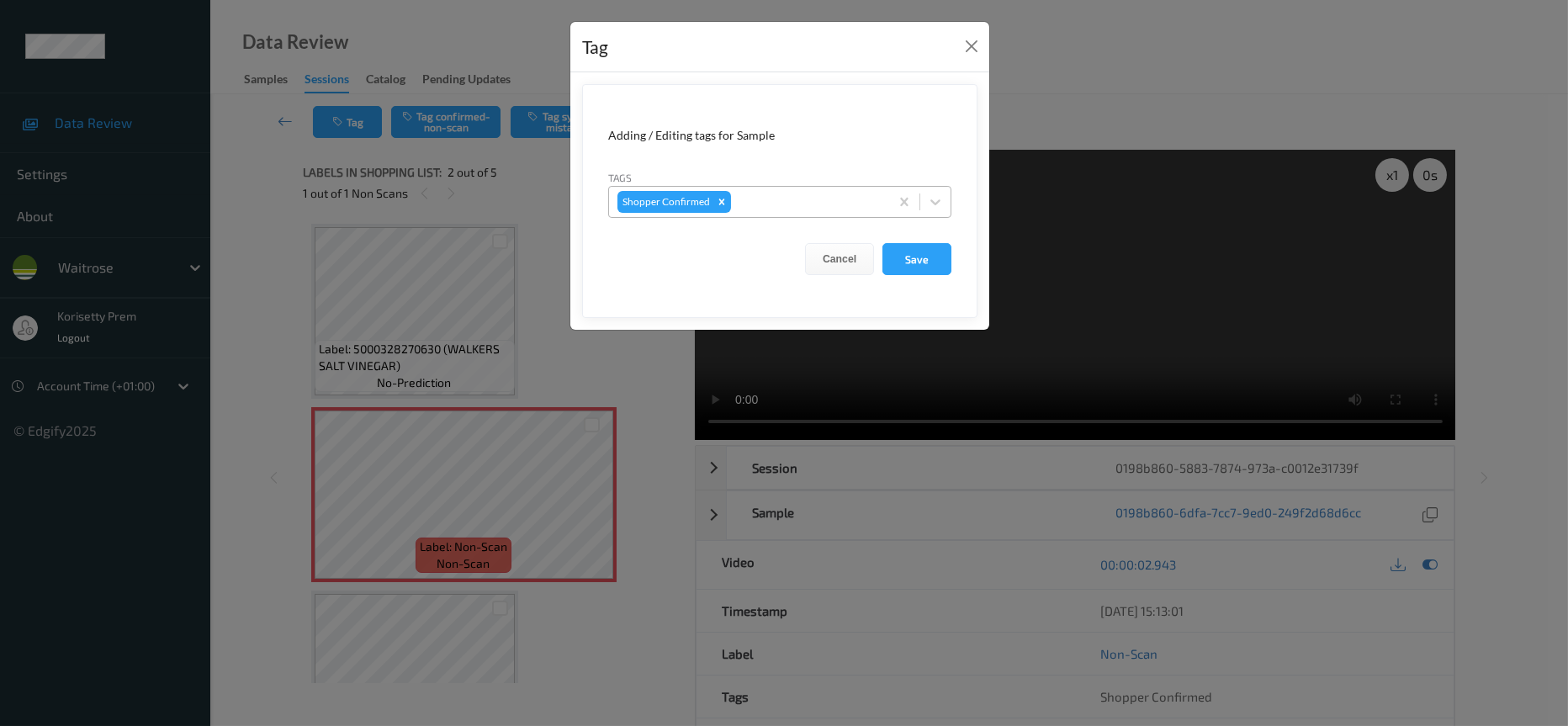
click at [792, 198] on div at bounding box center [807, 202] width 146 height 20
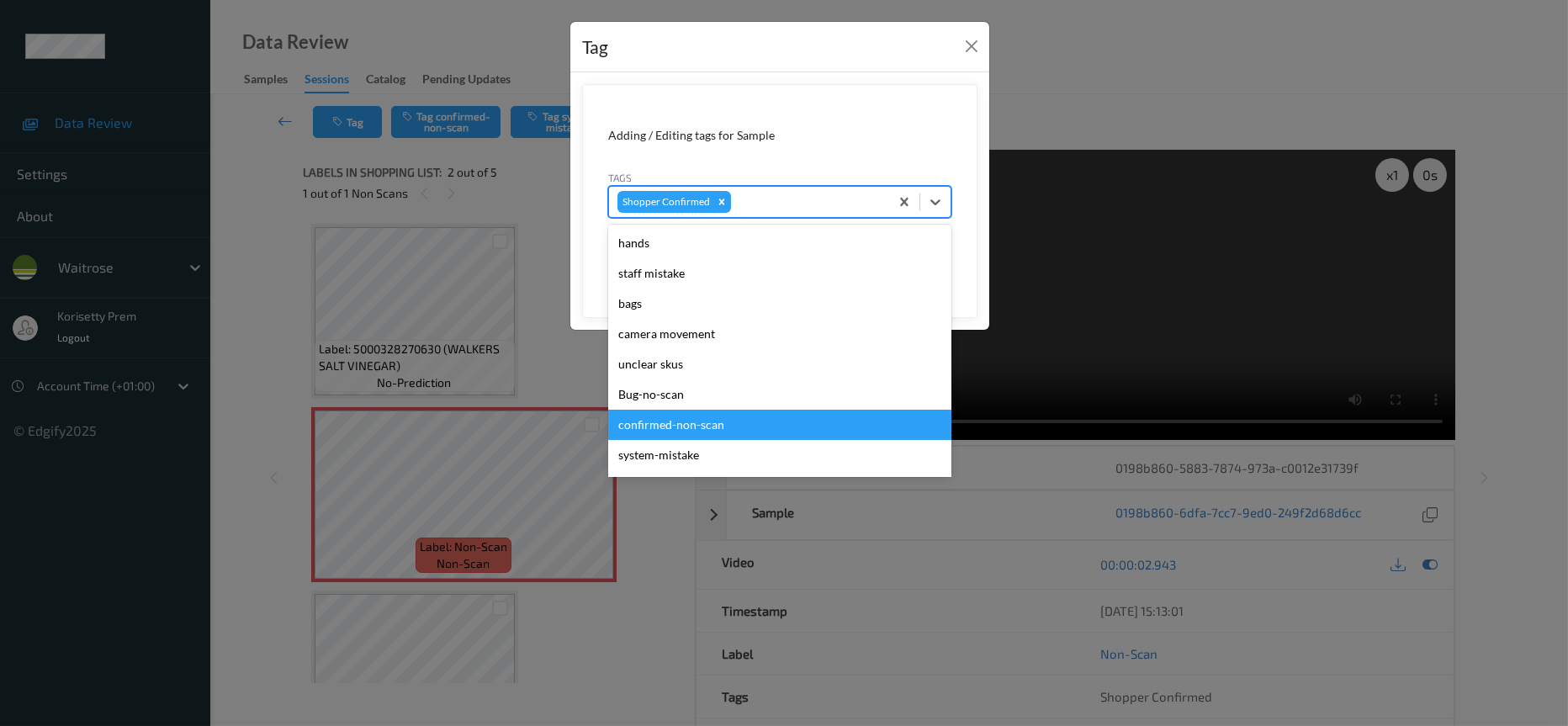
click at [706, 432] on div "confirmed-non-scan" at bounding box center [779, 425] width 343 height 31
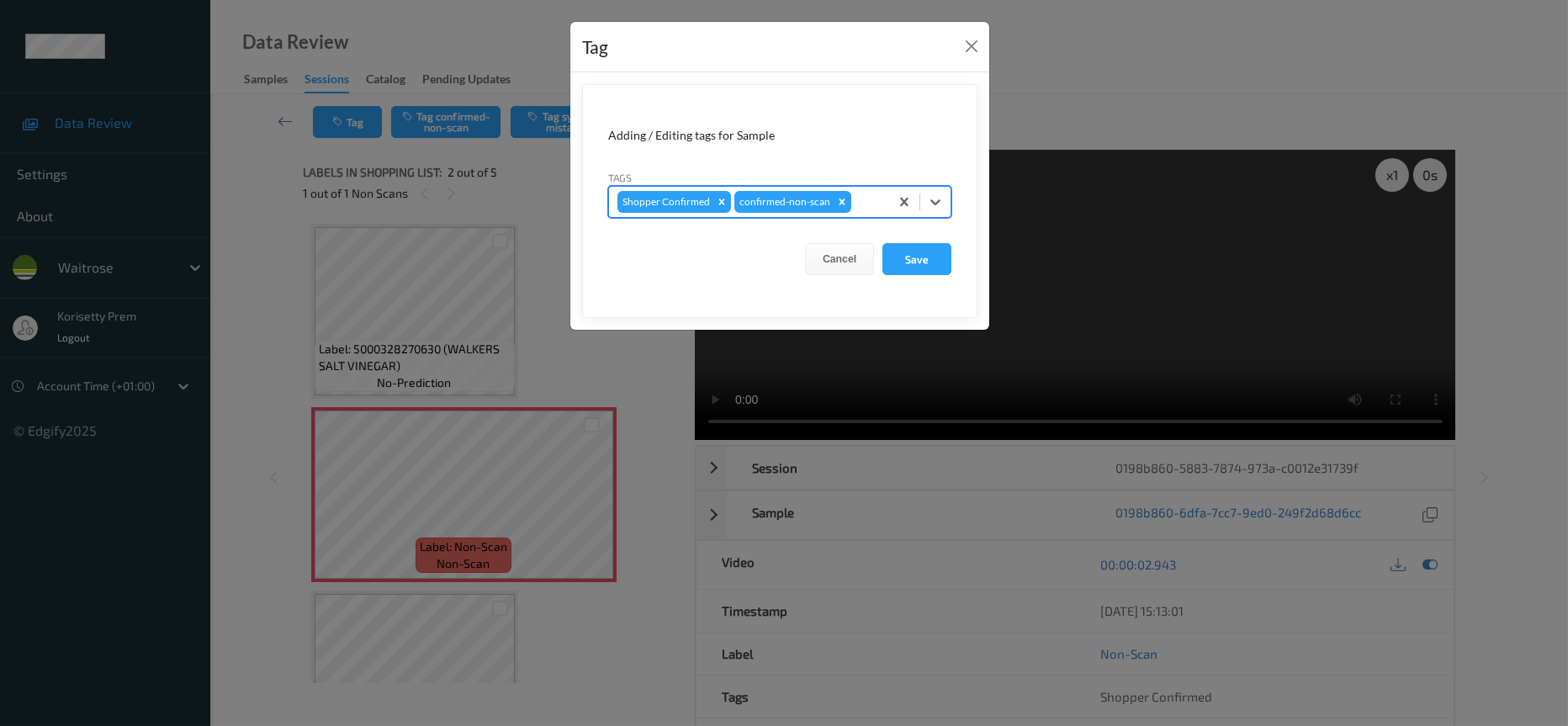
click at [863, 202] on div at bounding box center [867, 202] width 26 height 20
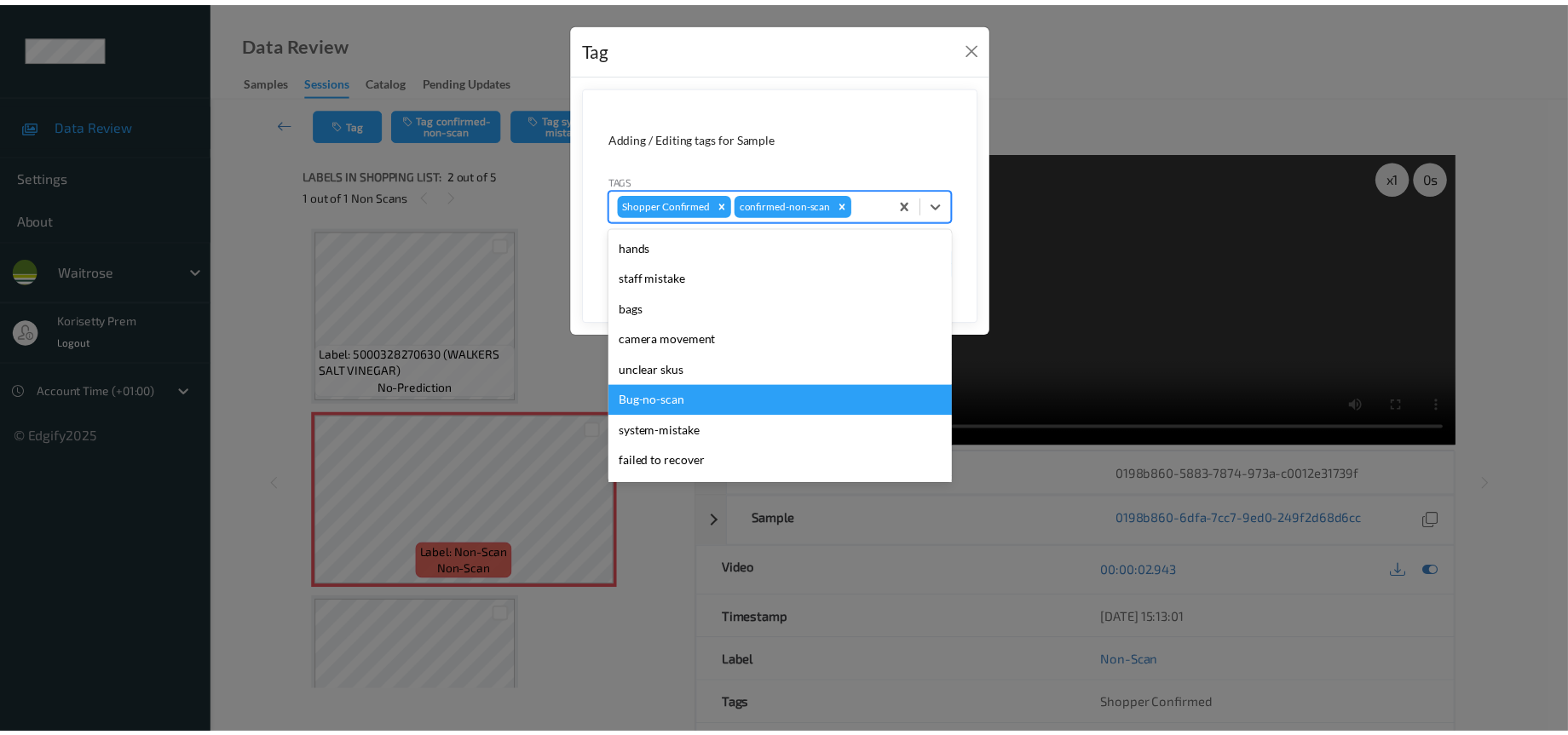
scroll to position [128, 0]
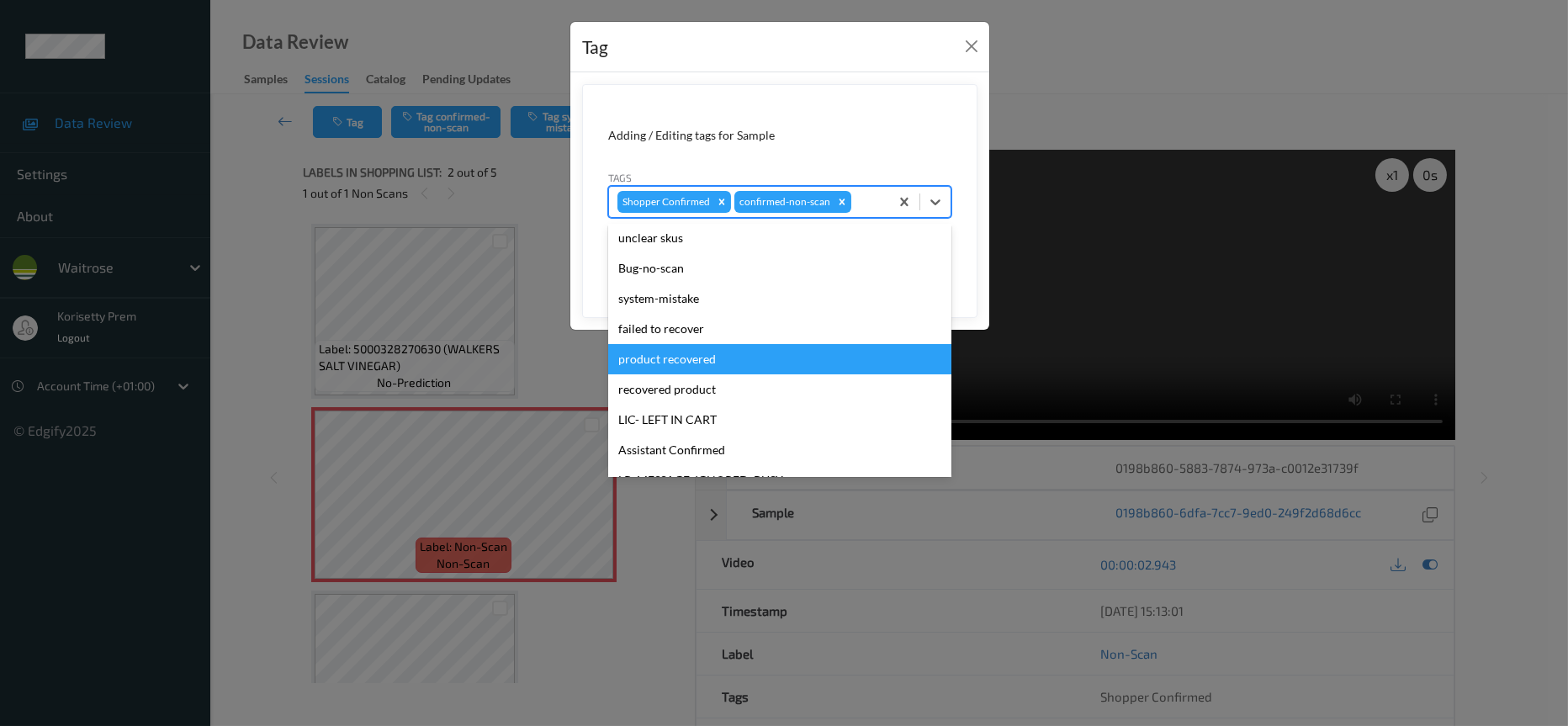
click at [668, 361] on div "product recovered" at bounding box center [779, 359] width 343 height 31
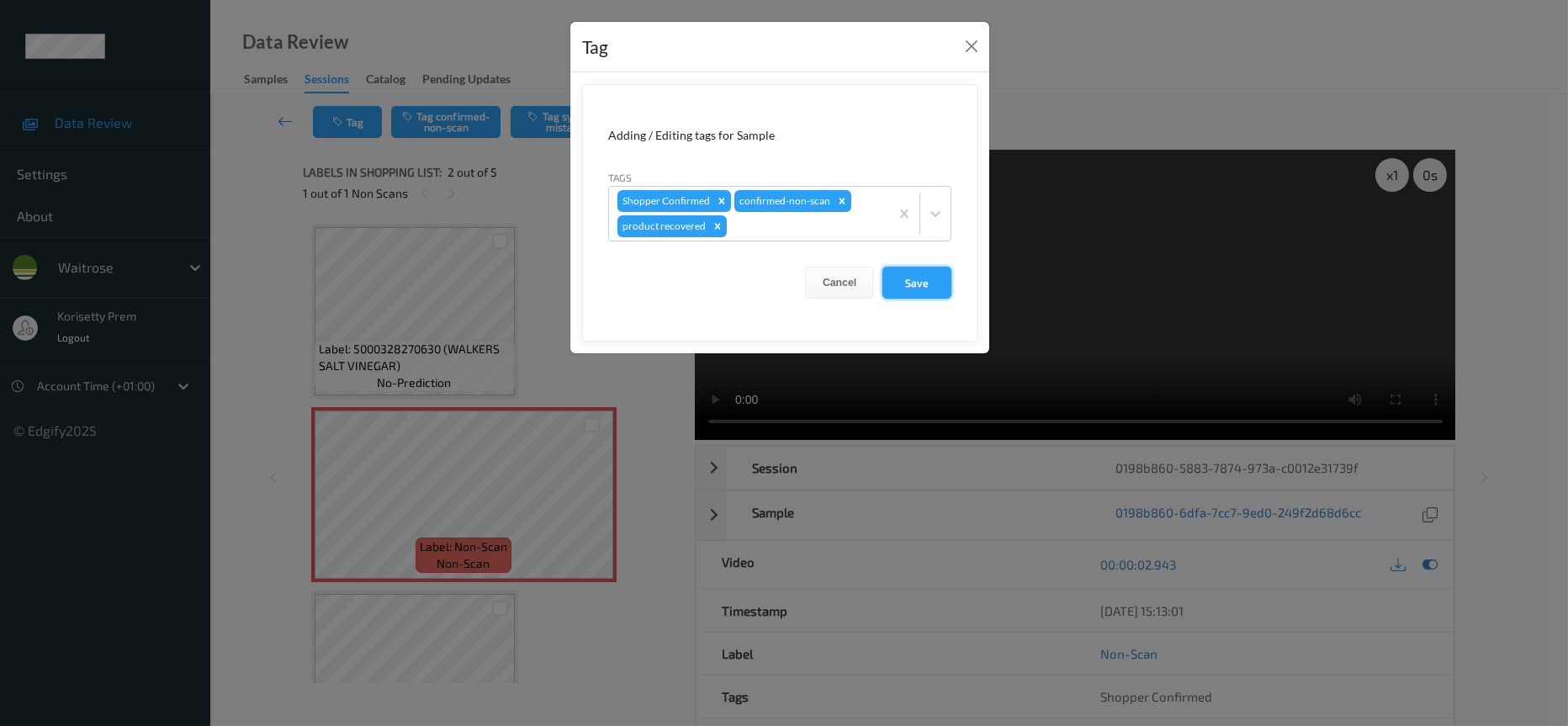
click at [921, 291] on button "Save" at bounding box center [916, 282] width 69 height 32
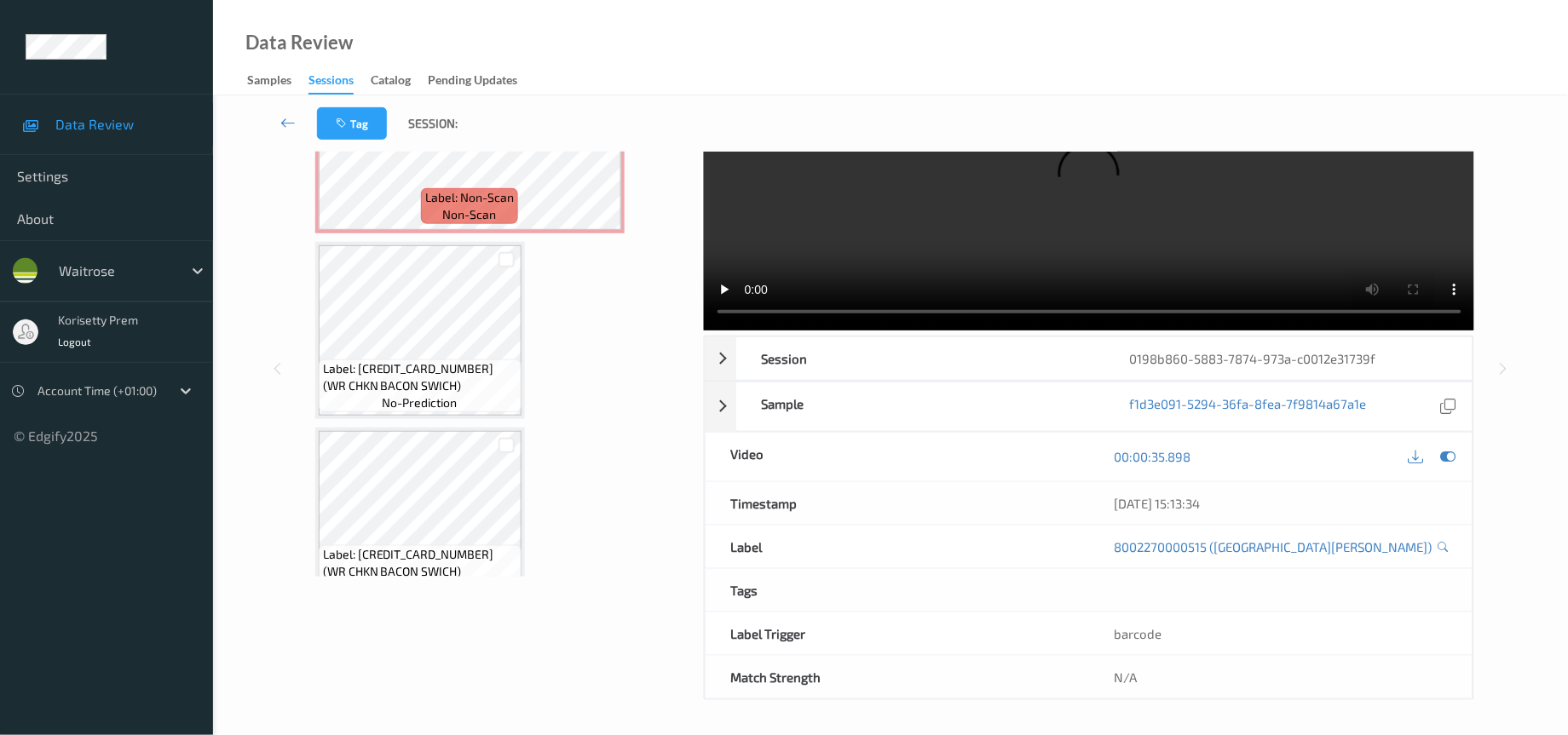
scroll to position [0, 0]
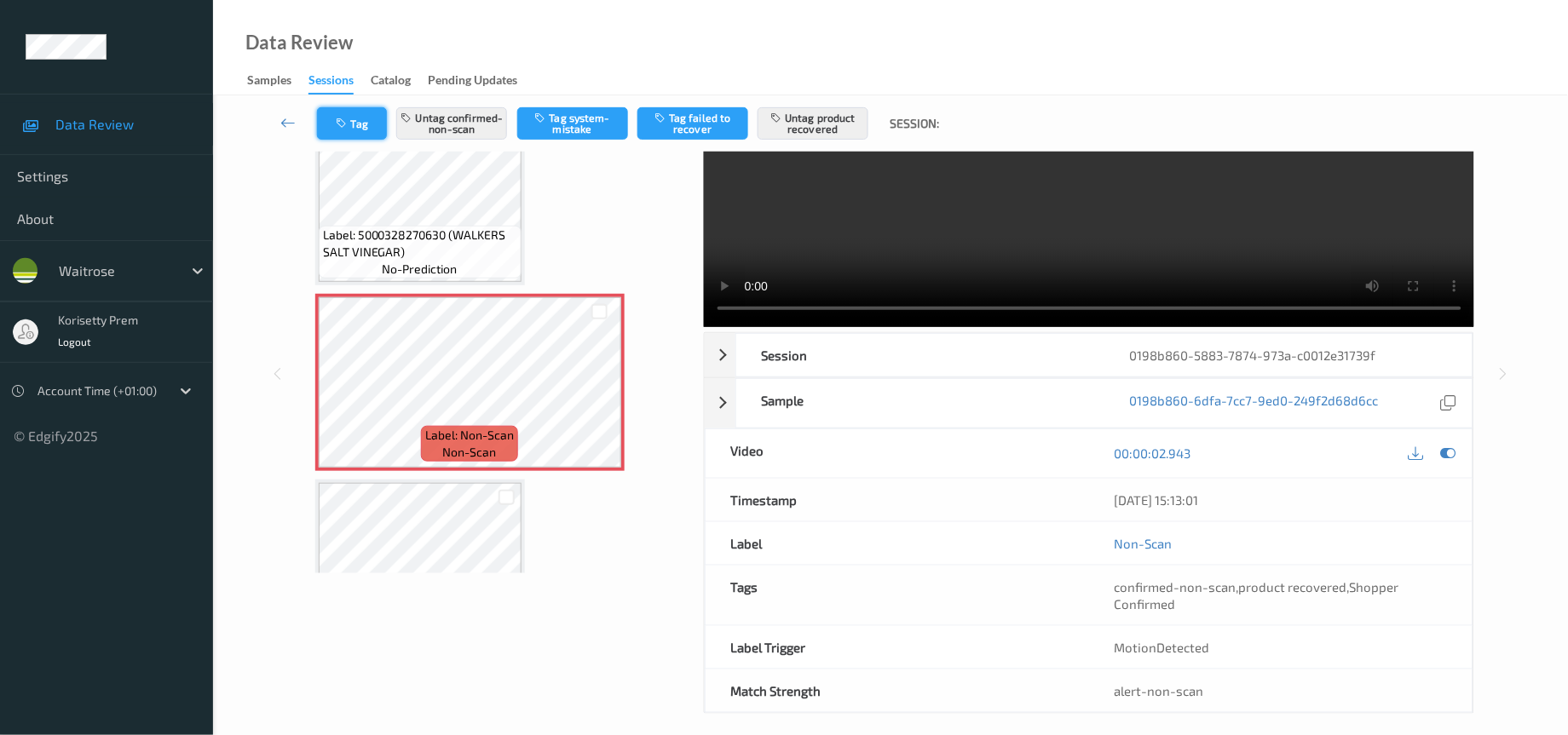
click at [342, 122] on icon "button" at bounding box center [343, 123] width 14 height 12
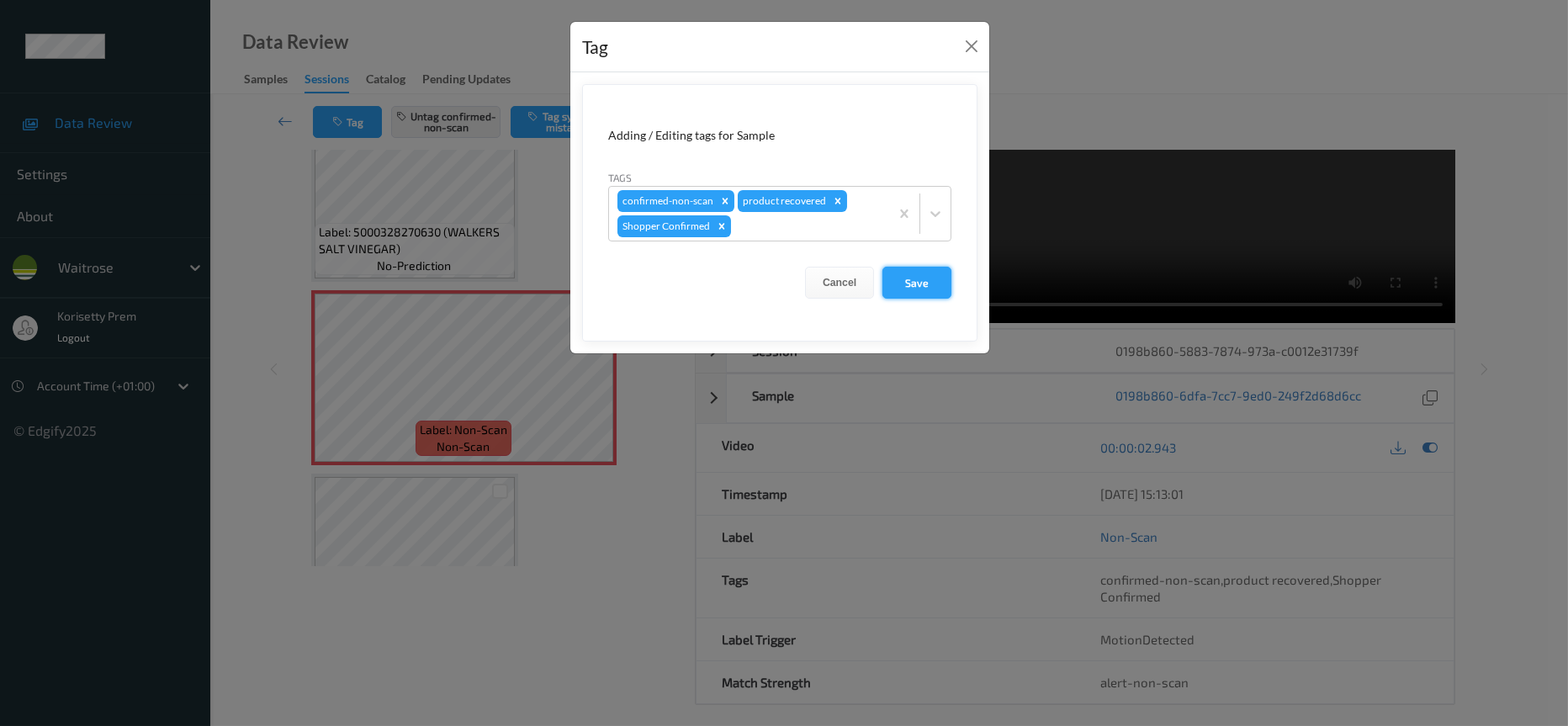
click at [922, 285] on button "Save" at bounding box center [916, 282] width 69 height 32
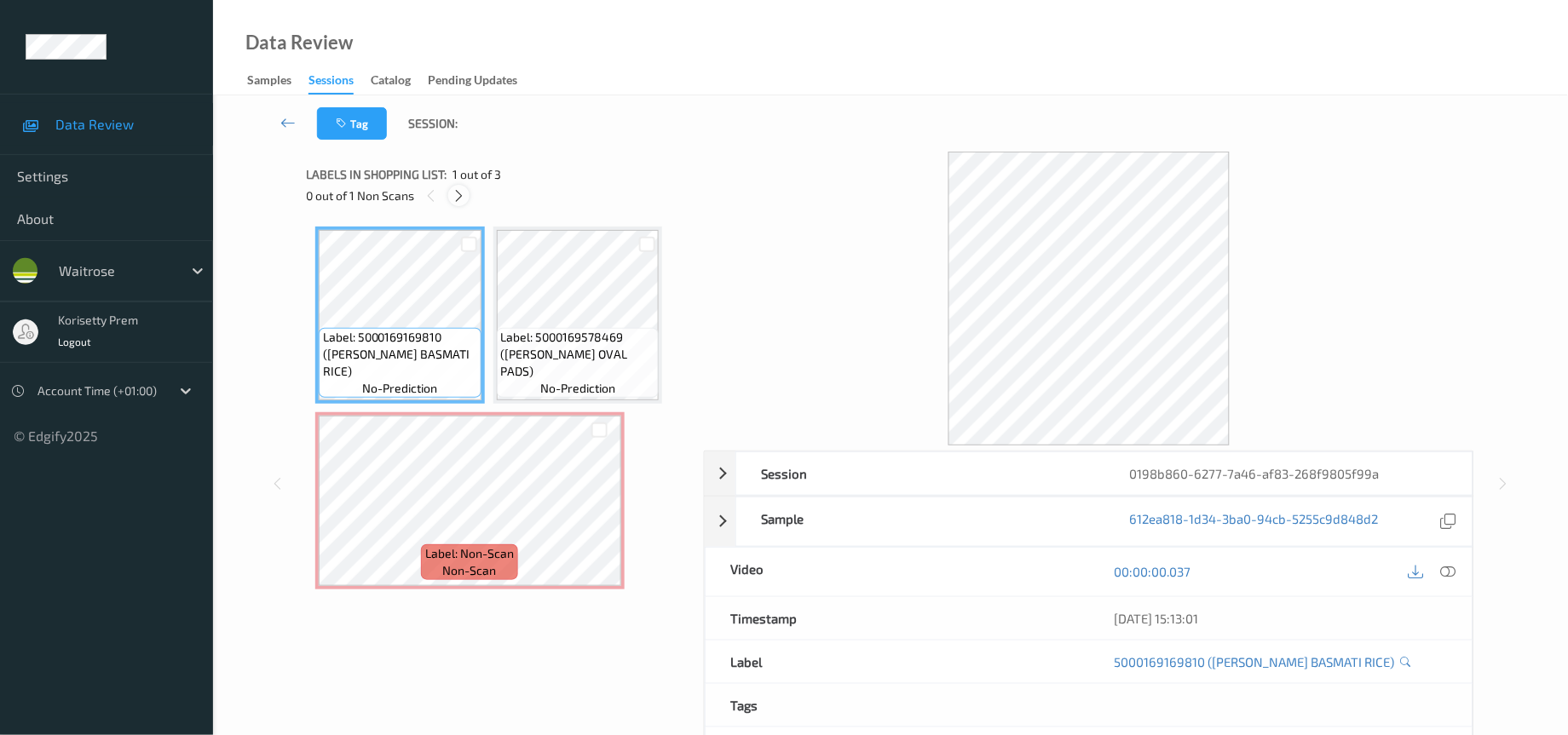
click at [467, 196] on div at bounding box center [459, 195] width 22 height 22
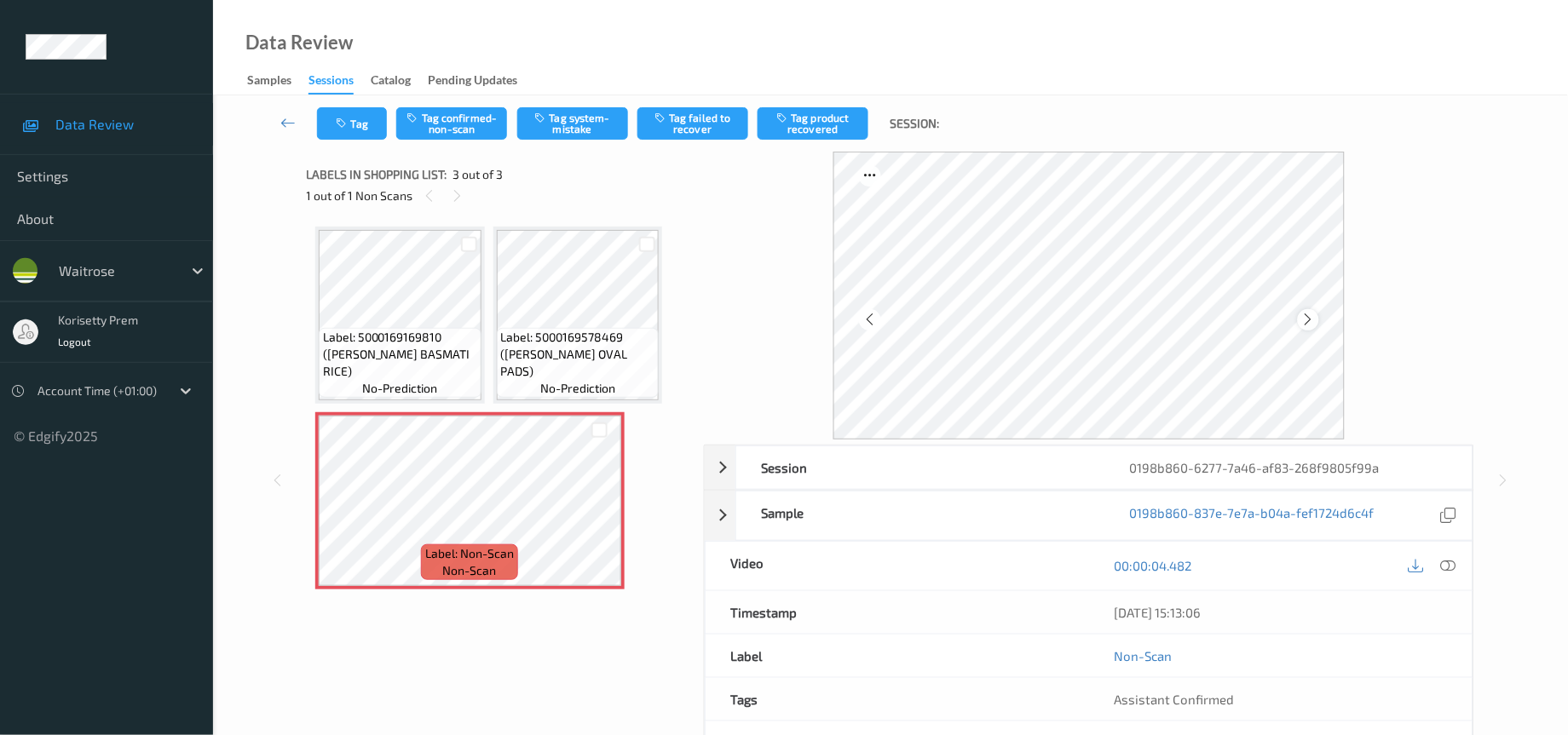
click at [1304, 323] on icon at bounding box center [1308, 320] width 14 height 15
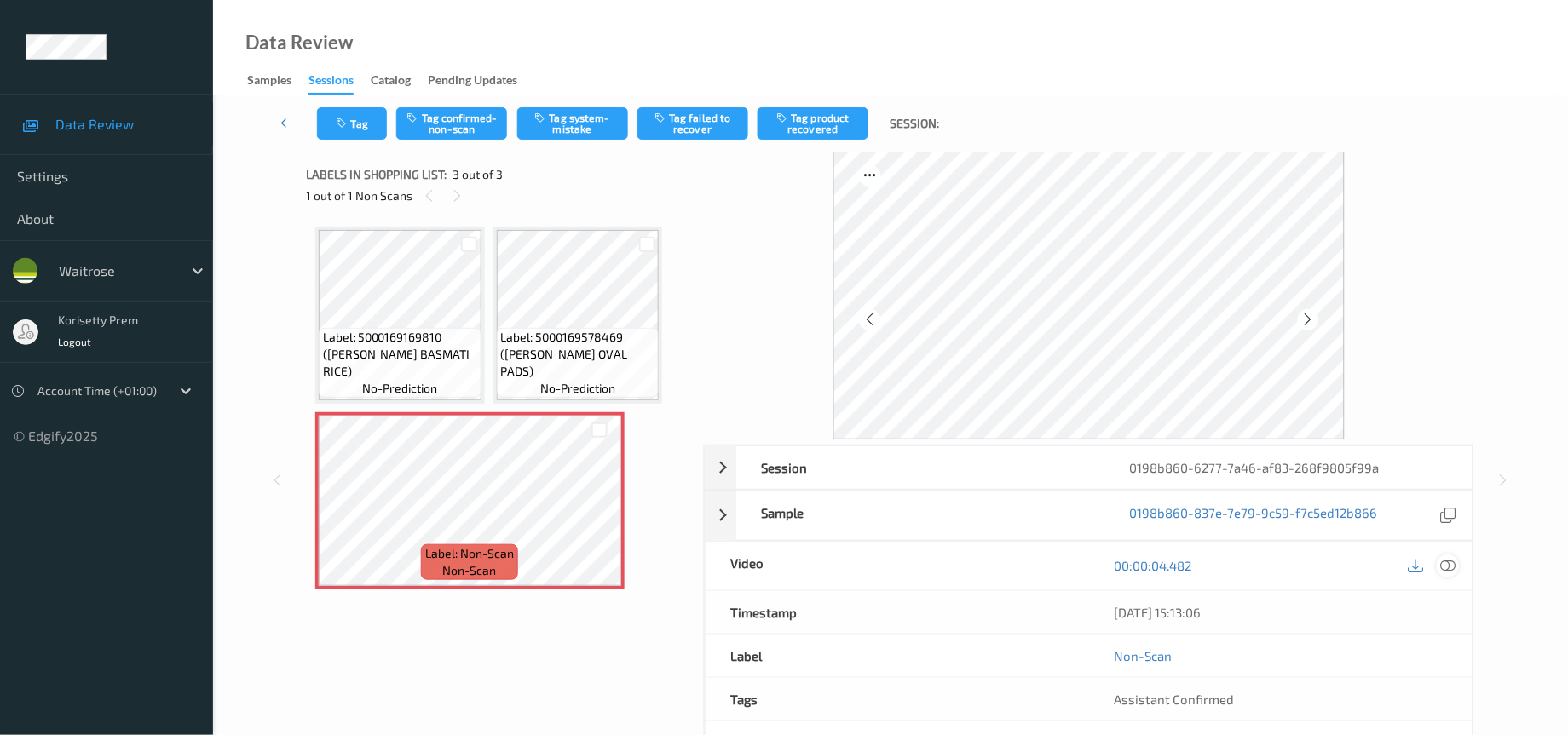
click at [1452, 563] on icon at bounding box center [1449, 565] width 15 height 15
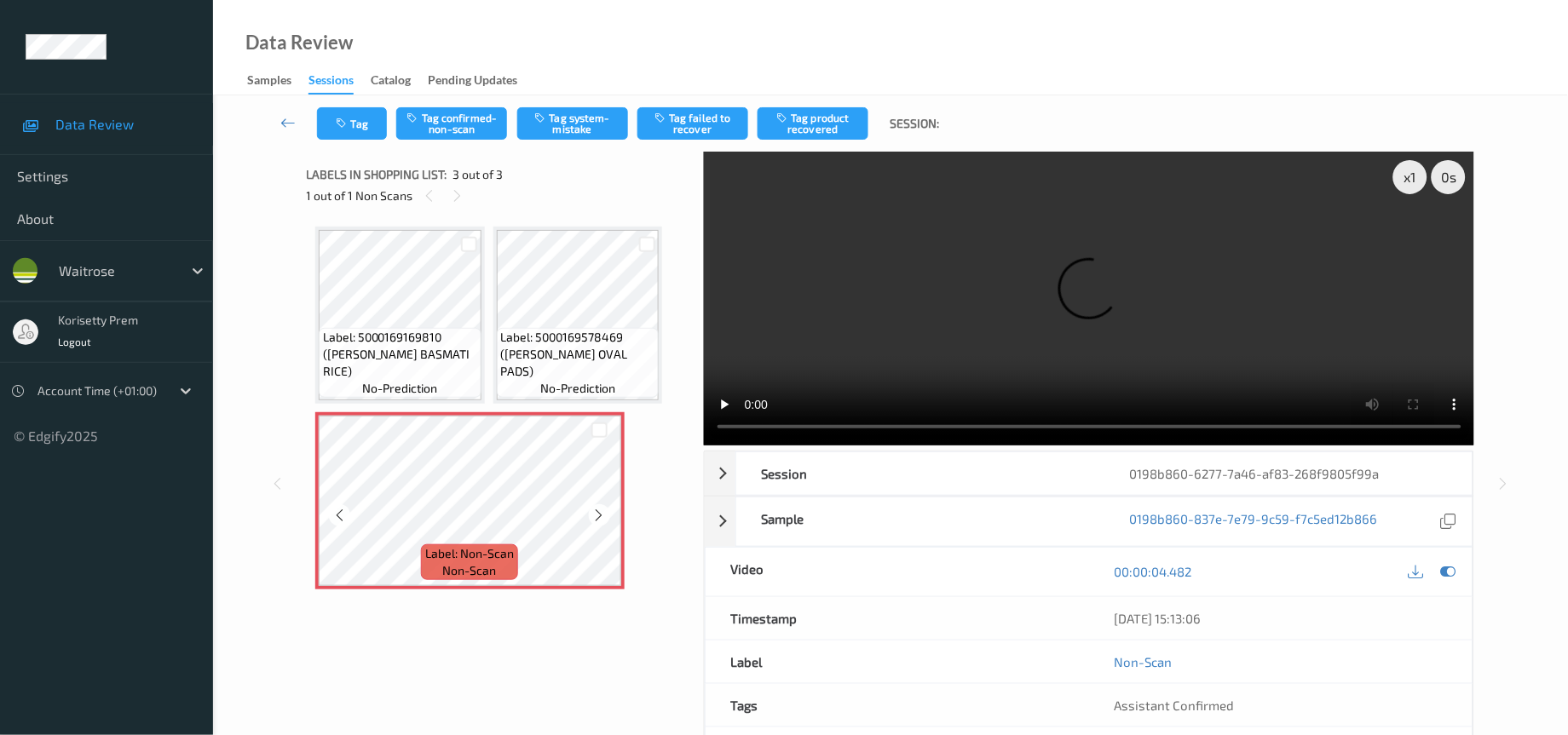
click at [494, 425] on div "x 1 0 s Session 0198b860-6277-7a46-af83-268f9805f99a Session ID 0198b860-6277-7…" at bounding box center [891, 484] width 1168 height 664
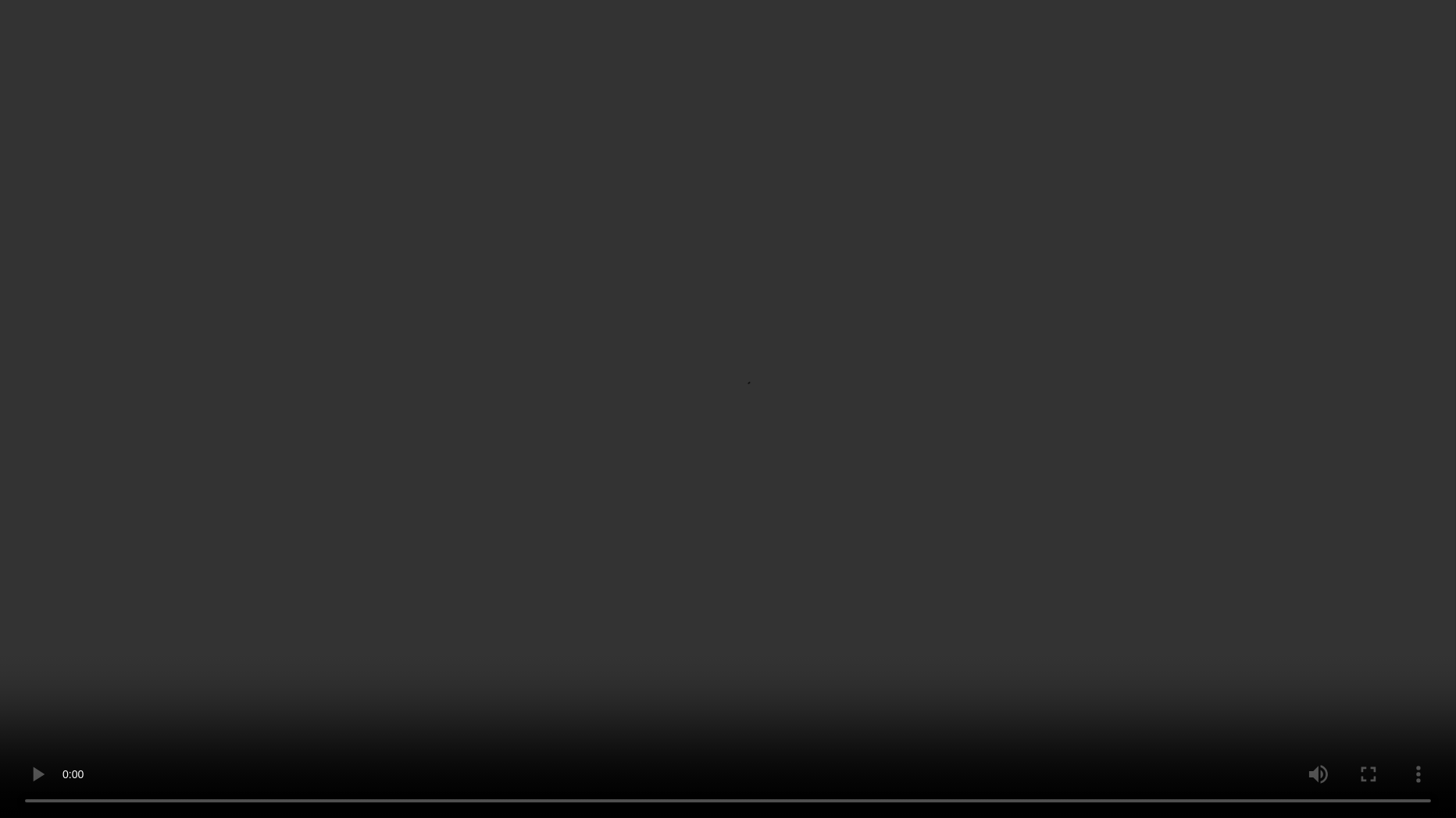
click at [1248, 673] on video at bounding box center [728, 409] width 1456 height 818
click at [990, 320] on video at bounding box center [728, 409] width 1456 height 818
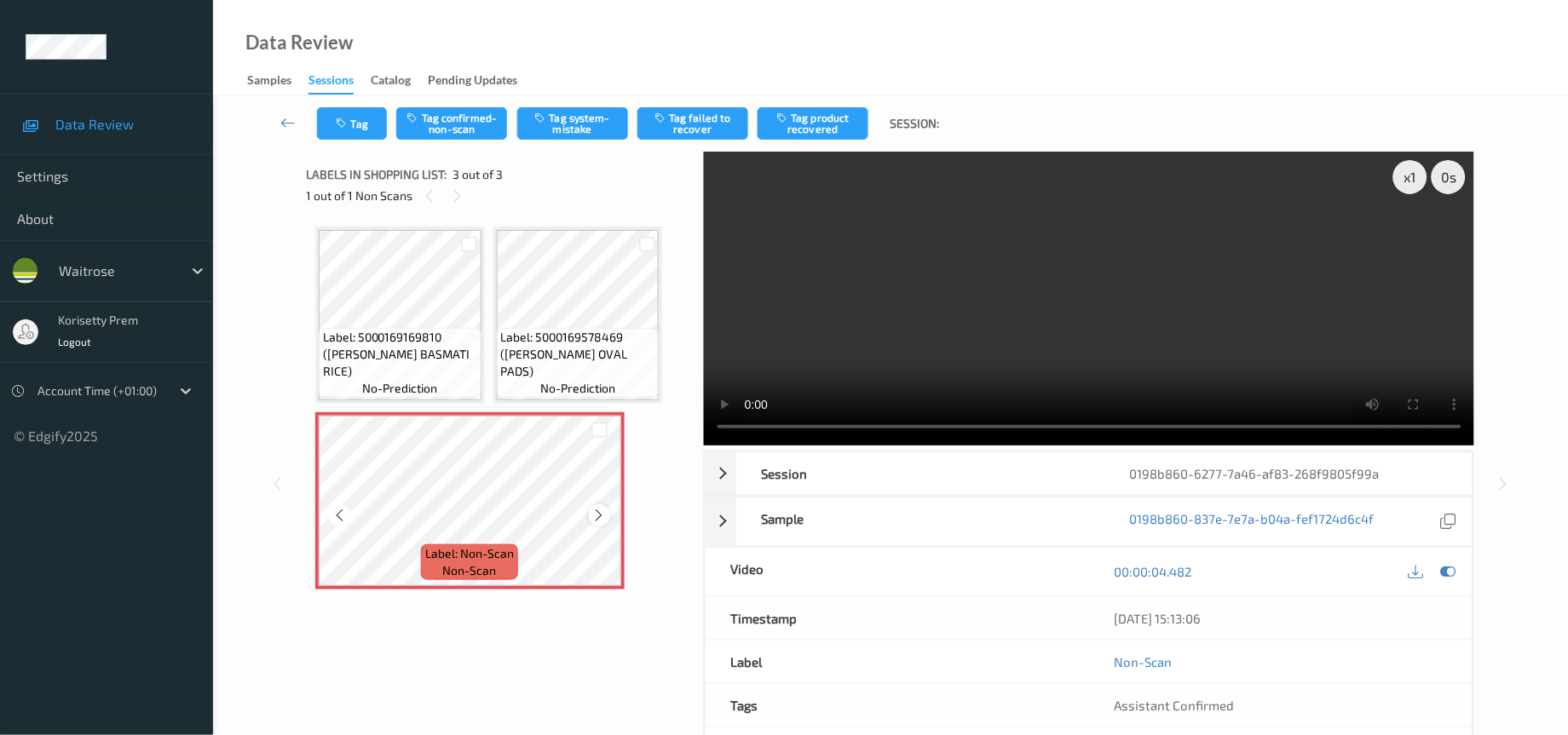
click at [606, 509] on div at bounding box center [599, 515] width 22 height 22
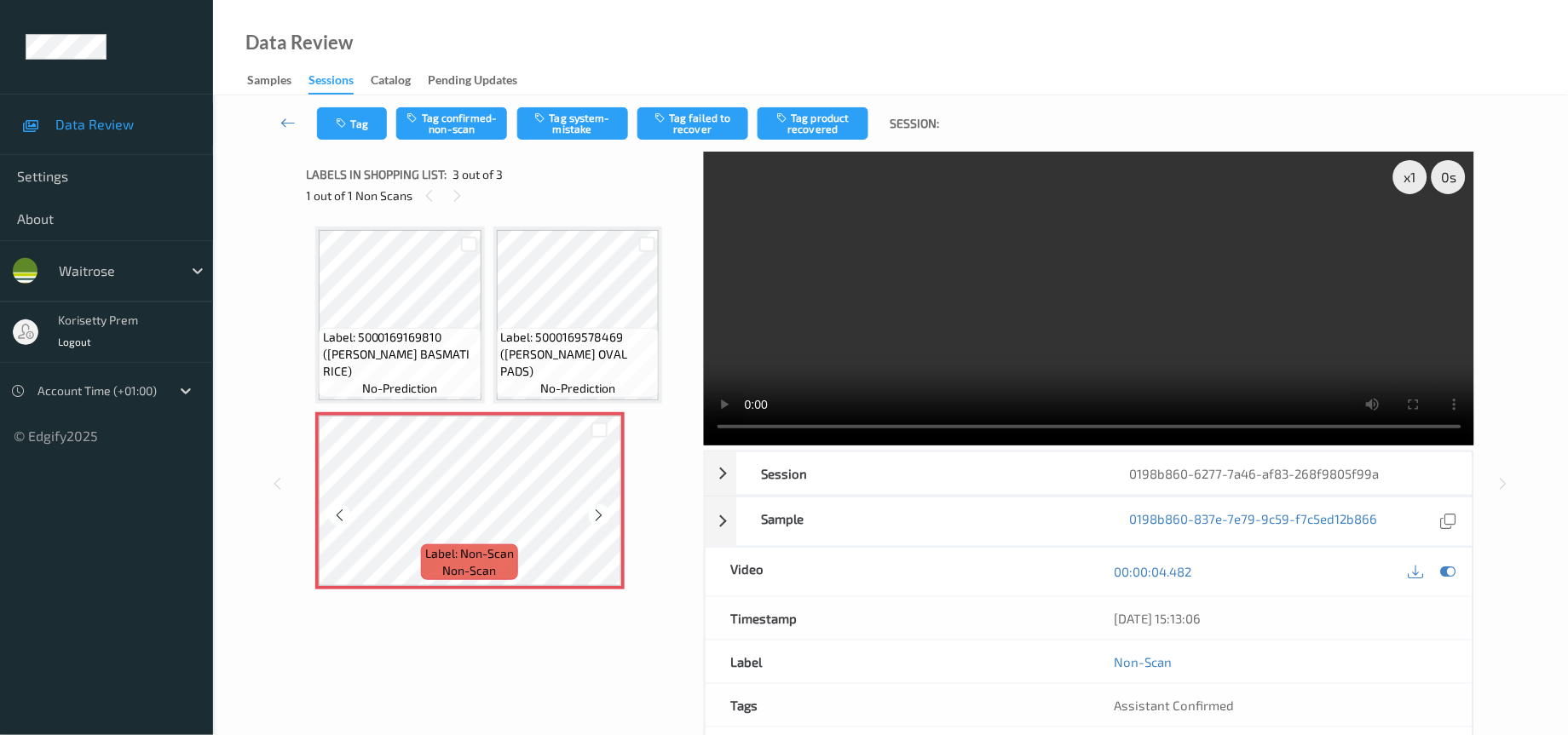
click at [606, 509] on div at bounding box center [599, 515] width 22 height 22
click at [1111, 326] on video at bounding box center [1090, 299] width 771 height 294
click at [593, 508] on icon at bounding box center [599, 516] width 14 height 15
click at [944, 311] on video at bounding box center [1090, 299] width 771 height 294
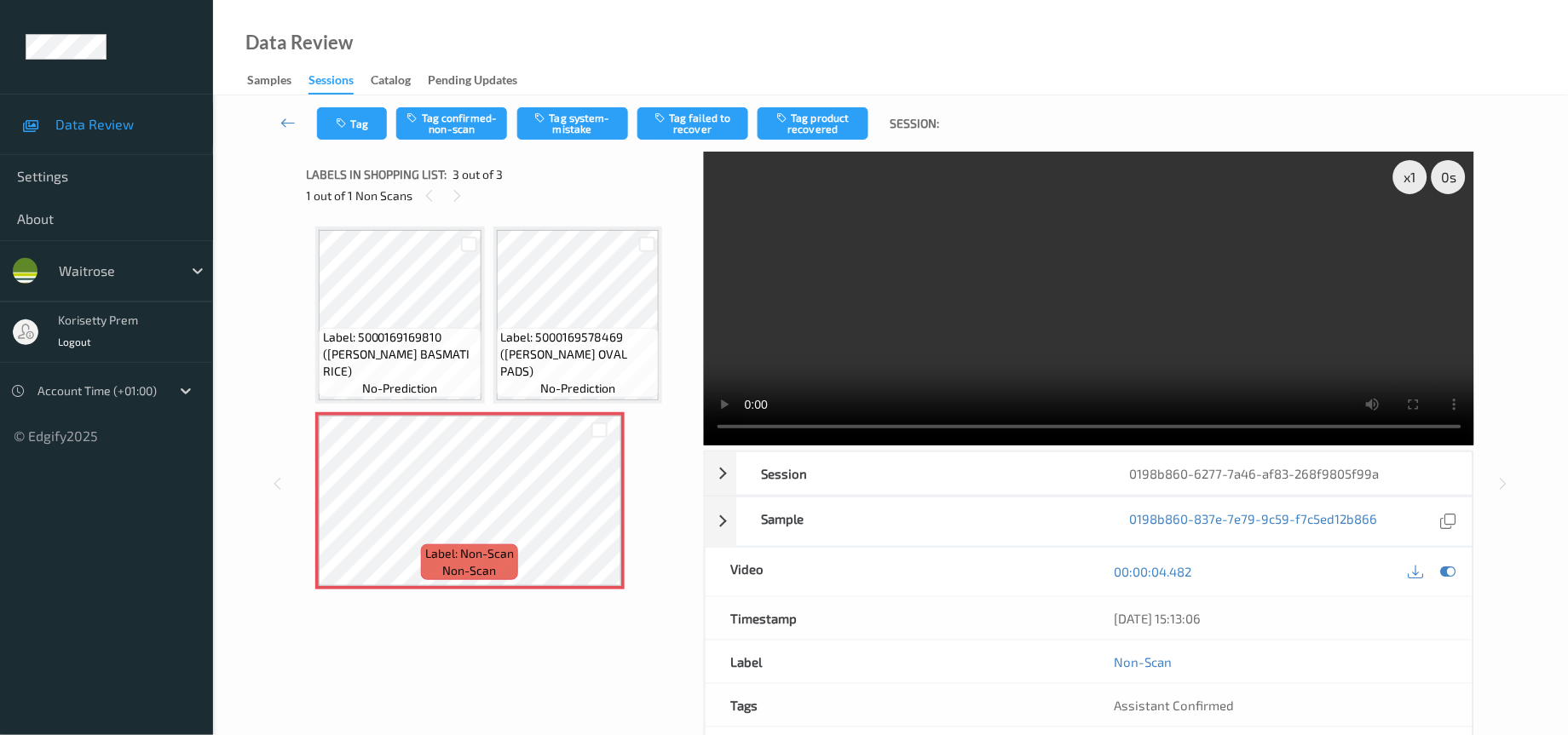
click at [929, 294] on video at bounding box center [1090, 299] width 771 height 294
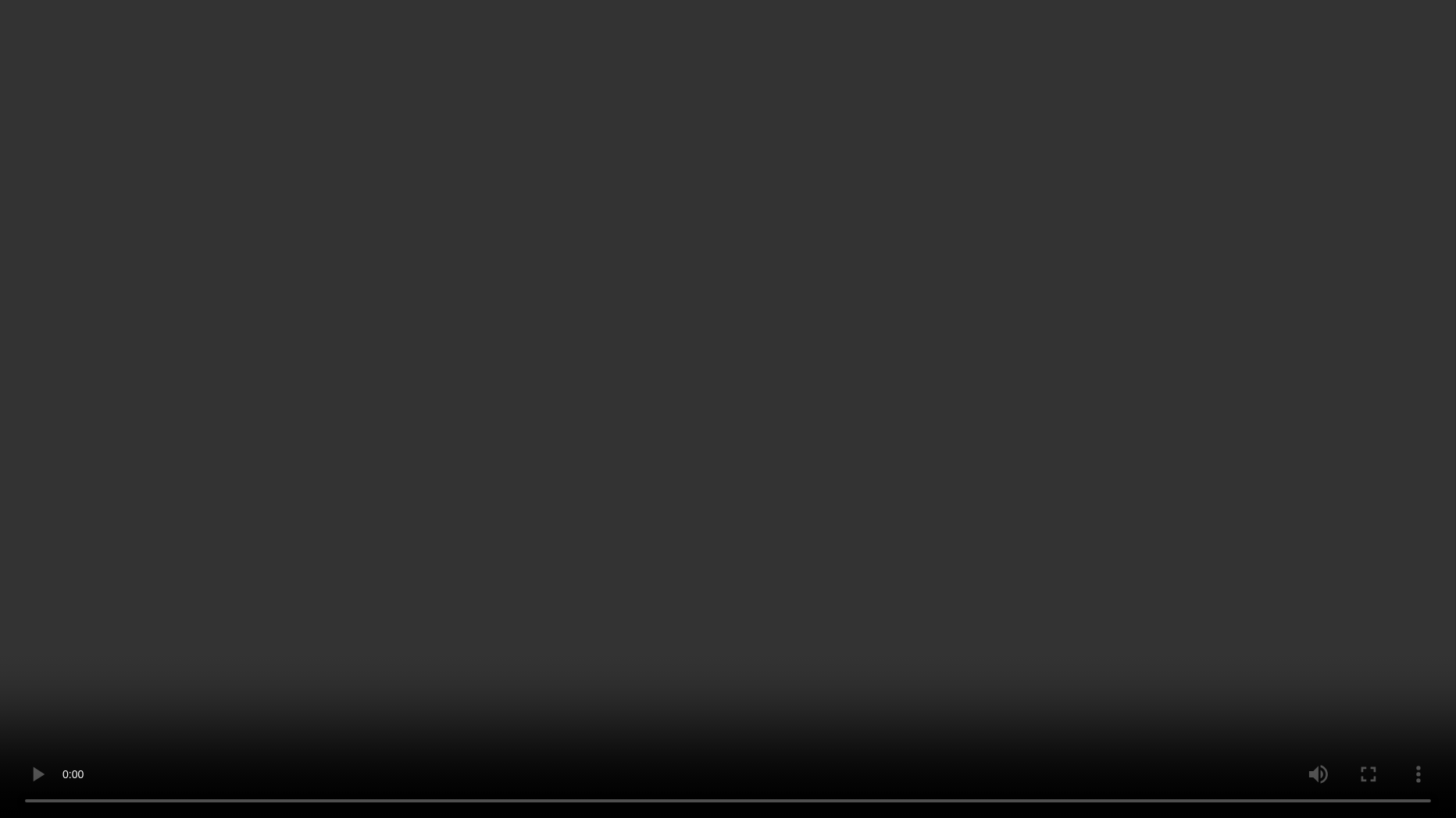
click at [1202, 204] on video at bounding box center [728, 409] width 1456 height 818
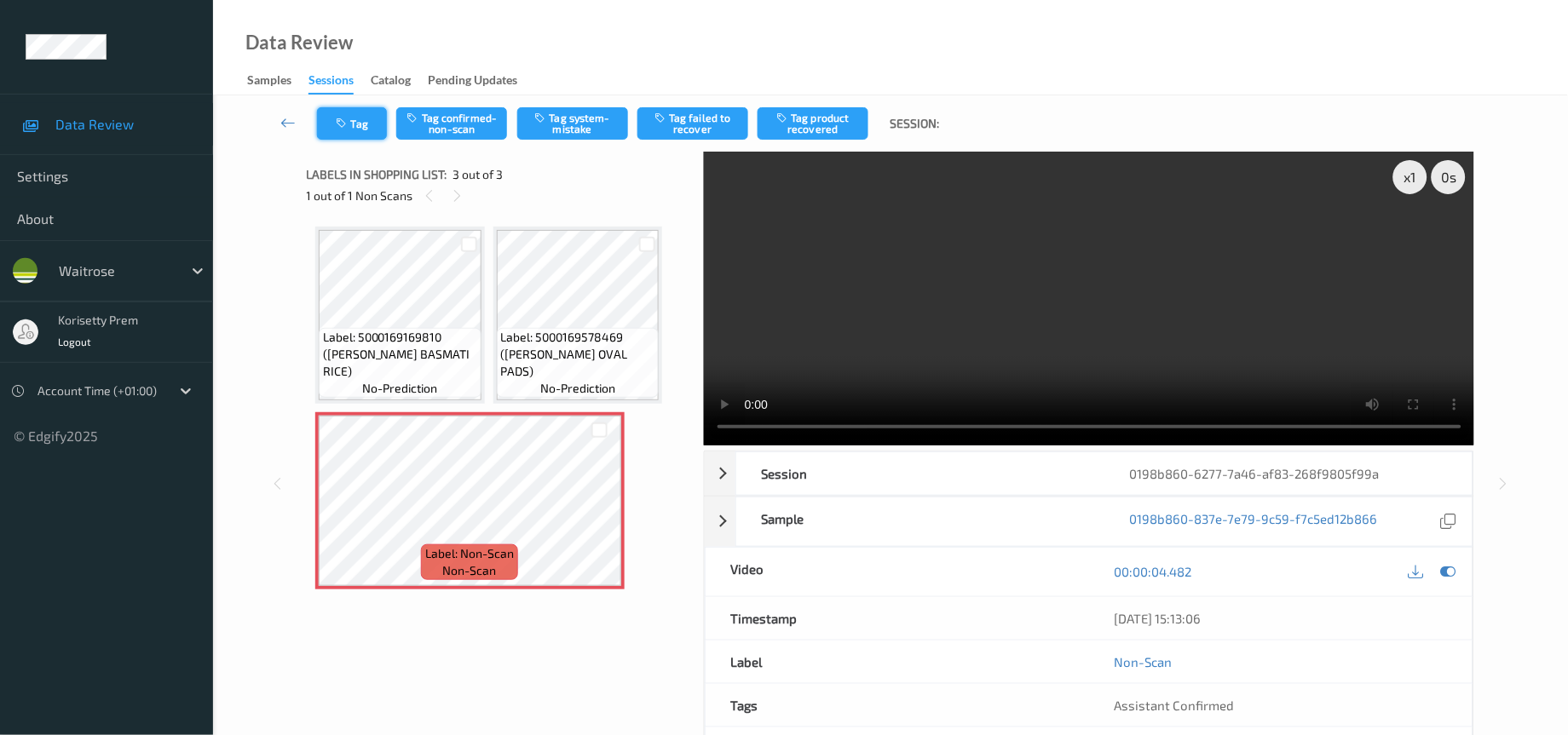
click at [366, 109] on button "Tag" at bounding box center [352, 124] width 70 height 33
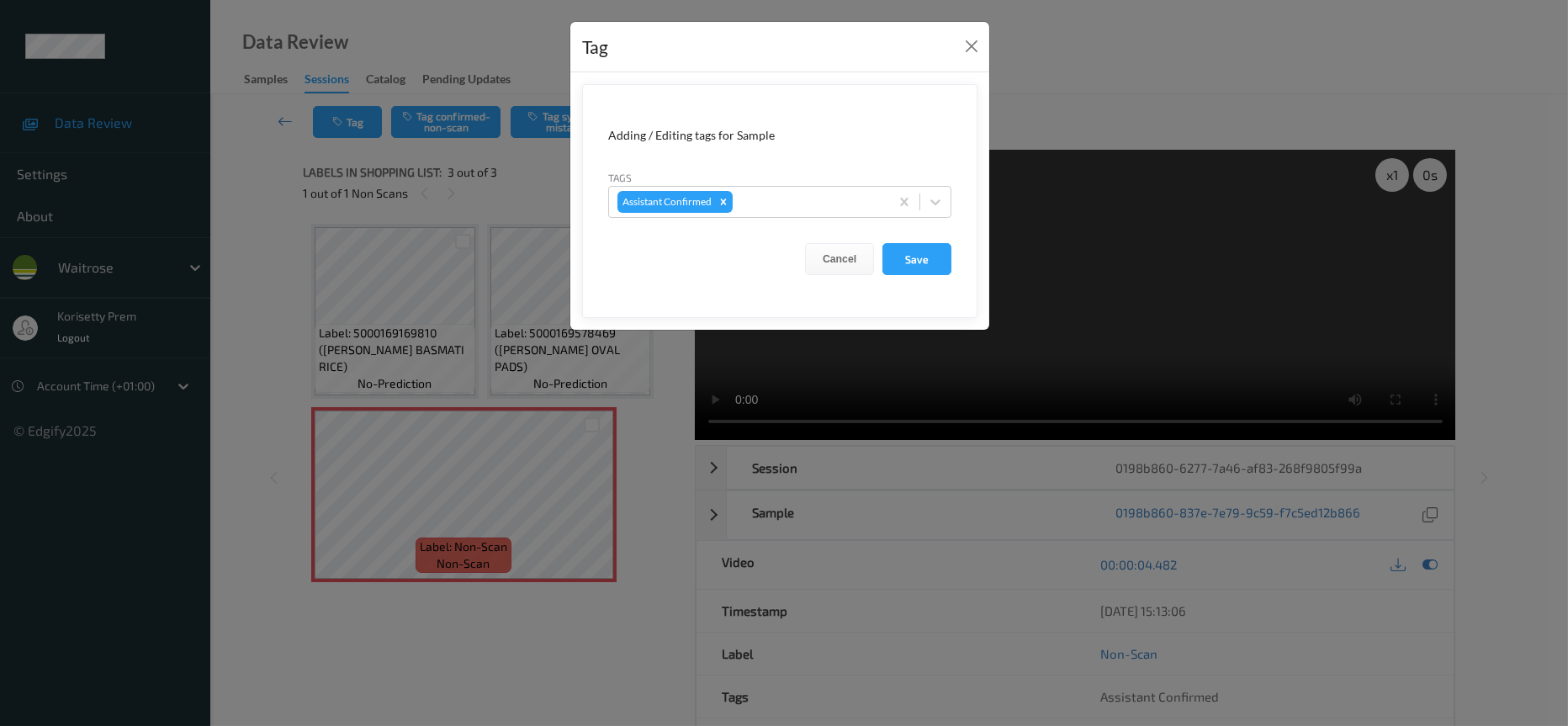
click at [415, 569] on div "Tag Adding / Editing tags for Sample Tags Assistant Confirmed Cancel Save" at bounding box center [784, 363] width 1568 height 726
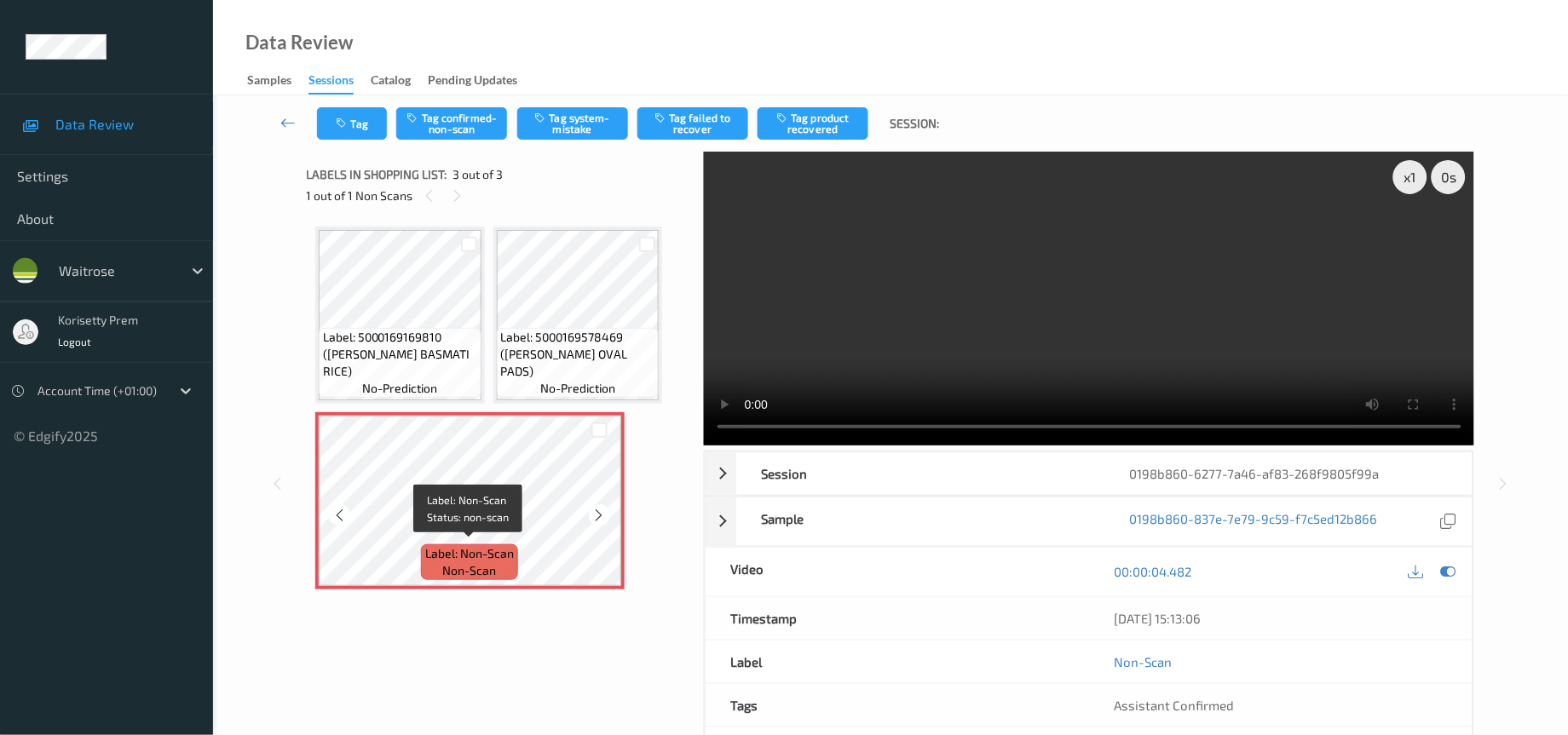
click at [464, 562] on span "non-scan" at bounding box center [470, 571] width 53 height 17
click at [332, 127] on button "Tag" at bounding box center [352, 124] width 70 height 33
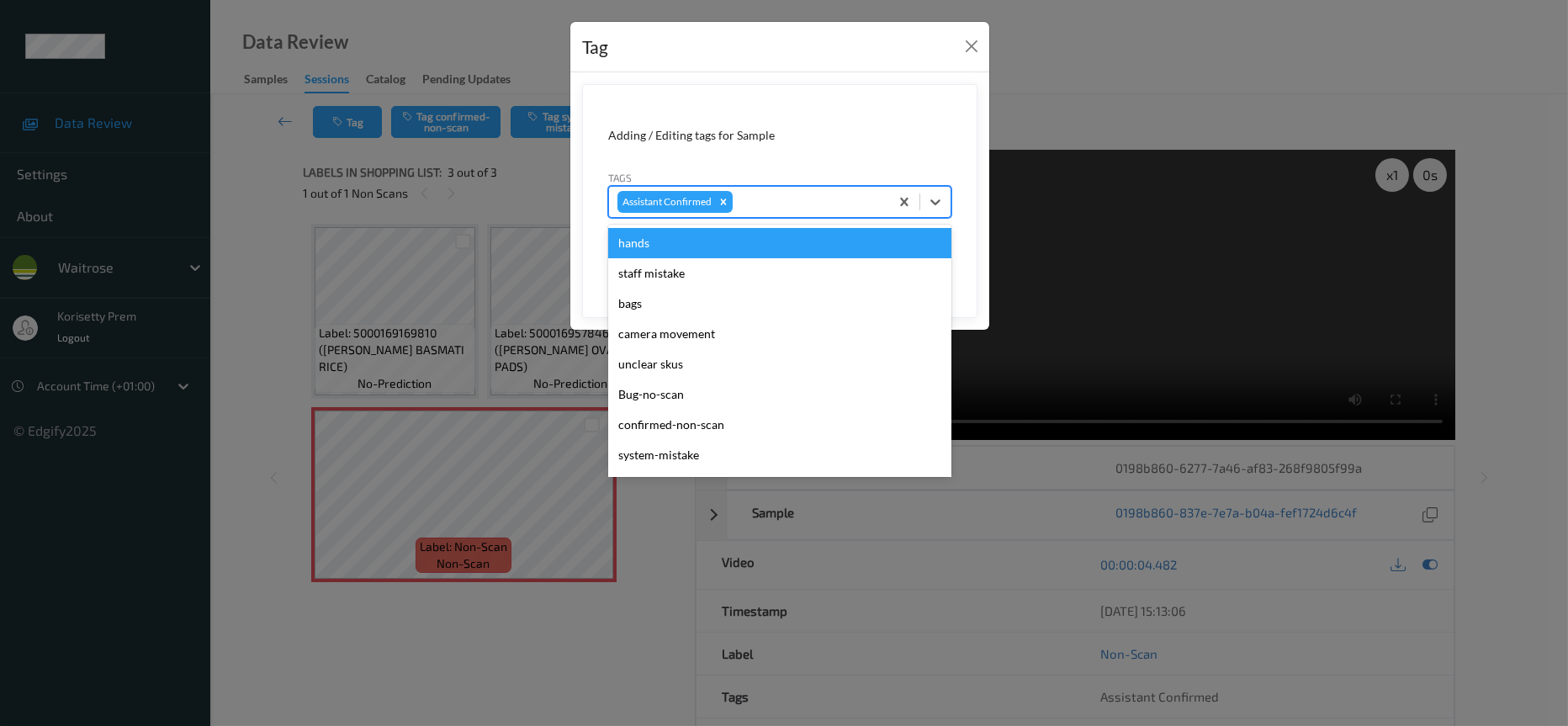
click at [787, 201] on div at bounding box center [808, 202] width 144 height 20
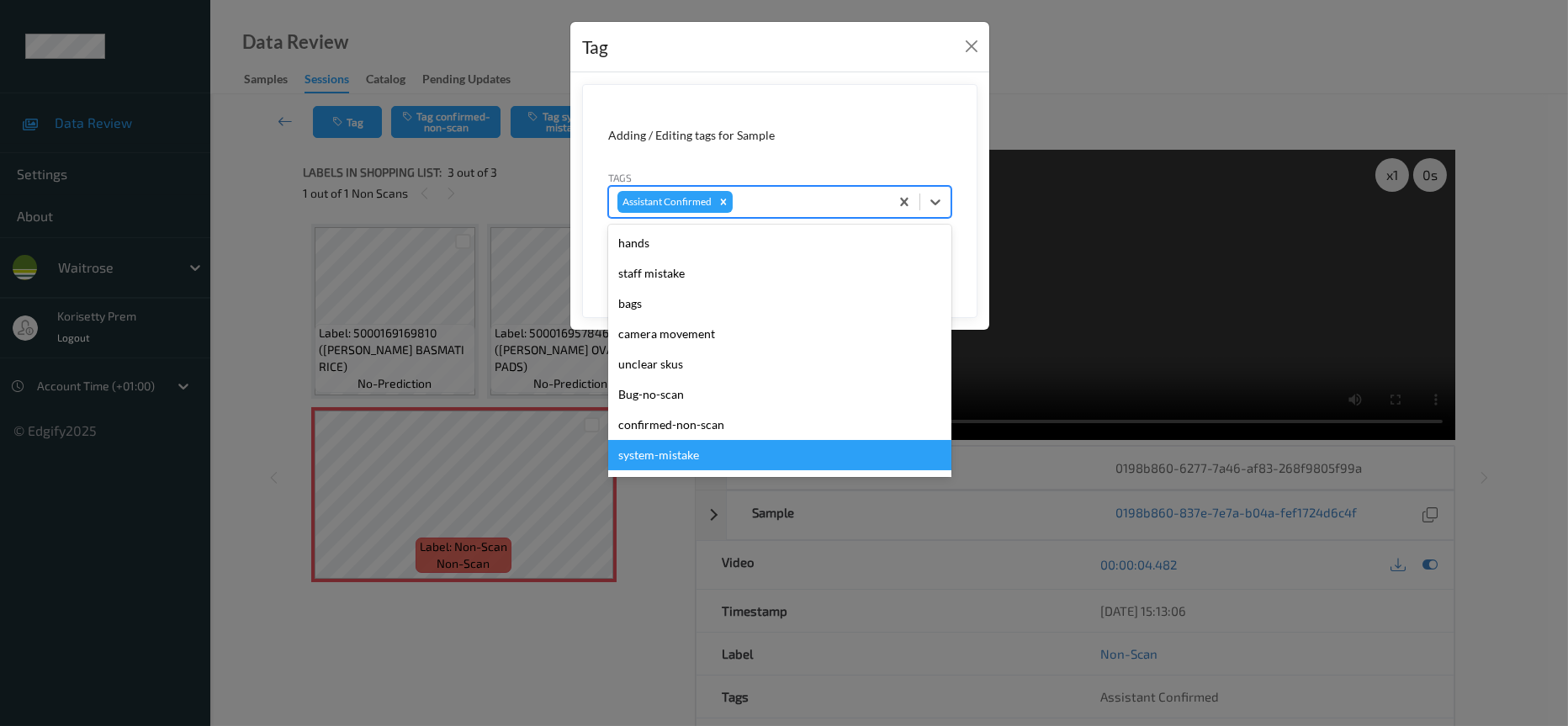
click at [683, 461] on div "system-mistake" at bounding box center [779, 455] width 343 height 31
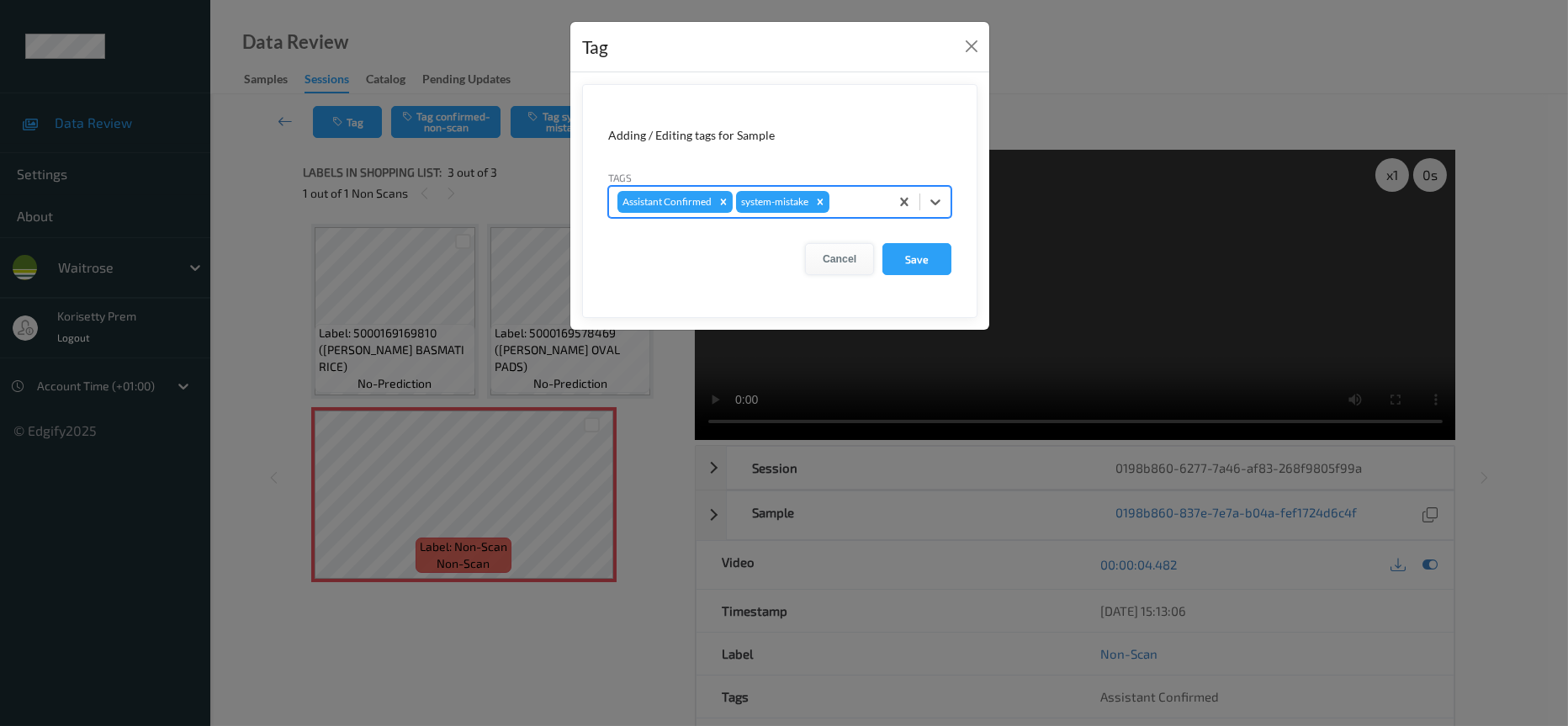
click at [840, 262] on button "Cancel" at bounding box center [840, 259] width 69 height 32
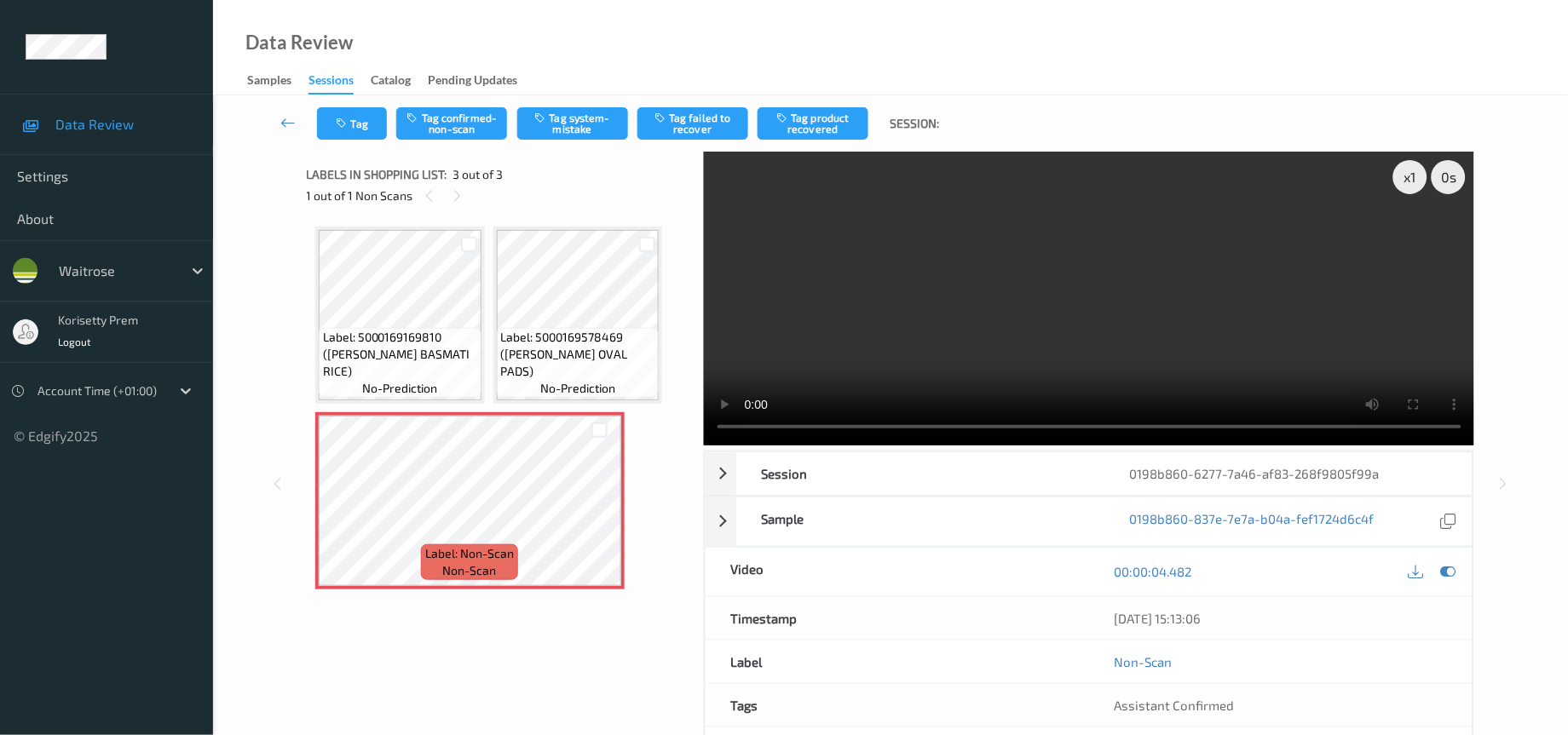
click at [997, 368] on video at bounding box center [1090, 299] width 771 height 294
click at [1081, 288] on video at bounding box center [1090, 299] width 771 height 294
click at [358, 114] on button "Tag" at bounding box center [352, 124] width 70 height 33
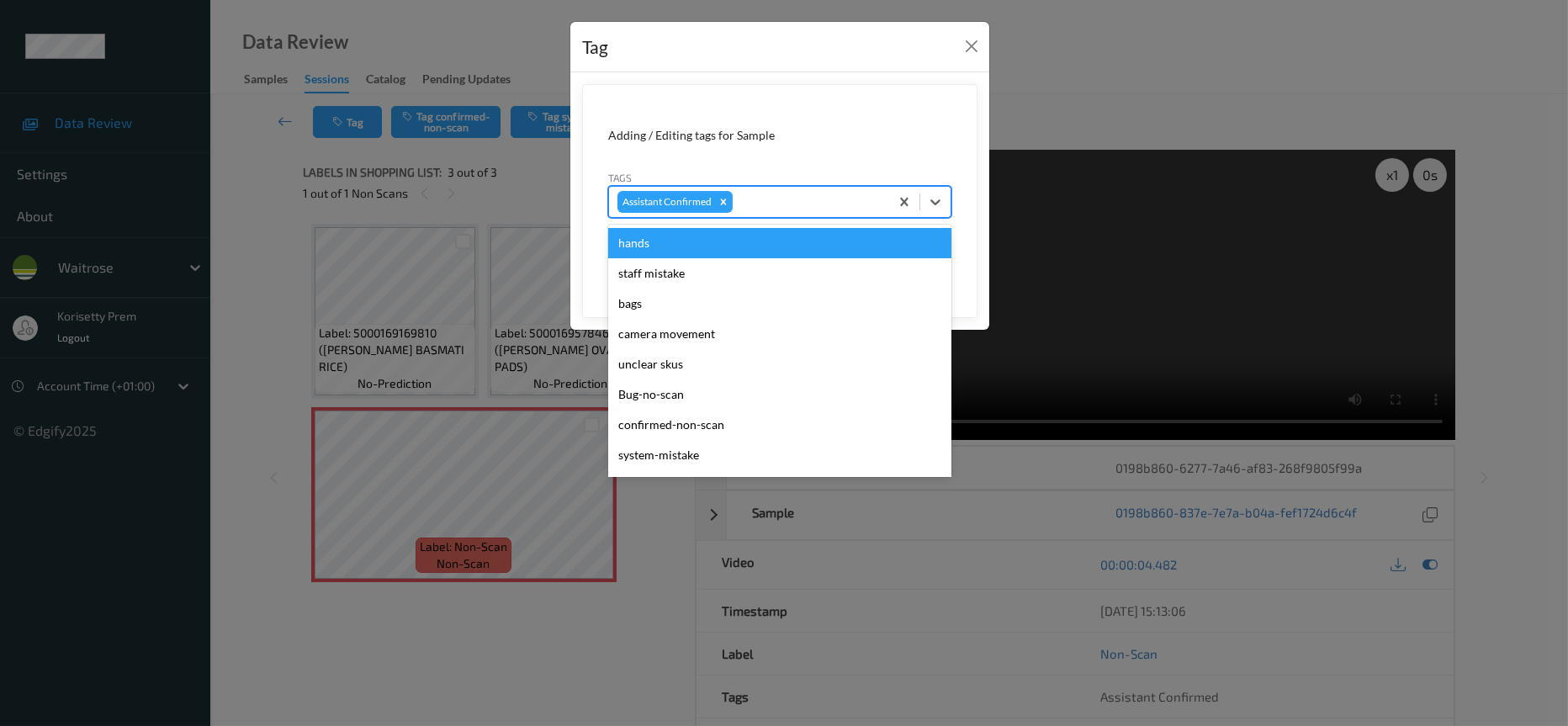
click at [755, 195] on div at bounding box center [808, 202] width 144 height 20
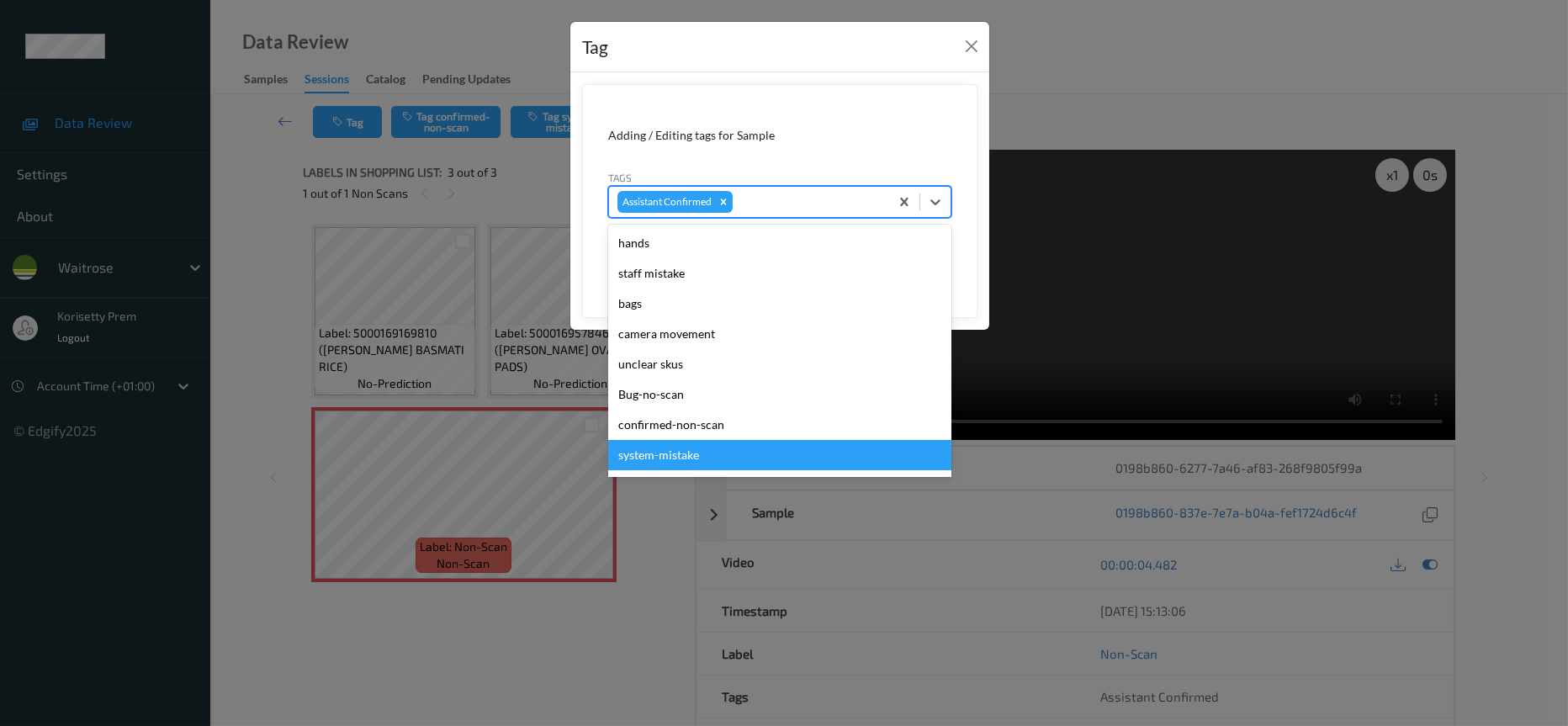
click at [678, 465] on div "system-mistake" at bounding box center [779, 455] width 343 height 31
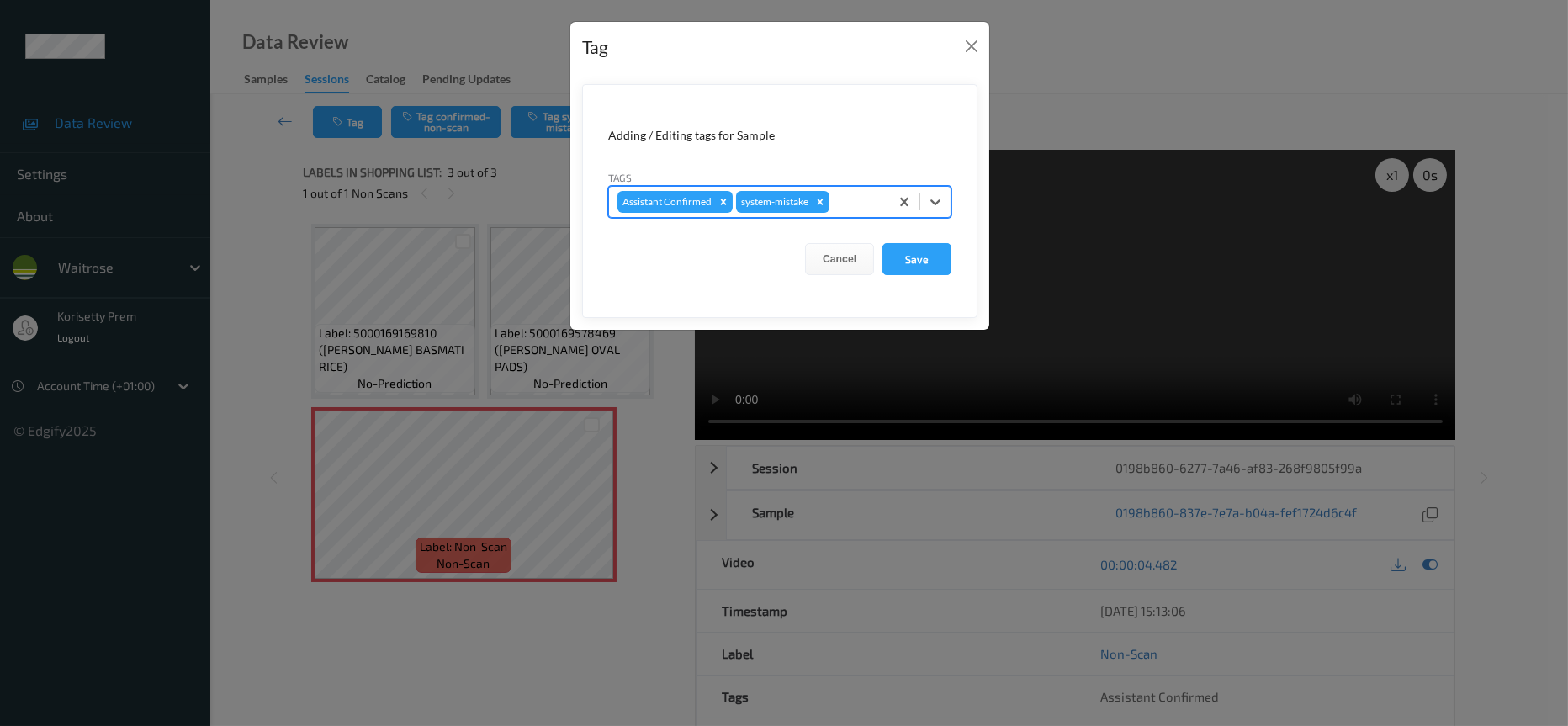
click at [855, 202] on div at bounding box center [857, 202] width 48 height 20
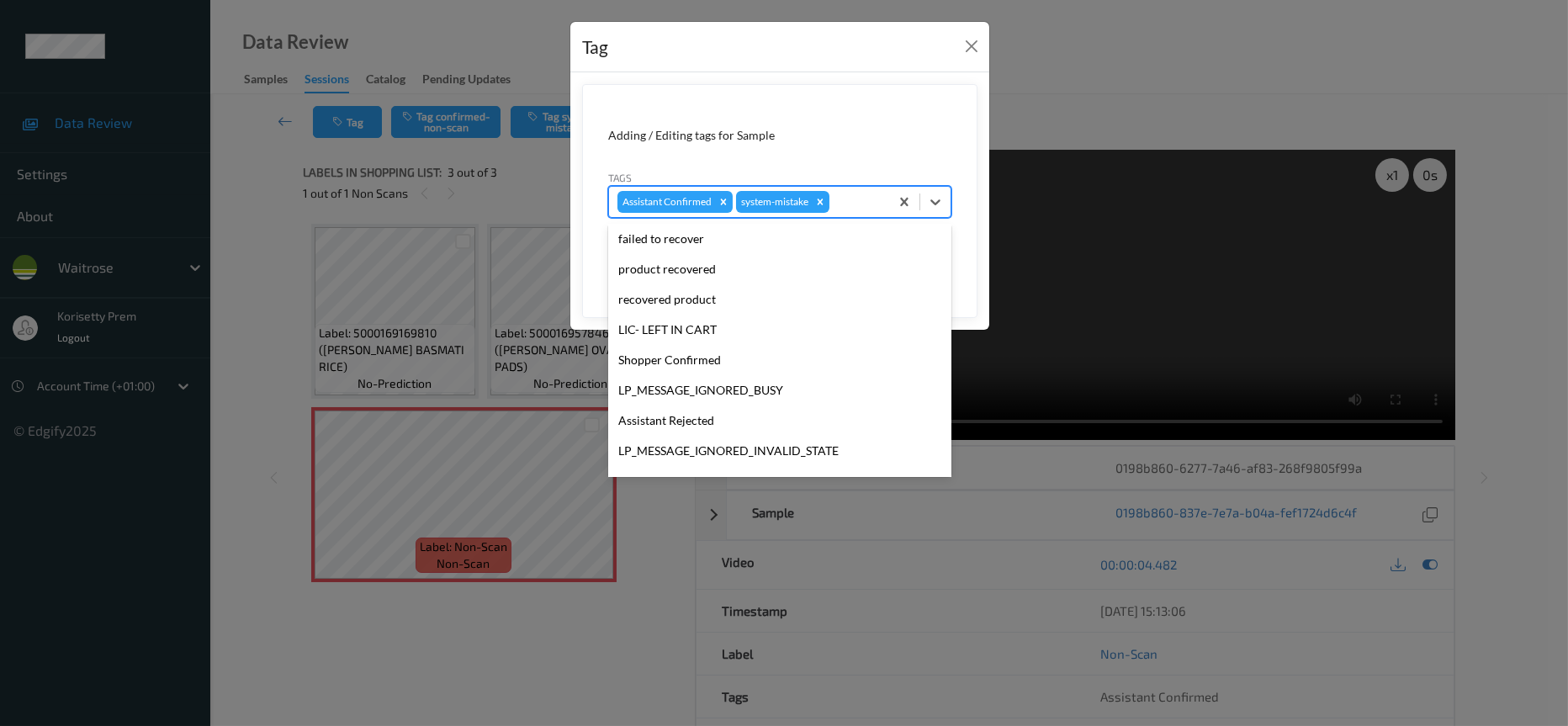
scroll to position [253, 0]
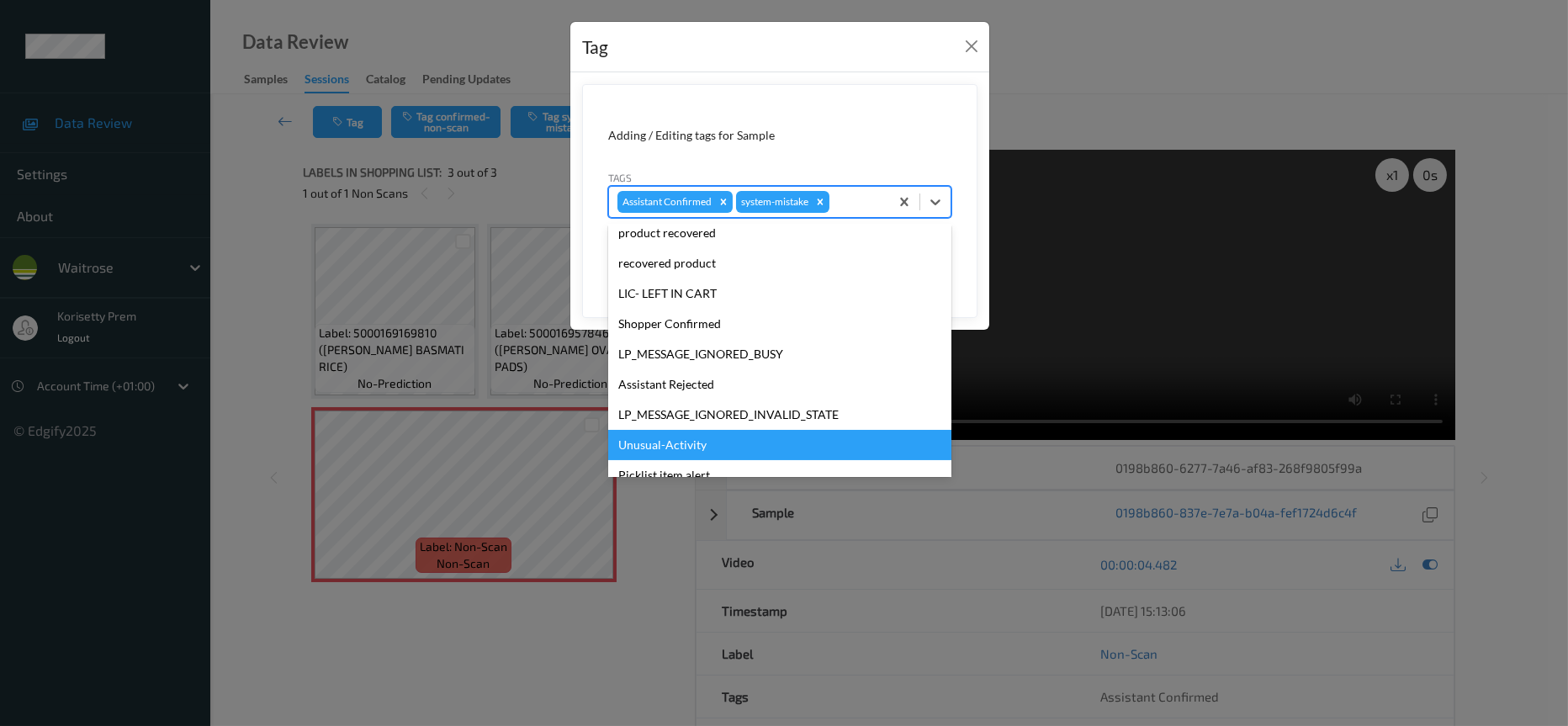
click at [653, 456] on div "Unusual-Activity" at bounding box center [779, 444] width 343 height 31
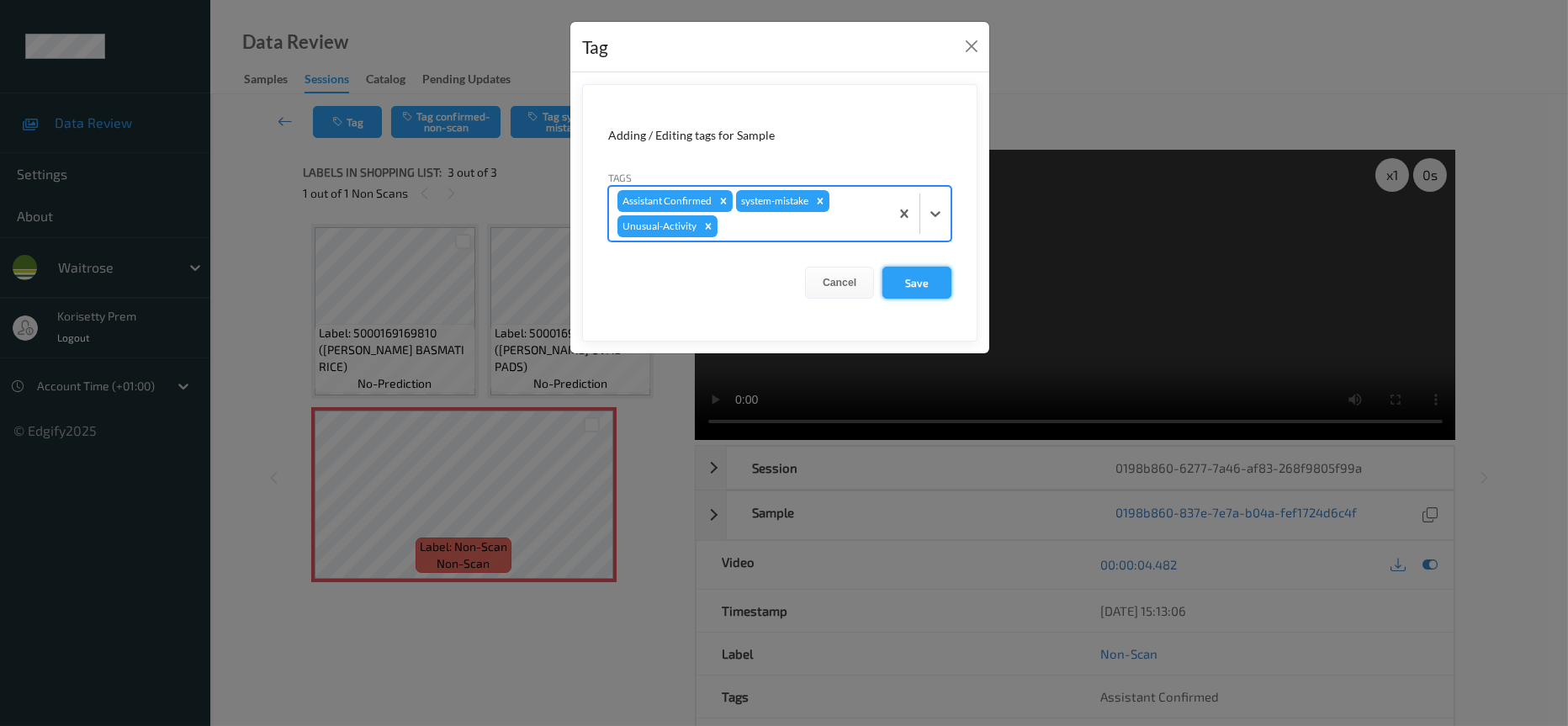
click at [914, 282] on button "Save" at bounding box center [916, 282] width 69 height 32
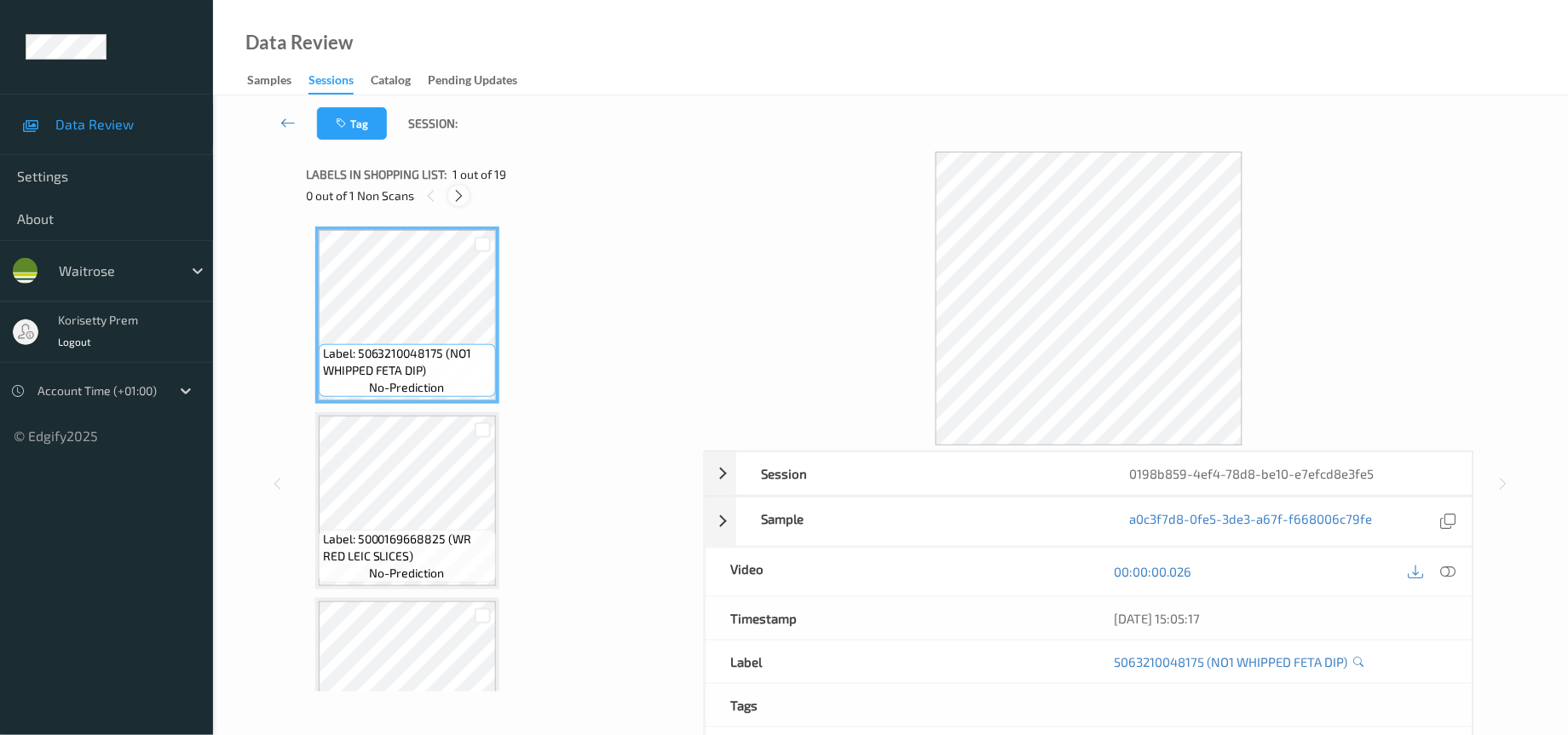
click at [456, 200] on icon at bounding box center [459, 196] width 14 height 15
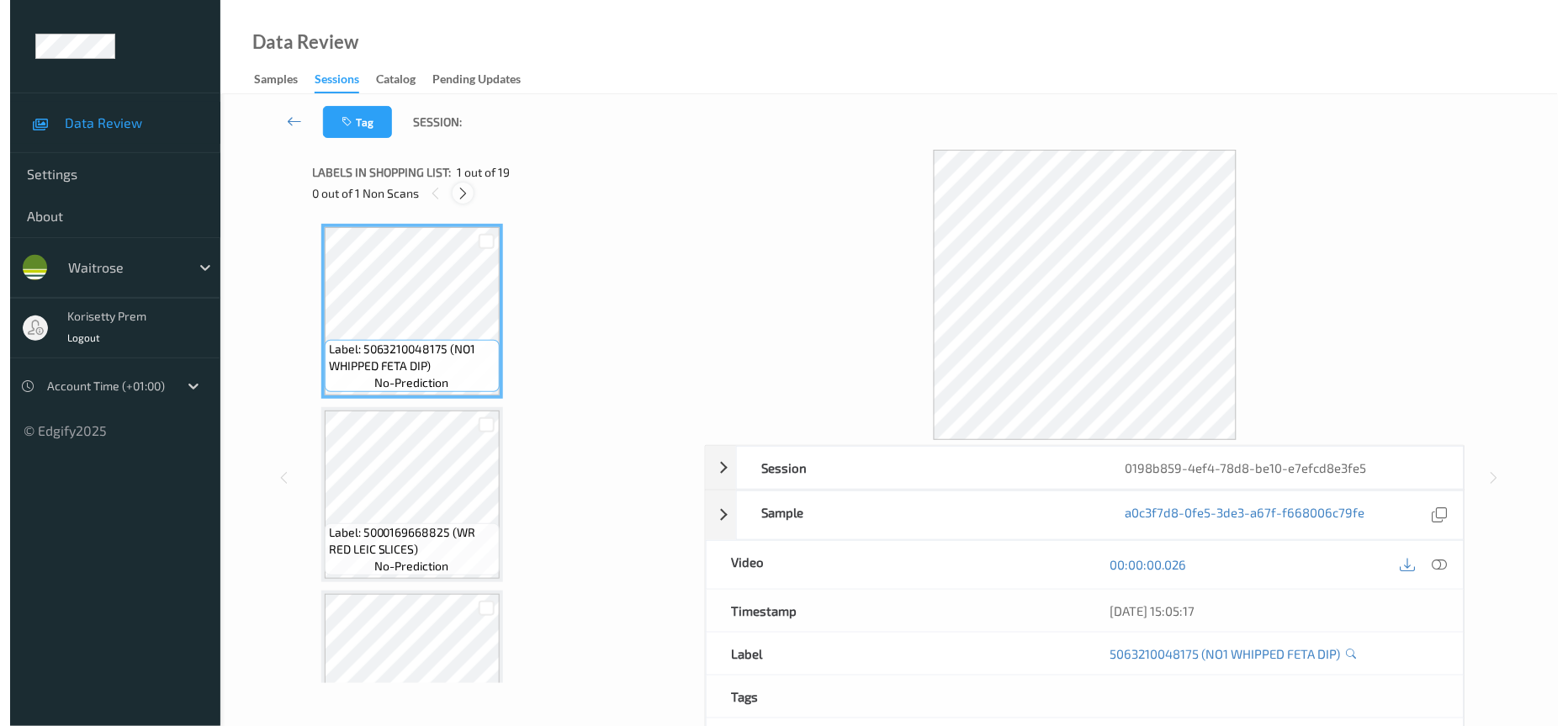
scroll to position [2546, 0]
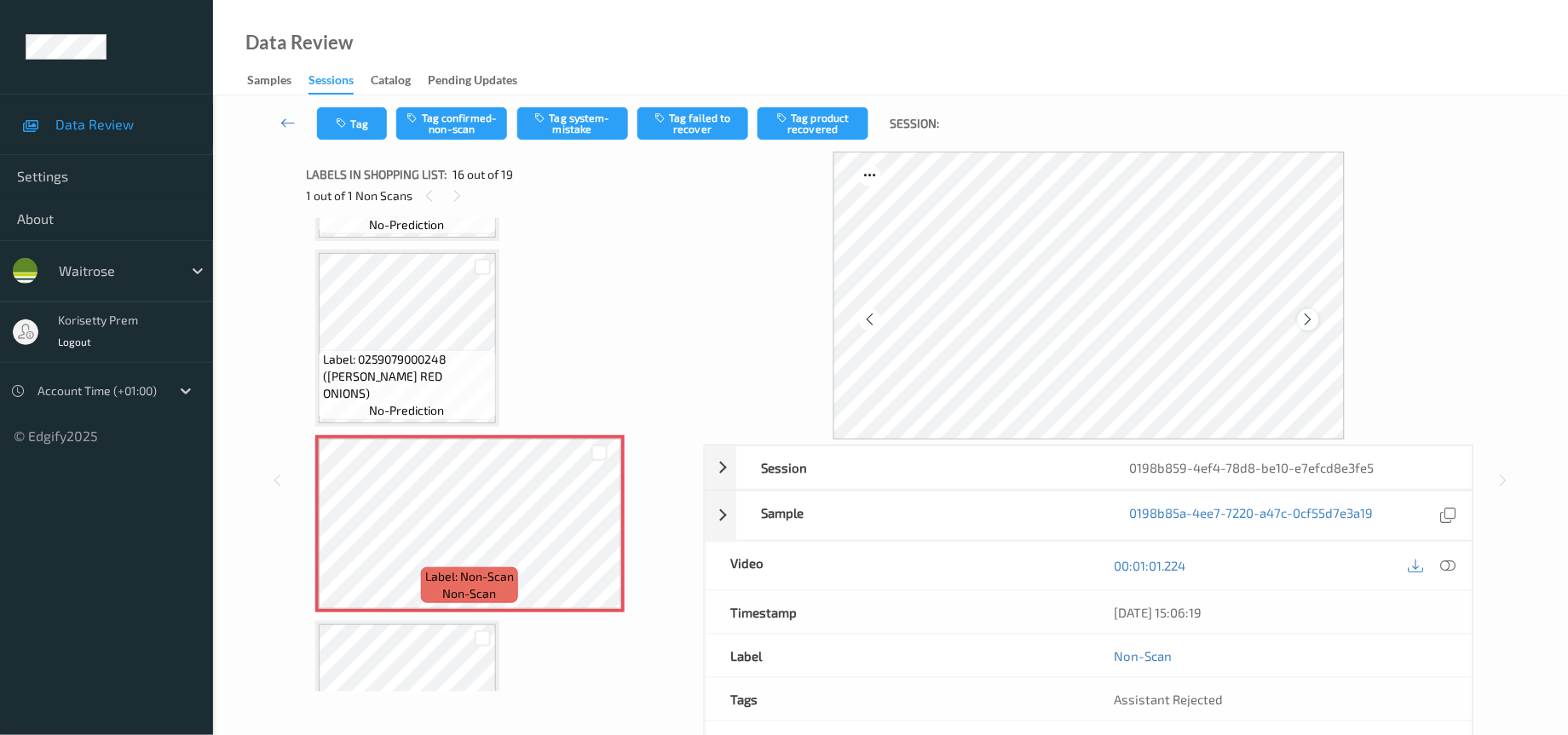
click at [1317, 320] on div at bounding box center [1308, 320] width 22 height 22
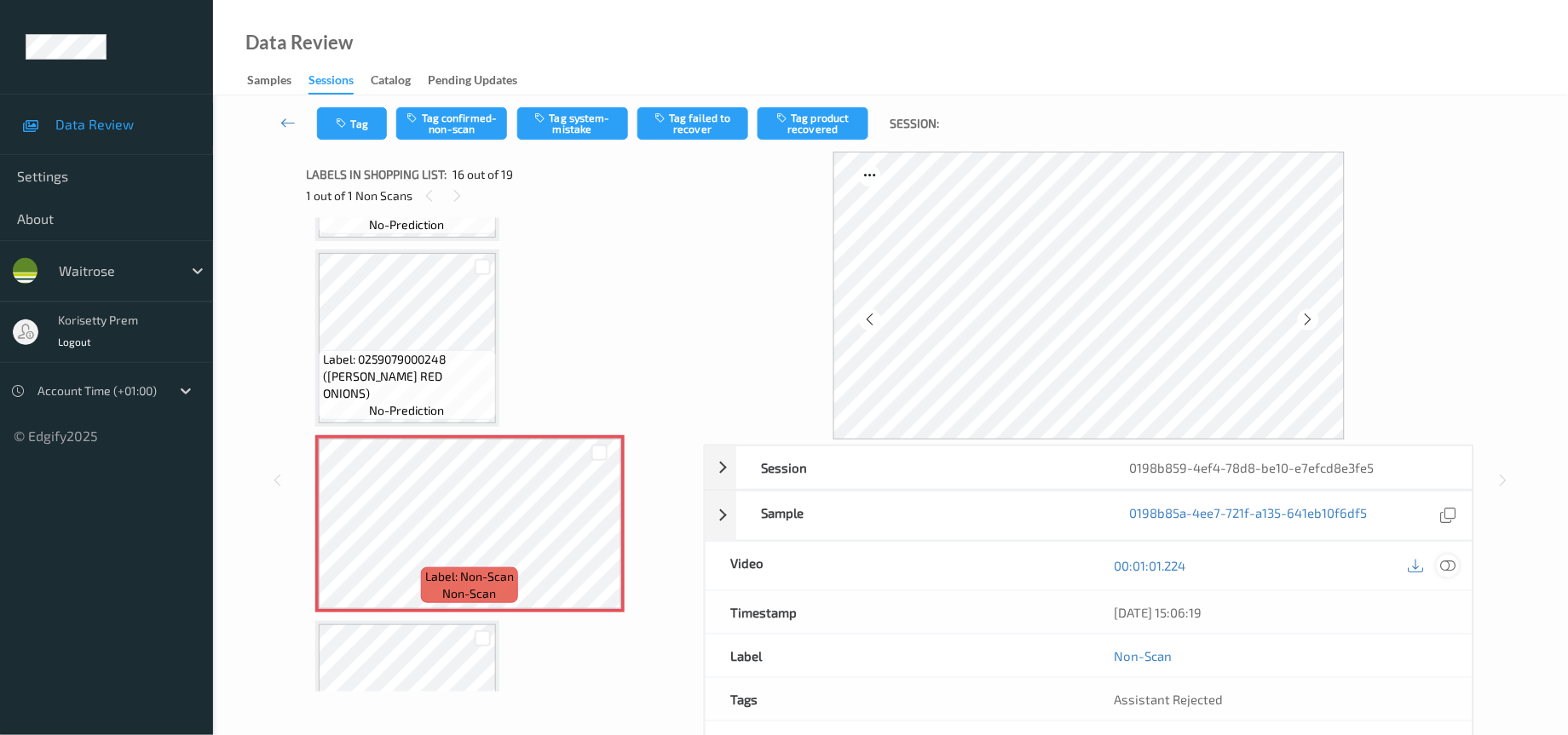
click at [1446, 566] on icon at bounding box center [1449, 565] width 15 height 15
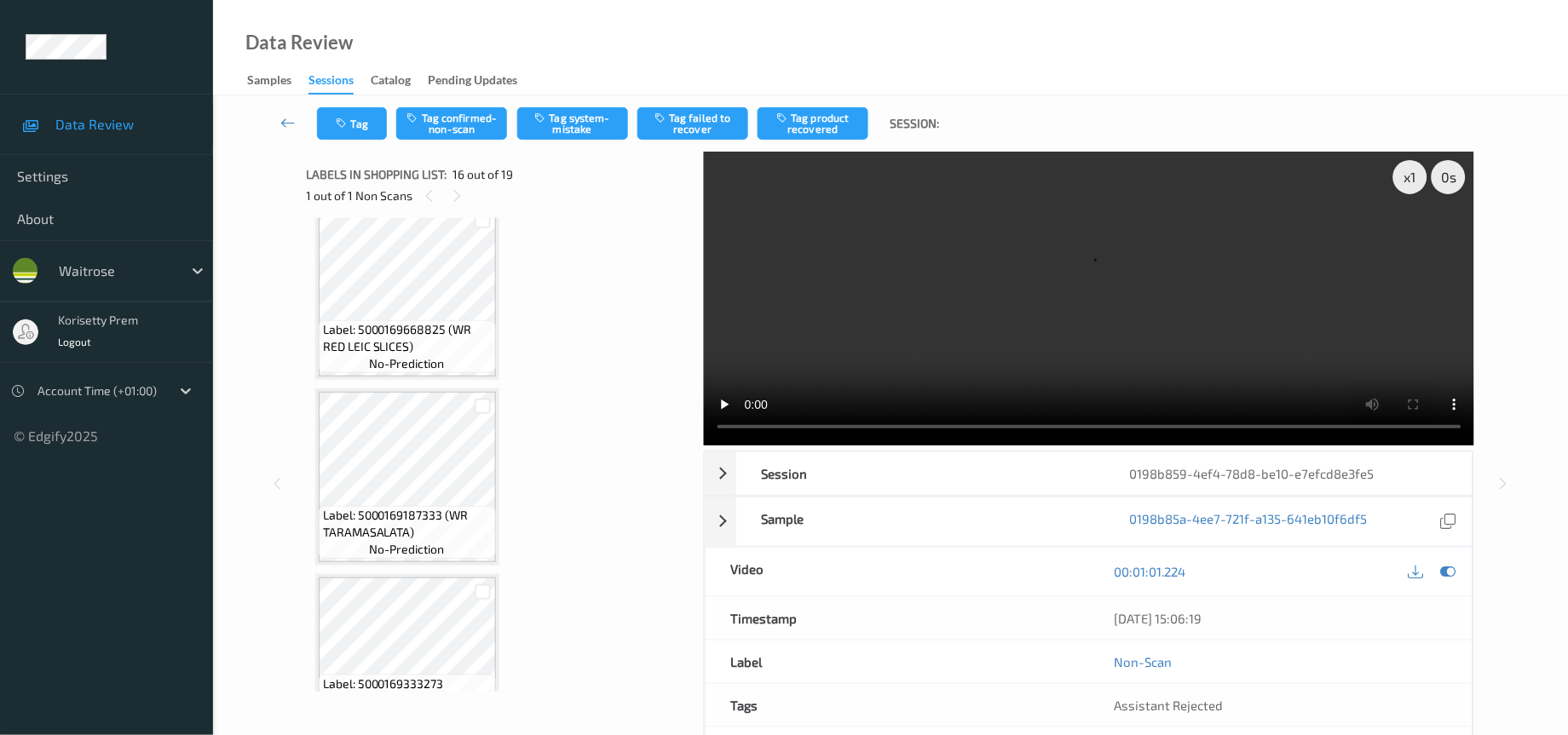
scroll to position [0, 0]
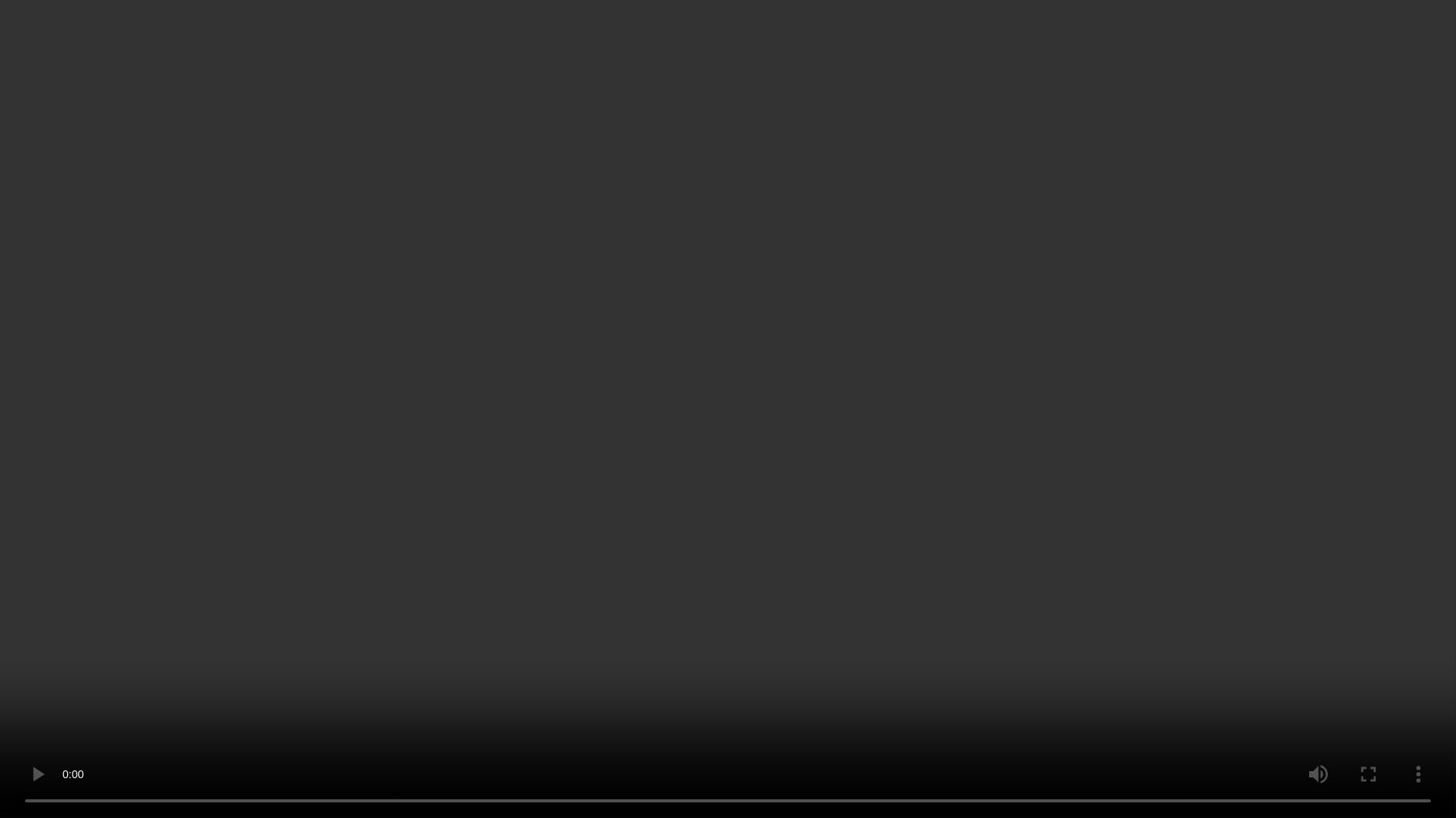
click at [1004, 569] on video at bounding box center [728, 409] width 1456 height 818
click at [1057, 355] on video at bounding box center [728, 409] width 1456 height 818
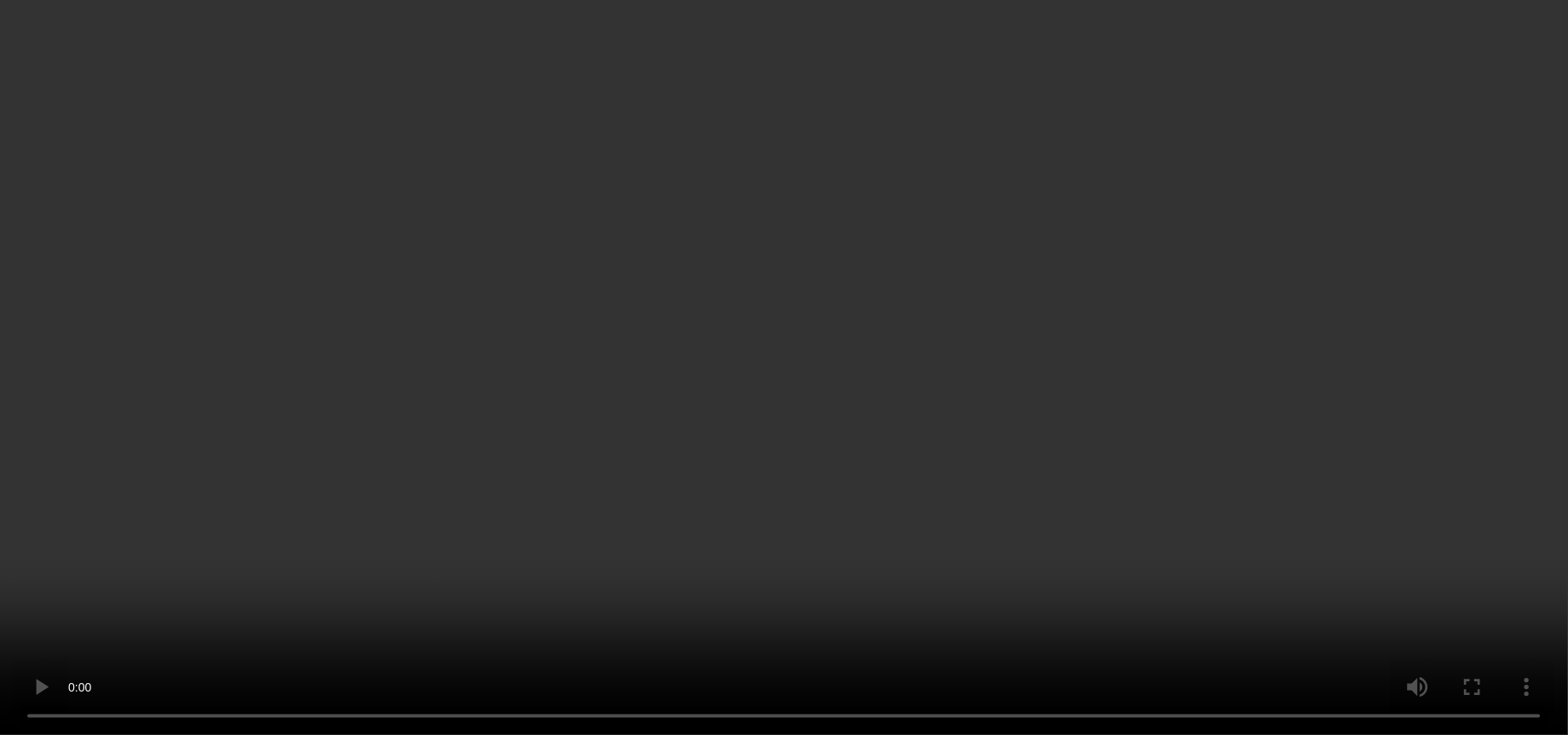
scroll to position [2684, 0]
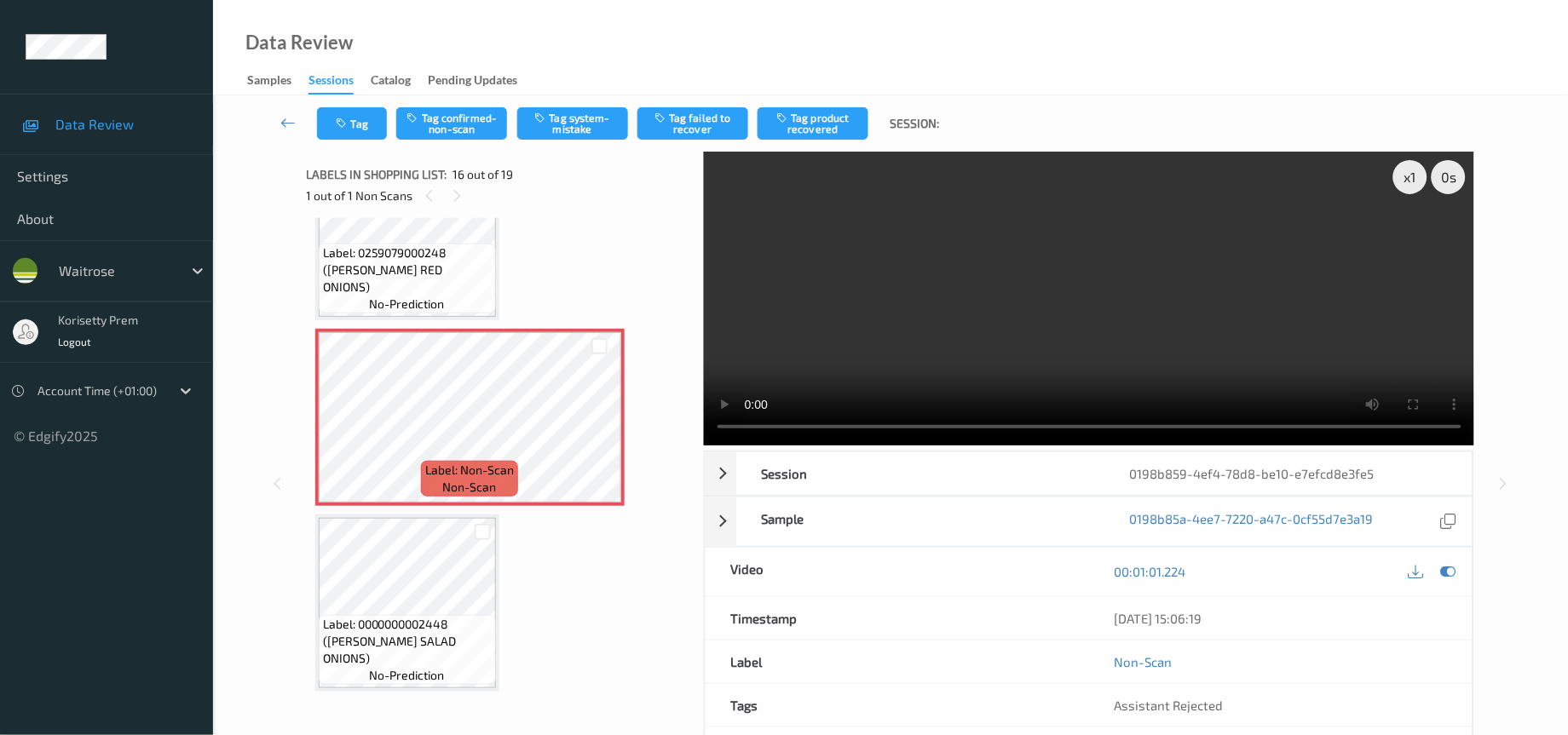
click at [1120, 267] on video at bounding box center [1090, 299] width 771 height 294
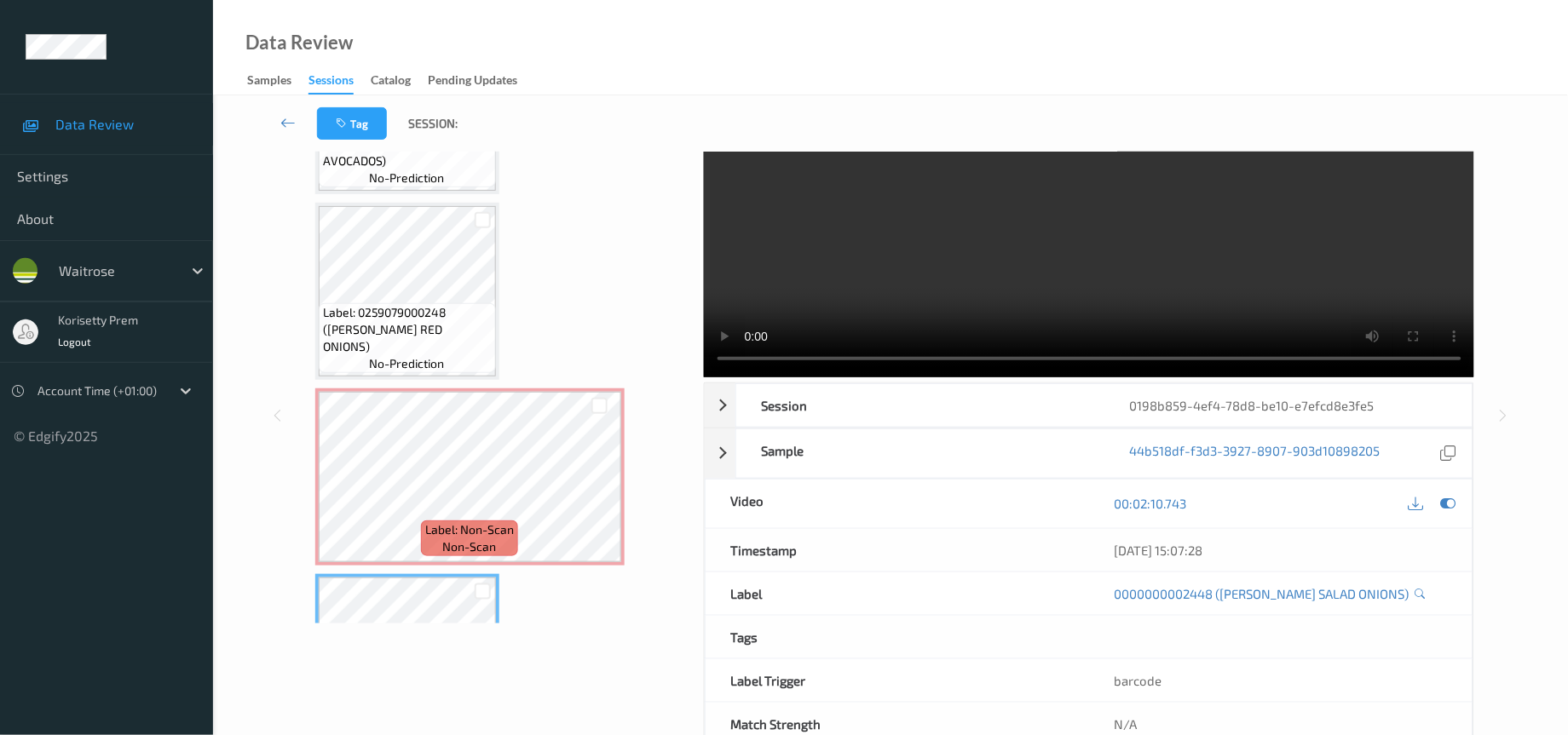
scroll to position [118, 0]
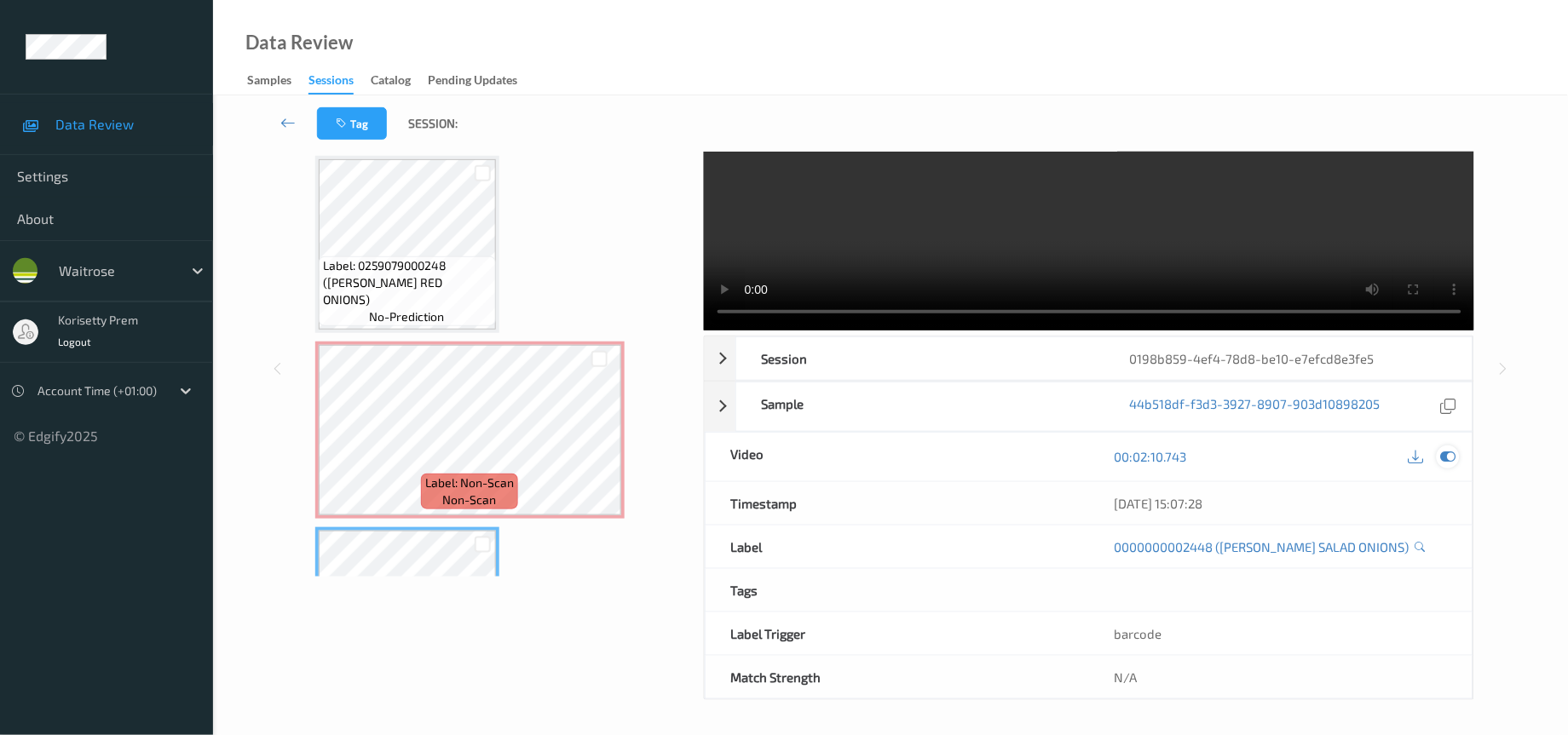
click at [1446, 457] on icon at bounding box center [1449, 457] width 15 height 15
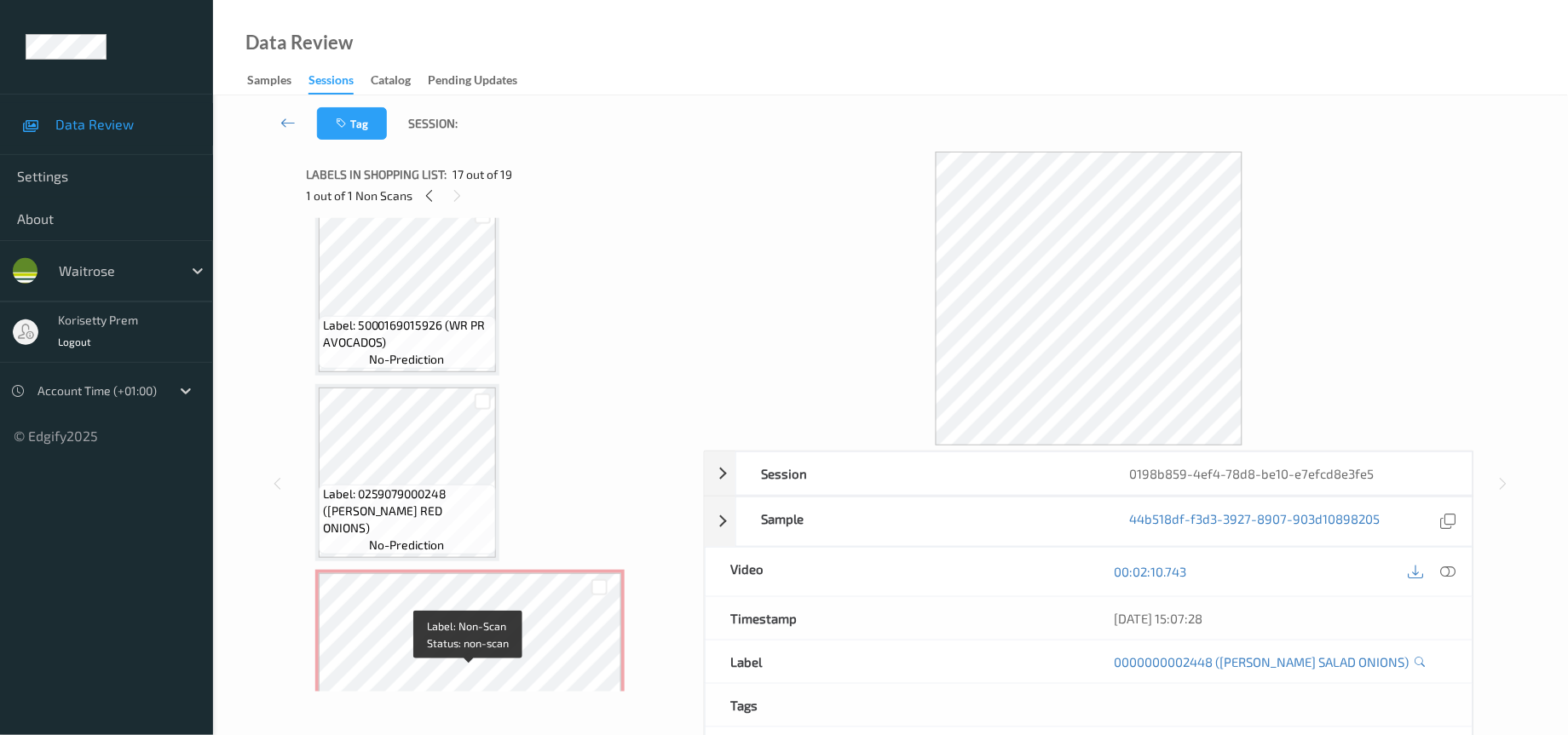
scroll to position [2428, 0]
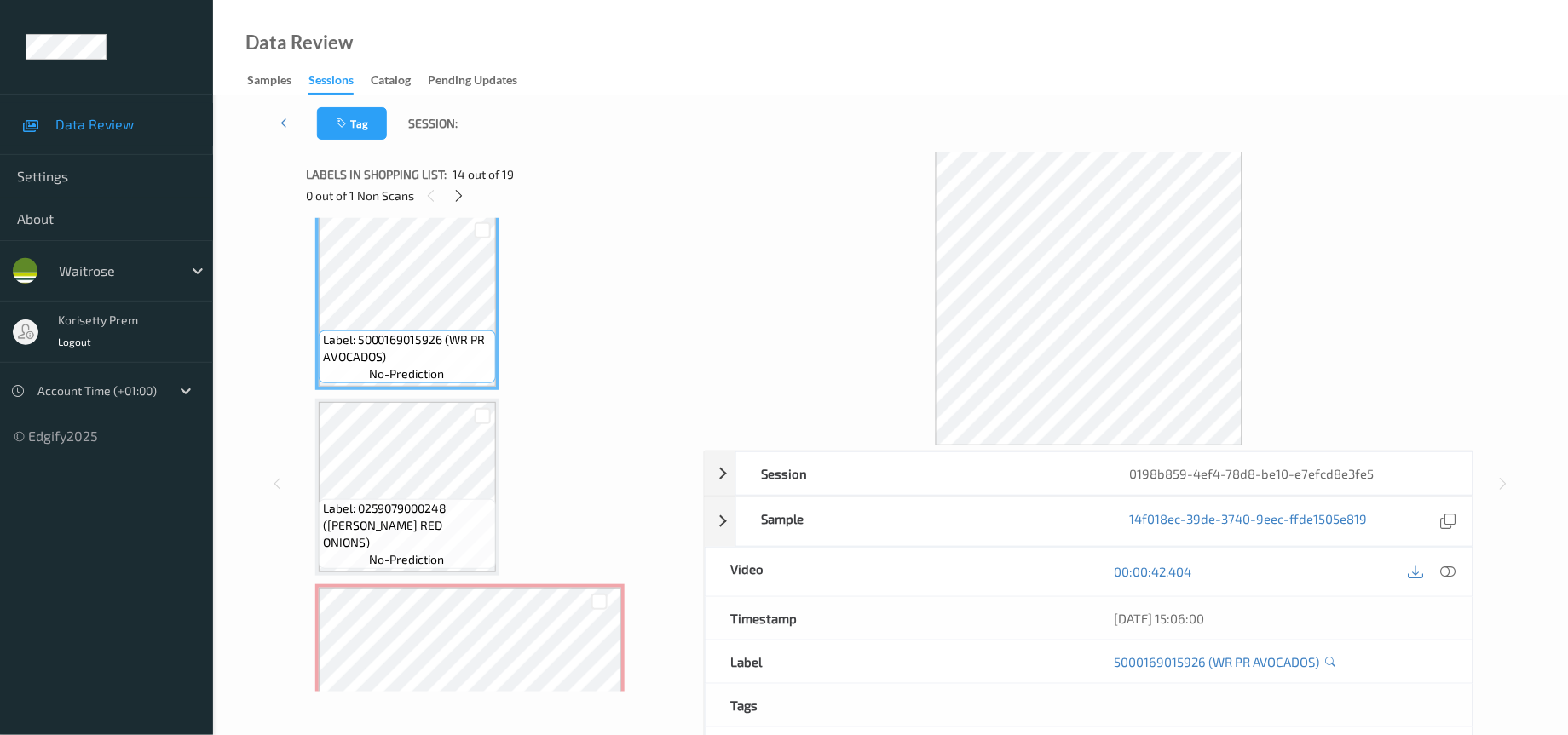
click at [483, 500] on span "Label: 0259079000248 (WR ESS RED ONIONS)" at bounding box center [407, 525] width 169 height 52
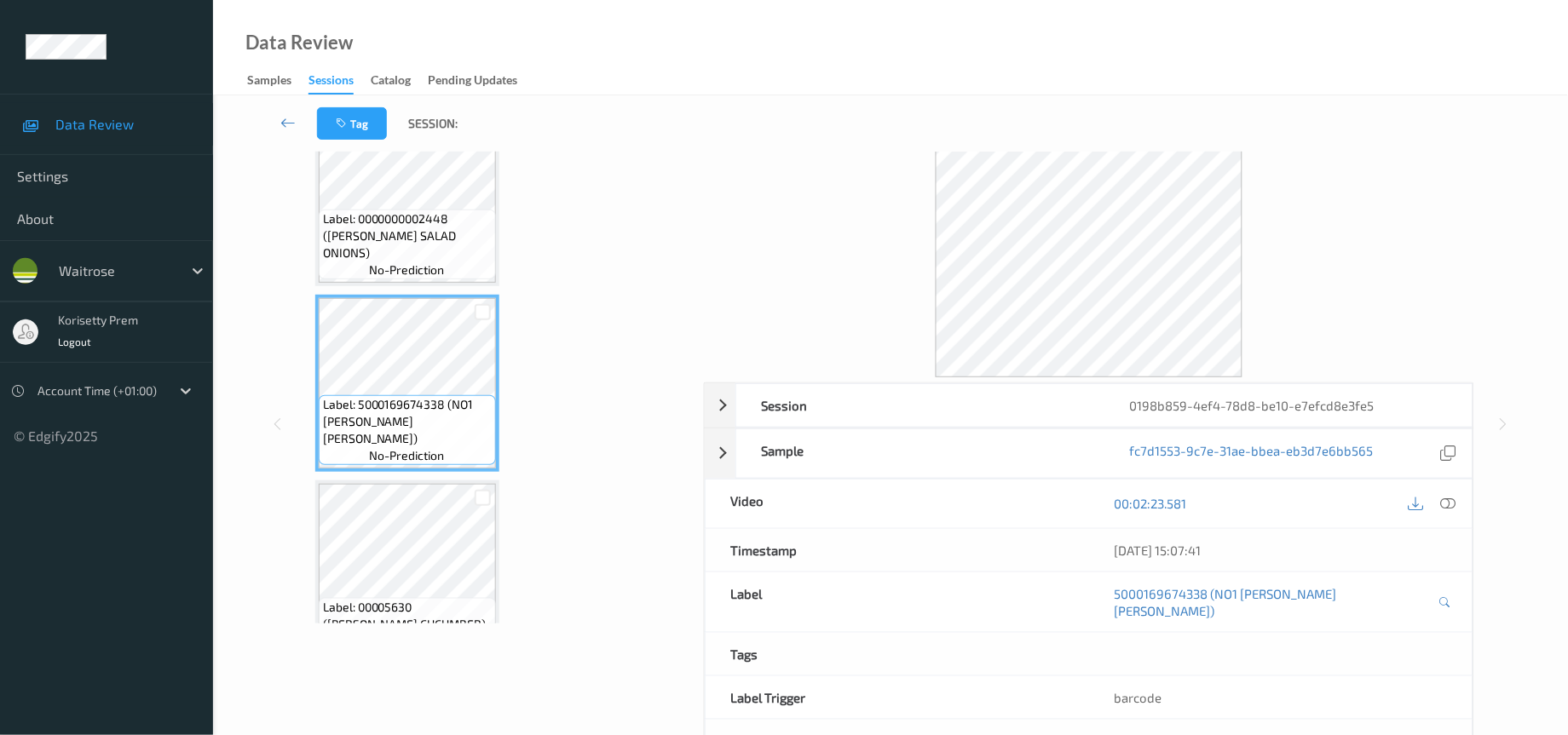
scroll to position [118, 0]
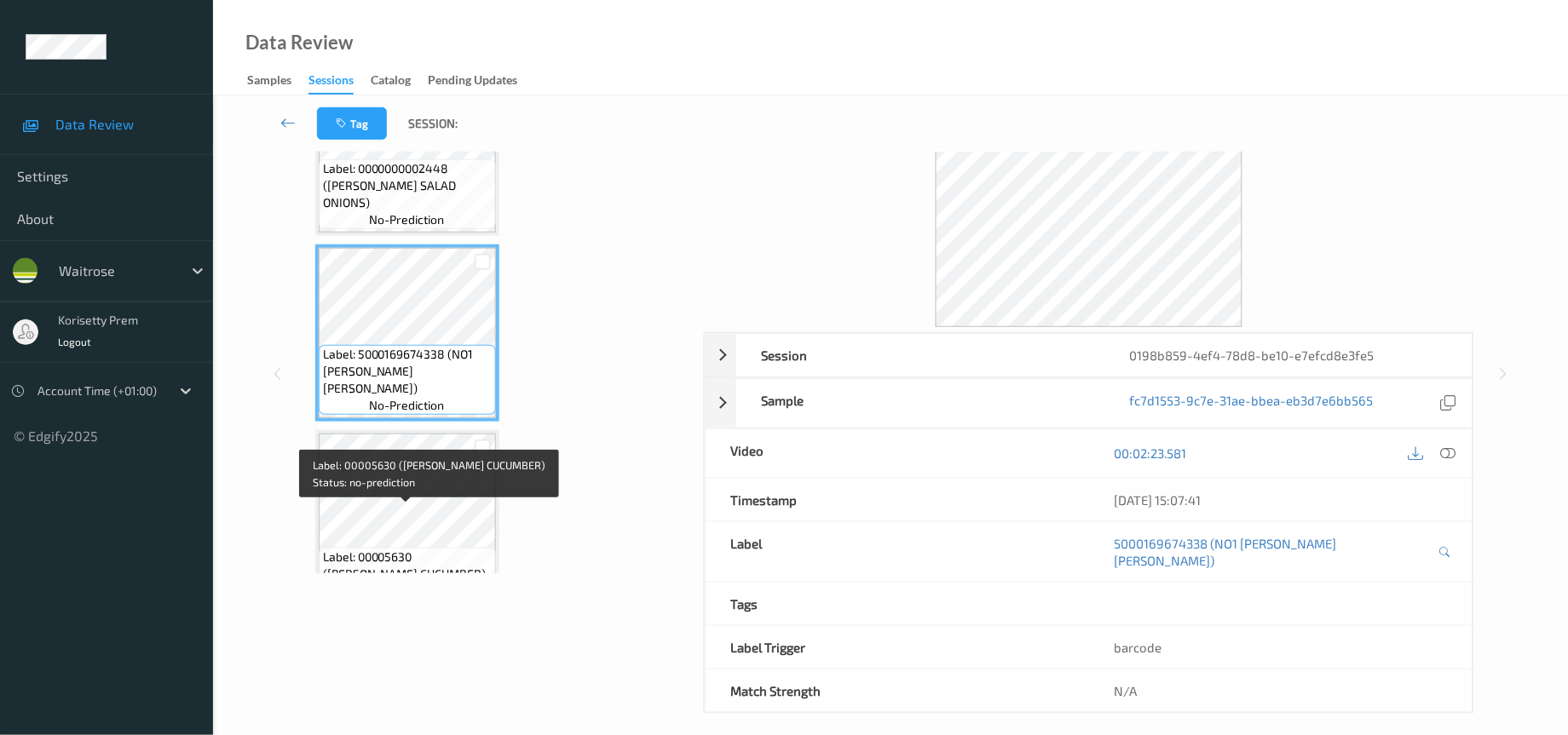
click at [390, 548] on span "Label: 00005630 (WR ESS CUCUMBER)" at bounding box center [407, 565] width 169 height 34
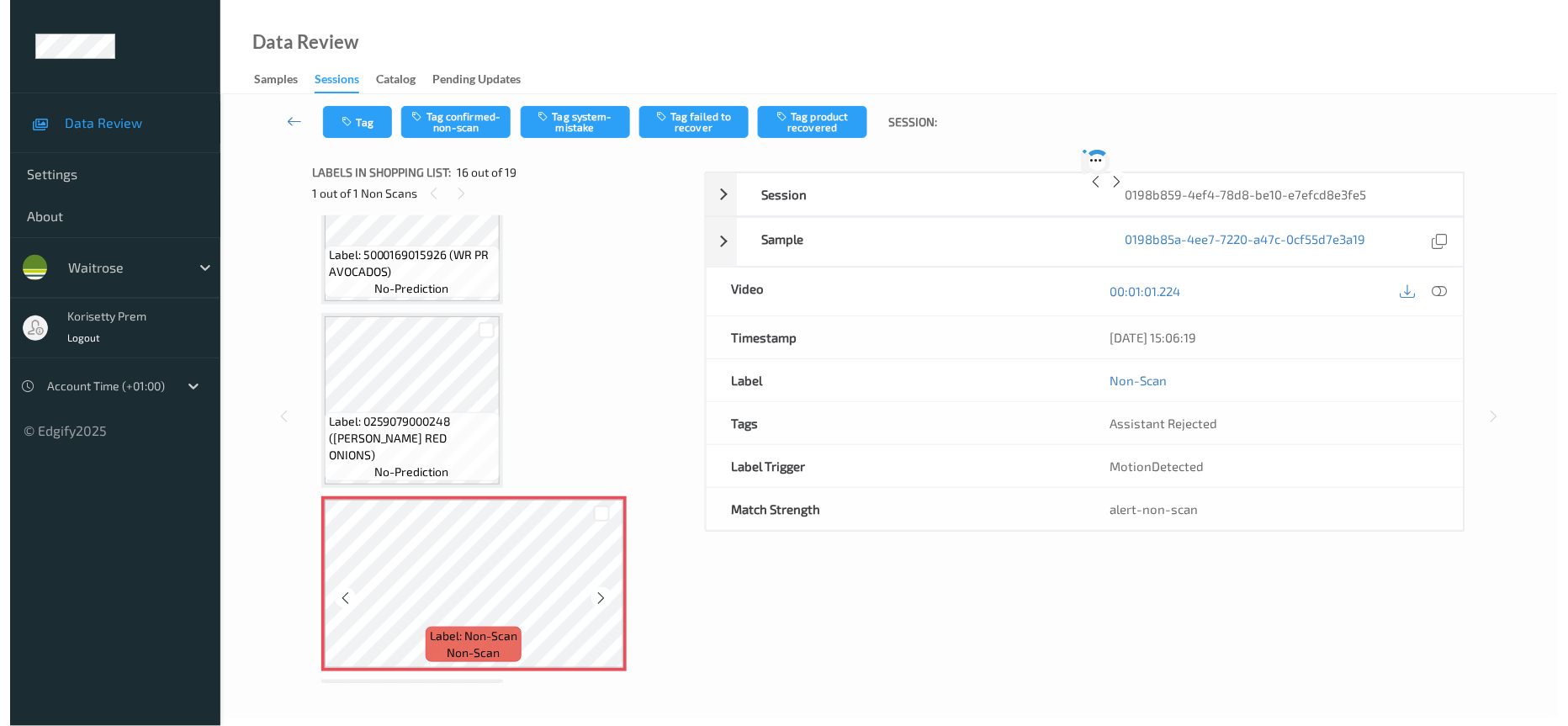
scroll to position [111, 0]
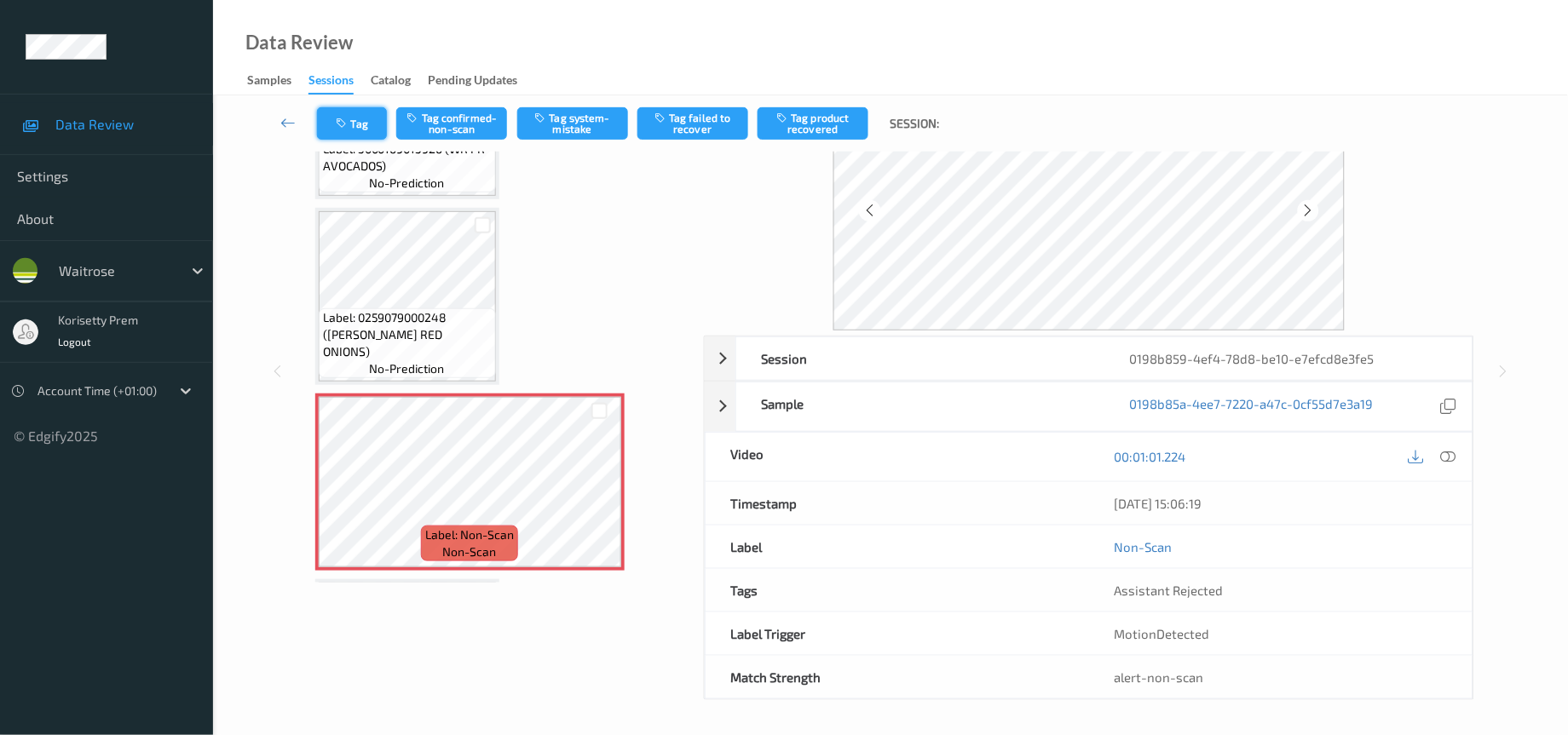
click at [354, 115] on button "Tag" at bounding box center [352, 124] width 70 height 33
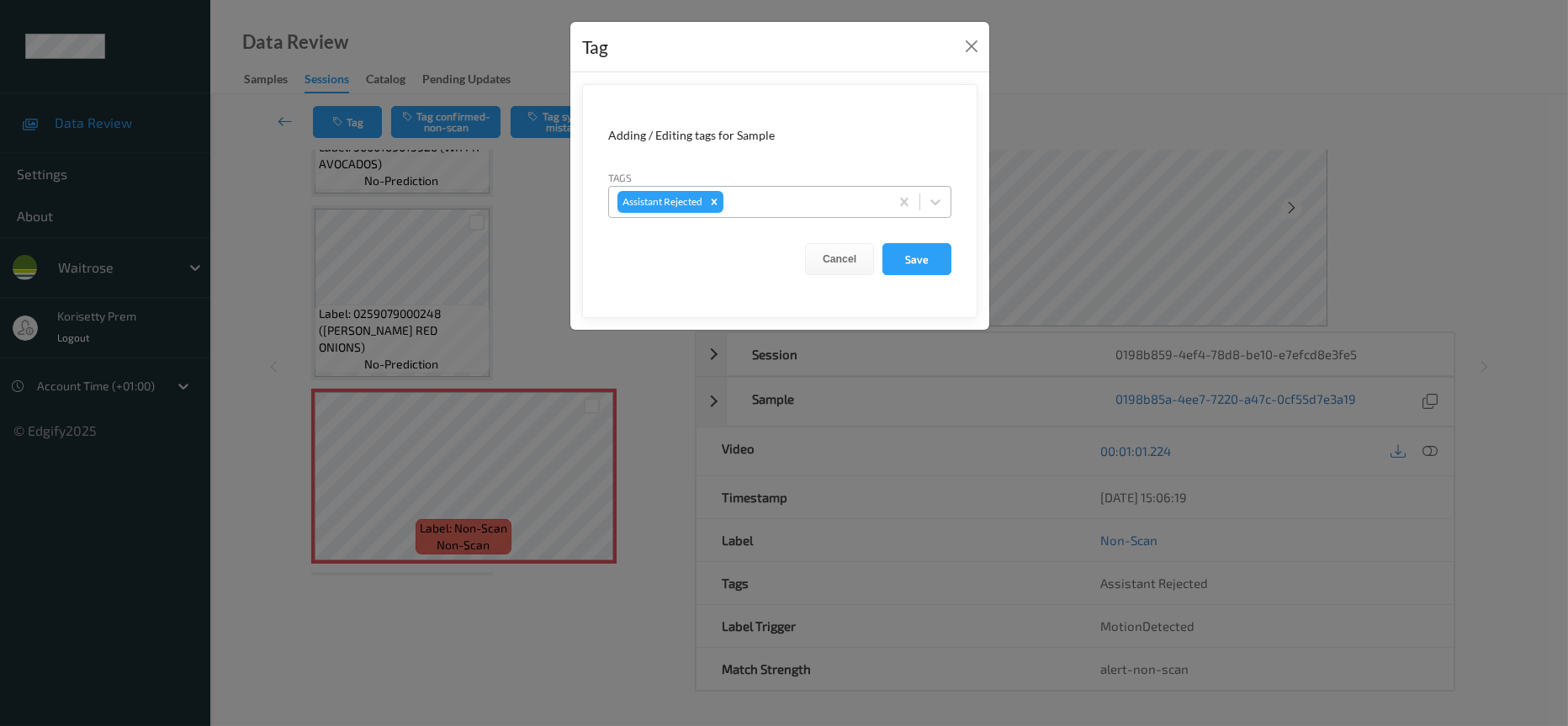
click at [761, 198] on div at bounding box center [803, 202] width 154 height 20
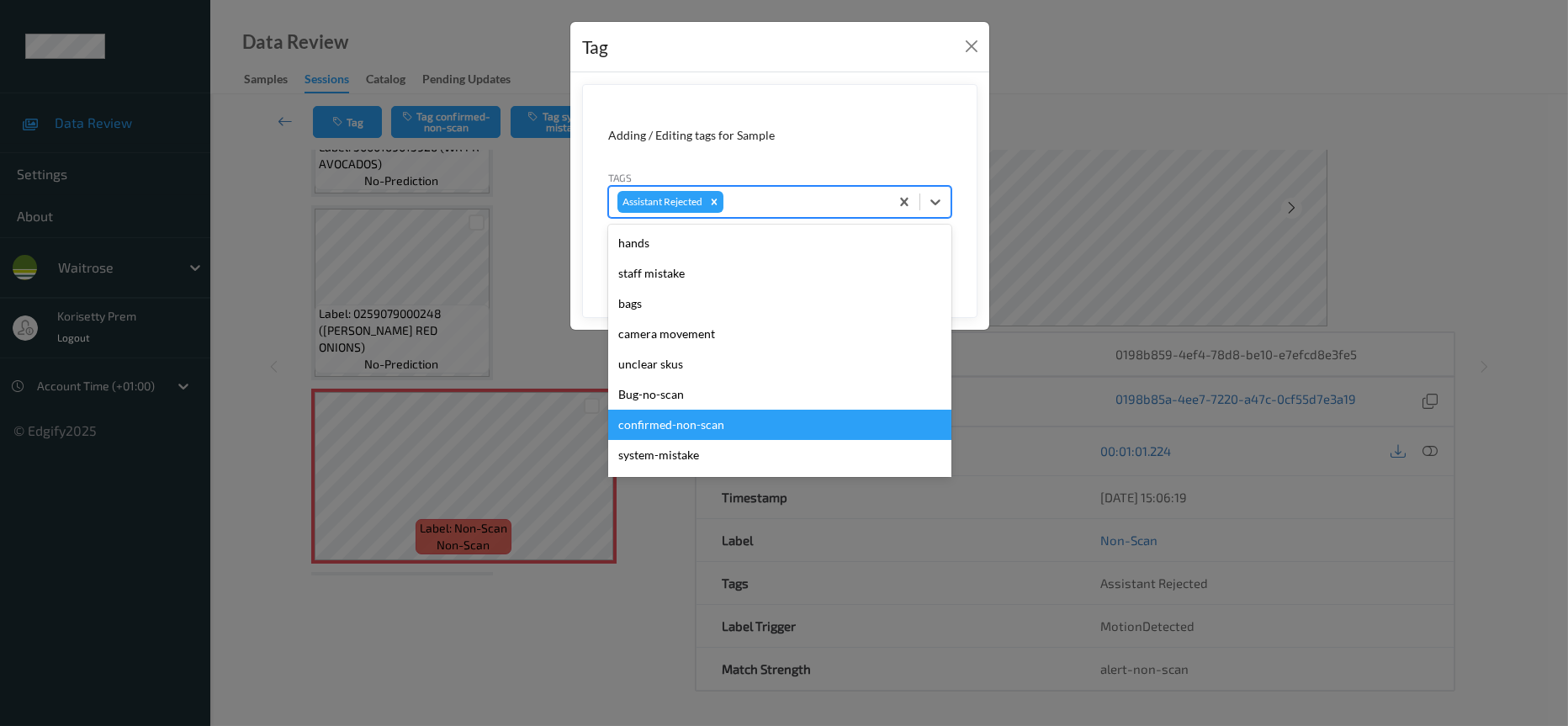
click at [669, 429] on div "confirmed-non-scan" at bounding box center [779, 425] width 343 height 31
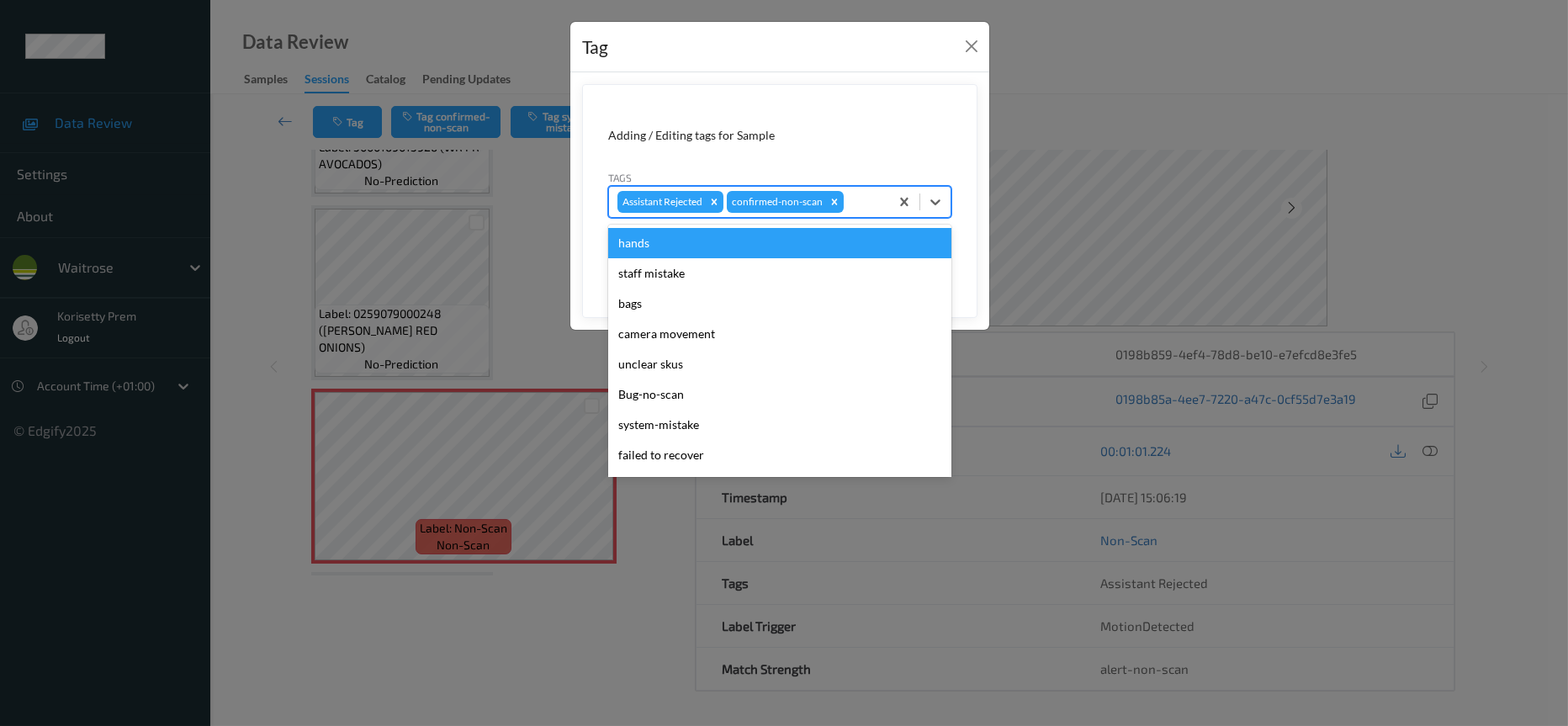
click at [856, 203] on div at bounding box center [864, 202] width 33 height 20
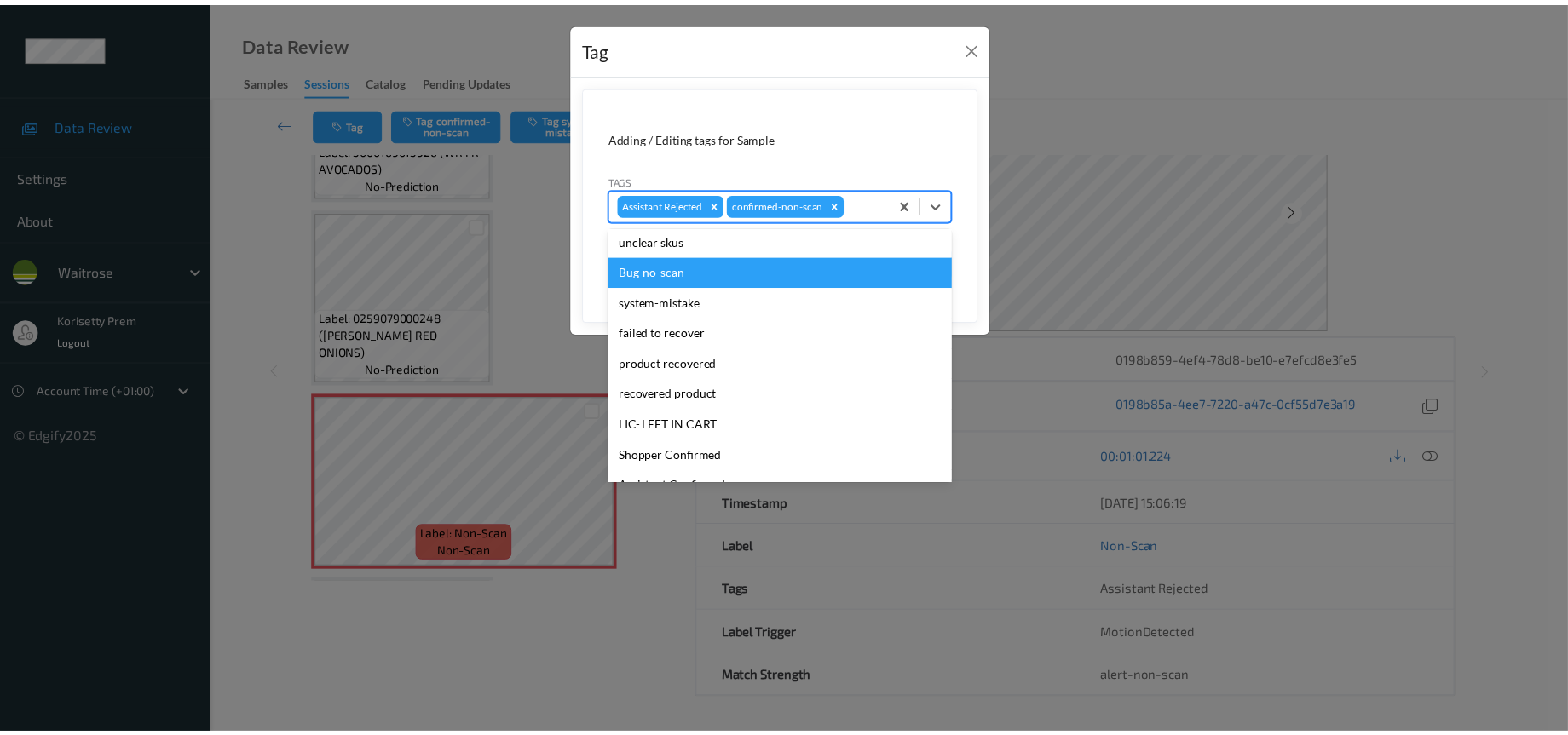
scroll to position [256, 0]
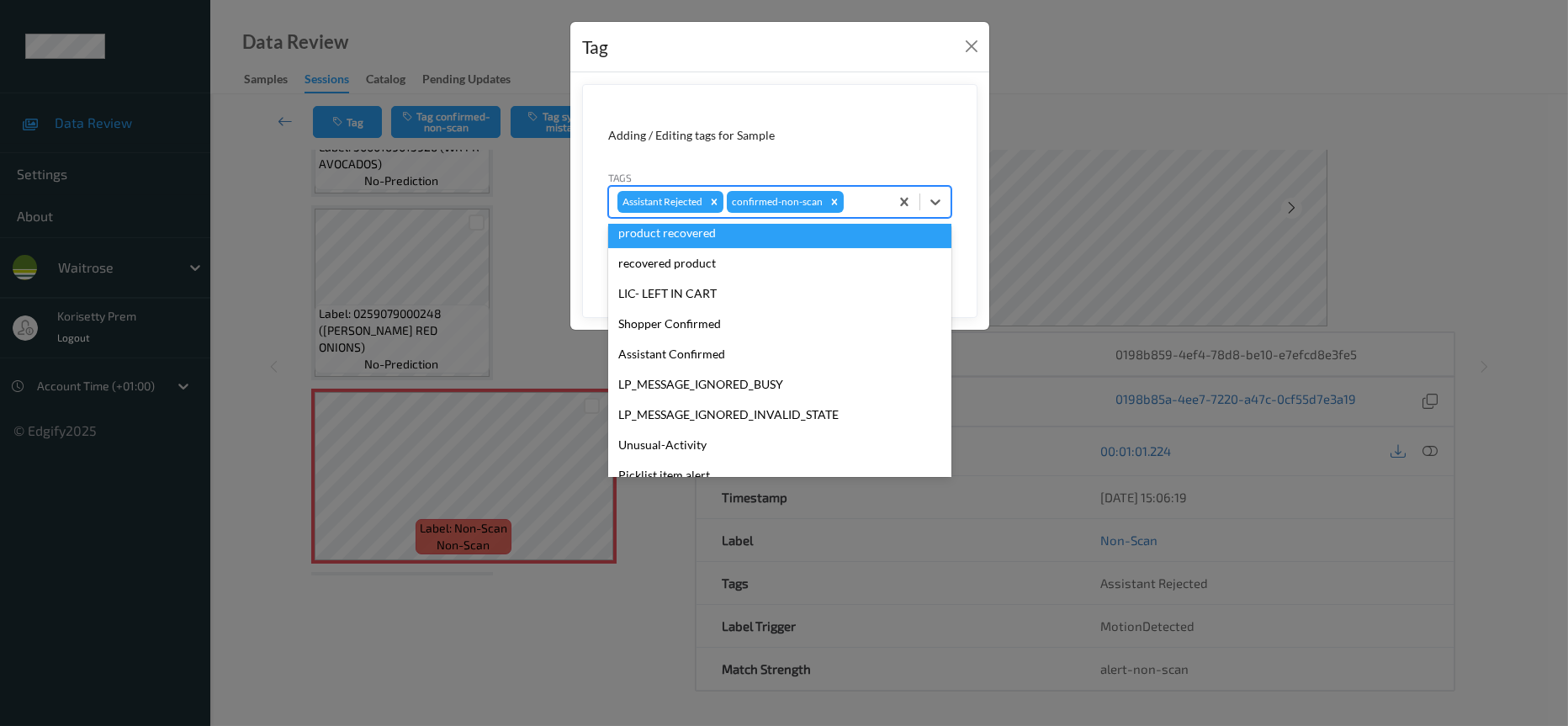
click at [682, 232] on div "product recovered" at bounding box center [779, 232] width 343 height 31
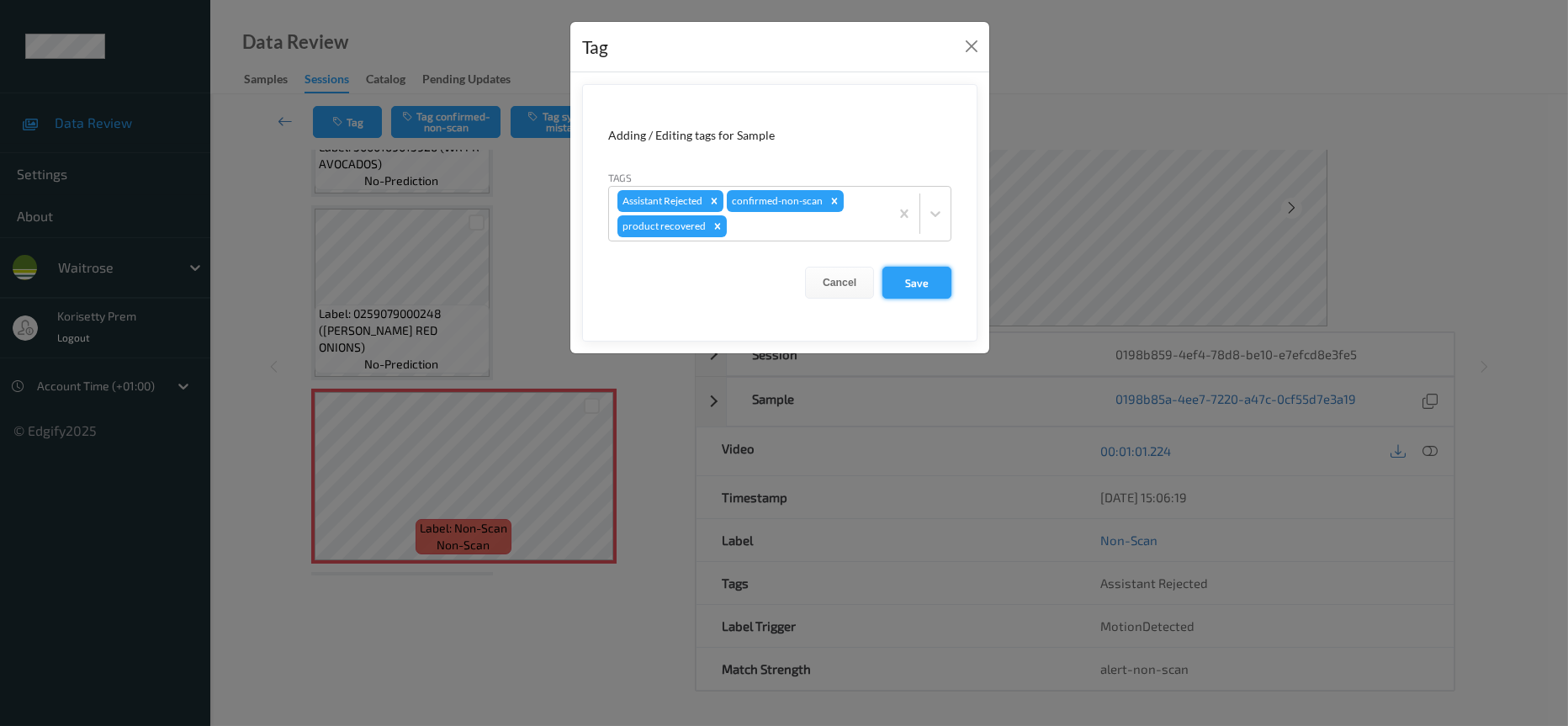
click at [906, 281] on button "Save" at bounding box center [916, 282] width 69 height 32
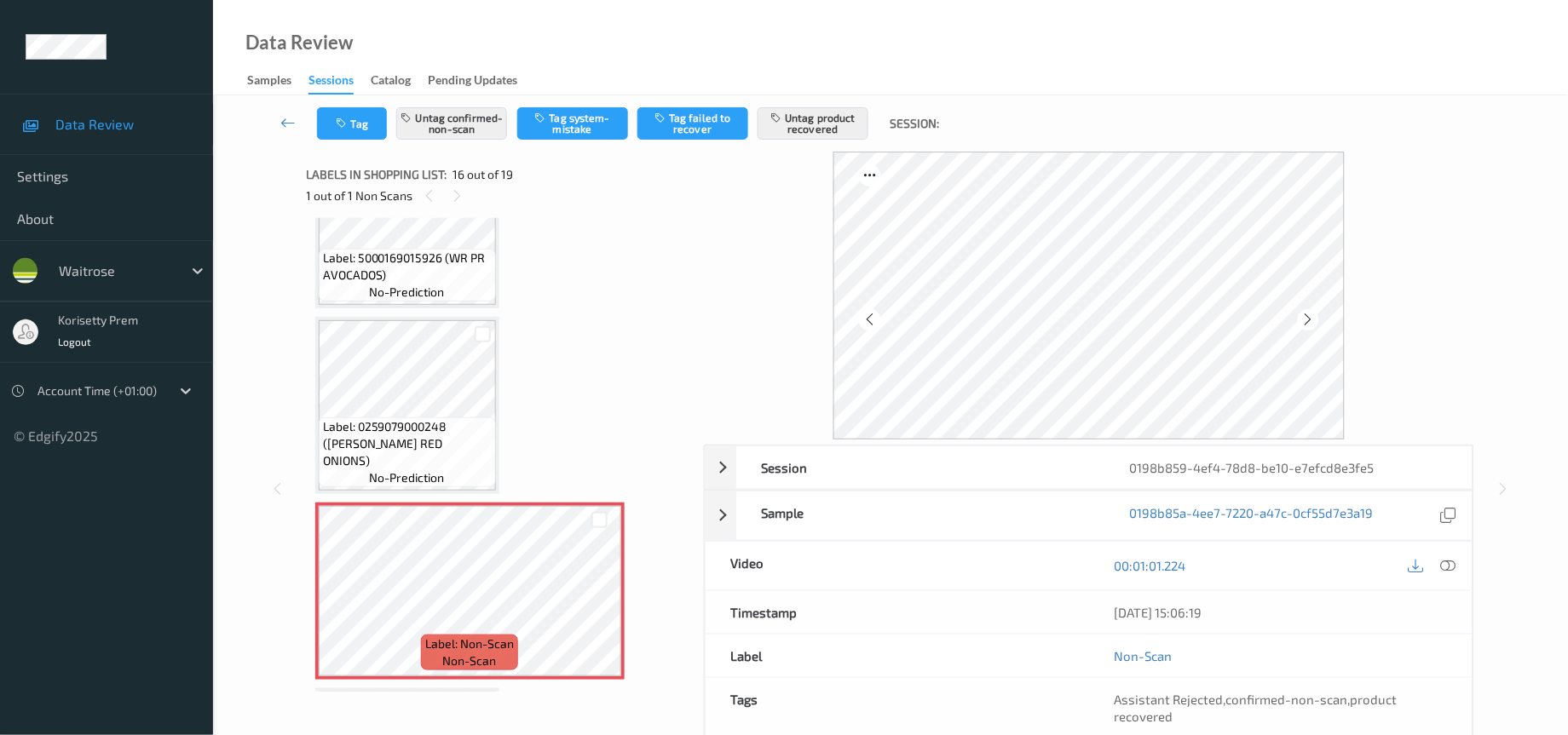
scroll to position [128, 0]
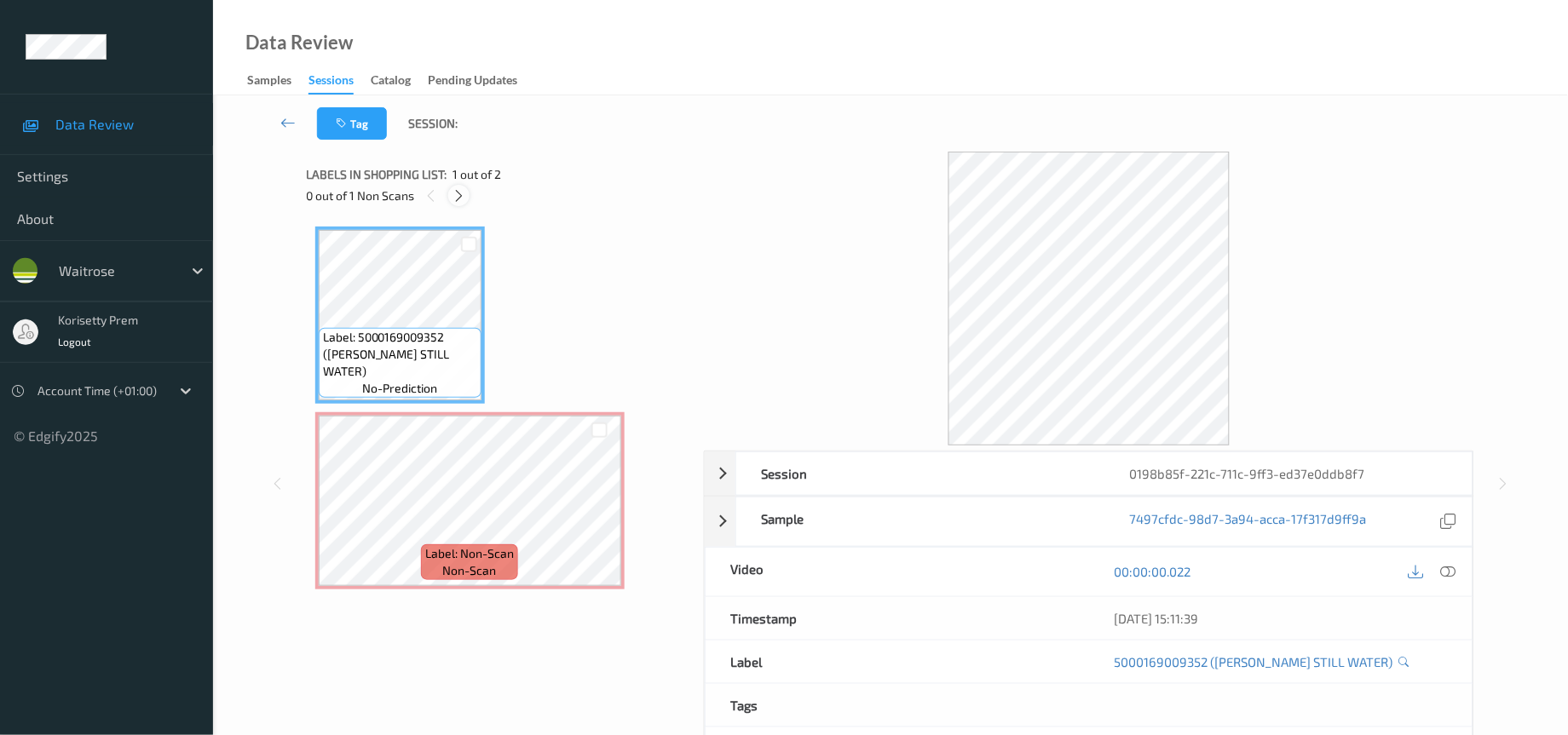
click at [459, 186] on div at bounding box center [459, 195] width 22 height 22
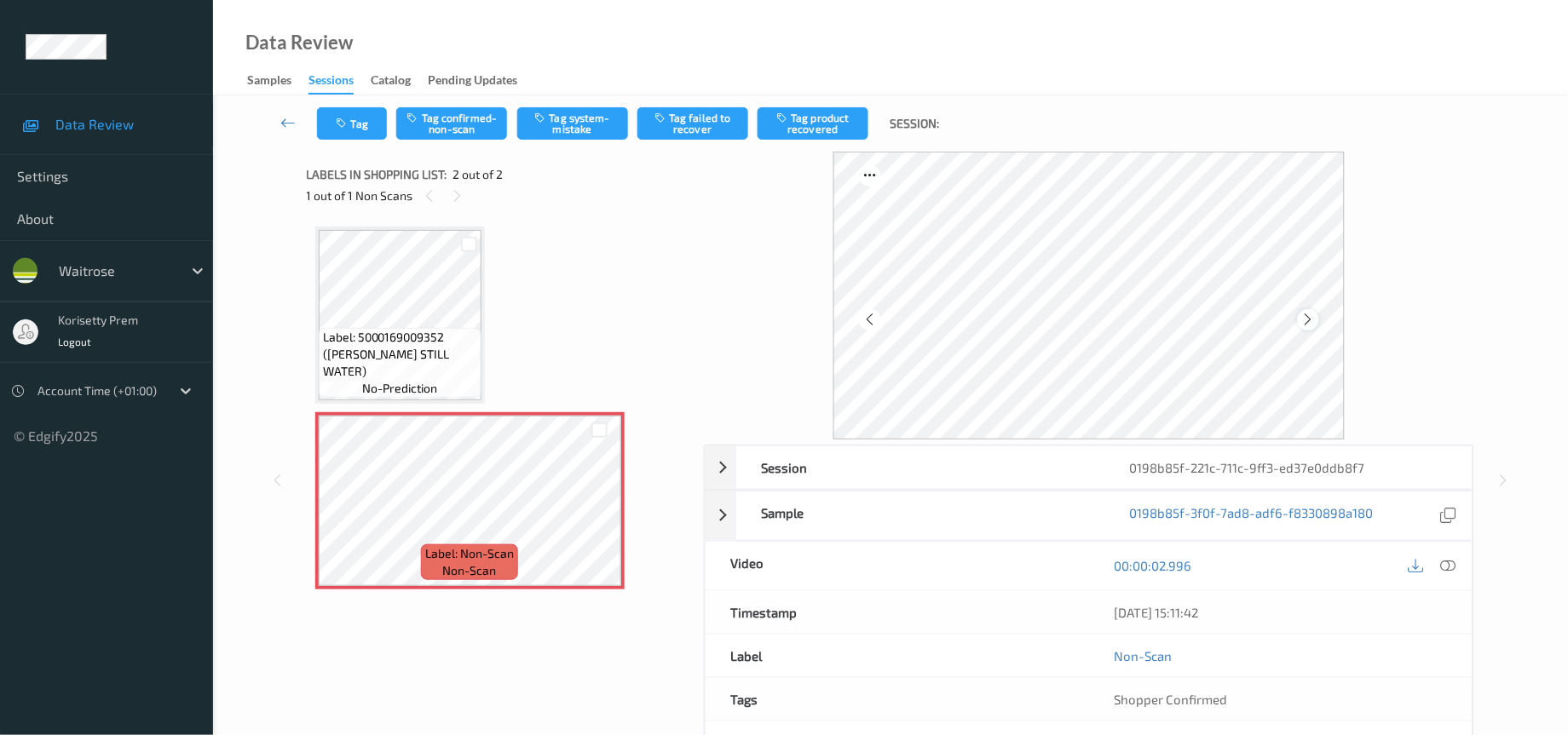
click at [1317, 319] on div at bounding box center [1308, 320] width 22 height 22
click at [1311, 321] on icon at bounding box center [1308, 320] width 14 height 15
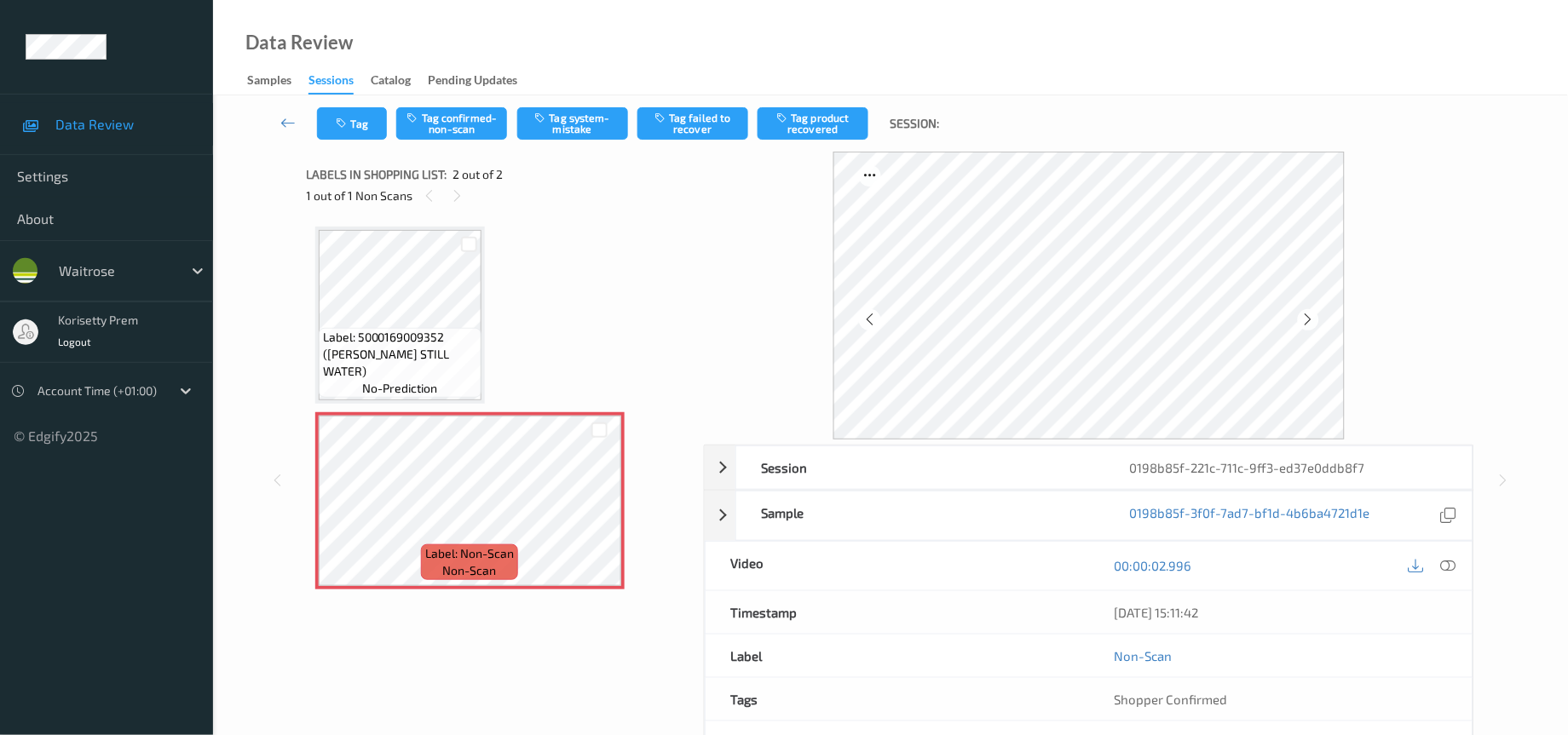
click at [1311, 321] on icon at bounding box center [1308, 320] width 14 height 15
click at [1455, 562] on icon at bounding box center [1449, 565] width 15 height 15
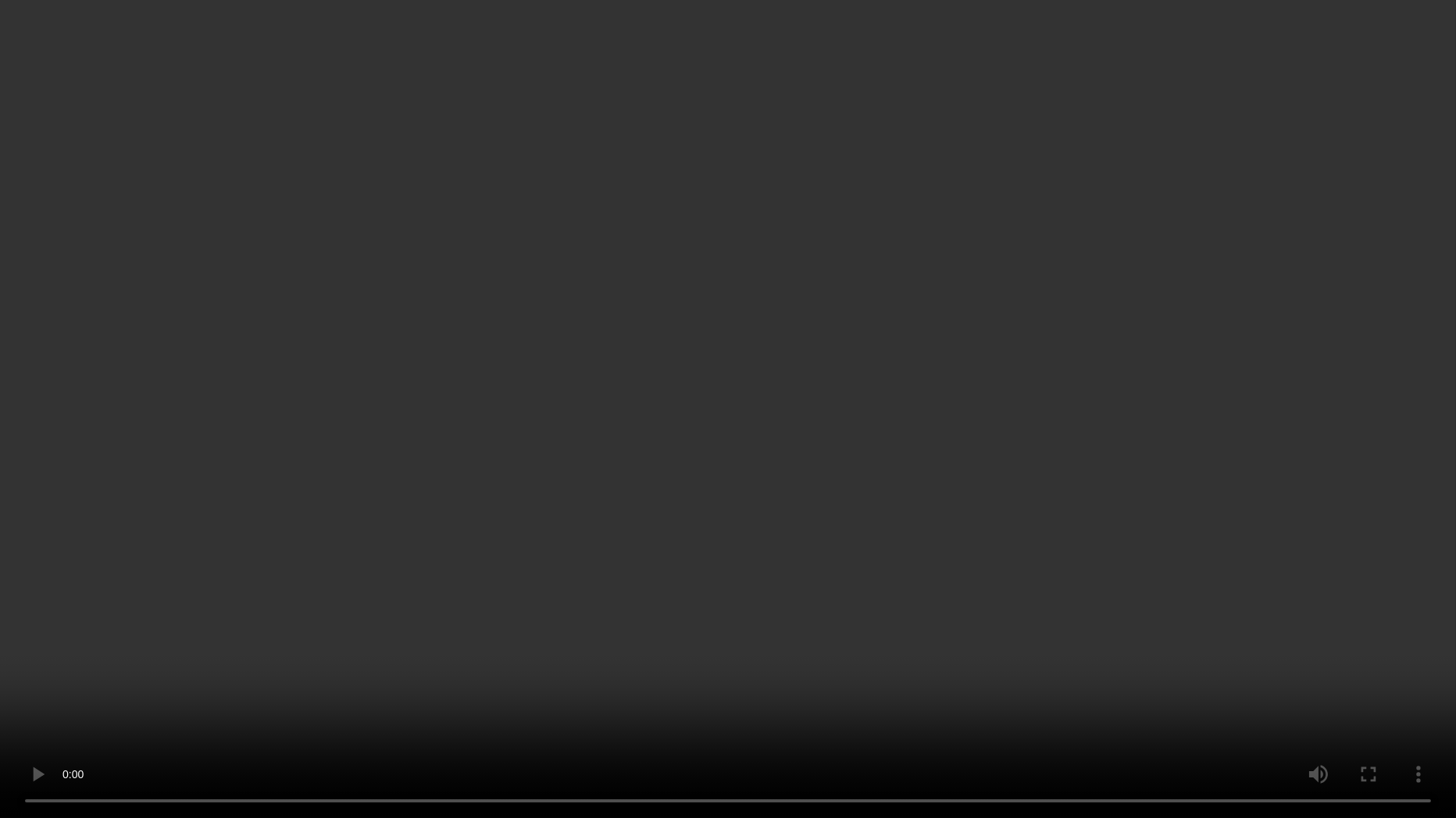
click at [992, 534] on video at bounding box center [728, 409] width 1456 height 818
click at [807, 498] on video at bounding box center [728, 409] width 1456 height 818
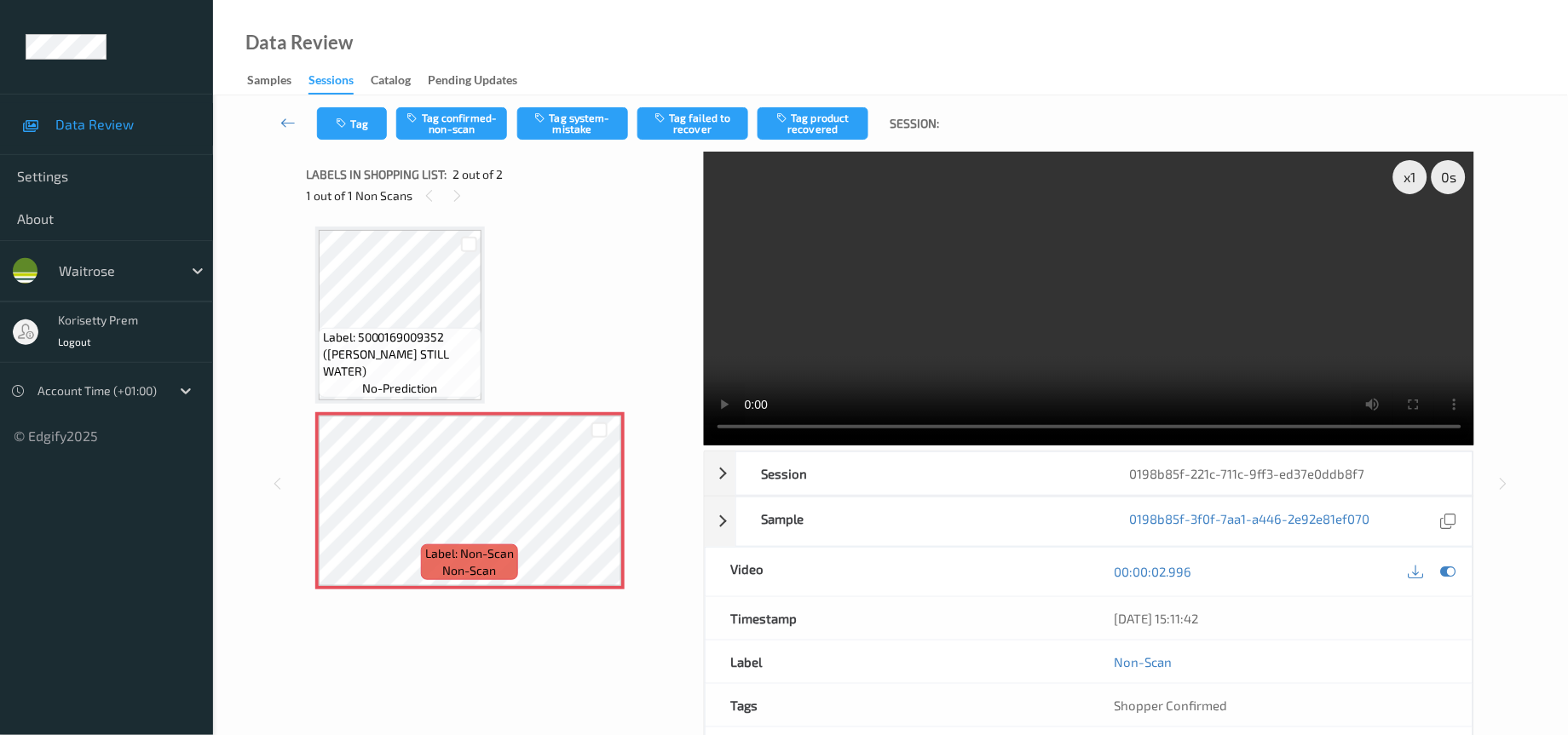
click at [1018, 373] on video at bounding box center [1090, 299] width 771 height 294
click at [354, 121] on button "Tag" at bounding box center [352, 124] width 70 height 33
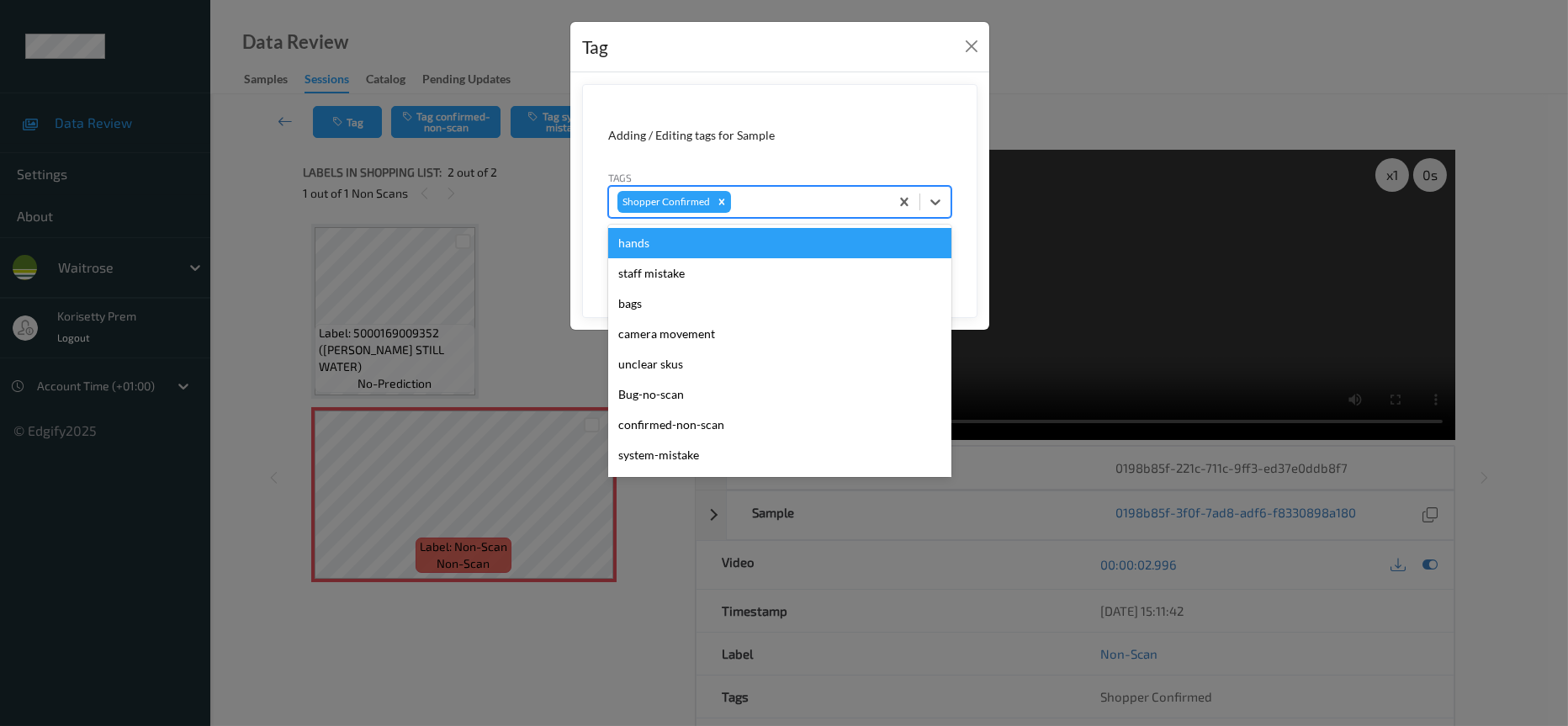
click at [784, 201] on div at bounding box center [807, 202] width 146 height 20
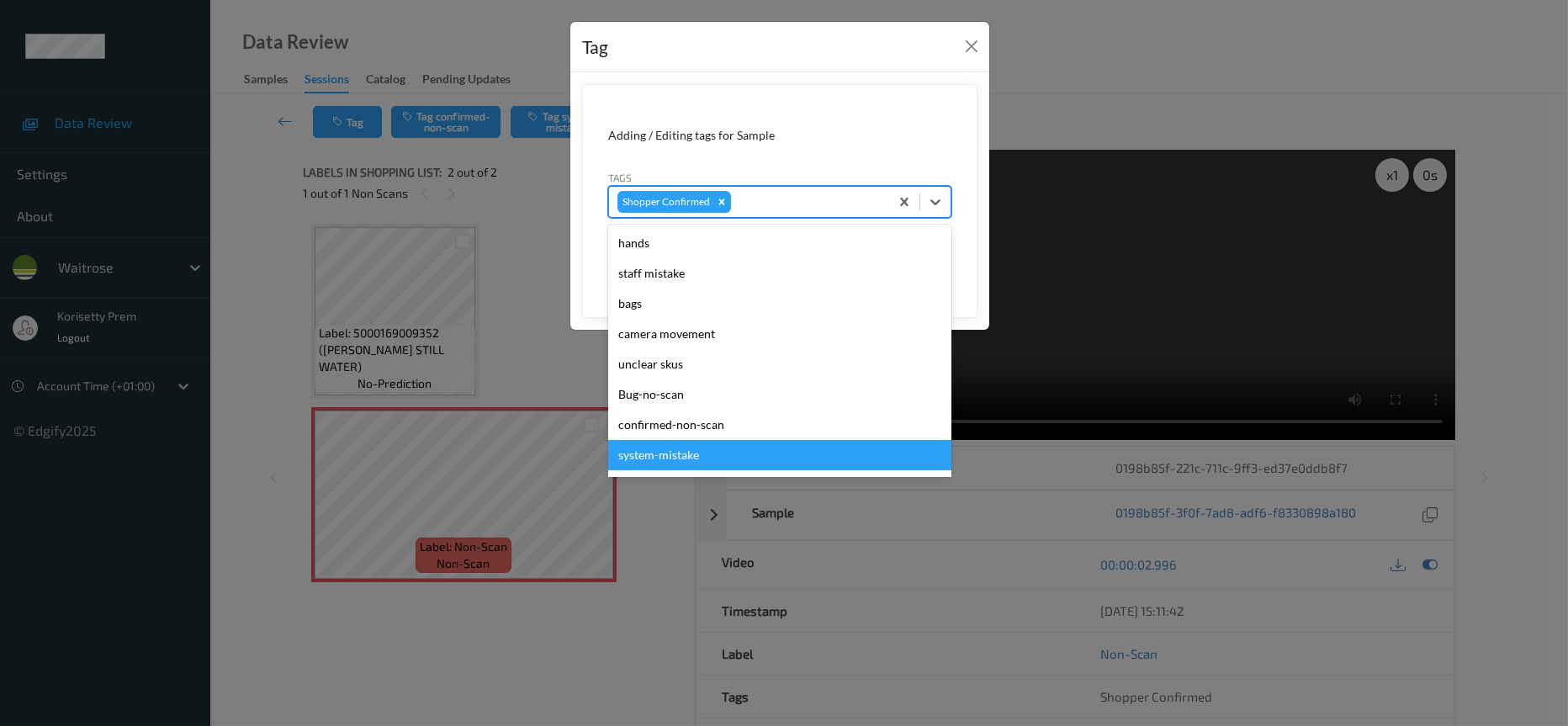
click at [664, 462] on div "system-mistake" at bounding box center [779, 455] width 343 height 31
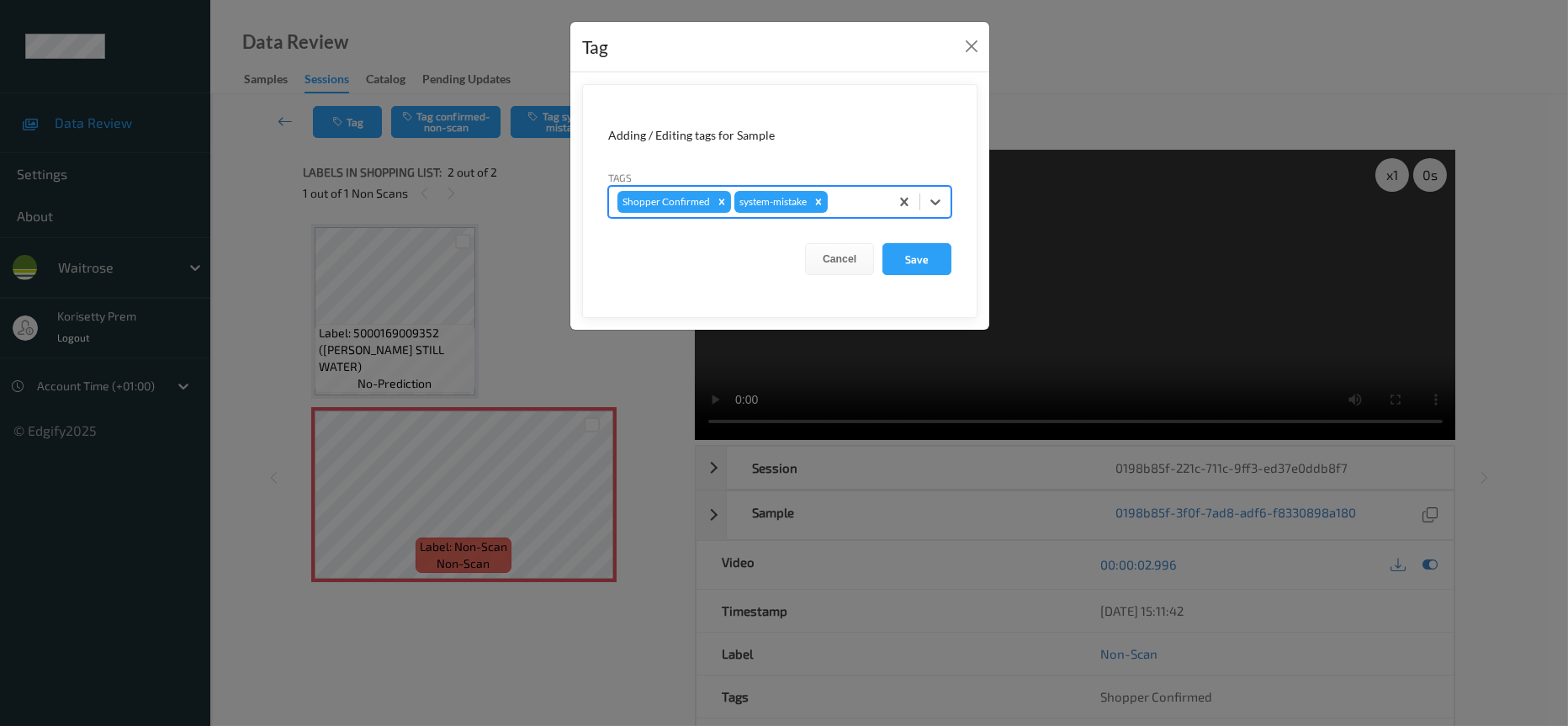
click at [849, 212] on div at bounding box center [856, 202] width 50 height 20
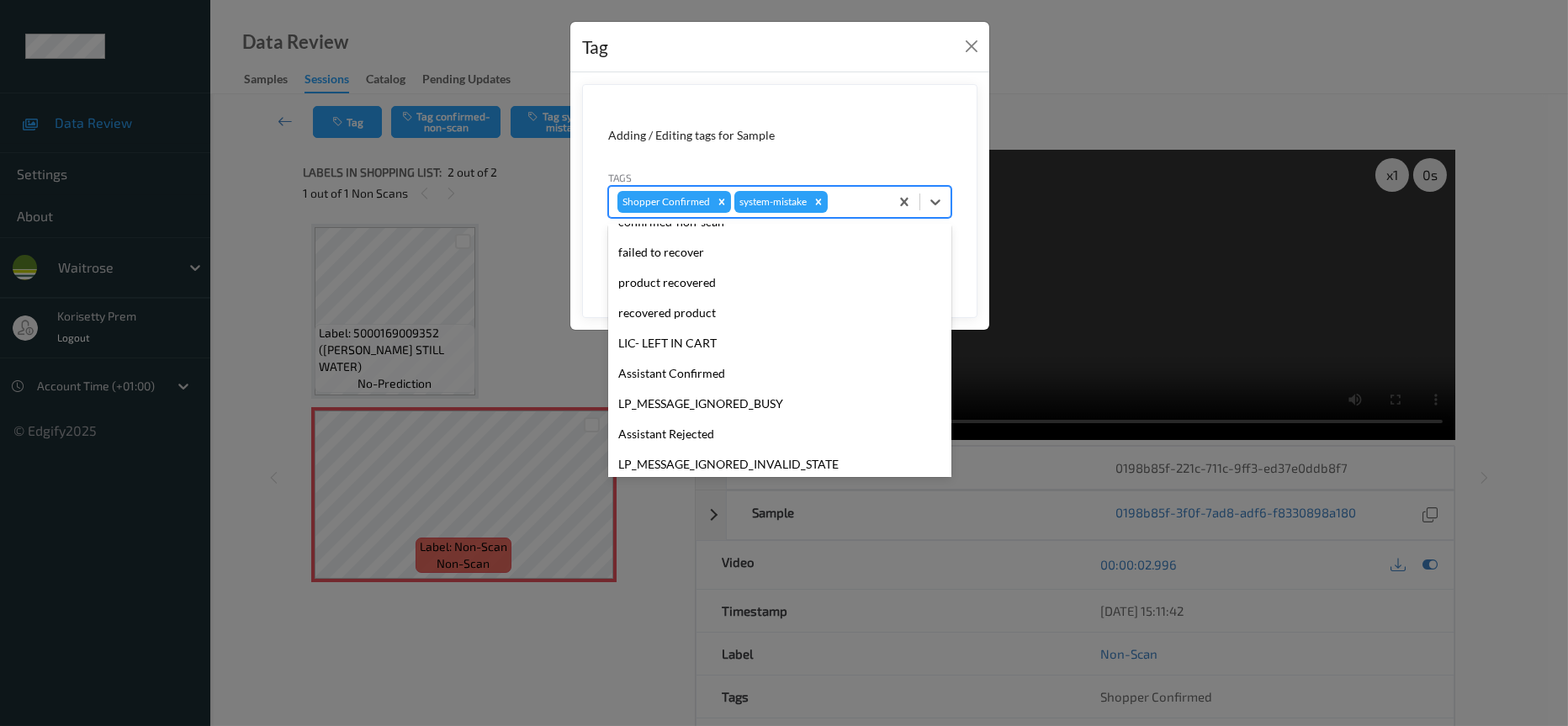
scroll to position [253, 0]
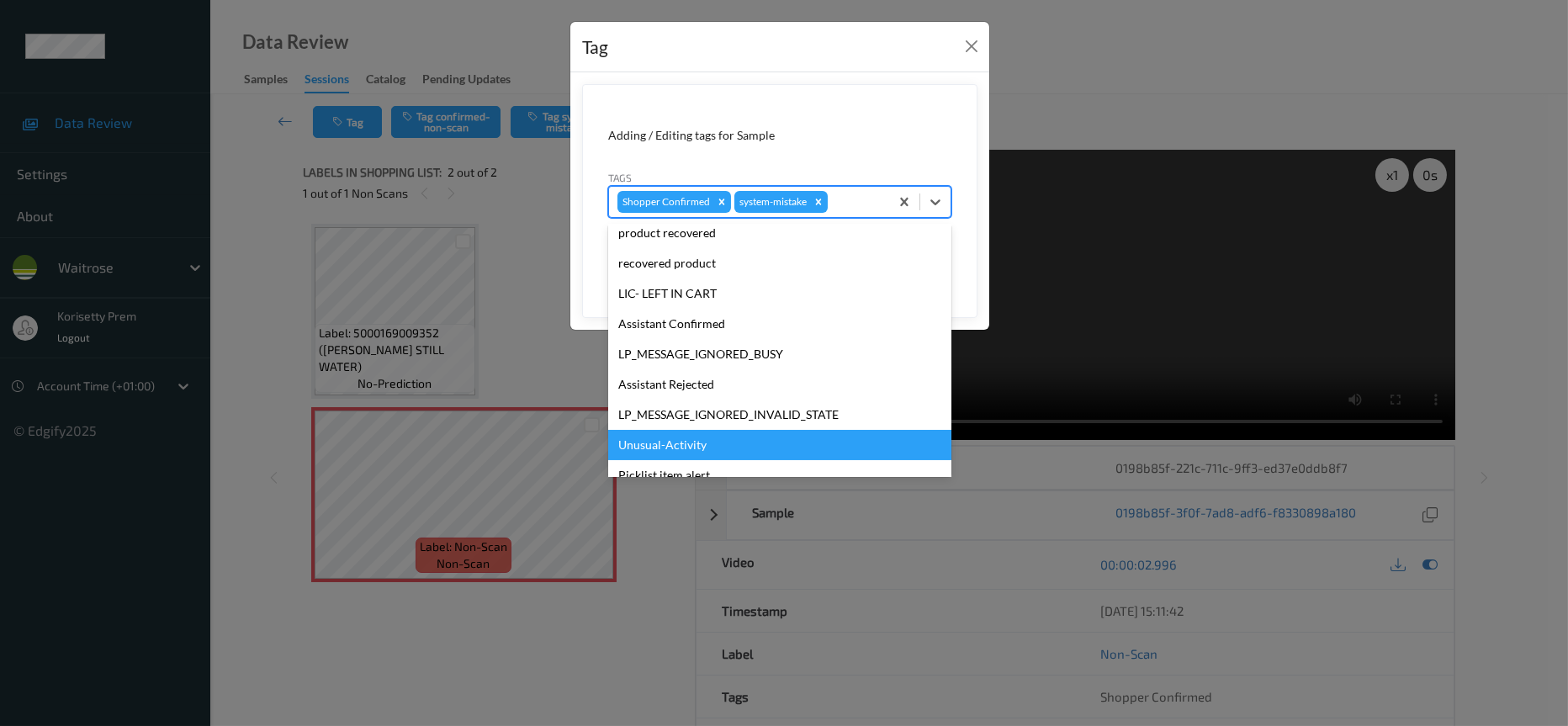
click at [659, 451] on div "Unusual-Activity" at bounding box center [779, 444] width 343 height 31
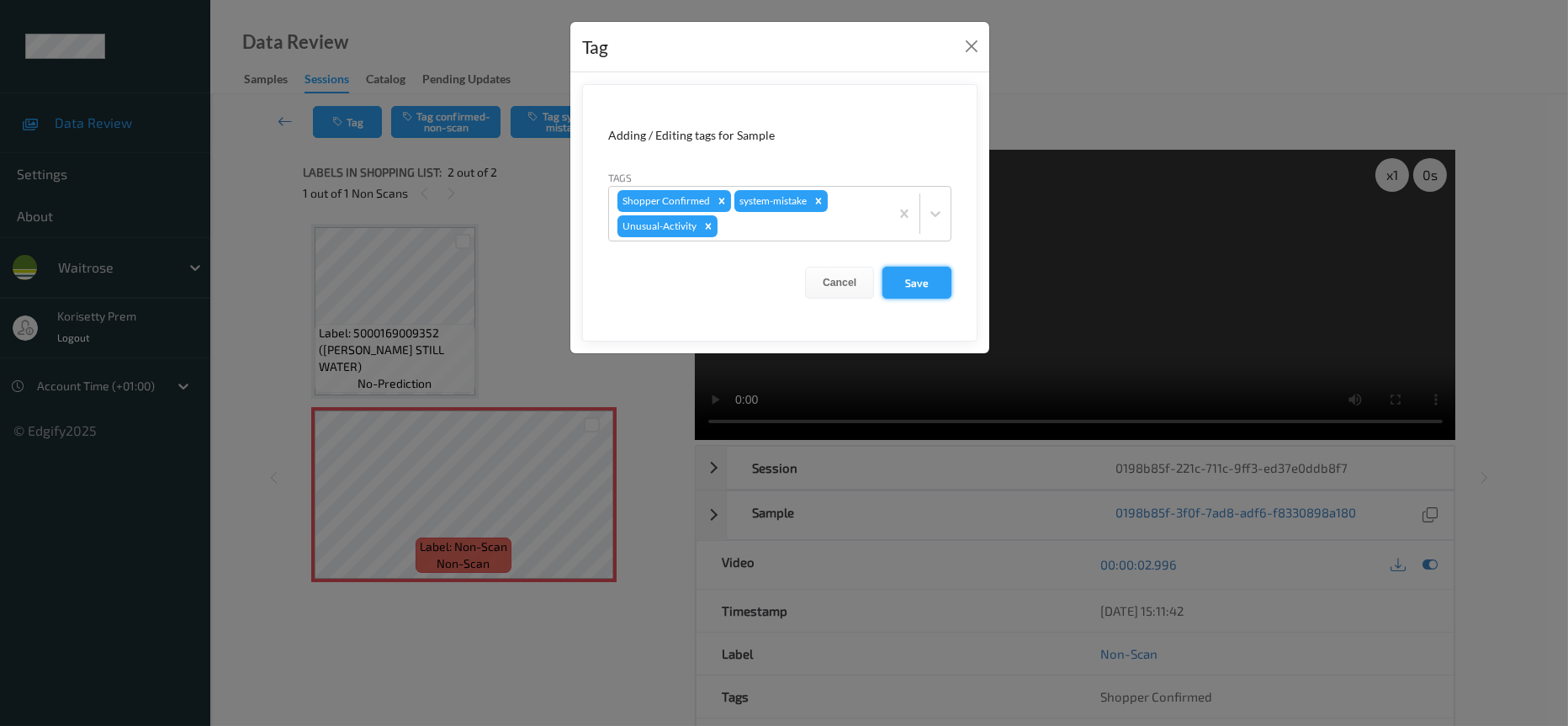
click at [923, 282] on button "Save" at bounding box center [916, 282] width 69 height 32
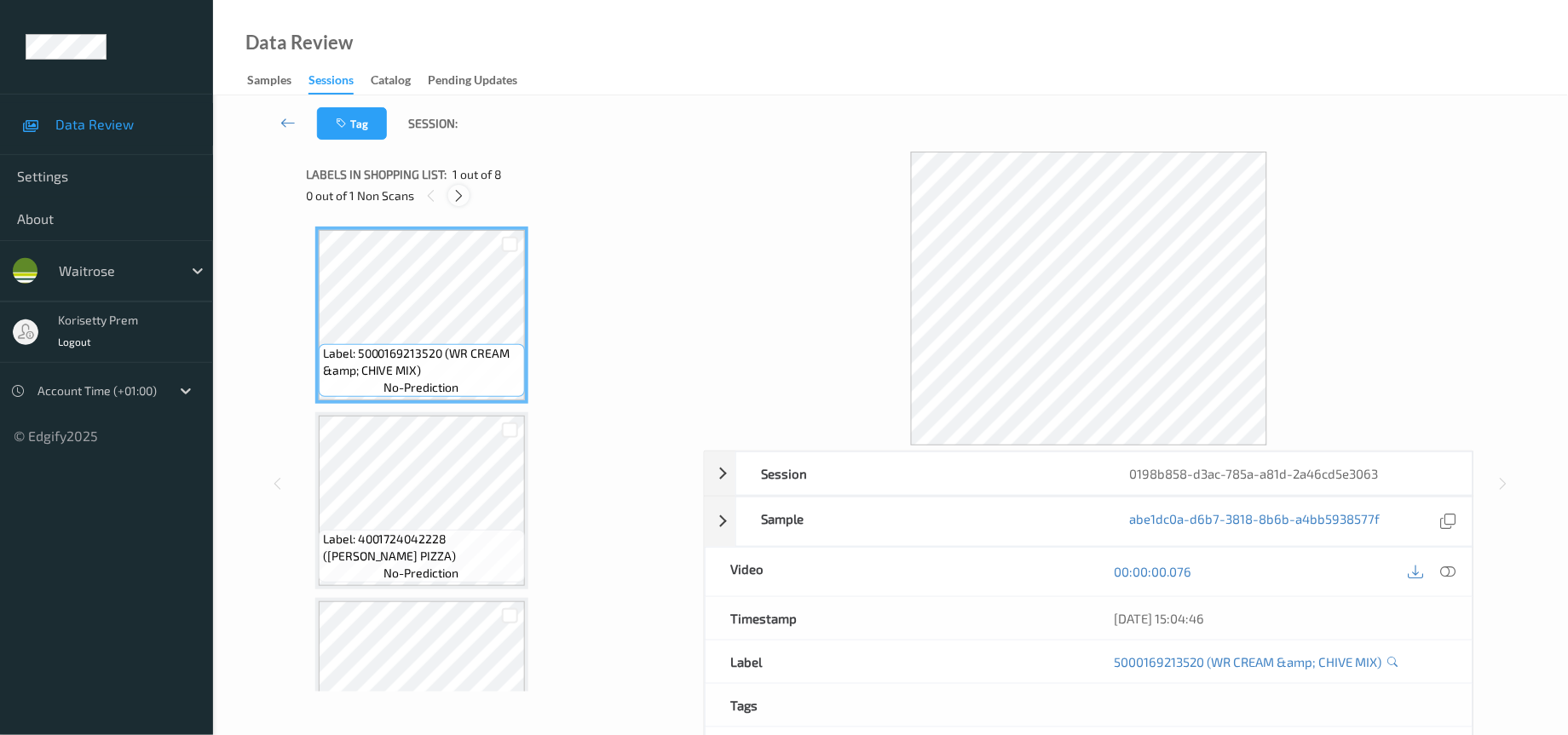
click at [459, 198] on icon at bounding box center [459, 196] width 14 height 15
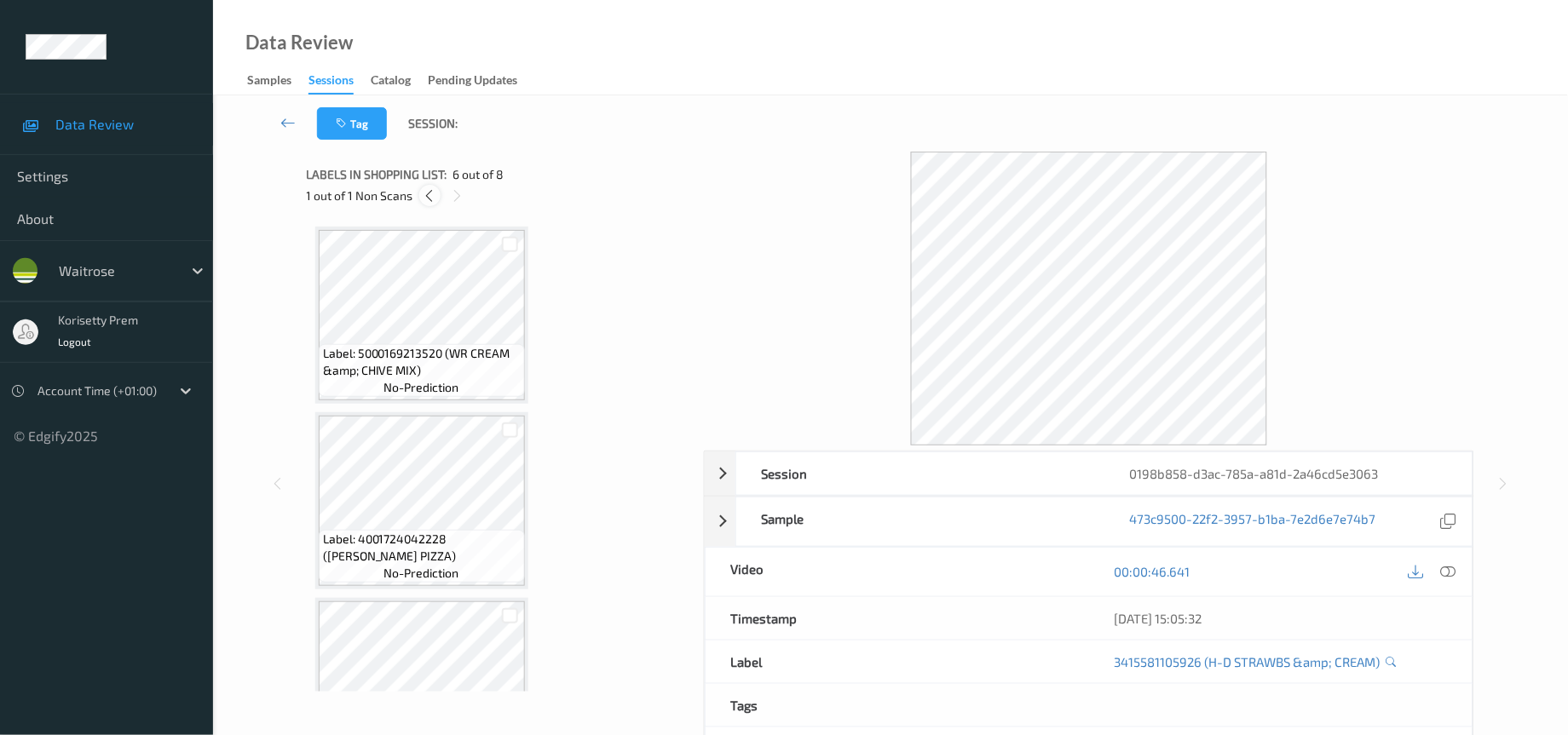
click at [426, 200] on icon at bounding box center [430, 196] width 14 height 15
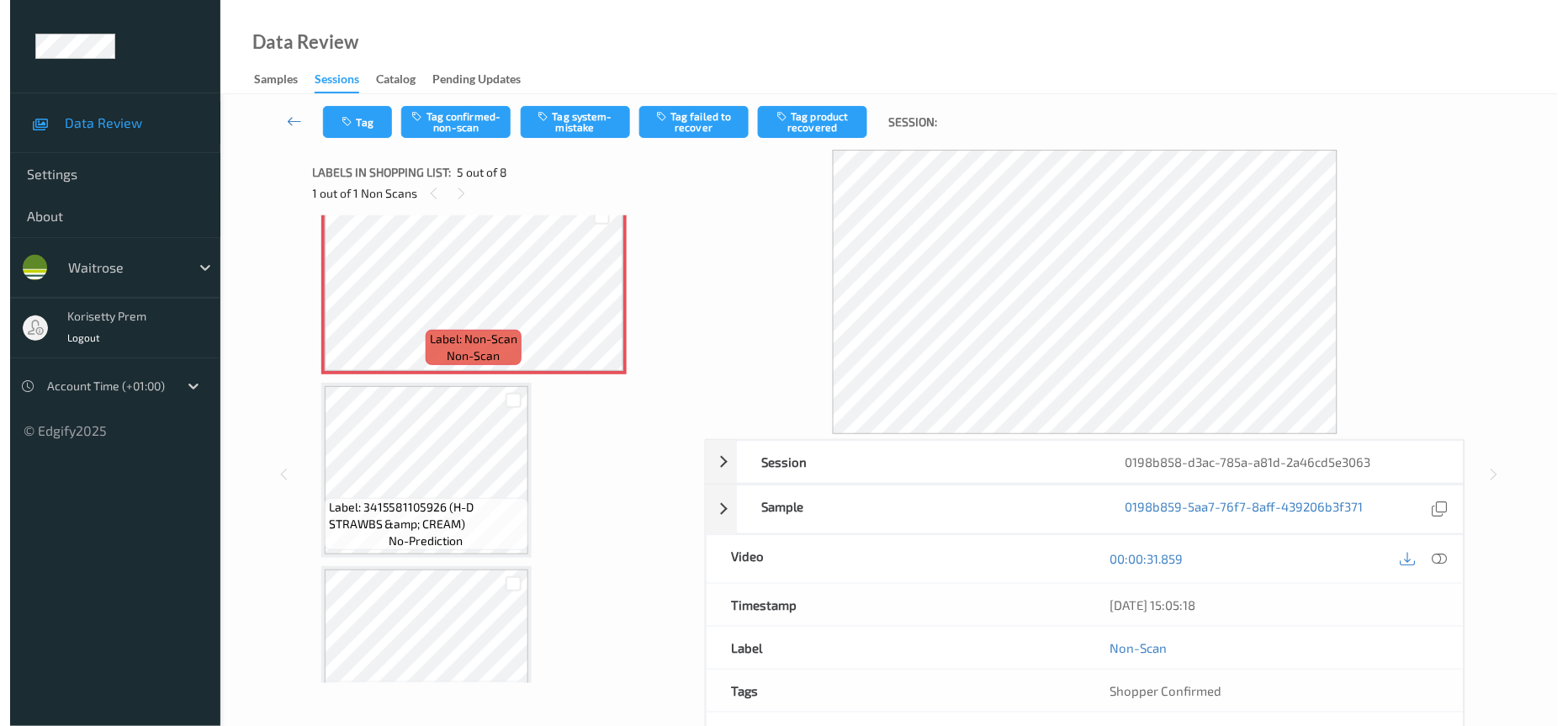
scroll to position [804, 0]
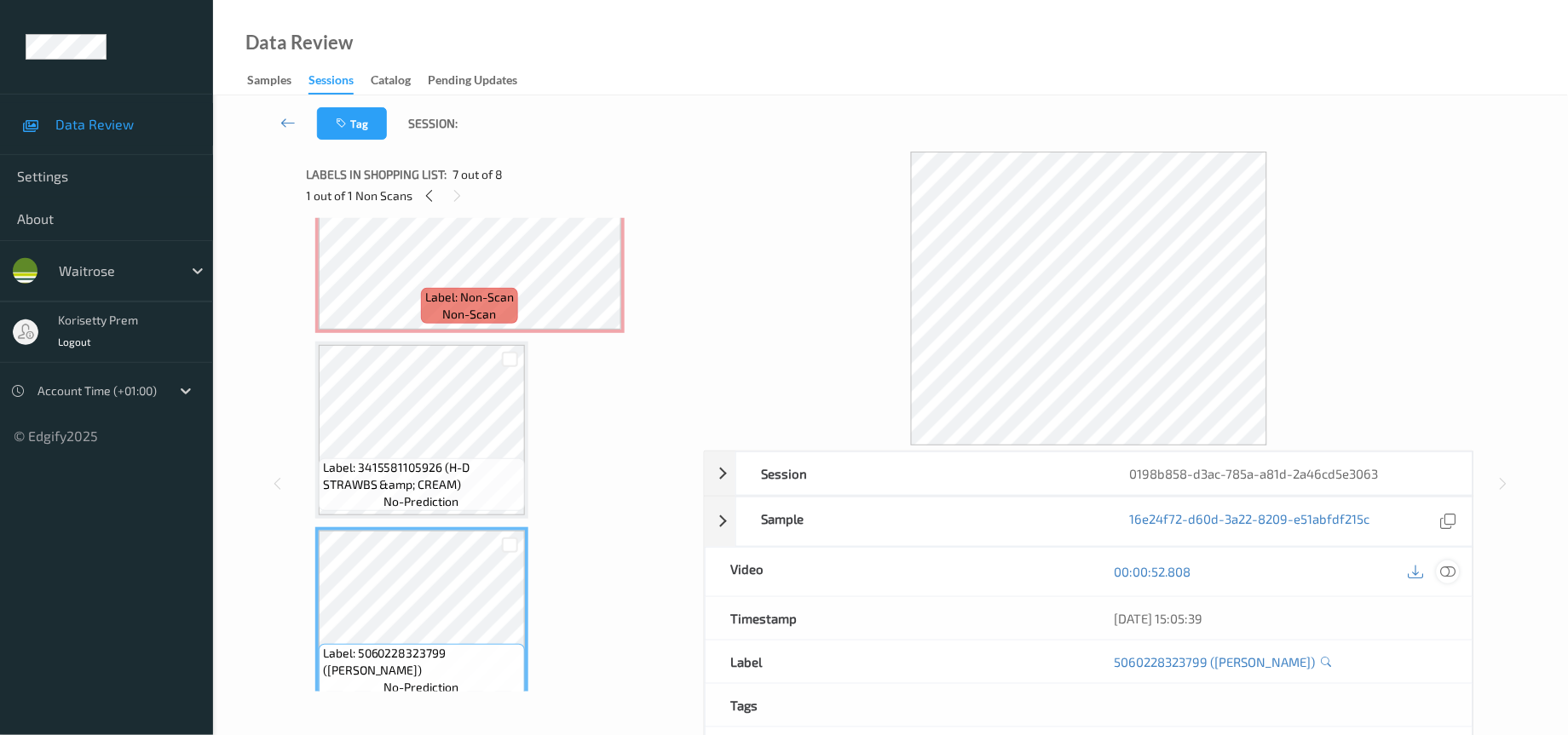
click at [1452, 574] on icon at bounding box center [1449, 572] width 15 height 15
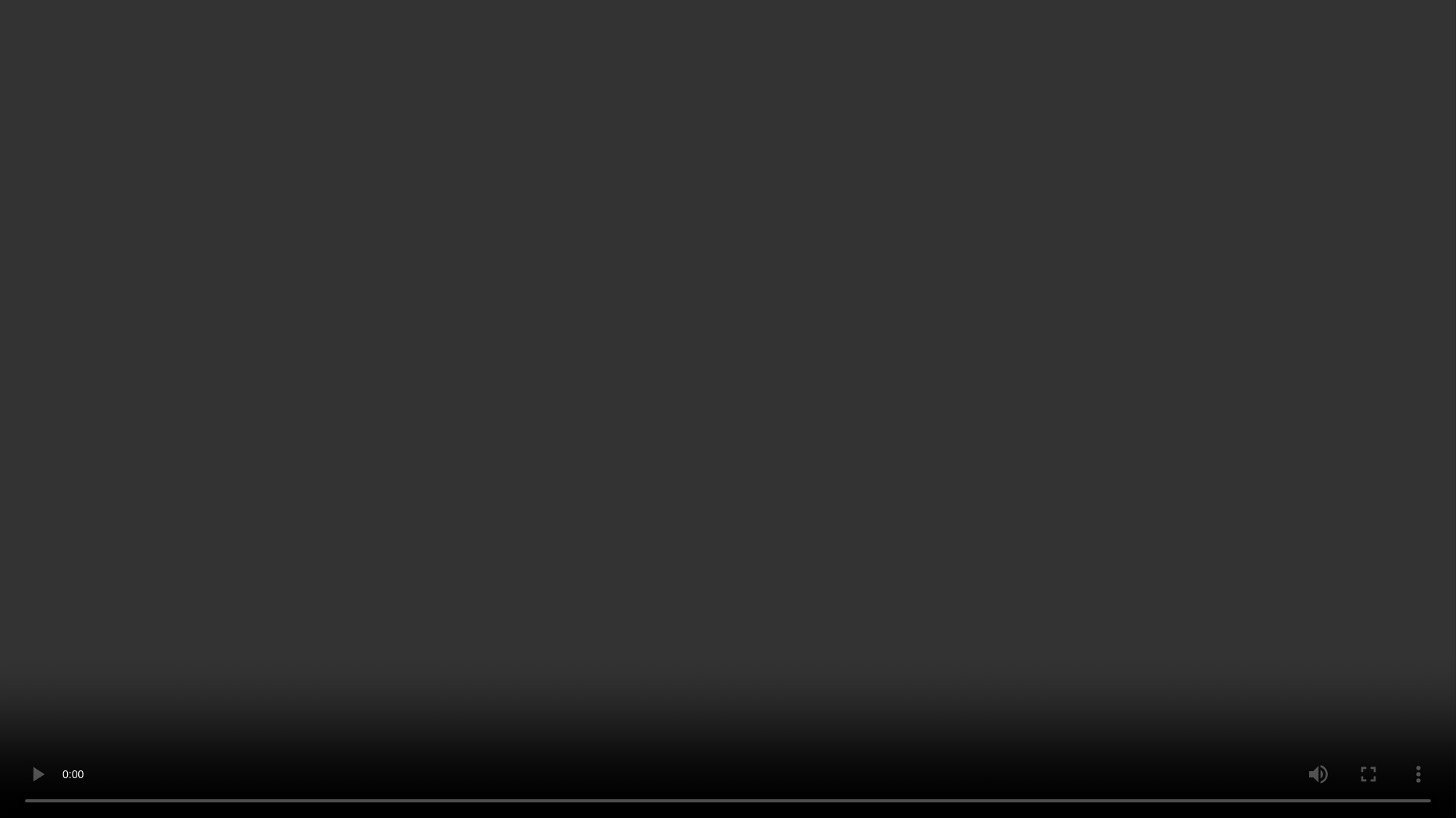
click at [1020, 503] on video at bounding box center [728, 409] width 1456 height 818
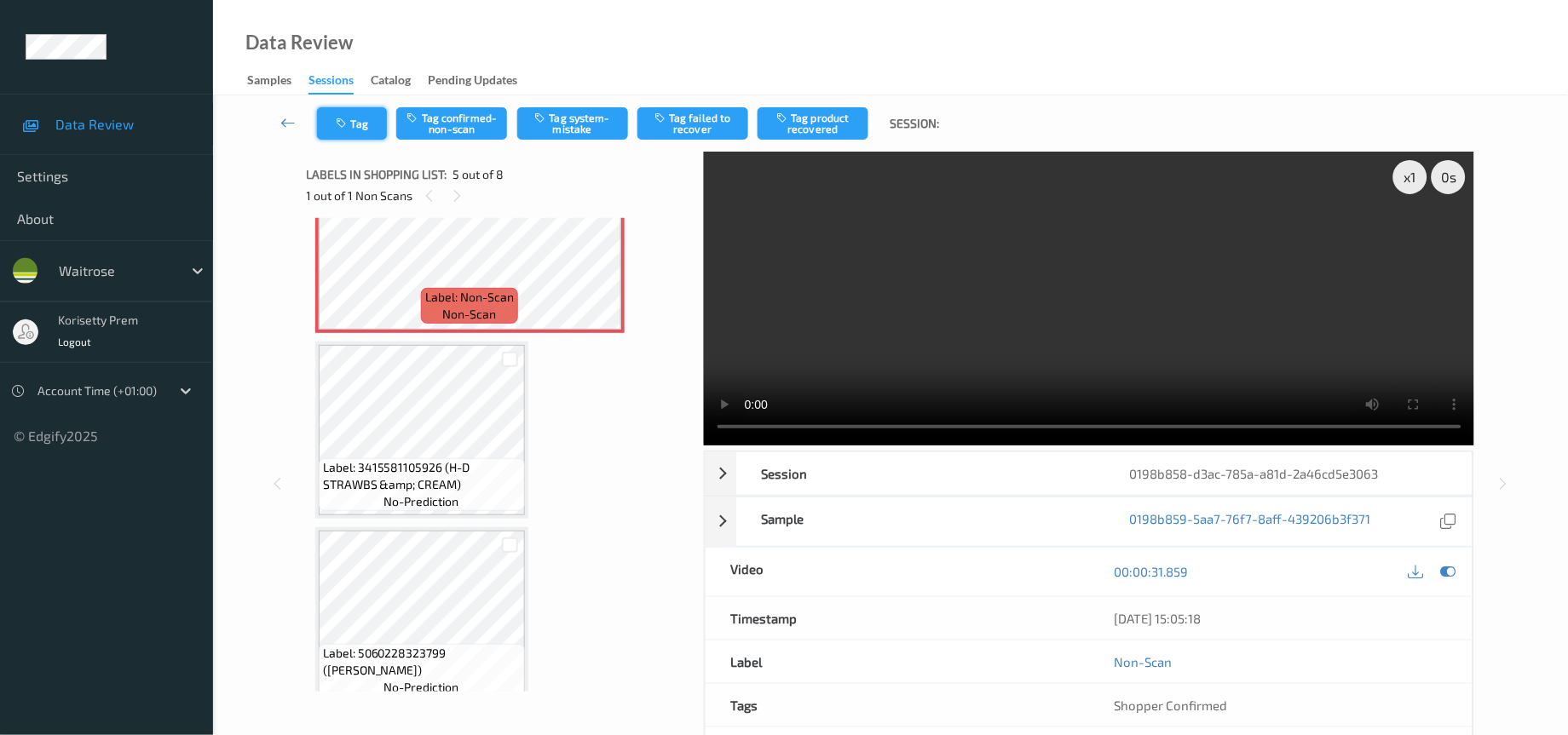
click at [355, 122] on button "Tag" at bounding box center [352, 124] width 70 height 33
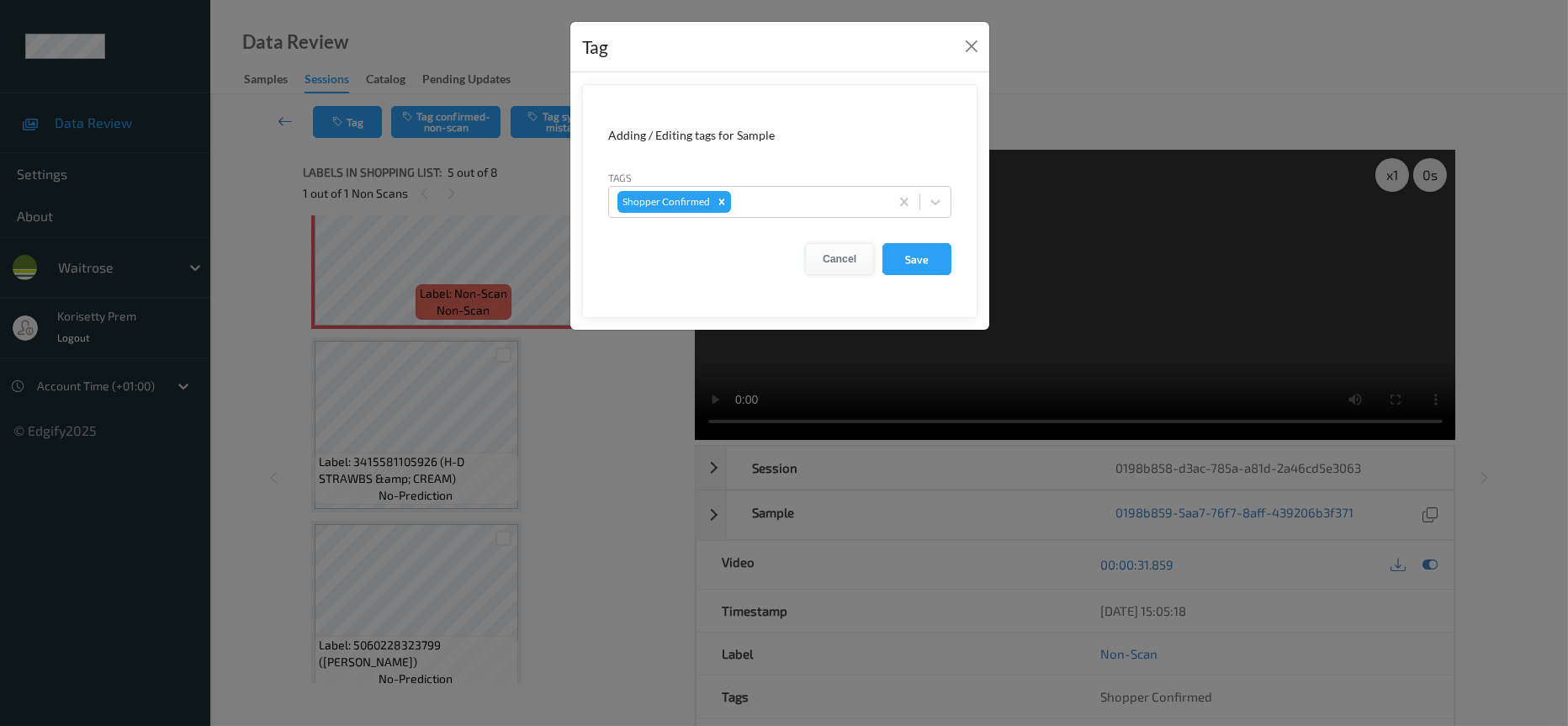
click at [852, 265] on button "Cancel" at bounding box center [840, 259] width 69 height 32
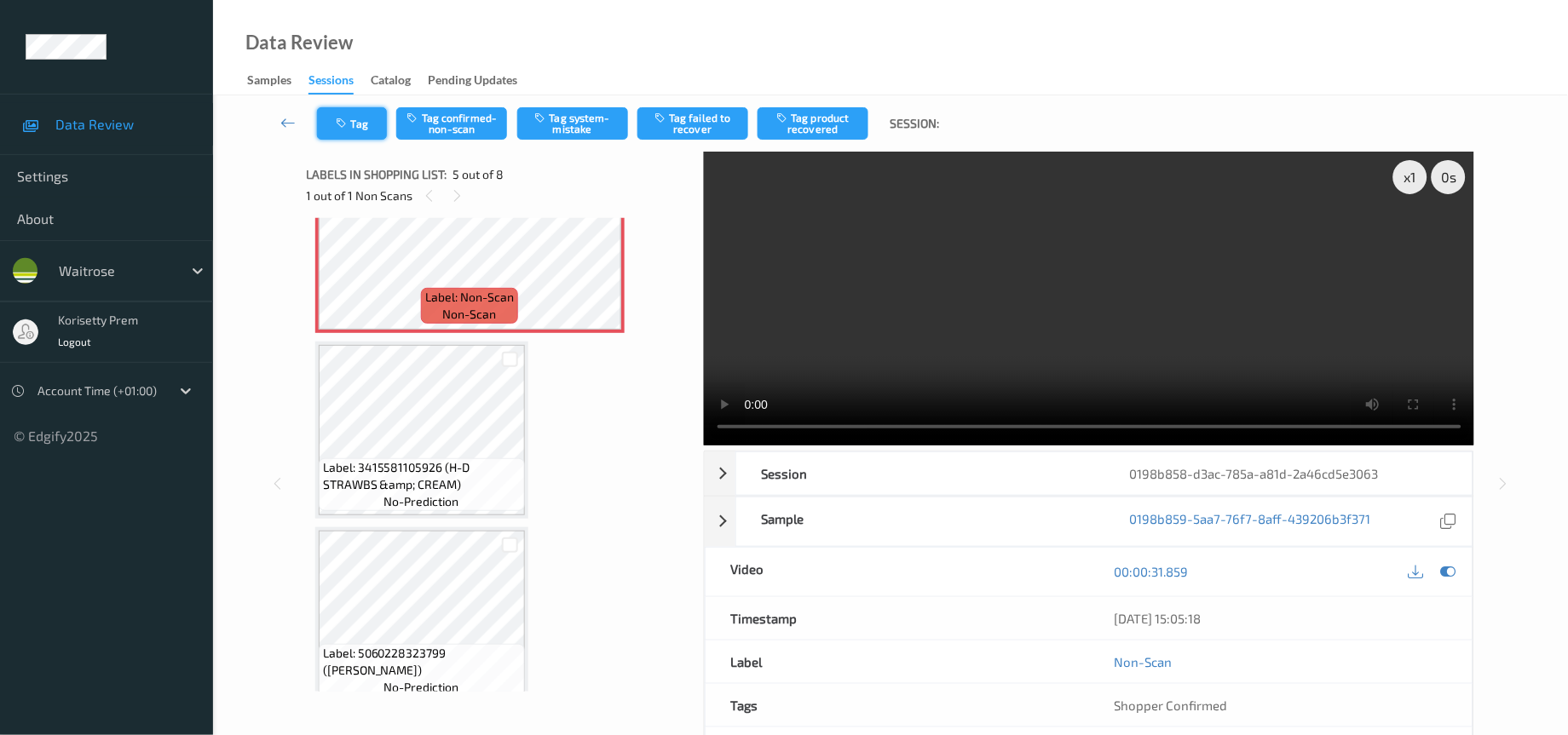
click at [367, 115] on button "Tag" at bounding box center [352, 124] width 70 height 33
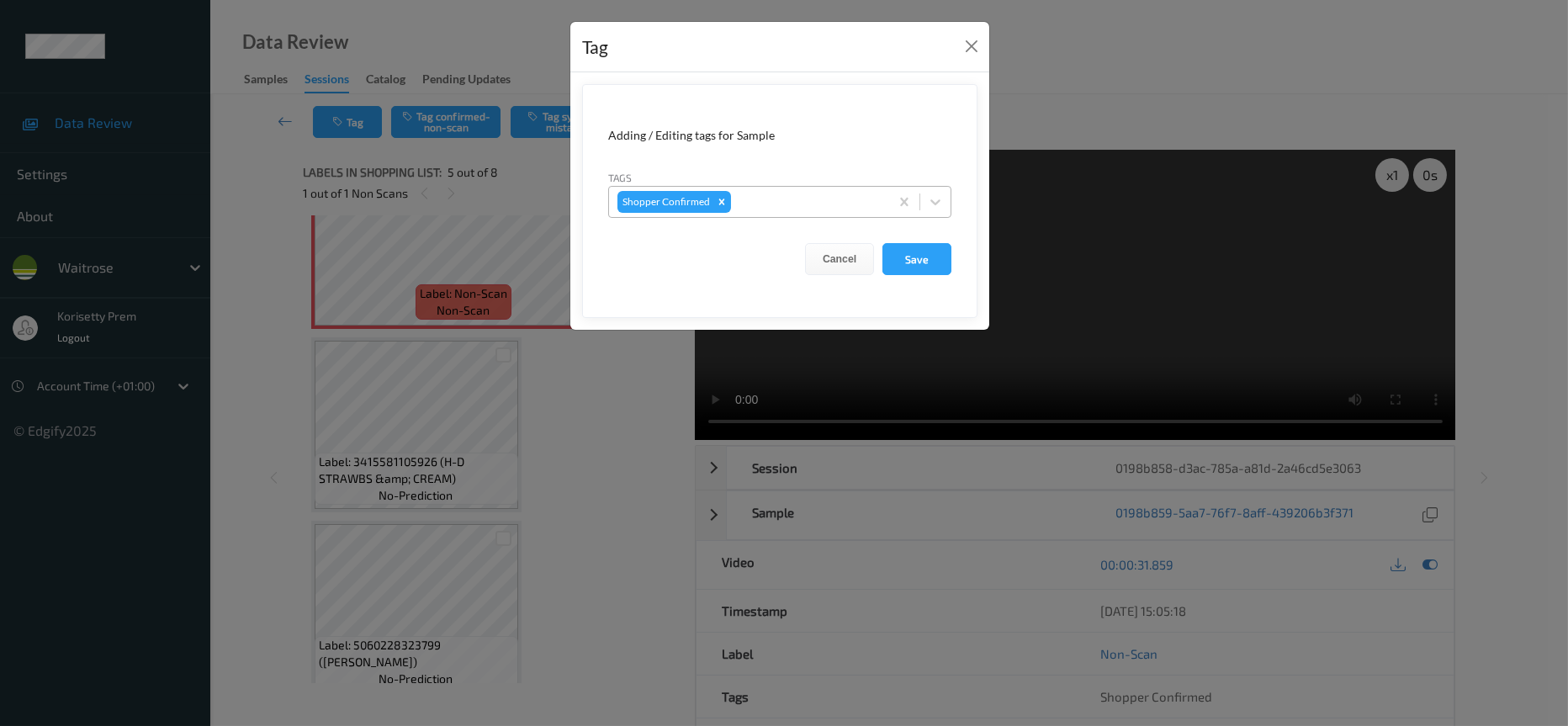
click at [749, 201] on div at bounding box center [807, 202] width 146 height 20
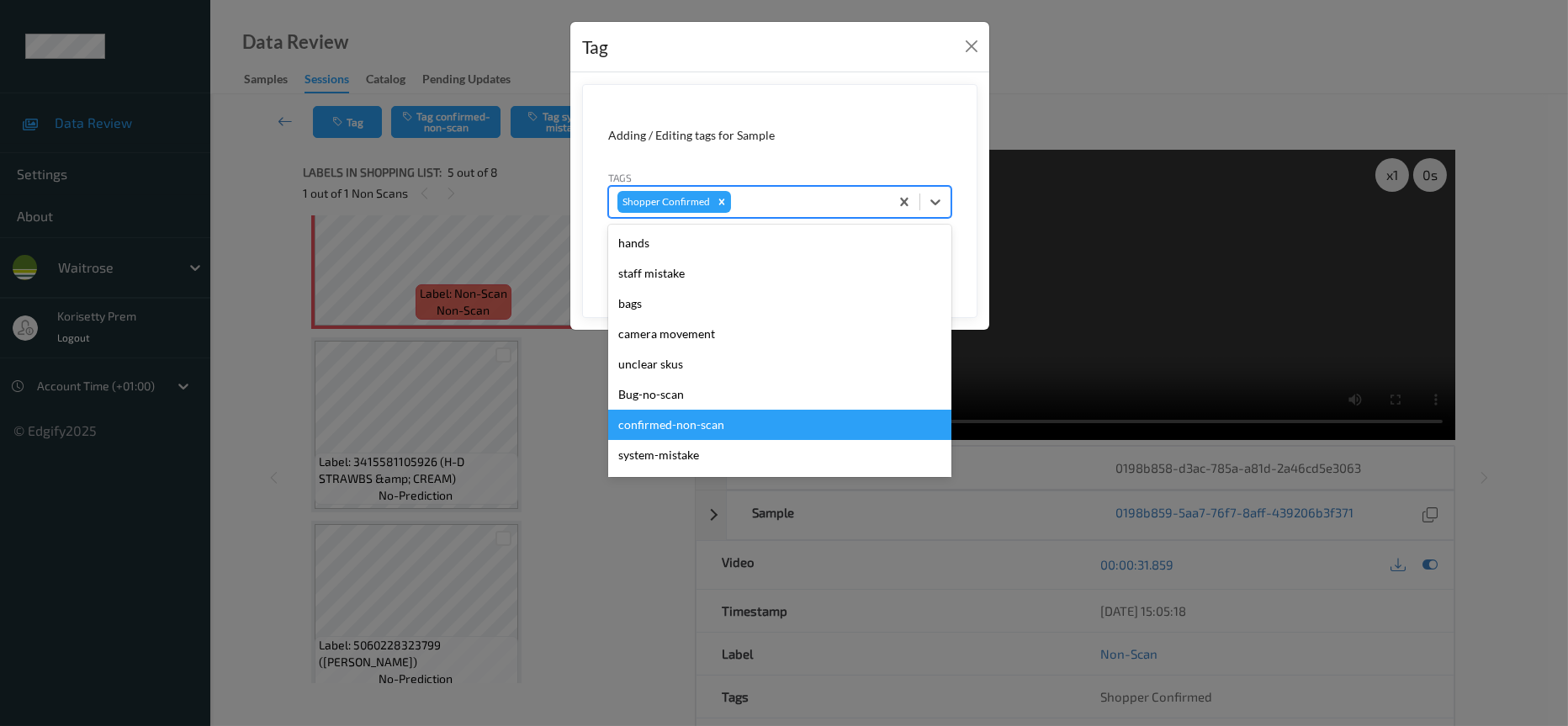
click at [674, 432] on div "confirmed-non-scan" at bounding box center [779, 425] width 343 height 31
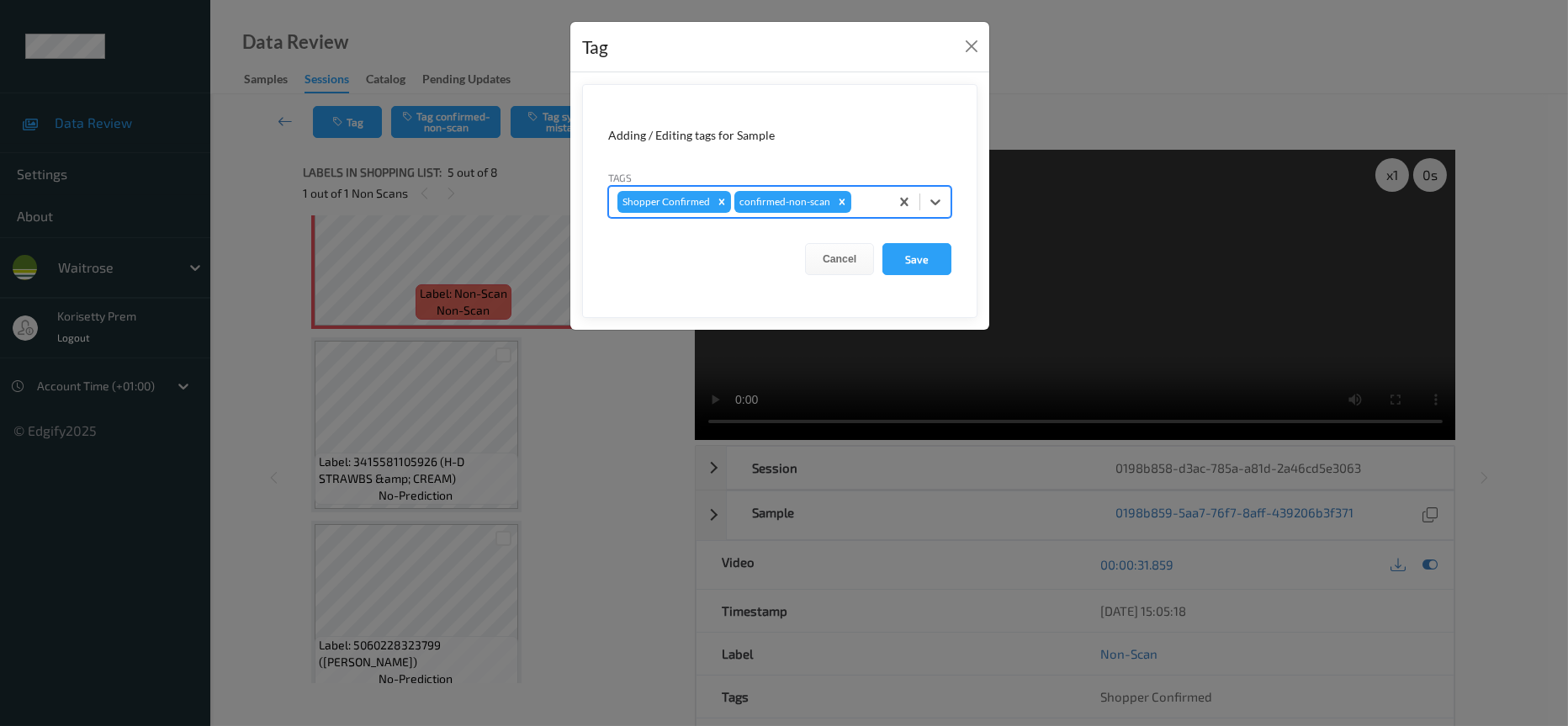
click at [862, 197] on div at bounding box center [867, 202] width 26 height 20
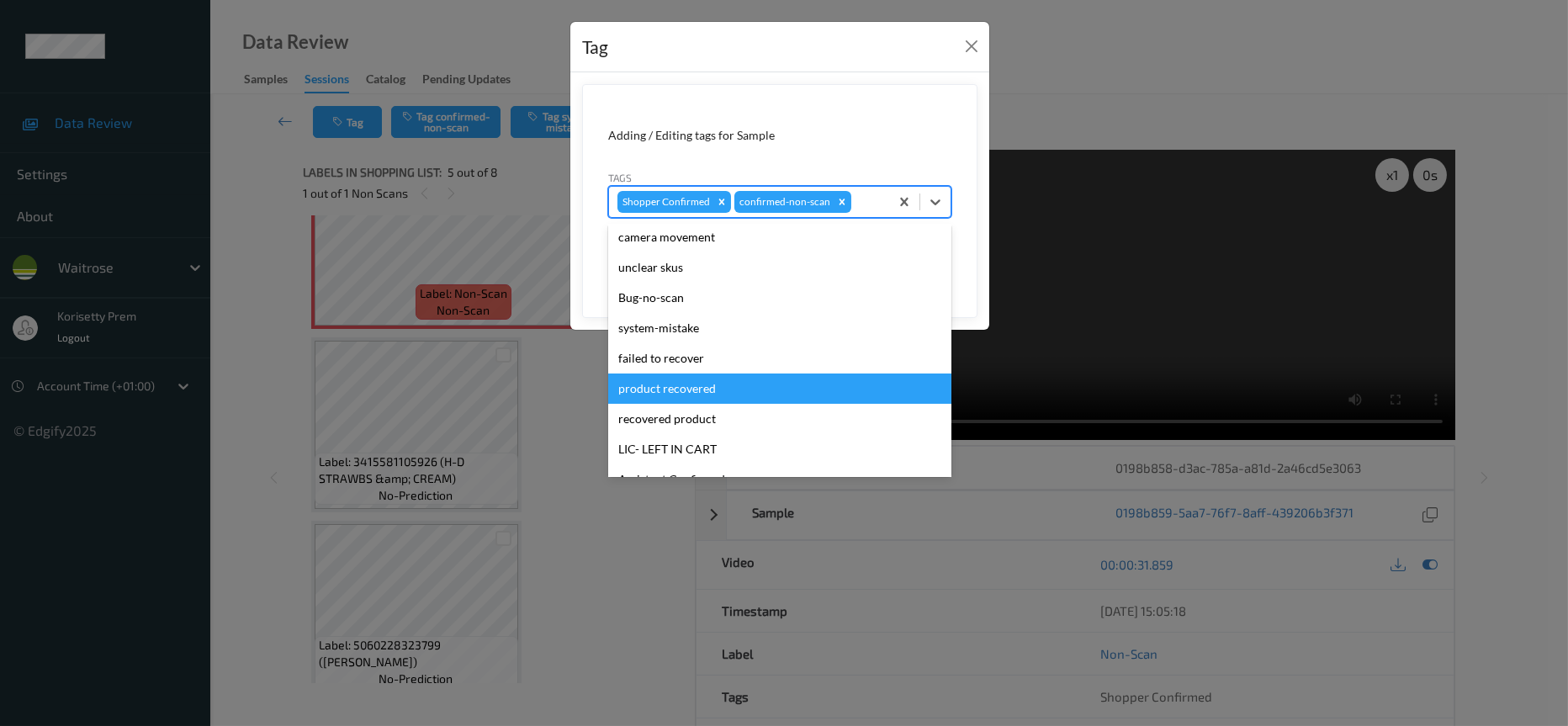
scroll to position [126, 0]
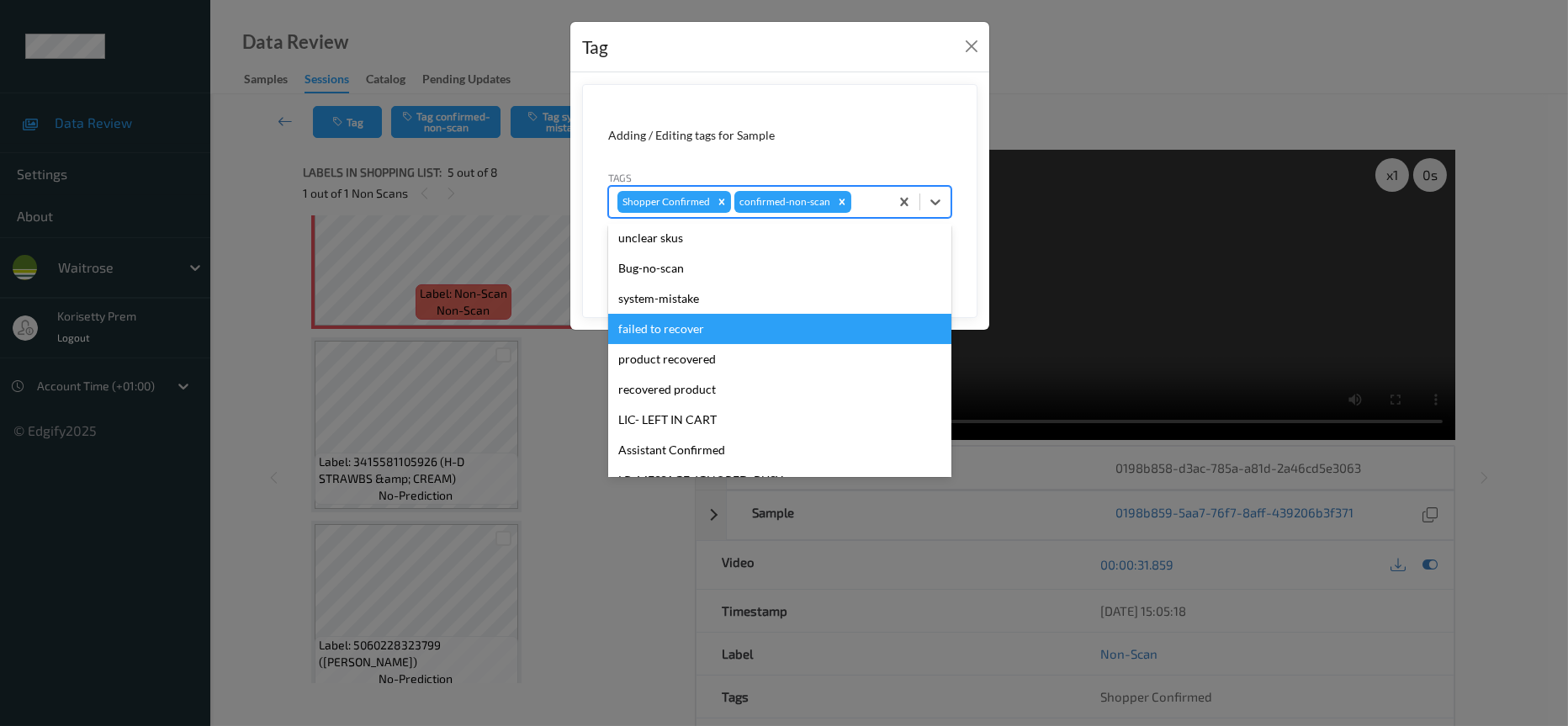
click at [674, 334] on div "failed to recover" at bounding box center [779, 329] width 343 height 31
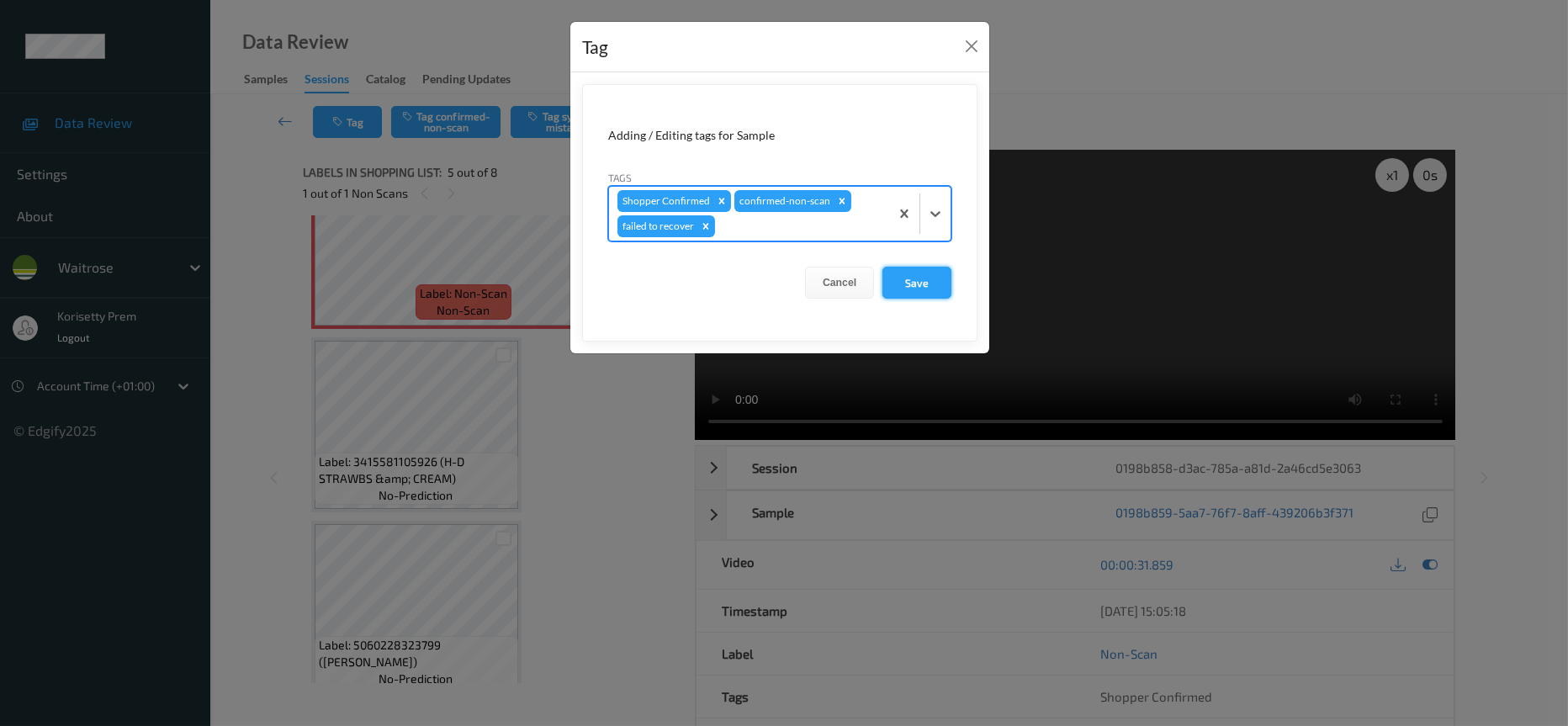
click at [916, 291] on button "Save" at bounding box center [916, 282] width 69 height 32
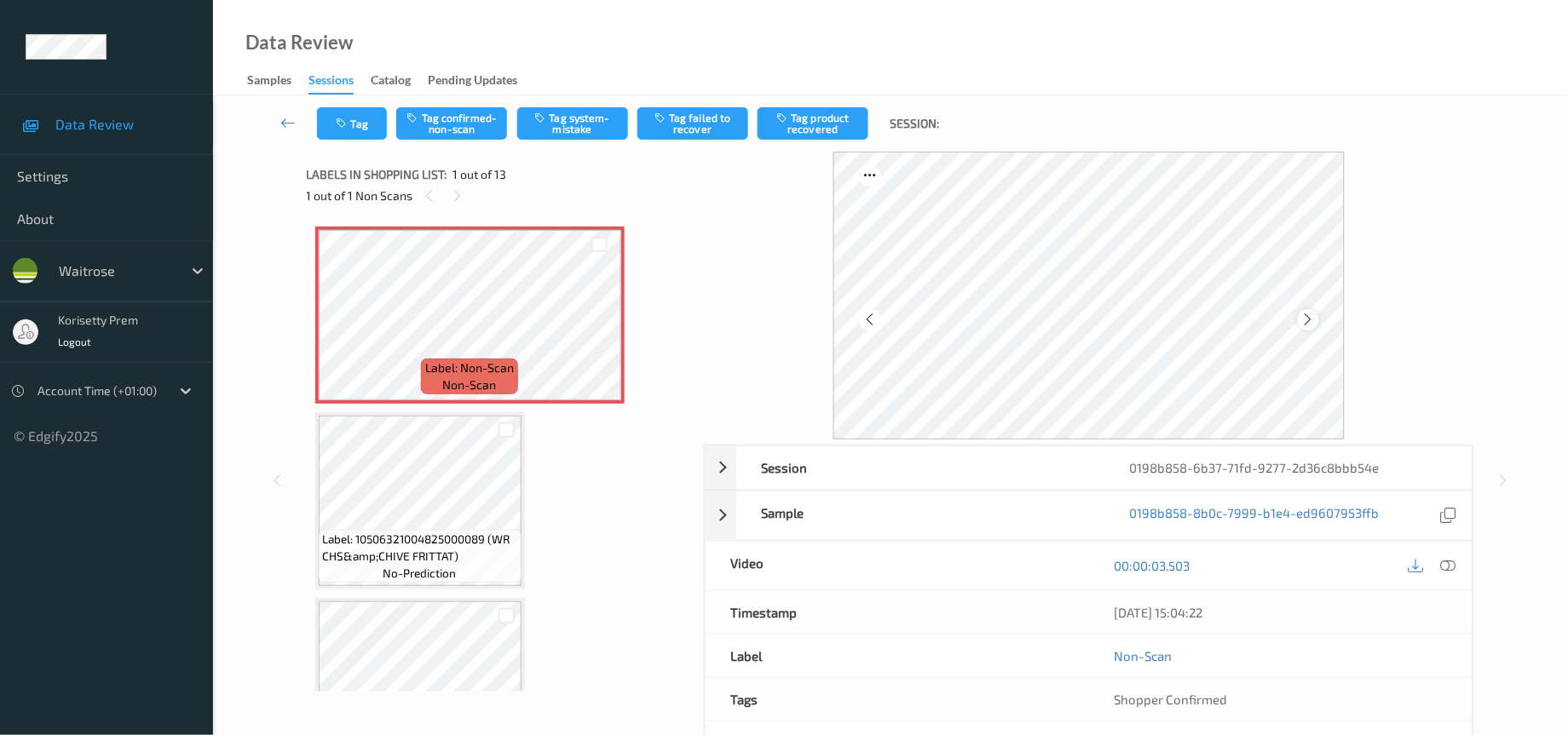
click at [1305, 313] on icon at bounding box center [1308, 320] width 14 height 15
click at [1304, 319] on icon at bounding box center [1308, 320] width 14 height 15
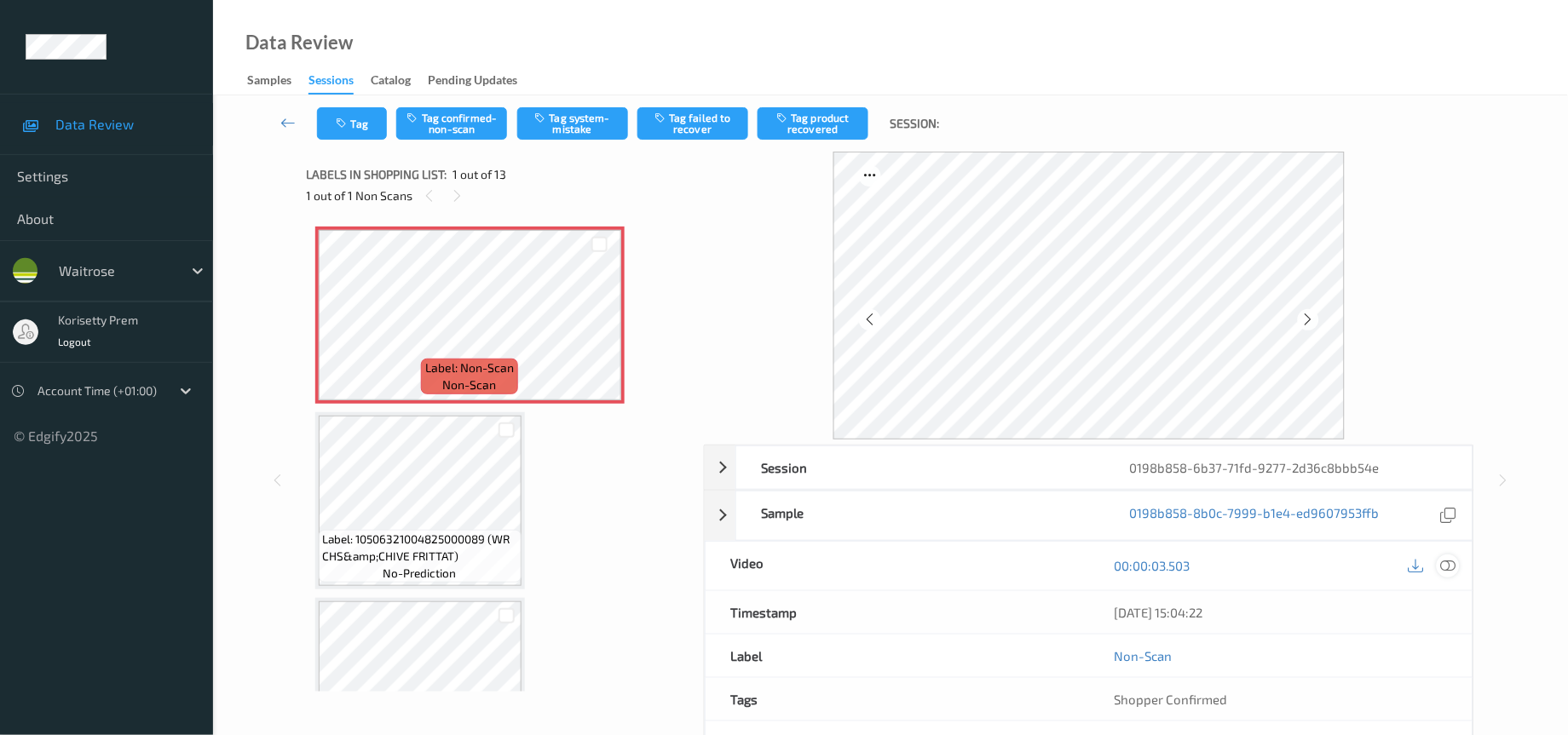
click at [1452, 564] on icon at bounding box center [1449, 565] width 15 height 15
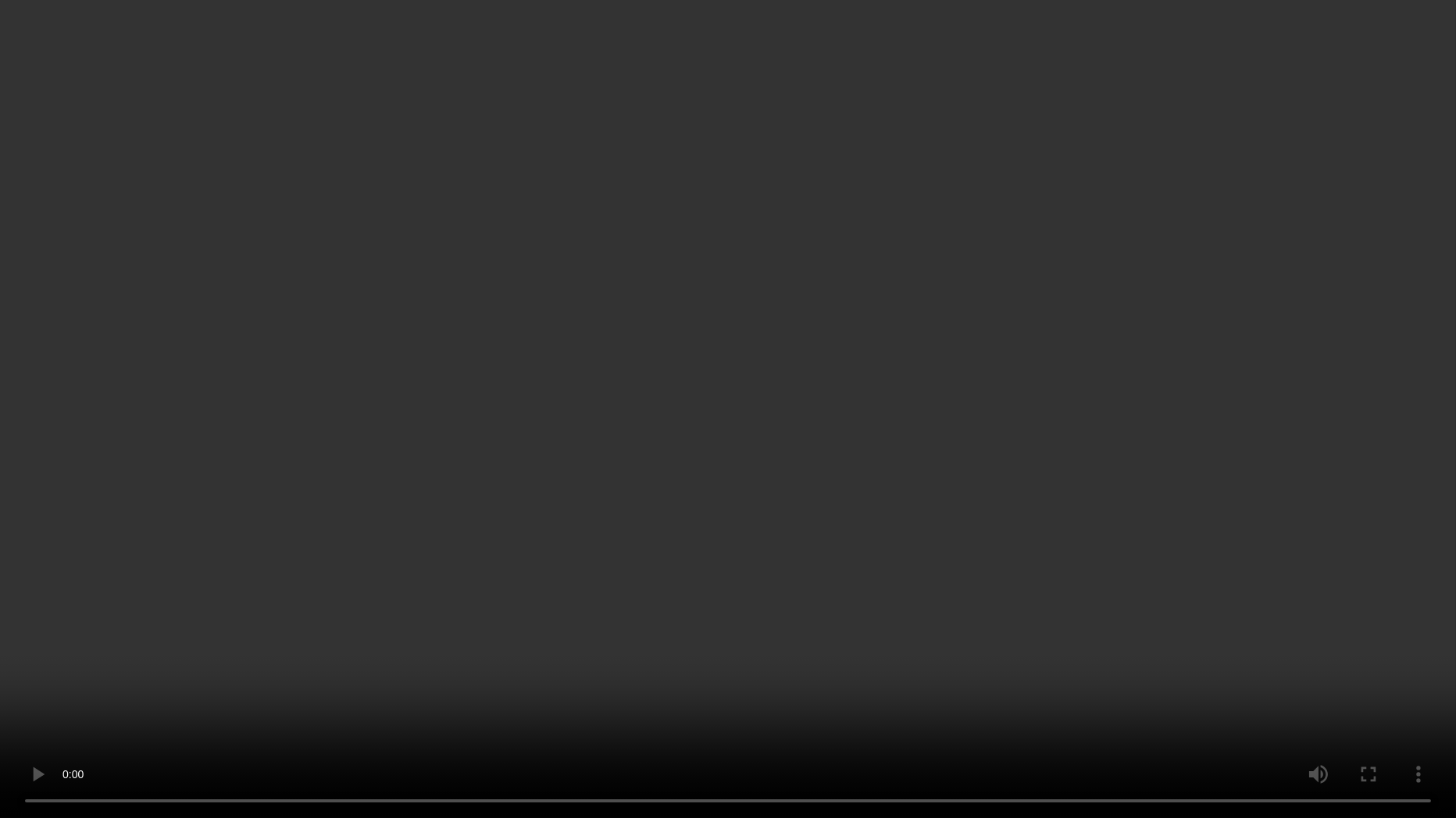
click at [957, 540] on video at bounding box center [728, 409] width 1456 height 818
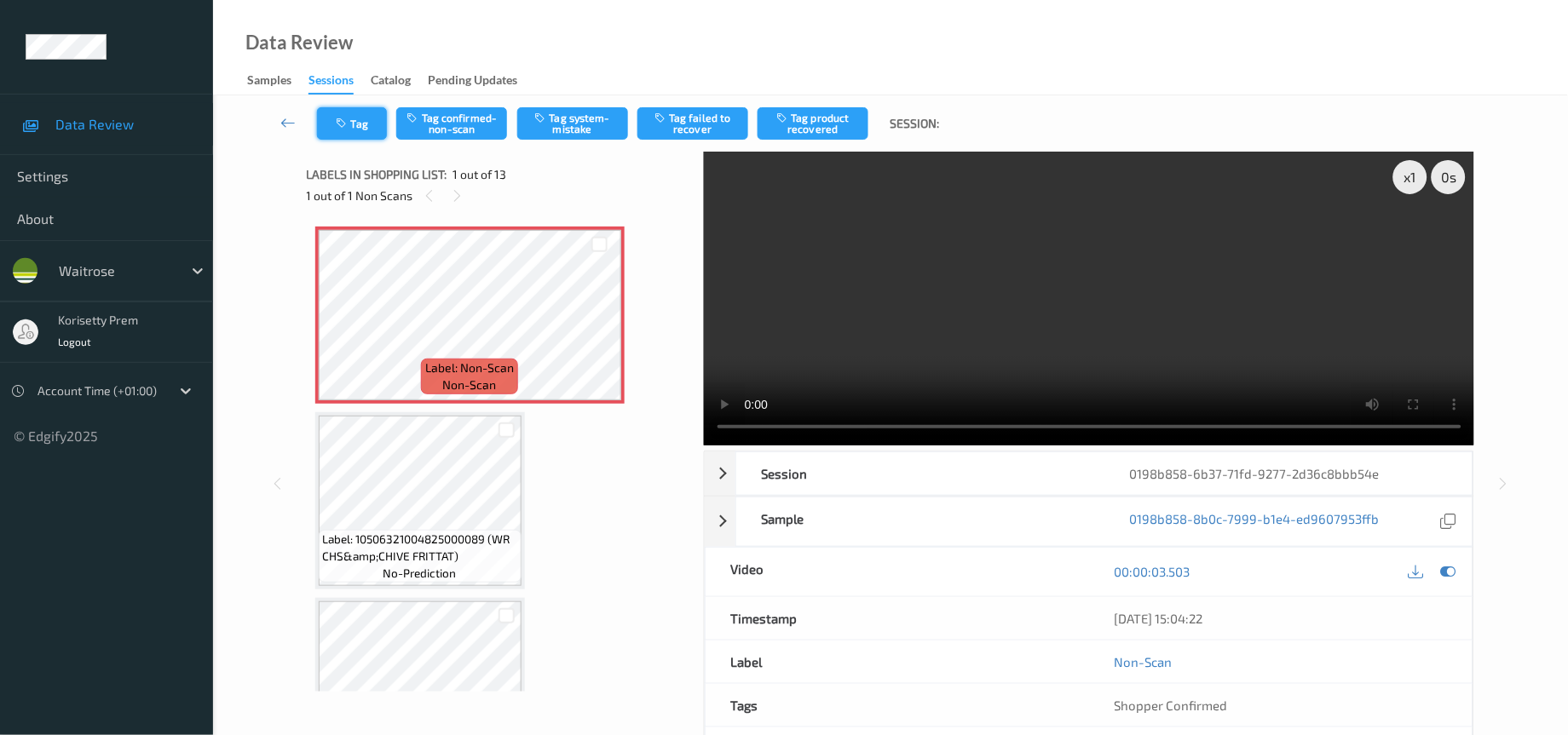
click at [359, 128] on button "Tag" at bounding box center [352, 124] width 70 height 33
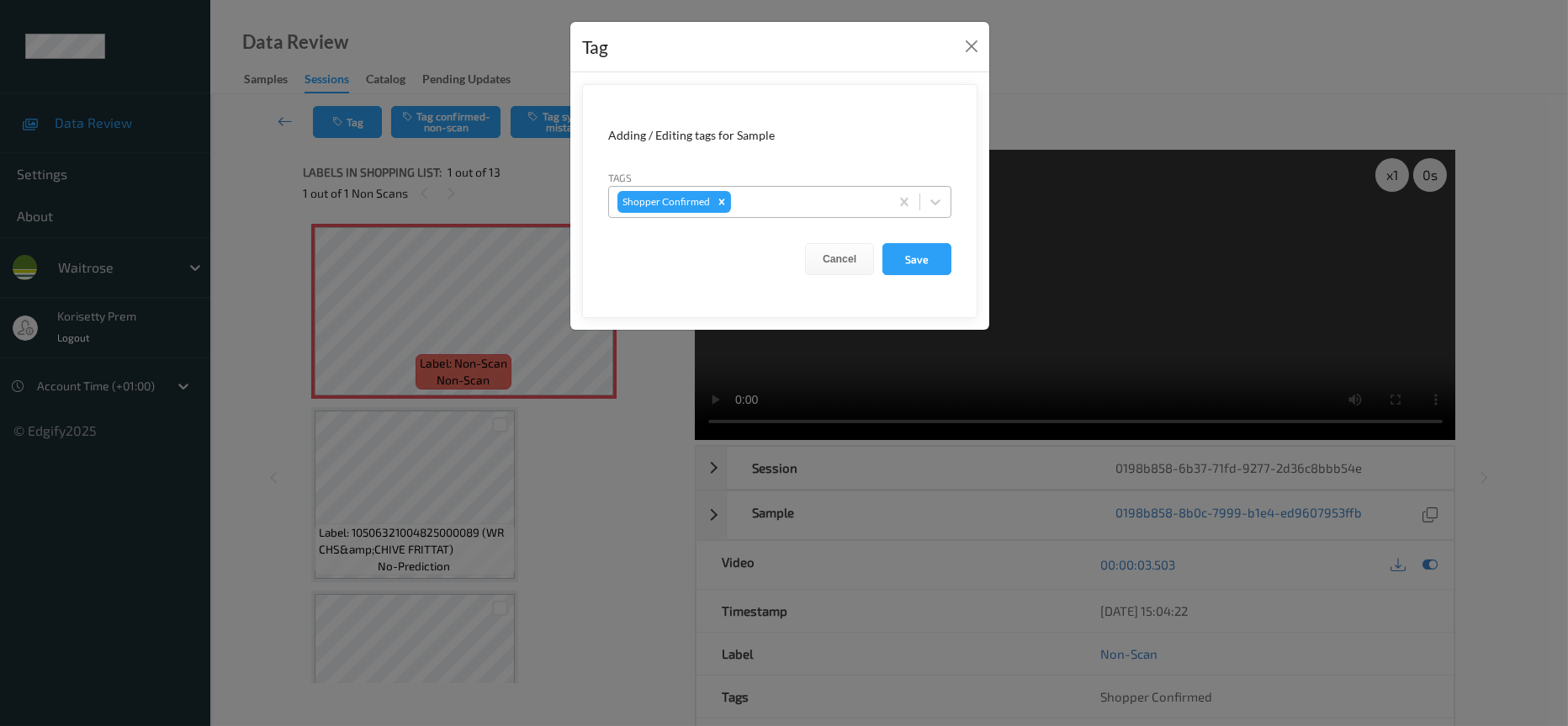
click at [780, 205] on div at bounding box center [807, 202] width 146 height 20
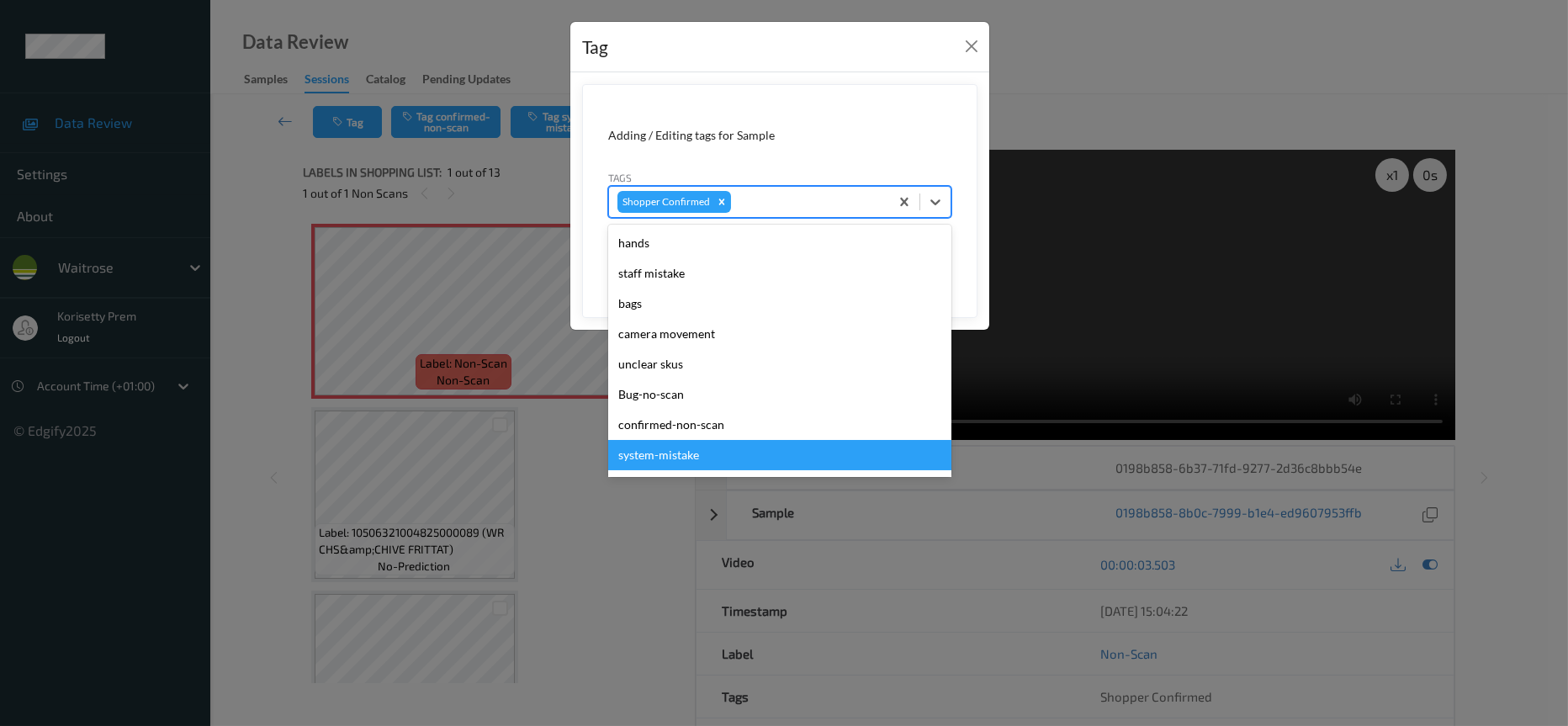
click at [668, 462] on div "system-mistake" at bounding box center [779, 455] width 343 height 31
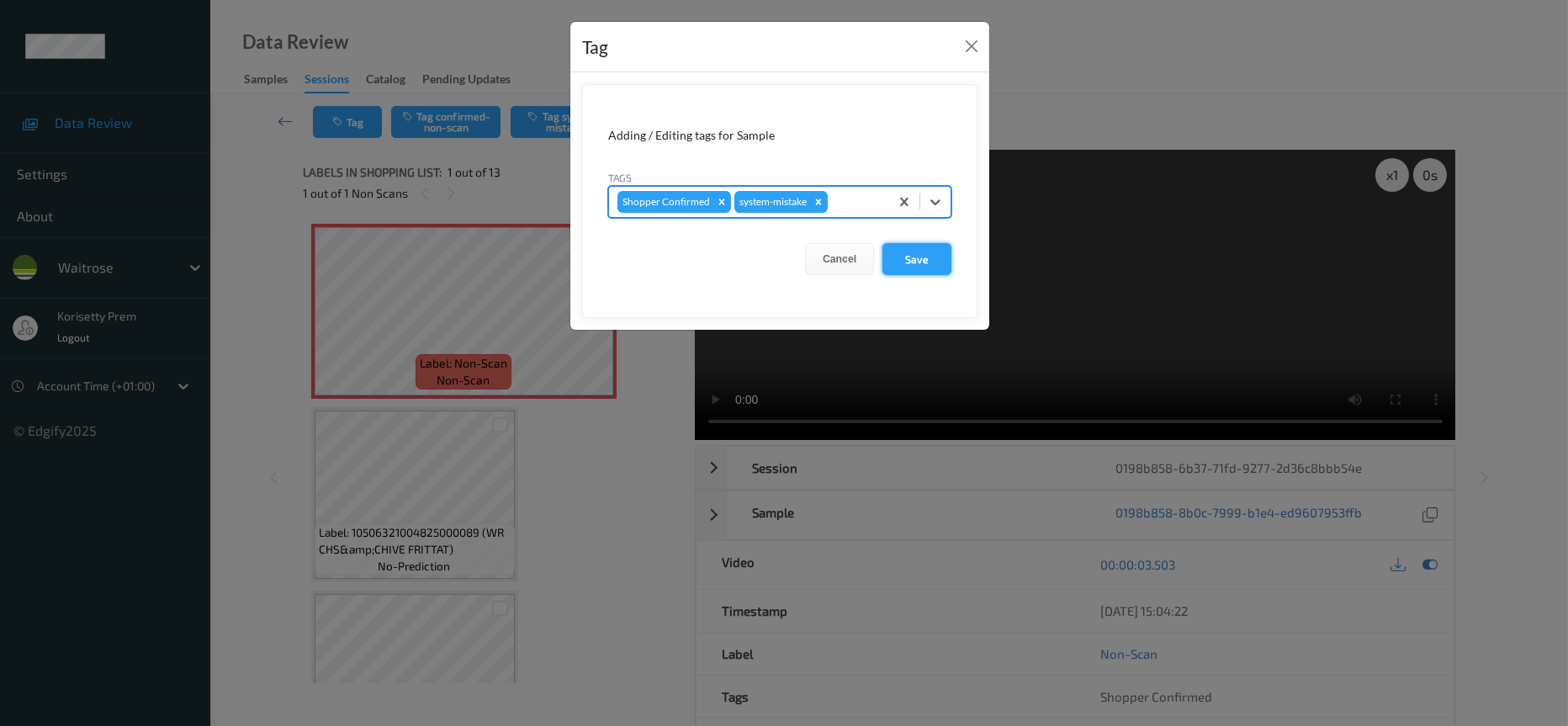
click at [914, 258] on button "Save" at bounding box center [916, 259] width 69 height 32
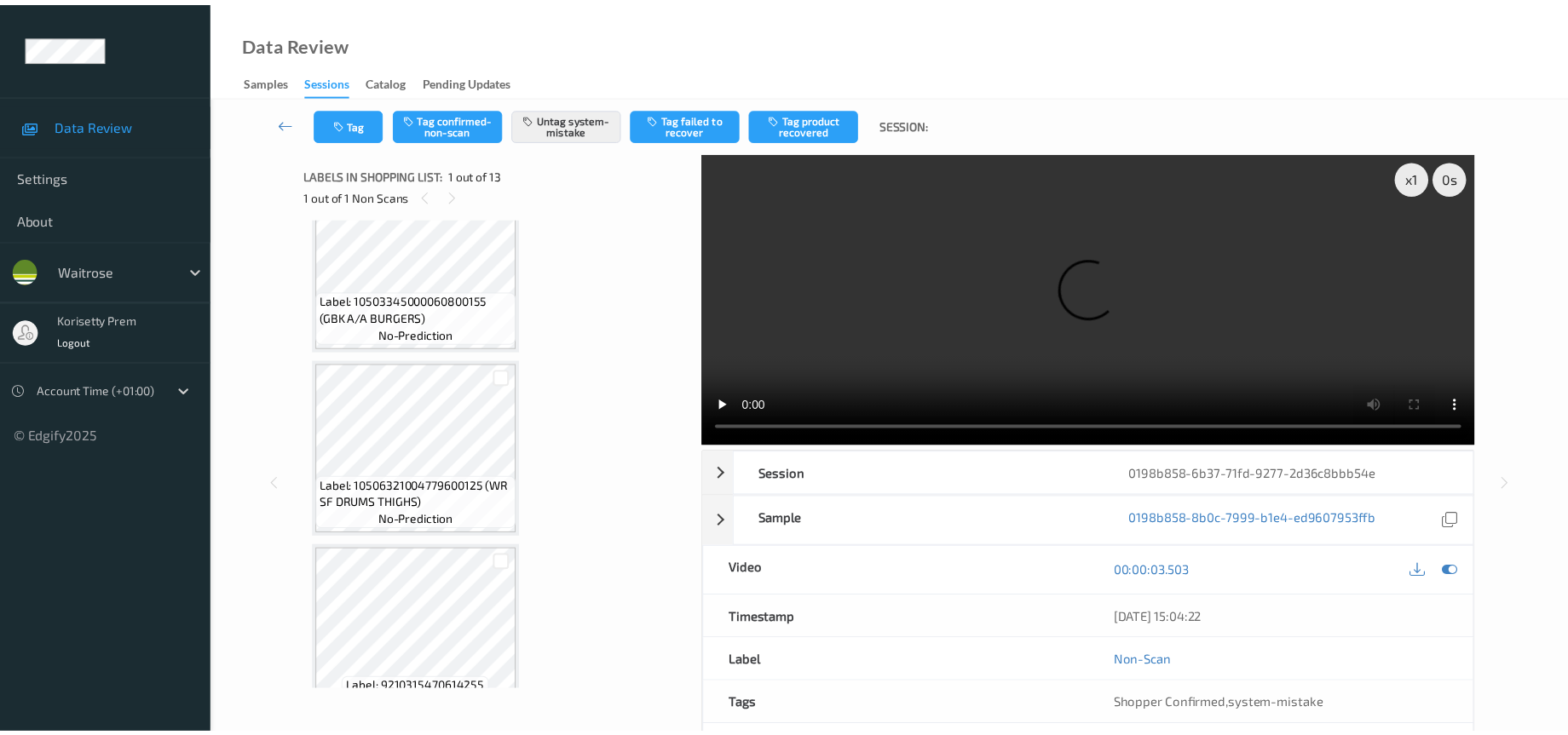
scroll to position [1920, 0]
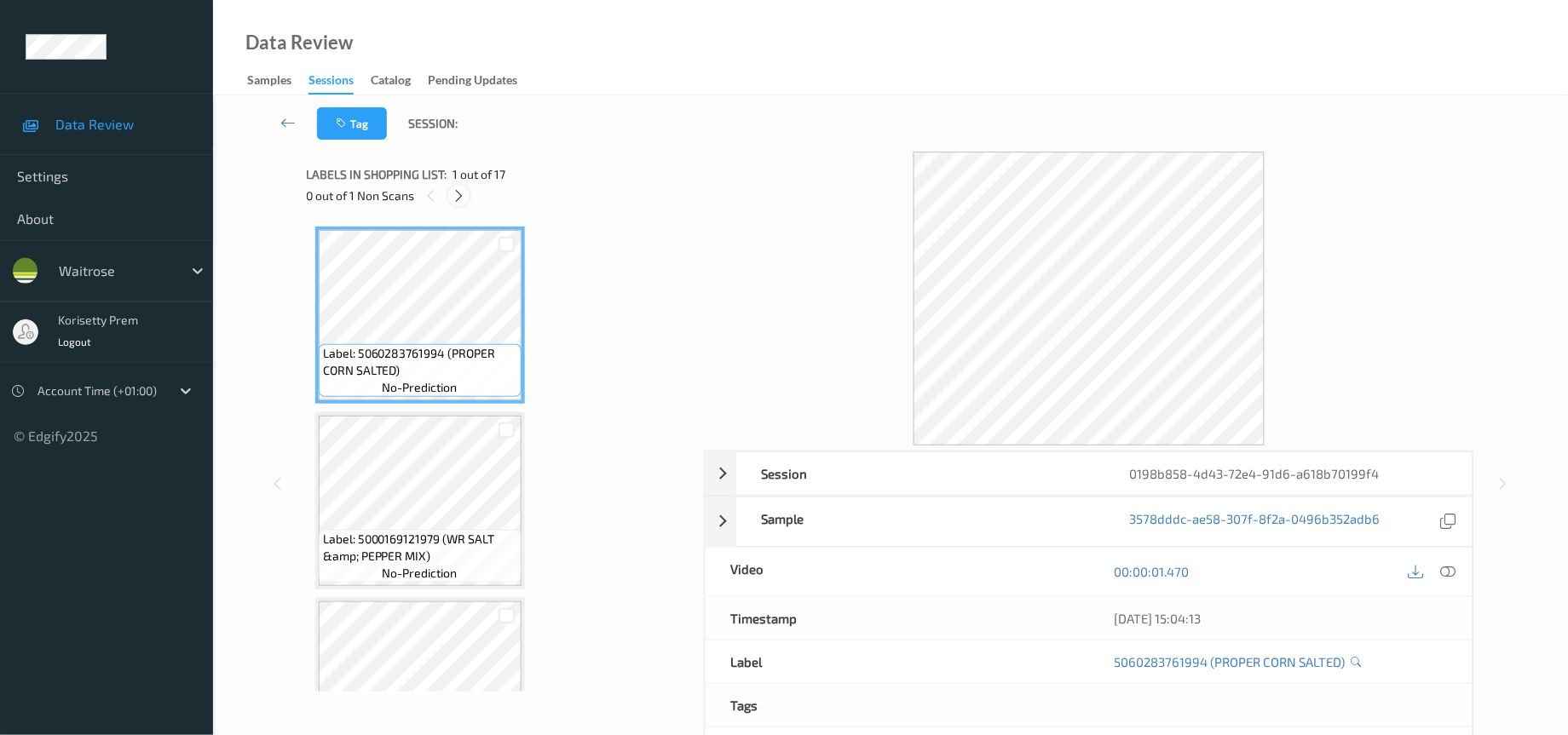
click at [460, 200] on icon at bounding box center [459, 196] width 14 height 15
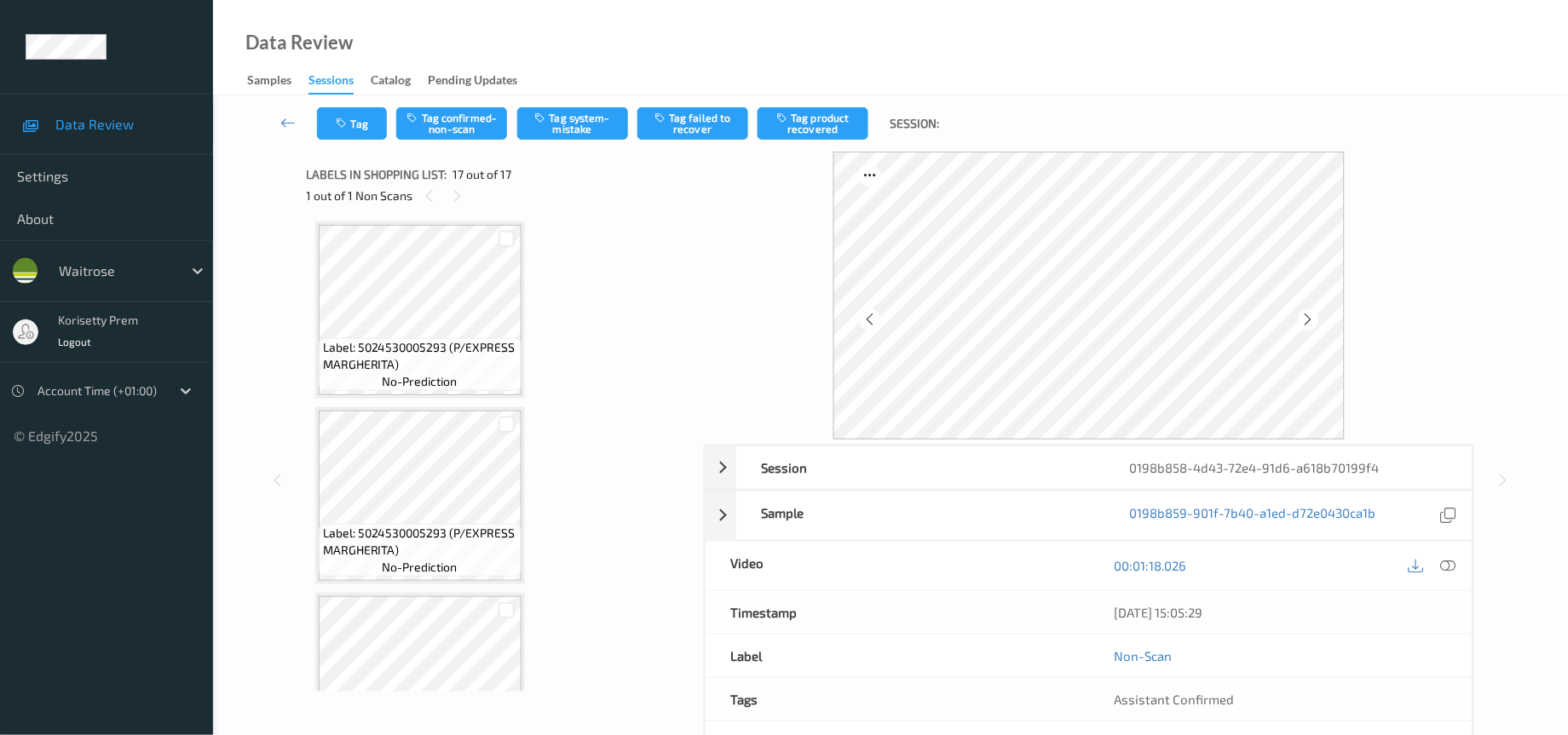
scroll to position [2015, 0]
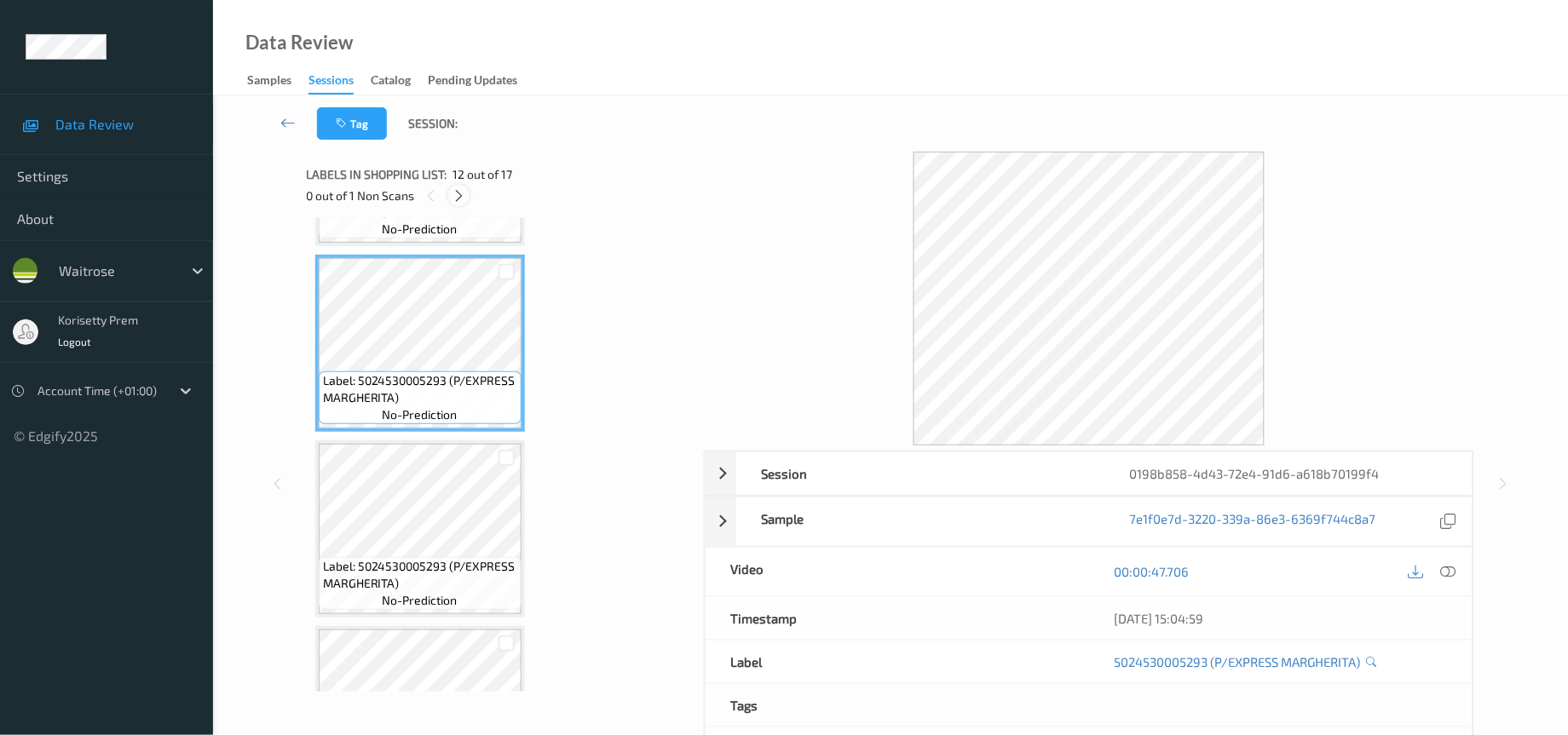
click at [455, 191] on icon at bounding box center [459, 196] width 14 height 15
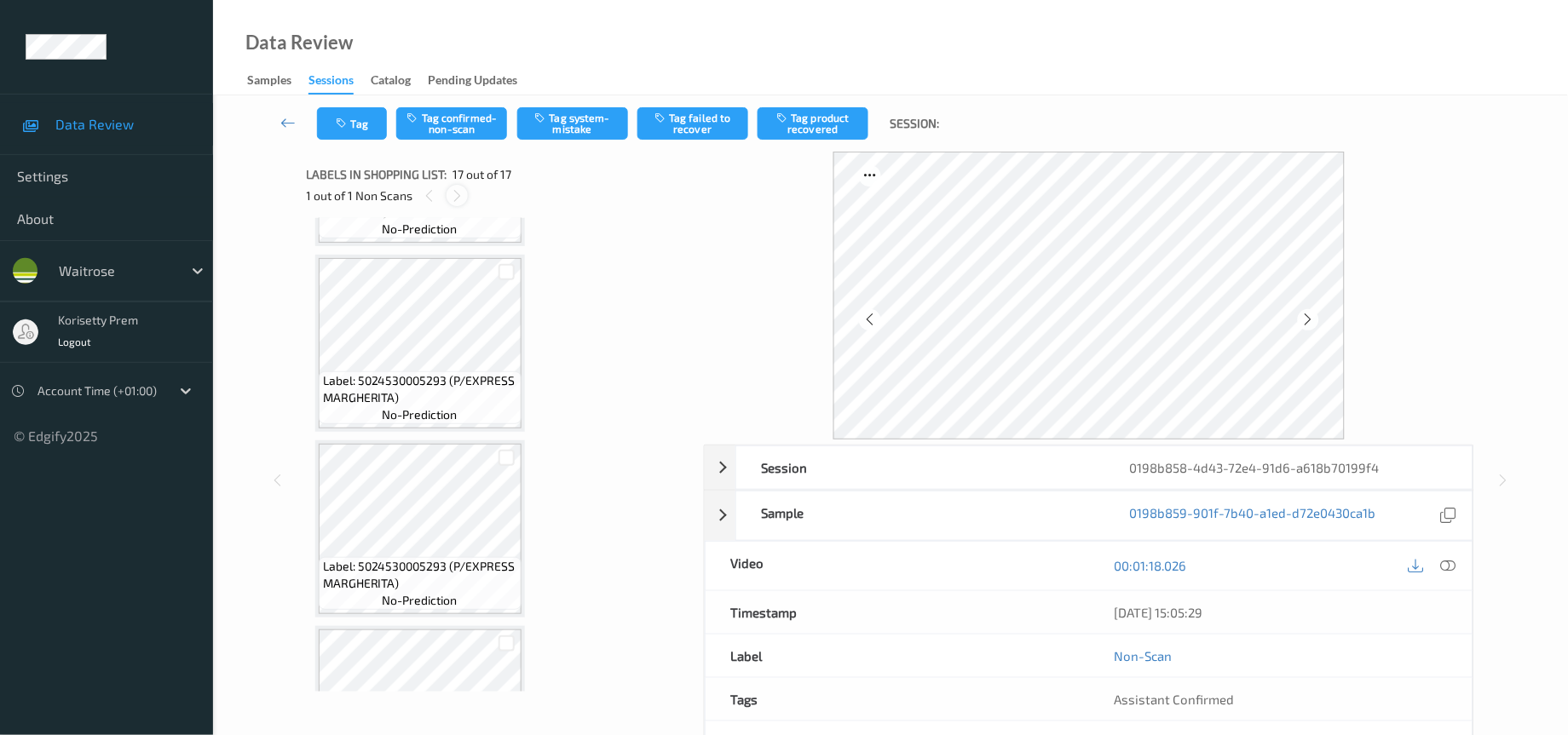
scroll to position [2654, 0]
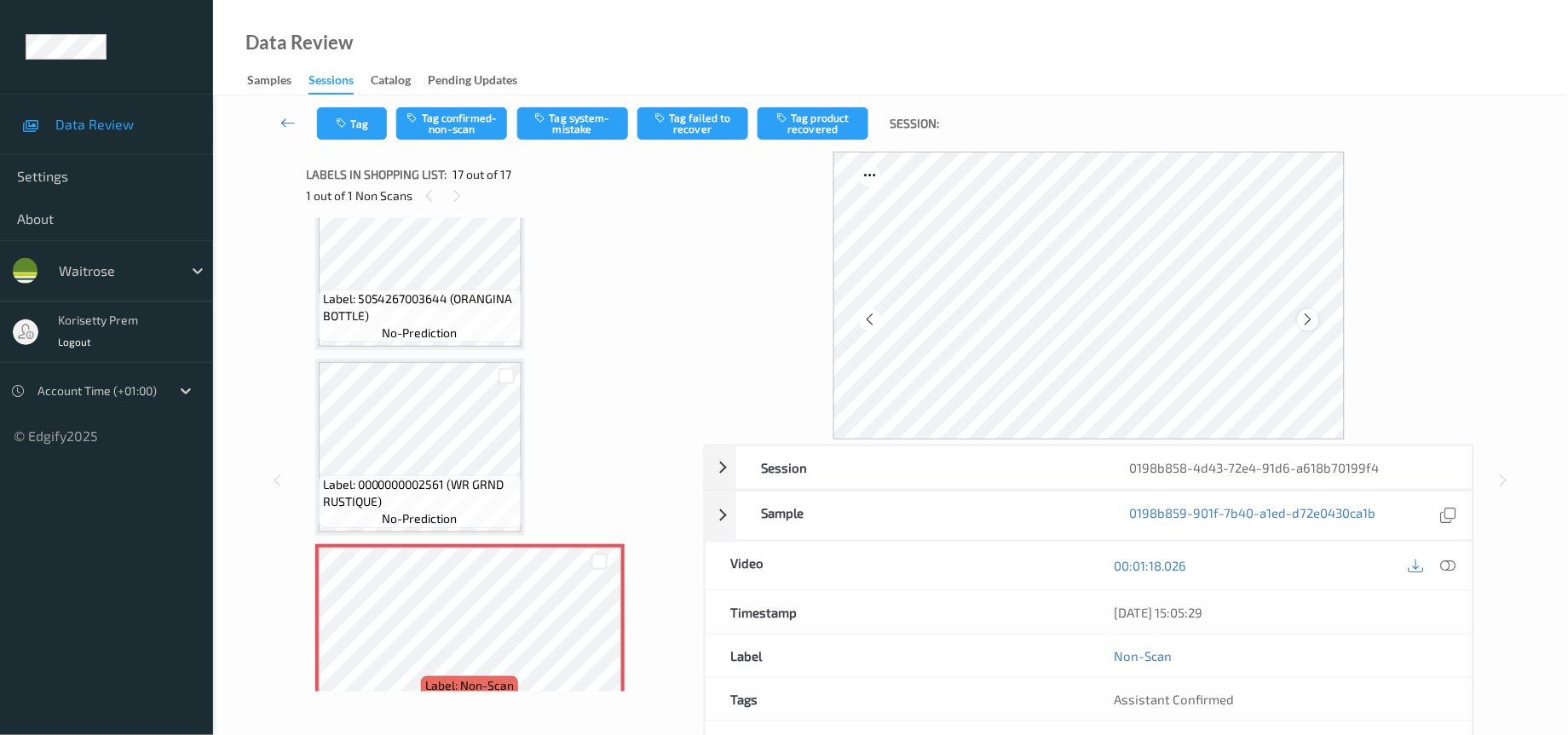
click at [1307, 313] on icon at bounding box center [1308, 320] width 14 height 15
click at [1308, 313] on icon at bounding box center [1308, 320] width 14 height 15
click at [1303, 322] on icon at bounding box center [1308, 320] width 14 height 15
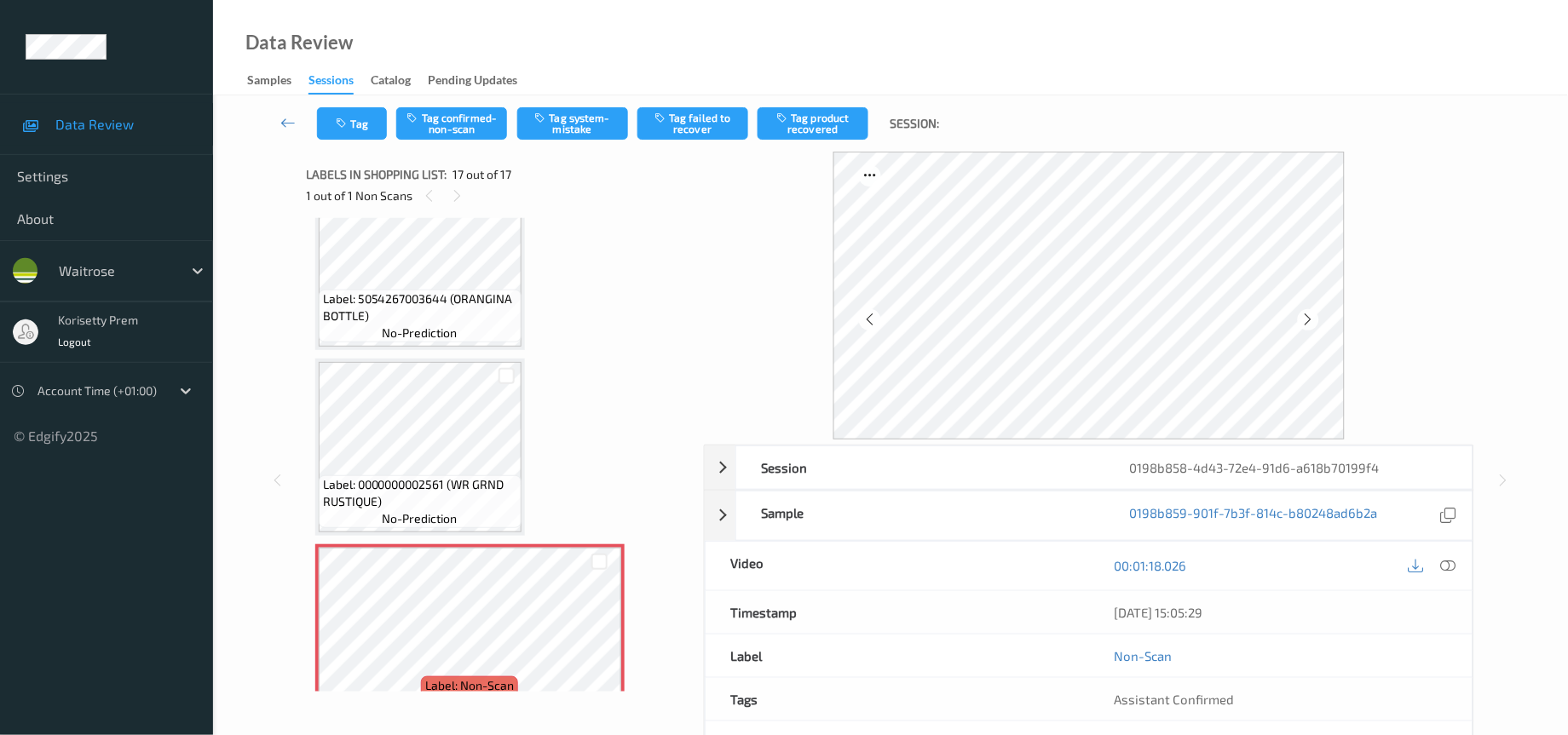
click at [1303, 322] on icon at bounding box center [1308, 320] width 14 height 15
click at [1444, 572] on icon at bounding box center [1449, 565] width 15 height 15
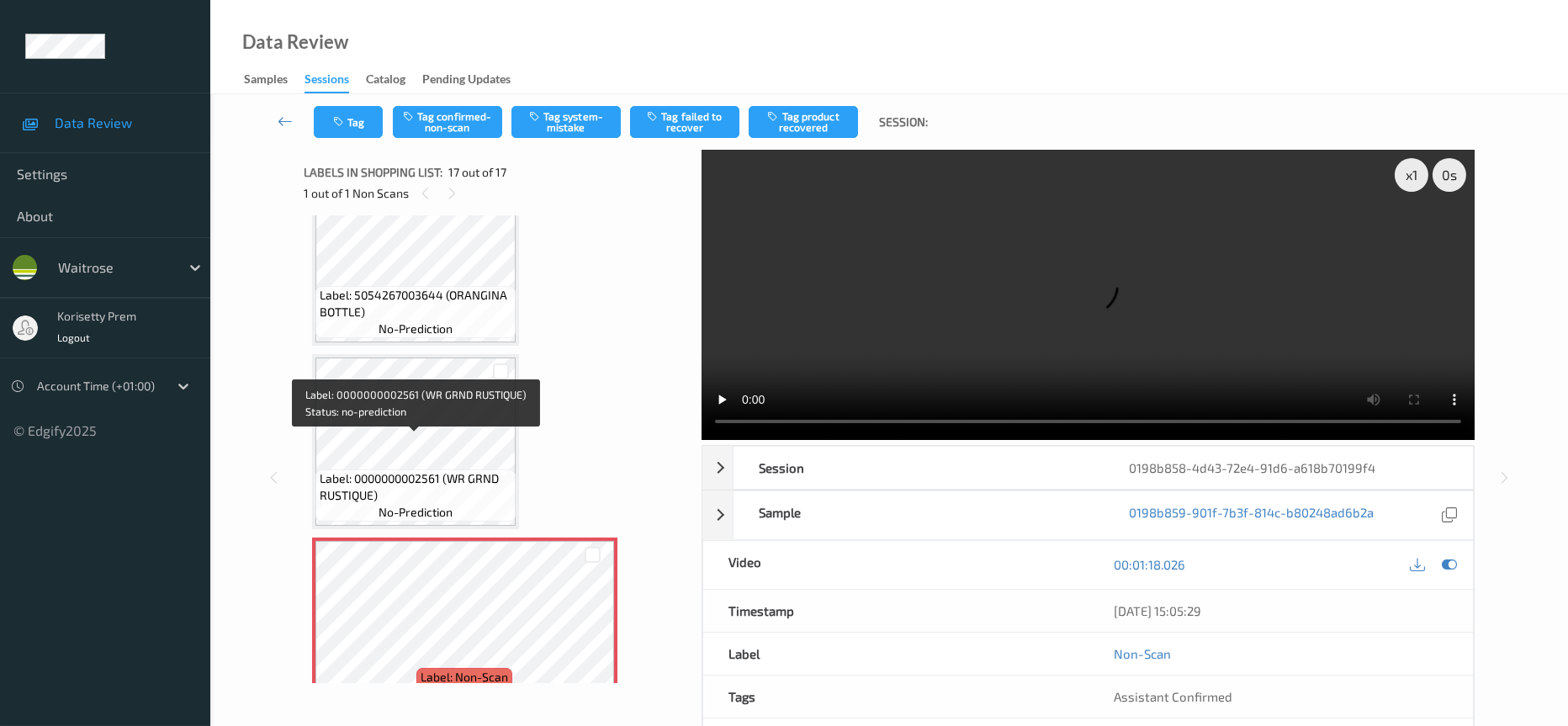
click at [417, 470] on span "Label: 0000000002561 (WR GRND RUSTIQUE)" at bounding box center [415, 487] width 192 height 33
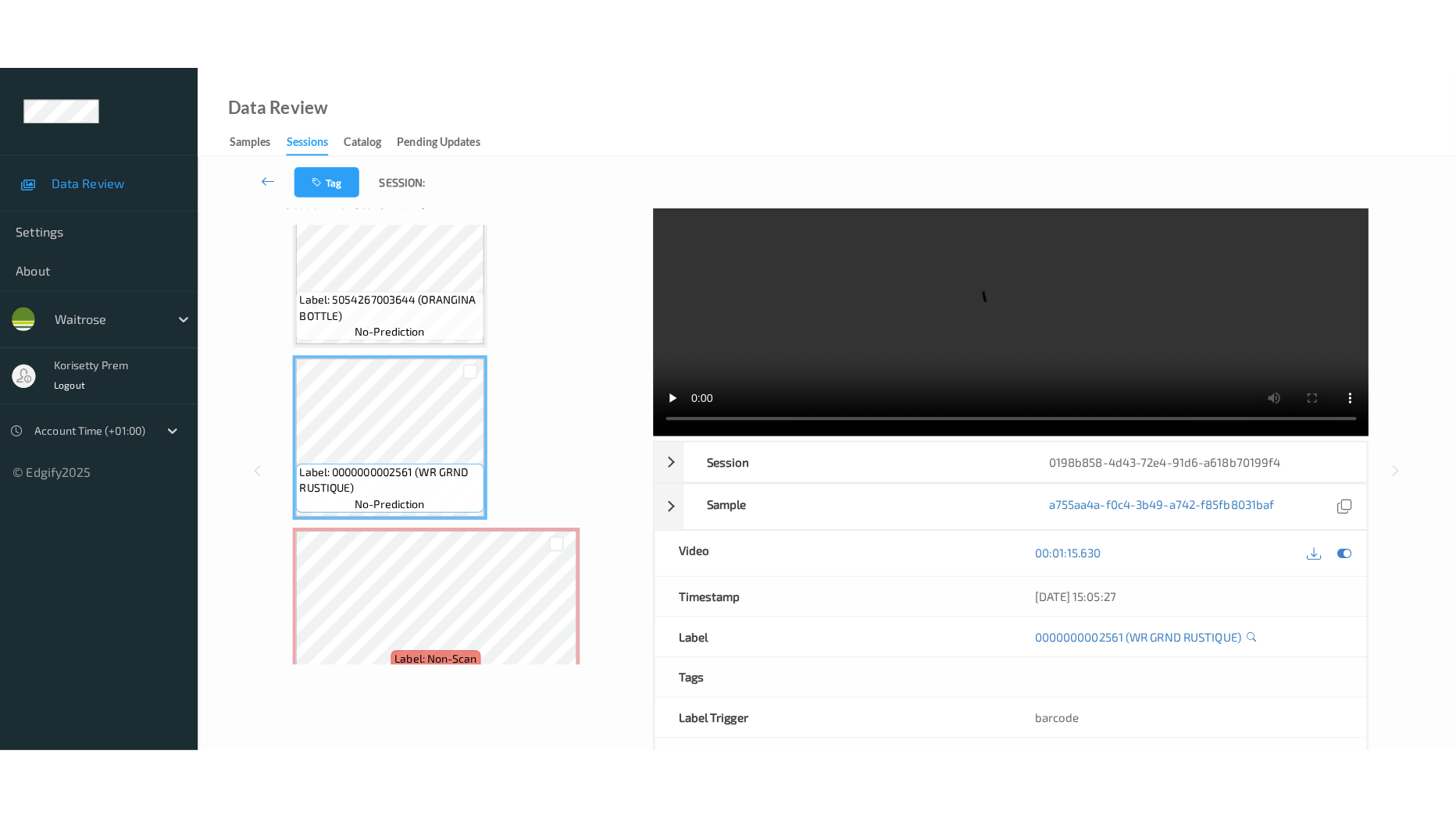
scroll to position [0, 0]
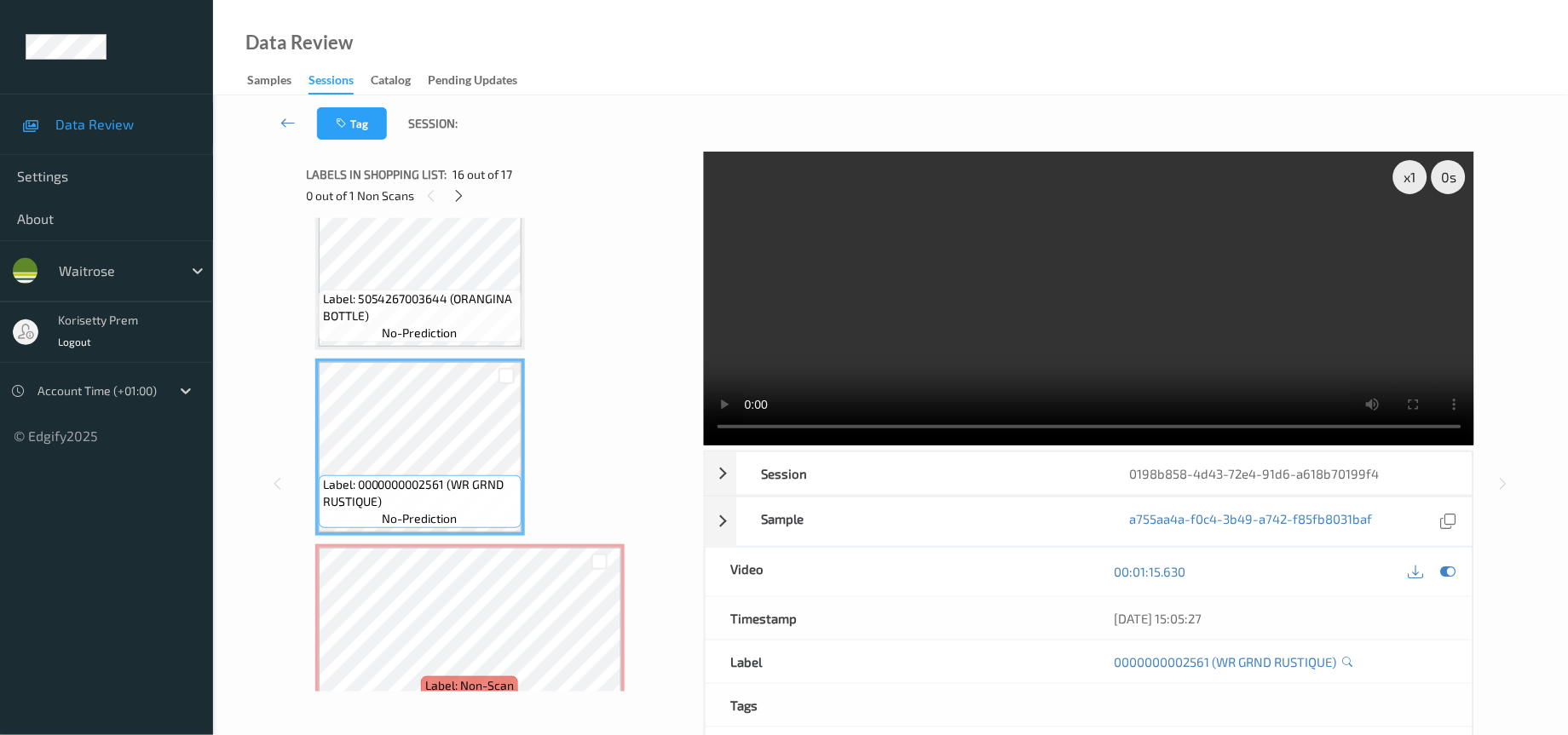
click at [886, 332] on video at bounding box center [1090, 299] width 771 height 294
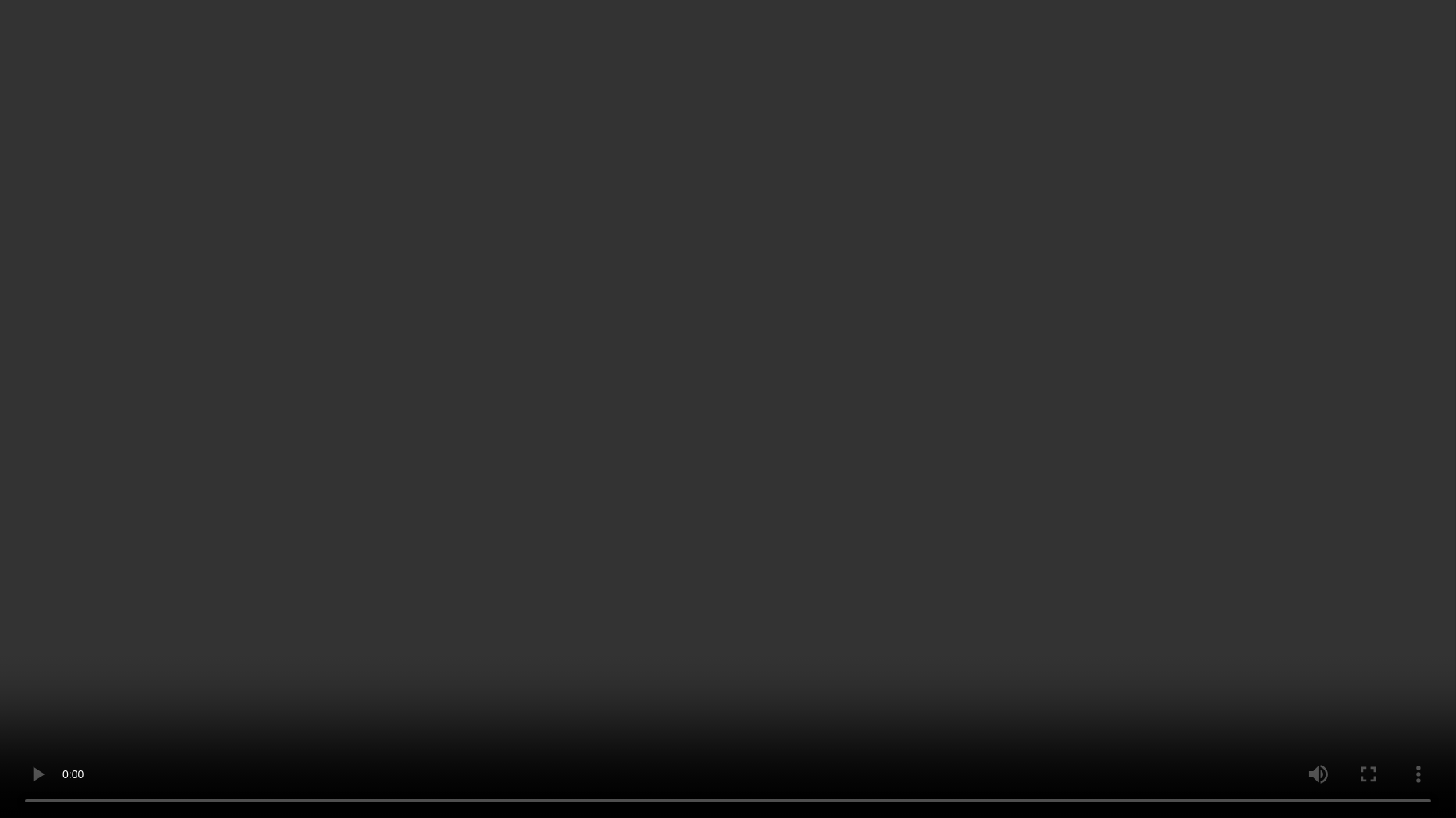
click at [865, 543] on video at bounding box center [728, 409] width 1456 height 818
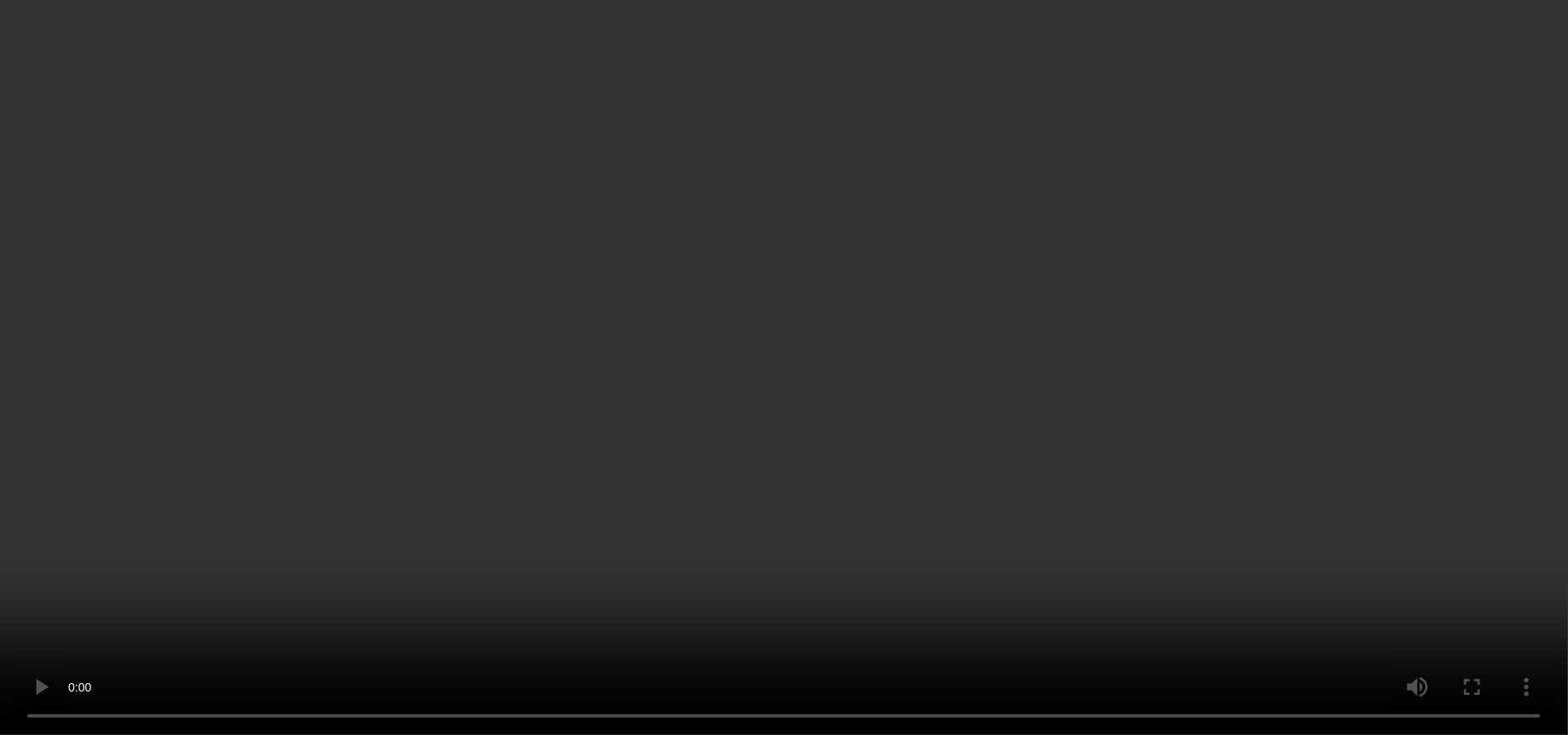
scroll to position [2654, 0]
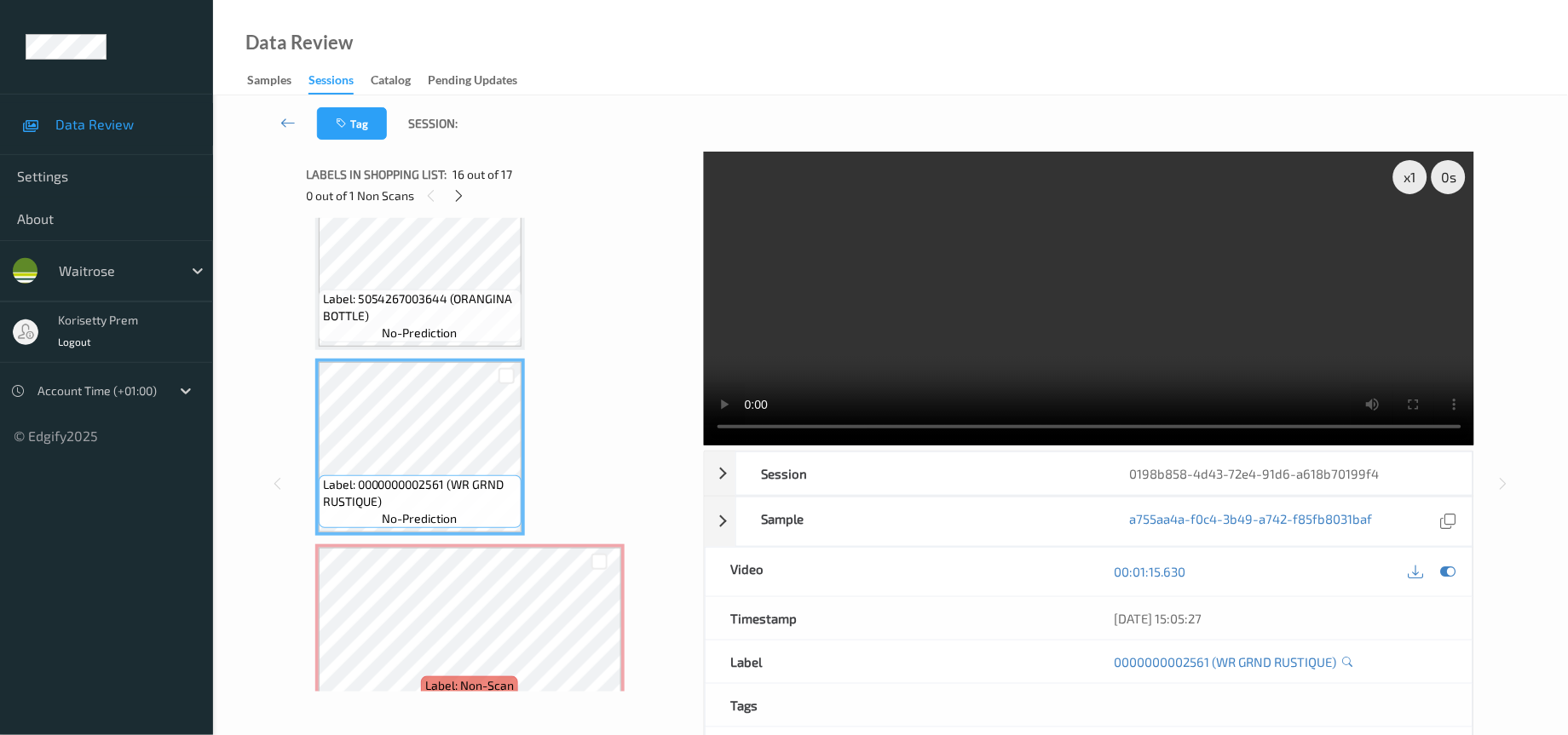
click at [395, 212] on div "Labels in shopping list: 16 out of 17 0 out of 1 Non Scans" at bounding box center [499, 185] width 385 height 67
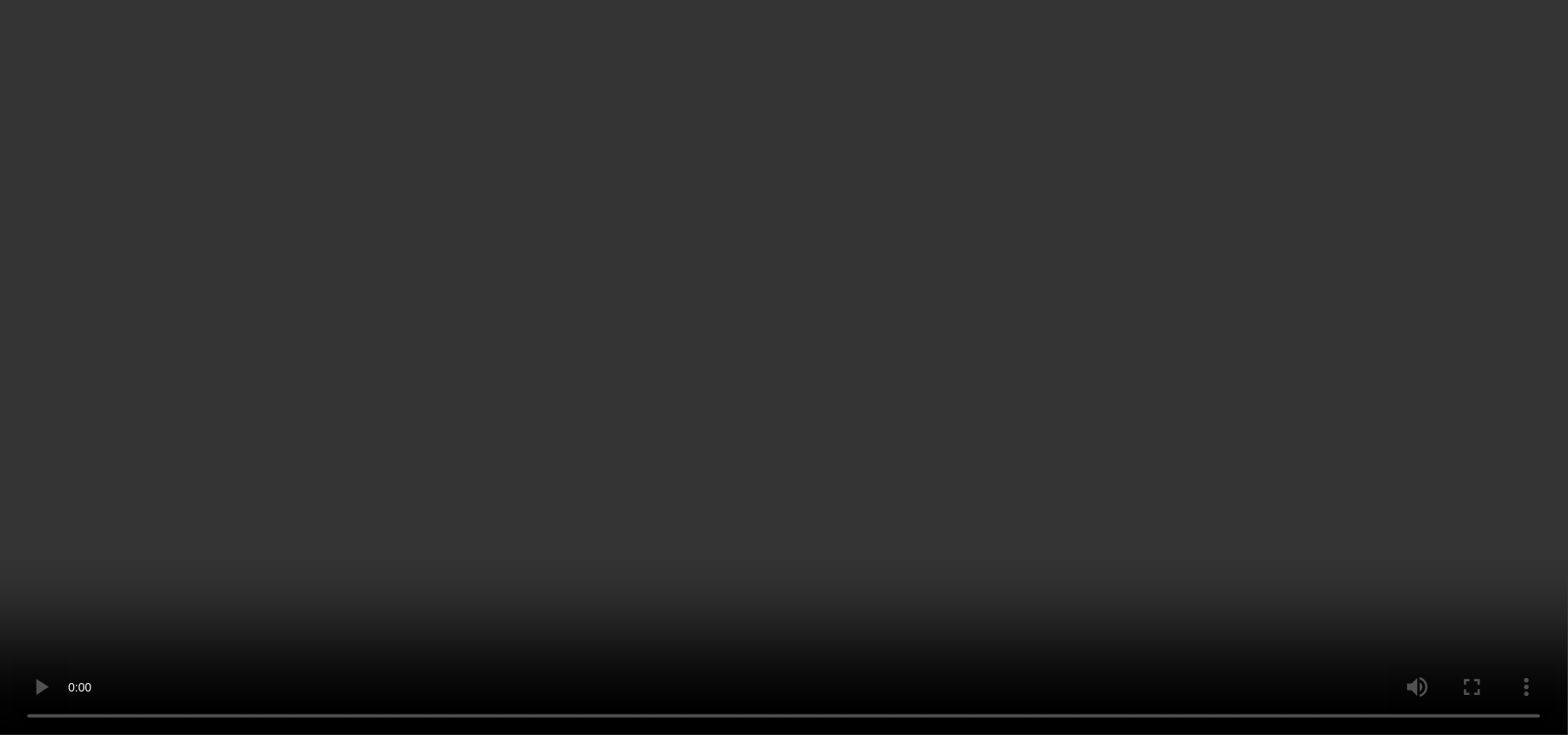
scroll to position [2497, 0]
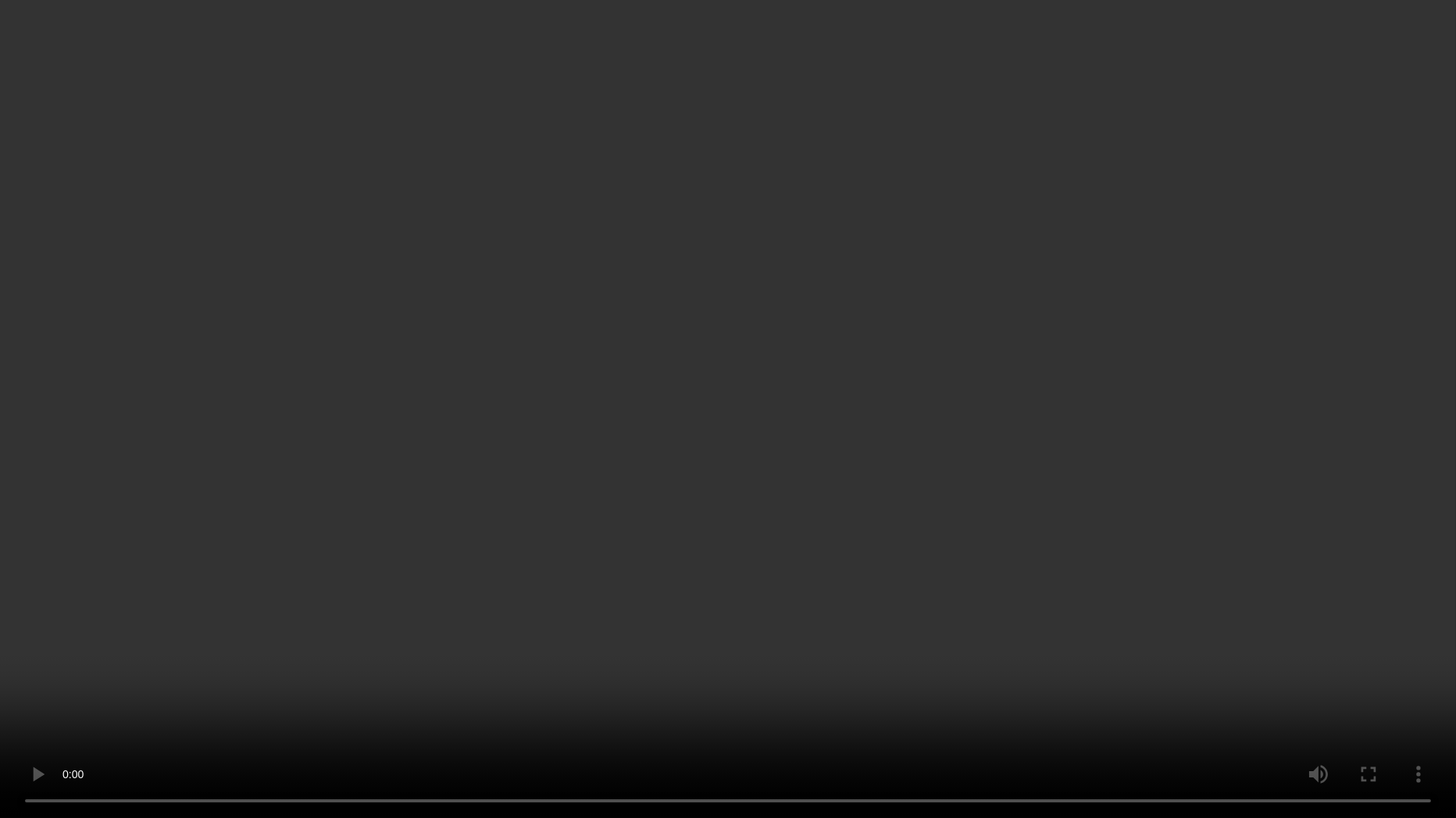
click at [959, 368] on video at bounding box center [728, 409] width 1456 height 818
click at [1048, 488] on video at bounding box center [728, 409] width 1456 height 818
click at [1037, 274] on video at bounding box center [728, 409] width 1456 height 818
click at [1279, 473] on video at bounding box center [728, 409] width 1456 height 818
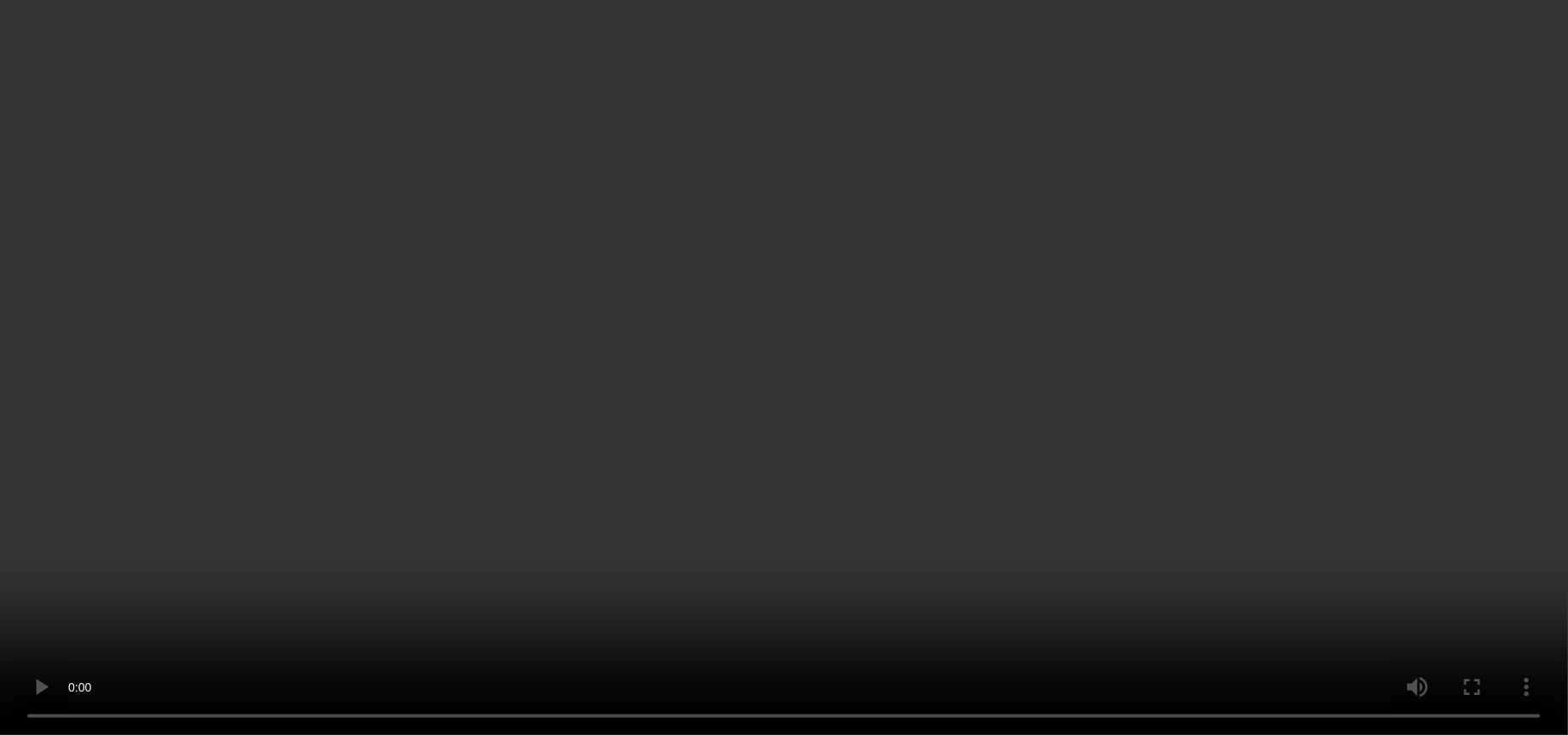
scroll to position [2654, 0]
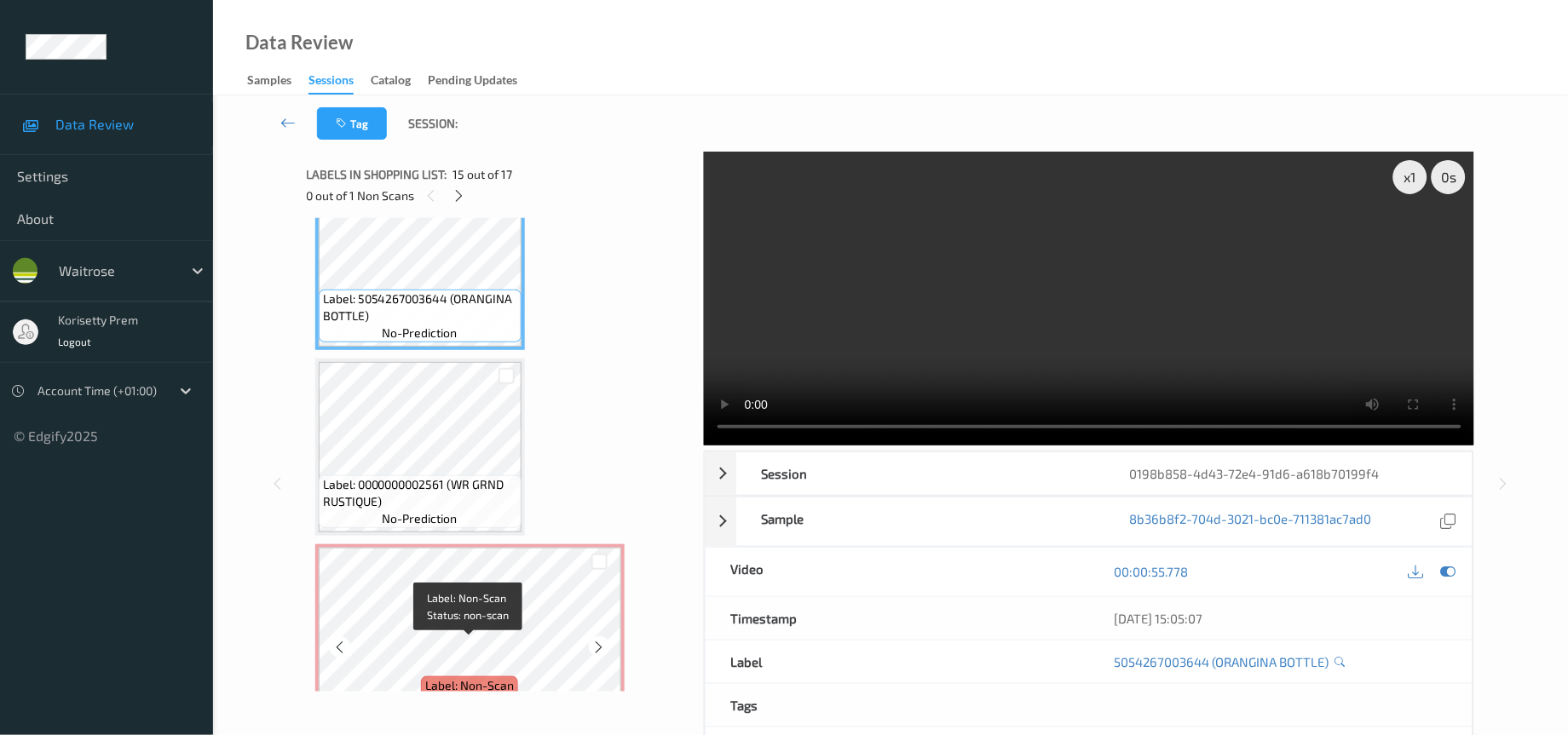
click at [480, 677] on span "Label: Non-Scan" at bounding box center [469, 685] width 89 height 17
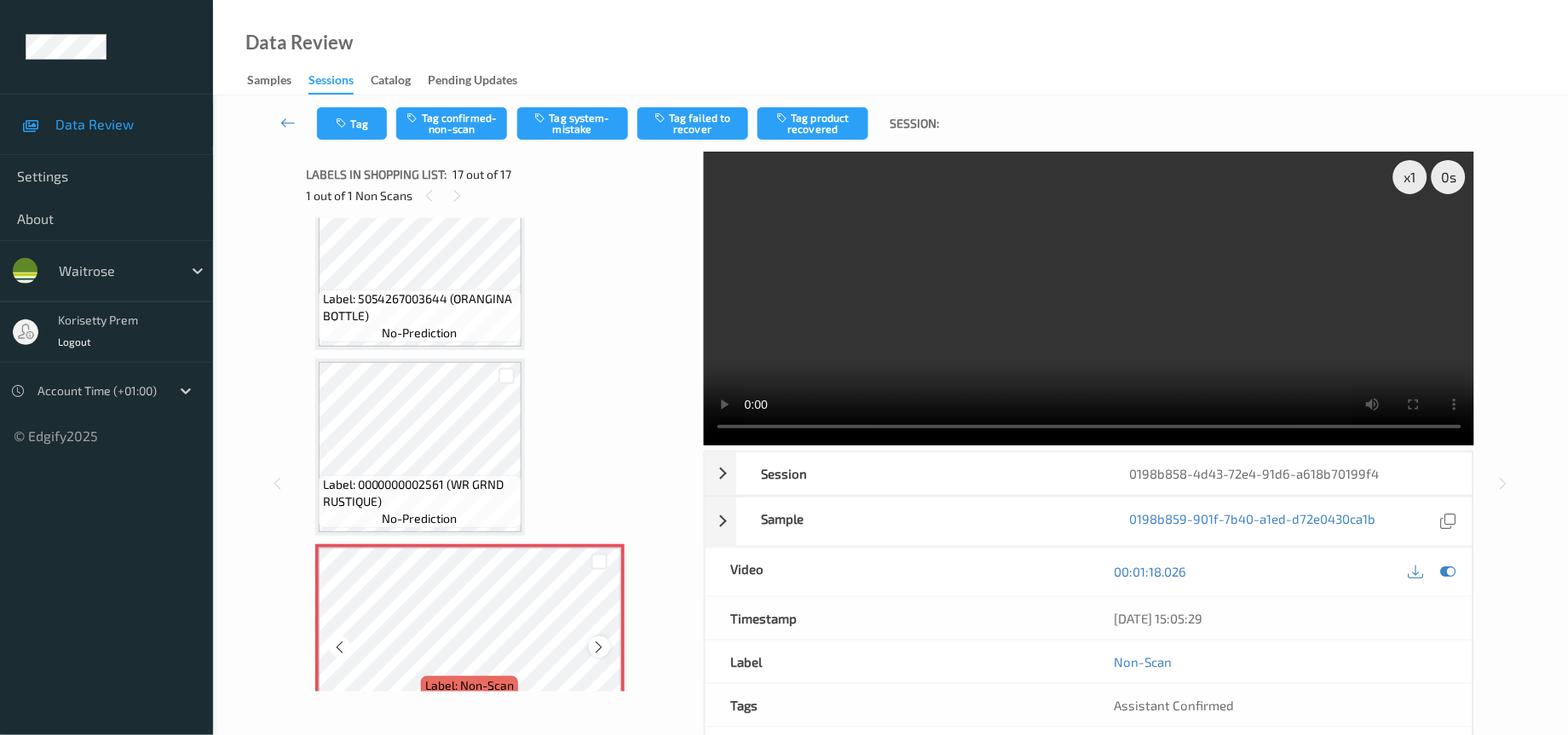
click at [604, 639] on icon at bounding box center [599, 647] width 14 height 15
click at [595, 639] on icon at bounding box center [599, 647] width 14 height 15
click at [1455, 578] on icon at bounding box center [1449, 572] width 15 height 15
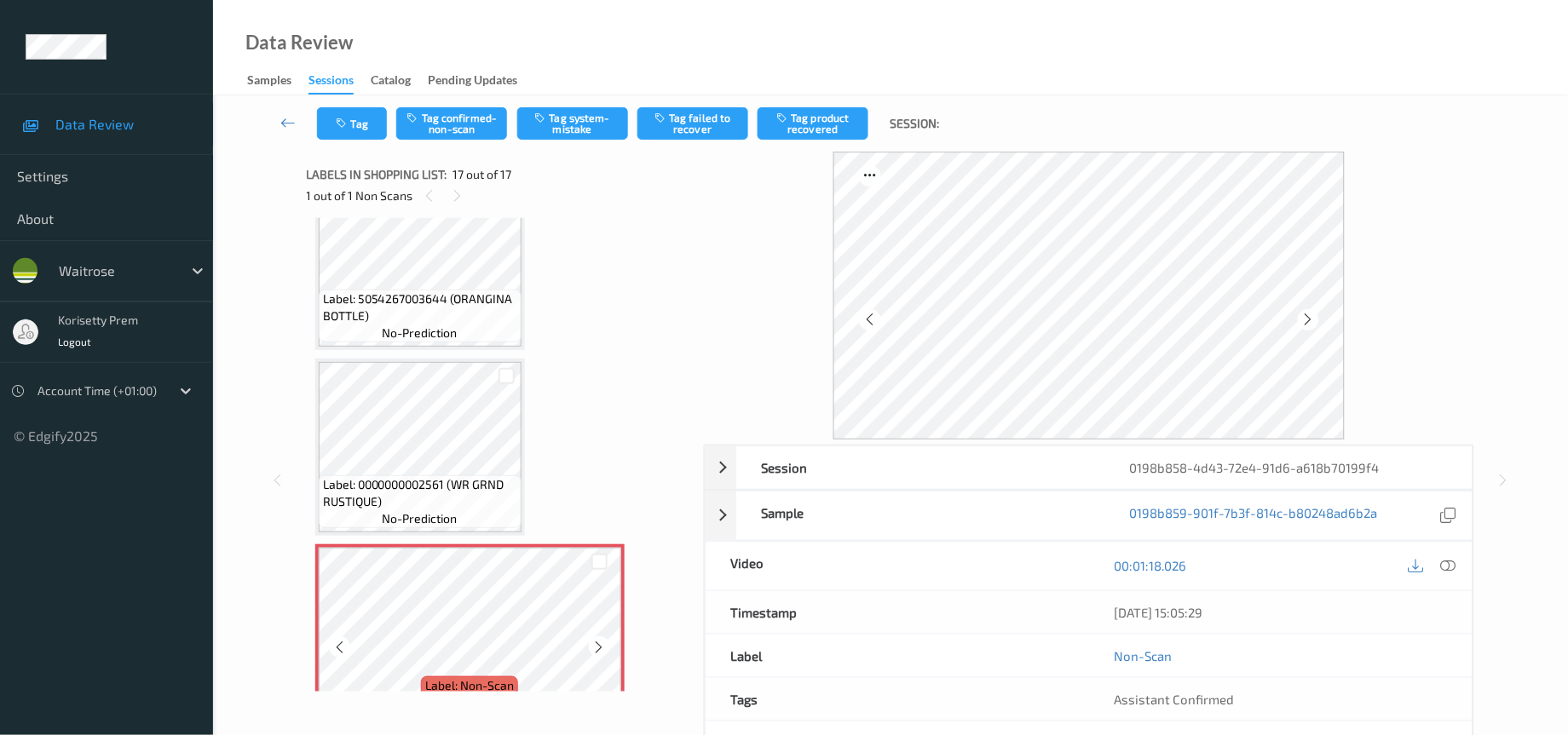
click at [599, 639] on icon at bounding box center [599, 647] width 14 height 15
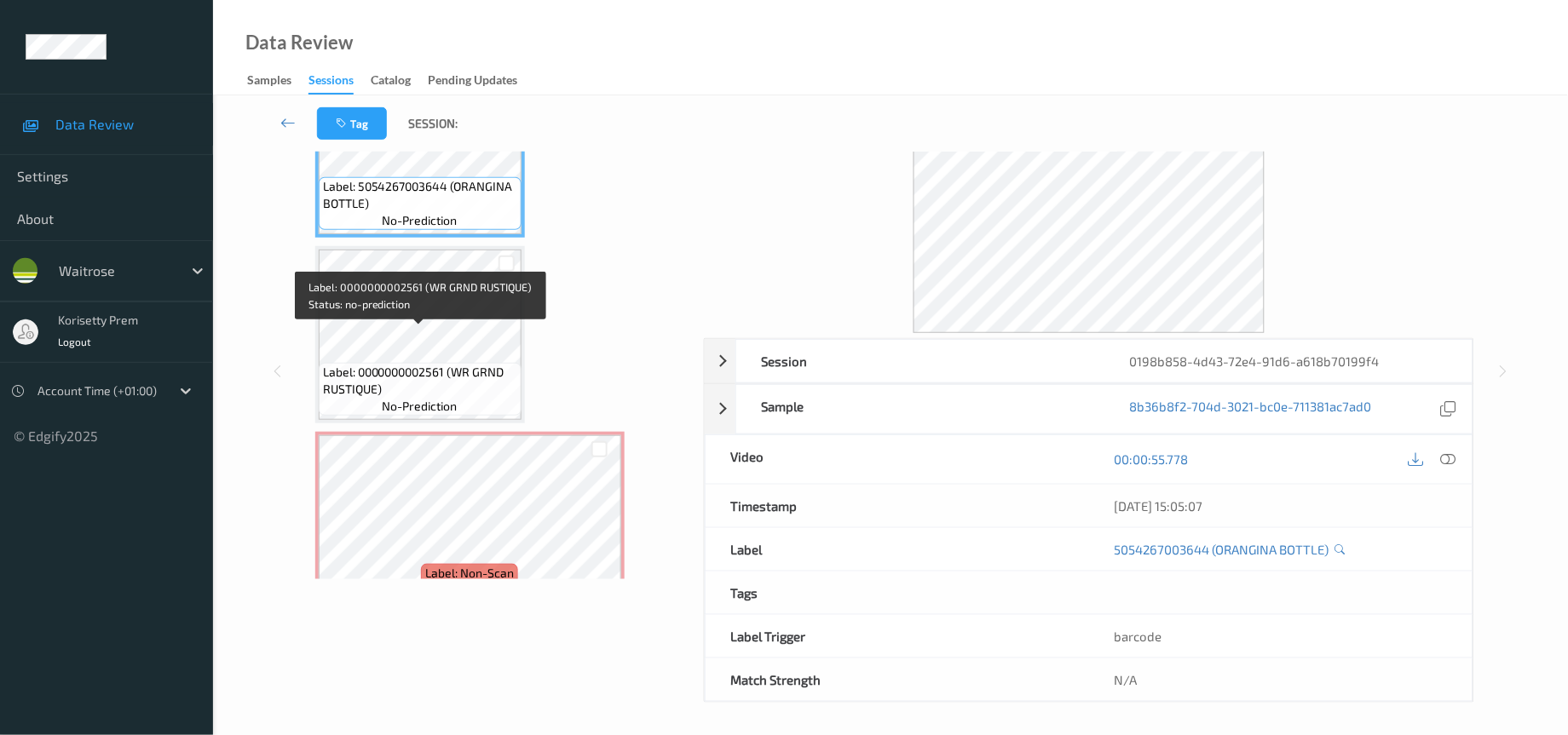
click at [409, 364] on span "Label: 0000000002561 (WR GRND RUSTIQUE)" at bounding box center [419, 381] width 194 height 34
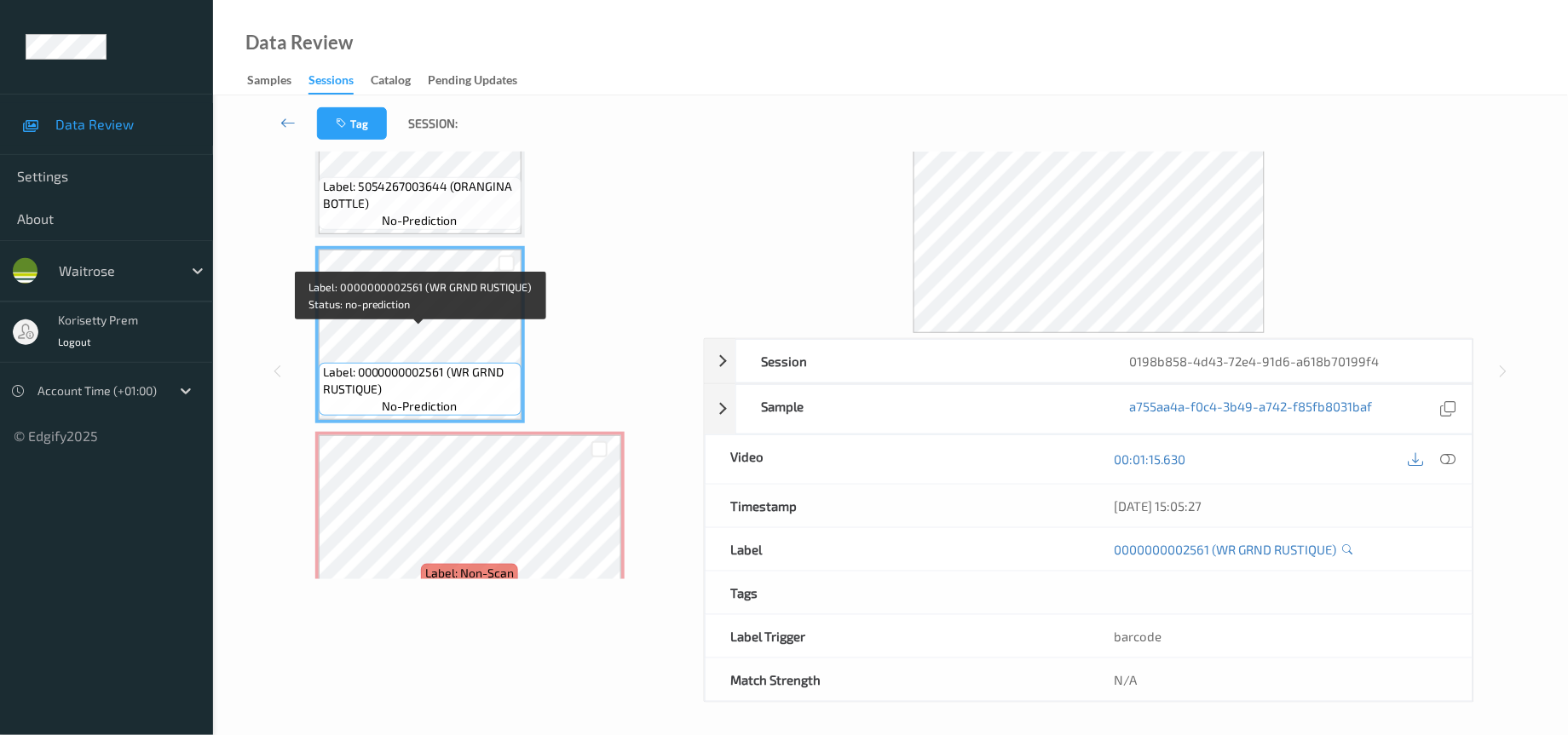
click at [483, 364] on span "Label: 0000000002561 (WR GRND RUSTIQUE)" at bounding box center [419, 381] width 194 height 34
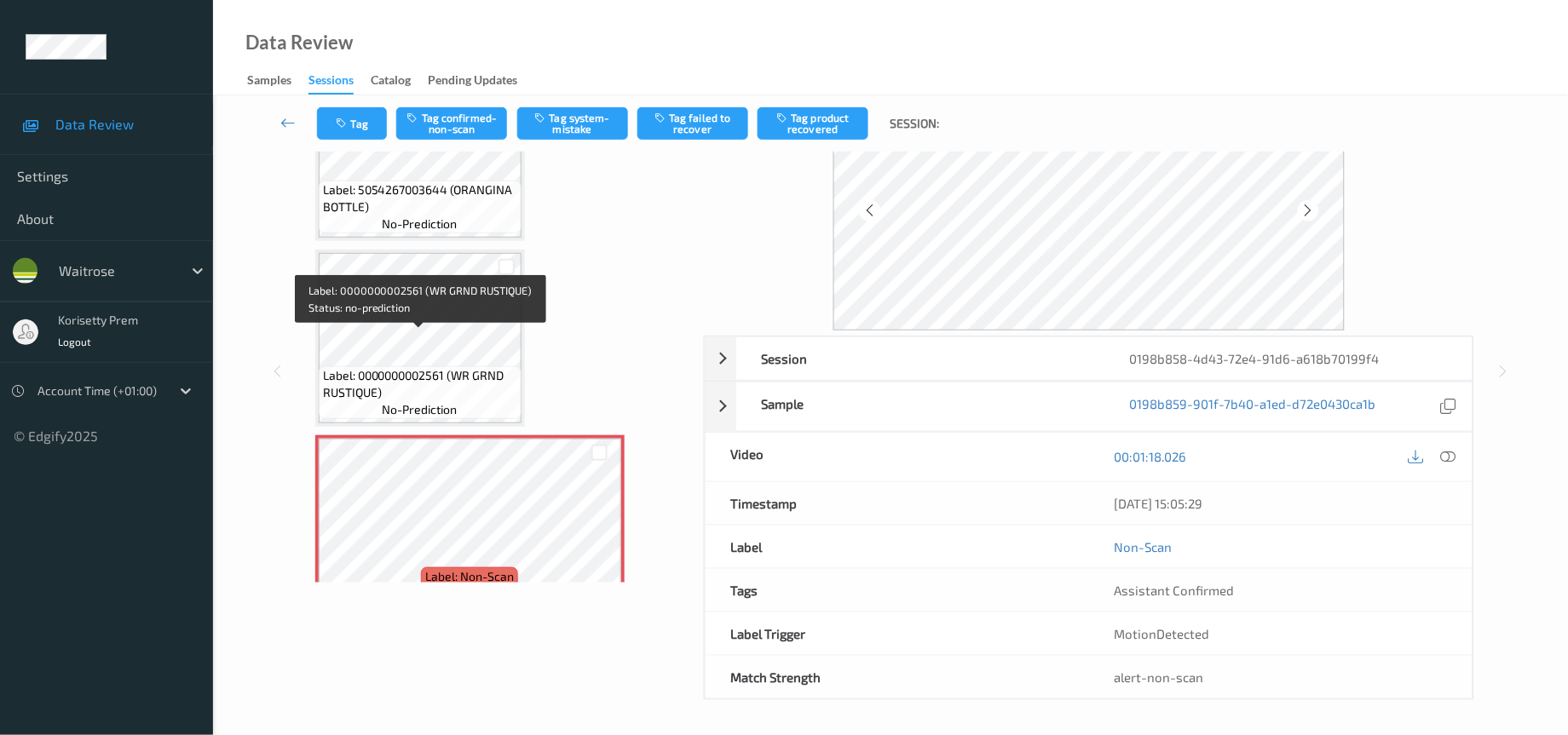
click at [453, 368] on span "Label: 0000000002561 (WR GRND RUSTIQUE)" at bounding box center [419, 384] width 194 height 34
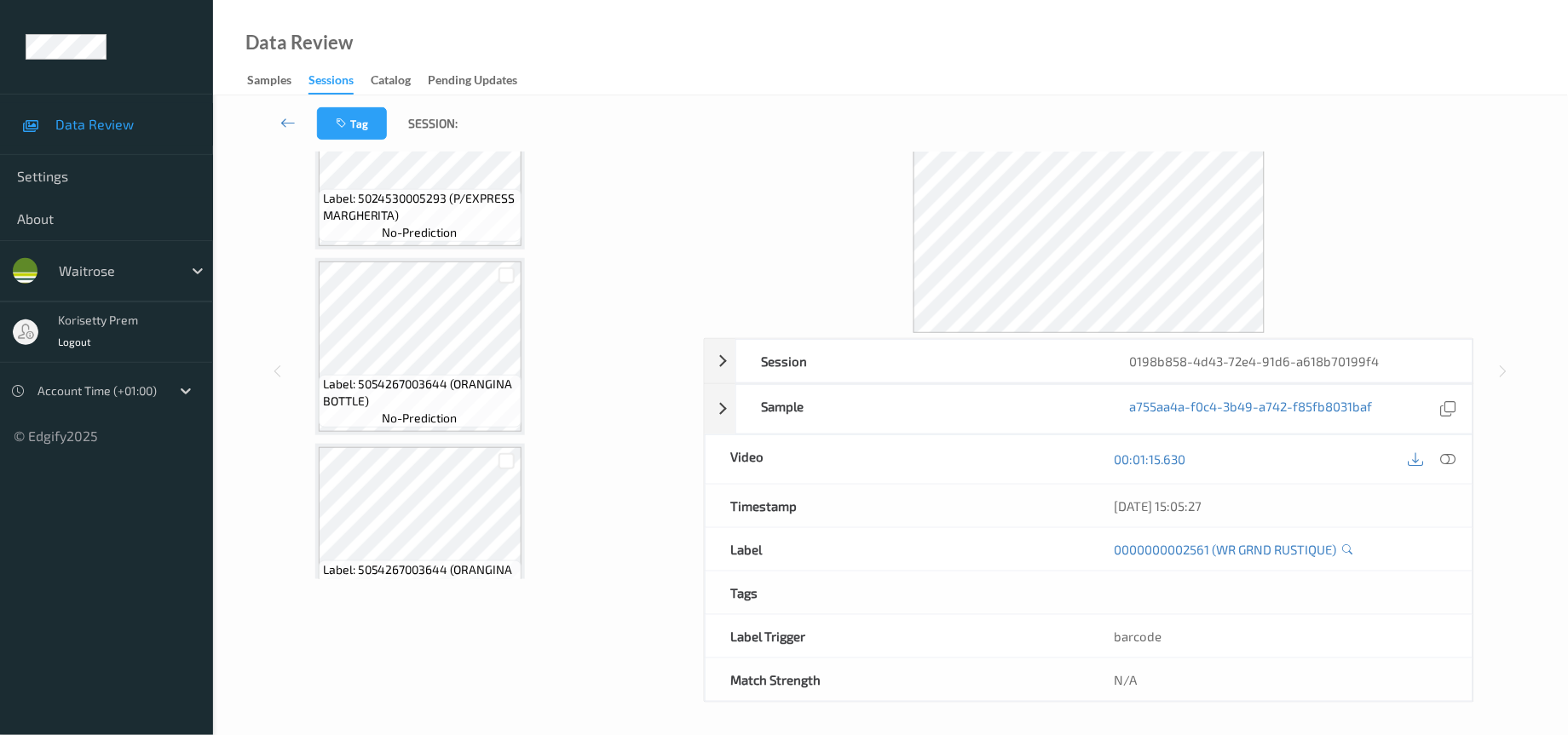
scroll to position [2142, 0]
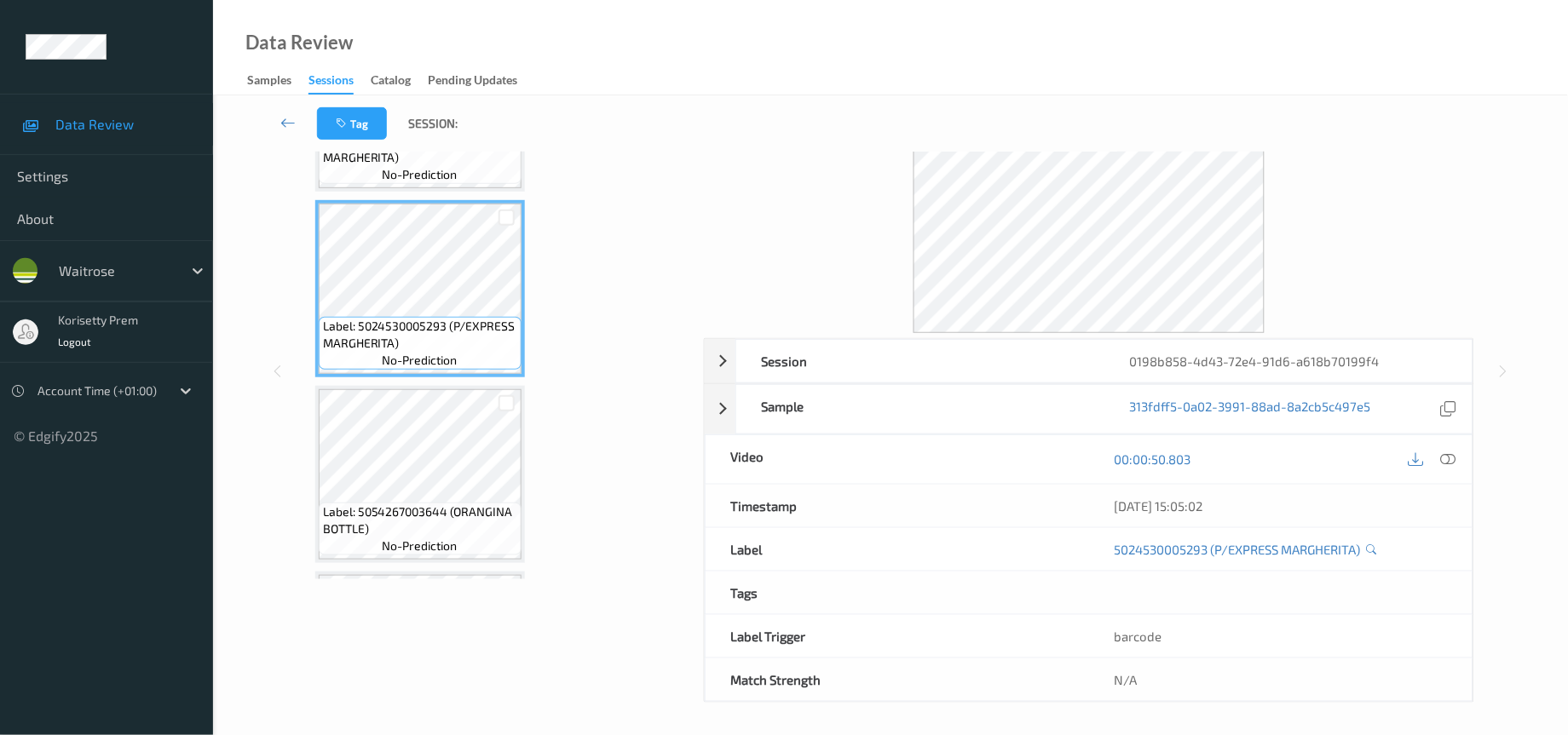
click at [430, 503] on span "Label: 5054267003644 (ORANGINA BOTTLE)" at bounding box center [419, 520] width 194 height 34
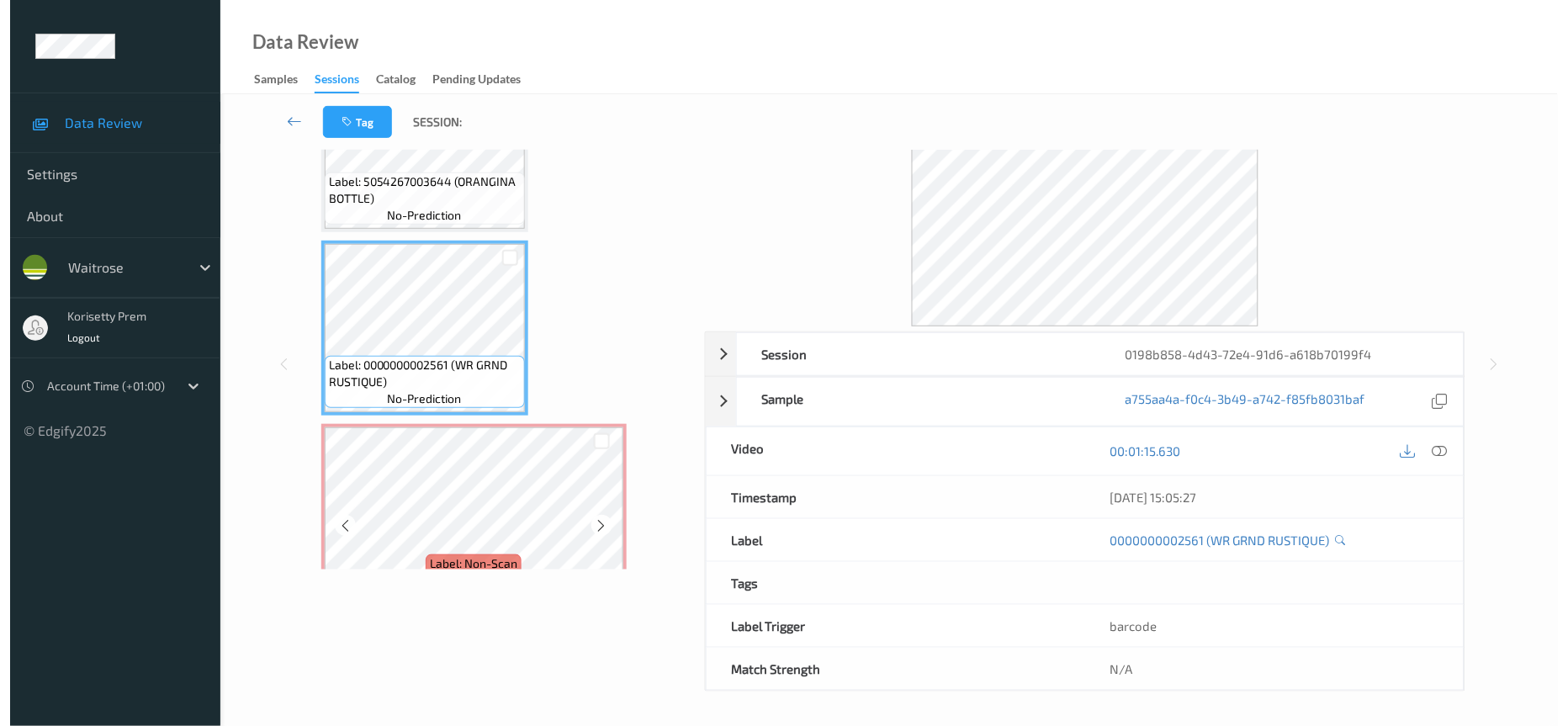
scroll to position [111, 0]
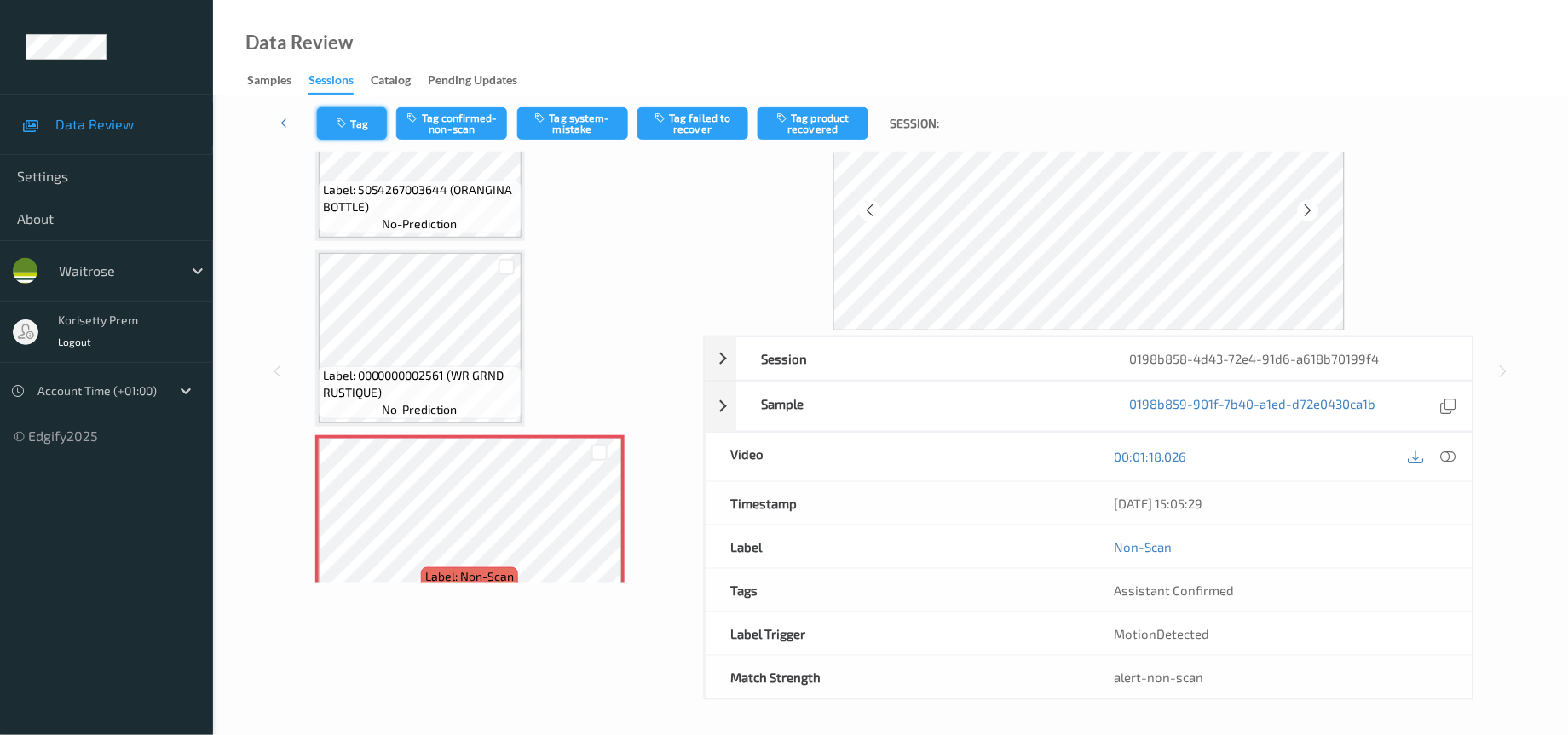
click at [342, 119] on icon "button" at bounding box center [343, 123] width 14 height 12
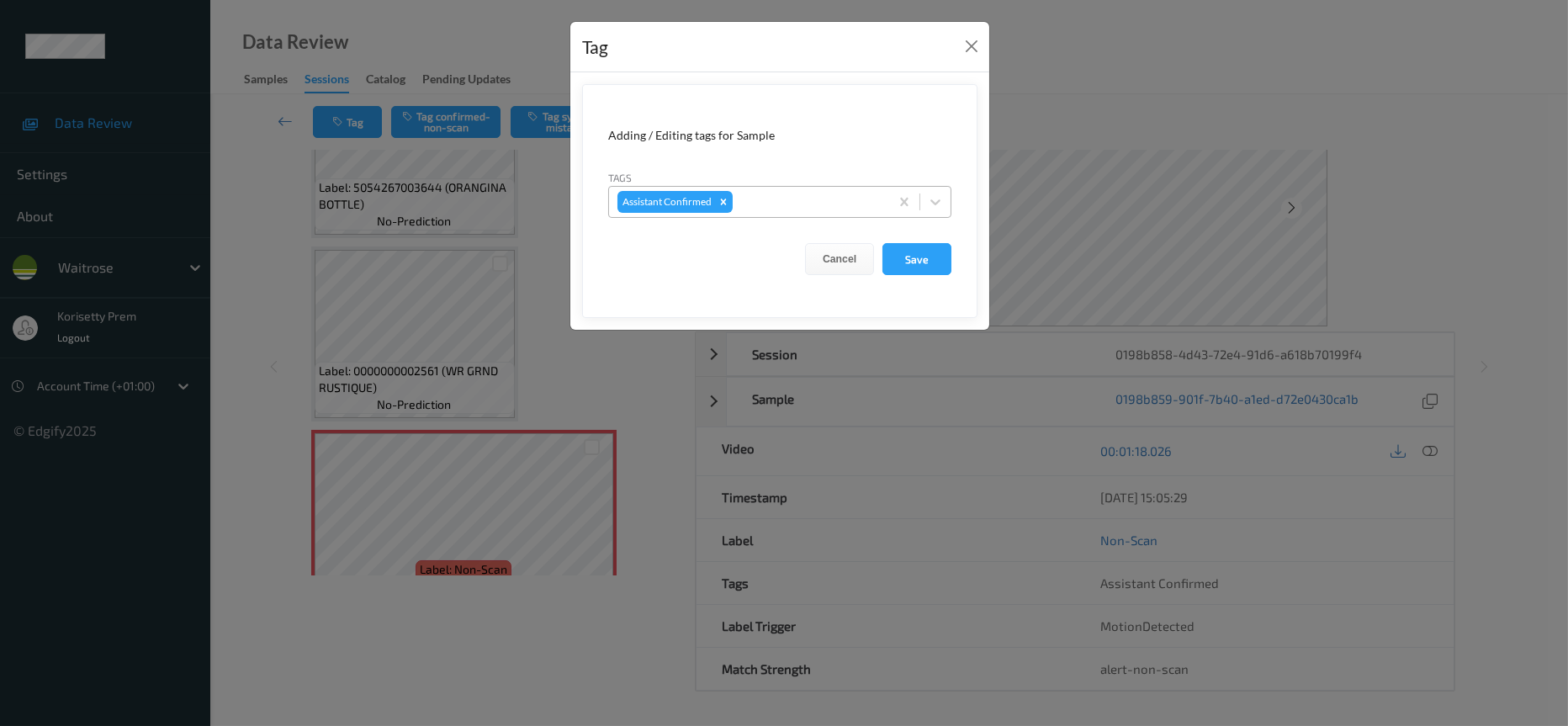
click at [782, 192] on div at bounding box center [808, 202] width 144 height 20
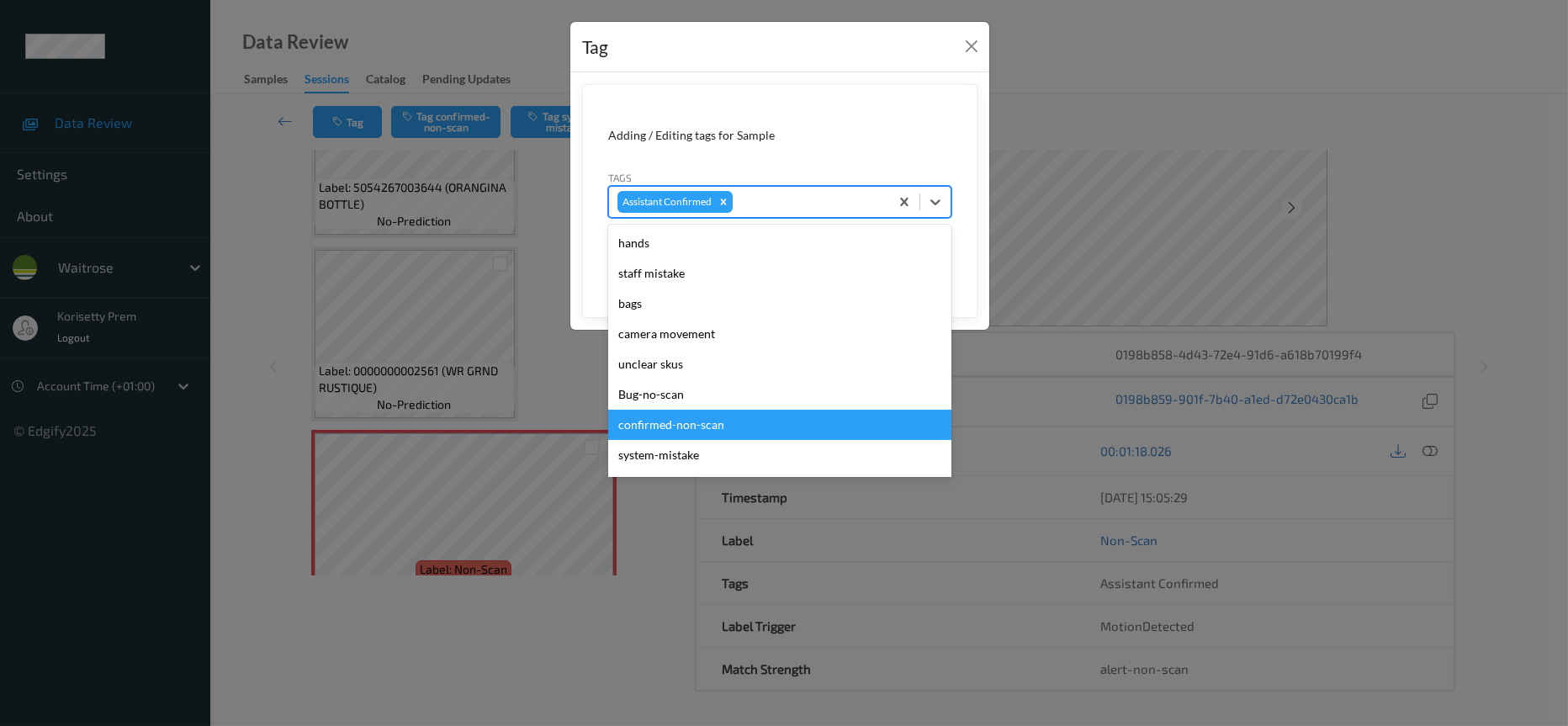
click at [715, 435] on div "confirmed-non-scan" at bounding box center [779, 425] width 343 height 31
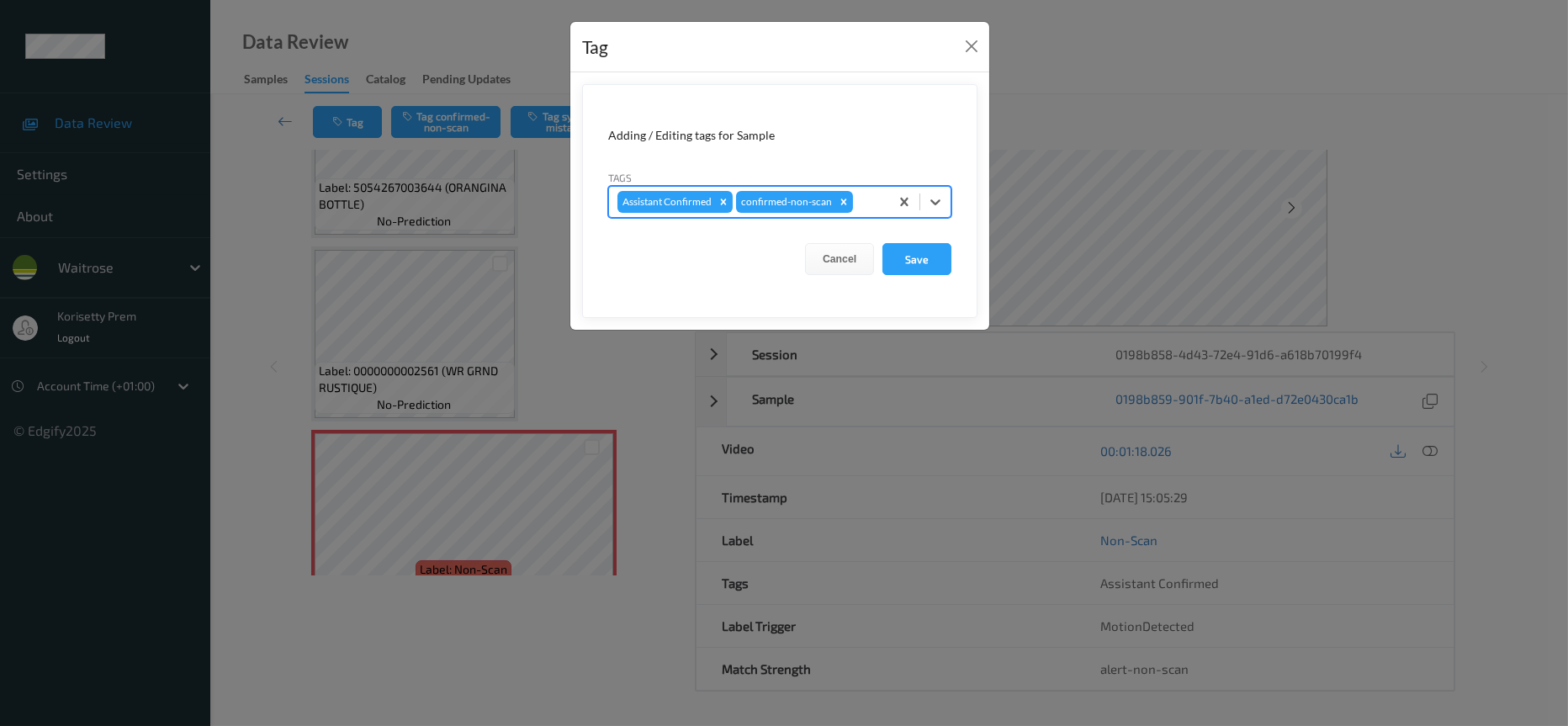
click at [871, 206] on div at bounding box center [868, 202] width 24 height 20
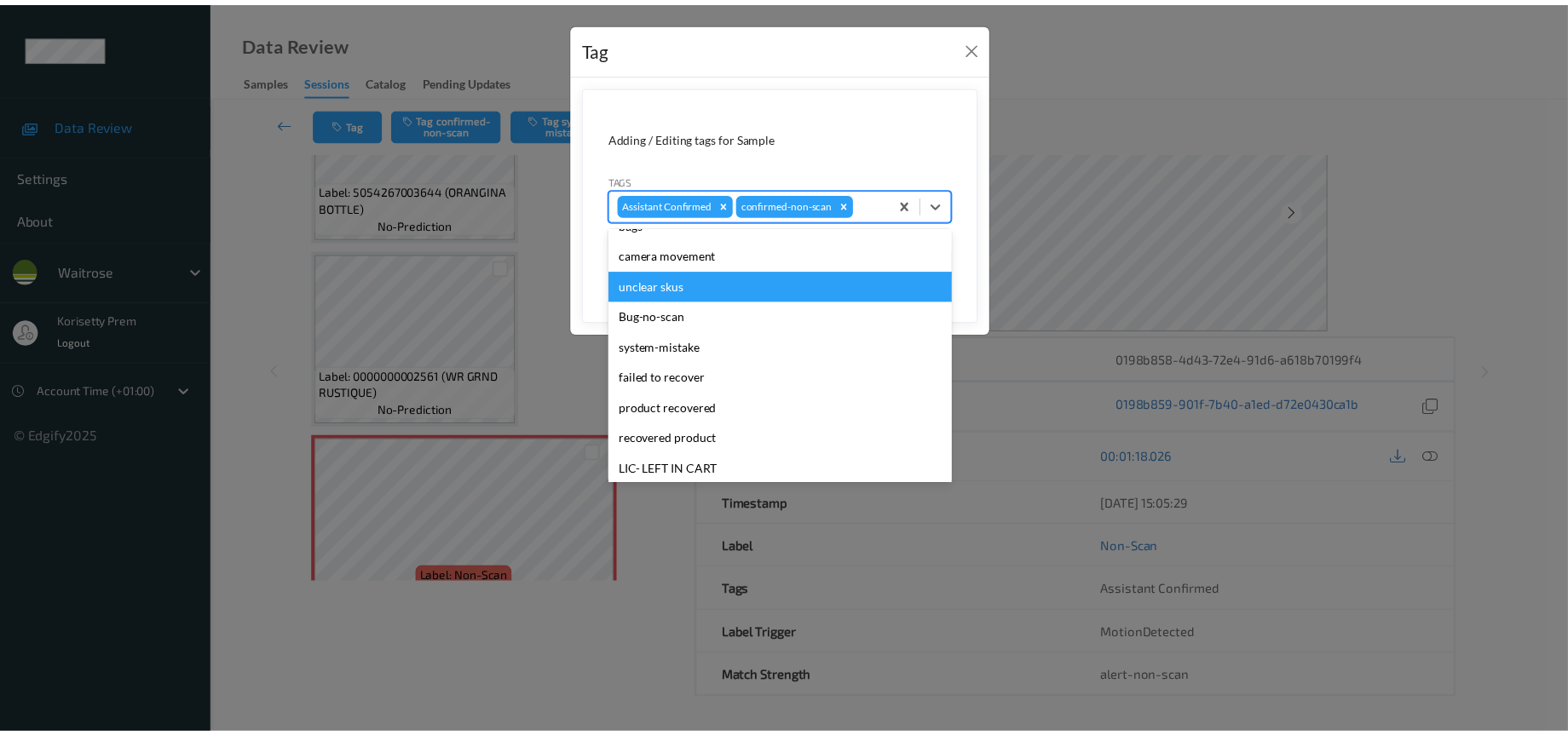
scroll to position [128, 0]
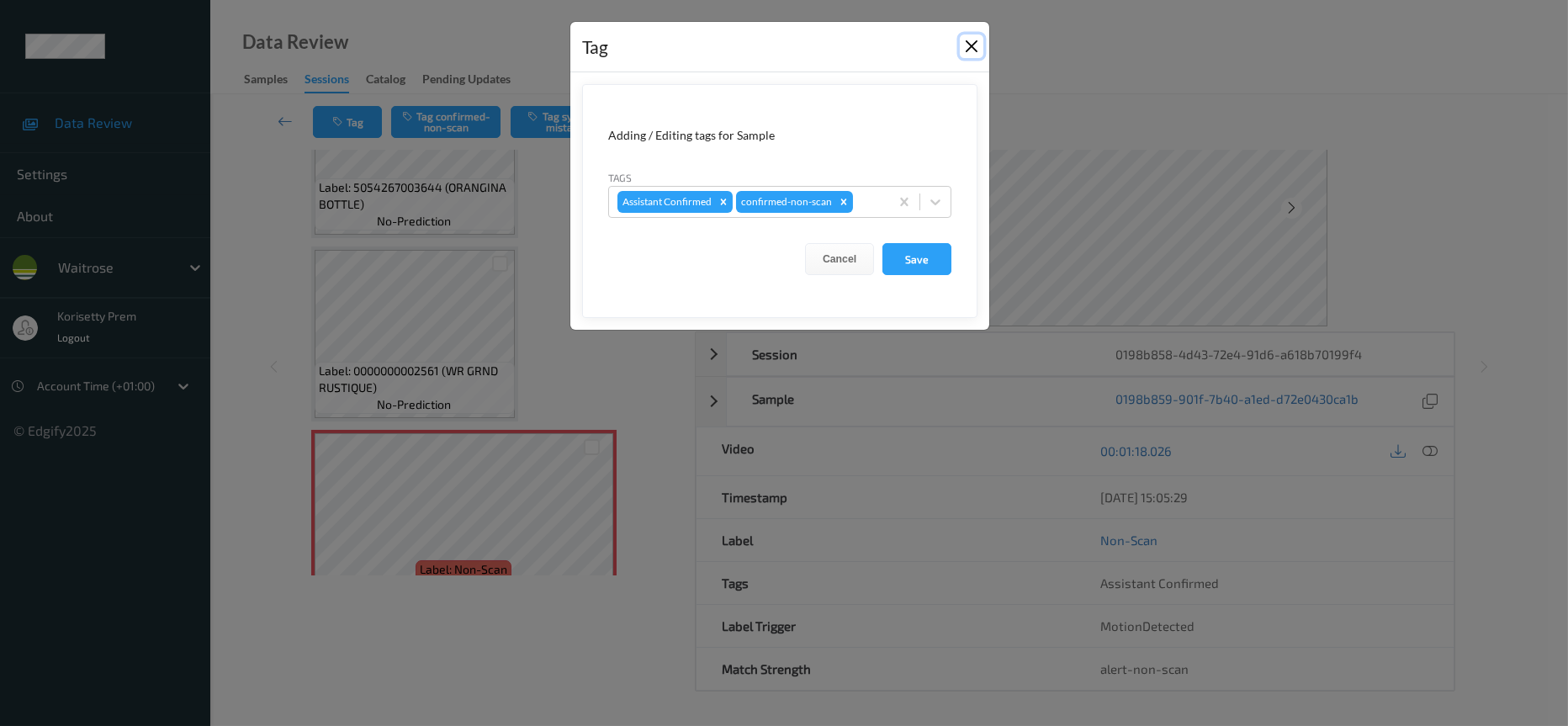
click at [972, 51] on button "Close" at bounding box center [971, 45] width 23 height 23
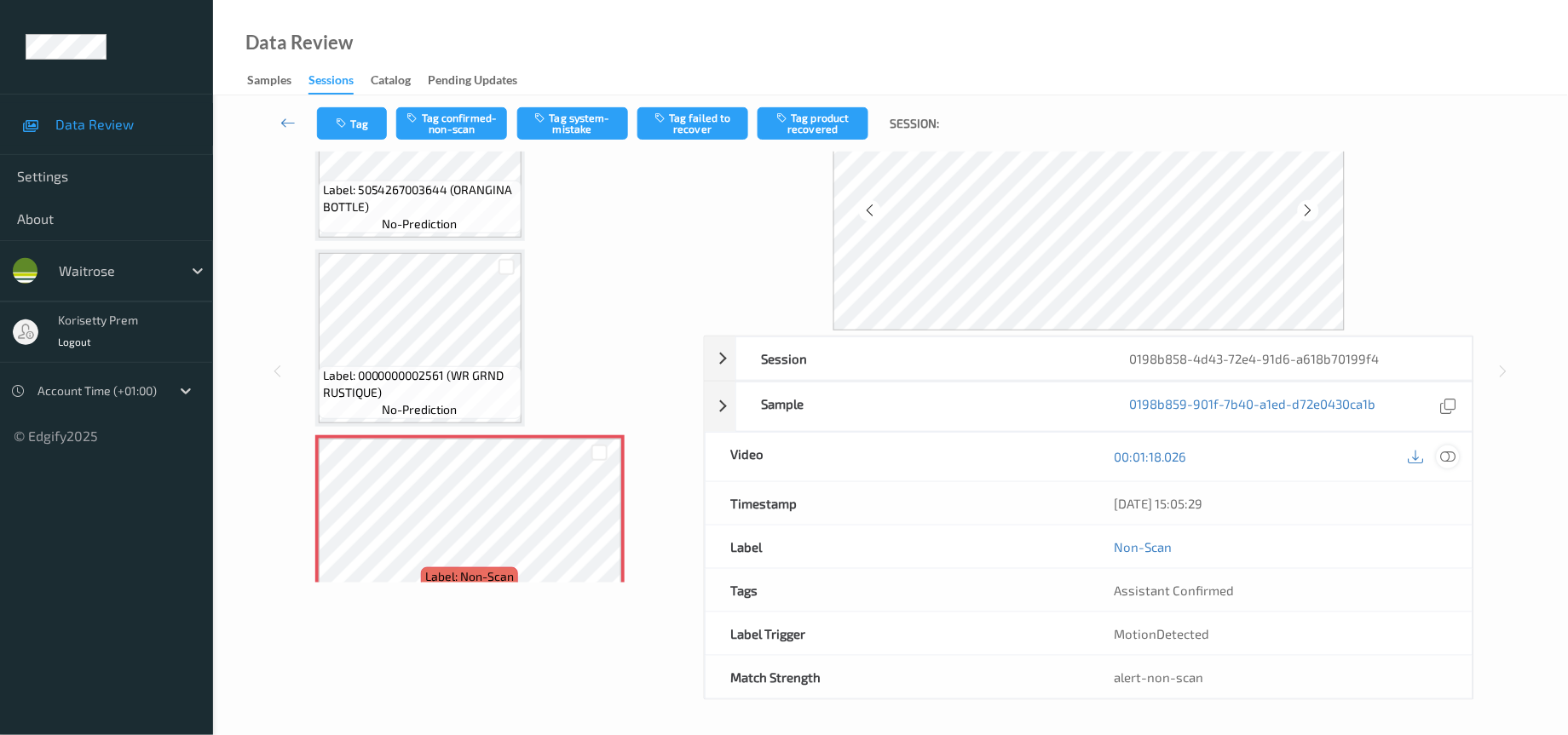
click at [1457, 452] on div at bounding box center [1448, 457] width 23 height 23
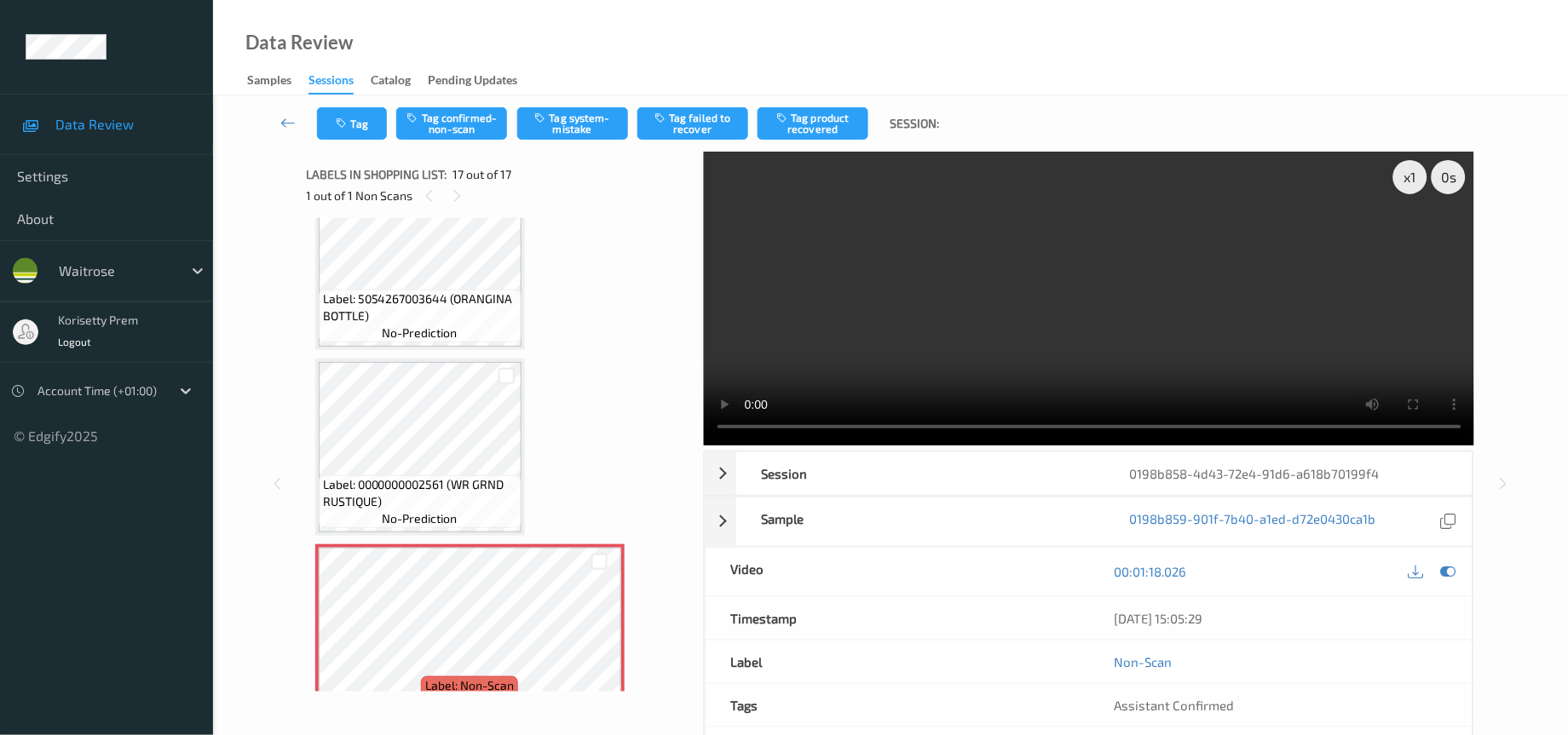
click at [1035, 327] on video at bounding box center [1090, 299] width 771 height 294
click at [1229, 281] on video at bounding box center [1090, 299] width 771 height 294
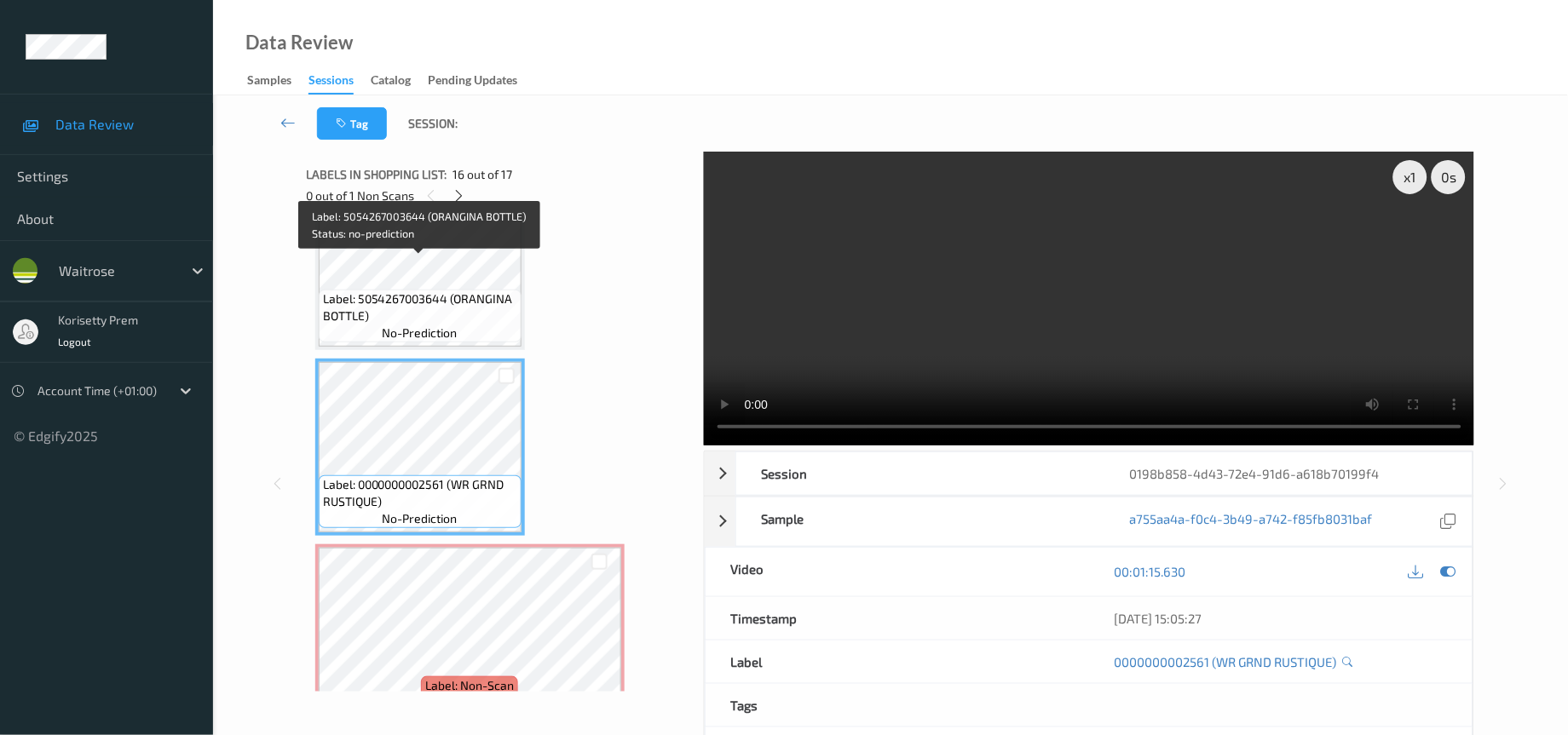
click at [442, 291] on span "Label: 5054267003644 (ORANGINA BOTTLE)" at bounding box center [419, 308] width 194 height 34
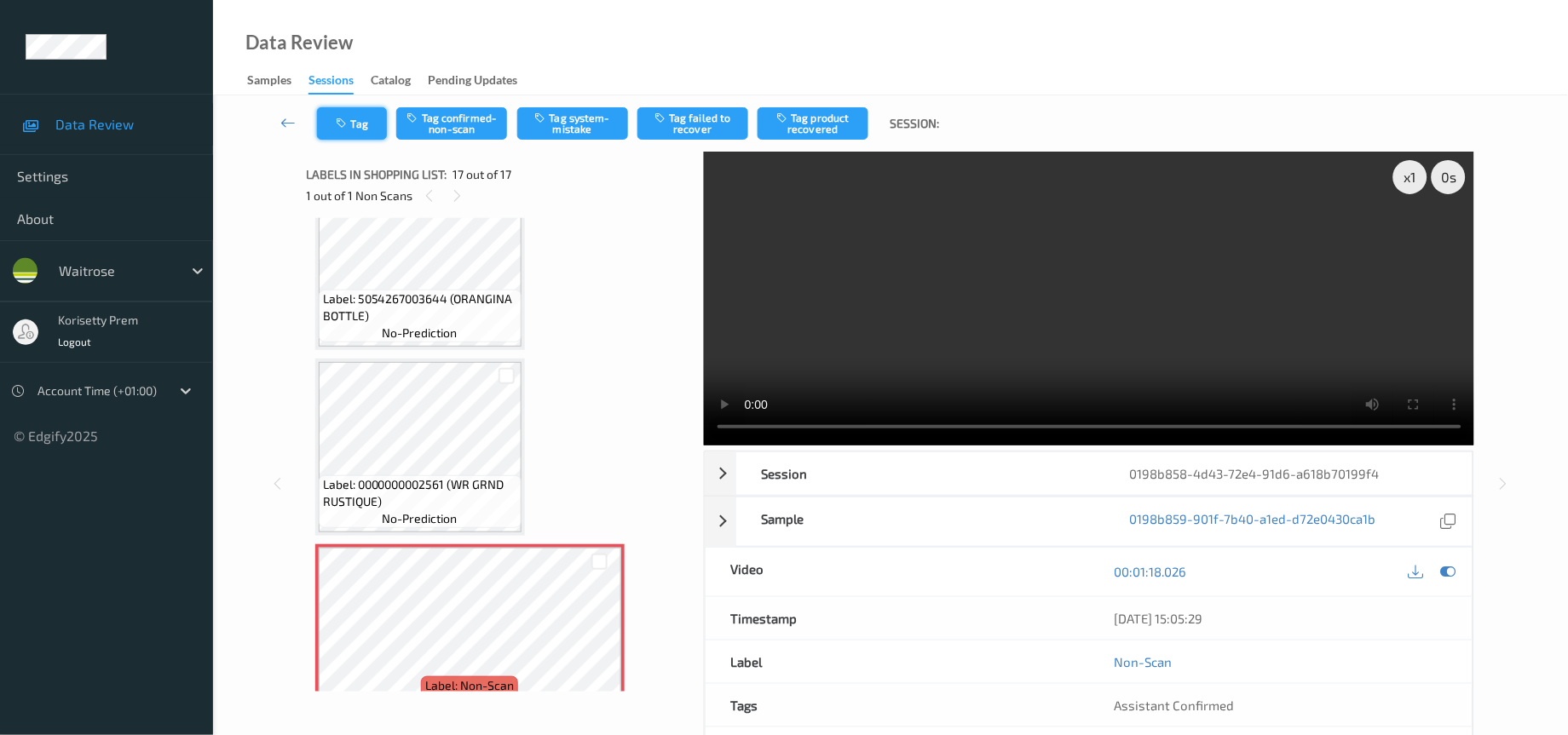
click at [355, 130] on button "Tag" at bounding box center [352, 124] width 70 height 33
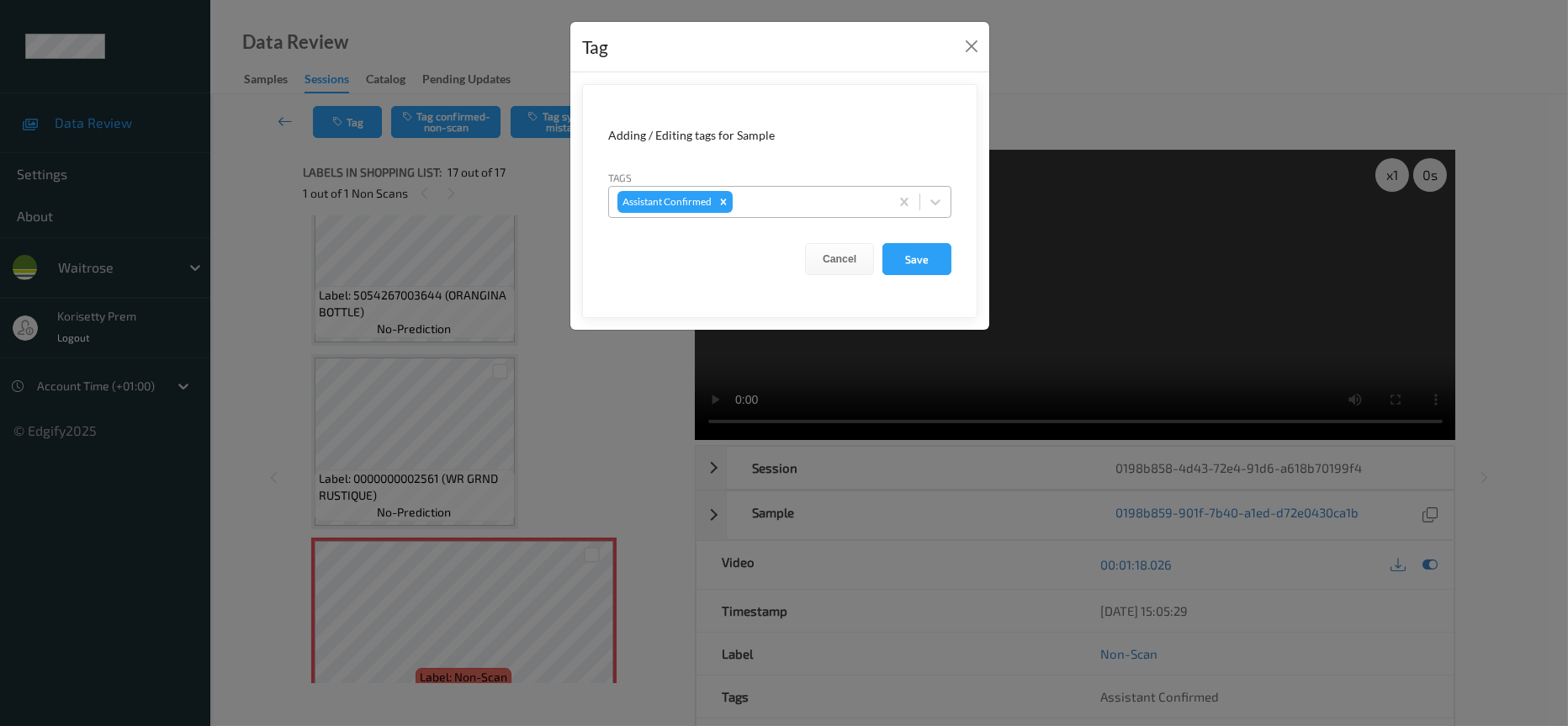
click at [777, 205] on div at bounding box center [808, 202] width 144 height 20
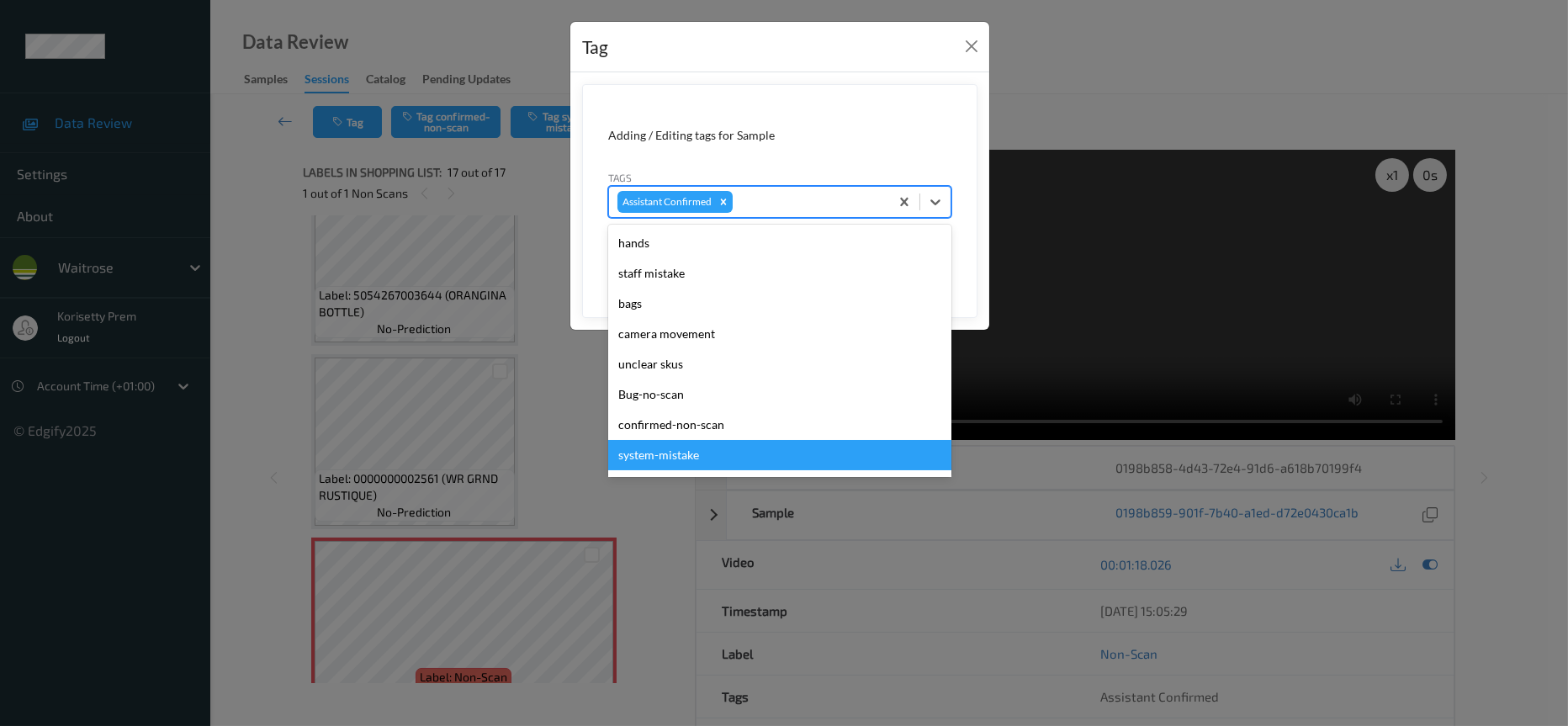
click at [687, 457] on div "system-mistake" at bounding box center [779, 455] width 343 height 31
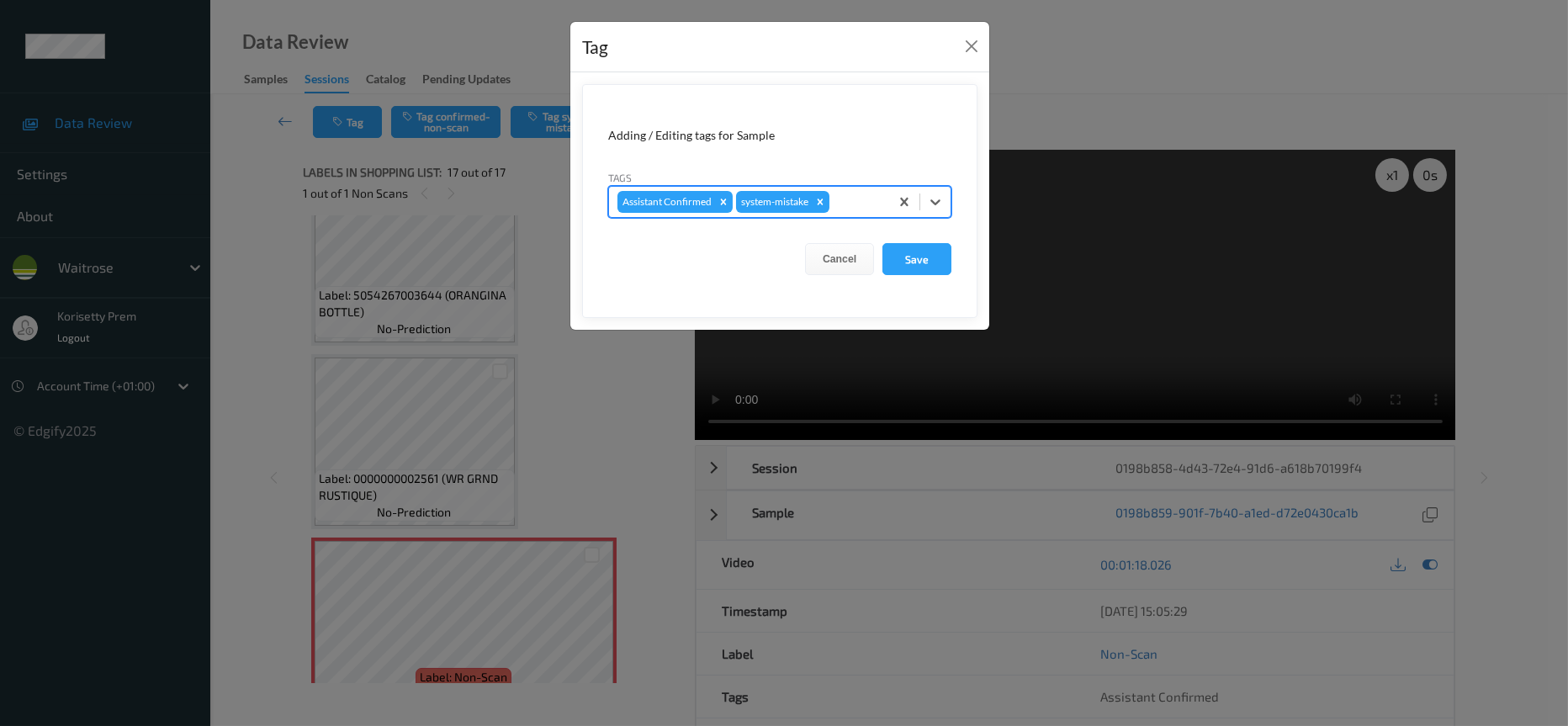
click at [855, 207] on div at bounding box center [857, 202] width 48 height 20
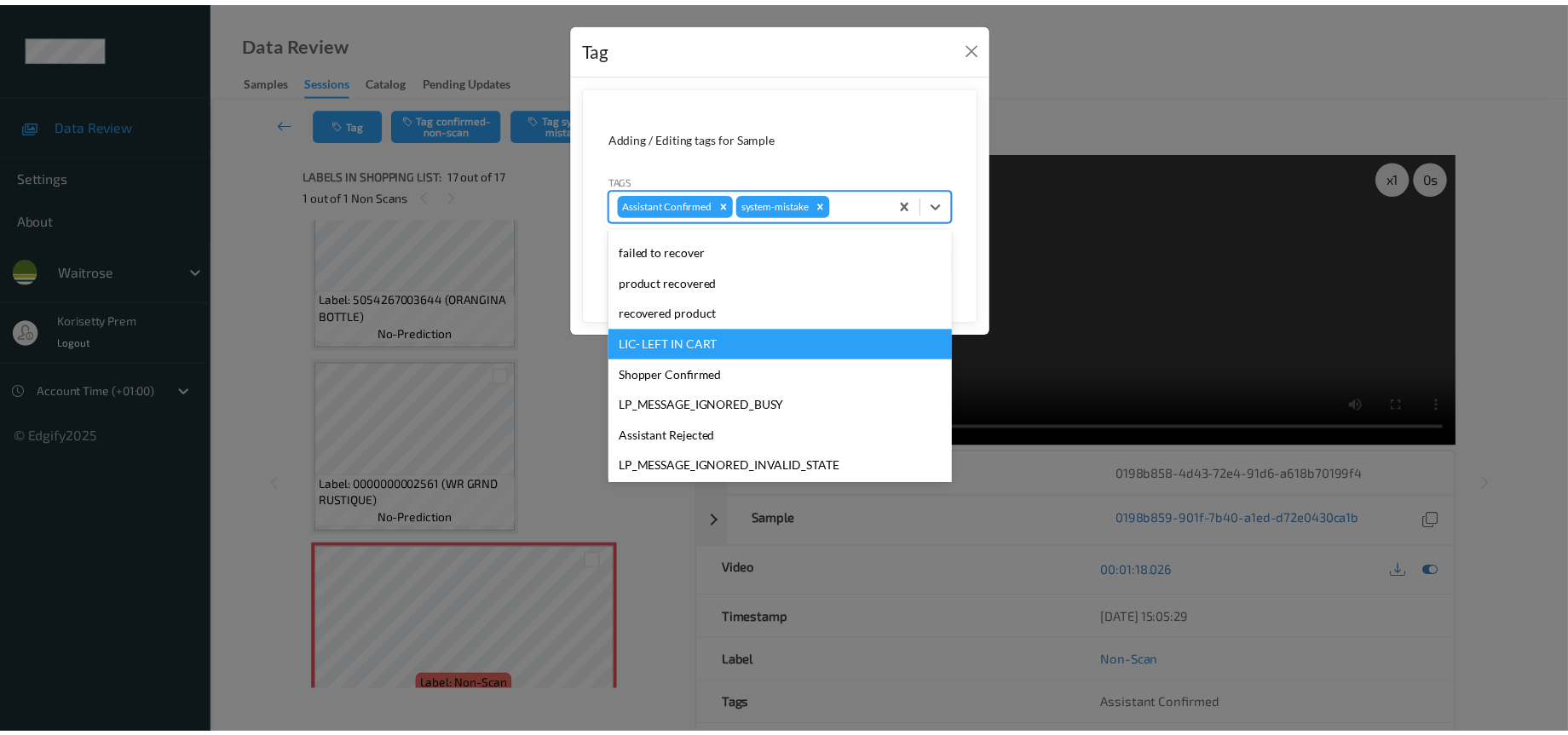
scroll to position [256, 0]
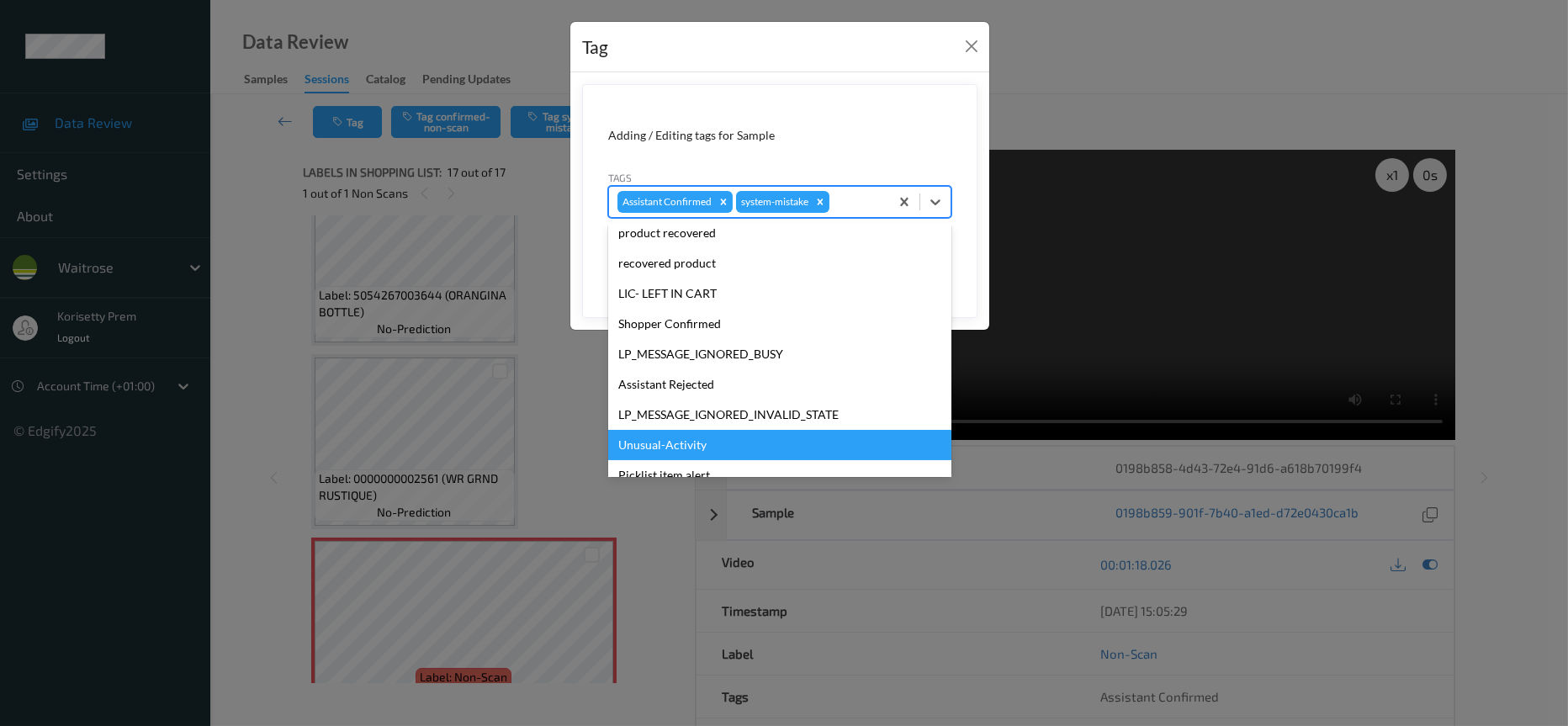
click at [695, 442] on div "Unusual-Activity" at bounding box center [779, 444] width 343 height 31
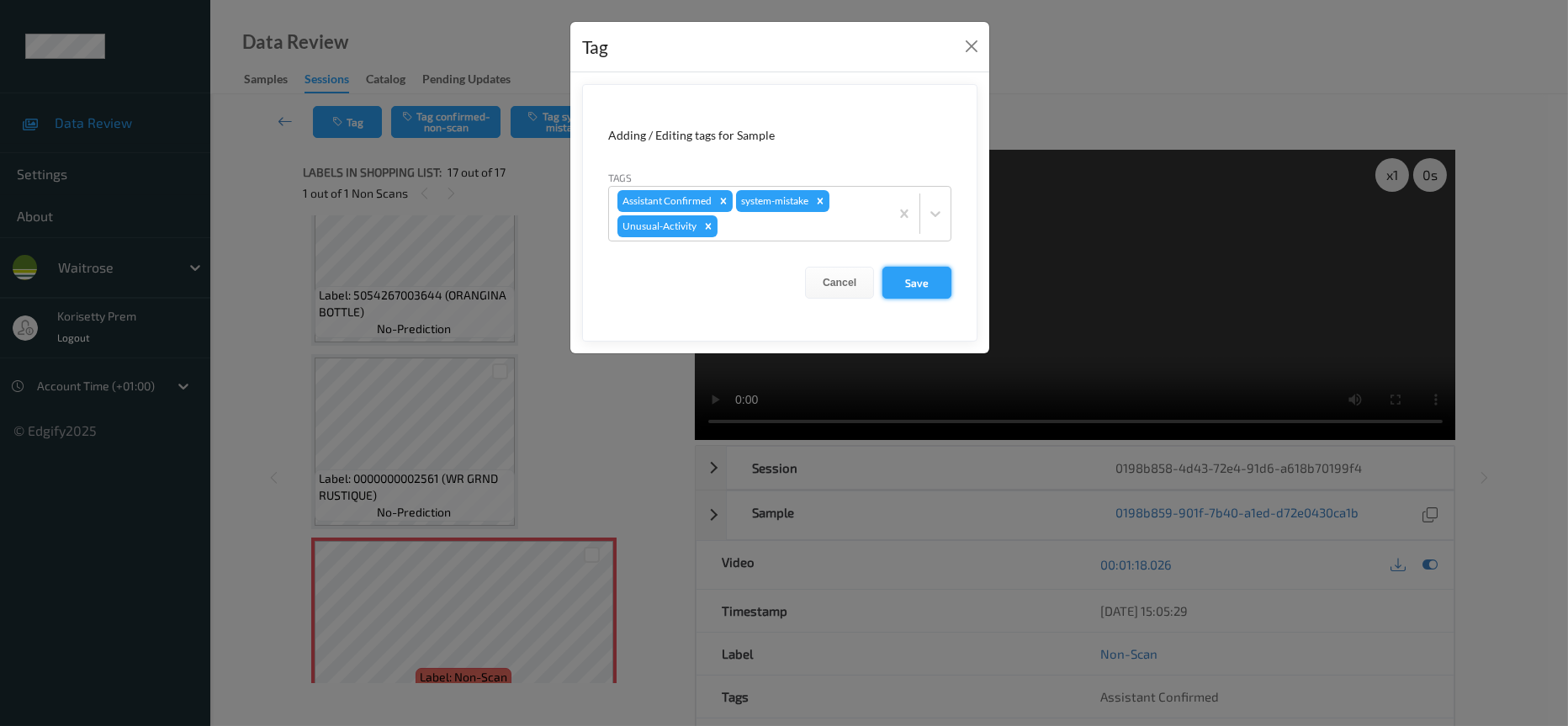
click at [927, 288] on button "Save" at bounding box center [916, 282] width 69 height 32
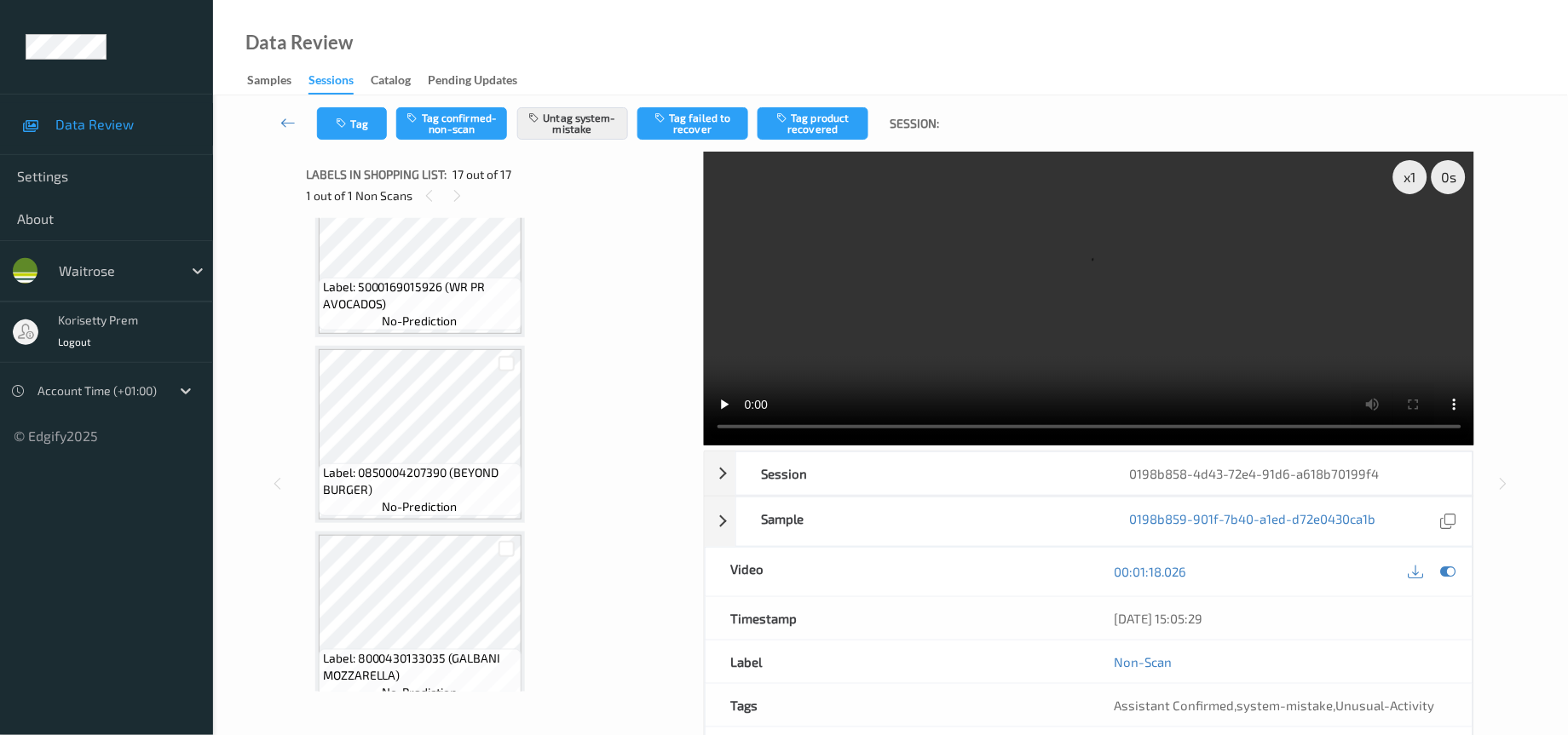
scroll to position [993, 0]
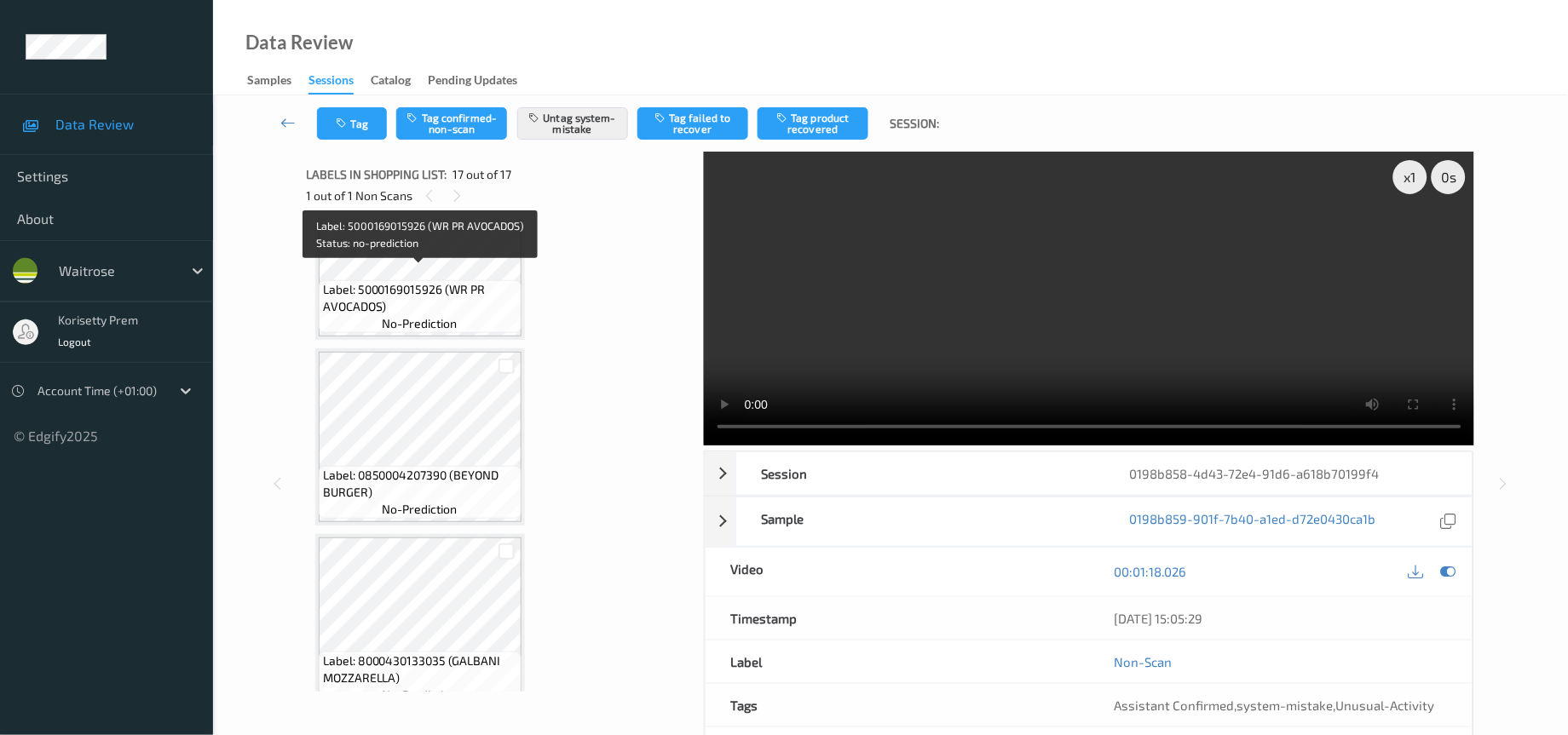
click at [407, 288] on span "Label: 5000169015926 (WR PR AVOCADOS)" at bounding box center [419, 298] width 194 height 34
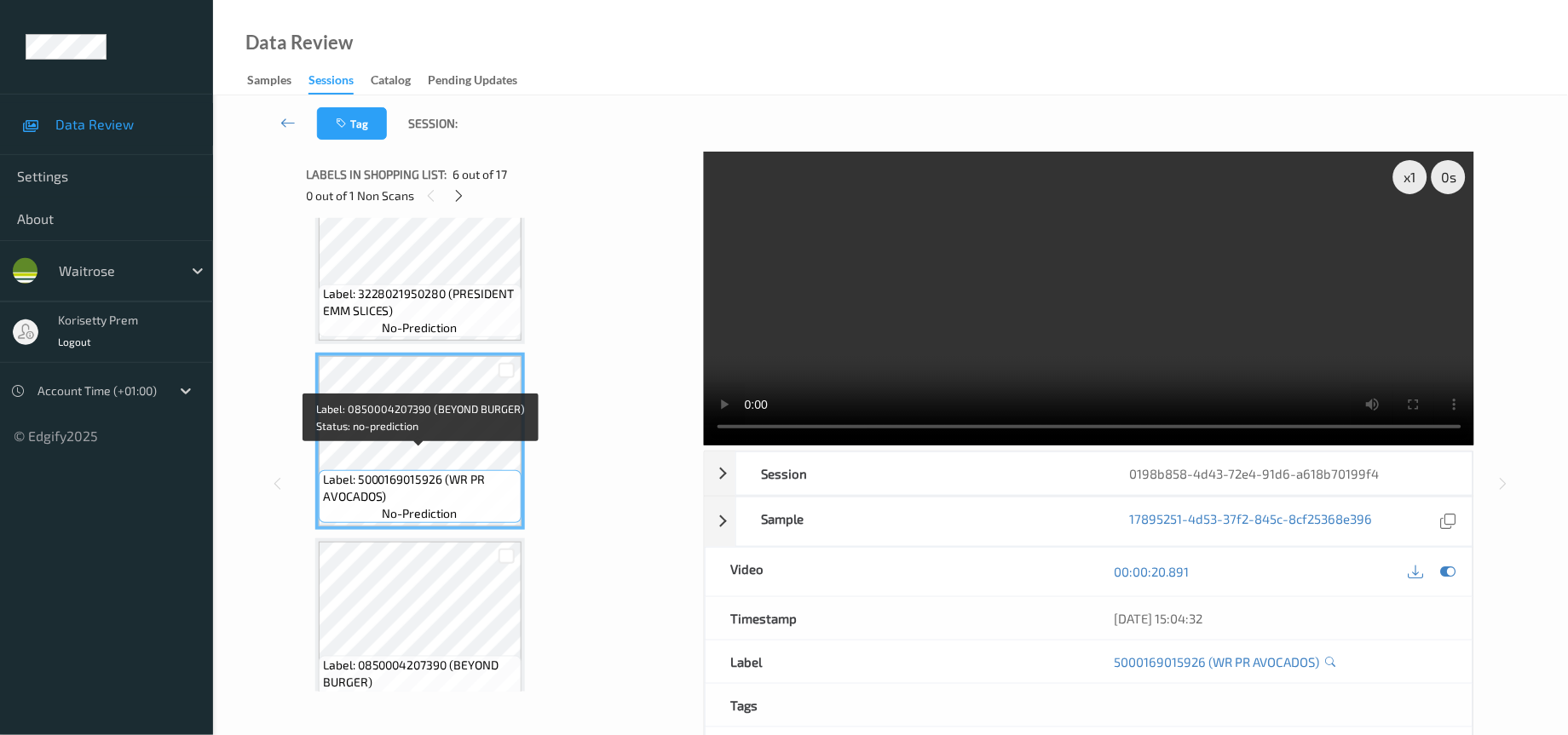
scroll to position [737, 0]
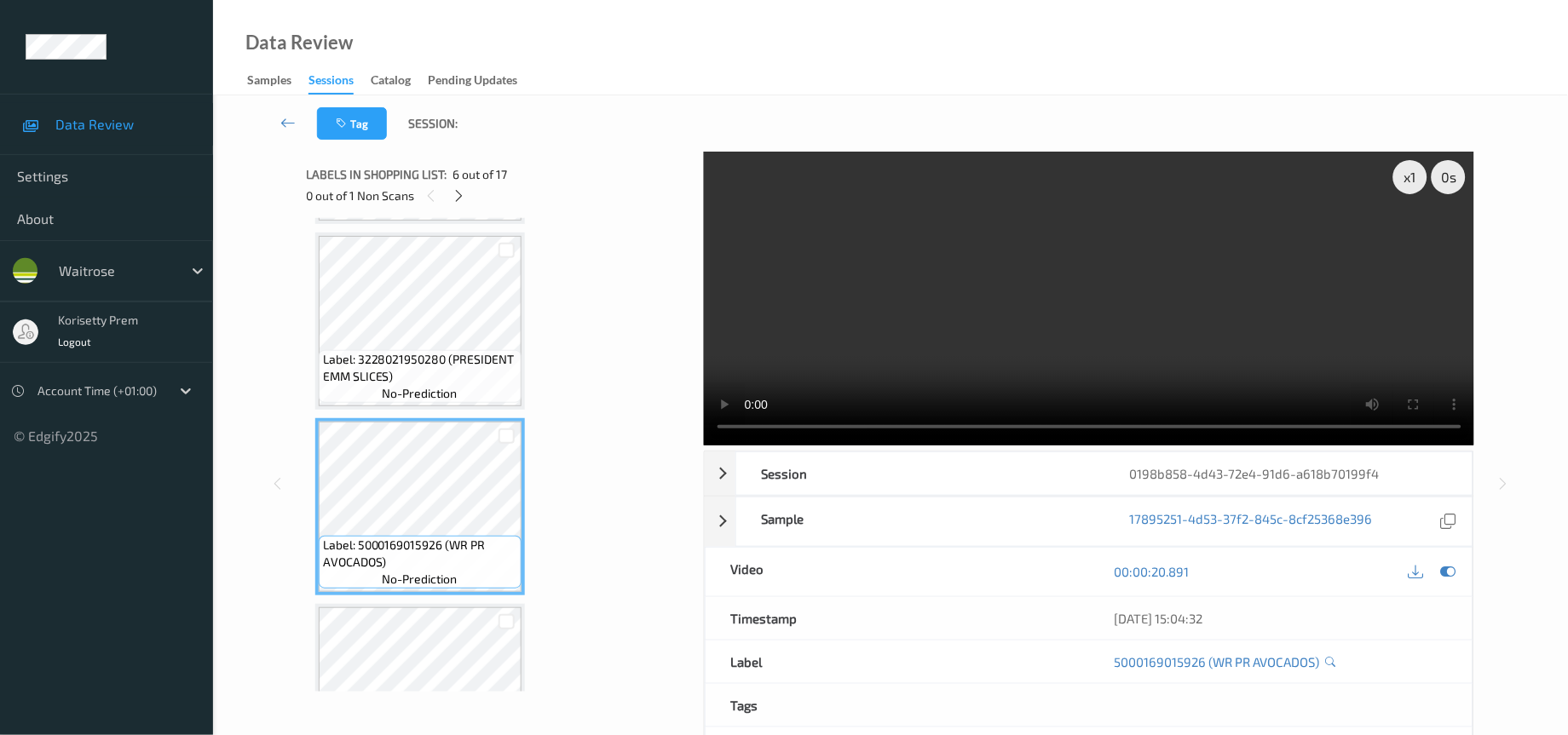
click at [1037, 302] on video at bounding box center [1090, 299] width 771 height 294
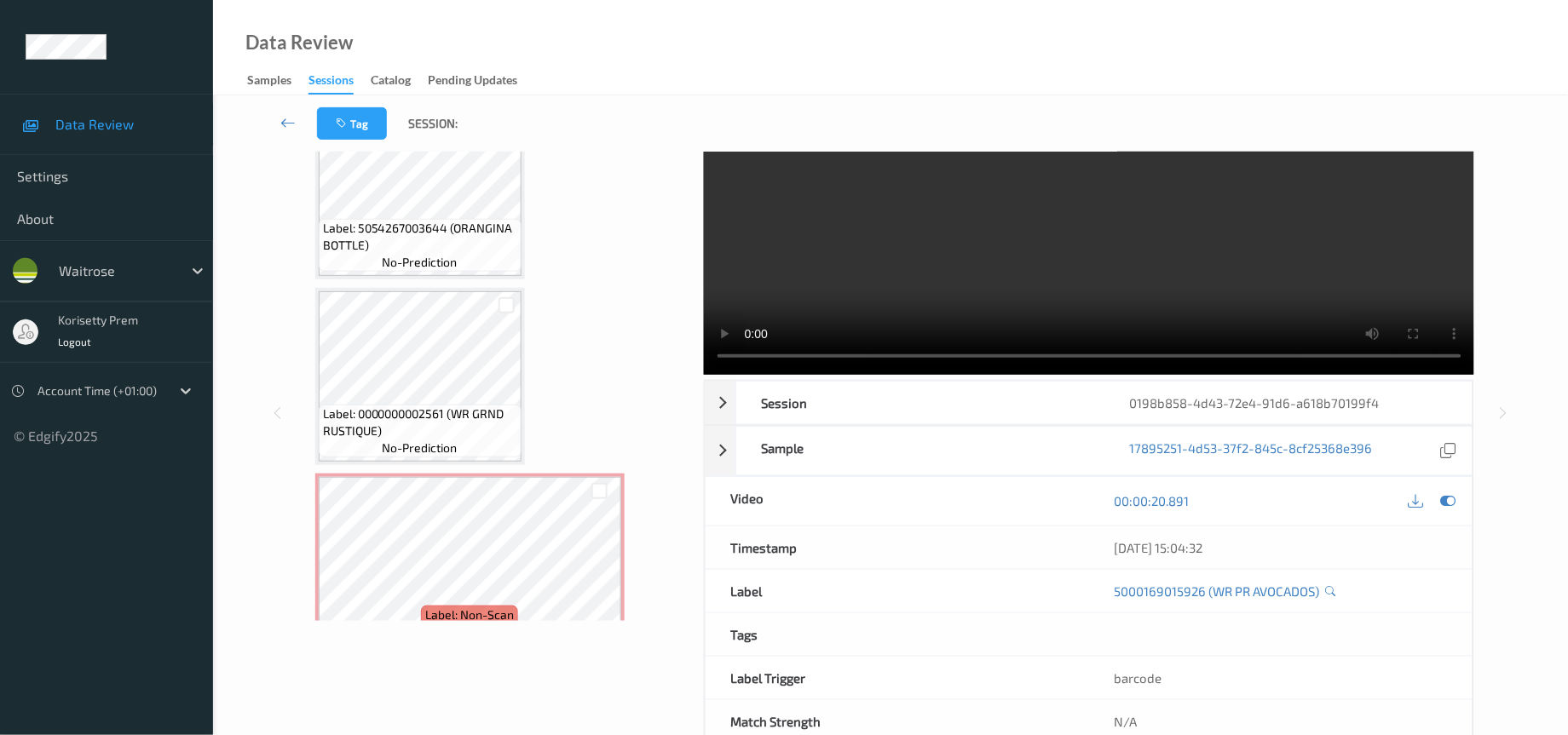
scroll to position [118, 0]
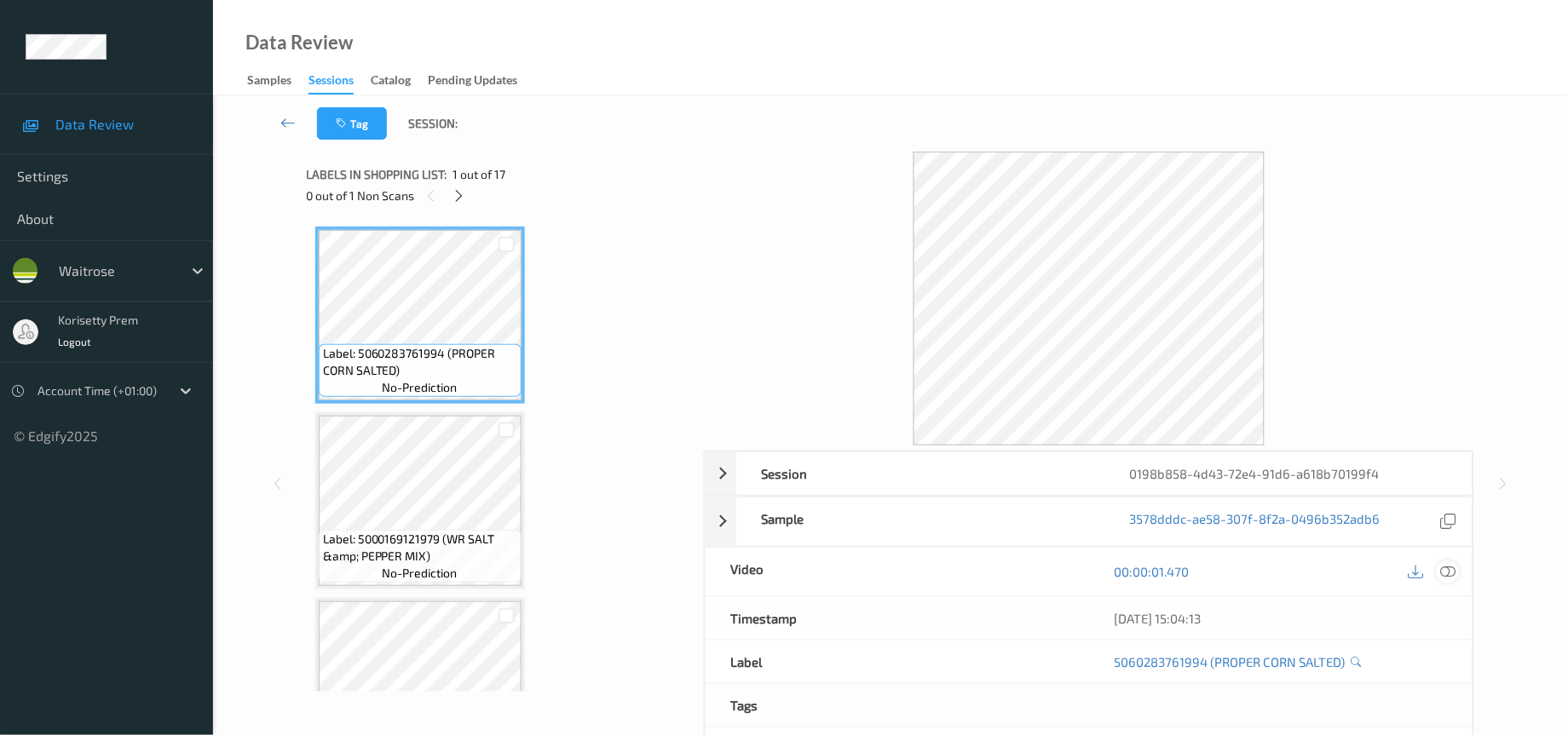
click at [1452, 573] on icon at bounding box center [1449, 572] width 15 height 15
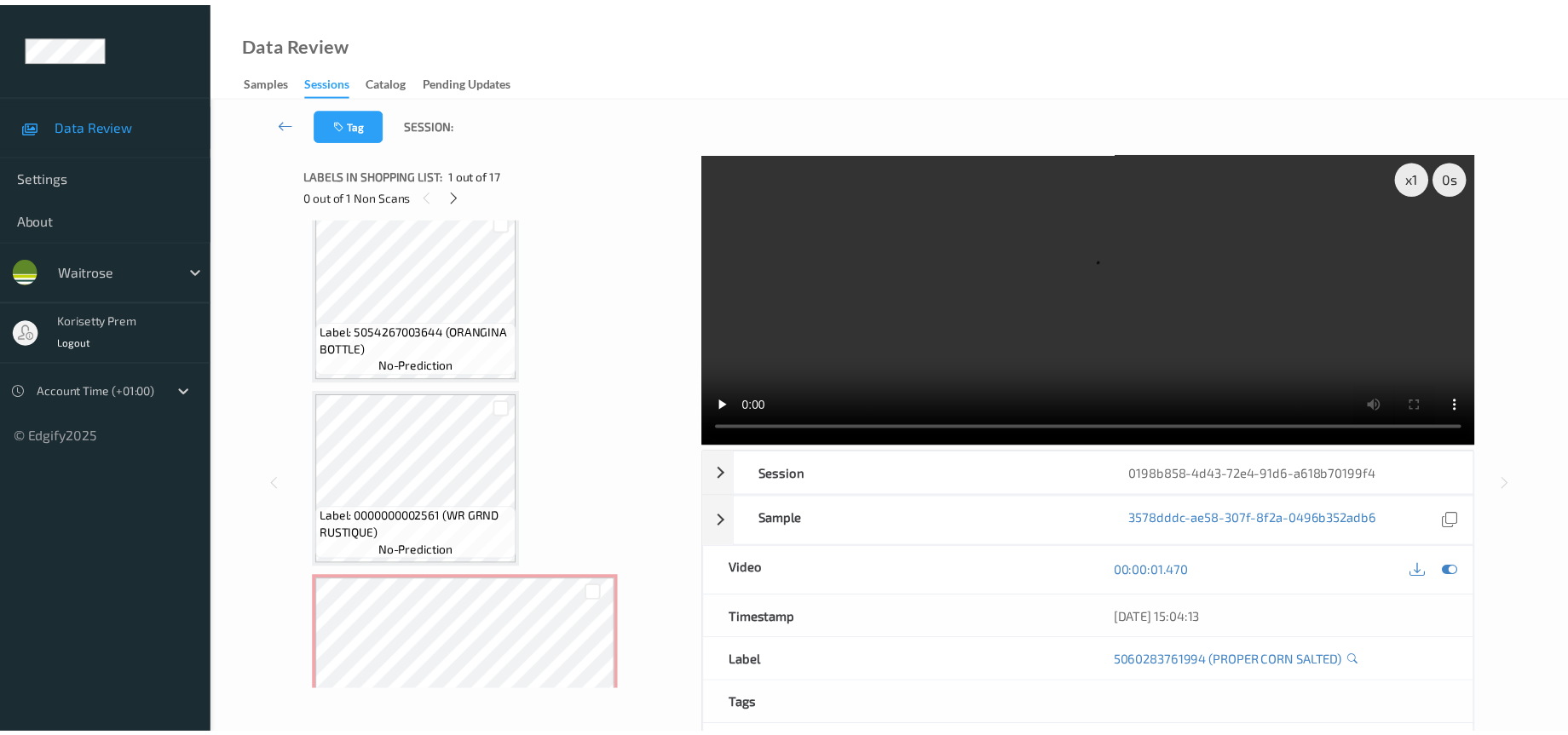
scroll to position [2654, 0]
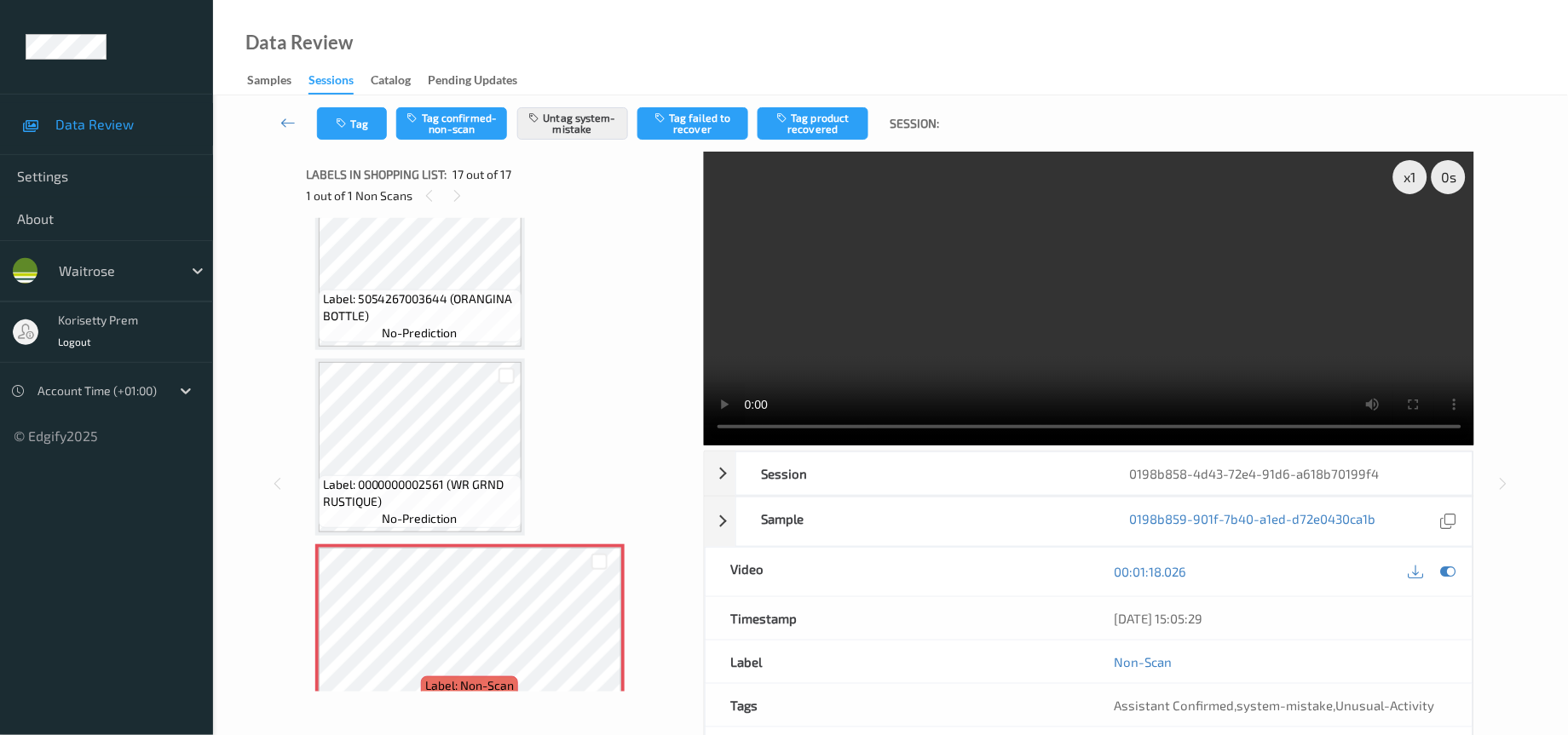
click at [887, 346] on video at bounding box center [1090, 299] width 771 height 294
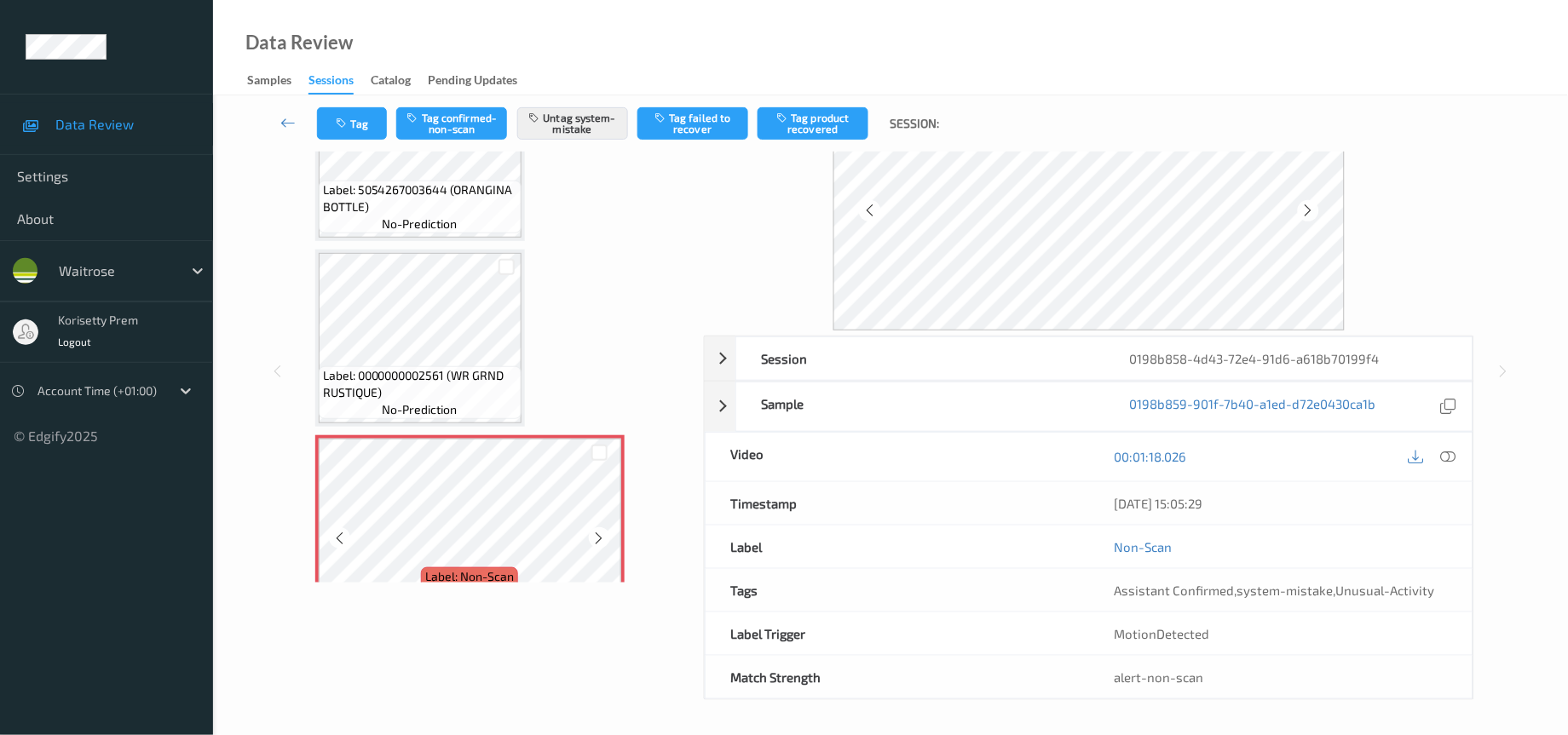
scroll to position [112, 0]
